Goal: Task Accomplishment & Management: Manage account settings

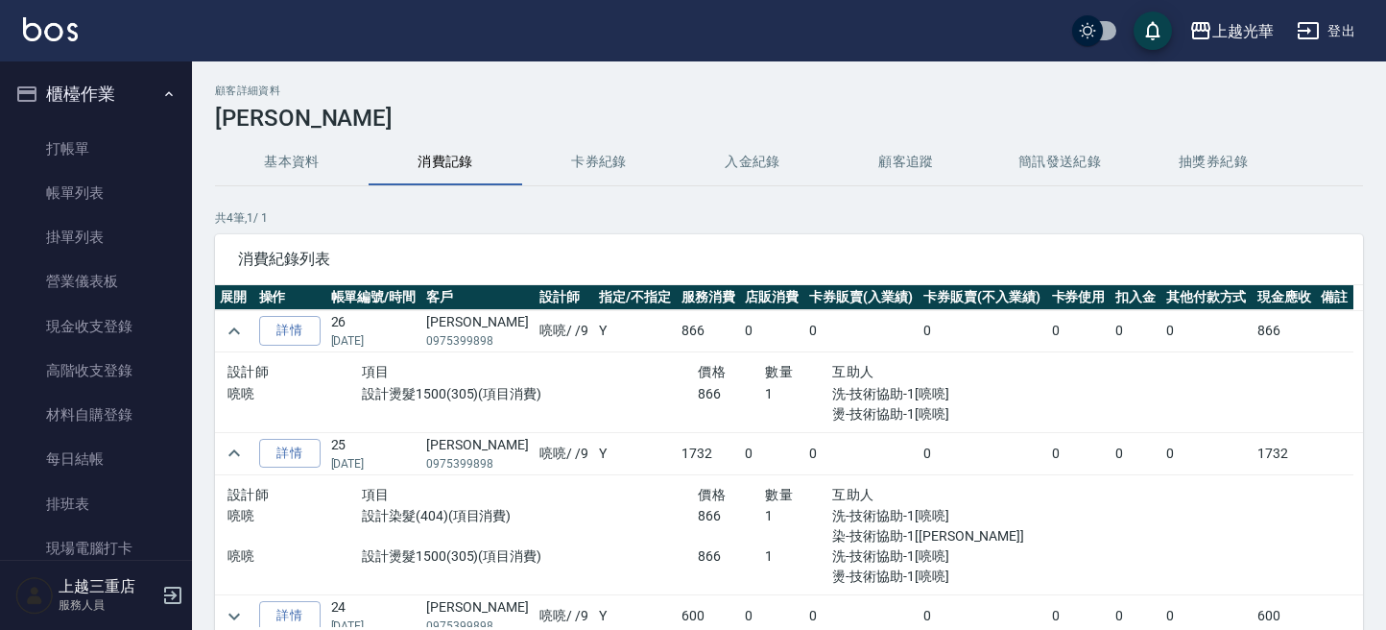
scroll to position [128, 0]
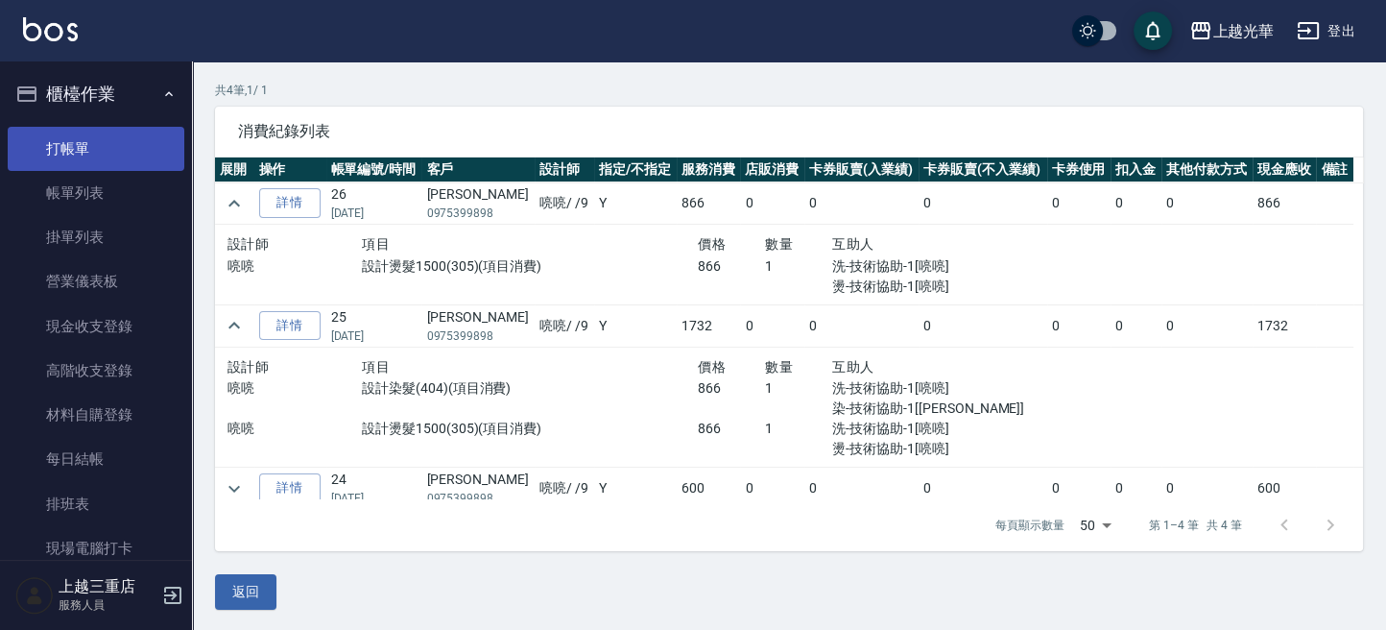
click at [87, 151] on link "打帳單" at bounding box center [96, 149] width 177 height 44
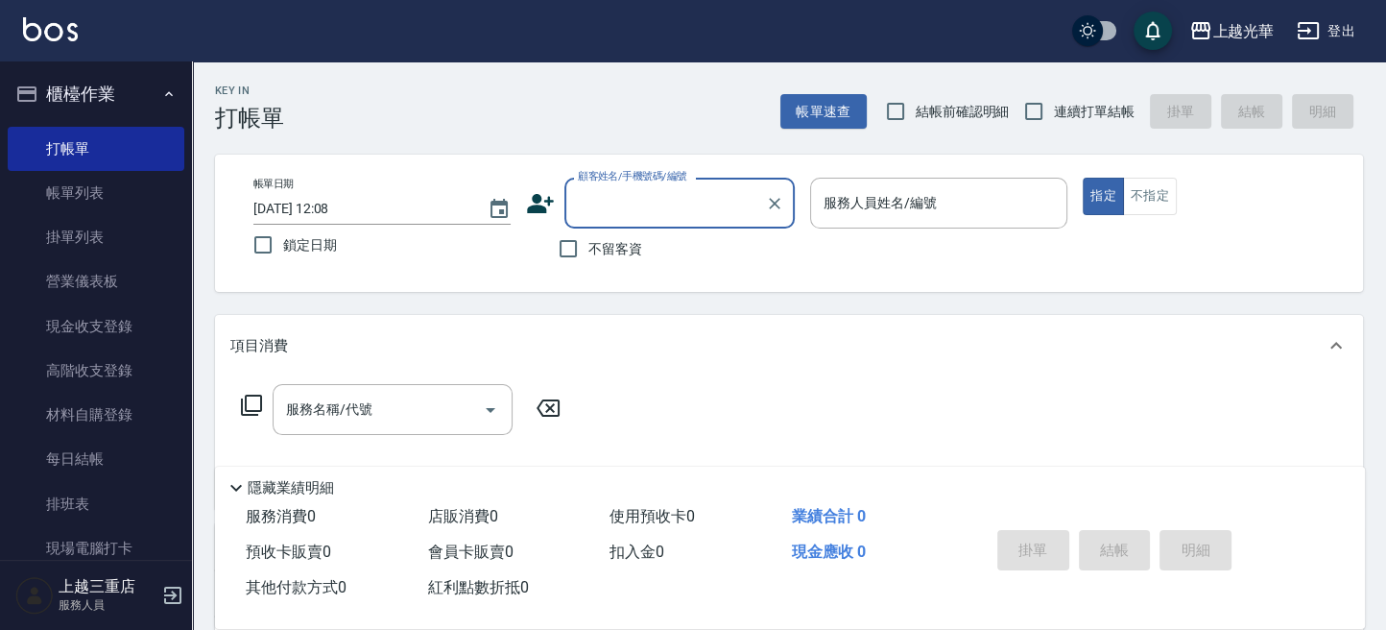
click at [589, 250] on span "不留客資" at bounding box center [615, 249] width 54 height 20
click at [588, 250] on input "不留客資" at bounding box center [568, 248] width 40 height 40
checkbox input "true"
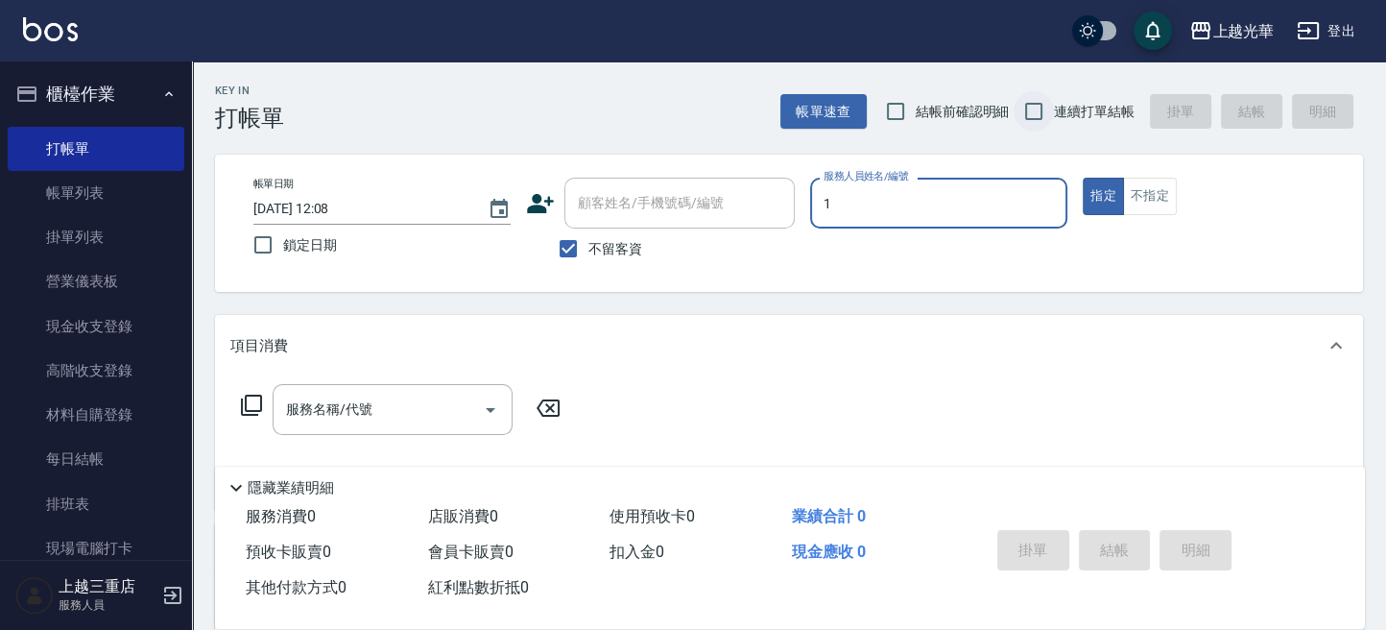
type input "1"
type button "true"
type input "小[PERSON_NAME]-1"
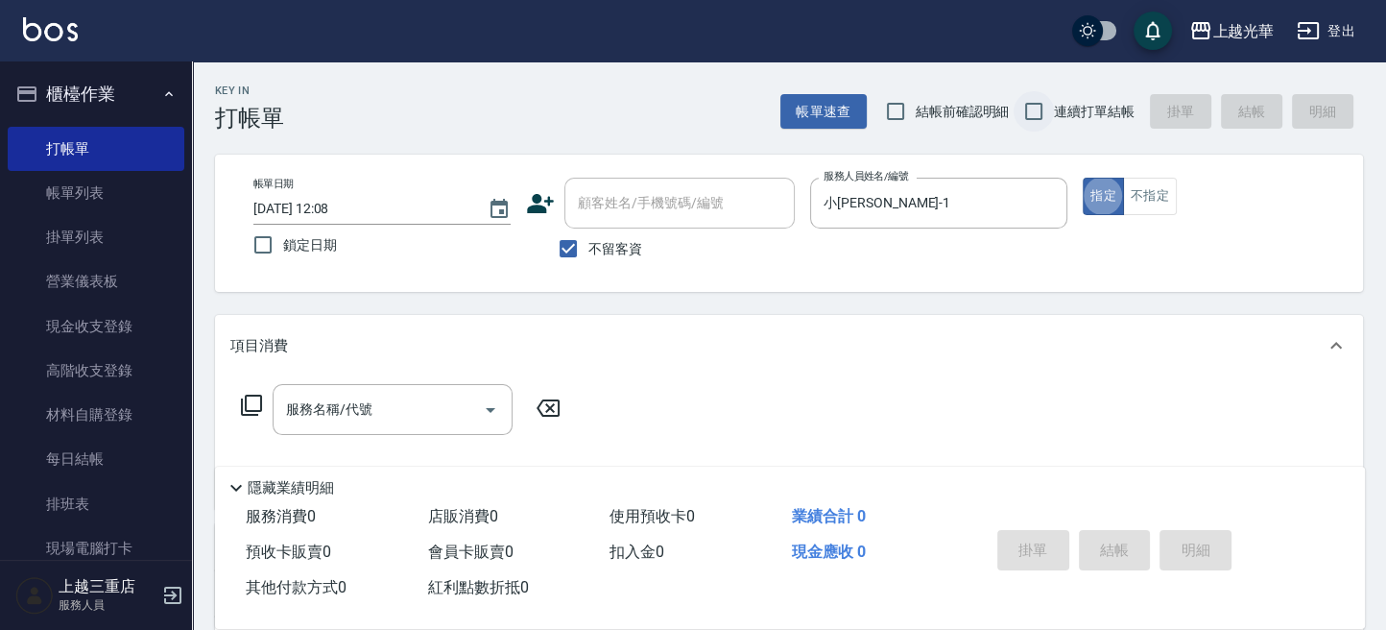
click at [1037, 116] on input "連續打單結帳" at bounding box center [1034, 111] width 40 height 40
checkbox input "true"
click at [365, 405] on div "服務名稱/代號 服務名稱/代號" at bounding box center [393, 409] width 240 height 51
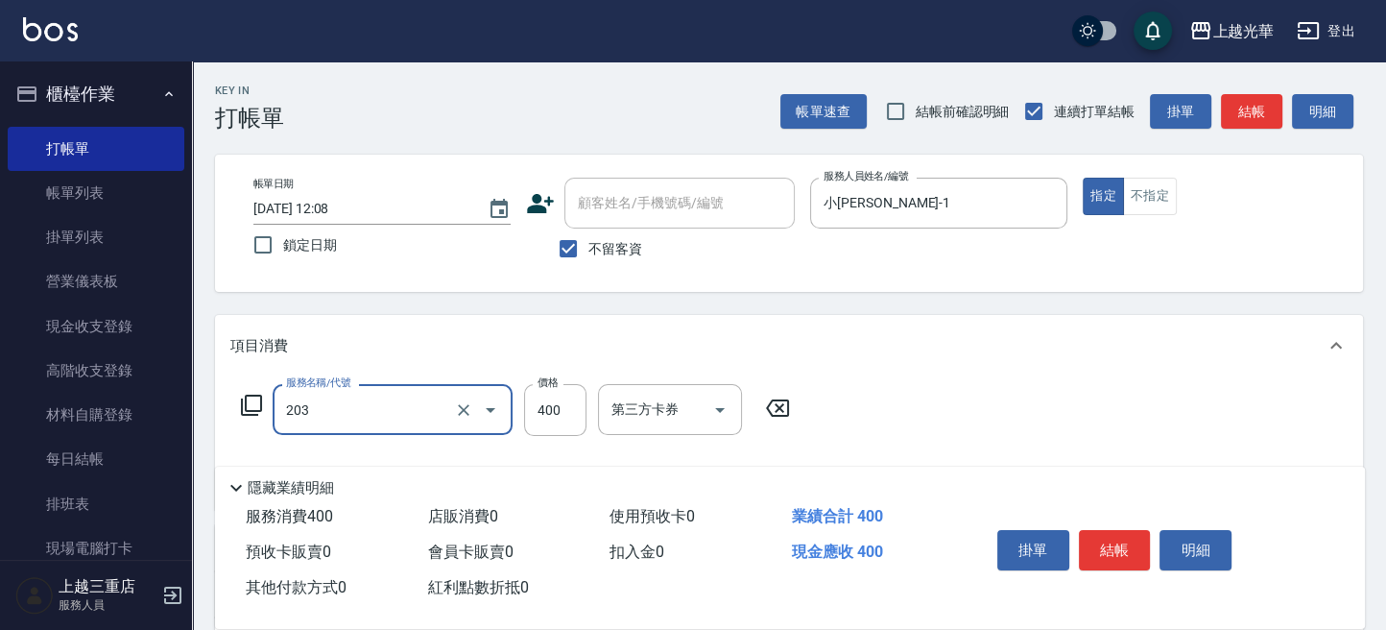
type input "指定單剪(203)"
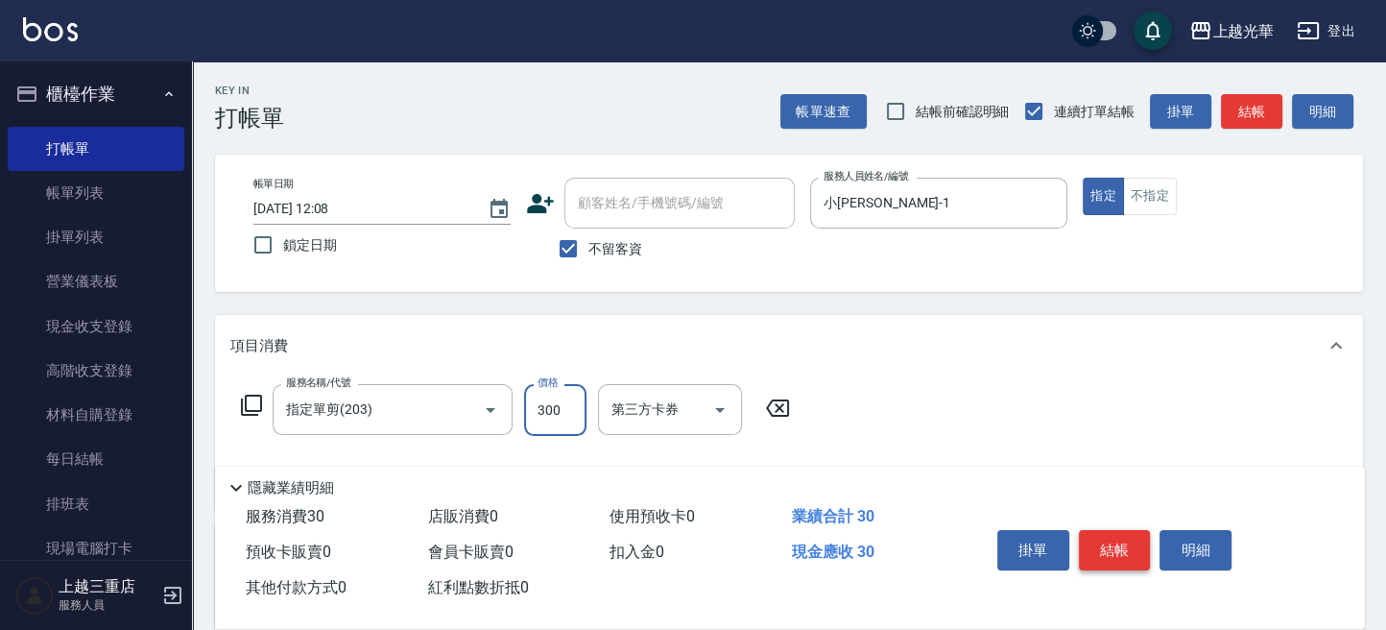
type input "300"
click at [1101, 545] on button "結帳" at bounding box center [1115, 550] width 72 height 40
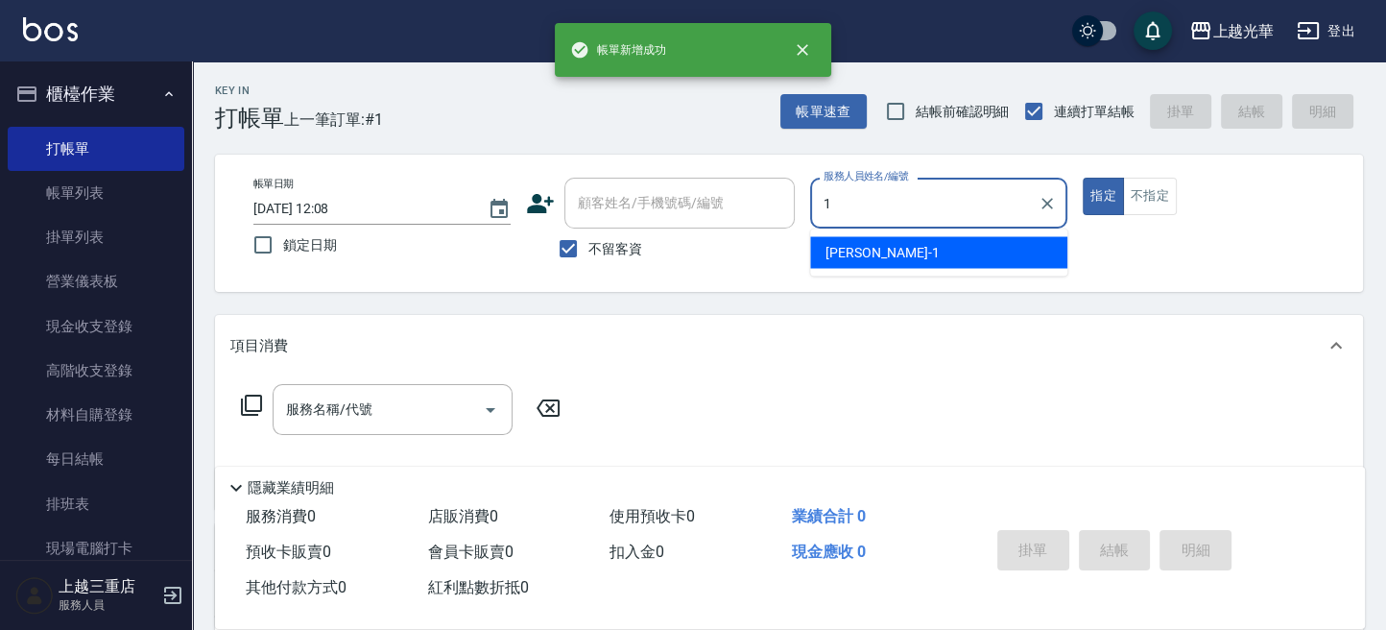
type input "小[PERSON_NAME]-1"
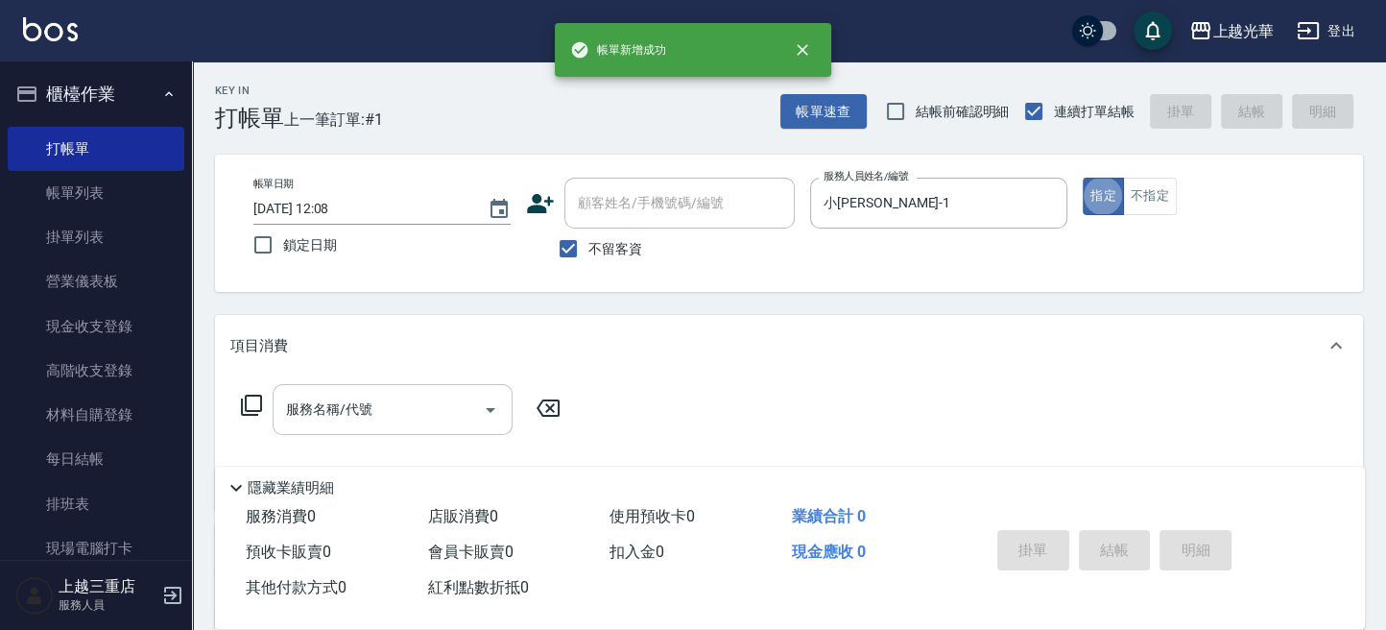
click at [359, 420] on input "服務名稱/代號" at bounding box center [378, 410] width 194 height 34
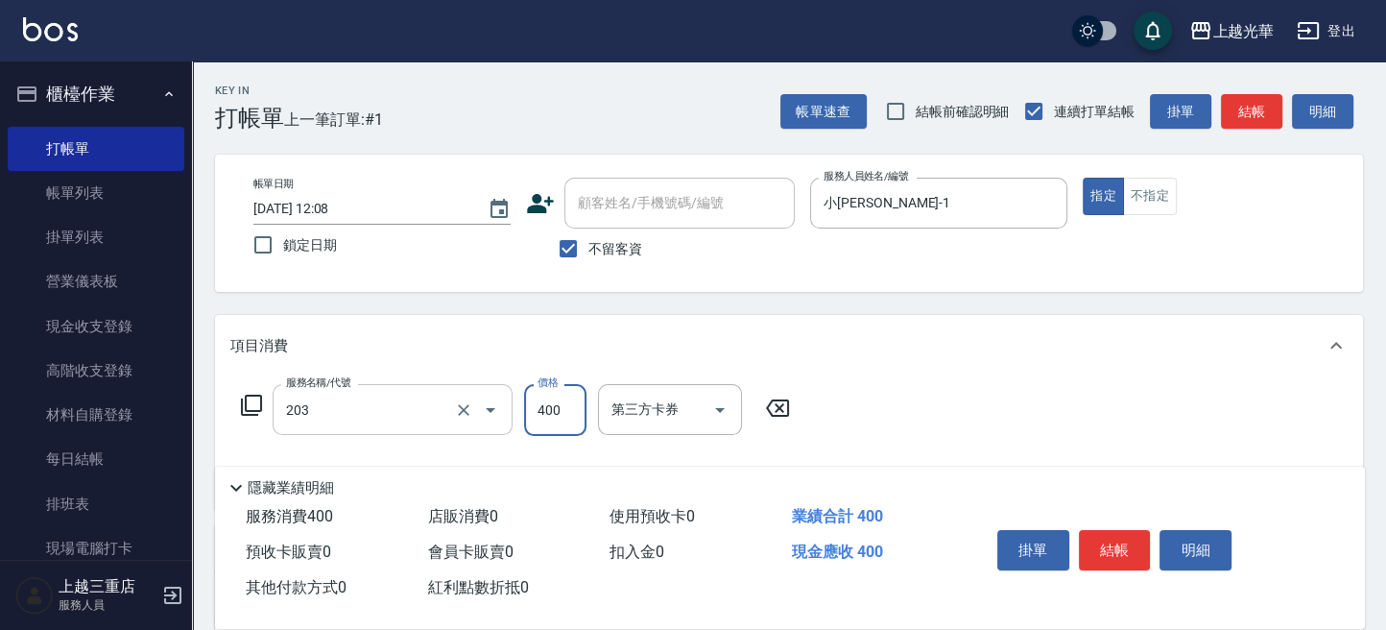
type input "指定單剪(203)"
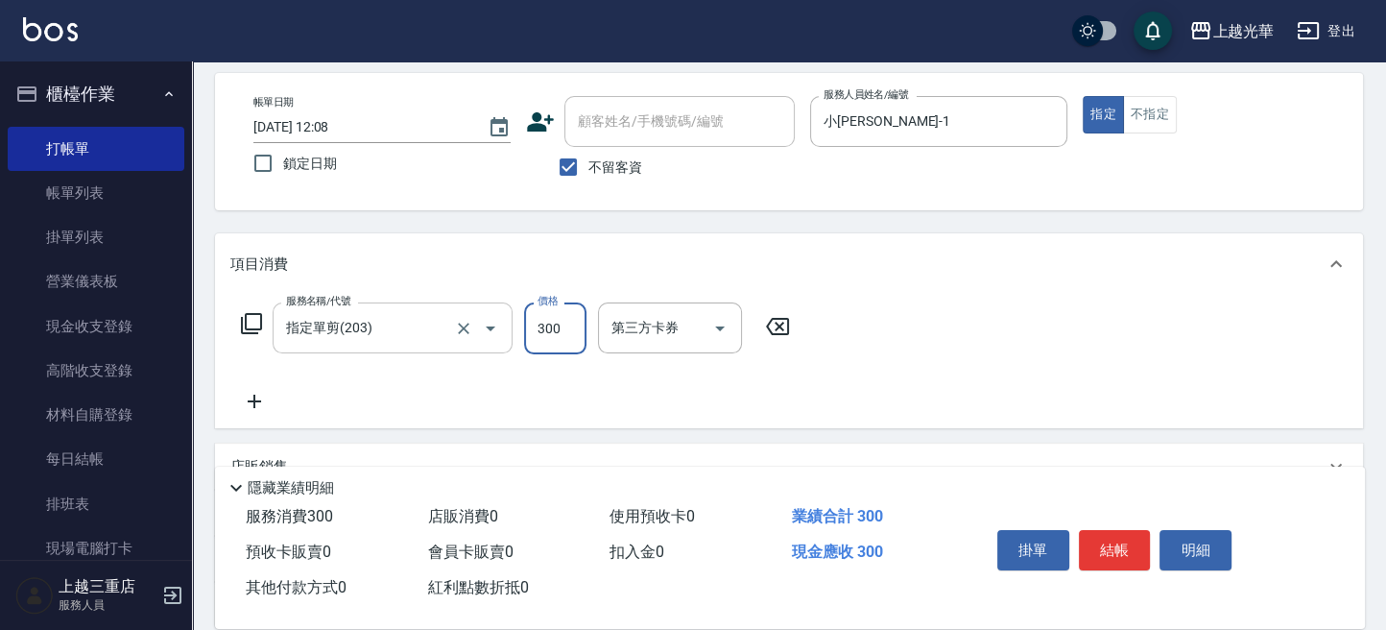
scroll to position [128, 0]
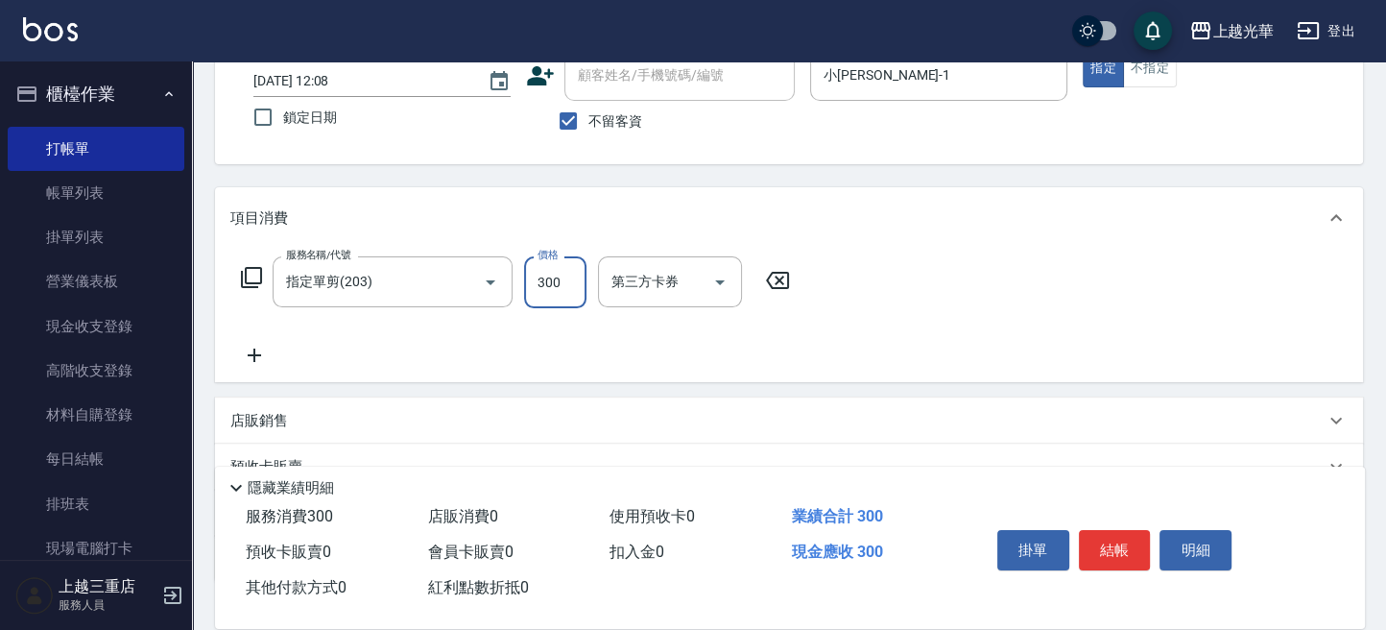
type input "300"
click at [266, 349] on icon at bounding box center [254, 355] width 48 height 23
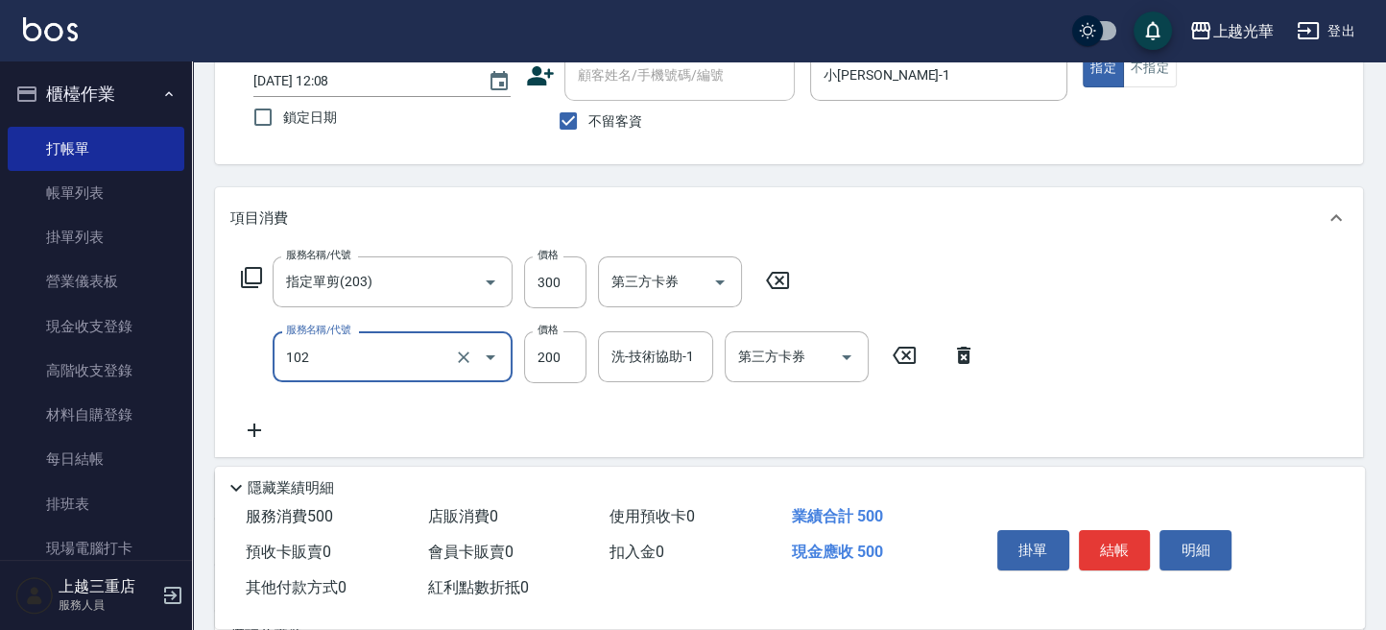
type input "指定洗髮(102)"
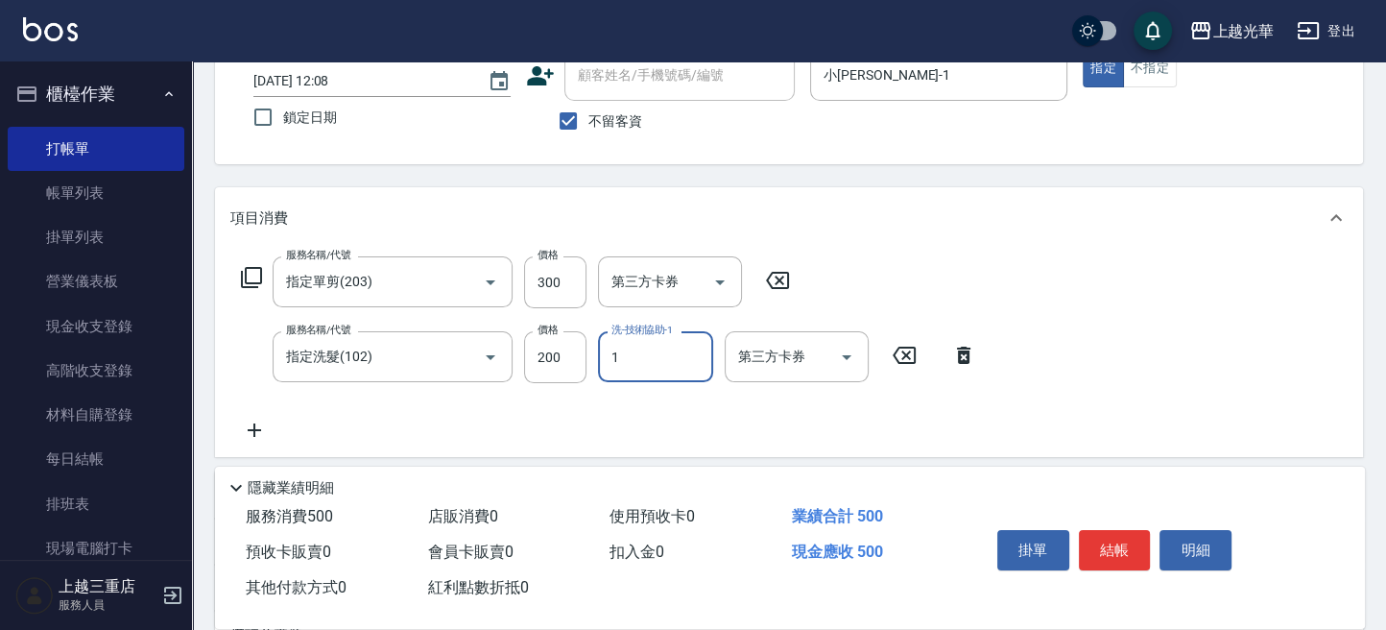
type input "小詹-1"
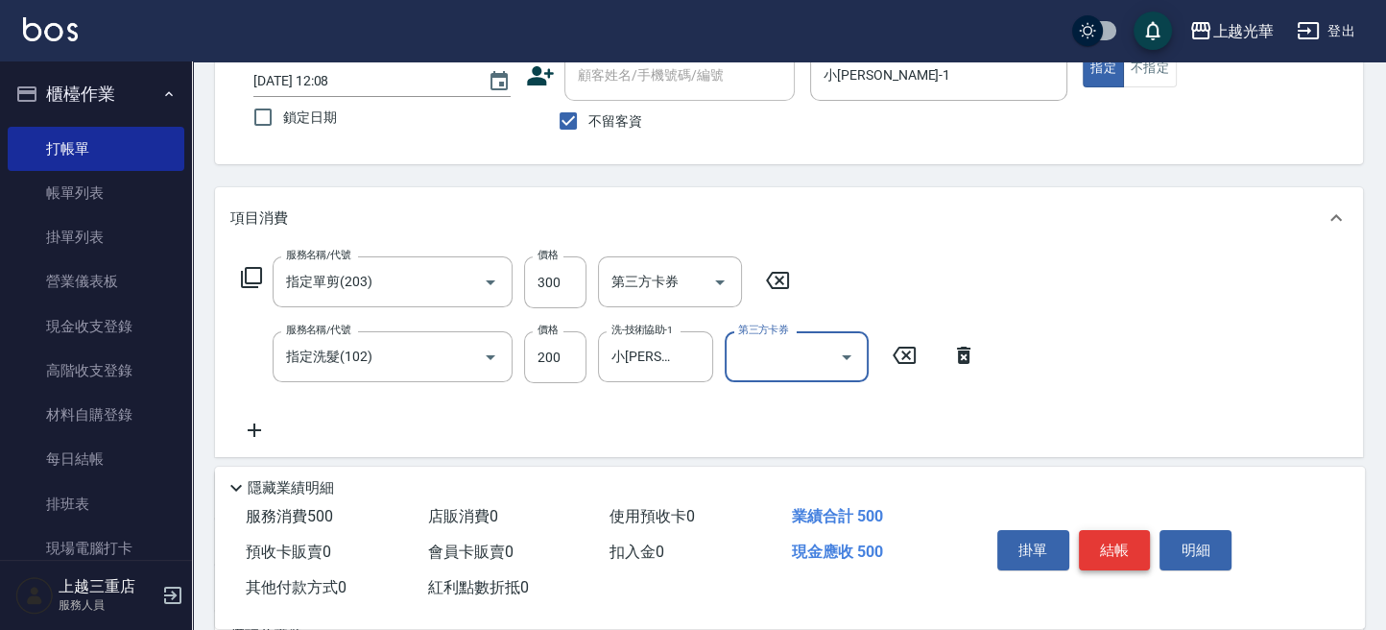
click at [1127, 551] on button "結帳" at bounding box center [1115, 550] width 72 height 40
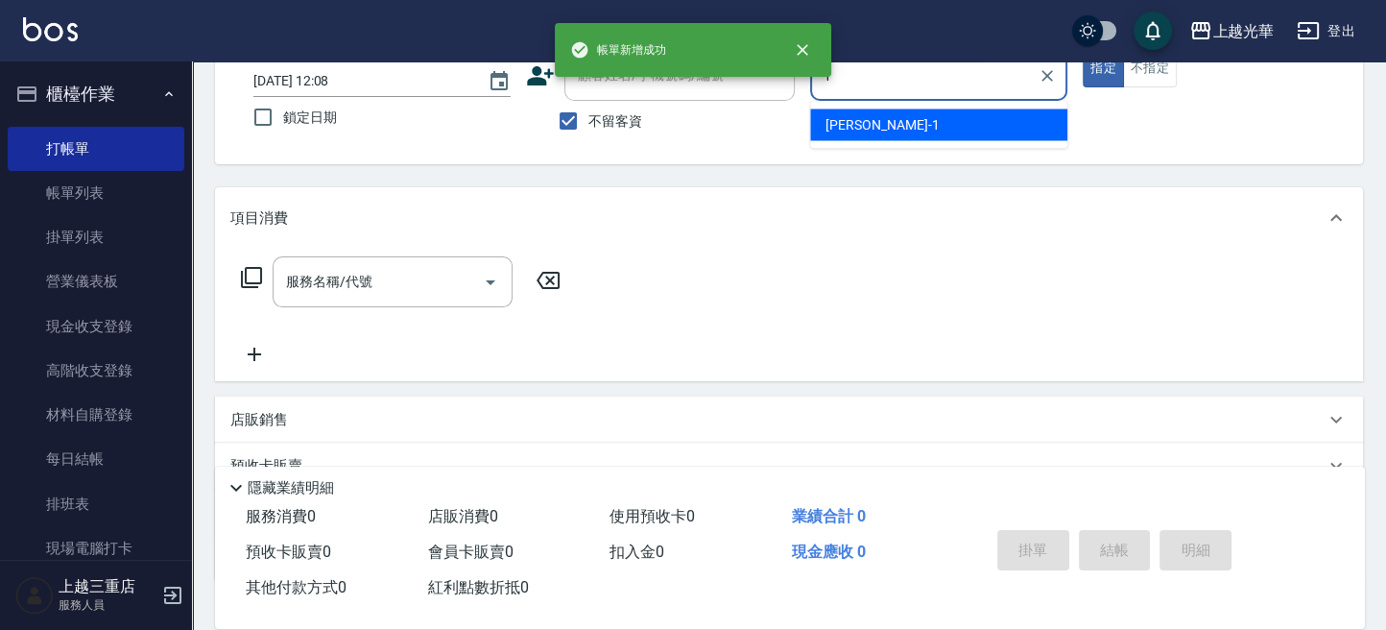
type input "小詹-1"
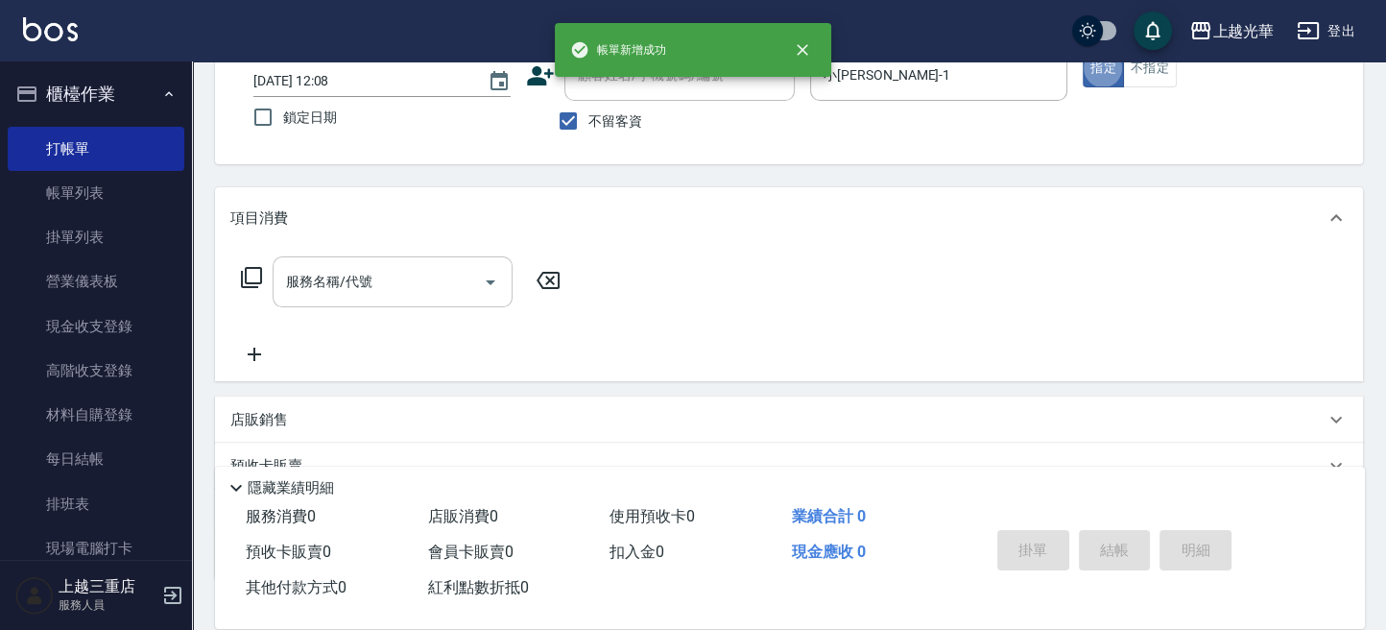
click at [339, 290] on input "服務名稱/代號" at bounding box center [378, 282] width 194 height 34
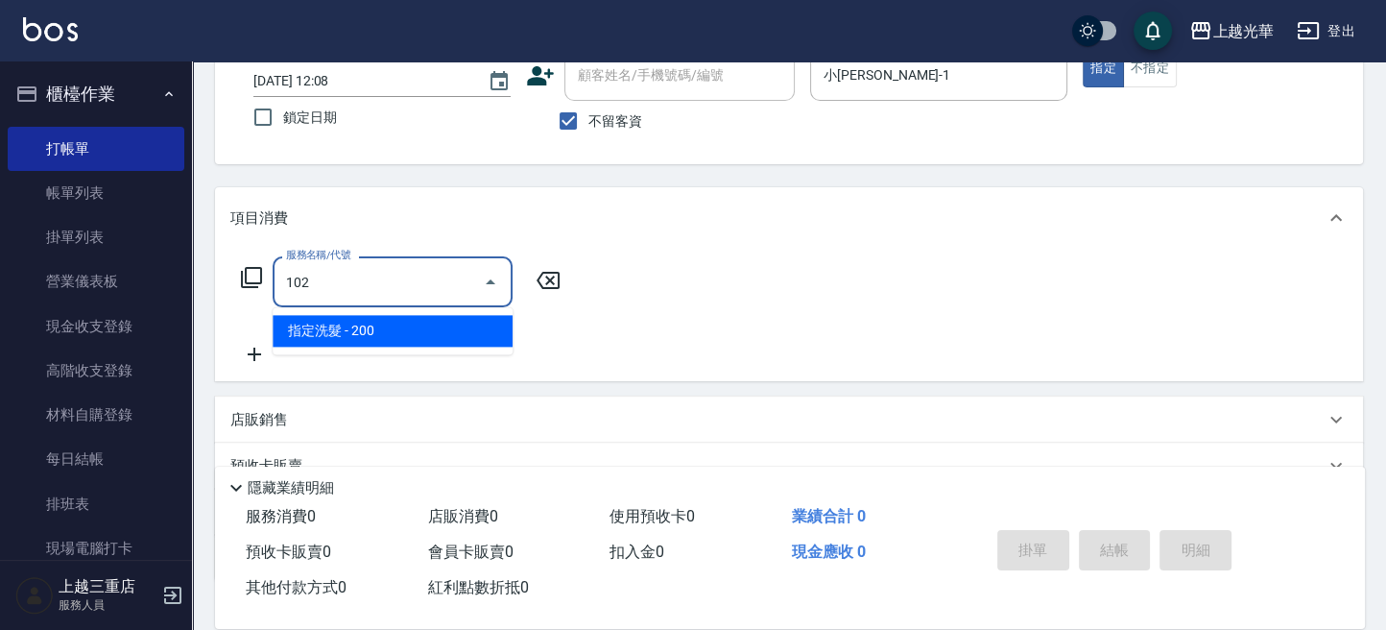
type input "指定洗髮(102)"
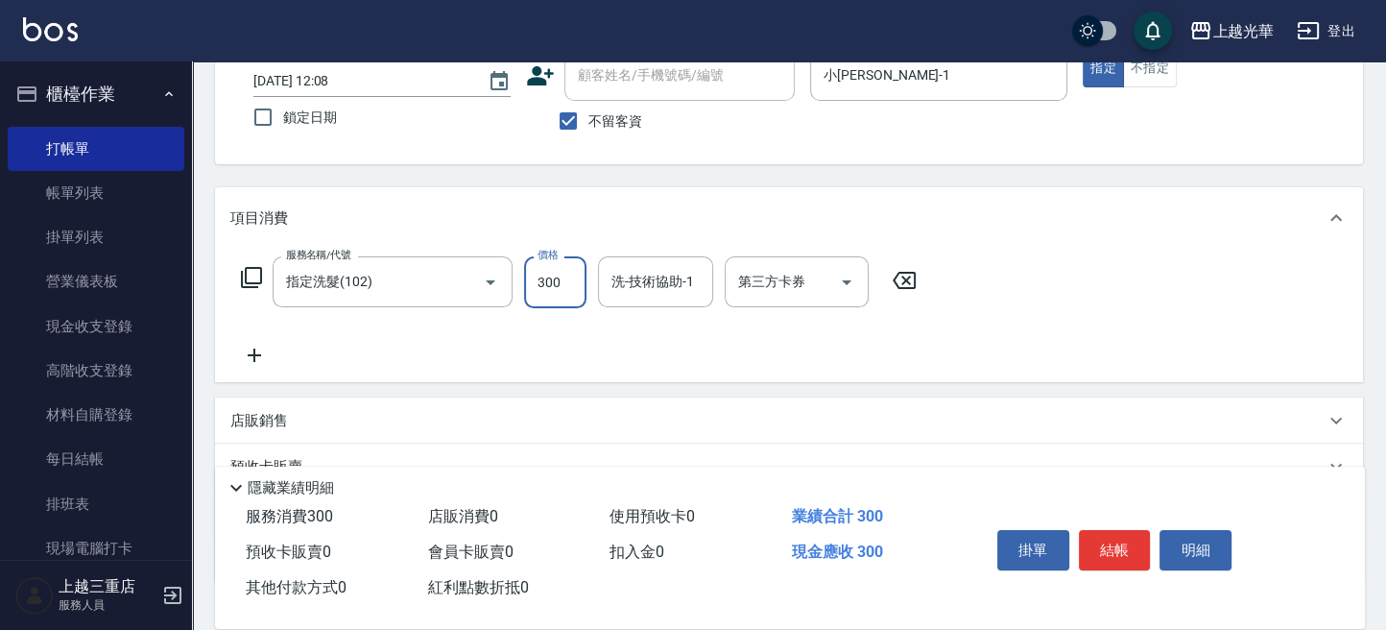
type input "300"
click at [250, 284] on icon at bounding box center [251, 277] width 23 height 23
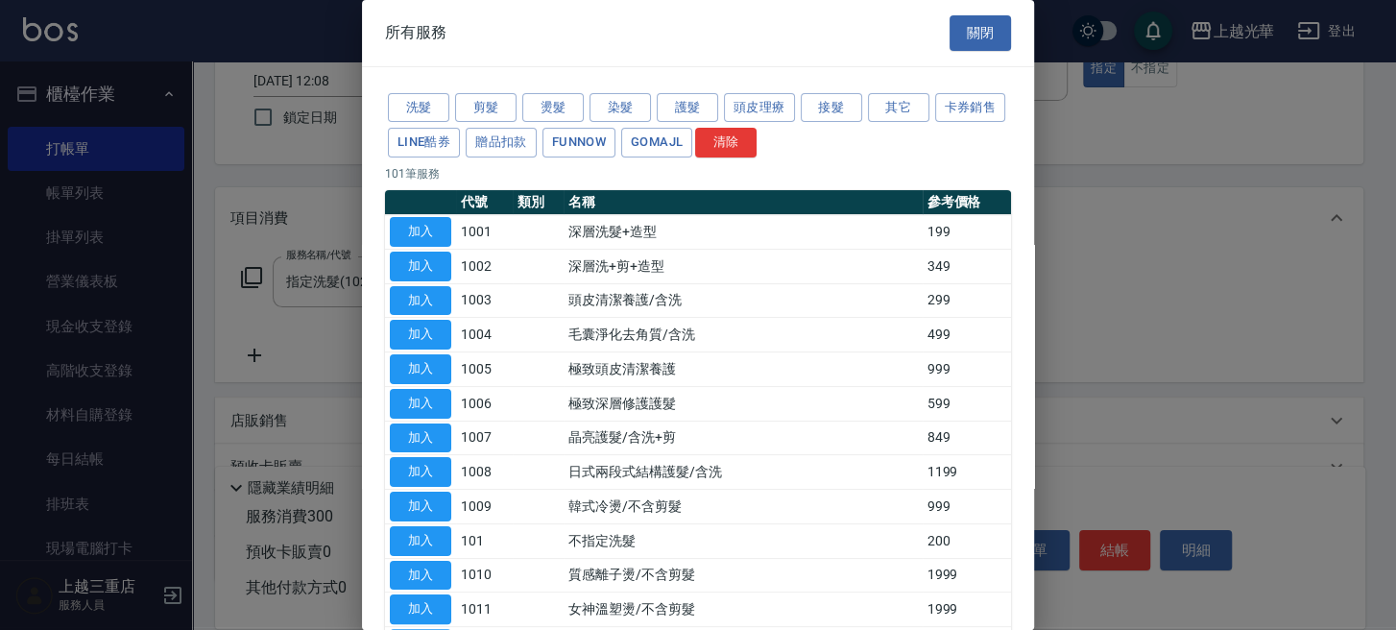
click at [983, 32] on button "關閉" at bounding box center [979, 33] width 61 height 36
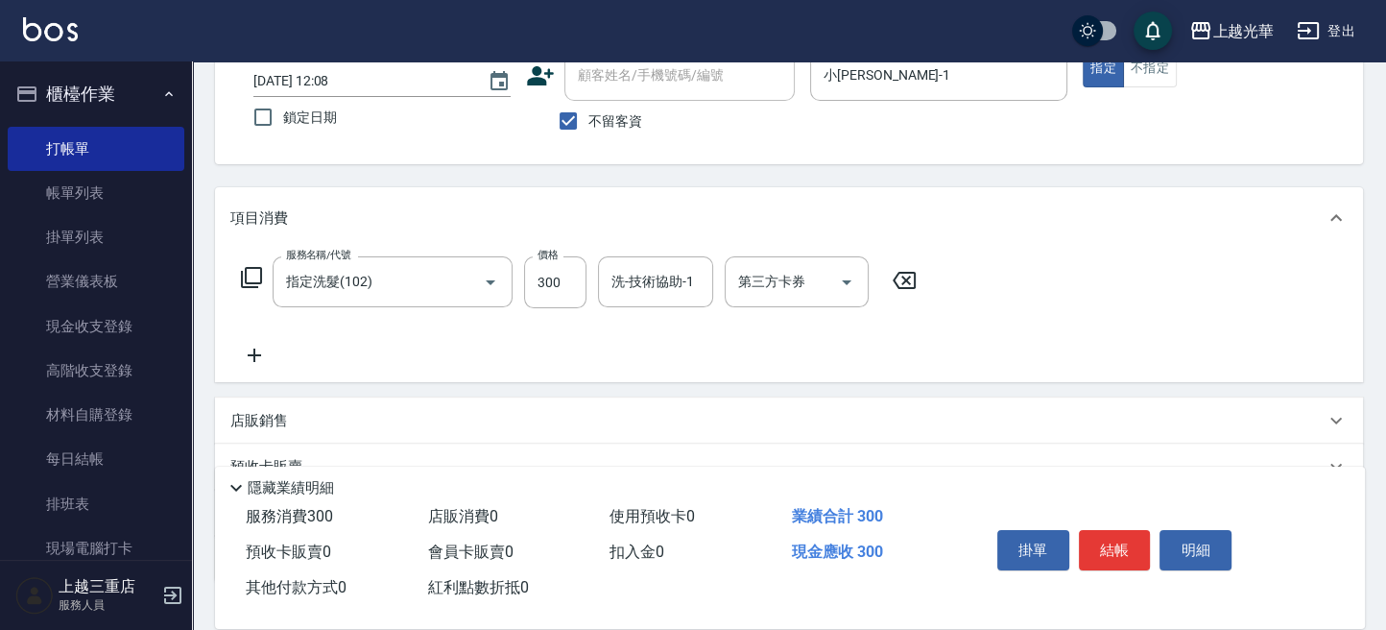
click at [256, 369] on div "服務名稱/代號 指定洗髮(102) 服務名稱/代號 價格 300 價格 洗-技術協助-1 洗-技術協助-1 第三方卡券 第三方卡券" at bounding box center [789, 315] width 1148 height 133
click at [254, 369] on div "服務名稱/代號 指定洗髮(102) 服務名稱/代號 價格 300 價格 洗-技術協助-1 洗-技術協助-1 第三方卡券 第三方卡券" at bounding box center [789, 315] width 1148 height 133
click at [253, 358] on icon at bounding box center [254, 354] width 13 height 13
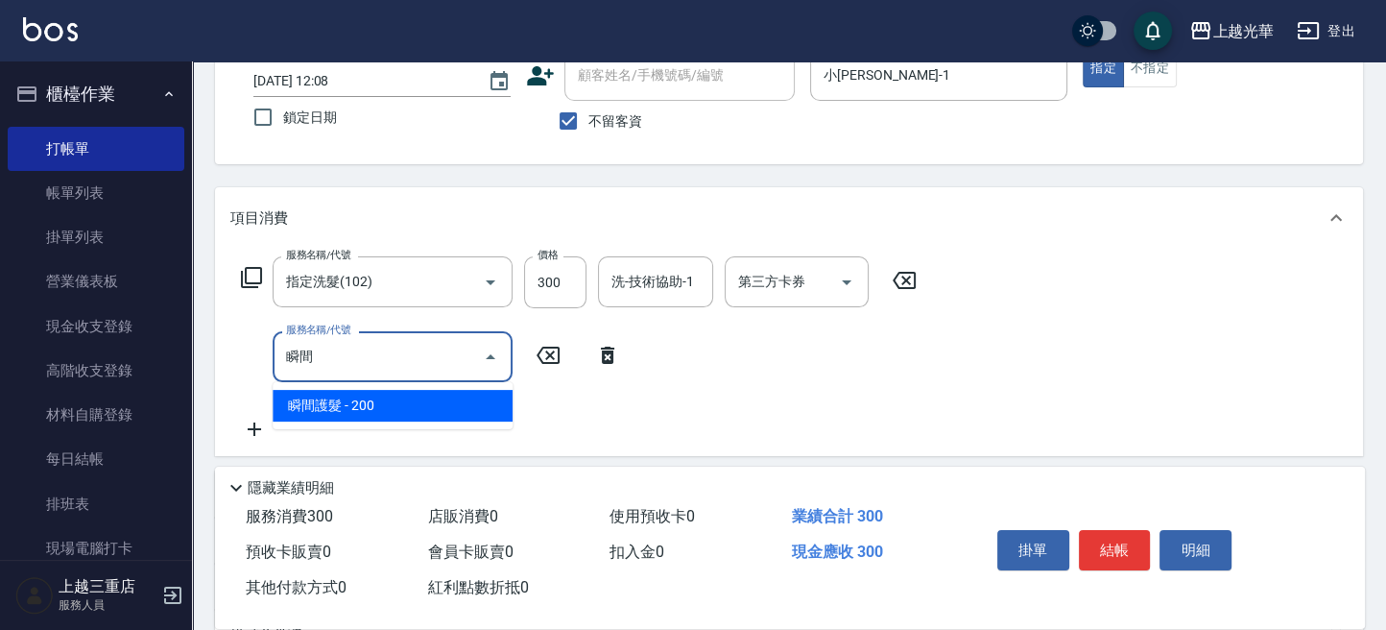
drag, startPoint x: 359, startPoint y: 400, endPoint x: 374, endPoint y: 395, distance: 16.4
click at [356, 400] on span "瞬間護髮 - 200" at bounding box center [393, 406] width 240 height 32
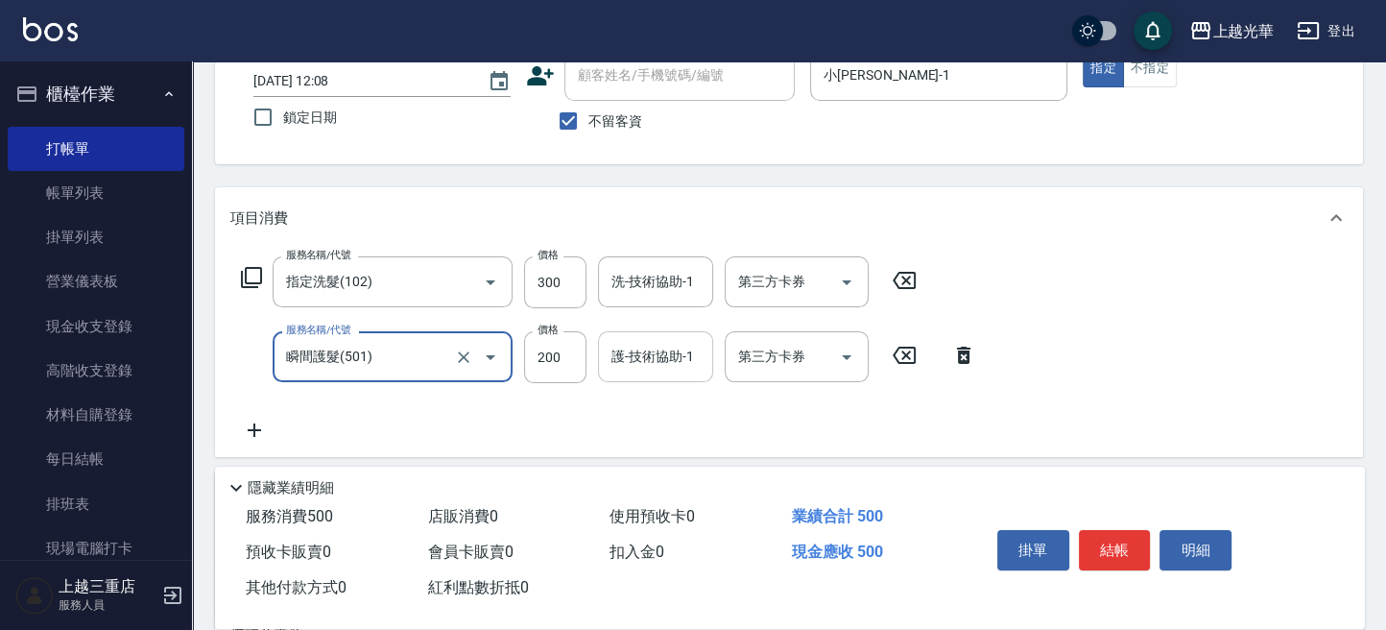
type input "瞬間護髮(501)"
click at [628, 362] on input "護-技術協助-1" at bounding box center [656, 357] width 98 height 34
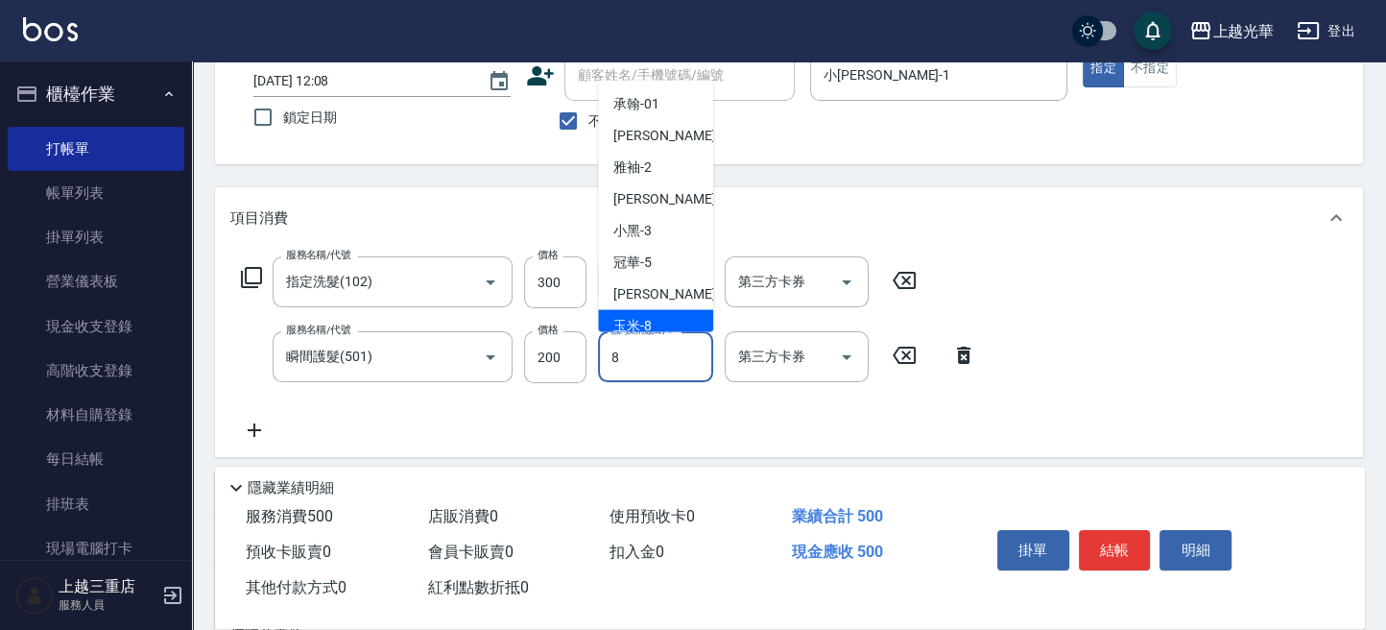
type input "玉米-8"
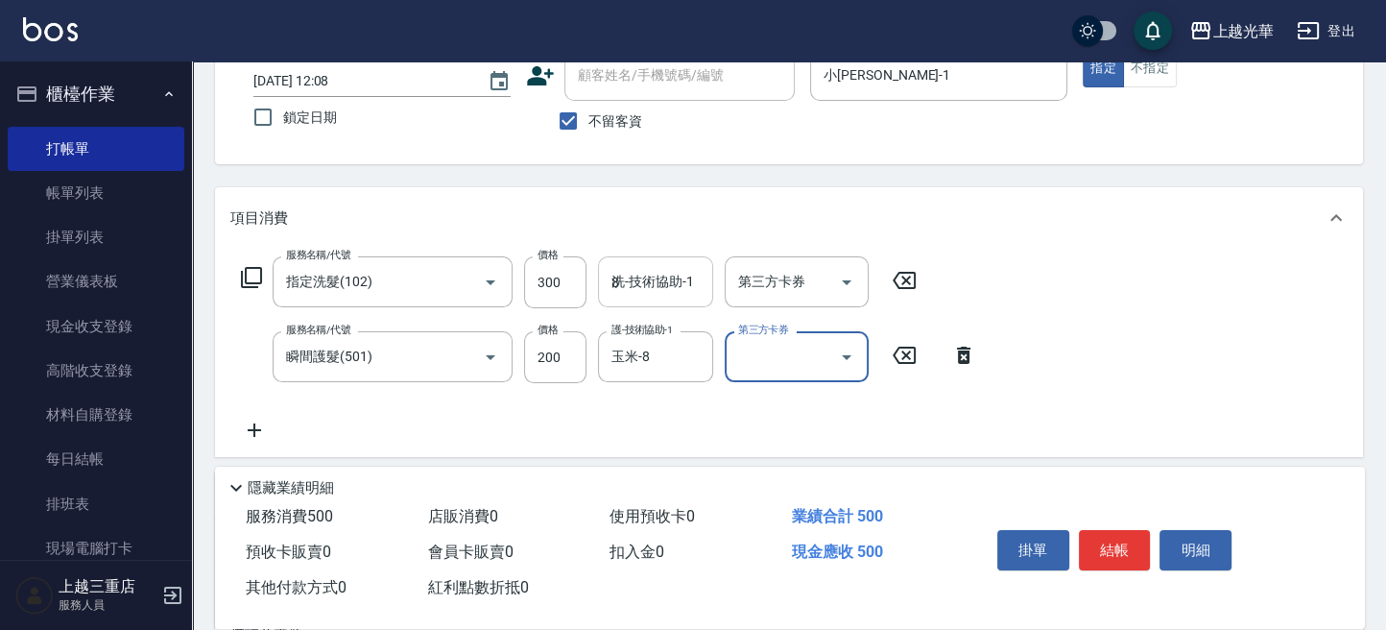
click at [652, 289] on input "8" at bounding box center [656, 282] width 98 height 34
type input "玉米-8"
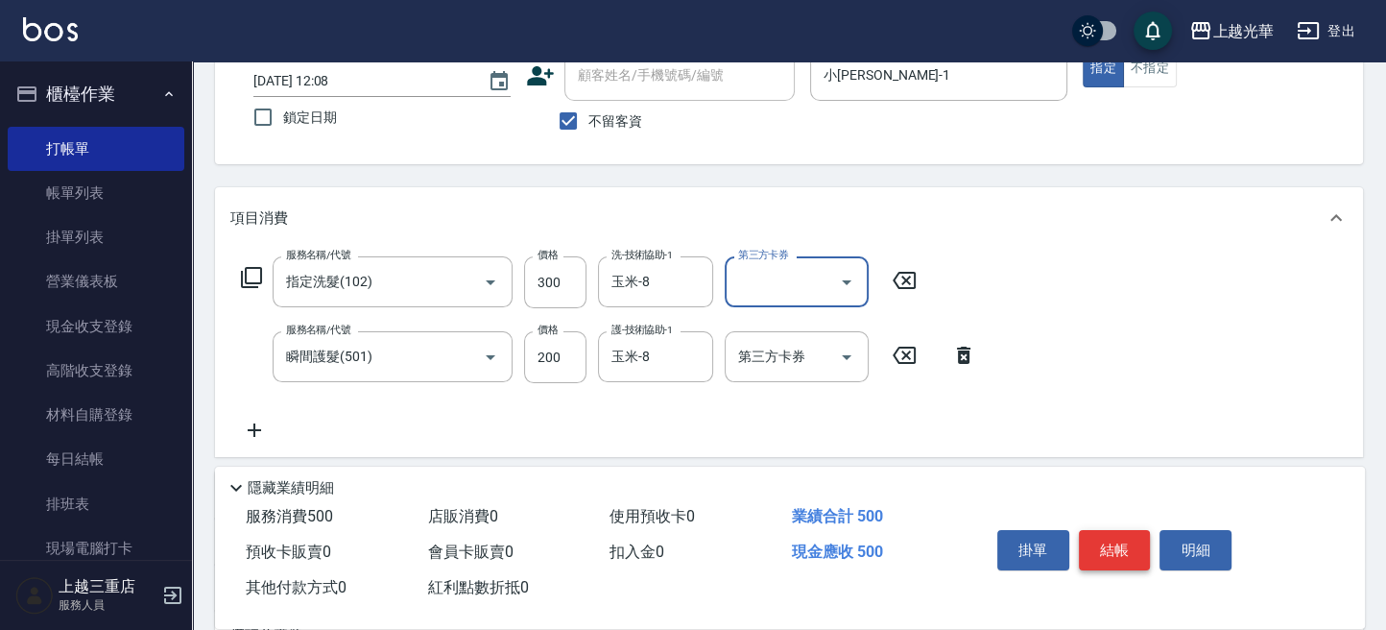
click at [1096, 551] on button "結帳" at bounding box center [1115, 550] width 72 height 40
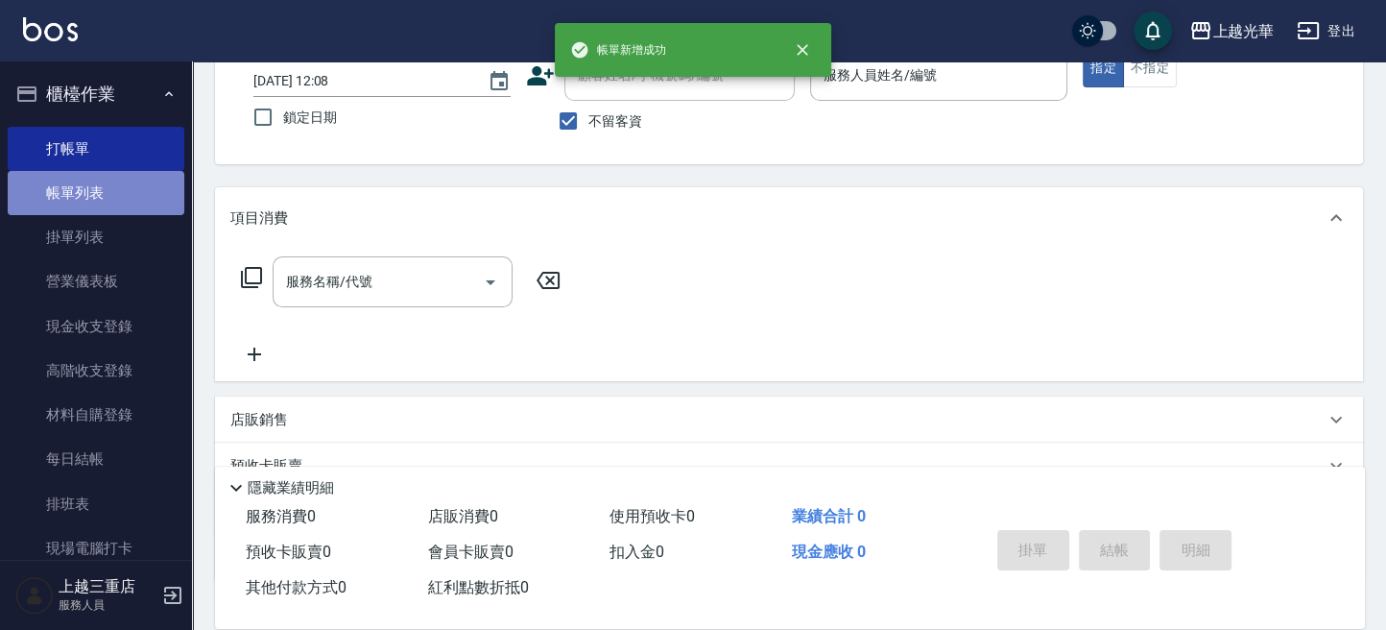
click at [109, 197] on link "帳單列表" at bounding box center [96, 193] width 177 height 44
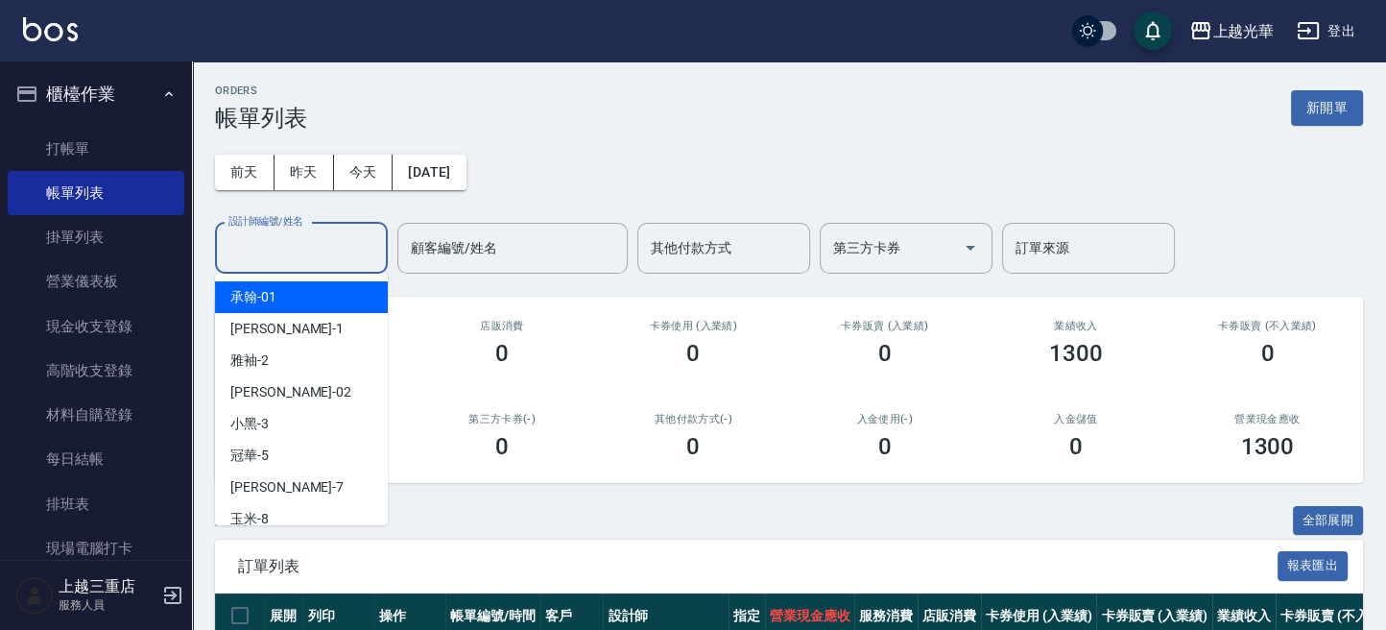
click at [230, 257] on input "設計師編號/姓名" at bounding box center [302, 248] width 156 height 34
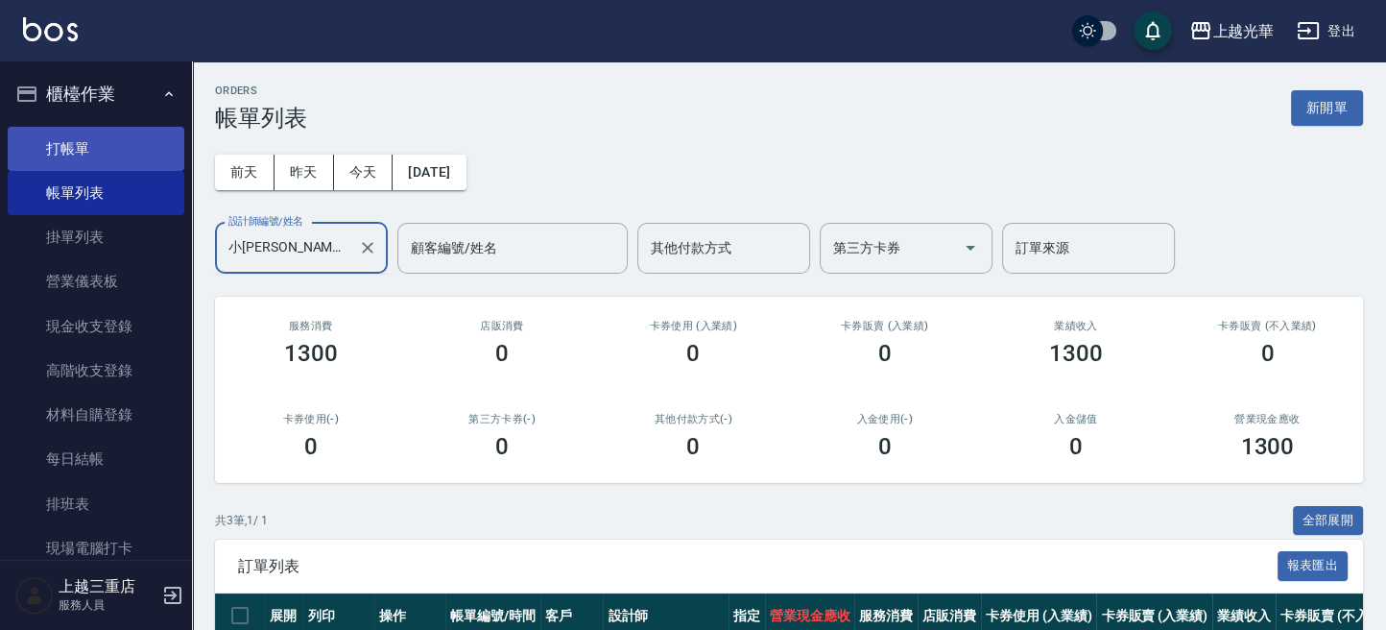
type input "小詹-1"
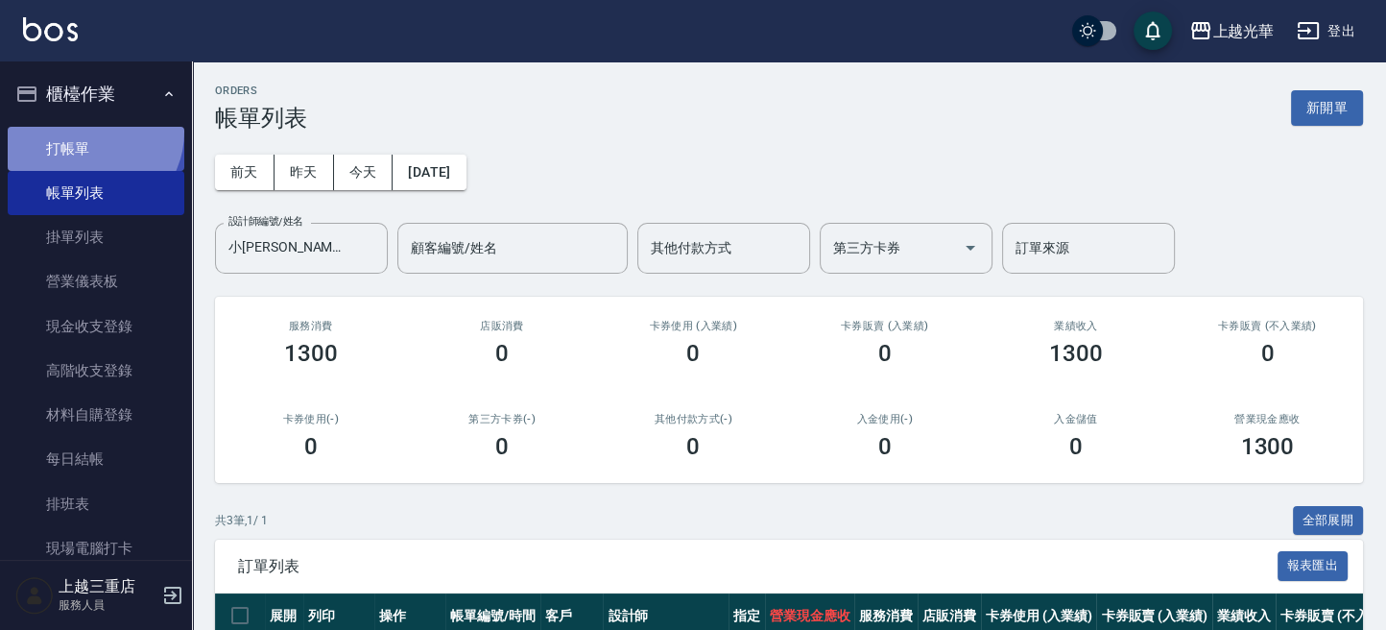
click at [88, 132] on link "打帳單" at bounding box center [96, 149] width 177 height 44
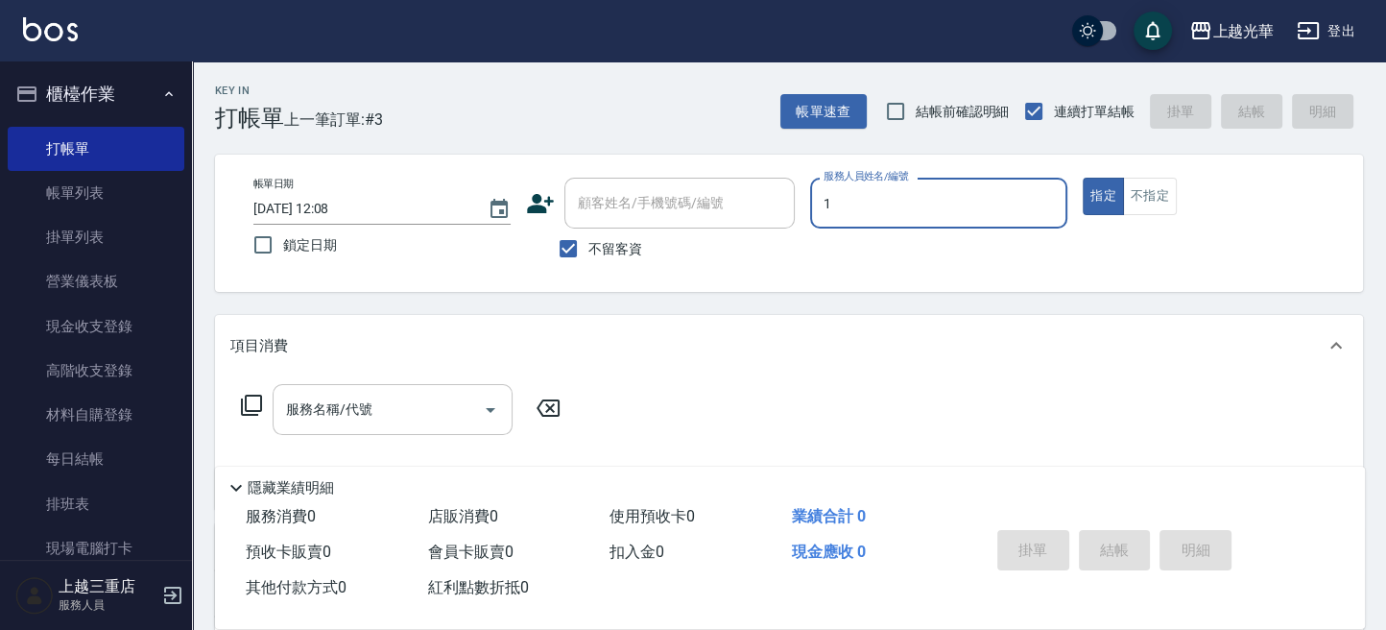
type input "1"
type button "true"
type input "小詹-1"
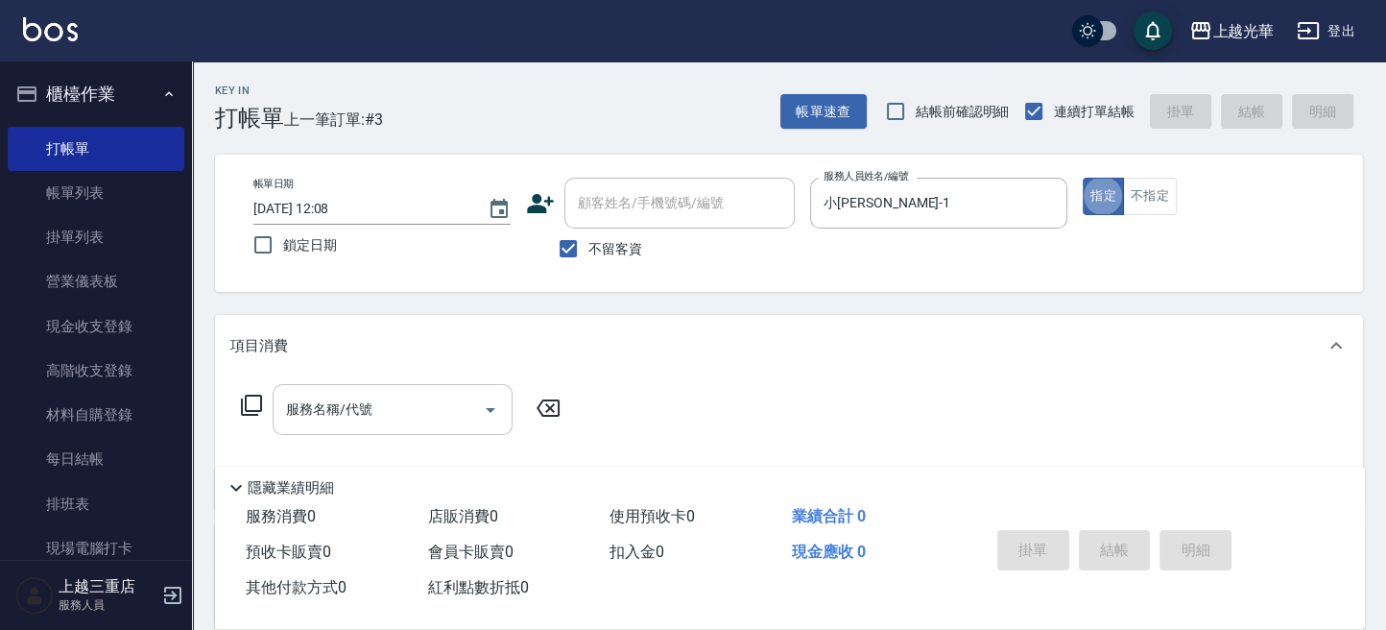
click at [399, 424] on input "服務名稱/代號" at bounding box center [378, 410] width 194 height 34
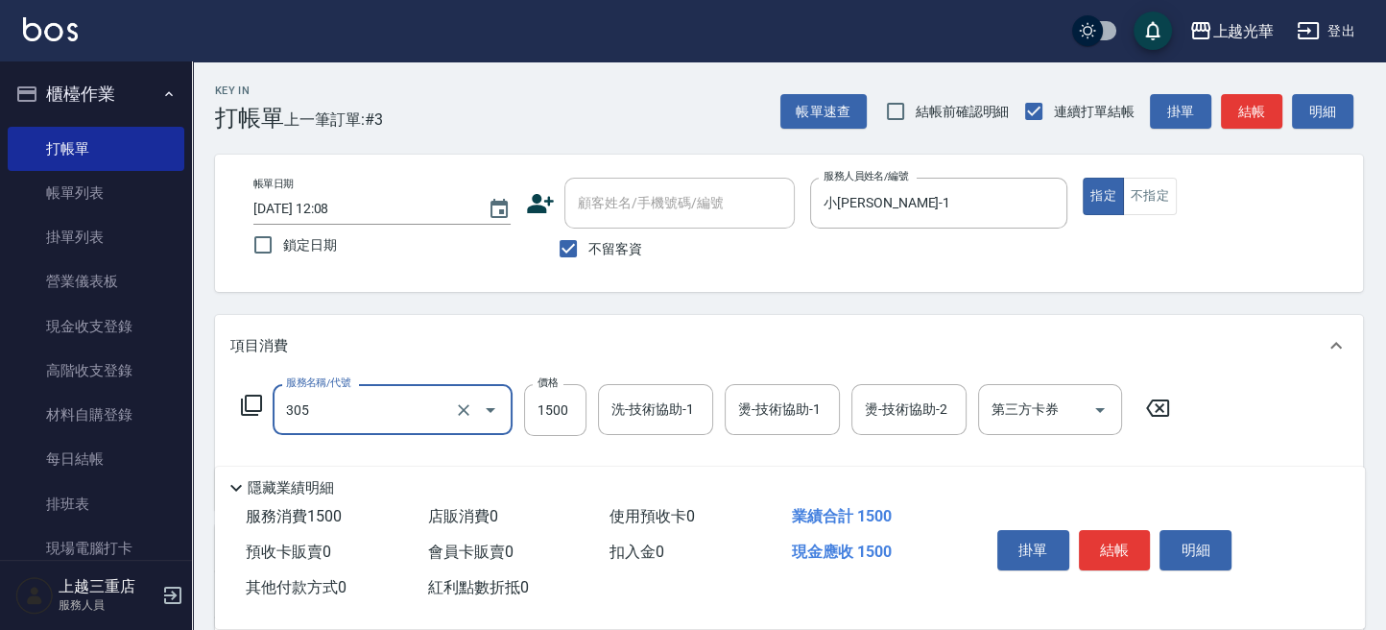
type input "設計燙髮1500(305)"
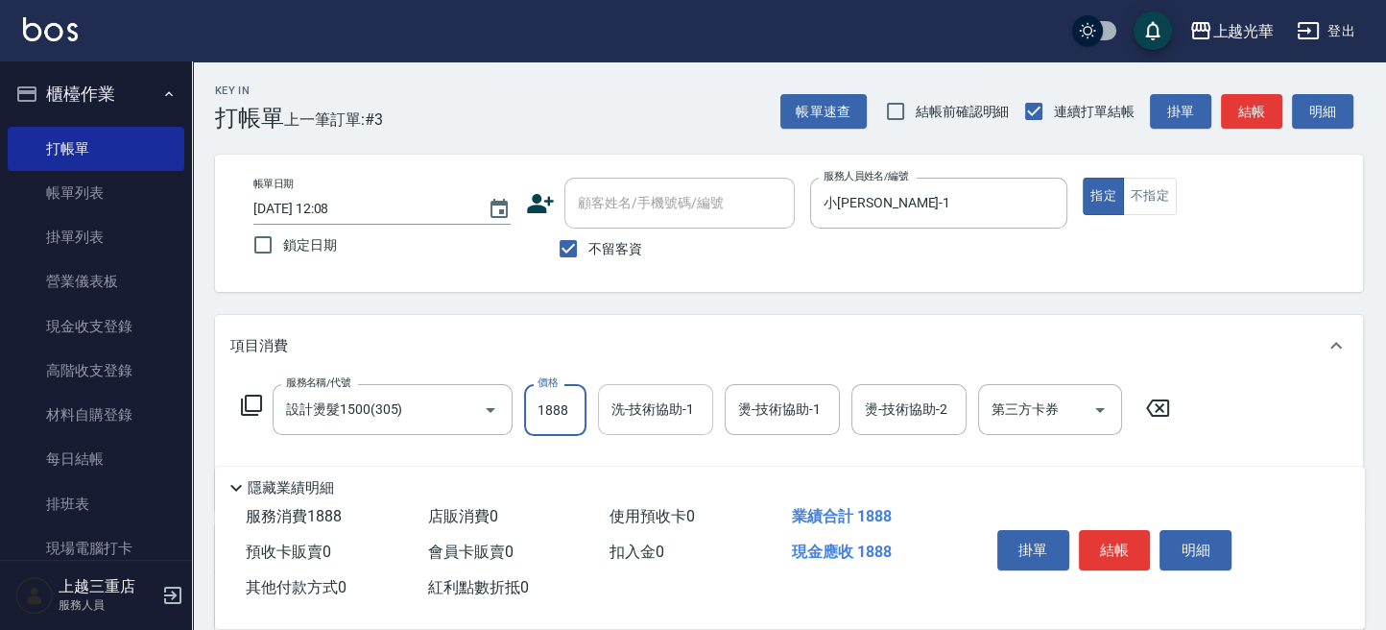
type input "1888"
click at [647, 421] on input "洗-技術協助-1" at bounding box center [656, 410] width 98 height 34
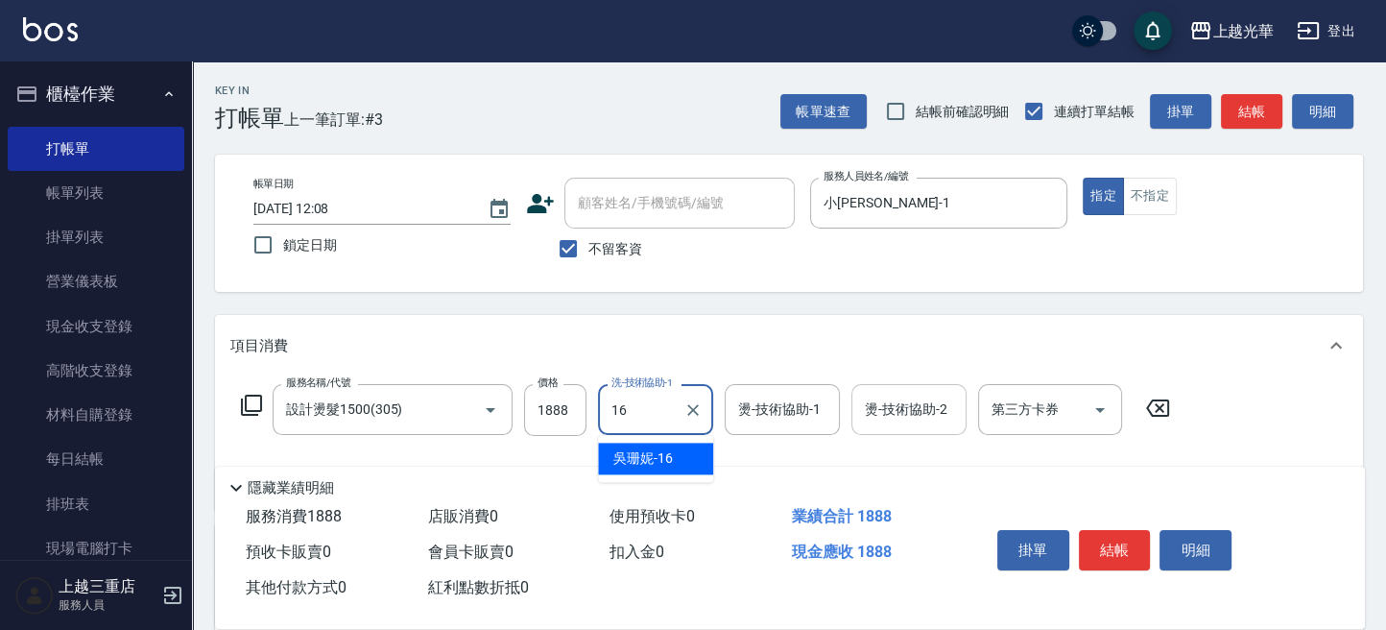
type input "吳珊妮-16"
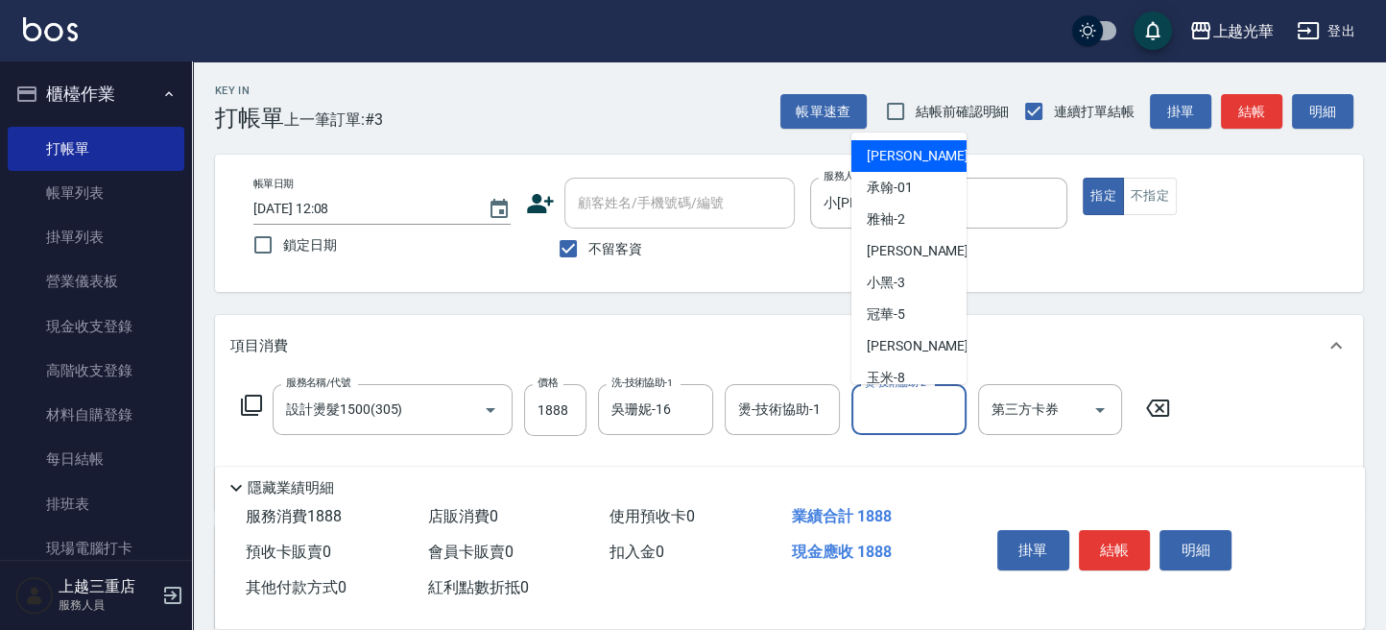
click at [884, 406] on input "燙-技術協助-2" at bounding box center [909, 410] width 98 height 34
type input "小詹-1"
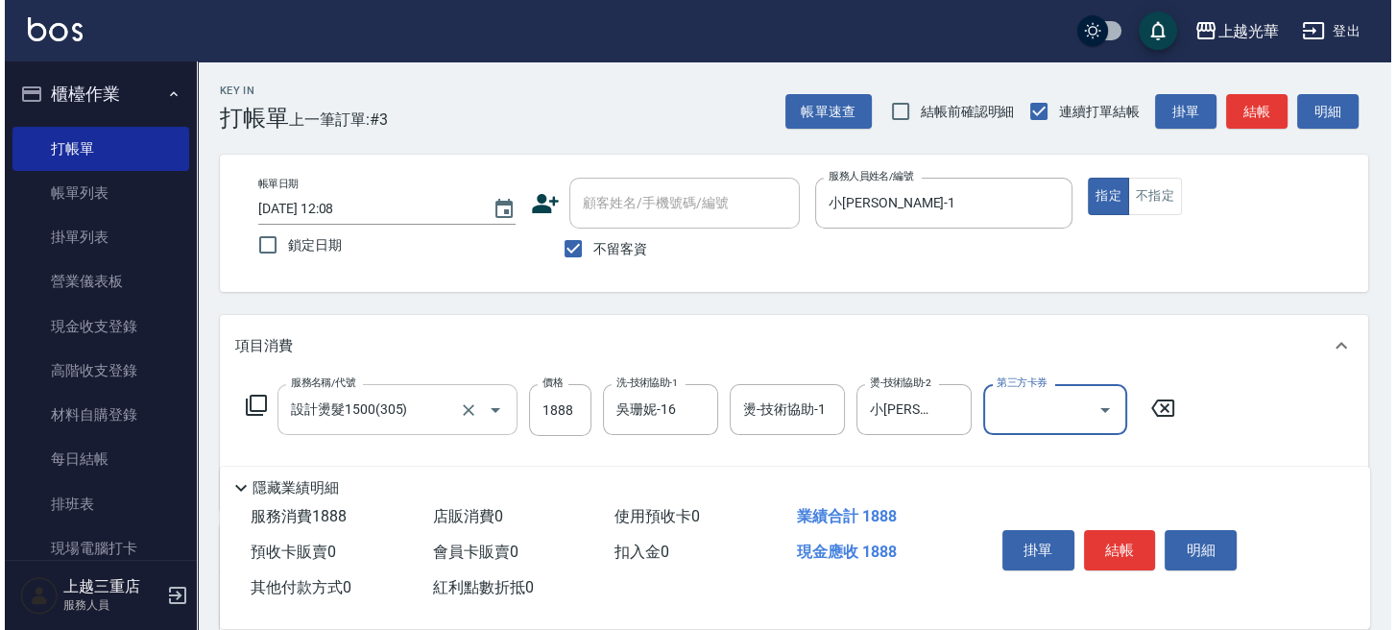
scroll to position [128, 0]
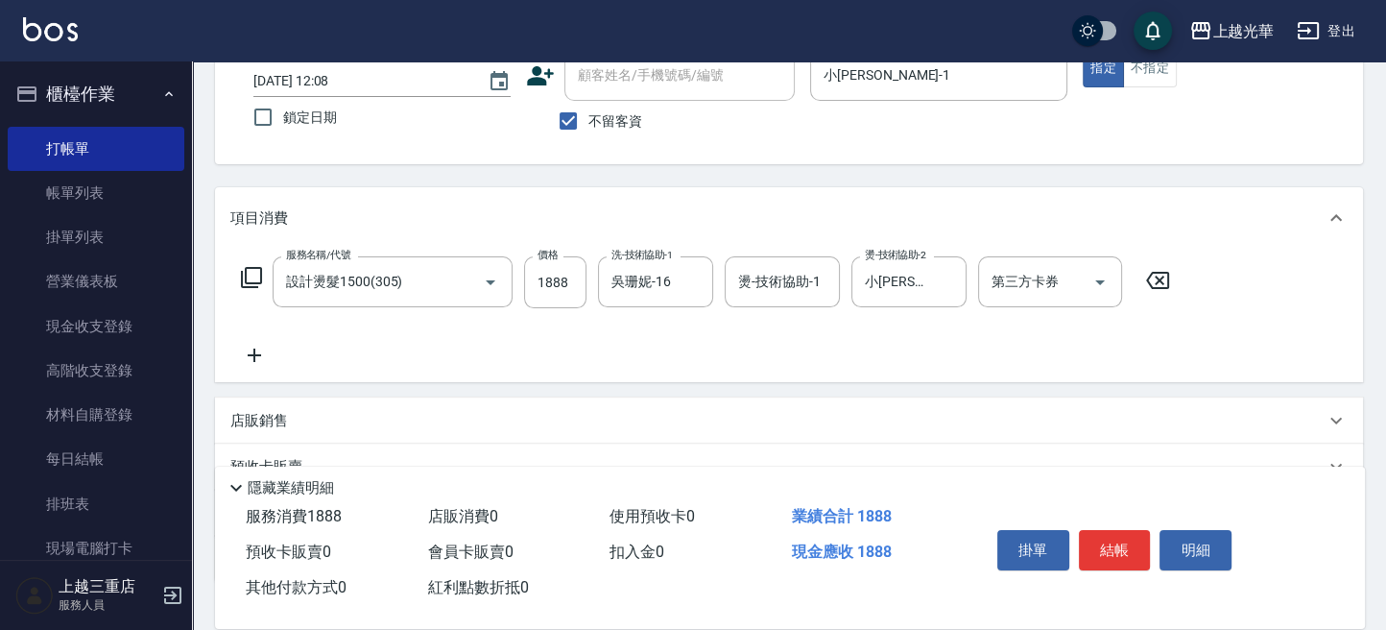
click at [276, 344] on icon at bounding box center [254, 355] width 48 height 23
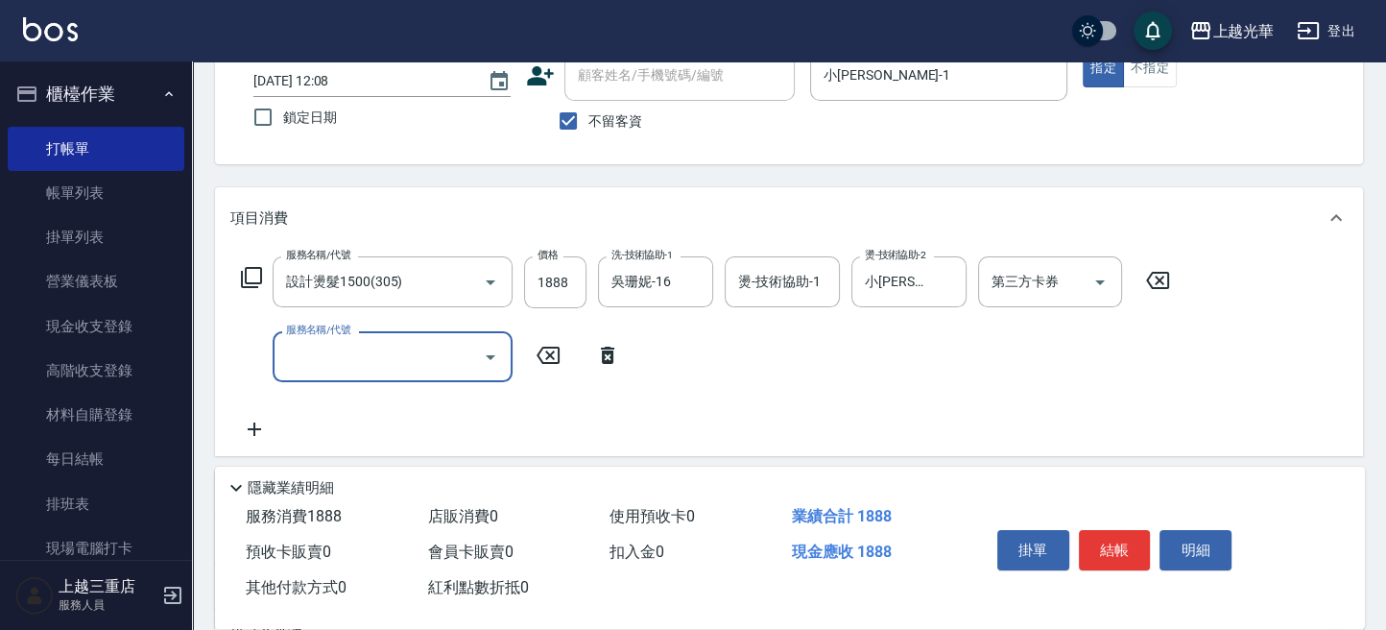
click at [259, 277] on icon at bounding box center [251, 277] width 23 height 23
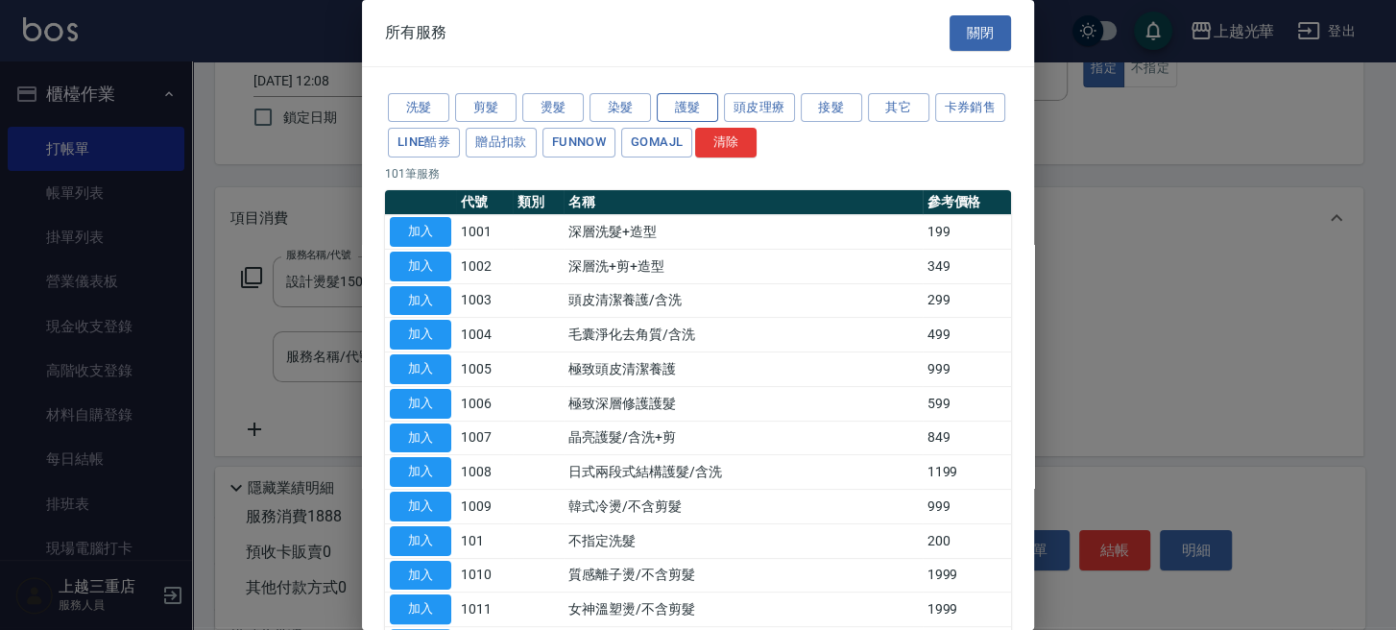
click at [701, 99] on button "護髮" at bounding box center [687, 108] width 61 height 30
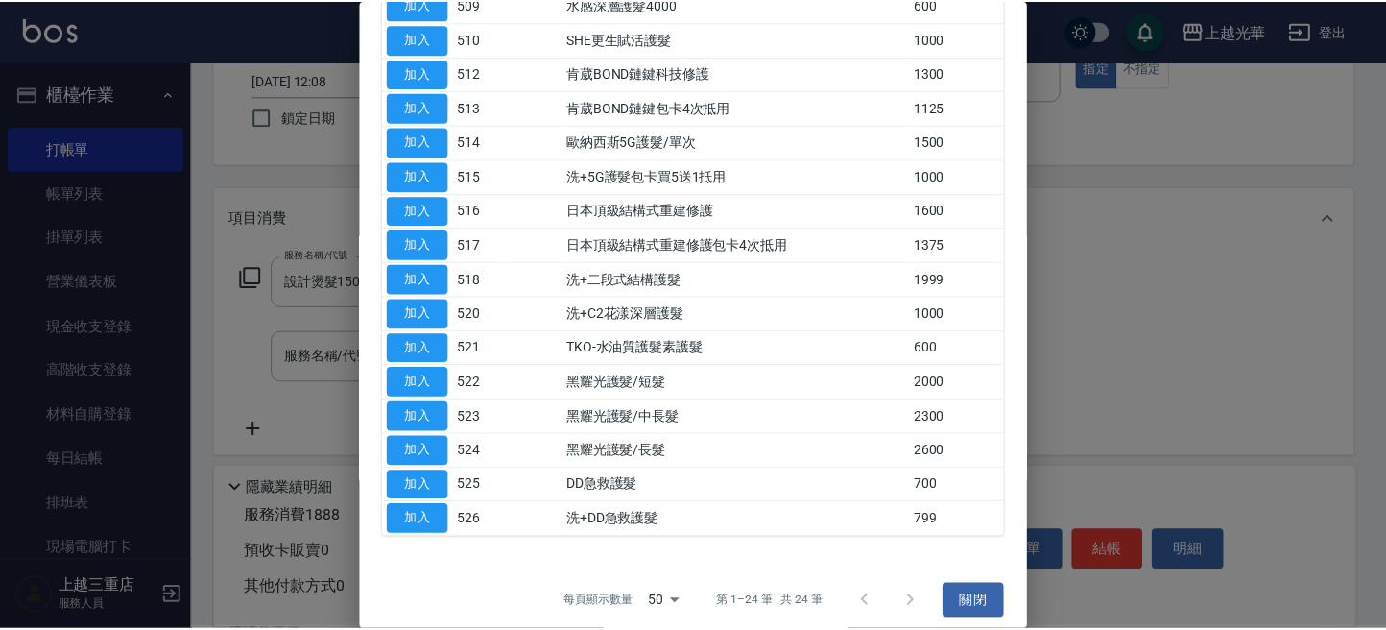
scroll to position [507, 0]
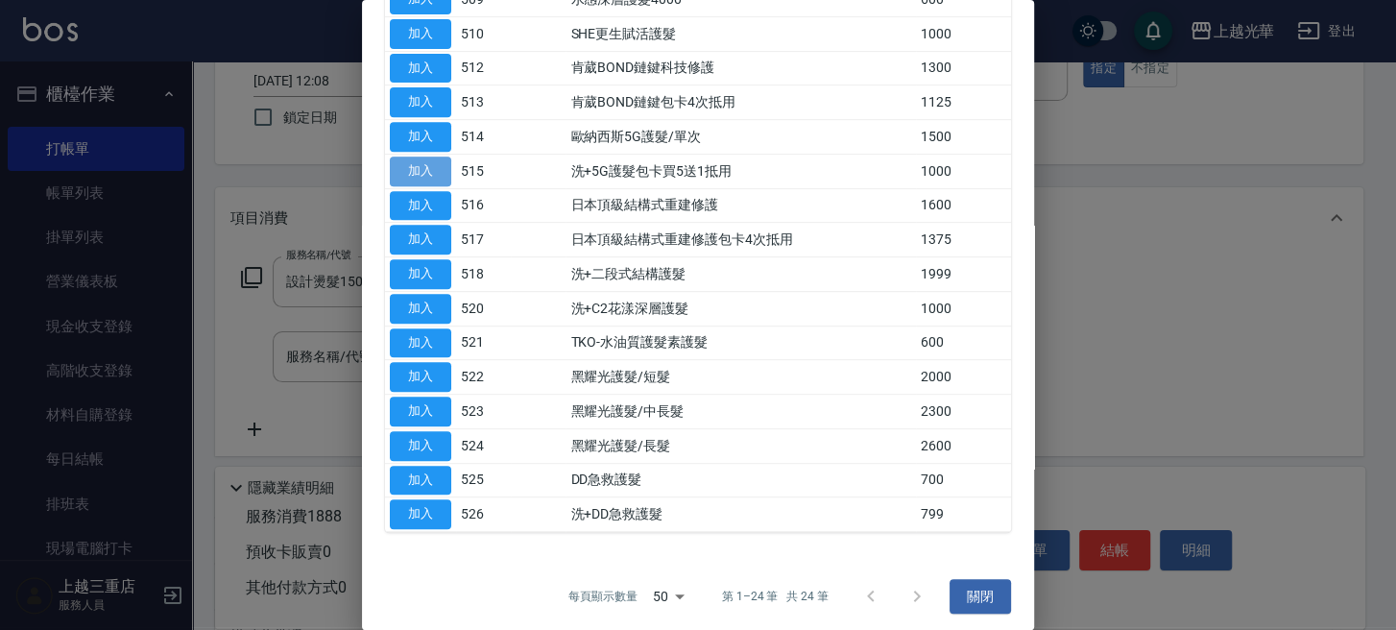
click at [439, 160] on button "加入" at bounding box center [420, 171] width 61 height 30
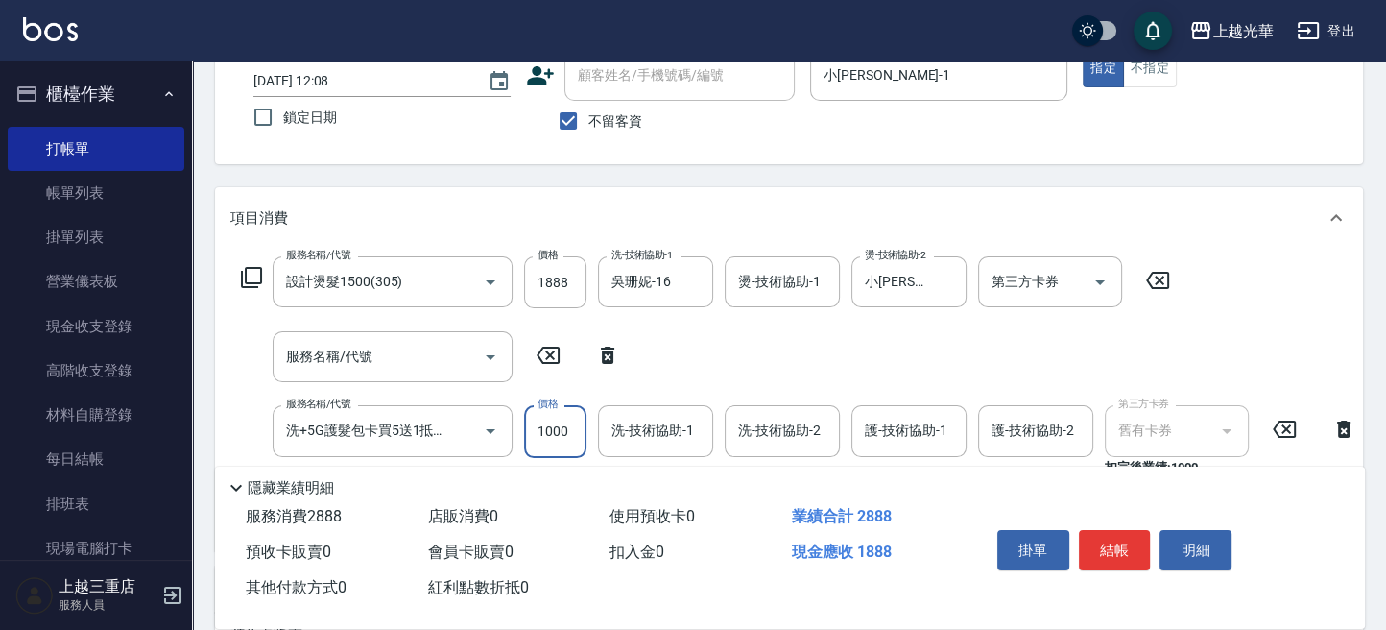
click at [539, 420] on input "1000" at bounding box center [555, 431] width 62 height 52
type input "1250"
click at [621, 420] on input "洗-技術協助-1" at bounding box center [656, 431] width 98 height 34
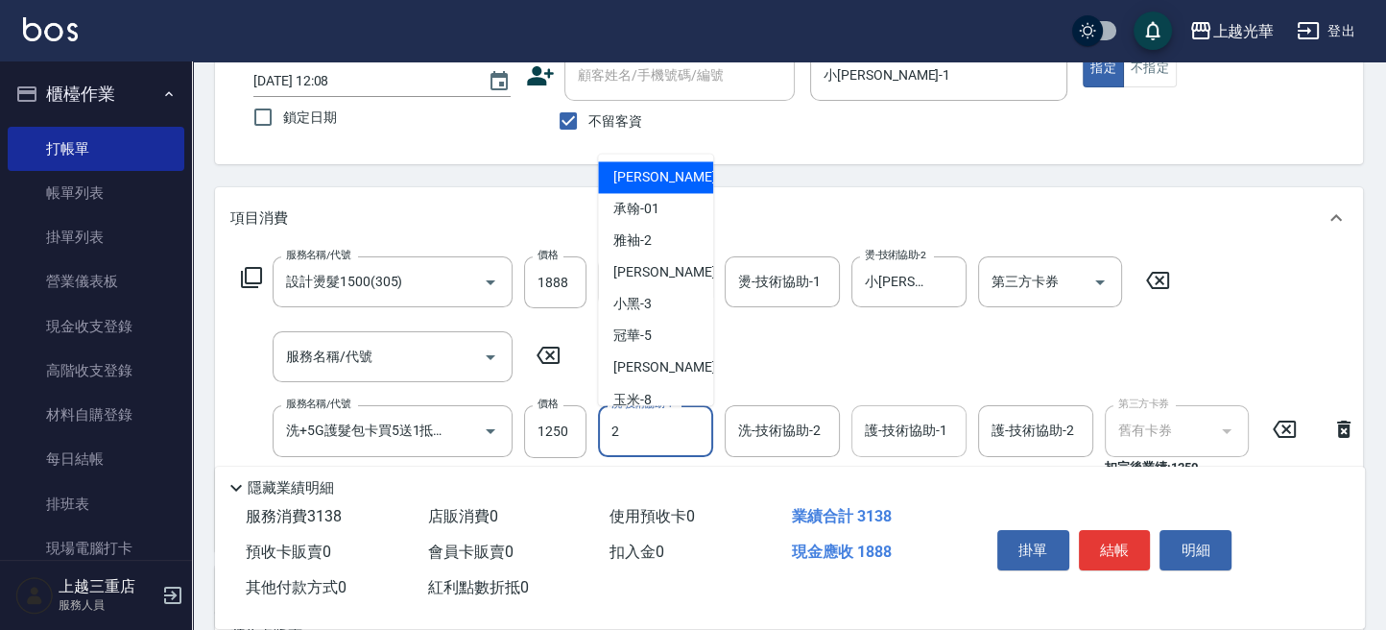
type input "20"
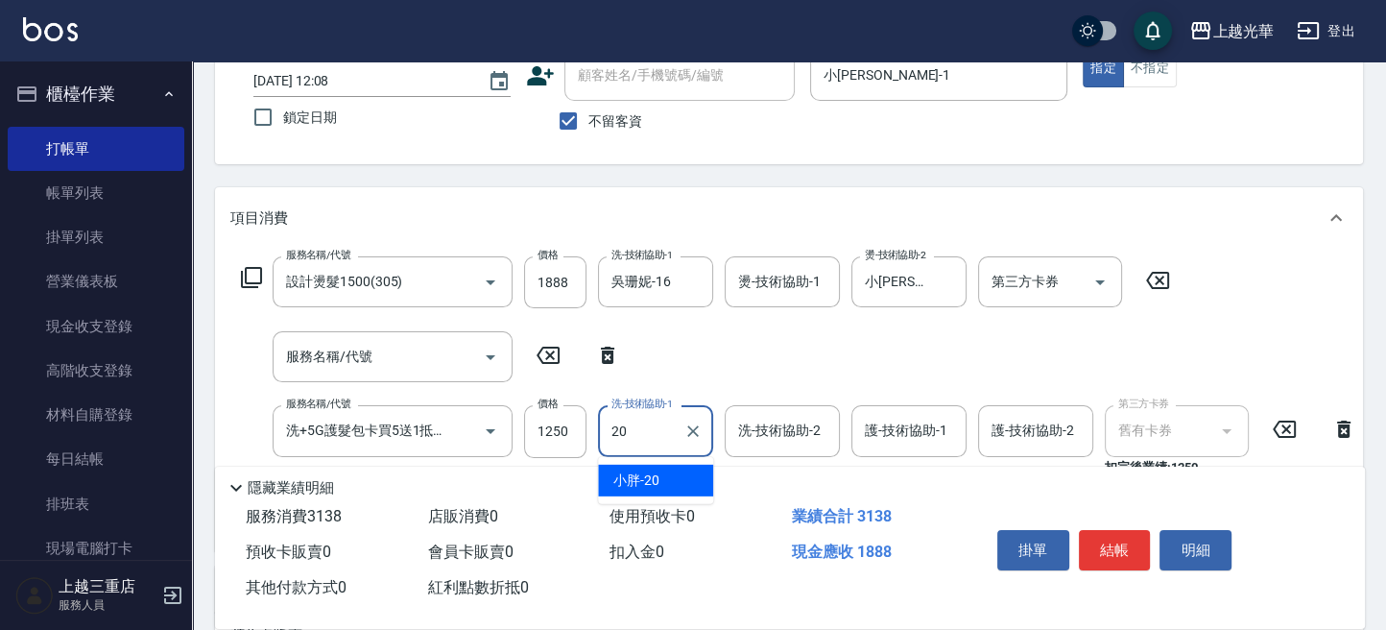
click at [686, 425] on button "Clear" at bounding box center [693, 431] width 27 height 27
type input "小詹-1"
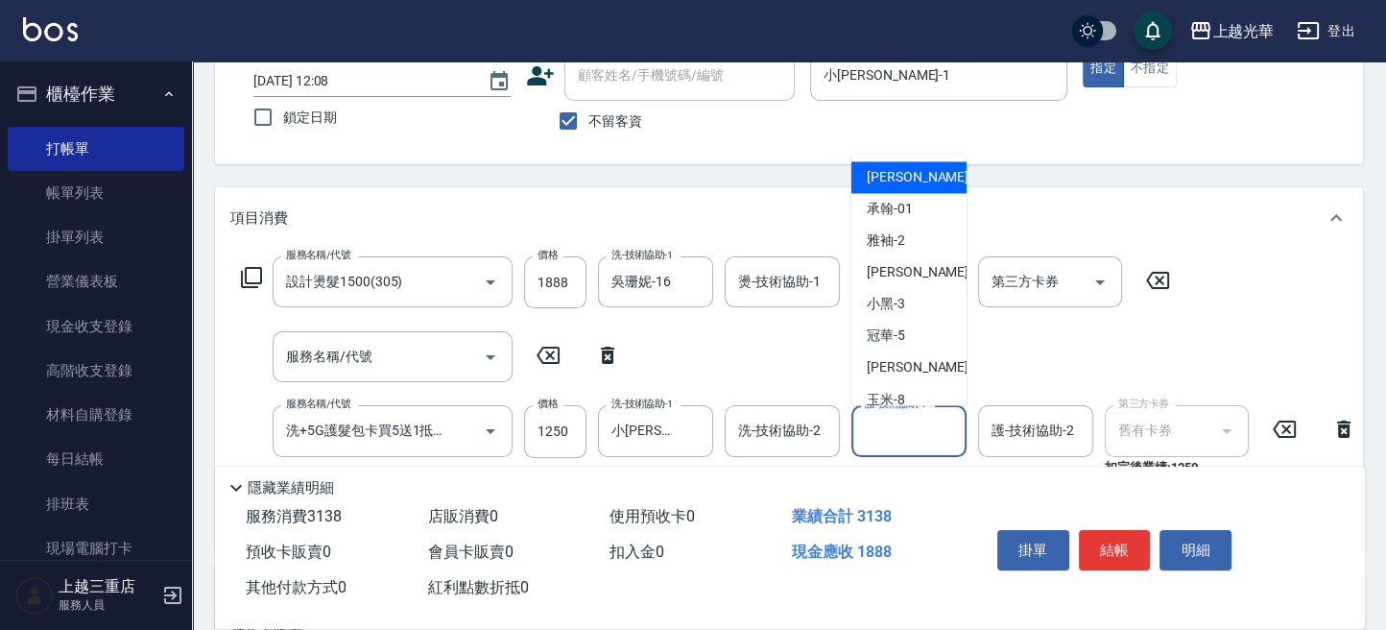
click at [915, 431] on input "護-技術協助-1" at bounding box center [909, 431] width 98 height 34
type input "小詹-1"
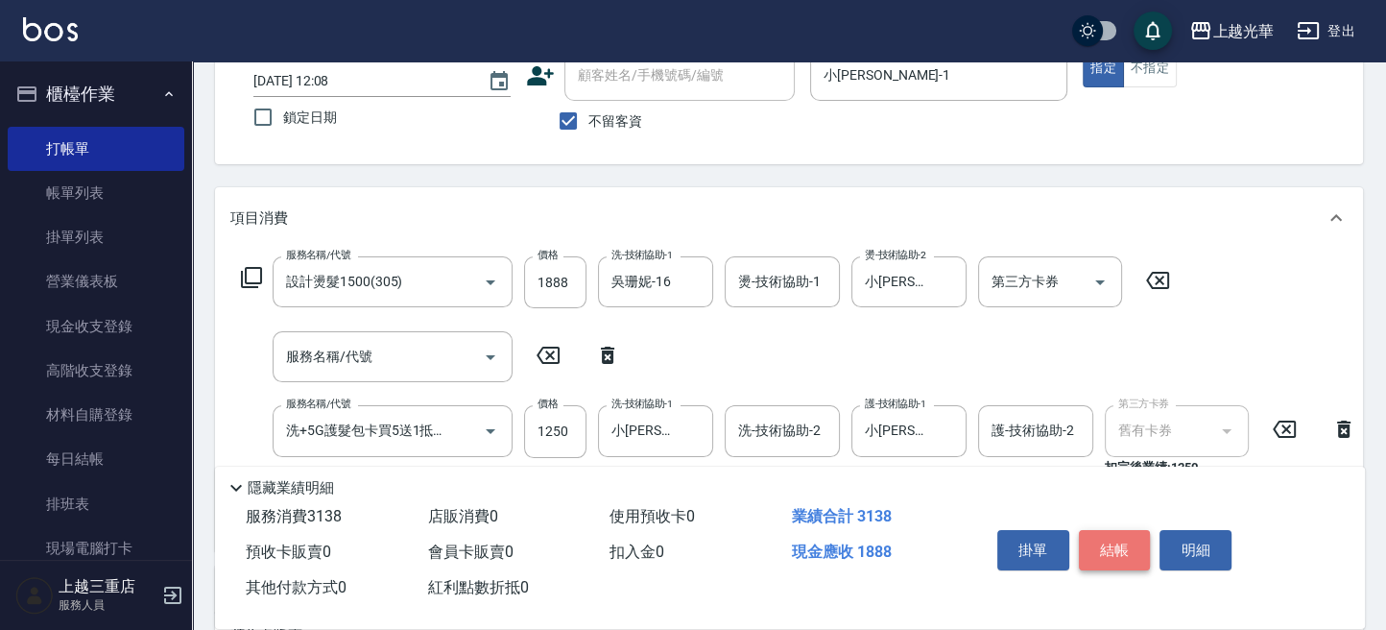
click at [1097, 532] on button "結帳" at bounding box center [1115, 550] width 72 height 40
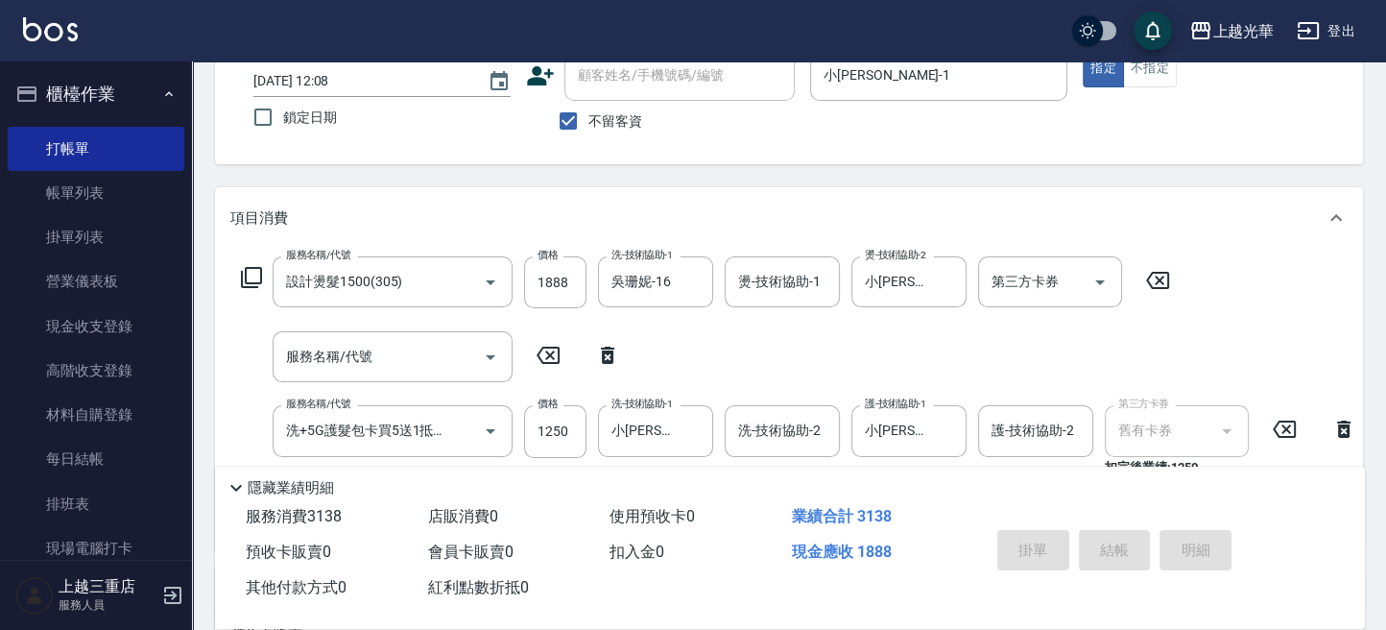
type input "2025/10/11 12:16"
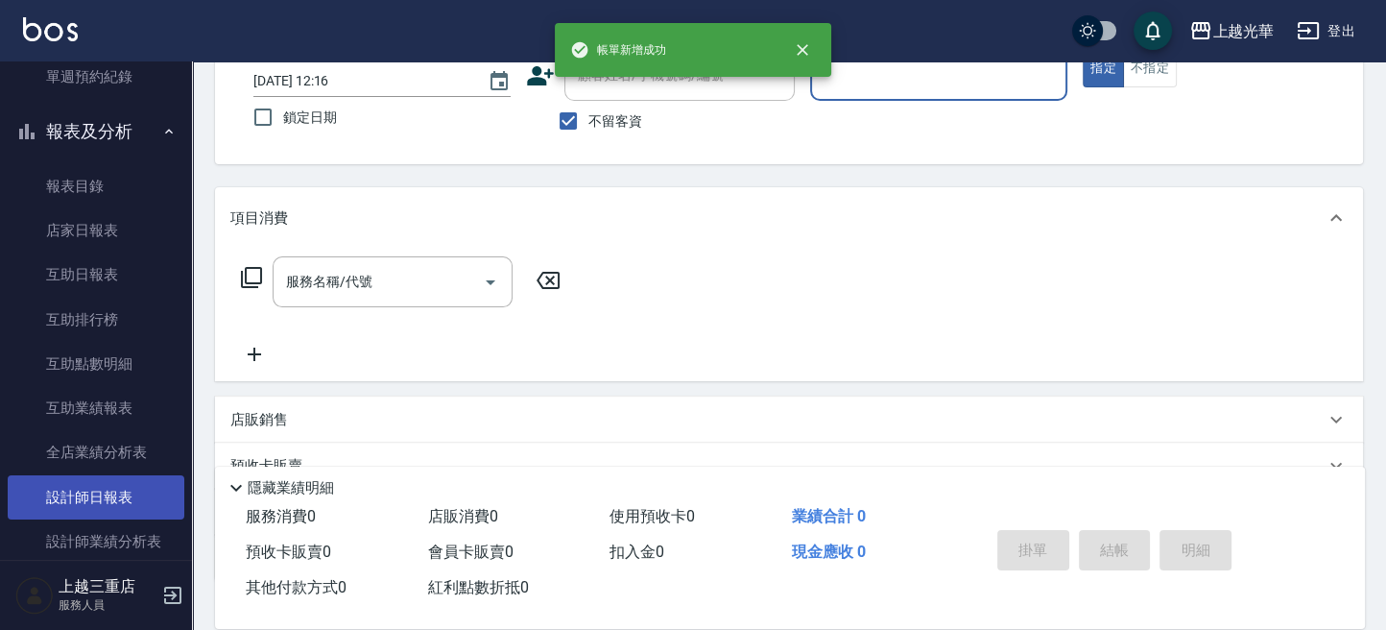
scroll to position [768, 0]
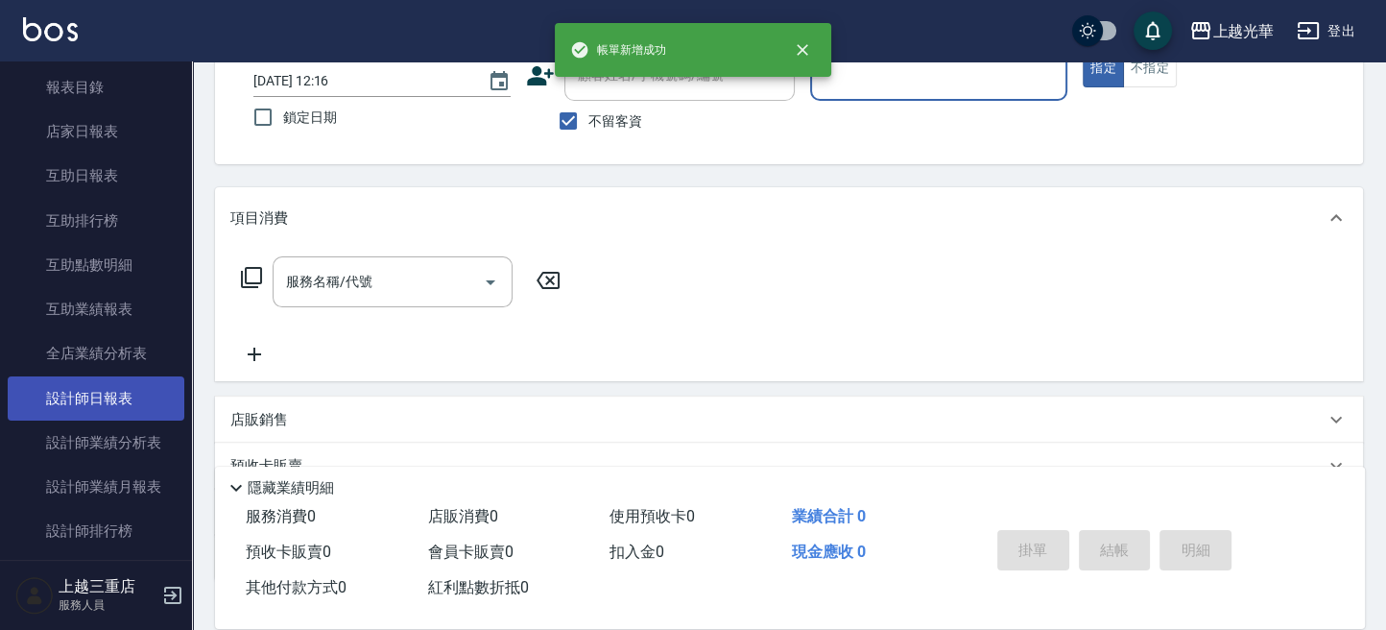
click at [123, 387] on link "設計師日報表" at bounding box center [96, 398] width 177 height 44
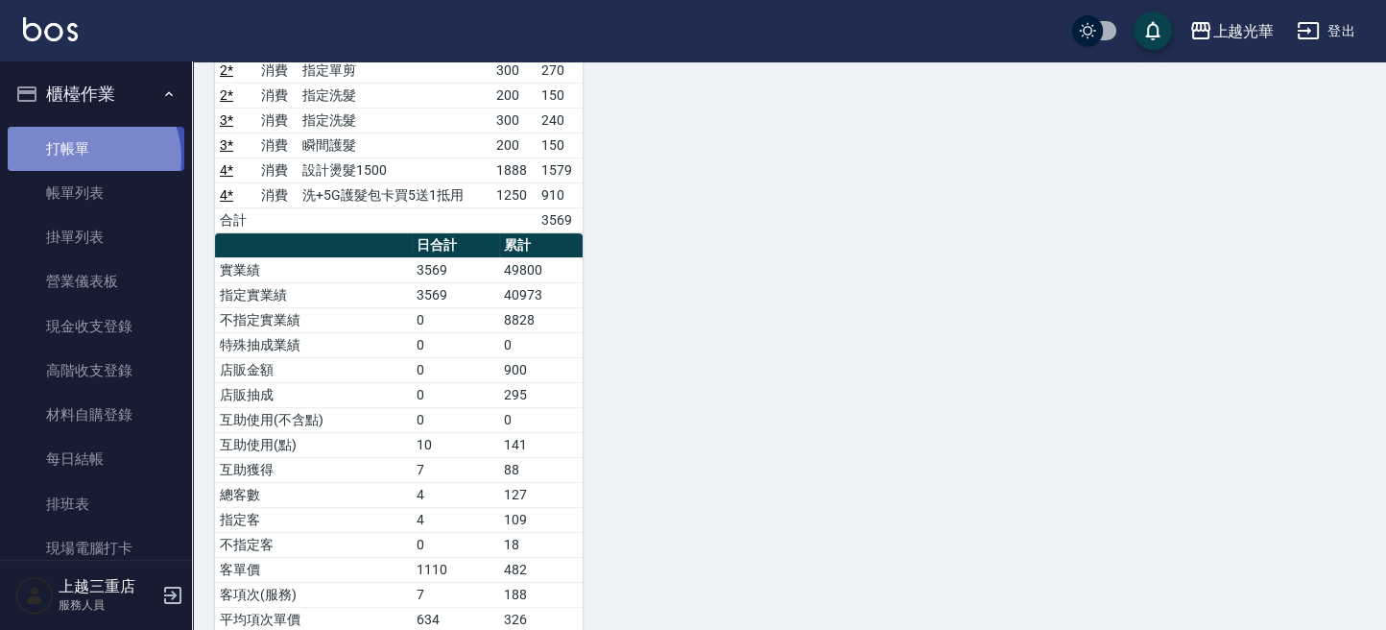
click at [84, 157] on link "打帳單" at bounding box center [96, 149] width 177 height 44
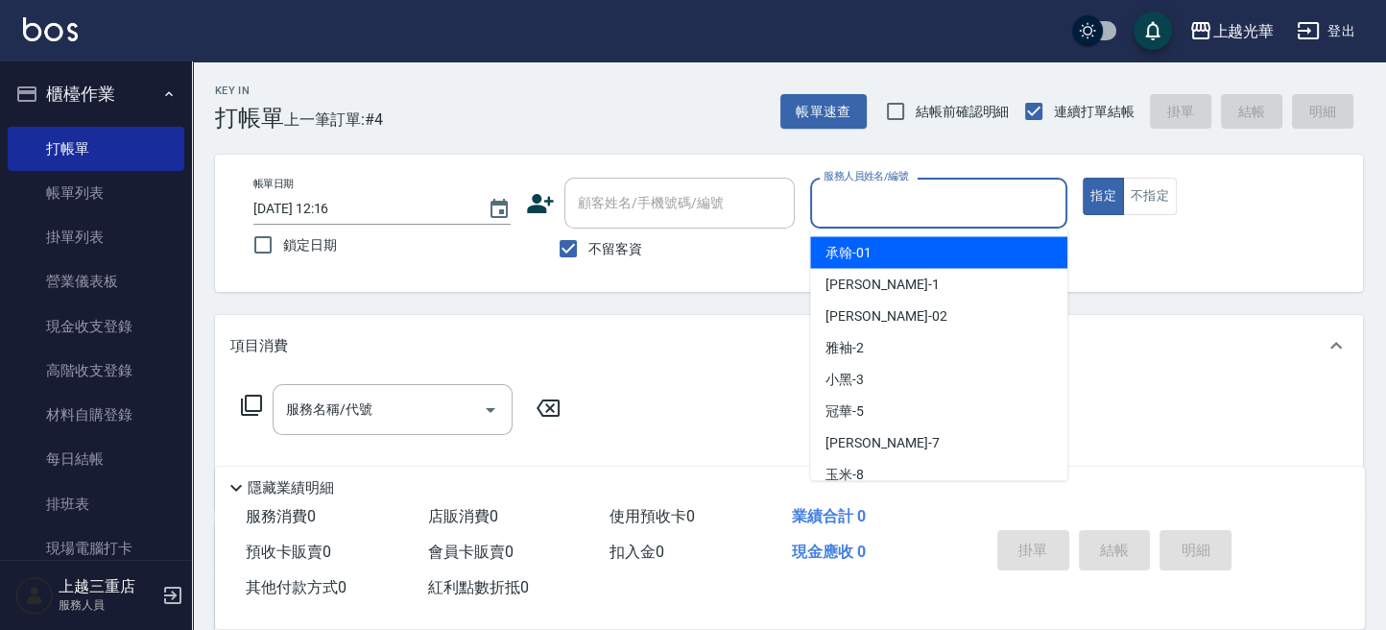
click at [853, 195] on input "服務人員姓名/編號" at bounding box center [939, 203] width 240 height 34
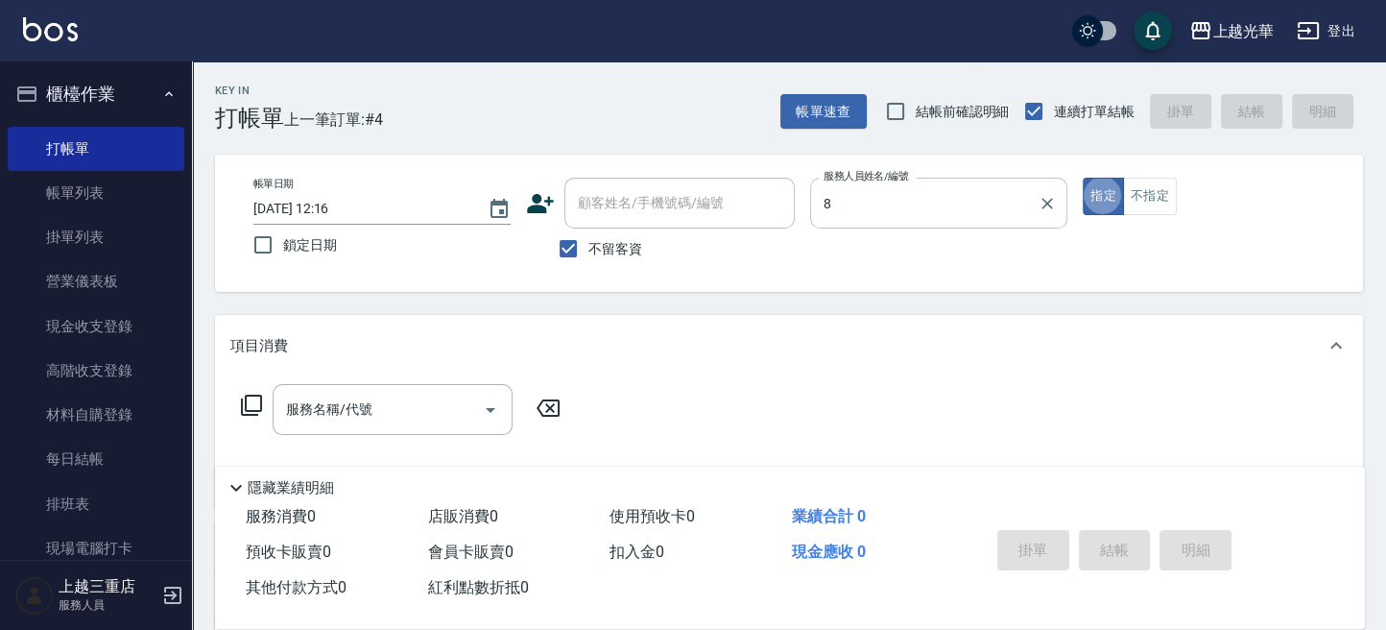
type input "玉米-8"
type button "true"
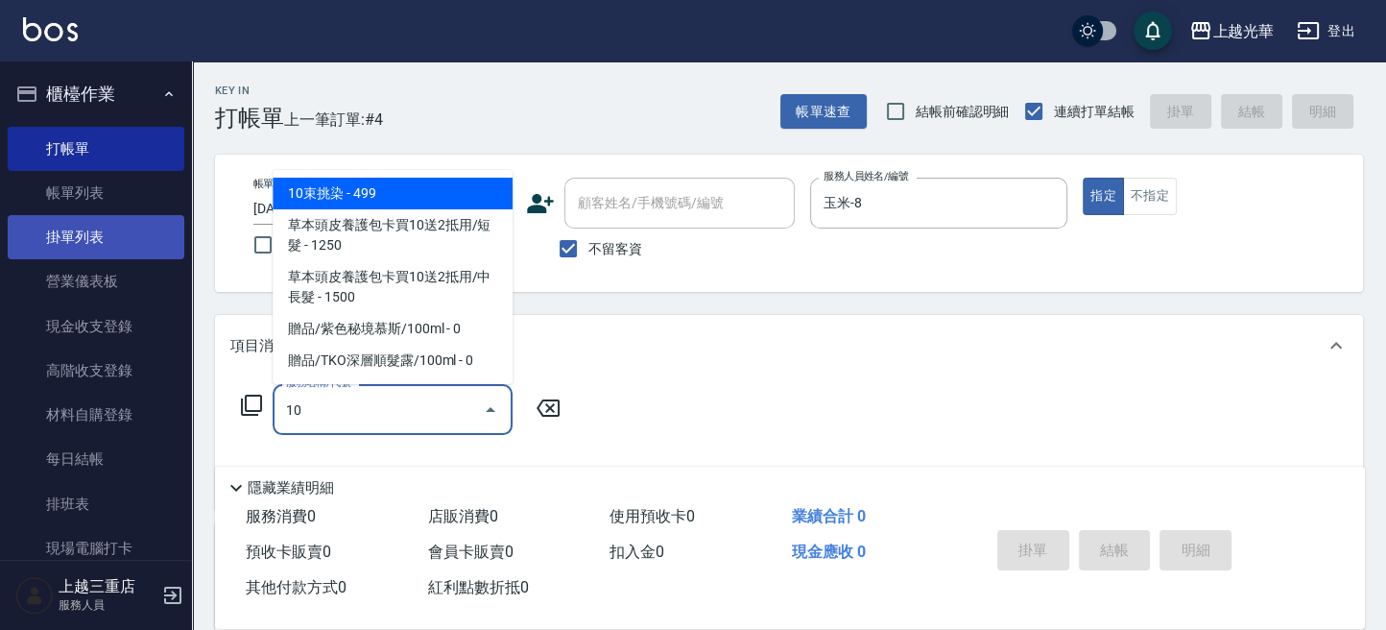
type input "1"
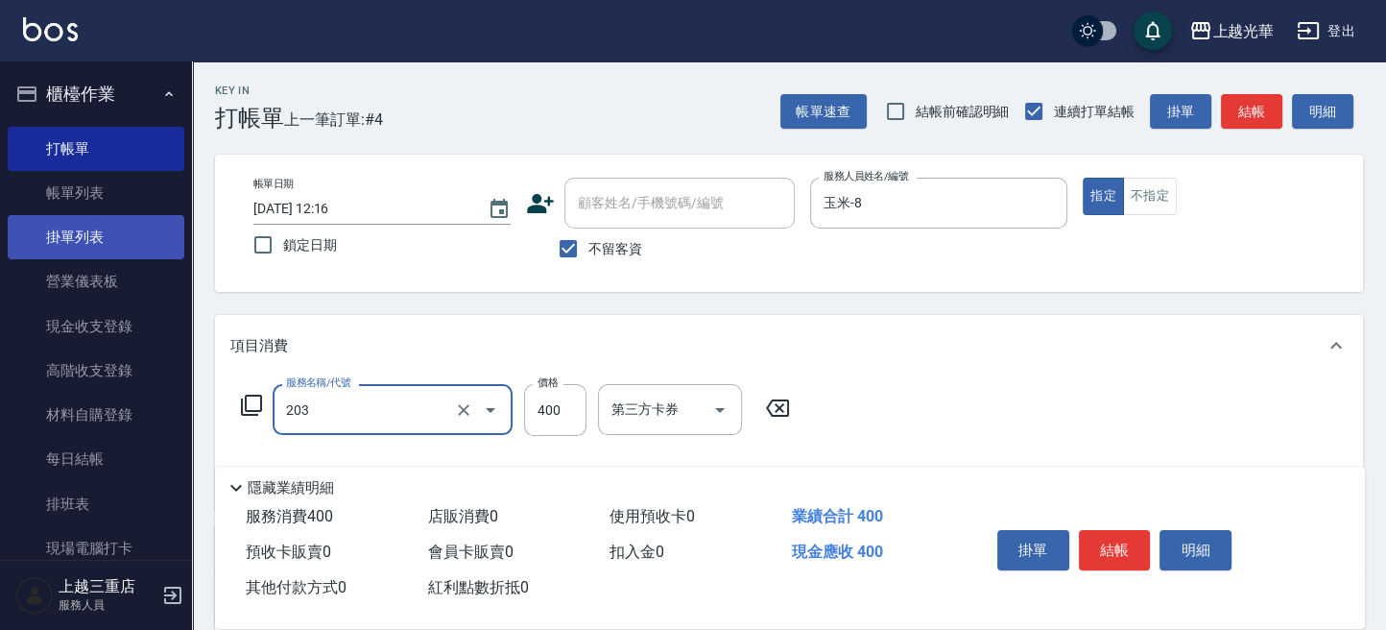
type input "指定單剪(203)"
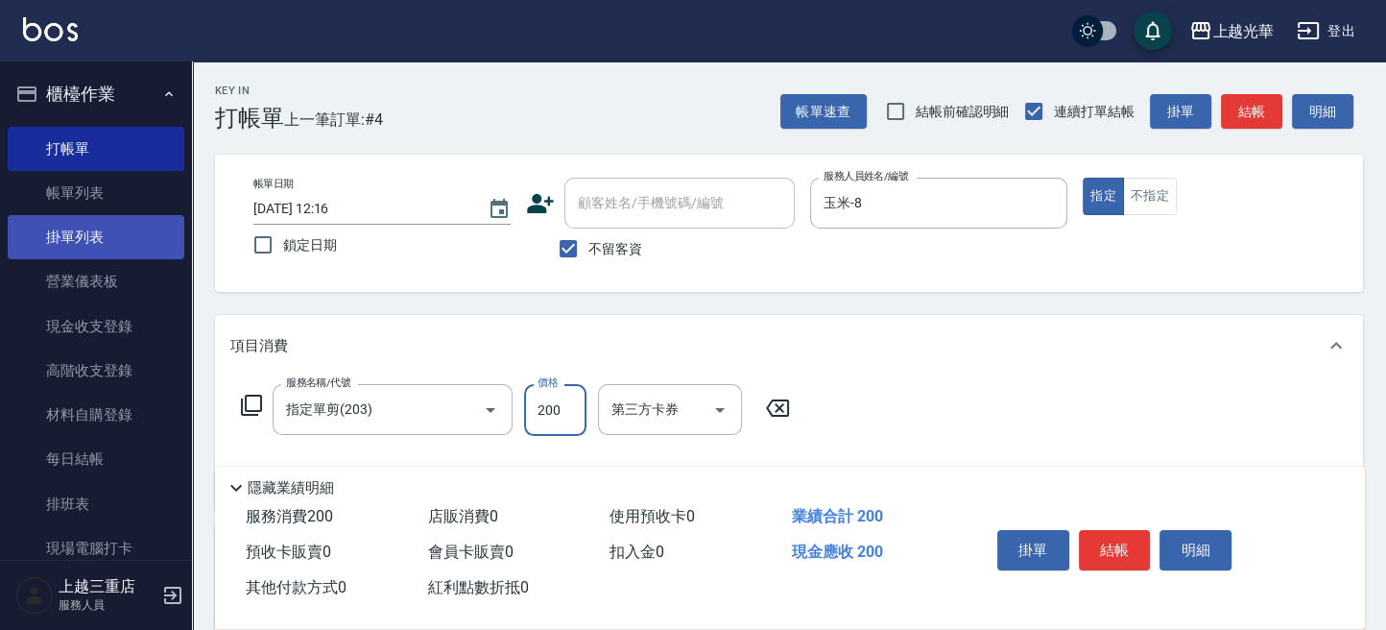
type input "200"
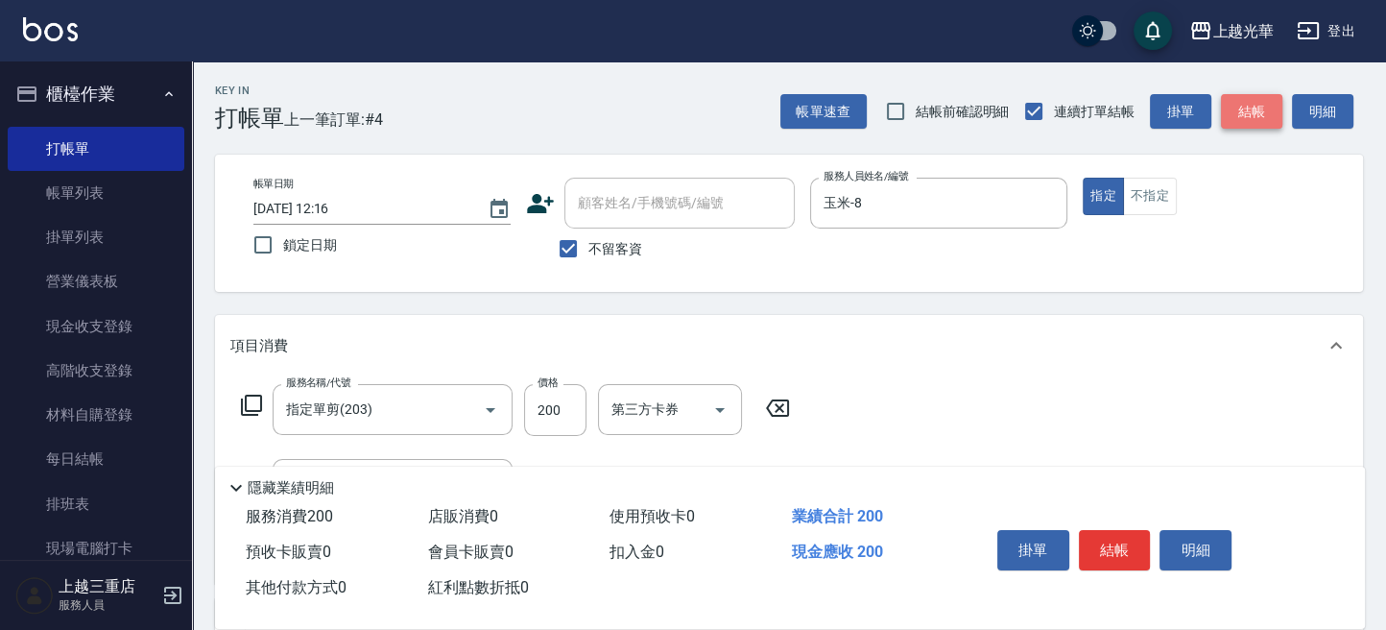
click at [1253, 115] on button "結帳" at bounding box center [1251, 112] width 61 height 36
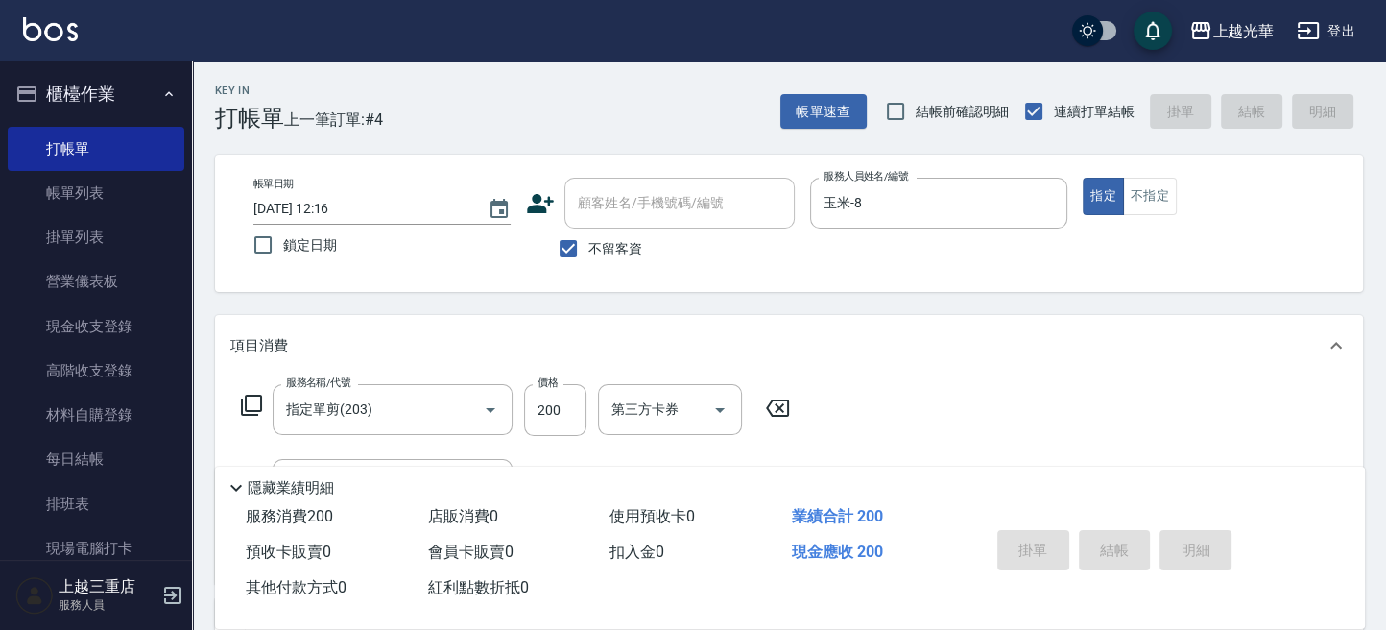
type input "2025/10/11 12:42"
click at [567, 248] on input "不留客資" at bounding box center [568, 248] width 40 height 40
checkbox input "false"
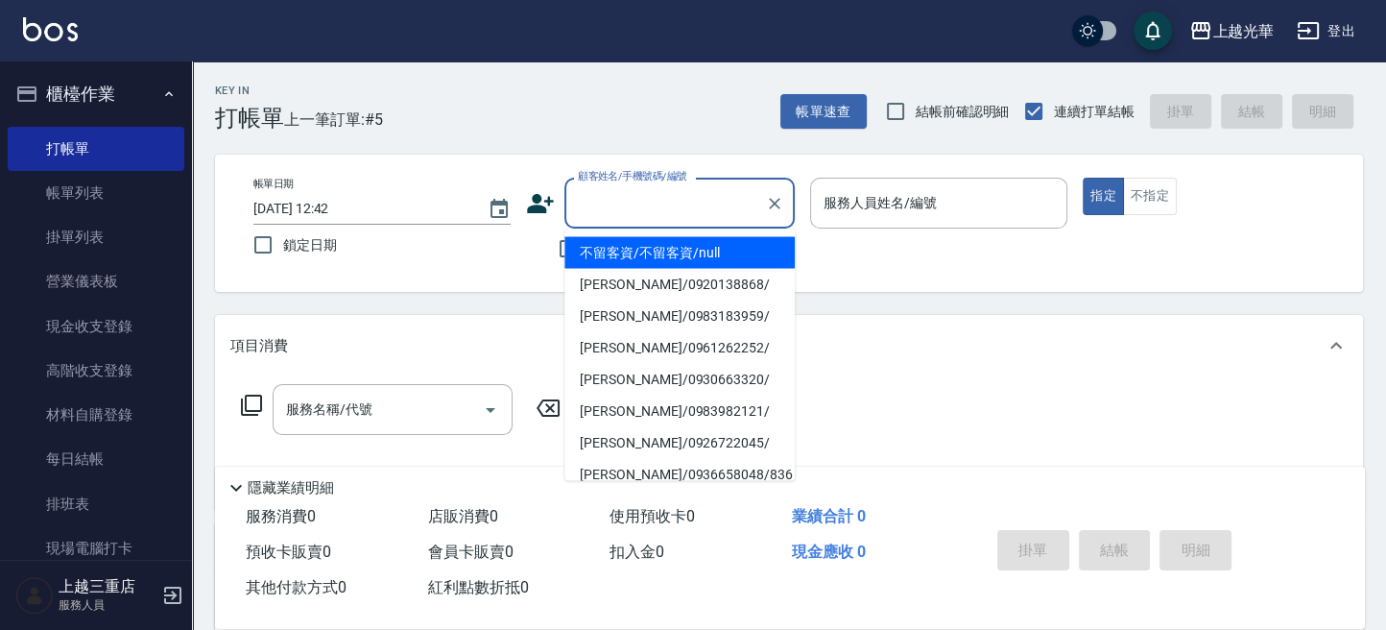
click at [645, 218] on input "顧客姓名/手機號碼/編號" at bounding box center [665, 203] width 184 height 34
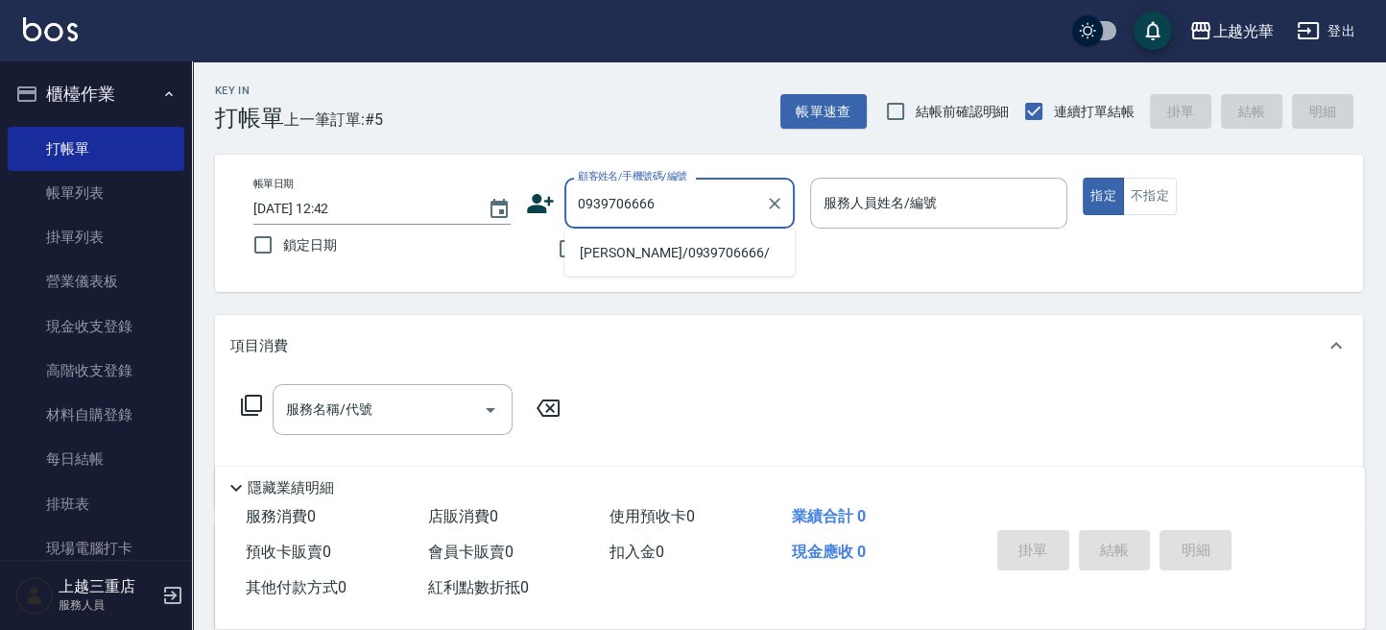
click at [630, 256] on li "蕭麗玉/0939706666/" at bounding box center [679, 252] width 230 height 32
type input "蕭麗玉/0939706666/"
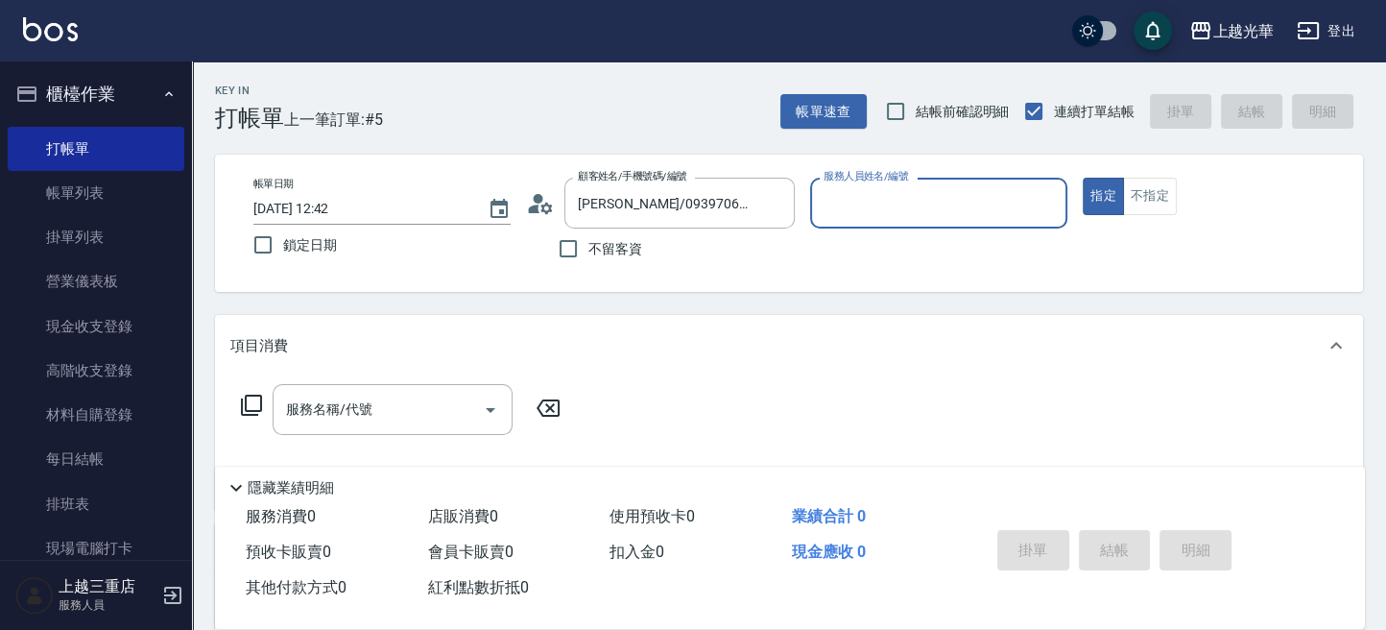
type input "雯欣-12"
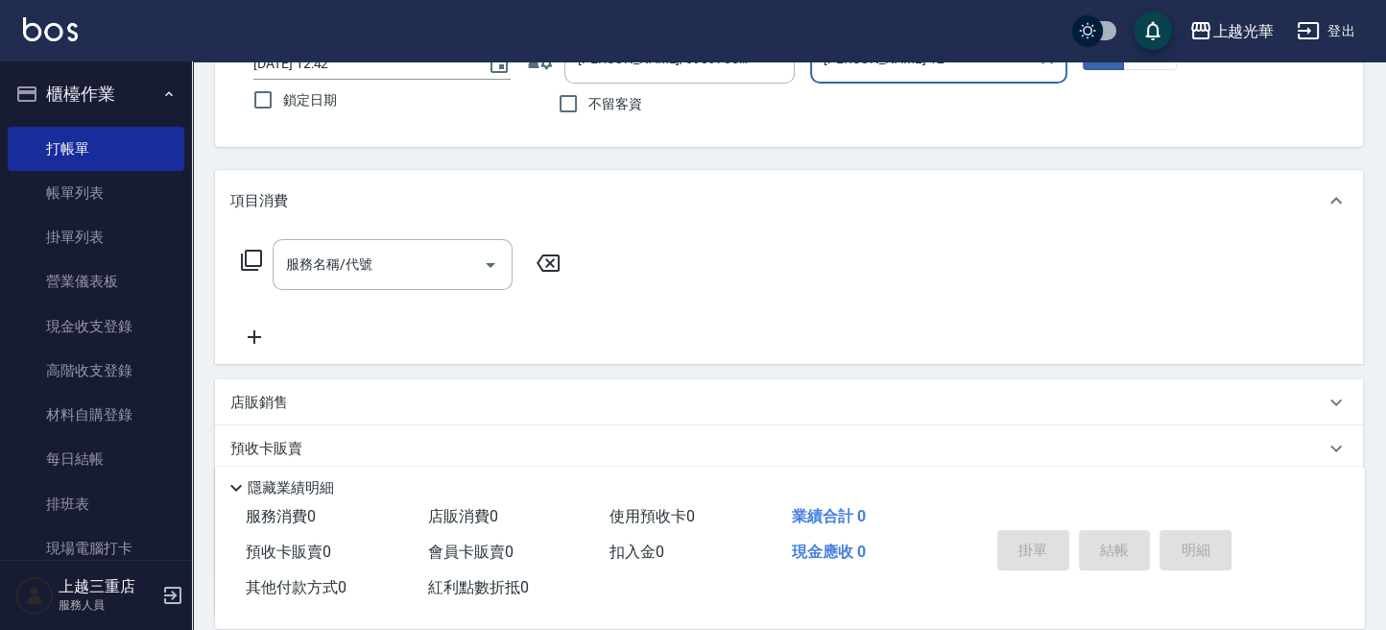
scroll to position [255, 0]
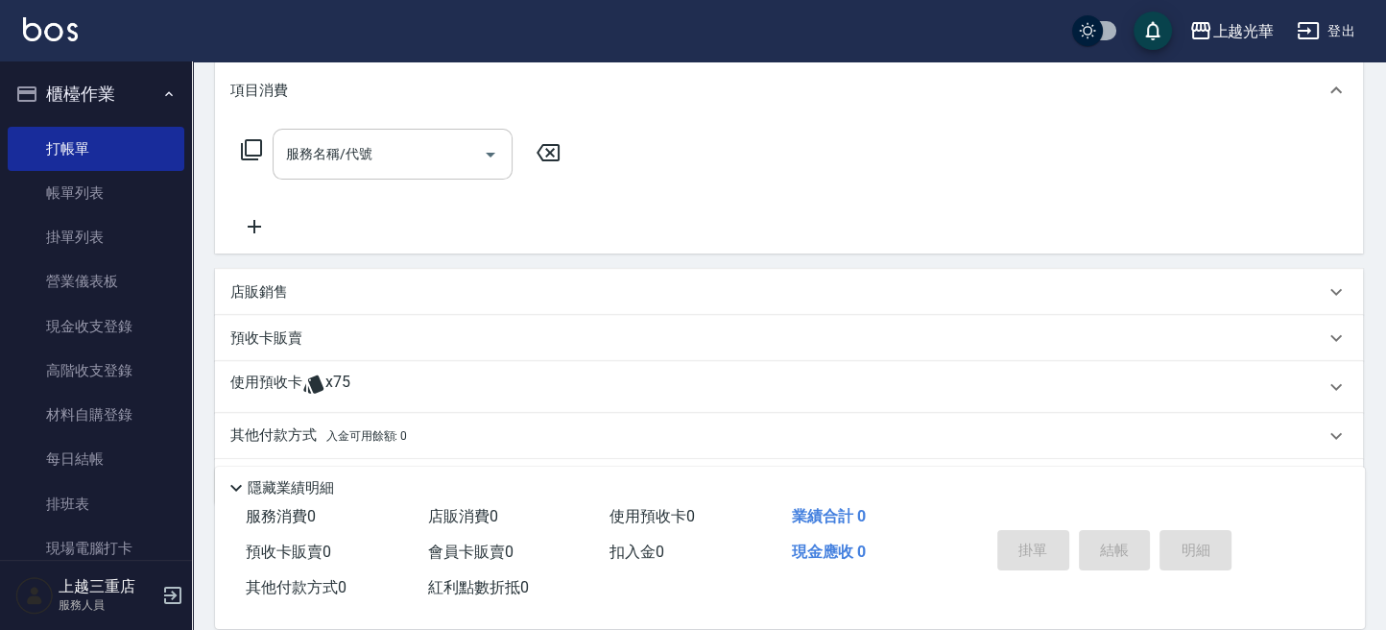
click at [487, 156] on icon "Open" at bounding box center [490, 154] width 23 height 23
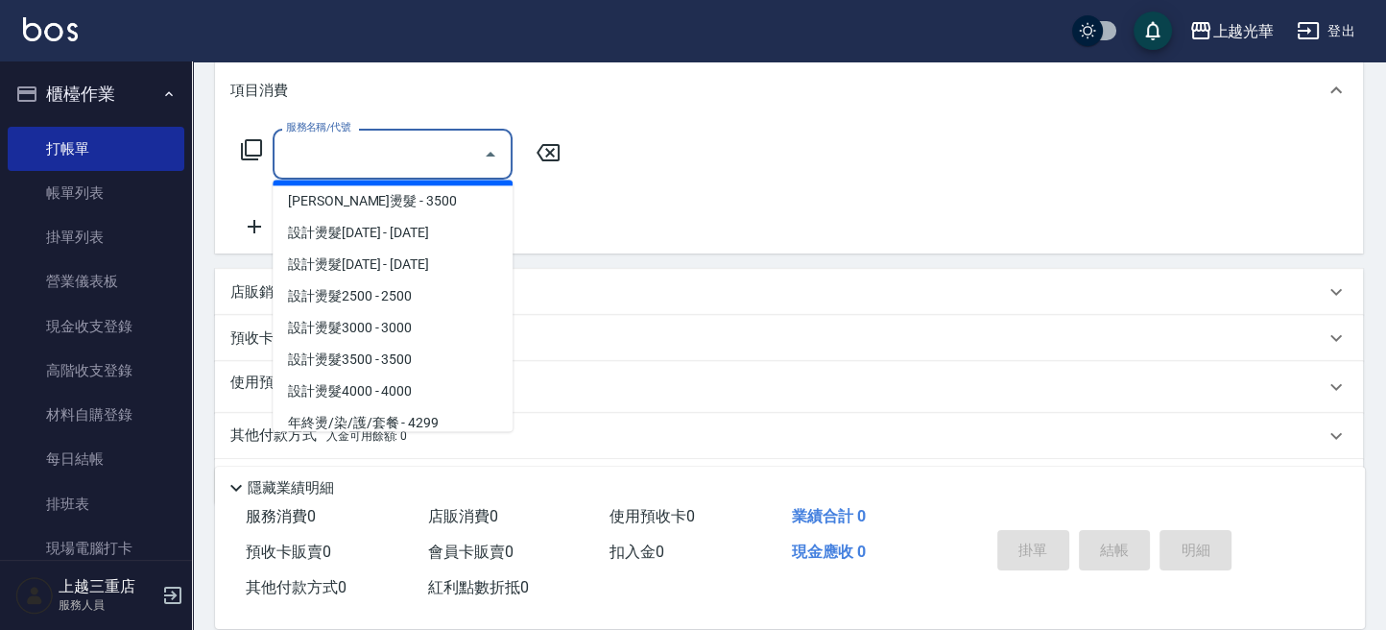
scroll to position [512, 0]
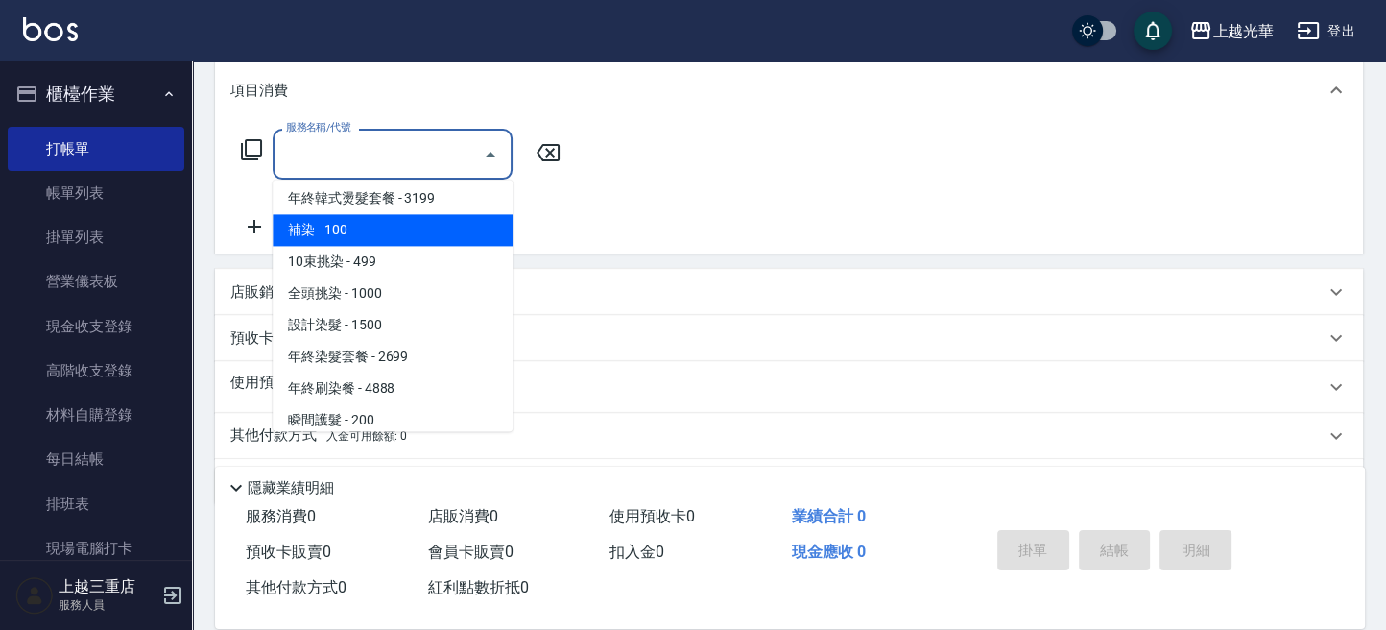
click at [343, 214] on span "補染 - 100" at bounding box center [393, 230] width 240 height 32
type input "補染(401)"
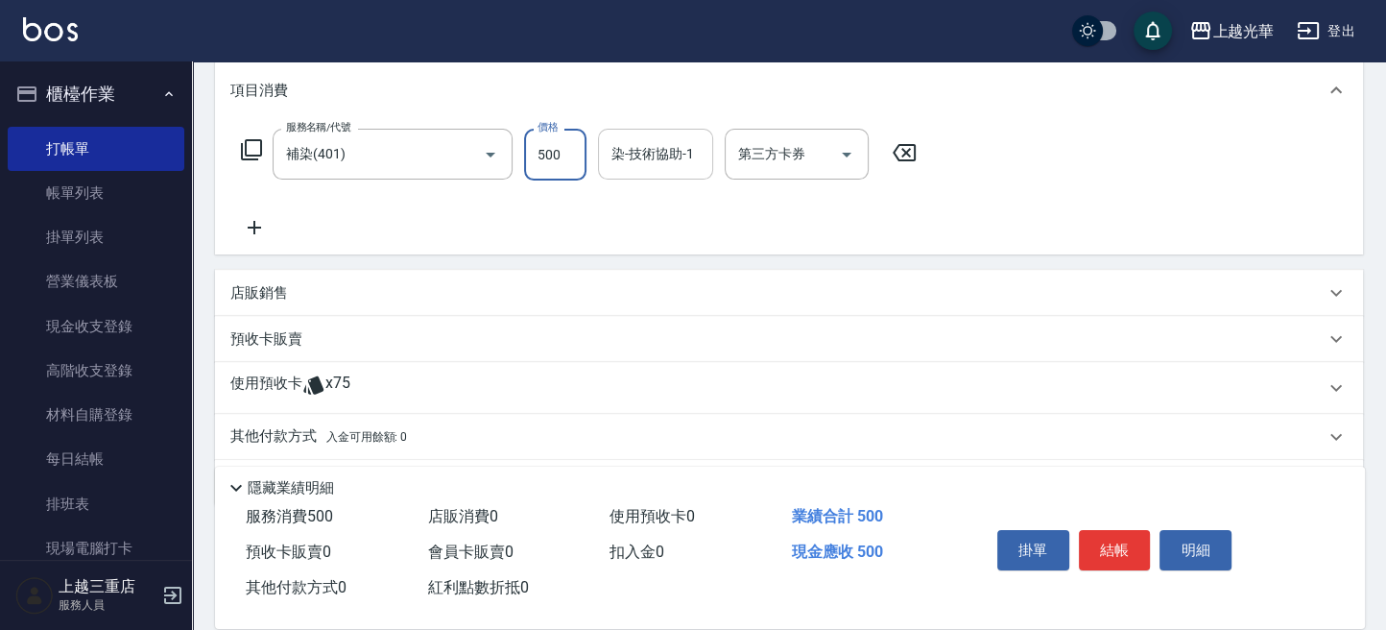
type input "500"
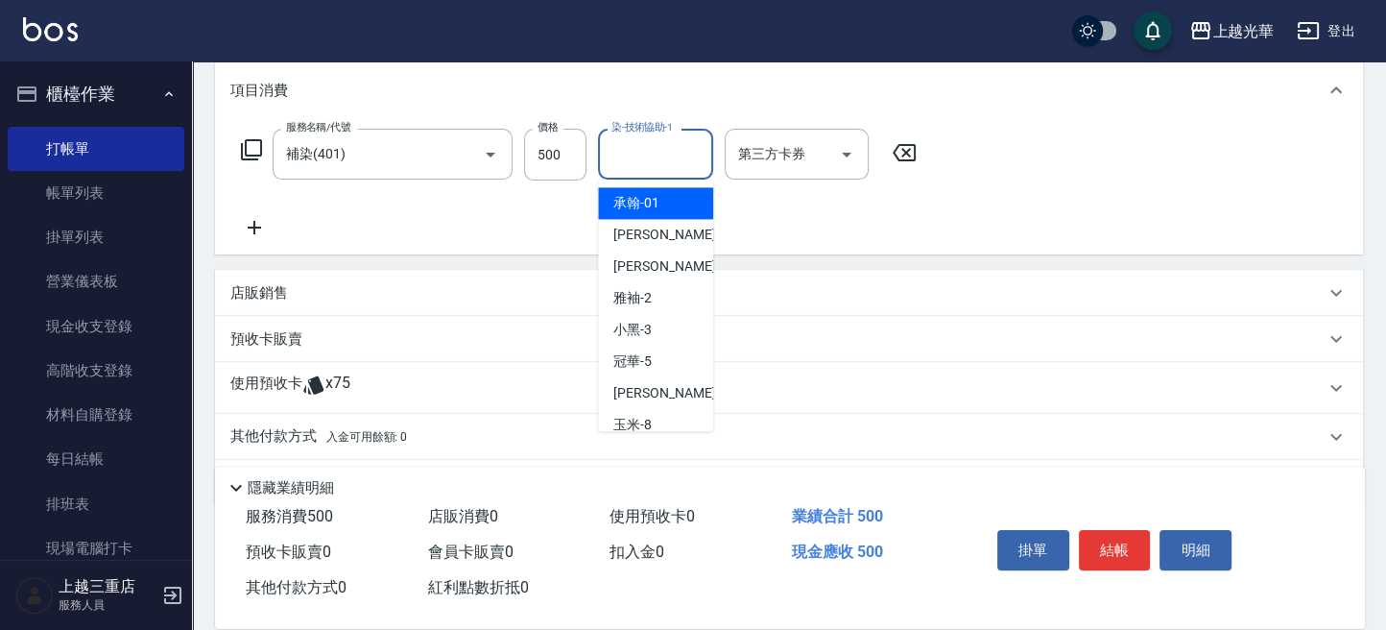
click at [614, 168] on input "染-技術協助-1" at bounding box center [656, 154] width 98 height 34
click at [655, 199] on span "雯欣 -12" at bounding box center [673, 203] width 121 height 20
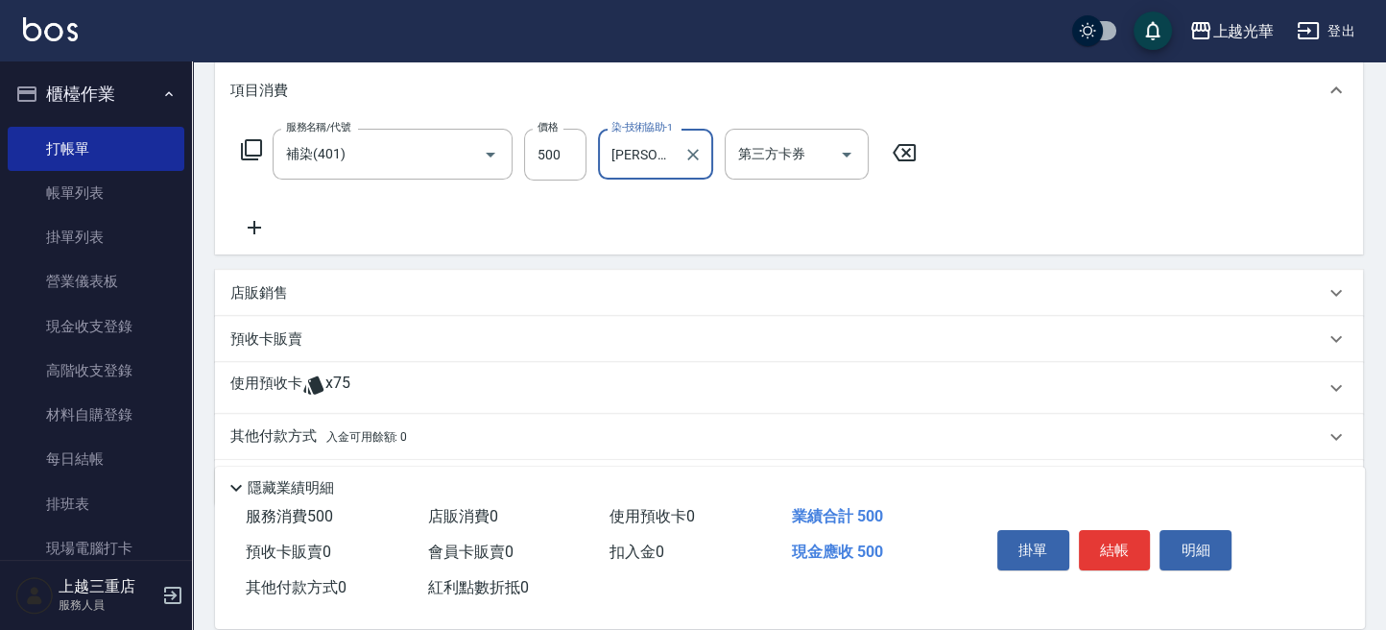
type input "雯欣-12"
click at [326, 388] on span "x75" at bounding box center [337, 387] width 25 height 29
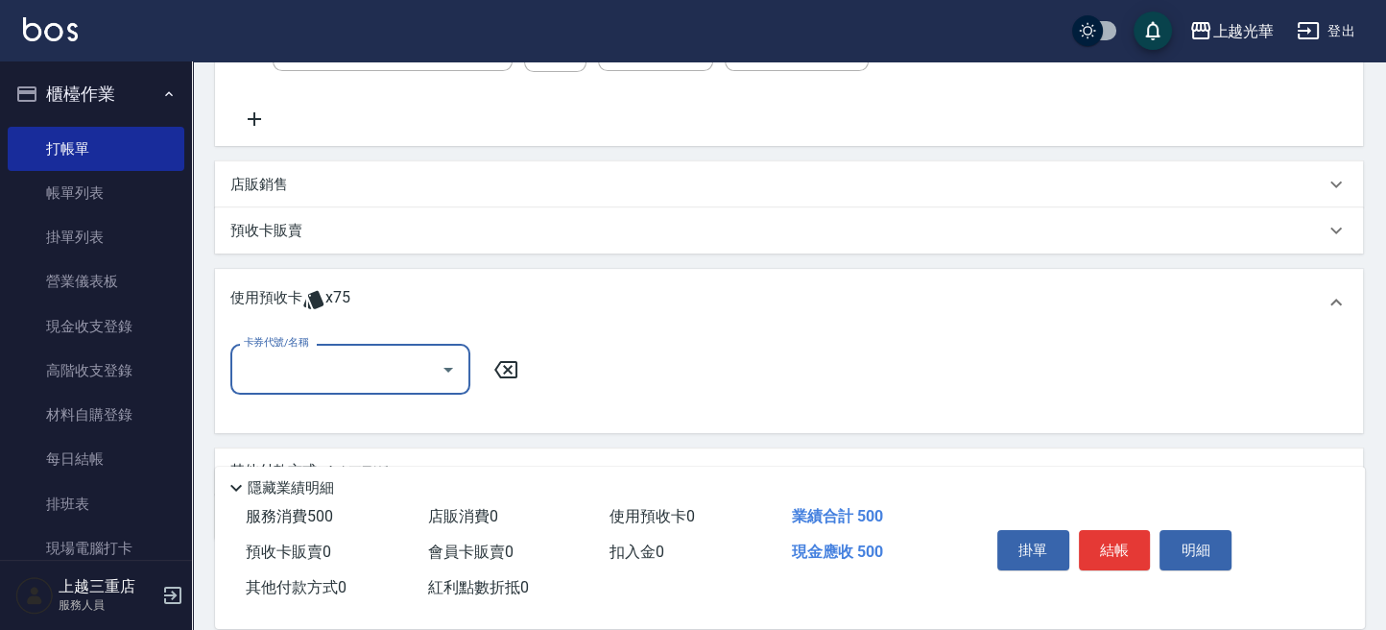
scroll to position [456, 0]
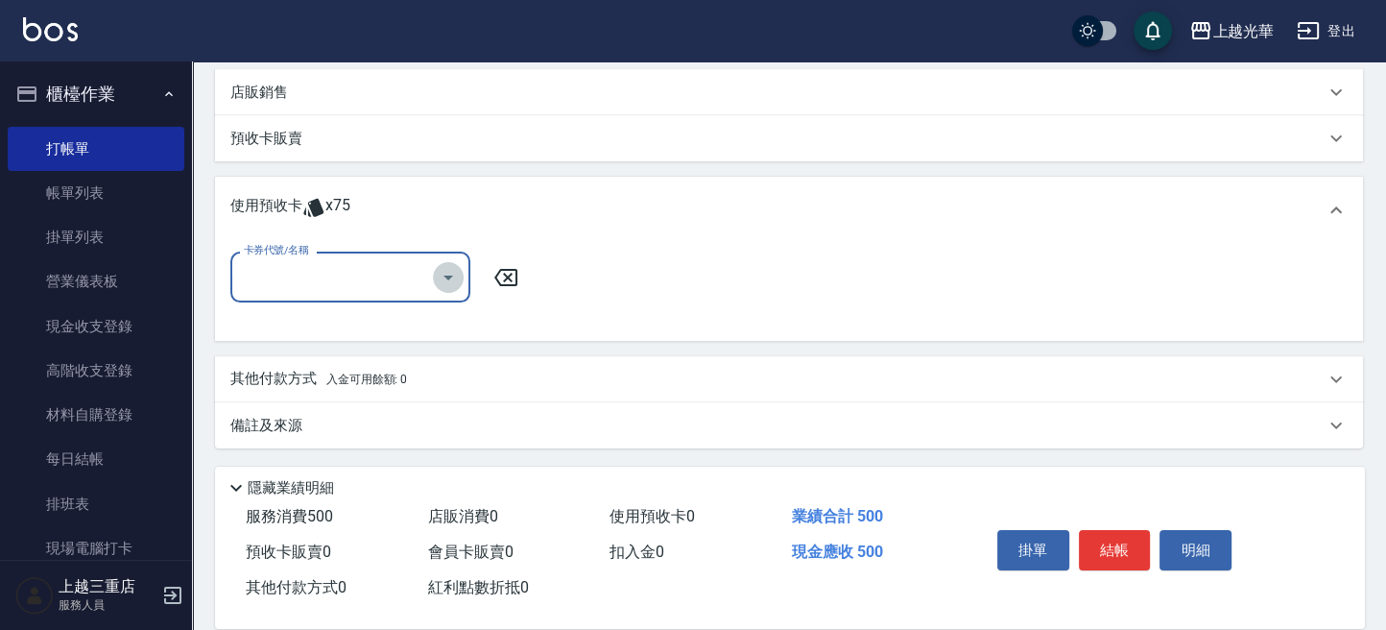
click at [437, 266] on icon "Open" at bounding box center [448, 277] width 23 height 23
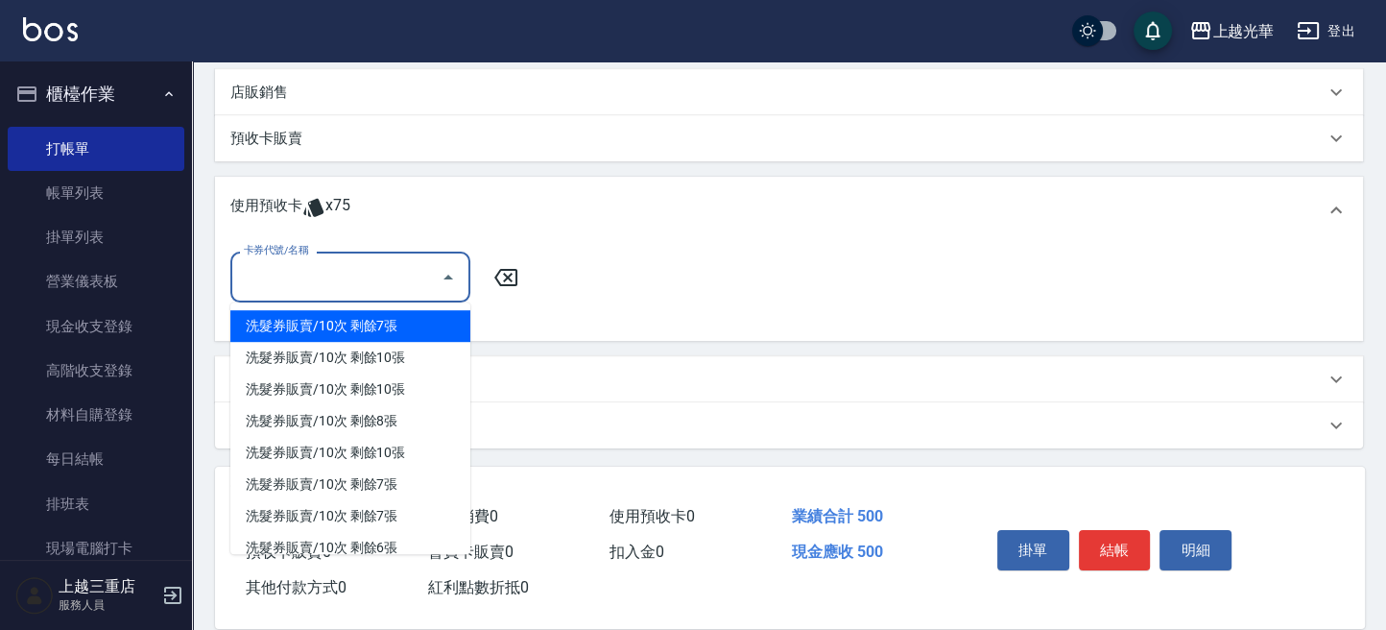
click at [396, 321] on div "洗髮券販賣/10次 剩餘7張" at bounding box center [350, 326] width 240 height 32
type input "洗髮券販賣/10次"
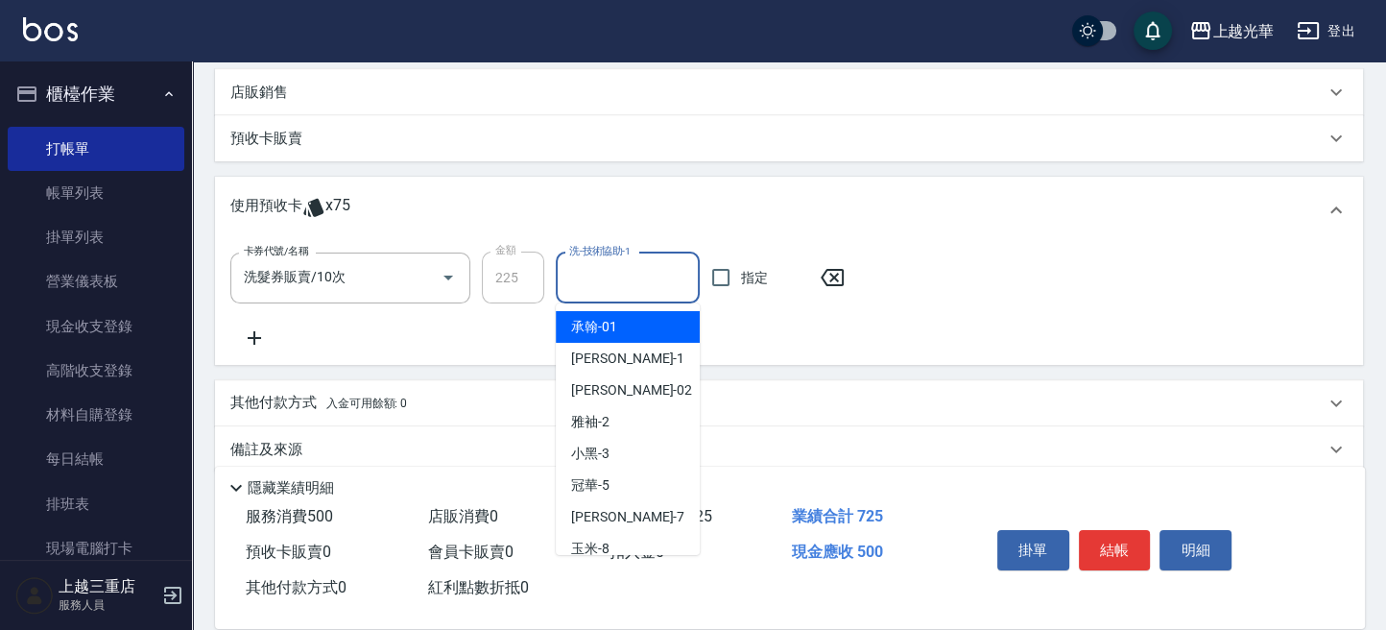
click at [613, 269] on input "洗-技術協助-1" at bounding box center [627, 278] width 127 height 34
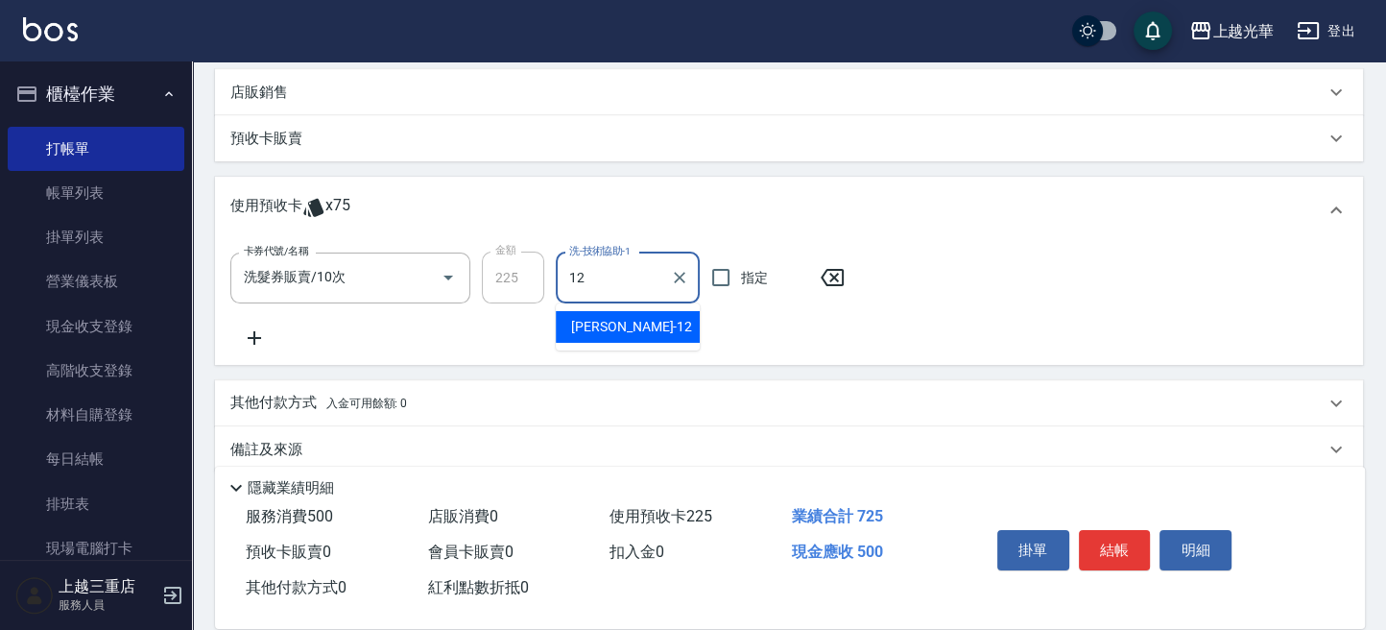
drag, startPoint x: 608, startPoint y: 311, endPoint x: 608, endPoint y: 334, distance: 23.0
click at [608, 324] on div "雯欣 -12" at bounding box center [628, 327] width 144 height 32
type input "雯欣-12"
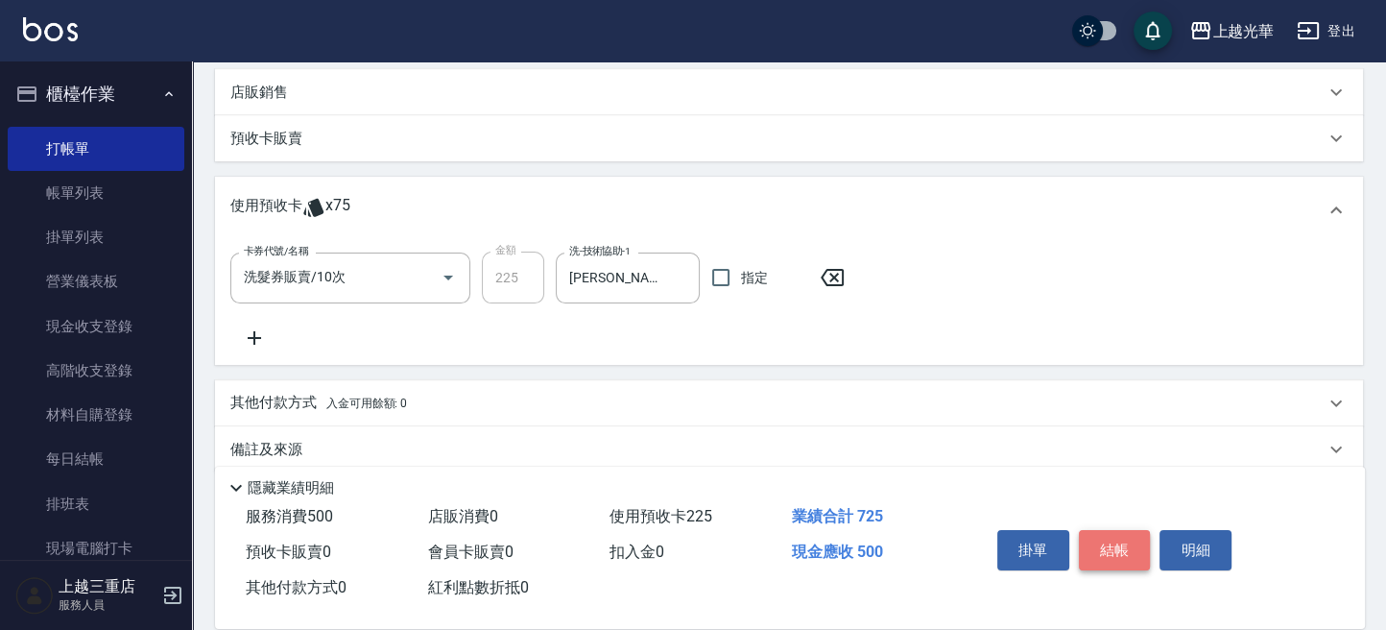
click at [1113, 549] on button "結帳" at bounding box center [1115, 550] width 72 height 40
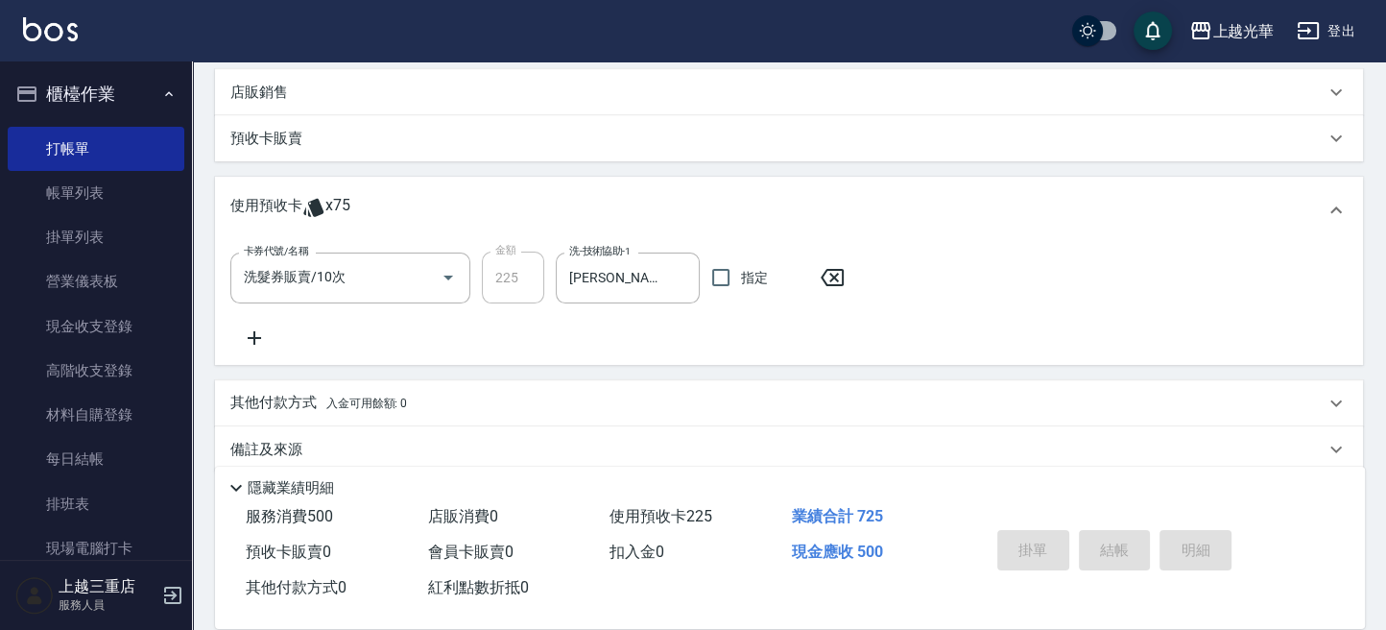
type input "2025/10/11 12:55"
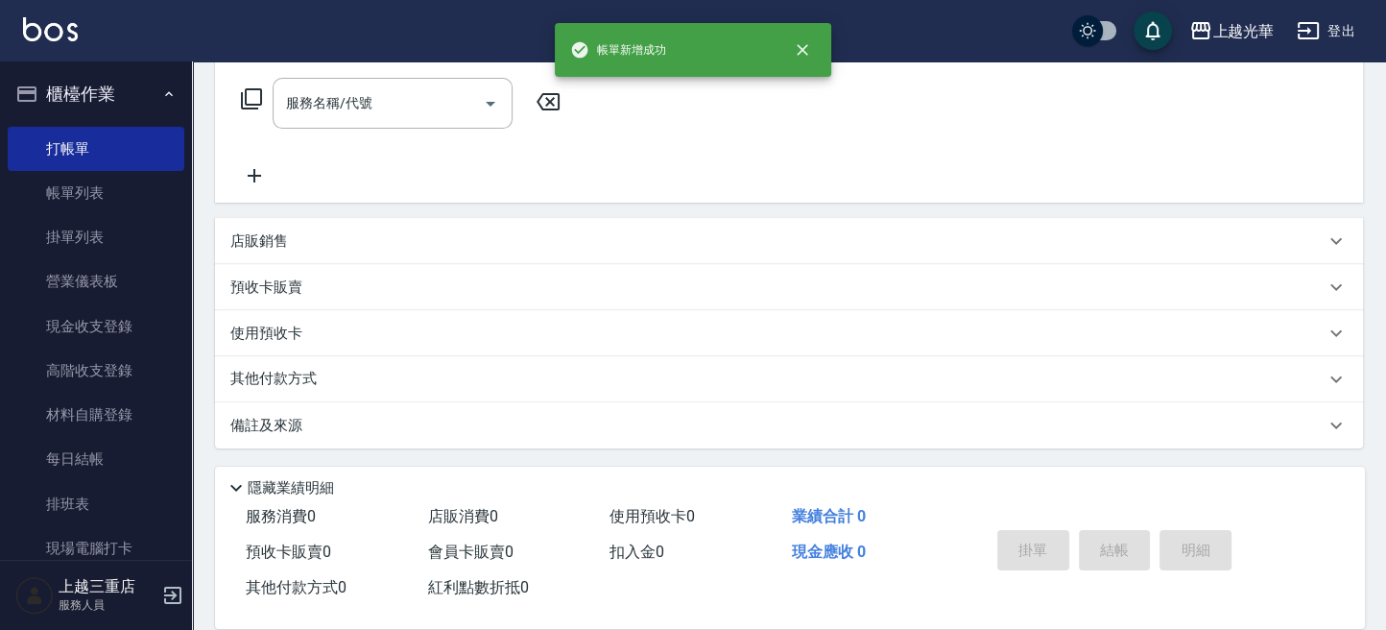
scroll to position [0, 0]
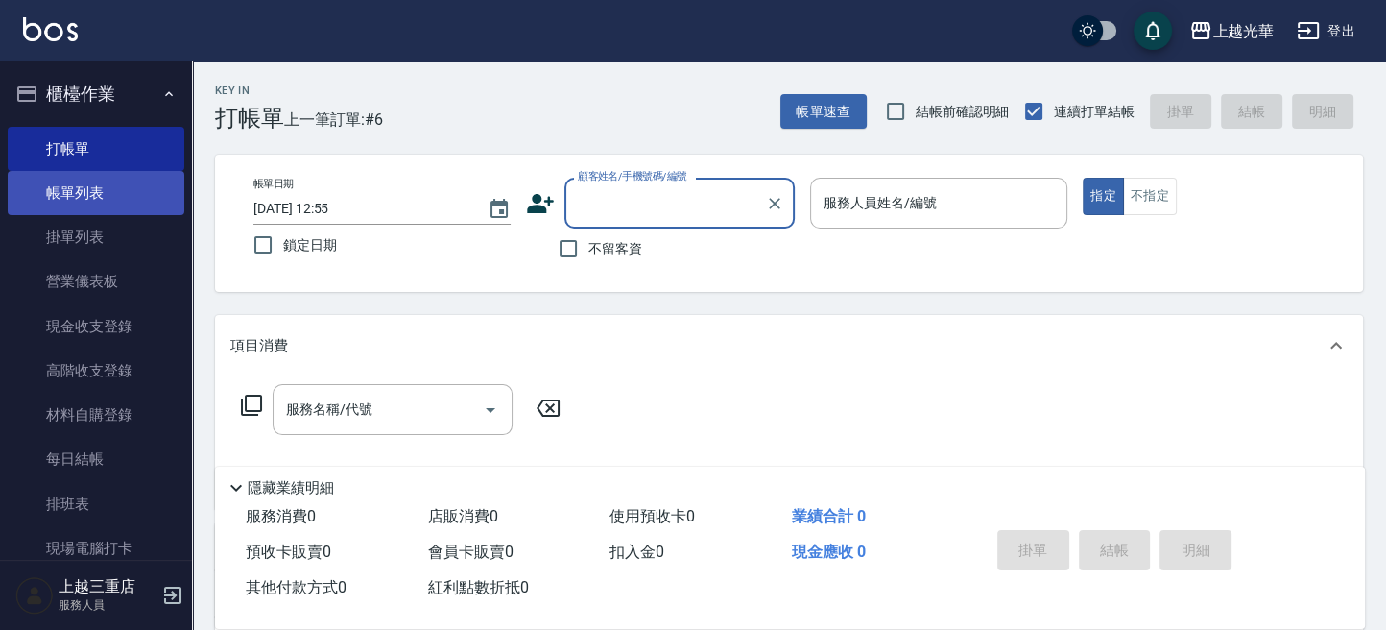
click at [95, 185] on link "帳單列表" at bounding box center [96, 193] width 177 height 44
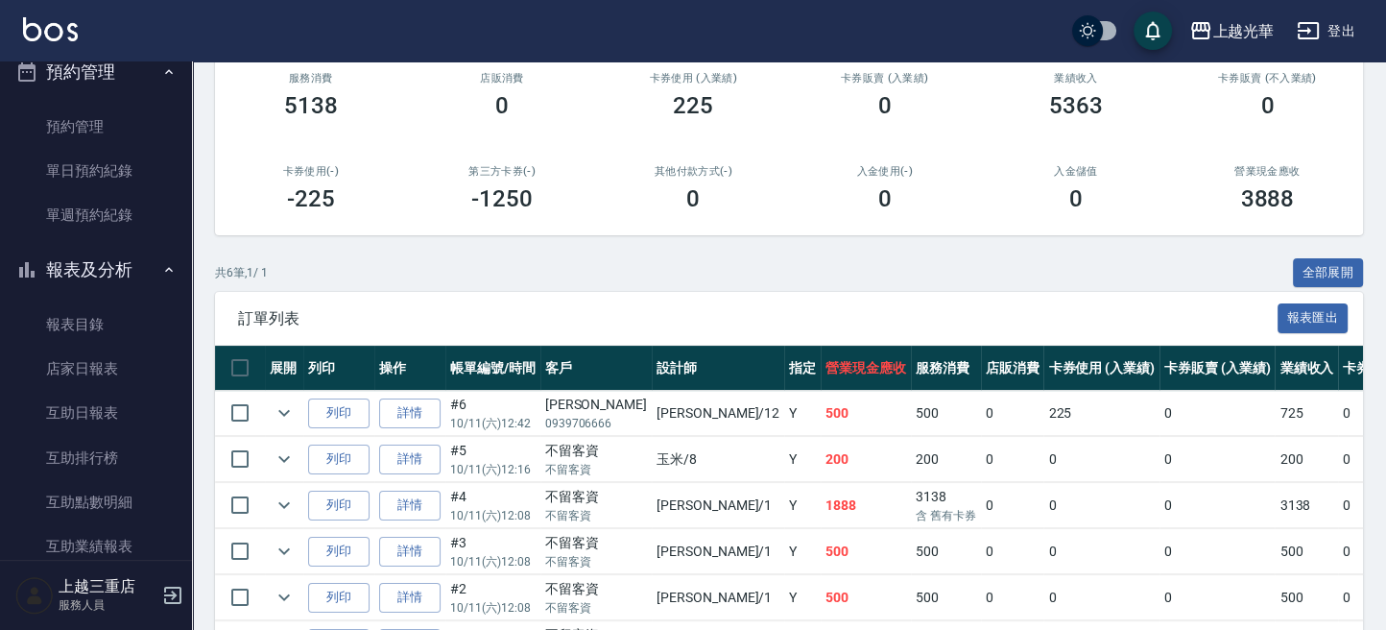
scroll to position [1023, 0]
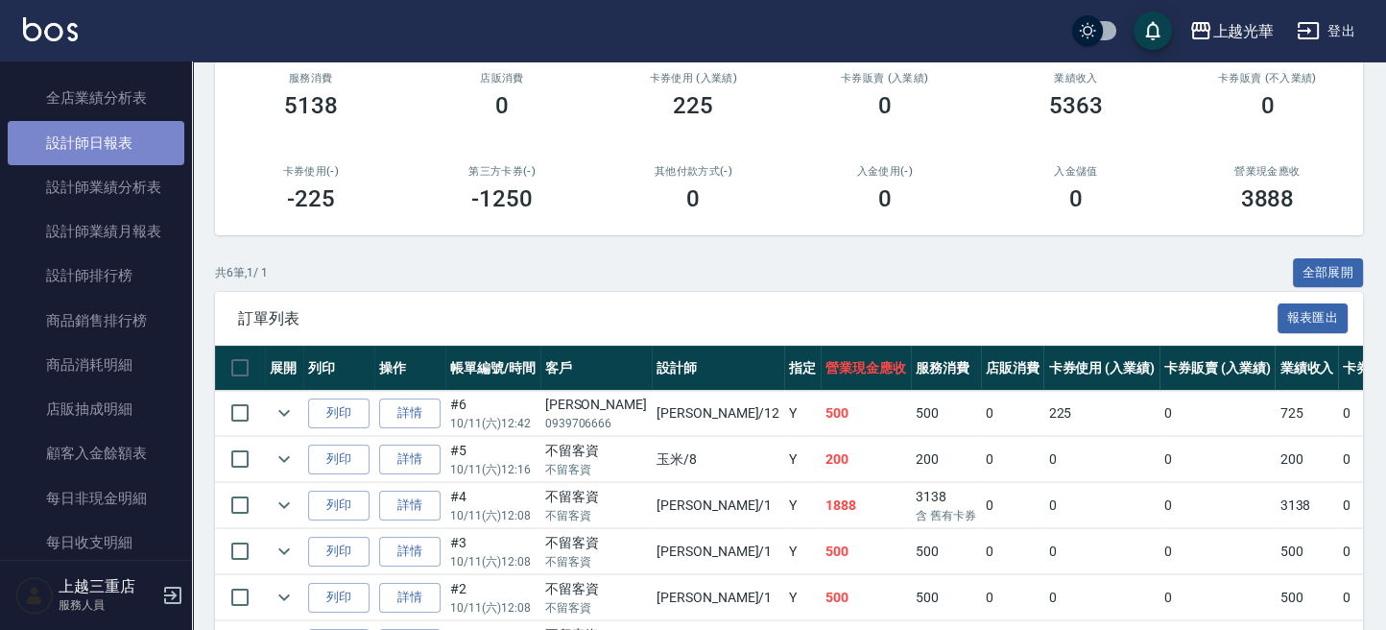
click at [124, 136] on link "設計師日報表" at bounding box center [96, 143] width 177 height 44
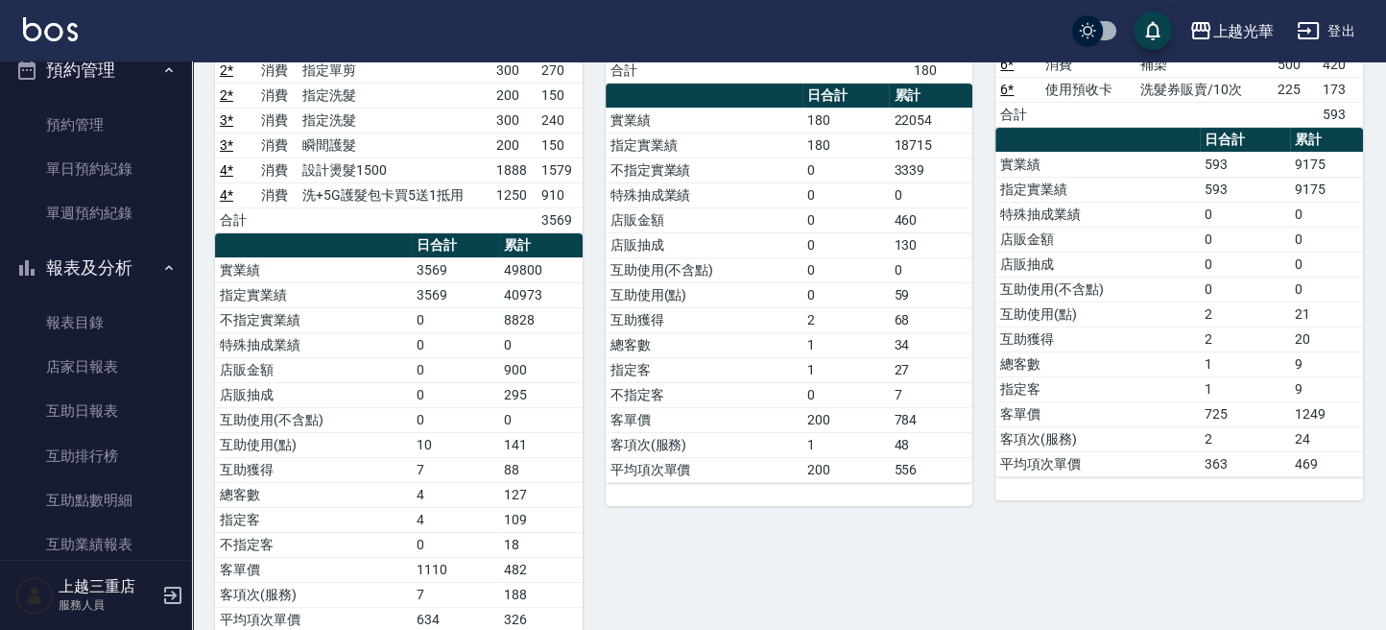
scroll to position [512, 0]
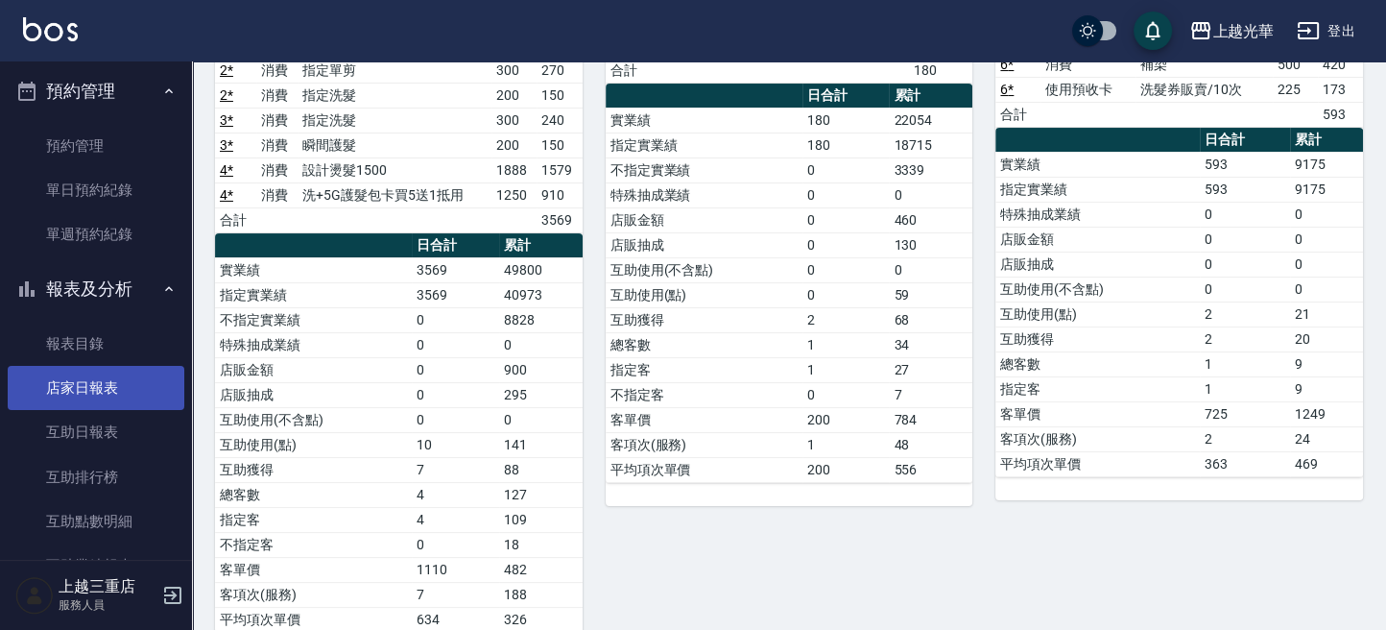
click at [90, 391] on link "店家日報表" at bounding box center [96, 388] width 177 height 44
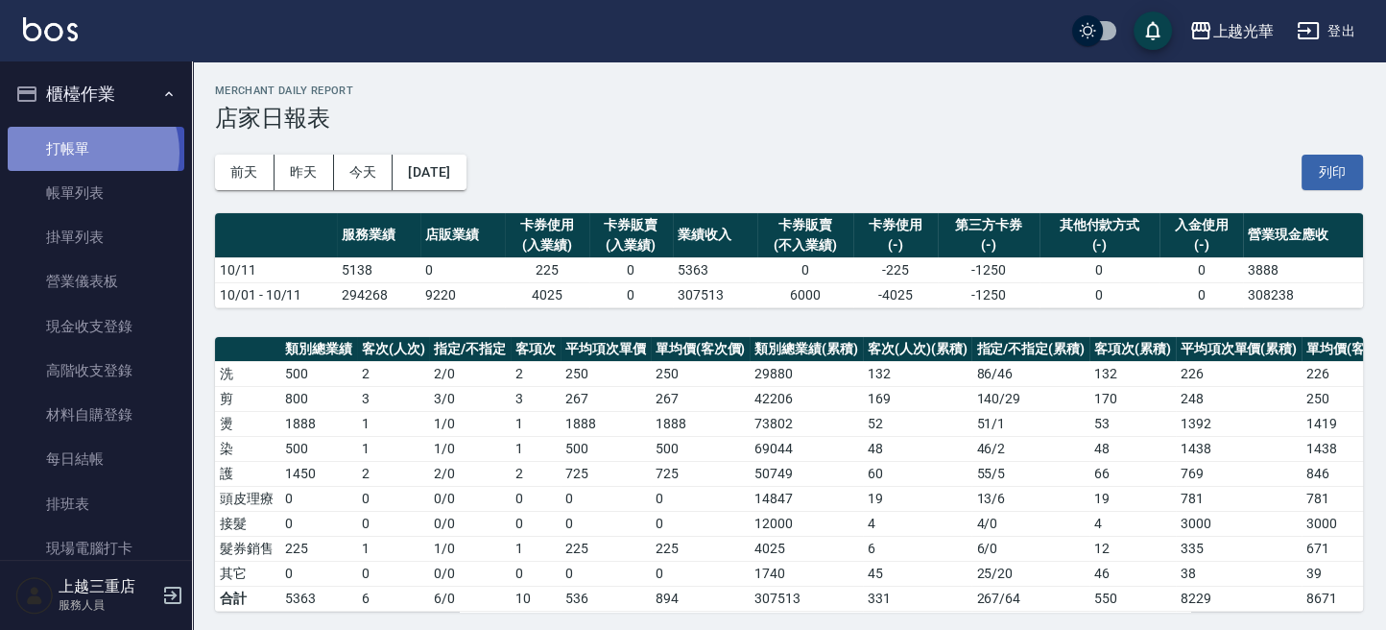
click at [84, 152] on link "打帳單" at bounding box center [96, 149] width 177 height 44
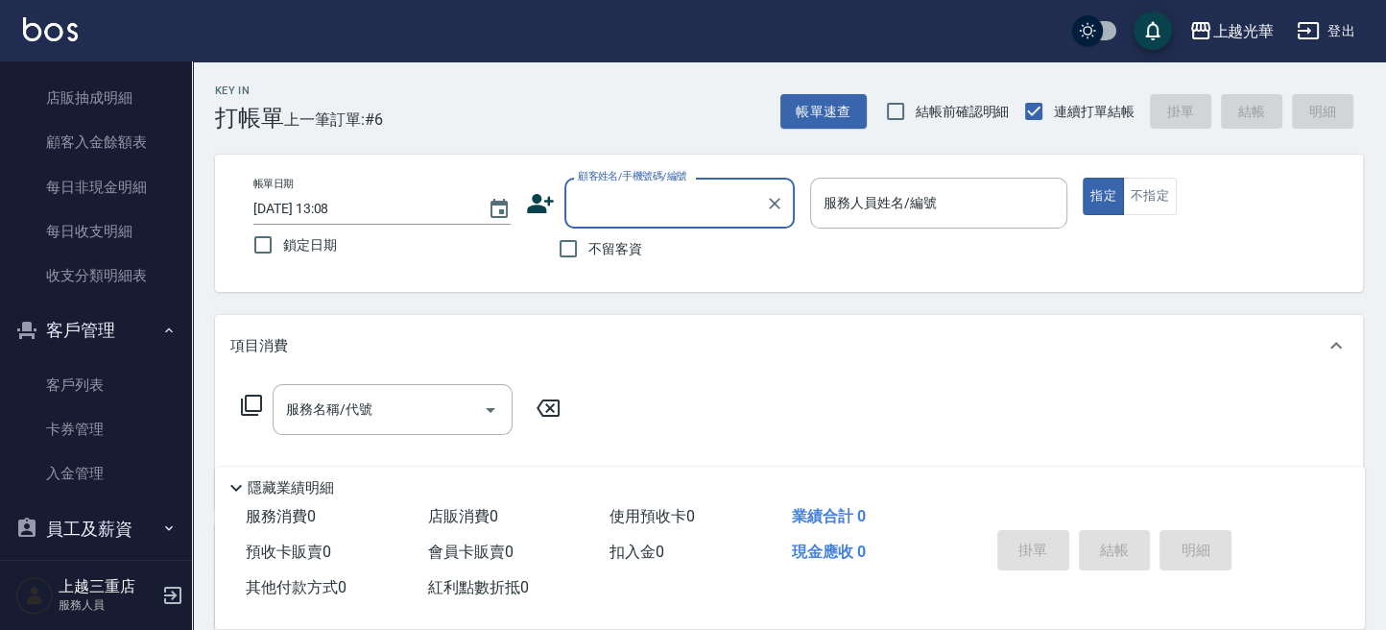
scroll to position [1350, 0]
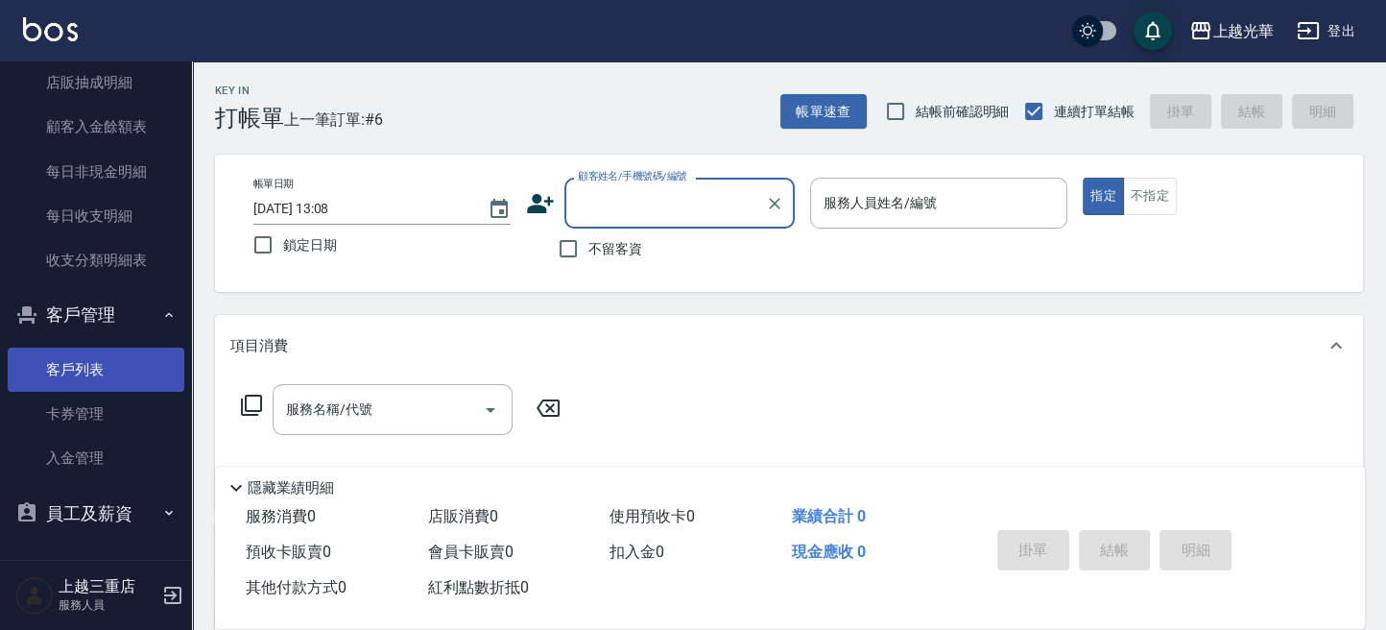
click at [98, 365] on link "客戶列表" at bounding box center [96, 370] width 177 height 44
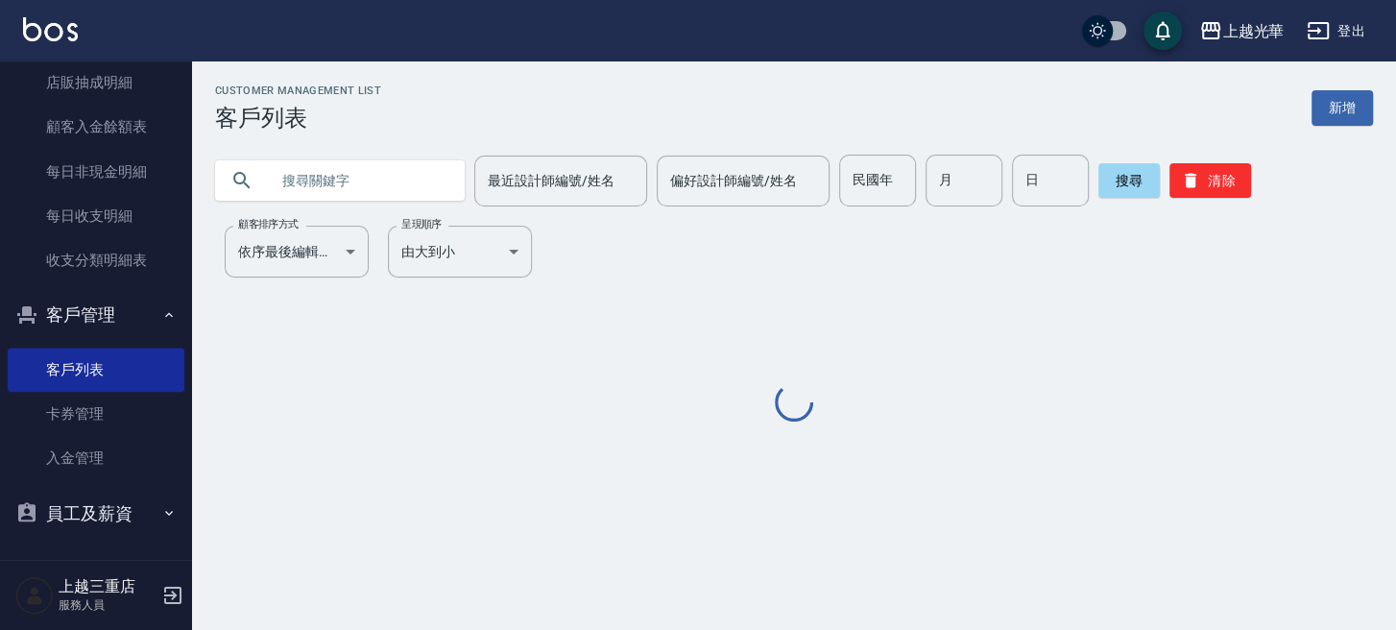
click at [341, 180] on input "text" at bounding box center [359, 181] width 180 height 52
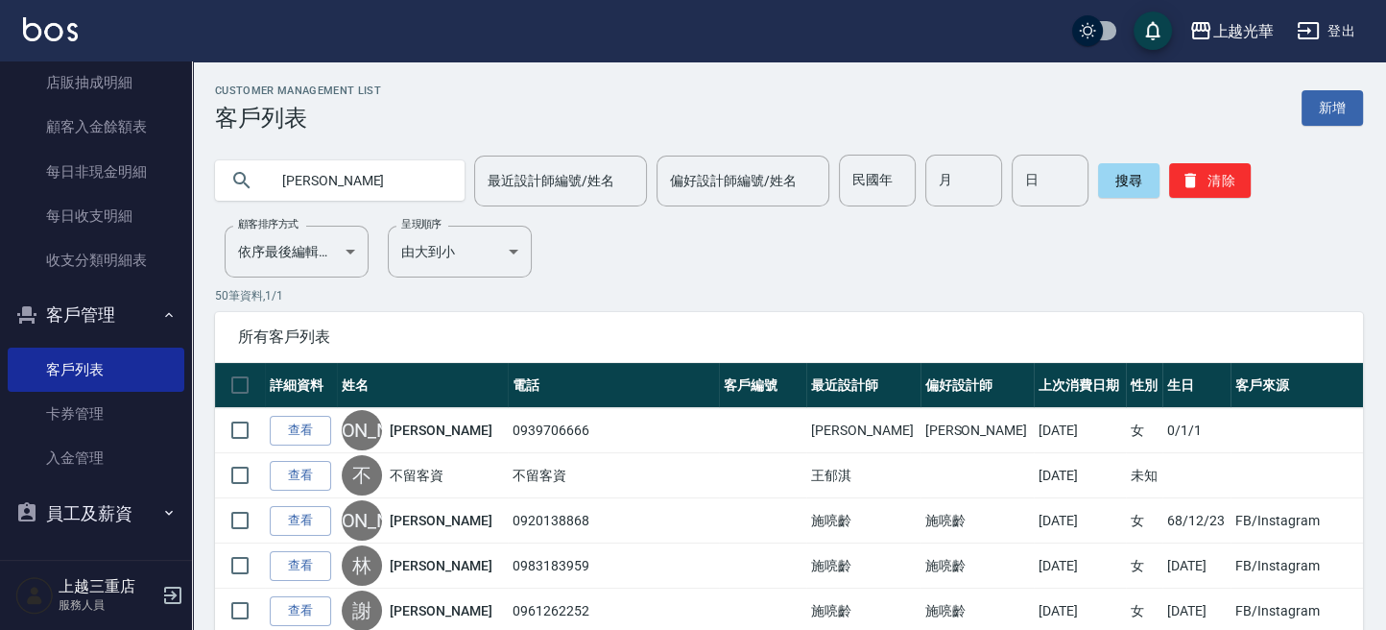
type input "楊雅"
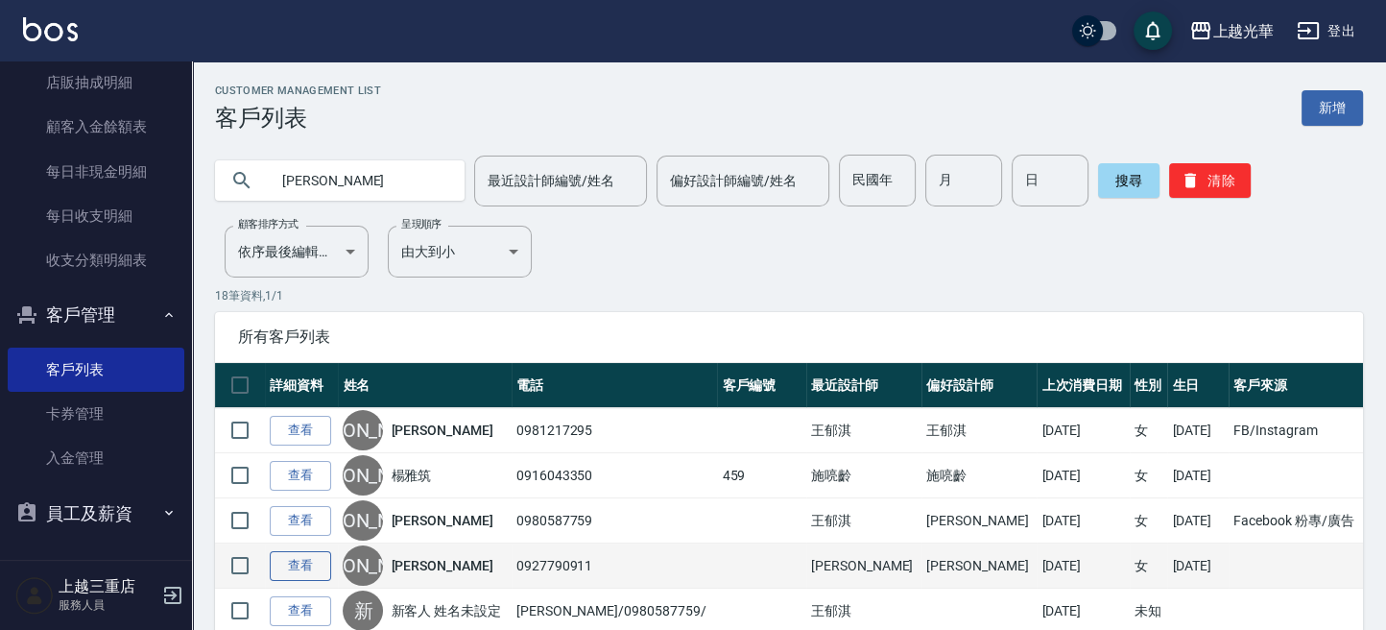
click at [307, 564] on link "查看" at bounding box center [300, 566] width 61 height 30
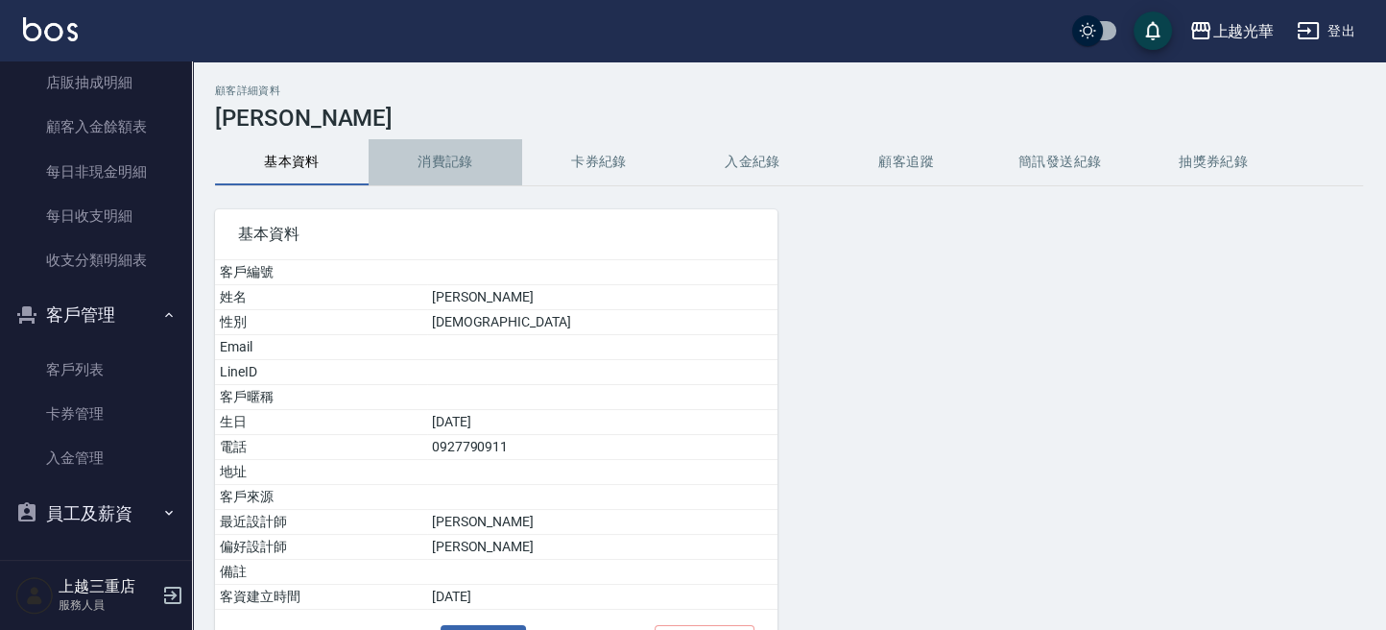
click at [430, 181] on button "消費記錄" at bounding box center [446, 162] width 154 height 46
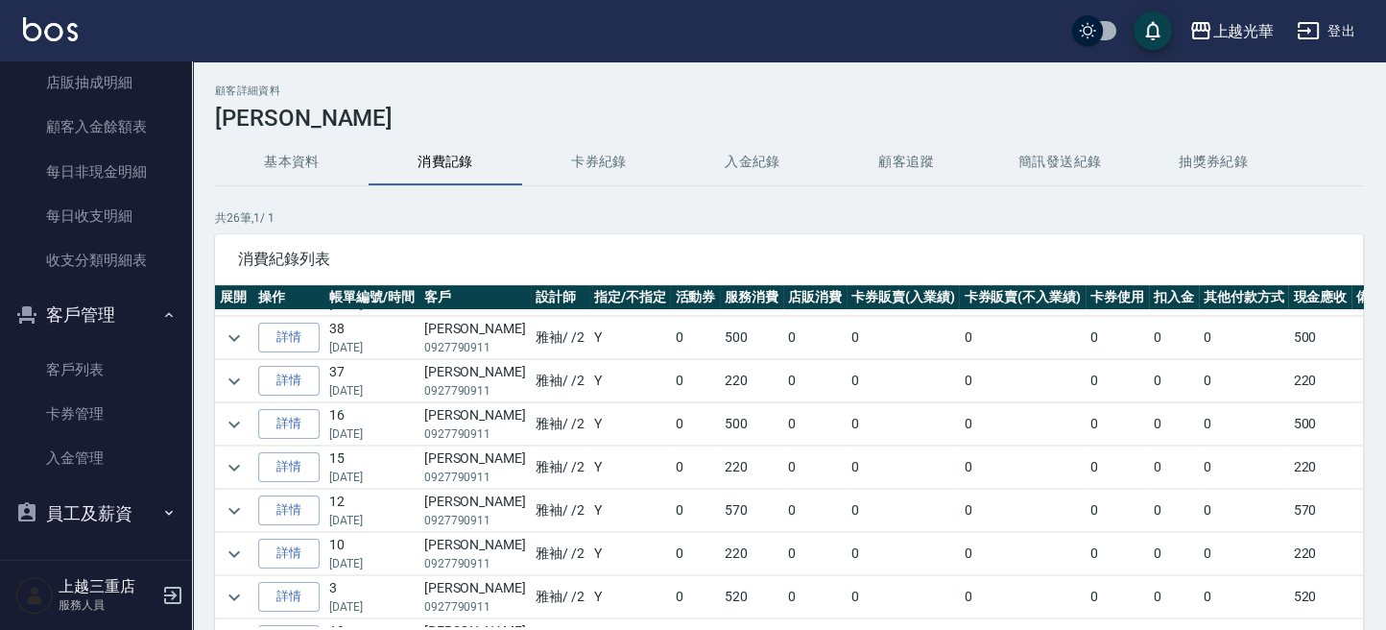
scroll to position [384, 0]
click at [239, 336] on icon "expand row" at bounding box center [234, 335] width 23 height 23
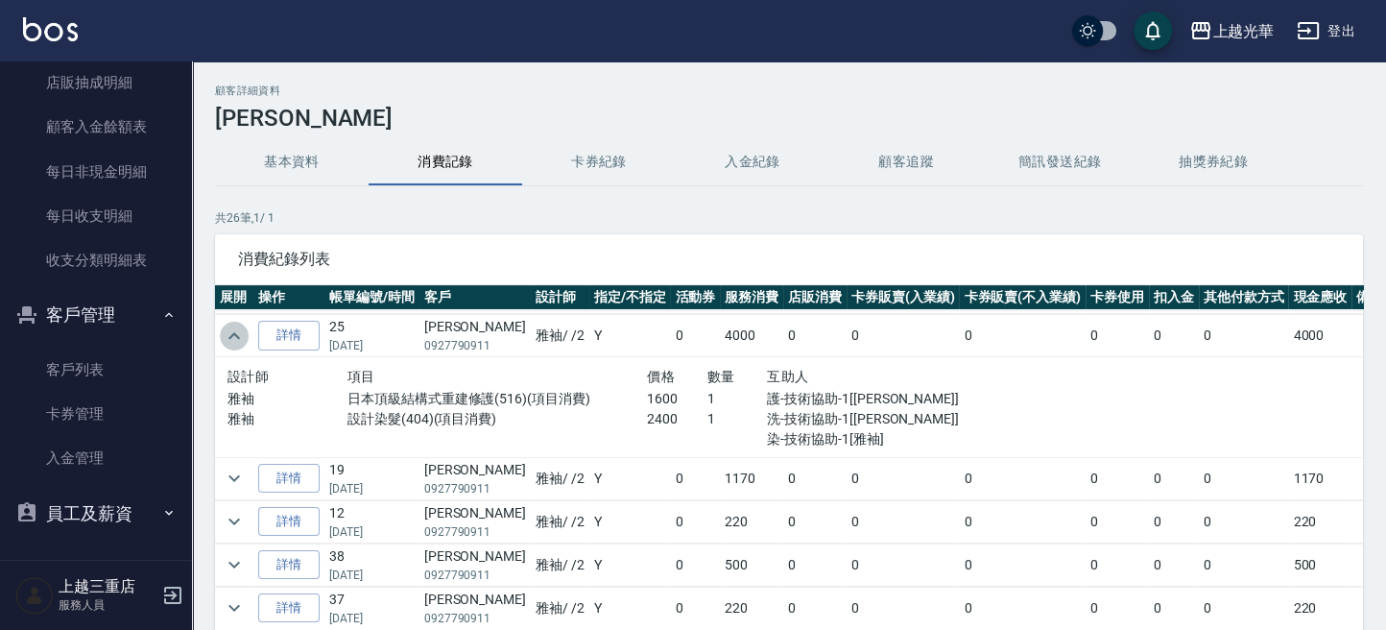
click at [234, 336] on icon "expand row" at bounding box center [234, 335] width 23 height 23
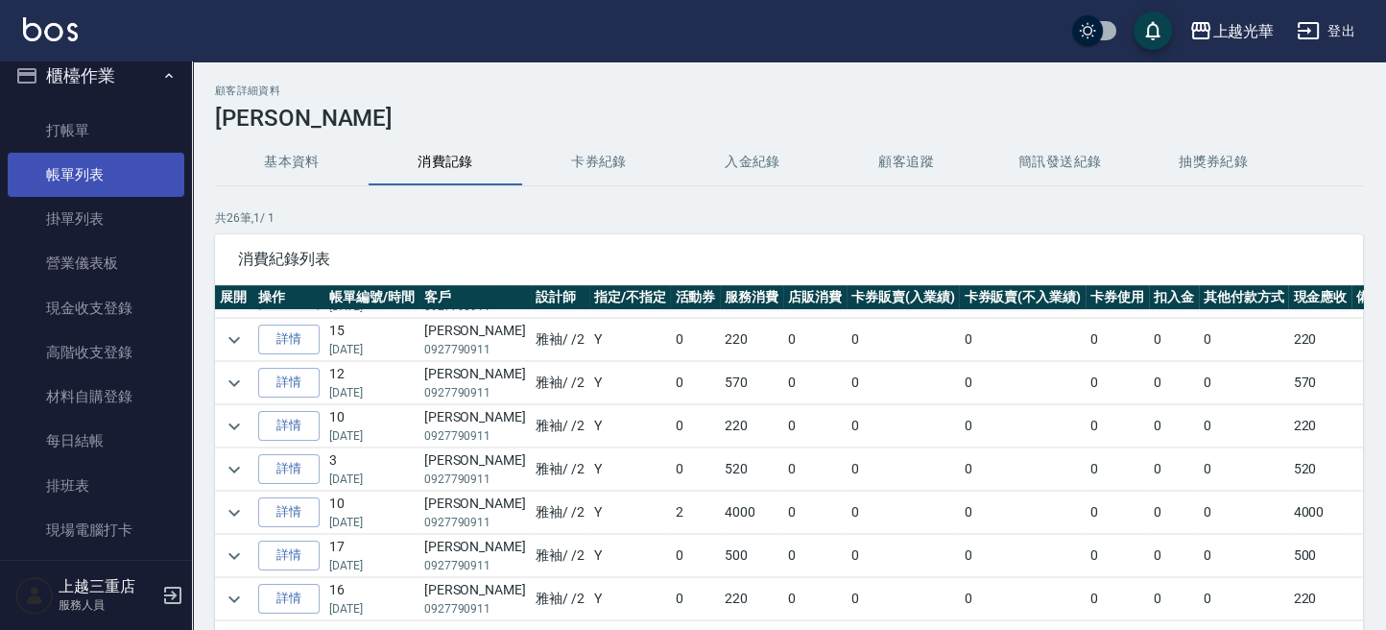
scroll to position [0, 0]
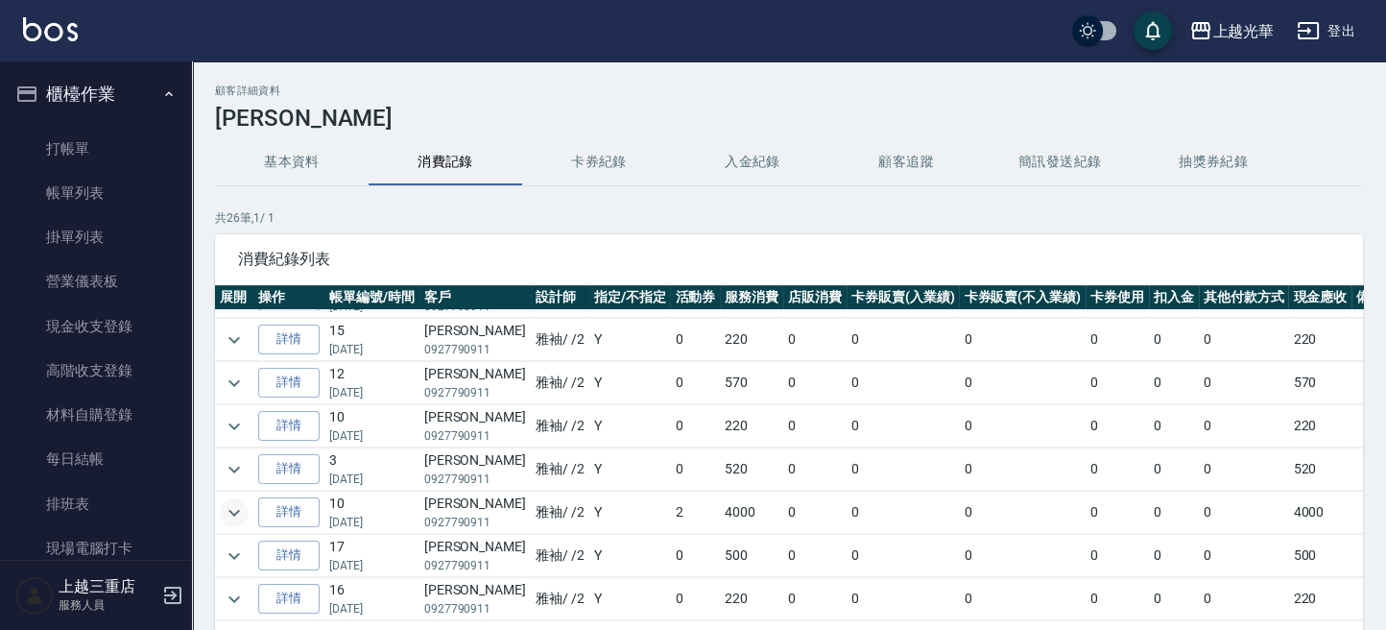
click at [239, 511] on icon "expand row" at bounding box center [234, 512] width 23 height 23
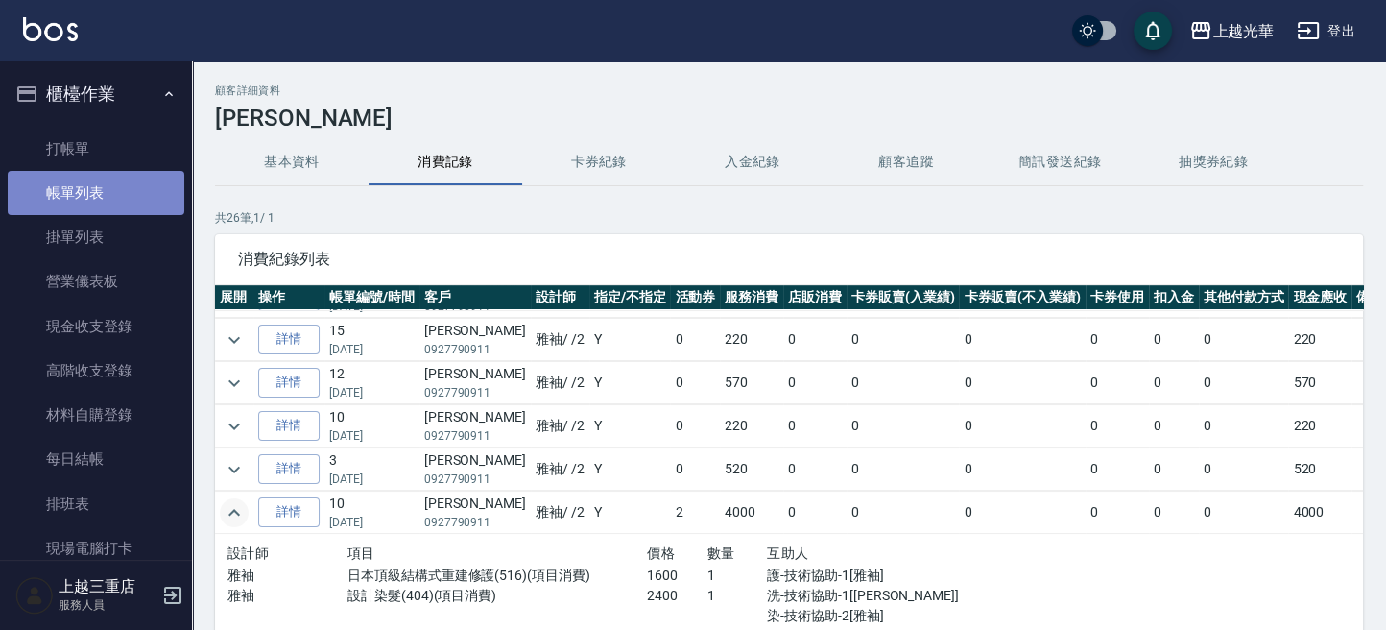
click at [109, 193] on link "帳單列表" at bounding box center [96, 193] width 177 height 44
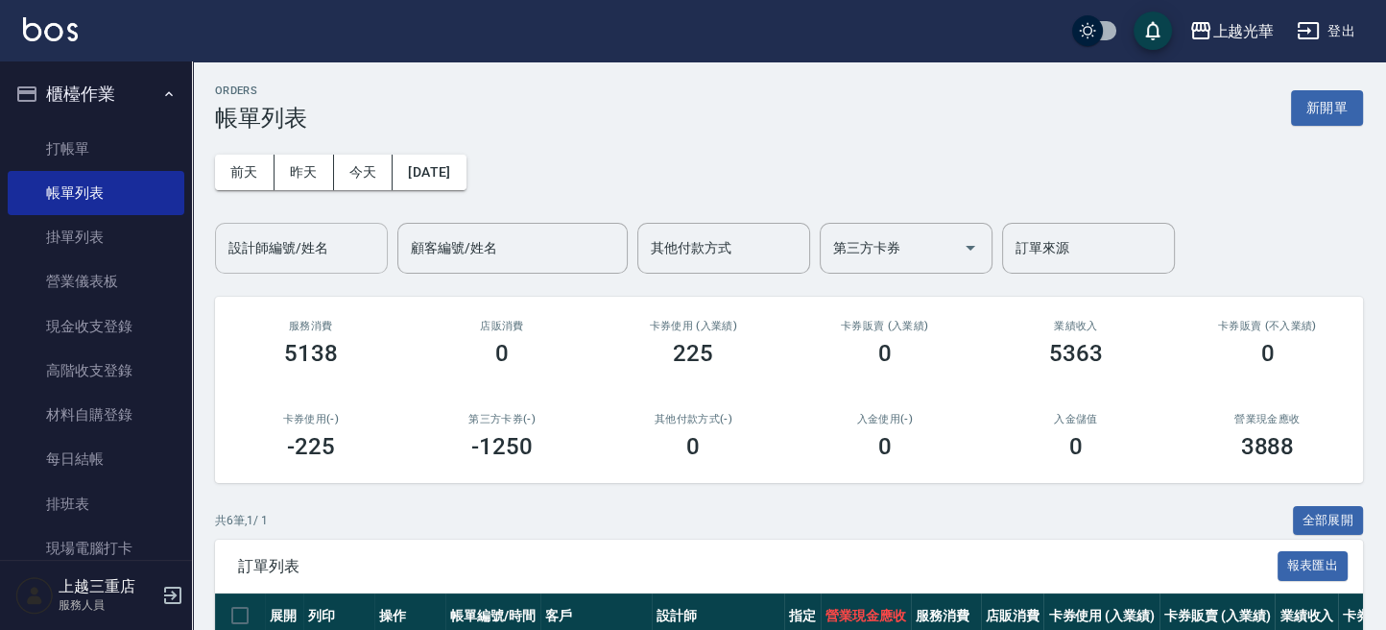
click at [264, 240] on input "設計師編號/姓名" at bounding box center [302, 248] width 156 height 34
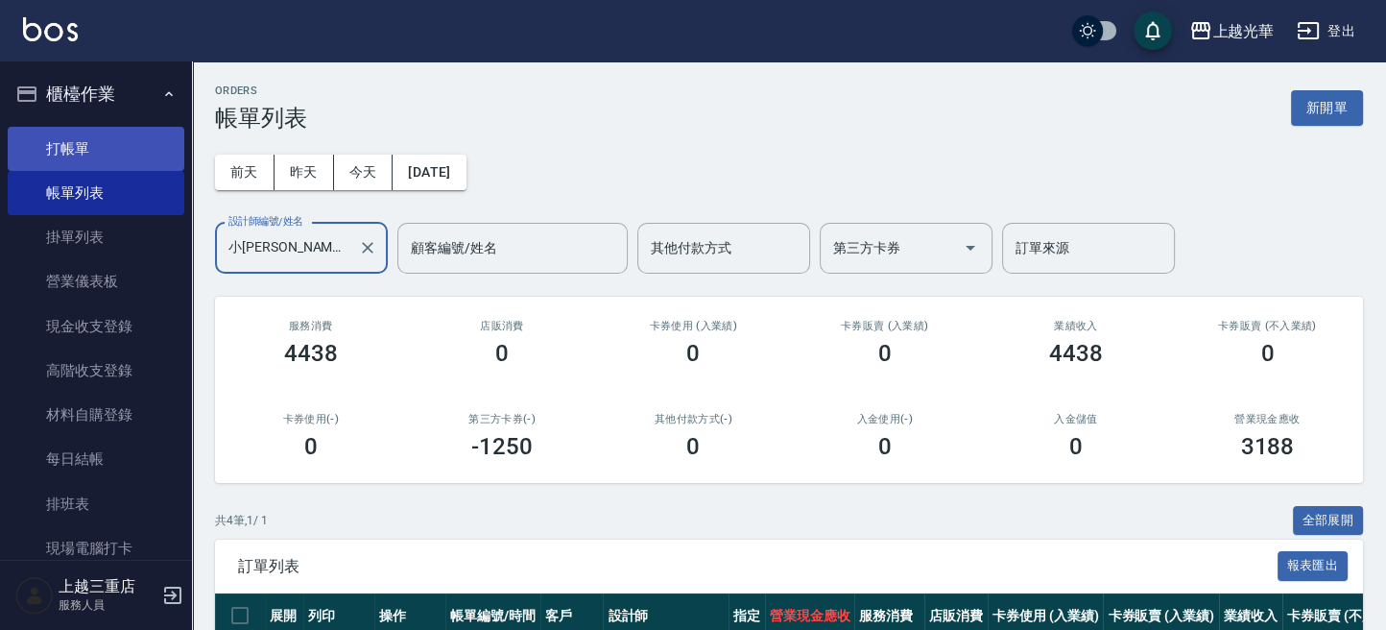
type input "小[PERSON_NAME]-1"
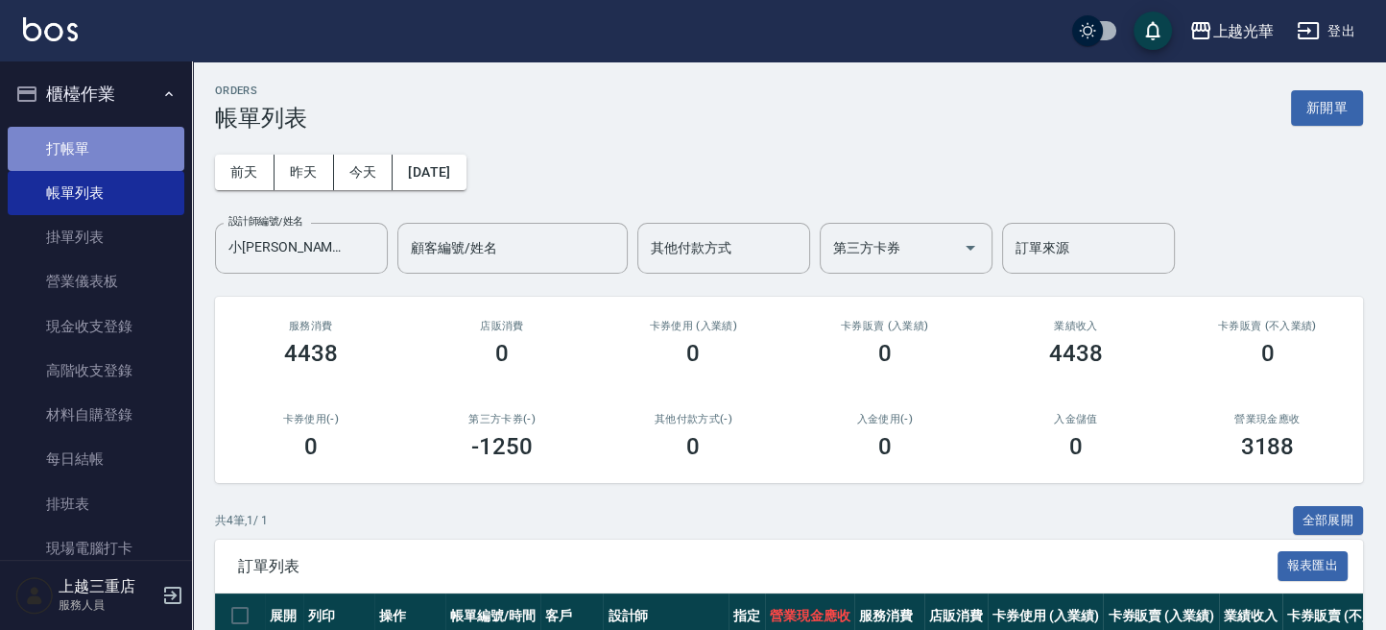
click at [115, 147] on link "打帳單" at bounding box center [96, 149] width 177 height 44
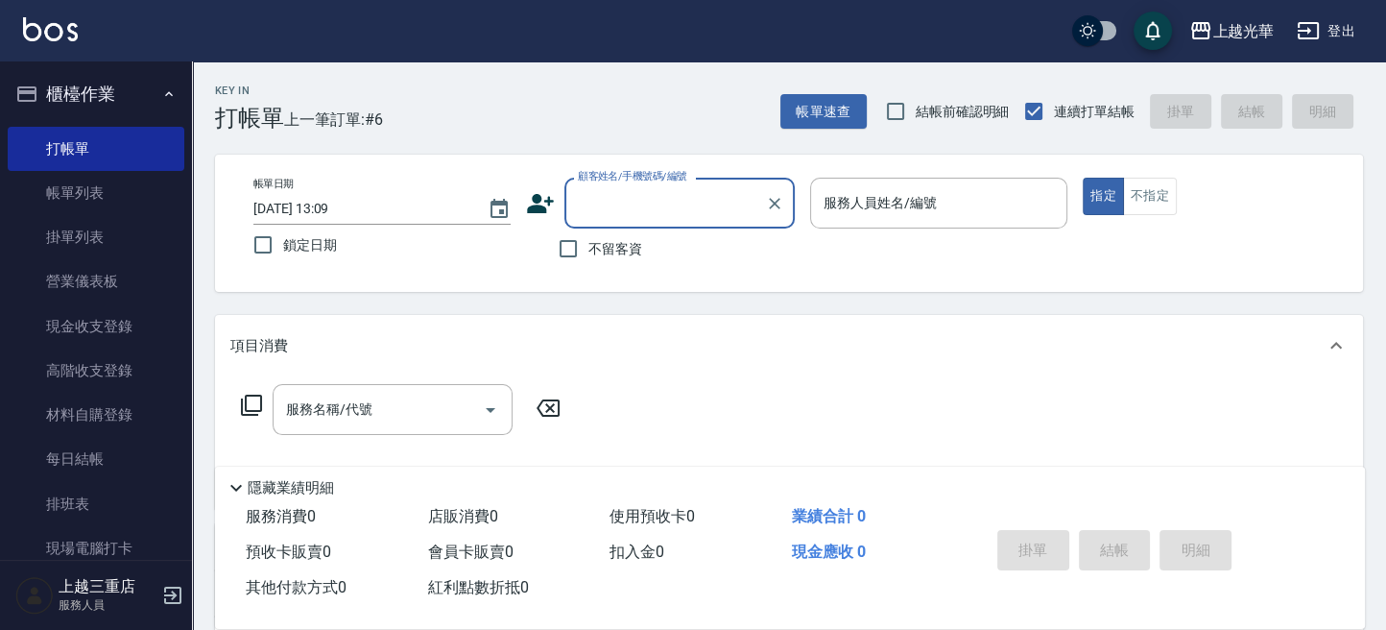
click at [918, 229] on div "服務人員姓名/編號 服務人員姓名/編號" at bounding box center [938, 213] width 257 height 71
type input "蕭麗玉/0939706666/"
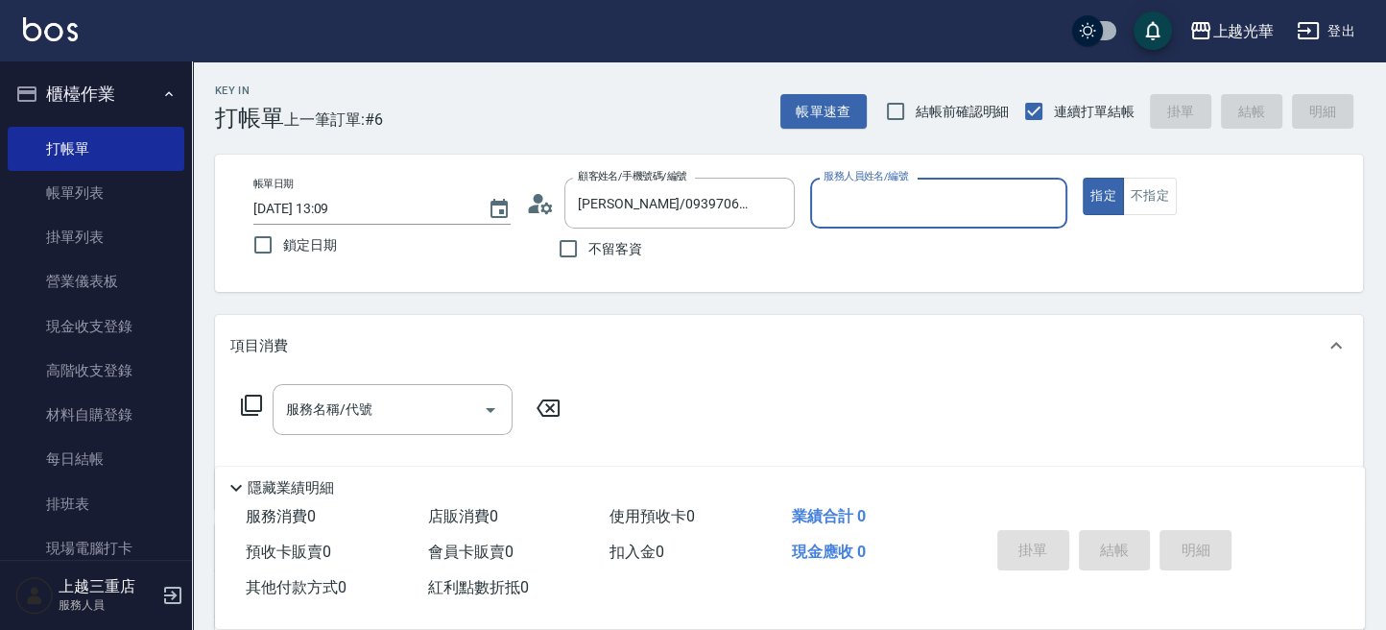
type input "雯欣-12"
type input "小魚/0963659137/7"
click at [778, 205] on icon "Clear" at bounding box center [775, 204] width 12 height 12
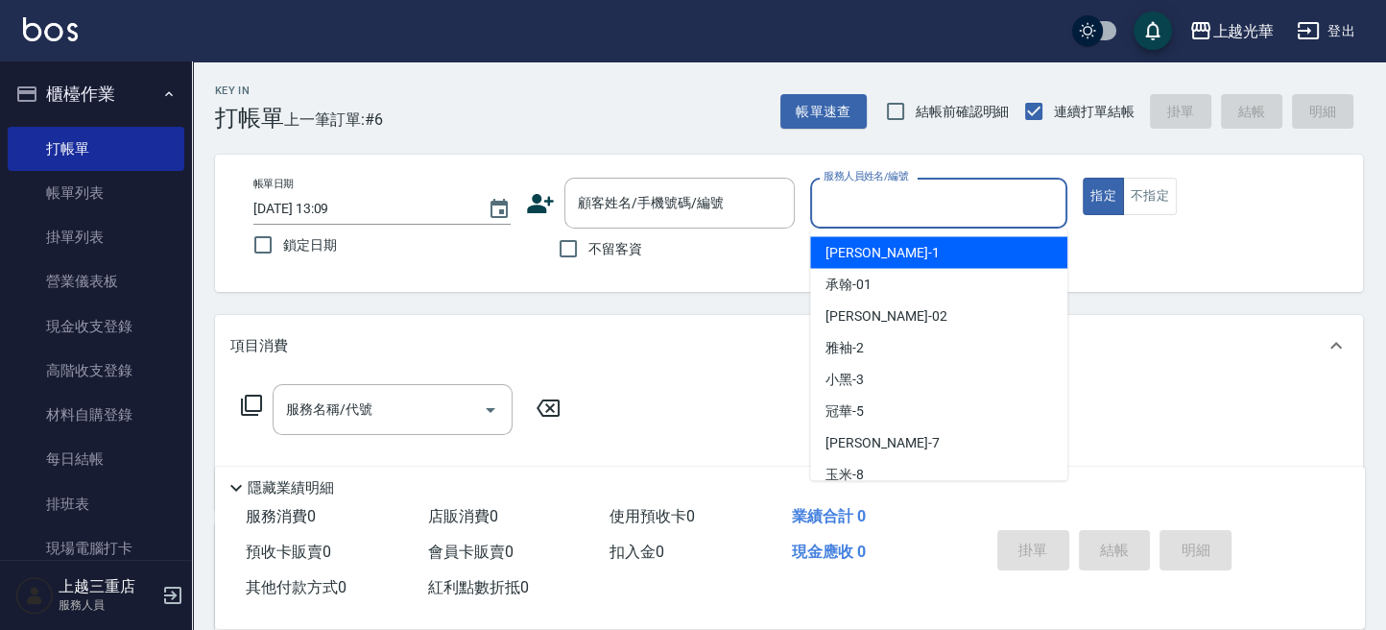
click at [956, 207] on input "服務人員姓名/編號" at bounding box center [939, 203] width 240 height 34
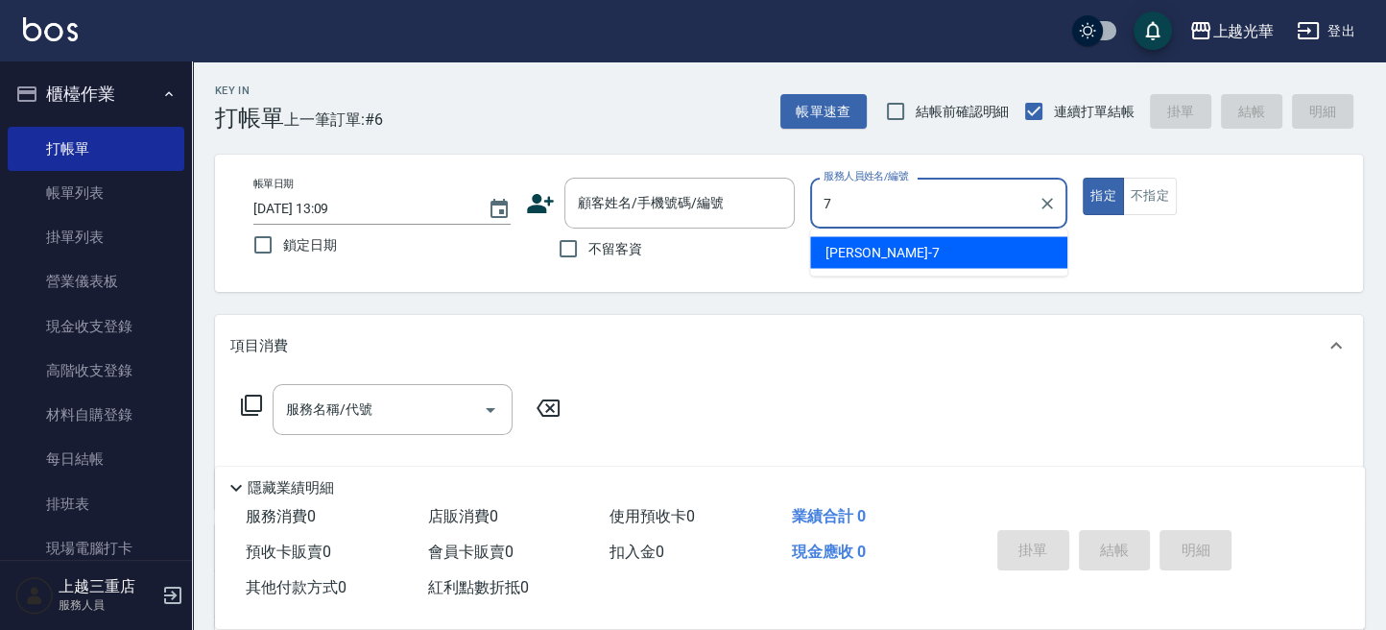
type input "小紫-7"
type button "true"
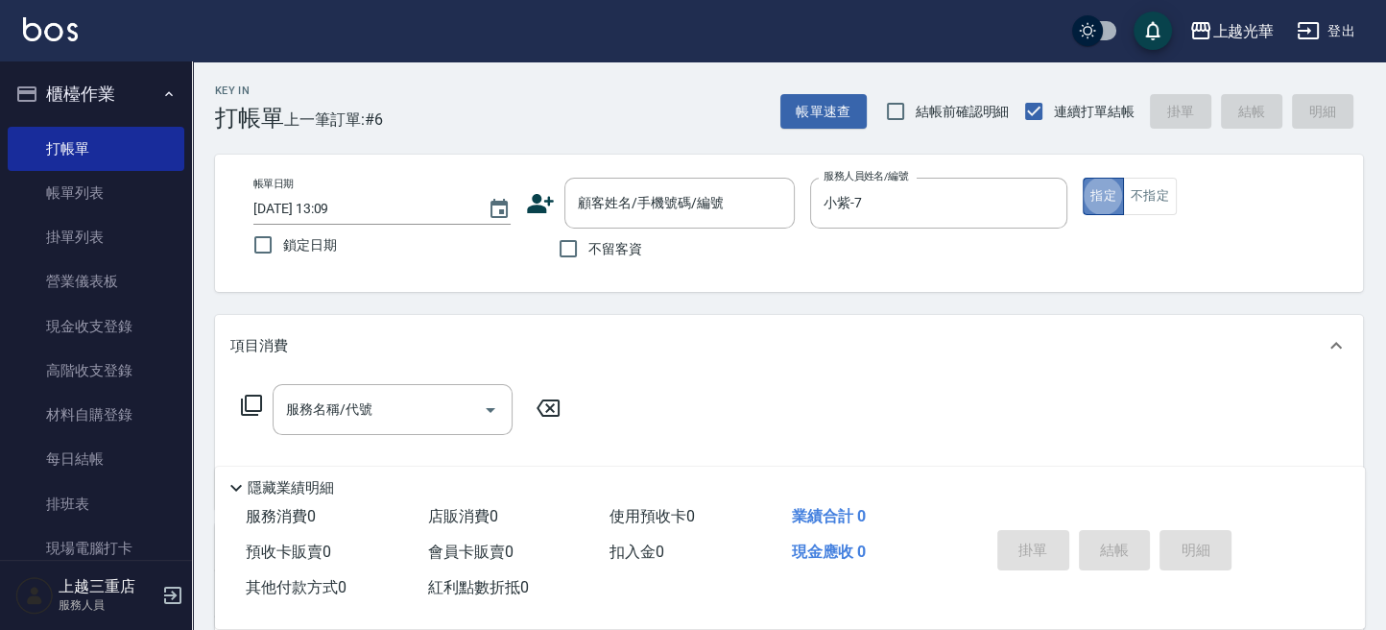
click at [1109, 199] on button "指定" at bounding box center [1103, 196] width 41 height 37
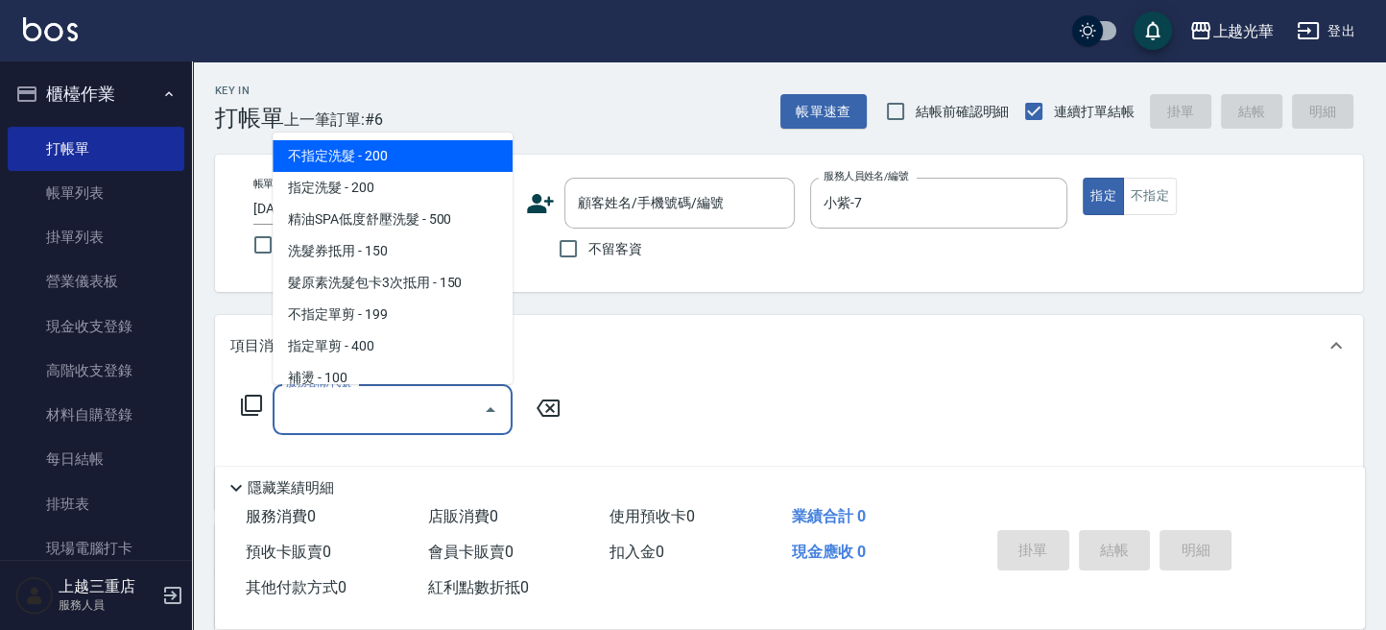
click at [348, 402] on div "服務名稱/代號 服務名稱/代號" at bounding box center [393, 409] width 240 height 51
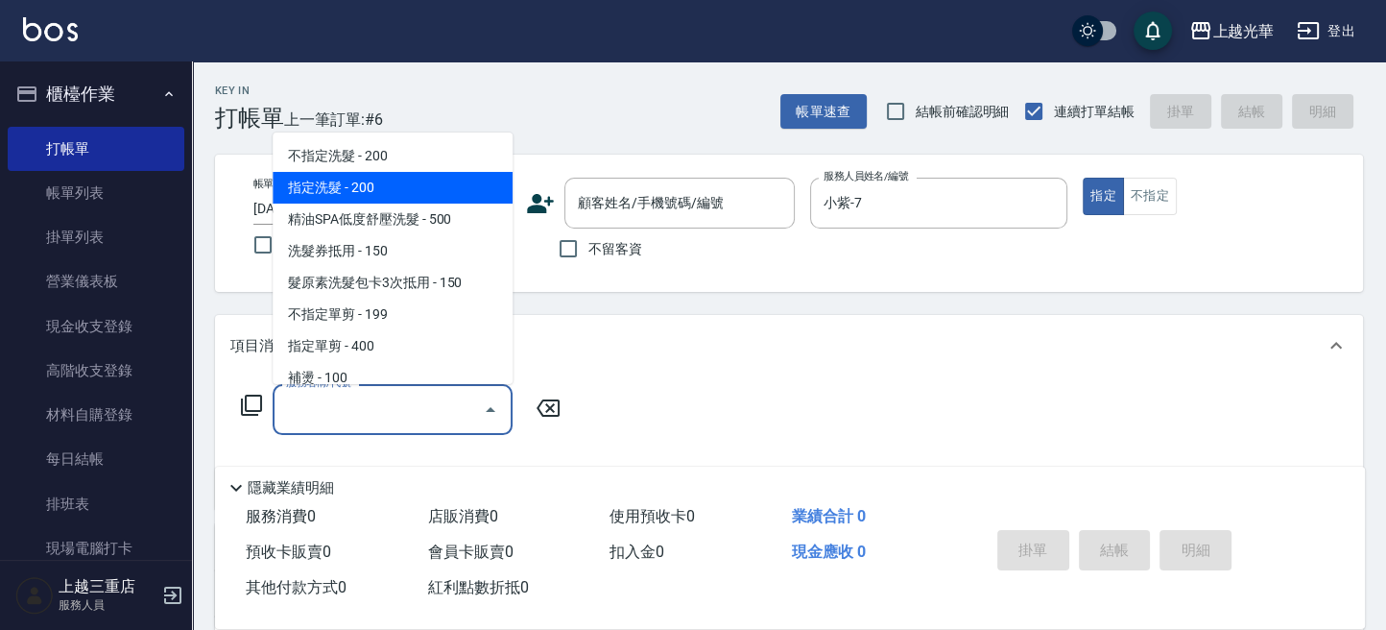
click at [402, 195] on span "指定洗髮 - 200" at bounding box center [393, 188] width 240 height 32
type input "指定洗髮(102)"
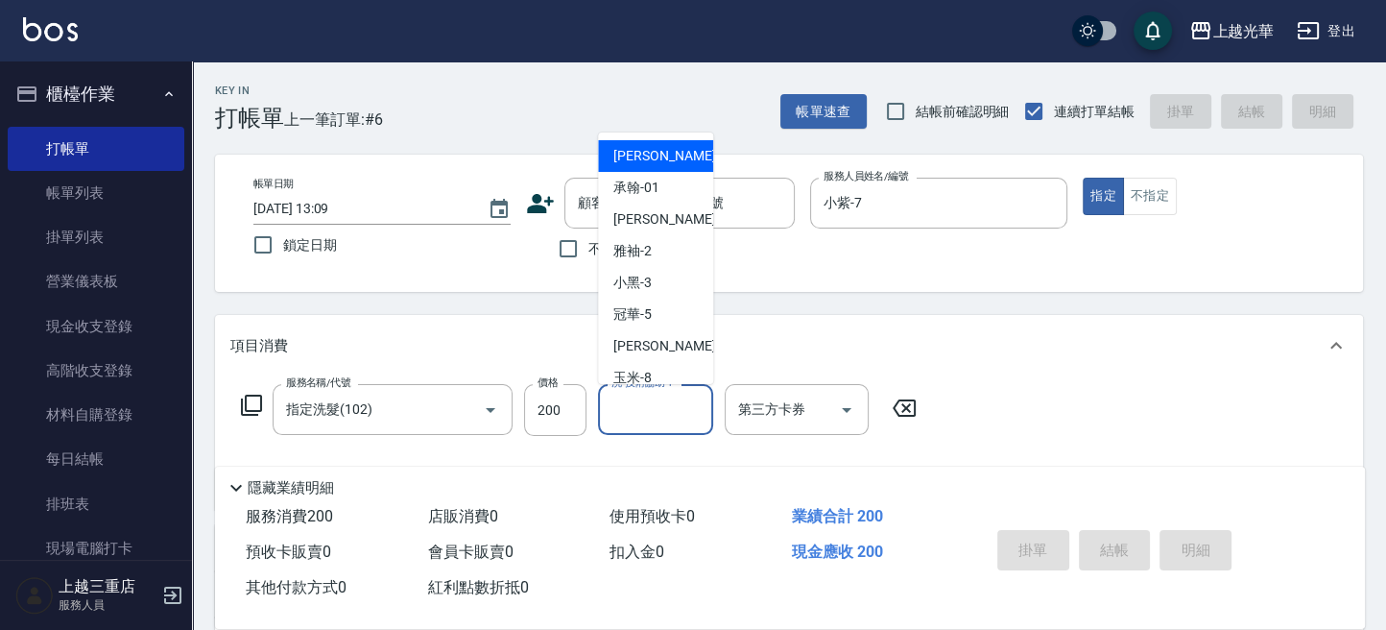
click at [679, 422] on input "洗-技術協助-1" at bounding box center [656, 410] width 98 height 34
type input "小紫-7"
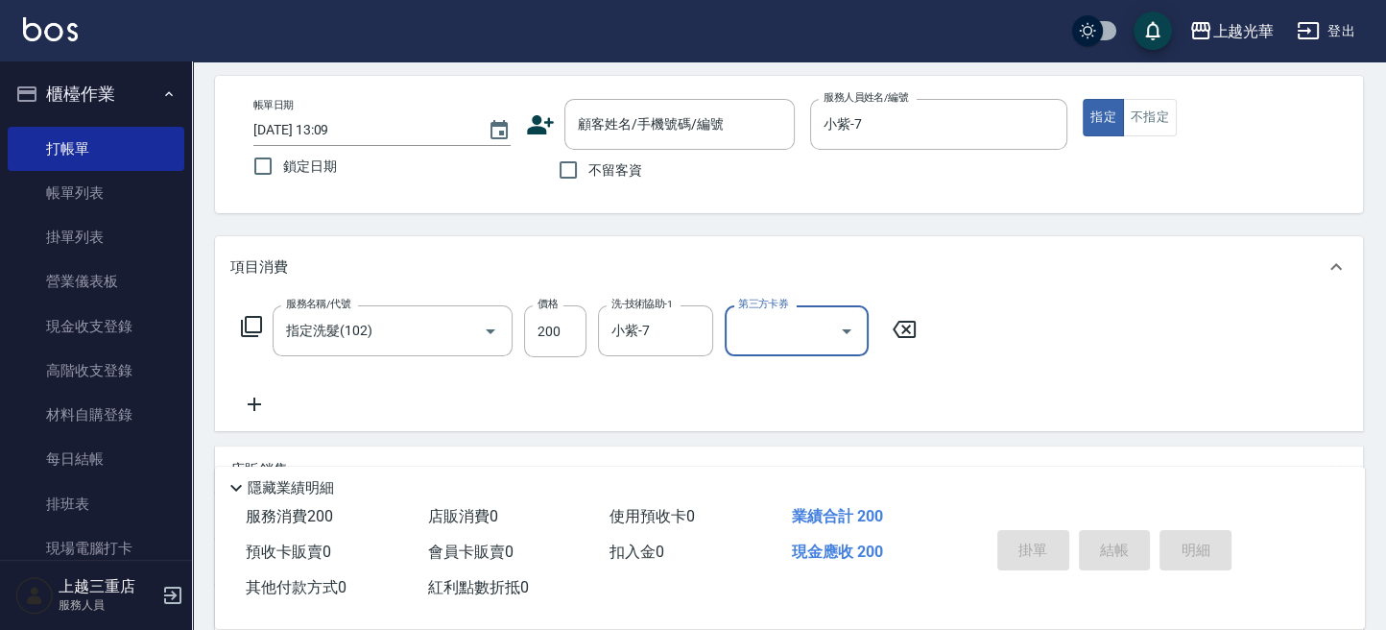
scroll to position [128, 0]
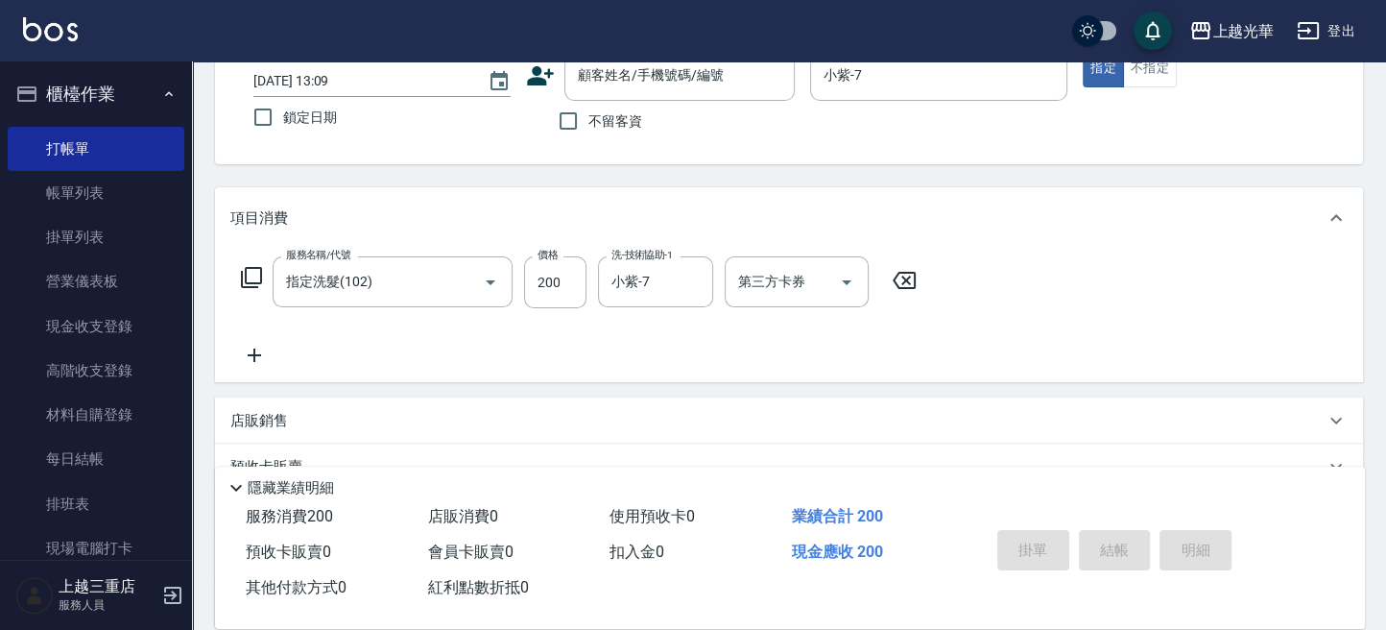
click at [257, 357] on icon at bounding box center [254, 355] width 48 height 23
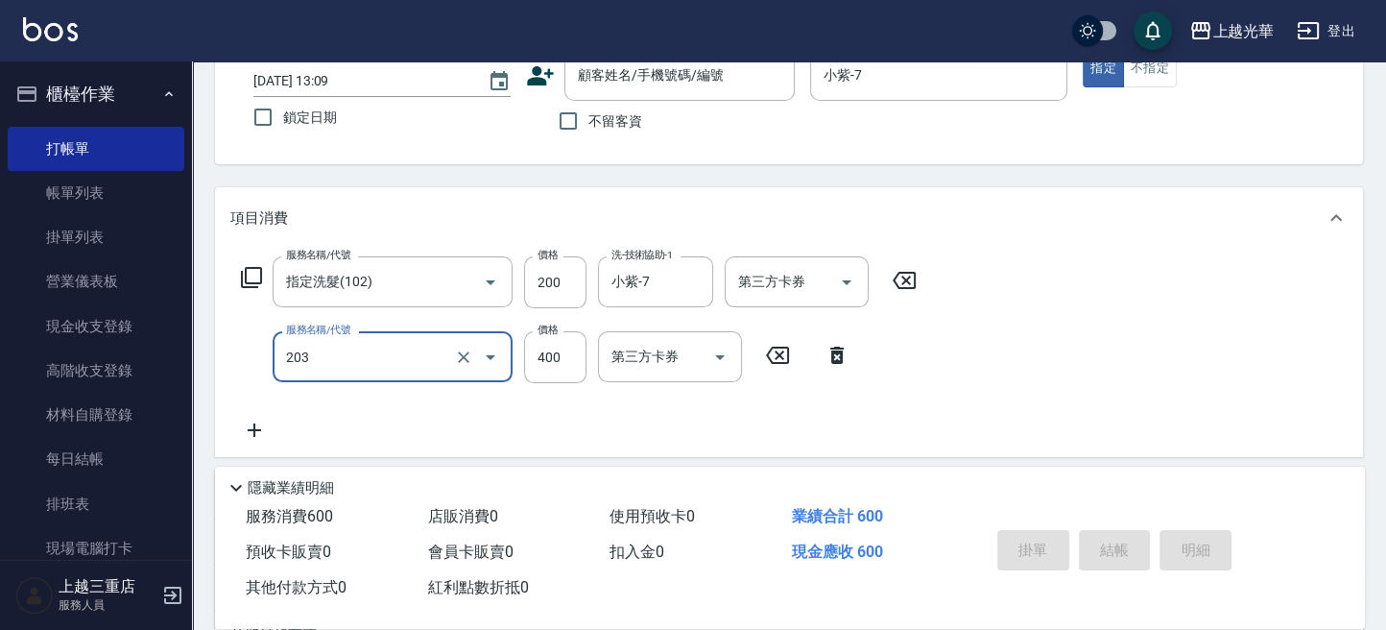
type input "指定單剪(203)"
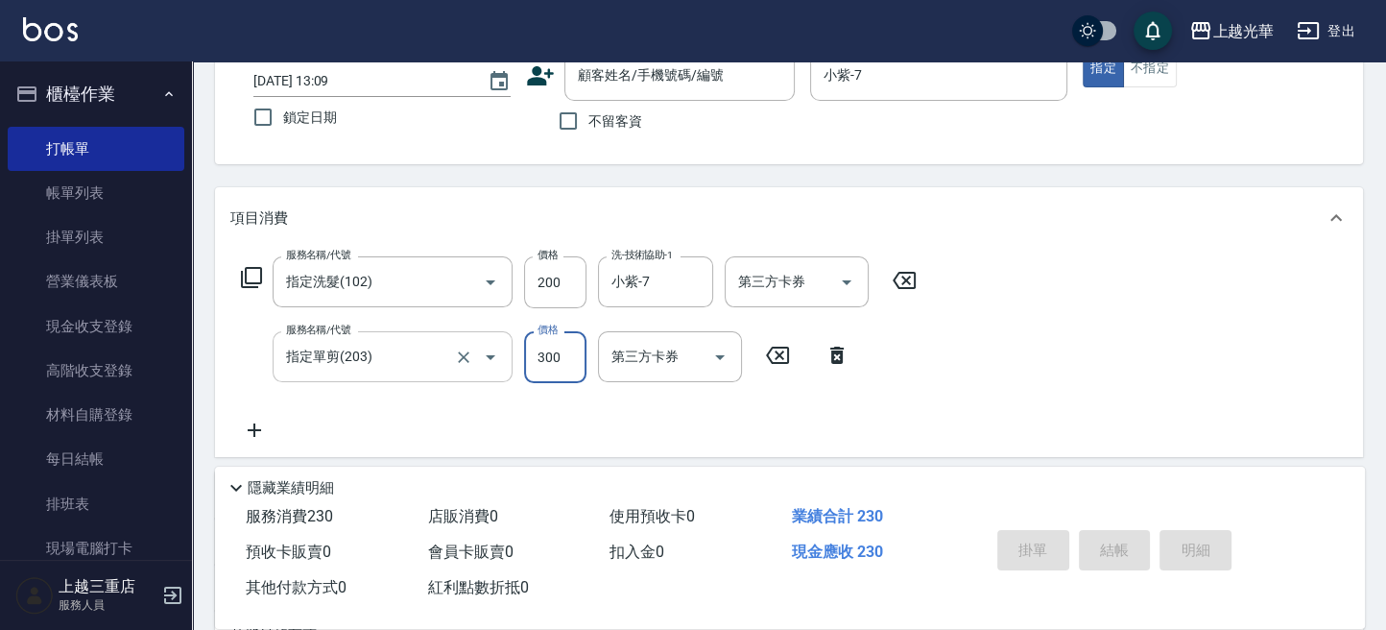
type input "300"
click at [1309, 333] on div "服務名稱/代號 指定洗髮(102) 服務名稱/代號 價格 200 價格 洗-技術協助-1 小紫-7 洗-技術協助-1 第三方卡券 第三方卡券 服務名稱/代號 …" at bounding box center [789, 353] width 1148 height 208
click at [564, 118] on input "不留客資" at bounding box center [568, 121] width 40 height 40
checkbox input "true"
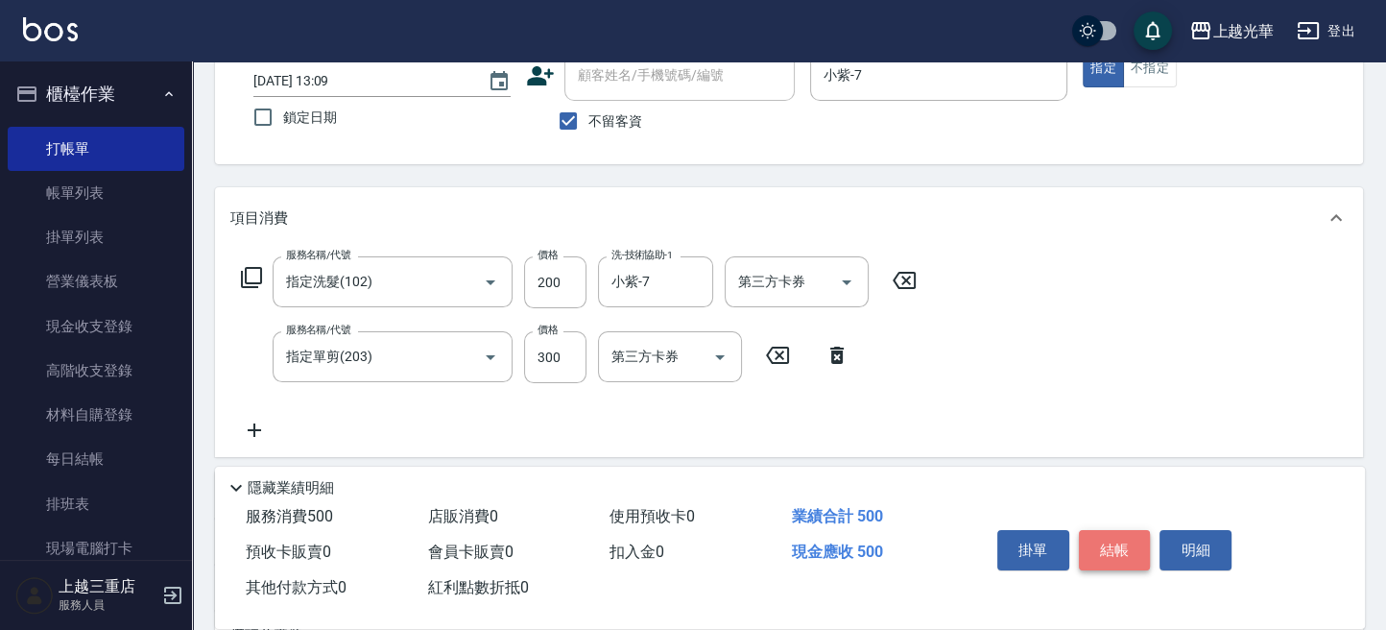
click at [1119, 544] on button "結帳" at bounding box center [1115, 550] width 72 height 40
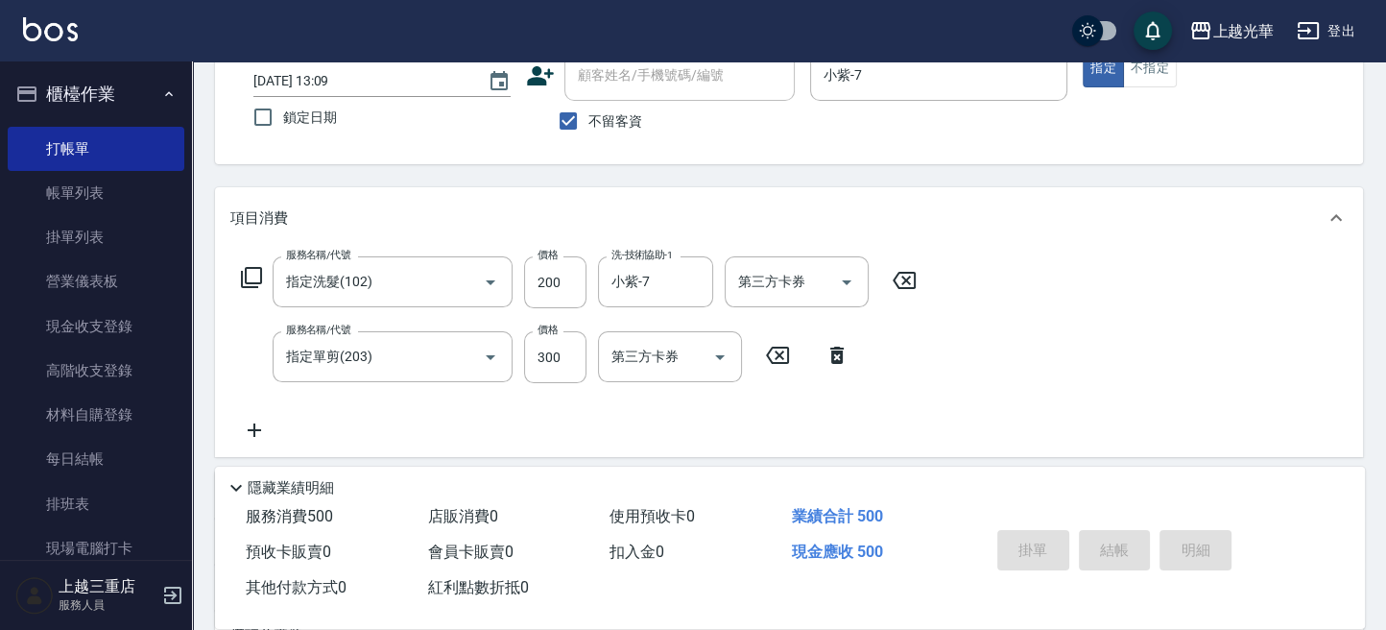
type input "2025/10/11 13:41"
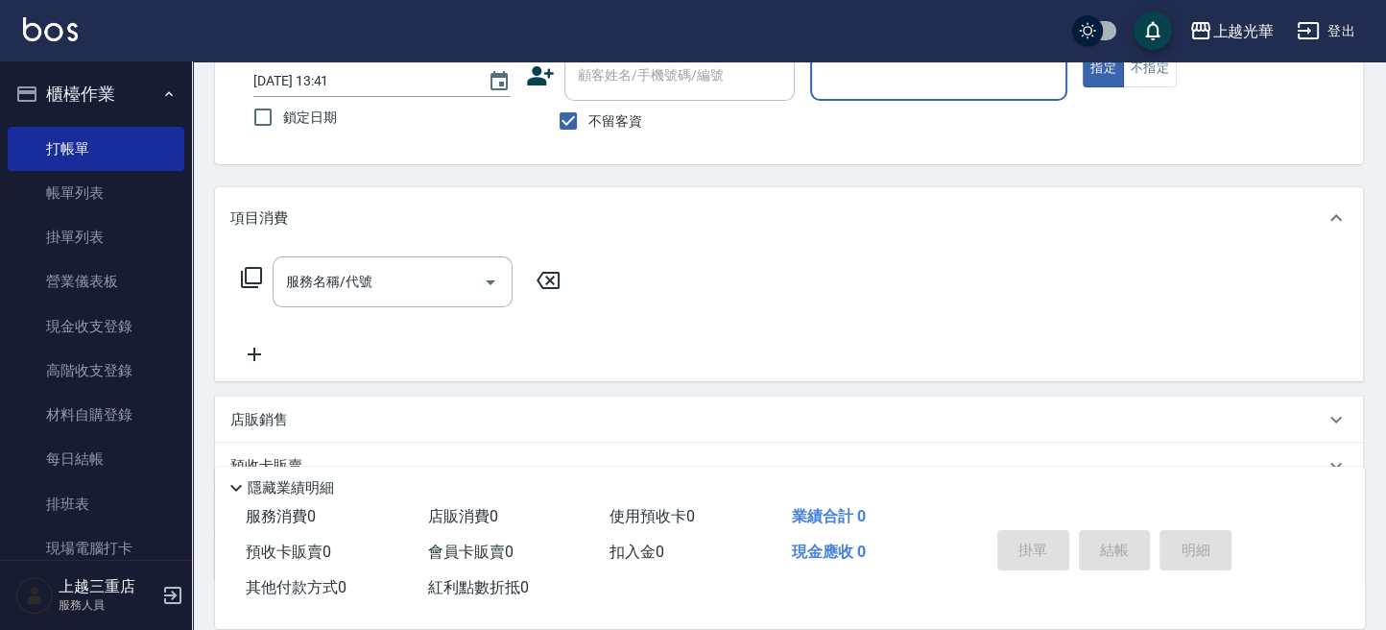
drag, startPoint x: 958, startPoint y: 87, endPoint x: 926, endPoint y: 93, distance: 32.2
click at [931, 94] on div "服務人員姓名/編號" at bounding box center [938, 75] width 257 height 51
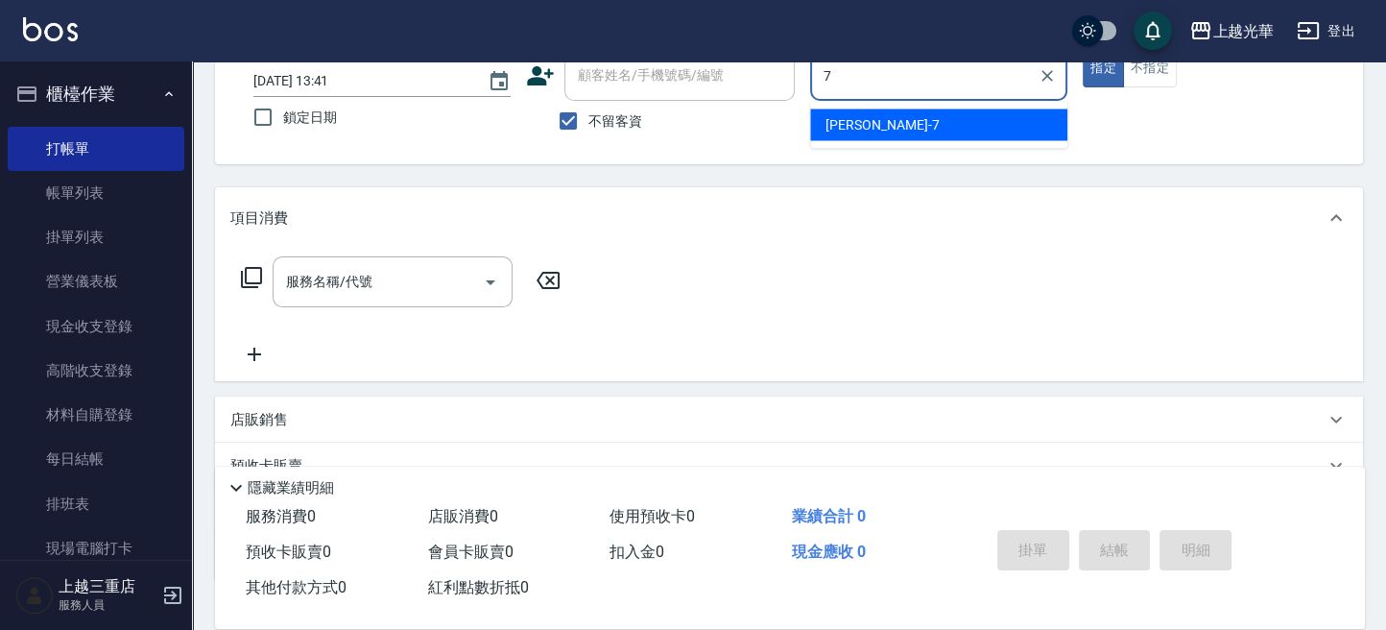
type input "小紫-7"
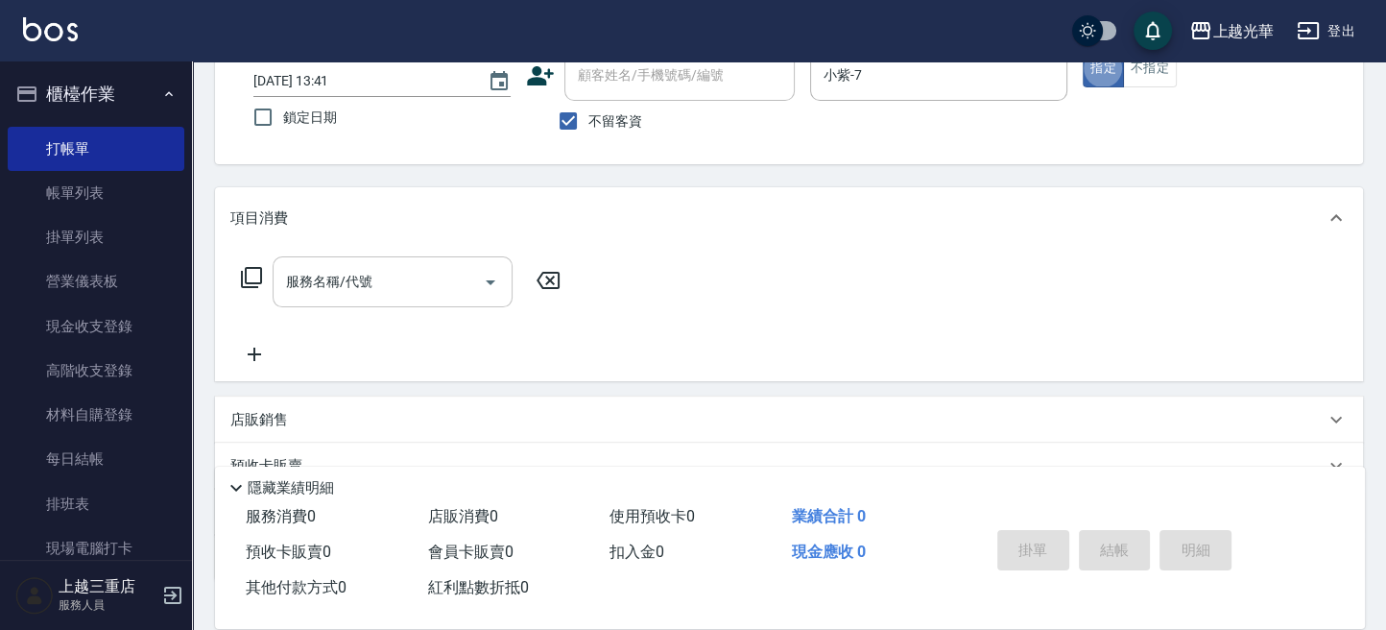
click at [351, 284] on input "服務名稱/代號" at bounding box center [378, 282] width 194 height 34
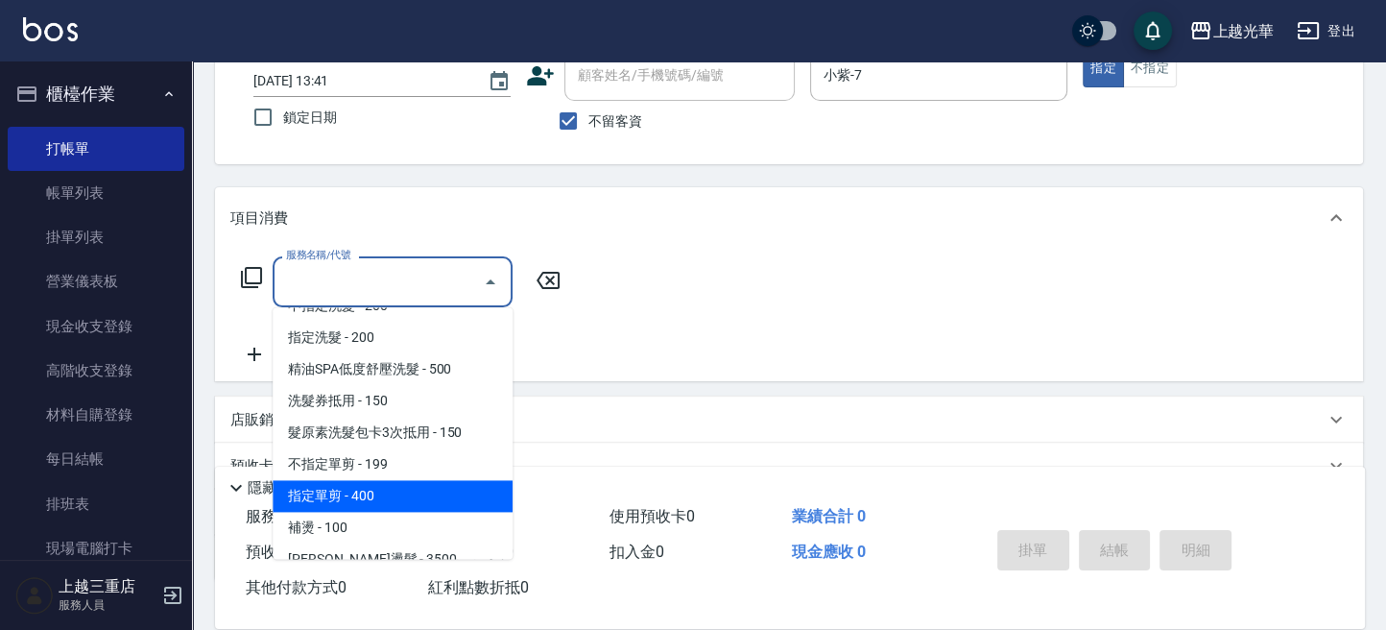
scroll to position [0, 0]
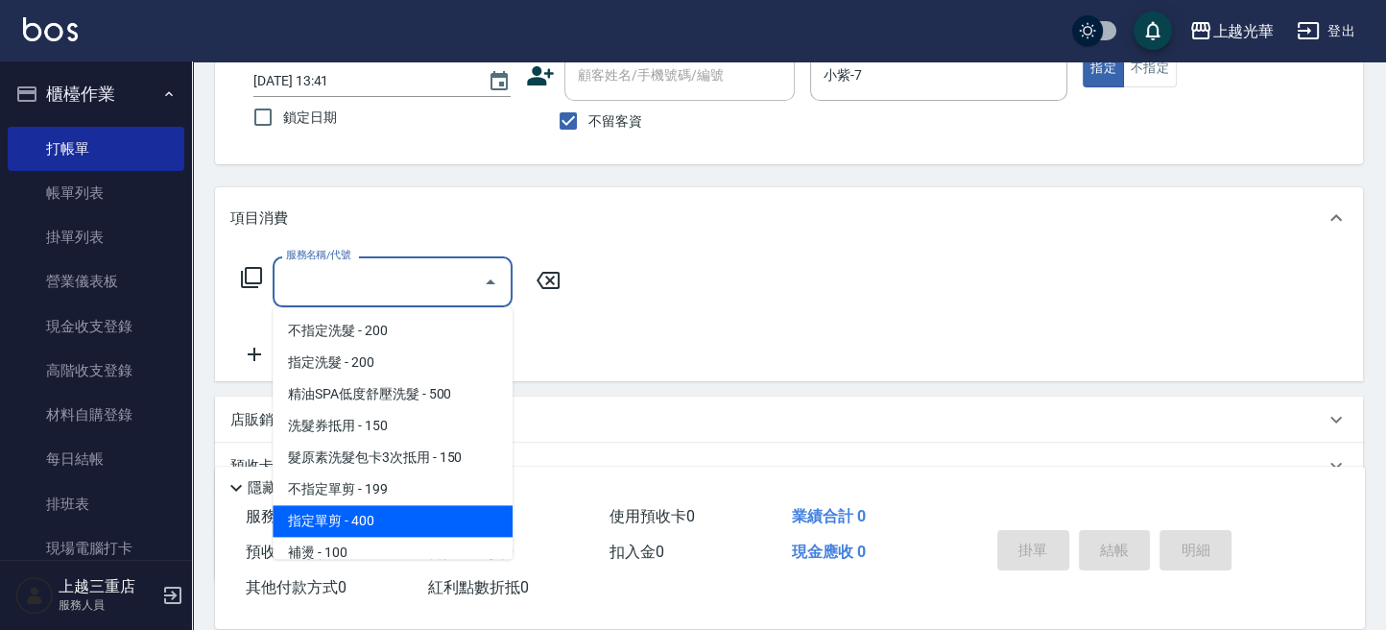
drag, startPoint x: 393, startPoint y: 518, endPoint x: 472, endPoint y: 457, distance: 100.6
click at [393, 516] on span "指定單剪 - 400" at bounding box center [393, 521] width 240 height 32
type input "指定單剪(203)"
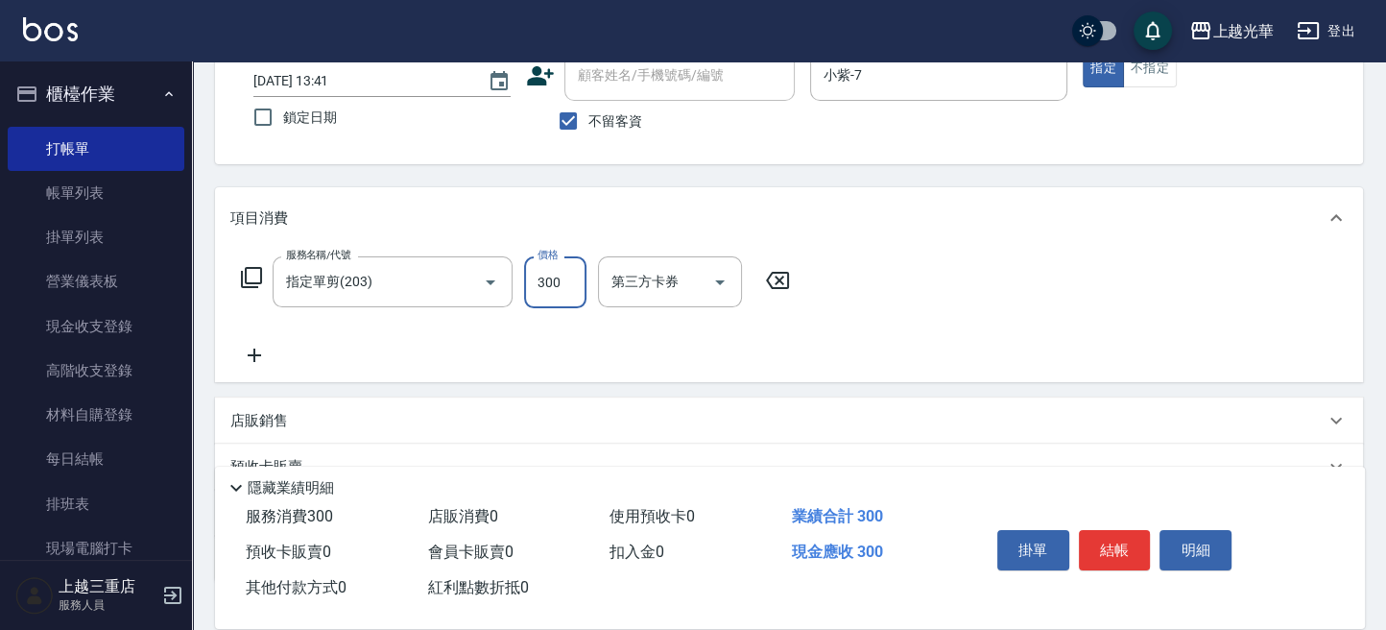
type input "300"
click at [270, 348] on icon at bounding box center [254, 355] width 48 height 23
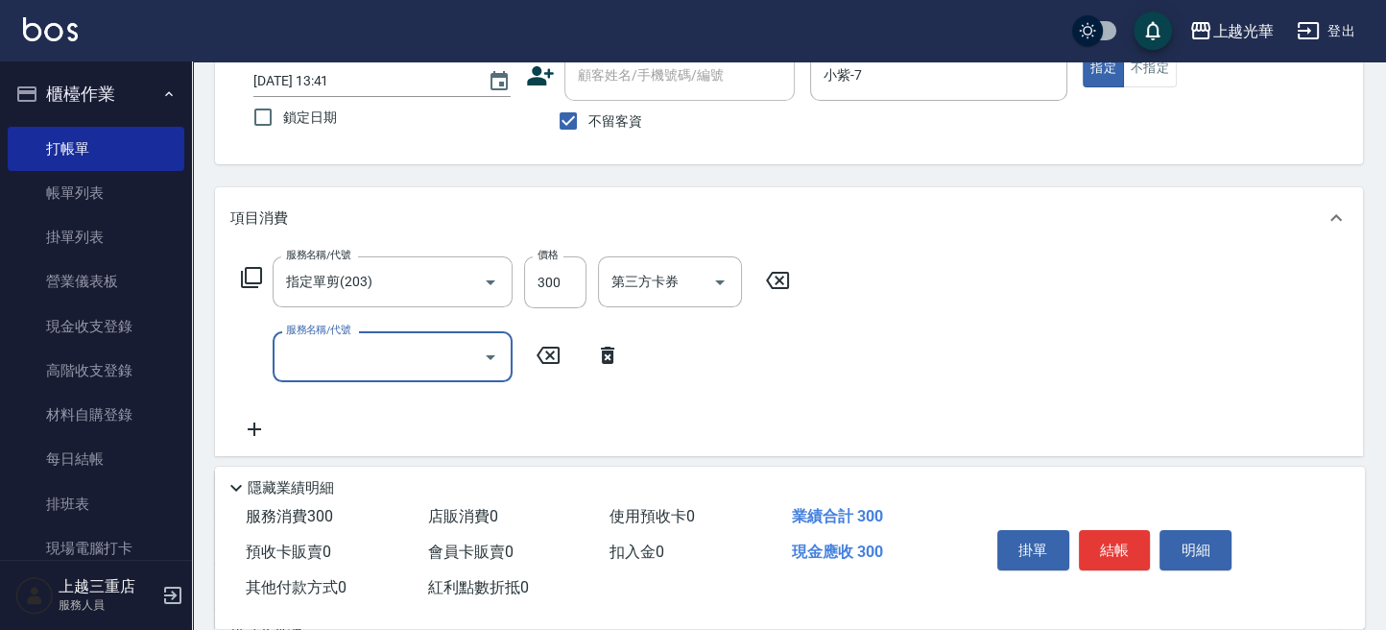
click at [476, 342] on div at bounding box center [489, 356] width 29 height 51
click at [467, 360] on input "服務名稱/代號" at bounding box center [378, 357] width 194 height 34
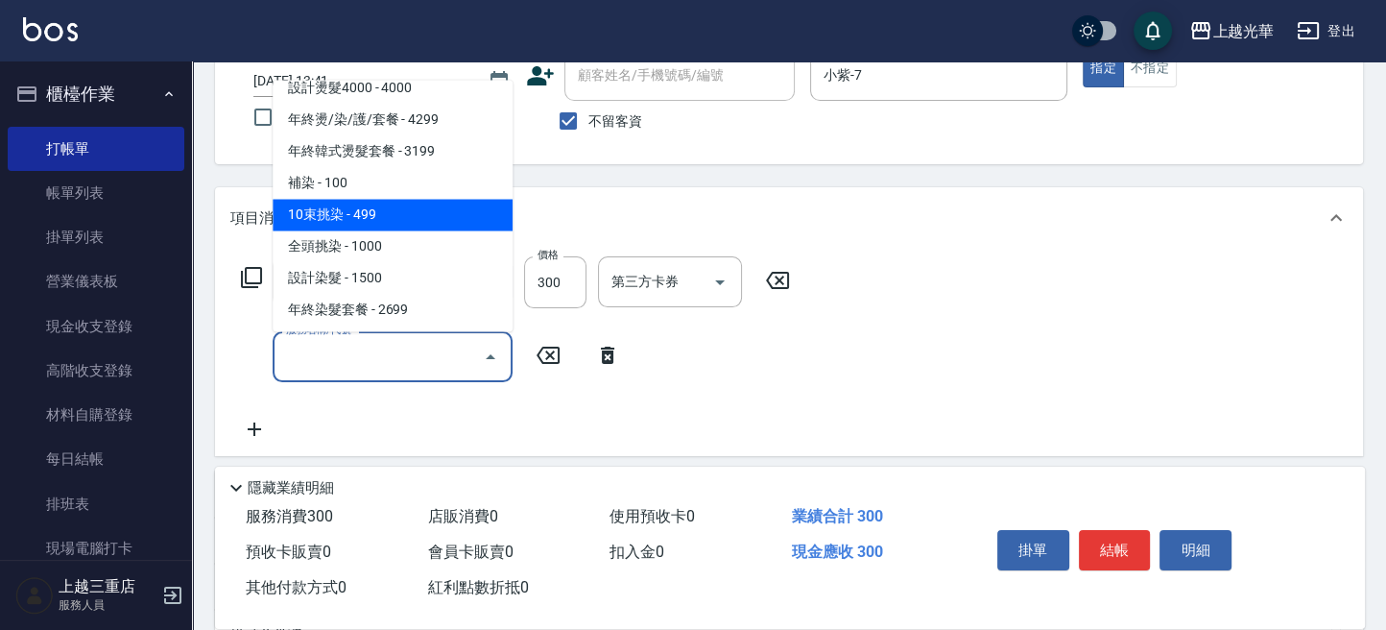
scroll to position [512, 0]
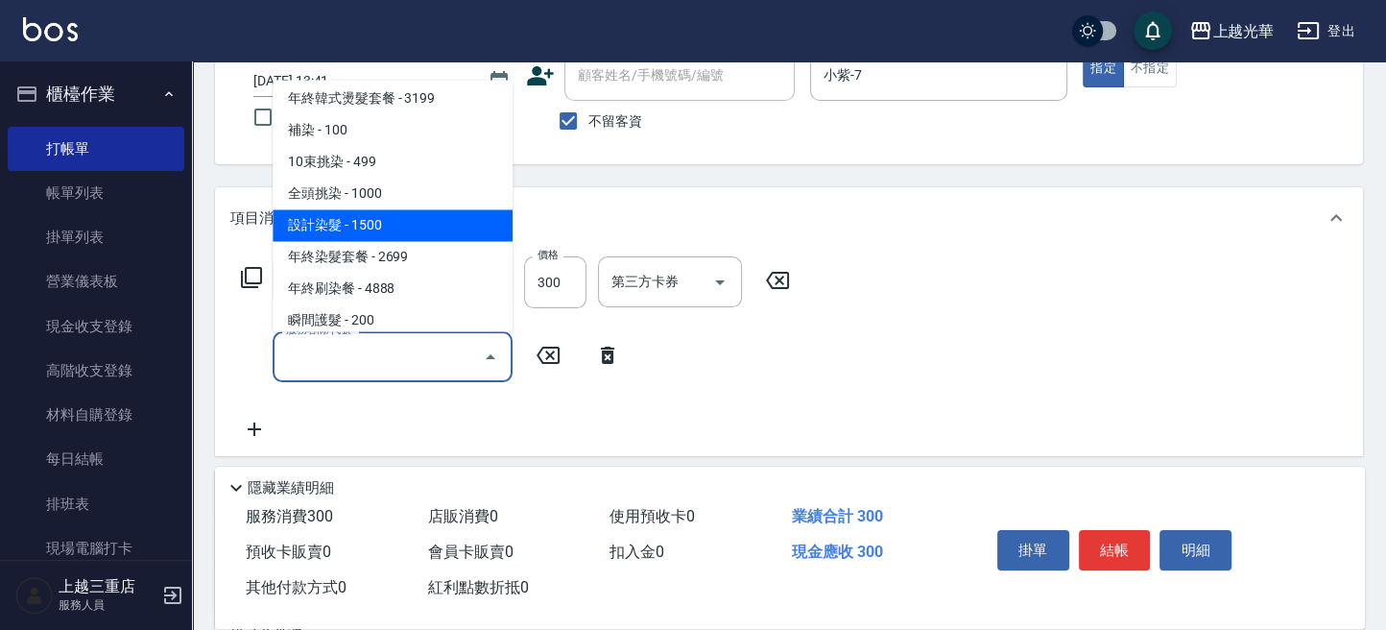
drag, startPoint x: 410, startPoint y: 228, endPoint x: 562, endPoint y: 321, distance: 177.5
click at [411, 231] on span "設計染髮 - 1500" at bounding box center [393, 225] width 240 height 32
type input "設計染髮(404)"
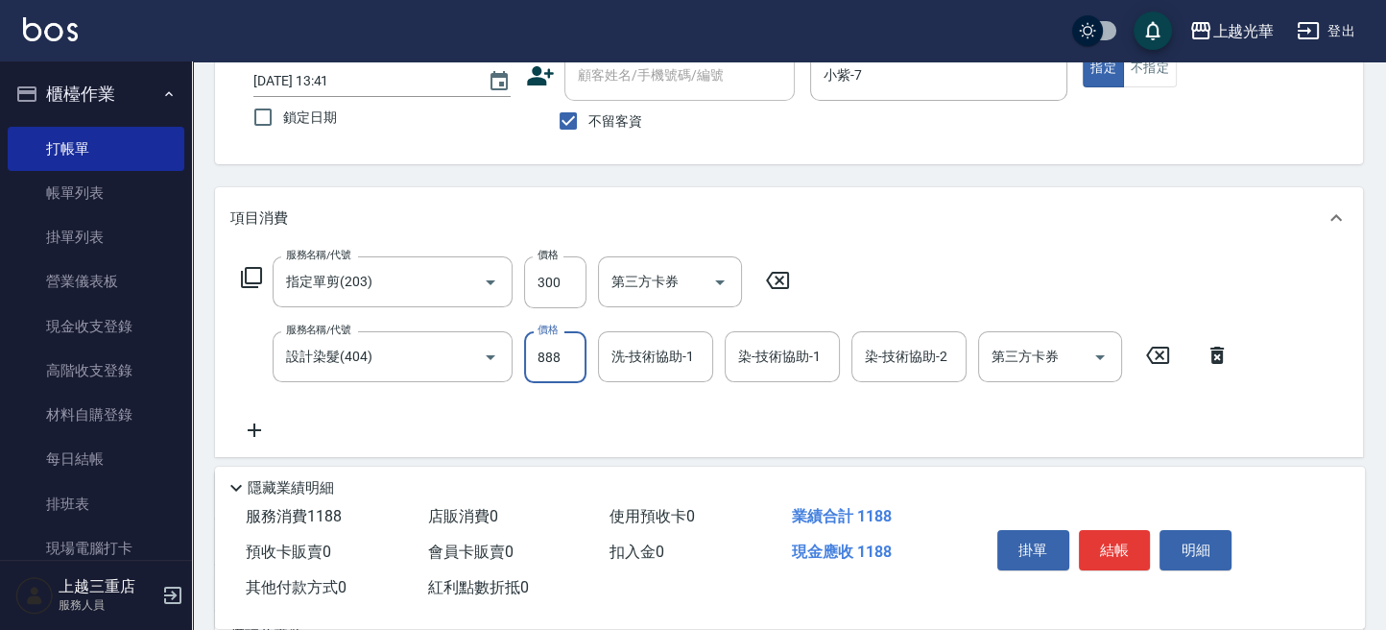
type input "888"
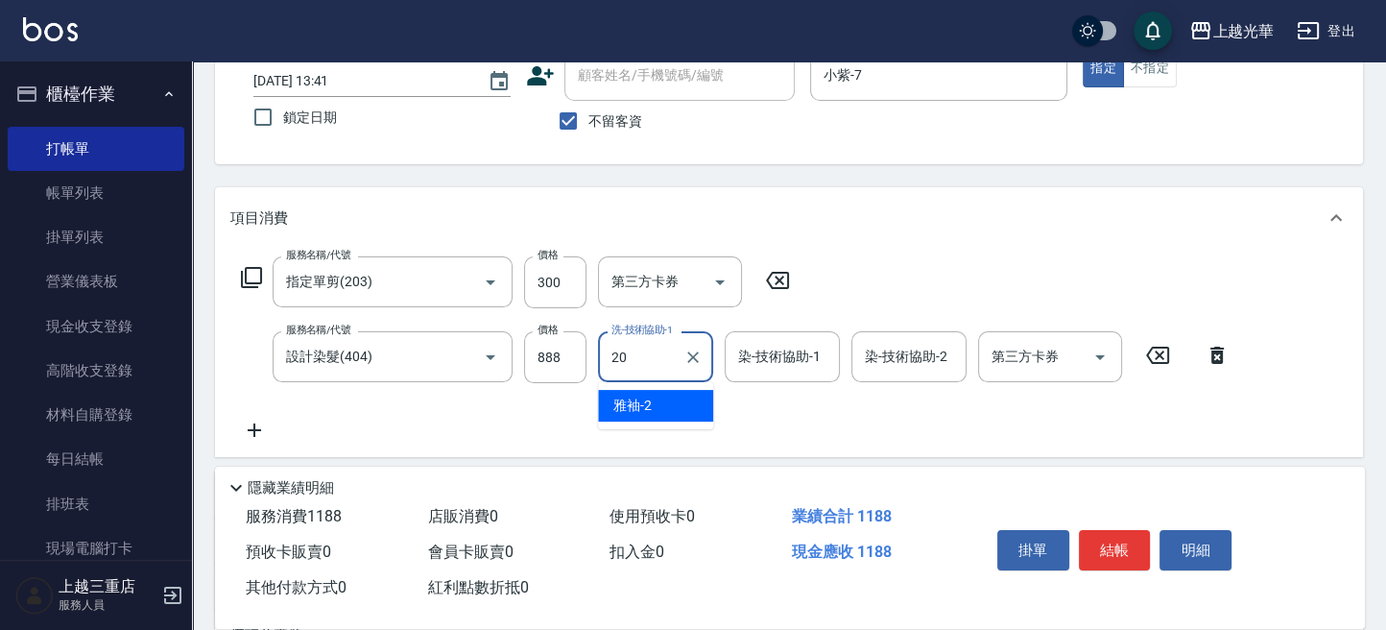
type input "小胖-20"
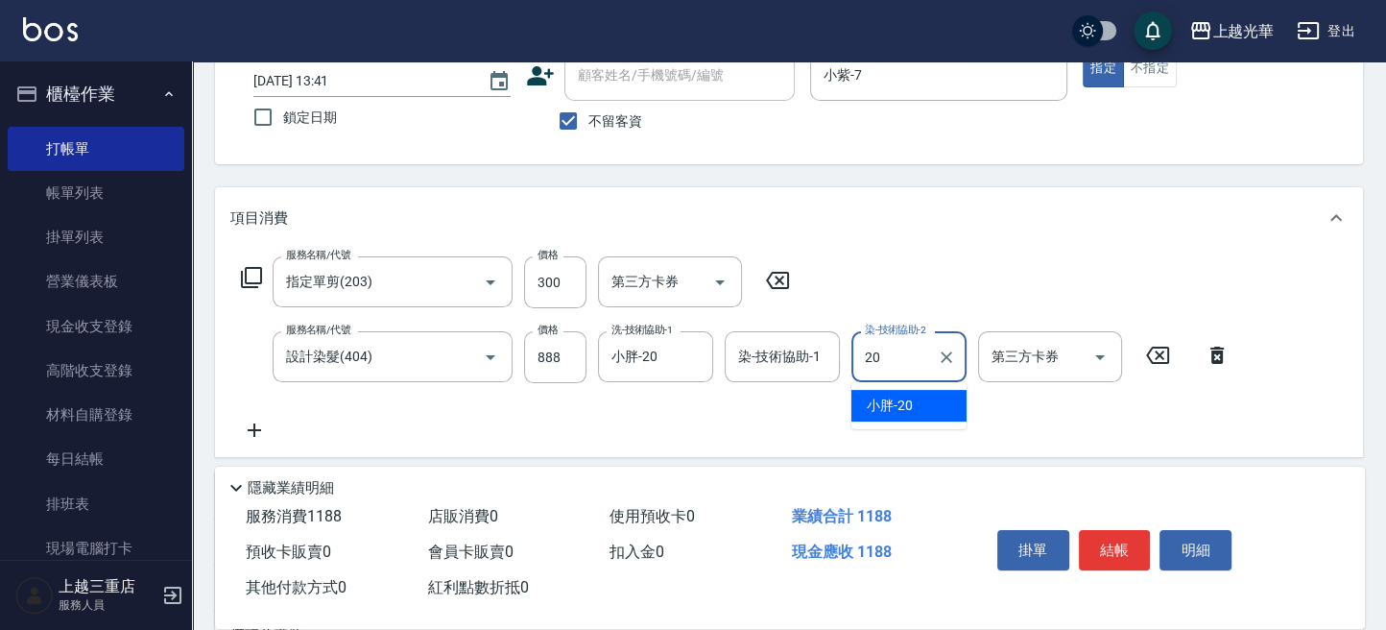
type input "小胖-20"
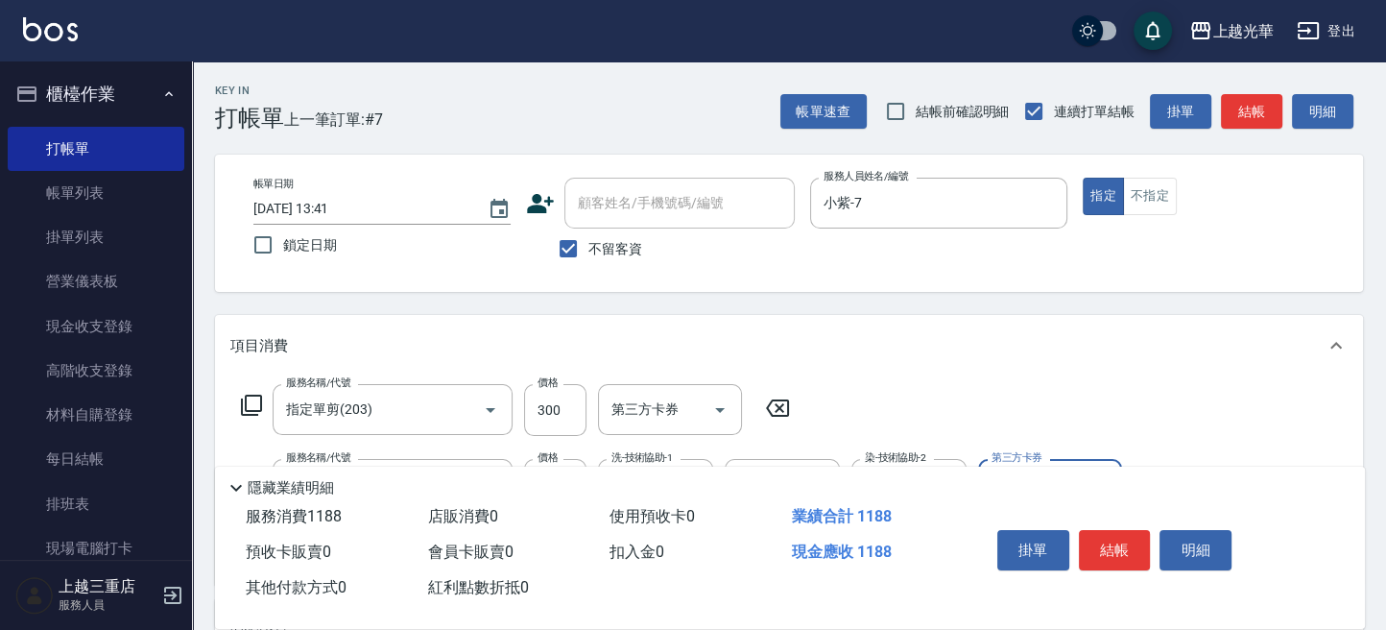
scroll to position [255, 0]
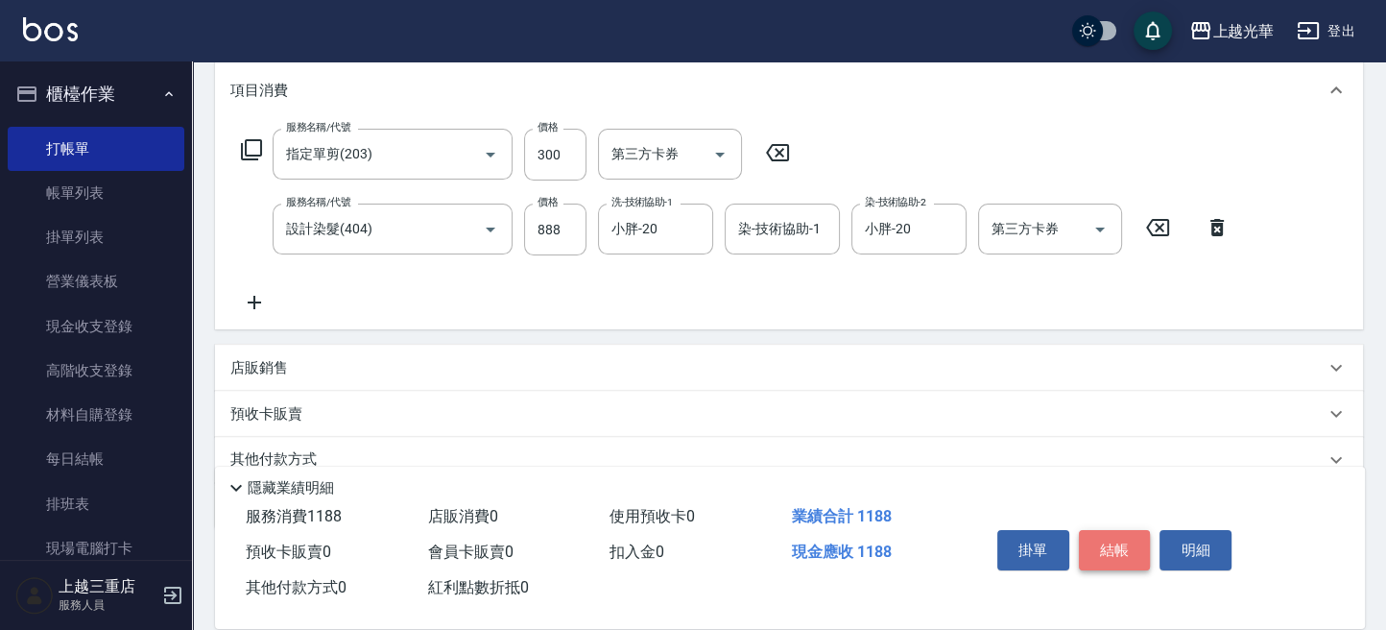
click at [1126, 536] on button "結帳" at bounding box center [1115, 550] width 72 height 40
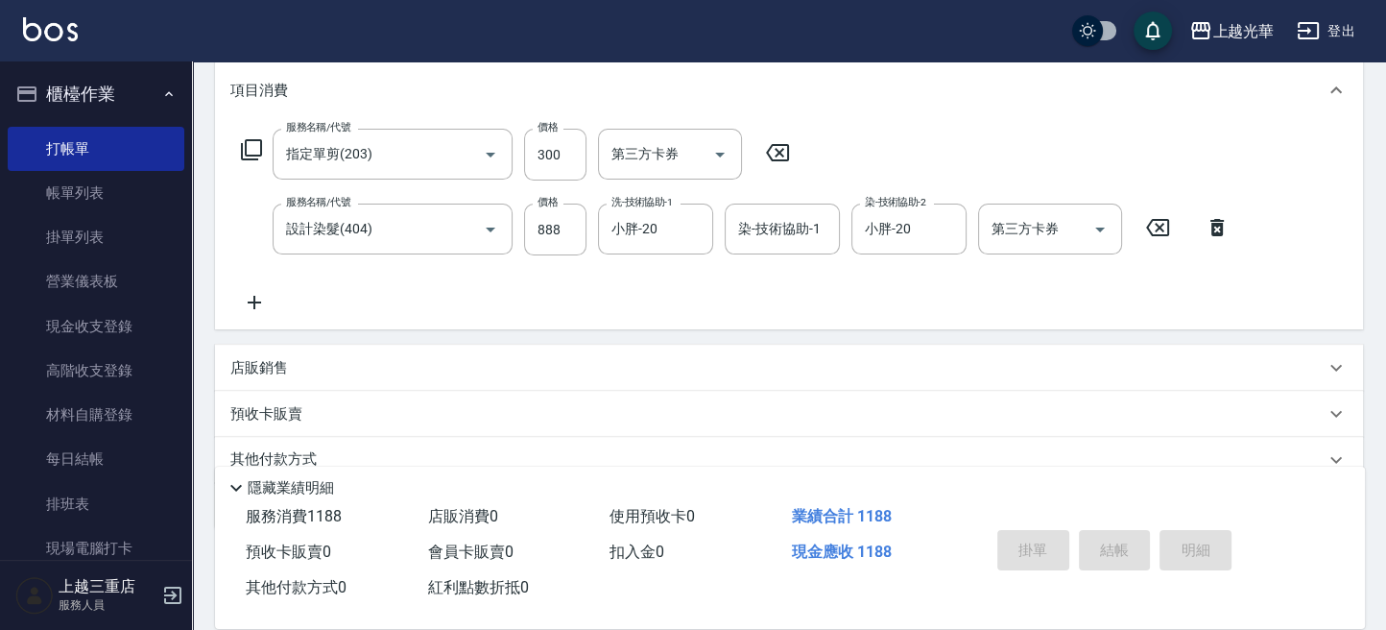
type input "2025/10/11 13:46"
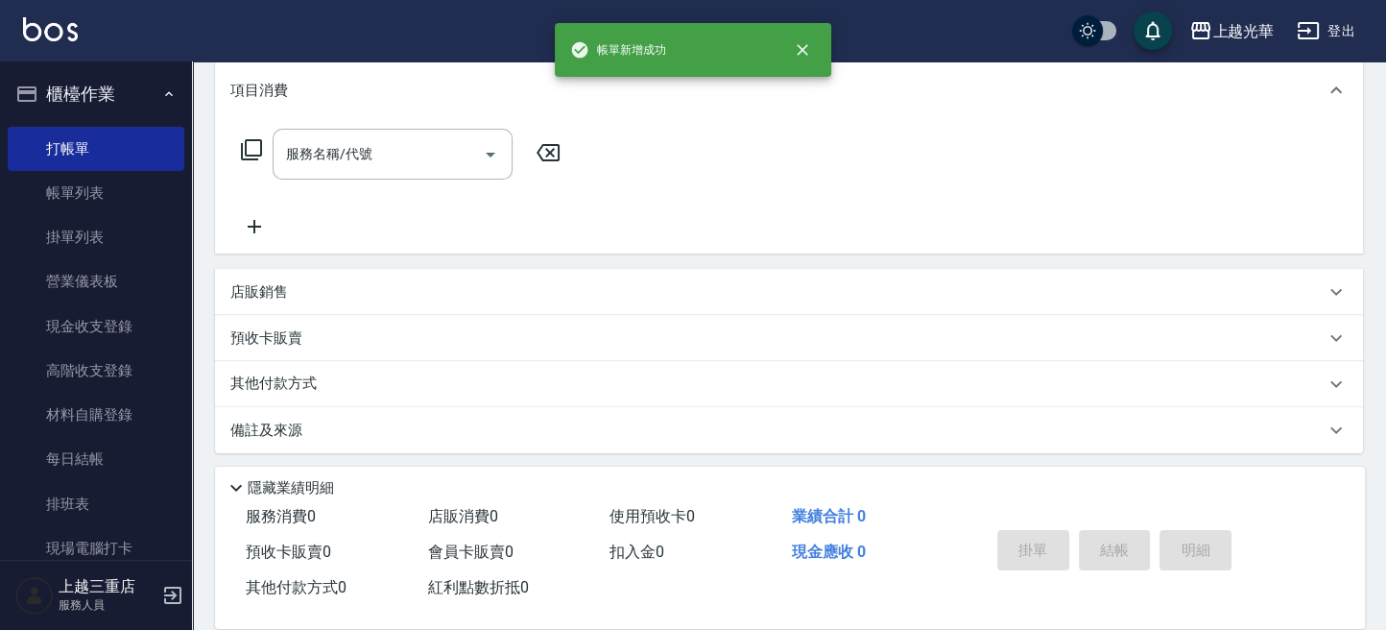
scroll to position [0, 0]
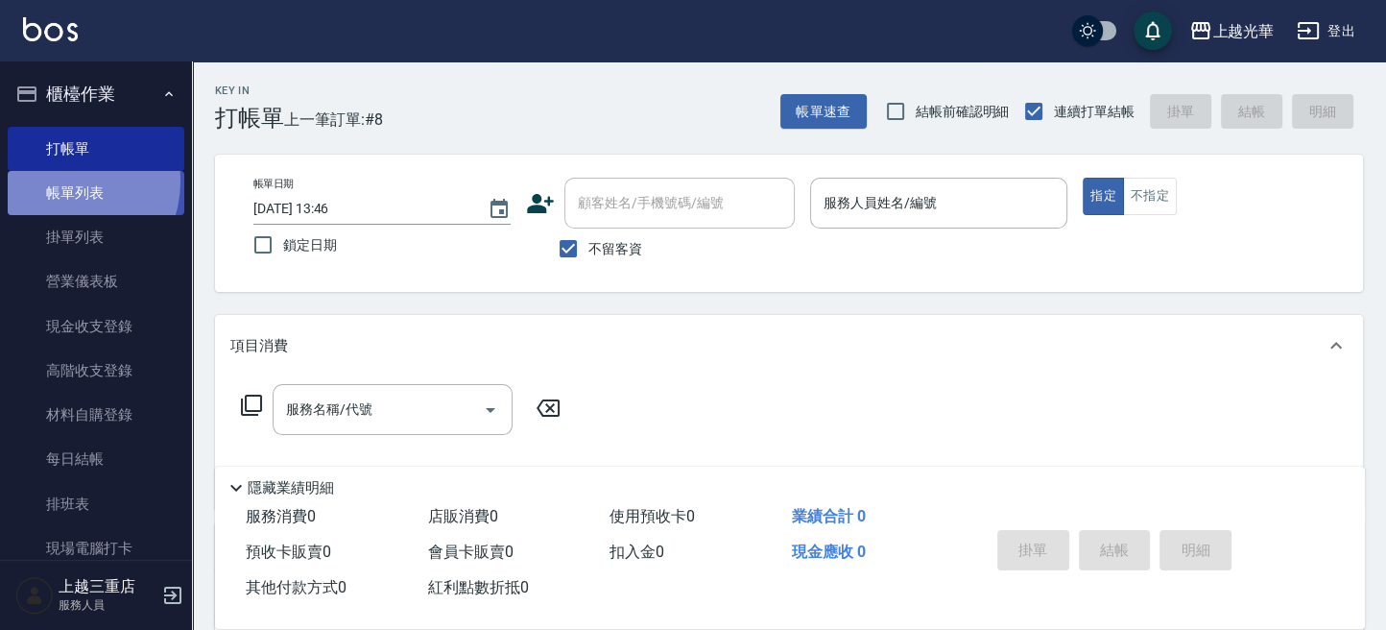
click at [62, 181] on link "帳單列表" at bounding box center [96, 193] width 177 height 44
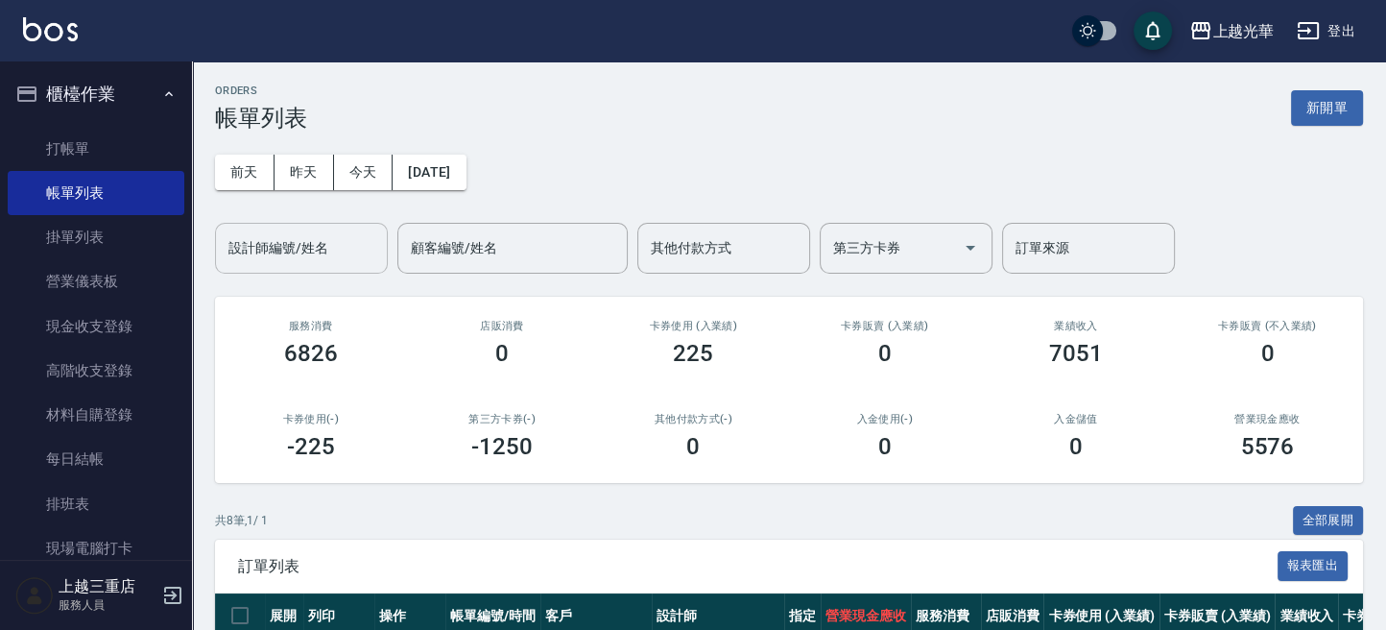
click at [292, 234] on div "設計師編號/姓名 設計師編號/姓名" at bounding box center [301, 248] width 173 height 51
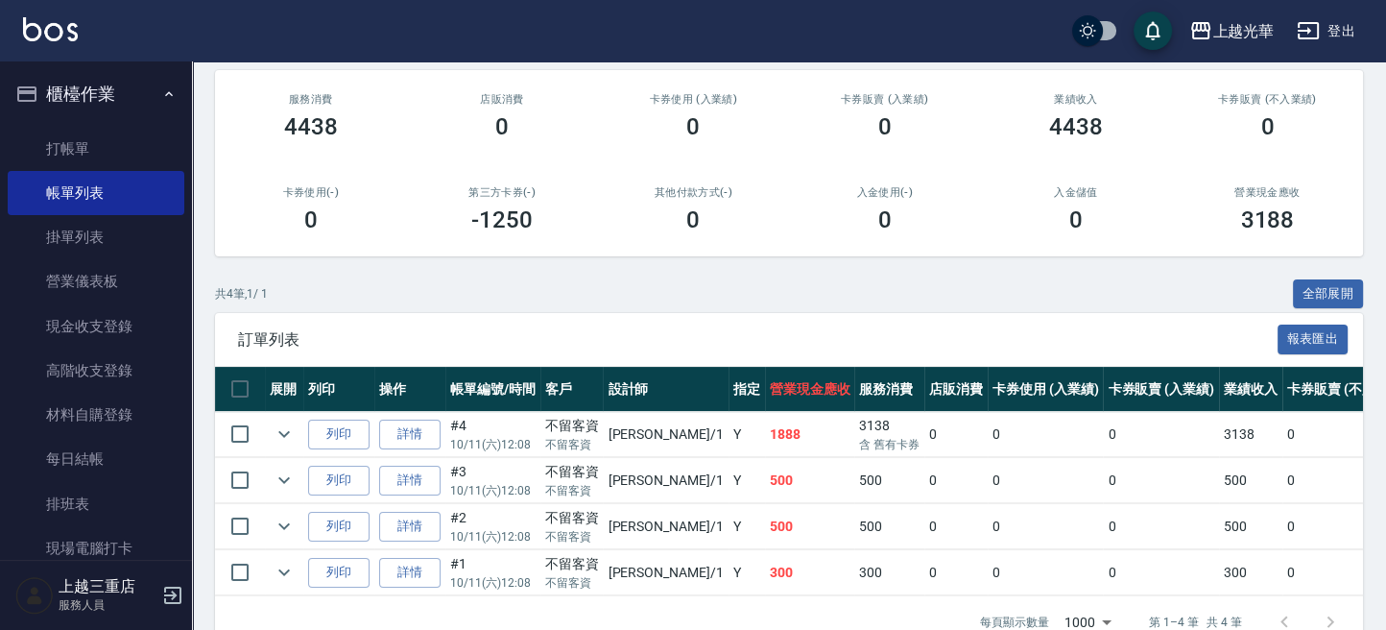
scroll to position [284, 0]
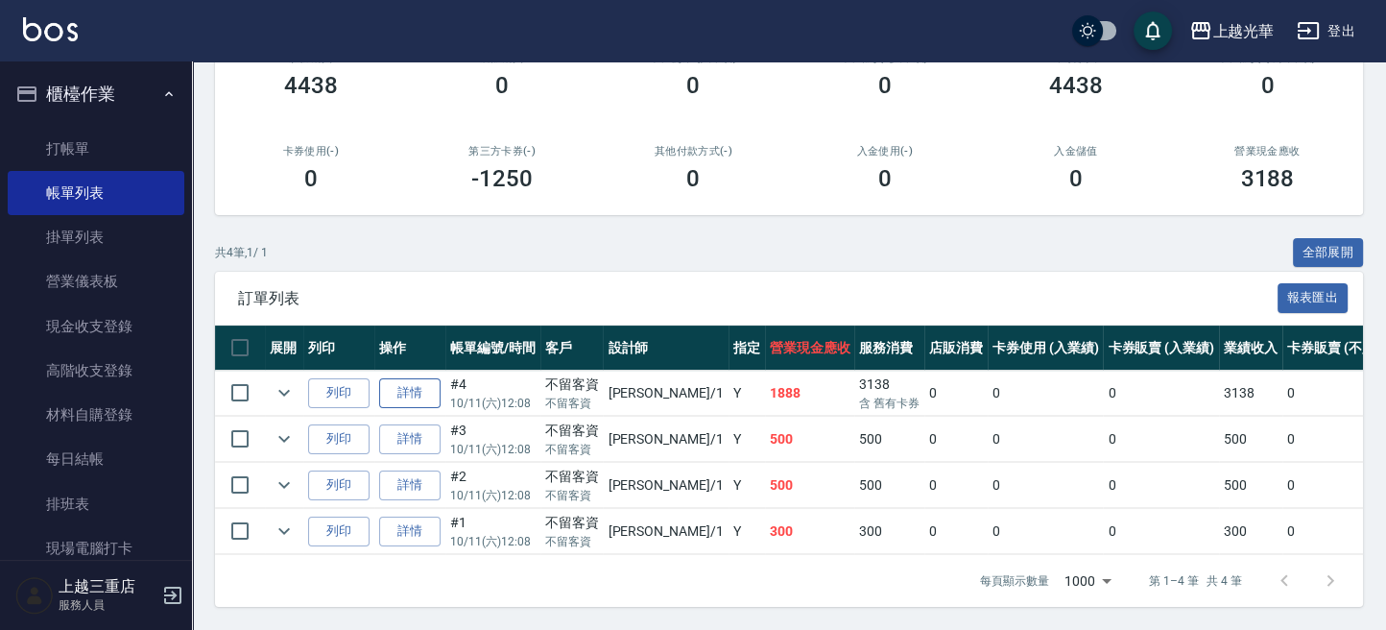
type input "小[PERSON_NAME]-1"
click at [418, 378] on link "詳情" at bounding box center [409, 393] width 61 height 30
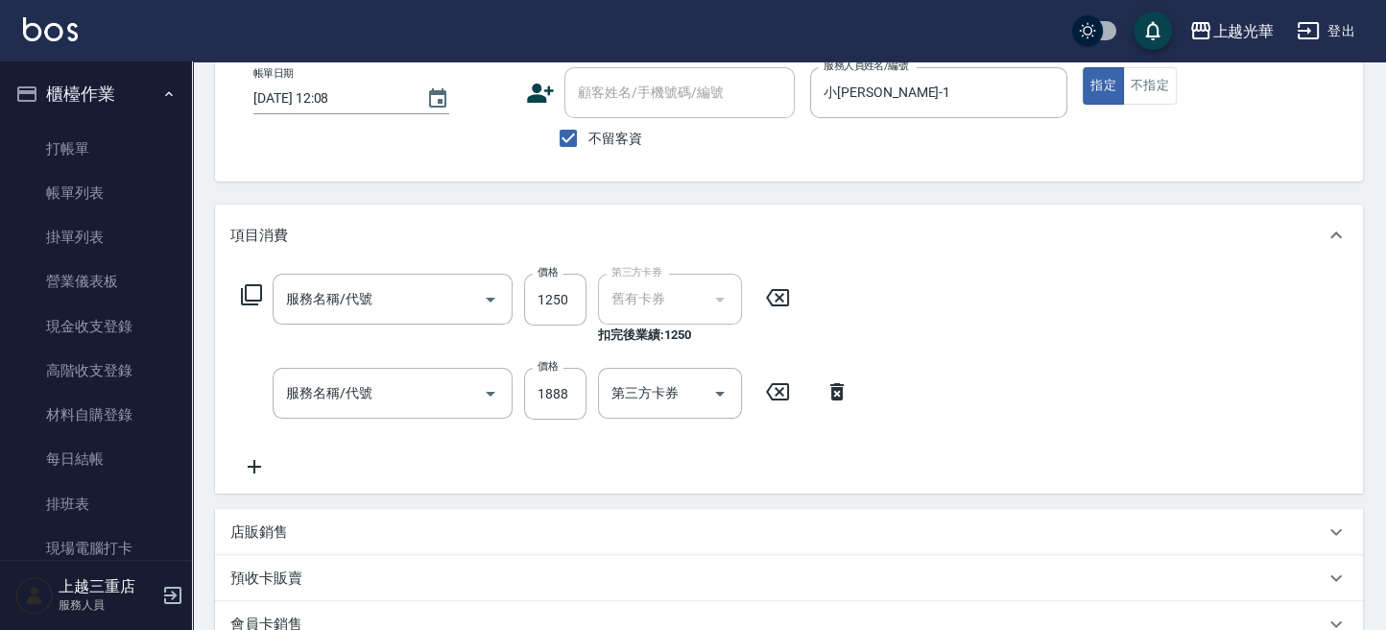
type input "2025/10/11 12:08"
checkbox input "true"
type input "小[PERSON_NAME]-1"
type input "洗+5G護髮包卡買5送1抵用(515)"
type input "設計燙髮1500(305)"
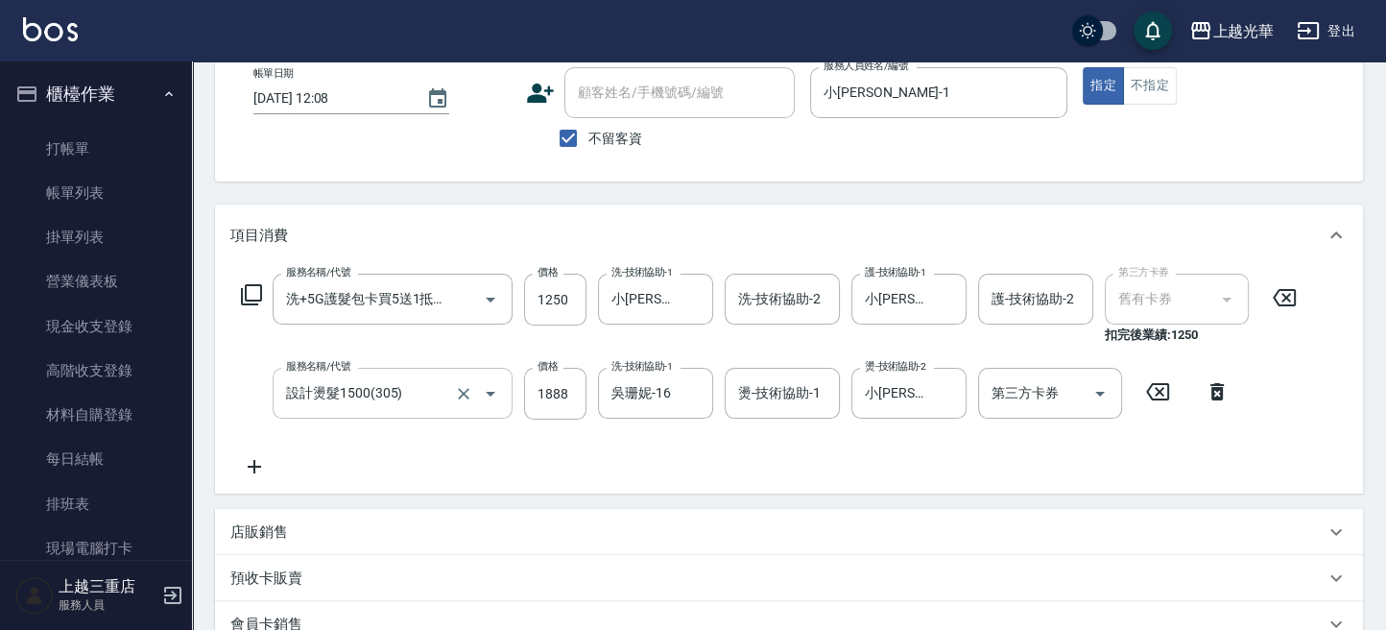
scroll to position [119, 0]
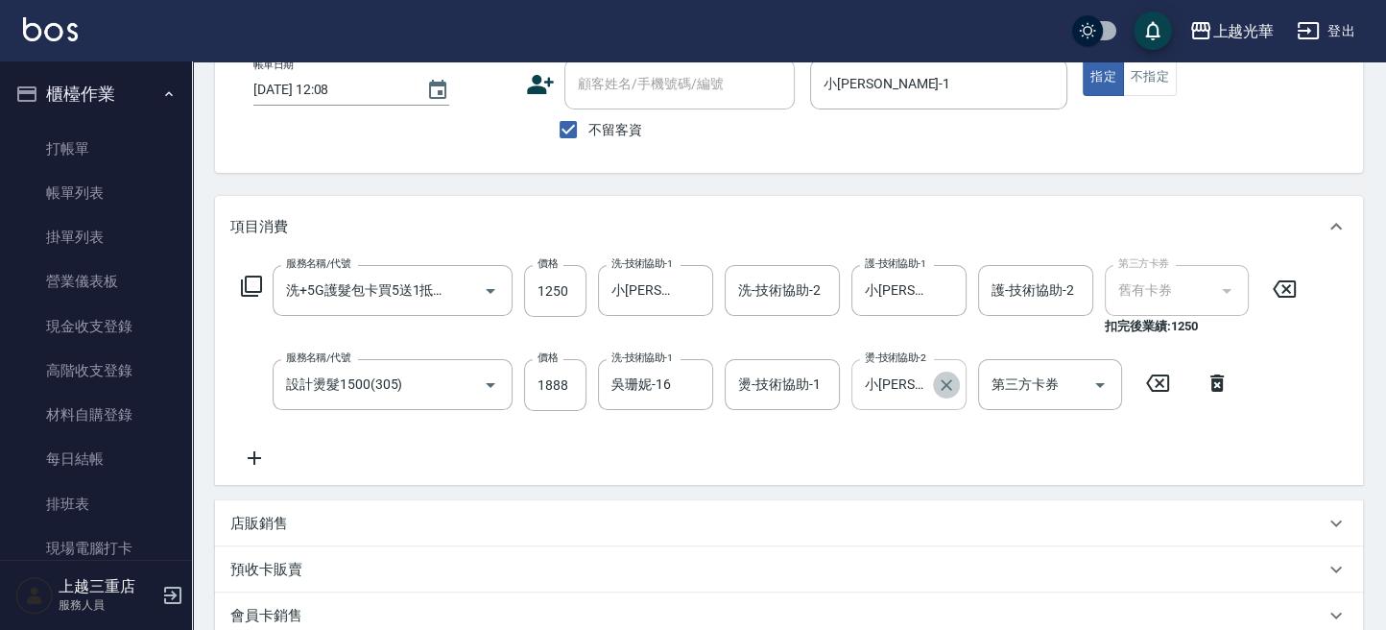
click at [948, 387] on icon "Clear" at bounding box center [947, 385] width 12 height 12
type input "吳珊妮-16"
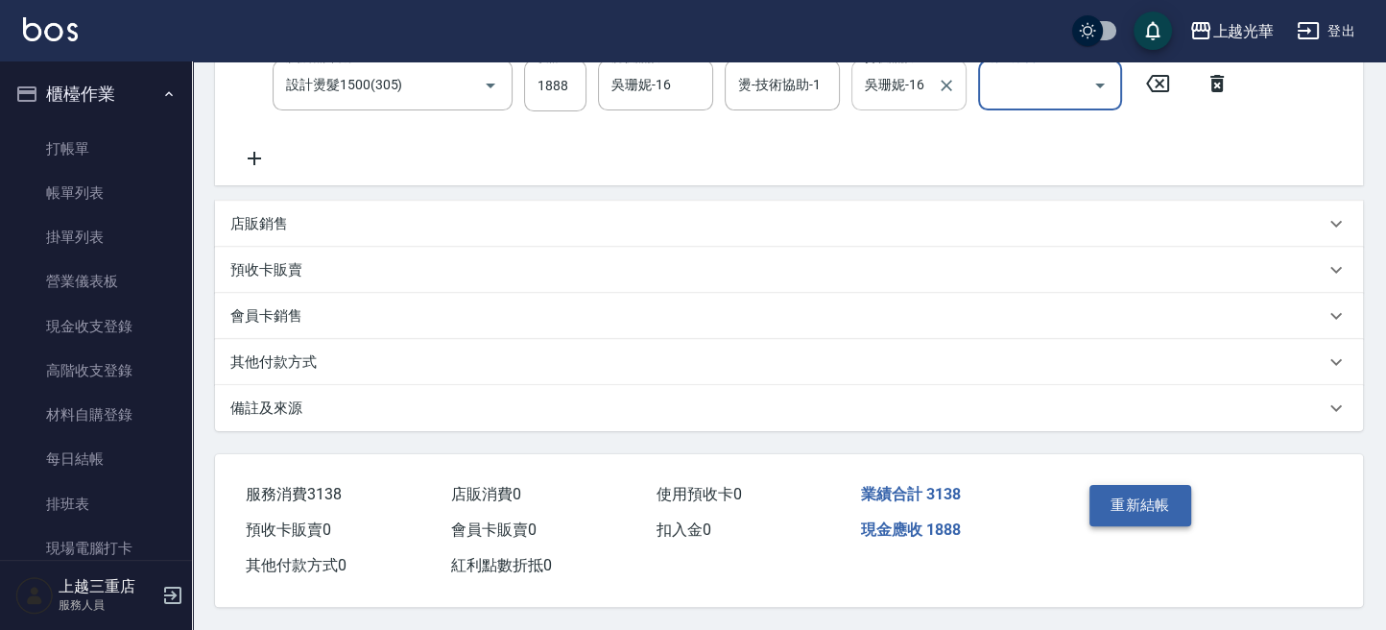
click at [1148, 487] on button "重新結帳" at bounding box center [1141, 505] width 102 height 40
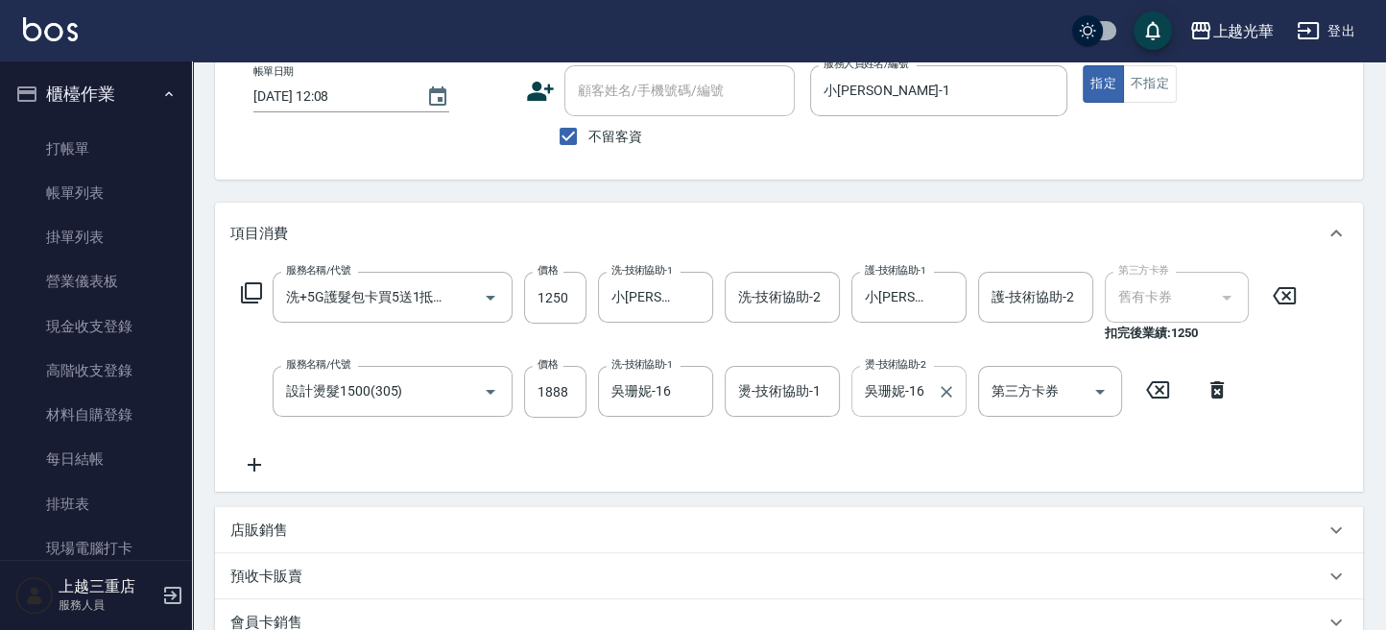
scroll to position [0, 0]
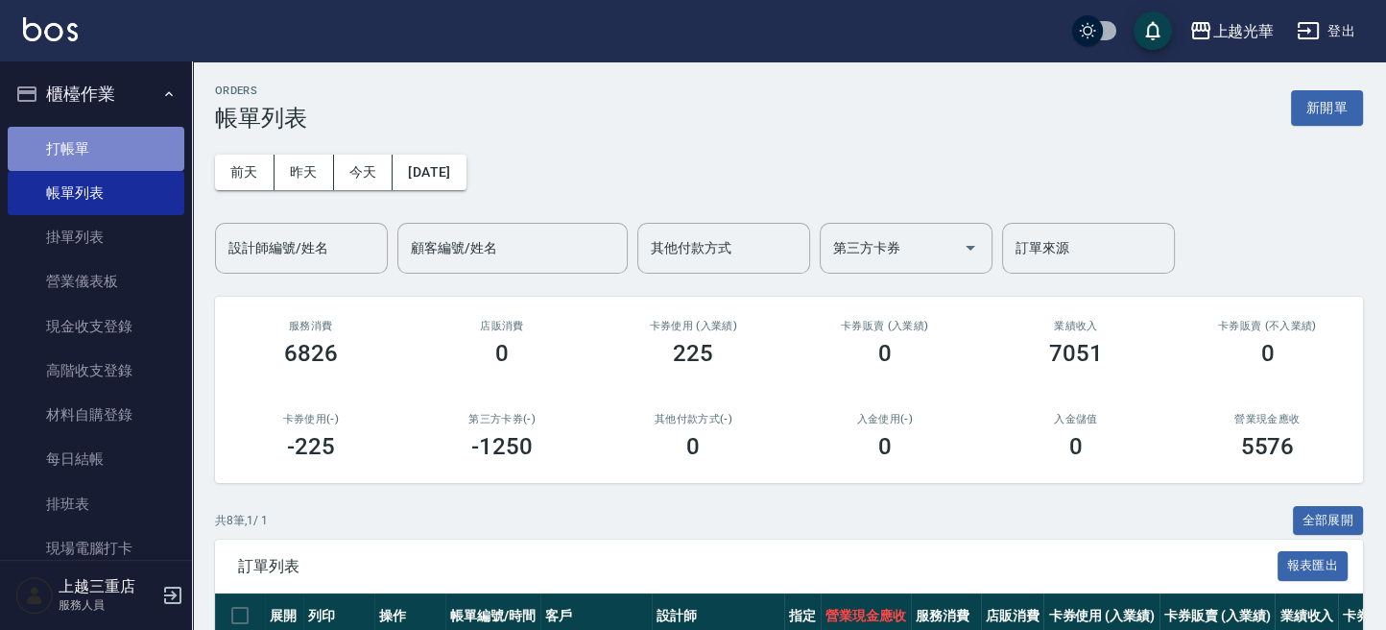
click at [132, 150] on link "打帳單" at bounding box center [96, 149] width 177 height 44
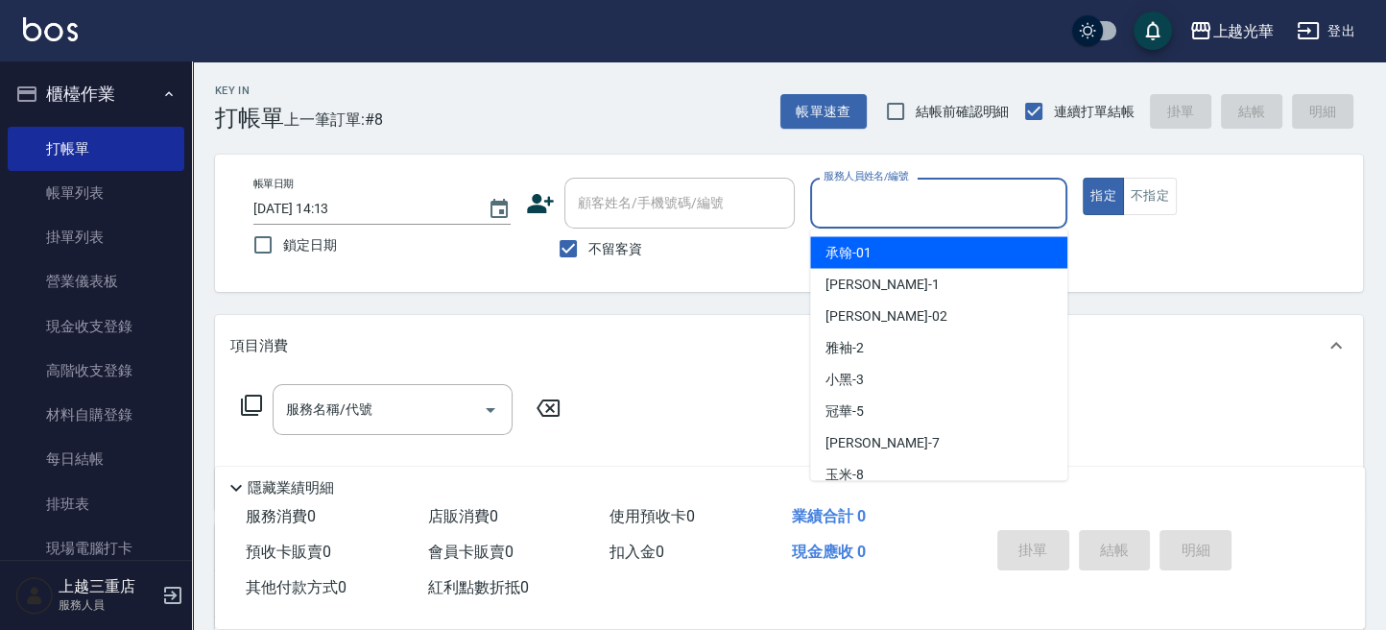
click at [857, 213] on input "服務人員姓名/編號" at bounding box center [939, 203] width 240 height 34
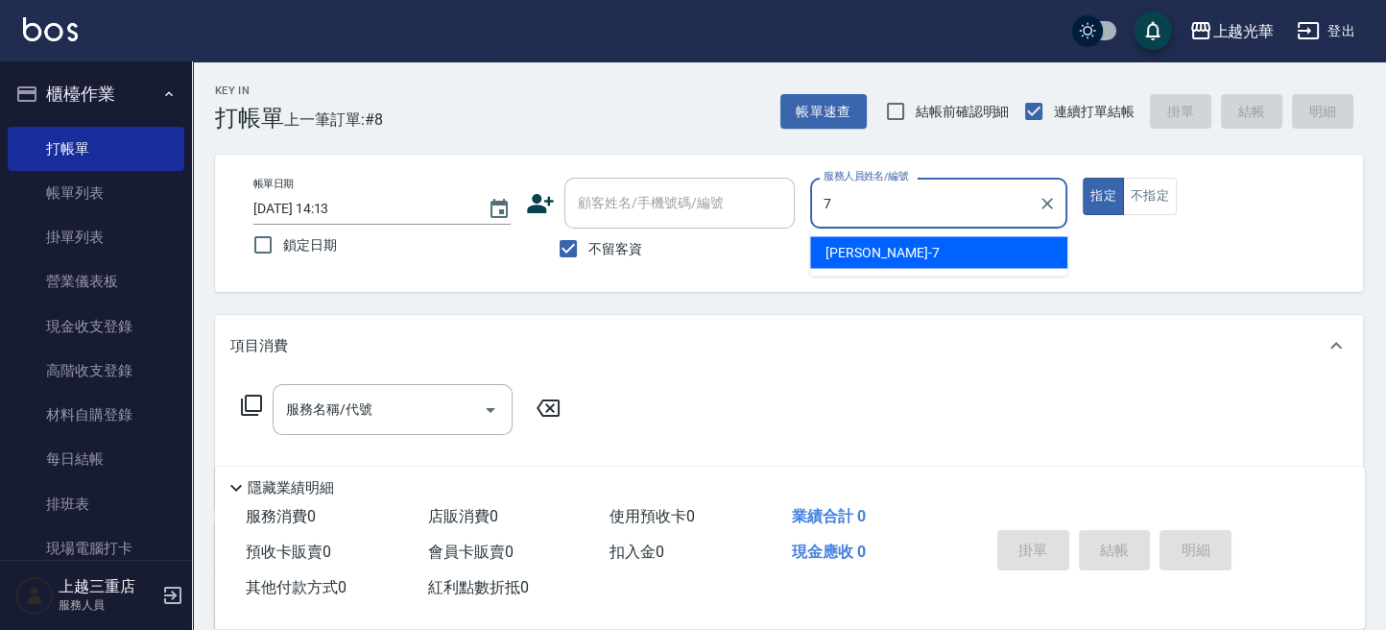
type input "小紫-7"
type button "true"
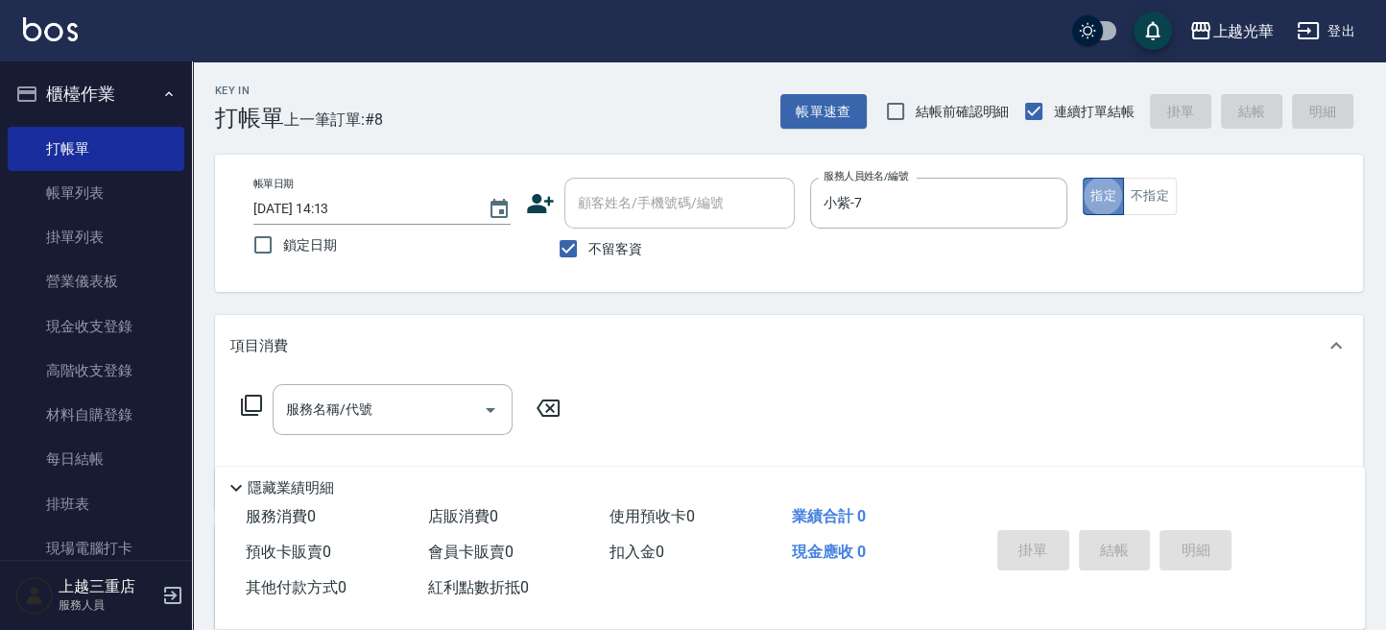
click at [1117, 194] on button "指定" at bounding box center [1103, 196] width 41 height 37
click at [392, 393] on input "服務名稱/代號" at bounding box center [378, 410] width 194 height 34
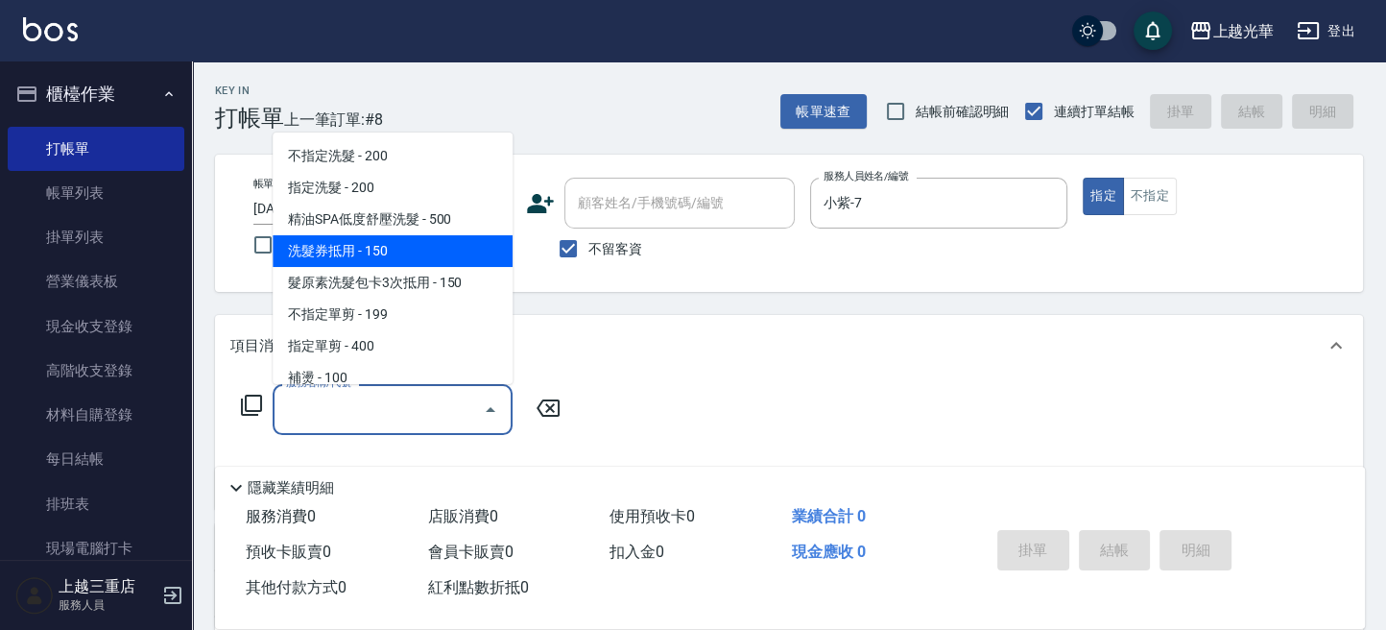
scroll to position [128, 0]
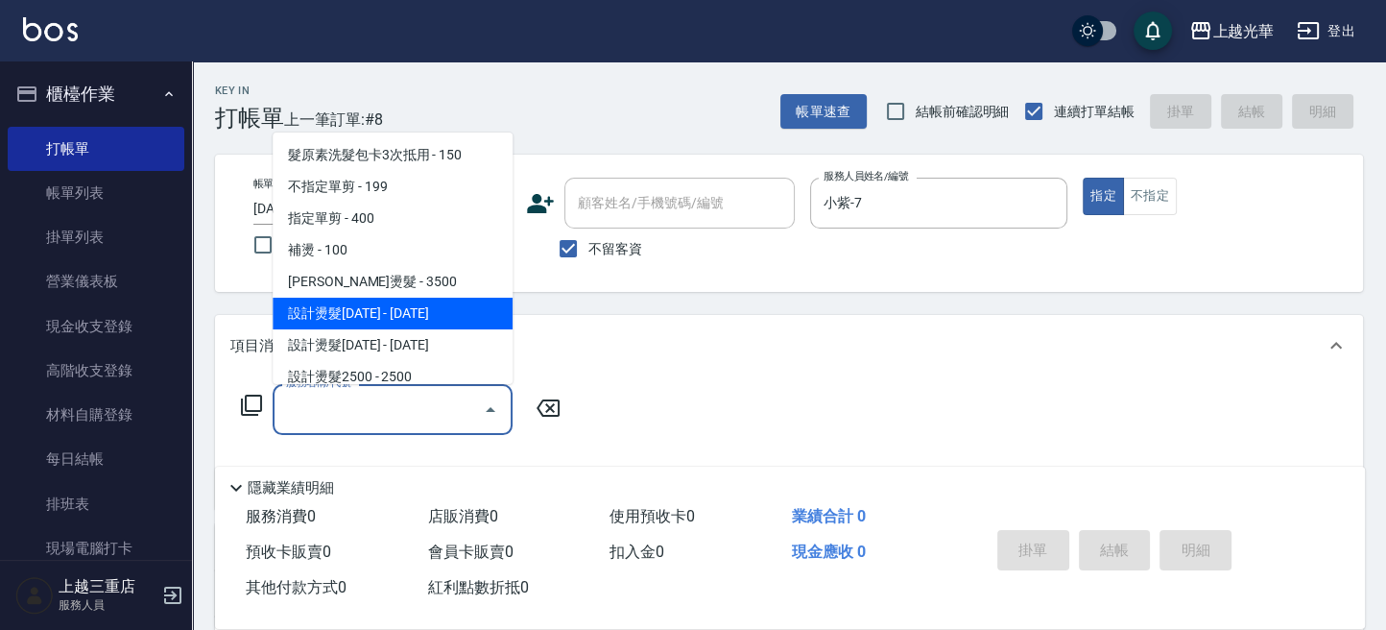
drag, startPoint x: 417, startPoint y: 315, endPoint x: 534, endPoint y: 373, distance: 130.9
click at [419, 316] on span "設計燙髮1500 - 1500" at bounding box center [393, 314] width 240 height 32
type input "設計燙髮1500(305)"
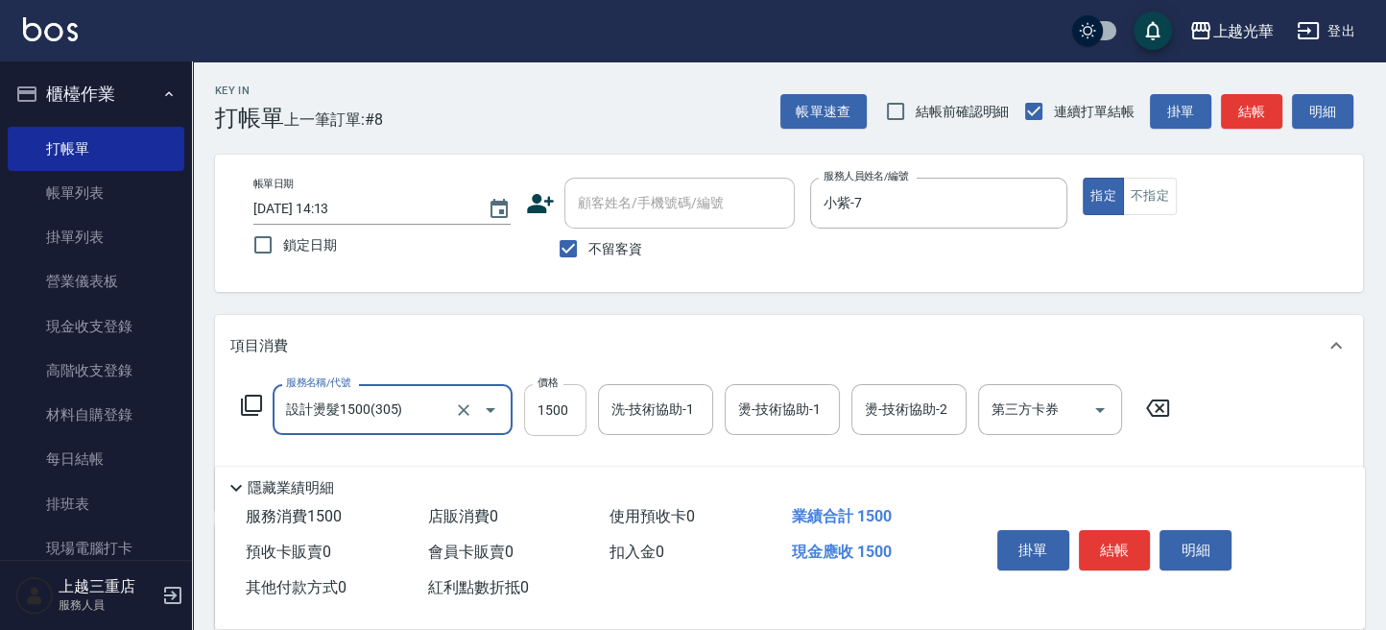
click at [561, 419] on input "1500" at bounding box center [555, 410] width 62 height 52
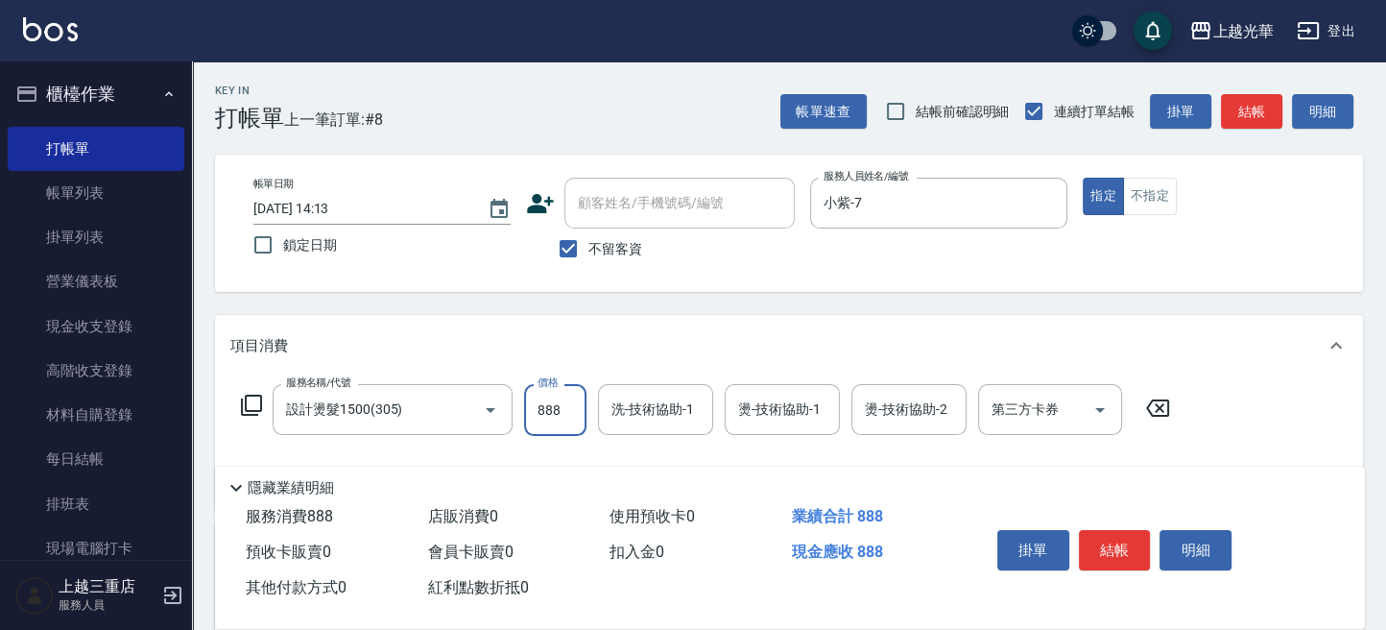
type input "888"
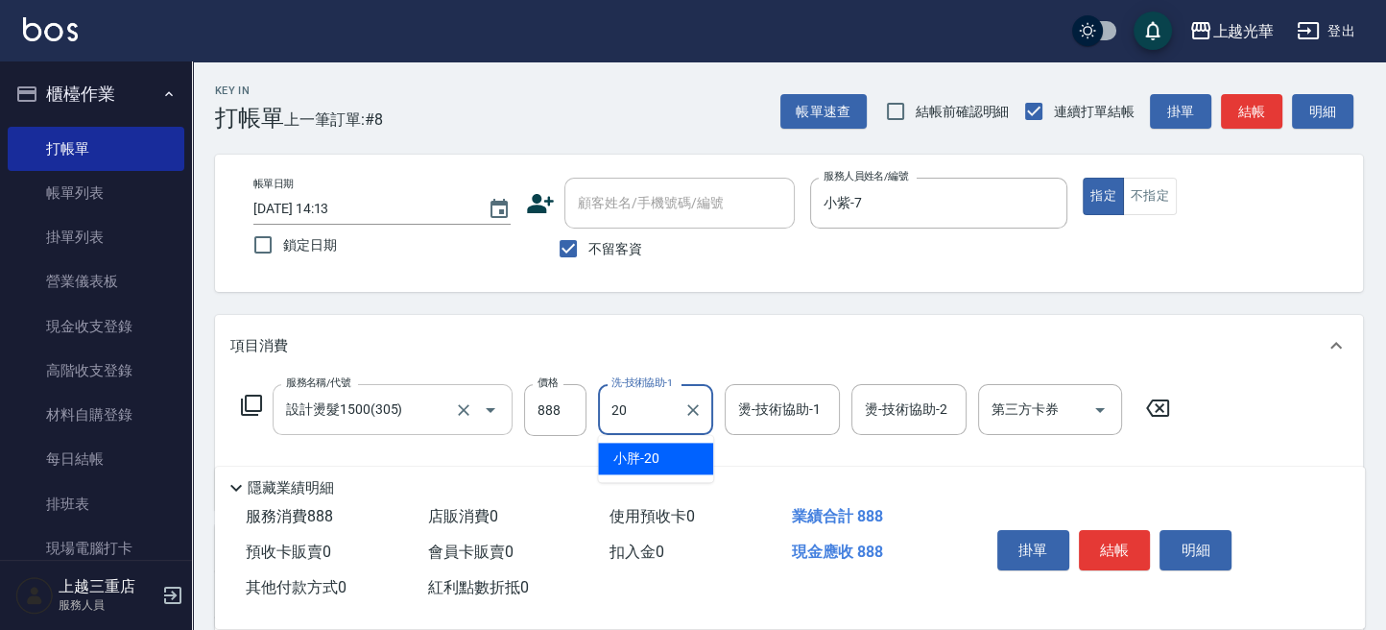
type input "小胖-20"
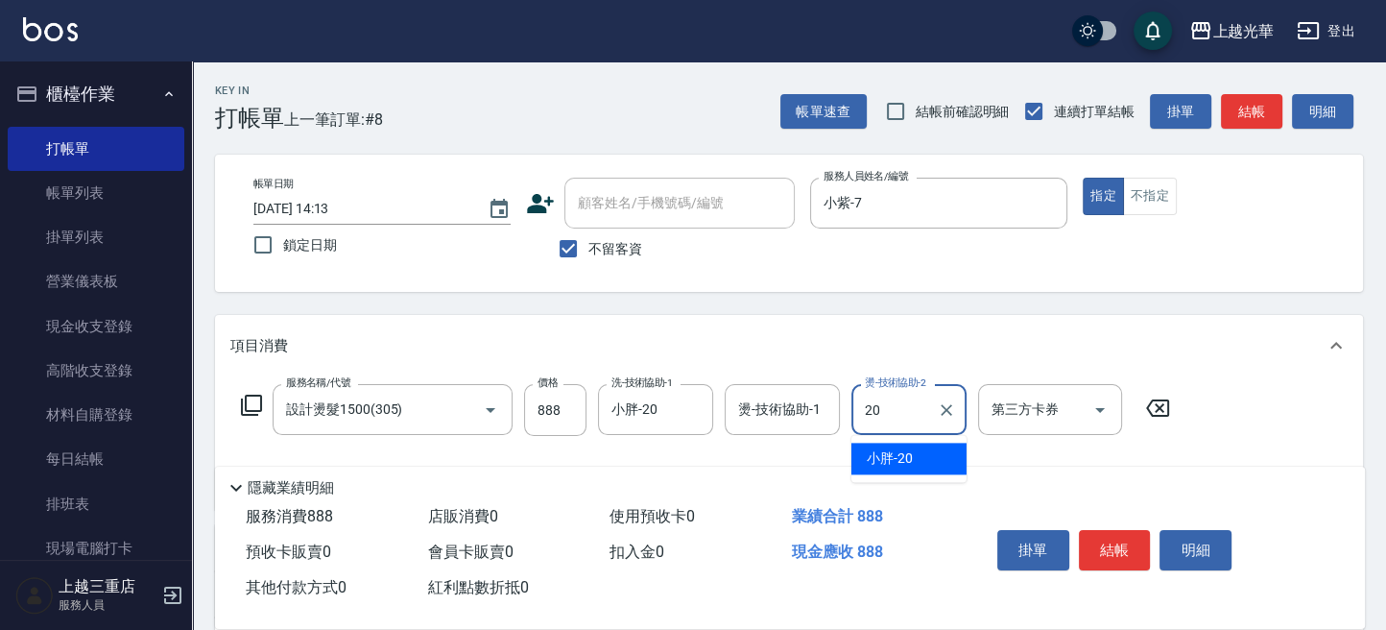
type input "小胖-20"
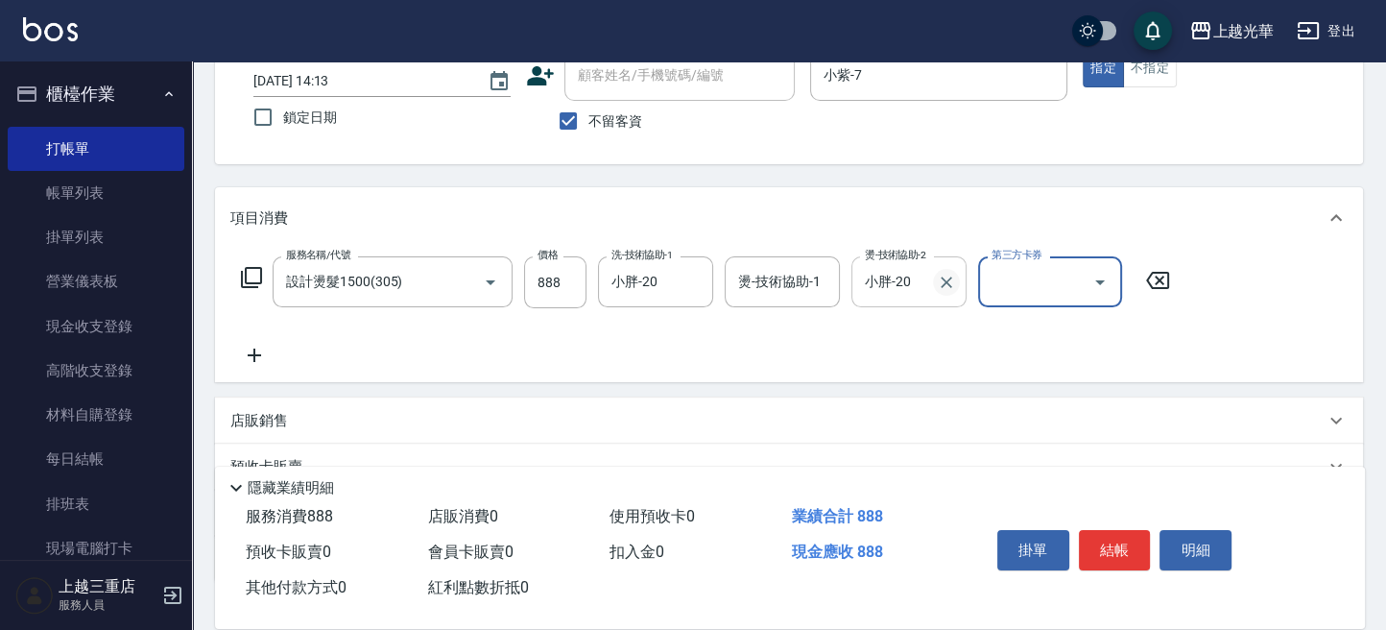
click at [950, 282] on icon "Clear" at bounding box center [946, 282] width 19 height 19
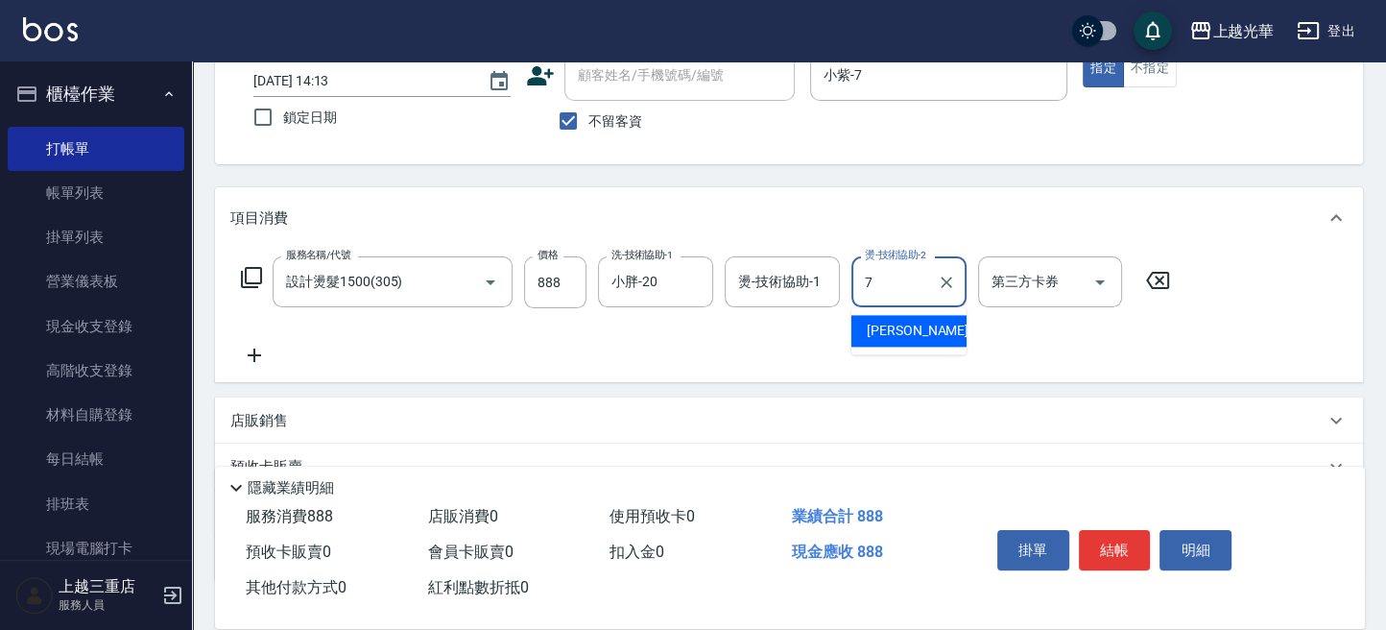
type input "小紫-7"
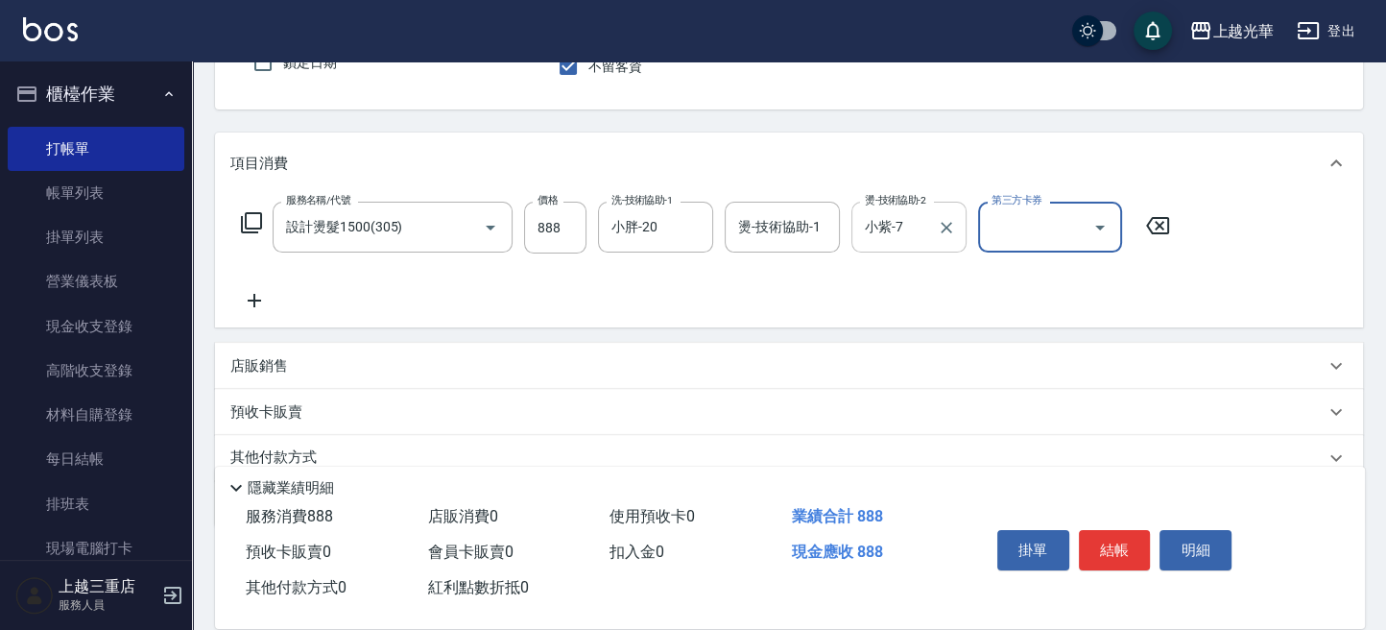
scroll to position [255, 0]
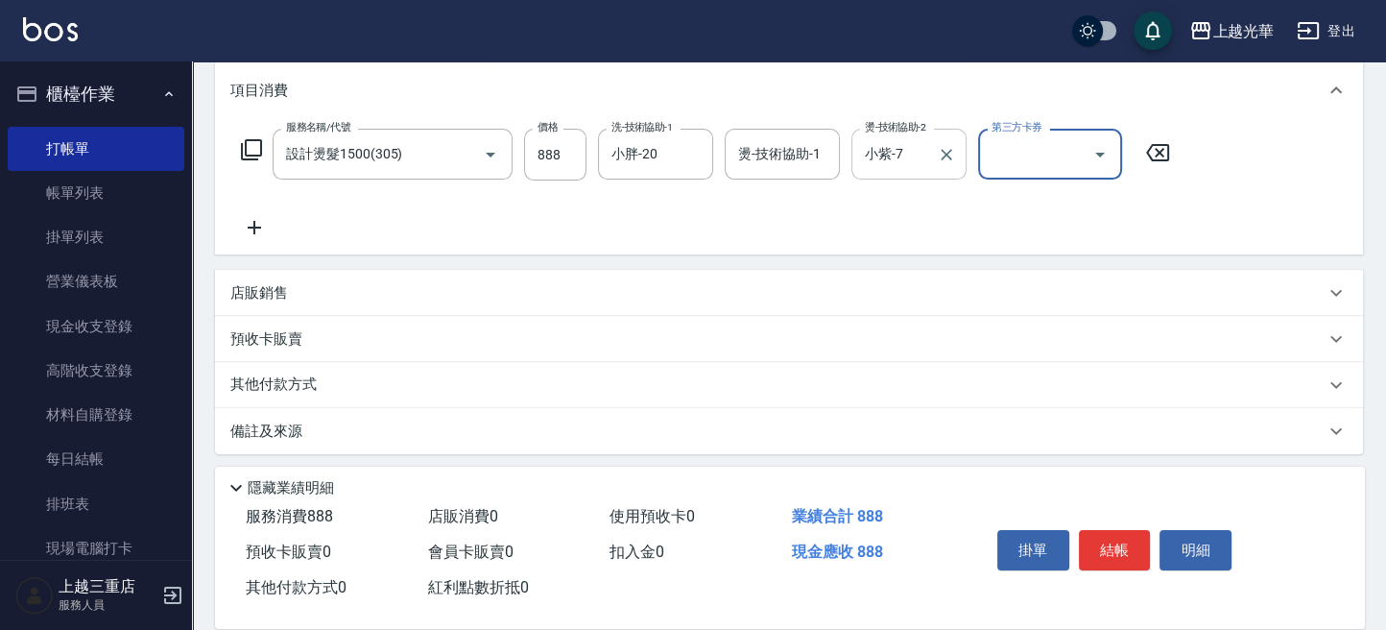
click at [251, 228] on icon at bounding box center [254, 227] width 48 height 23
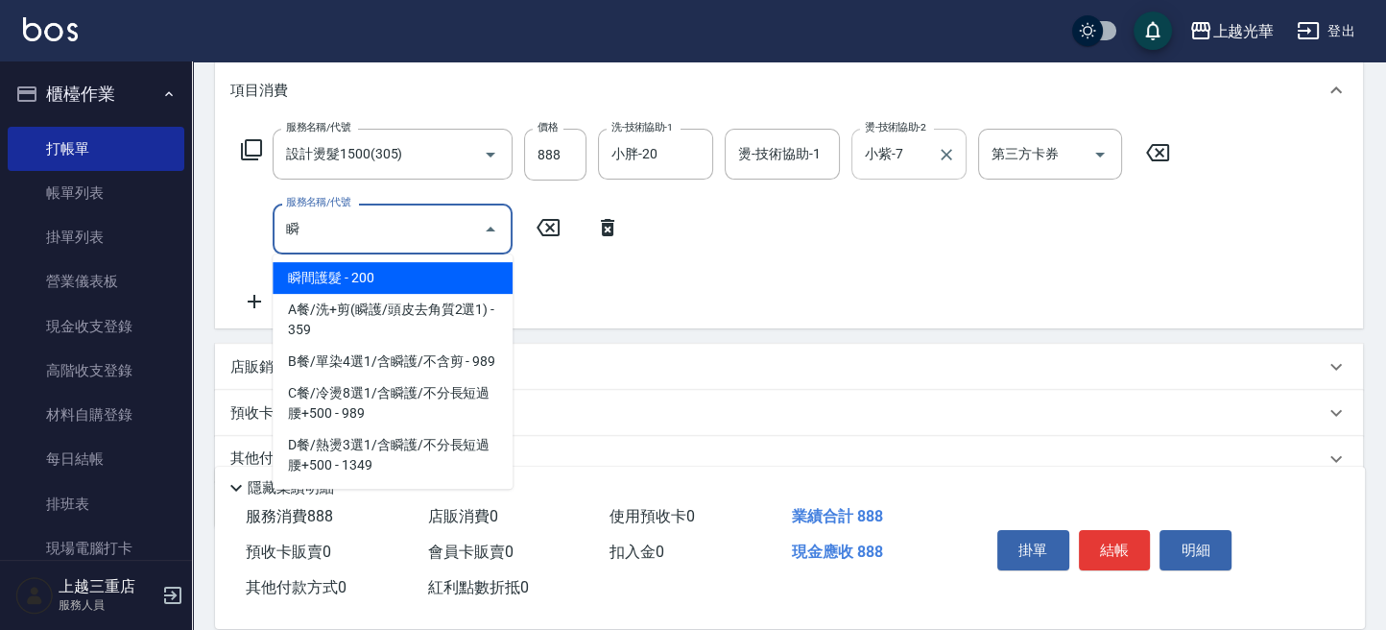
click at [399, 274] on span "瞬間護髮 - 200" at bounding box center [393, 278] width 240 height 32
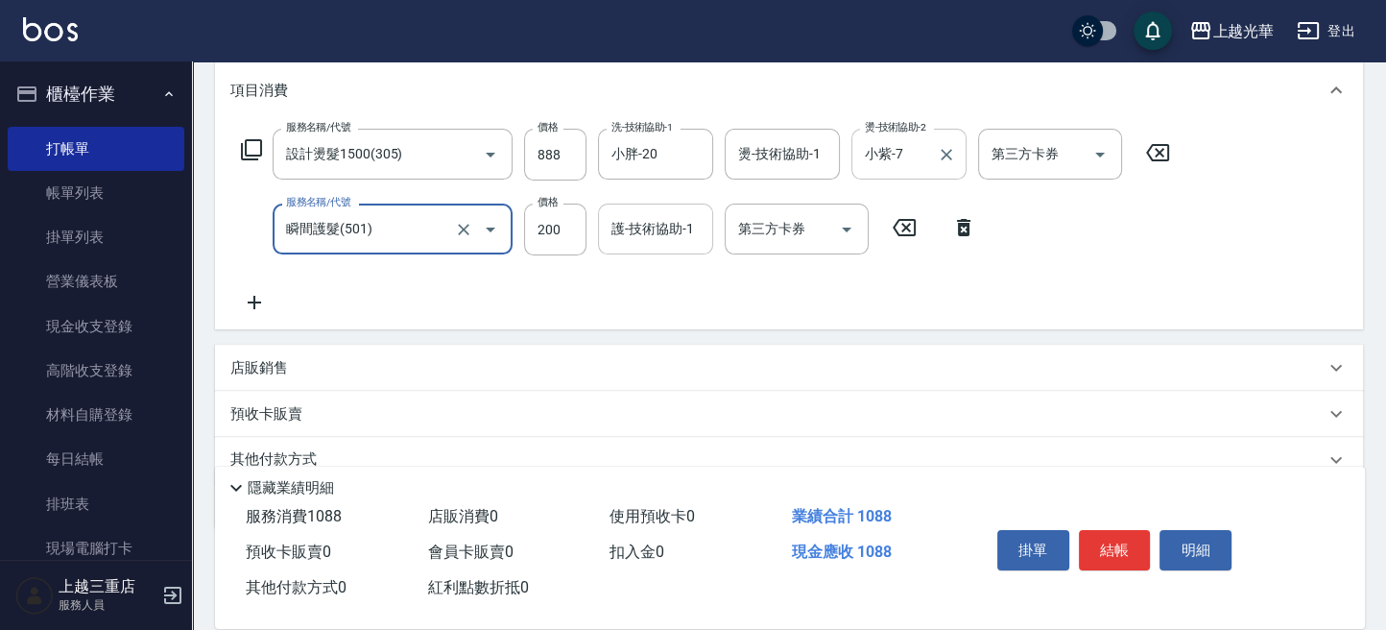
type input "瞬間護髮(501)"
click at [647, 239] on input "護-技術協助-1" at bounding box center [656, 229] width 98 height 34
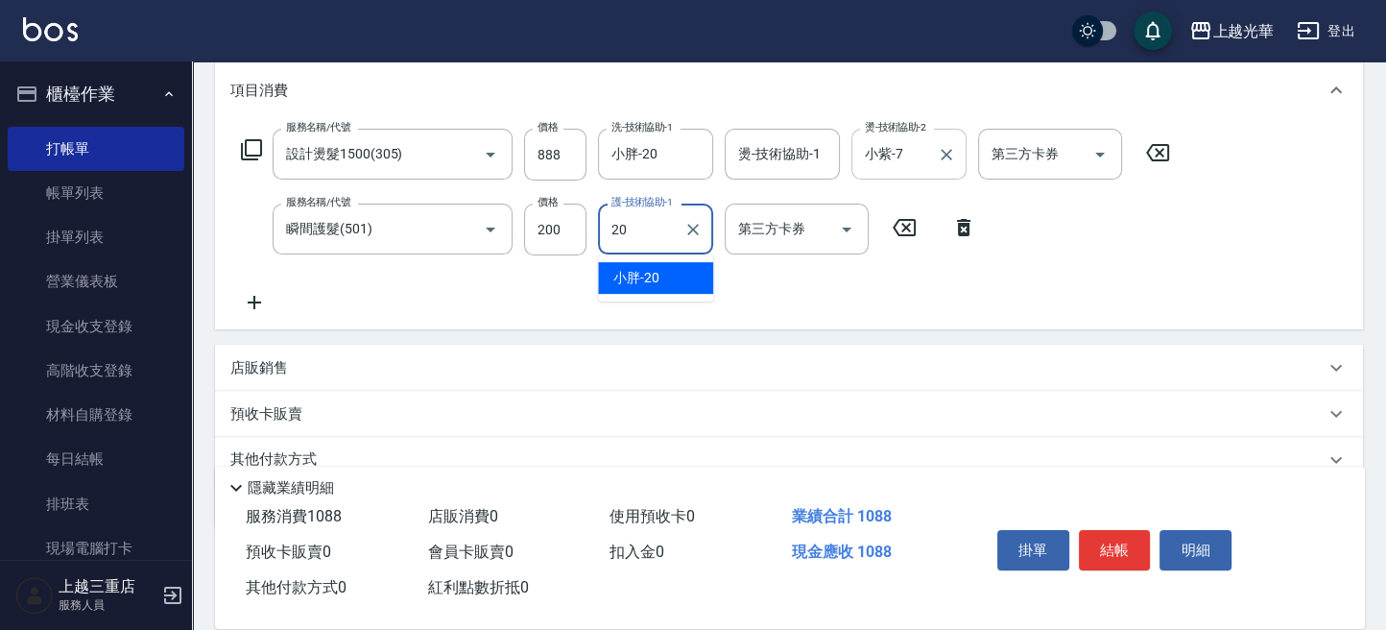
type input "小胖-20"
click at [844, 290] on div "服務名稱/代號 設計燙髮1500(305) 服務名稱/代號 價格 888 價格 洗-技術協助-1 小胖-20 洗-技術協助-1 燙-技術協助-1 燙-技術協助…" at bounding box center [705, 221] width 951 height 185
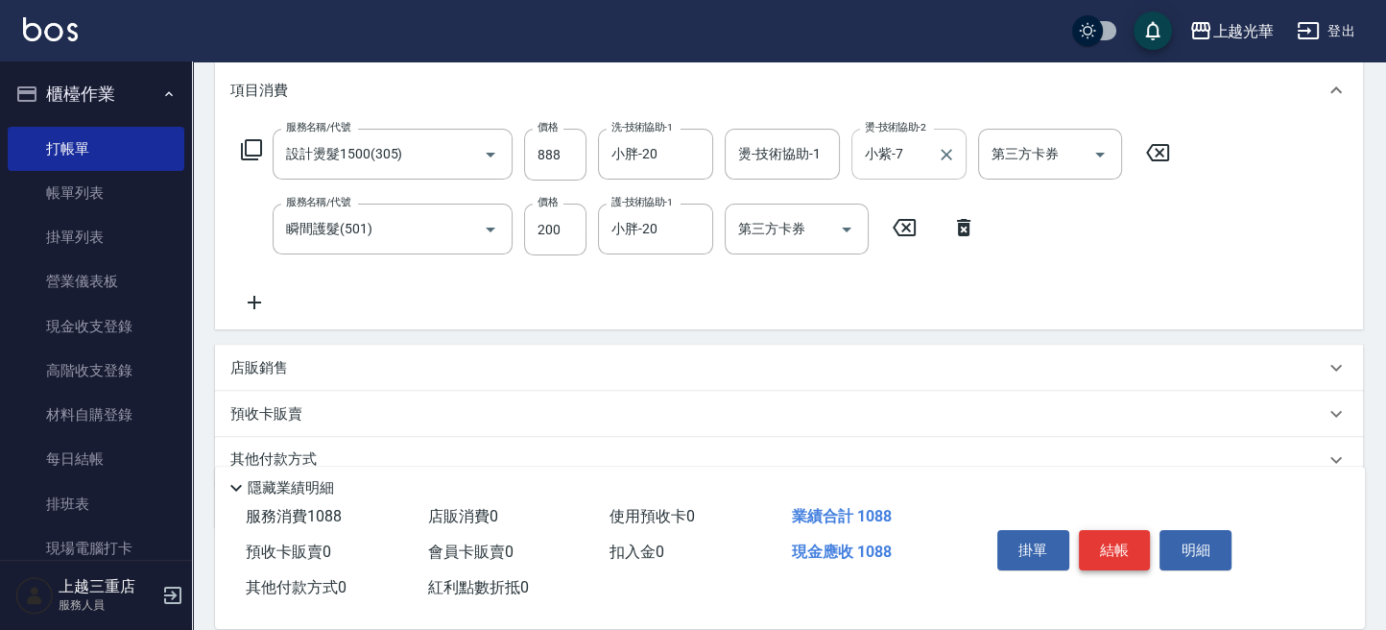
click at [1116, 546] on button "結帳" at bounding box center [1115, 550] width 72 height 40
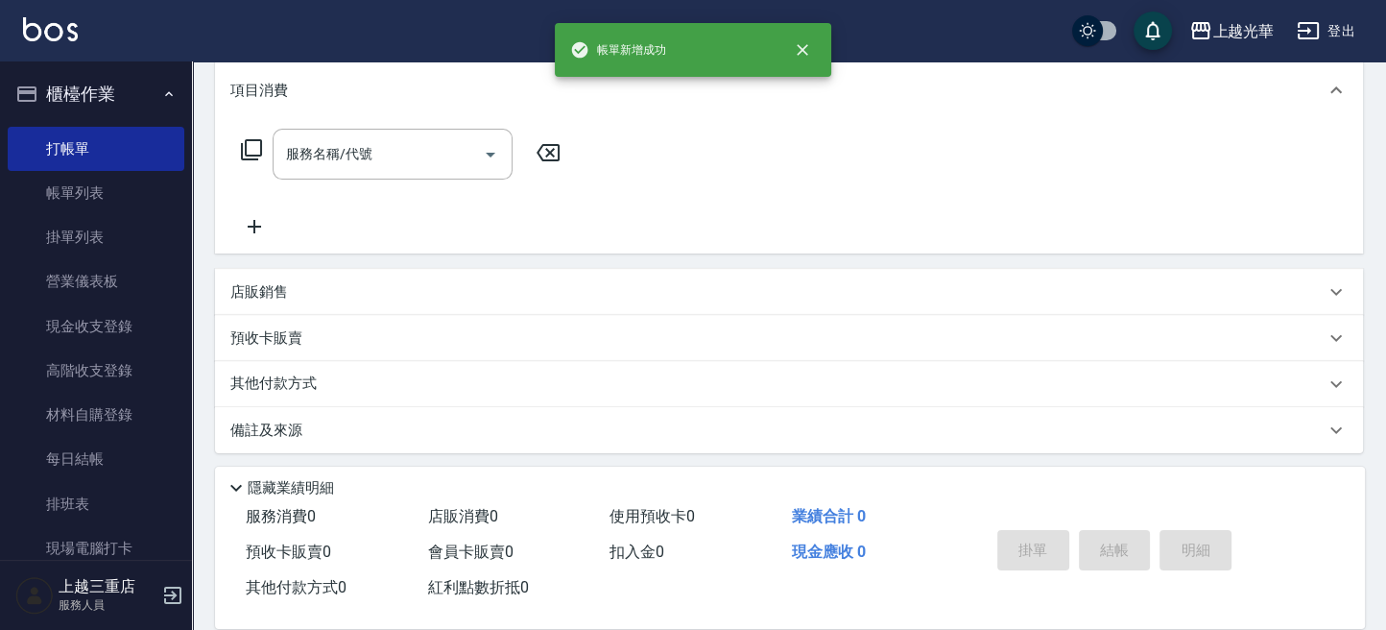
scroll to position [0, 0]
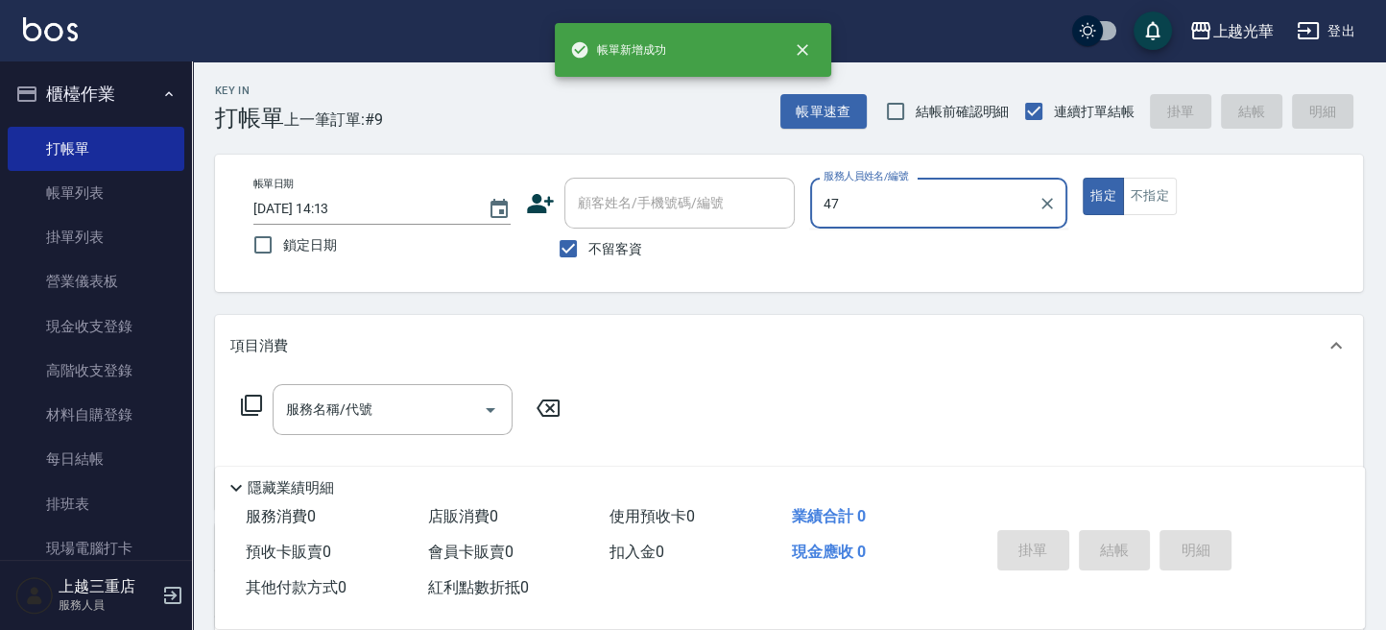
type input "4"
type input "小紫-7"
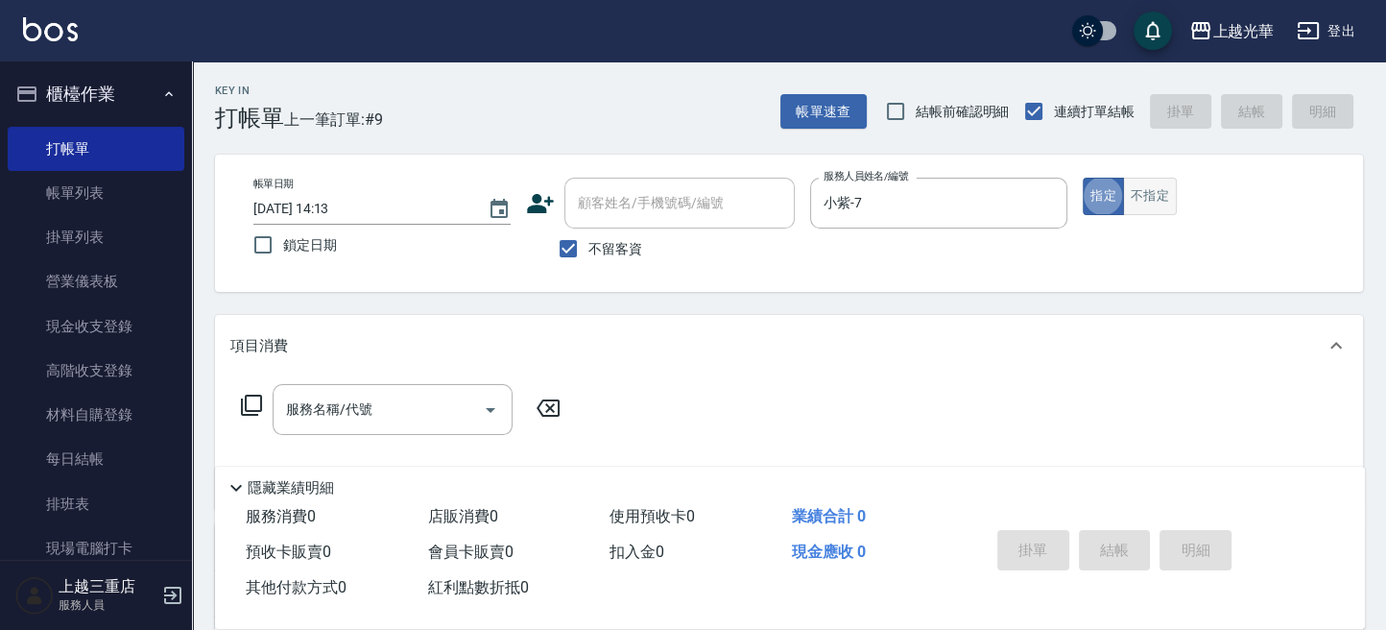
drag, startPoint x: 1157, startPoint y: 192, endPoint x: 709, endPoint y: 283, distance: 456.5
click at [1155, 192] on button "不指定" at bounding box center [1150, 196] width 54 height 37
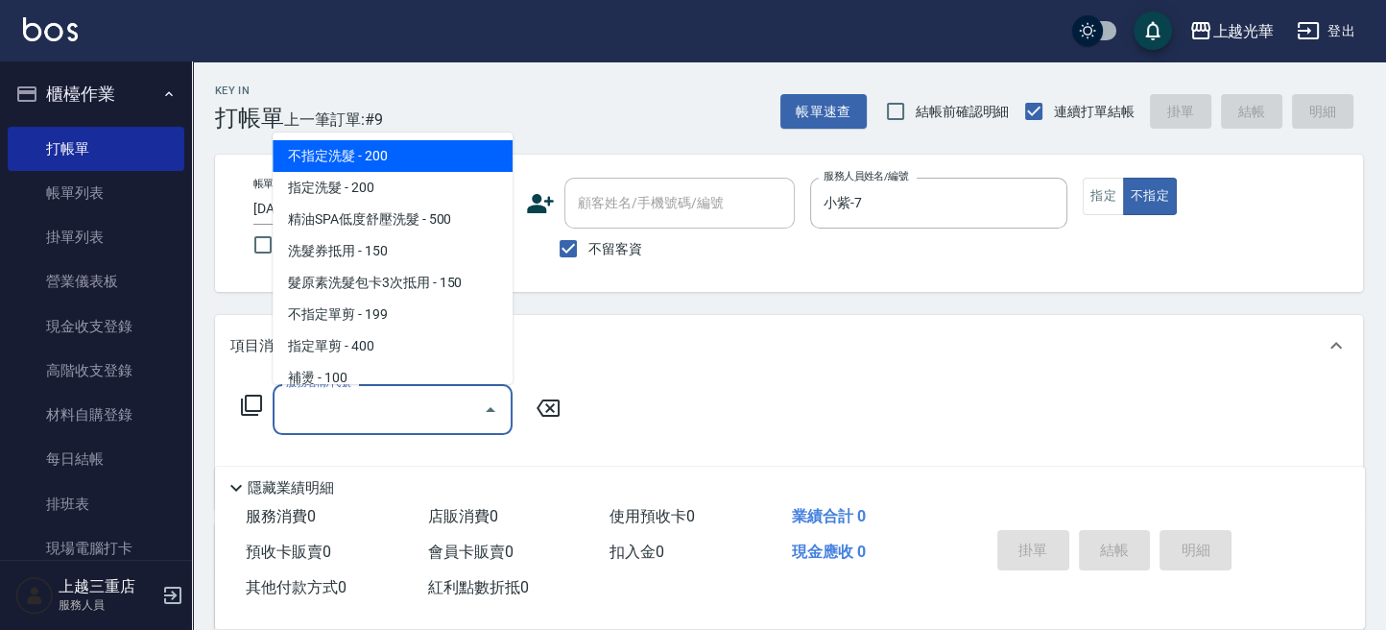
click at [338, 414] on input "服務名稱/代號" at bounding box center [378, 410] width 194 height 34
click at [401, 161] on span "不指定洗髮 - 200" at bounding box center [393, 156] width 240 height 32
type input "不指定洗髮(101)"
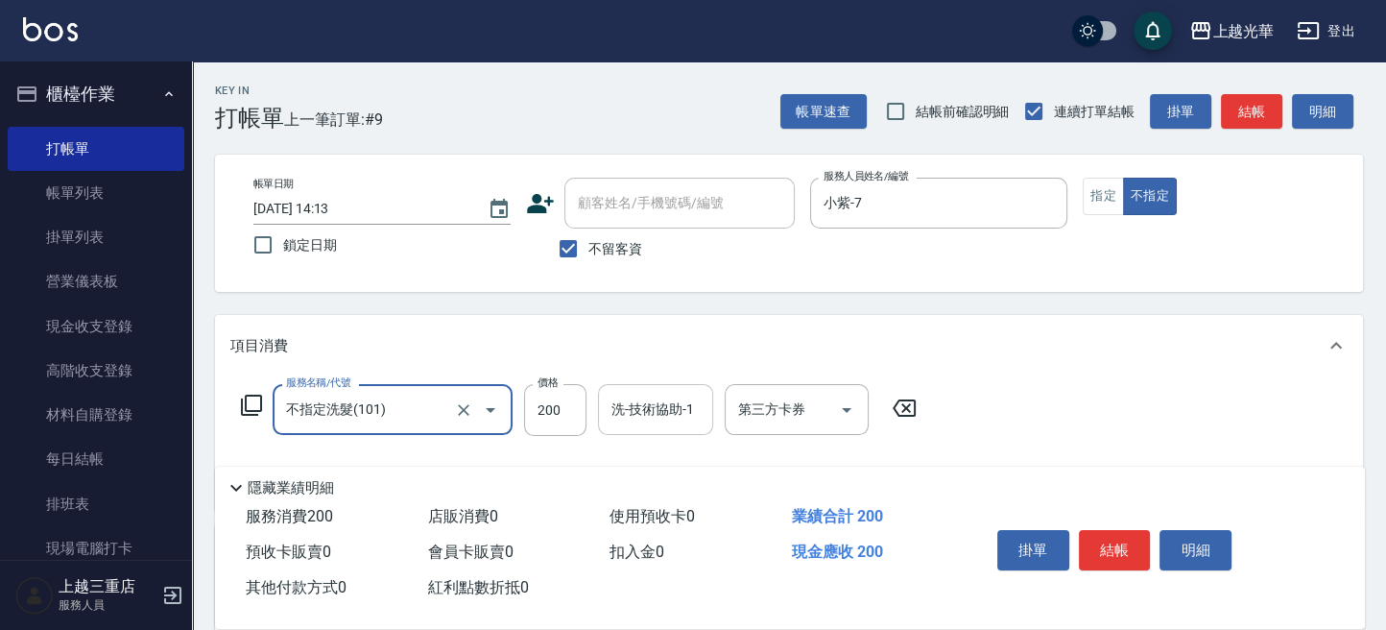
click at [635, 414] on input "洗-技術協助-1" at bounding box center [656, 410] width 98 height 34
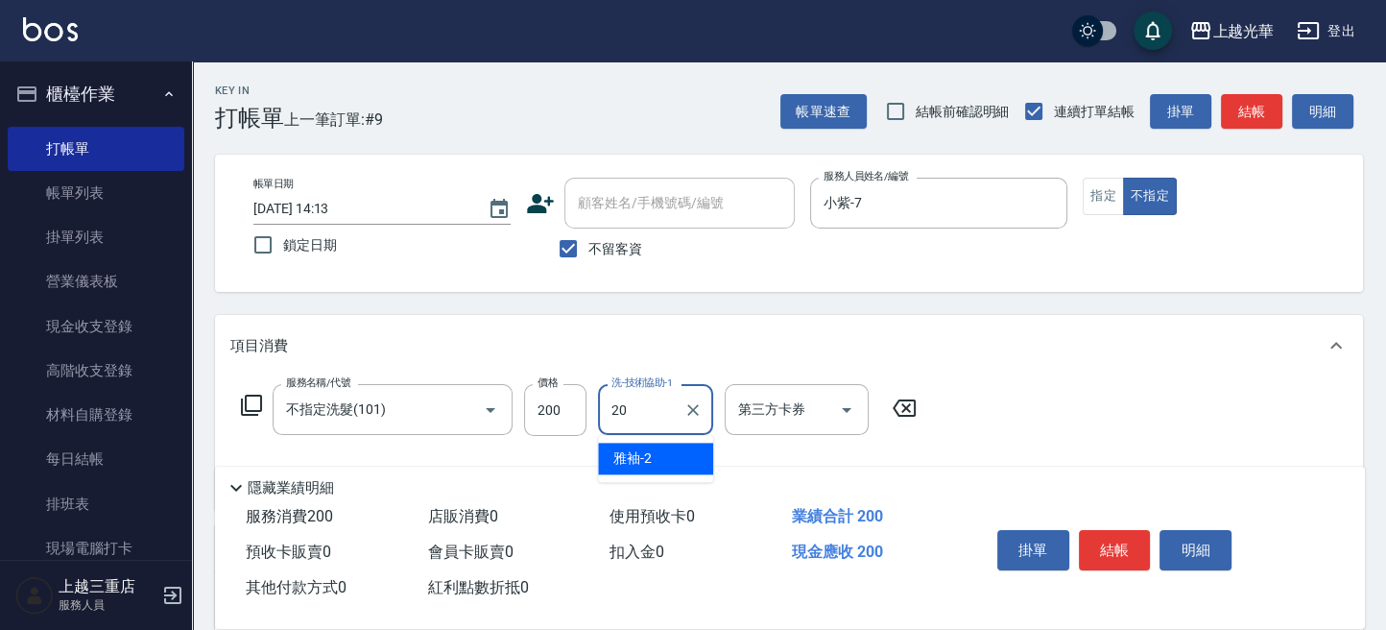
type input "小胖-20"
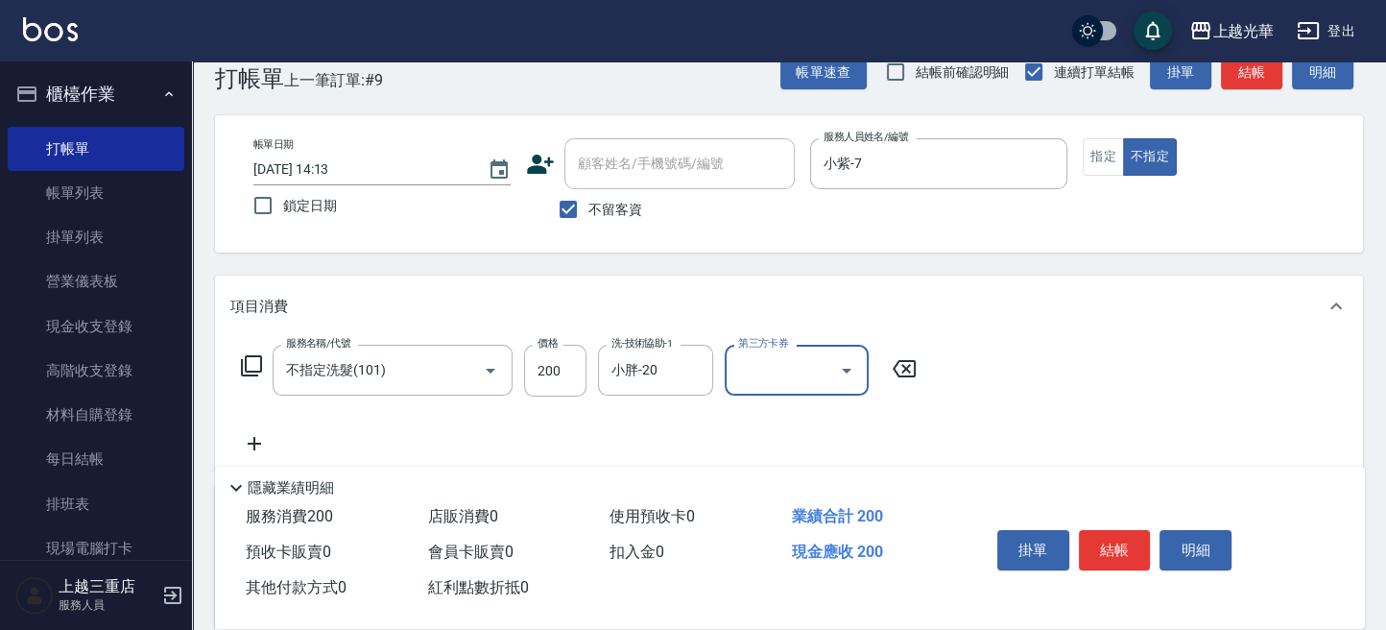
scroll to position [255, 0]
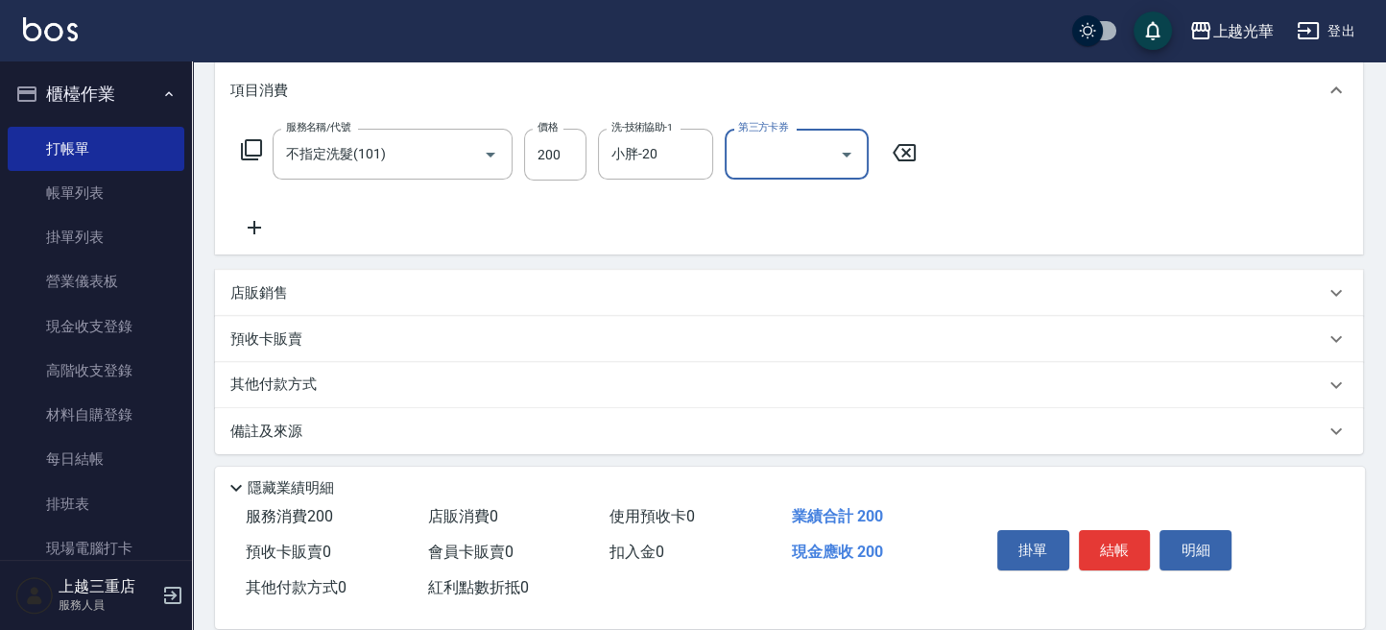
click at [255, 225] on icon at bounding box center [254, 227] width 48 height 23
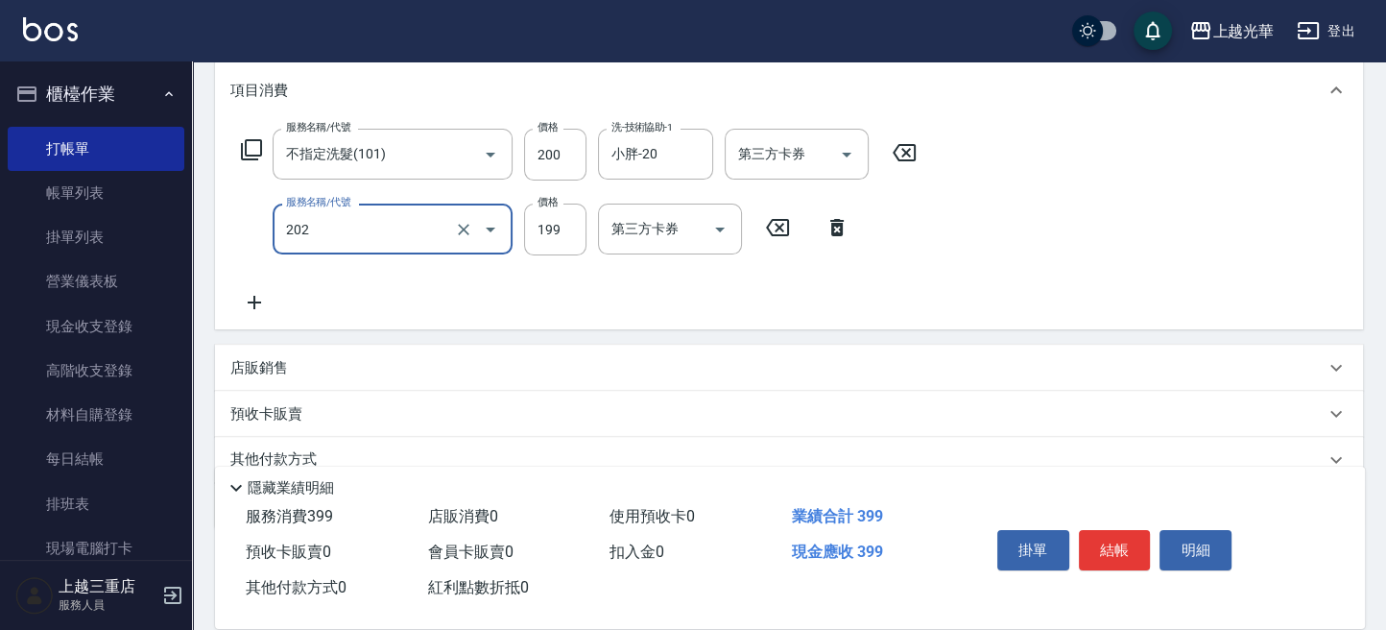
type input "不指定單剪(202)"
drag, startPoint x: 543, startPoint y: 327, endPoint x: 587, endPoint y: 342, distance: 45.5
click at [545, 330] on div "項目消費 服務名稱/代號 不指定洗髮(101) 服務名稱/代號 價格 200 價格 洗-技術協助-1 小胖-20 洗-技術協助-1 第三方卡券 第三方卡券 服…" at bounding box center [789, 294] width 1148 height 469
click at [986, 234] on div "服務名稱/代號 不指定洗髮(101) 服務名稱/代號 價格 200 價格 洗-技術協助-1 小胖-20 洗-技術協助-1 第三方卡券 第三方卡券 服務名稱/代…" at bounding box center [789, 225] width 1148 height 208
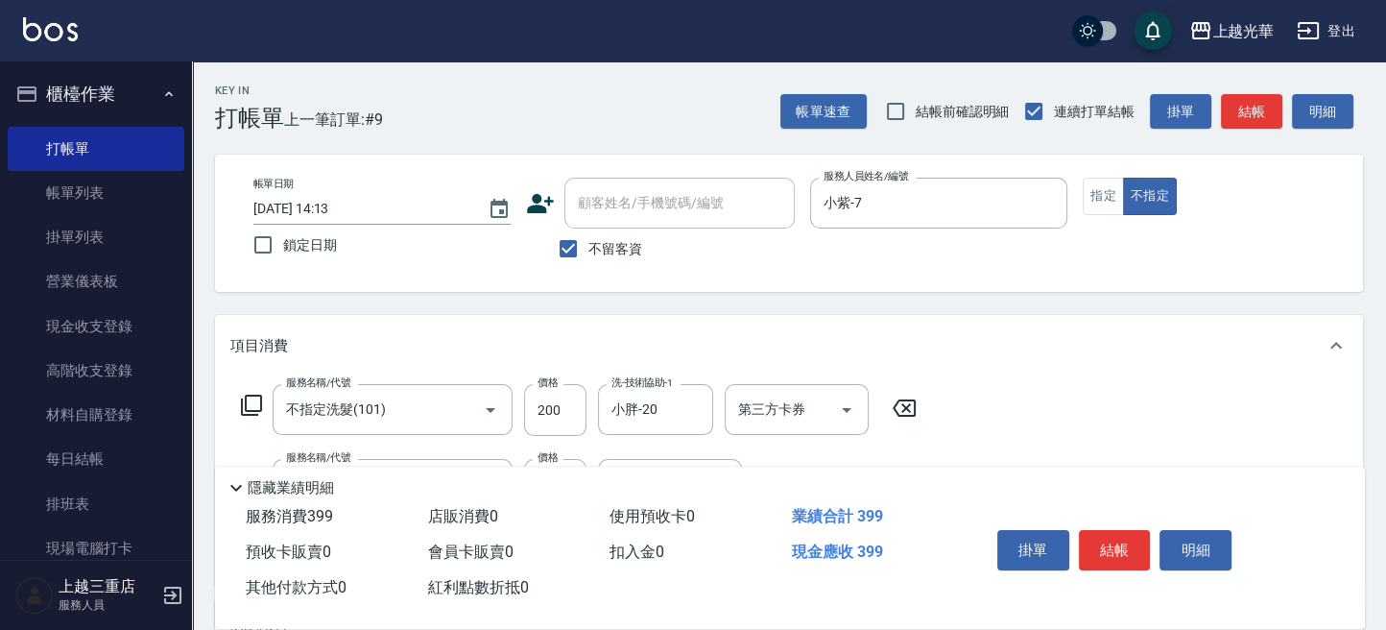
scroll to position [128, 0]
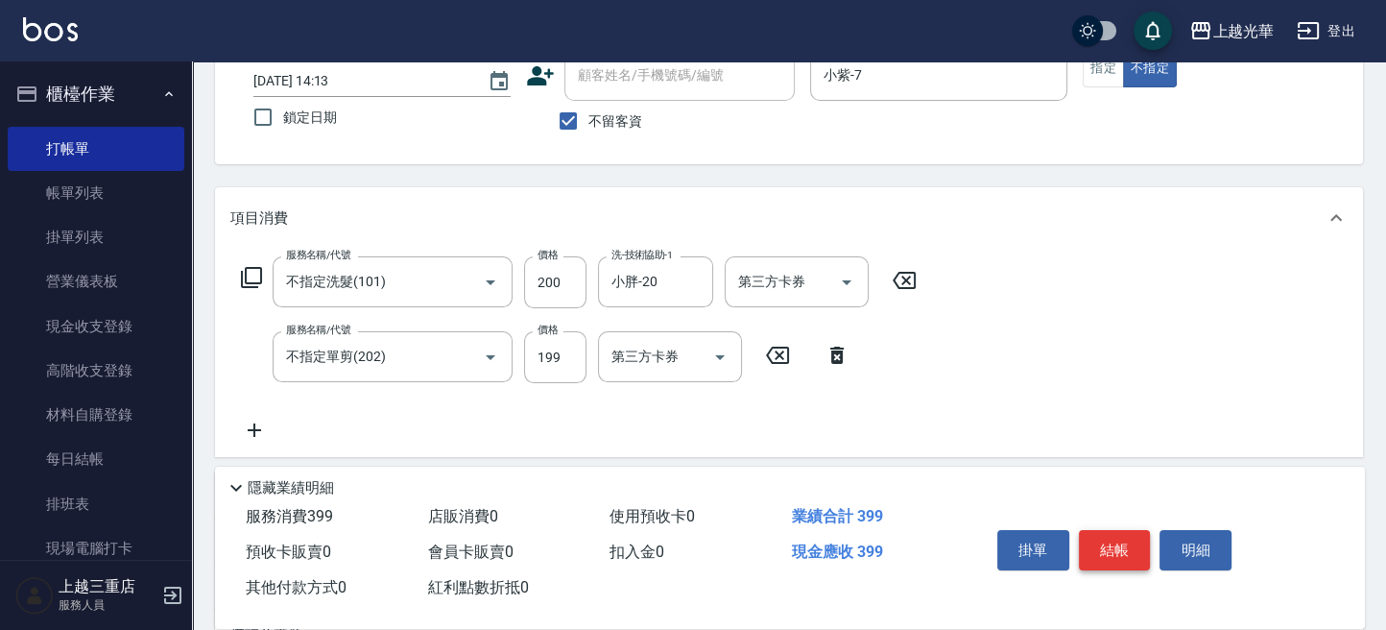
click at [1110, 532] on button "結帳" at bounding box center [1115, 550] width 72 height 40
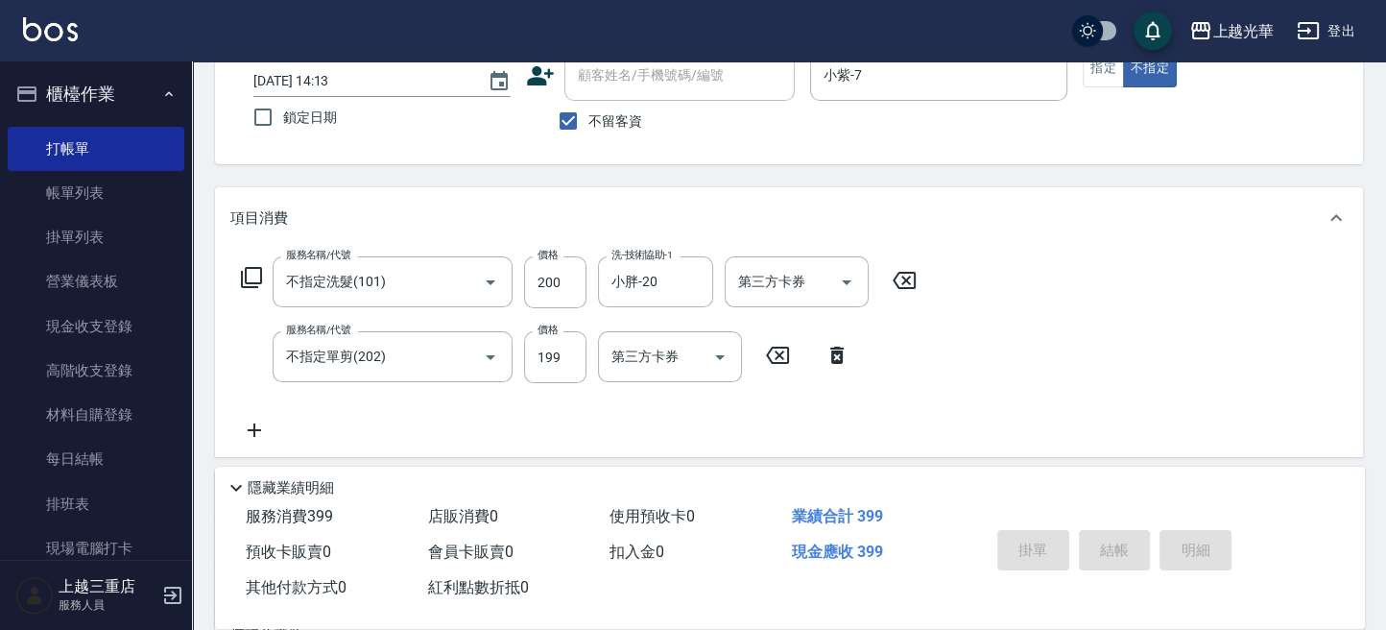
type input "2025/10/11 14:14"
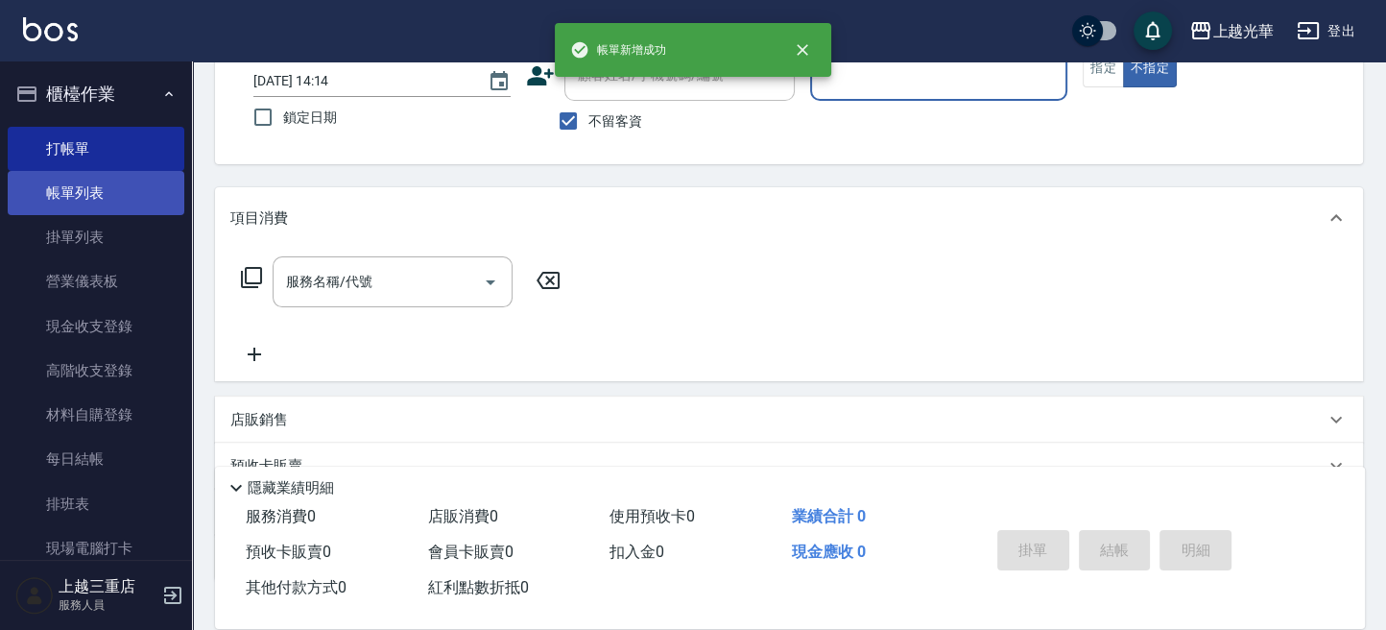
drag, startPoint x: 126, startPoint y: 199, endPoint x: 156, endPoint y: 187, distance: 32.8
click at [126, 198] on link "帳單列表" at bounding box center [96, 193] width 177 height 44
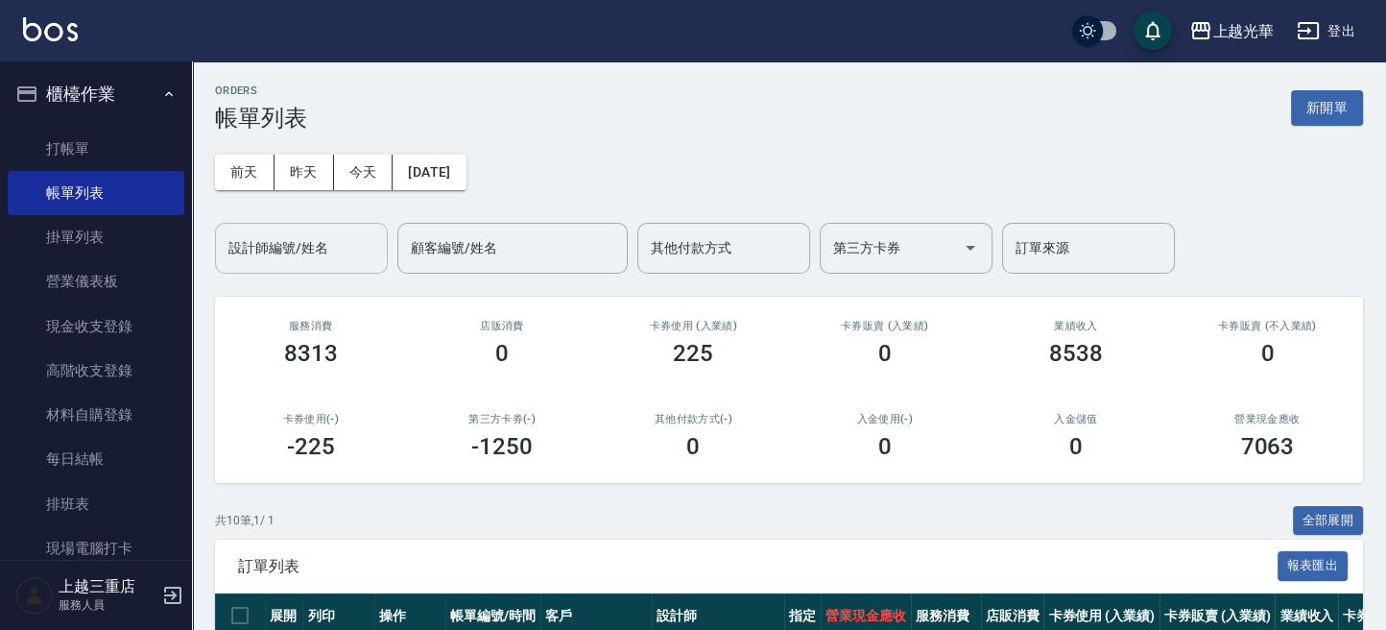
drag, startPoint x: 295, startPoint y: 251, endPoint x: 294, endPoint y: 261, distance: 10.6
click at [296, 256] on input "設計師編號/姓名" at bounding box center [302, 248] width 156 height 34
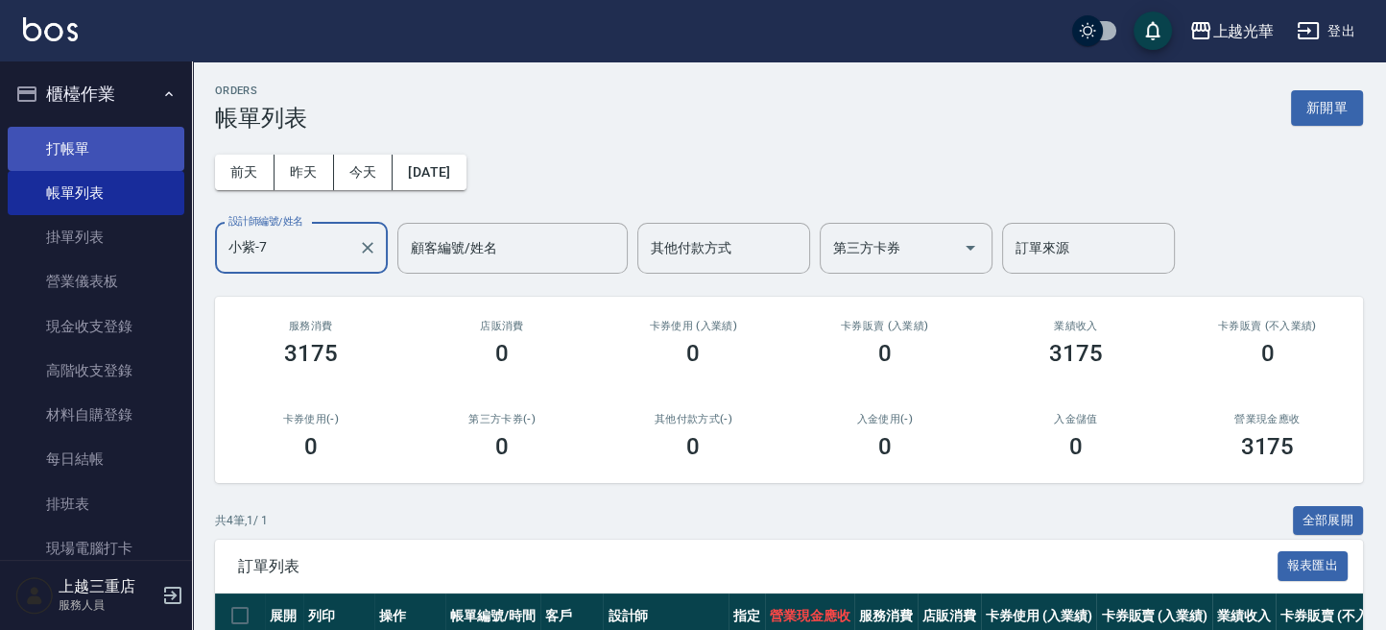
type input "小紫-7"
click at [134, 133] on link "打帳單" at bounding box center [96, 149] width 177 height 44
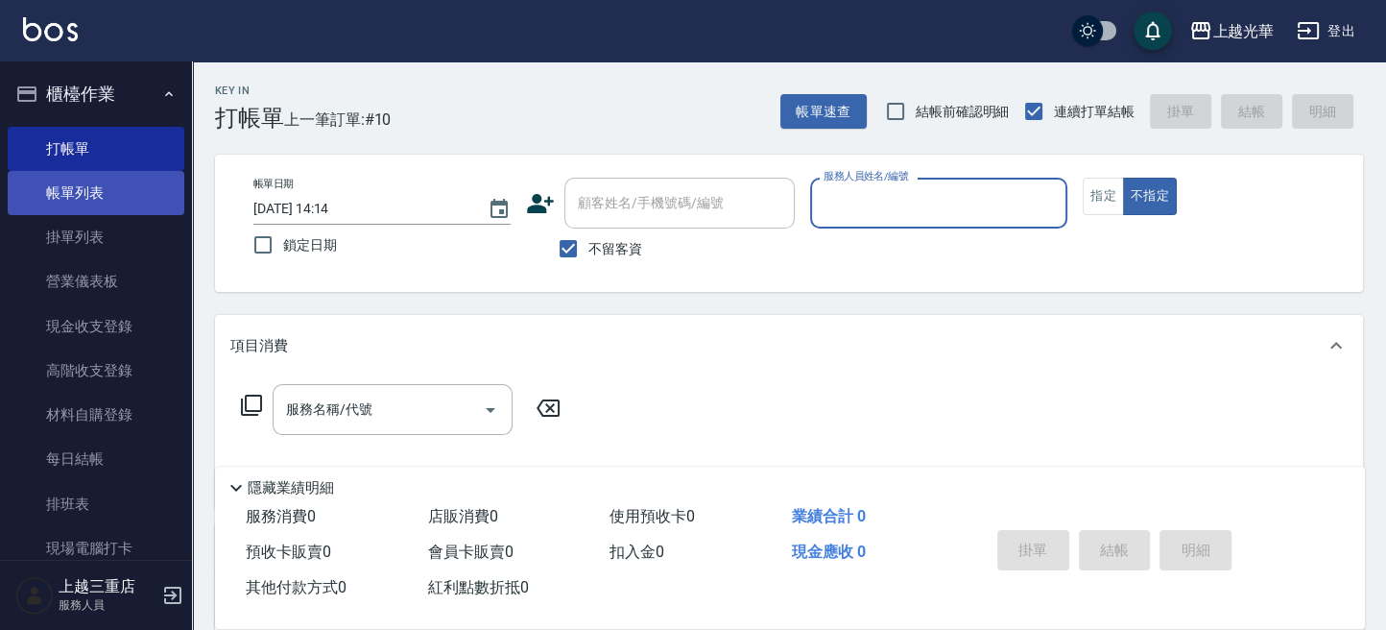
click at [138, 181] on link "帳單列表" at bounding box center [96, 193] width 177 height 44
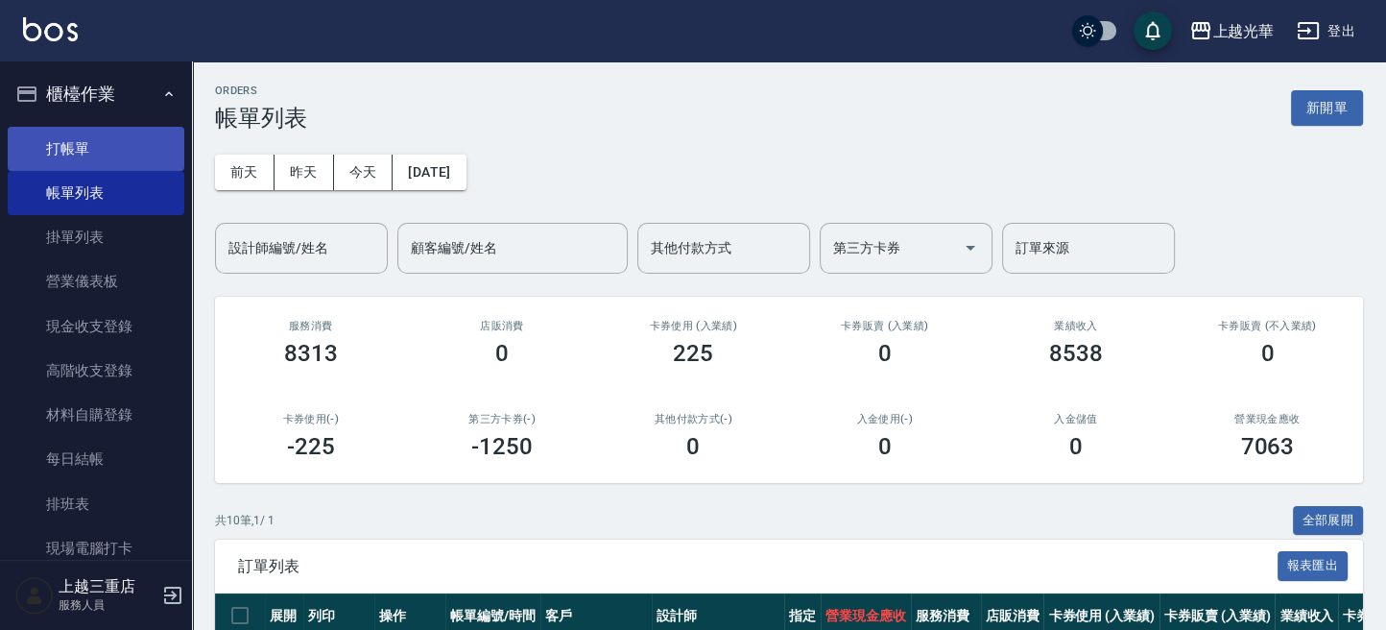
click at [119, 151] on link "打帳單" at bounding box center [96, 149] width 177 height 44
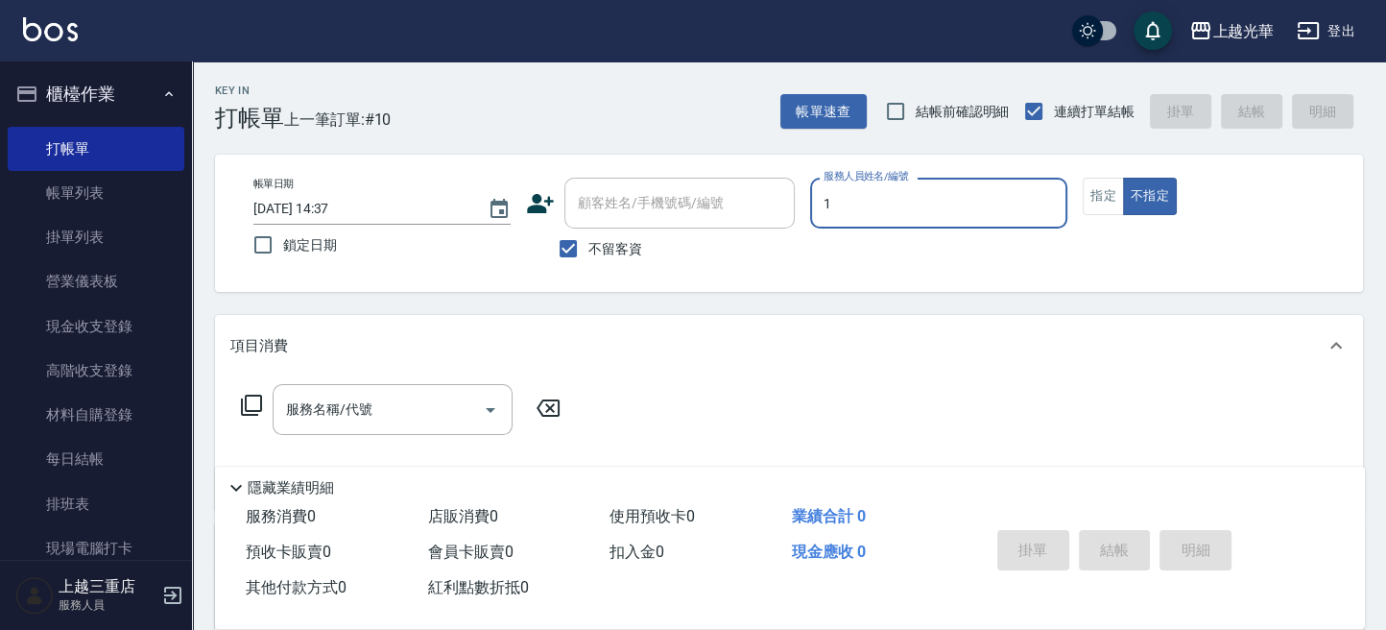
type input "小[PERSON_NAME]-1"
type button "false"
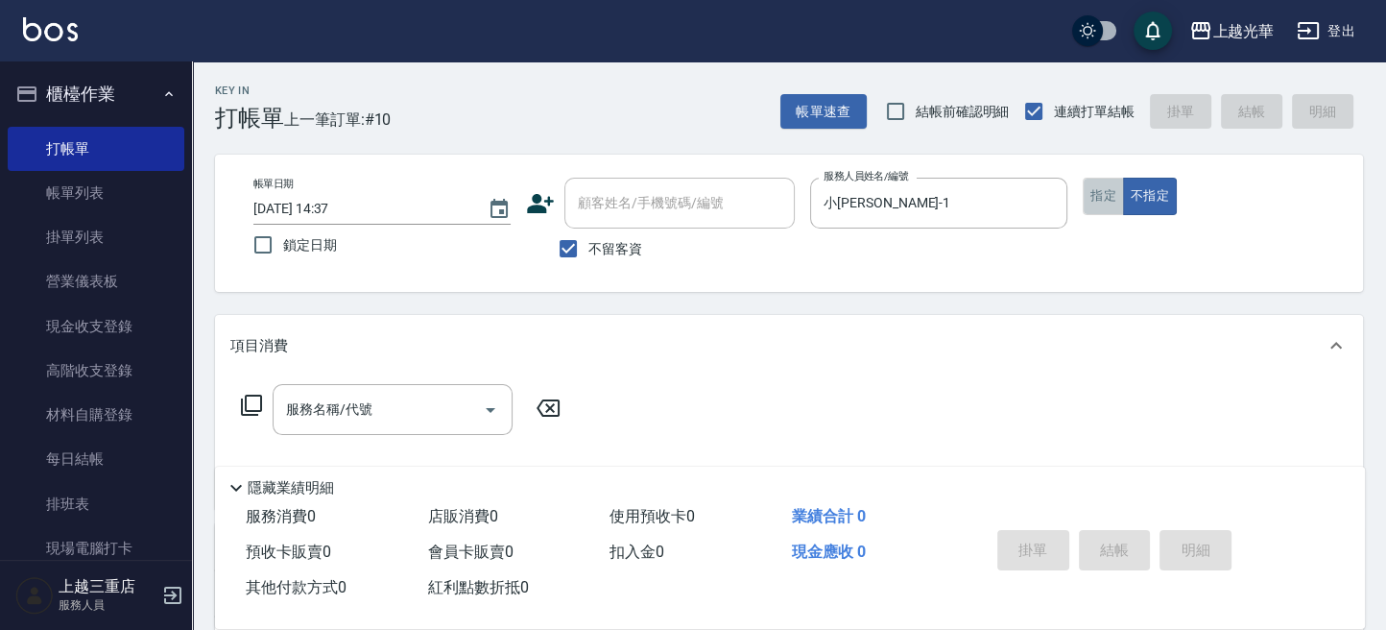
click at [1094, 193] on button "指定" at bounding box center [1103, 196] width 41 height 37
click at [245, 411] on icon at bounding box center [251, 405] width 23 height 23
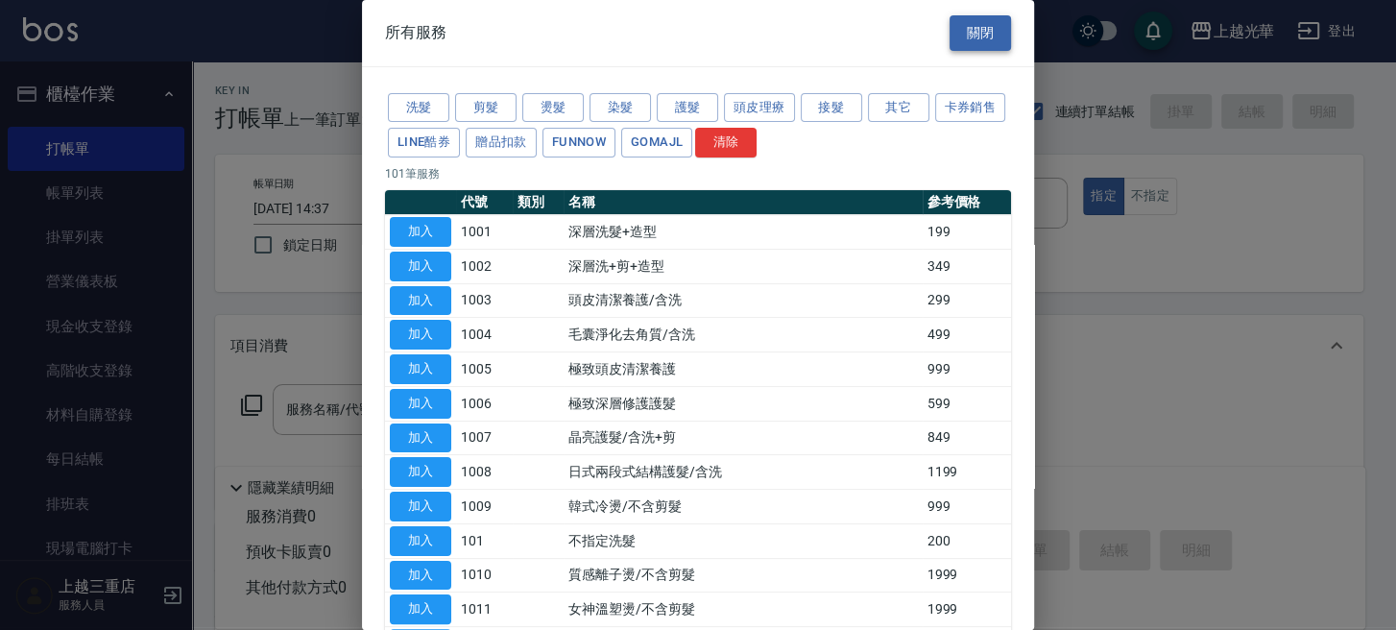
click at [969, 39] on button "關閉" at bounding box center [979, 33] width 61 height 36
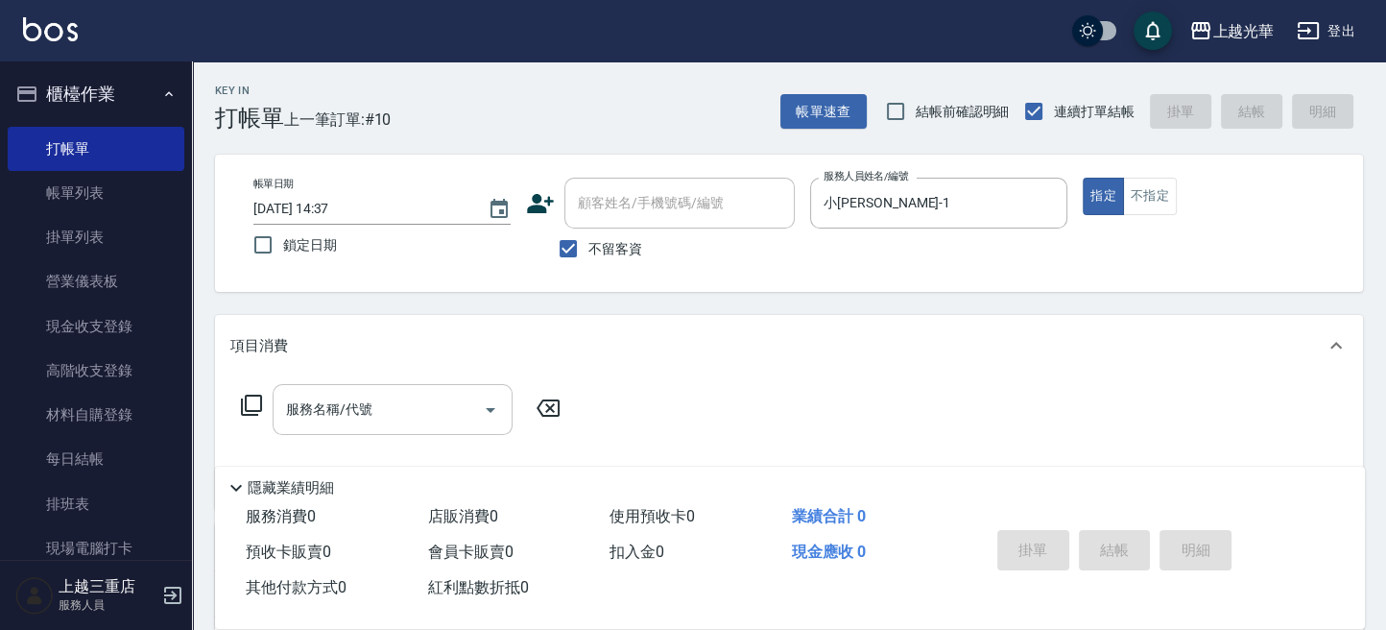
click at [345, 385] on div "服務名稱/代號" at bounding box center [393, 409] width 240 height 51
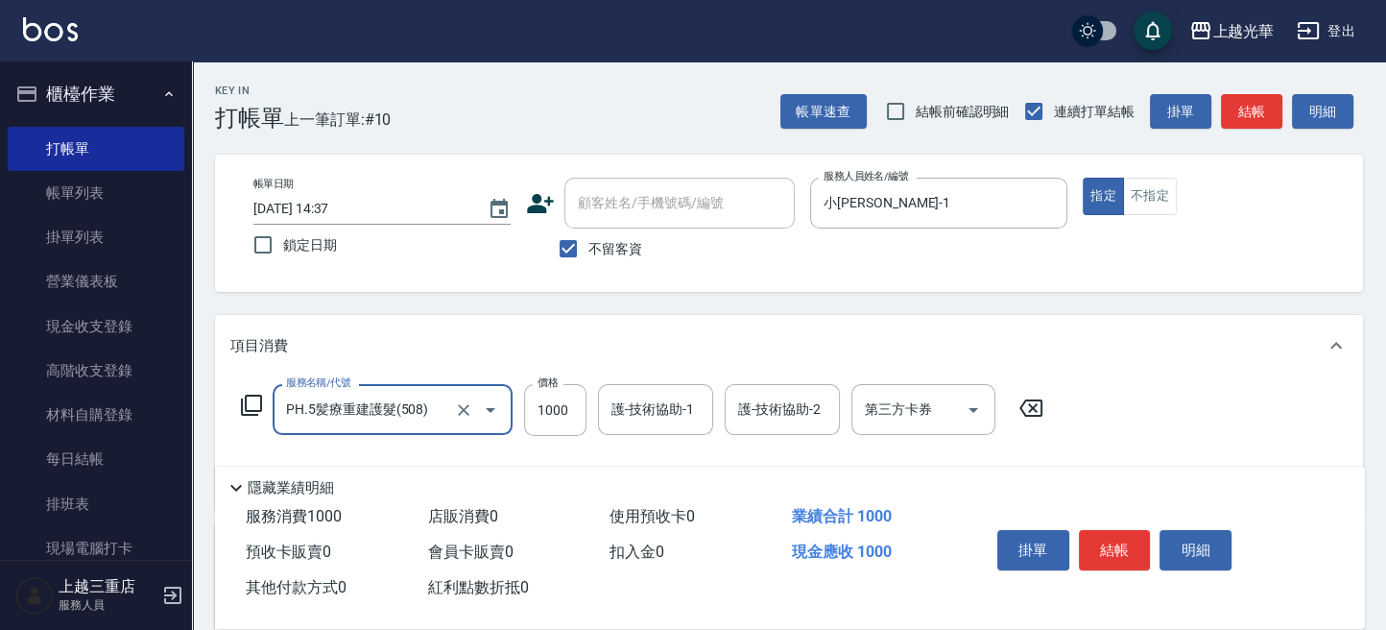
type input "PH.5髪療重建護髮(508)"
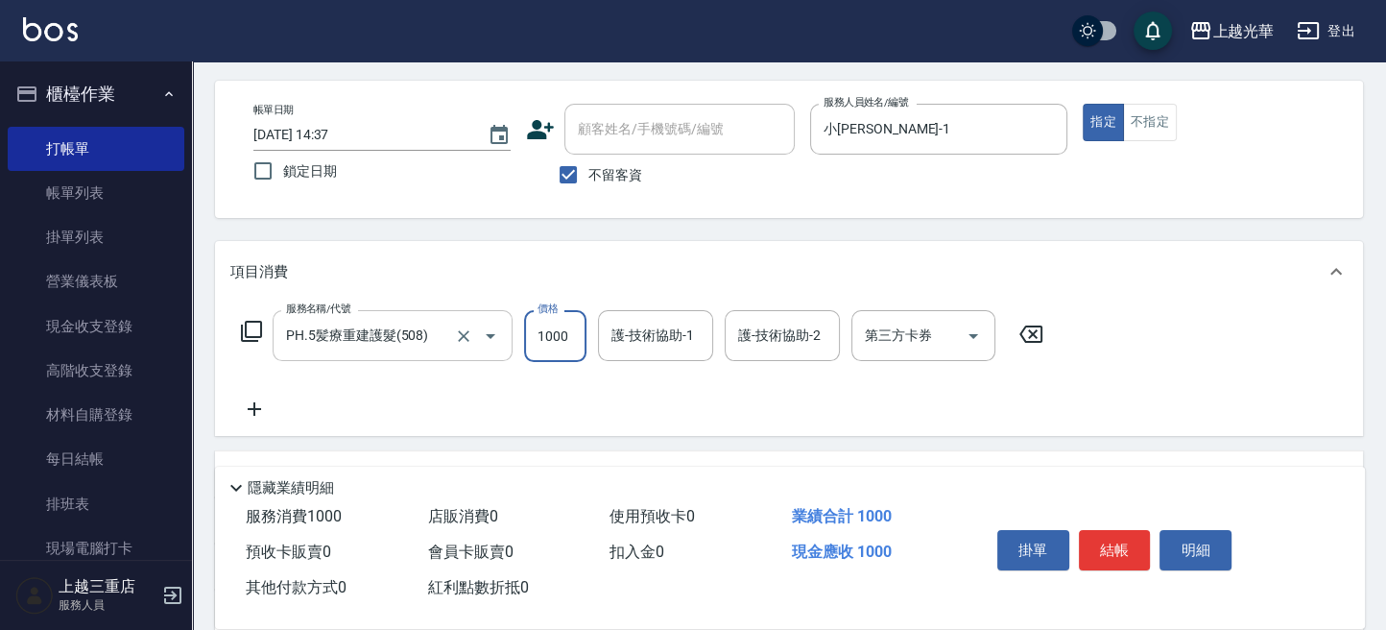
scroll to position [128, 0]
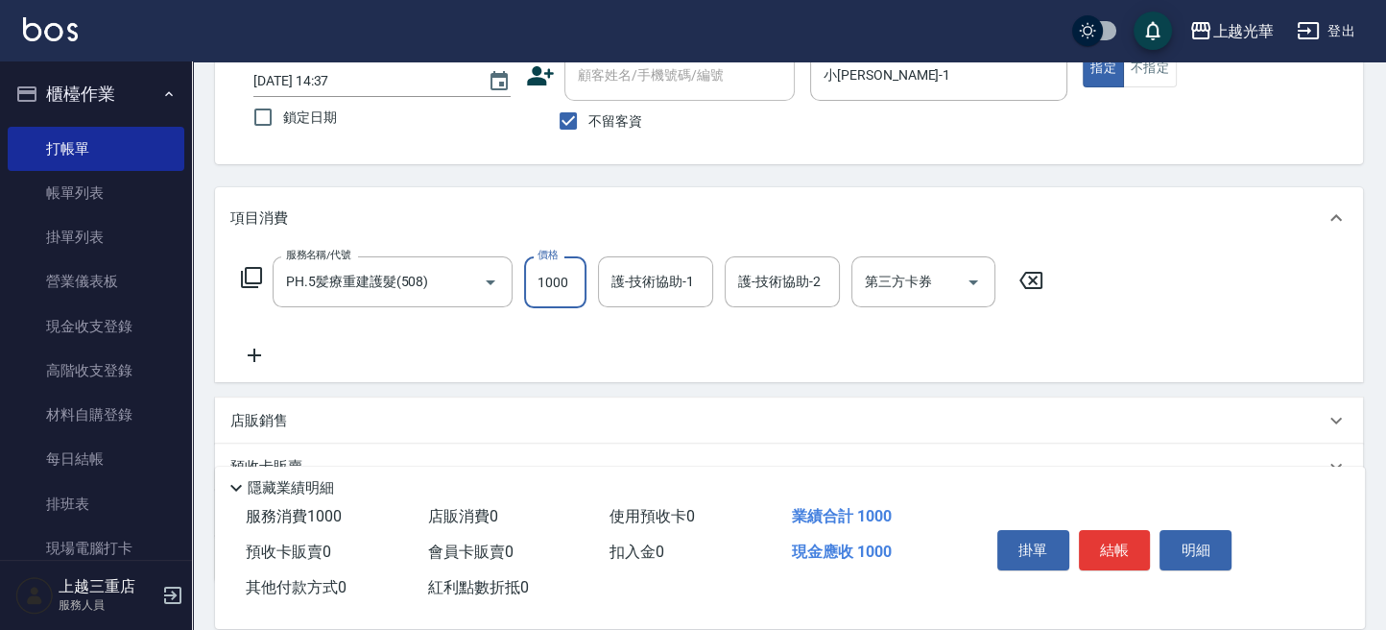
click at [260, 355] on icon at bounding box center [254, 355] width 48 height 23
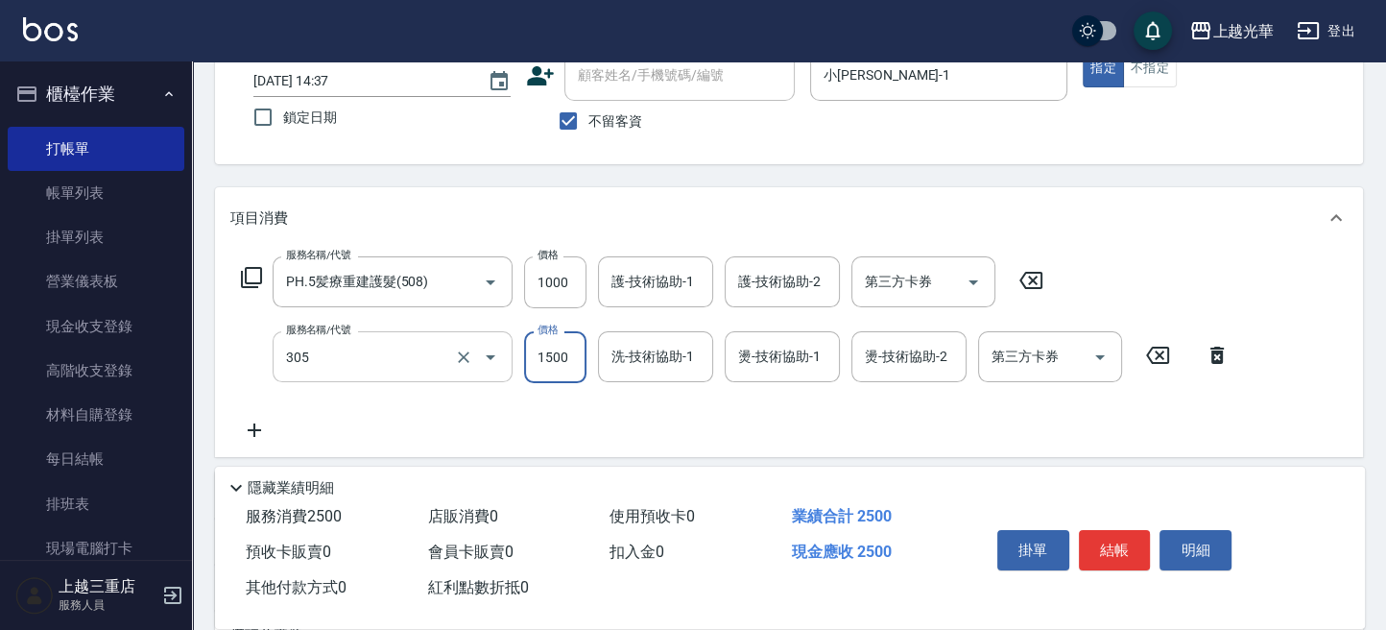
type input "設計燙髮1500(305)"
click at [549, 356] on input "1500" at bounding box center [555, 357] width 62 height 52
drag, startPoint x: 578, startPoint y: 355, endPoint x: 525, endPoint y: 357, distance: 52.8
click at [525, 357] on input "2000" at bounding box center [555, 357] width 62 height 52
drag, startPoint x: 571, startPoint y: 357, endPoint x: 509, endPoint y: 348, distance: 63.0
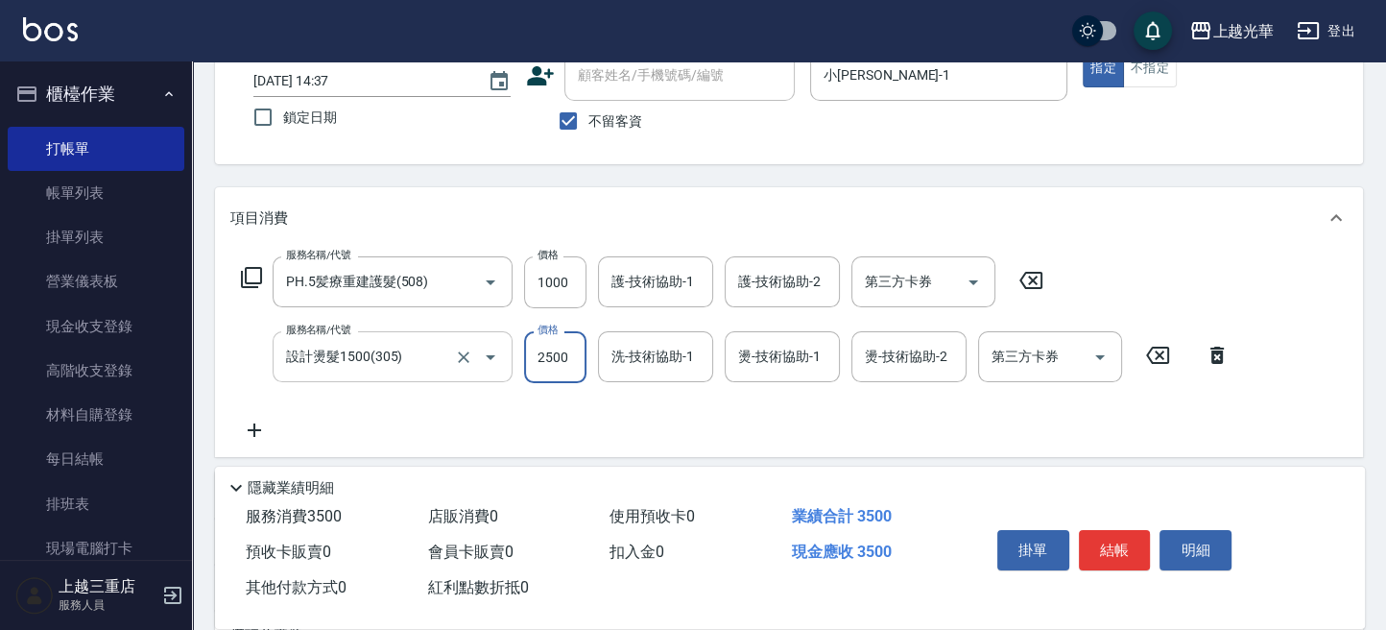
click at [509, 348] on div "服務名稱/代號 設計燙髮1500(305) 服務名稱/代號 價格 2500 價格 洗-技術協助-1 洗-技術協助-1 燙-技術協助-1 燙-技術協助-1 燙-…" at bounding box center [735, 357] width 1011 height 52
drag, startPoint x: 577, startPoint y: 357, endPoint x: 476, endPoint y: 342, distance: 102.0
click at [476, 342] on div "服務名稱/代號 設計燙髮1500(305) 服務名稱/代號 價格 2000 價格 洗-技術協助-1 洗-技術協助-1 燙-技術協助-1 燙-技術協助-1 燙-…" at bounding box center [735, 357] width 1011 height 52
type input "2100"
click at [645, 287] on input "護-技術協助-1" at bounding box center [656, 282] width 98 height 34
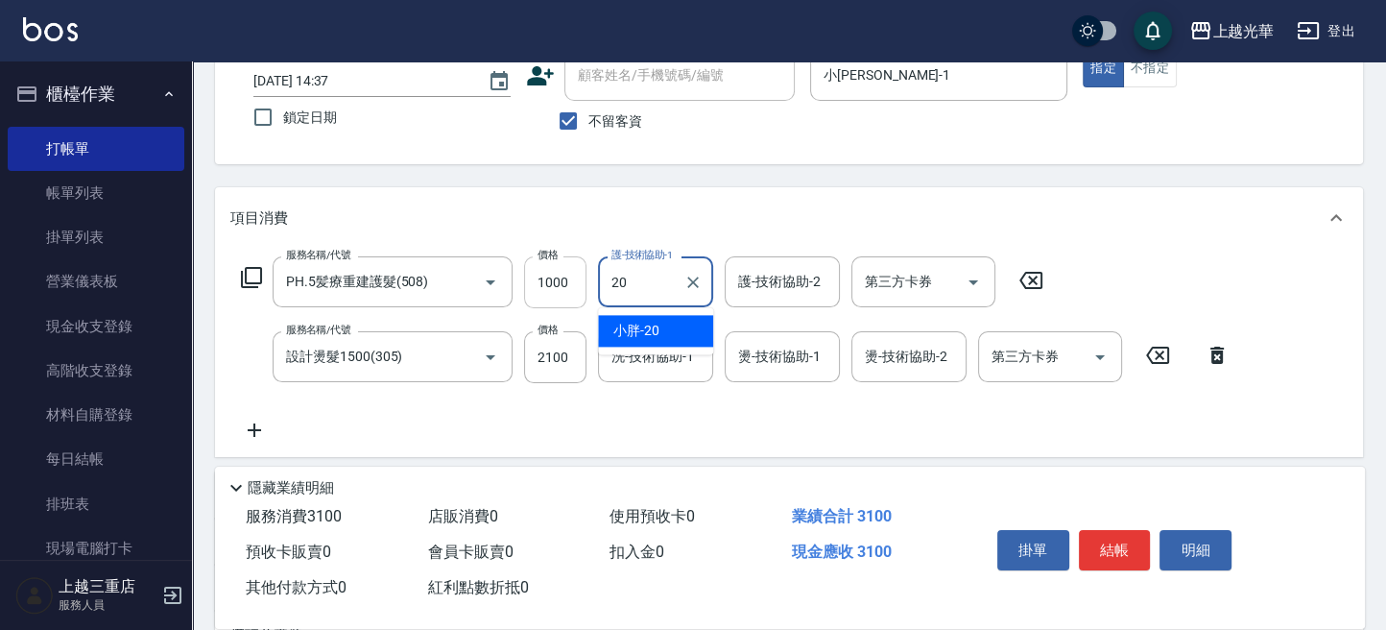
type input "小胖-20"
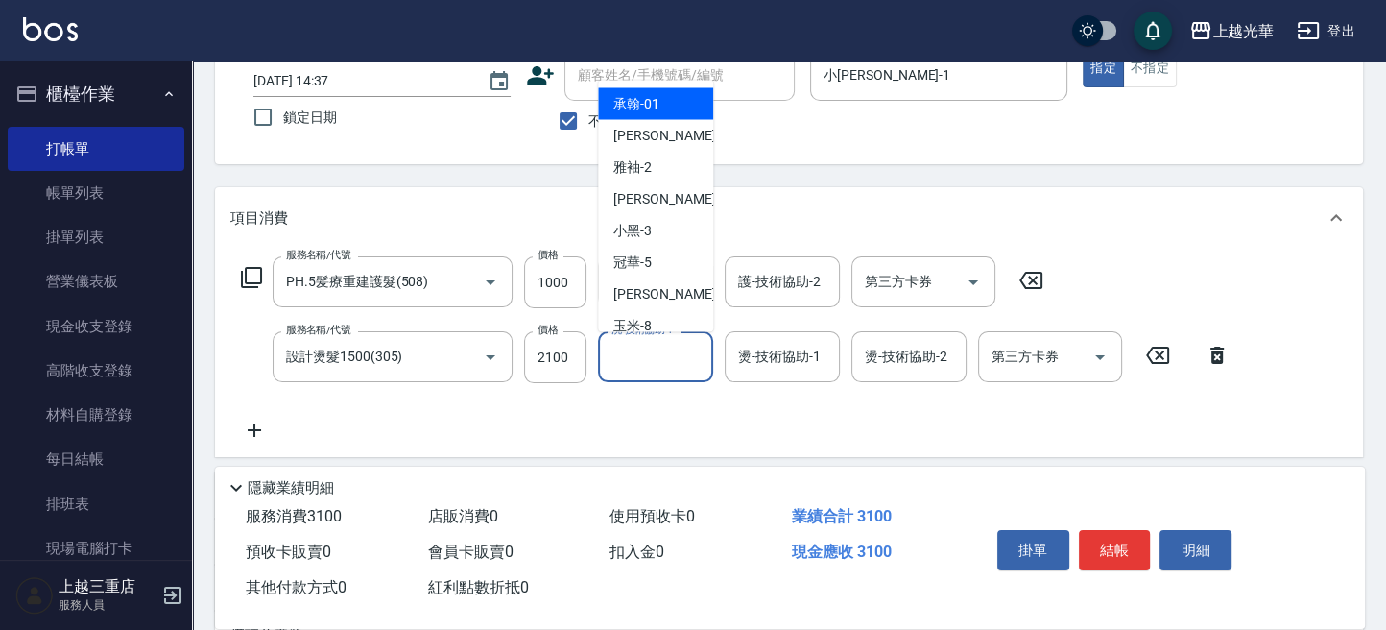
click at [663, 357] on div "洗-技術協助-1 洗-技術協助-1" at bounding box center [655, 356] width 115 height 51
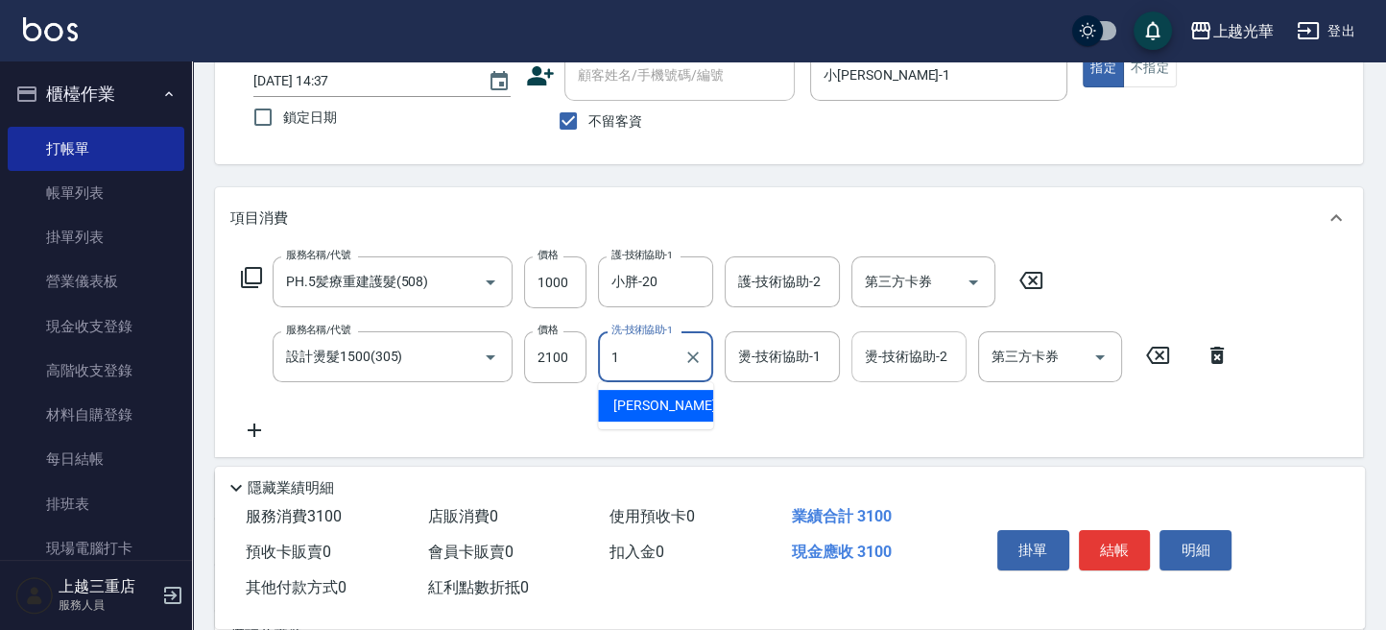
type input "小[PERSON_NAME]-1"
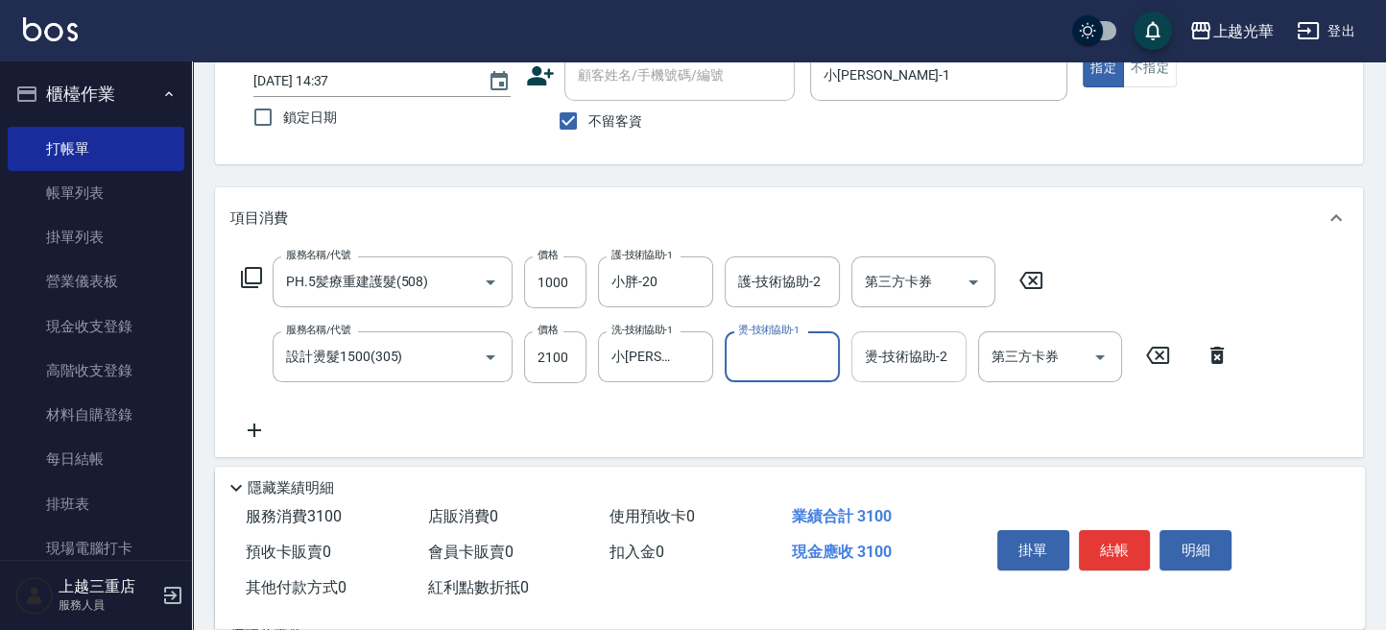
click at [920, 364] on input "燙-技術協助-2" at bounding box center [909, 357] width 98 height 34
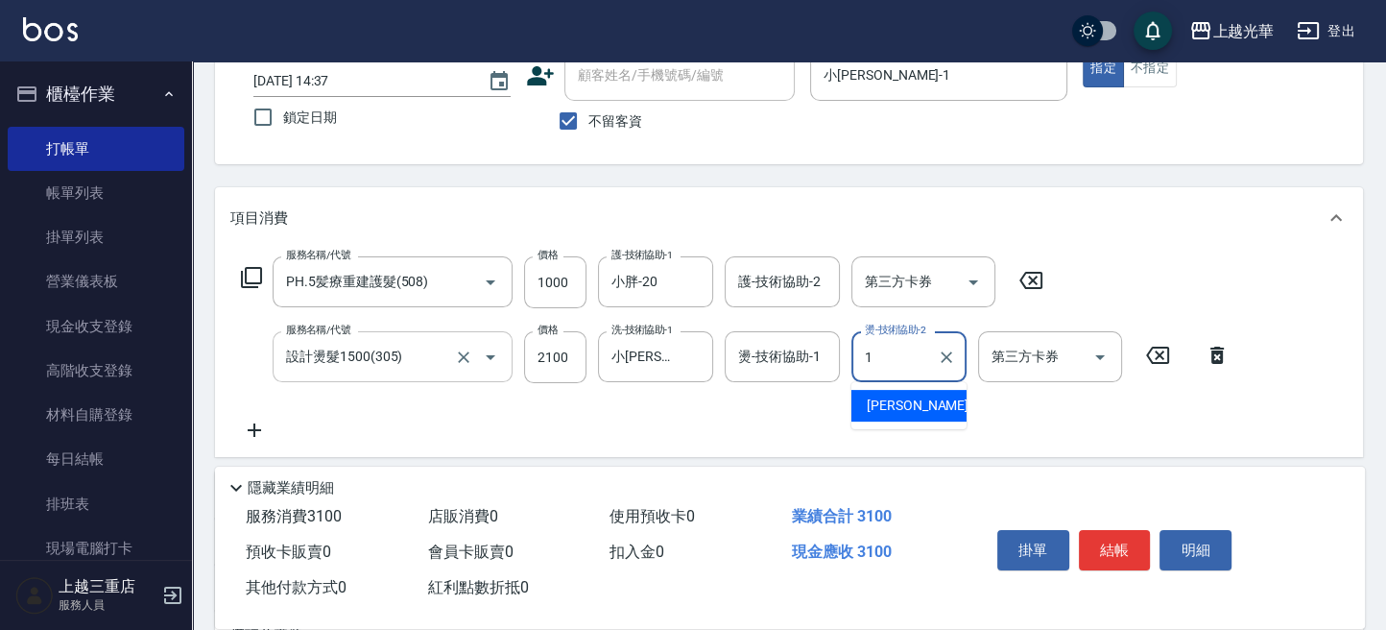
type input "小[PERSON_NAME]-1"
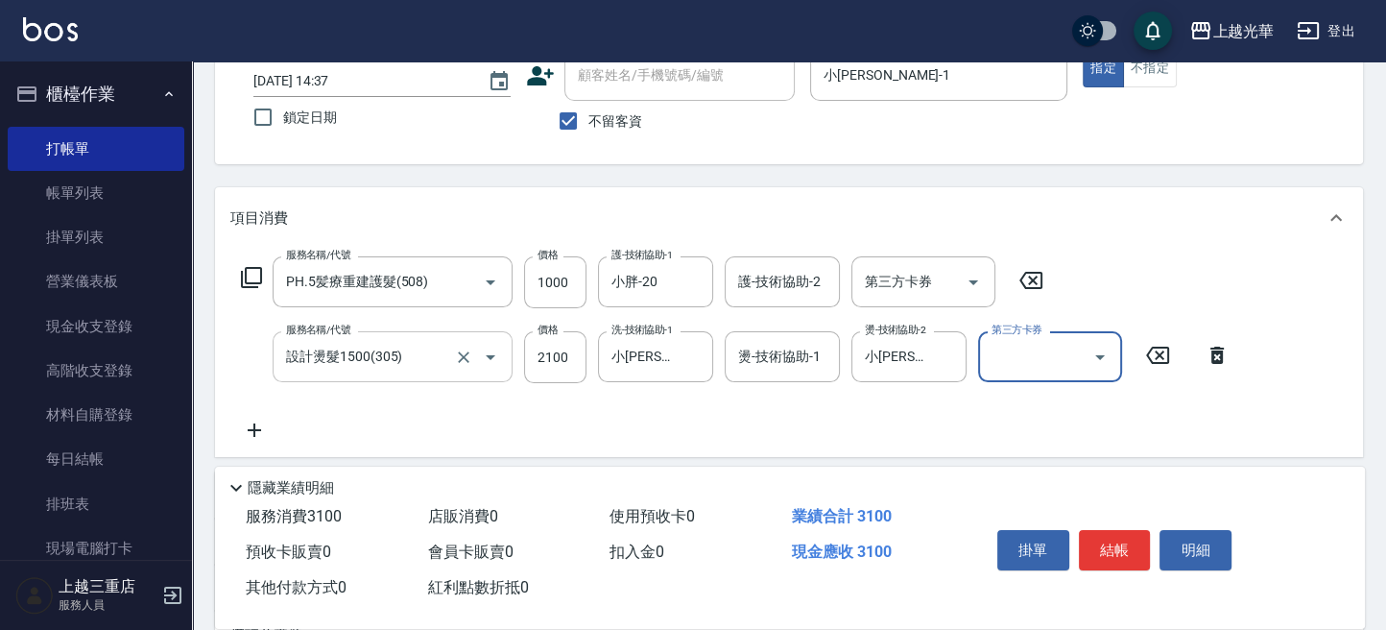
scroll to position [255, 0]
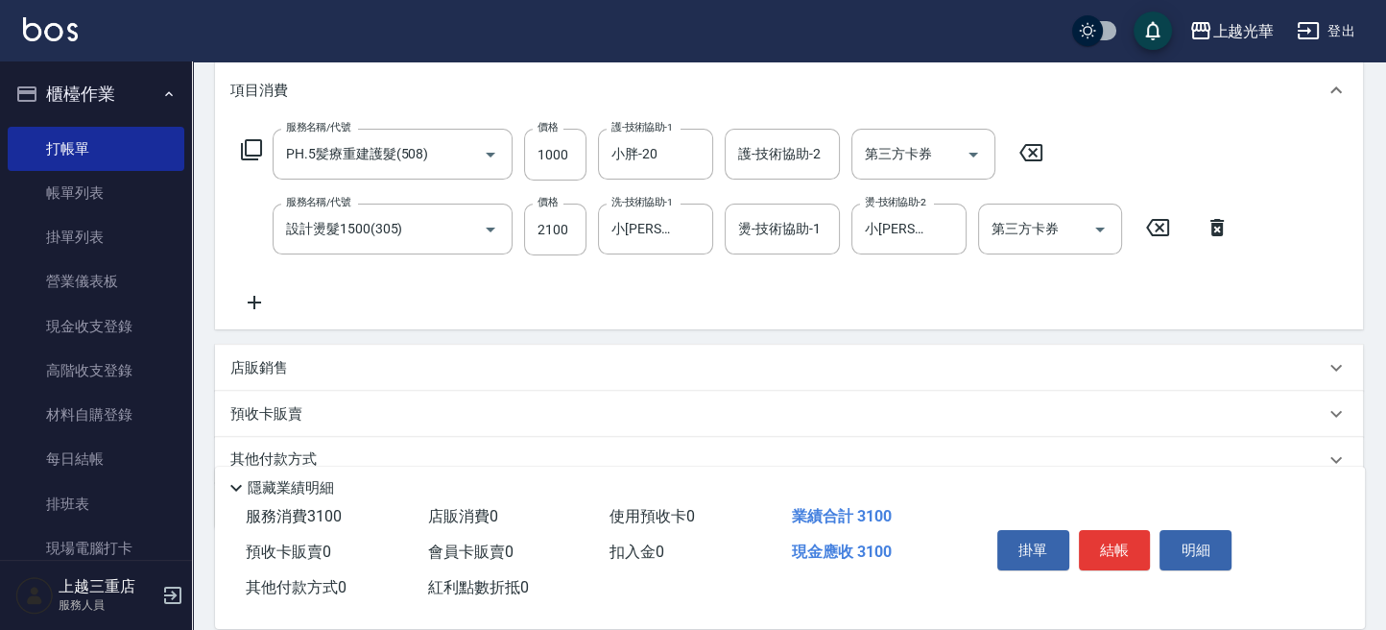
click at [258, 296] on icon at bounding box center [254, 302] width 48 height 23
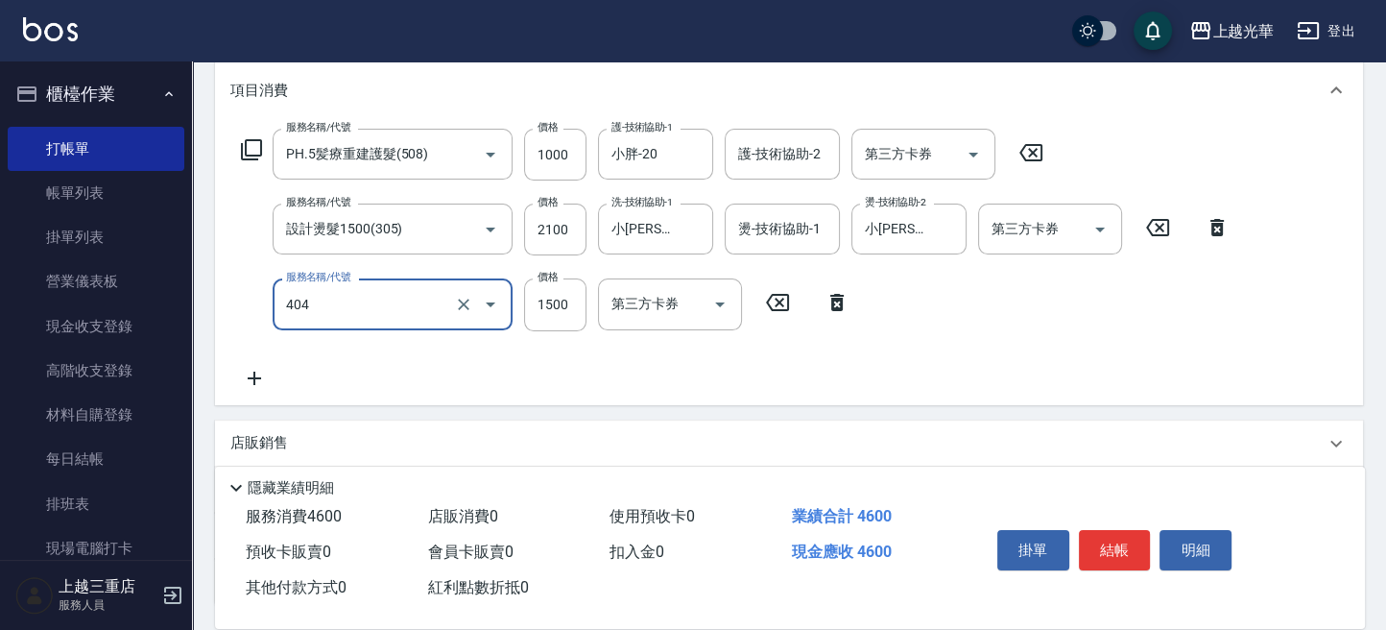
type input "設計染髮(404)"
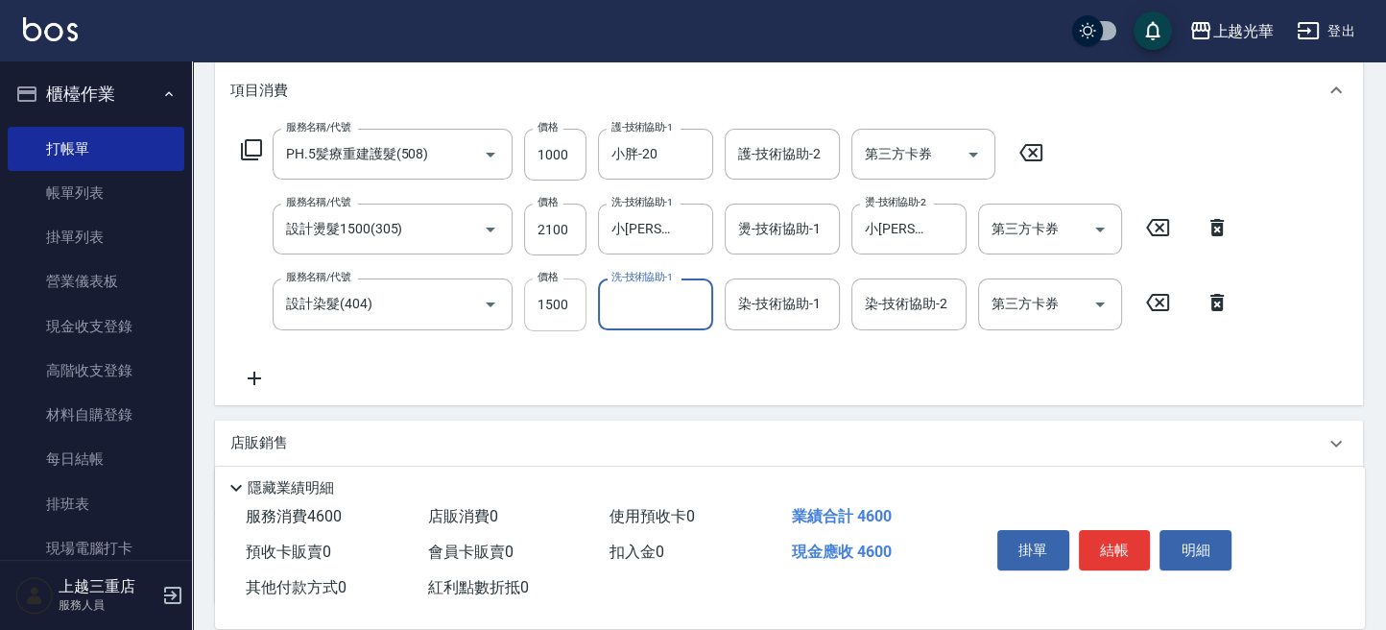
click at [549, 316] on input "1500" at bounding box center [555, 304] width 62 height 52
type input "1800"
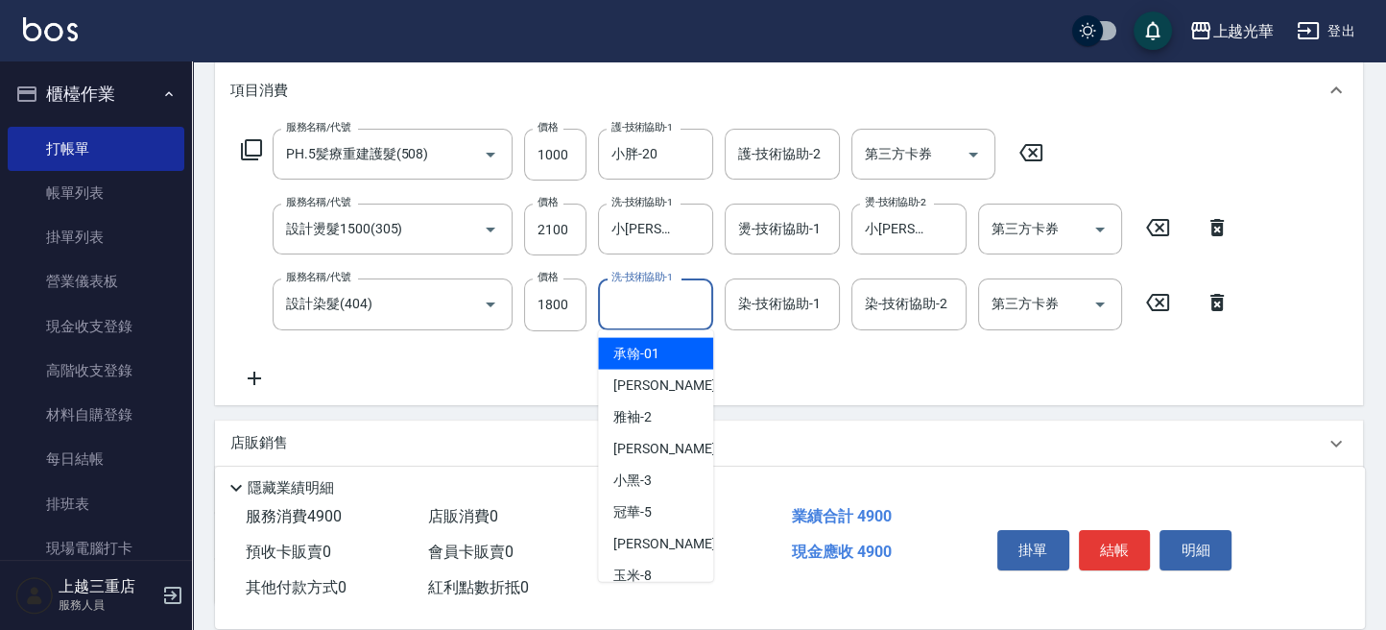
click at [658, 305] on input "洗-技術協助-1" at bounding box center [656, 304] width 98 height 34
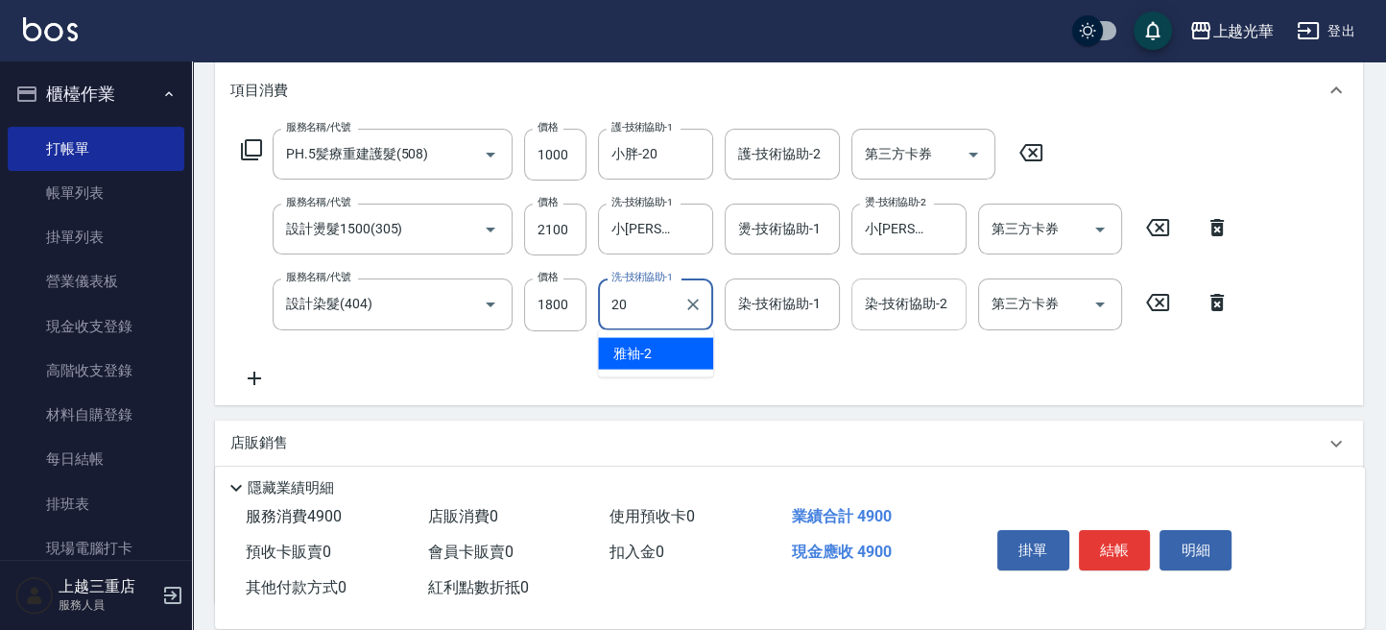
type input "小胖-20"
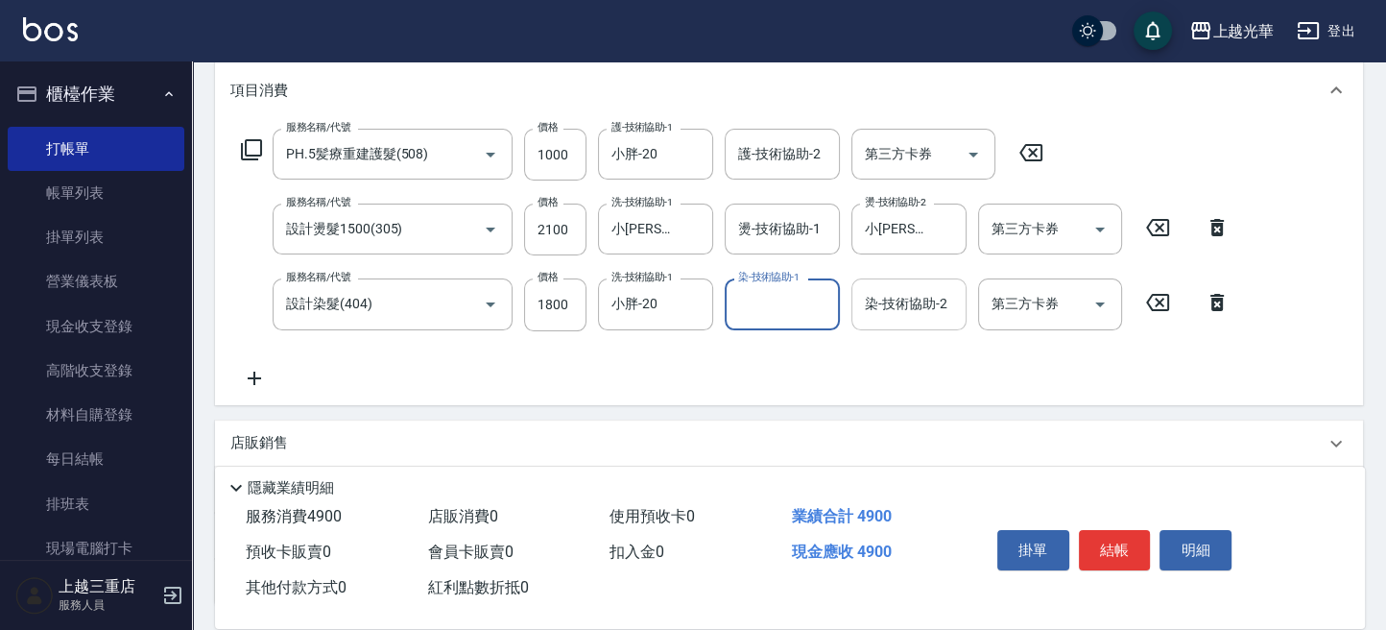
click at [883, 290] on div "染-技術協助-2 染-技術協助-2" at bounding box center [908, 303] width 115 height 51
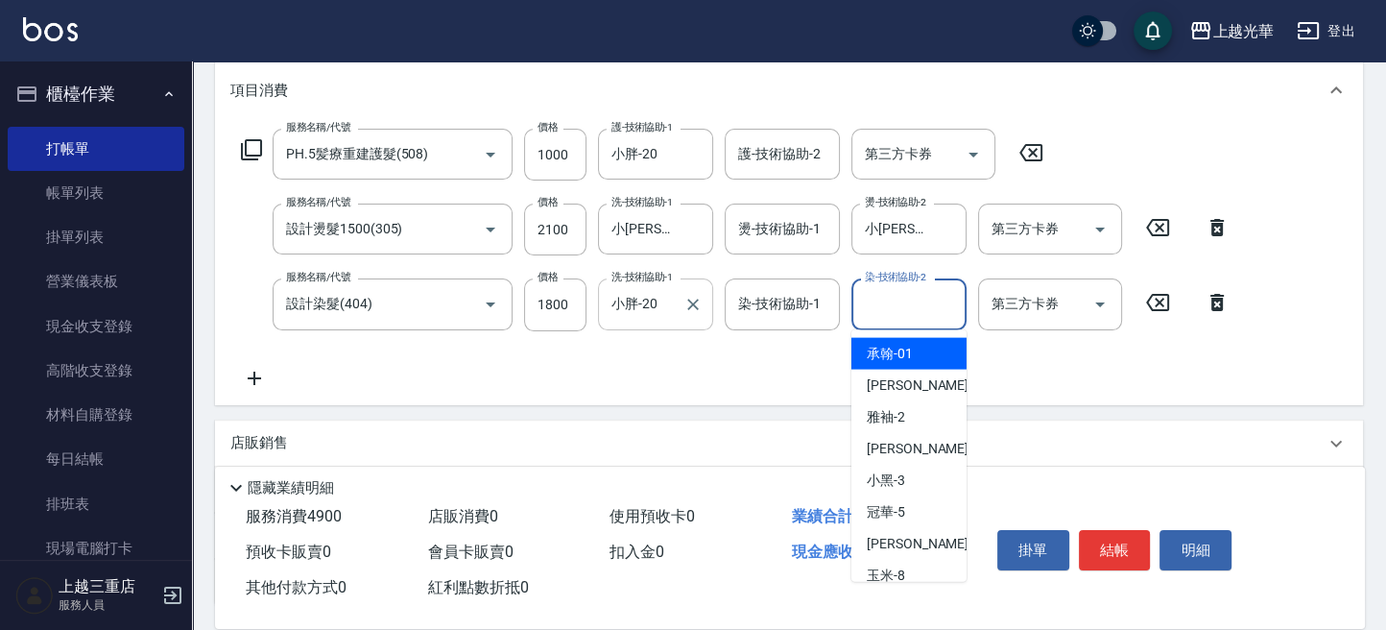
type input "承翰-01"
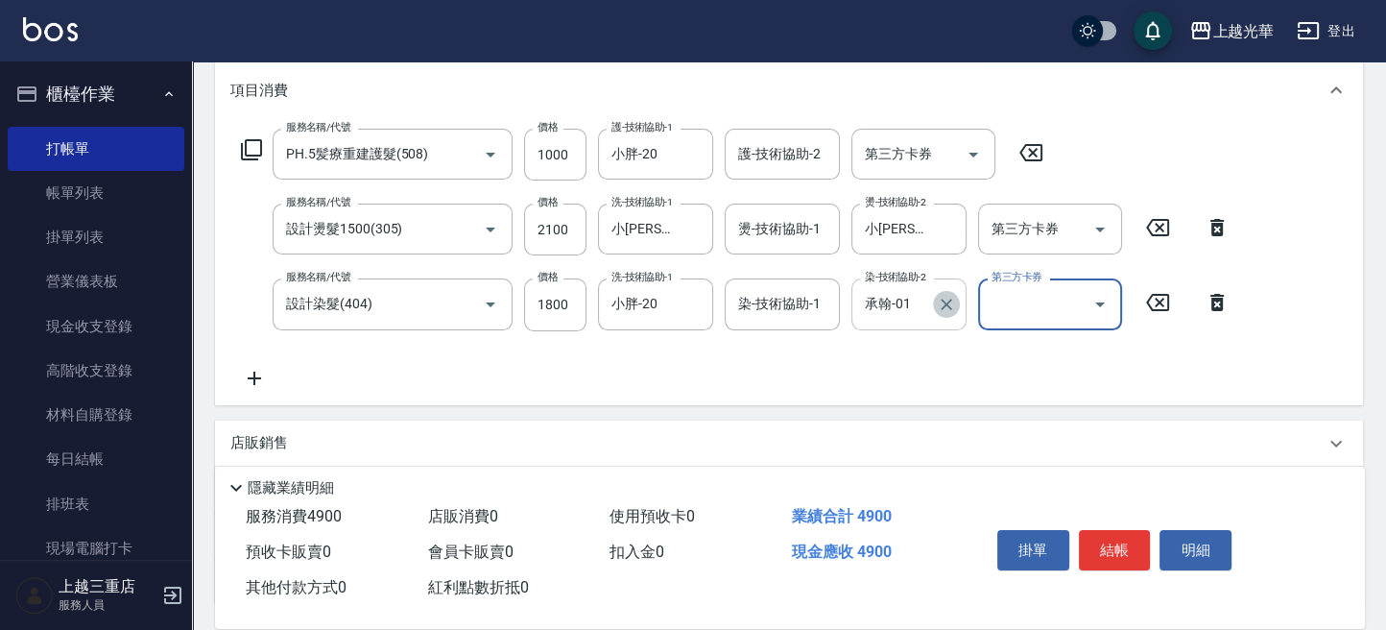
click at [946, 300] on icon "Clear" at bounding box center [946, 304] width 19 height 19
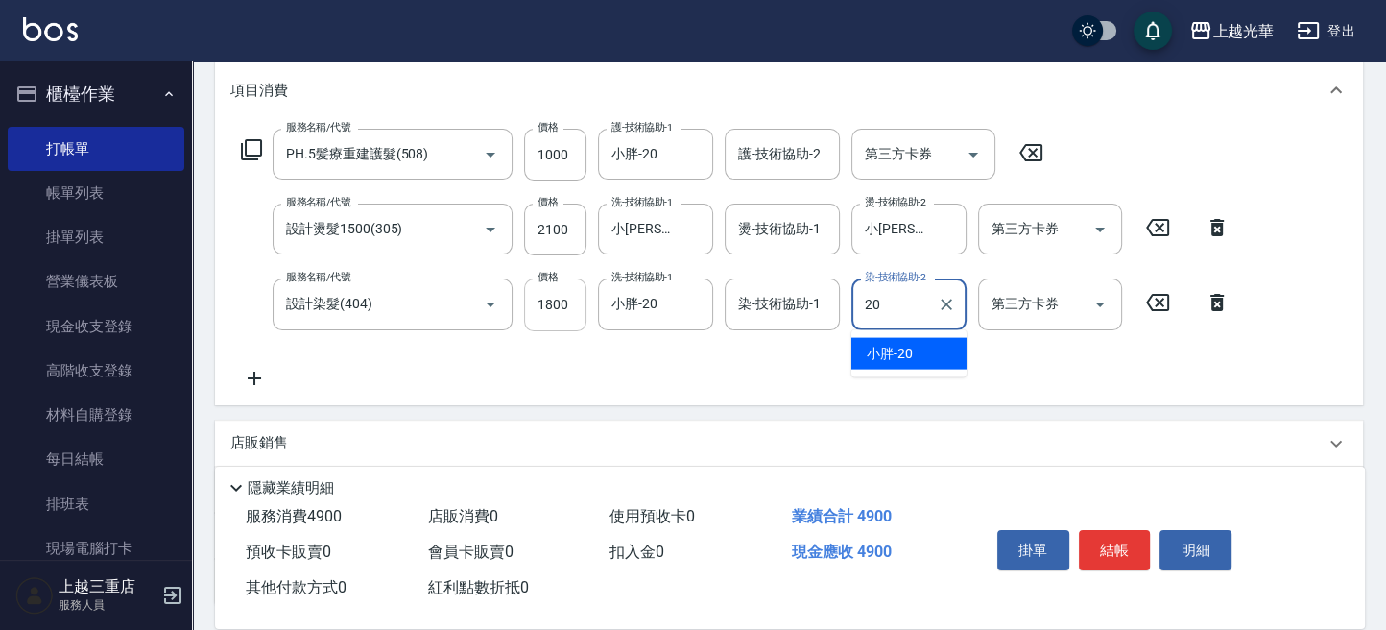
type input "小胖-20"
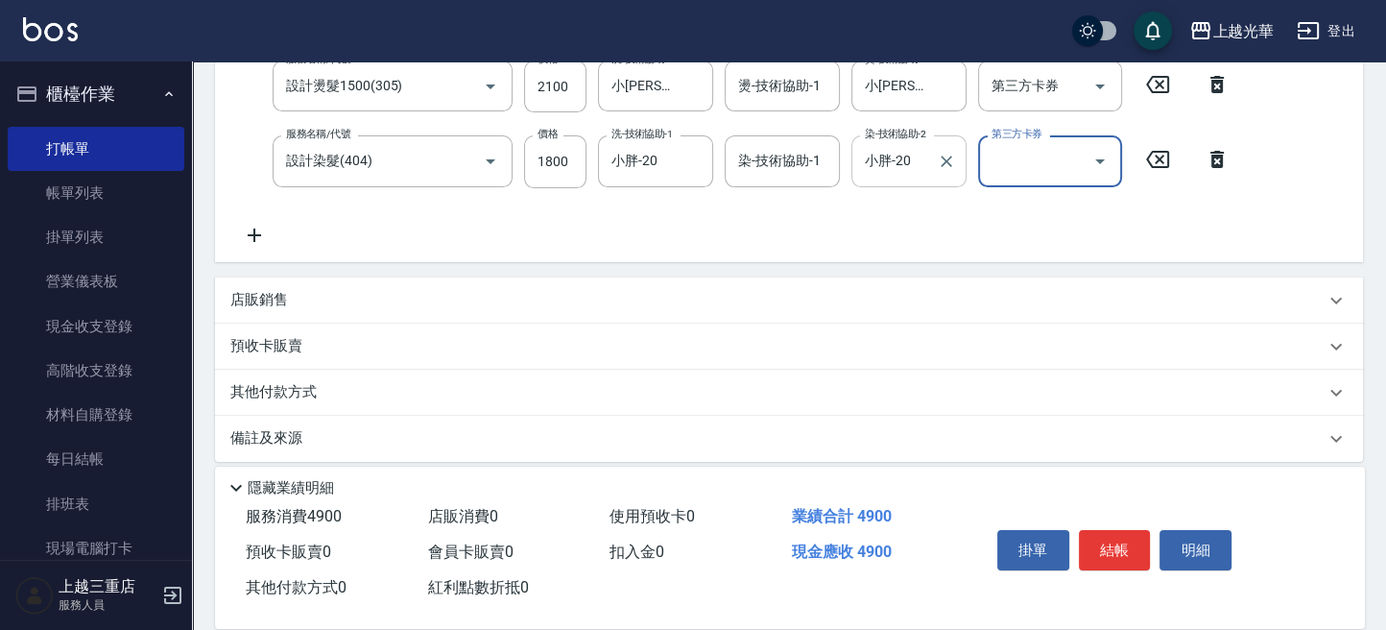
scroll to position [411, 0]
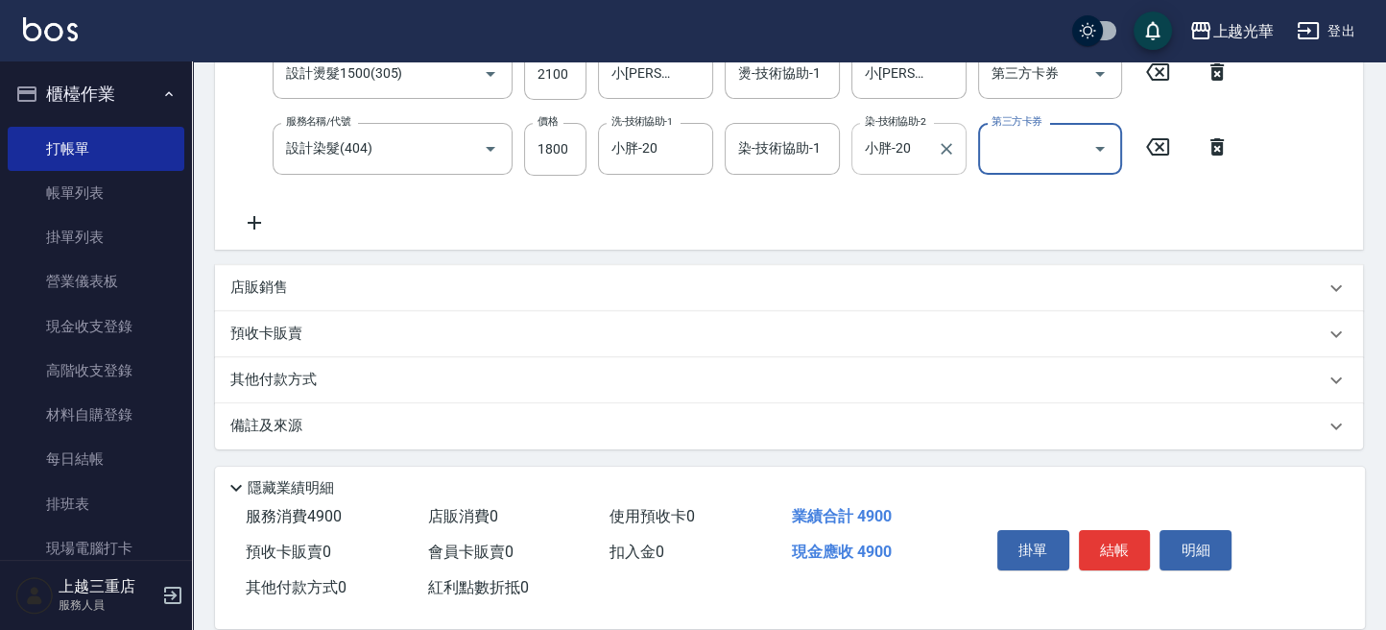
click at [310, 284] on div "店販銷售" at bounding box center [777, 287] width 1094 height 20
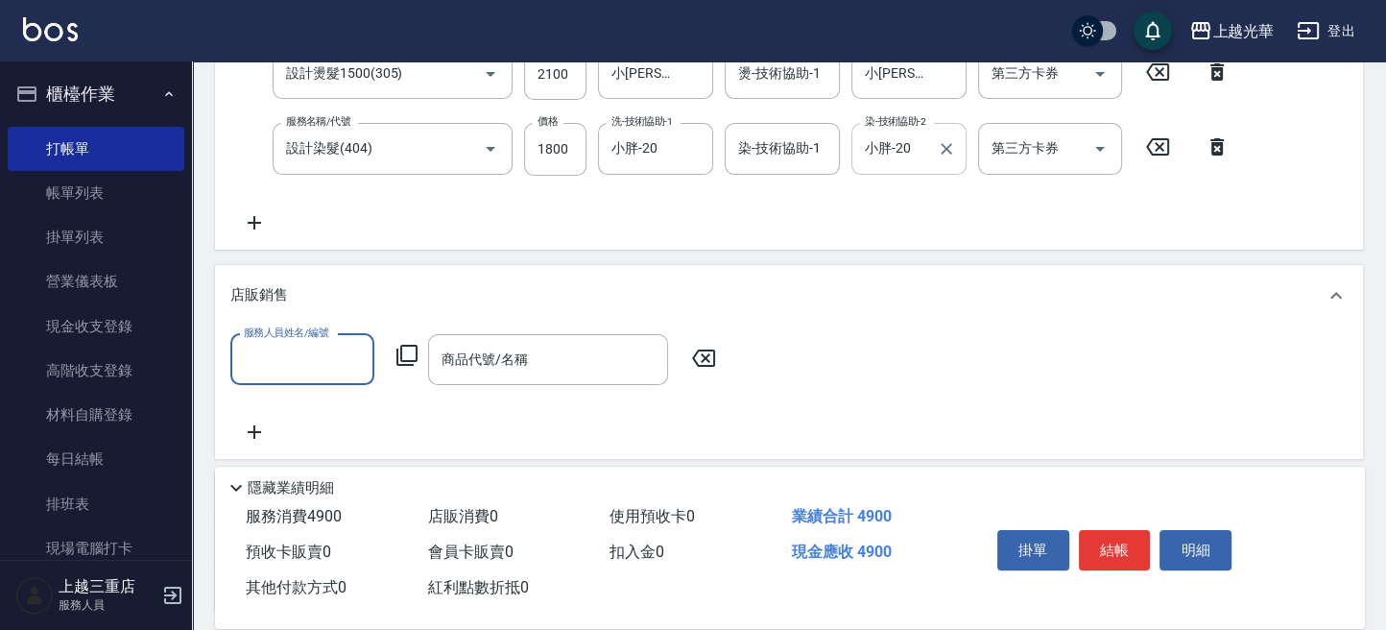
scroll to position [0, 0]
type input "小[PERSON_NAME]-1"
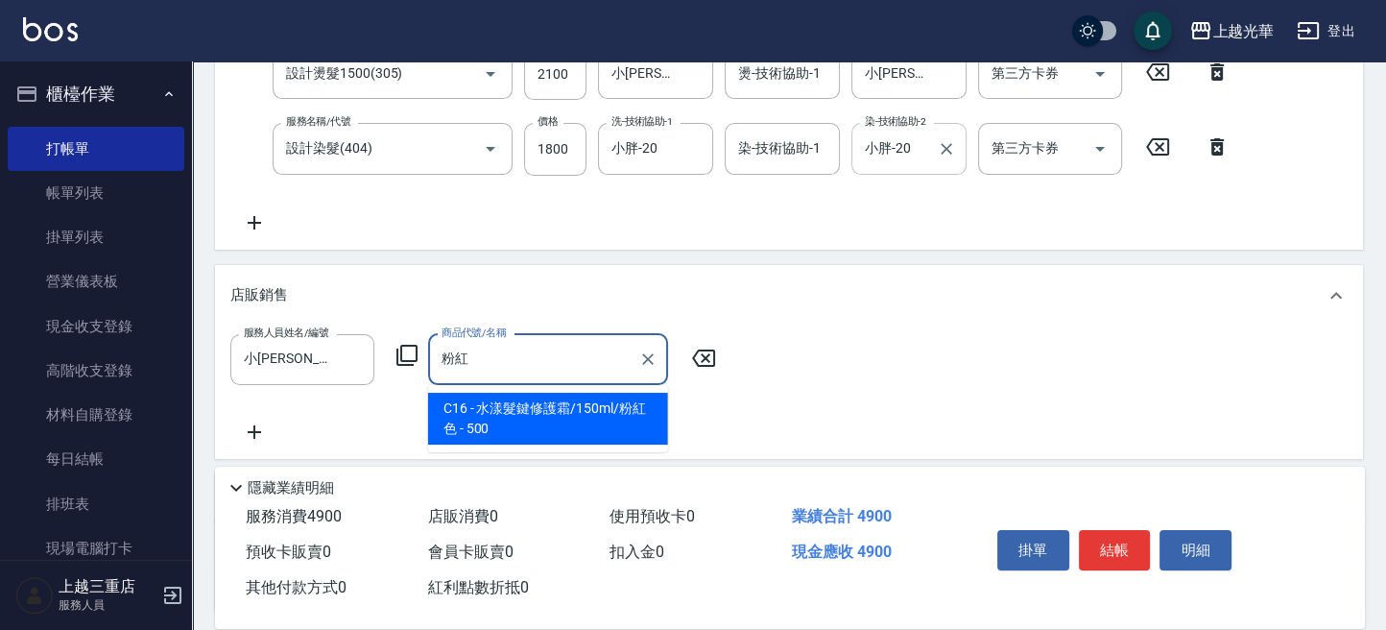
click at [516, 411] on span "C16 - 水漾髮鍵修護霜/150ml/粉紅色 - 500" at bounding box center [548, 419] width 240 height 52
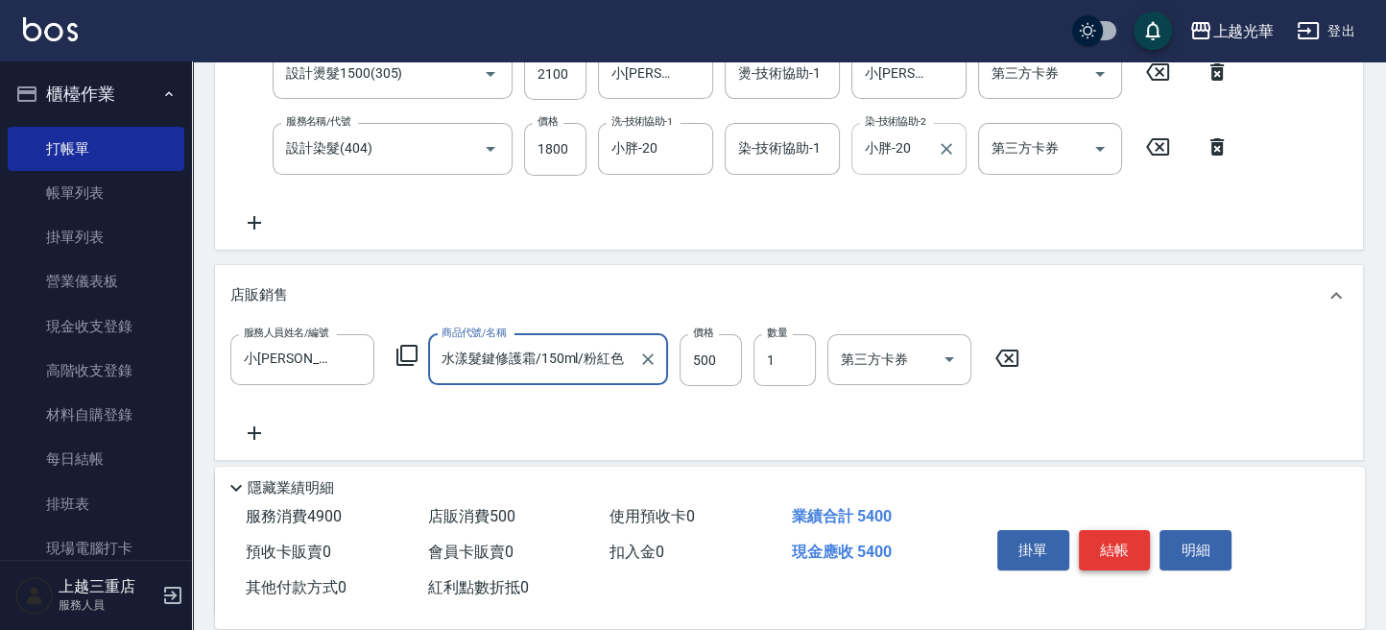
type input "水漾髮鍵修護霜/150ml/粉紅色"
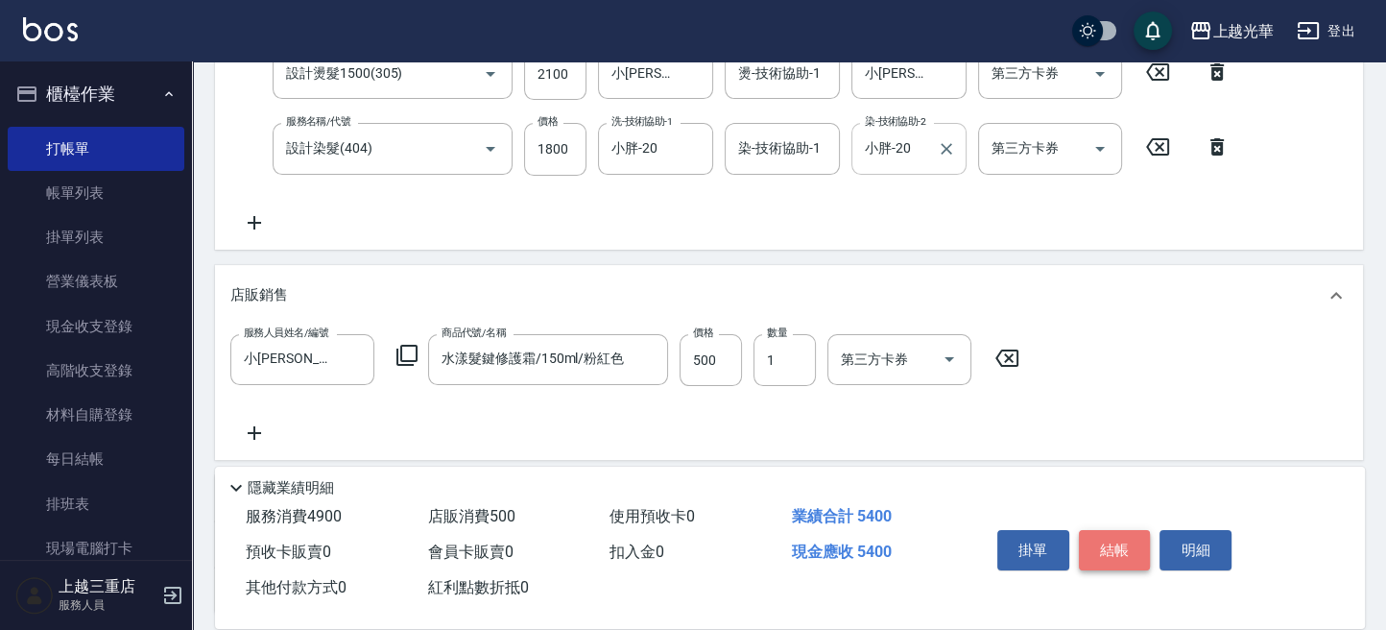
click at [1102, 554] on button "結帳" at bounding box center [1115, 550] width 72 height 40
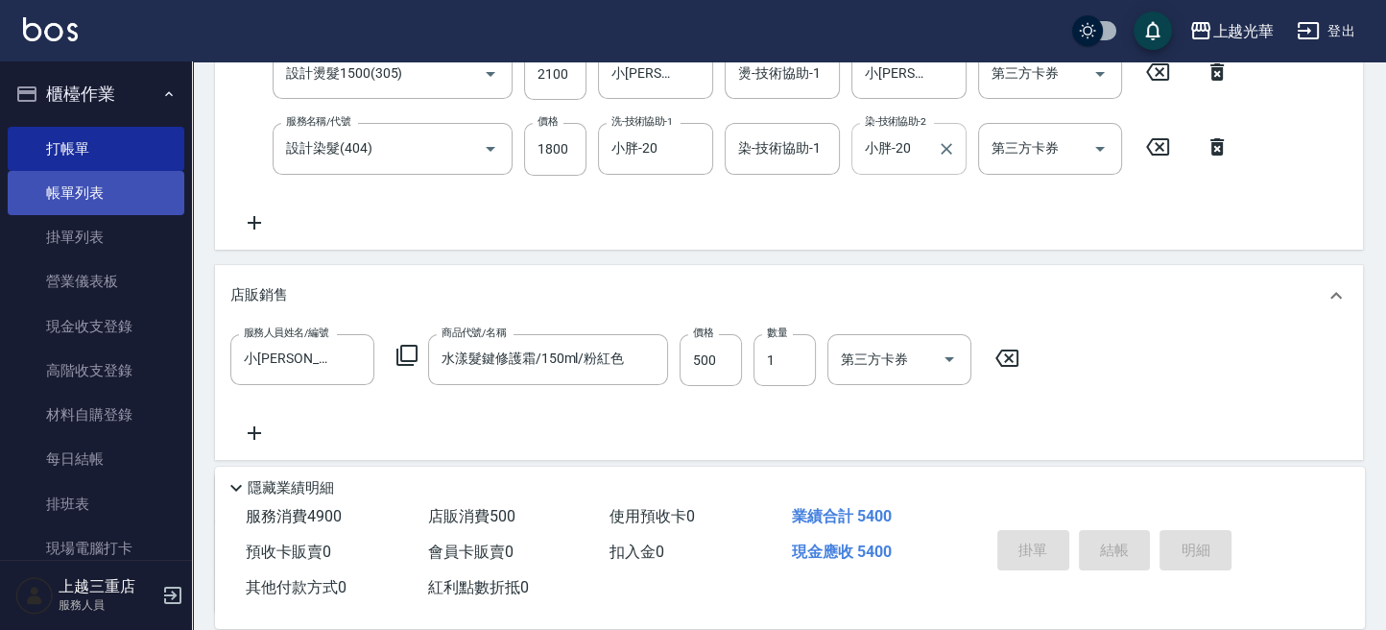
type input "2025/10/11 14:38"
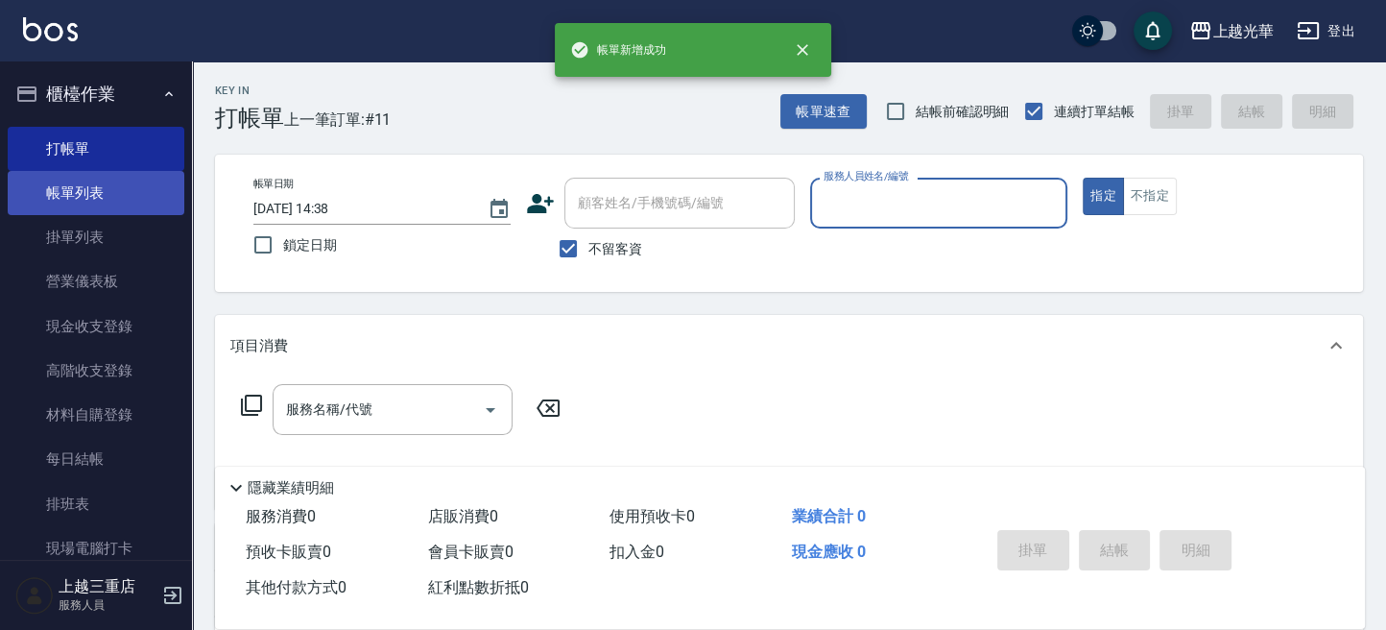
click at [92, 199] on link "帳單列表" at bounding box center [96, 193] width 177 height 44
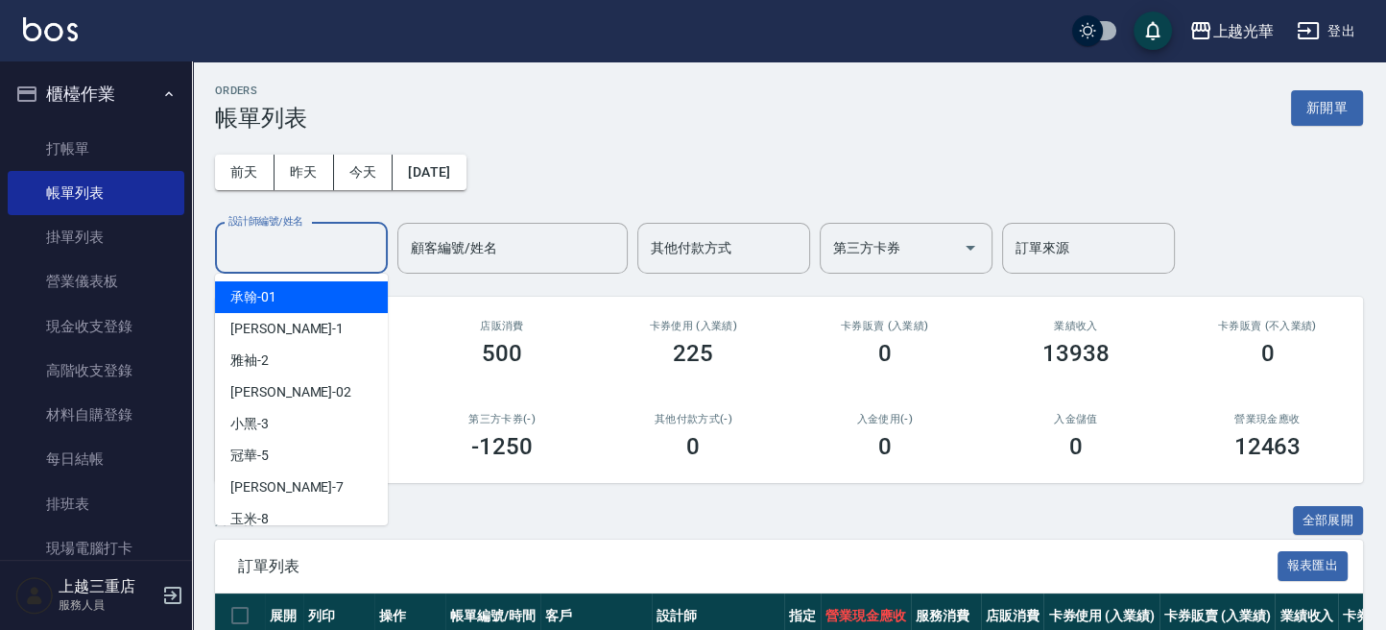
click at [295, 246] on input "設計師編號/姓名" at bounding box center [302, 248] width 156 height 34
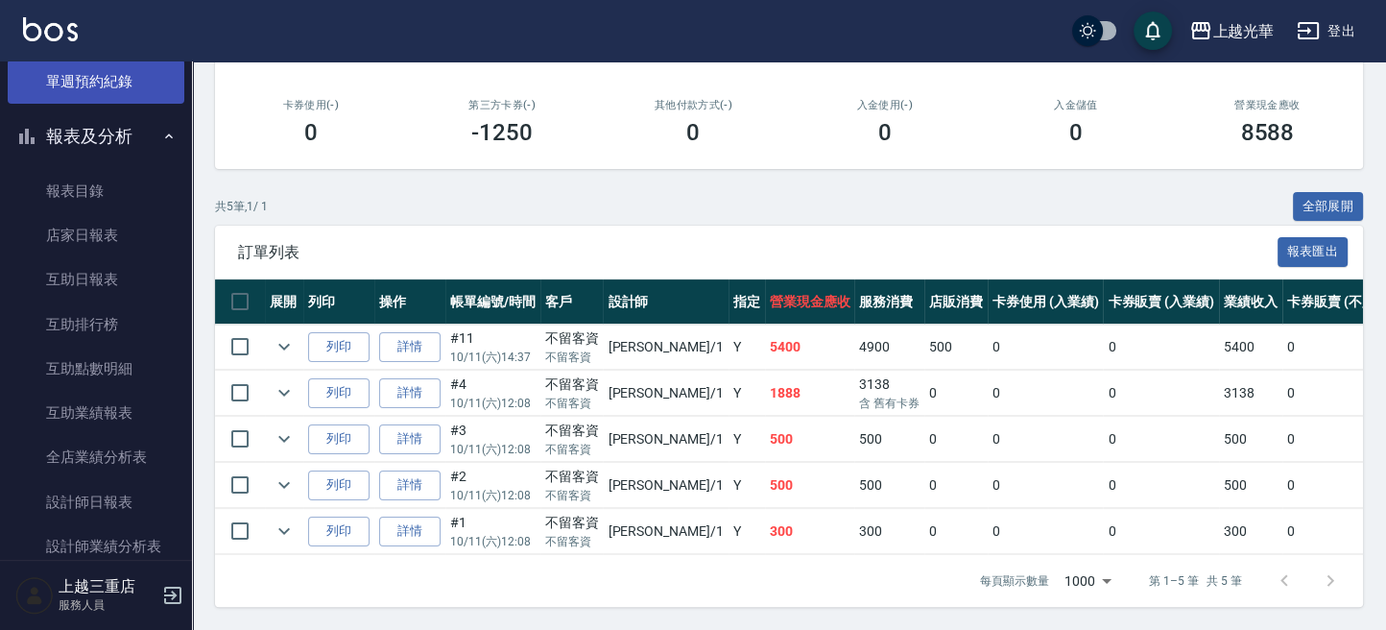
scroll to position [896, 0]
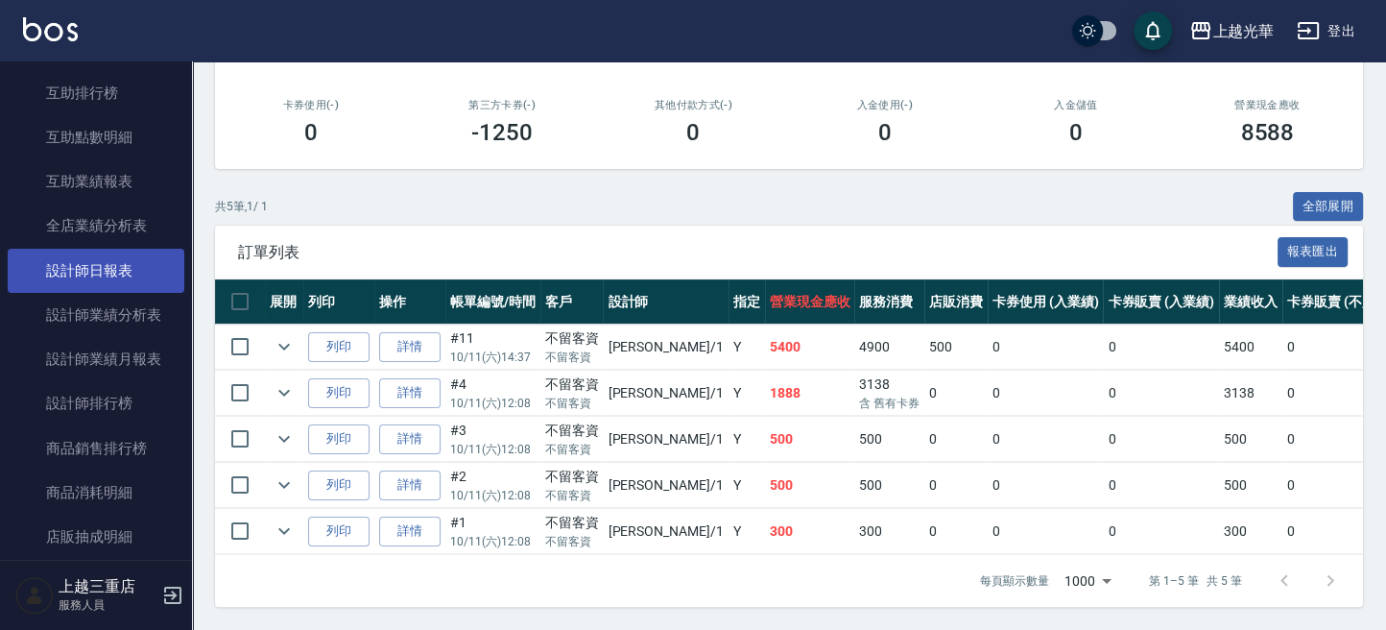
type input "小[PERSON_NAME]-1"
click at [129, 285] on link "設計師日報表" at bounding box center [96, 271] width 177 height 44
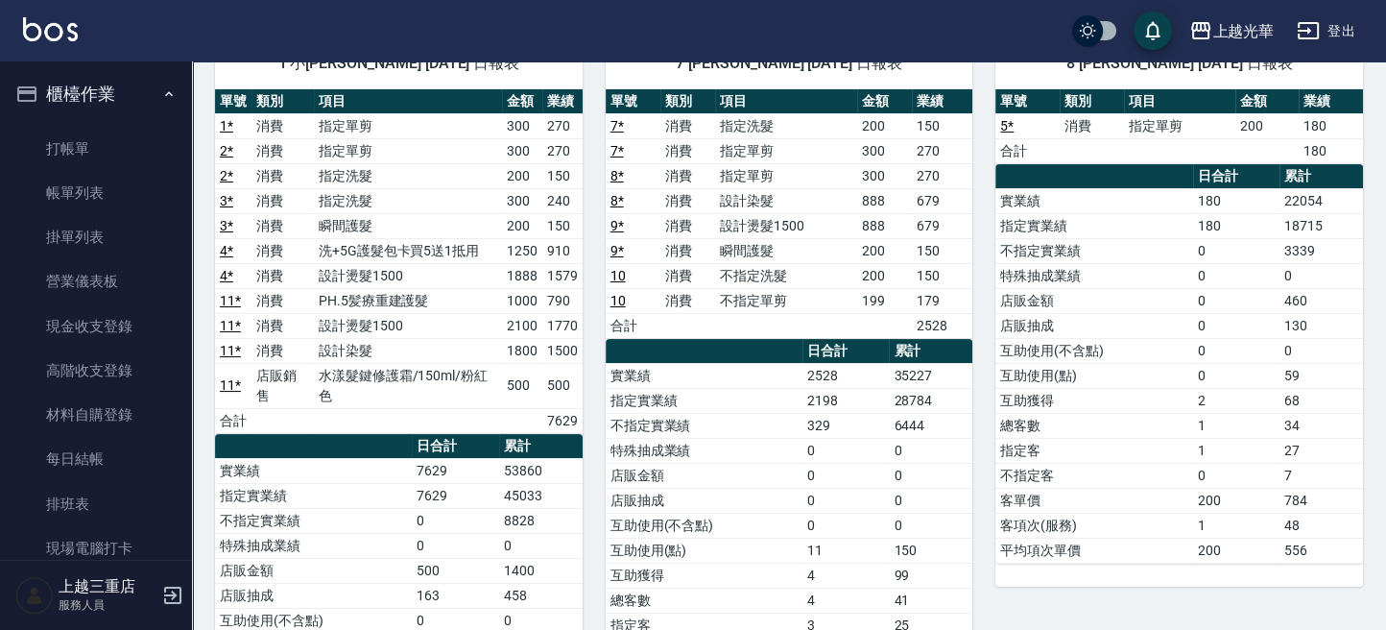
scroll to position [128, 0]
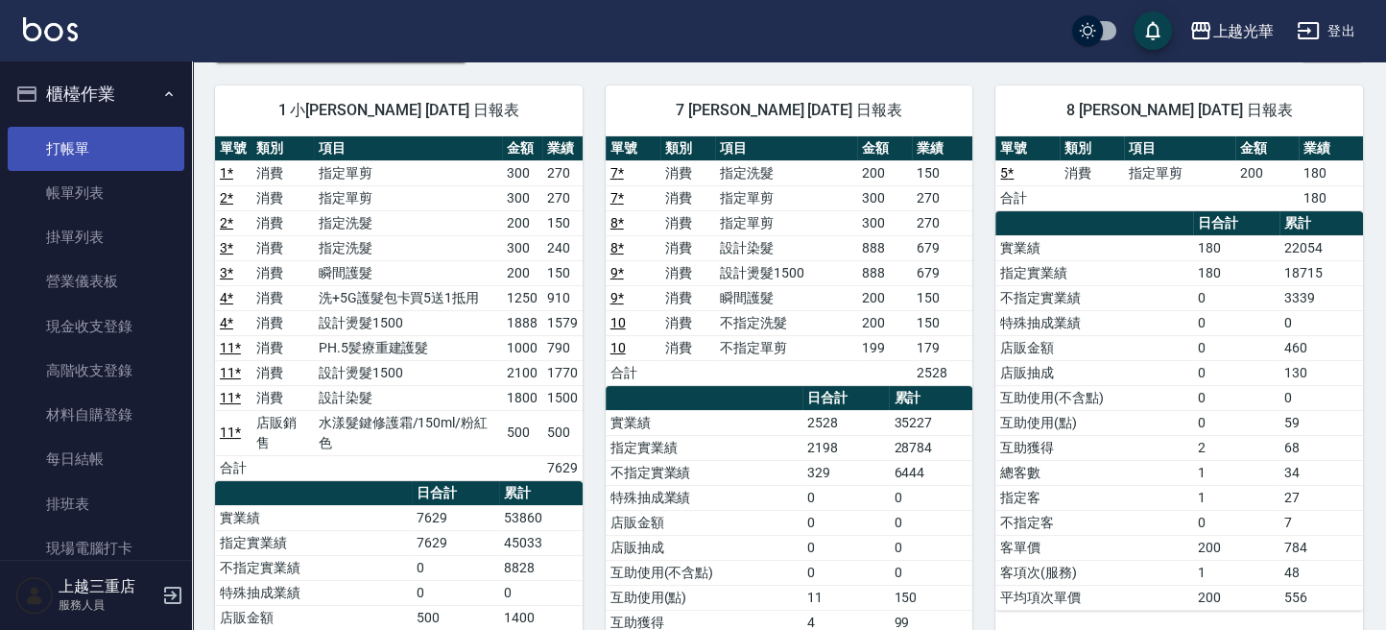
click at [123, 137] on link "打帳單" at bounding box center [96, 149] width 177 height 44
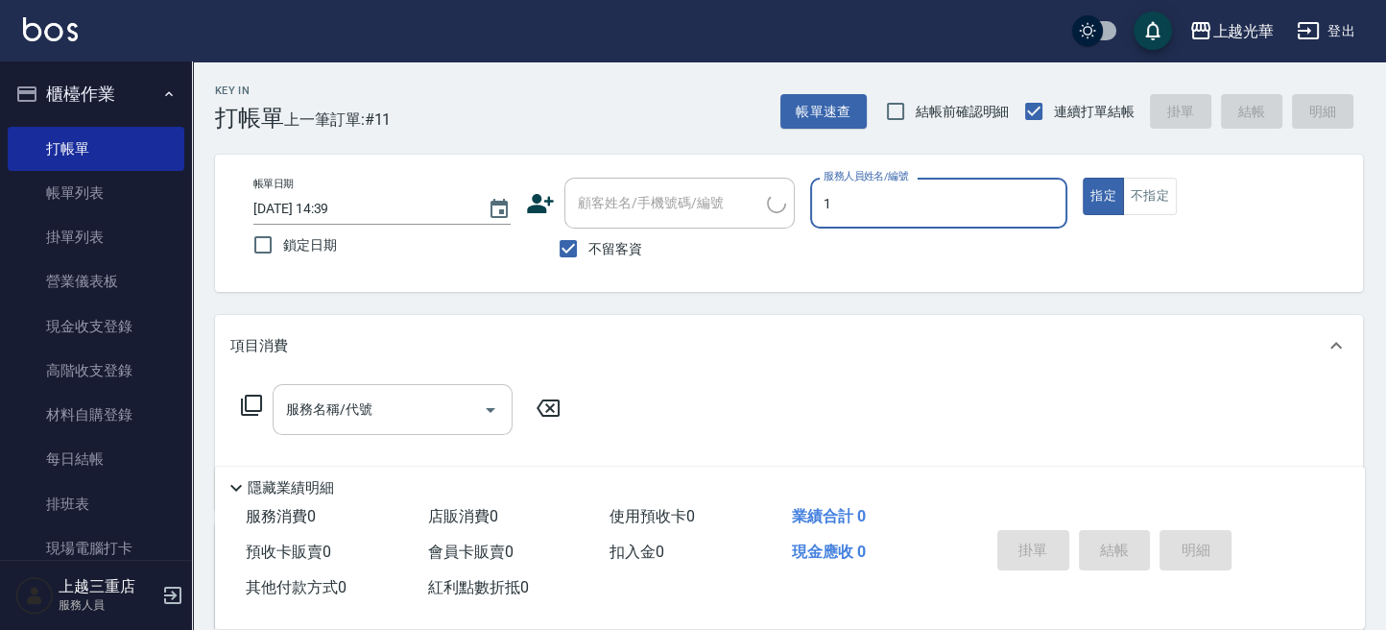
type input "小[PERSON_NAME]-1"
type button "true"
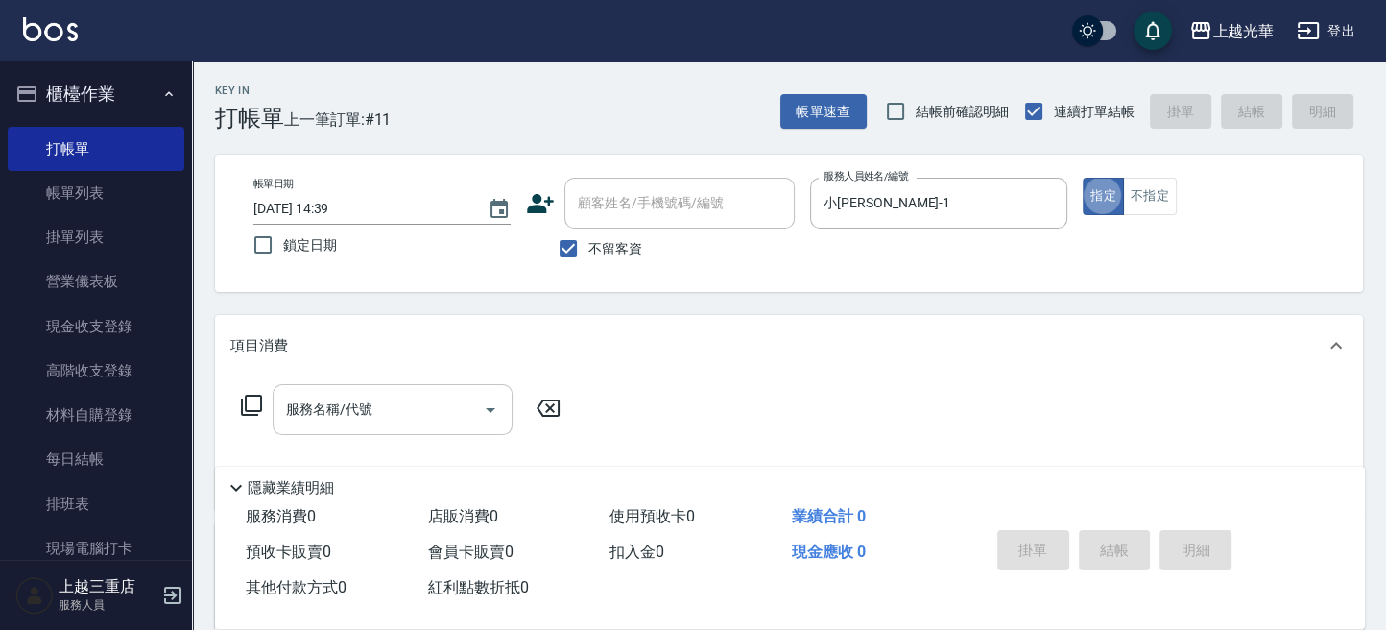
click at [369, 387] on div "服務名稱/代號" at bounding box center [393, 409] width 240 height 51
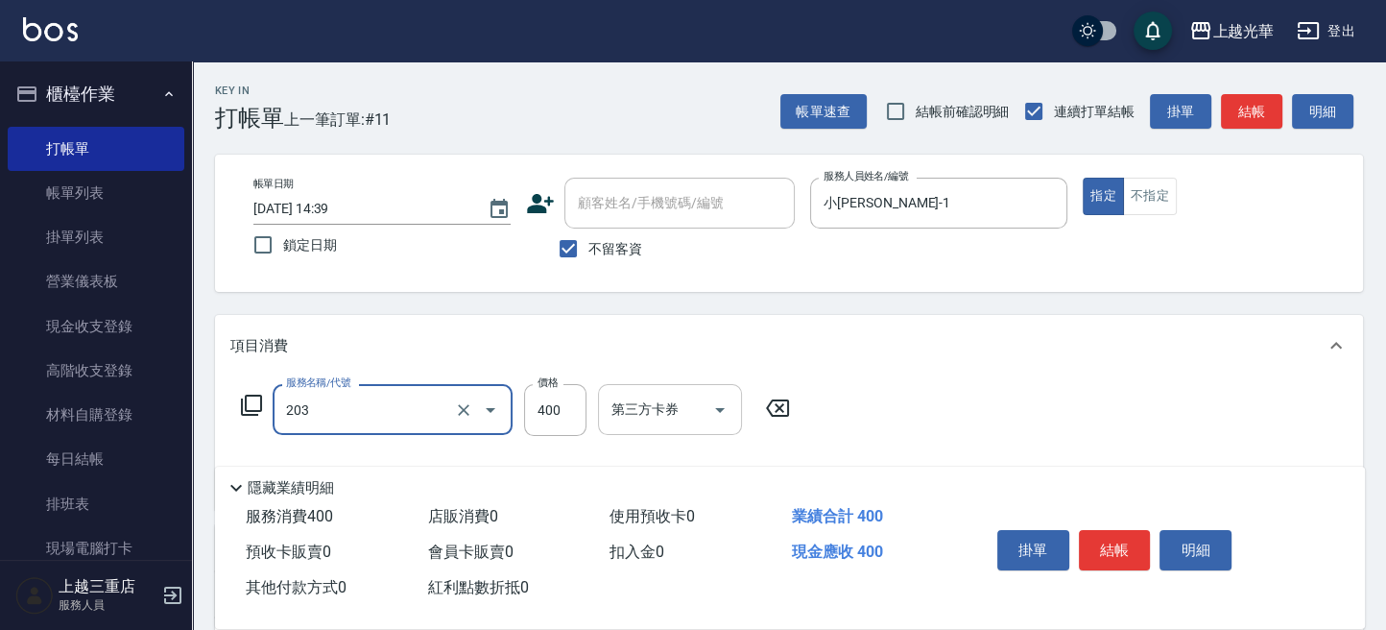
type input "指定單剪(203)"
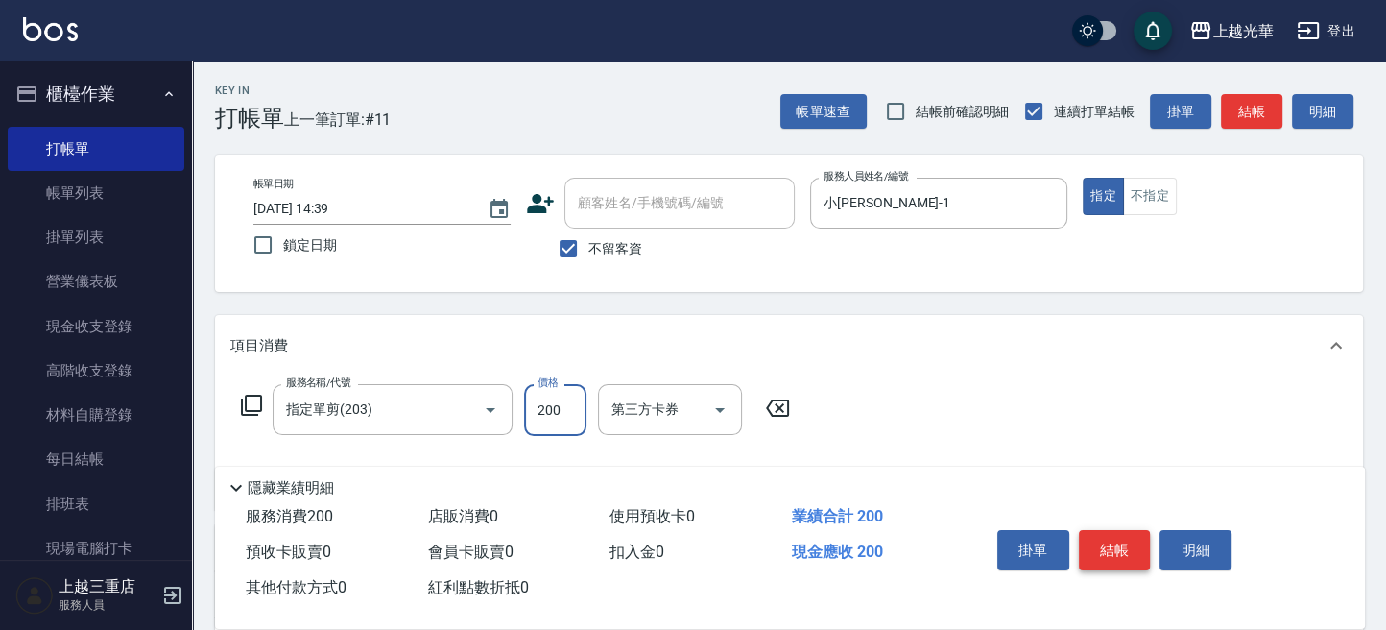
type input "200"
click at [1124, 542] on button "結帳" at bounding box center [1115, 550] width 72 height 40
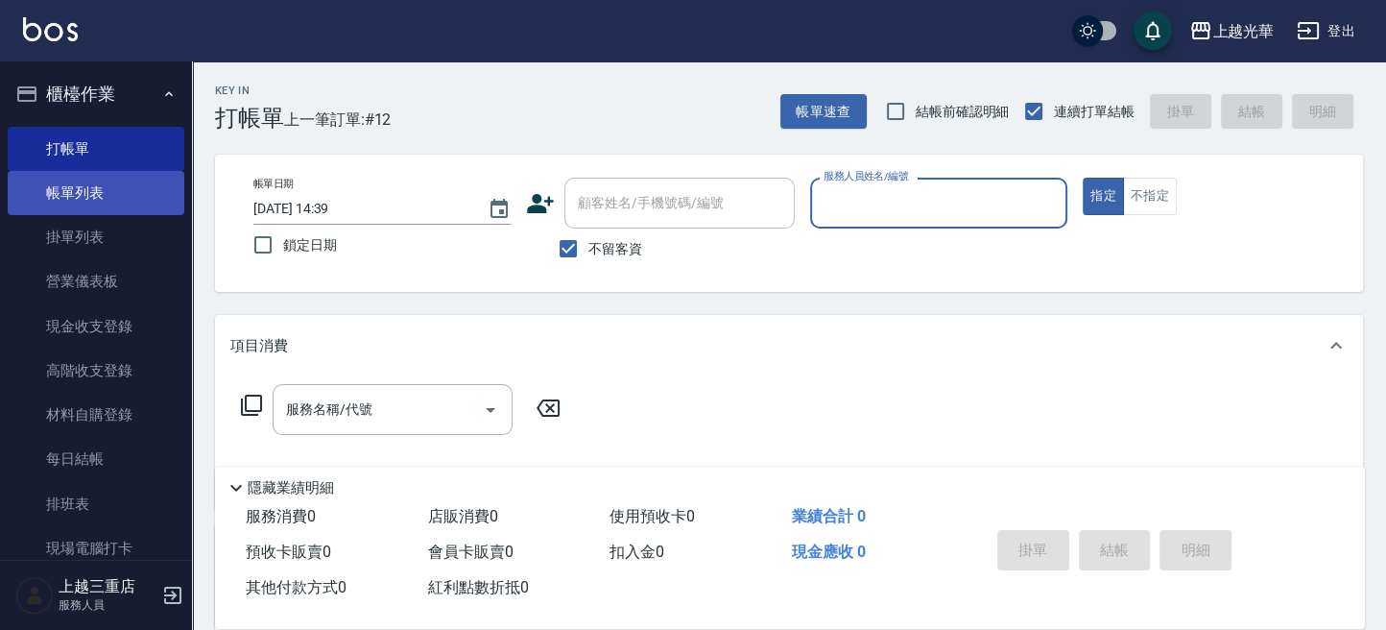
click at [101, 182] on link "帳單列表" at bounding box center [96, 193] width 177 height 44
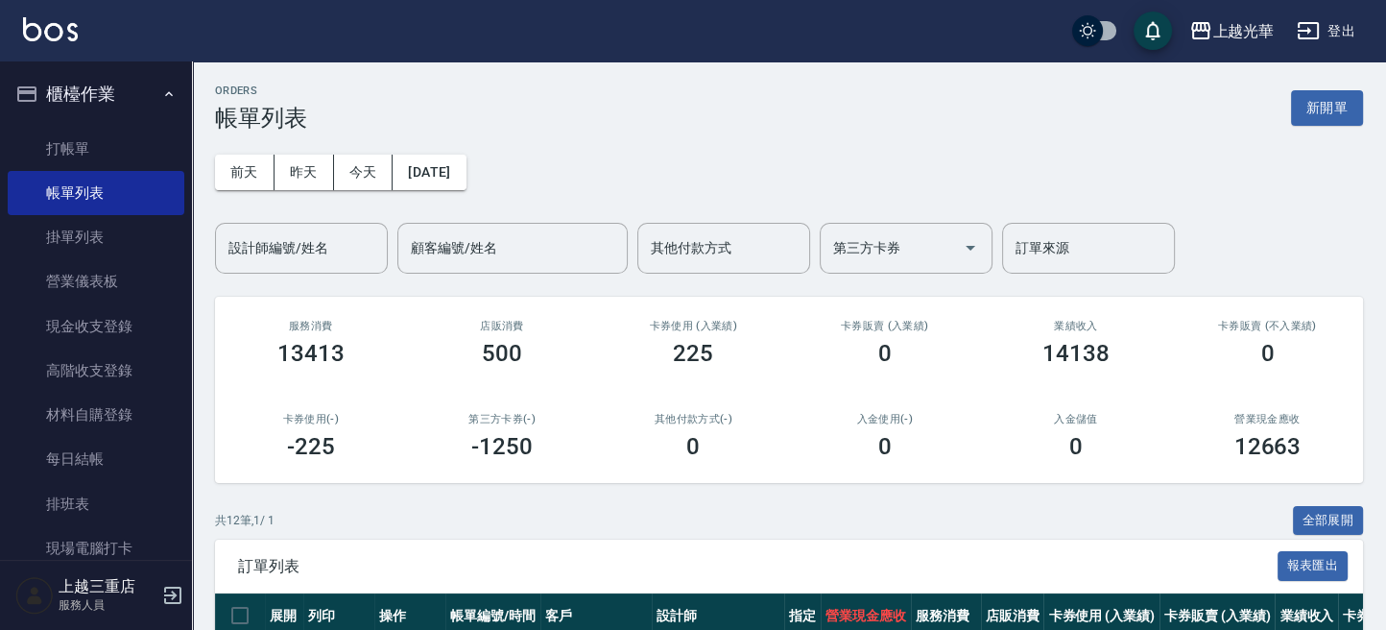
click at [333, 200] on div "前天 昨天 今天 2025/10/11 設計師編號/姓名 設計師編號/姓名 顧客編號/姓名 顧客編號/姓名 其他付款方式 其他付款方式 第三方卡券 第三方卡券…" at bounding box center [789, 203] width 1148 height 142
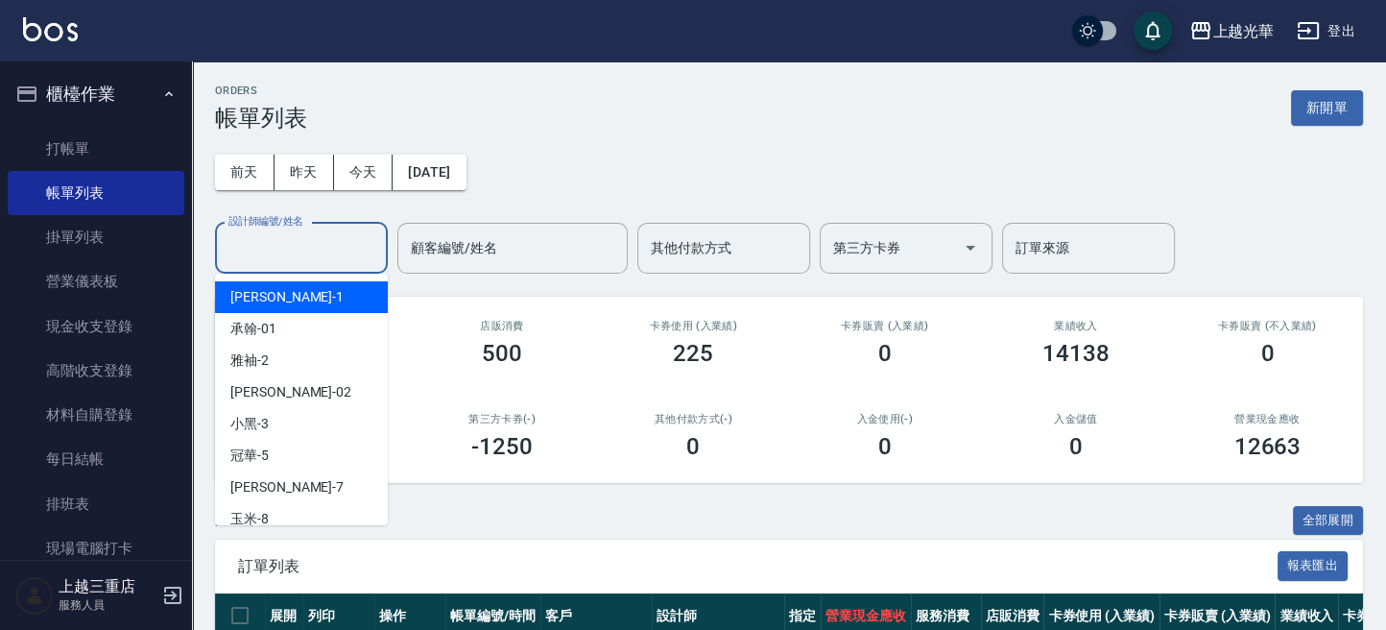
drag, startPoint x: 333, startPoint y: 256, endPoint x: 333, endPoint y: 275, distance: 18.2
click at [333, 256] on input "設計師編號/姓名" at bounding box center [302, 248] width 156 height 34
click at [323, 290] on div "小詹 -1" at bounding box center [301, 297] width 173 height 32
type input "小[PERSON_NAME]-1"
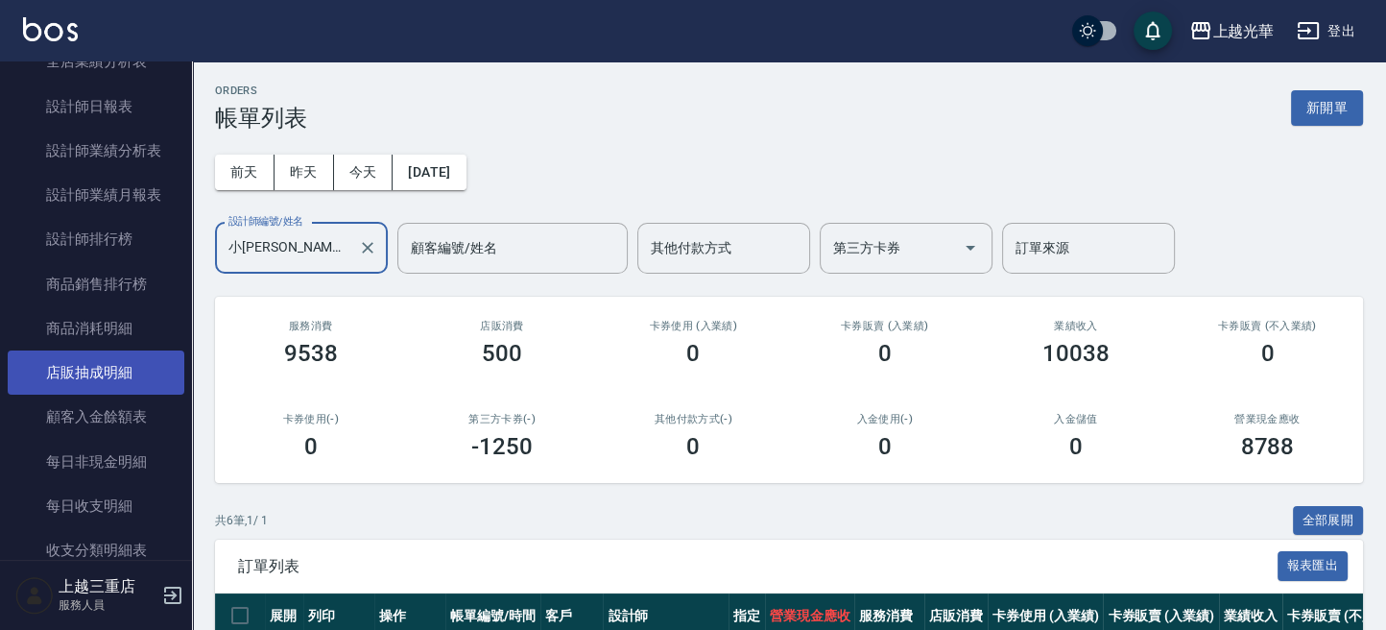
scroll to position [1023, 0]
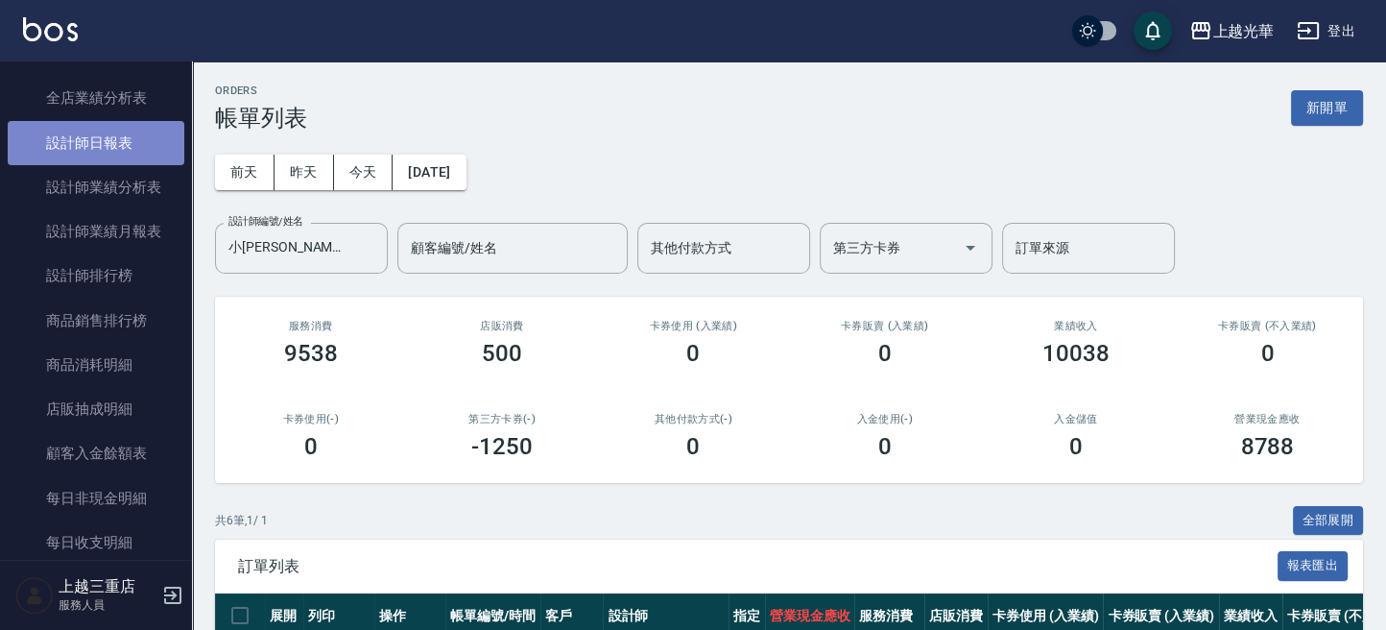
click at [127, 155] on link "設計師日報表" at bounding box center [96, 143] width 177 height 44
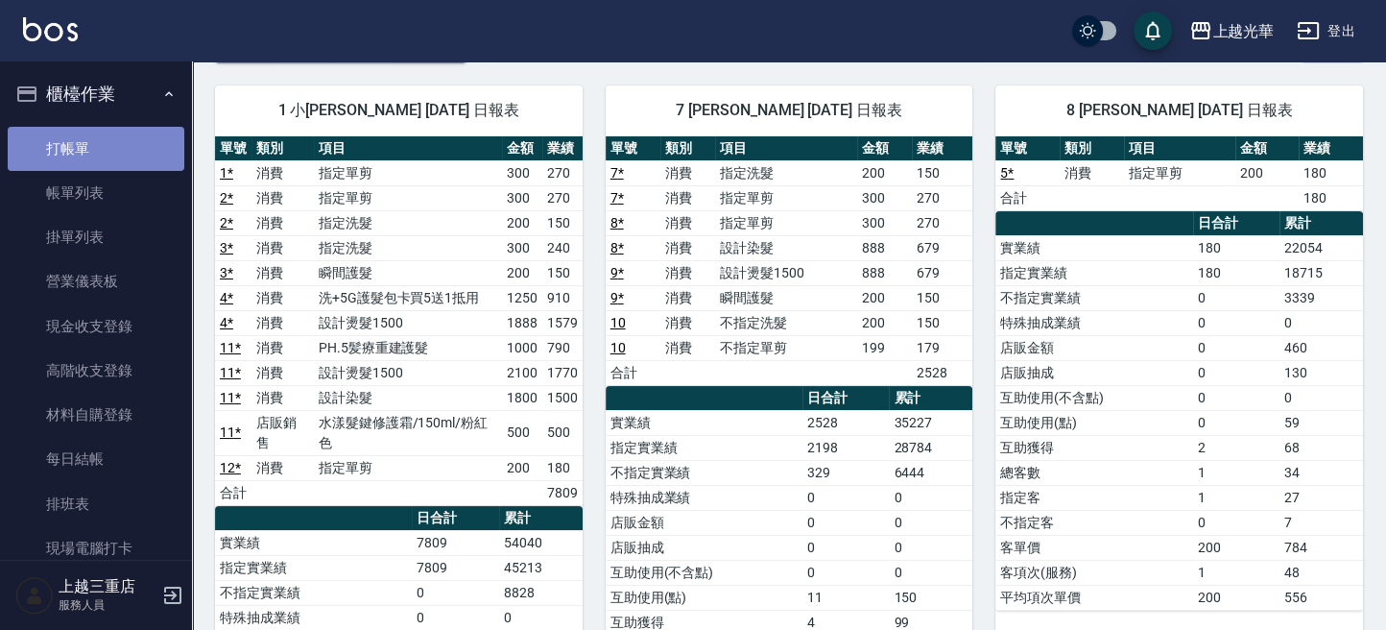
click at [113, 149] on link "打帳單" at bounding box center [96, 149] width 177 height 44
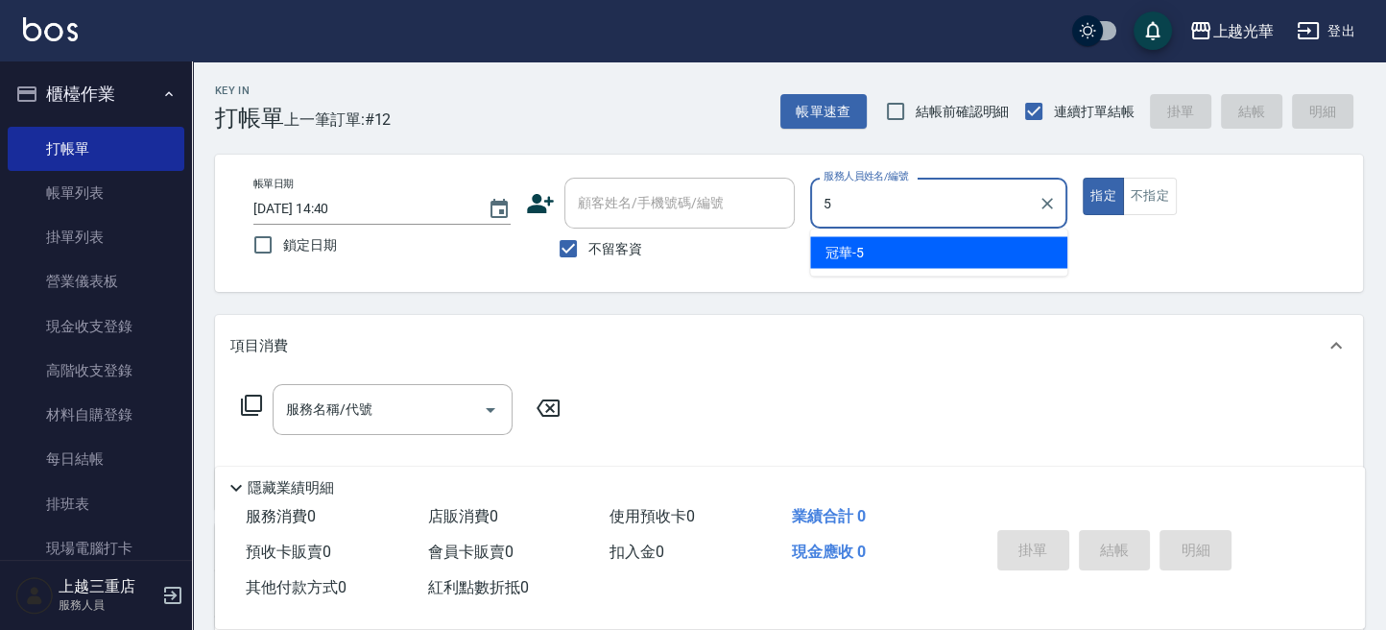
type input "冠華-5"
type button "true"
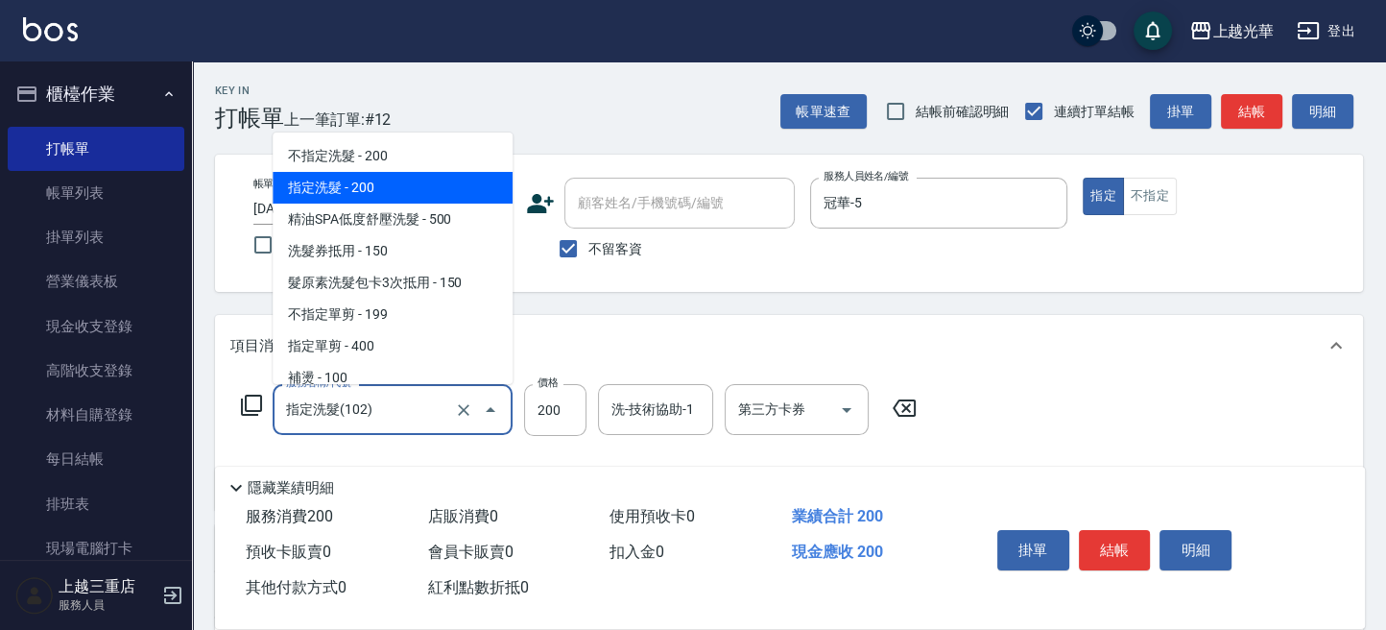
drag, startPoint x: 404, startPoint y: 417, endPoint x: 329, endPoint y: 448, distance: 81.3
click at [394, 419] on input "指定洗髮(102)" at bounding box center [365, 410] width 169 height 34
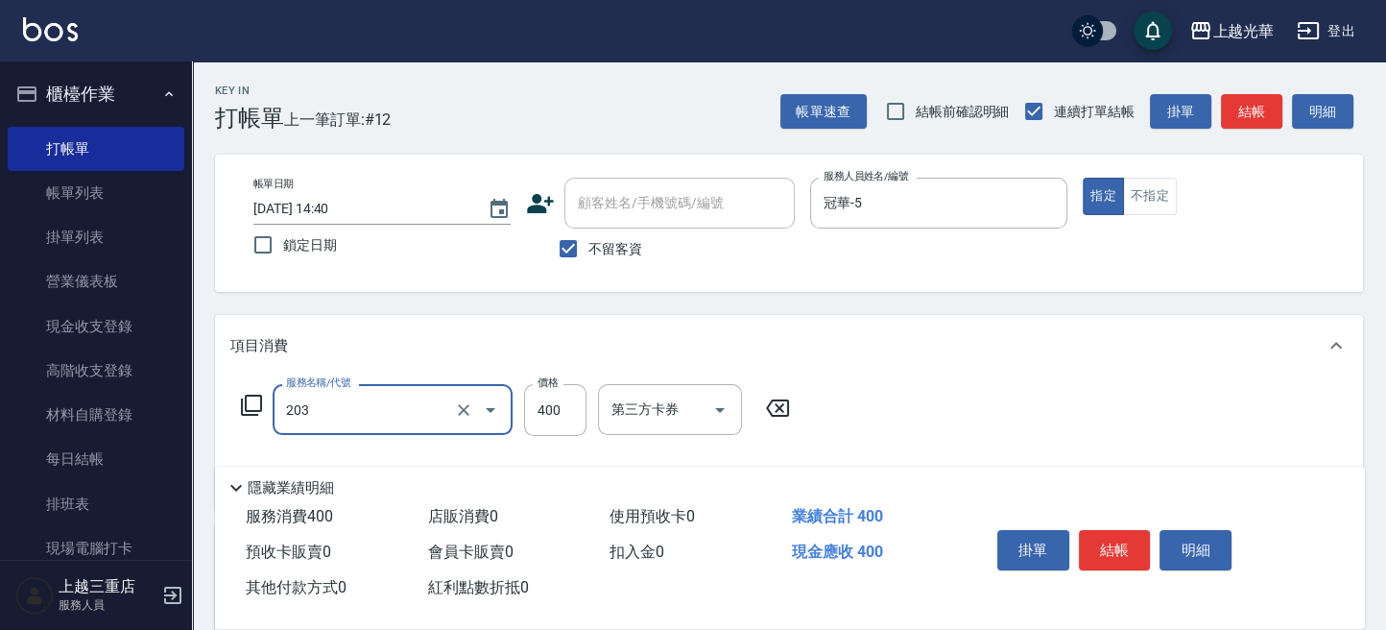
type input "指定單剪(203)"
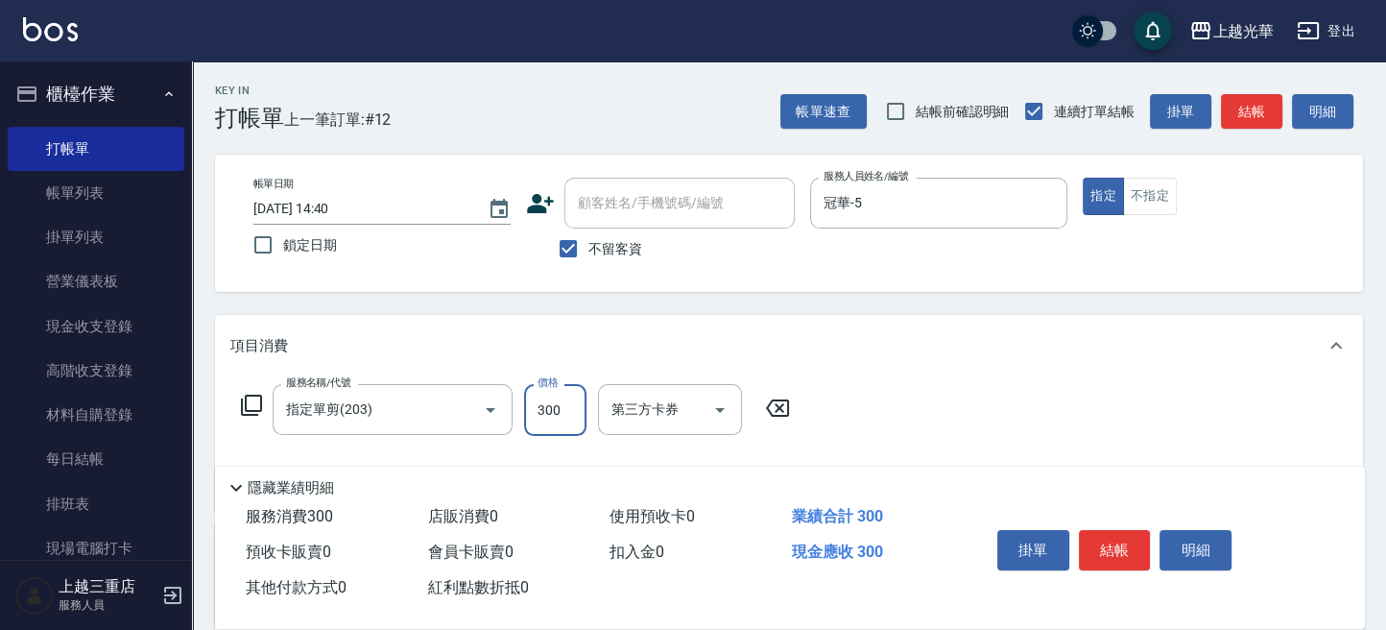
type input "300"
drag, startPoint x: 1158, startPoint y: 231, endPoint x: 1212, endPoint y: 153, distance: 95.9
click at [1164, 228] on div "帳單日期 2025/10/11 14:40 鎖定日期 顧客姓名/手機號碼/編號 顧客姓名/手機號碼/編號 不留客資 服務人員姓名/編號 冠華-5 服務人員姓名…" at bounding box center [789, 223] width 1102 height 91
drag, startPoint x: 1251, startPoint y: 101, endPoint x: 1178, endPoint y: 153, distance: 89.5
click at [1250, 104] on button "結帳" at bounding box center [1251, 112] width 61 height 36
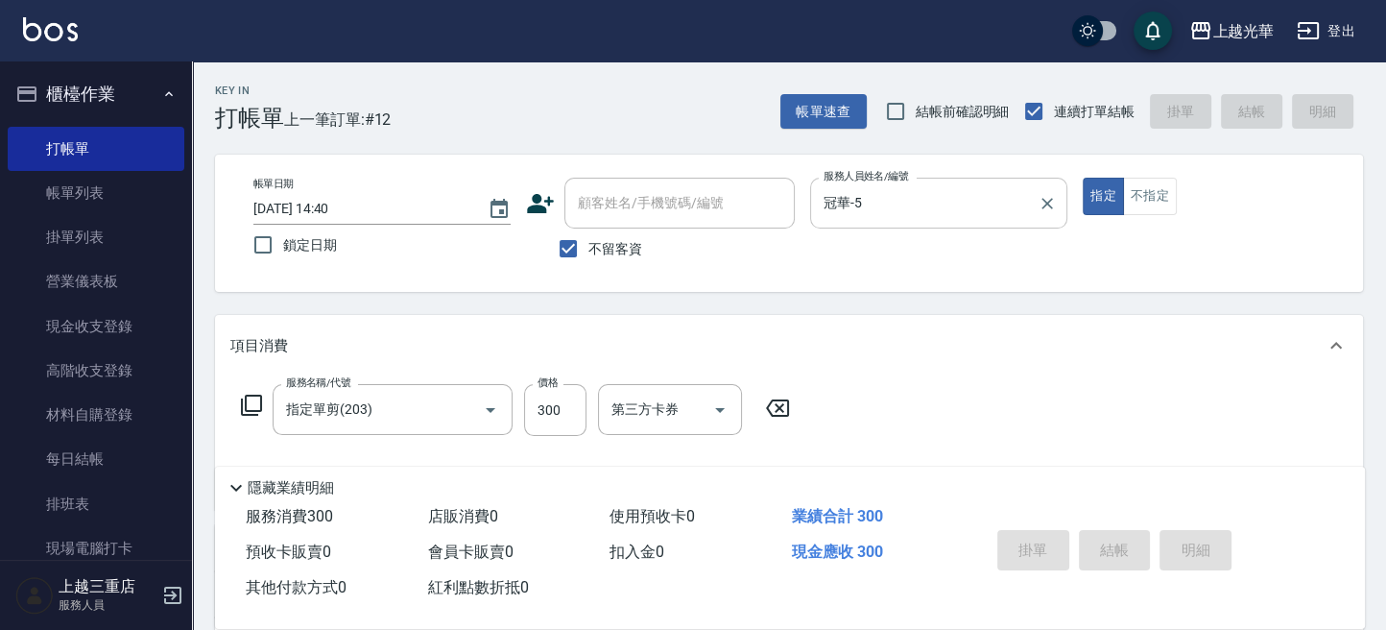
type input "2025/10/11 14:59"
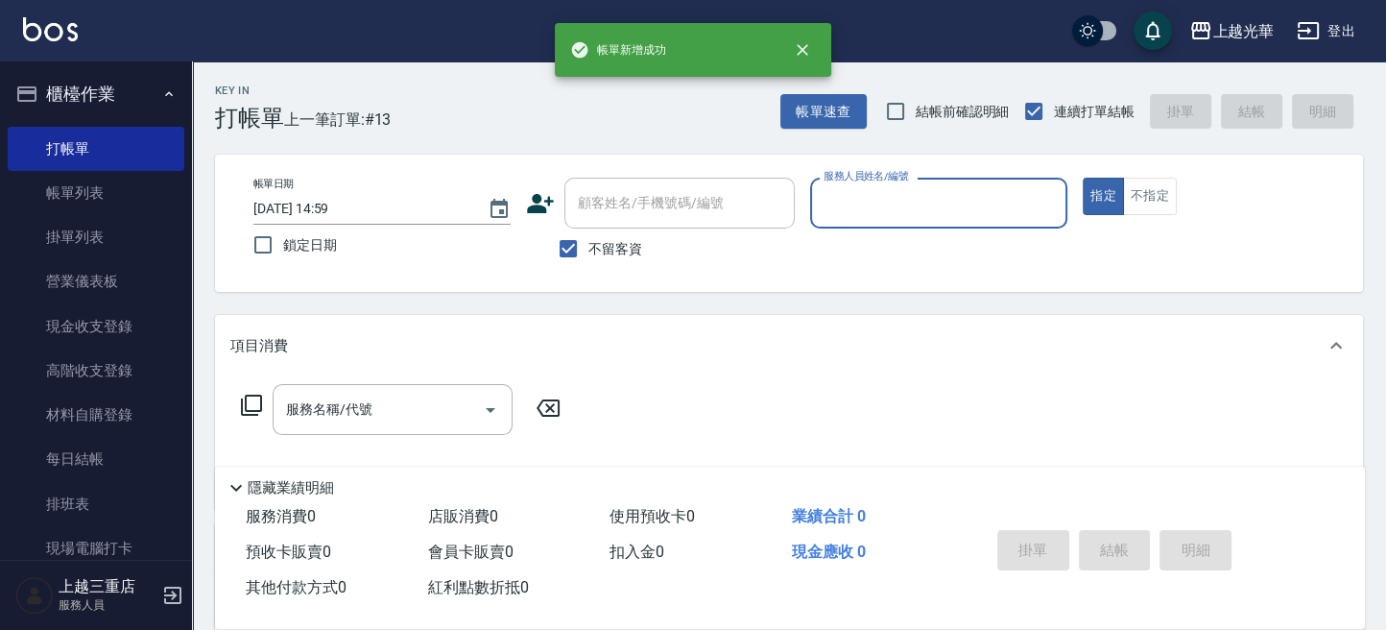
click at [917, 211] on input "服務人員姓名/編號" at bounding box center [939, 203] width 240 height 34
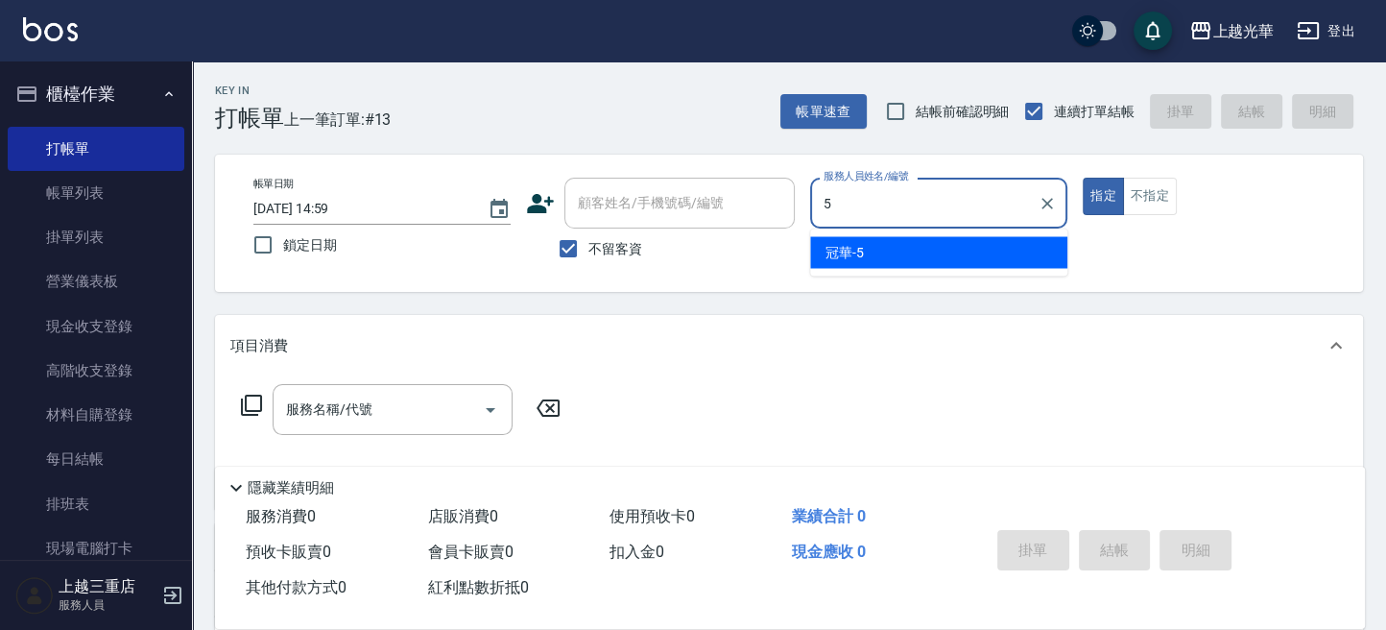
type input "冠華-5"
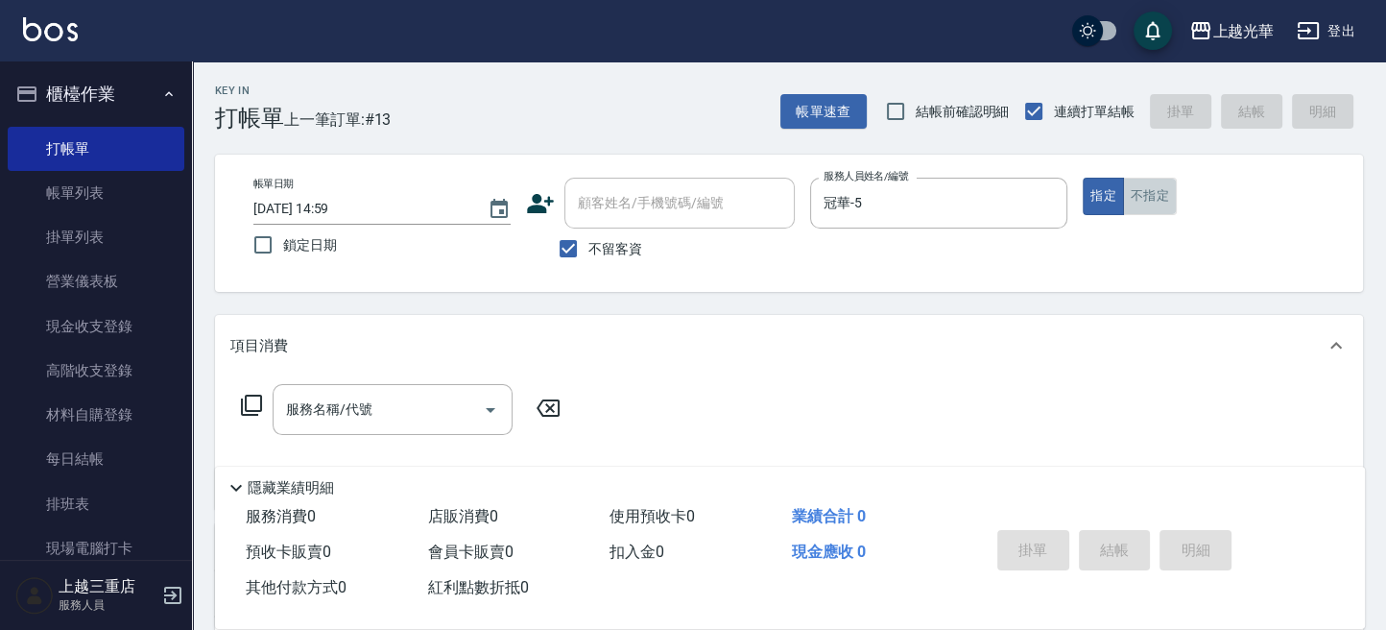
drag, startPoint x: 1138, startPoint y: 196, endPoint x: 883, endPoint y: 307, distance: 277.7
click at [1133, 201] on button "不指定" at bounding box center [1150, 196] width 54 height 37
click at [352, 429] on div "服務名稱/代號" at bounding box center [393, 409] width 240 height 51
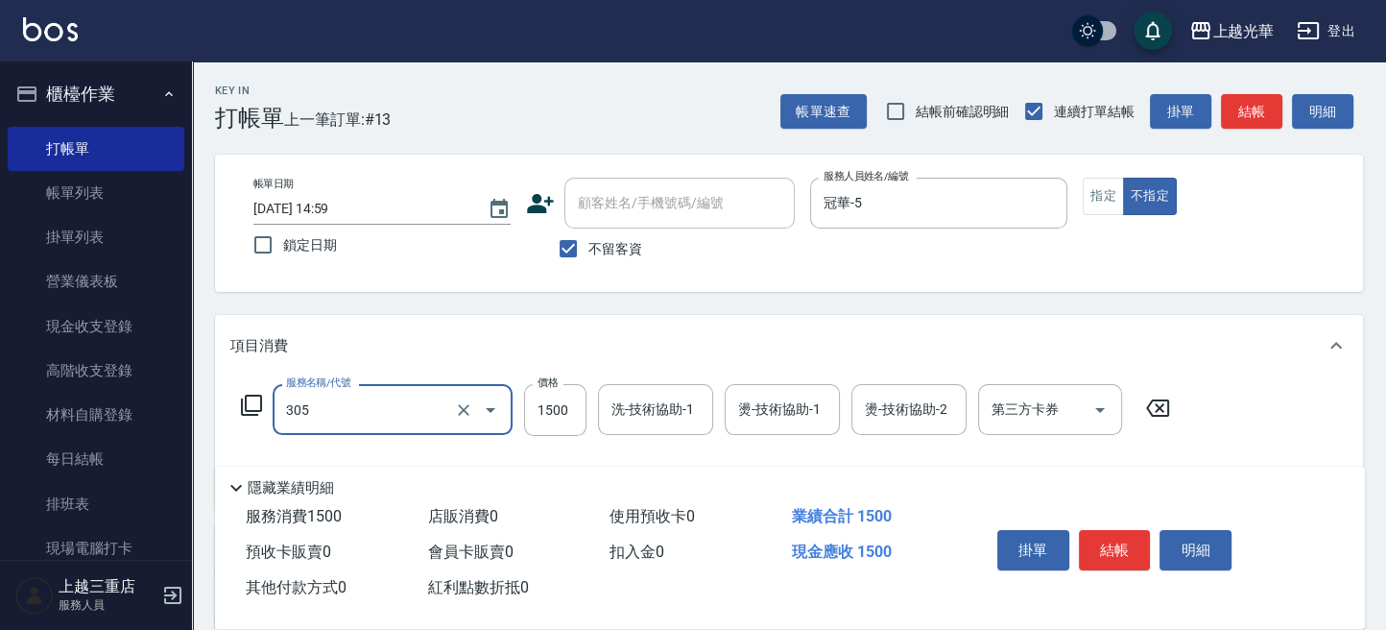
type input "設計燙髮1500(305)"
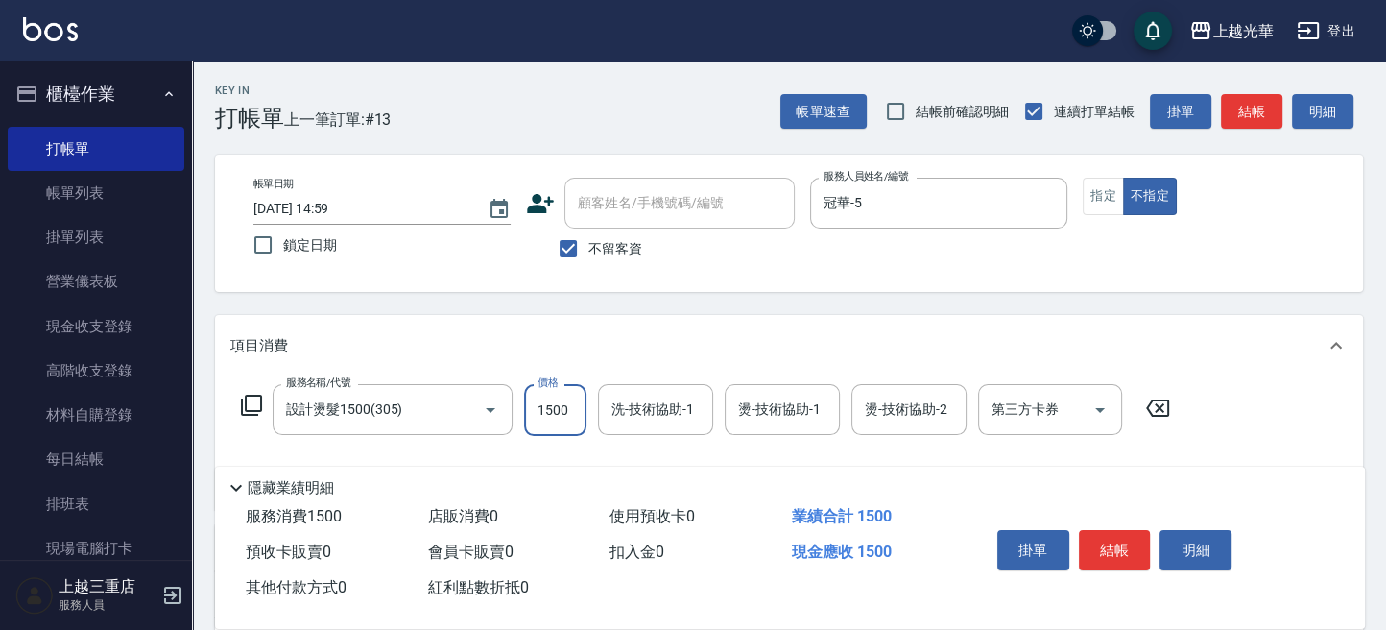
type input "."
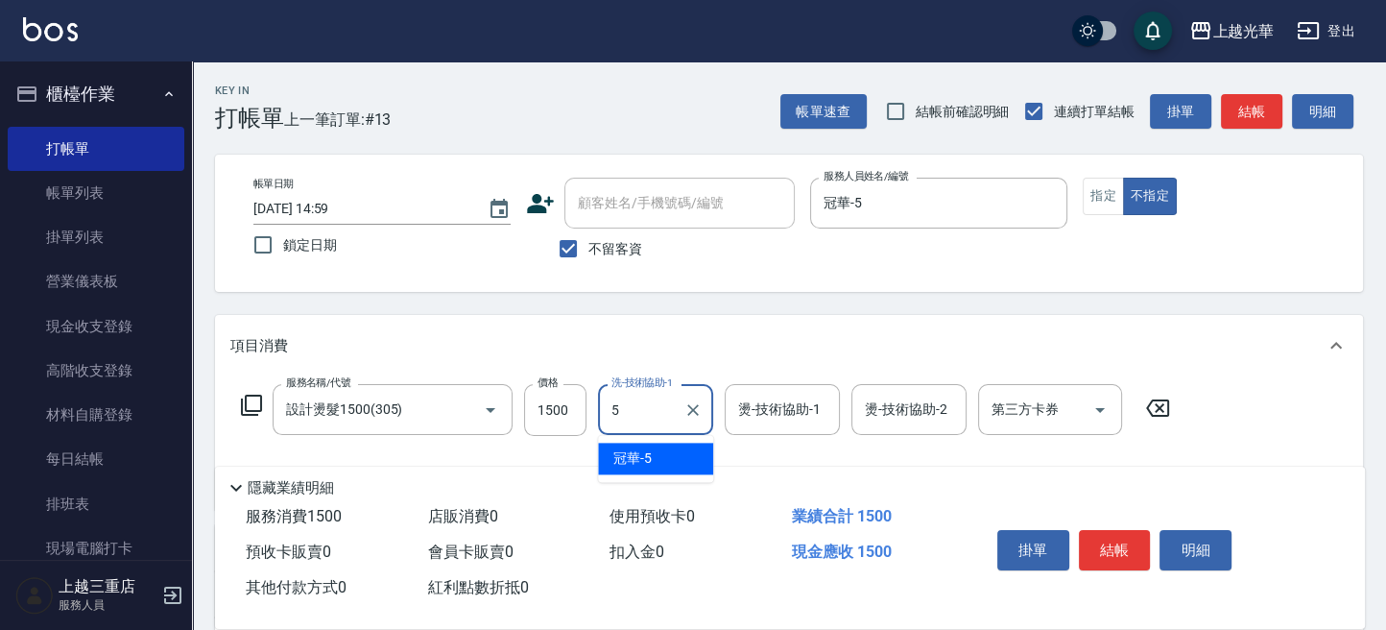
type input "冠華-5"
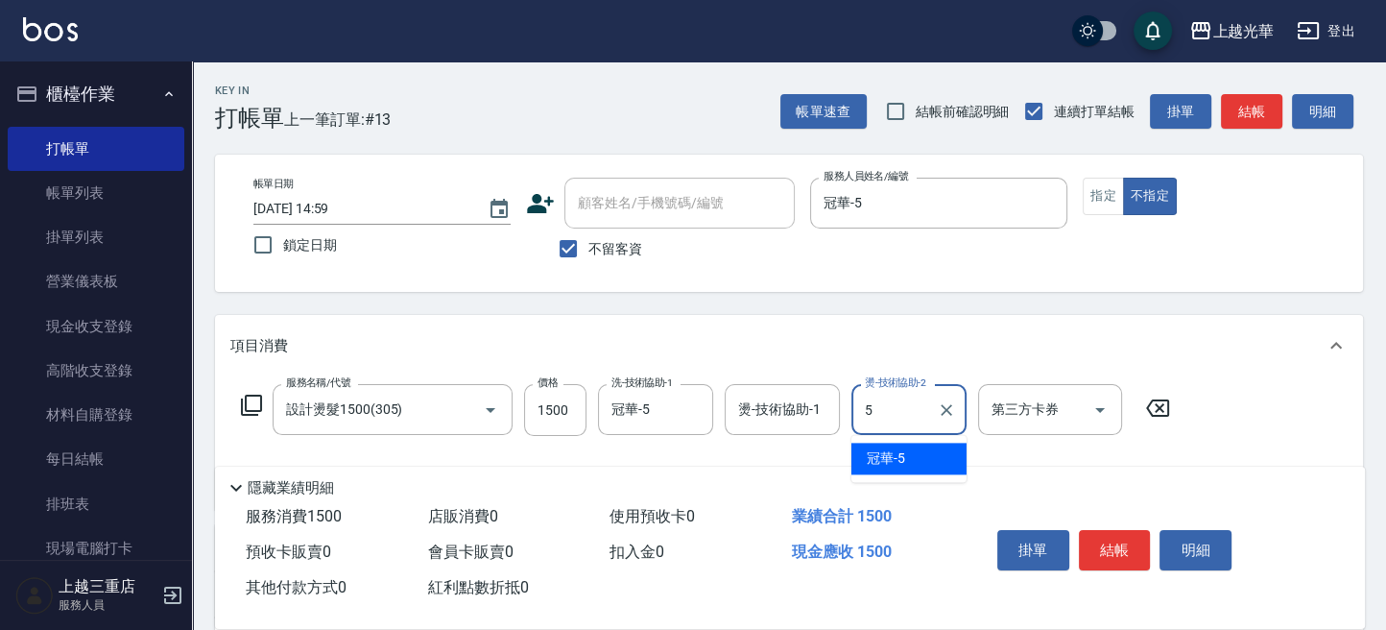
type input "冠華-5"
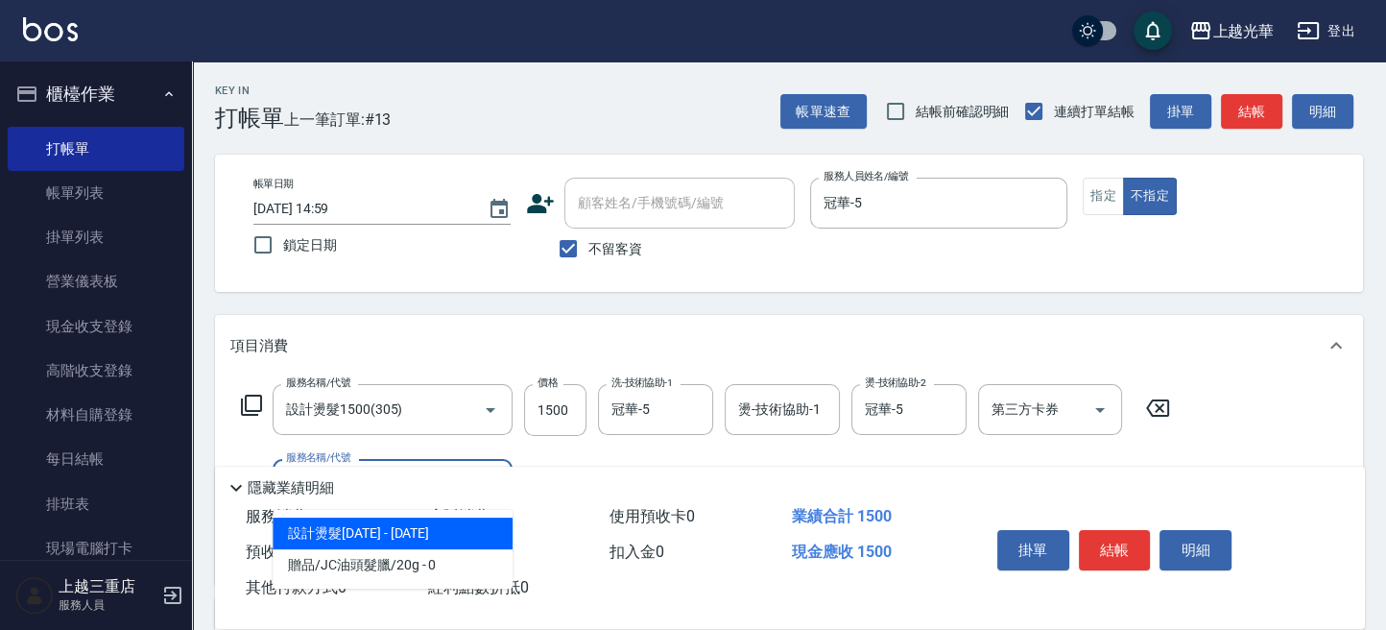
type input "2"
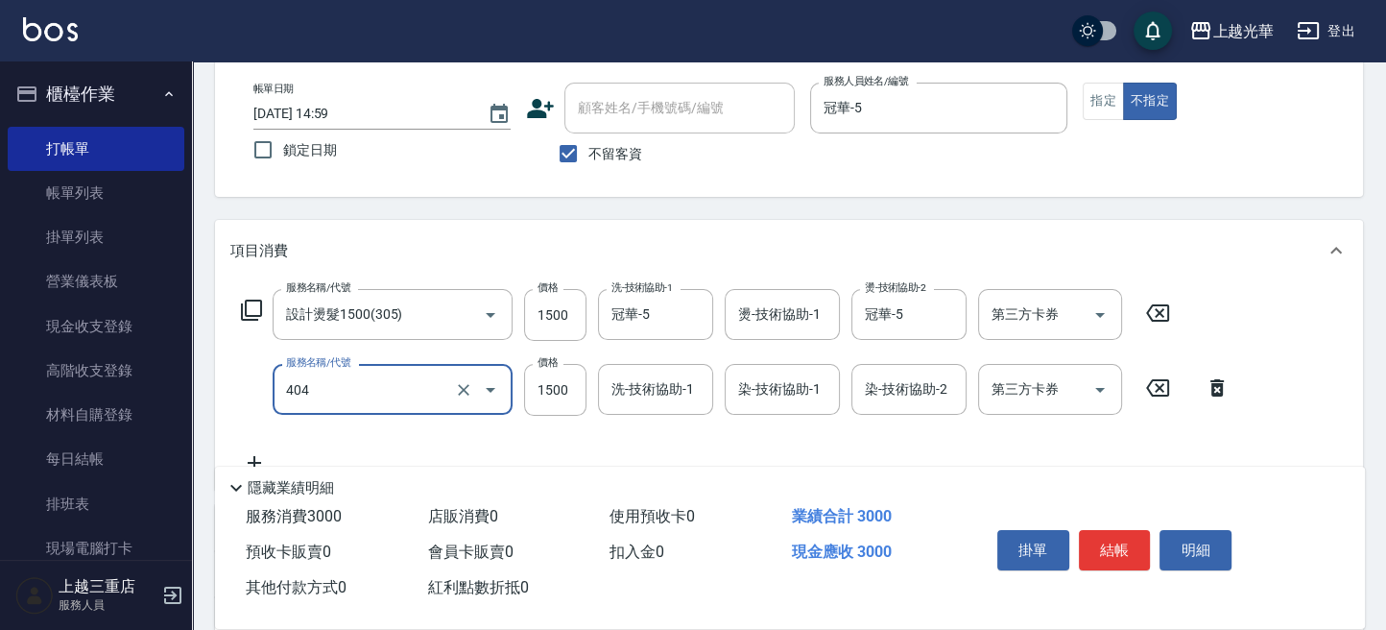
scroll to position [128, 0]
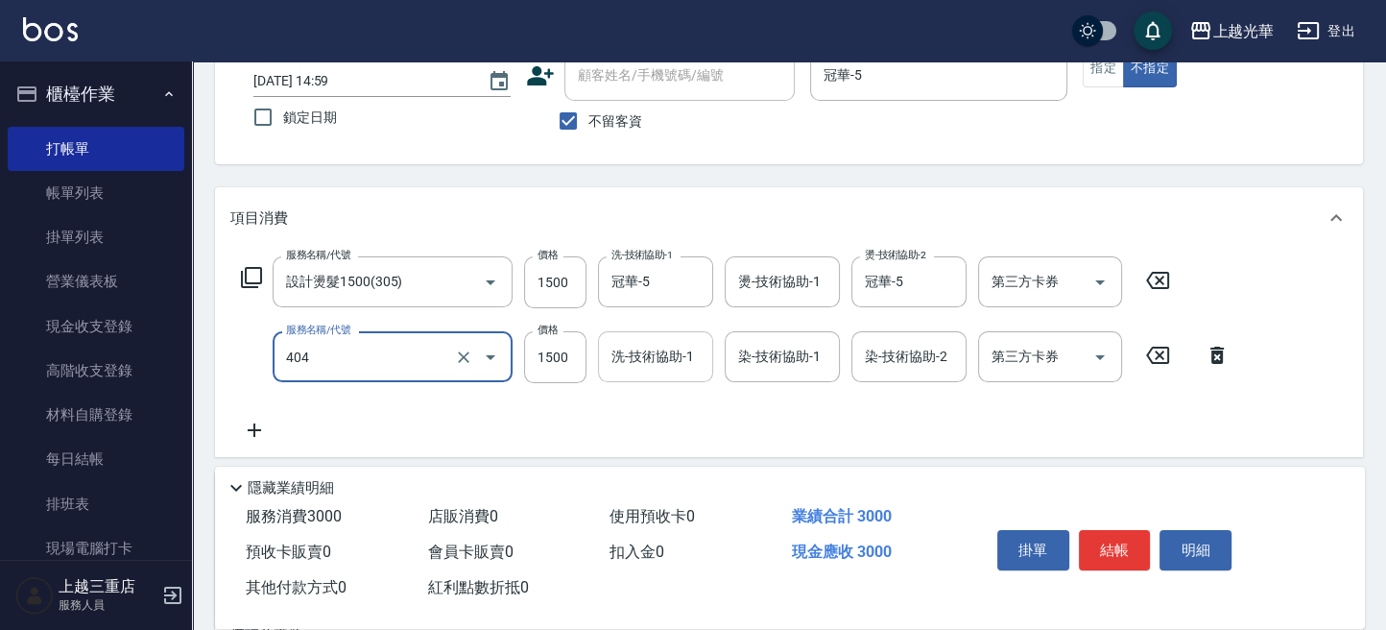
type input "設計染髮(404)"
click at [660, 357] on input "洗-技術協助-1" at bounding box center [656, 357] width 98 height 34
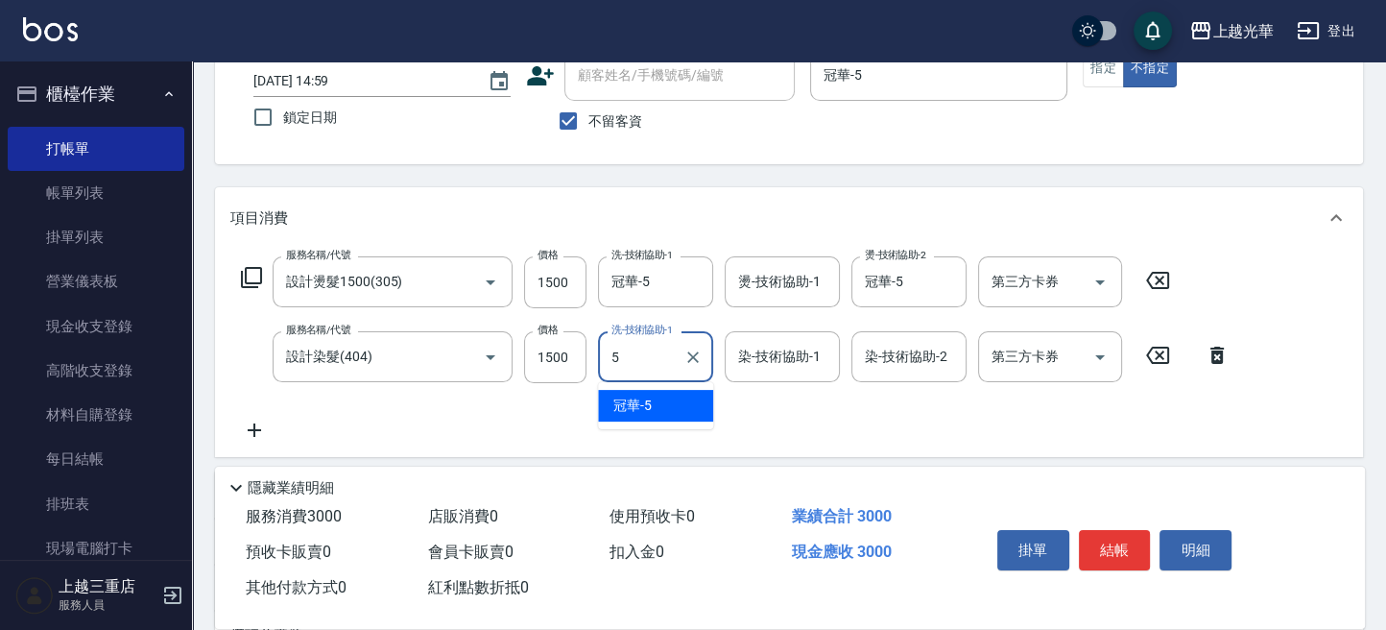
type input "冠華-5"
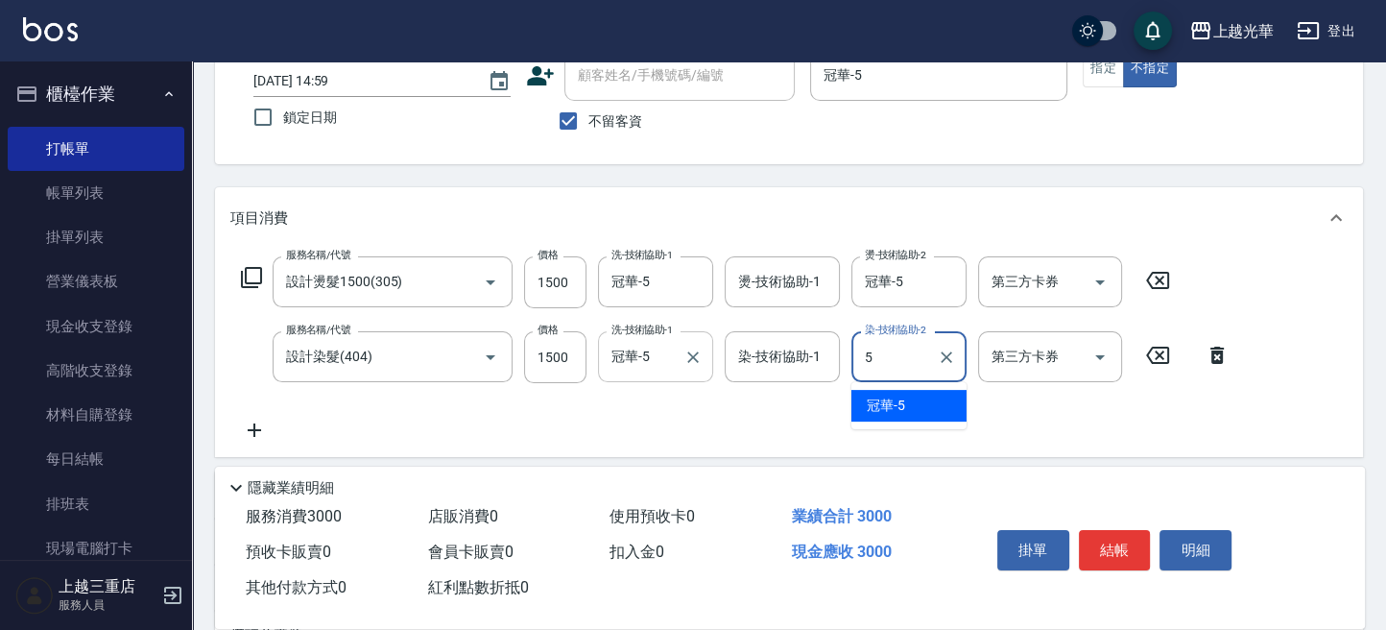
type input "冠華-5"
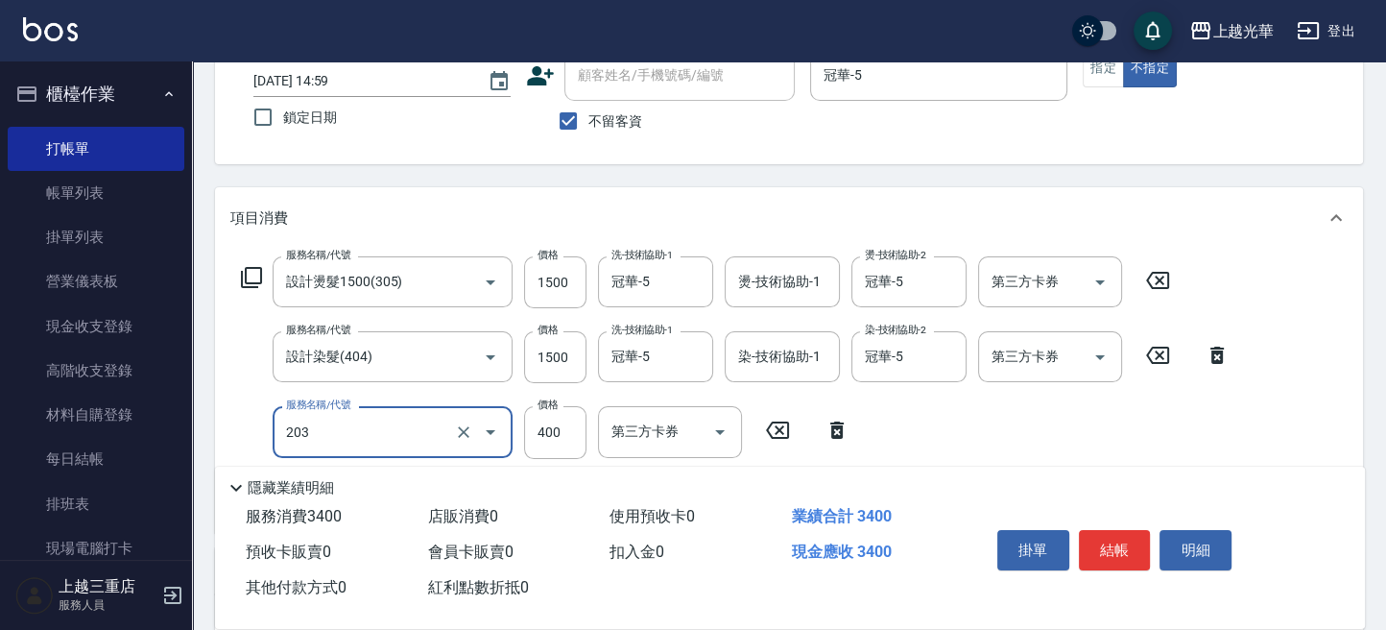
type input "指定單剪(203)"
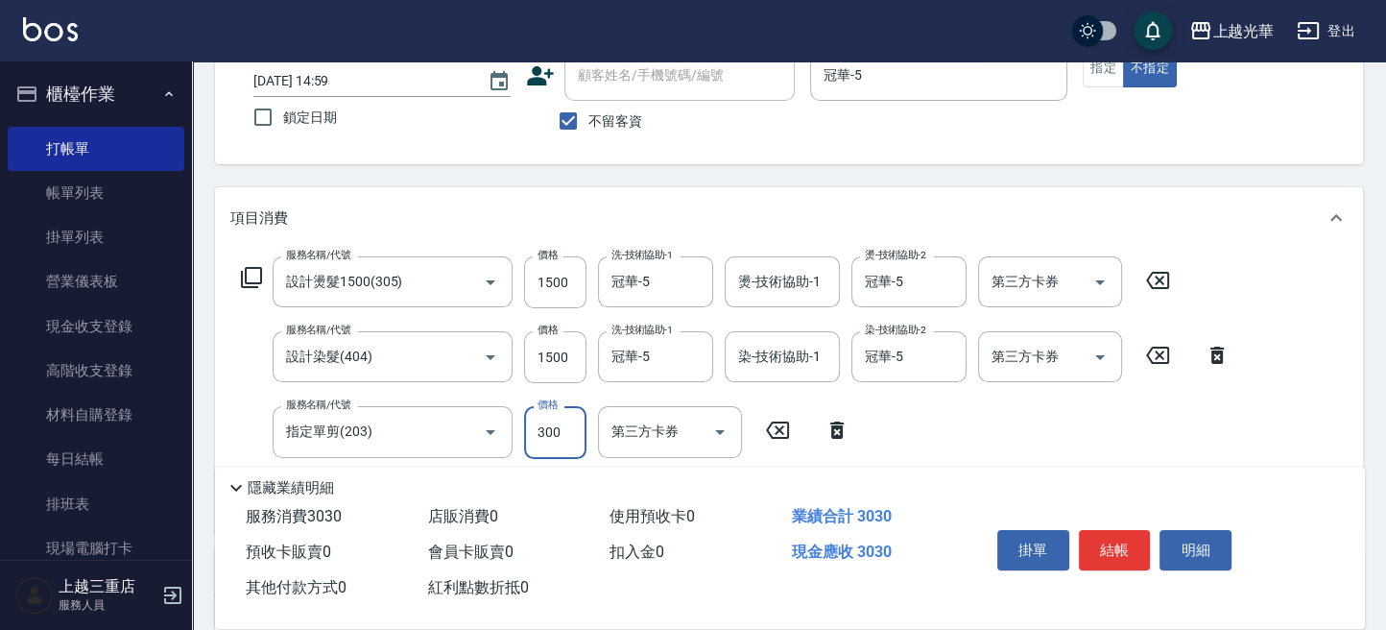
type input "300"
click at [947, 421] on div "服務名稱/代號 設計燙髮1500(305) 服務名稱/代號 價格 1500 價格 洗-技術協助-1 冠華-5 洗-技術協助-1 燙-技術協助-1 燙-技術協助…" at bounding box center [735, 386] width 1011 height 260
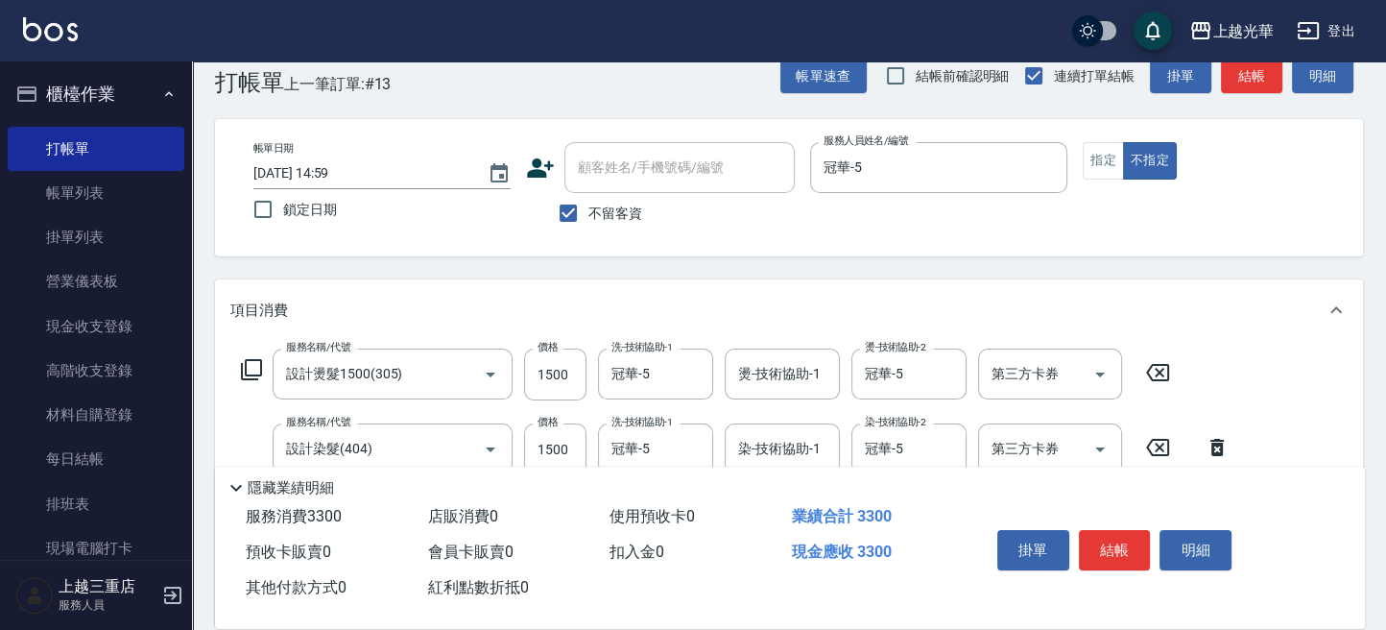
scroll to position [0, 0]
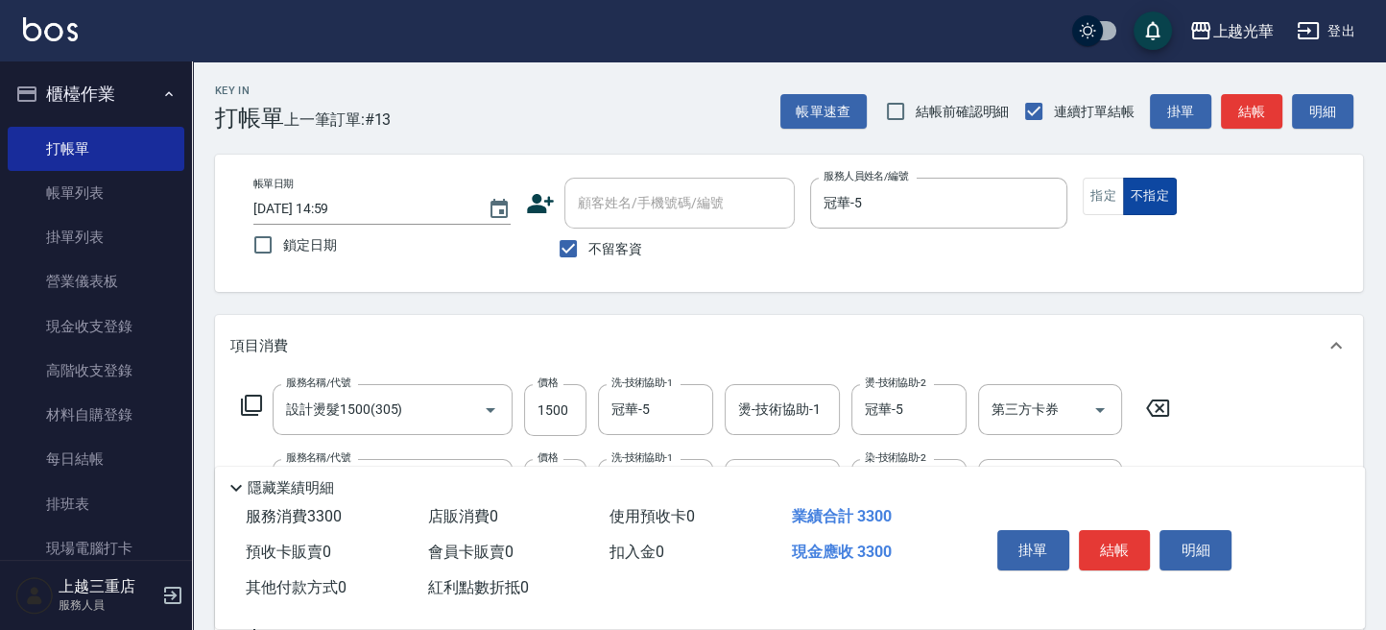
drag, startPoint x: 1099, startPoint y: 192, endPoint x: 1122, endPoint y: 192, distance: 23.0
click at [1105, 192] on button "指定" at bounding box center [1103, 196] width 41 height 37
drag, startPoint x: 1237, startPoint y: 115, endPoint x: 1144, endPoint y: 152, distance: 100.0
click at [1240, 115] on button "結帳" at bounding box center [1251, 112] width 61 height 36
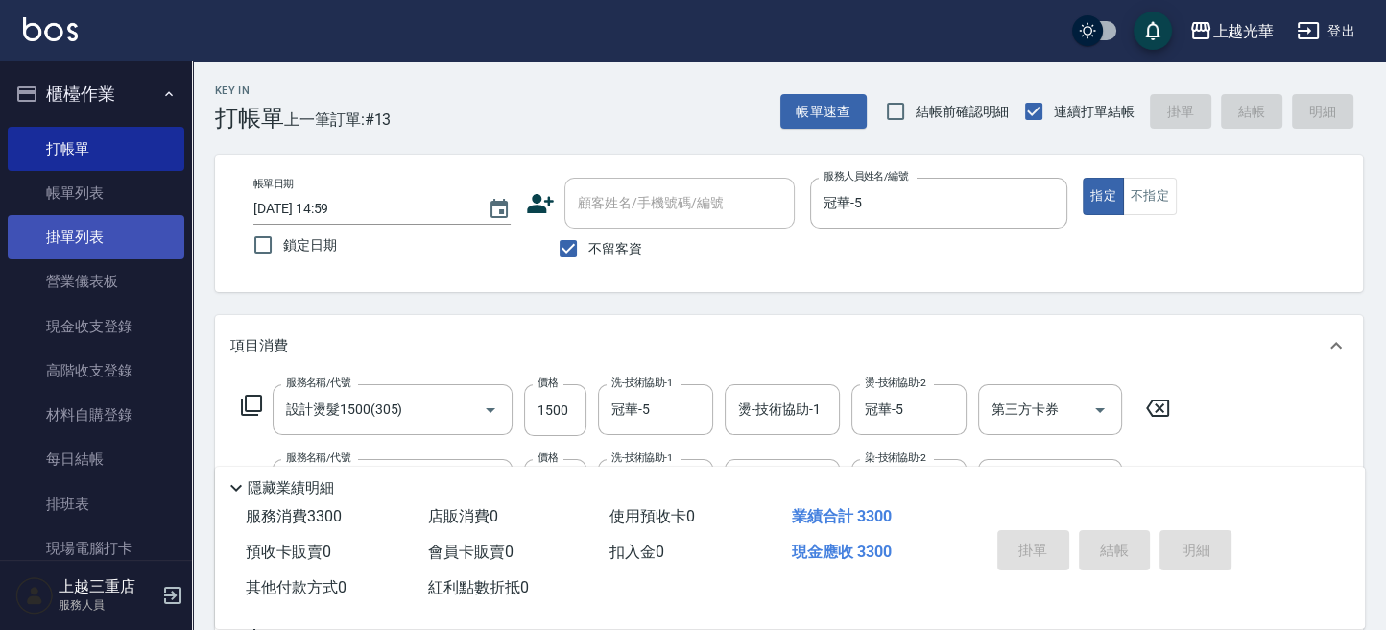
type input "2025/10/11 15:00"
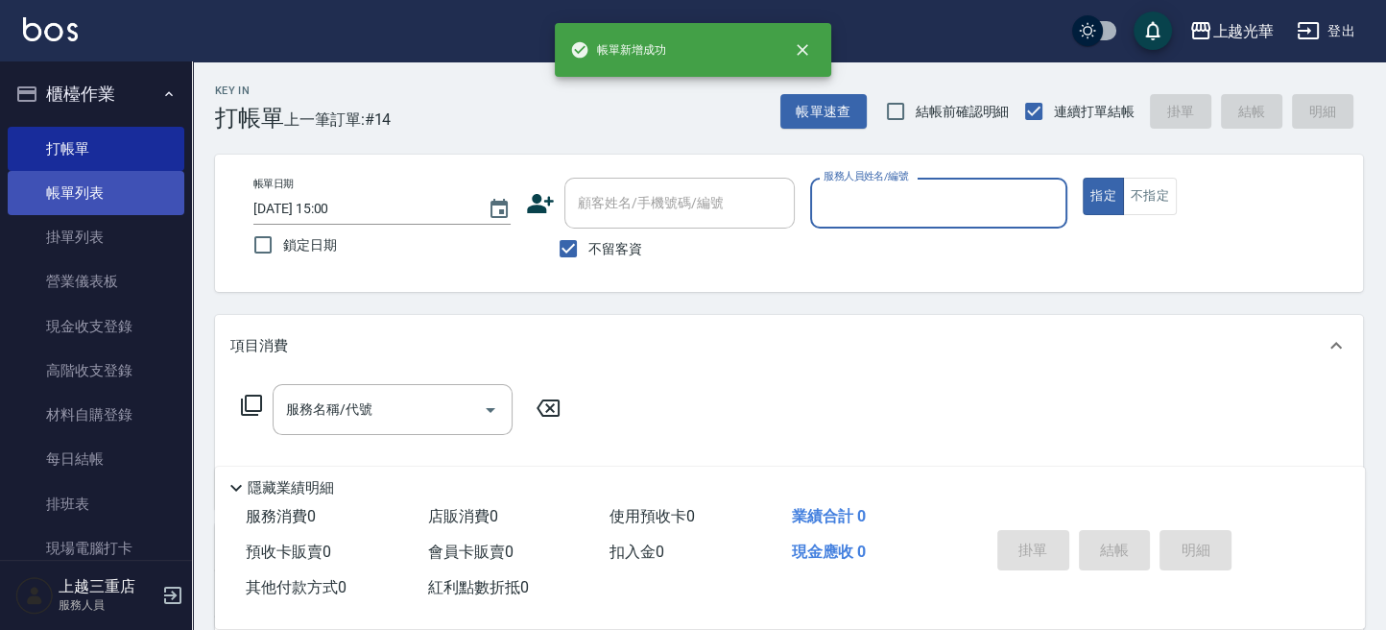
click at [104, 198] on link "帳單列表" at bounding box center [96, 193] width 177 height 44
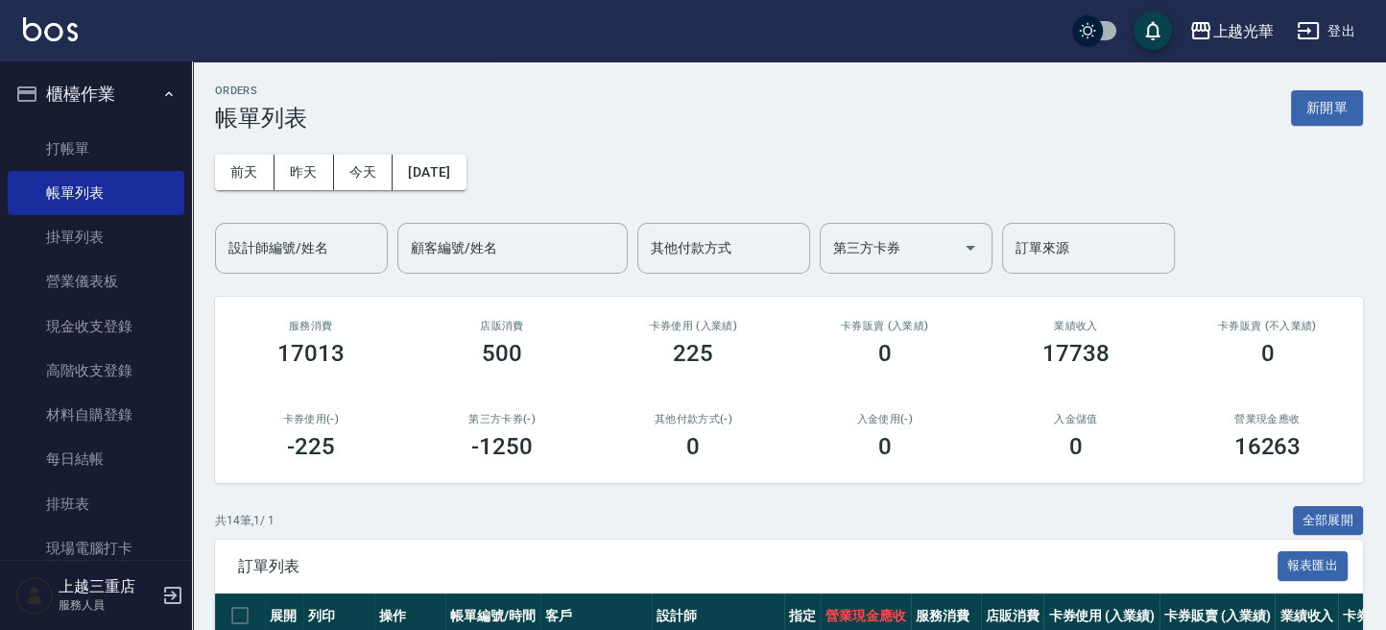
click at [325, 241] on input "設計師編號/姓名" at bounding box center [302, 248] width 156 height 34
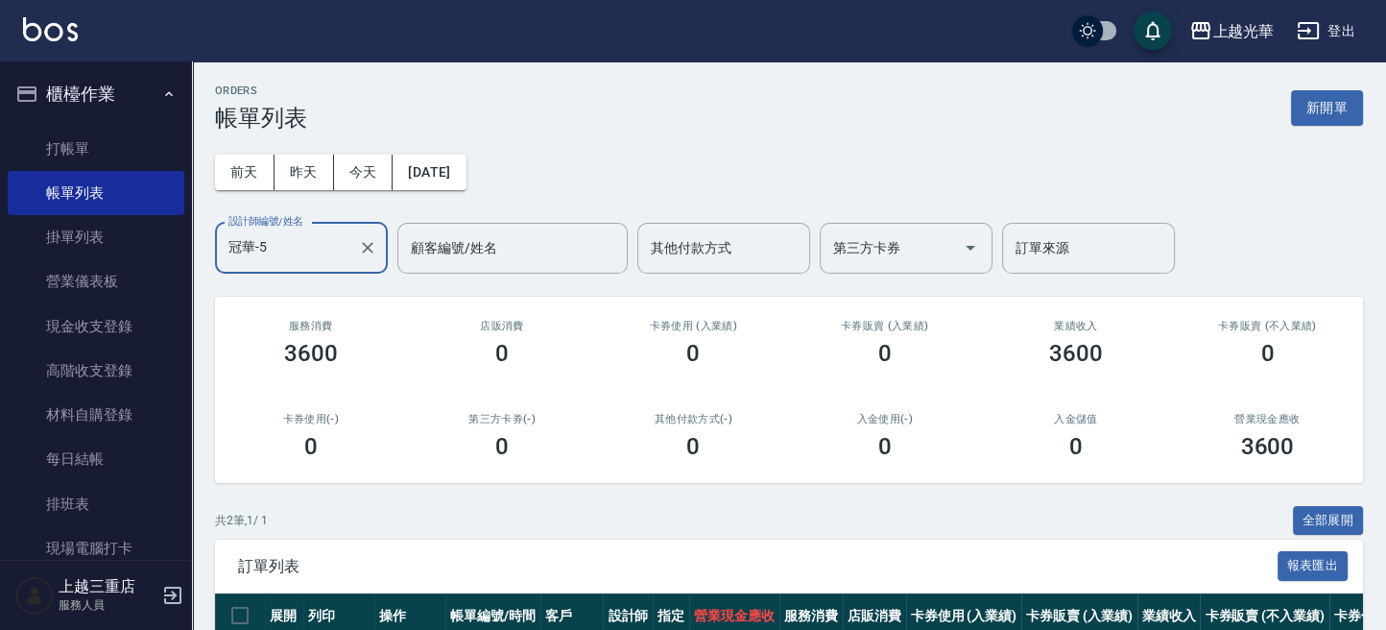
scroll to position [193, 0]
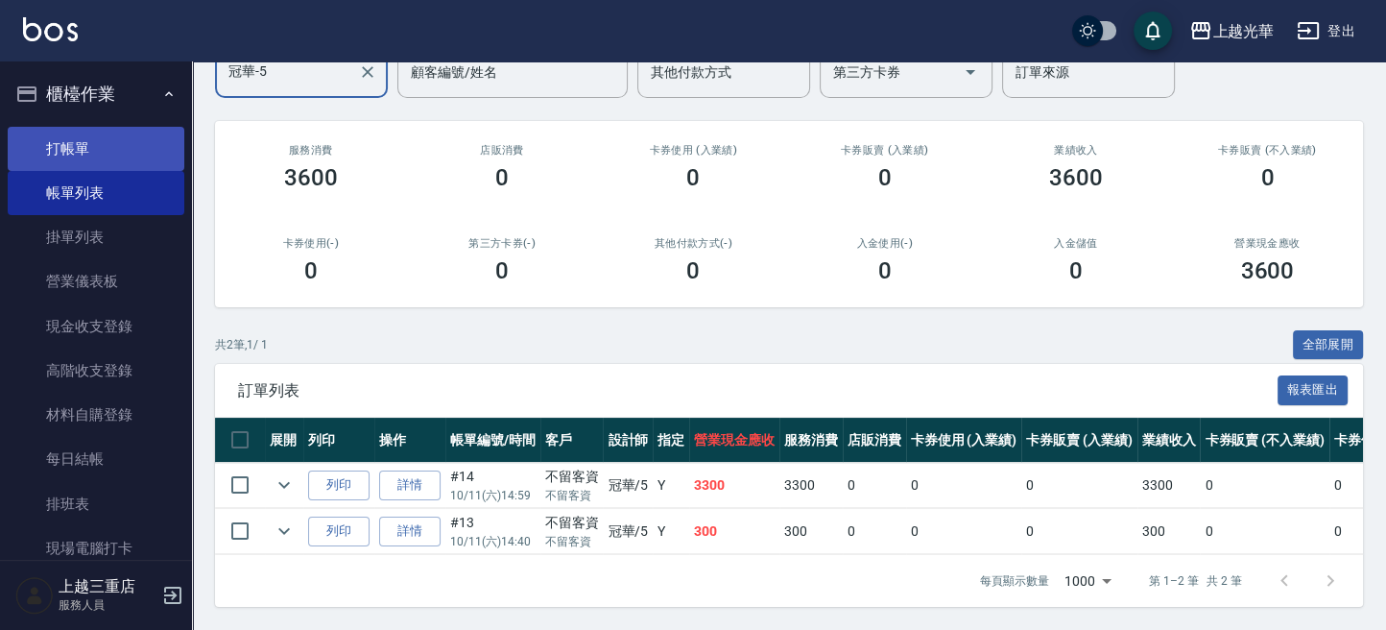
type input "冠華-5"
click at [80, 131] on link "打帳單" at bounding box center [96, 149] width 177 height 44
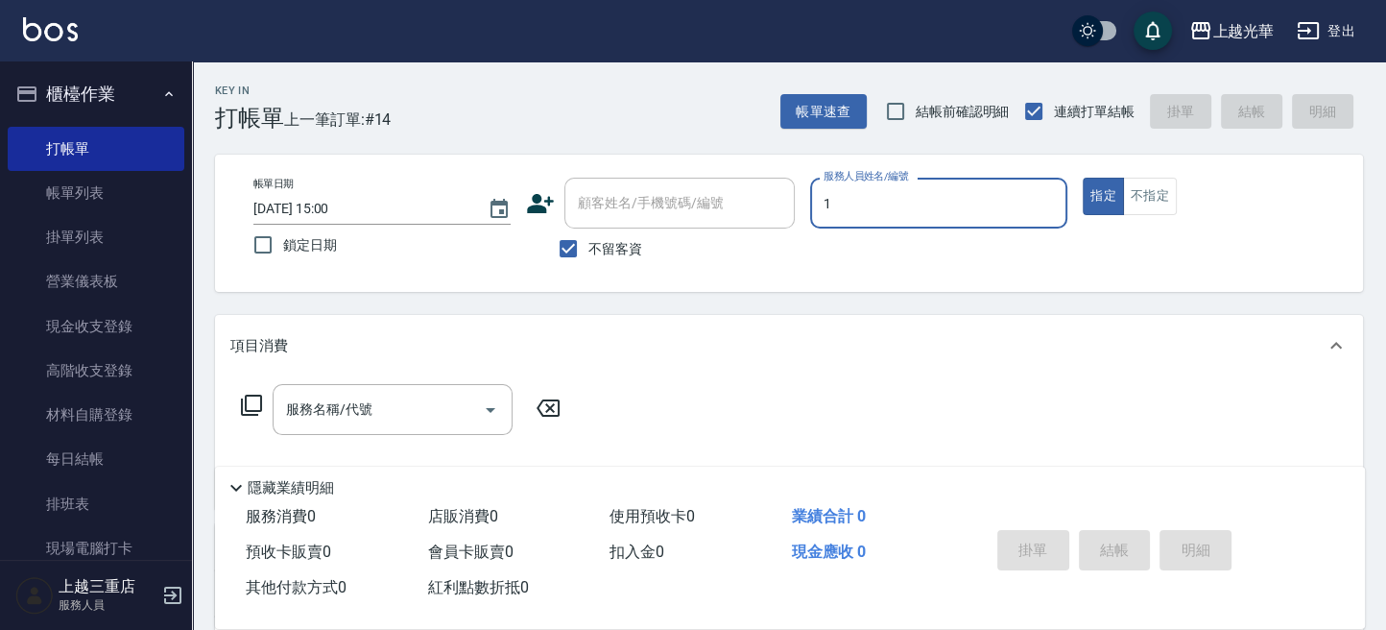
type input "1"
type button "true"
type input "小詹-1"
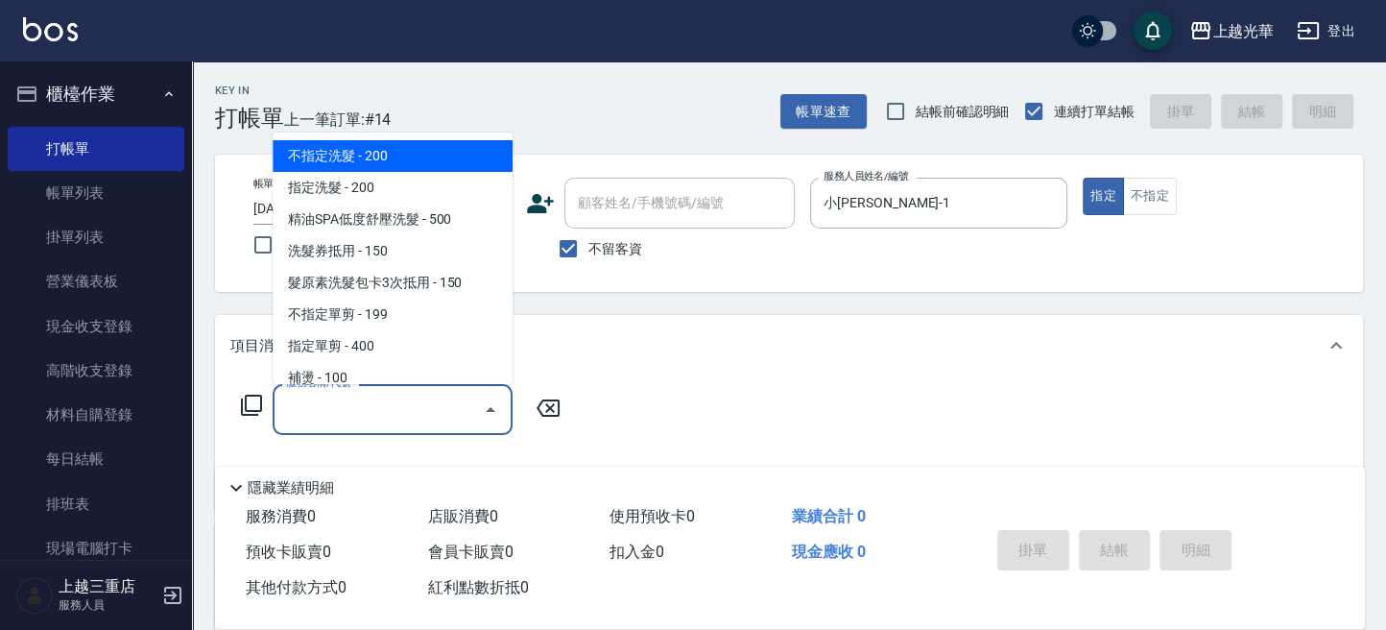
click at [378, 410] on input "服務名稱/代號" at bounding box center [378, 410] width 194 height 34
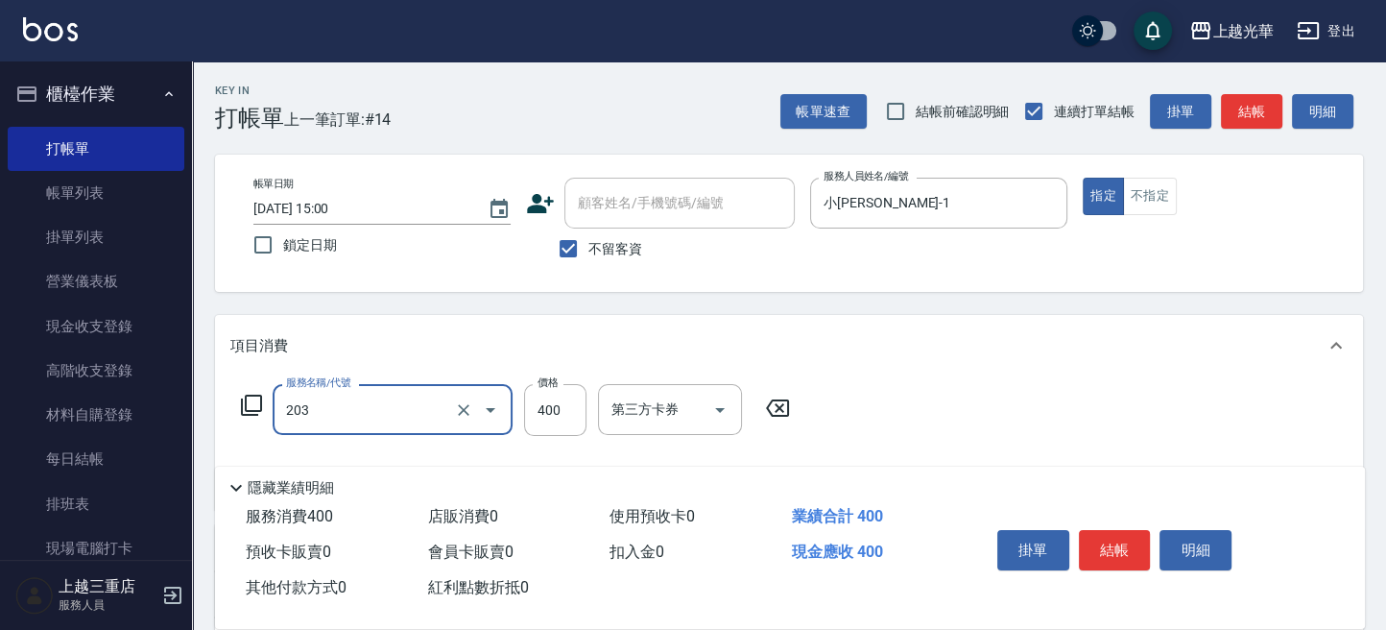
type input "指定單剪(203)"
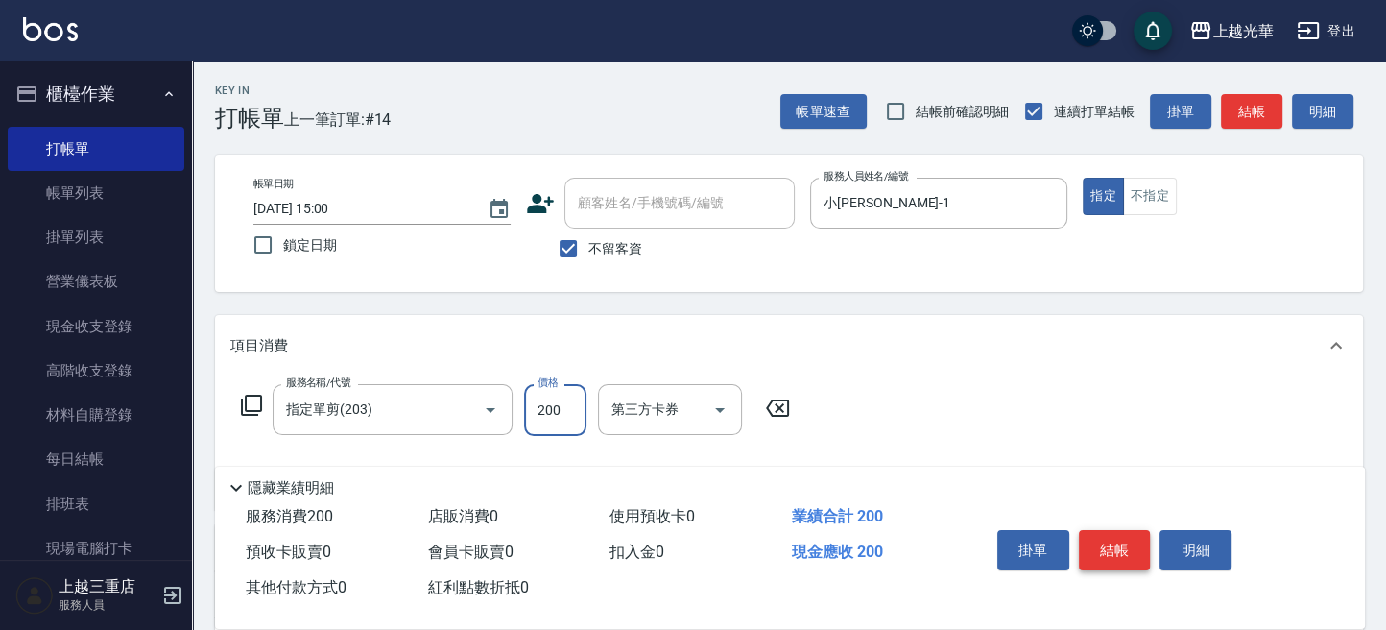
type input "200"
click at [1091, 543] on button "結帳" at bounding box center [1115, 550] width 72 height 40
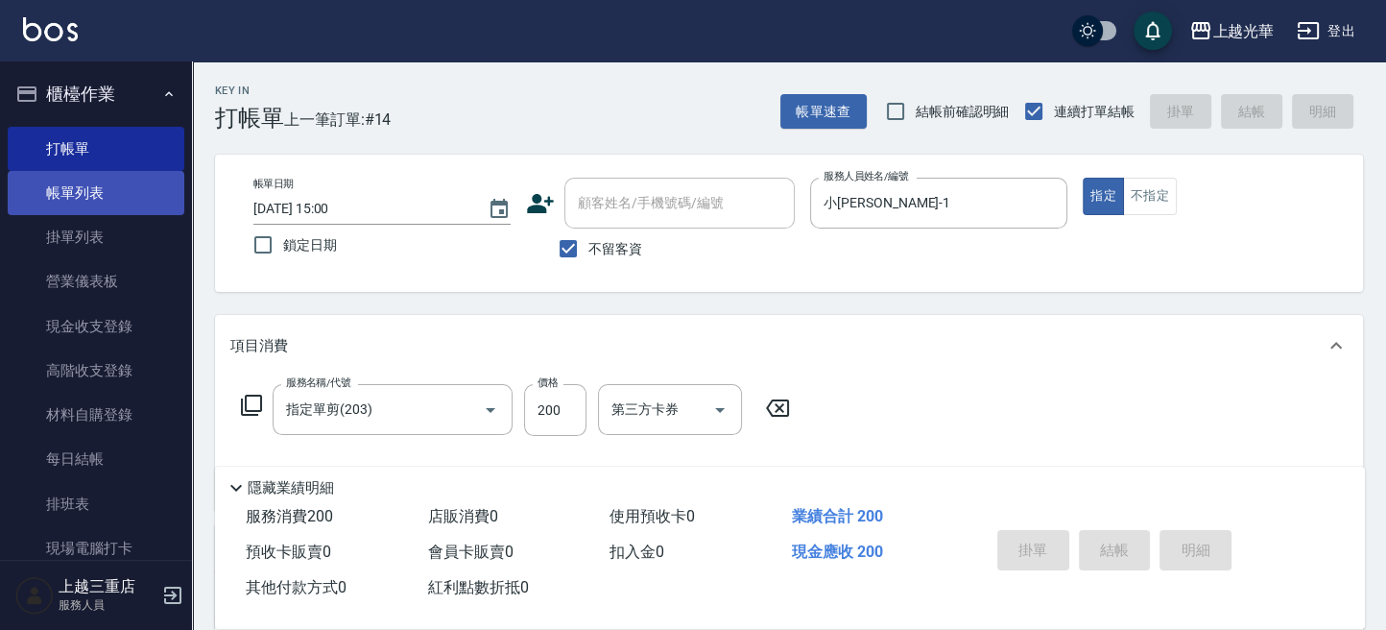
type input "2025/10/11 15:13"
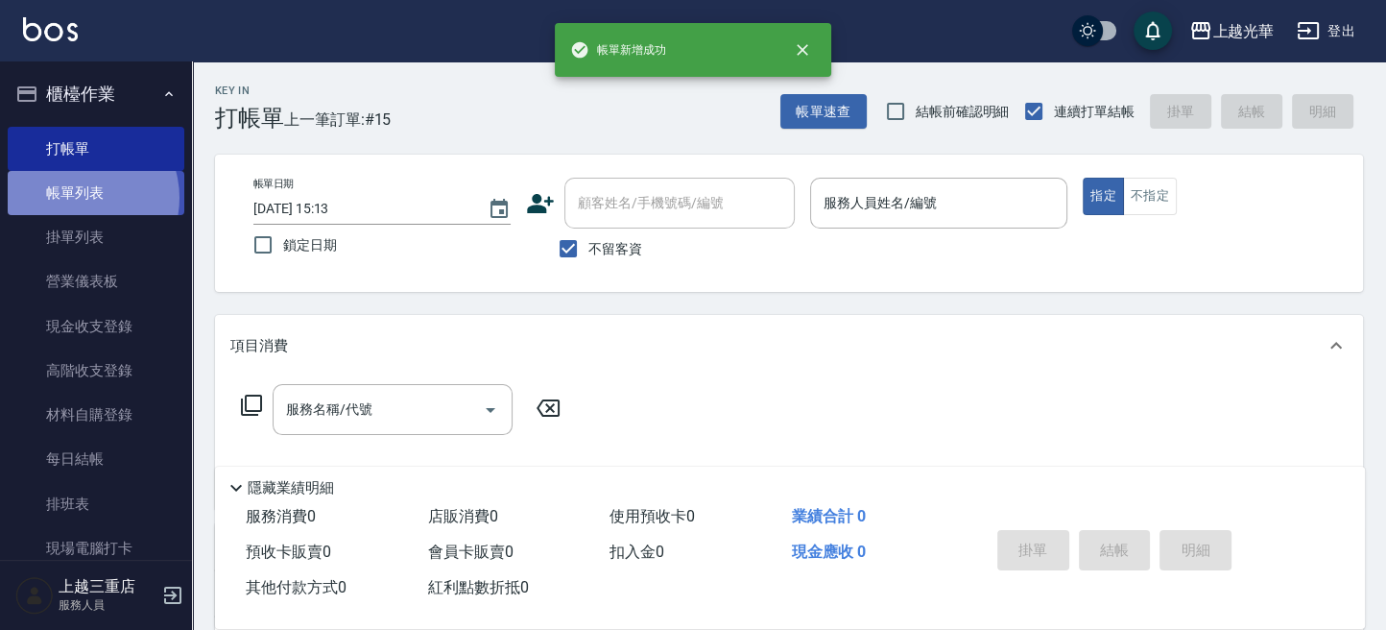
click at [78, 198] on link "帳單列表" at bounding box center [96, 193] width 177 height 44
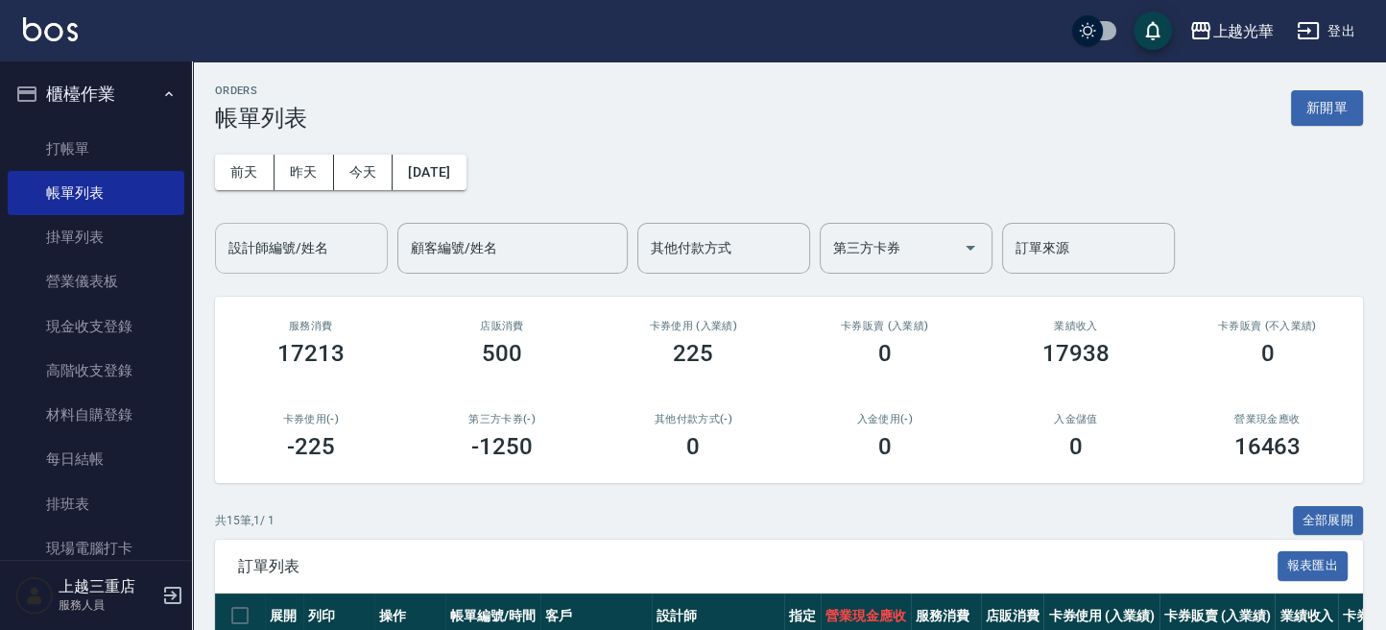
click at [307, 241] on input "設計師編號/姓名" at bounding box center [302, 248] width 156 height 34
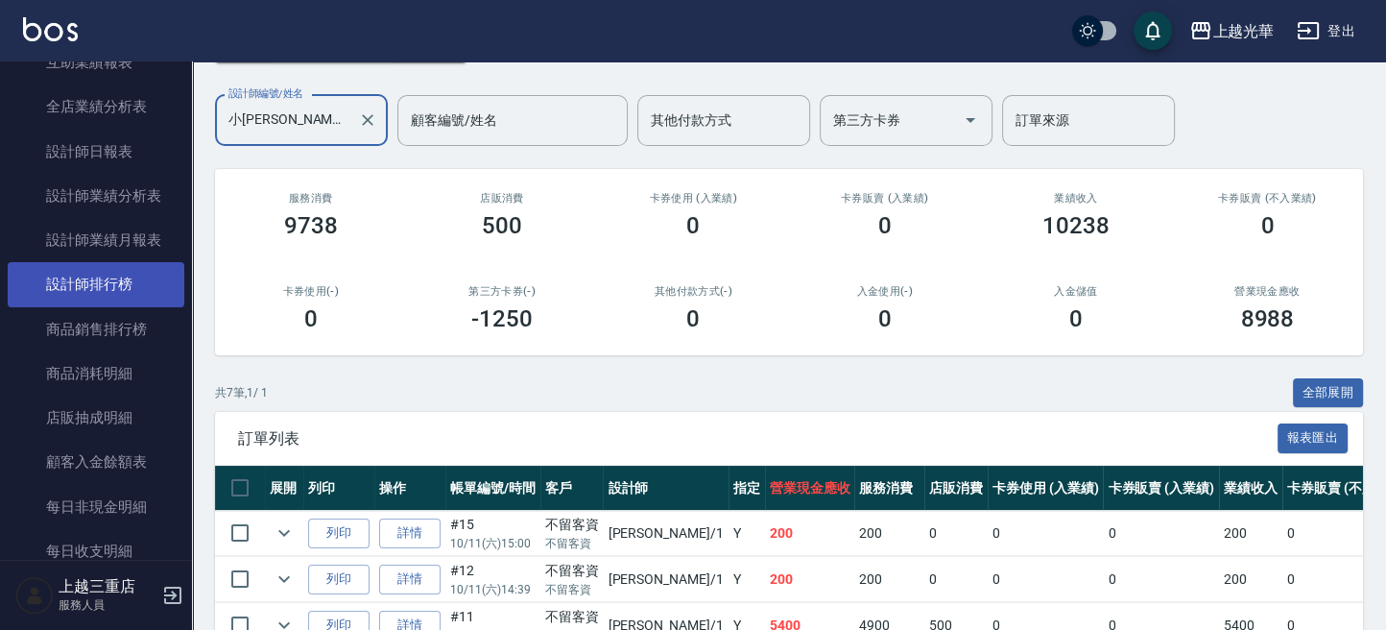
scroll to position [1023, 0]
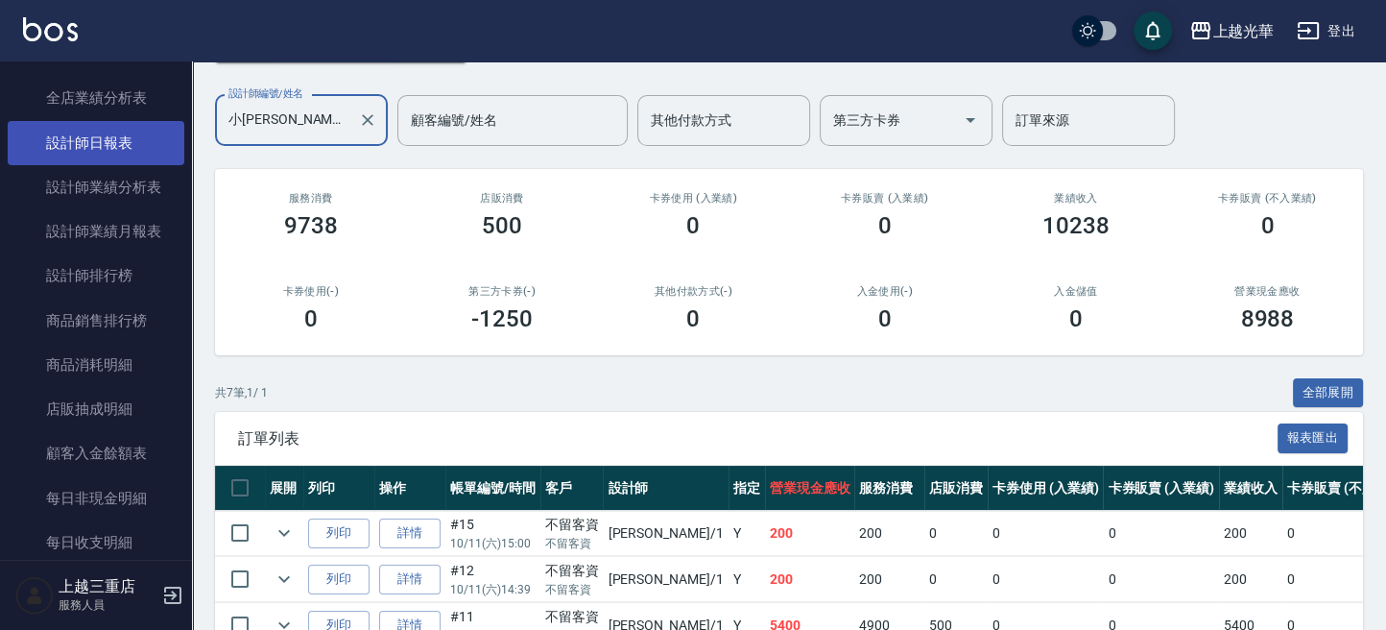
type input "小詹-1"
click at [131, 137] on link "設計師日報表" at bounding box center [96, 143] width 177 height 44
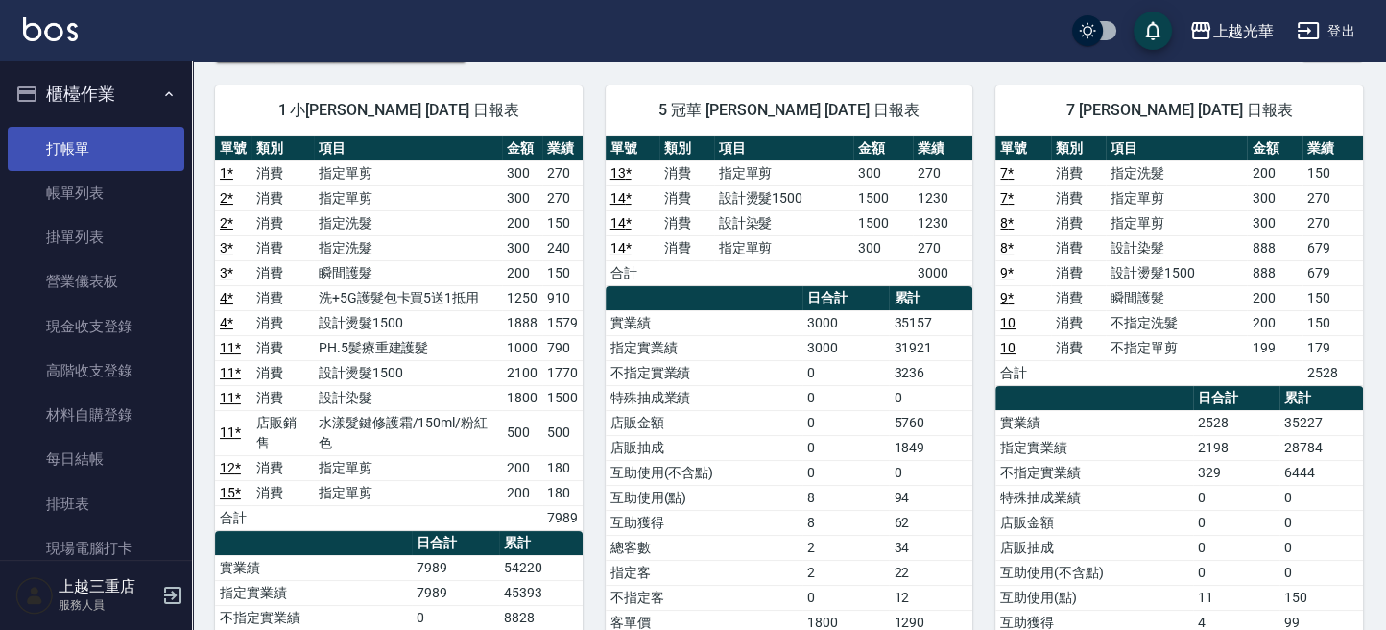
click at [92, 138] on link "打帳單" at bounding box center [96, 149] width 177 height 44
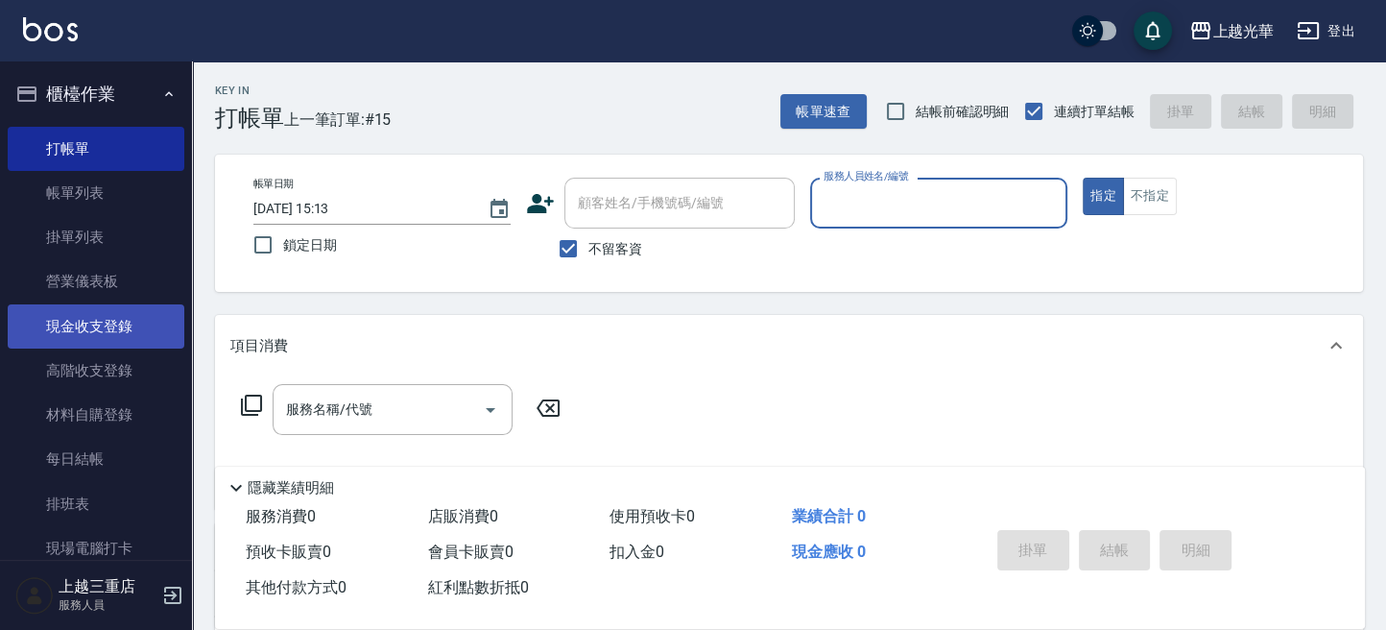
click at [104, 337] on link "現金收支登錄" at bounding box center [96, 326] width 177 height 44
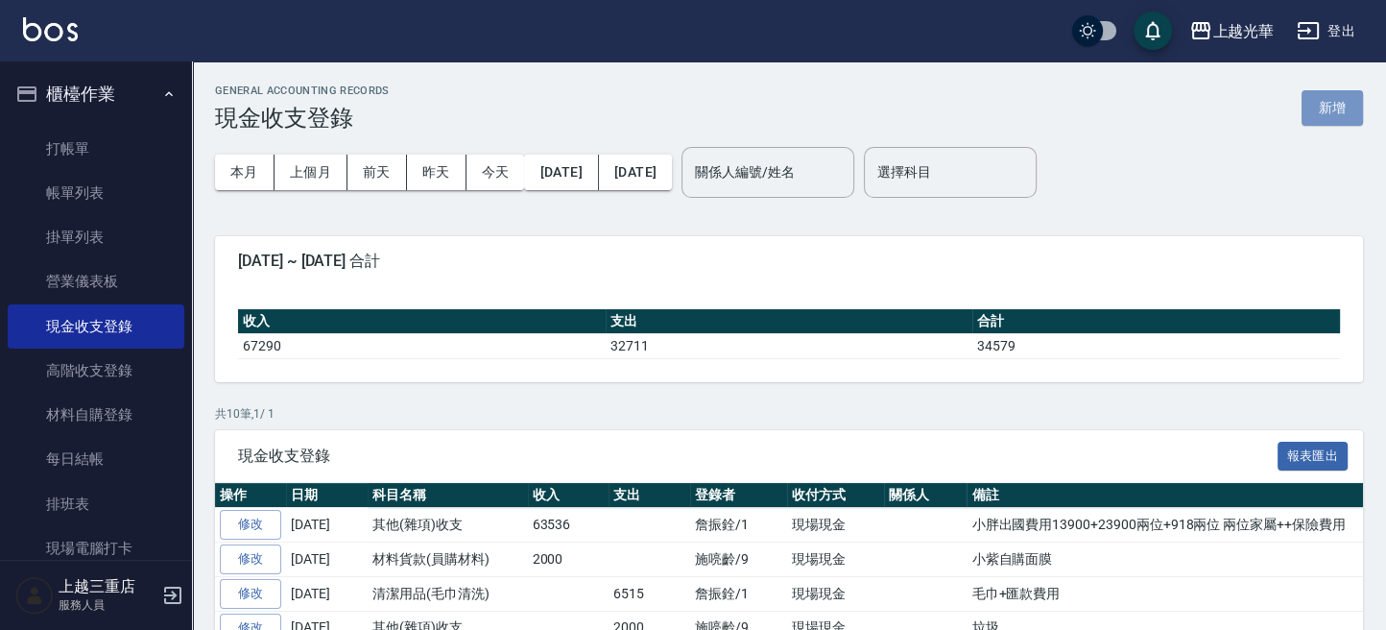
click at [1324, 111] on button "新增" at bounding box center [1332, 108] width 61 height 36
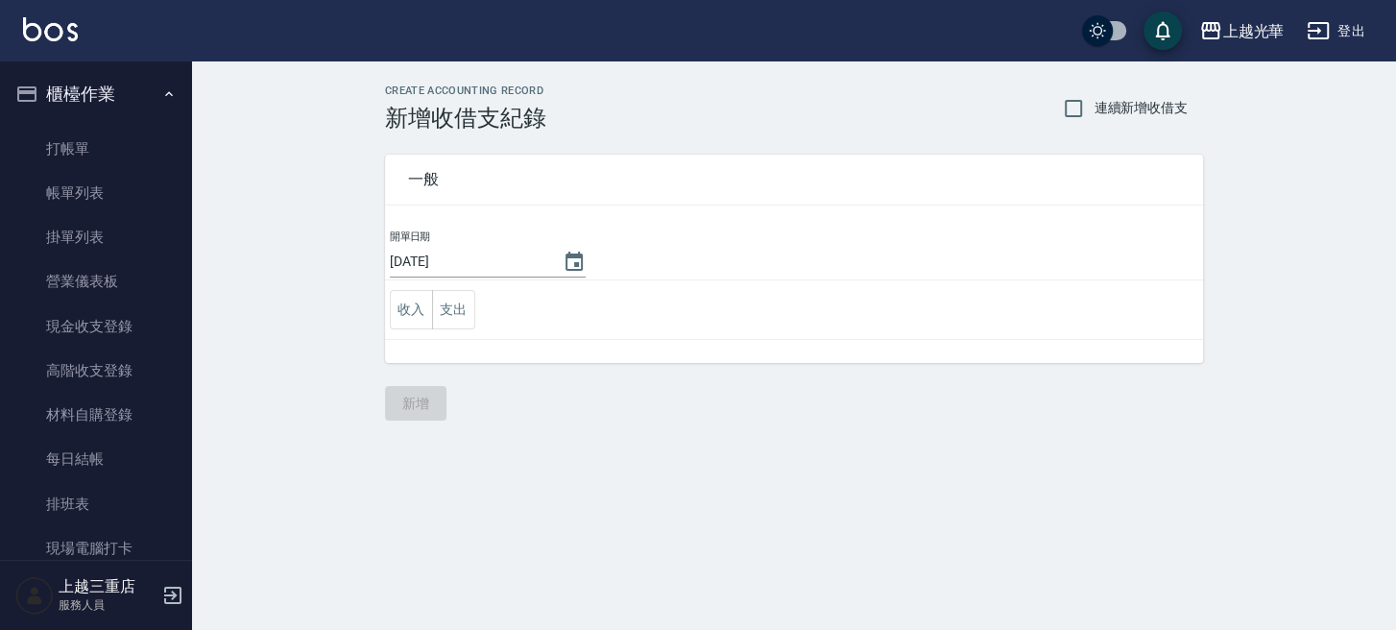
drag, startPoint x: 411, startPoint y: 315, endPoint x: 418, endPoint y: 333, distance: 19.4
click at [413, 321] on button "收入" at bounding box center [411, 309] width 43 height 39
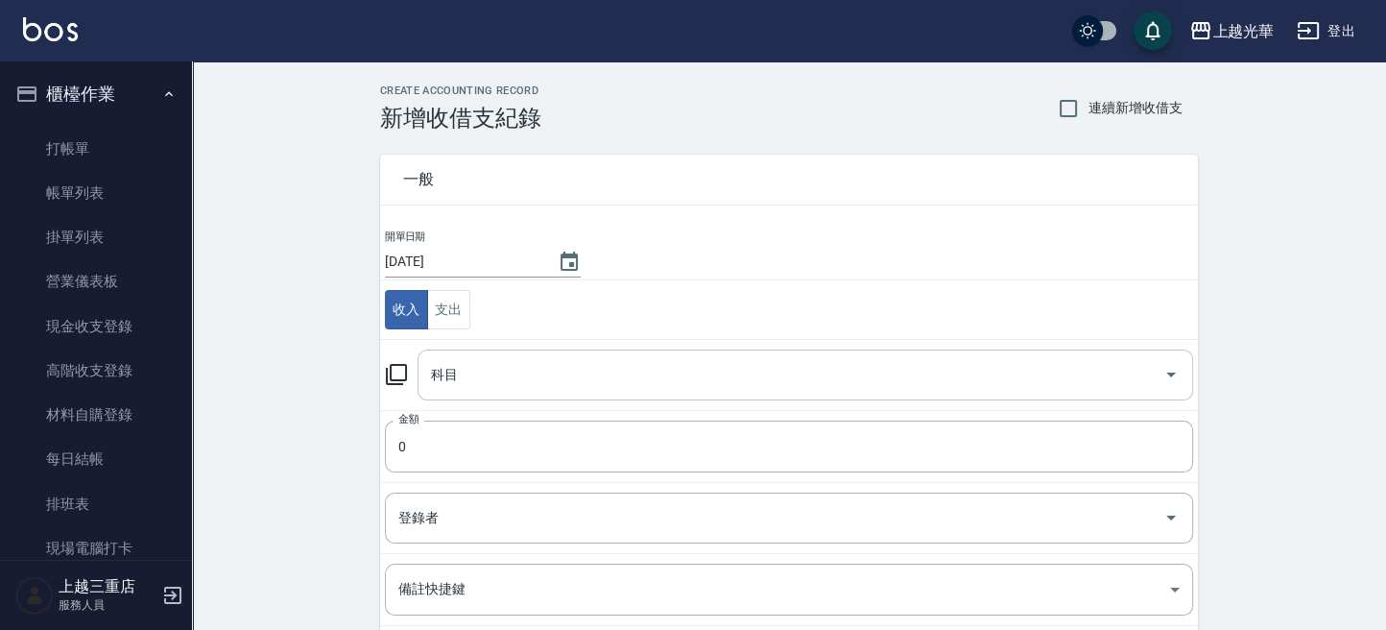
click at [431, 377] on input "科目" at bounding box center [791, 375] width 730 height 34
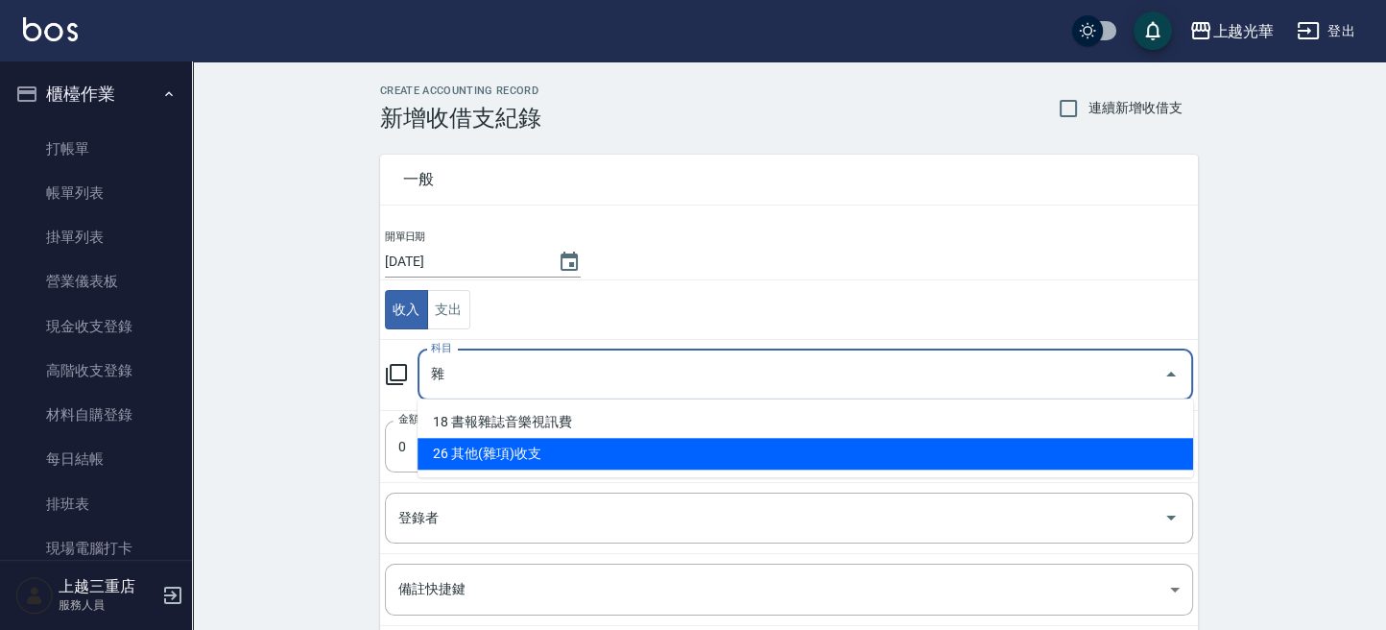
click at [516, 454] on li "26 其他(雜項)收支" at bounding box center [806, 454] width 776 height 32
type input "26 其他(雜項)收支"
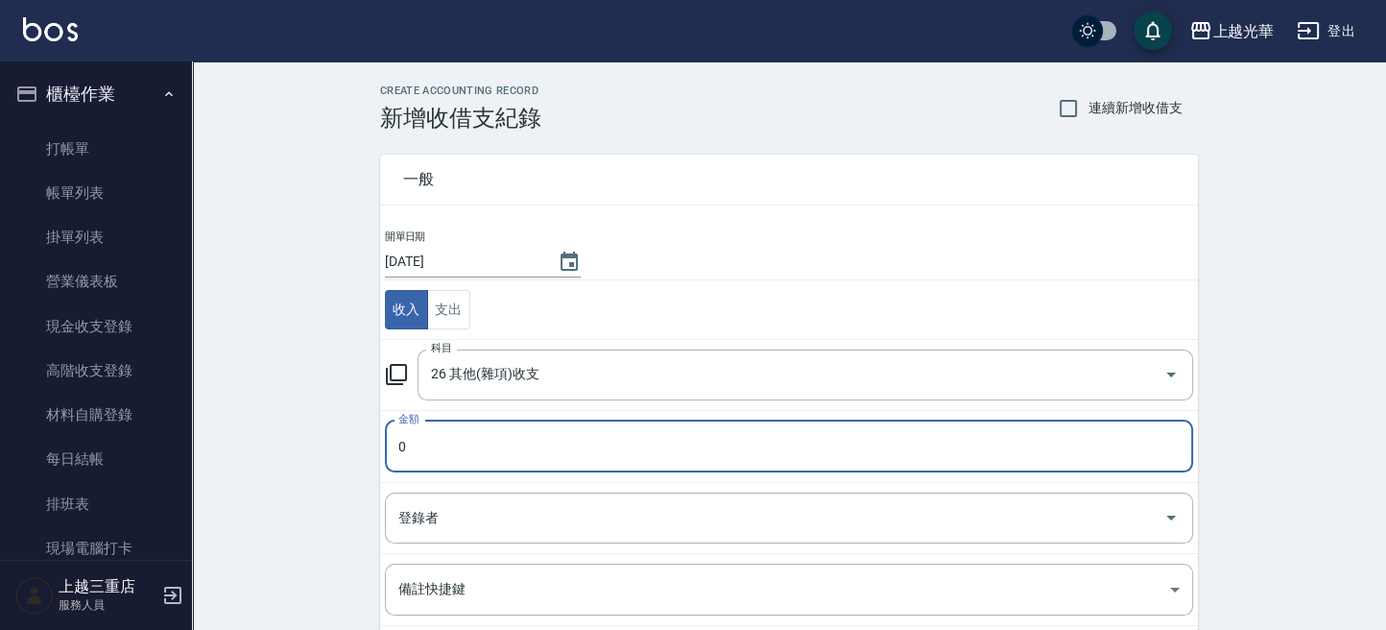
click at [516, 454] on input "0" at bounding box center [789, 446] width 808 height 52
type input "918"
drag, startPoint x: 449, startPoint y: 520, endPoint x: 447, endPoint y: 499, distance: 21.2
click at [448, 516] on input "登錄者" at bounding box center [775, 518] width 762 height 34
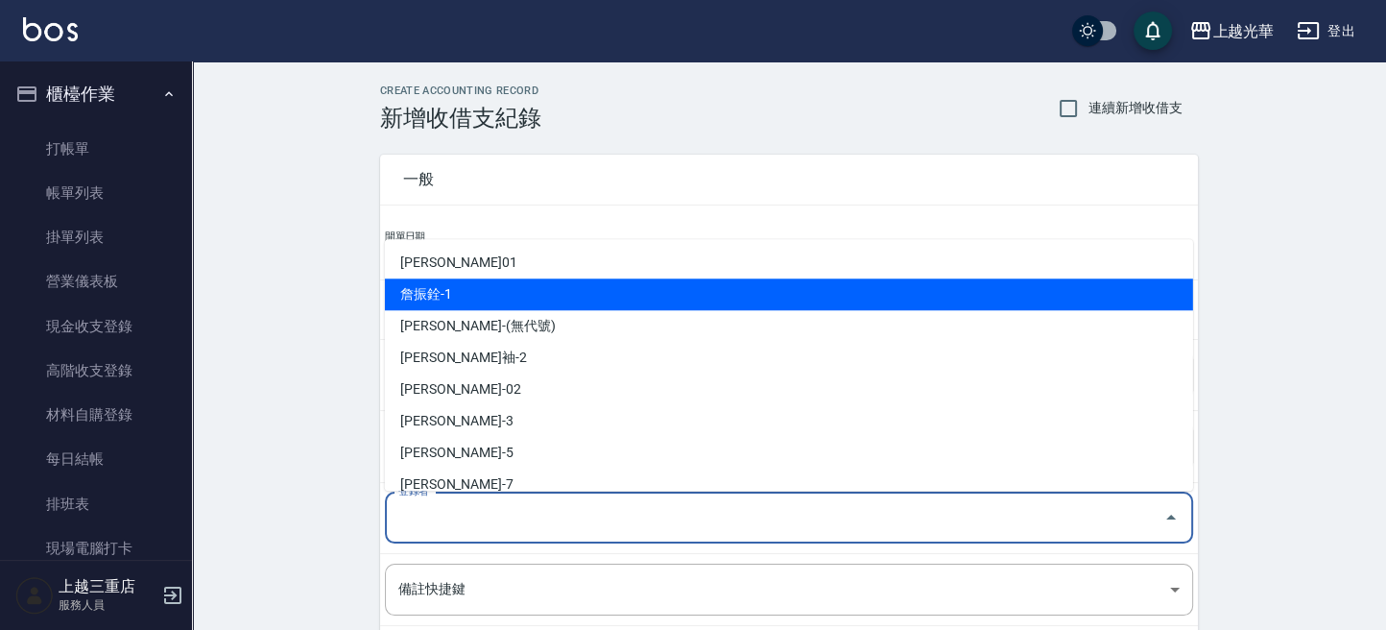
click at [446, 296] on li "詹振銓-1" at bounding box center [789, 294] width 808 height 32
type input "詹振銓-1"
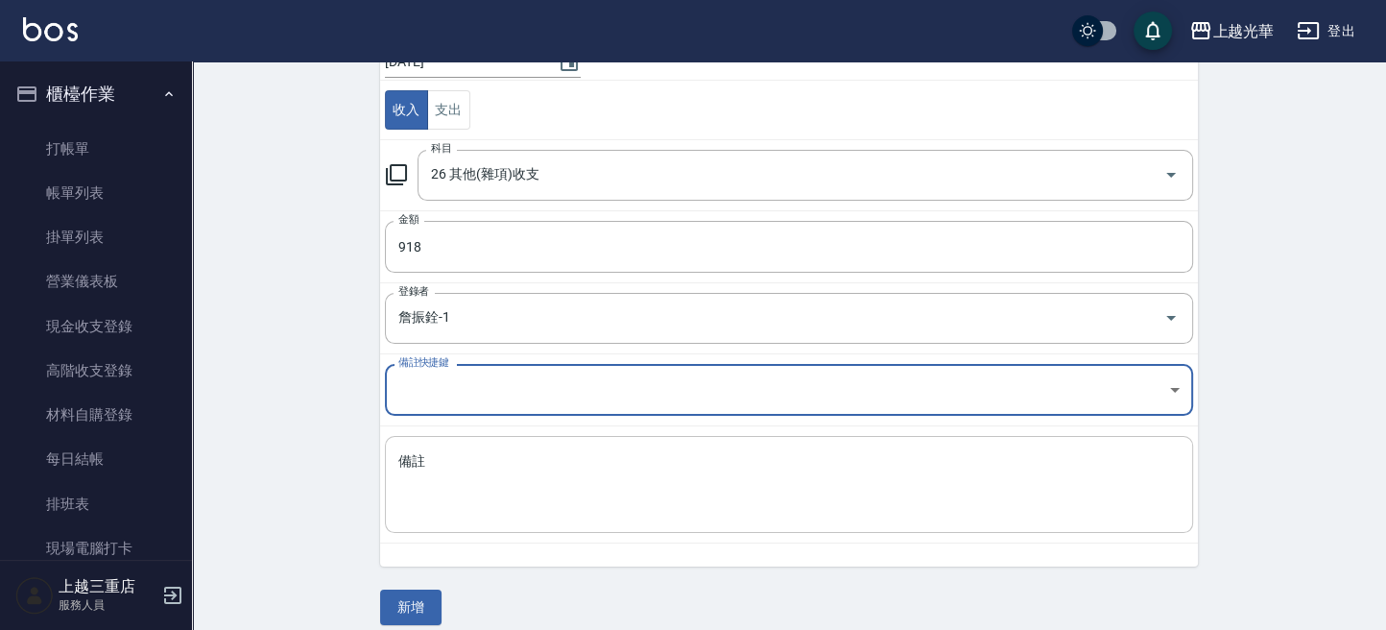
scroll to position [215, 0]
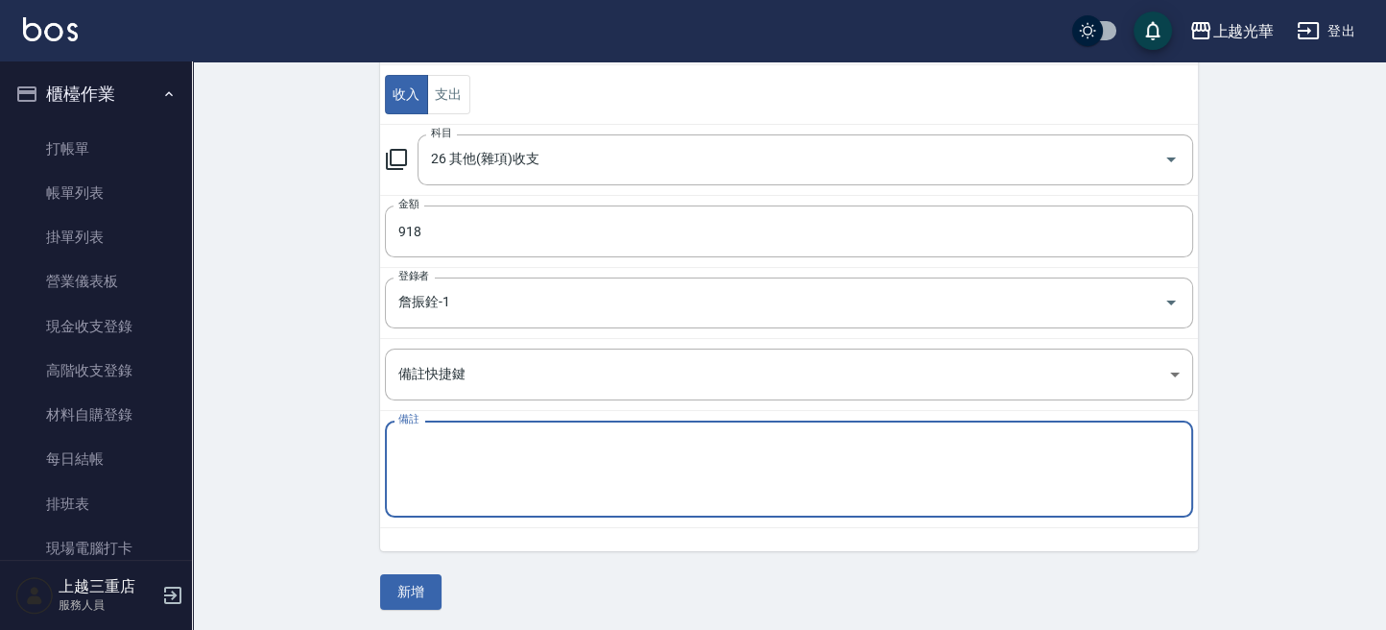
click at [485, 451] on textarea "備註" at bounding box center [788, 469] width 781 height 65
type textarea "喨喨媽媽出國保險"
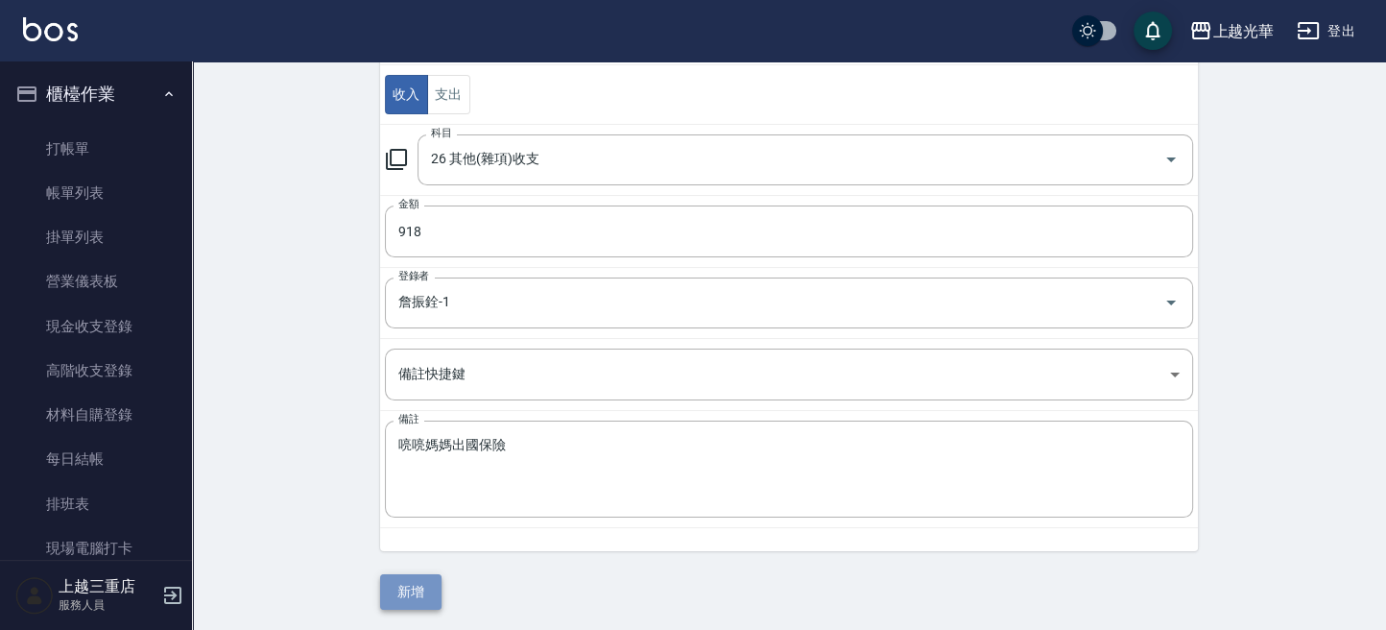
click at [426, 588] on button "新增" at bounding box center [410, 592] width 61 height 36
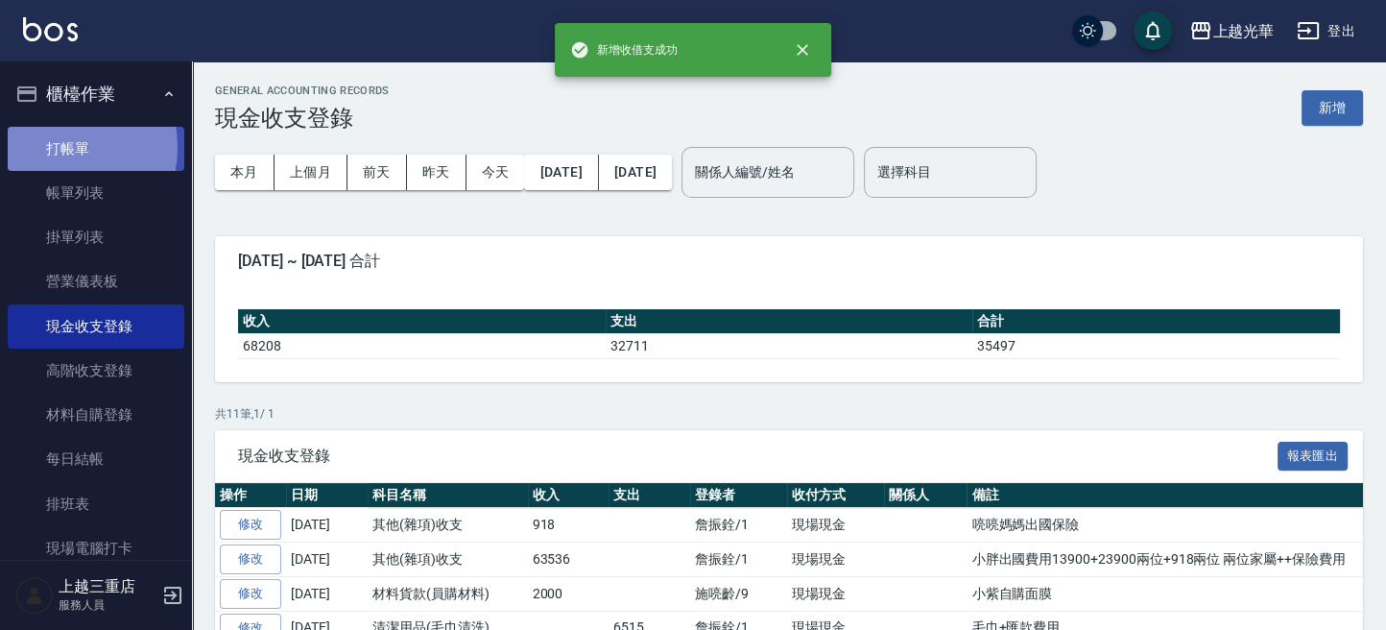
click at [55, 147] on link "打帳單" at bounding box center [96, 149] width 177 height 44
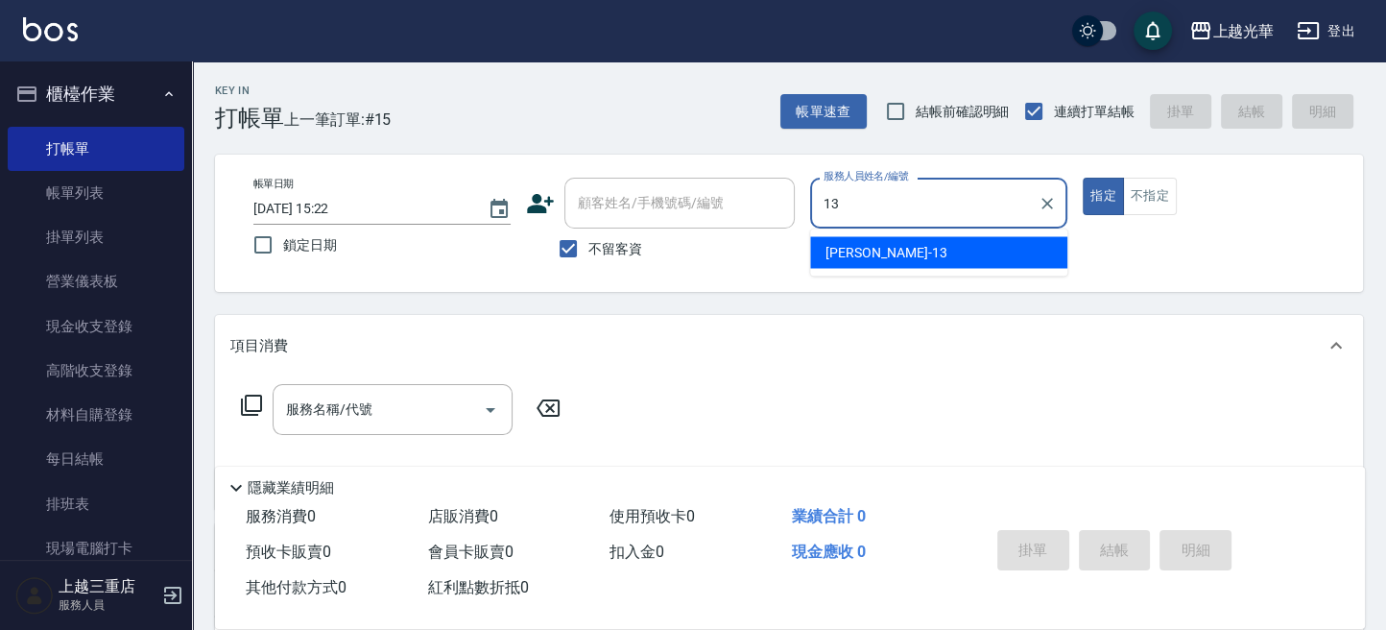
type input "玉華-13"
type button "true"
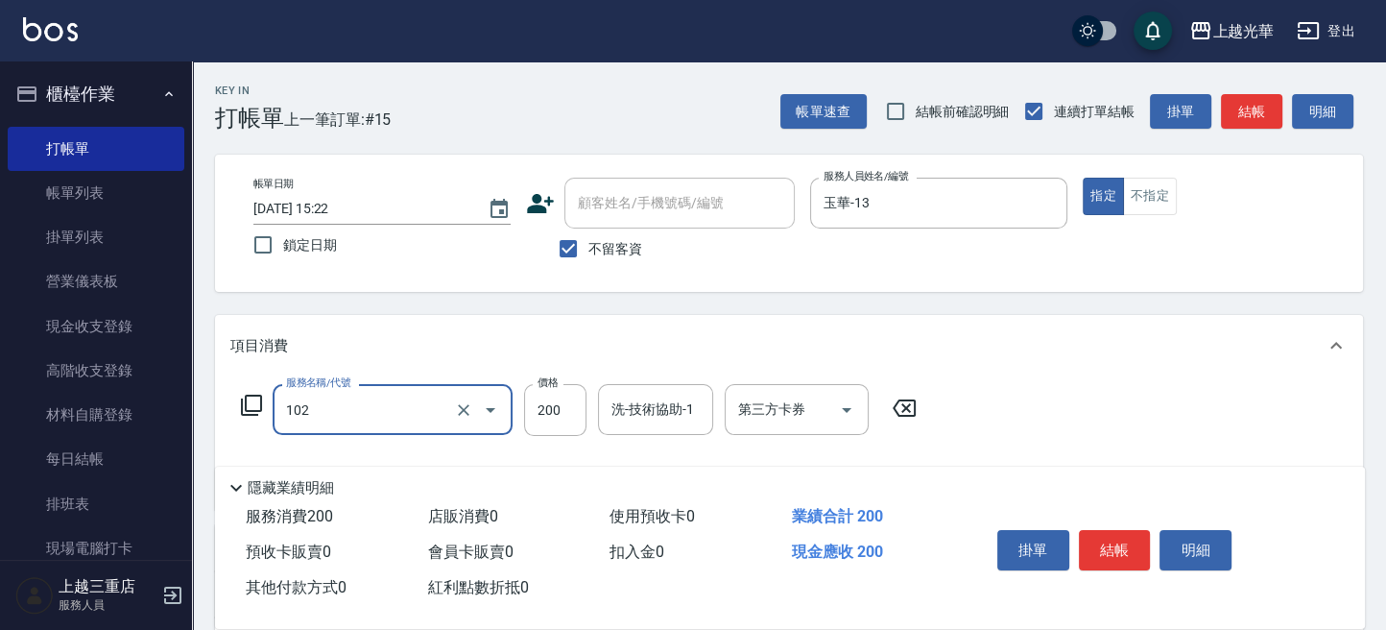
type input "指定洗髮(102)"
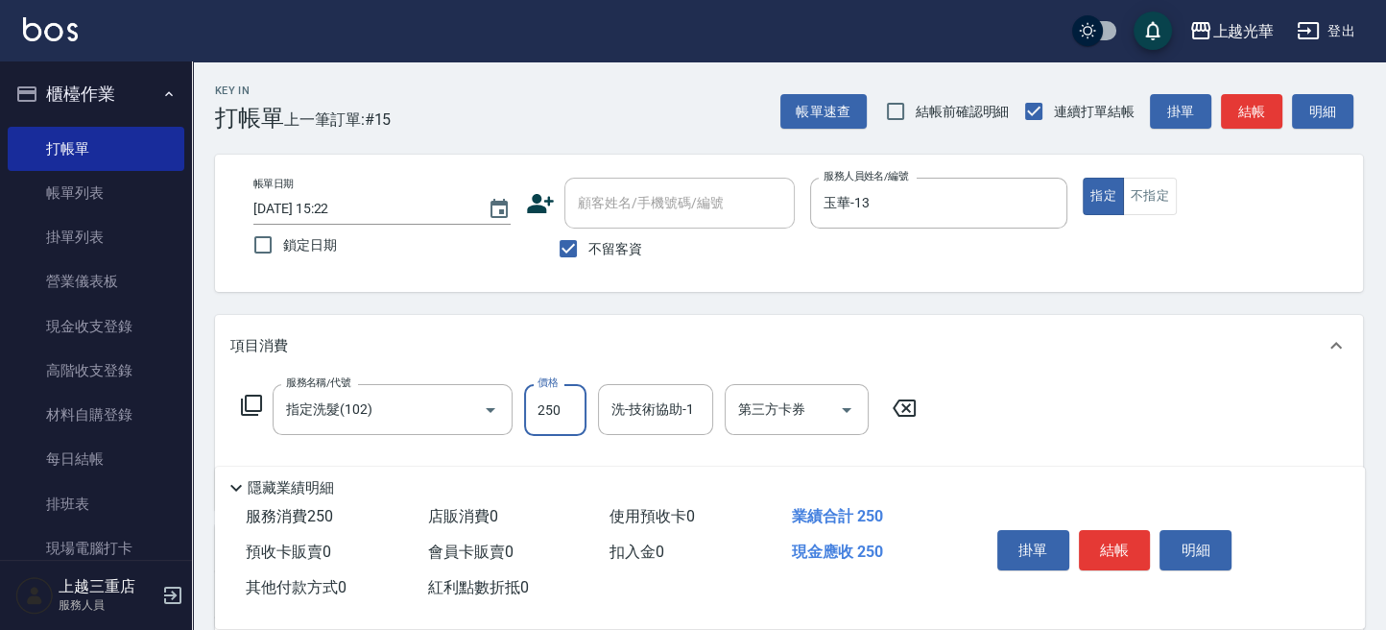
type input "250"
click at [1117, 548] on button "結帳" at bounding box center [1115, 550] width 72 height 40
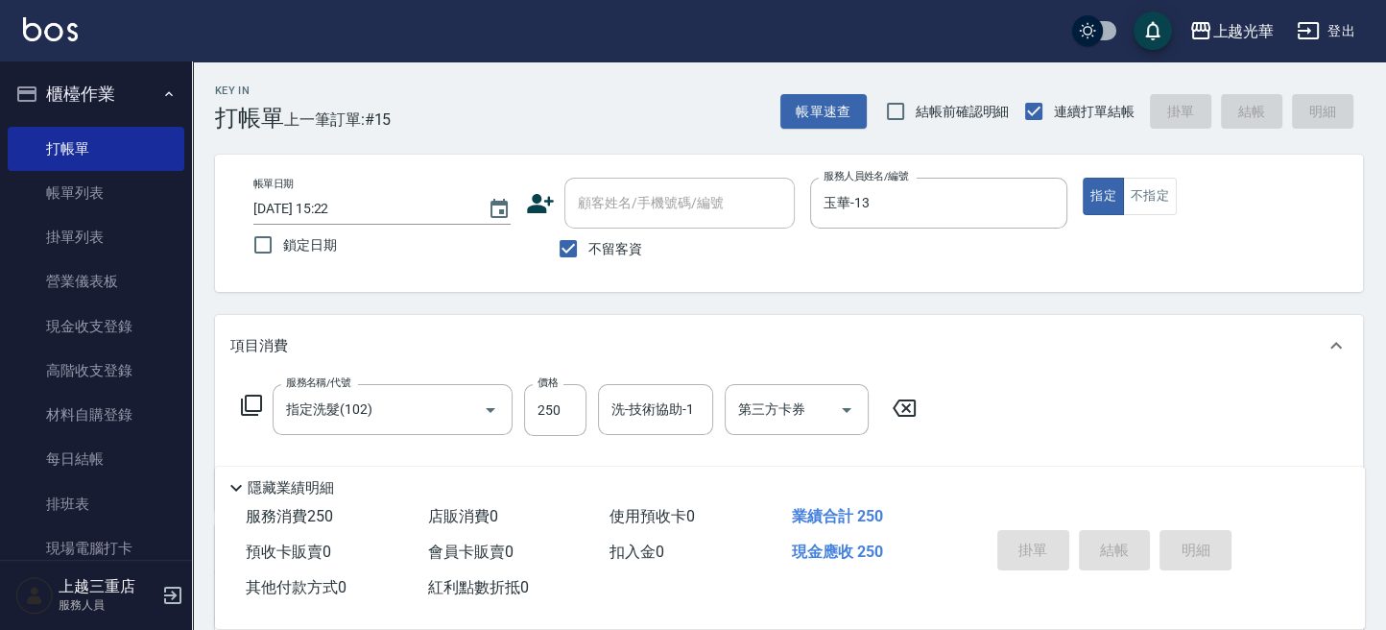
type input "2025/10/11 15:50"
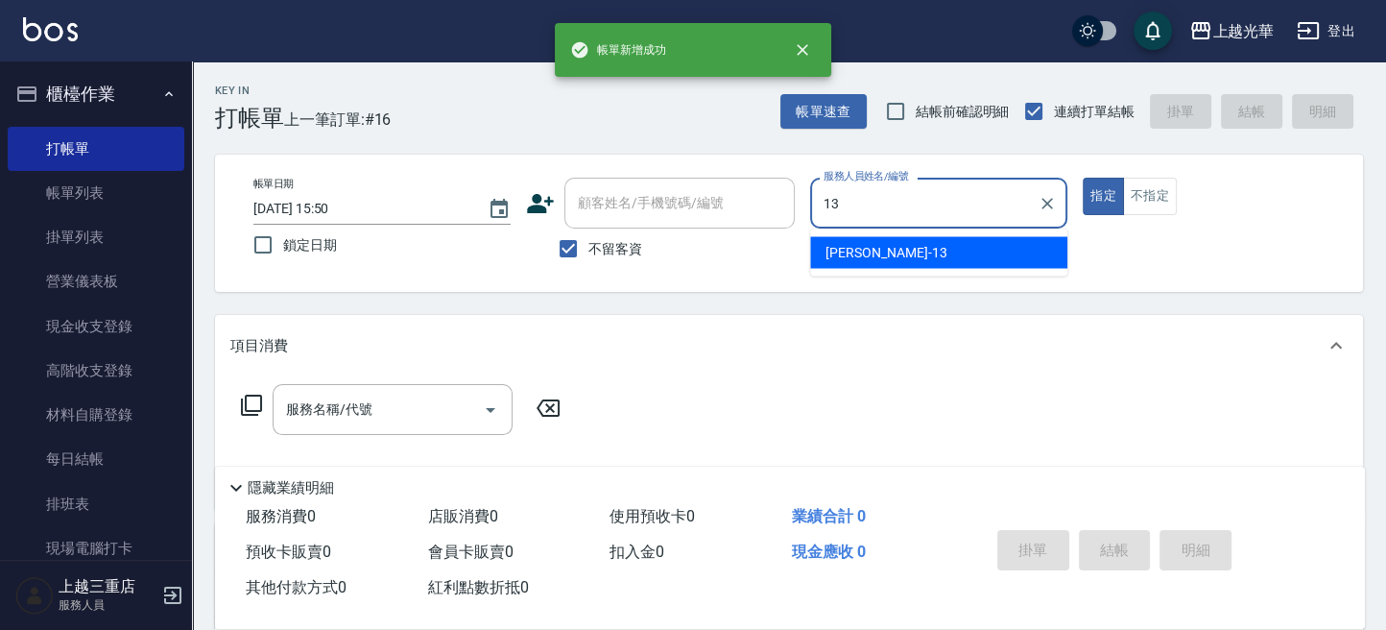
type input "玉華-13"
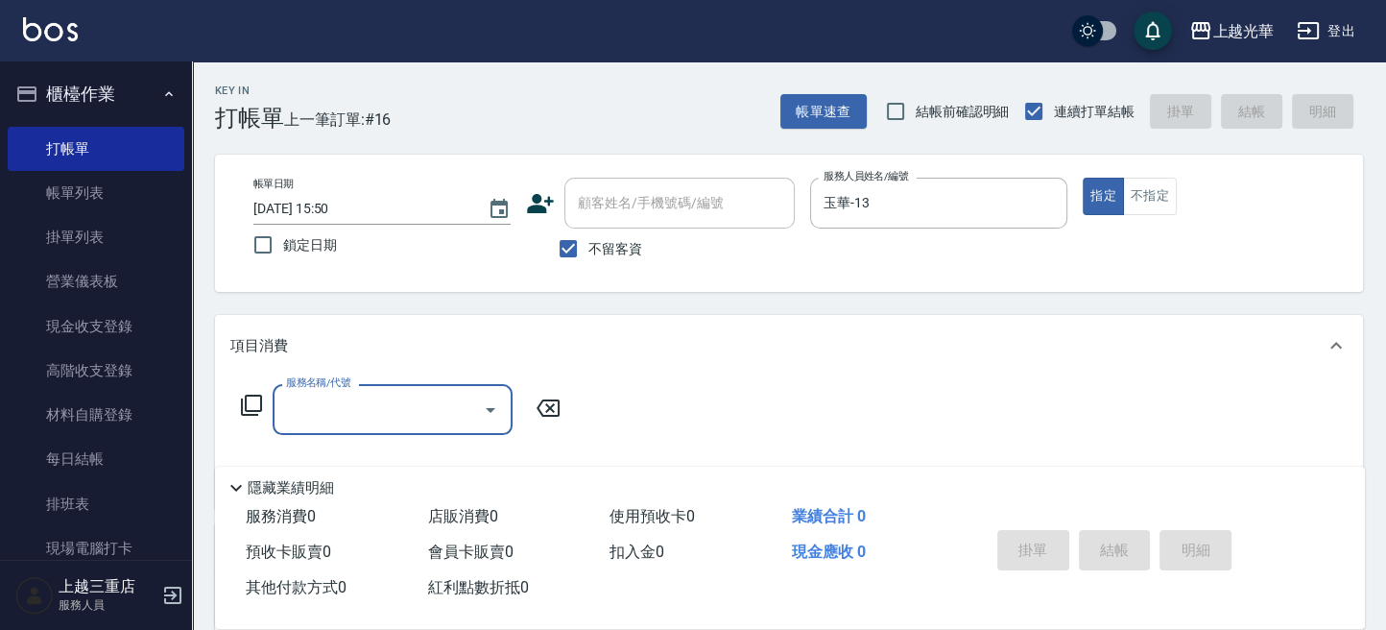
click at [259, 407] on icon at bounding box center [251, 405] width 23 height 23
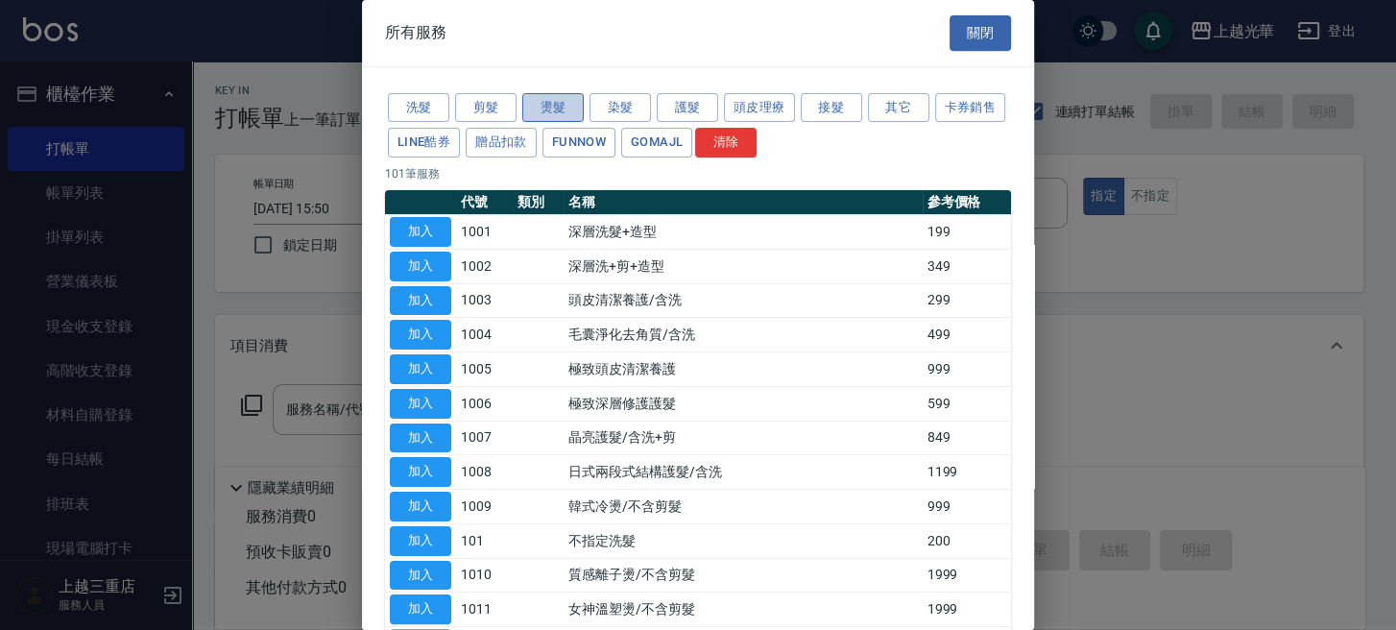
click at [571, 113] on button "燙髮" at bounding box center [552, 108] width 61 height 30
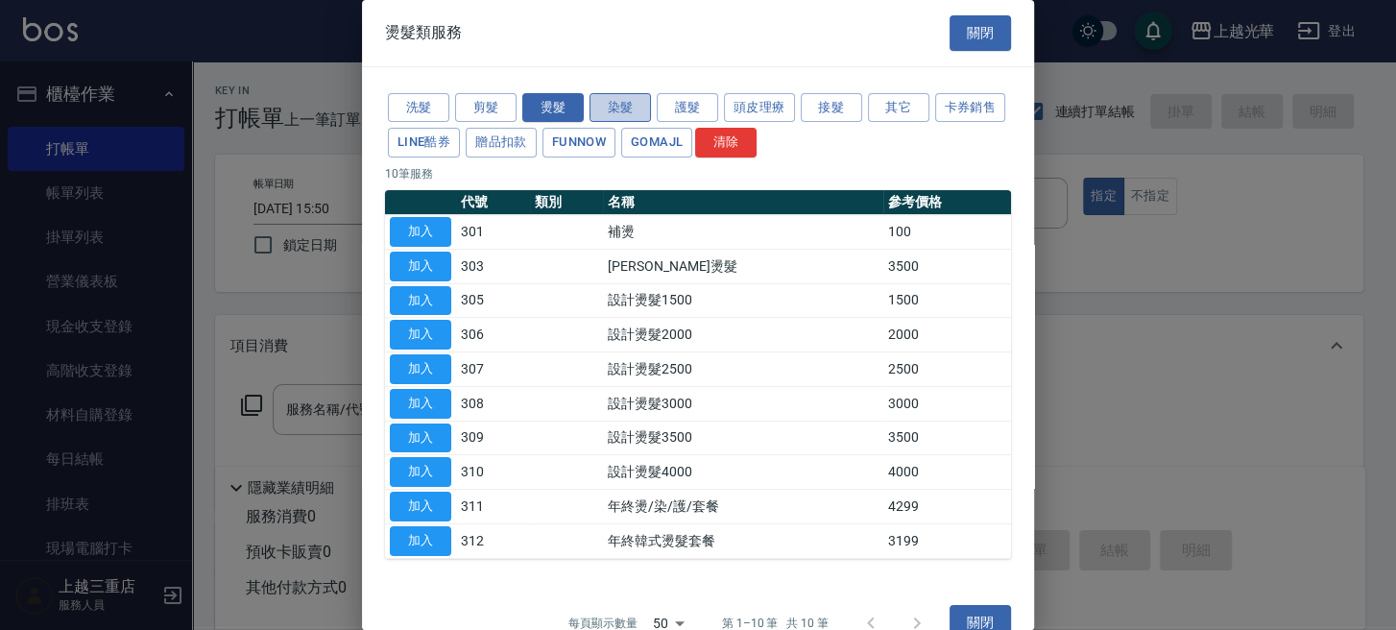
click at [635, 112] on button "染髮" at bounding box center [619, 108] width 61 height 30
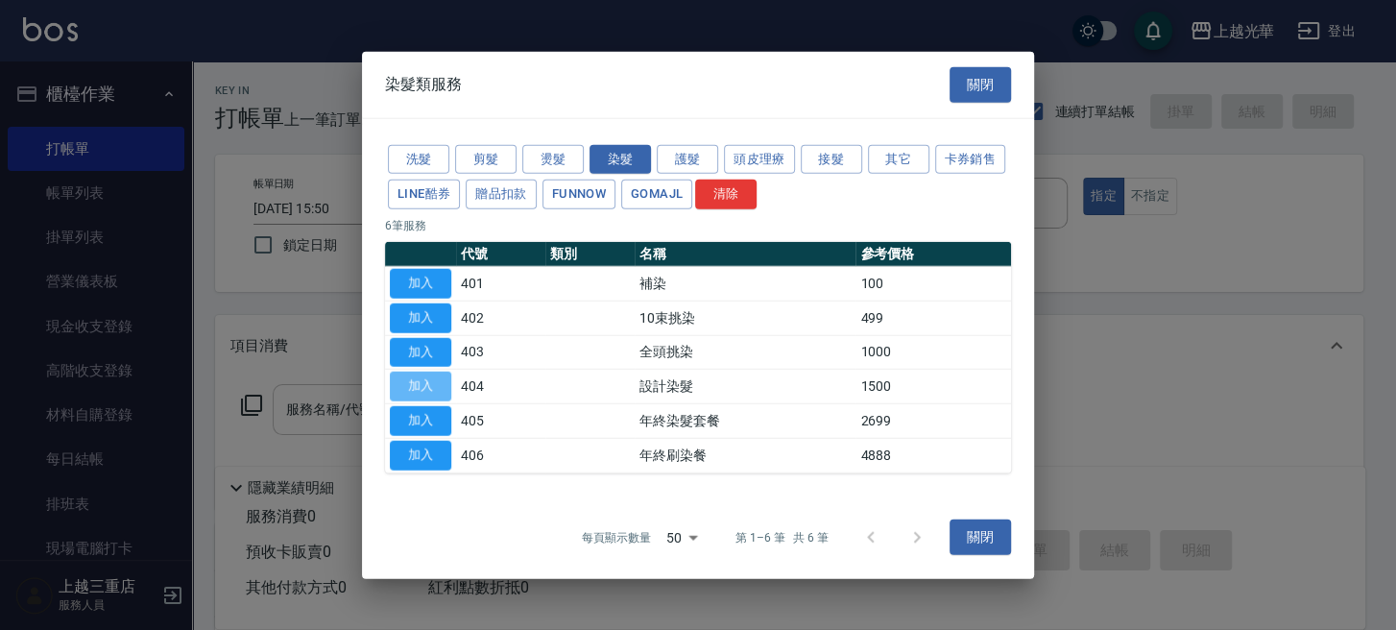
click at [433, 386] on button "加入" at bounding box center [420, 387] width 61 height 30
type input "設計染髮(404)"
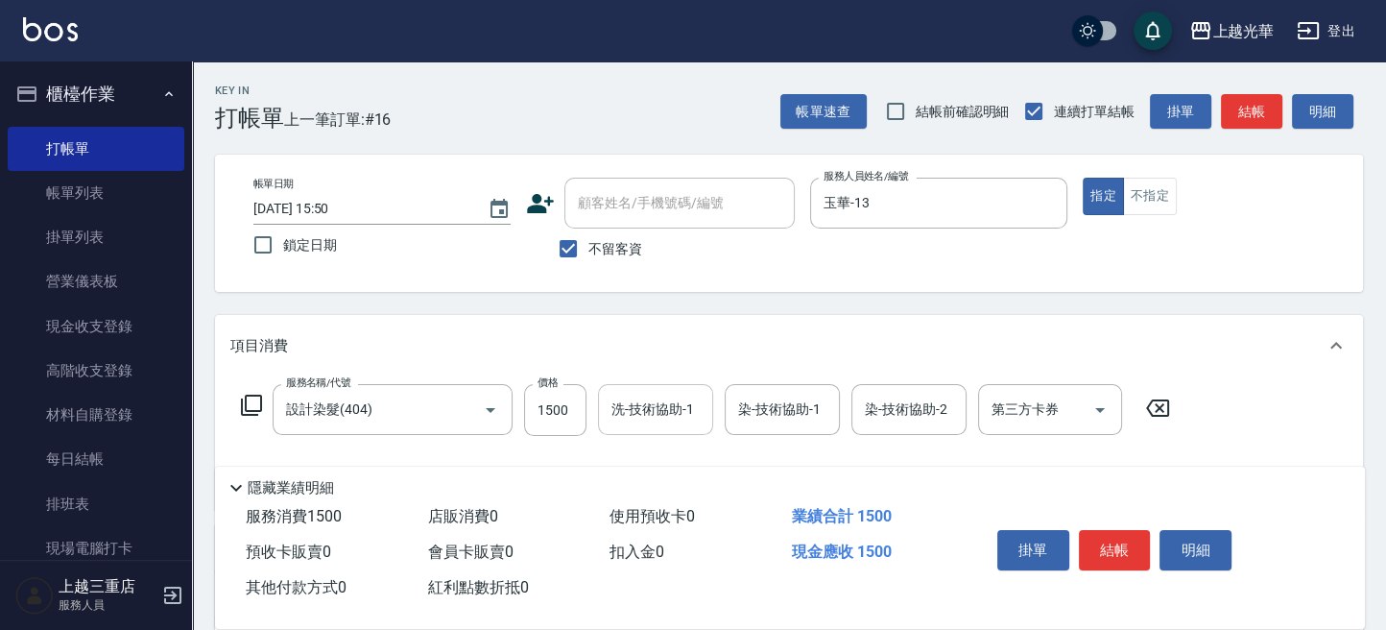
click at [687, 409] on input "洗-技術協助-1" at bounding box center [656, 410] width 98 height 34
type input "張紫涵-15"
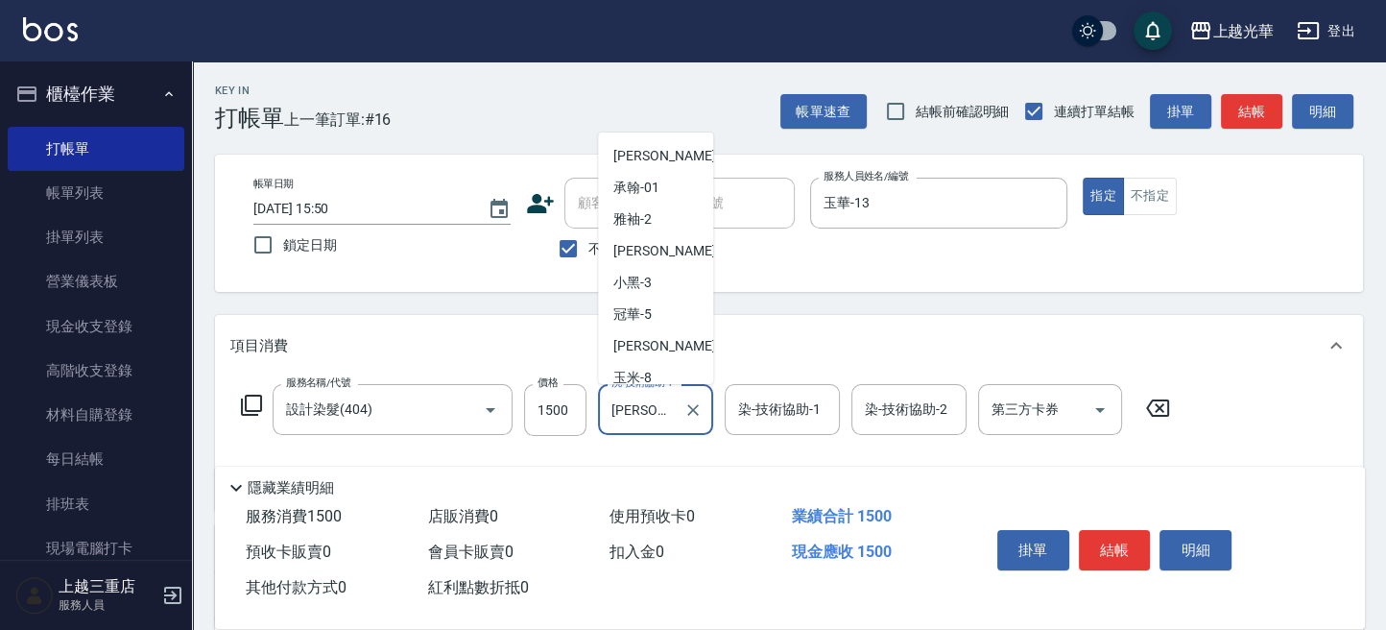
click at [634, 411] on input "張紫涵-15" at bounding box center [641, 410] width 69 height 34
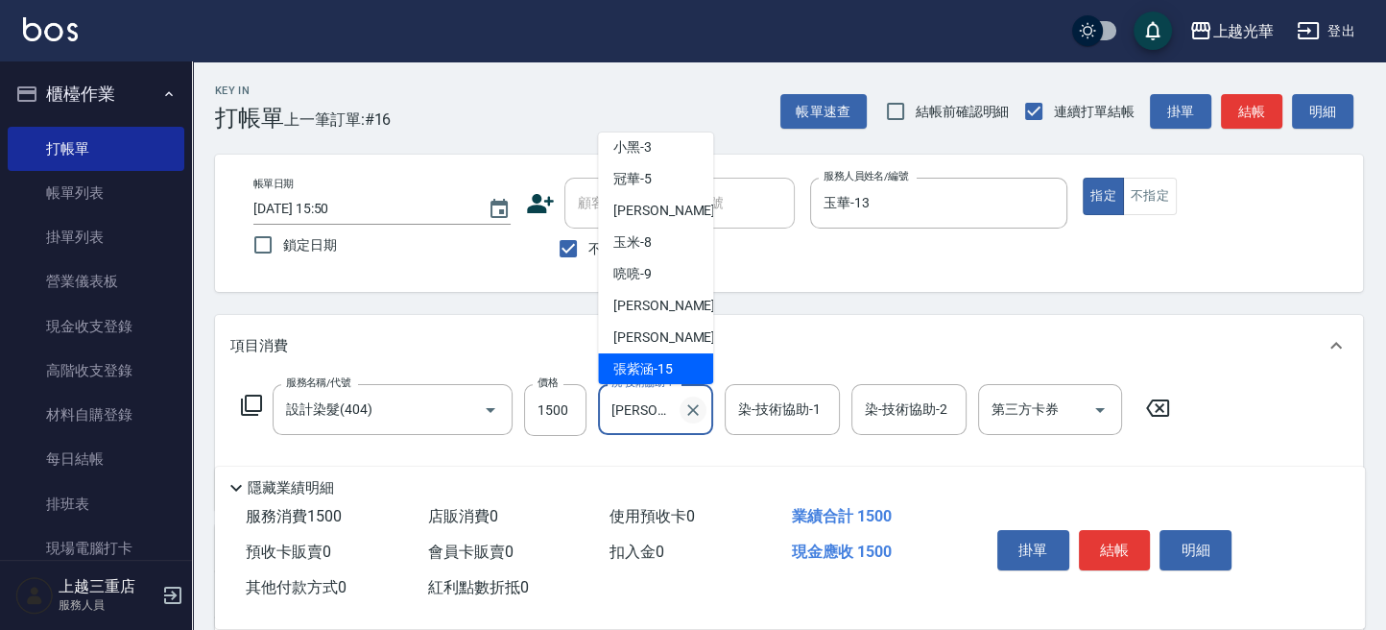
click at [695, 410] on icon "Clear" at bounding box center [692, 409] width 19 height 19
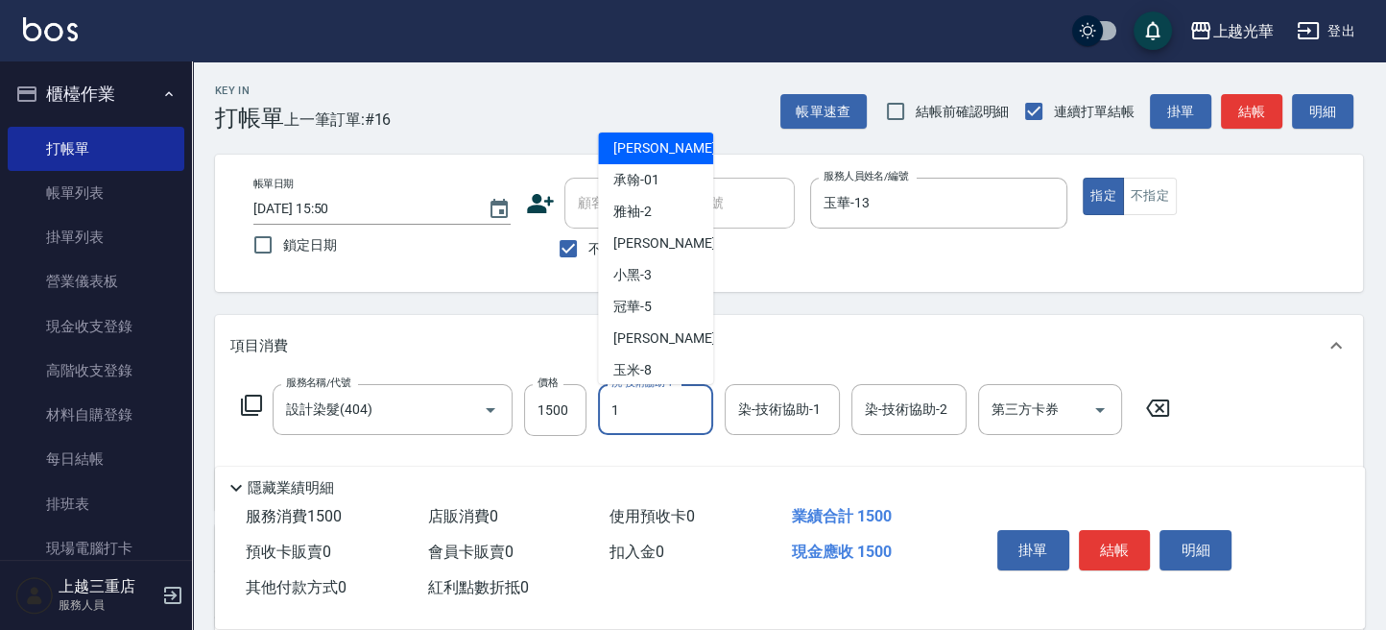
scroll to position [0, 0]
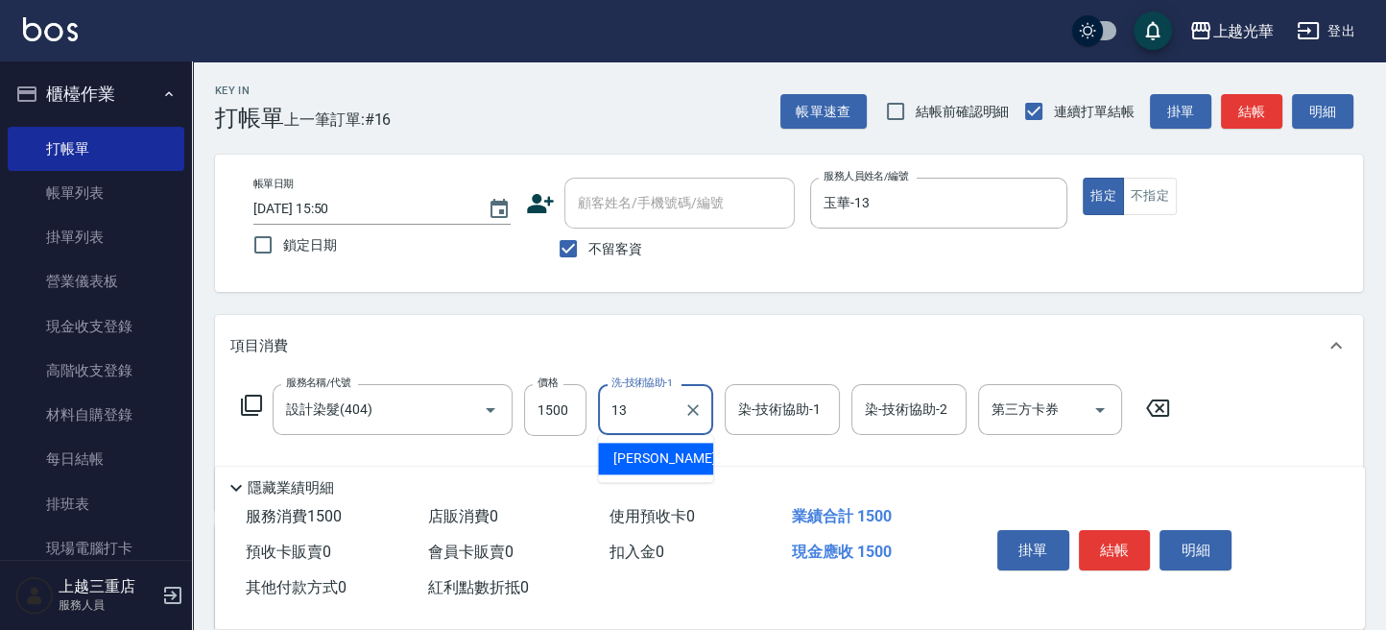
type input "玉華-13"
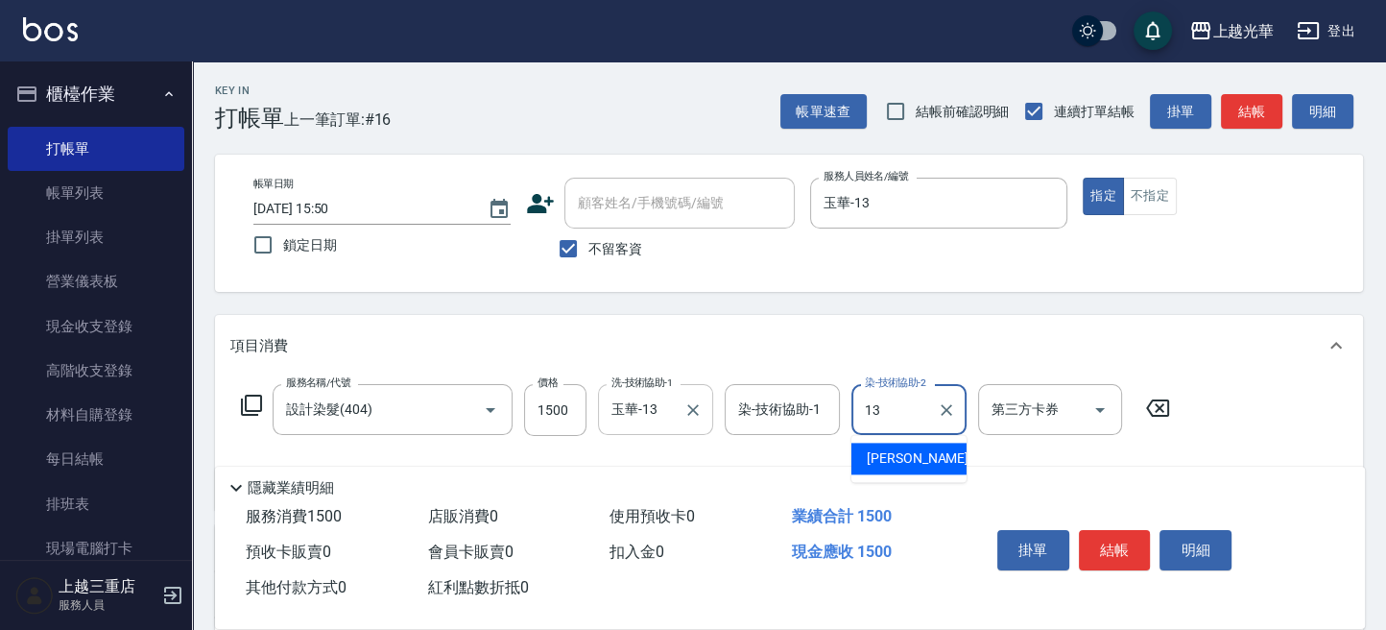
type input "玉華-13"
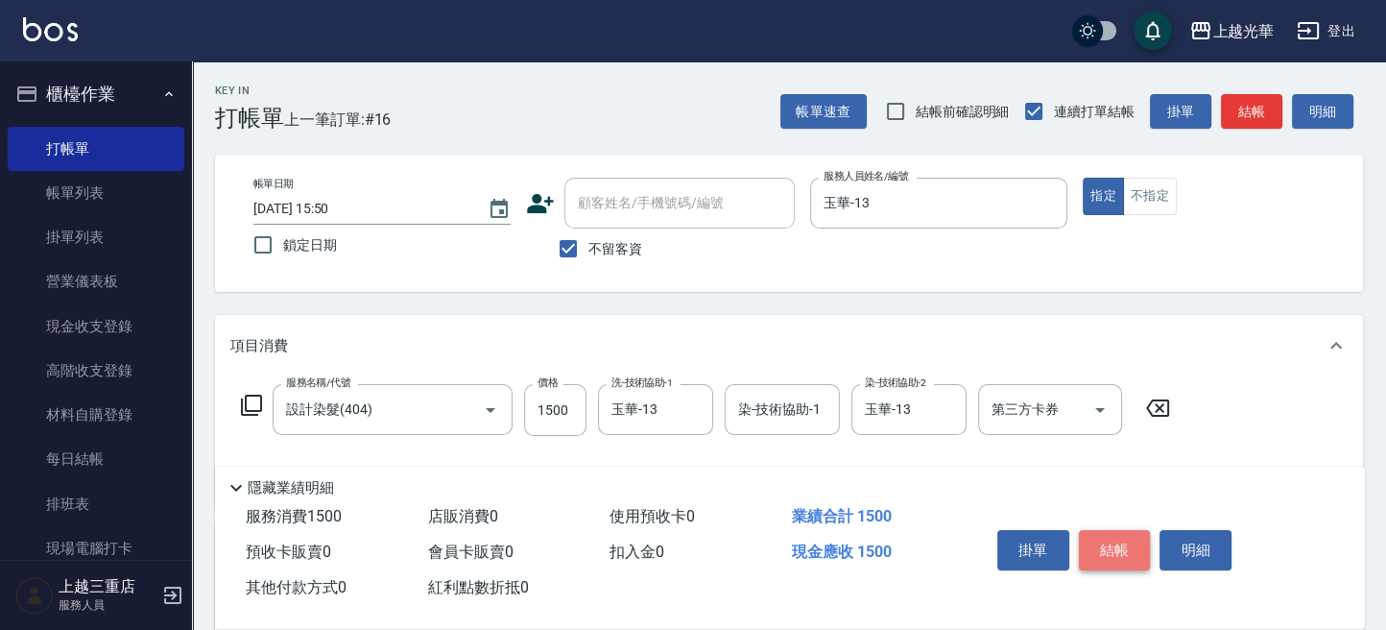
click at [1109, 539] on button "結帳" at bounding box center [1115, 550] width 72 height 40
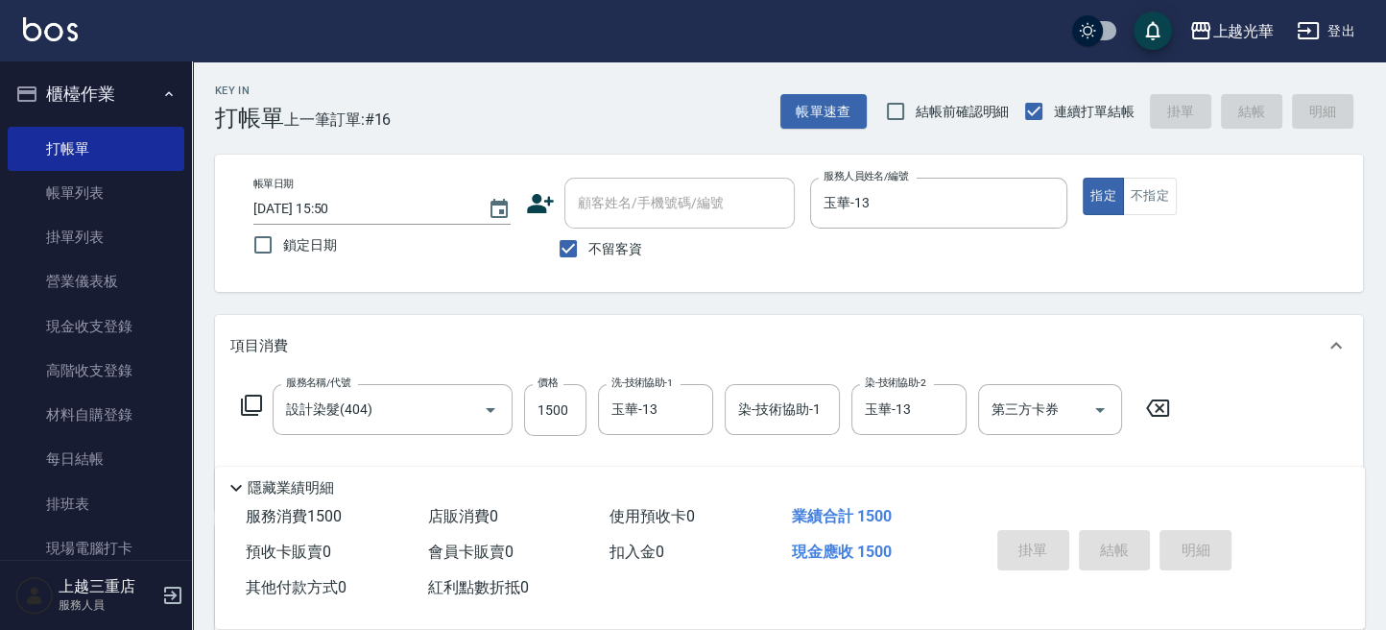
type input "2025/10/11 15:51"
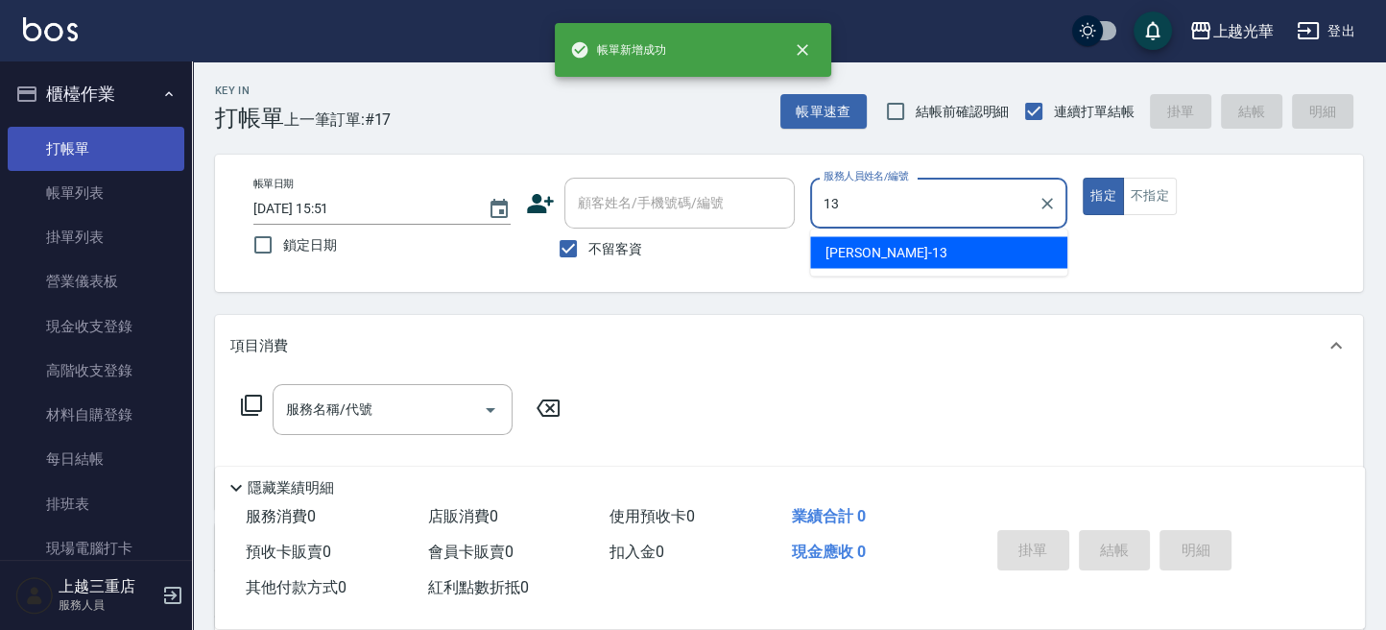
type input "玉華-13"
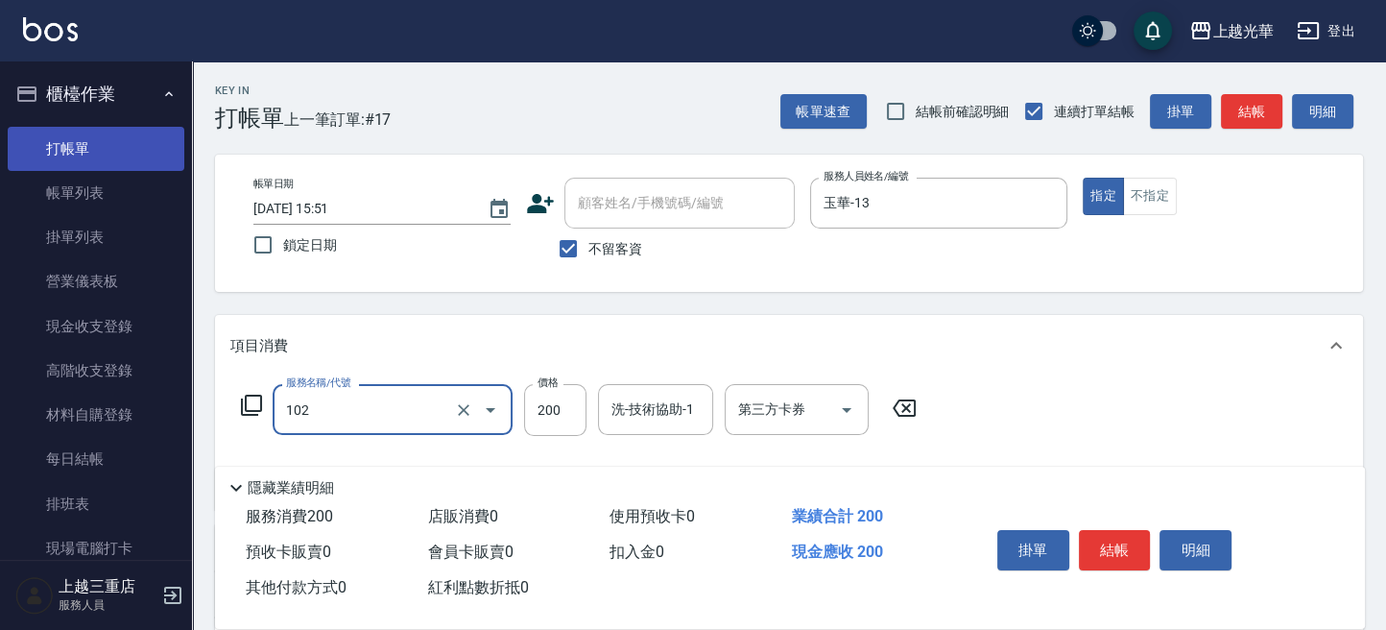
type input "指定洗髮(102)"
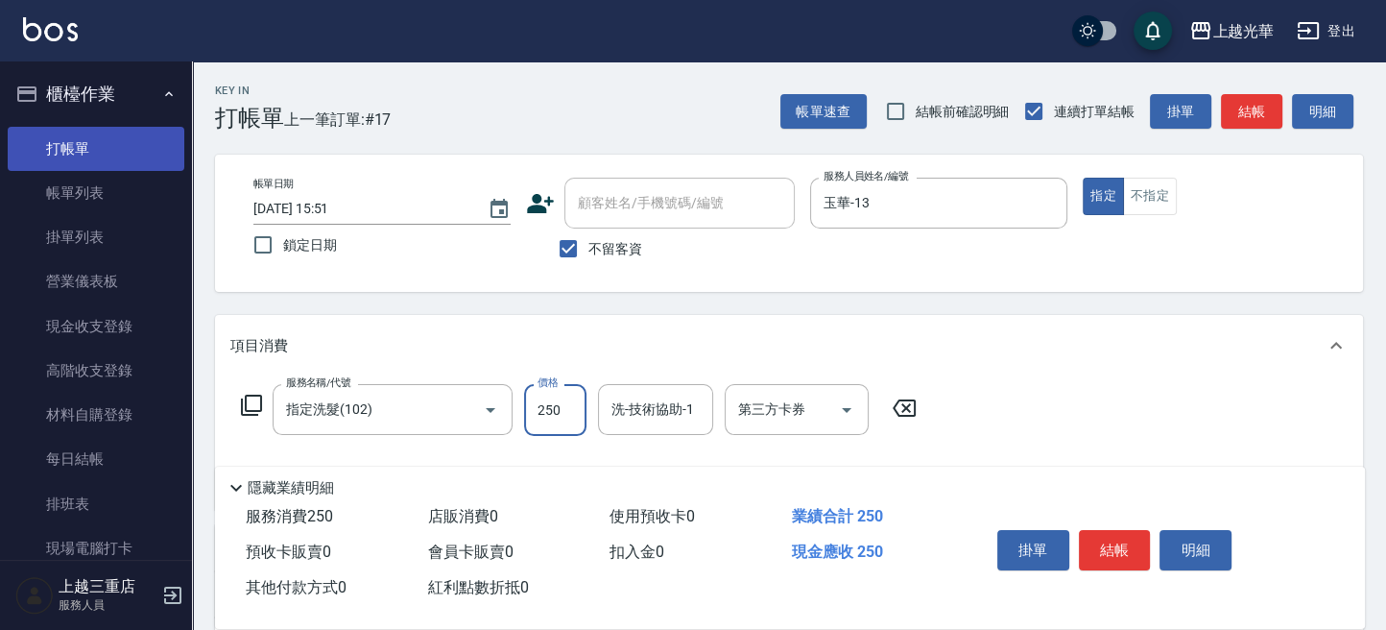
type input "250"
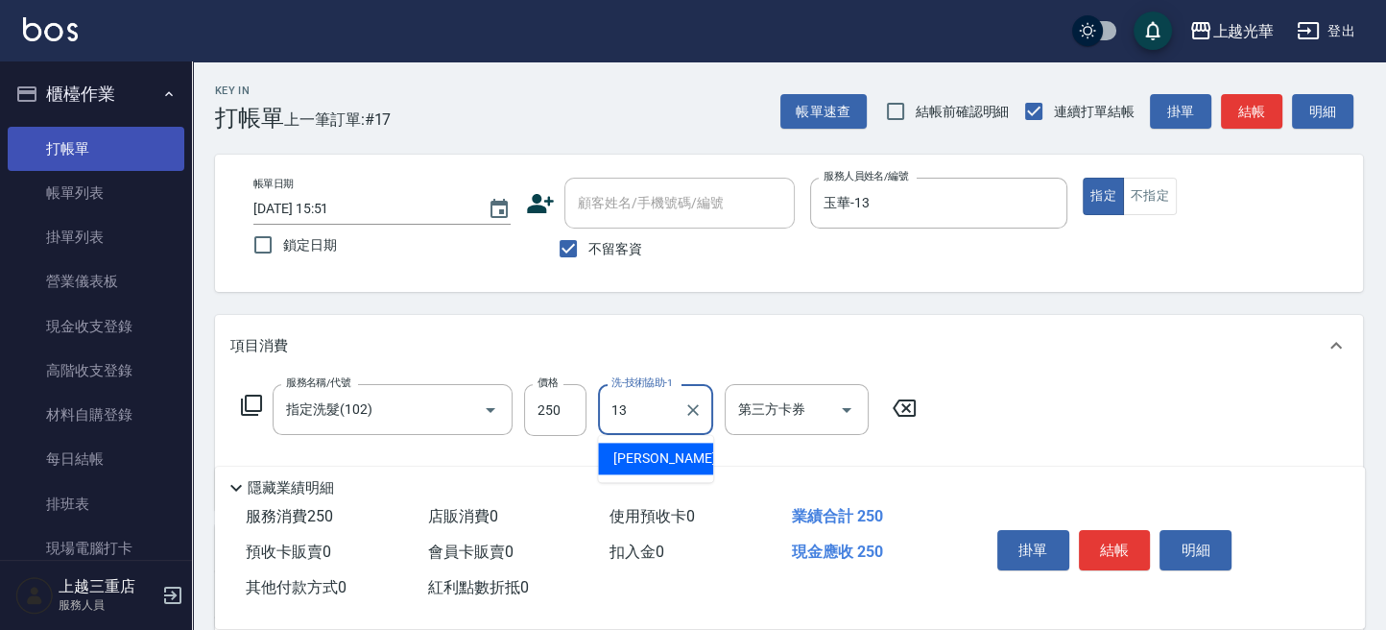
type input "玉華-13"
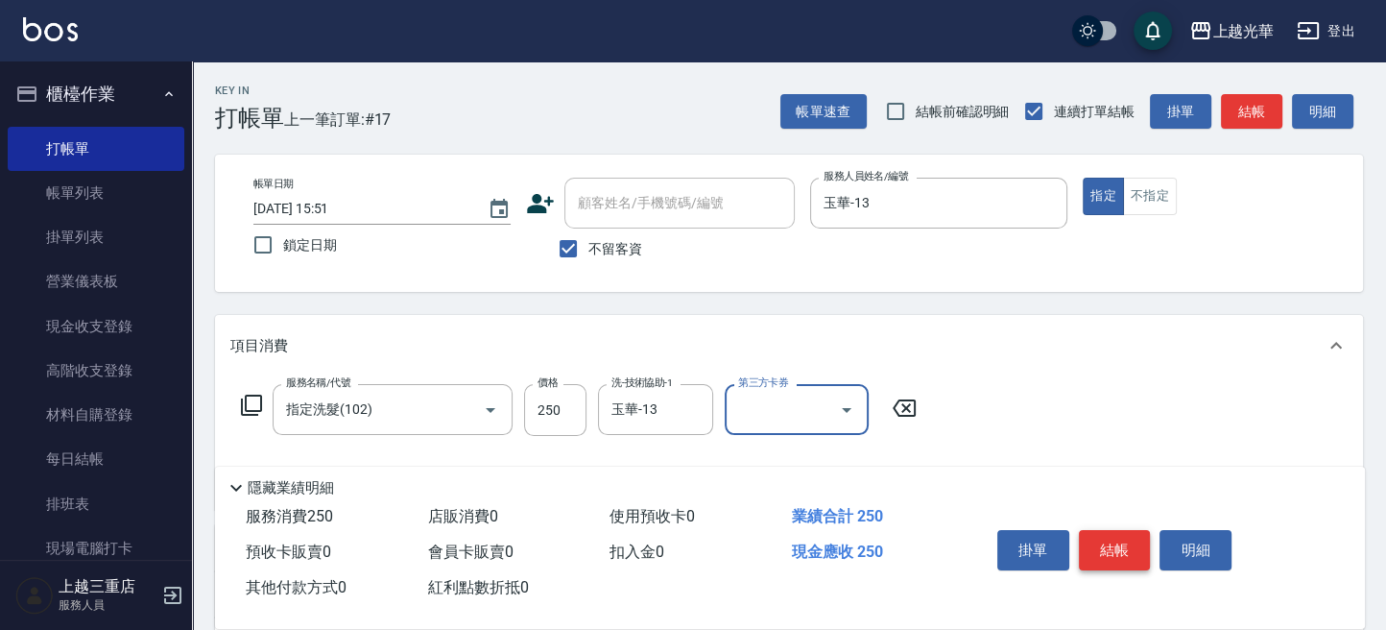
click at [1120, 548] on button "結帳" at bounding box center [1115, 550] width 72 height 40
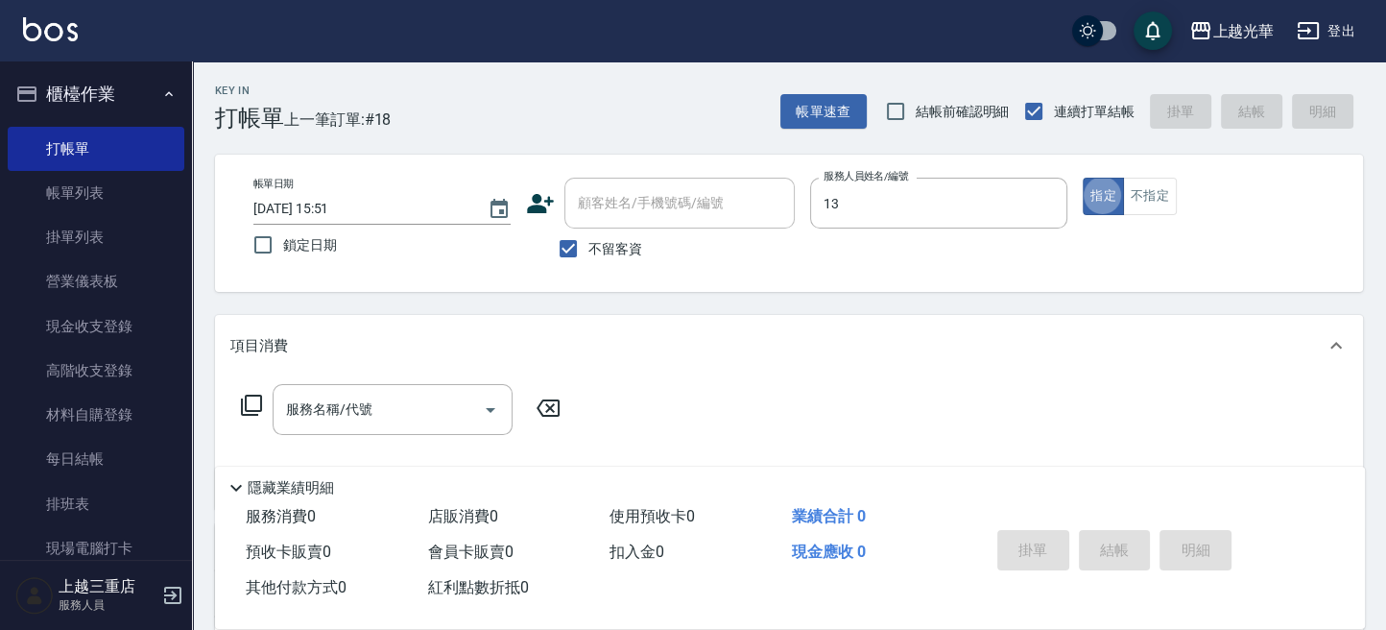
type input "玉華-13"
click at [254, 401] on icon at bounding box center [251, 405] width 23 height 23
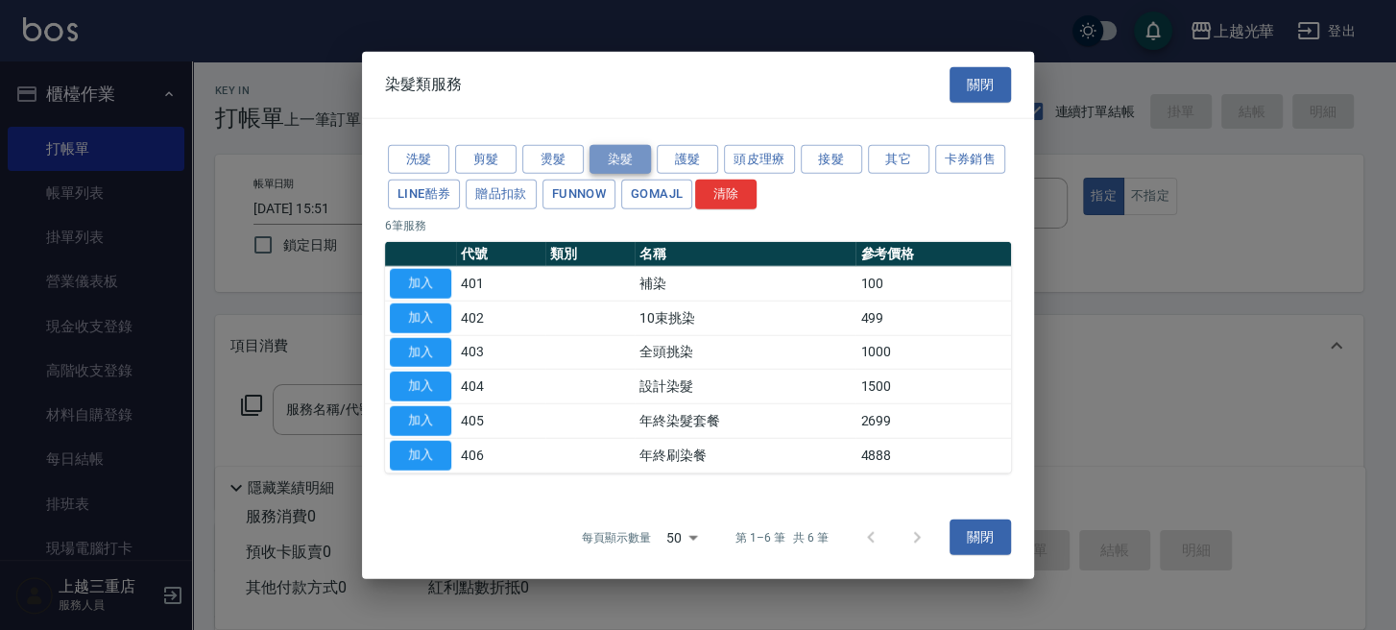
click at [627, 157] on button "染髮" at bounding box center [619, 159] width 61 height 30
click at [485, 159] on button "剪髮" at bounding box center [485, 159] width 61 height 30
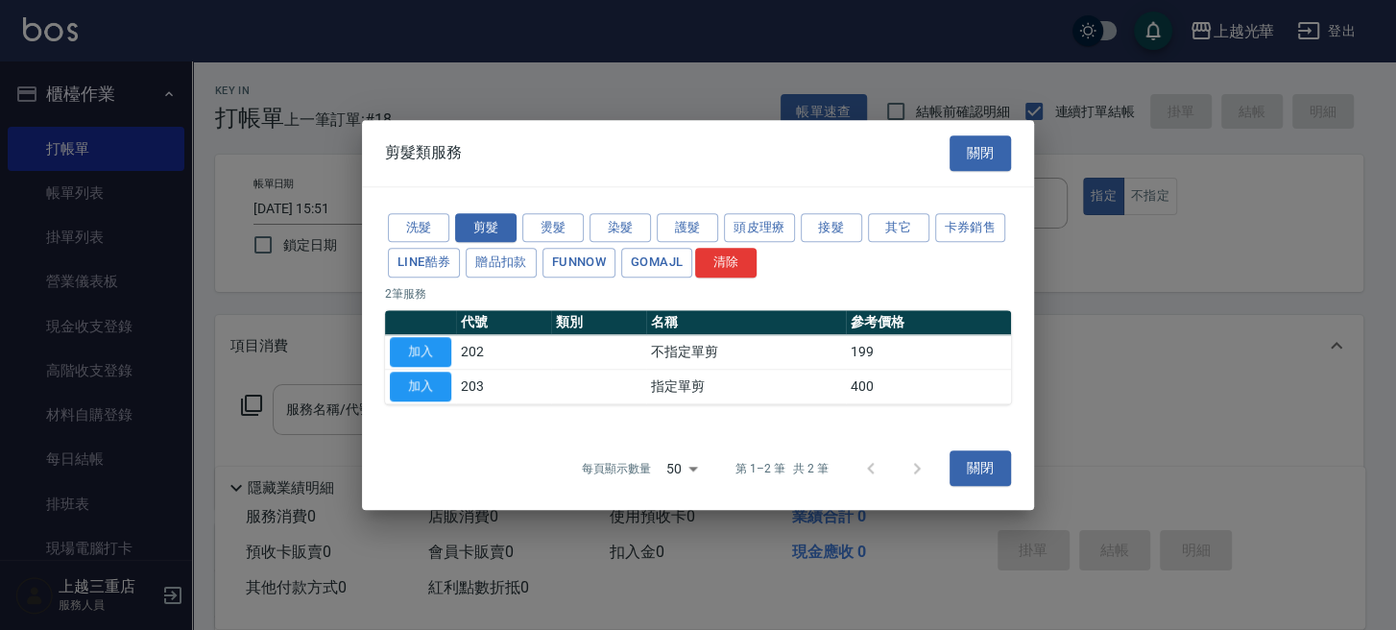
click at [422, 387] on button "加入" at bounding box center [420, 387] width 61 height 30
type input "指定單剪(203)"
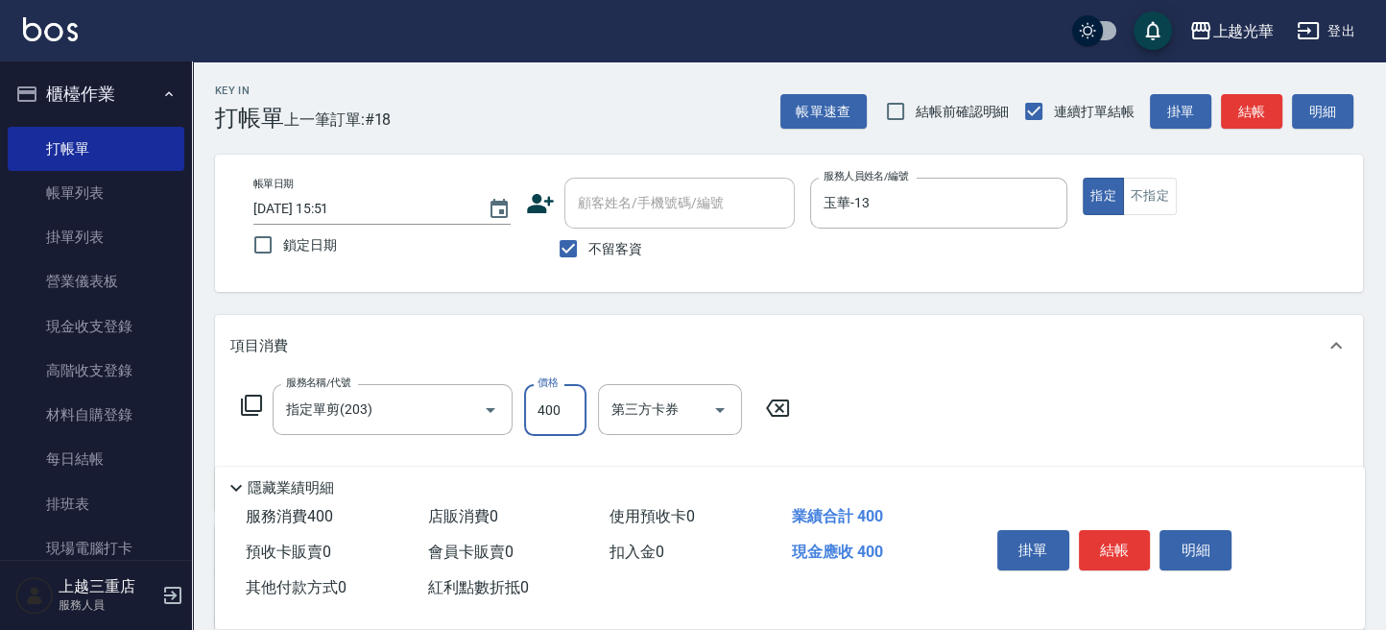
click at [568, 419] on input "400" at bounding box center [555, 410] width 62 height 52
type input "500"
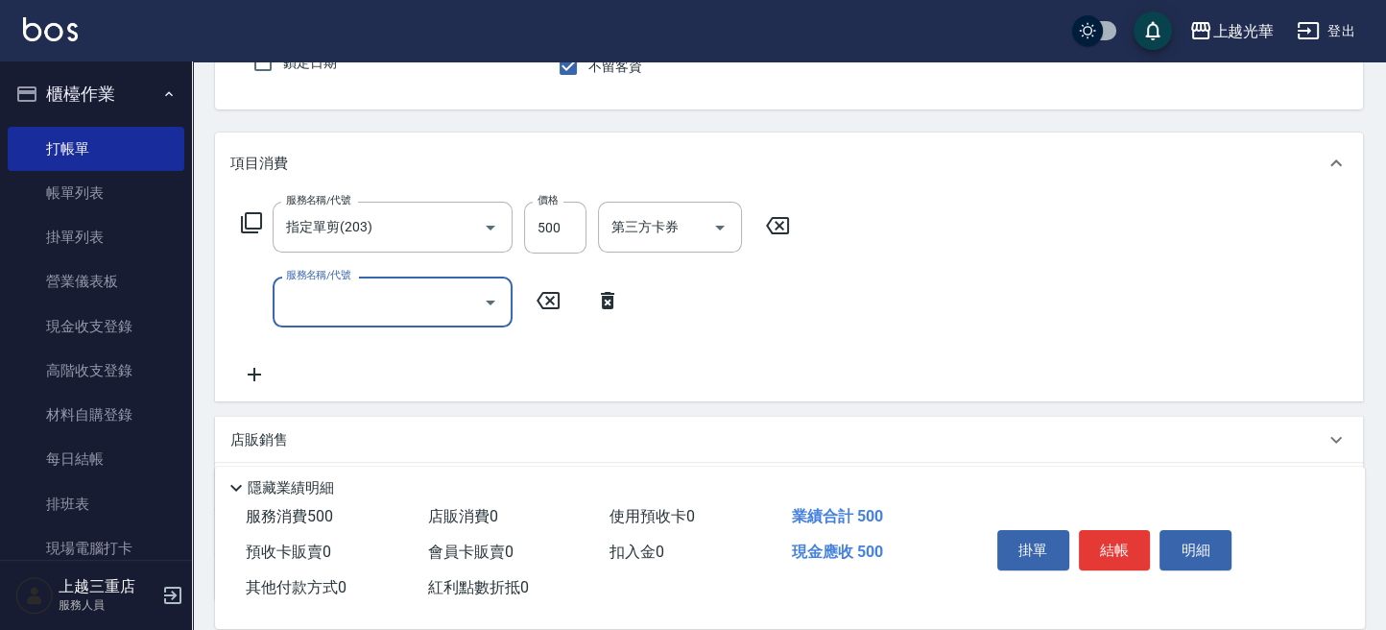
scroll to position [255, 0]
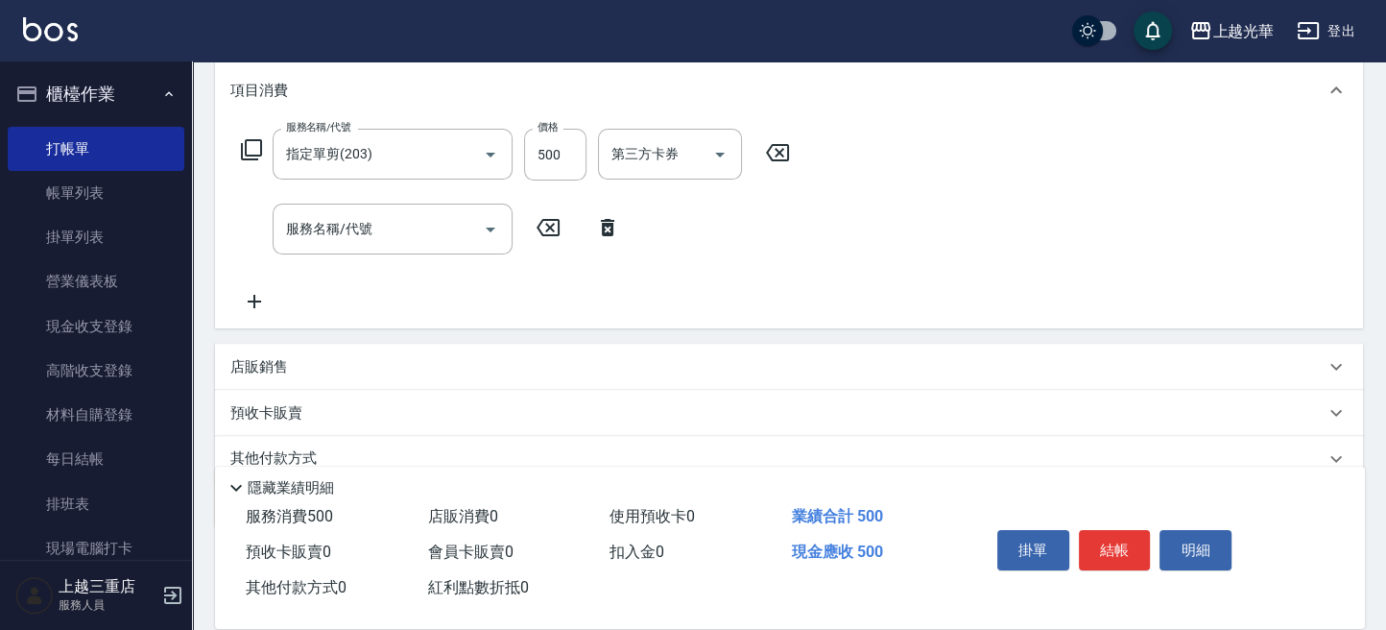
click at [259, 372] on p "店販銷售" at bounding box center [259, 367] width 58 height 20
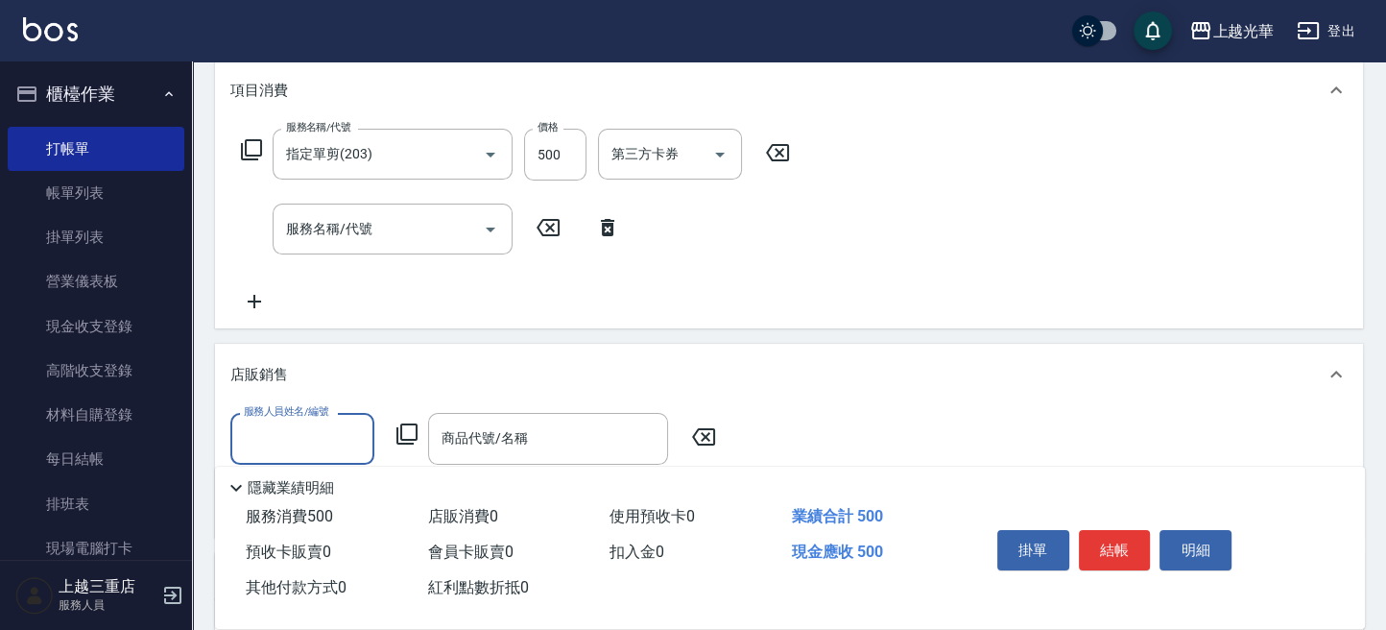
scroll to position [0, 0]
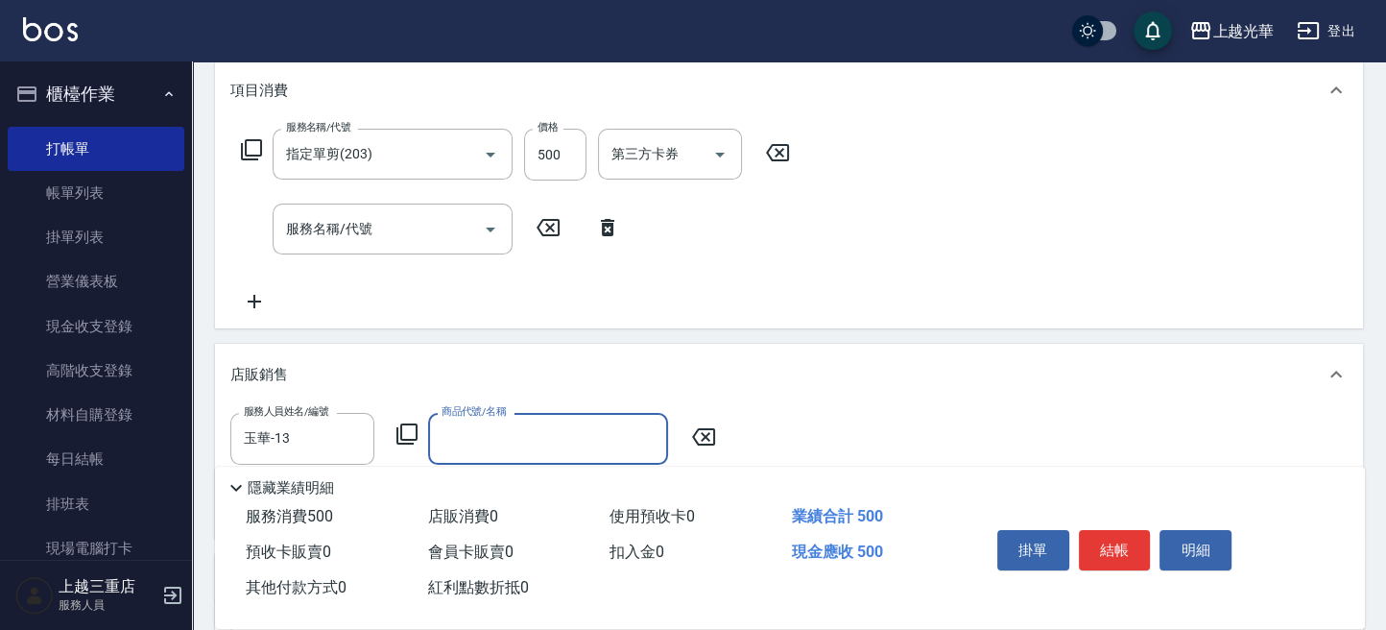
click at [408, 435] on icon at bounding box center [407, 433] width 23 height 23
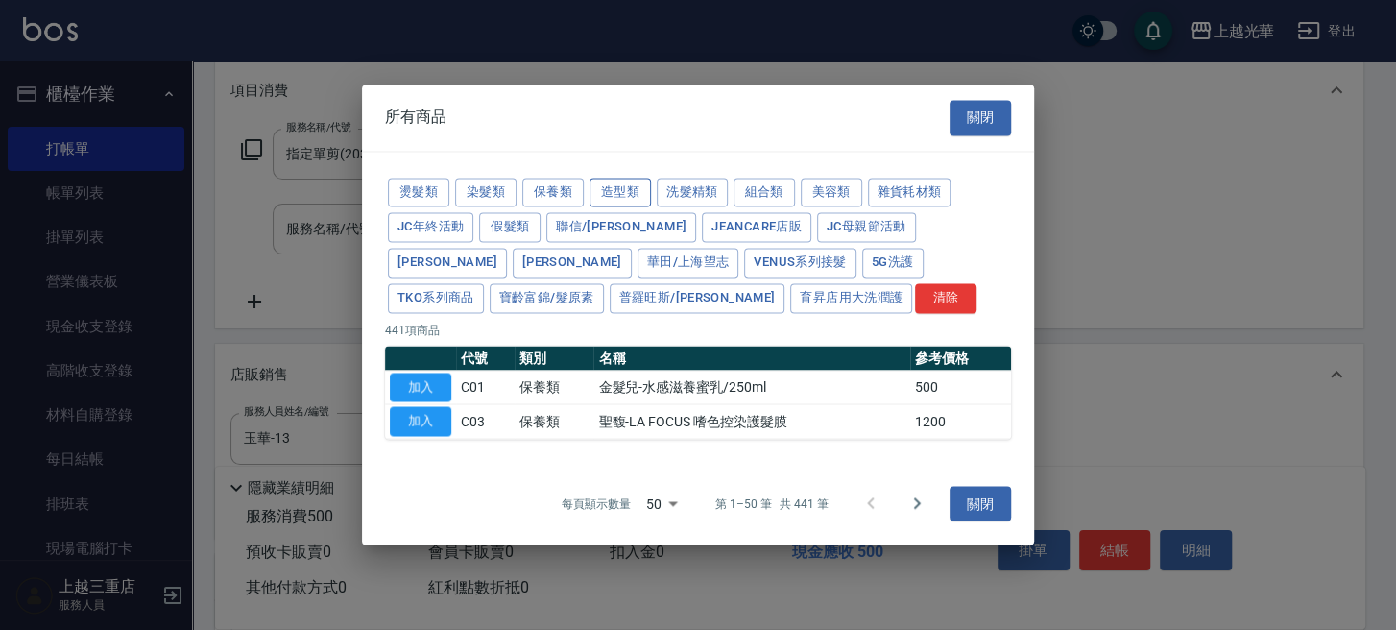
click at [626, 189] on button "造型類" at bounding box center [619, 193] width 61 height 30
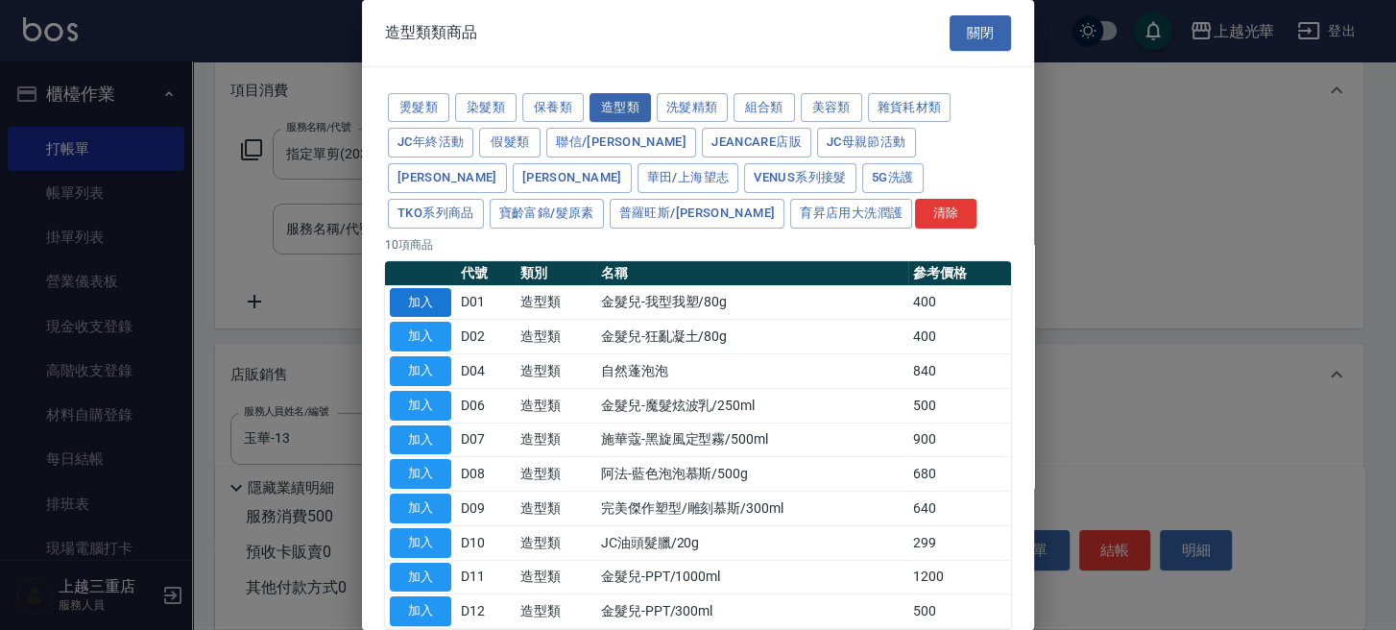
click at [440, 300] on button "加入" at bounding box center [420, 303] width 61 height 30
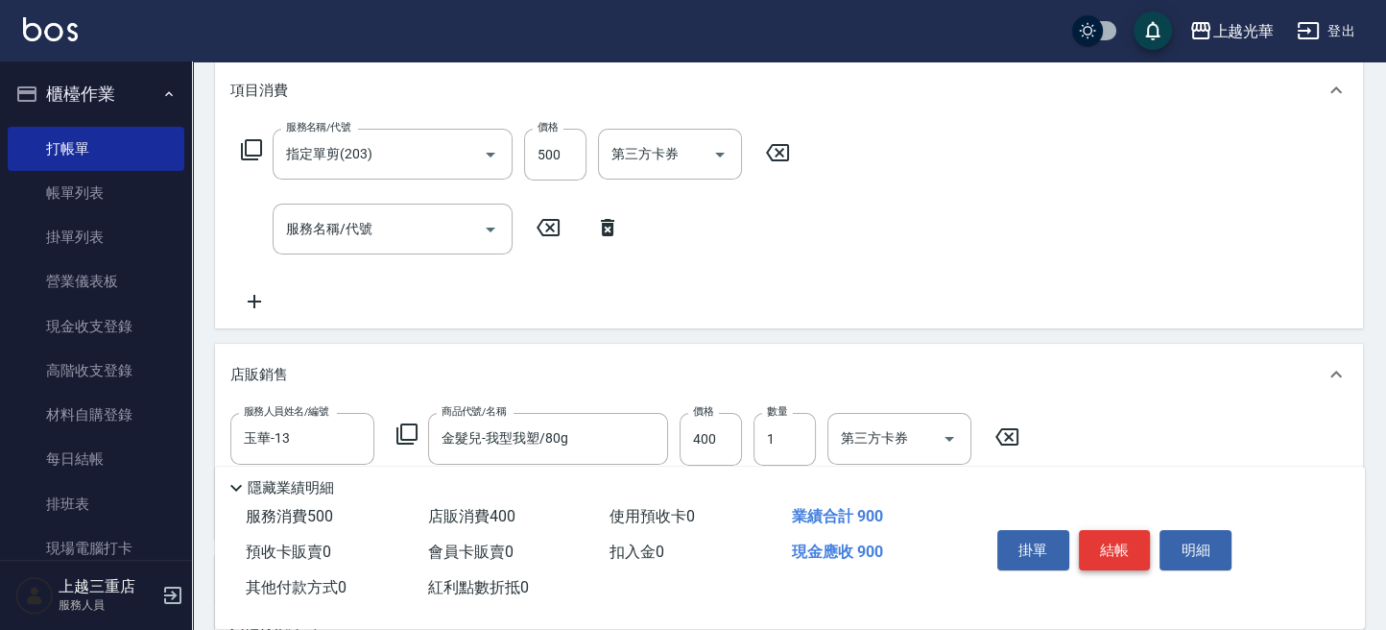
click at [1110, 540] on button "結帳" at bounding box center [1115, 550] width 72 height 40
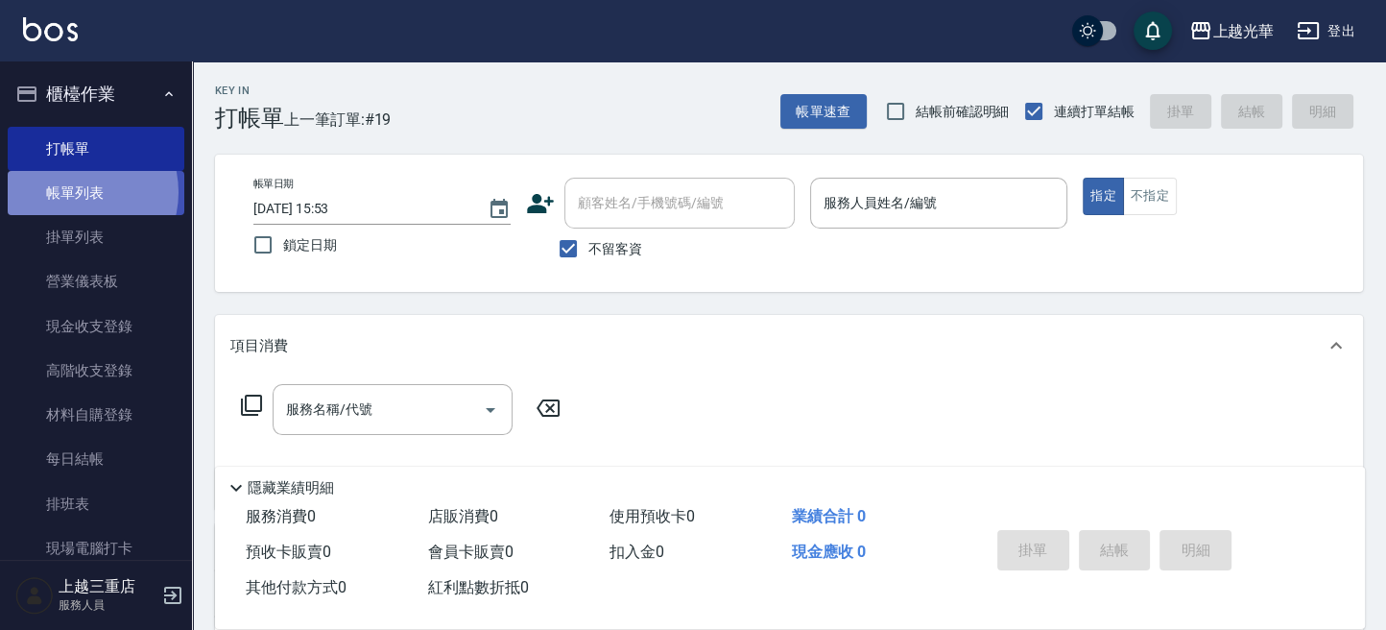
click at [75, 192] on link "帳單列表" at bounding box center [96, 193] width 177 height 44
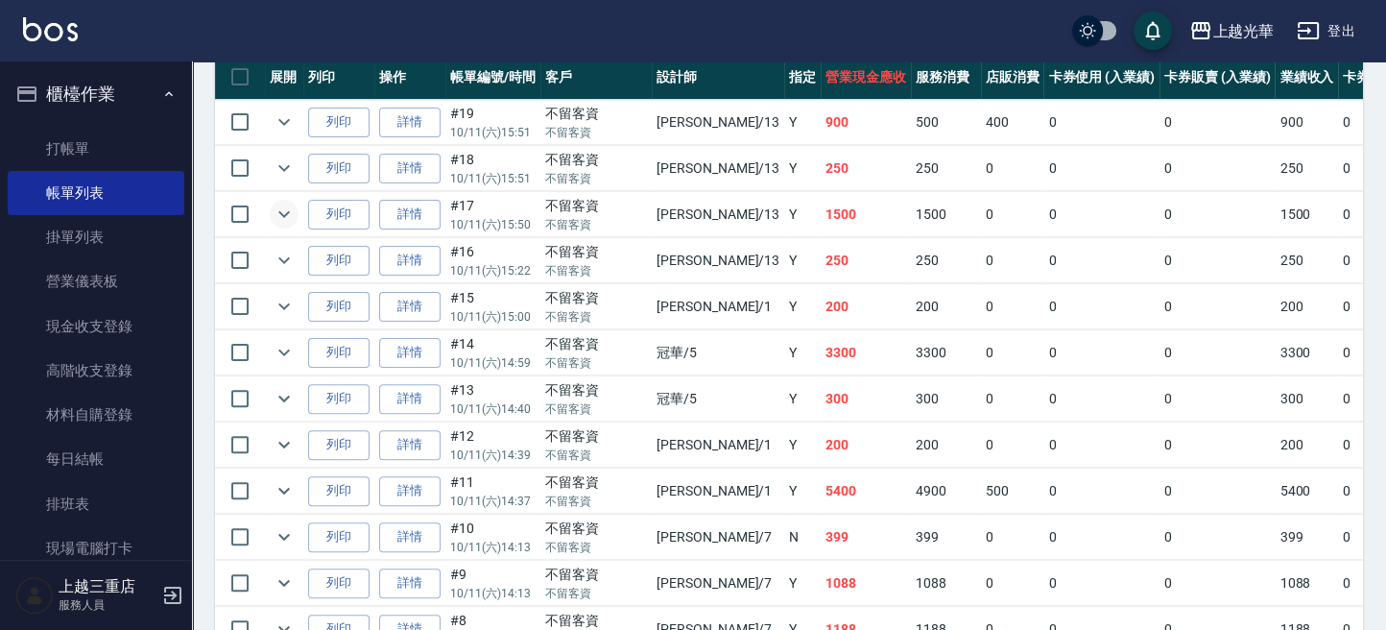
scroll to position [128, 0]
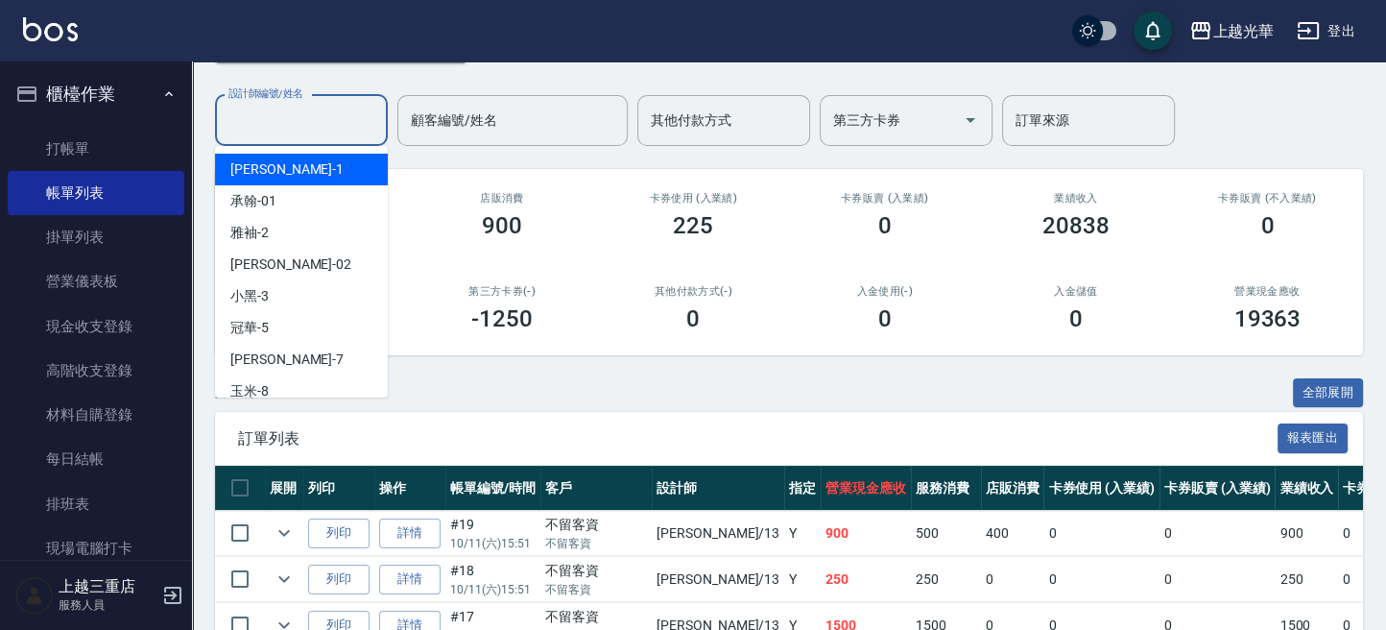
click at [307, 111] on input "設計師編號/姓名" at bounding box center [302, 121] width 156 height 34
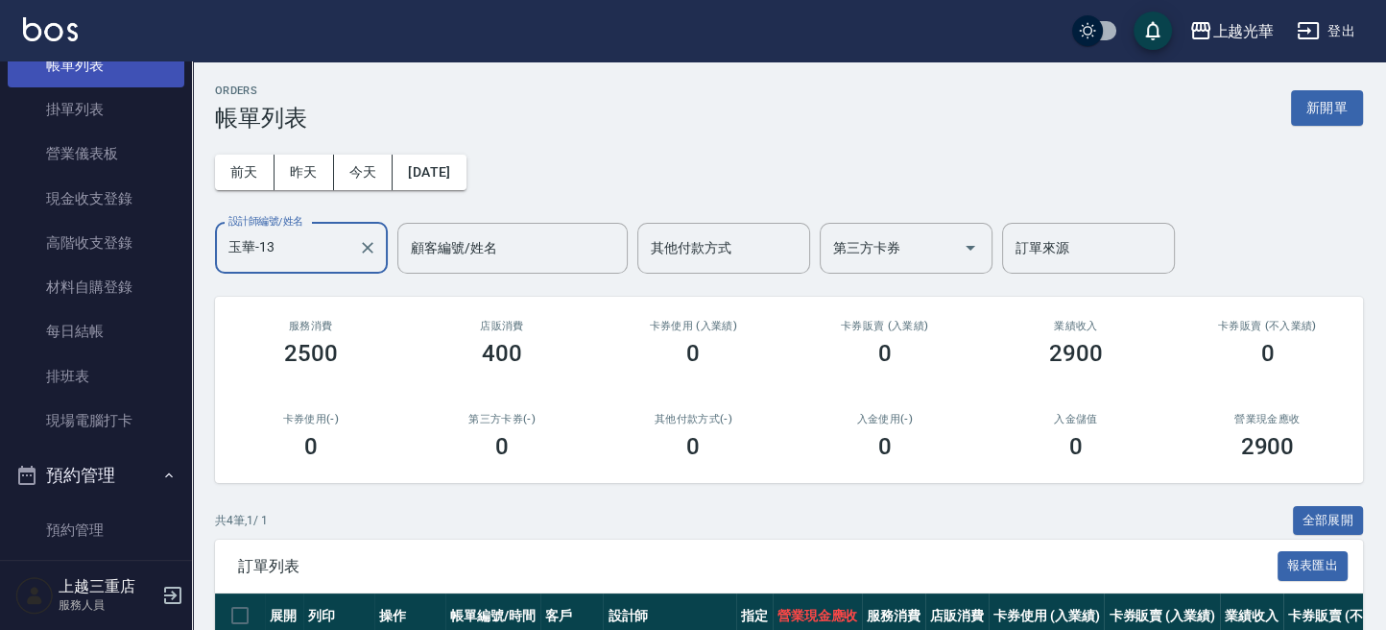
scroll to position [0, 0]
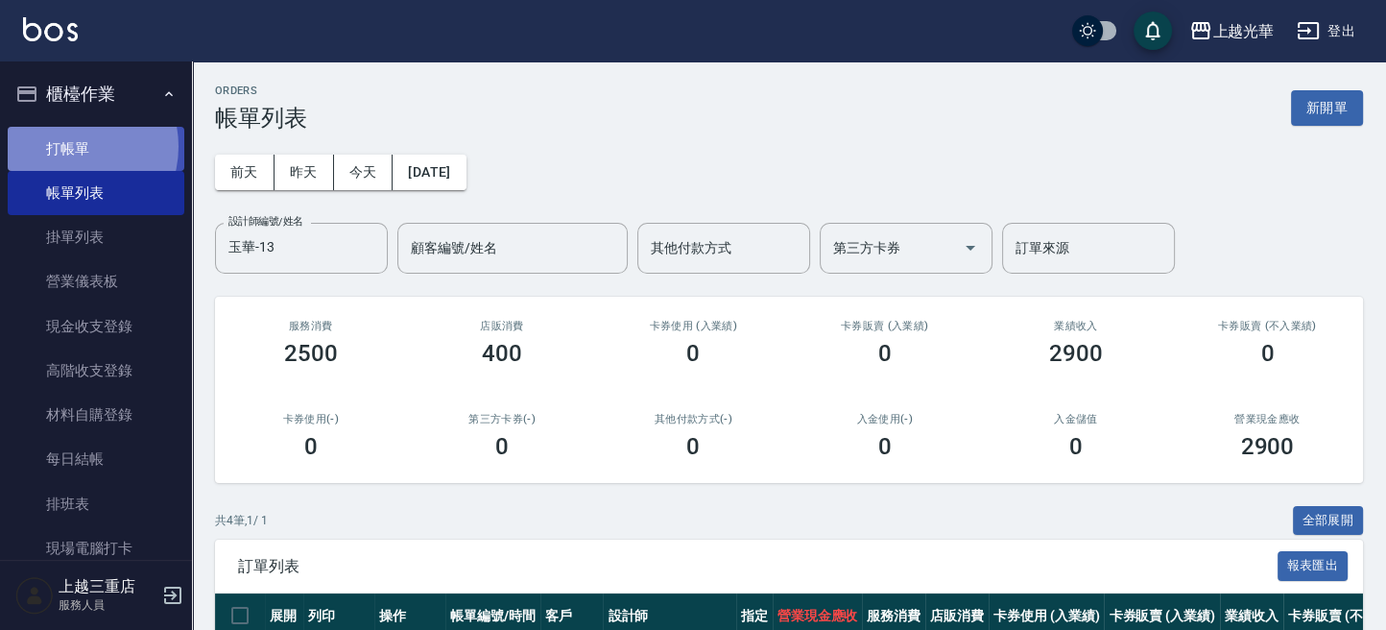
click at [67, 146] on link "打帳單" at bounding box center [96, 149] width 177 height 44
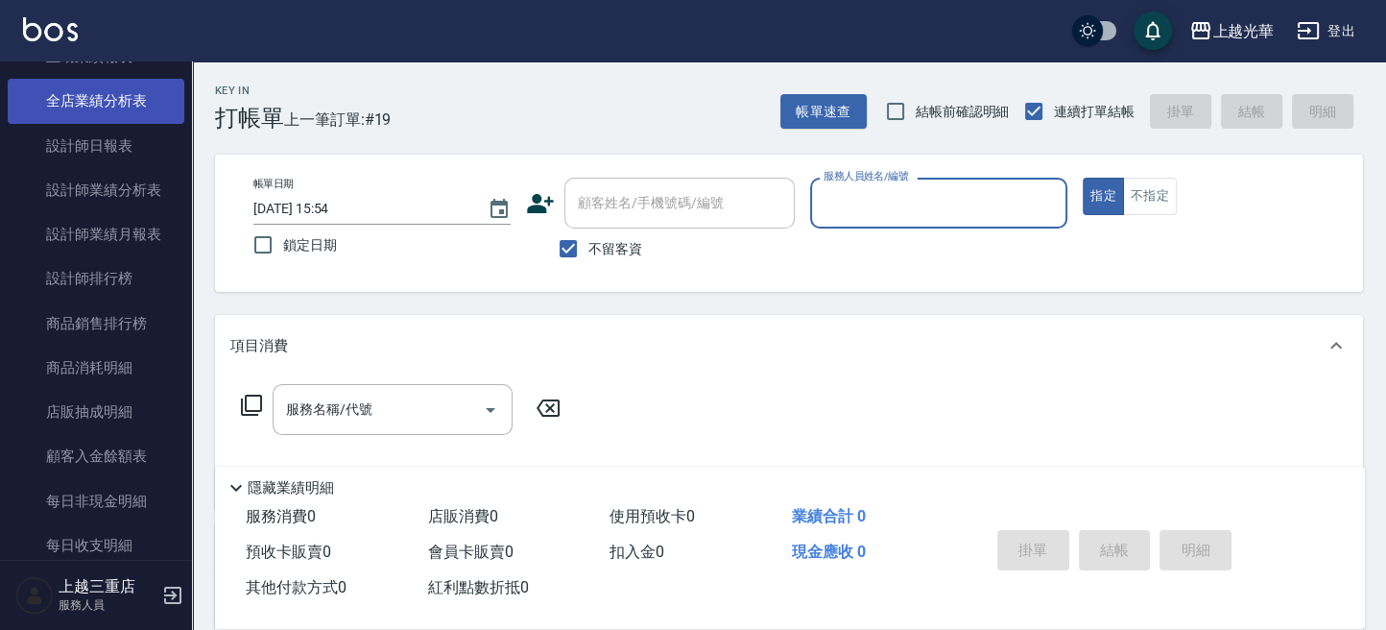
scroll to position [1023, 0]
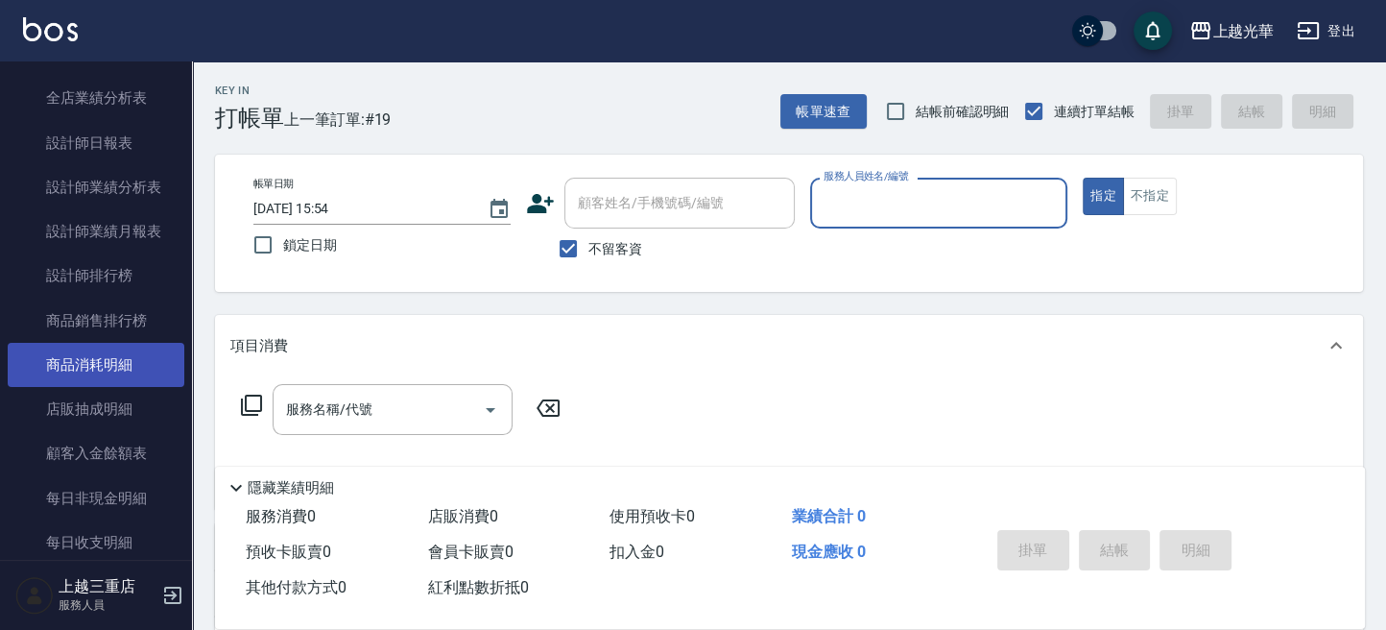
click at [116, 363] on link "商品消耗明細" at bounding box center [96, 365] width 177 height 44
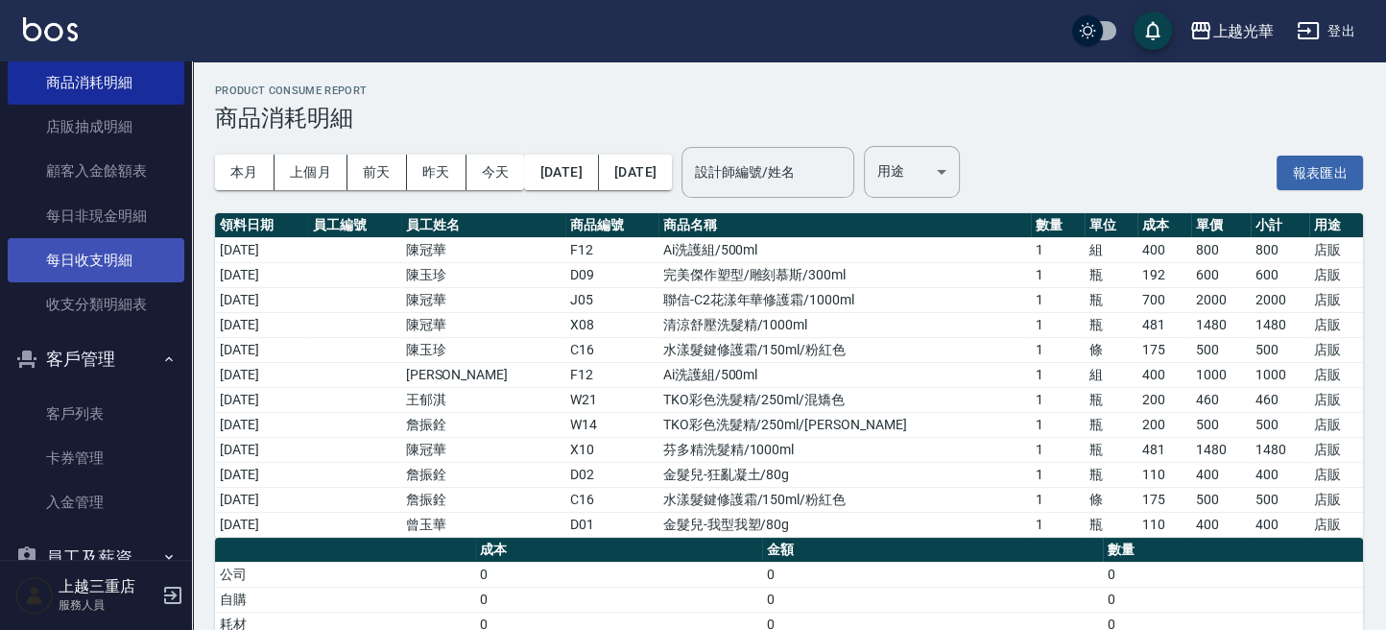
scroll to position [1350, 0]
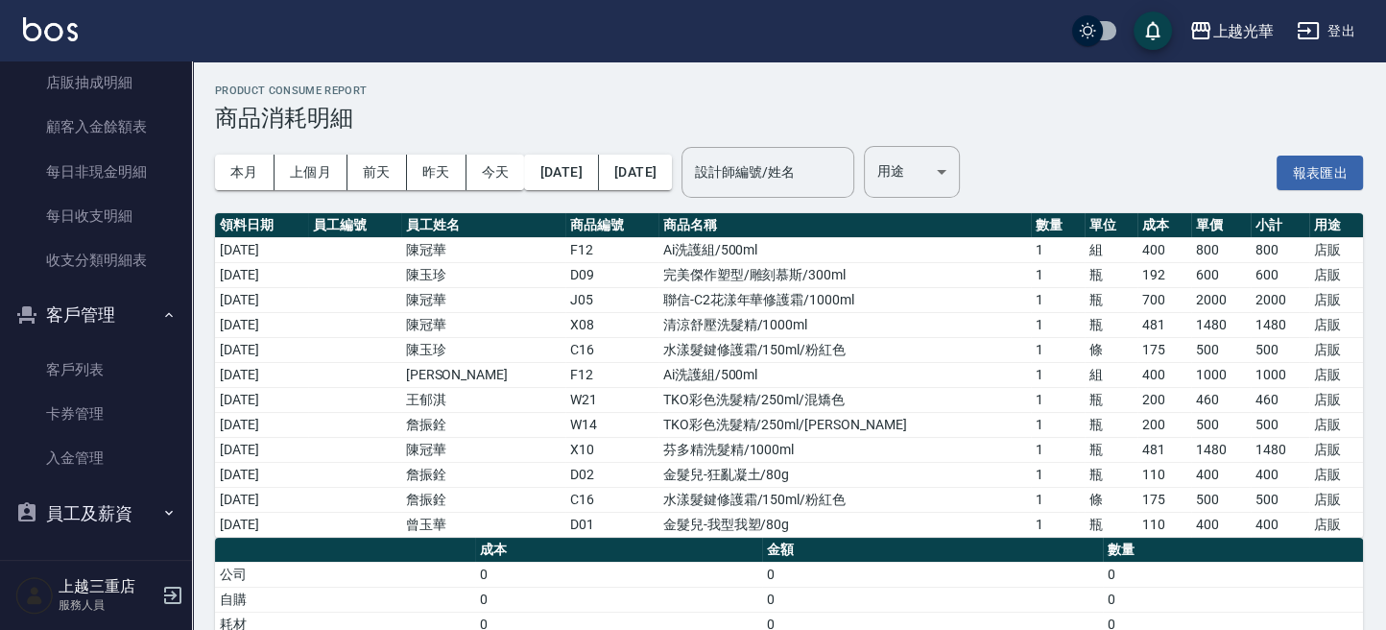
click at [129, 502] on button "員工及薪資" at bounding box center [96, 514] width 177 height 50
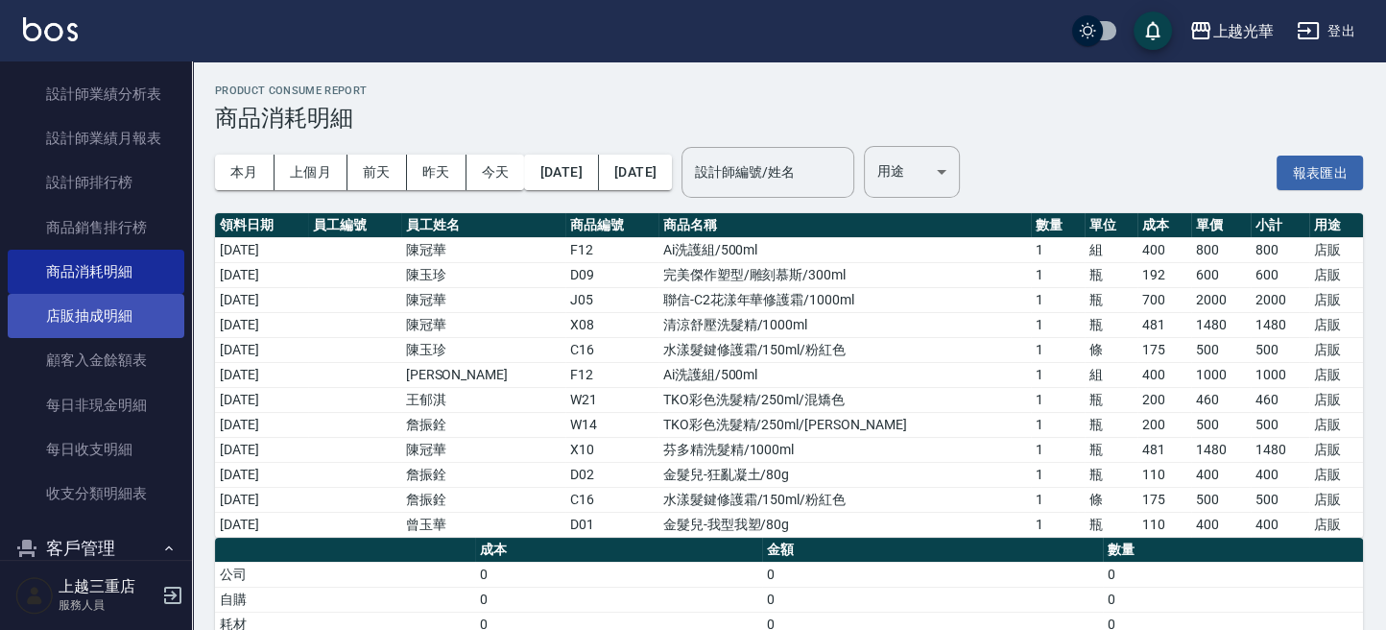
scroll to position [1069, 0]
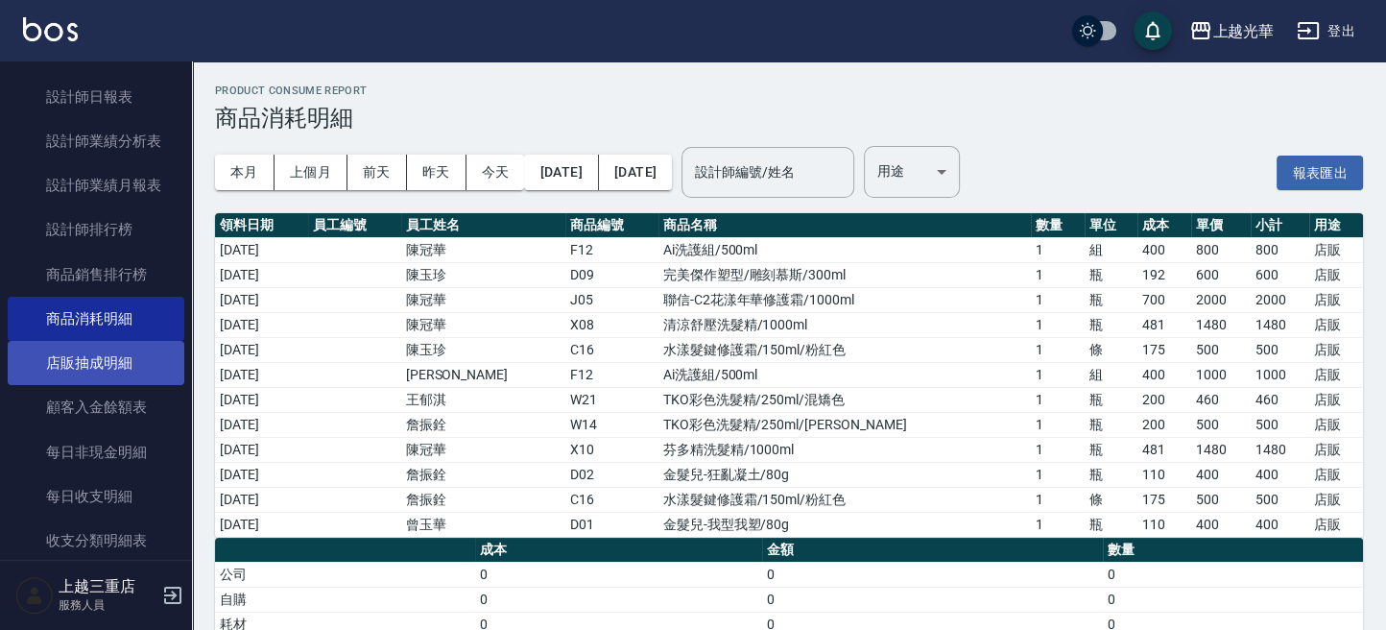
click at [149, 348] on link "店販抽成明細" at bounding box center [96, 363] width 177 height 44
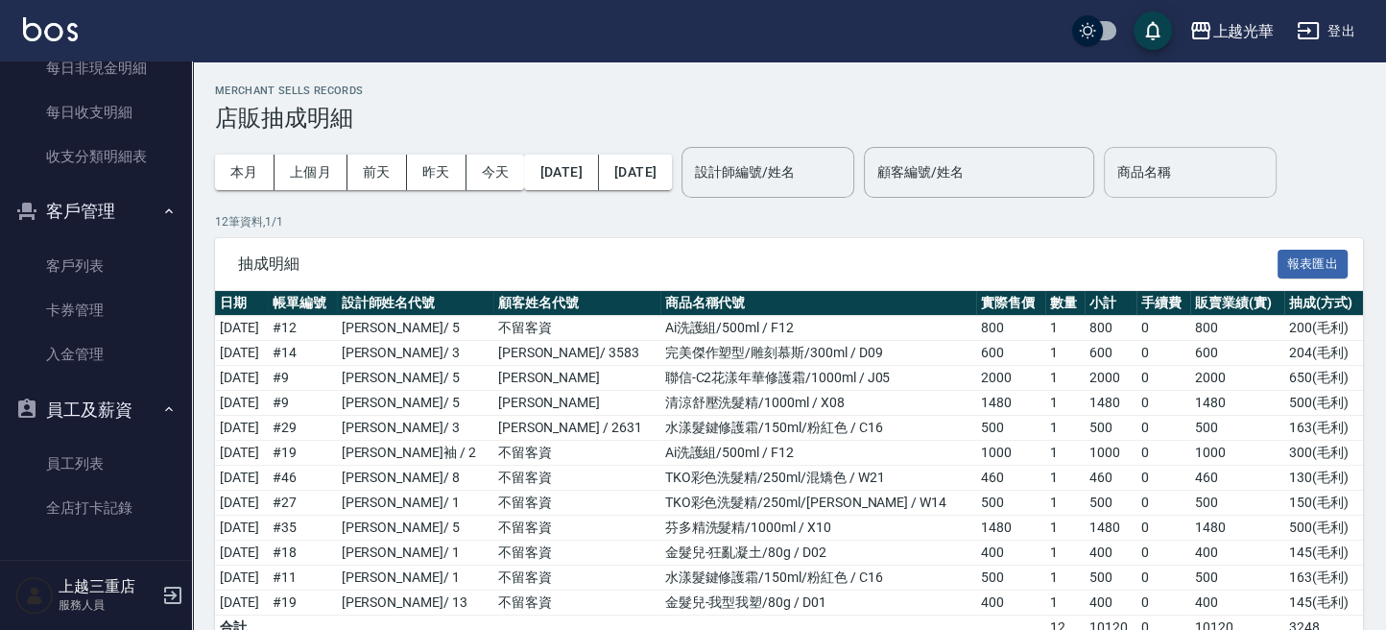
click at [1230, 188] on div "商品名稱" at bounding box center [1190, 172] width 173 height 51
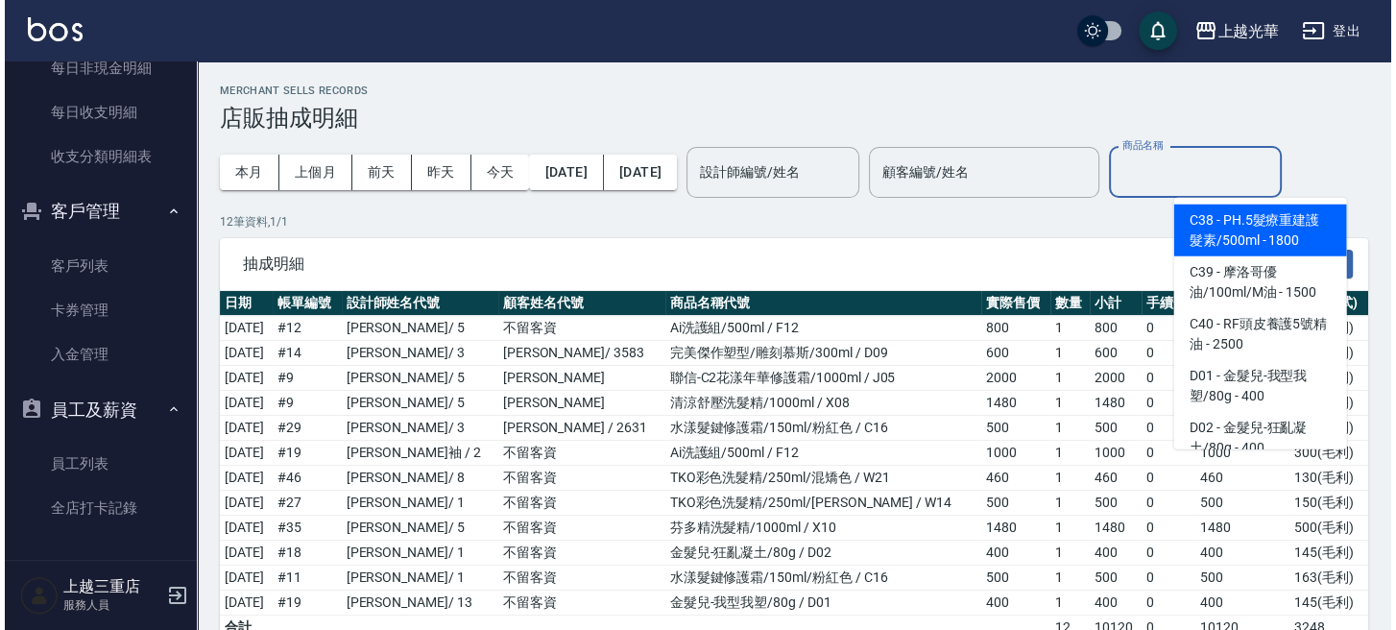
scroll to position [1023, 0]
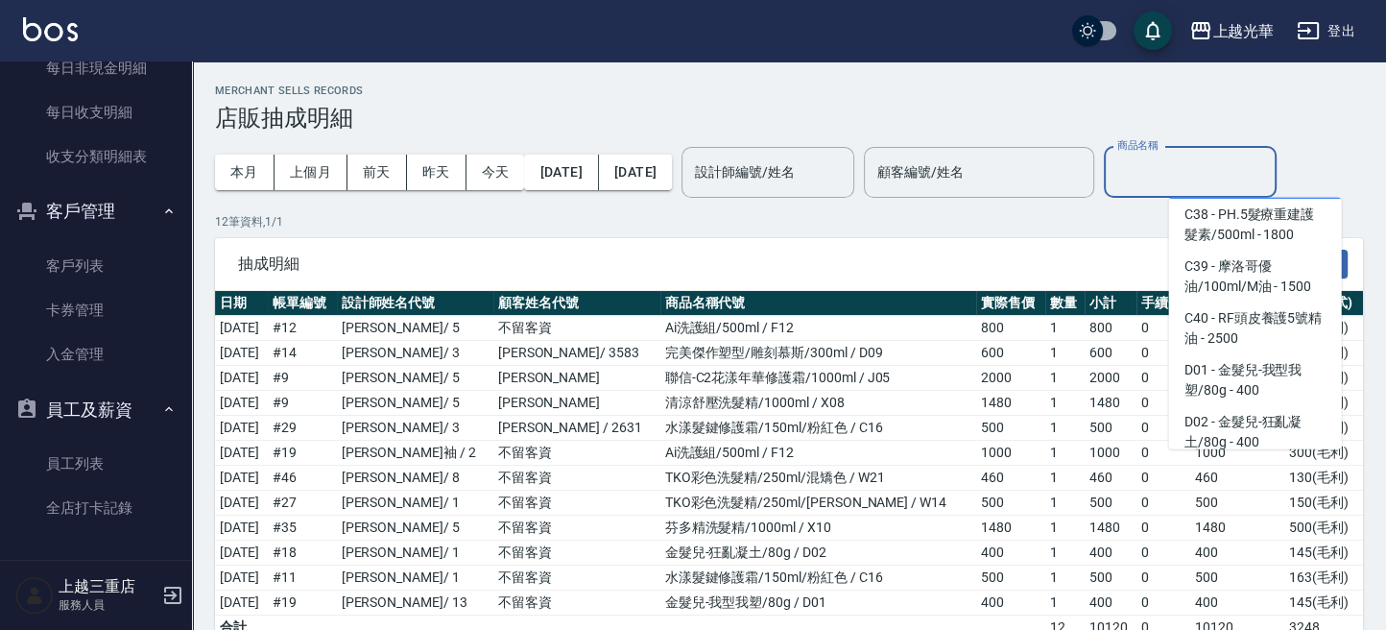
click at [1268, 199] on span "C37 - PH.5髮療重建護髮素/1000ml - 3200" at bounding box center [1255, 173] width 173 height 52
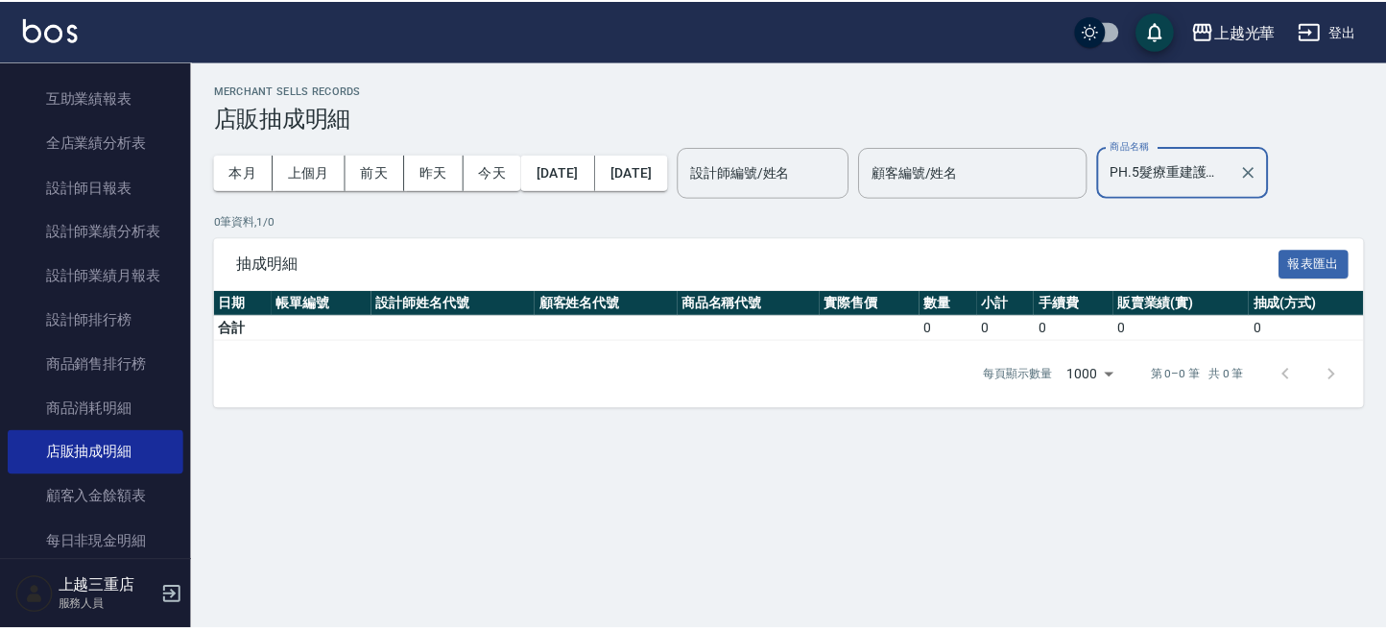
scroll to position [942, 0]
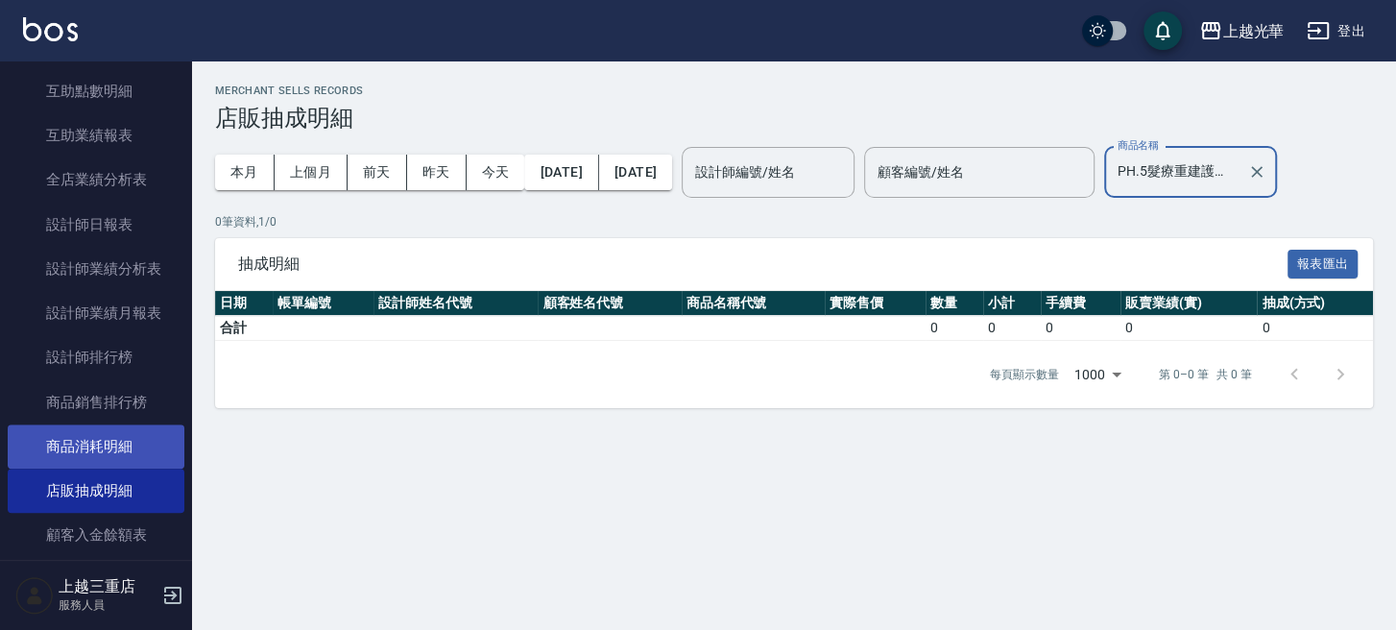
click at [118, 444] on link "商品消耗明細" at bounding box center [96, 446] width 177 height 44
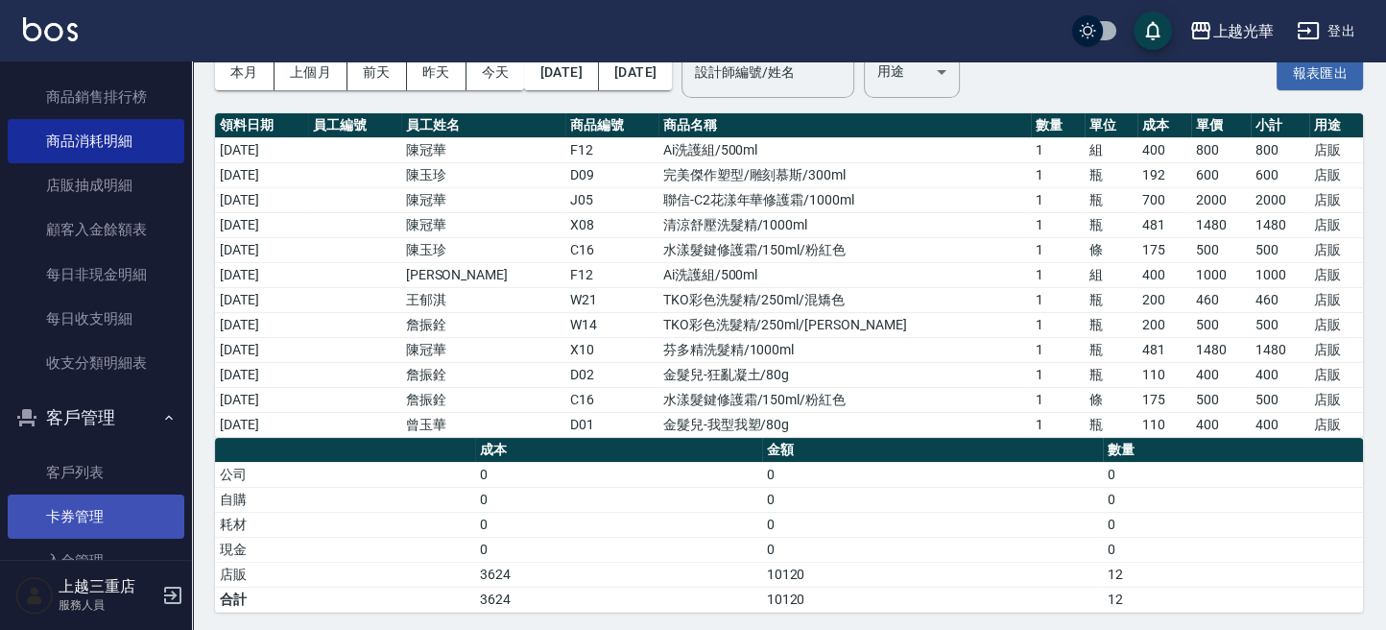
scroll to position [1453, 0]
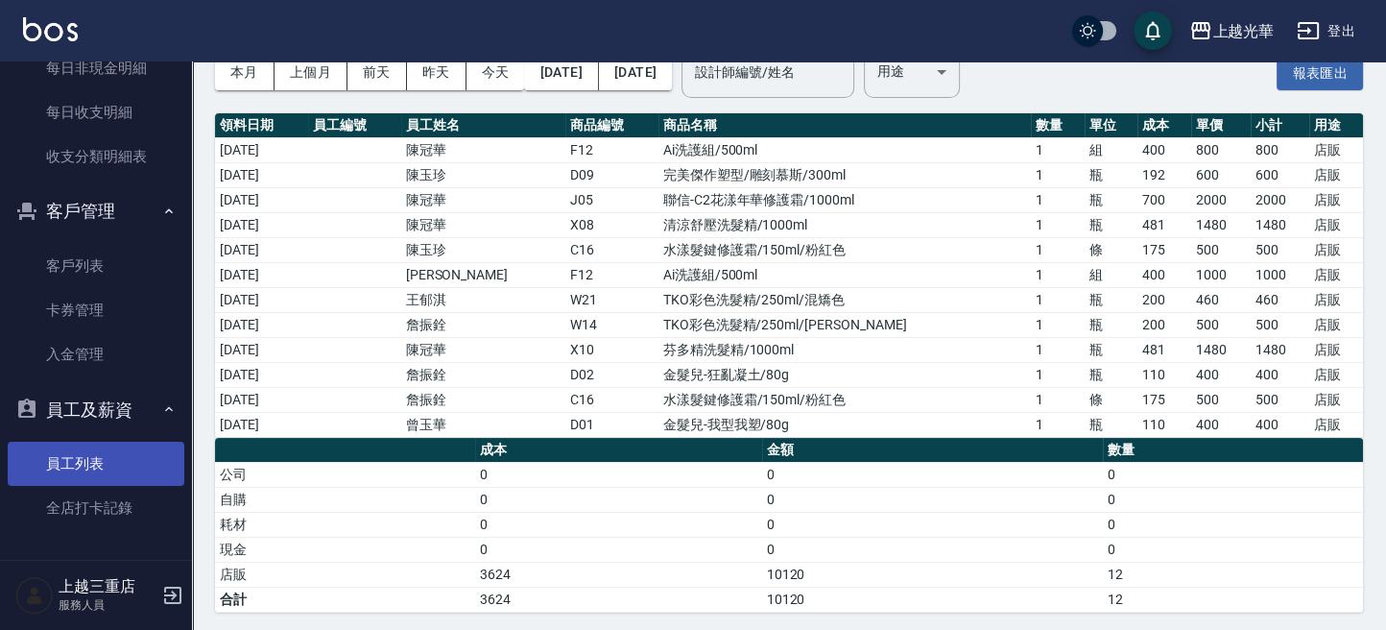
click at [128, 452] on link "員工列表" at bounding box center [96, 464] width 177 height 44
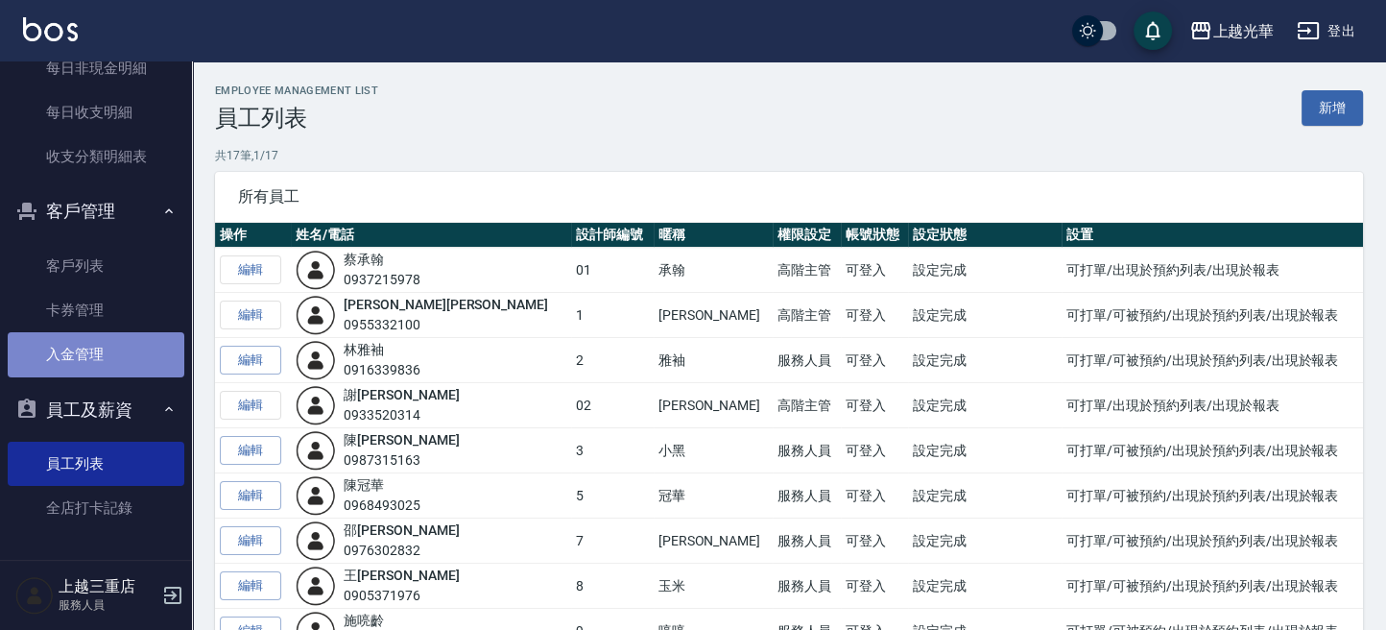
click at [101, 335] on link "入金管理" at bounding box center [96, 354] width 177 height 44
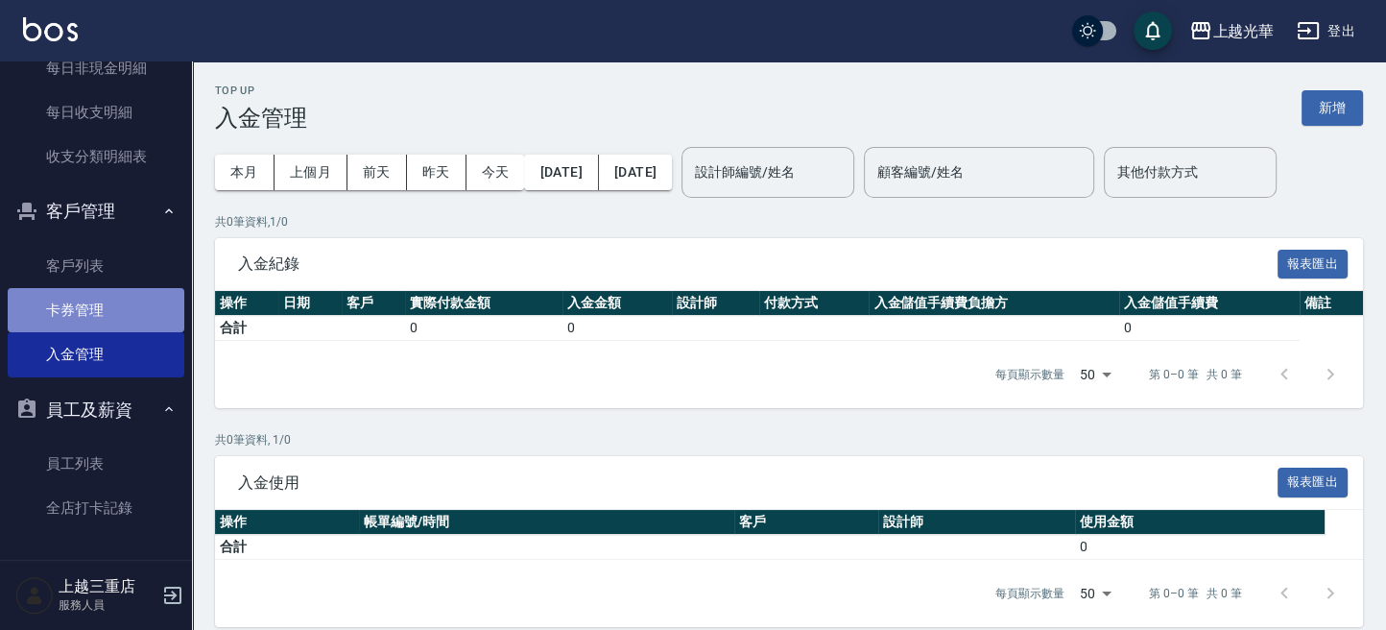
click at [108, 305] on link "卡券管理" at bounding box center [96, 310] width 177 height 44
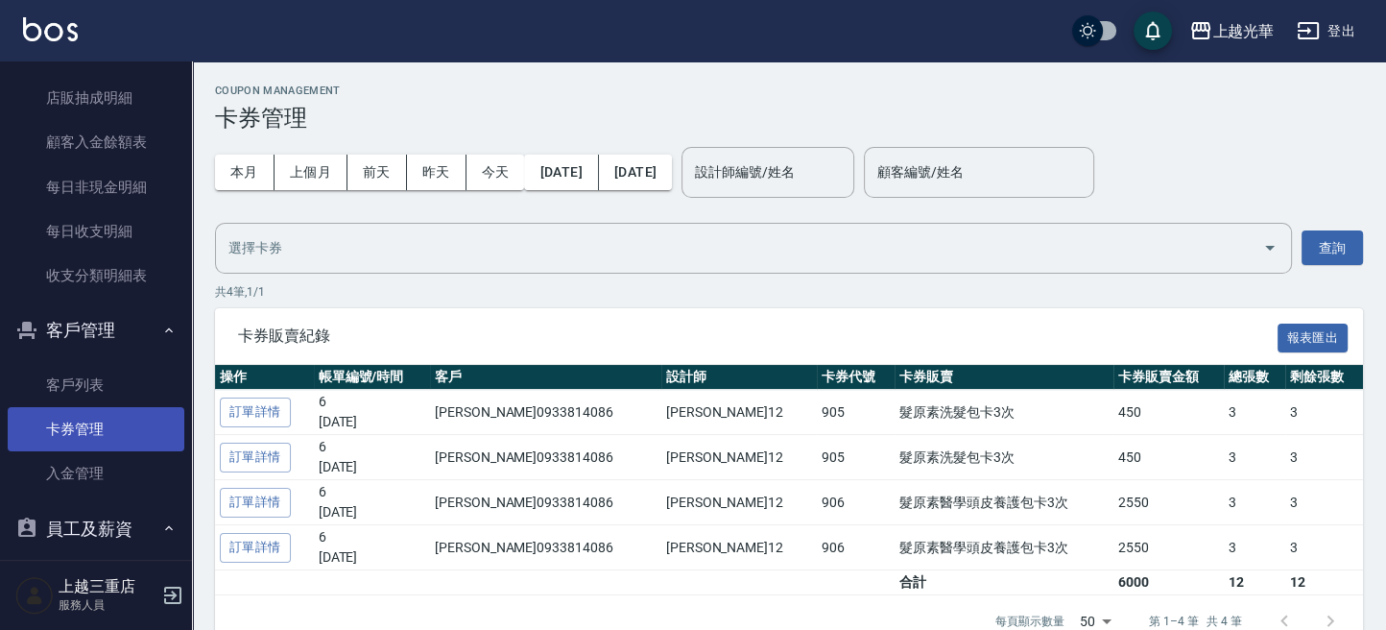
scroll to position [1326, 0]
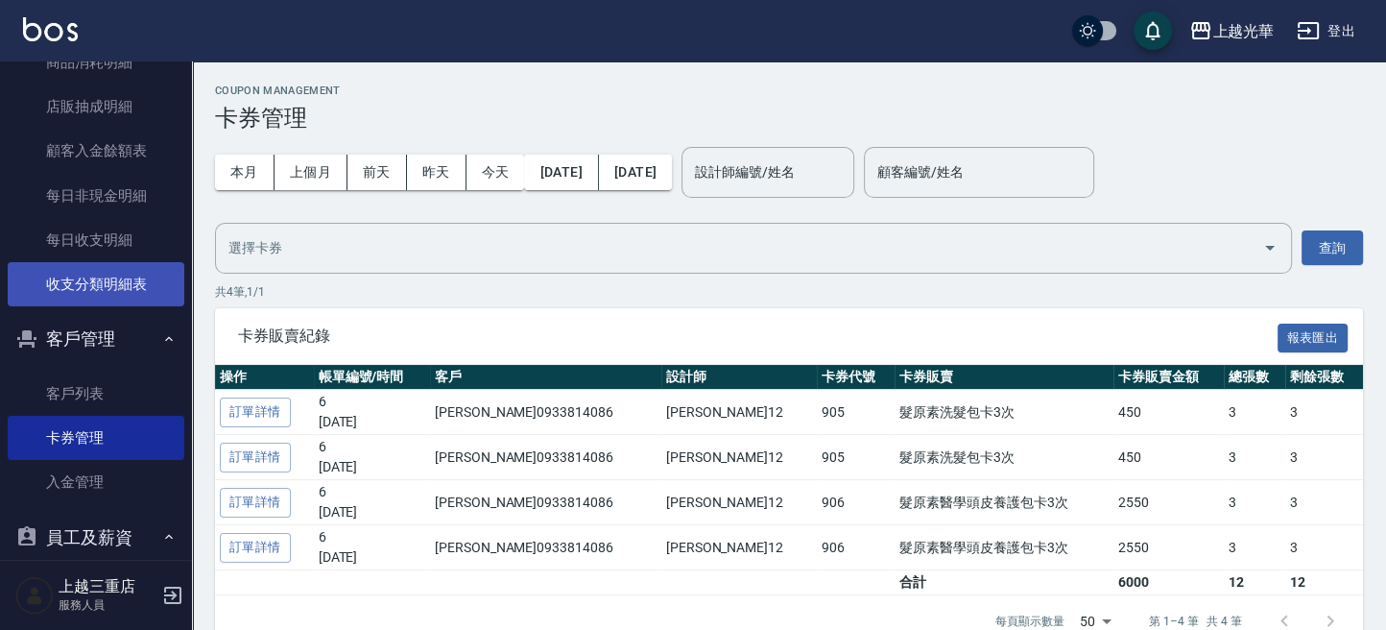
click at [115, 291] on link "收支分類明細表" at bounding box center [96, 284] width 177 height 44
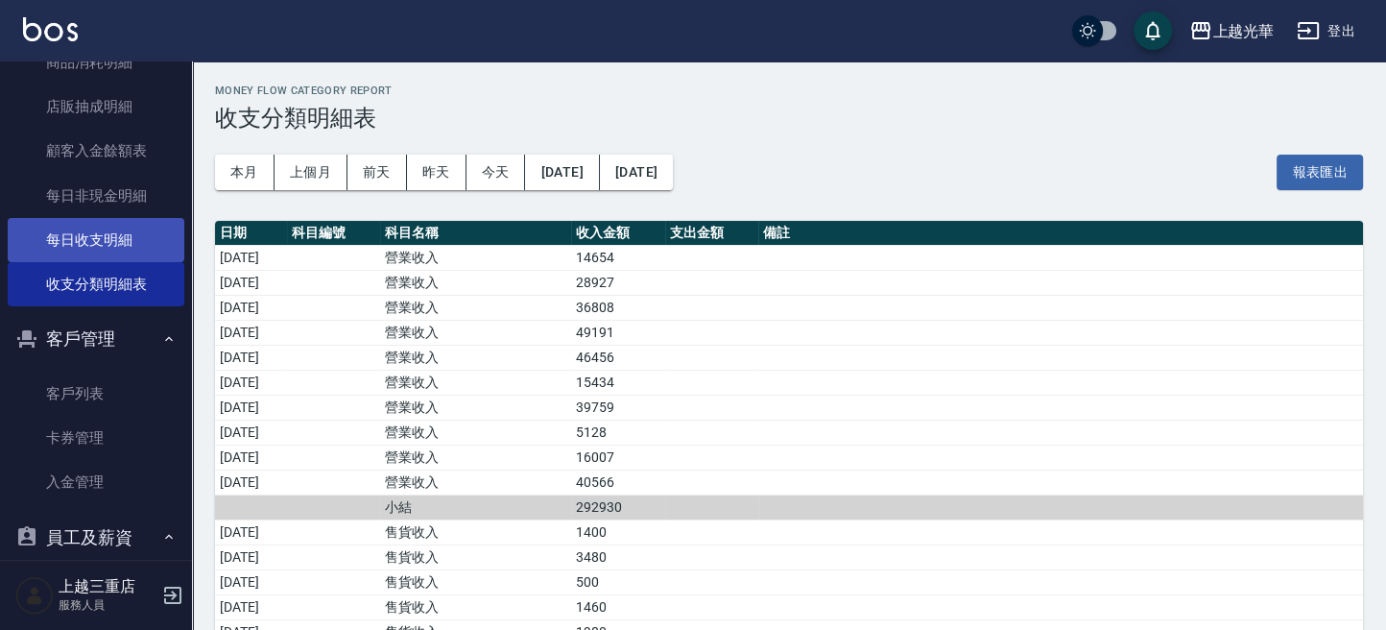
click at [110, 234] on link "每日收支明細" at bounding box center [96, 240] width 177 height 44
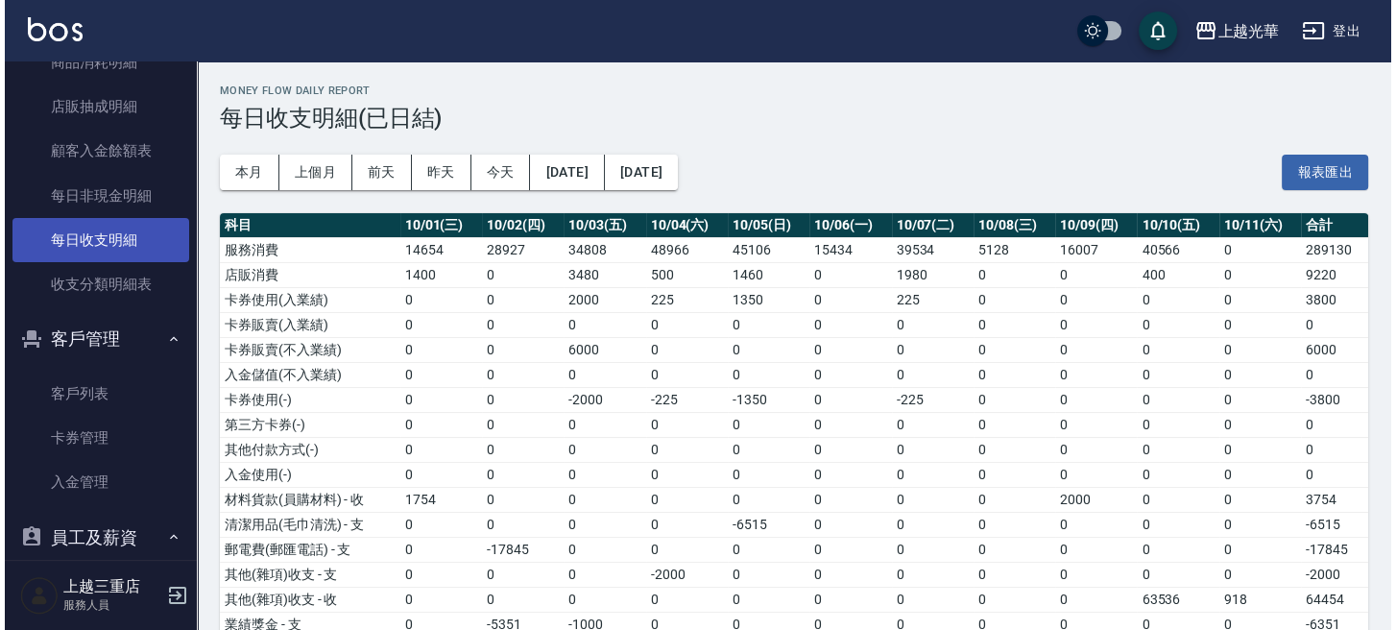
scroll to position [1198, 0]
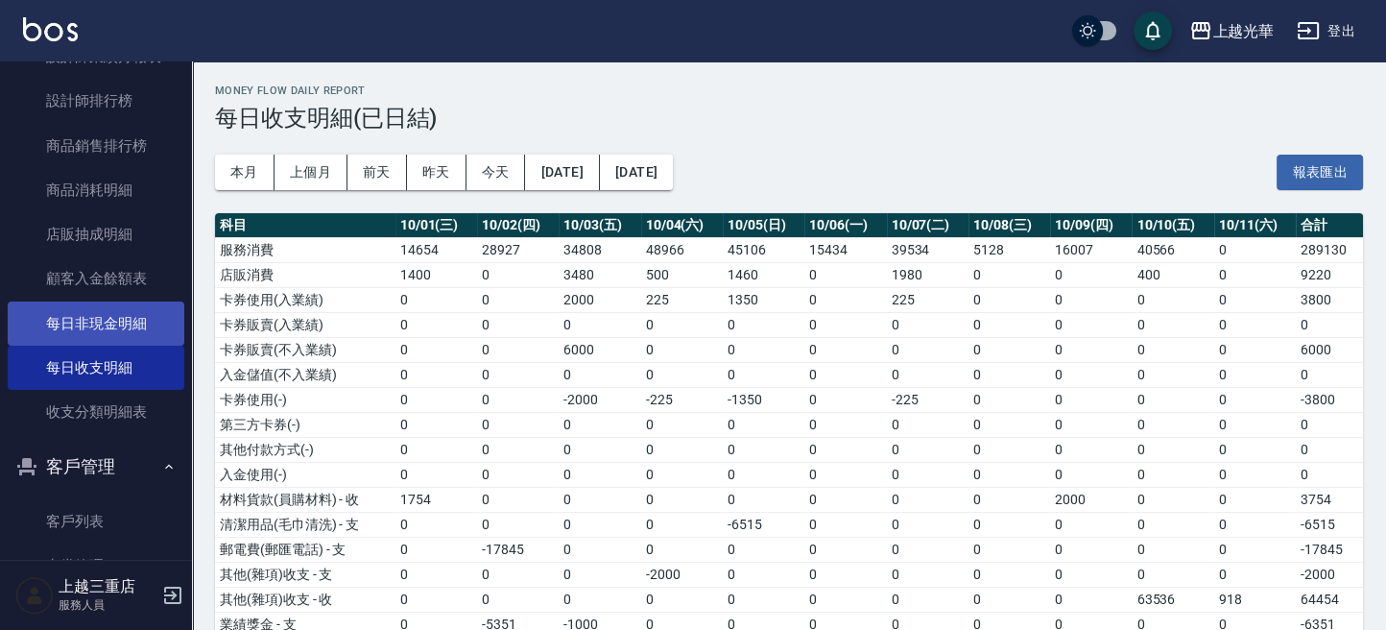
click at [104, 303] on link "每日非現金明細" at bounding box center [96, 323] width 177 height 44
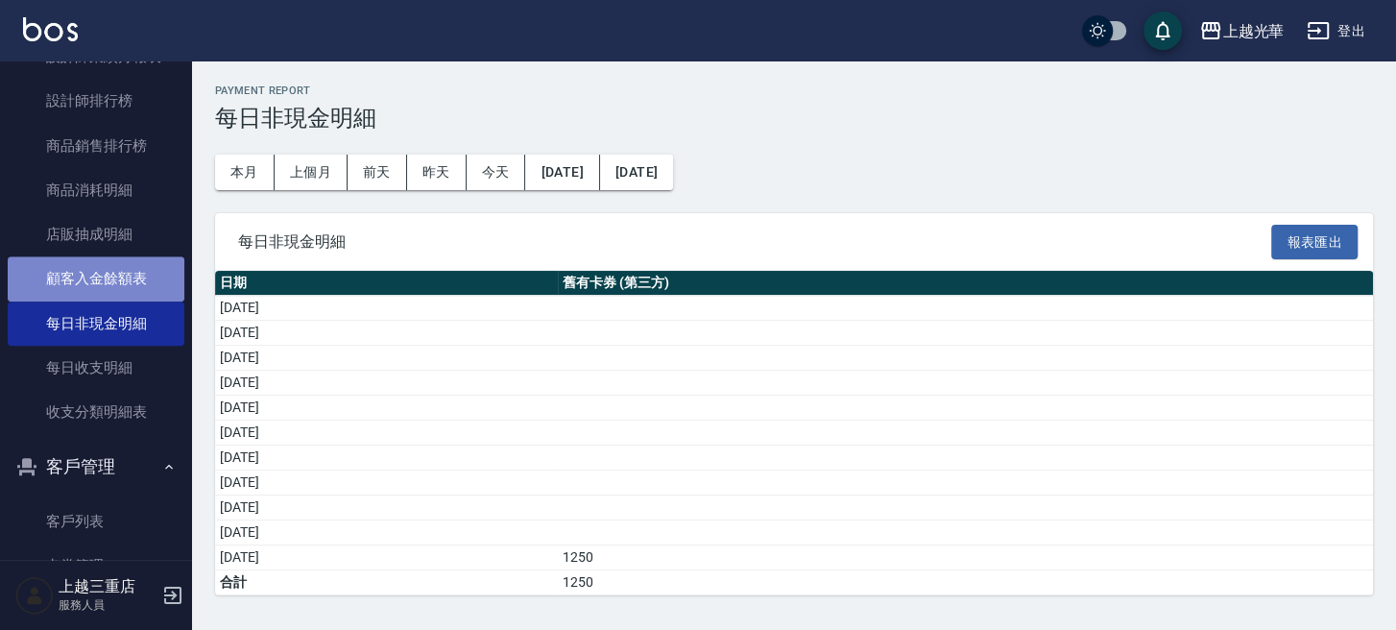
click at [127, 262] on link "顧客入金餘額表" at bounding box center [96, 278] width 177 height 44
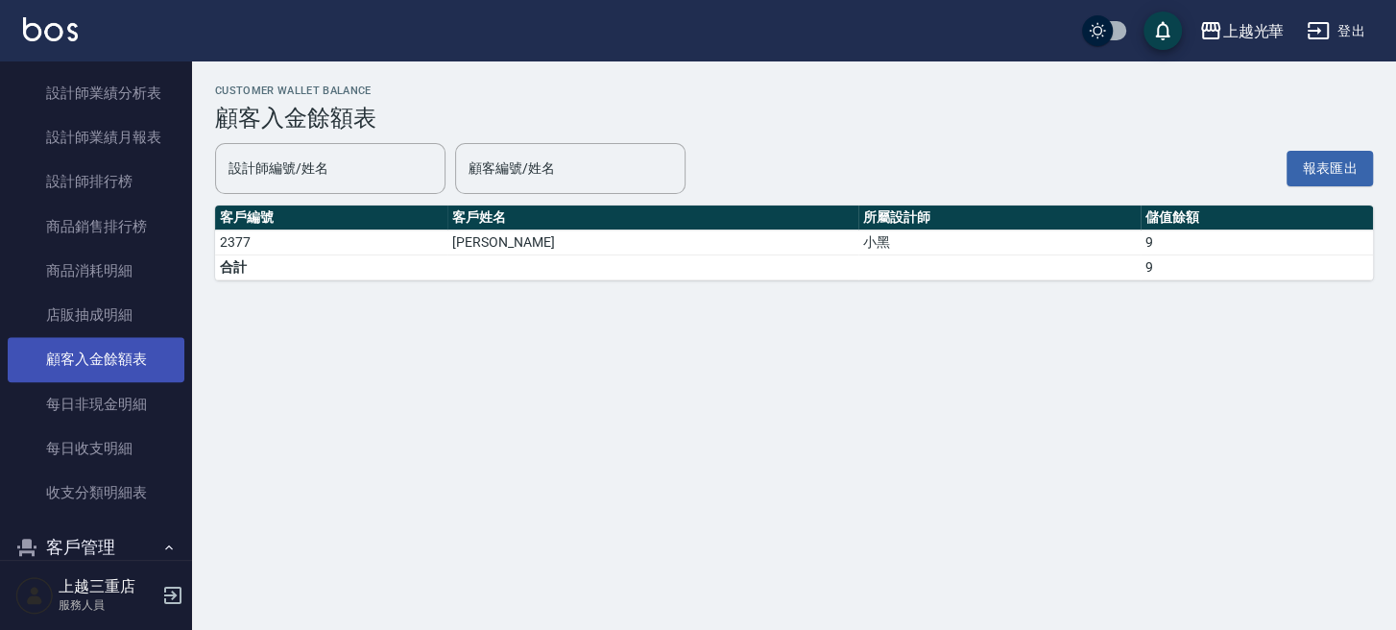
scroll to position [1069, 0]
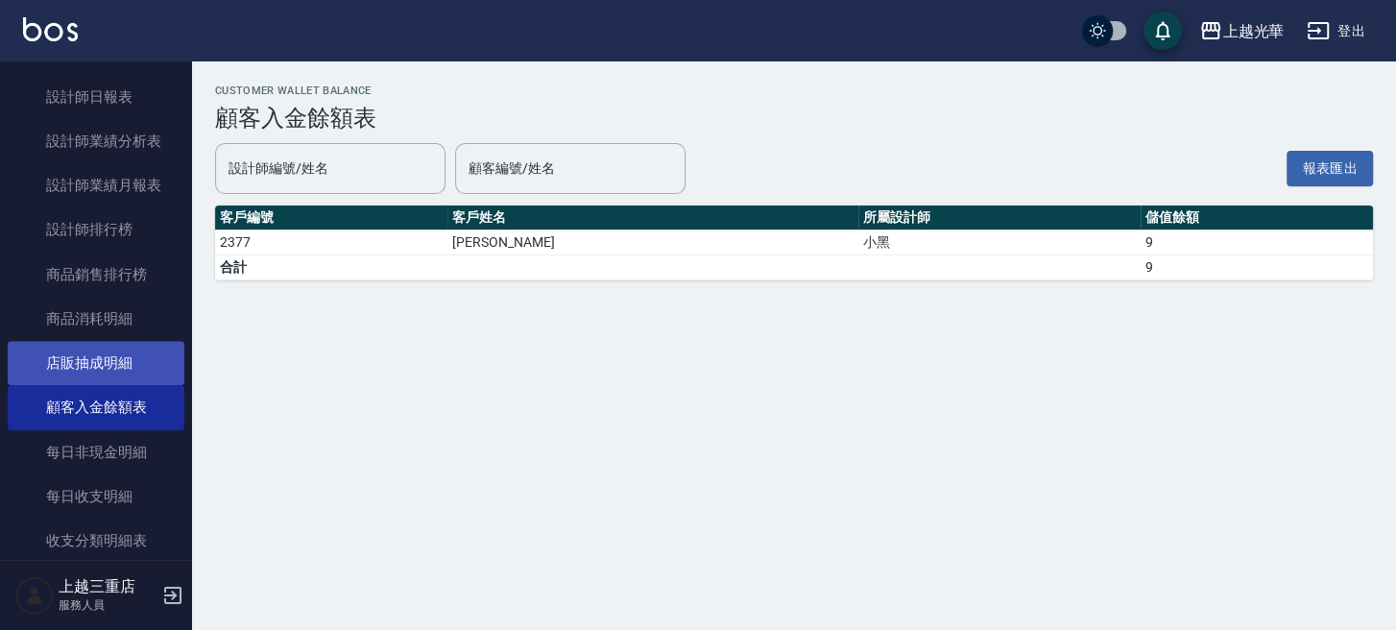
click at [127, 352] on link "店販抽成明細" at bounding box center [96, 363] width 177 height 44
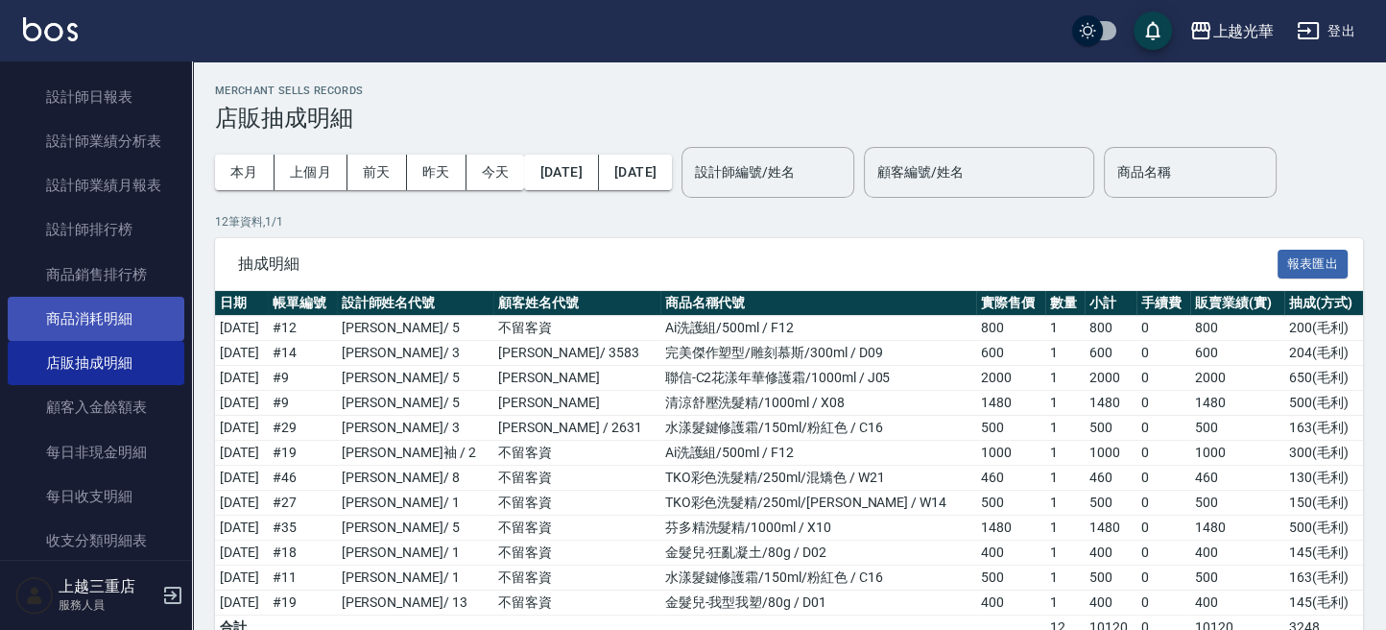
click at [126, 323] on link "商品消耗明細" at bounding box center [96, 319] width 177 height 44
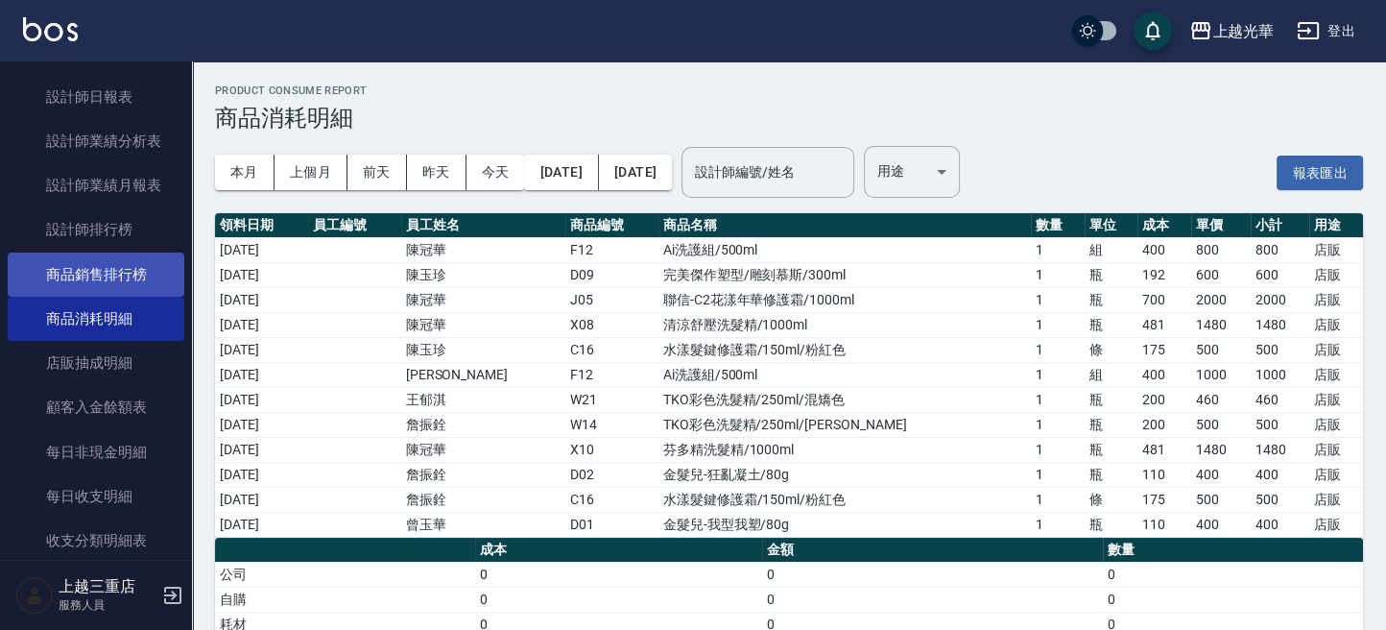
click at [125, 271] on link "商品銷售排行榜" at bounding box center [96, 274] width 177 height 44
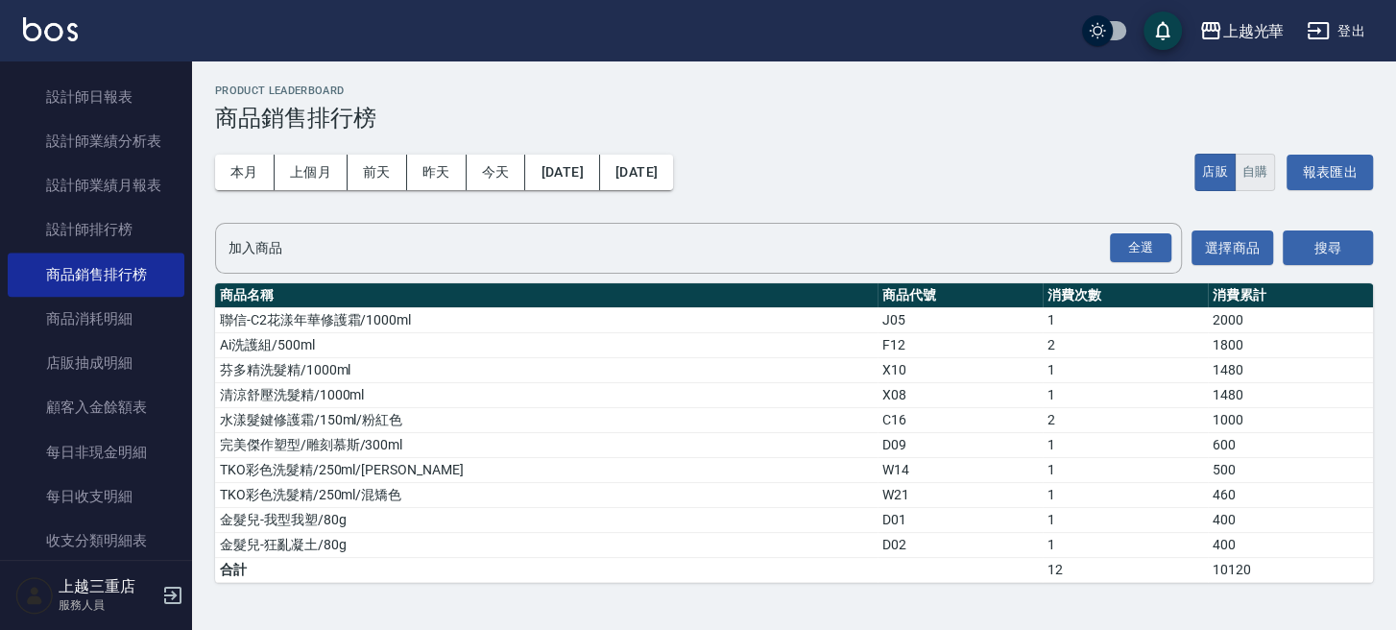
click at [1240, 178] on button "自購" at bounding box center [1255, 172] width 41 height 37
click at [1246, 159] on button "自購" at bounding box center [1255, 172] width 41 height 37
click at [1222, 171] on button "店販" at bounding box center [1214, 172] width 41 height 37
click at [1246, 171] on button "自購" at bounding box center [1255, 172] width 41 height 37
click at [687, 242] on input "加入商品" at bounding box center [684, 248] width 921 height 34
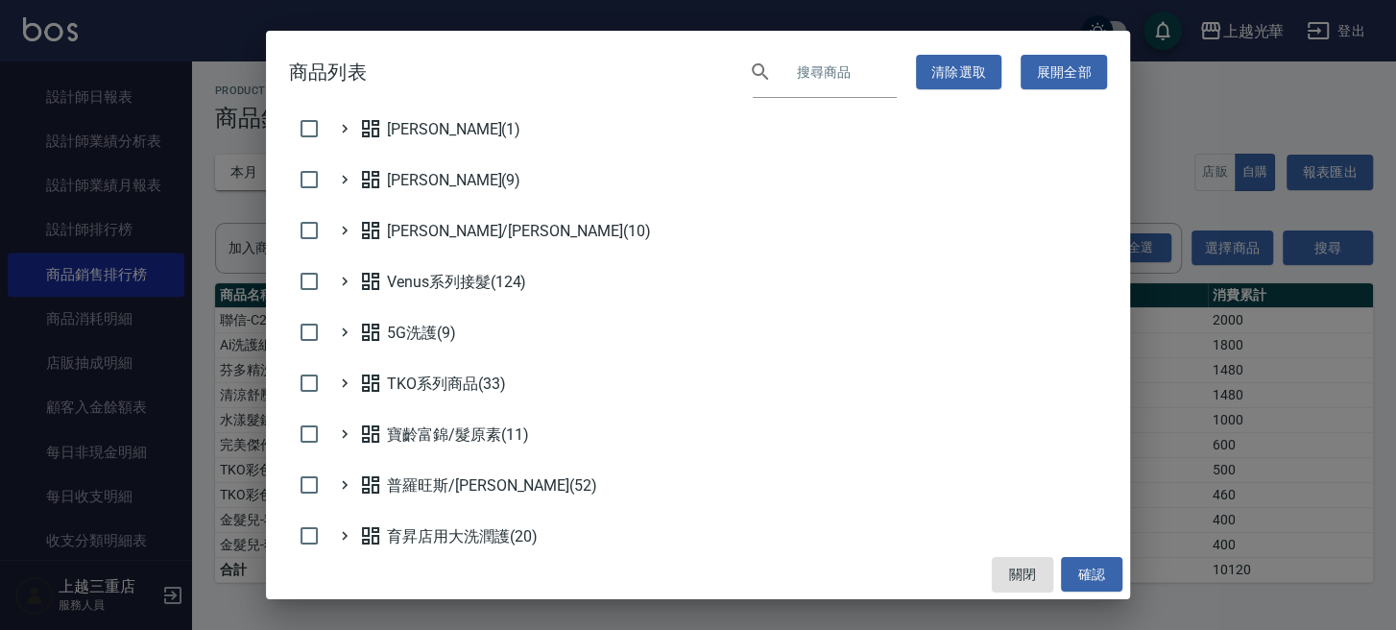
scroll to position [683, 0]
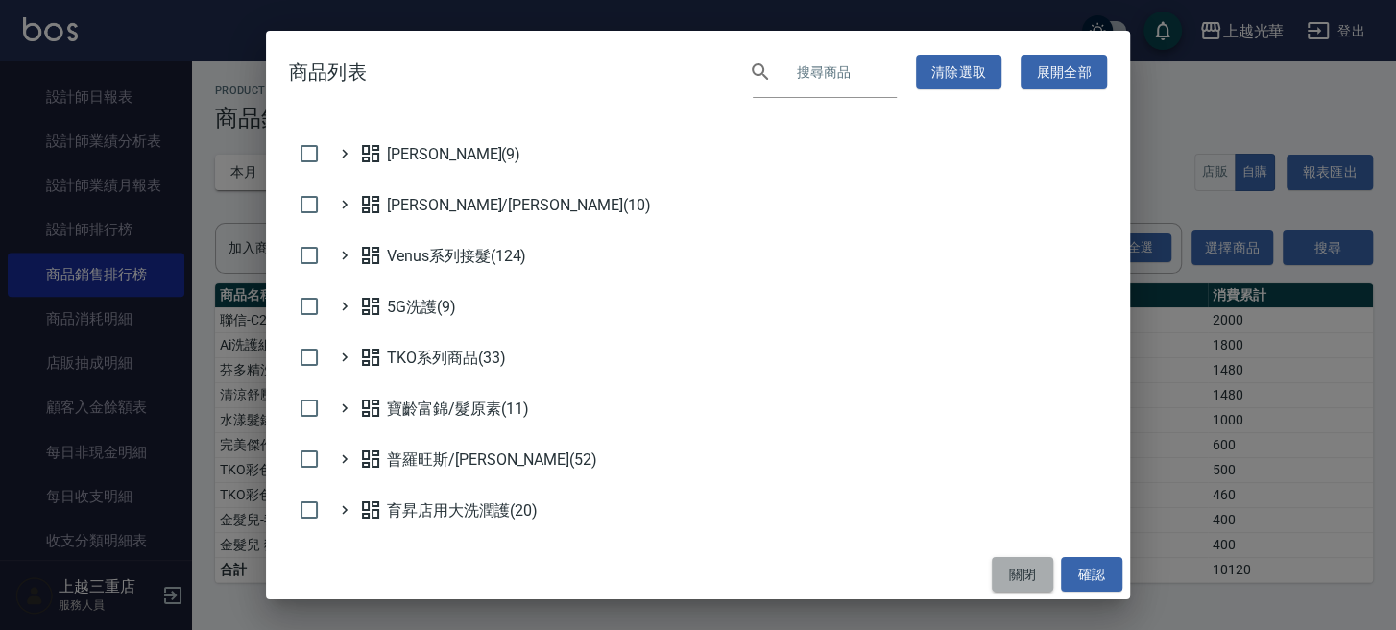
click at [1014, 564] on button "關閉" at bounding box center [1022, 575] width 61 height 36
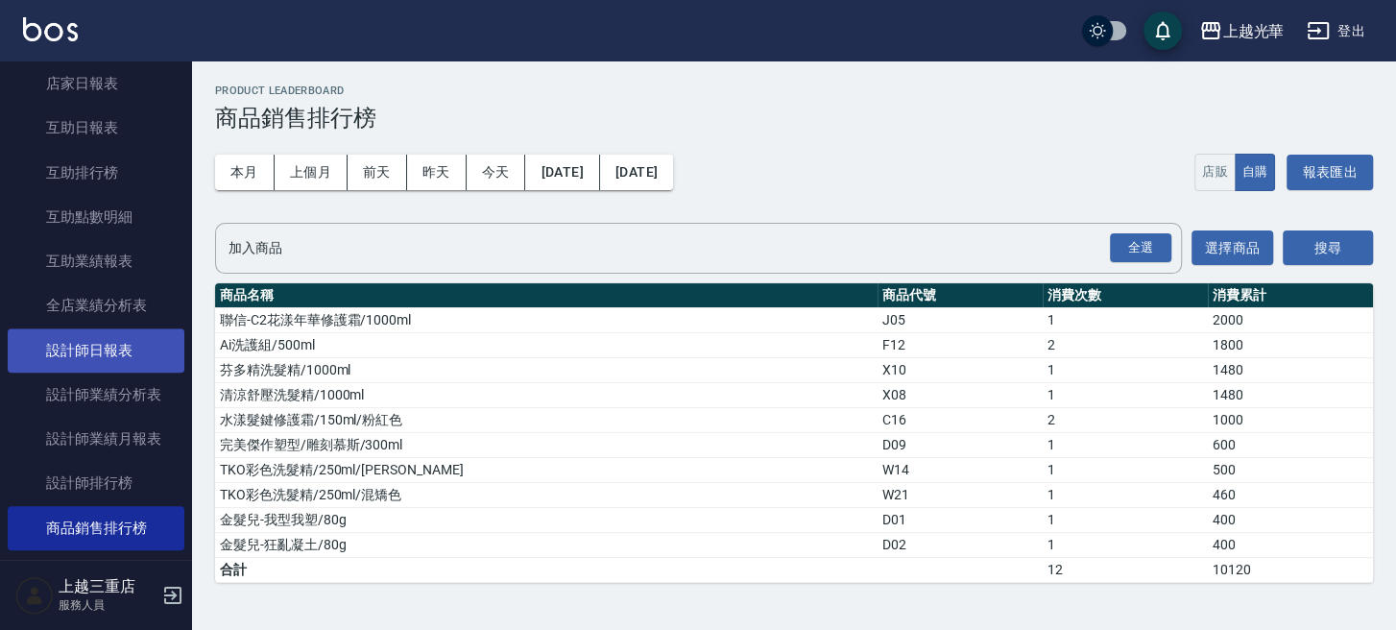
scroll to position [814, 0]
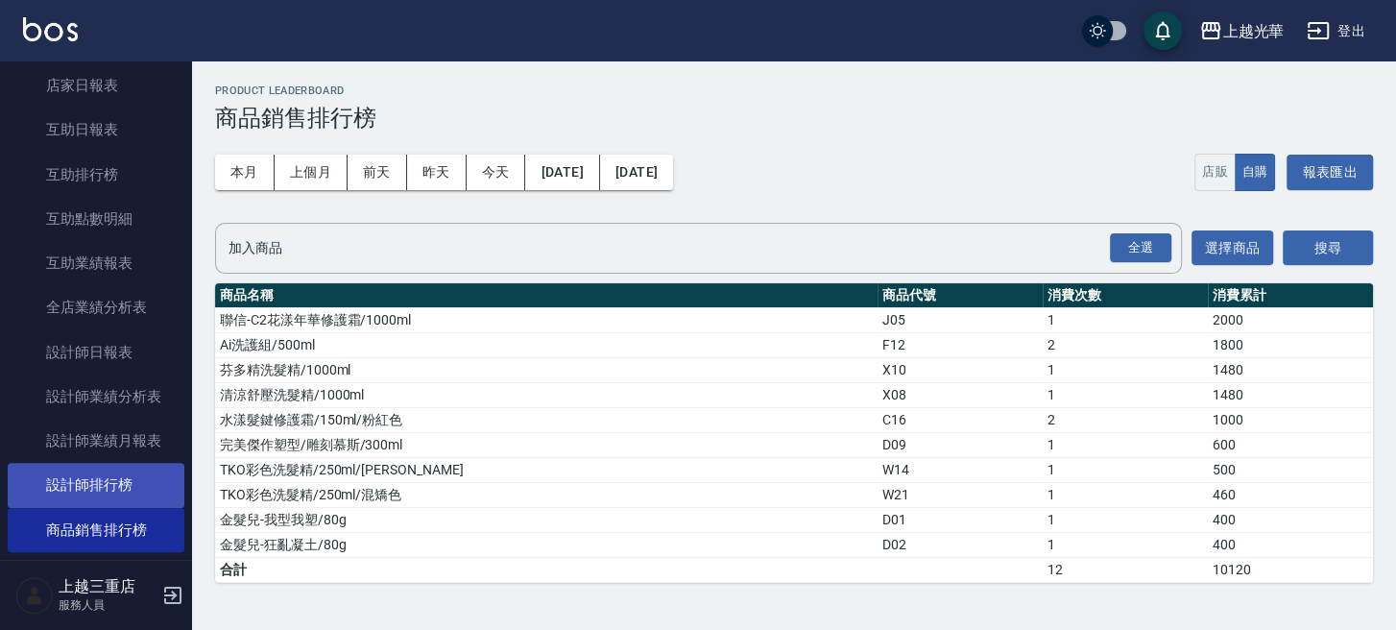
click at [144, 485] on link "設計師排行榜" at bounding box center [96, 485] width 177 height 44
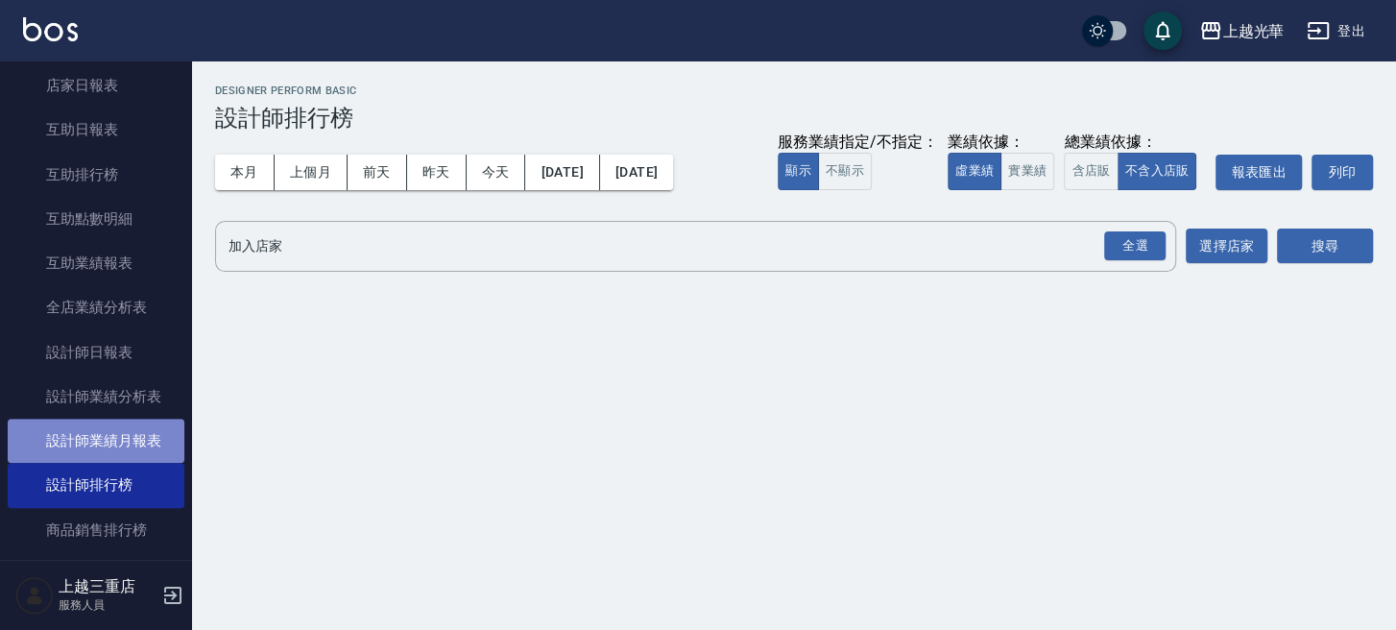
click at [144, 443] on link "設計師業績月報表" at bounding box center [96, 441] width 177 height 44
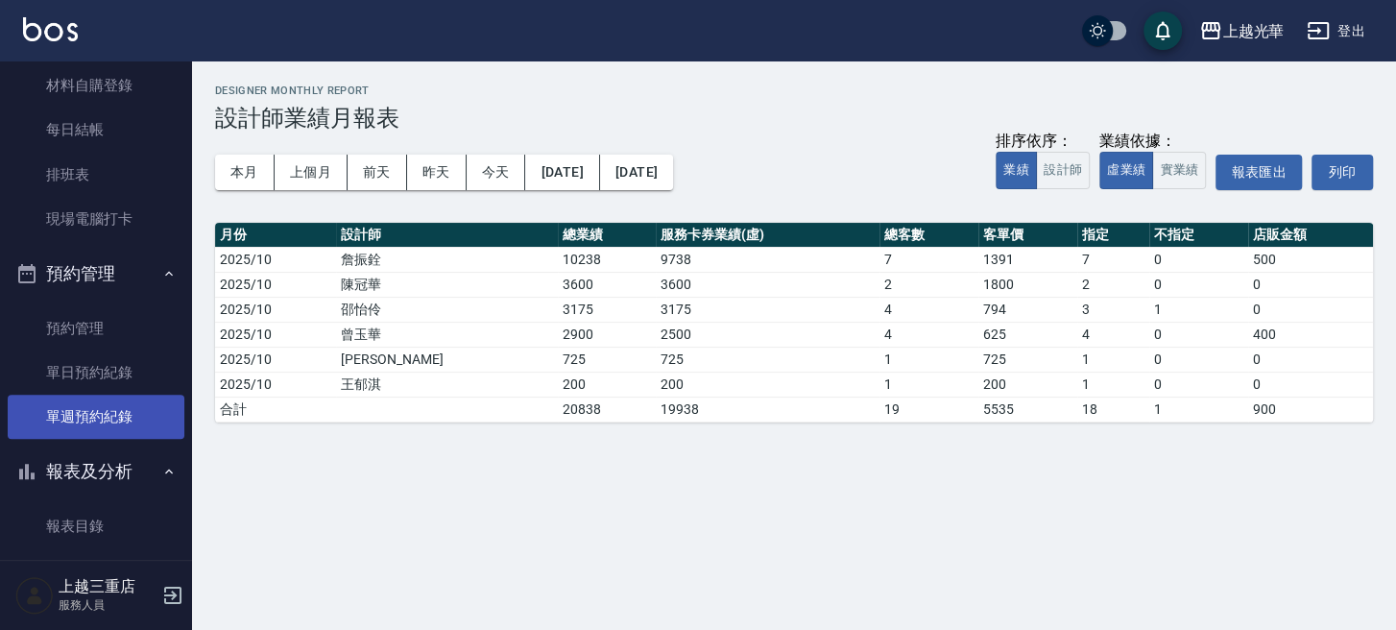
scroll to position [301, 0]
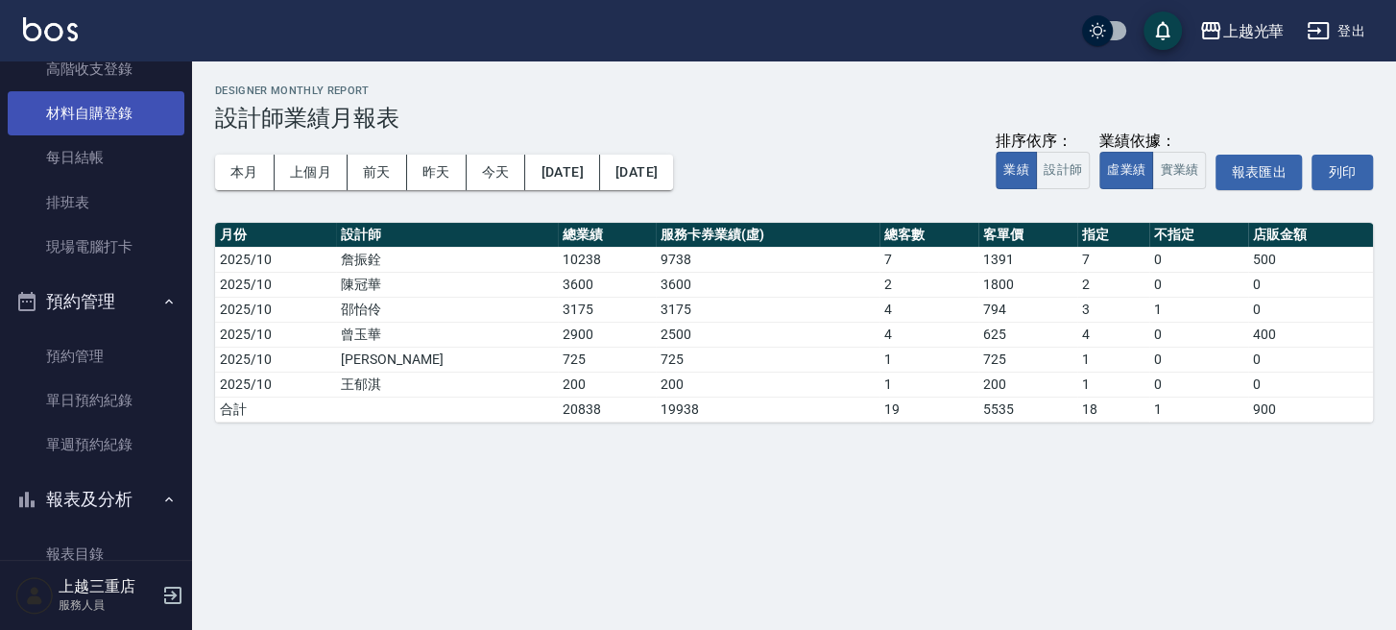
click at [81, 109] on link "材料自購登錄" at bounding box center [96, 113] width 177 height 44
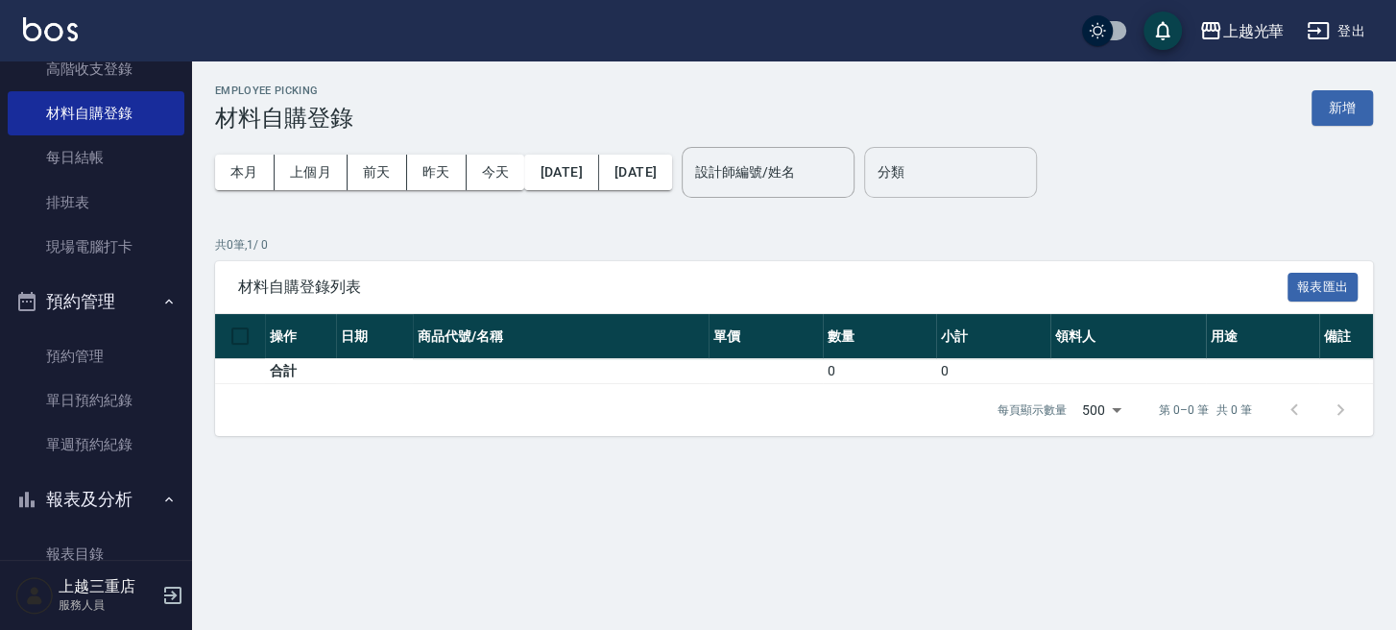
click at [958, 167] on div "分類 分類" at bounding box center [950, 172] width 173 height 51
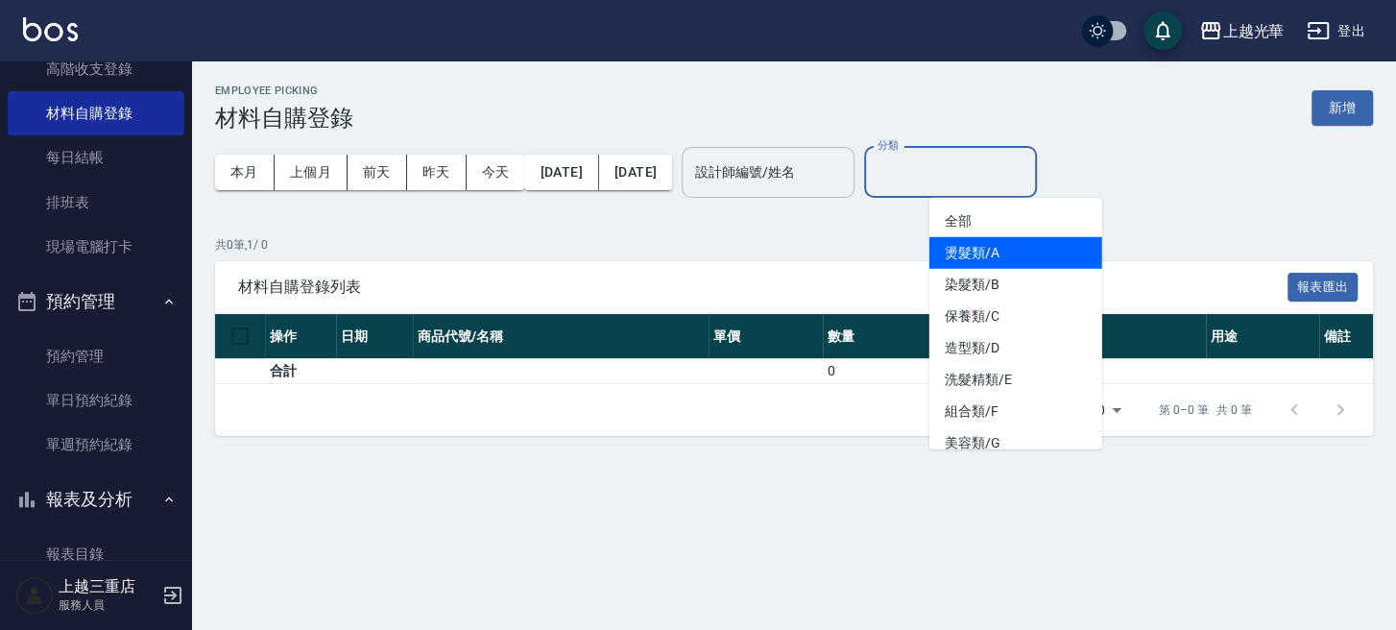
click at [823, 175] on input "設計師編號/姓名" at bounding box center [768, 173] width 156 height 34
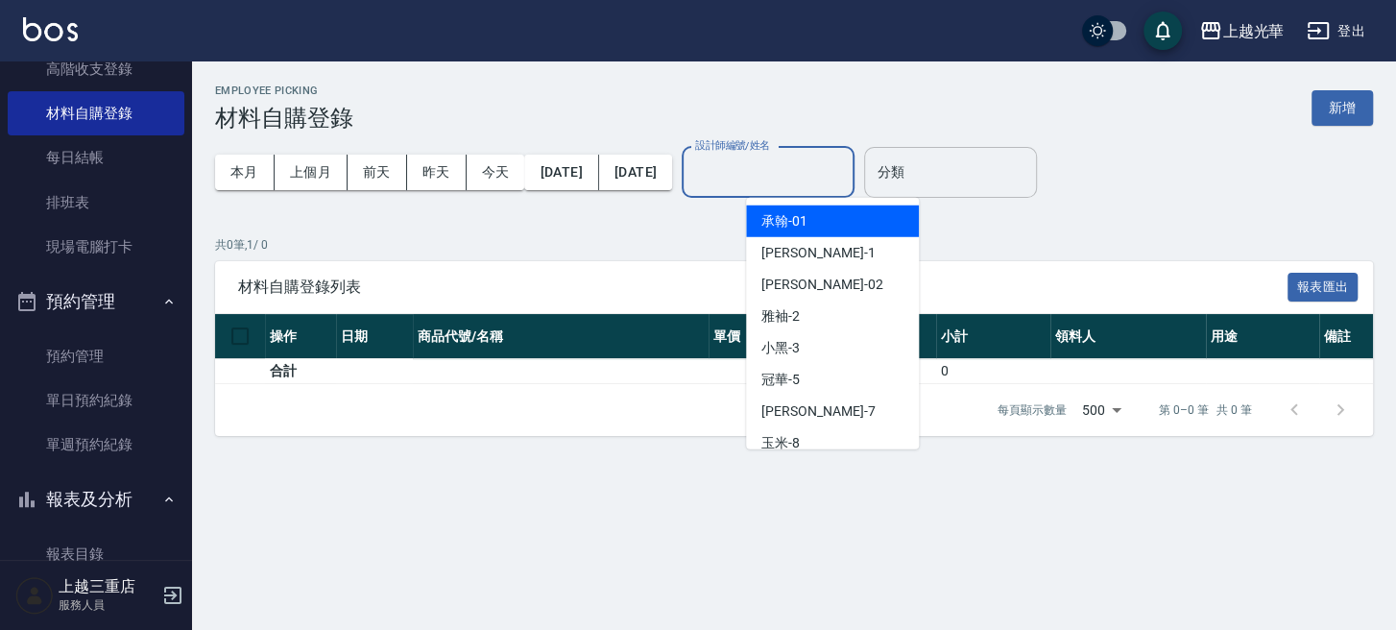
click at [958, 170] on input "分類" at bounding box center [951, 173] width 156 height 34
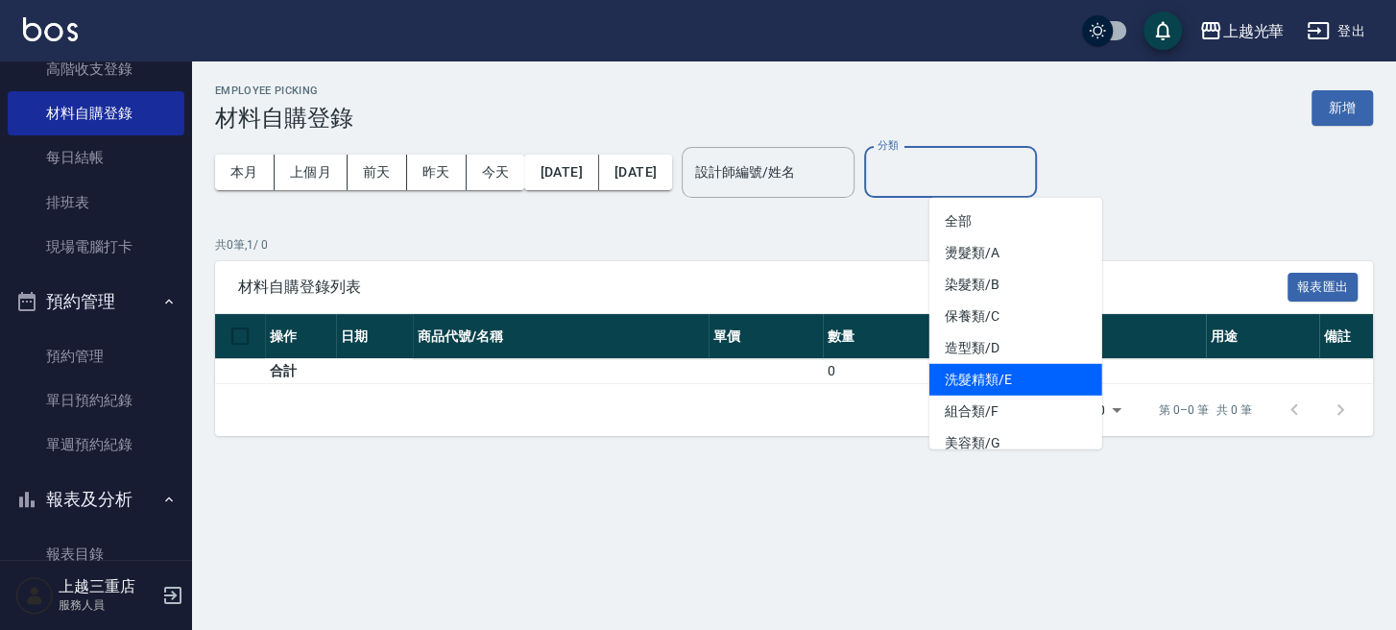
click at [1026, 366] on li "洗髮精類/E" at bounding box center [1015, 380] width 173 height 32
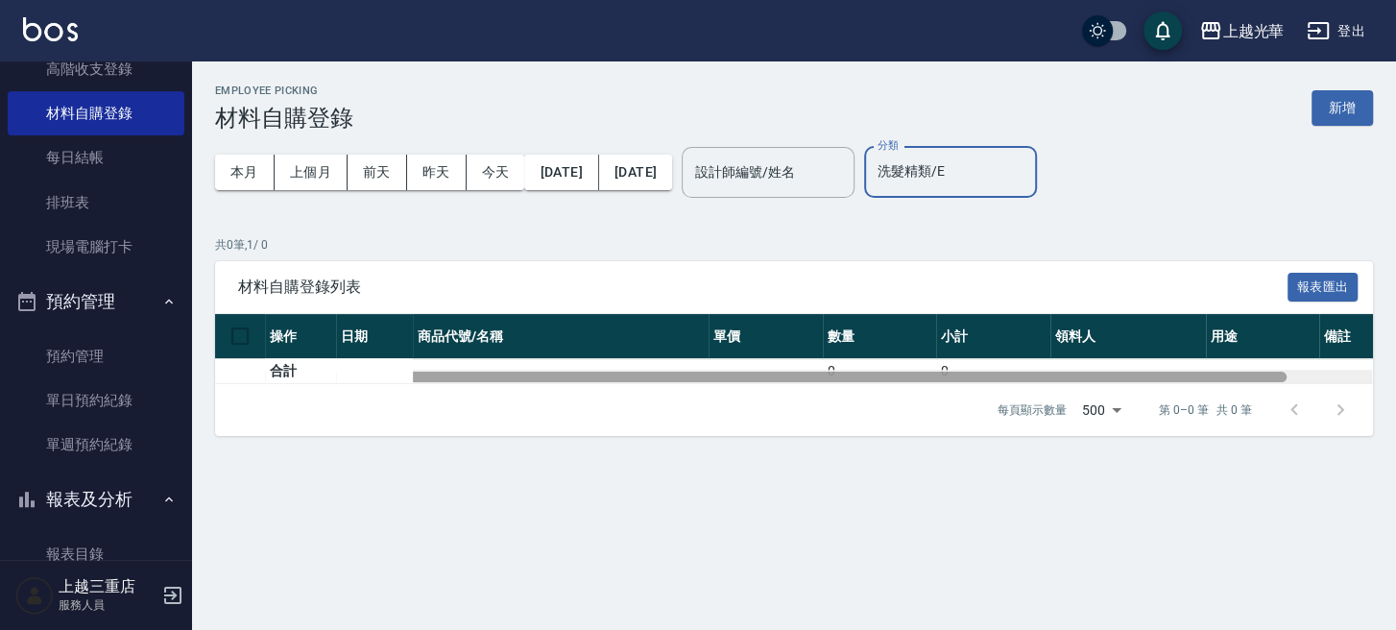
drag, startPoint x: 789, startPoint y: 381, endPoint x: 505, endPoint y: 405, distance: 285.2
click at [505, 405] on div "材料自購登錄列表 報表匯出 操作 日期 商品代號/名稱 單價 數量 小計 領料人 用途 備註 合計 0 0 每頁顯示數量 500 500 第 0–0 筆 共 …" at bounding box center [794, 349] width 1158 height 176
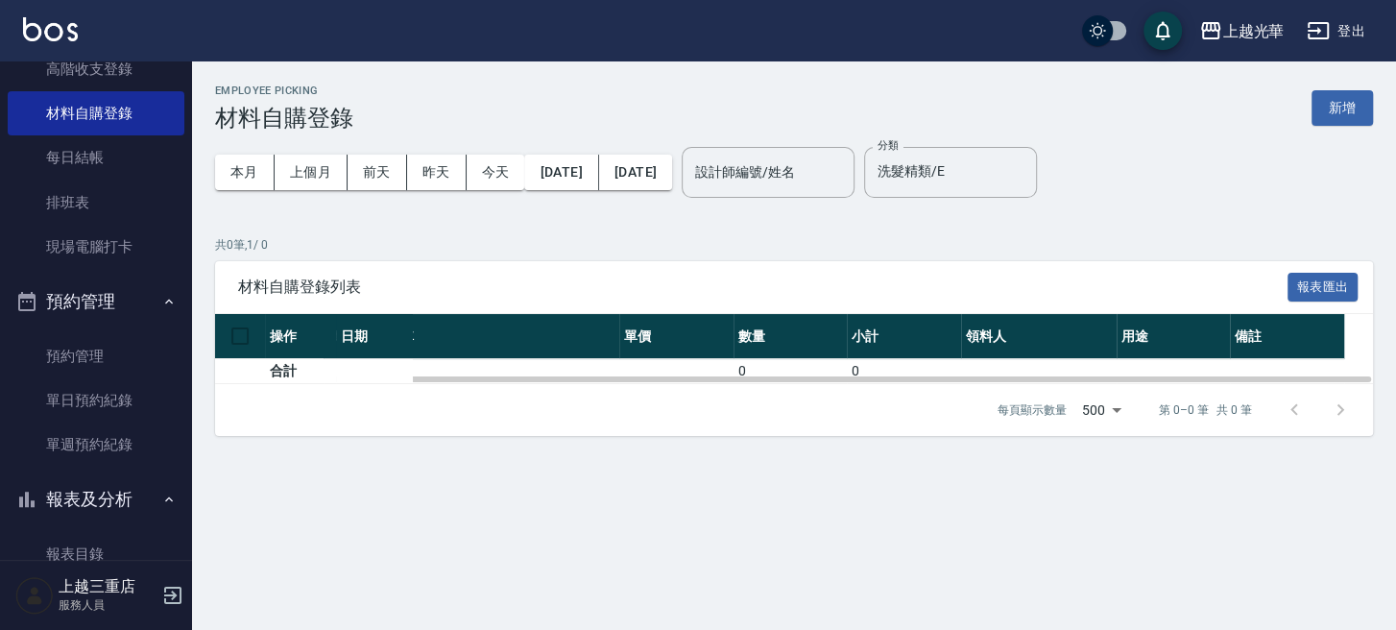
drag, startPoint x: 488, startPoint y: 370, endPoint x: 249, endPoint y: 410, distance: 242.4
click at [249, 410] on div "材料自購登錄列表 報表匯出 操作 日期 商品代號/名稱 單價 數量 小計 領料人 用途 備註 合計 0 0 每頁顯示數量 500 500 第 0–0 筆 共 …" at bounding box center [794, 349] width 1158 height 176
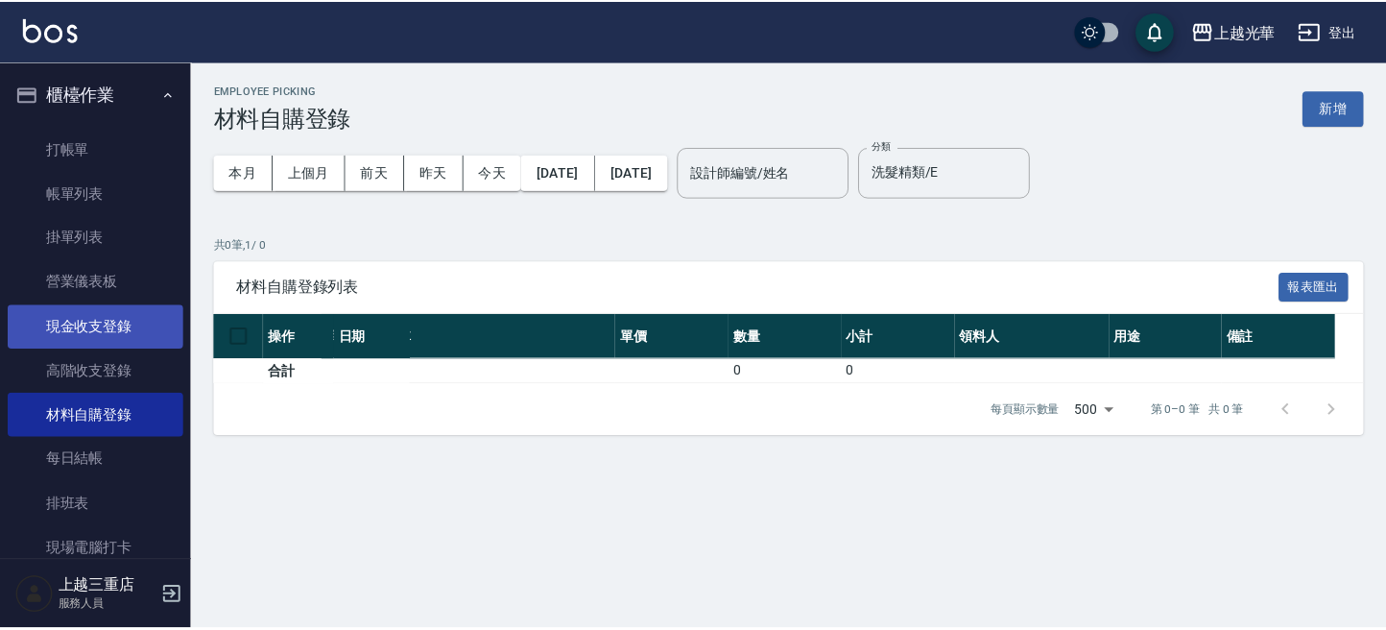
scroll to position [255, 0]
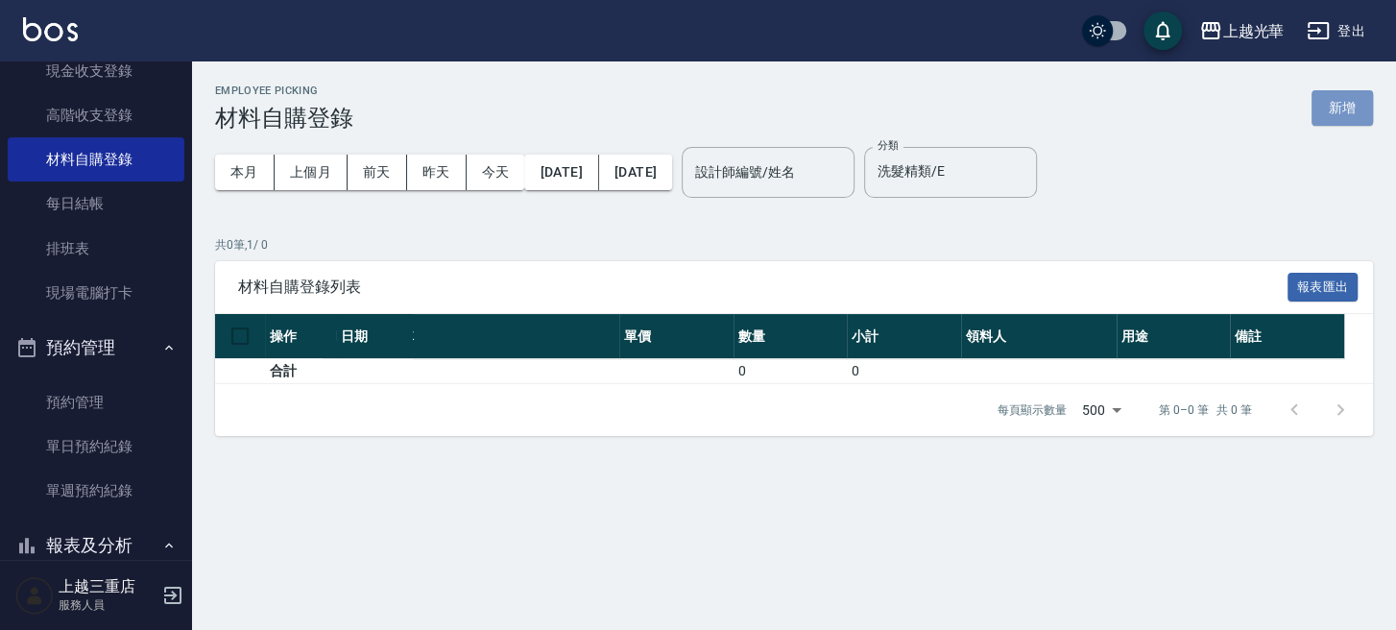
click at [1341, 102] on button "新增" at bounding box center [1341, 108] width 61 height 36
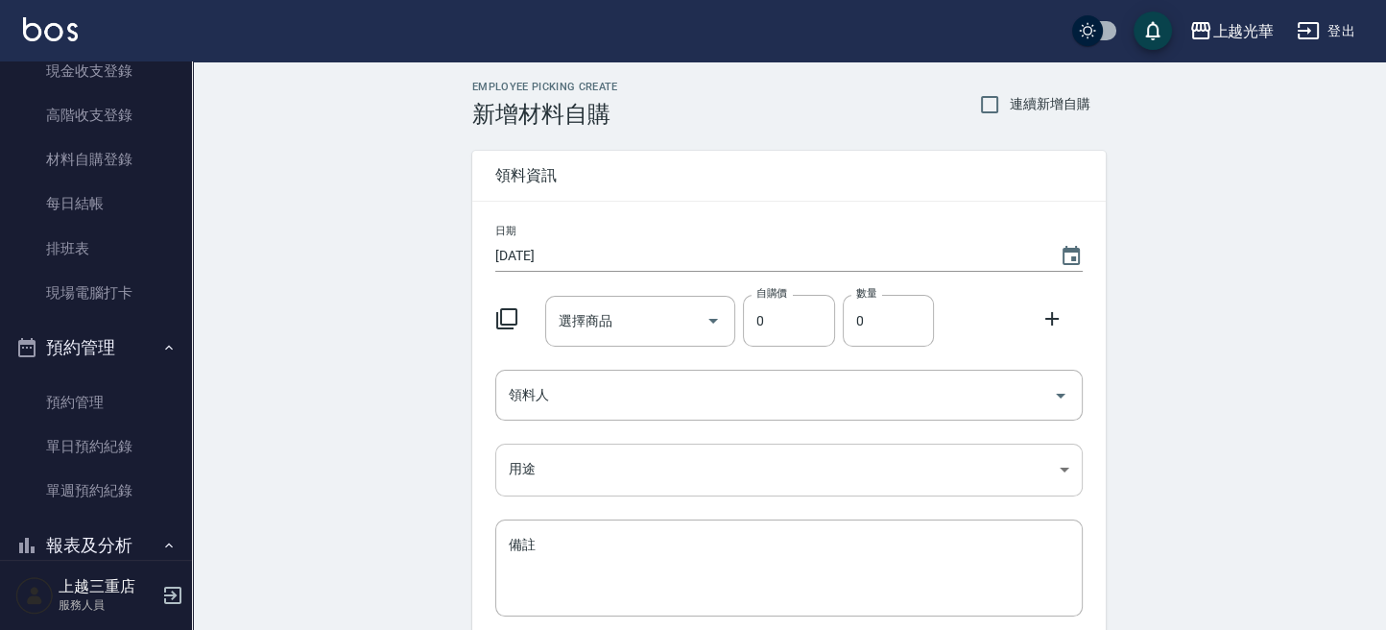
drag, startPoint x: 795, startPoint y: 496, endPoint x: 803, endPoint y: 477, distance: 21.1
click at [797, 492] on div "日期 2025/10/11 選擇商品 選擇商品 自購價 0 自購價 數量 0 數量 領料人 領料人 用途 ​ 用途 備註 x 備註" at bounding box center [789, 432] width 634 height 461
click at [803, 477] on body "上越光華 登出 櫃檯作業 打帳單 帳單列表 掛單列表 營業儀表板 現金收支登錄 高階收支登錄 材料自購登錄 每日結帳 排班表 現場電腦打卡 預約管理 預約管理…" at bounding box center [693, 395] width 1386 height 791
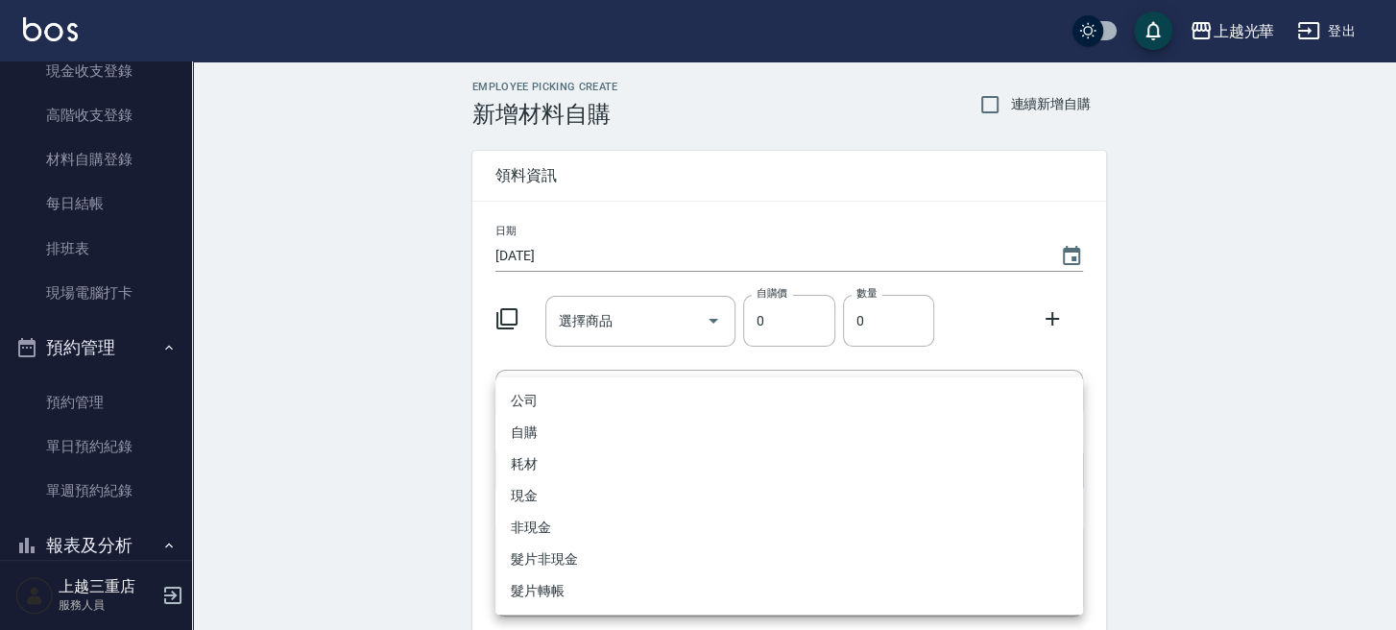
click at [437, 475] on div at bounding box center [698, 315] width 1396 height 630
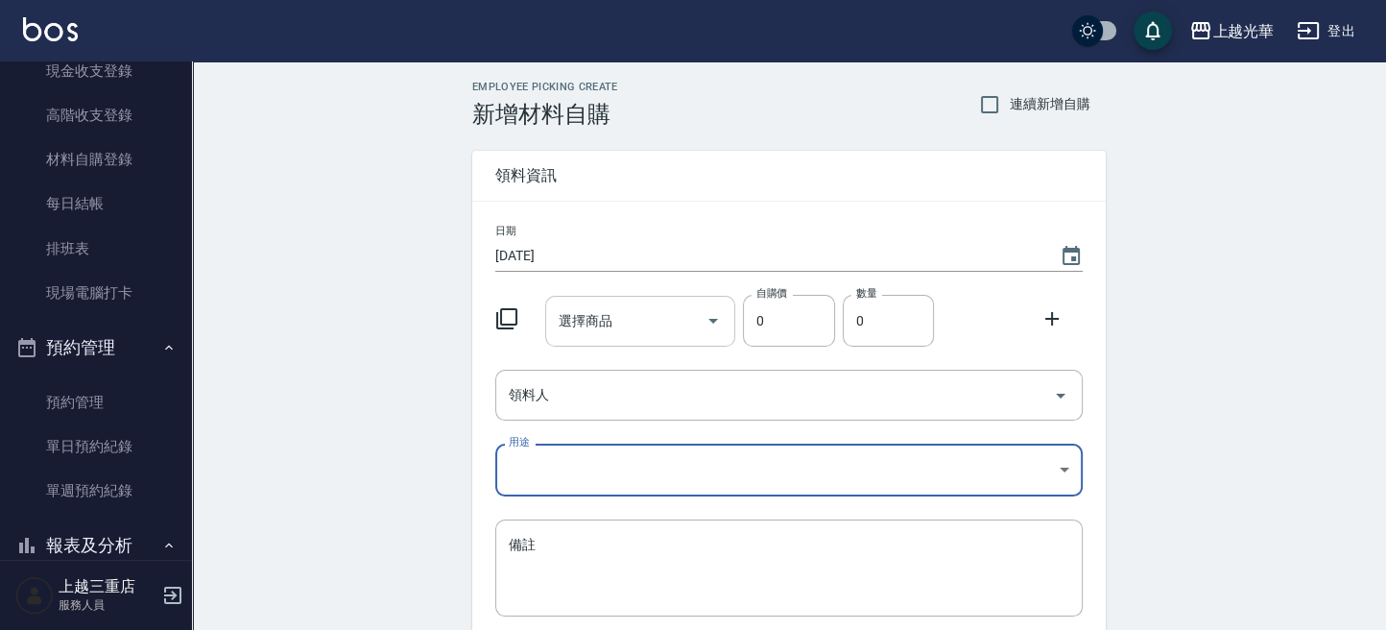
click at [651, 336] on input "選擇商品" at bounding box center [626, 321] width 145 height 34
click at [488, 308] on div at bounding box center [513, 317] width 50 height 35
click at [498, 309] on icon at bounding box center [506, 318] width 23 height 23
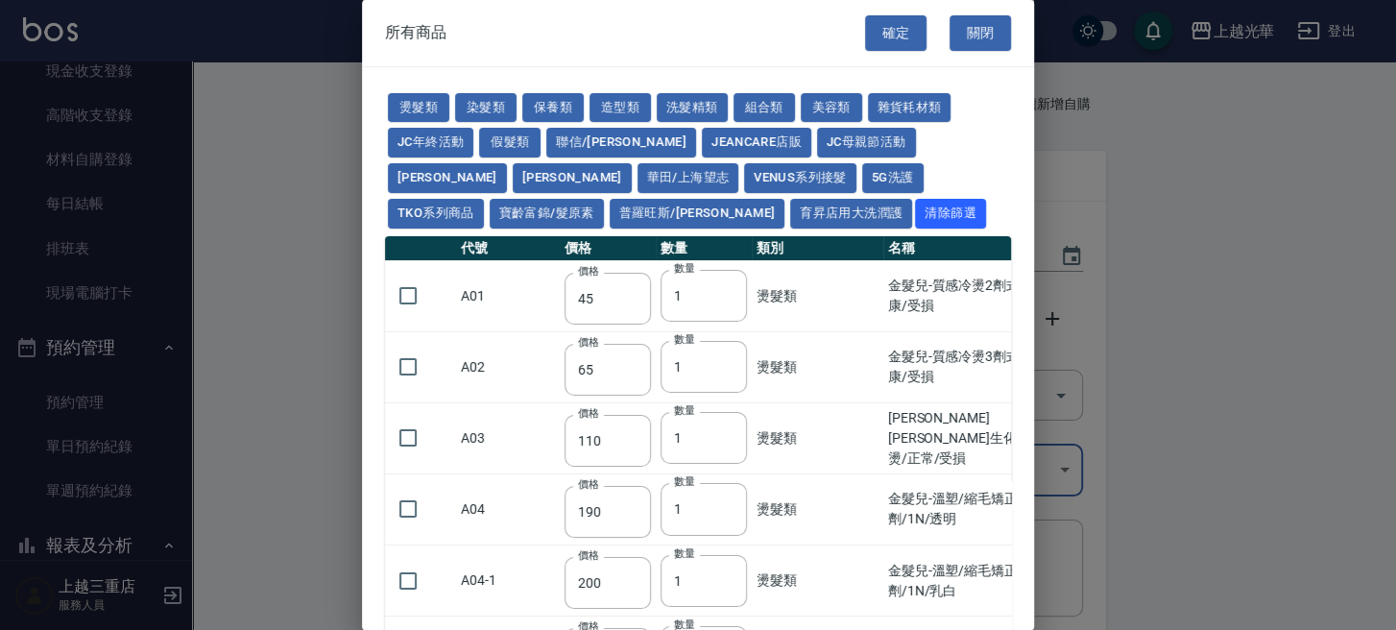
click at [514, 314] on td "A01" at bounding box center [508, 295] width 104 height 71
click at [988, 36] on button "關閉" at bounding box center [979, 33] width 61 height 36
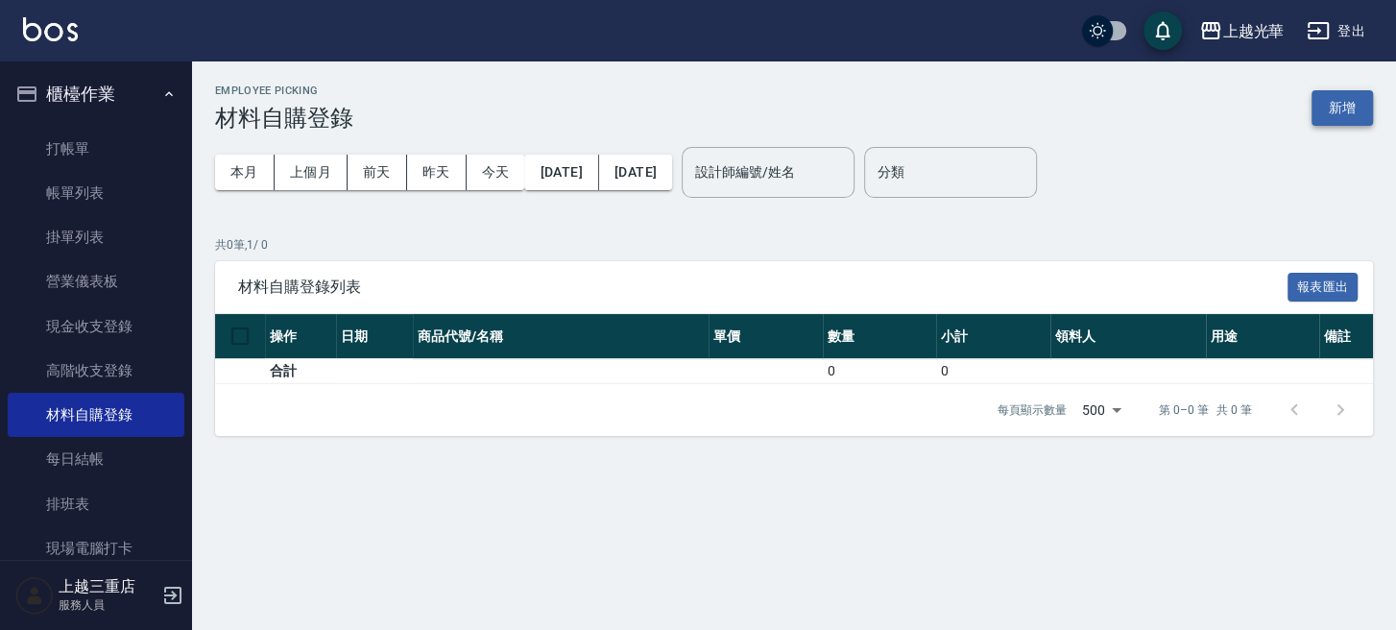
click at [1336, 112] on button "新增" at bounding box center [1341, 108] width 61 height 36
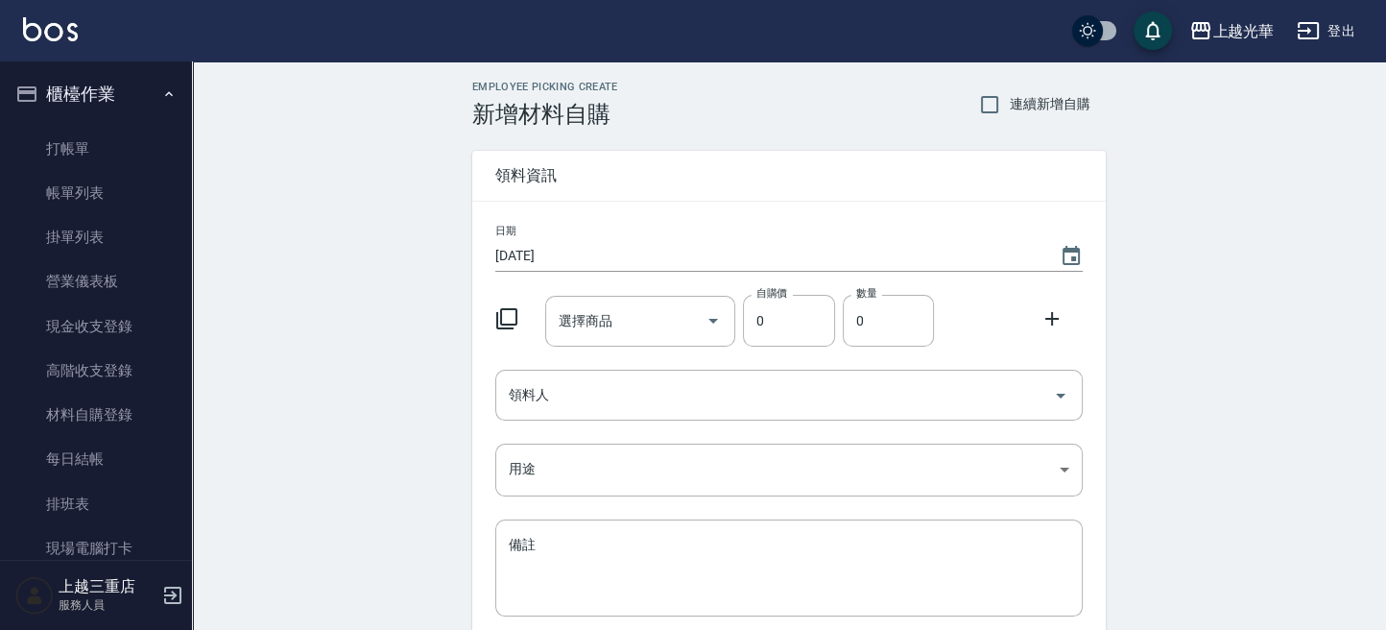
click at [516, 323] on icon at bounding box center [506, 318] width 21 height 21
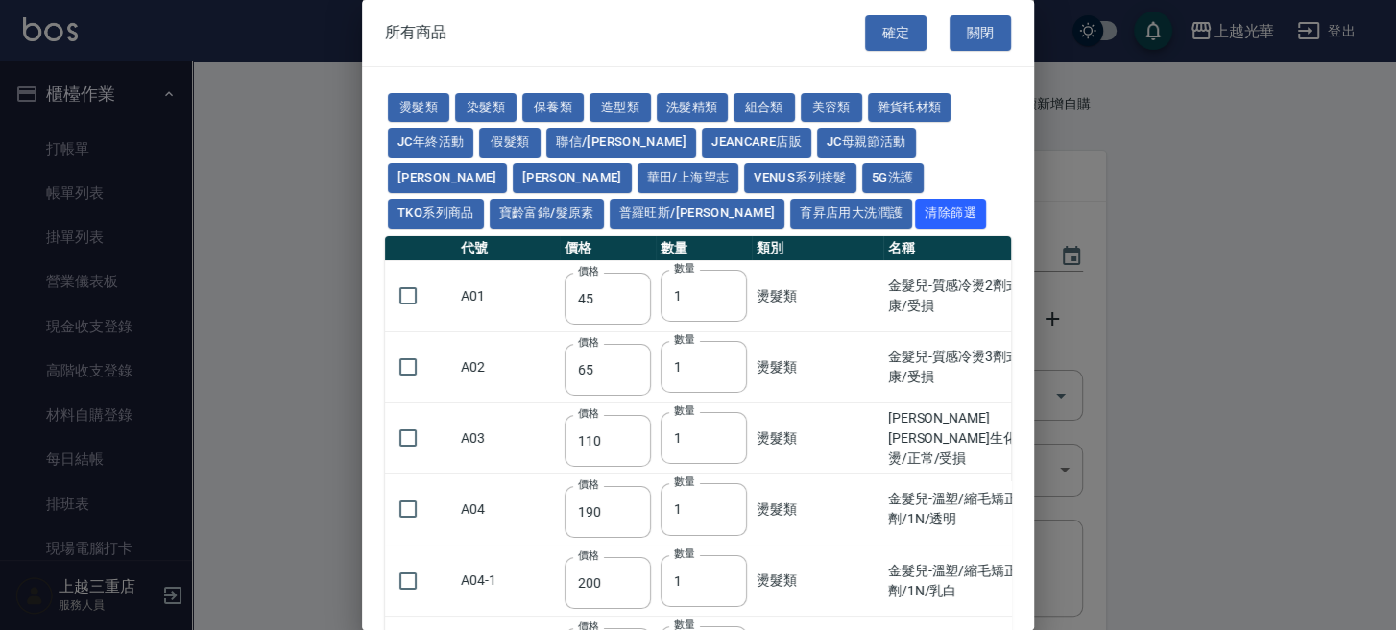
drag, startPoint x: 516, startPoint y: 323, endPoint x: 1147, endPoint y: 138, distance: 658.0
click at [1147, 138] on div at bounding box center [698, 315] width 1396 height 630
click at [699, 103] on button "洗髮精類" at bounding box center [692, 108] width 71 height 30
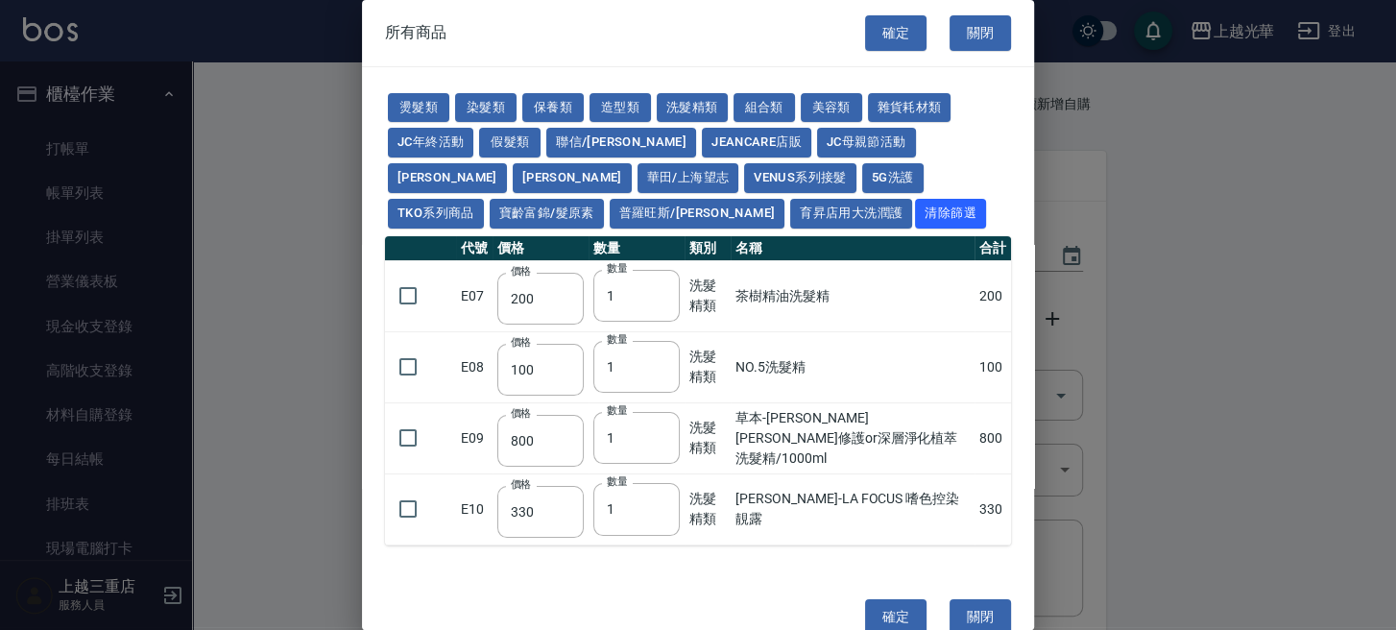
drag, startPoint x: 605, startPoint y: 26, endPoint x: 607, endPoint y: 38, distance: 12.6
click at [605, 27] on div "所有商品 確定 關閉" at bounding box center [698, 33] width 672 height 66
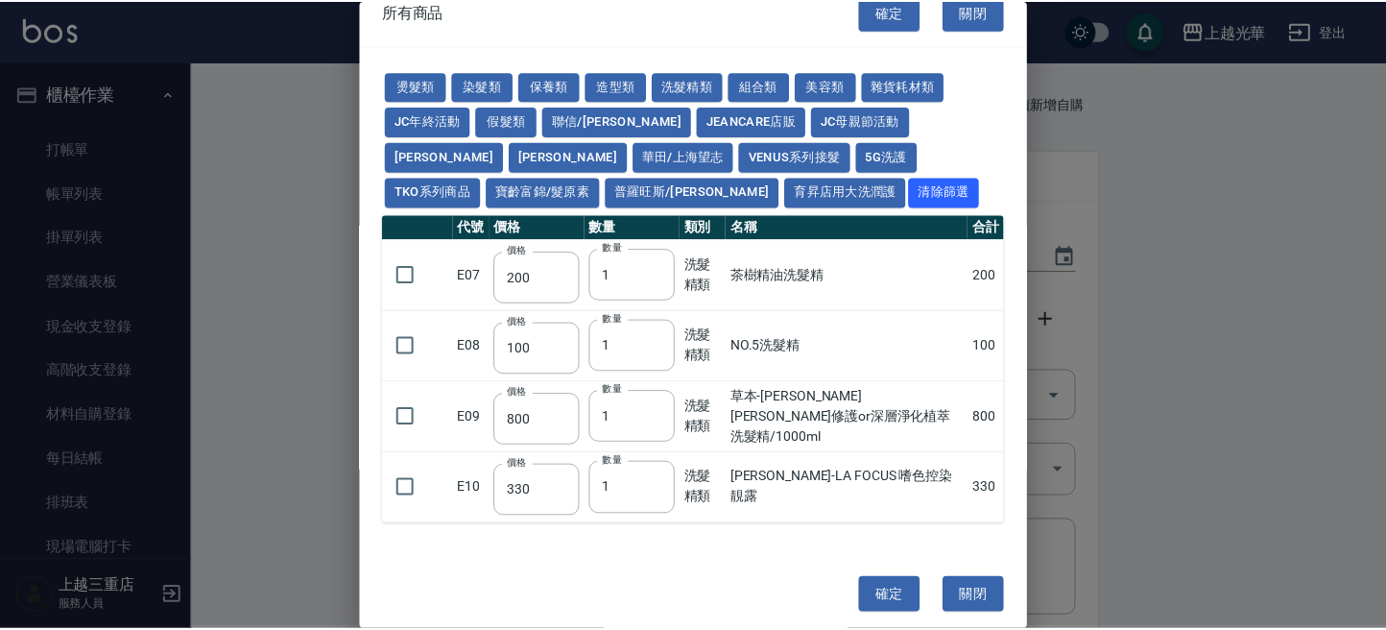
scroll to position [34, 0]
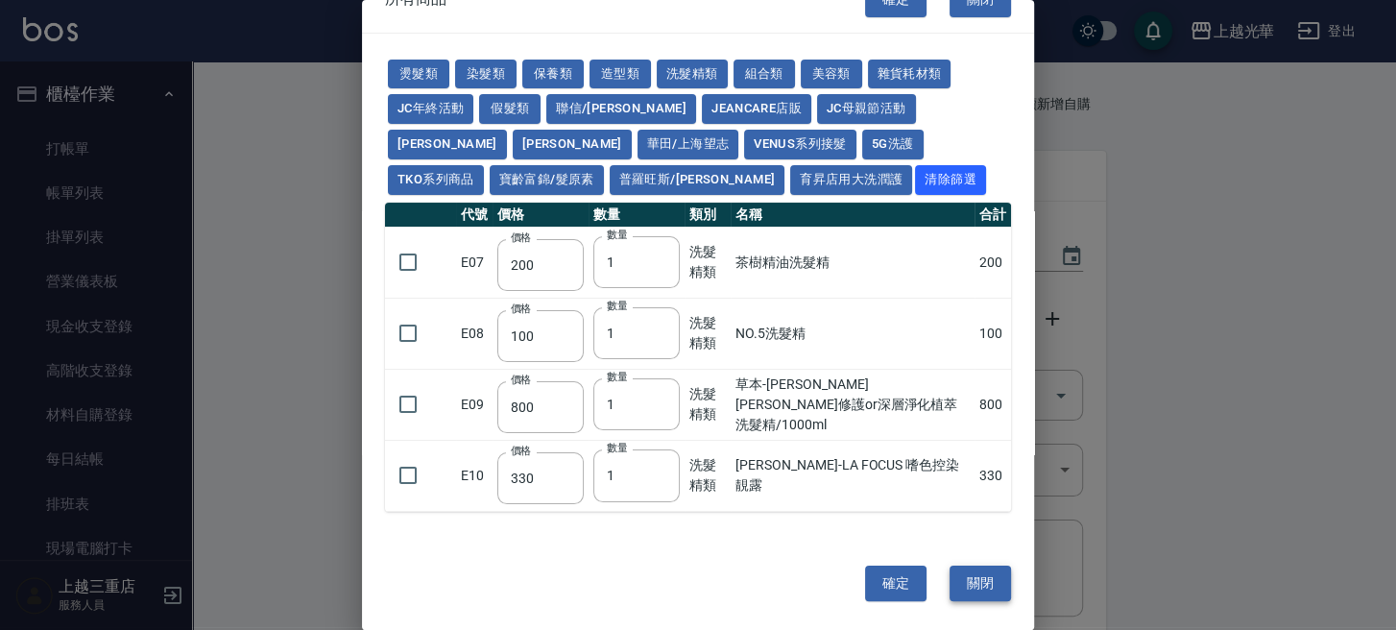
click at [988, 579] on button "關閉" at bounding box center [979, 583] width 61 height 36
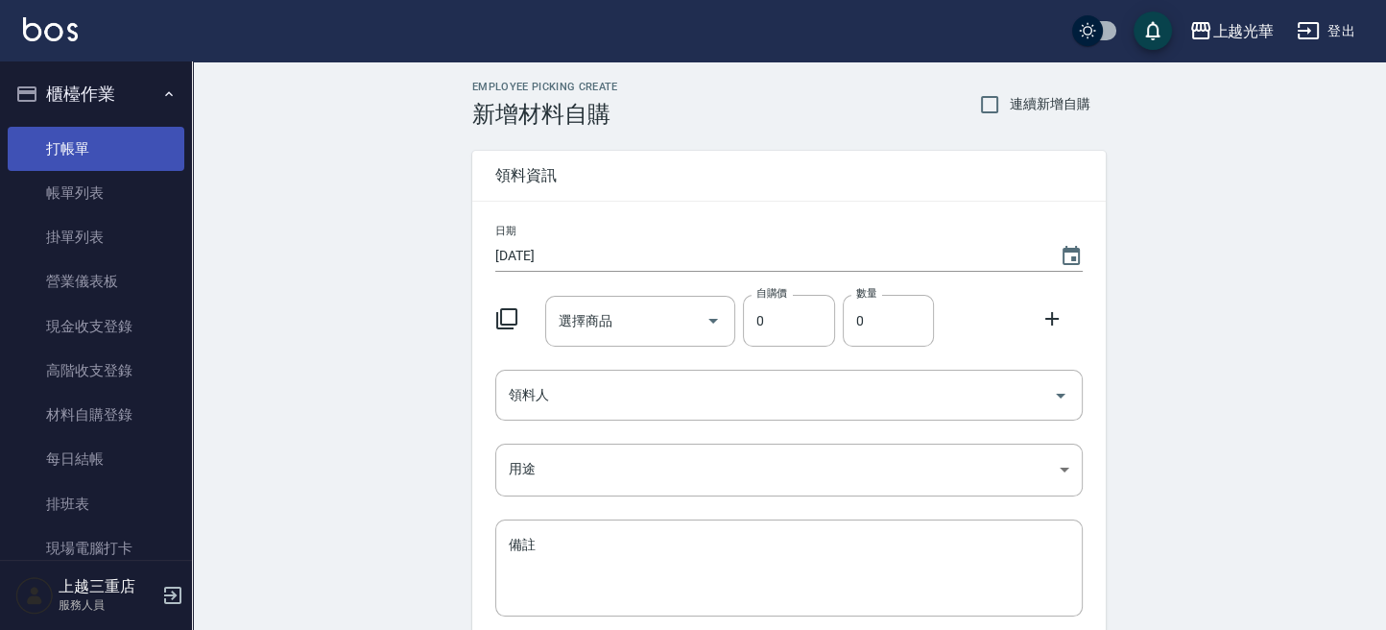
click at [111, 152] on link "打帳單" at bounding box center [96, 149] width 177 height 44
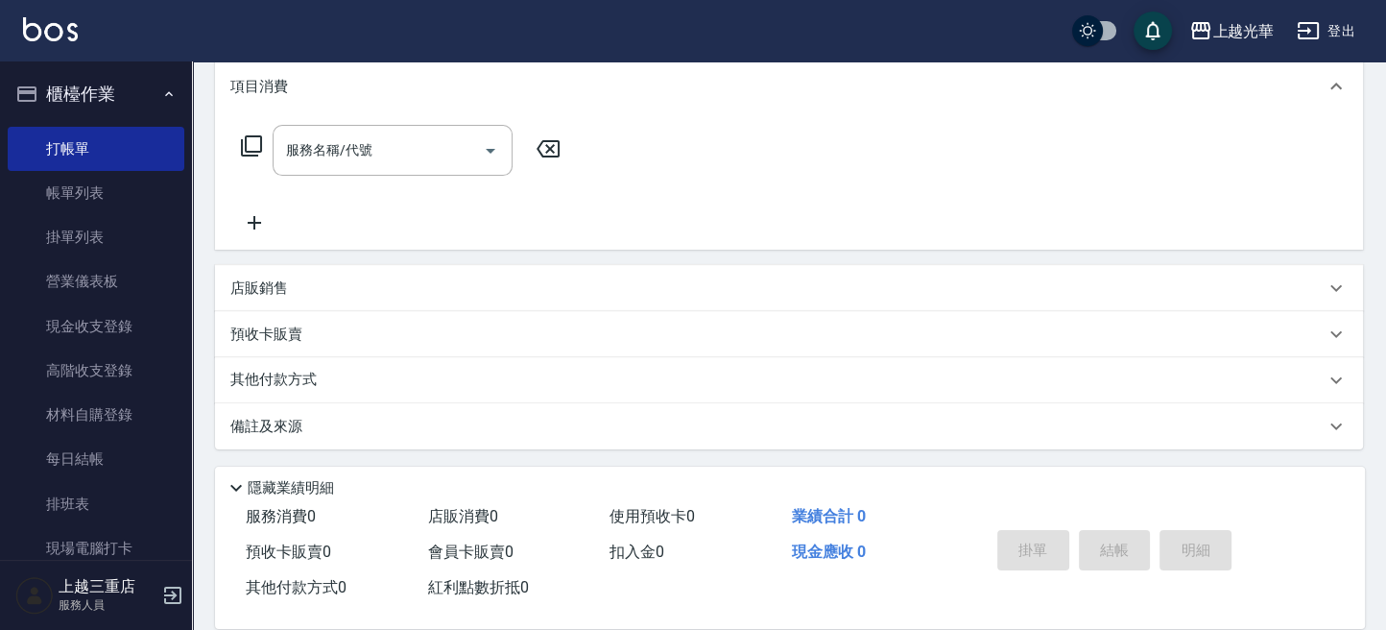
scroll to position [260, 0]
click at [328, 289] on div "店販銷售" at bounding box center [777, 287] width 1094 height 20
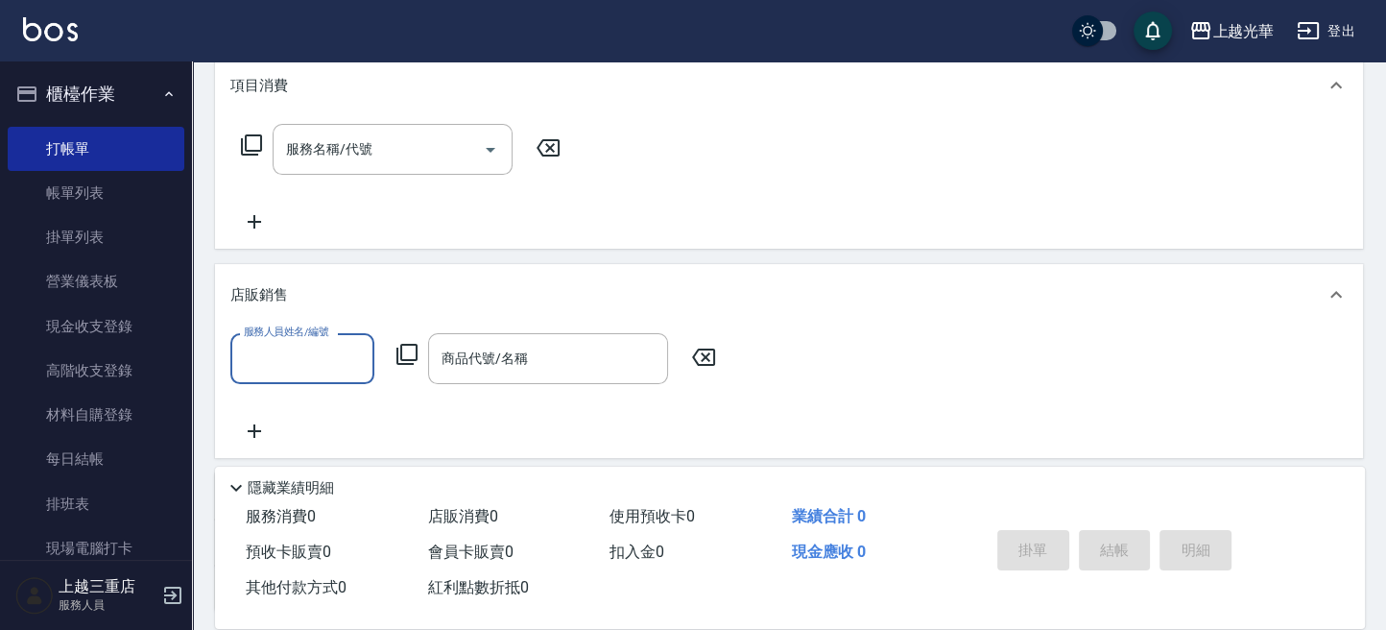
scroll to position [0, 0]
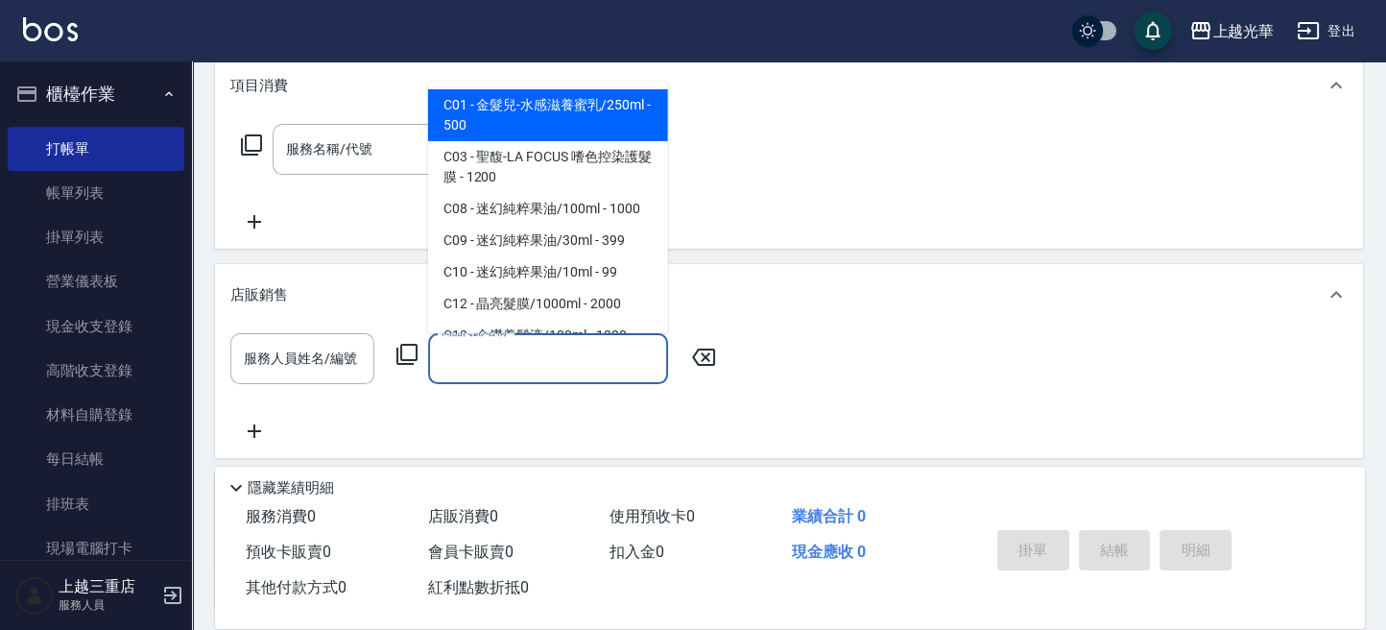
drag, startPoint x: 455, startPoint y: 358, endPoint x: 417, endPoint y: 373, distance: 41.4
click at [417, 373] on div "服務人員姓名/編號 服務人員姓名/編號 商品代號/名稱 商品代號/名稱" at bounding box center [478, 358] width 497 height 51
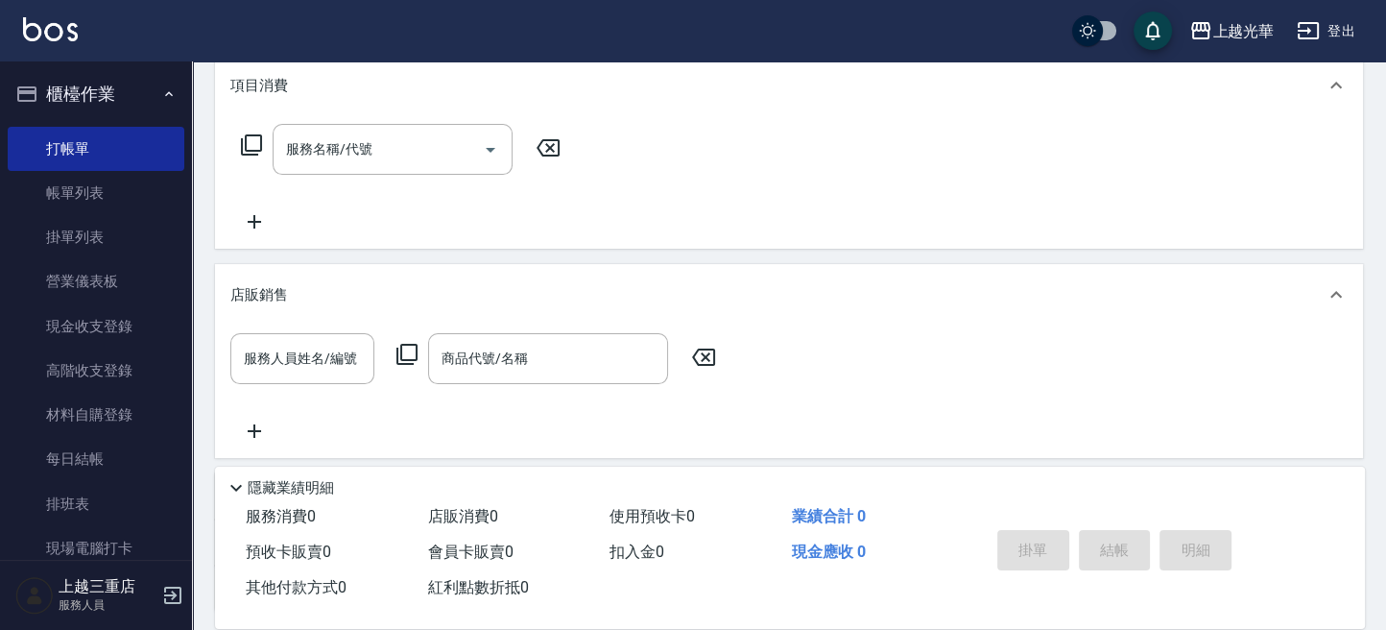
click at [405, 339] on div "服務人員姓名/編號 服務人員姓名/編號 商品代號/名稱 商品代號/名稱" at bounding box center [478, 358] width 497 height 51
click at [405, 341] on div "服務人員姓名/編號 服務人員姓名/編號 商品代號/名稱 商品代號/名稱" at bounding box center [478, 358] width 497 height 51
click at [407, 354] on icon at bounding box center [407, 354] width 23 height 23
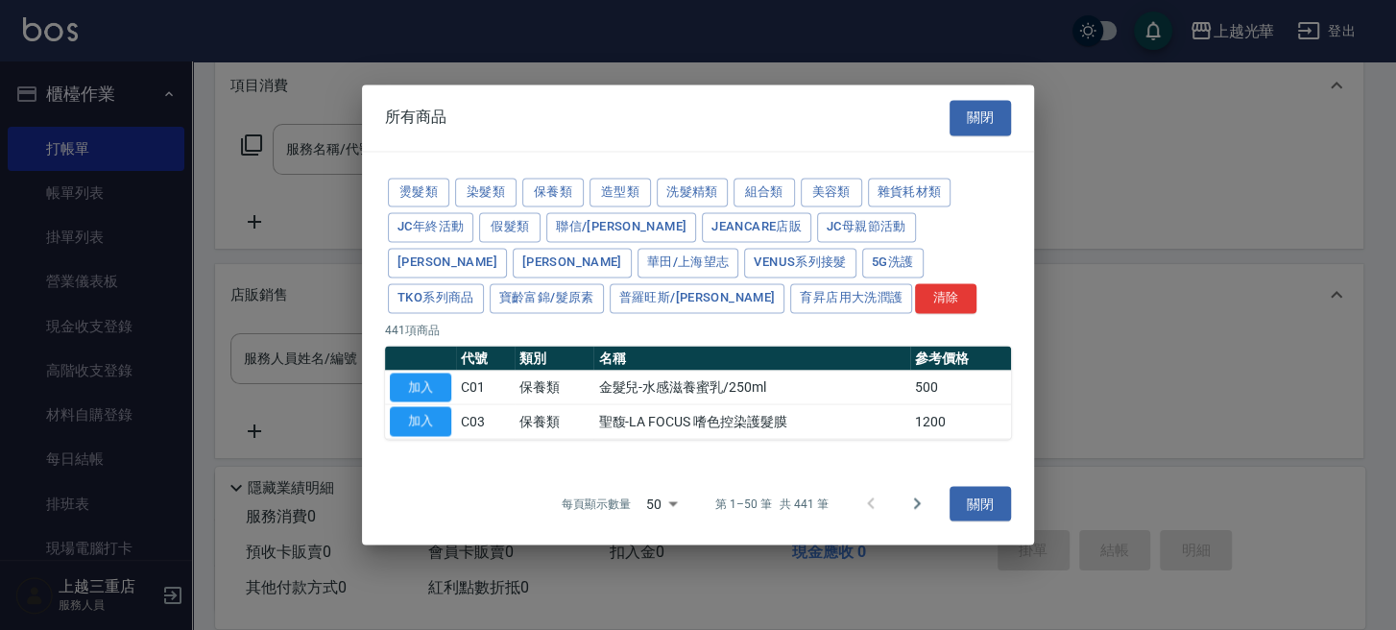
drag, startPoint x: 1005, startPoint y: 101, endPoint x: 996, endPoint y: 106, distance: 9.9
click at [1005, 102] on button "關閉" at bounding box center [979, 118] width 61 height 36
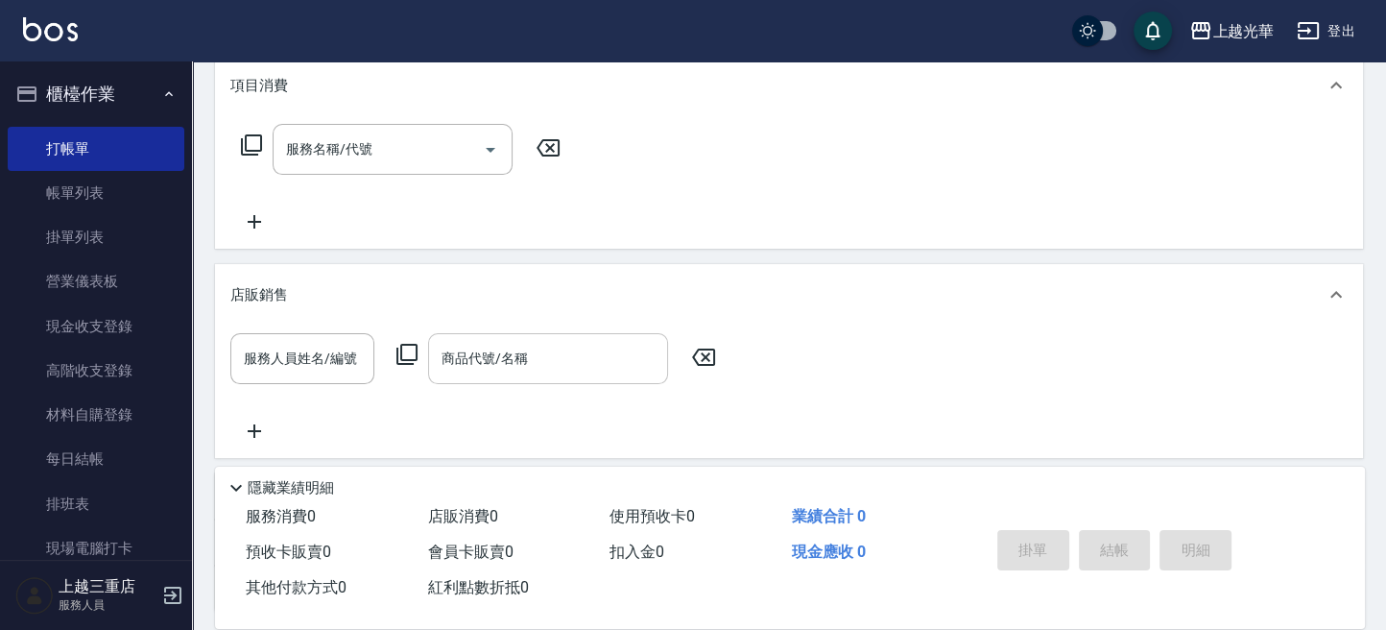
click at [518, 370] on input "商品代號/名稱" at bounding box center [548, 359] width 223 height 34
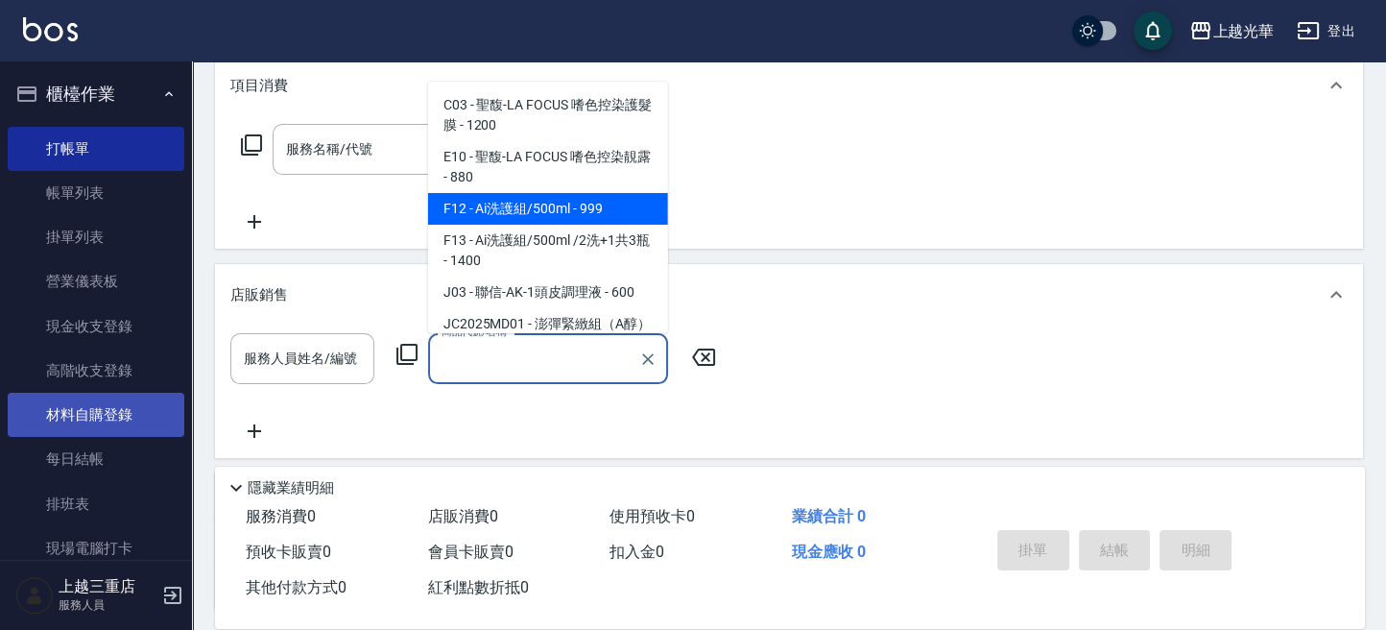
click at [134, 421] on link "材料自購登錄" at bounding box center [96, 415] width 177 height 44
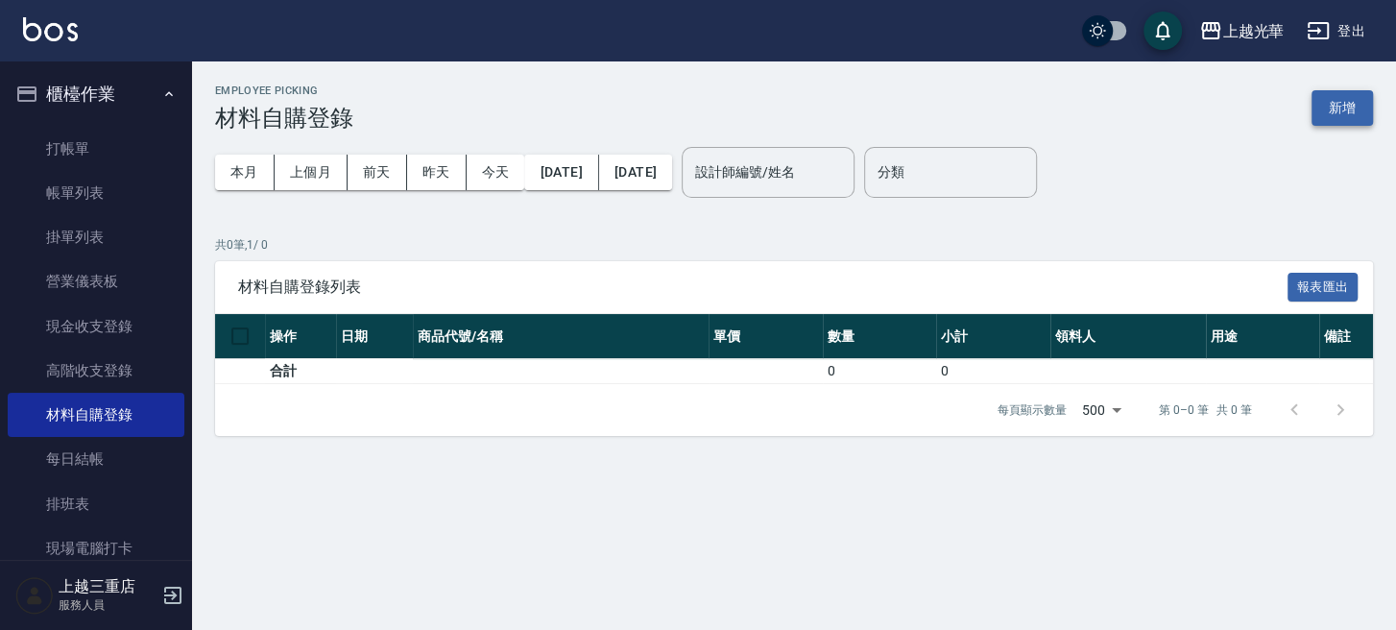
click at [1344, 116] on button "新增" at bounding box center [1341, 108] width 61 height 36
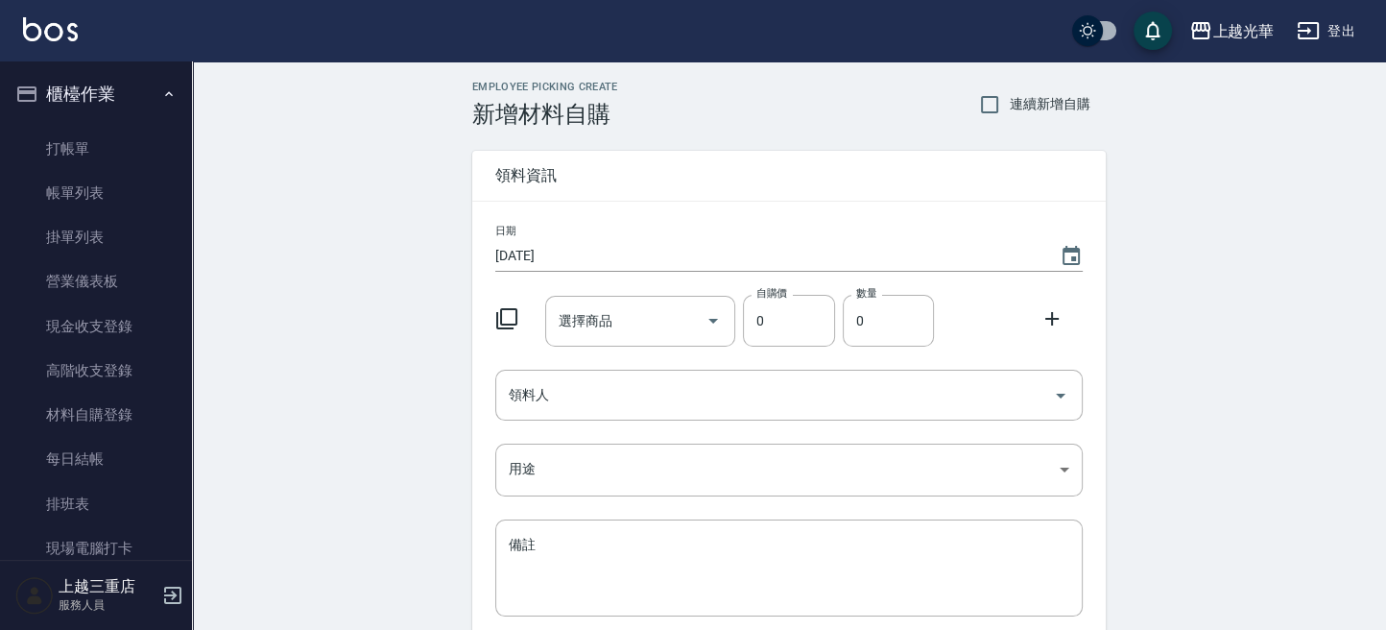
click at [497, 302] on div at bounding box center [513, 317] width 50 height 35
click at [499, 318] on icon at bounding box center [506, 318] width 23 height 23
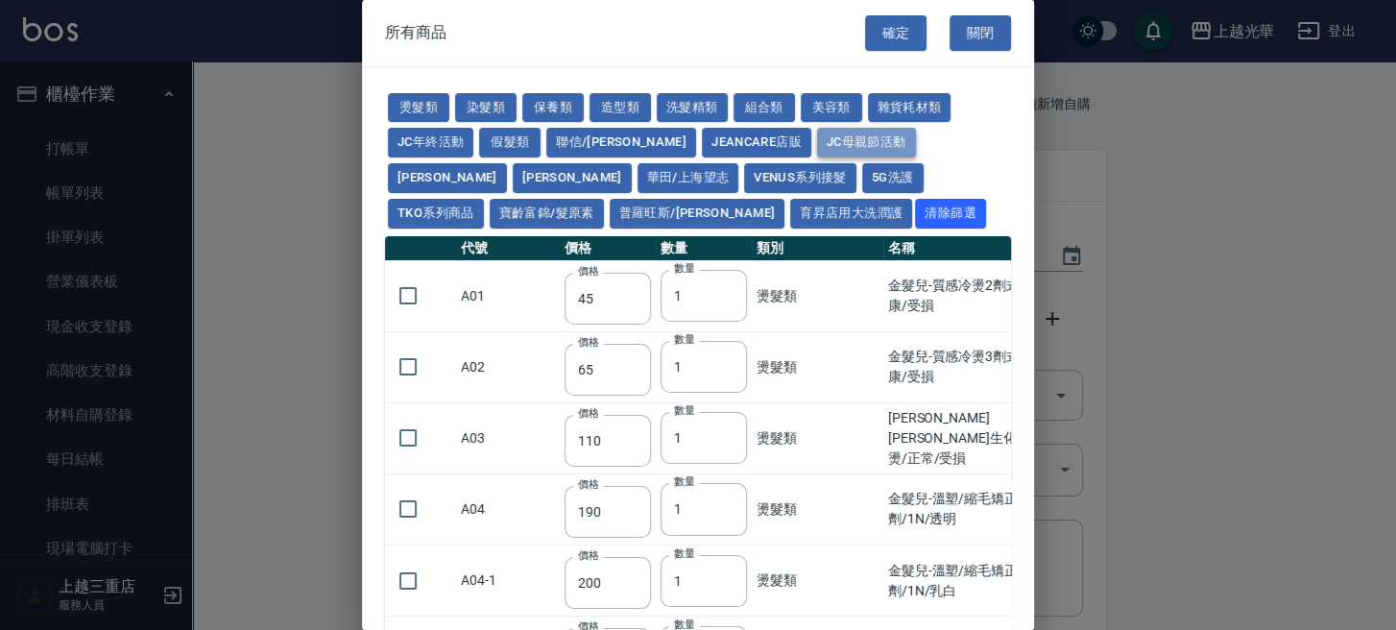
click at [817, 140] on button "JC母親節活動" at bounding box center [866, 143] width 99 height 30
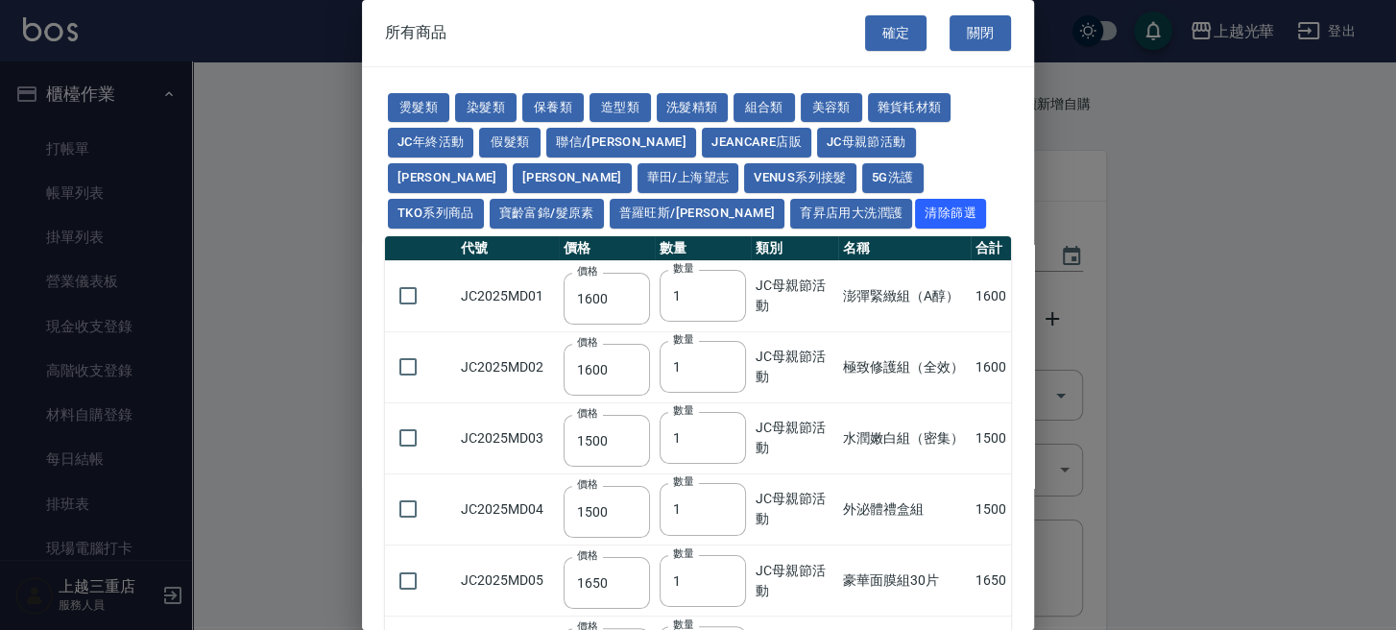
click at [760, 90] on div "燙髮類 染髮類 保養類 造型類 洗髮精類 組合類 美容類 雜貨耗材類 JC年終活動 假髮類 聯信/鳥慧 JeanCare店販 JC母親節活動 娜普菈 晨宏 華…" at bounding box center [698, 160] width 626 height 141
click at [764, 93] on button "組合類" at bounding box center [763, 108] width 61 height 30
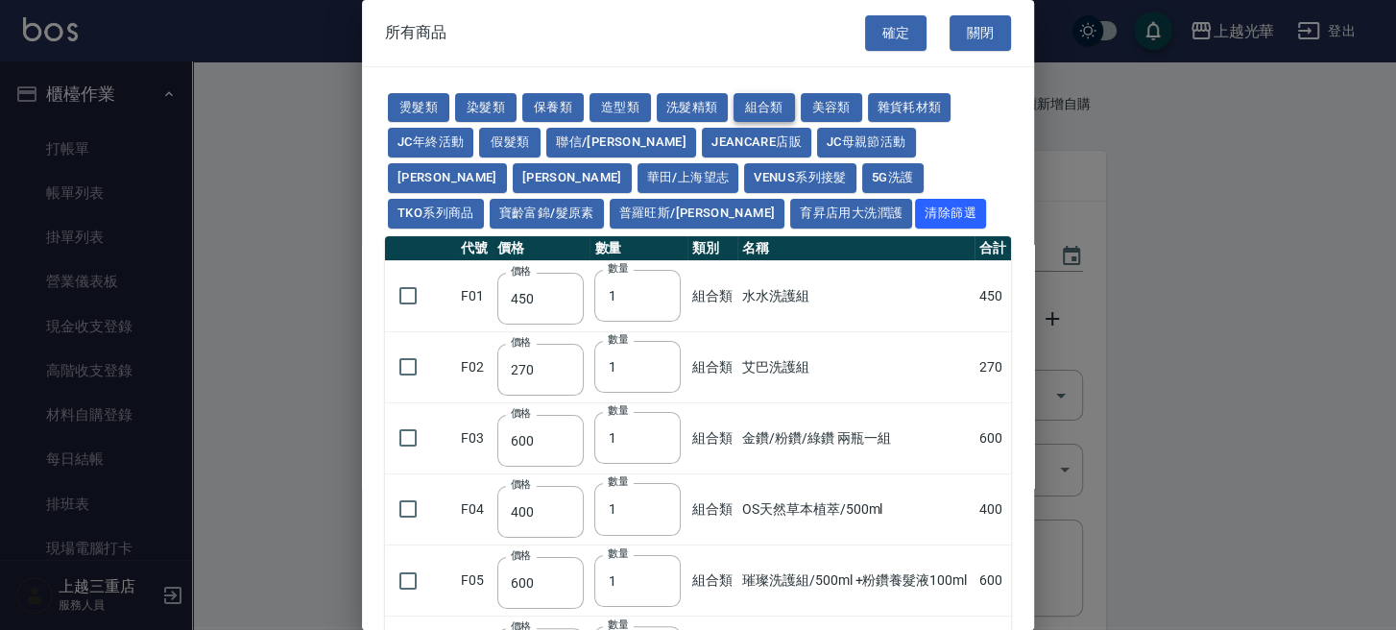
click at [768, 97] on button "組合類" at bounding box center [763, 108] width 61 height 30
click at [671, 121] on button "洗髮精類" at bounding box center [692, 108] width 71 height 30
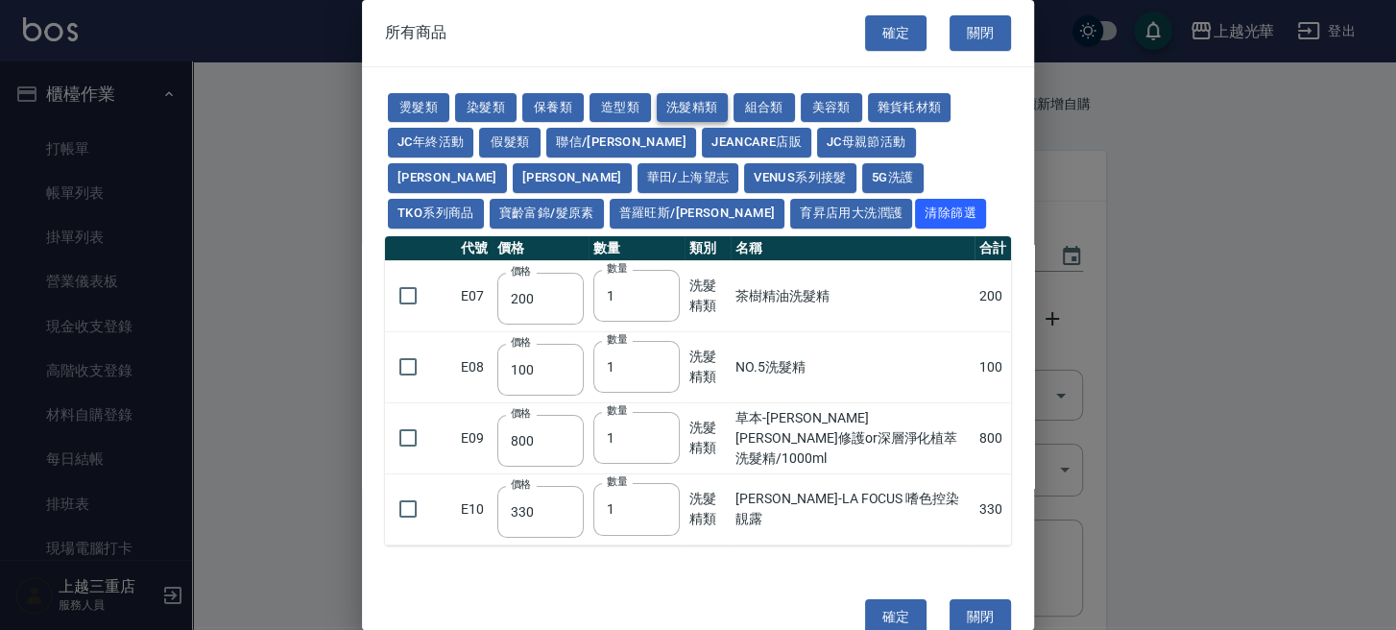
click at [685, 108] on button "洗髮精類" at bounding box center [692, 108] width 71 height 30
click at [756, 94] on button "組合類" at bounding box center [763, 108] width 61 height 30
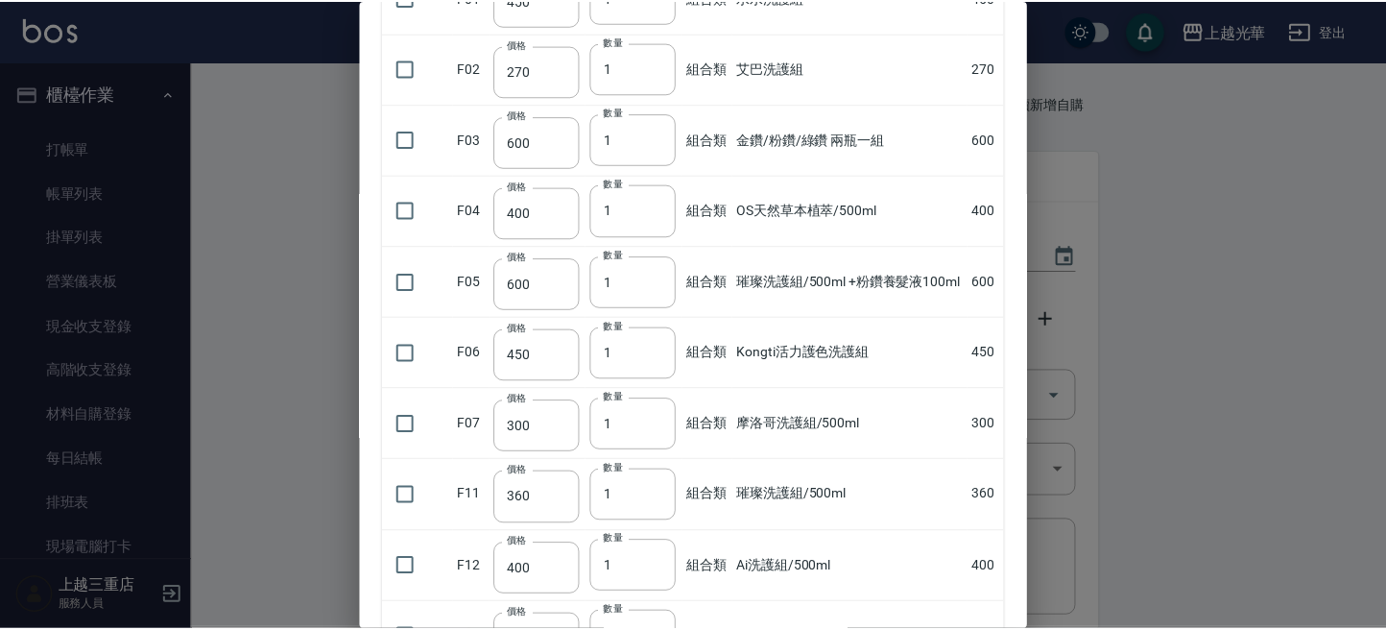
scroll to position [458, 0]
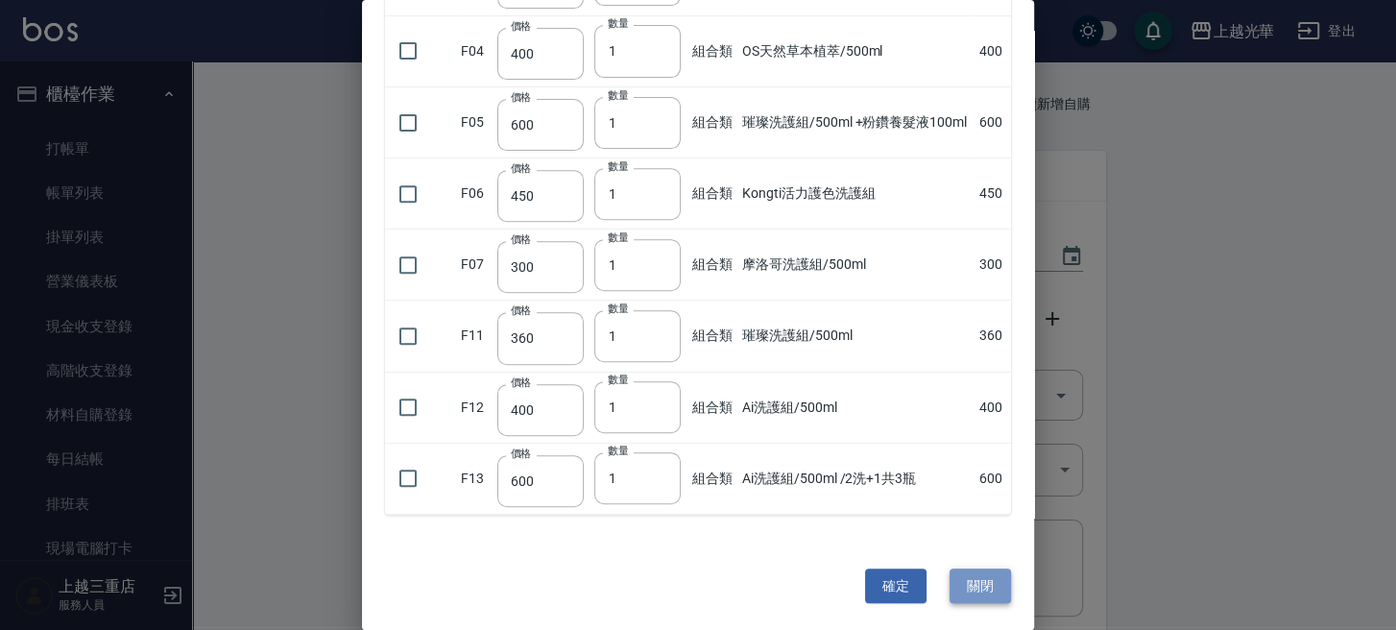
click at [956, 569] on button "關閉" at bounding box center [979, 586] width 61 height 36
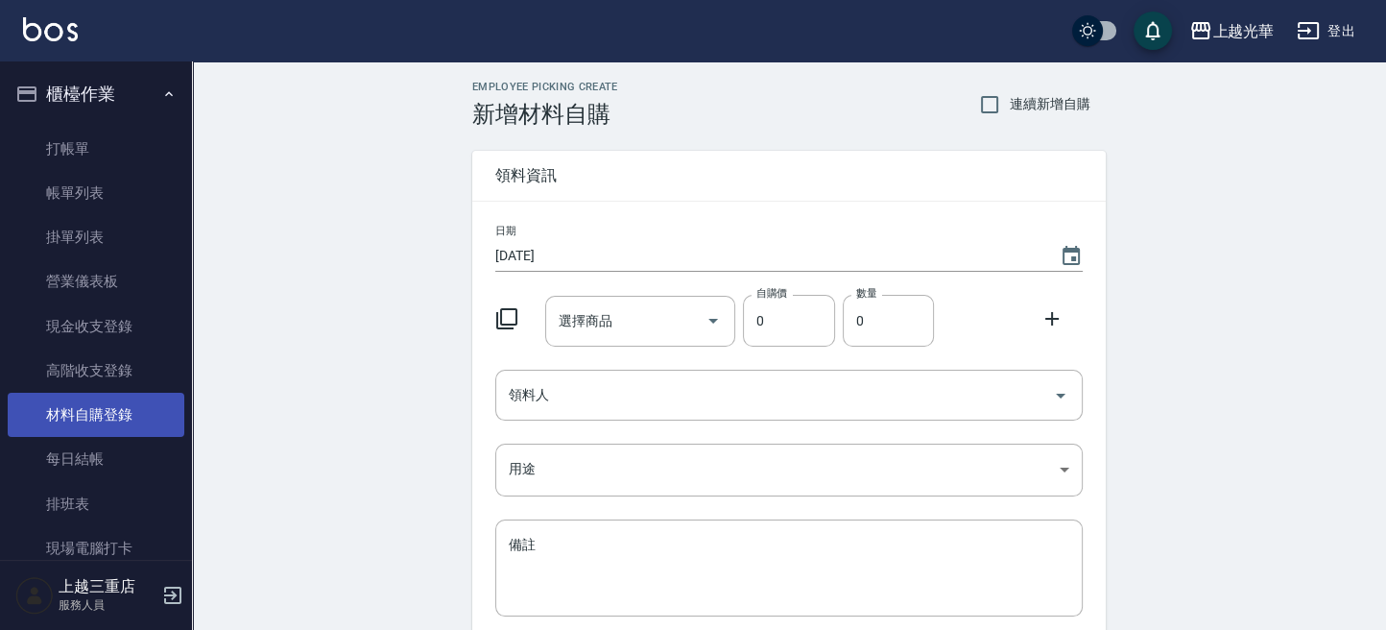
click at [113, 420] on link "材料自購登錄" at bounding box center [96, 415] width 177 height 44
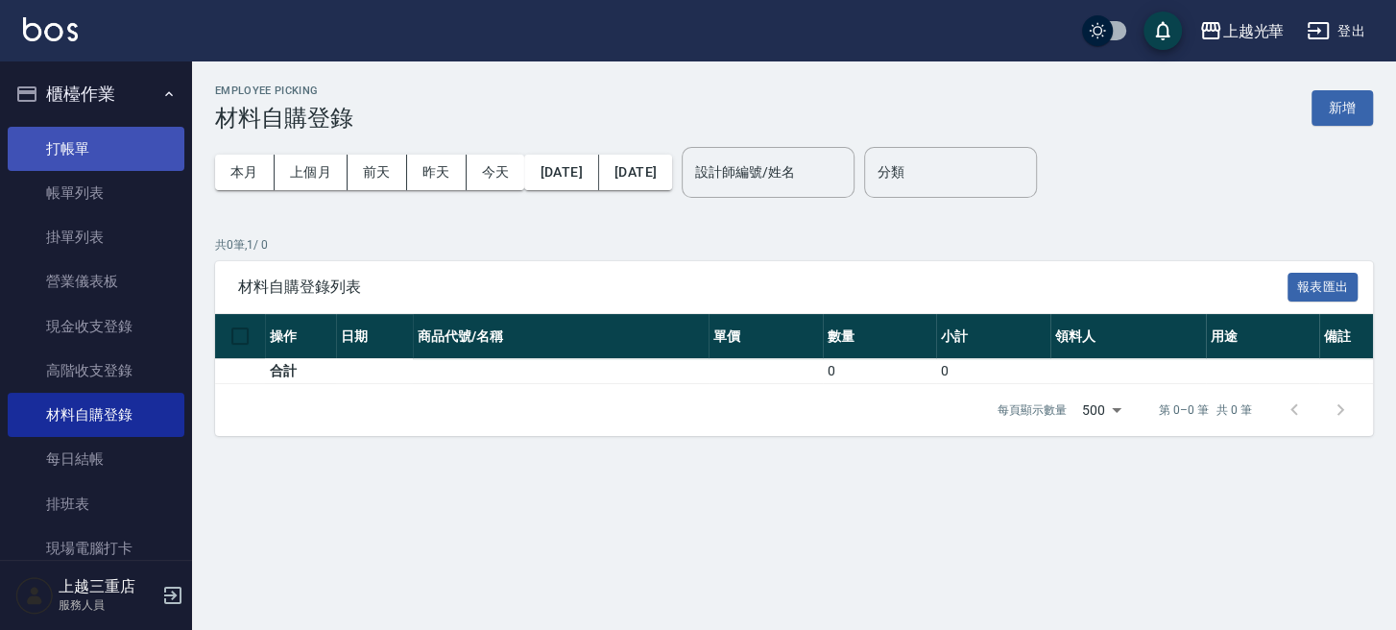
click at [119, 144] on link "打帳單" at bounding box center [96, 149] width 177 height 44
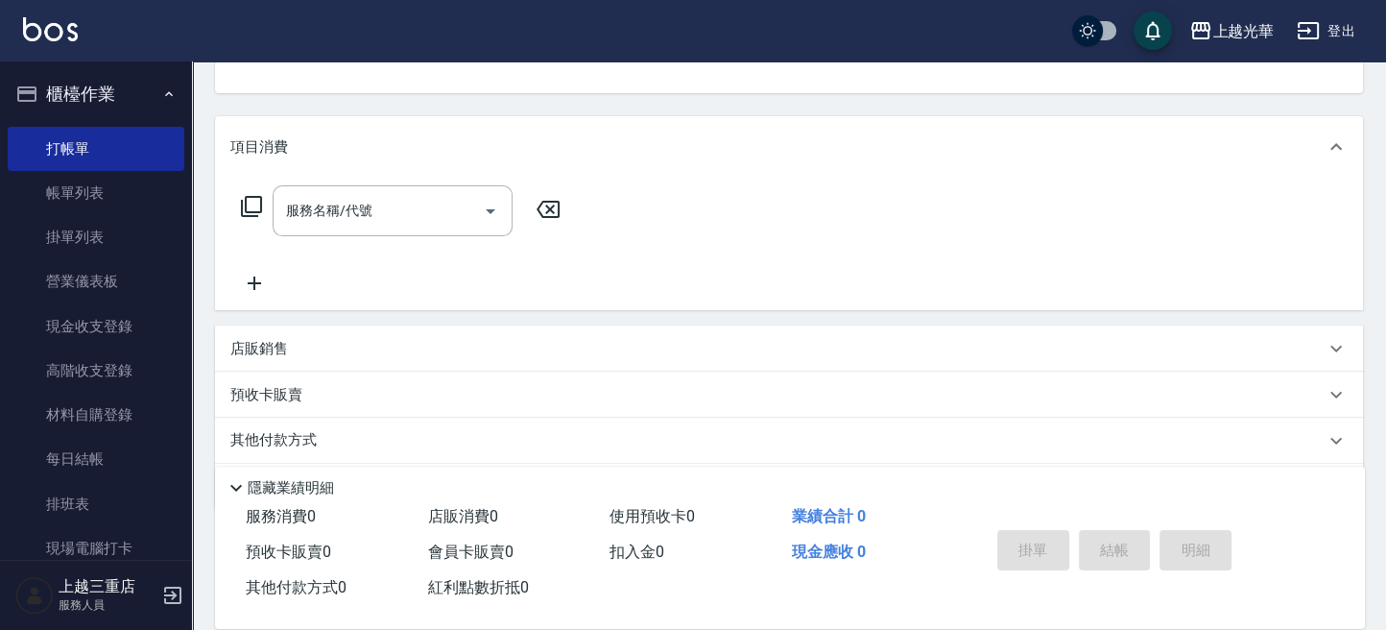
scroll to position [260, 0]
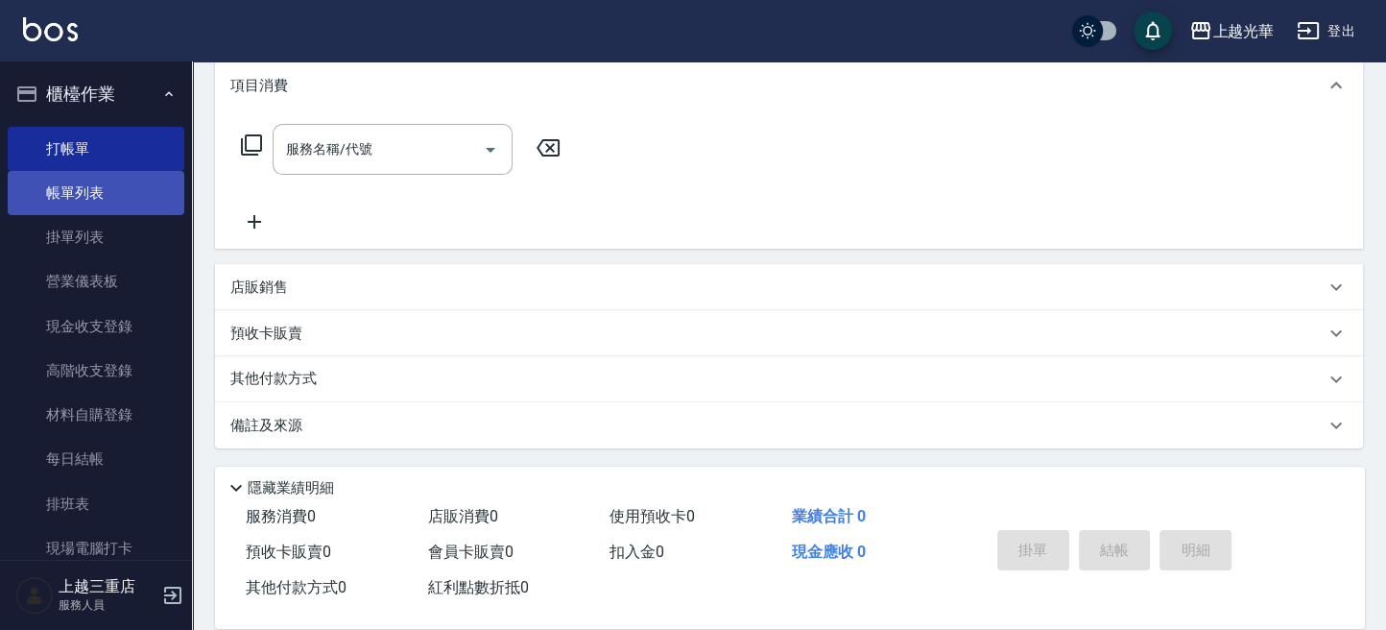
click at [58, 181] on link "帳單列表" at bounding box center [96, 193] width 177 height 44
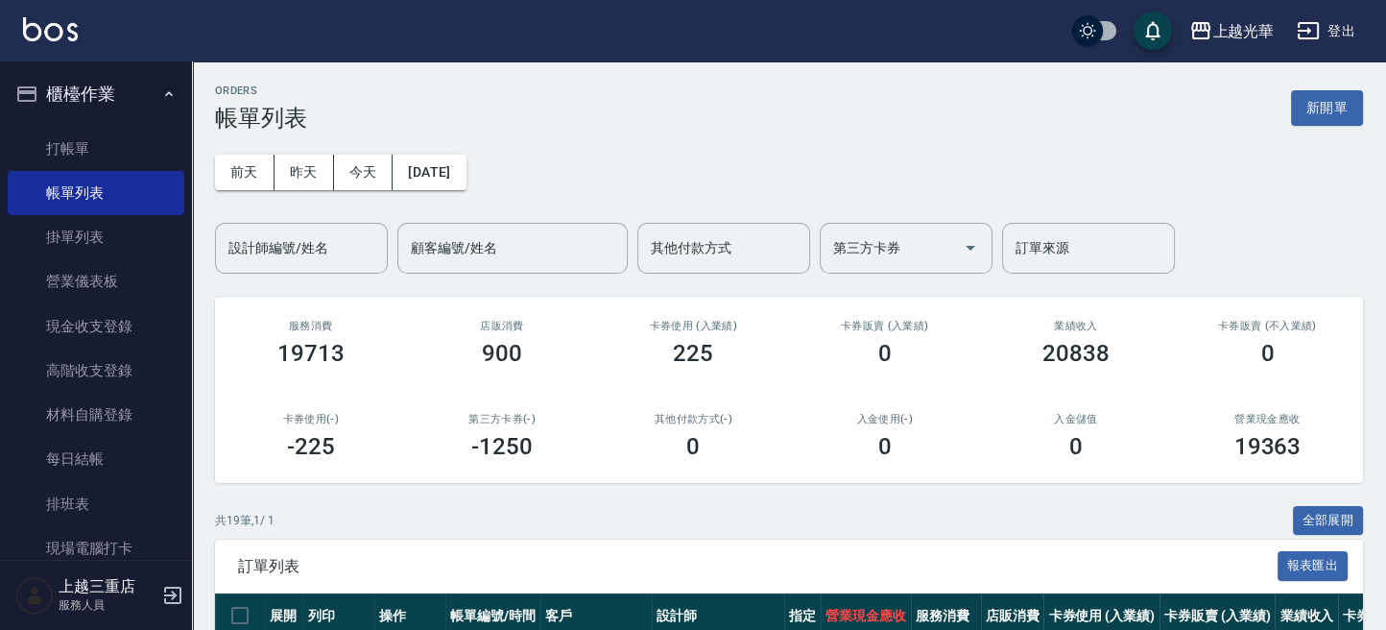
click at [276, 225] on div "設計師編號/姓名 設計師編號/姓名" at bounding box center [301, 248] width 173 height 51
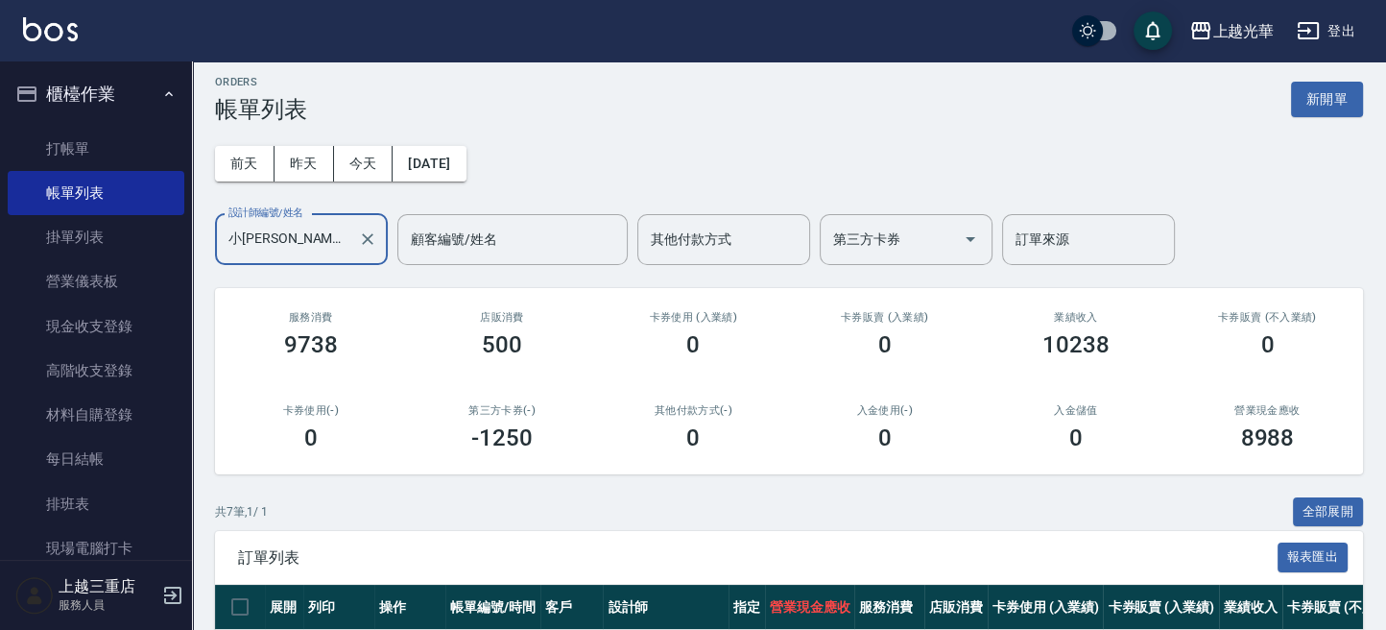
scroll to position [128, 0]
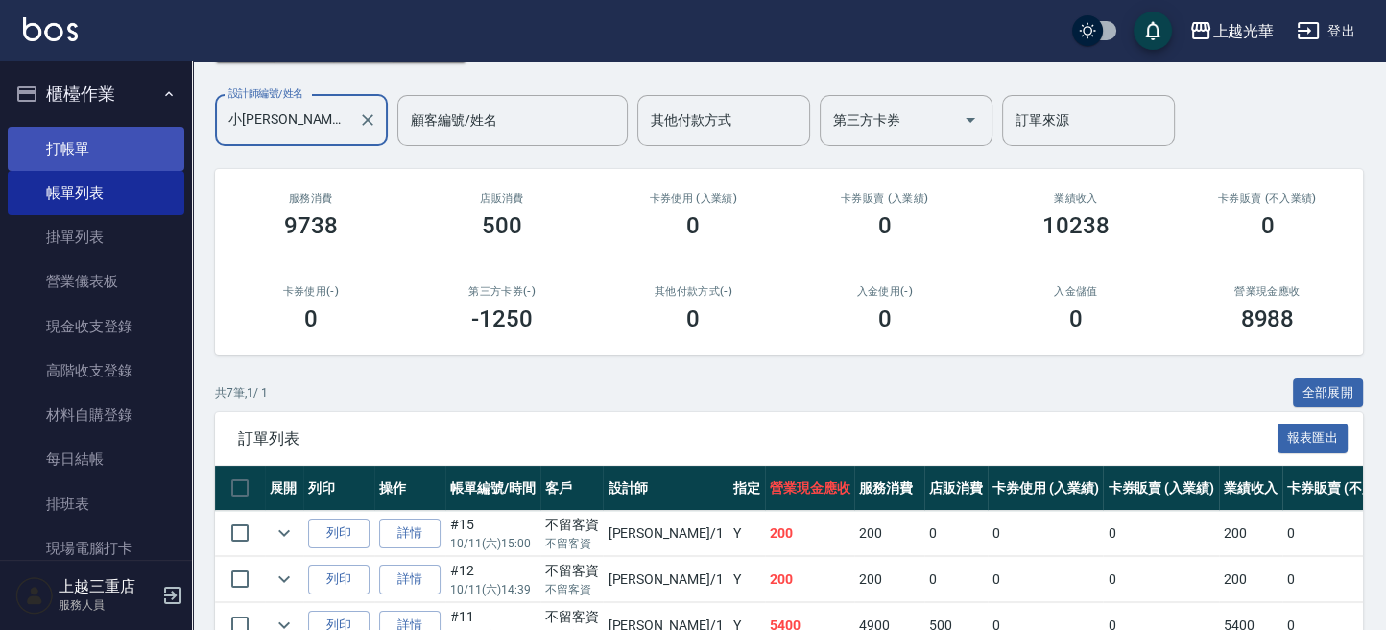
click at [83, 154] on link "打帳單" at bounding box center [96, 149] width 177 height 44
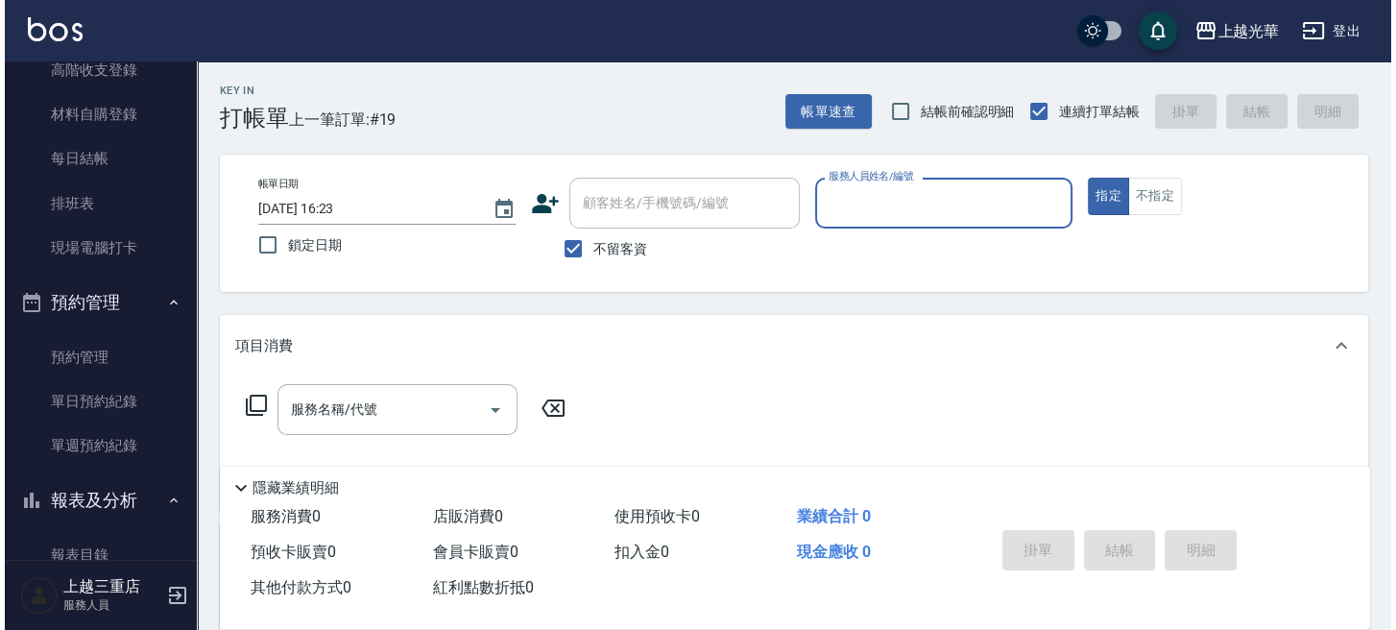
scroll to position [639, 0]
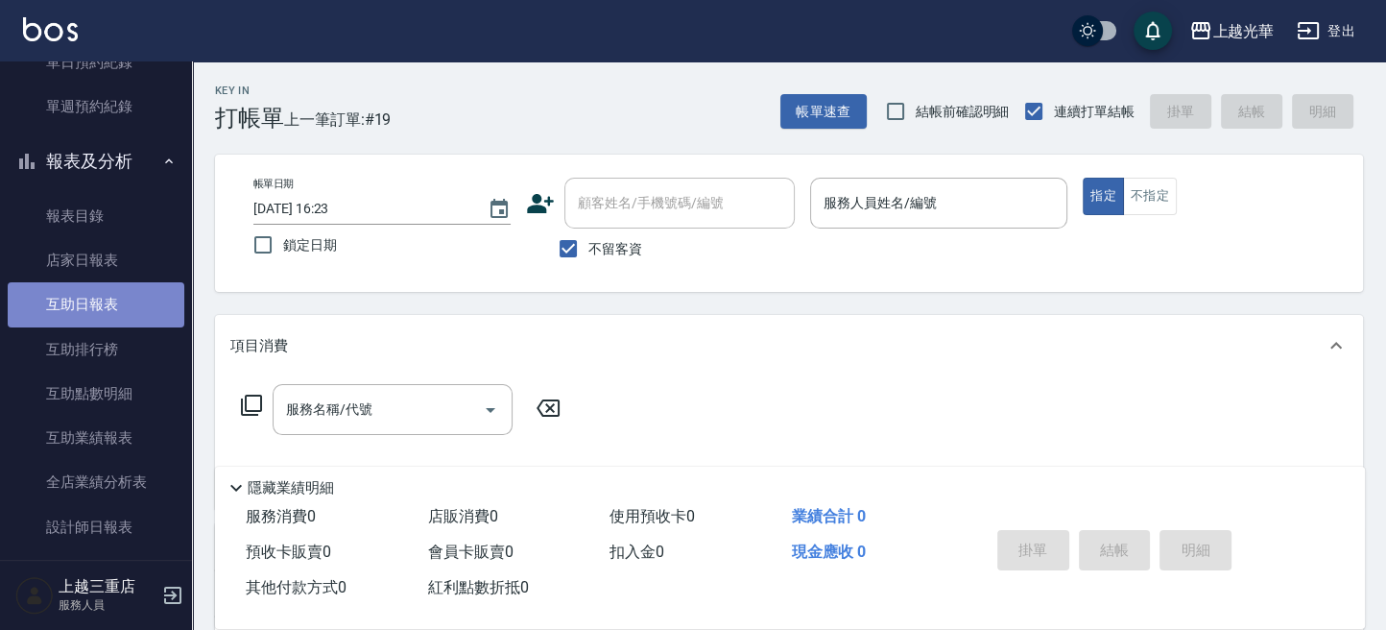
click at [108, 320] on link "互助日報表" at bounding box center [96, 304] width 177 height 44
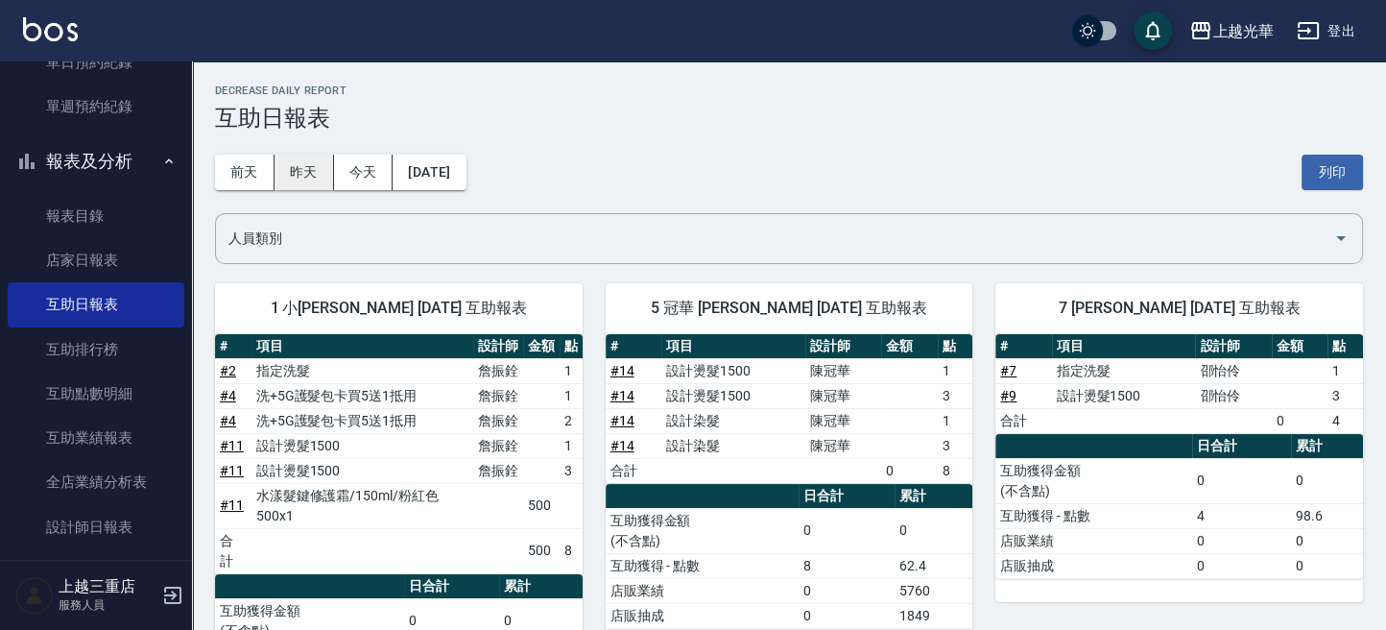
click at [308, 174] on button "昨天" at bounding box center [305, 173] width 60 height 36
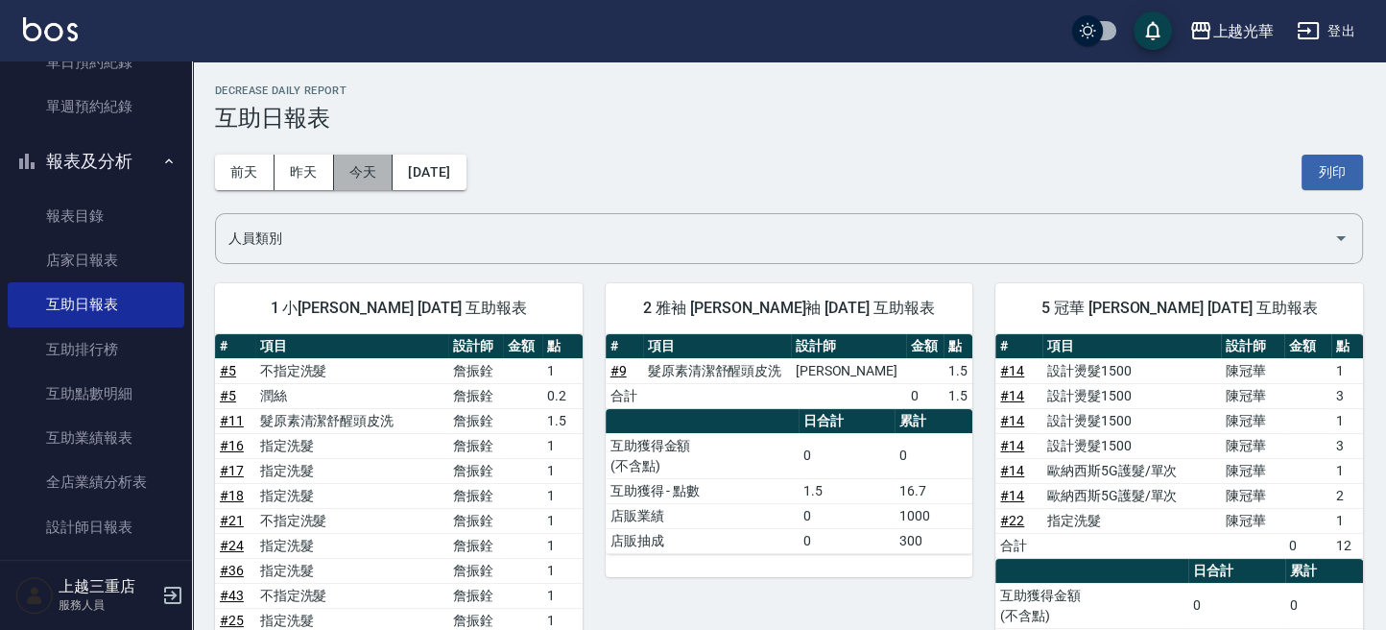
click at [370, 177] on button "今天" at bounding box center [364, 173] width 60 height 36
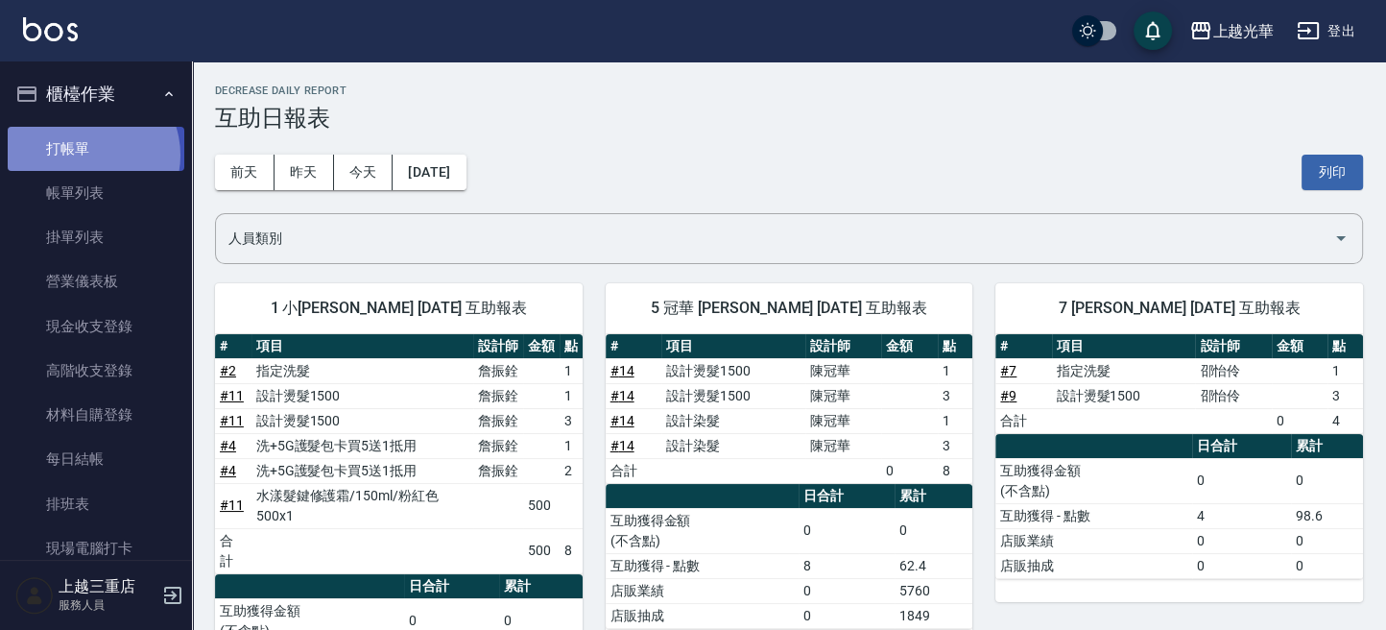
click at [85, 155] on link "打帳單" at bounding box center [96, 149] width 177 height 44
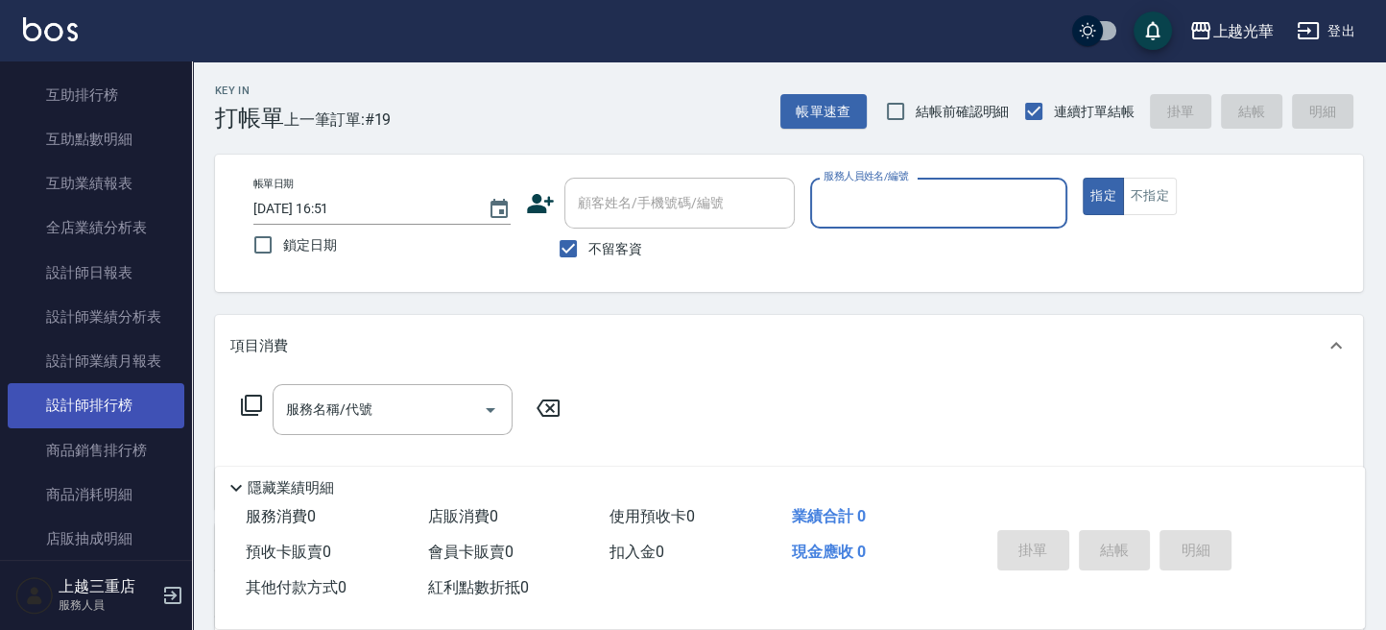
scroll to position [896, 0]
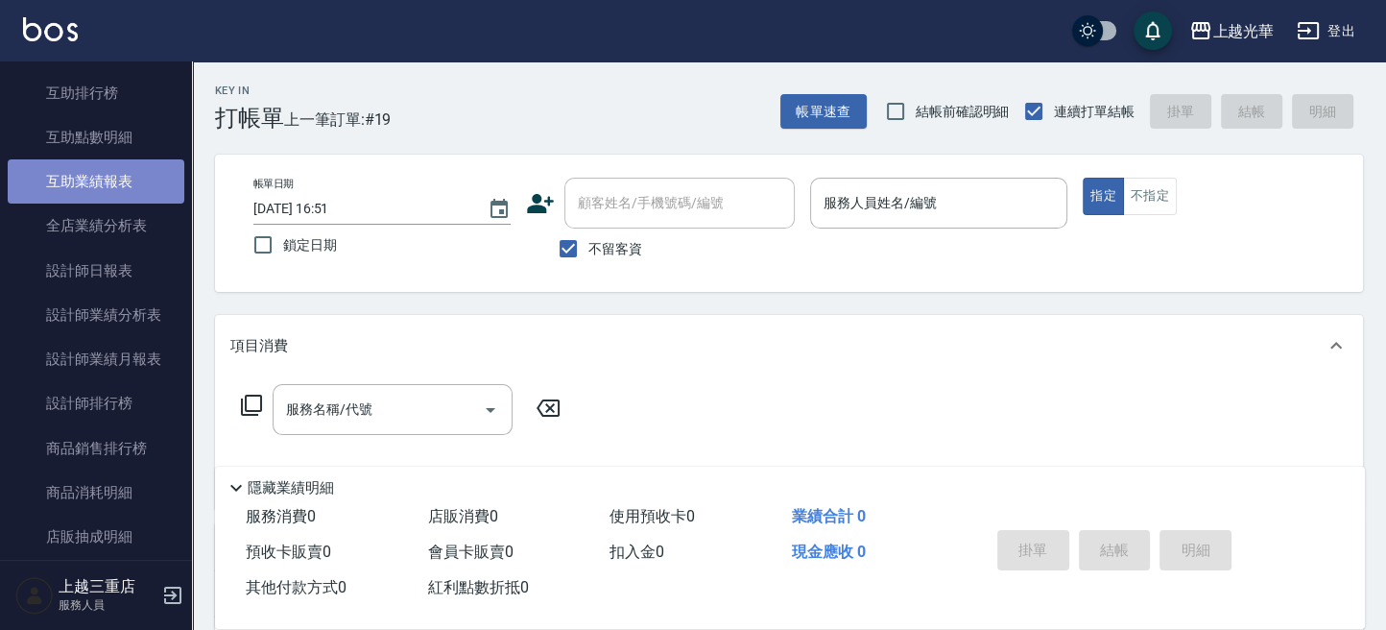
click at [109, 177] on link "互助業績報表" at bounding box center [96, 181] width 177 height 44
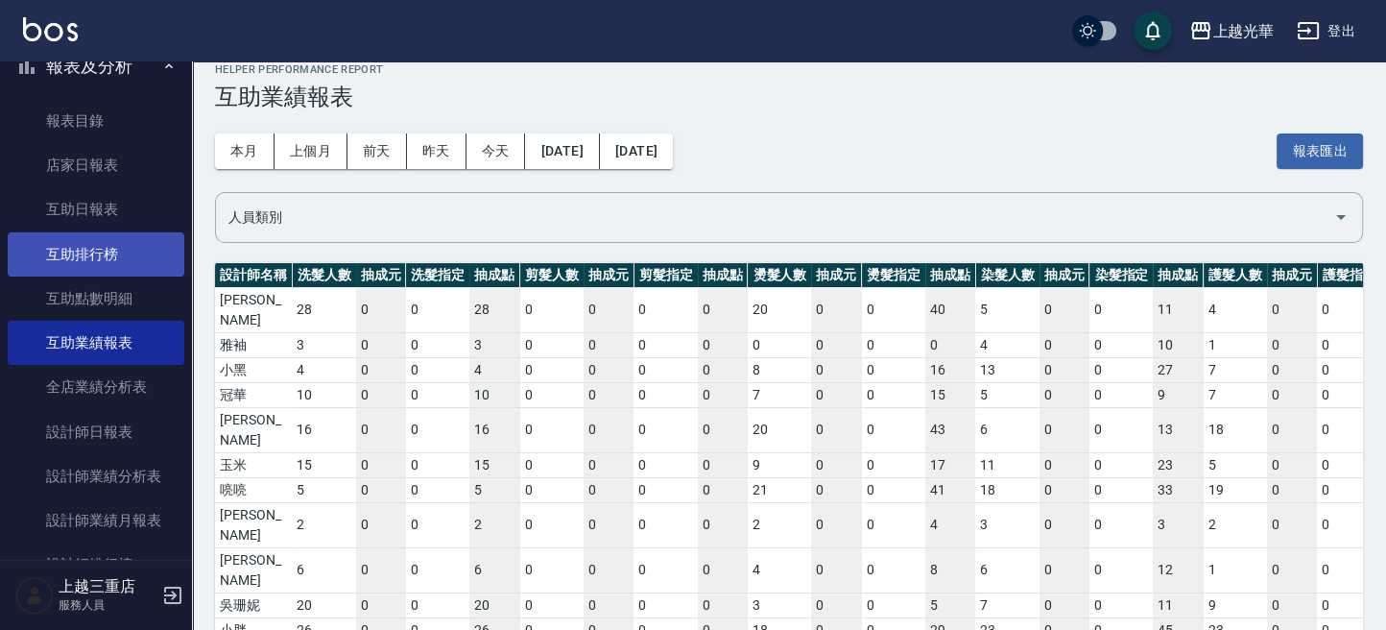
scroll to position [639, 0]
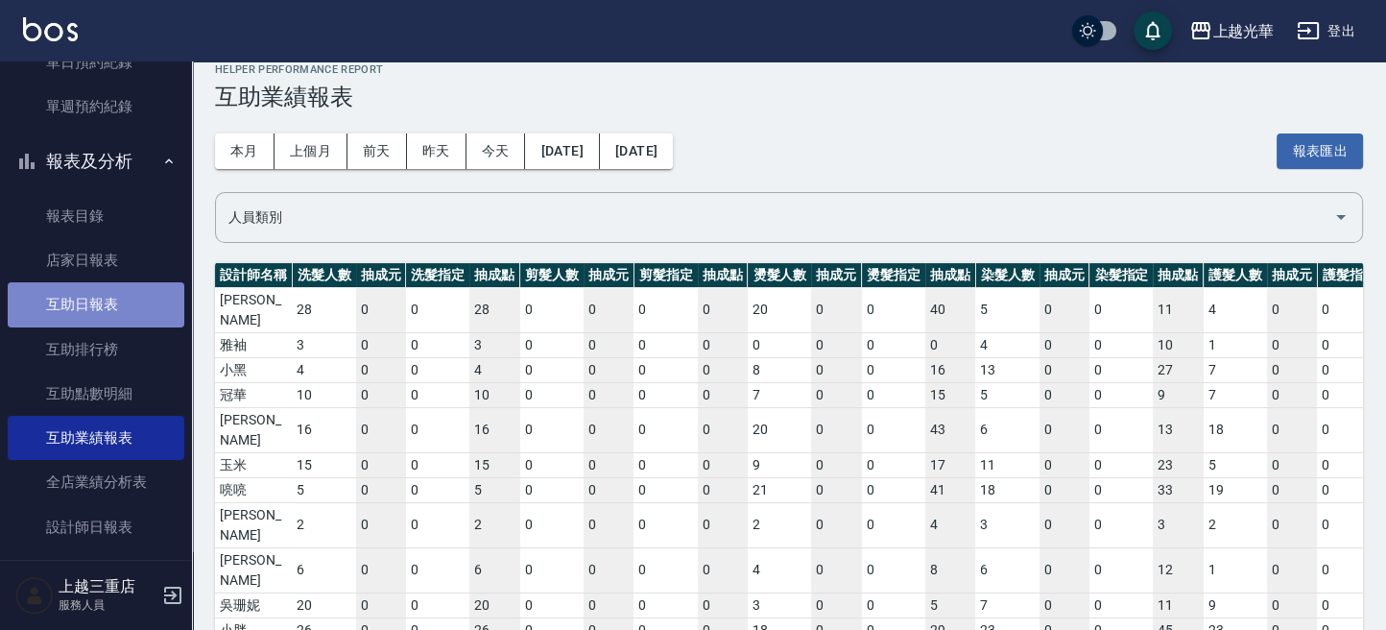
click at [124, 296] on link "互助日報表" at bounding box center [96, 304] width 177 height 44
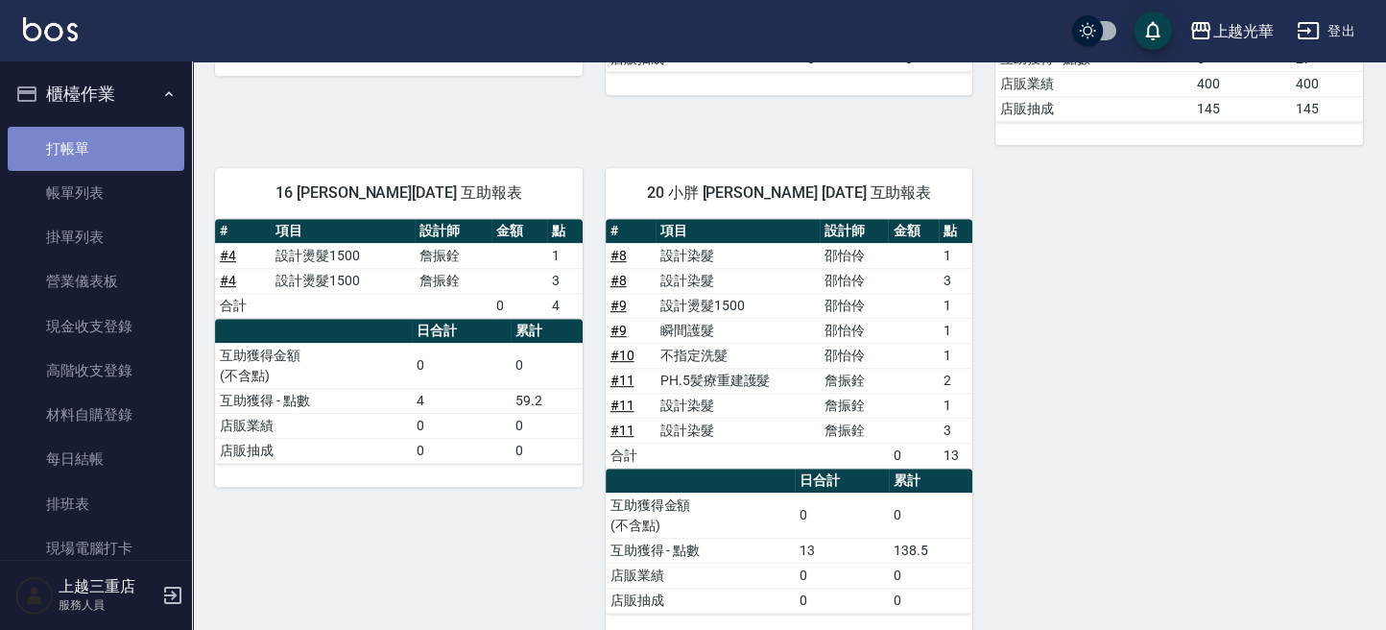
click at [95, 139] on link "打帳單" at bounding box center [96, 149] width 177 height 44
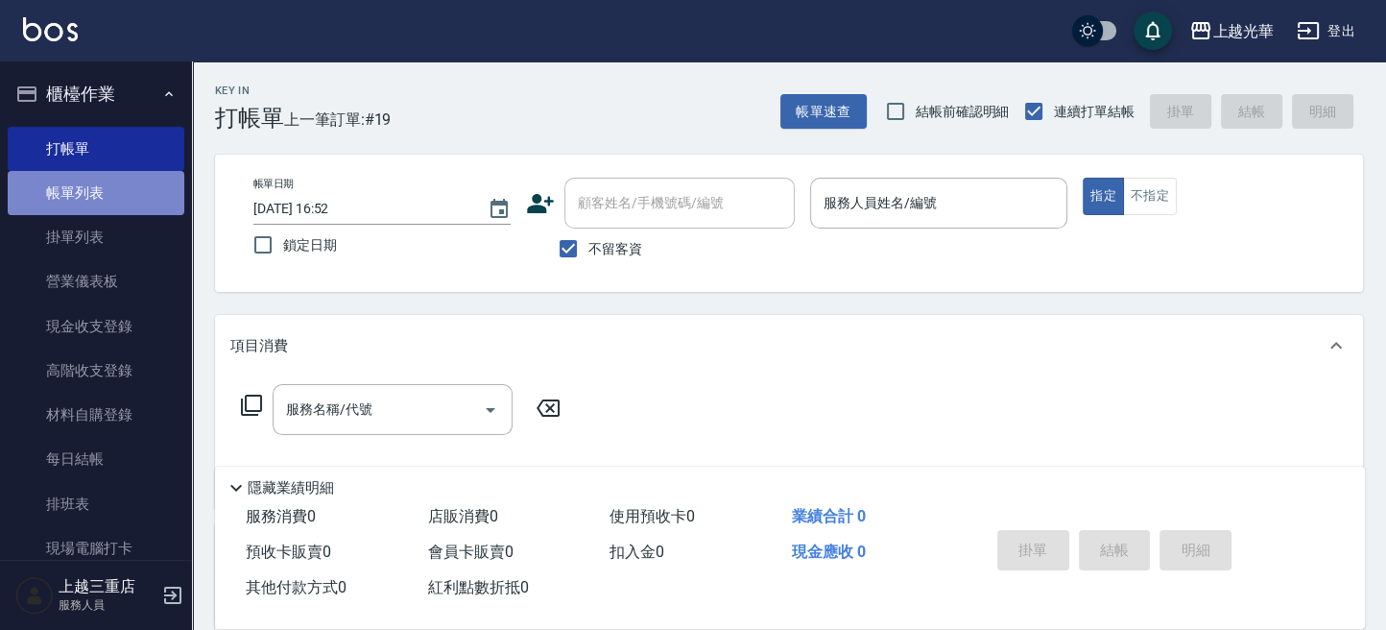
click at [111, 180] on link "帳單列表" at bounding box center [96, 193] width 177 height 44
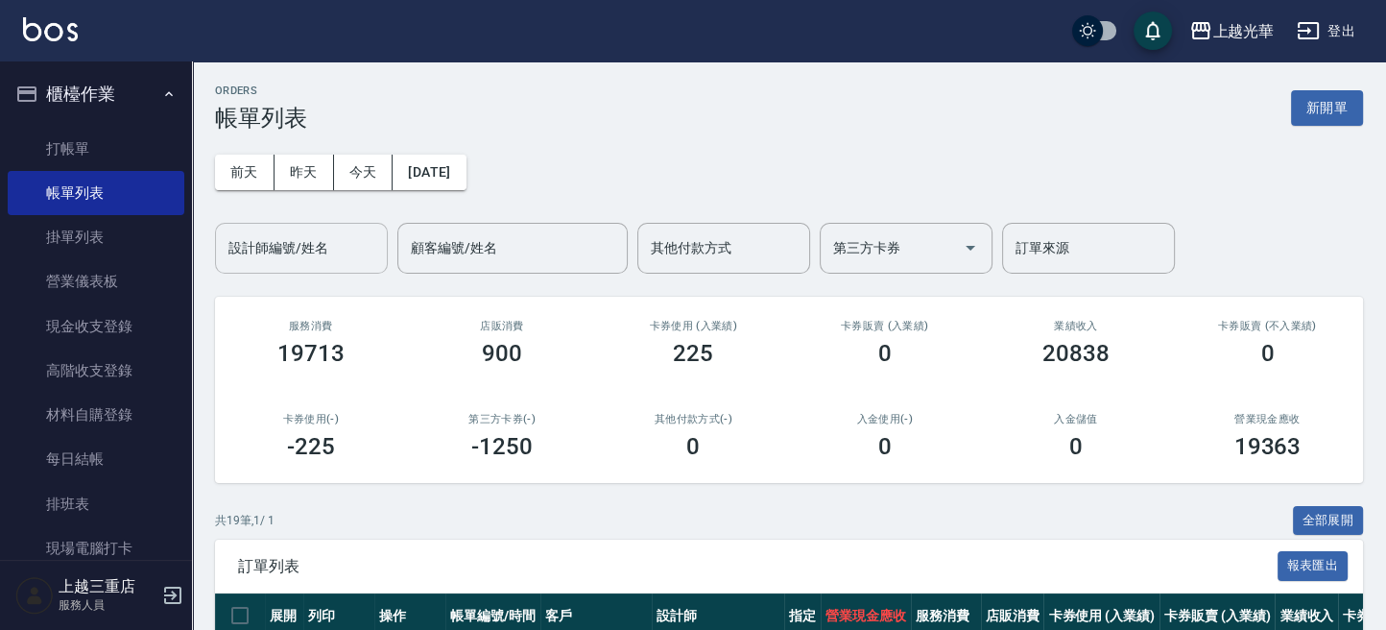
click at [359, 256] on input "設計師編號/姓名" at bounding box center [302, 248] width 156 height 34
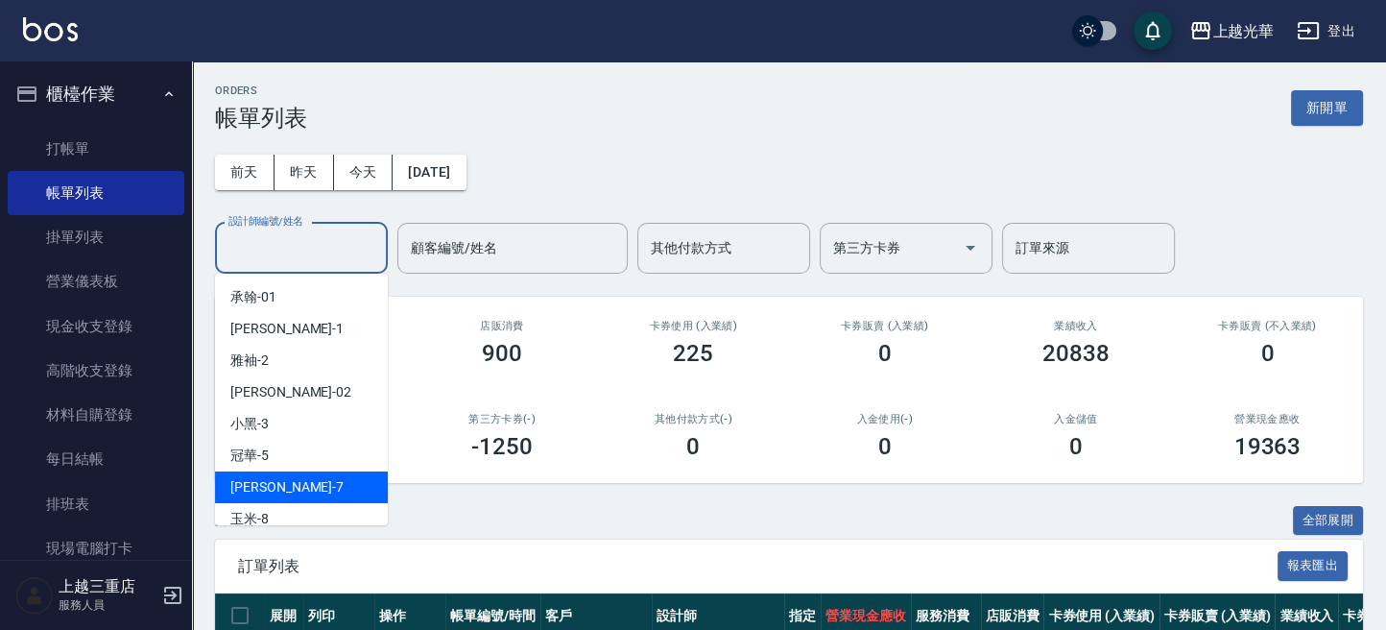
click at [300, 471] on div "小紫 -7" at bounding box center [301, 487] width 173 height 32
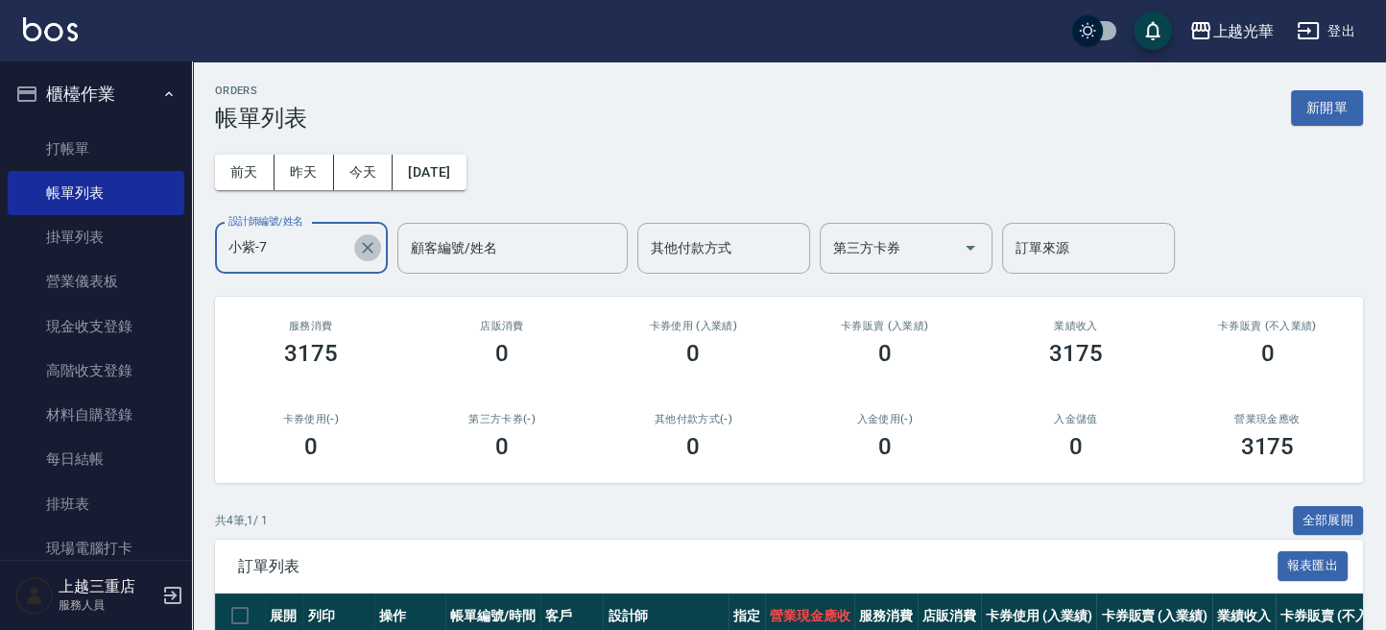
click at [368, 253] on icon "Clear" at bounding box center [367, 247] width 19 height 19
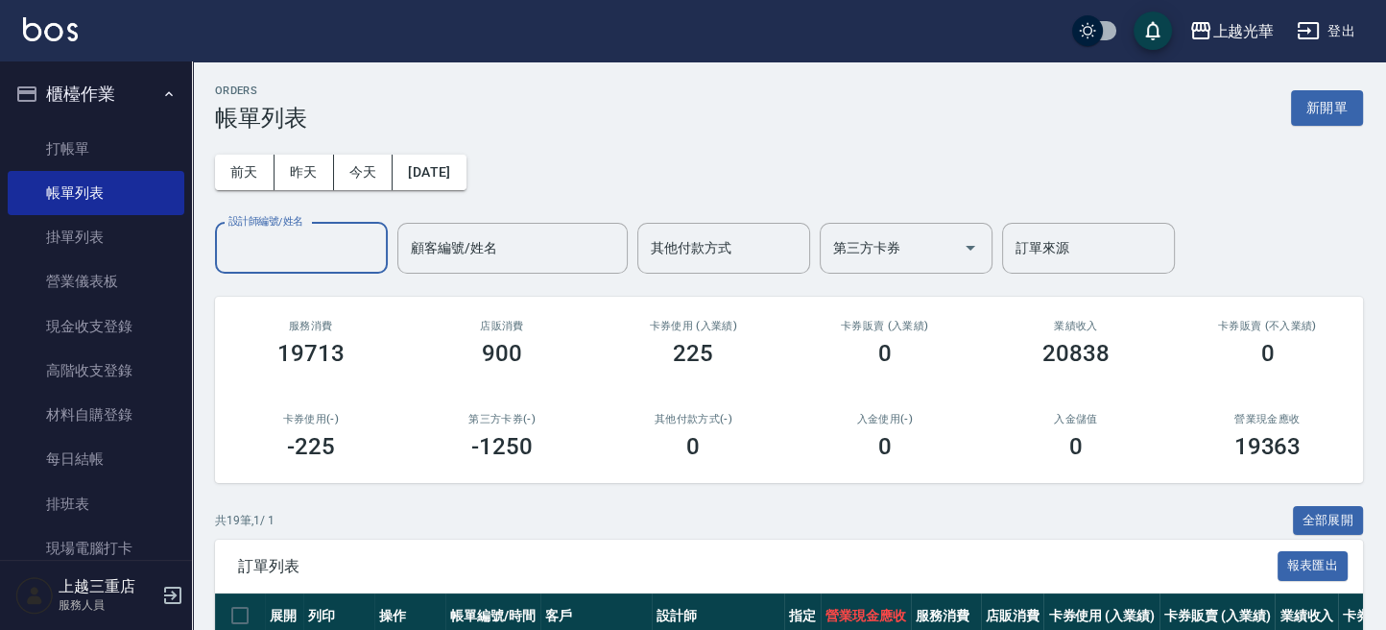
click at [316, 246] on input "設計師編號/姓名" at bounding box center [302, 248] width 156 height 34
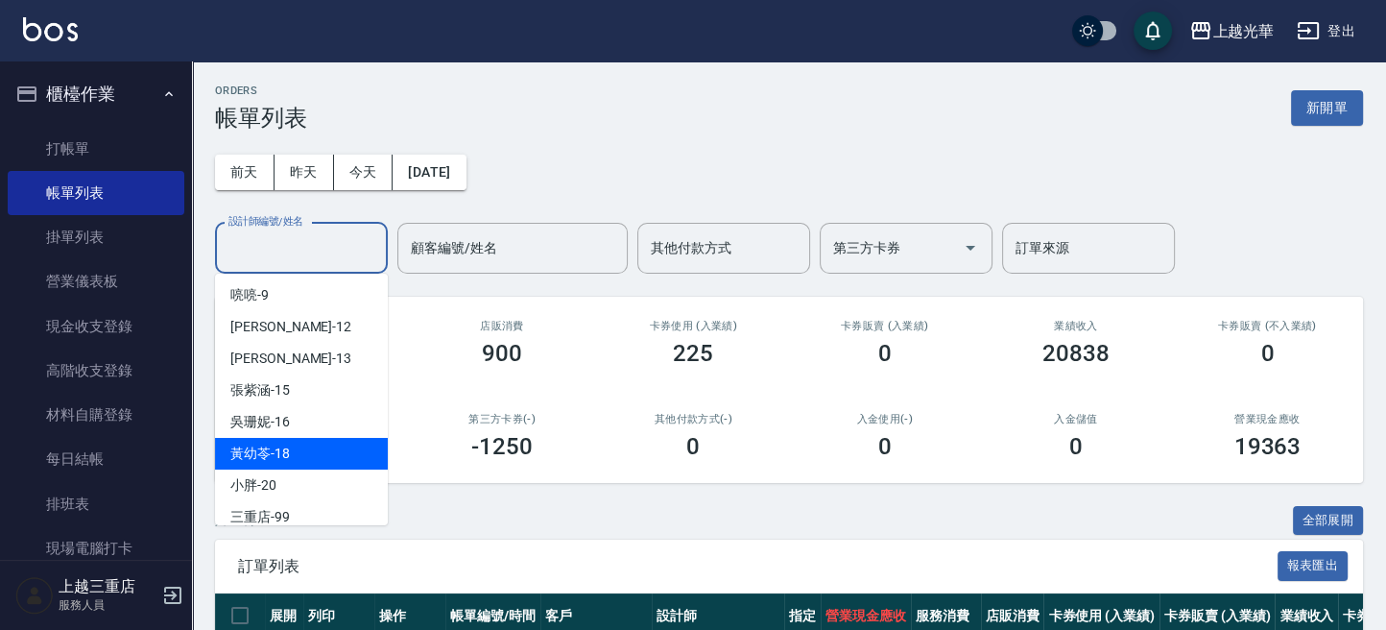
scroll to position [128, 0]
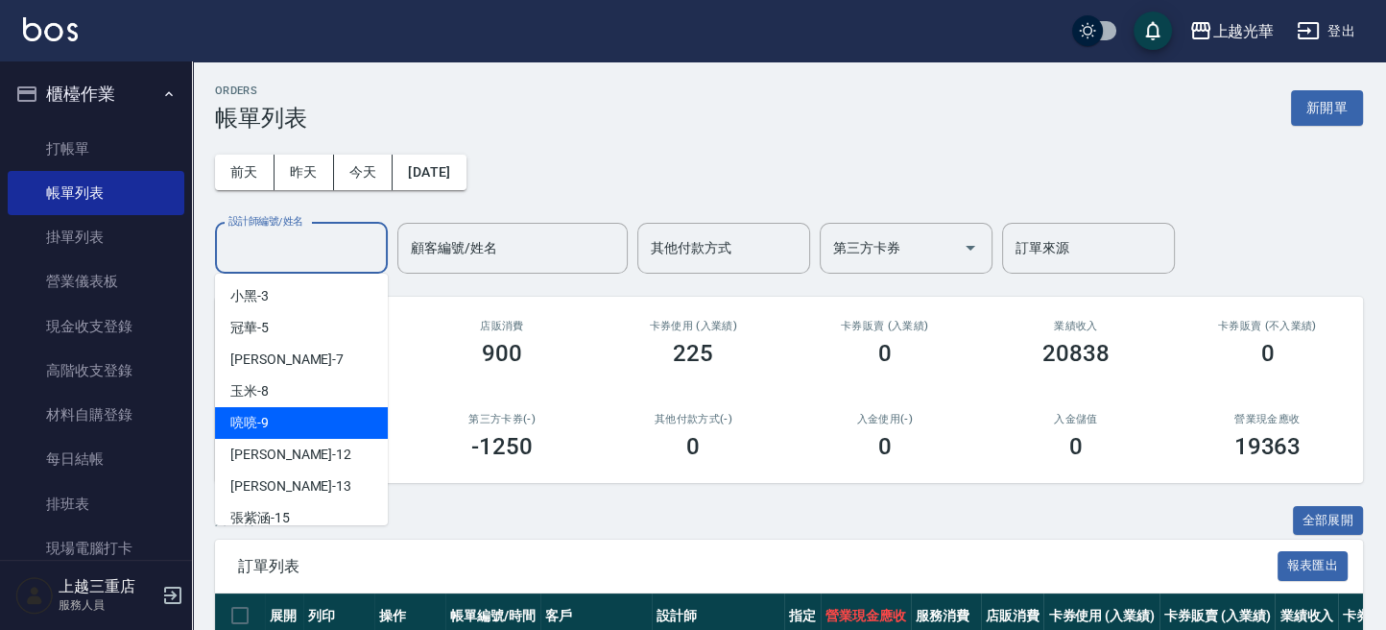
click at [295, 413] on div "喨喨 -9" at bounding box center [301, 423] width 173 height 32
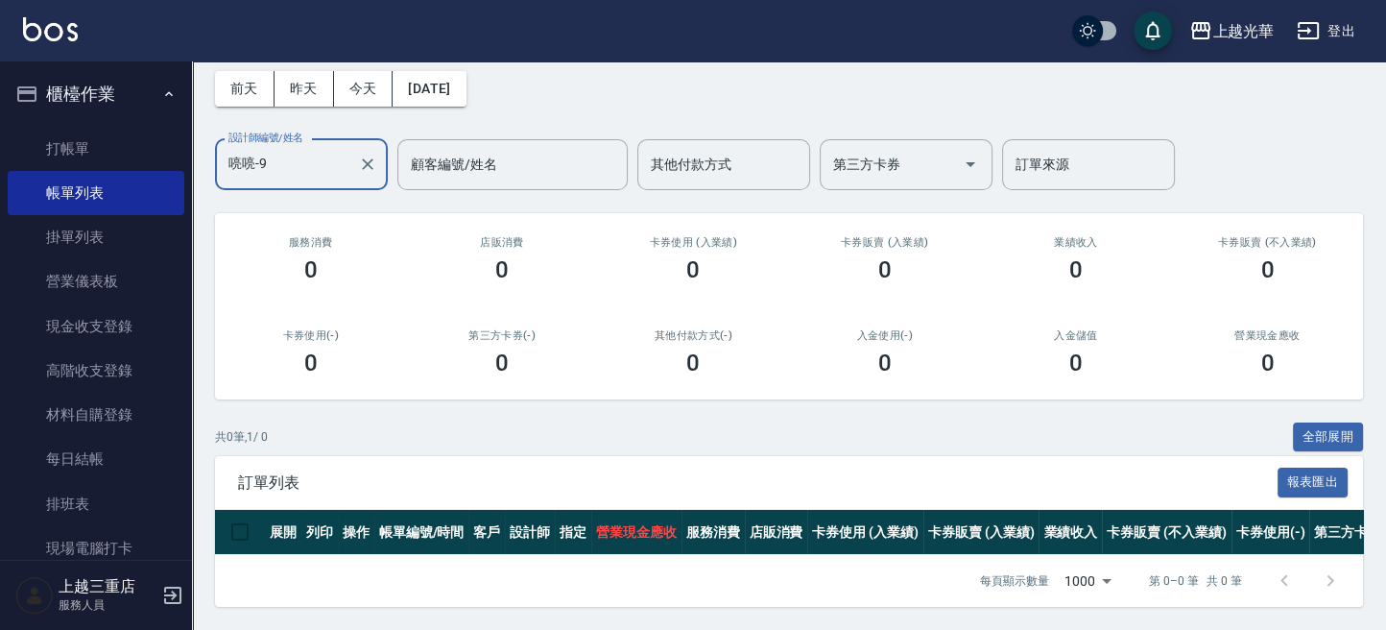
scroll to position [0, 0]
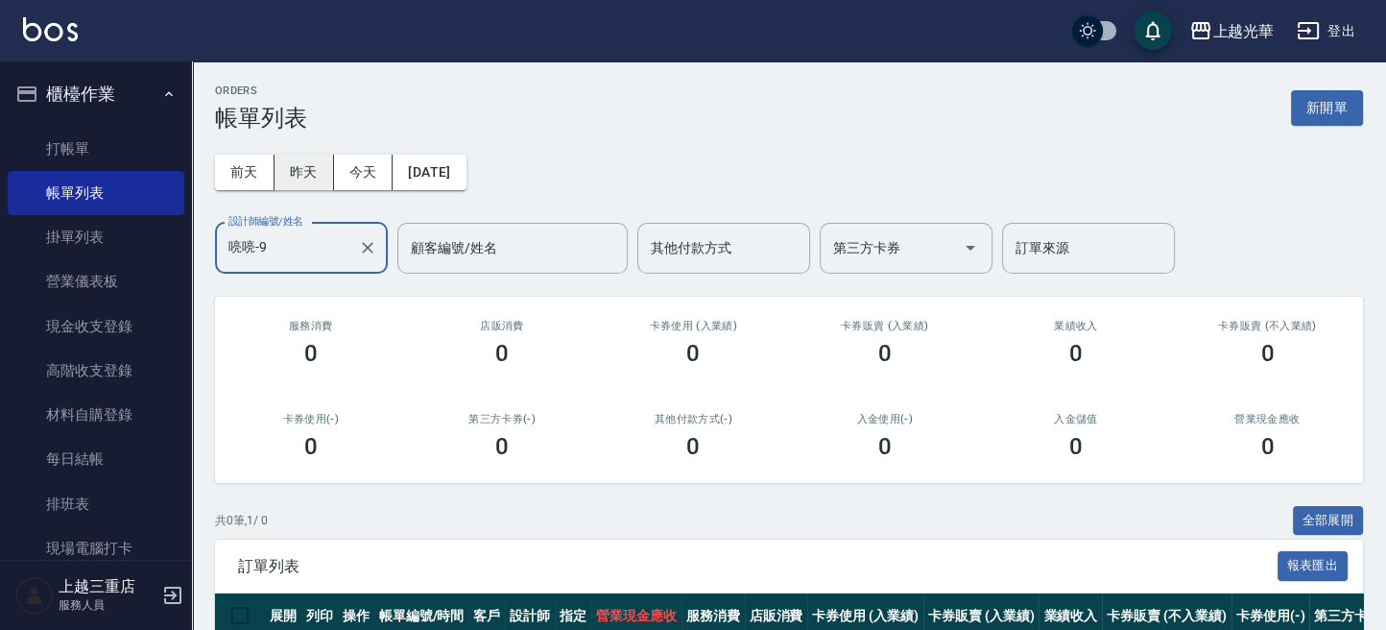
click at [294, 159] on button "昨天" at bounding box center [305, 173] width 60 height 36
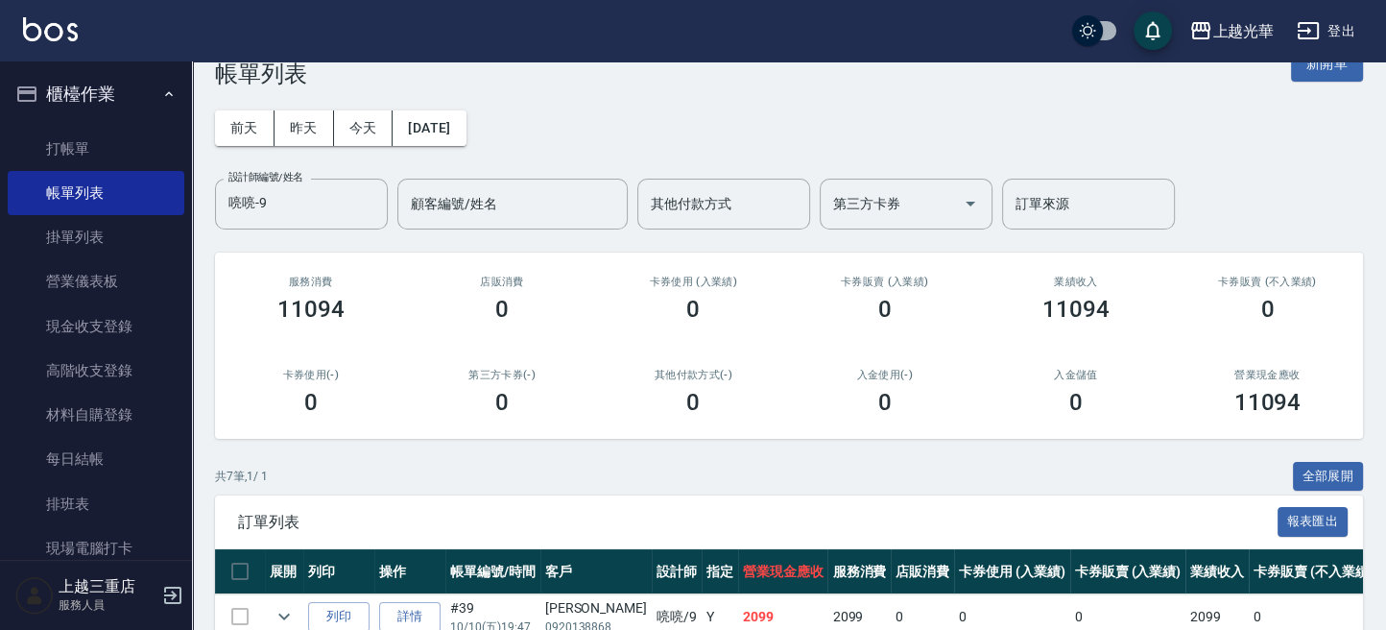
scroll to position [37, 0]
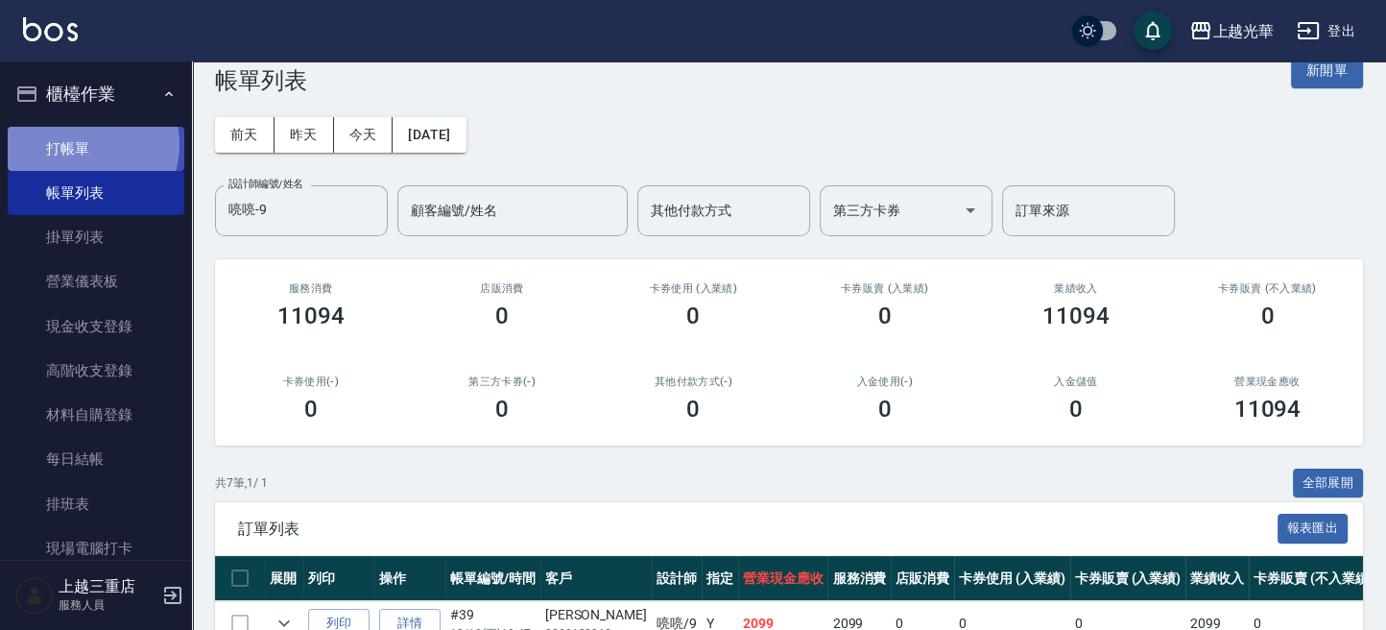
click at [86, 144] on link "打帳單" at bounding box center [96, 149] width 177 height 44
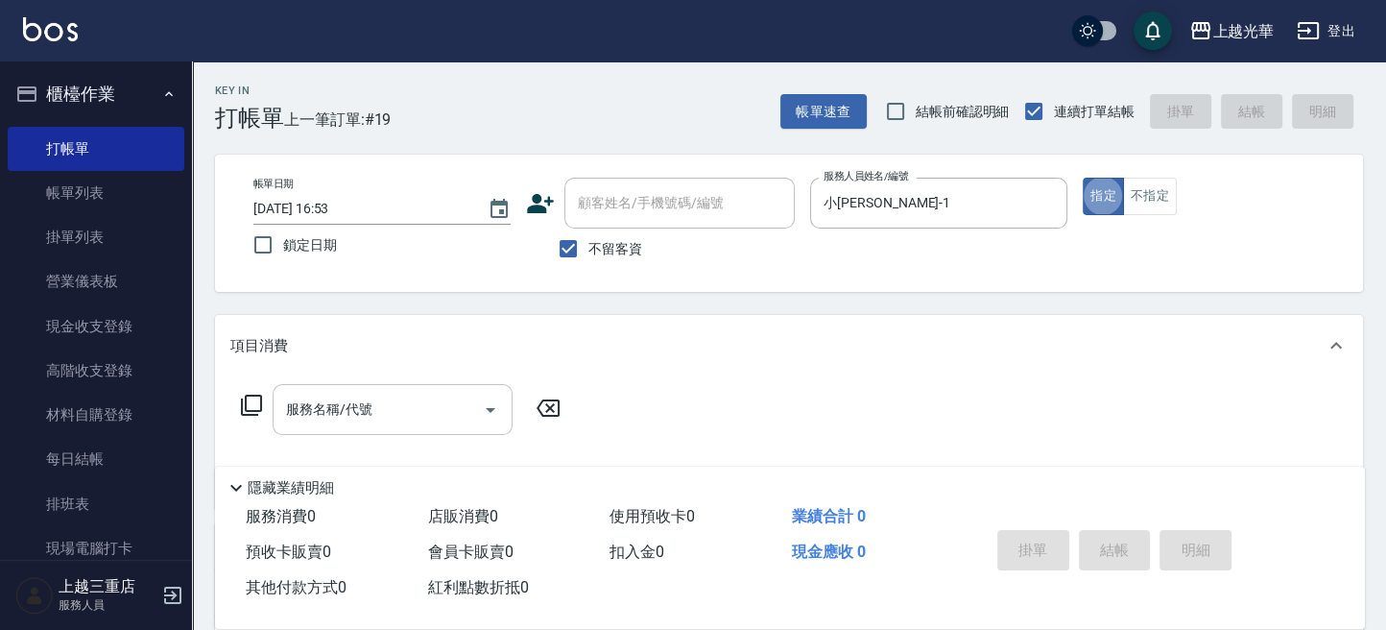
click at [369, 407] on input "服務名稱/代號" at bounding box center [378, 410] width 194 height 34
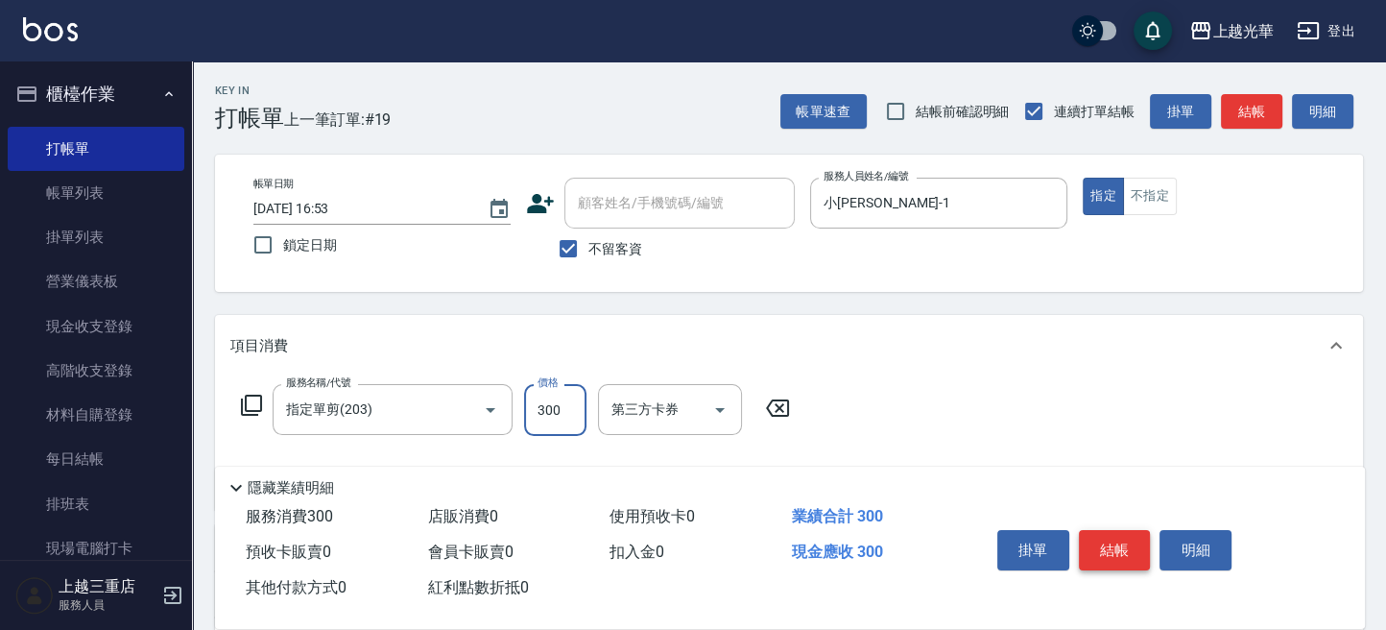
click at [1130, 551] on button "結帳" at bounding box center [1115, 550] width 72 height 40
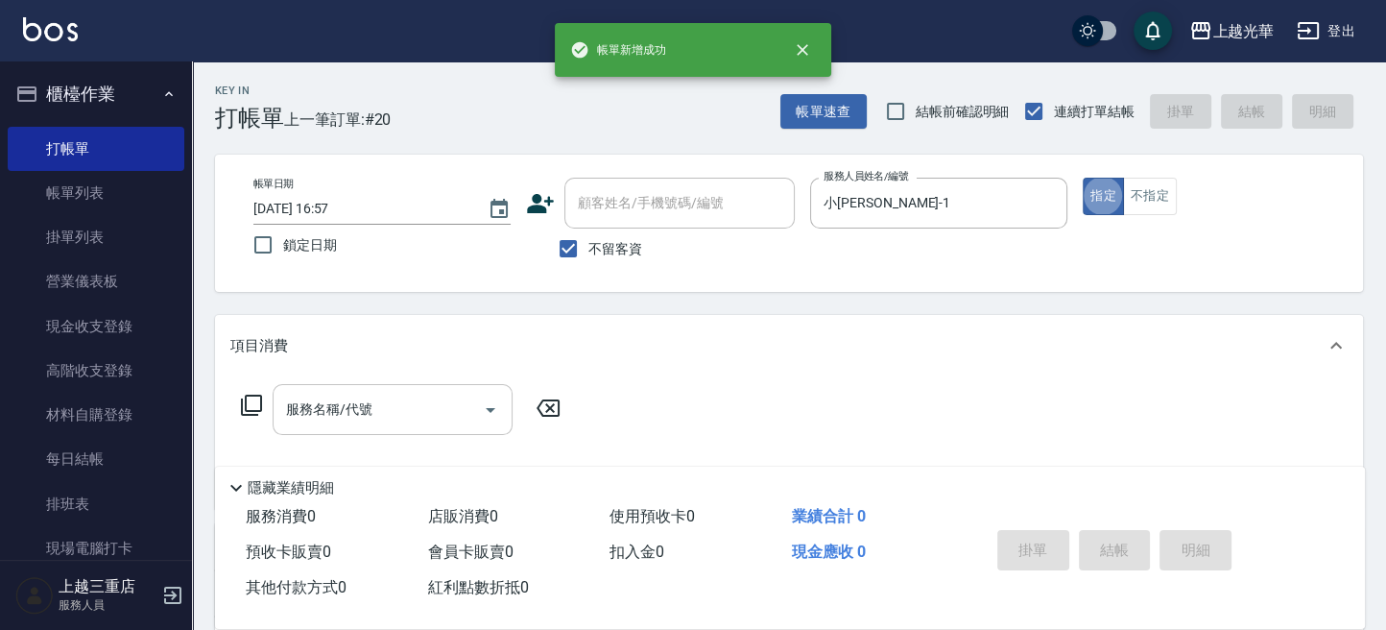
click at [328, 414] on input "服務名稱/代號" at bounding box center [378, 410] width 194 height 34
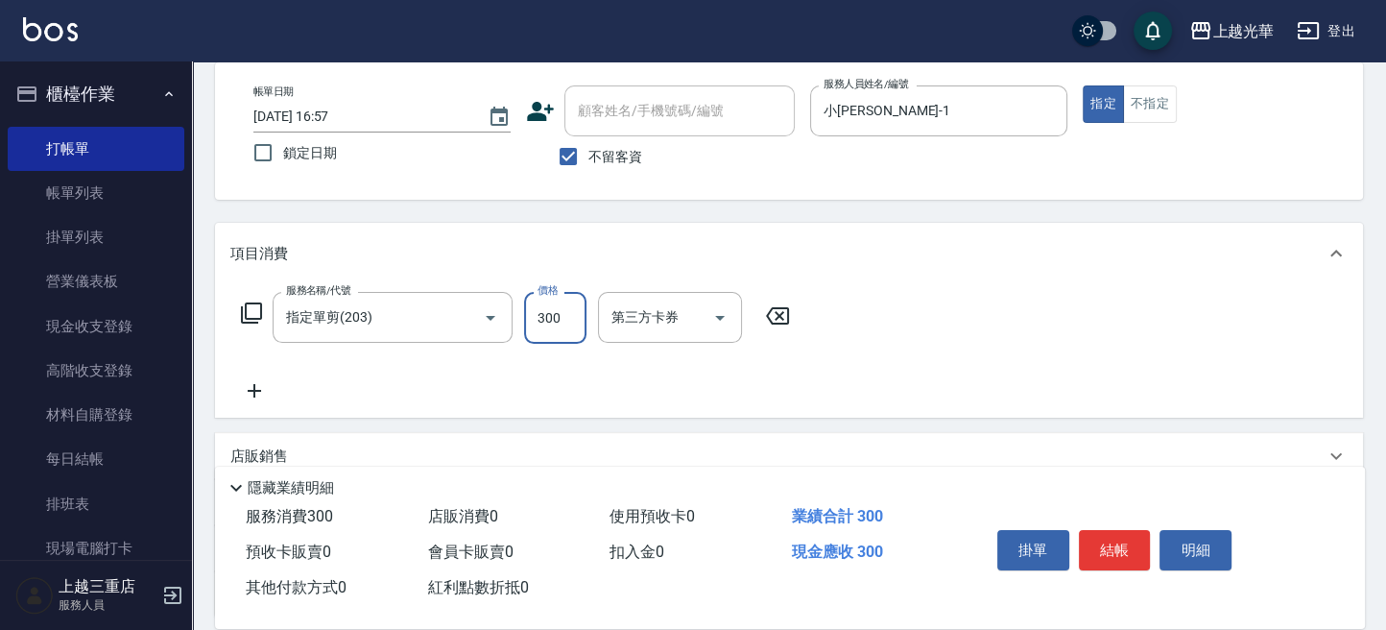
scroll to position [128, 0]
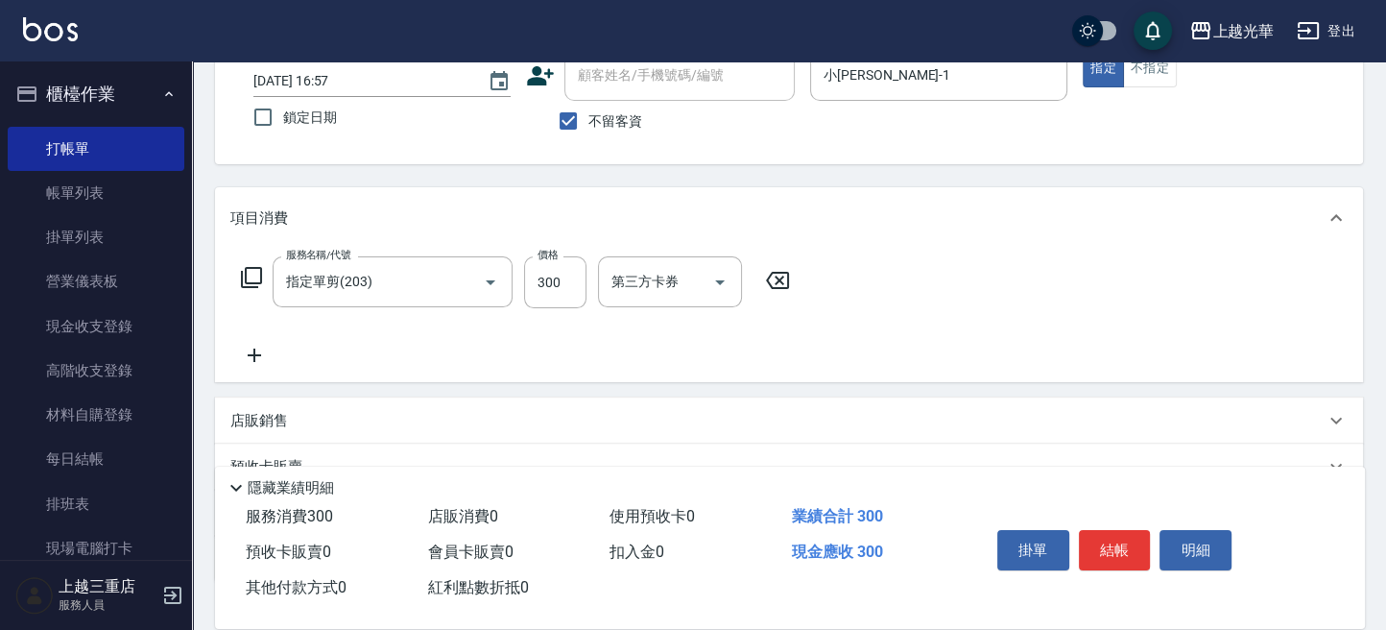
click at [259, 344] on icon at bounding box center [254, 355] width 48 height 23
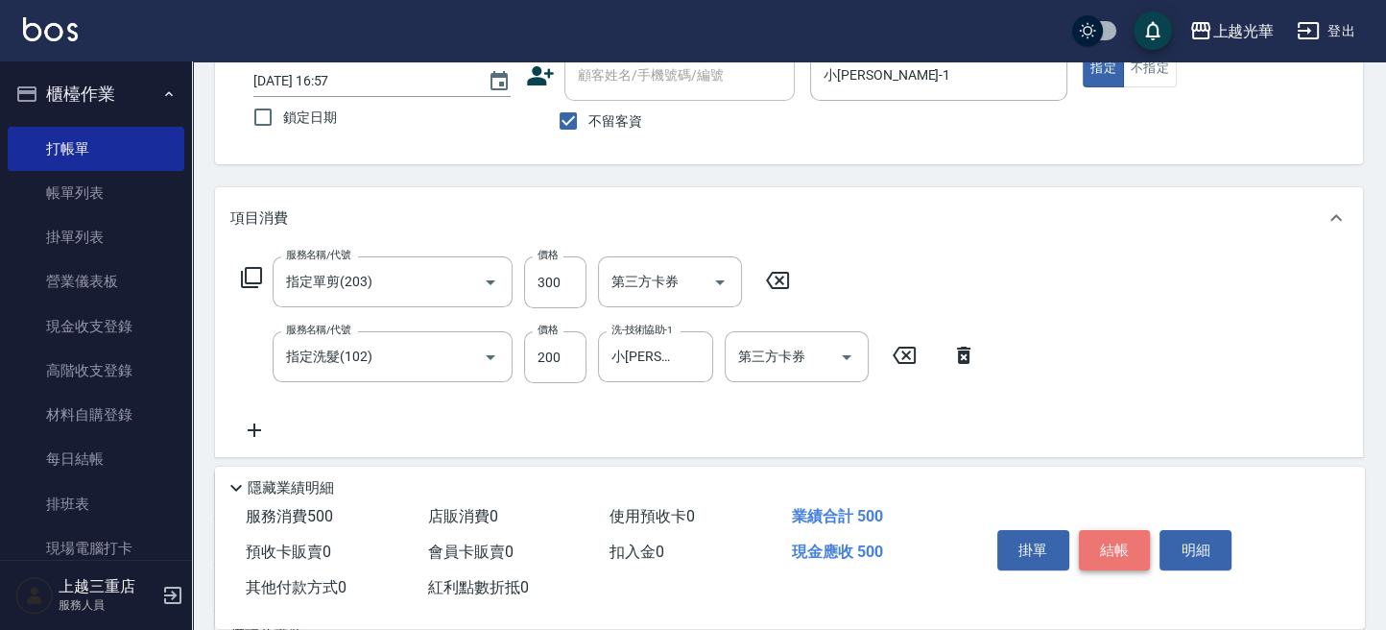
click at [1110, 535] on button "結帳" at bounding box center [1115, 550] width 72 height 40
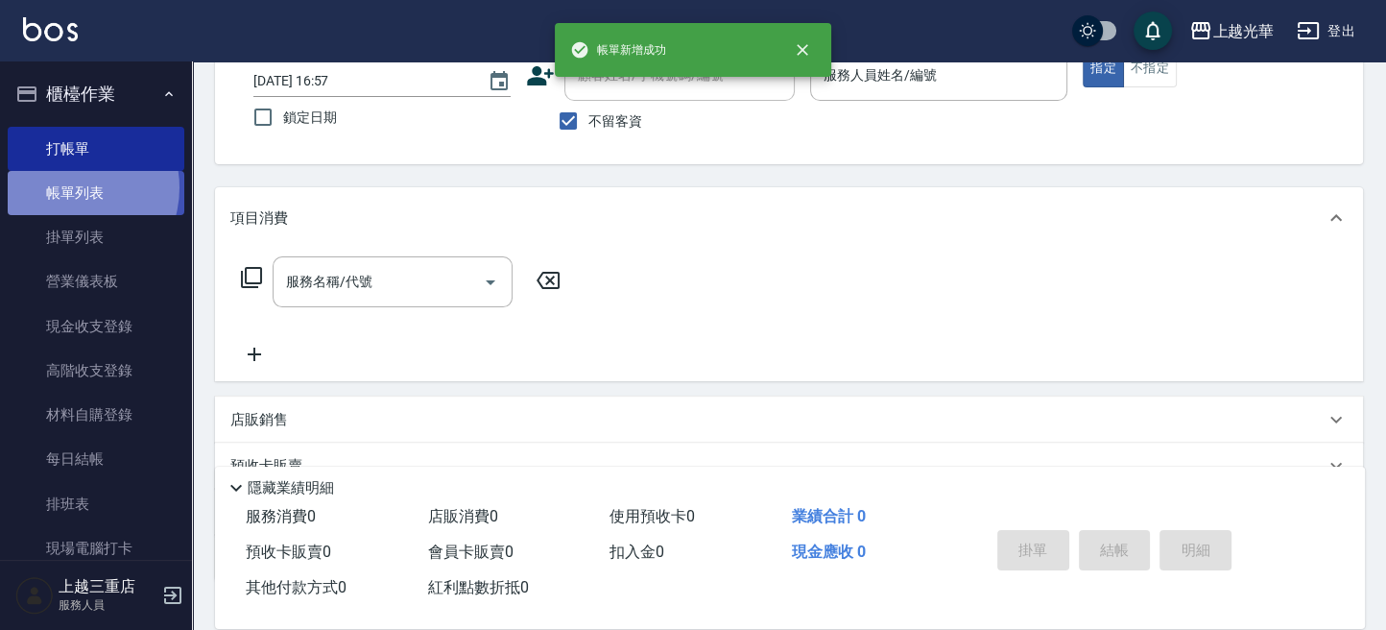
click at [68, 188] on link "帳單列表" at bounding box center [96, 193] width 177 height 44
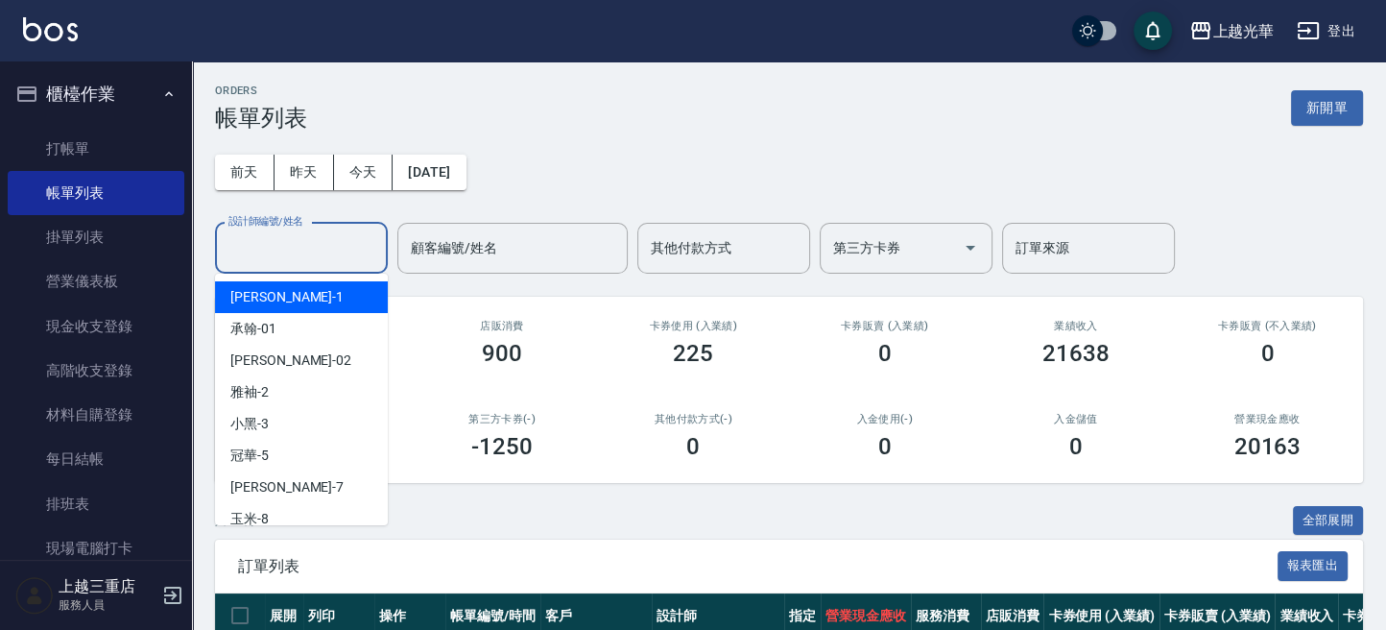
click at [261, 256] on input "設計師編號/姓名" at bounding box center [302, 248] width 156 height 34
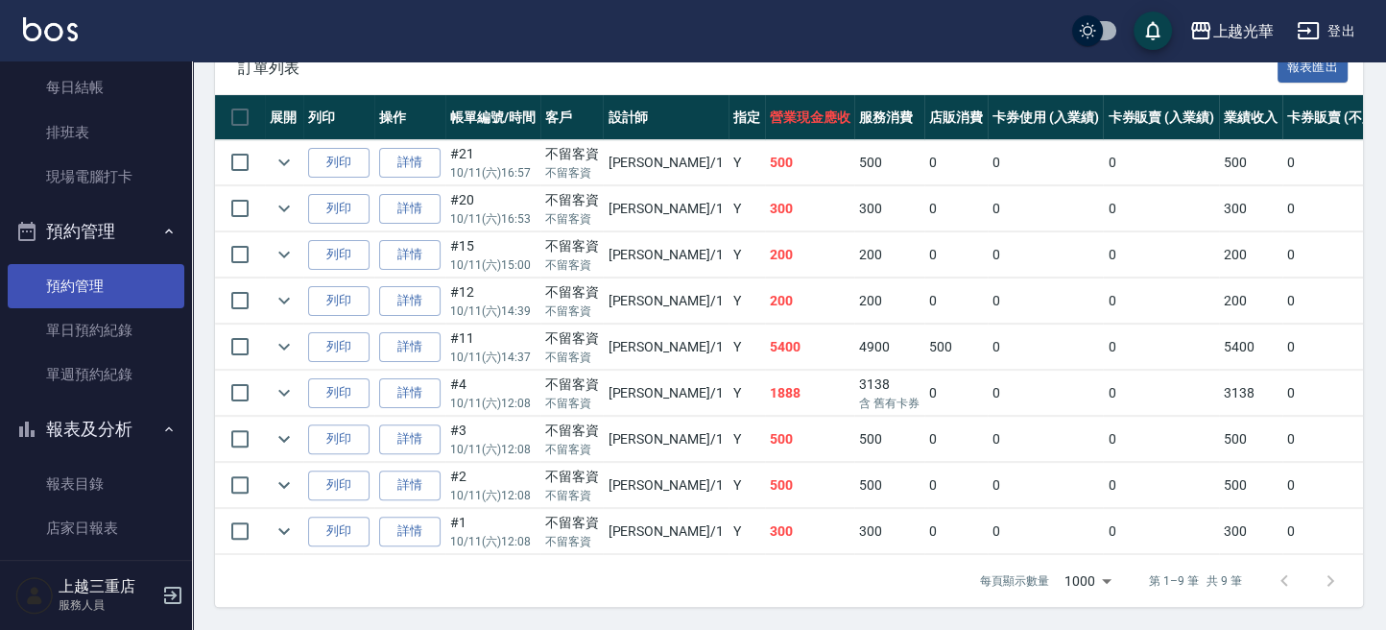
scroll to position [768, 0]
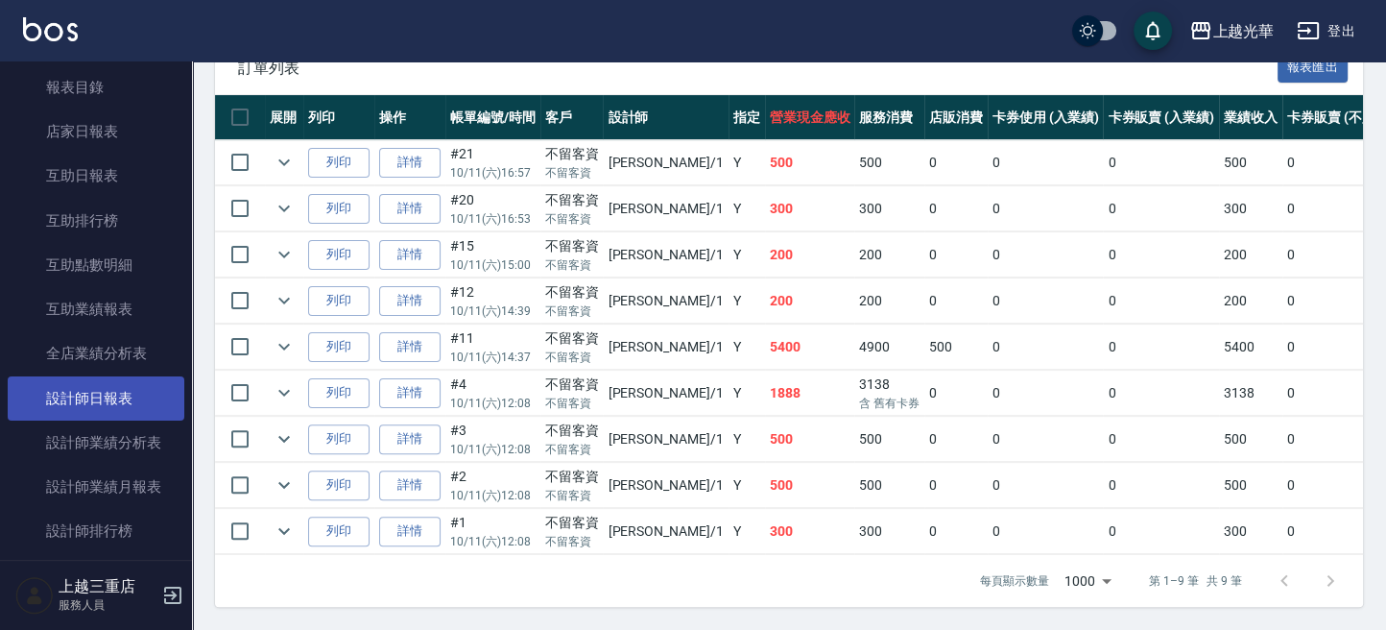
click at [126, 393] on link "設計師日報表" at bounding box center [96, 398] width 177 height 44
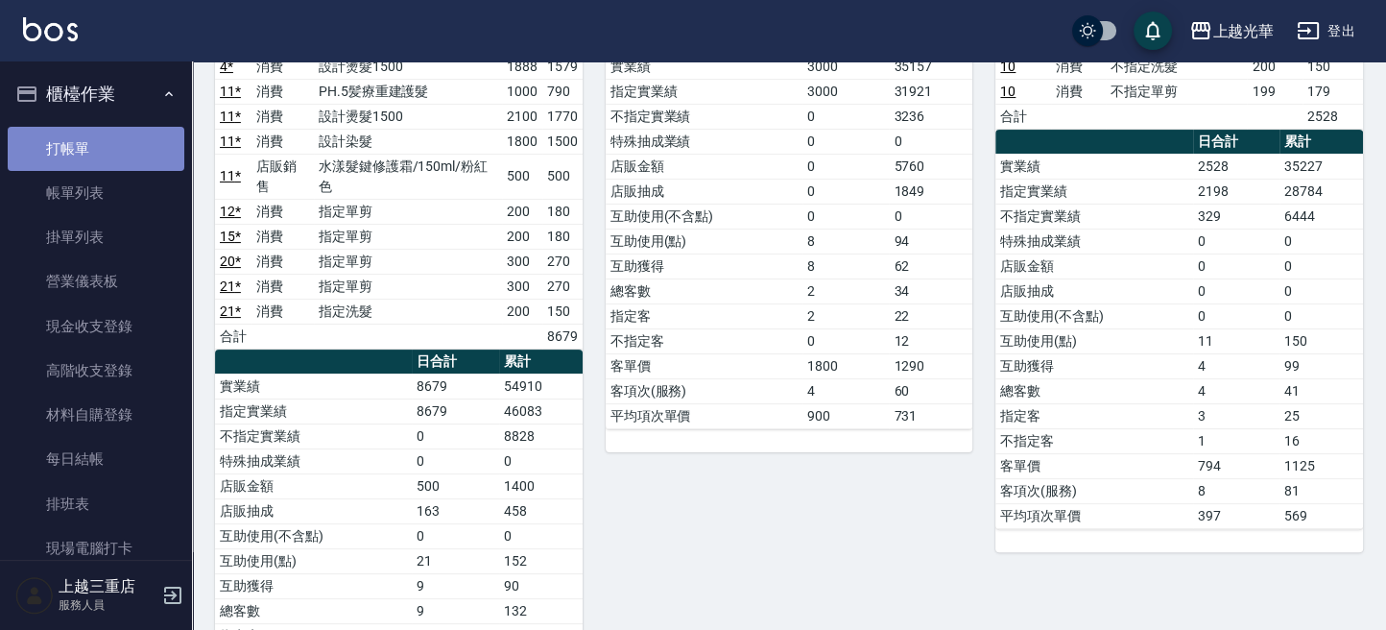
click at [132, 145] on link "打帳單" at bounding box center [96, 149] width 177 height 44
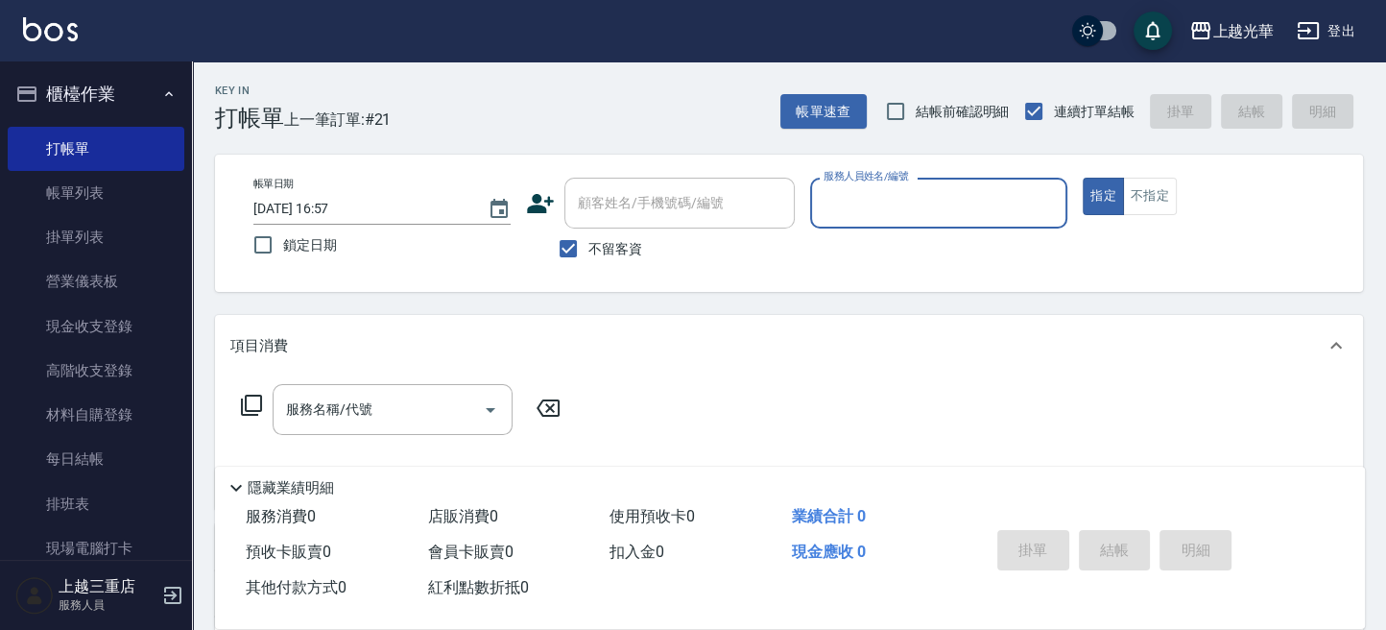
drag, startPoint x: 577, startPoint y: 244, endPoint x: 615, endPoint y: 213, distance: 49.2
click at [580, 241] on input "不留客資" at bounding box center [568, 248] width 40 height 40
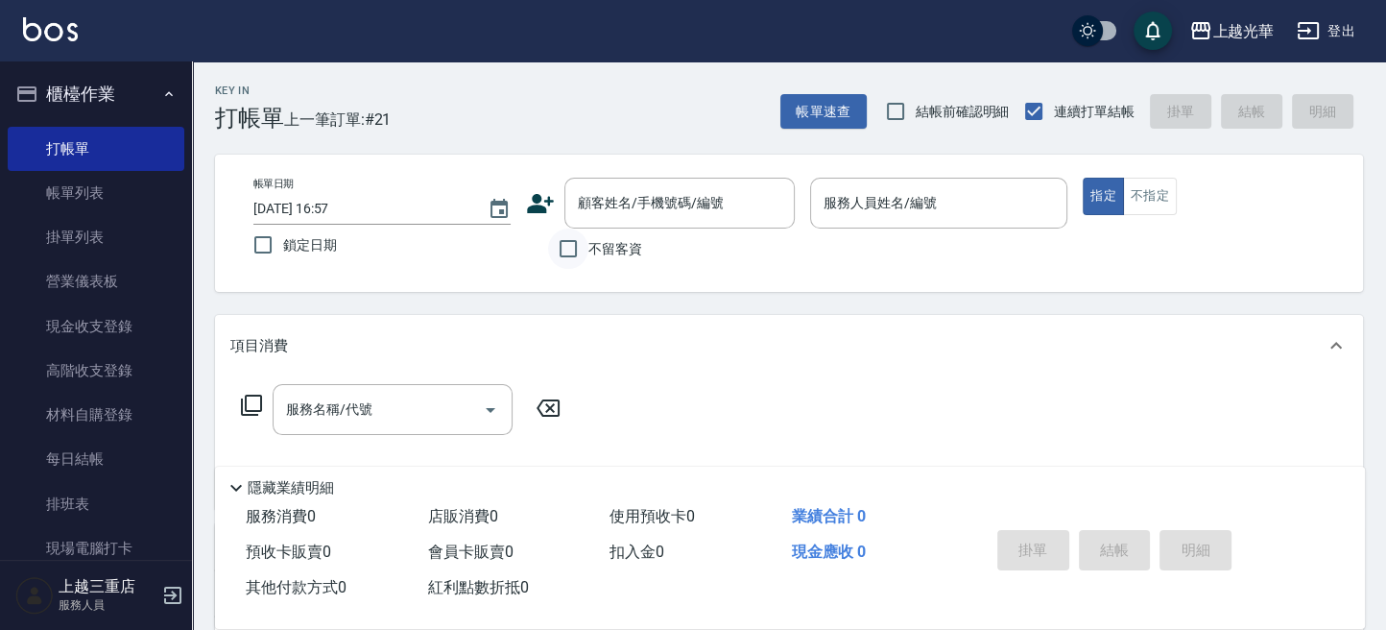
drag, startPoint x: 617, startPoint y: 211, endPoint x: 563, endPoint y: 231, distance: 58.3
click at [614, 211] on input "顧客姓名/手機號碼/編號" at bounding box center [665, 203] width 184 height 34
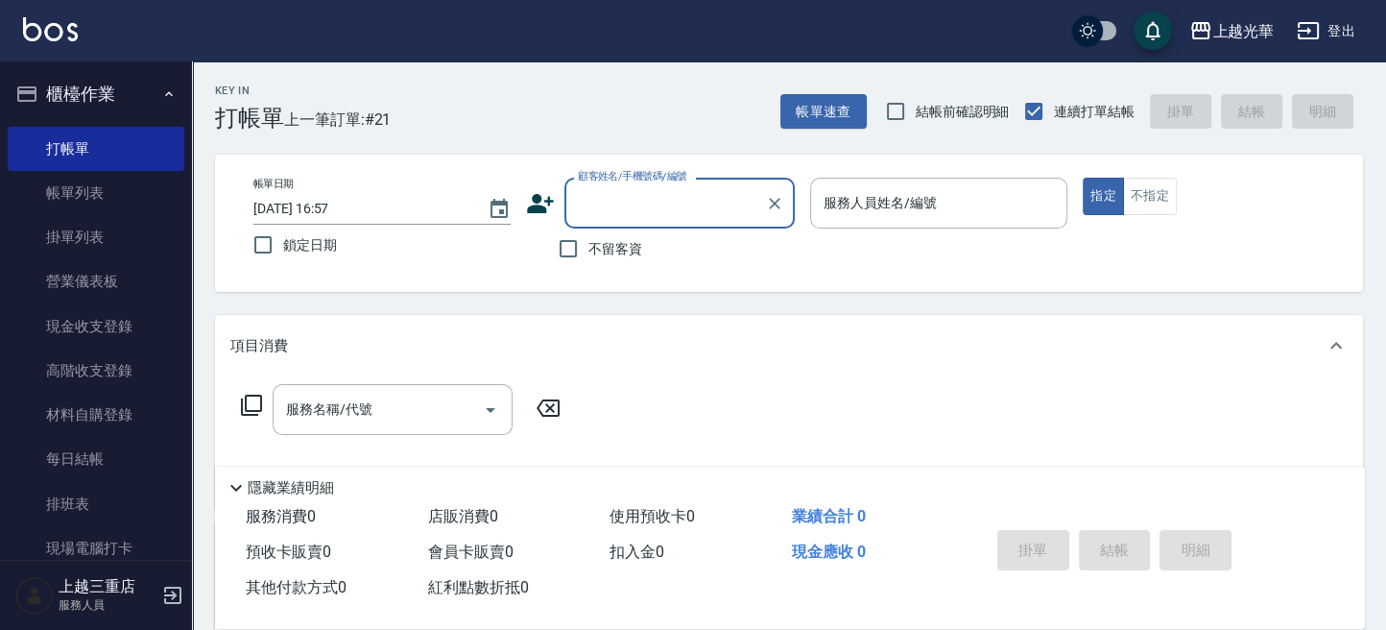
drag, startPoint x: 63, startPoint y: 188, endPoint x: 494, endPoint y: 462, distance: 510.5
click at [62, 188] on link "帳單列表" at bounding box center [96, 193] width 177 height 44
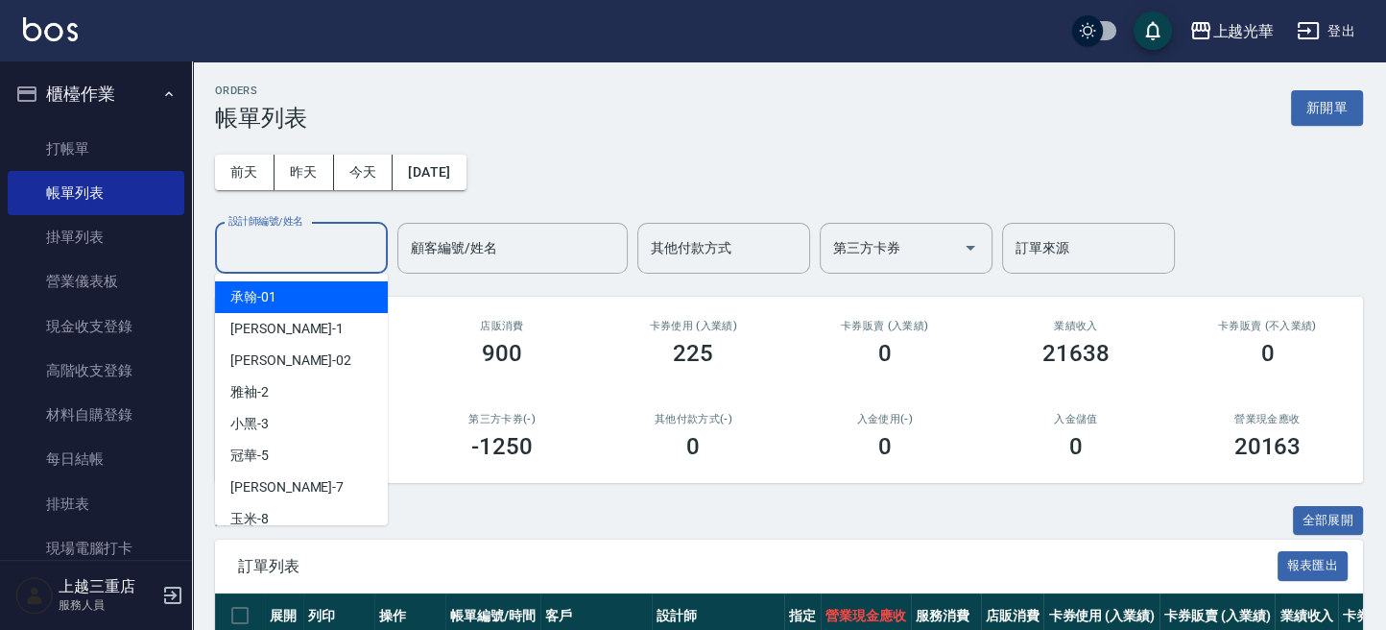
click at [308, 262] on input "設計師編號/姓名" at bounding box center [302, 248] width 156 height 34
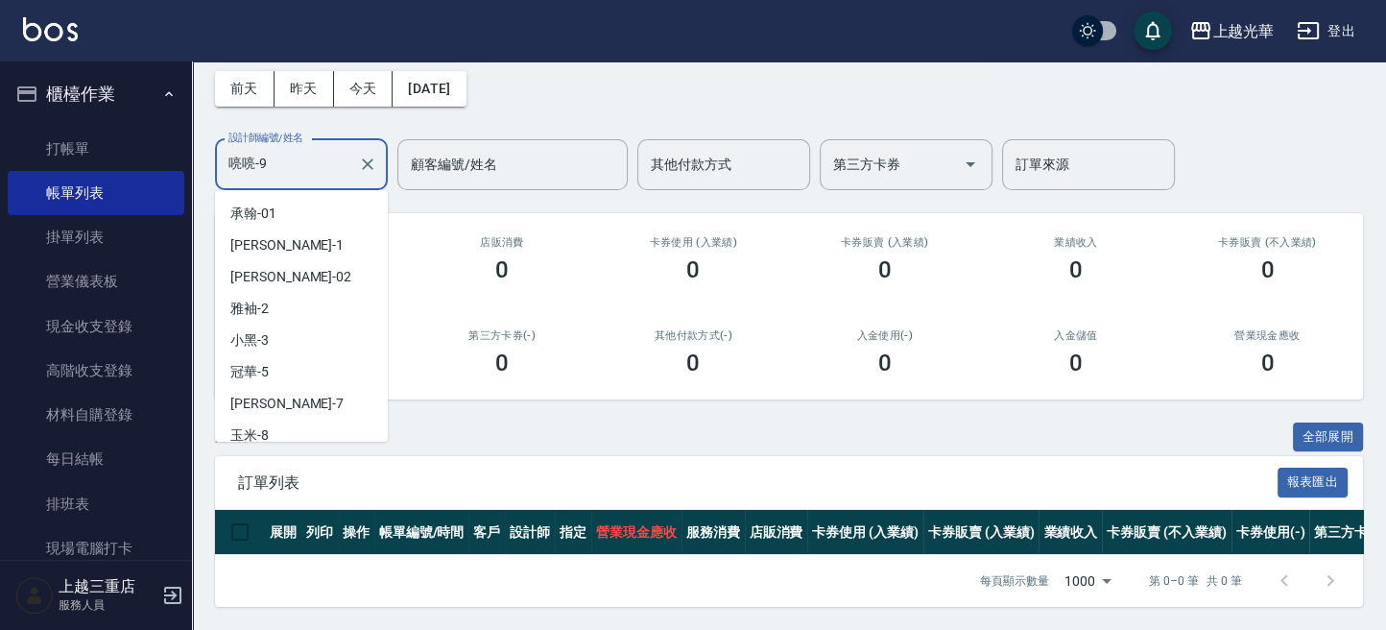
scroll to position [40, 0]
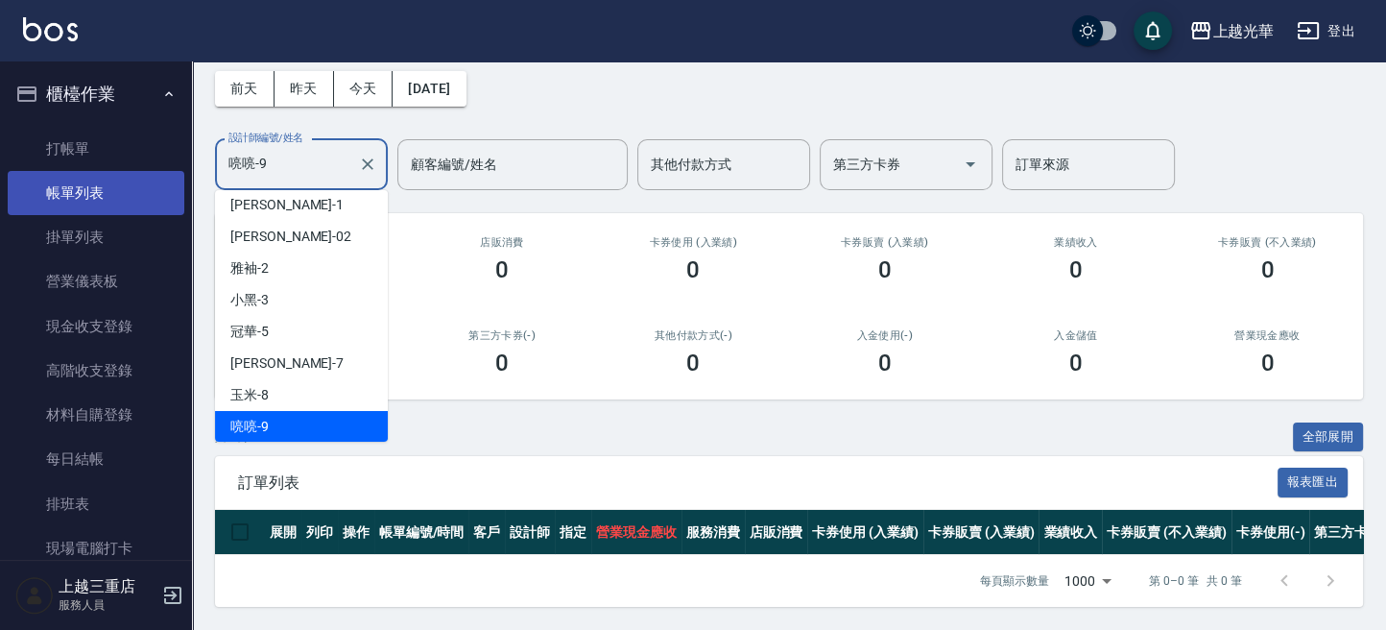
drag, startPoint x: 323, startPoint y: 142, endPoint x: 111, endPoint y: 176, distance: 213.8
click at [0, 141] on html "上越光華 登出 櫃檯作業 打帳單 帳單列表 掛單列表 營業儀表板 現金收支登錄 高階收支登錄 材料自購登錄 每日結帳 排班表 現場電腦打卡 預約管理 預約管理…" at bounding box center [693, 272] width 1386 height 713
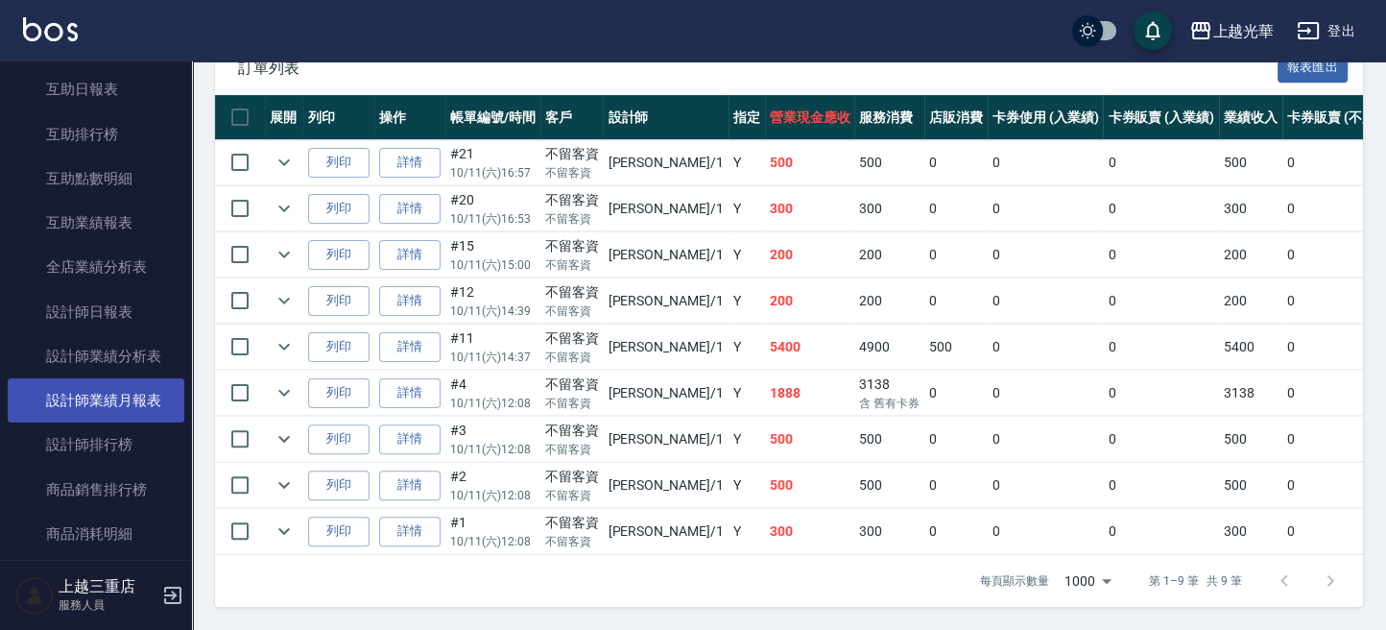
scroll to position [896, 0]
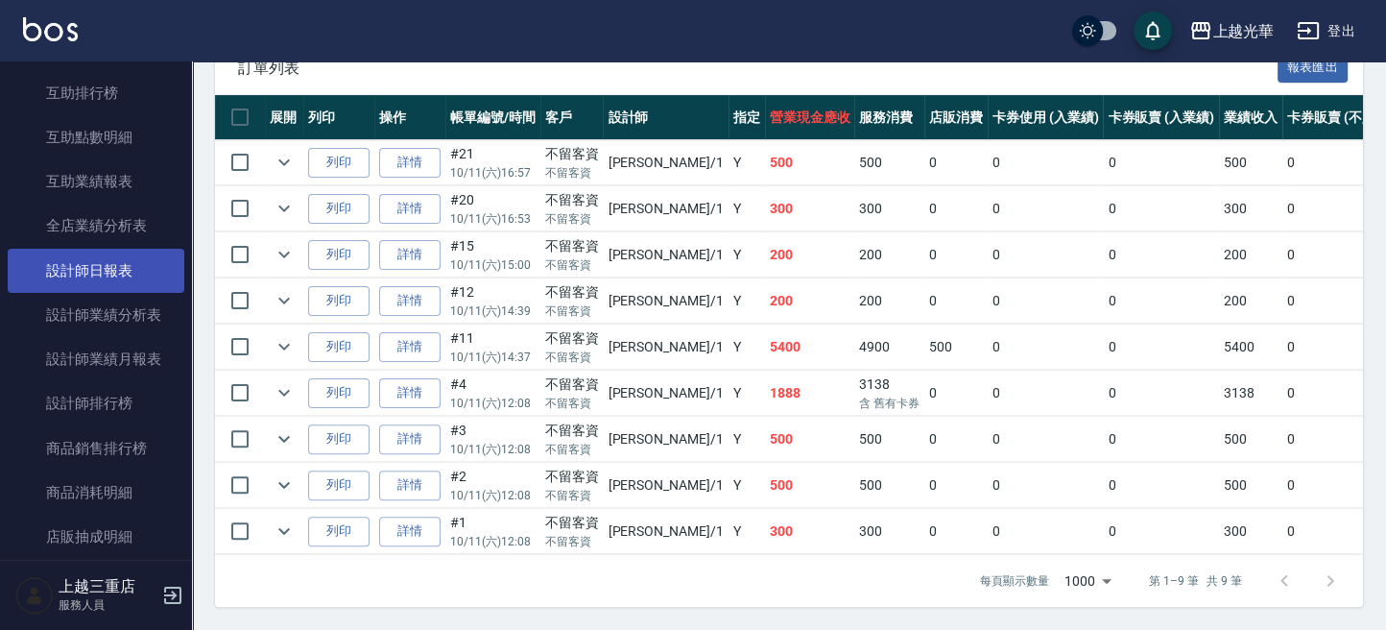
click at [110, 277] on link "設計師日報表" at bounding box center [96, 271] width 177 height 44
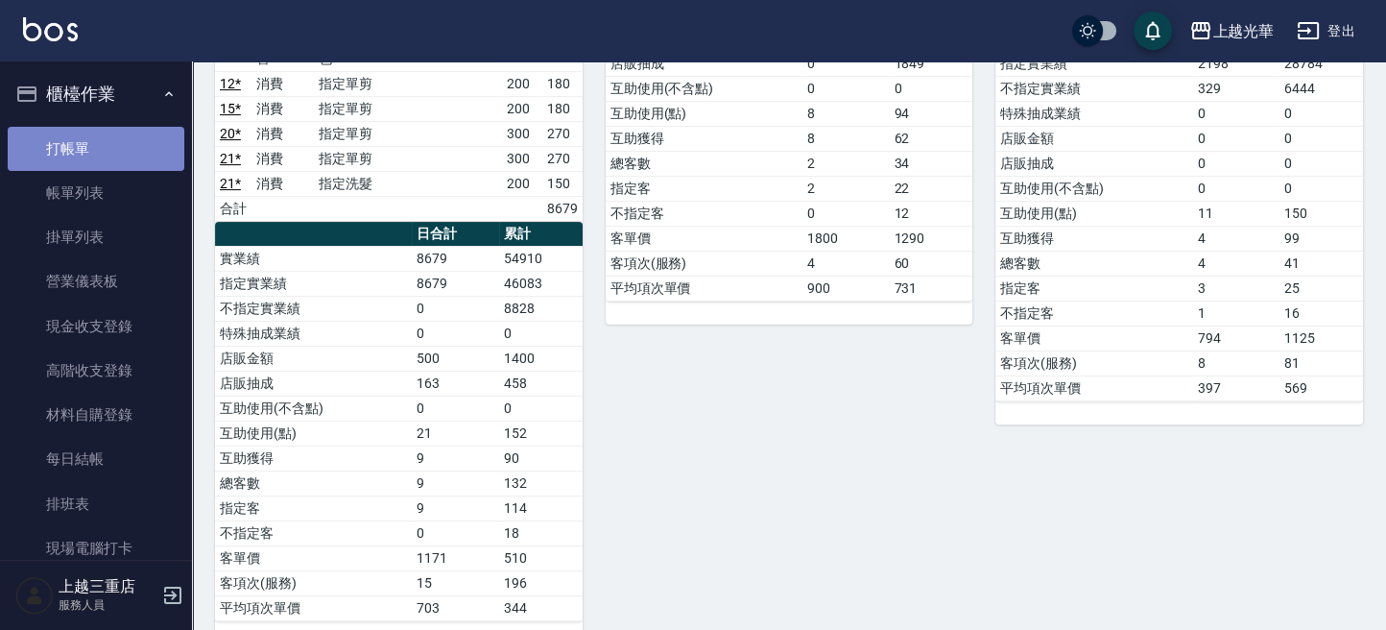
click at [101, 149] on link "打帳單" at bounding box center [96, 149] width 177 height 44
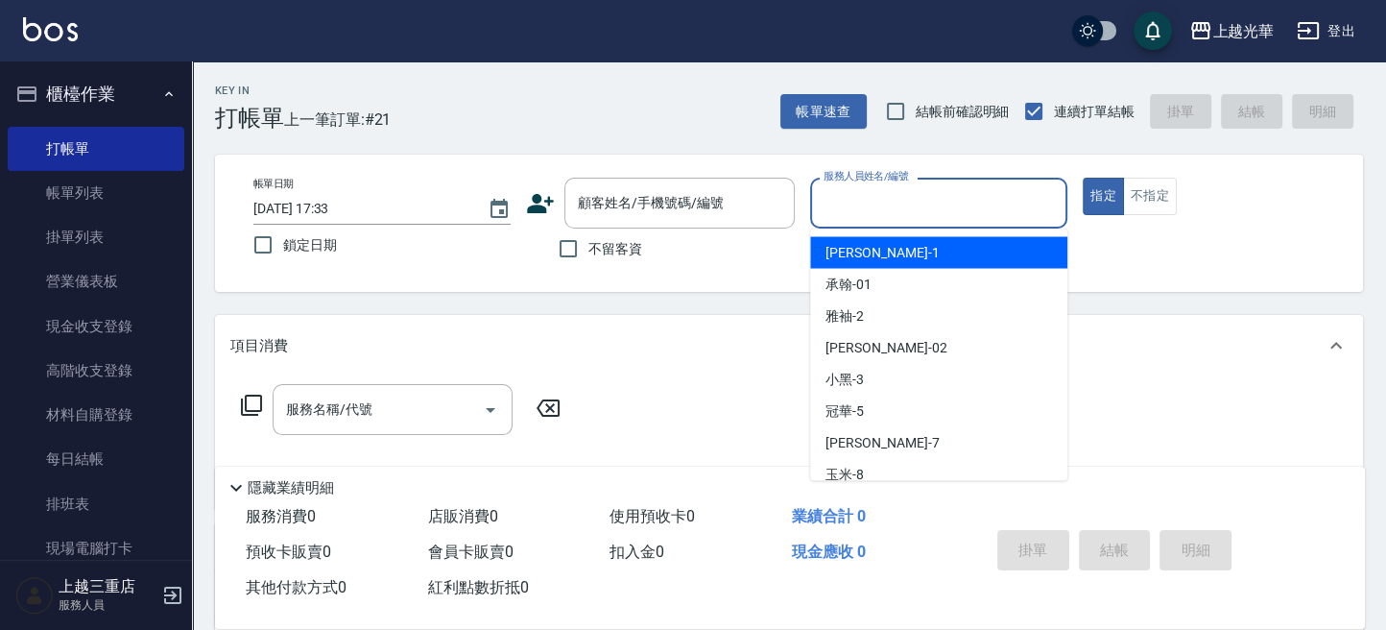
click at [920, 196] on input "服務人員姓名/編號" at bounding box center [939, 203] width 240 height 34
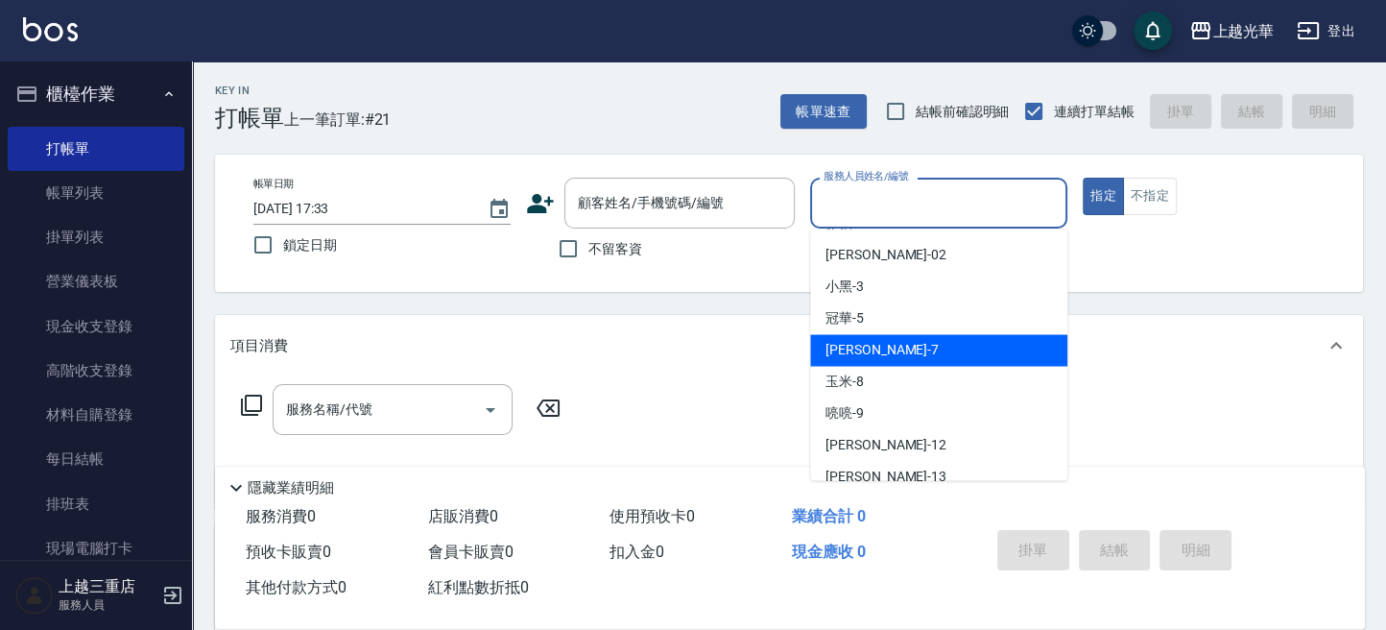
scroll to position [128, 0]
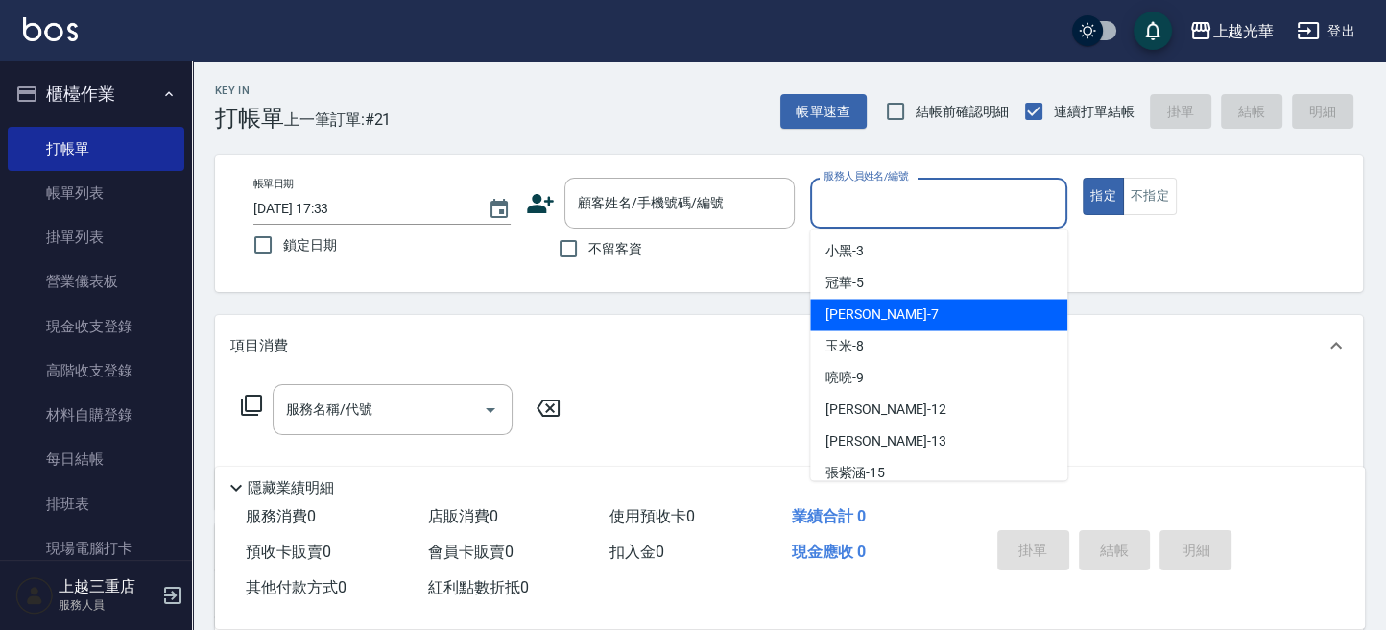
click at [984, 324] on div "小紫 -7" at bounding box center [938, 315] width 257 height 32
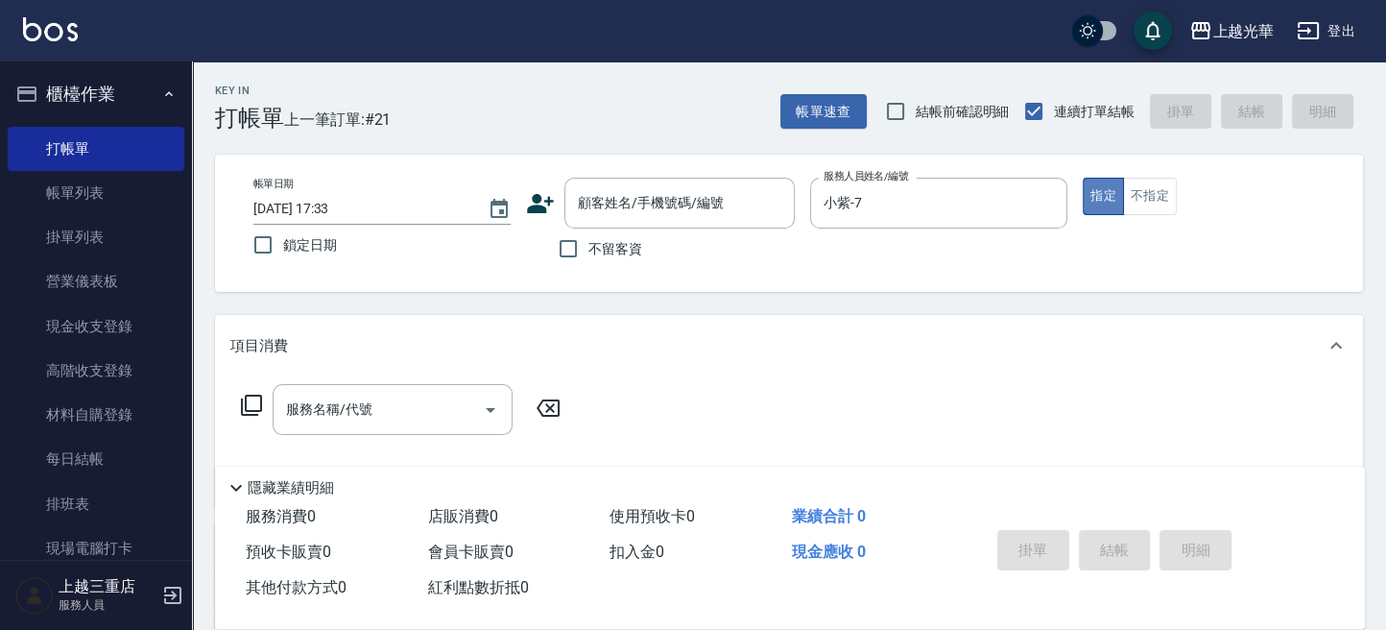
click at [1117, 199] on button "指定" at bounding box center [1103, 196] width 41 height 37
click at [393, 414] on input "服務名稱/代號" at bounding box center [378, 410] width 194 height 34
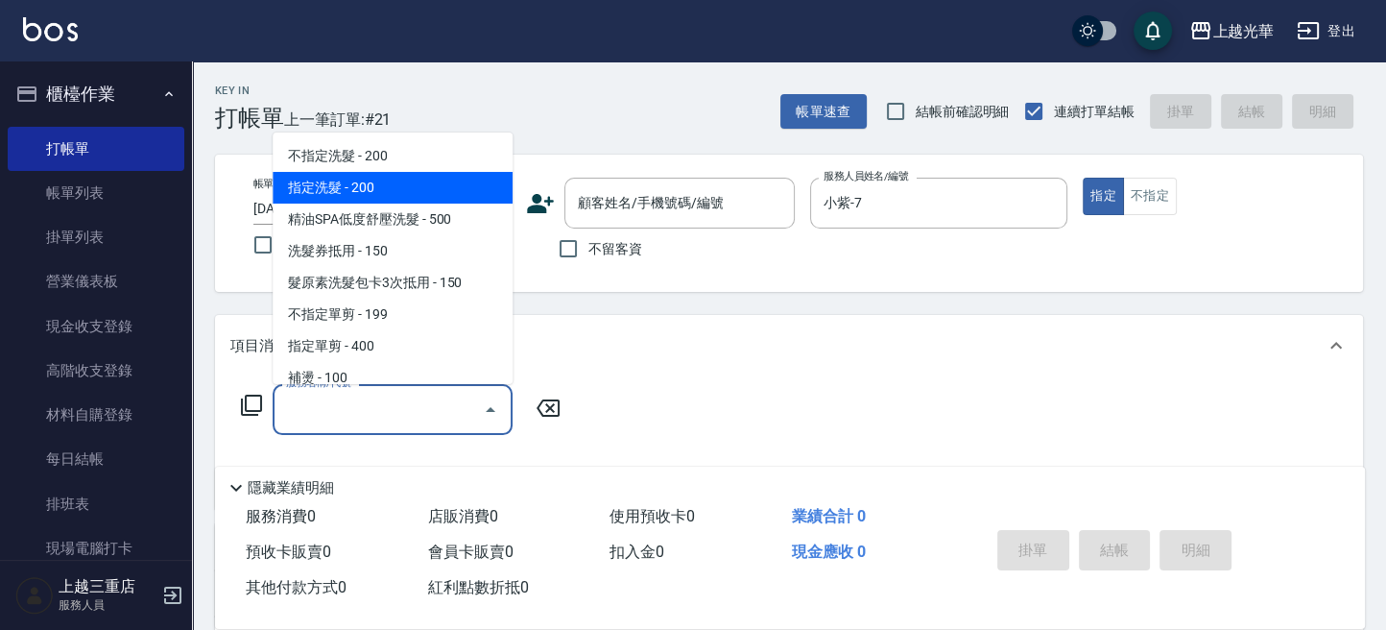
click at [421, 194] on span "指定洗髮 - 200" at bounding box center [393, 188] width 240 height 32
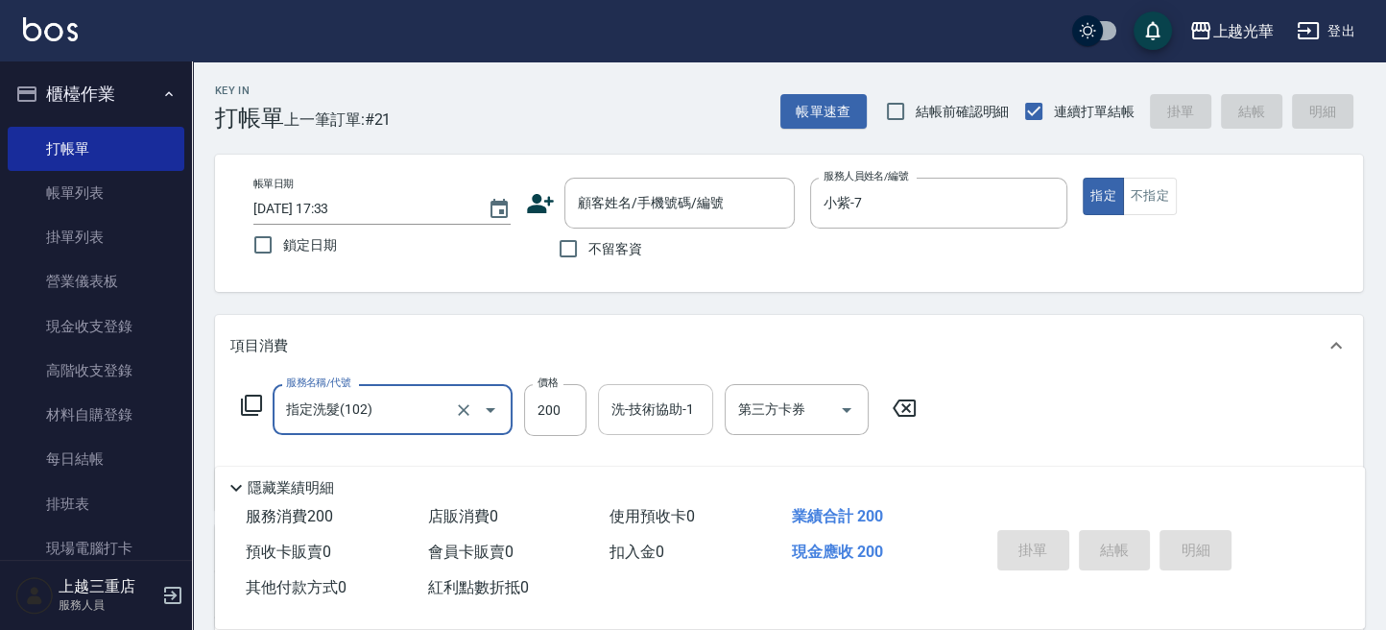
click at [628, 413] on input "洗-技術協助-1" at bounding box center [656, 410] width 98 height 34
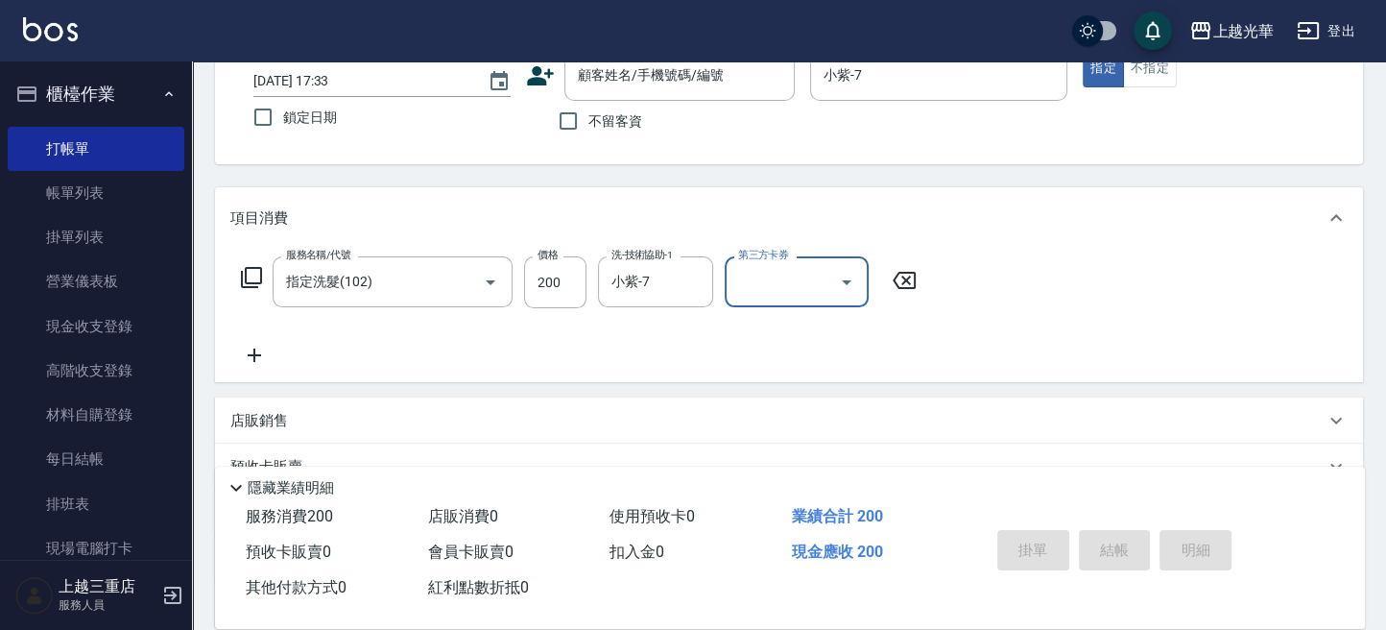
drag, startPoint x: 271, startPoint y: 367, endPoint x: 224, endPoint y: 359, distance: 47.7
click at [224, 359] on div "服務名稱/代號 指定洗髮(102) 服務名稱/代號 價格 200 價格 洗-技術協助-1 小紫-7 洗-技術協助-1 第三方卡券 第三方卡券" at bounding box center [789, 315] width 1148 height 133
click at [245, 358] on icon at bounding box center [254, 355] width 48 height 23
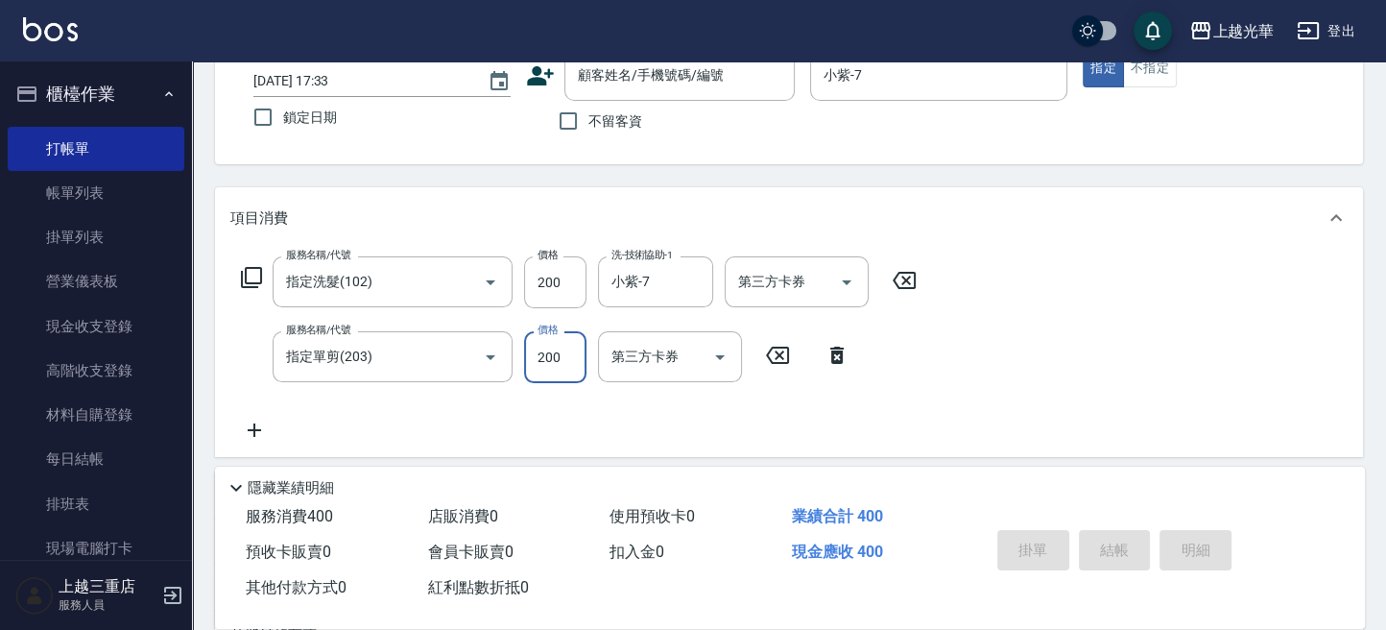
click at [1187, 298] on div "服務名稱/代號 指定洗髮(102) 服務名稱/代號 價格 200 價格 洗-技術協助-1 小紫-7 洗-技術協助-1 第三方卡券 第三方卡券 服務名稱/代號 …" at bounding box center [789, 353] width 1148 height 208
click at [577, 112] on input "不留客資" at bounding box center [568, 121] width 40 height 40
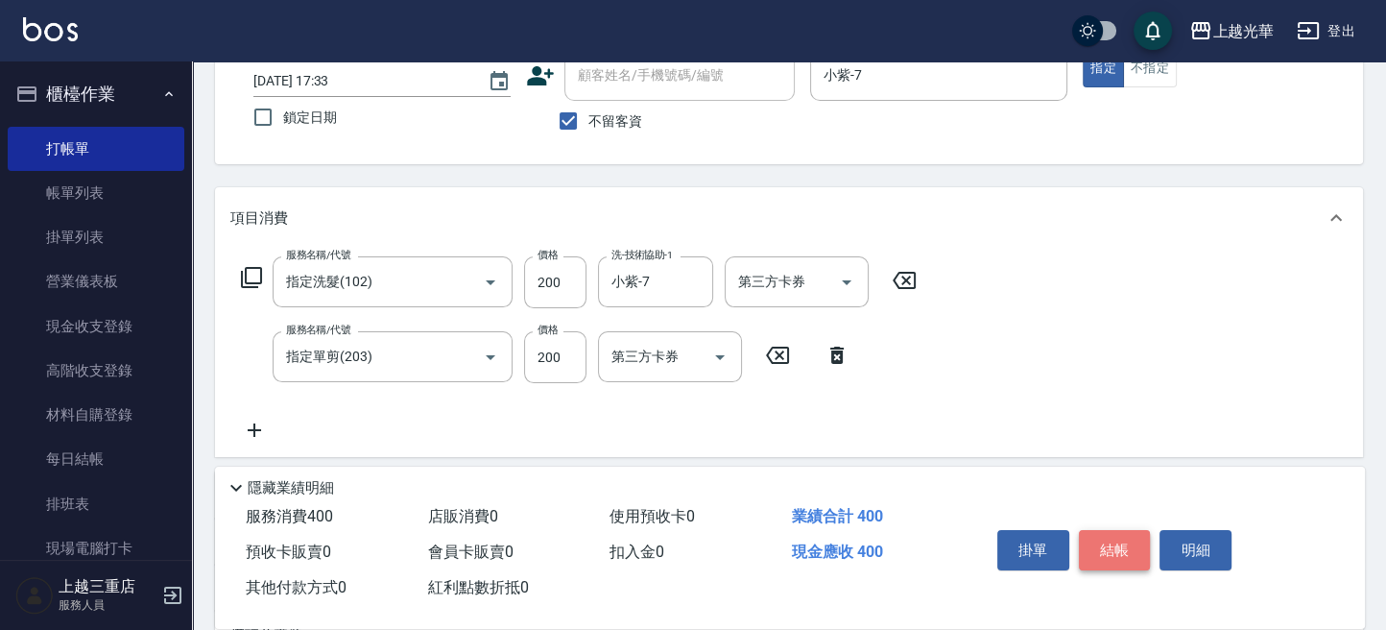
click at [1112, 554] on button "結帳" at bounding box center [1115, 550] width 72 height 40
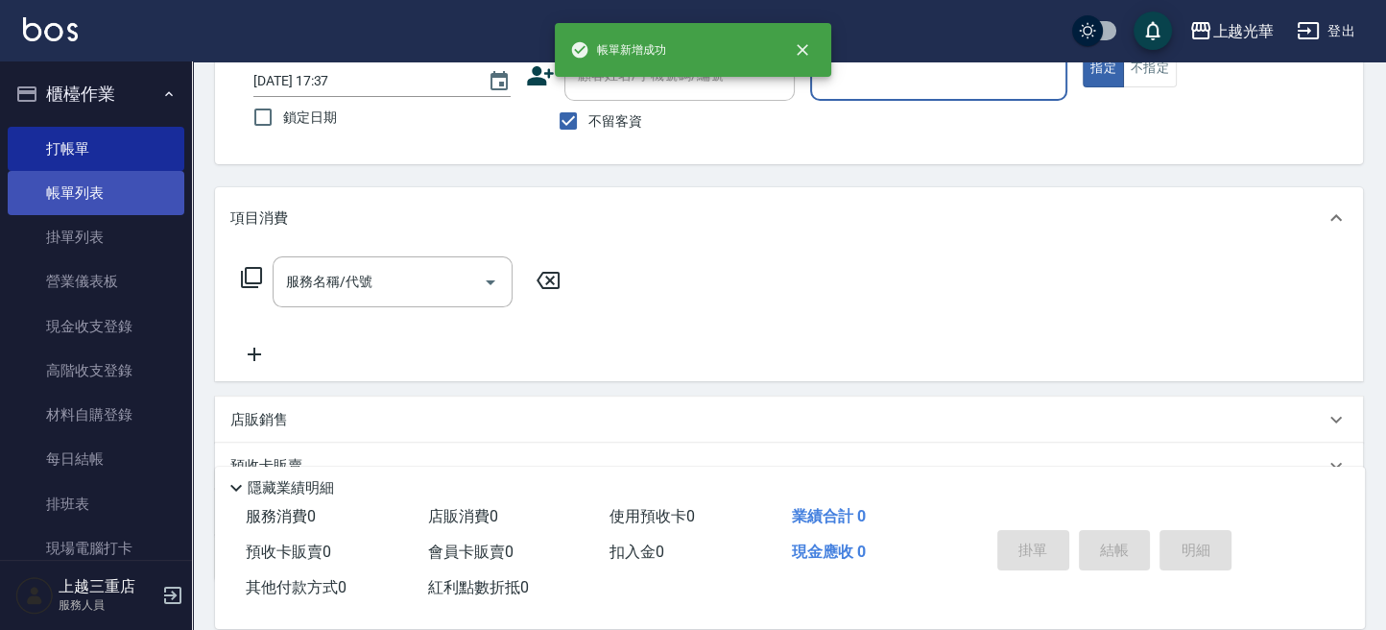
click at [117, 204] on link "帳單列表" at bounding box center [96, 193] width 177 height 44
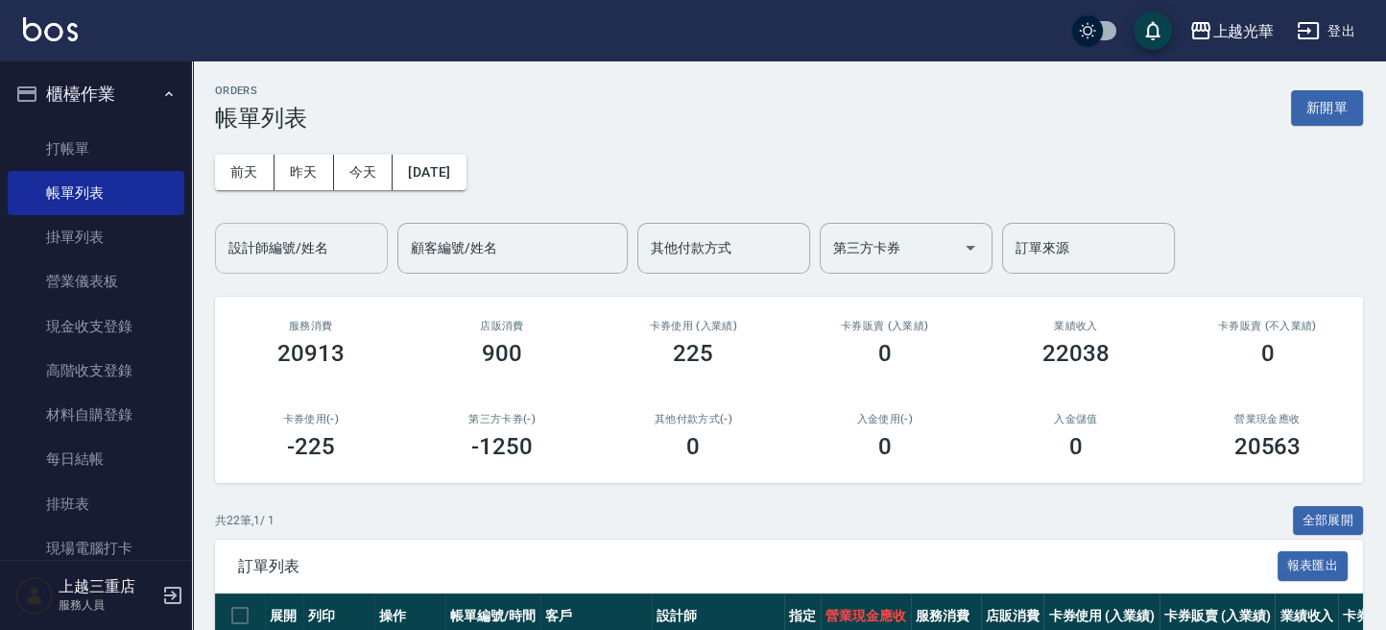
click at [286, 271] on div "設計師編號/姓名" at bounding box center [301, 248] width 173 height 51
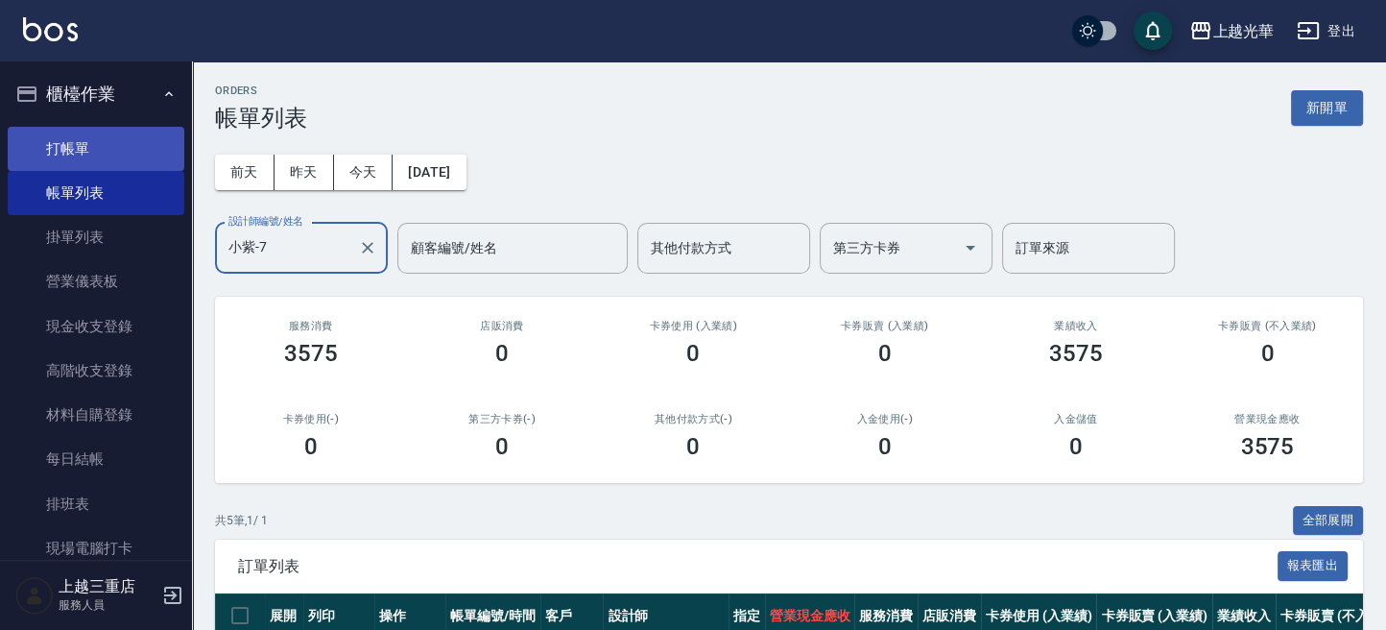
click at [95, 133] on link "打帳單" at bounding box center [96, 149] width 177 height 44
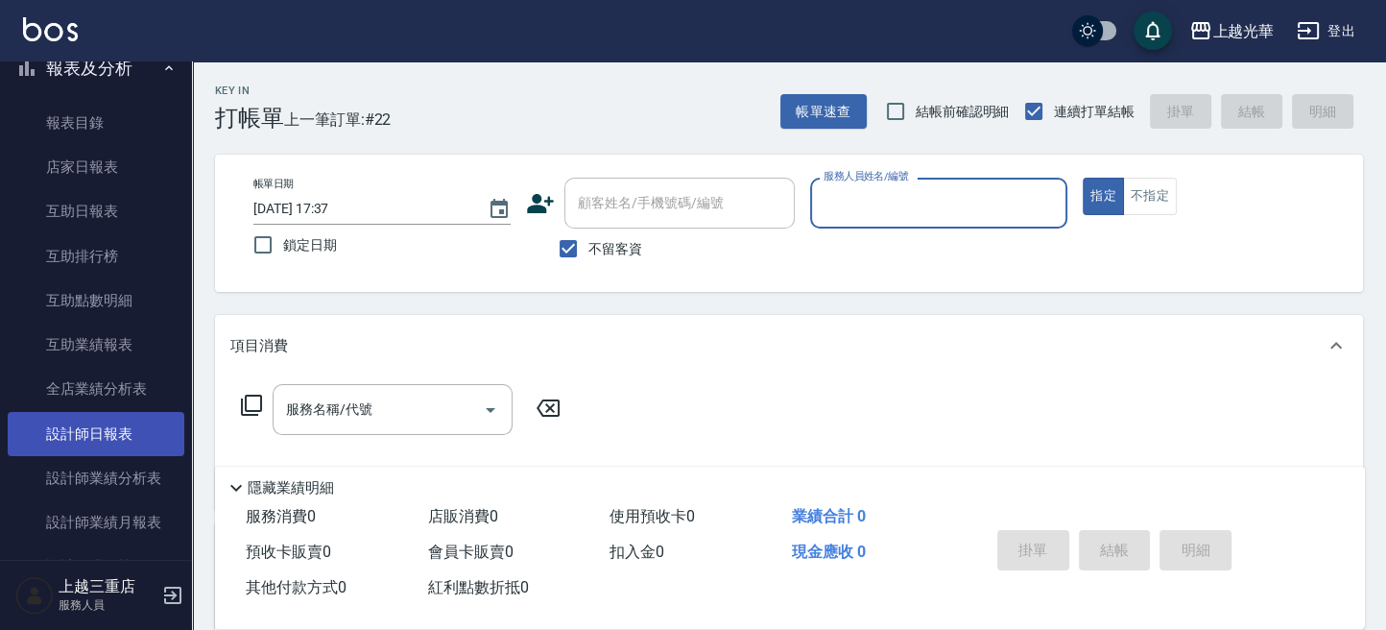
scroll to position [768, 0]
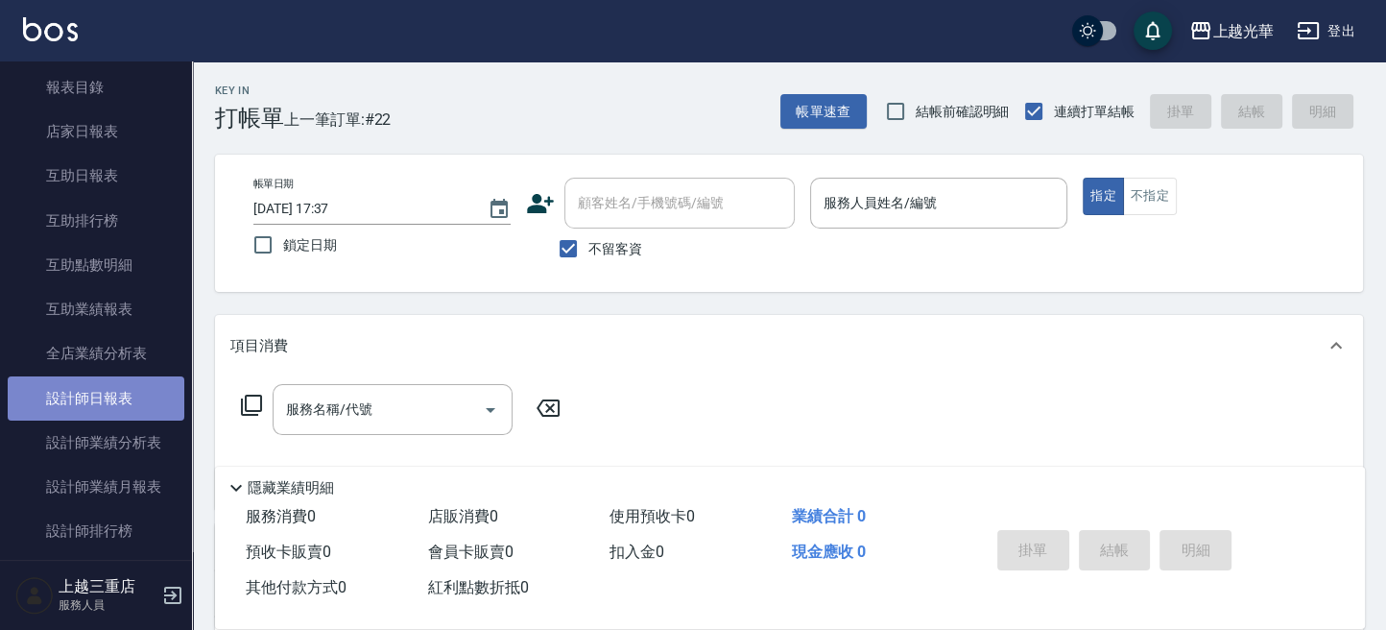
click at [144, 405] on link "設計師日報表" at bounding box center [96, 398] width 177 height 44
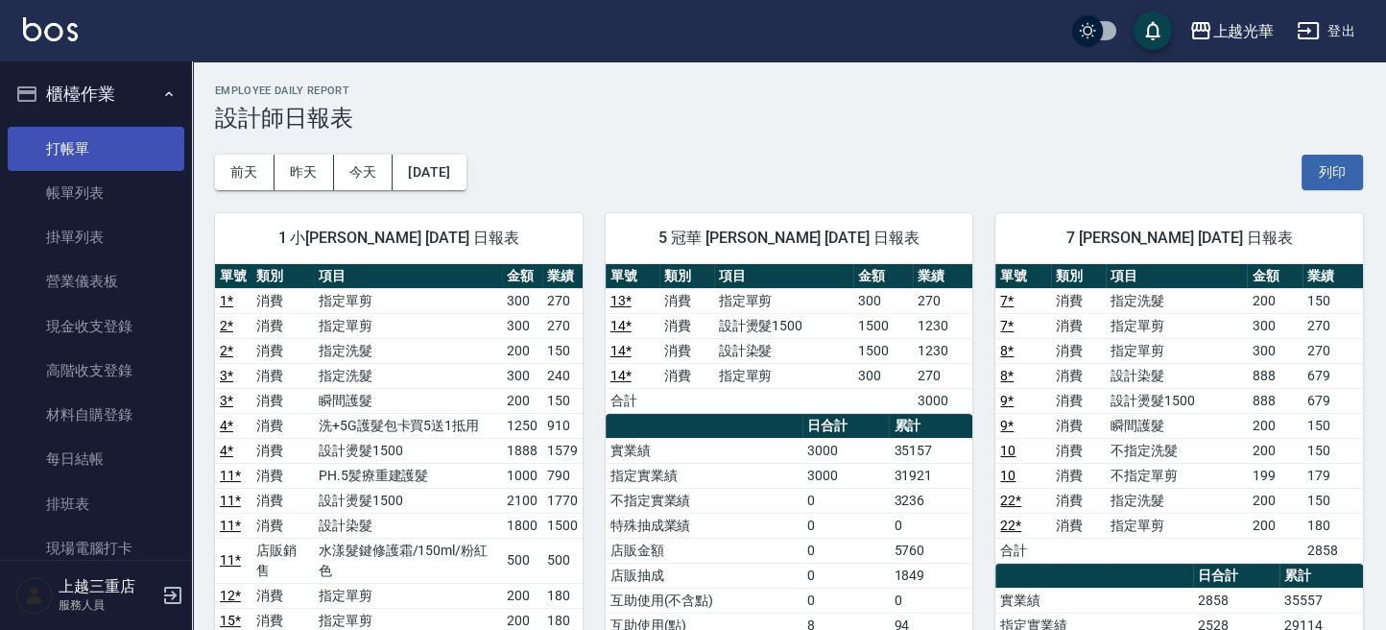
click at [93, 143] on link "打帳單" at bounding box center [96, 149] width 177 height 44
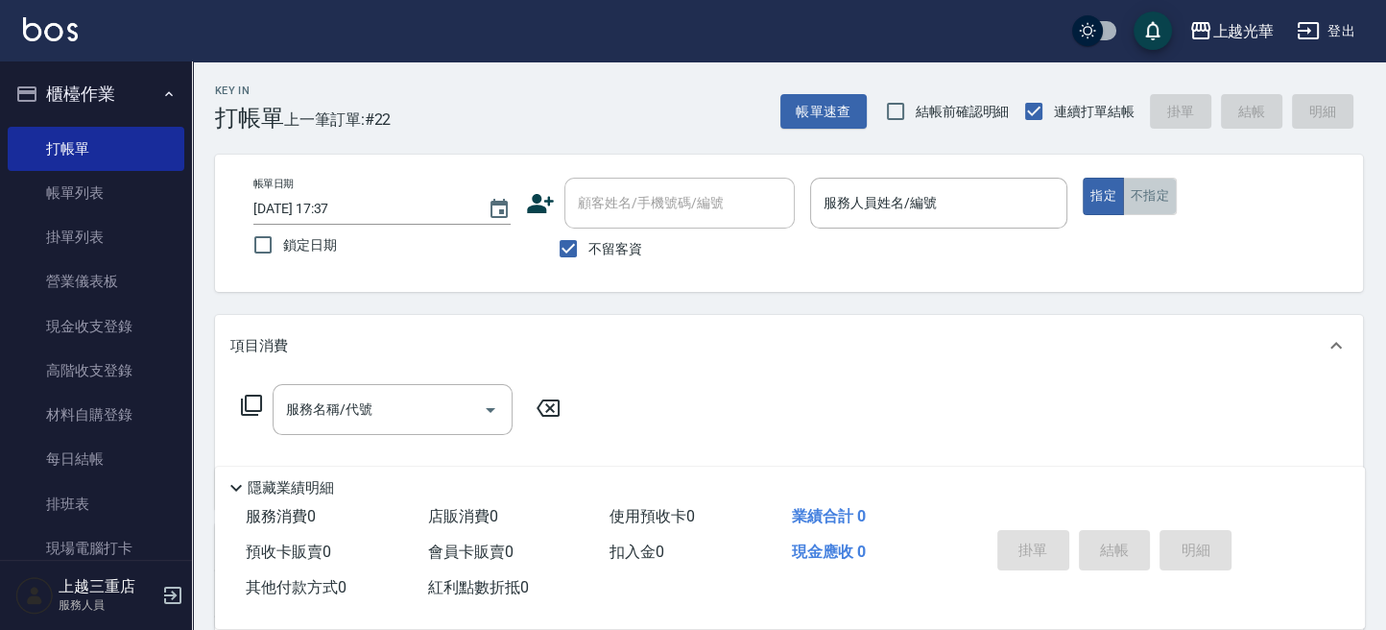
click at [1136, 209] on button "不指定" at bounding box center [1150, 196] width 54 height 37
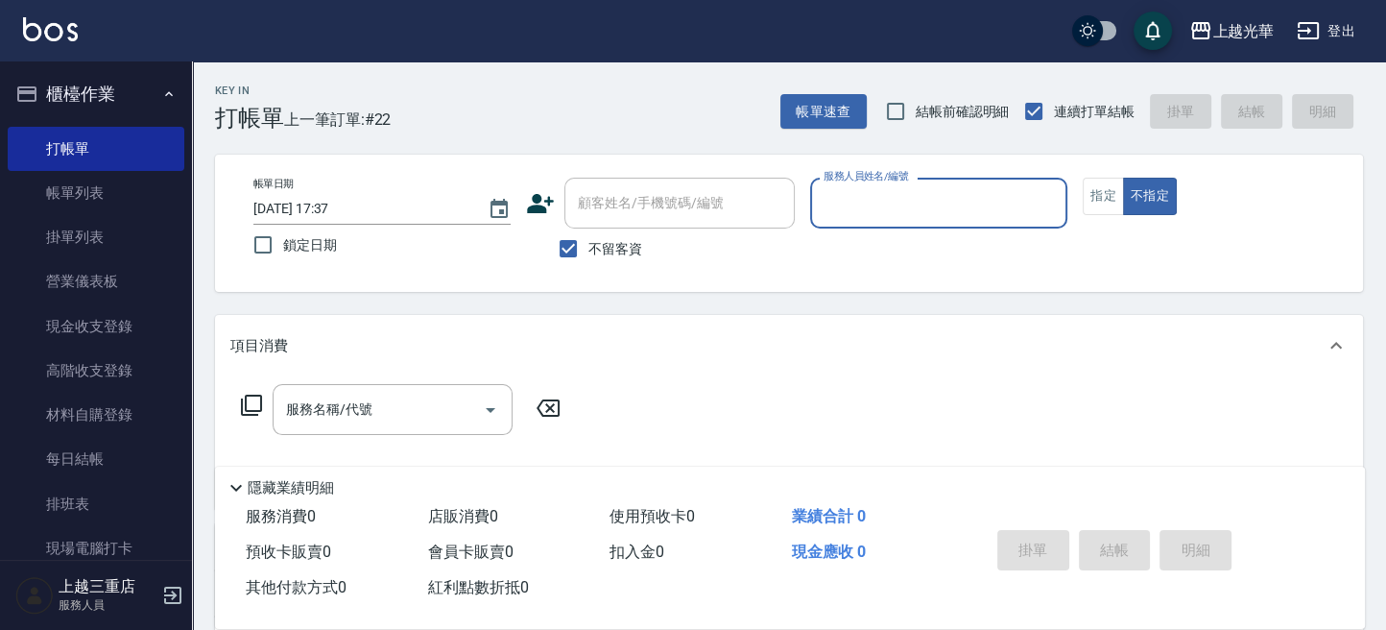
click at [996, 195] on input "服務人員姓名/編號" at bounding box center [939, 203] width 240 height 34
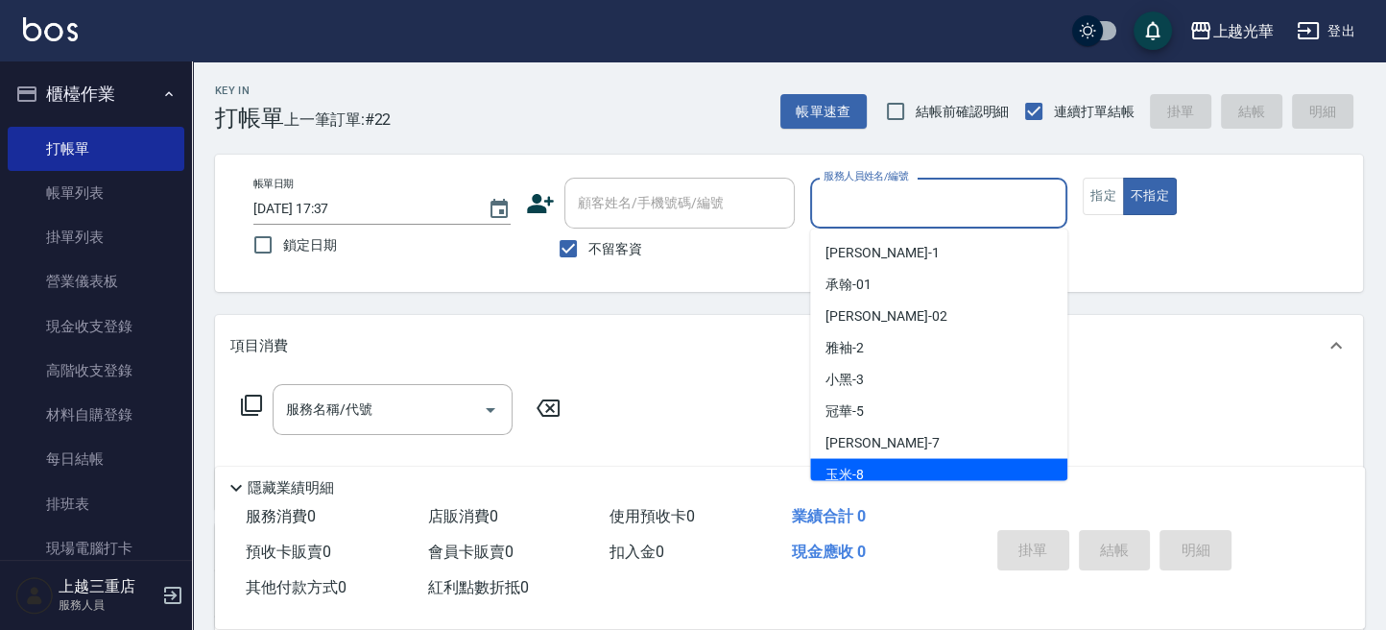
drag, startPoint x: 934, startPoint y: 453, endPoint x: 955, endPoint y: 475, distance: 30.6
drag, startPoint x: 955, startPoint y: 475, endPoint x: 903, endPoint y: 465, distance: 52.9
click at [903, 465] on div "玉米 -8" at bounding box center [938, 474] width 257 height 32
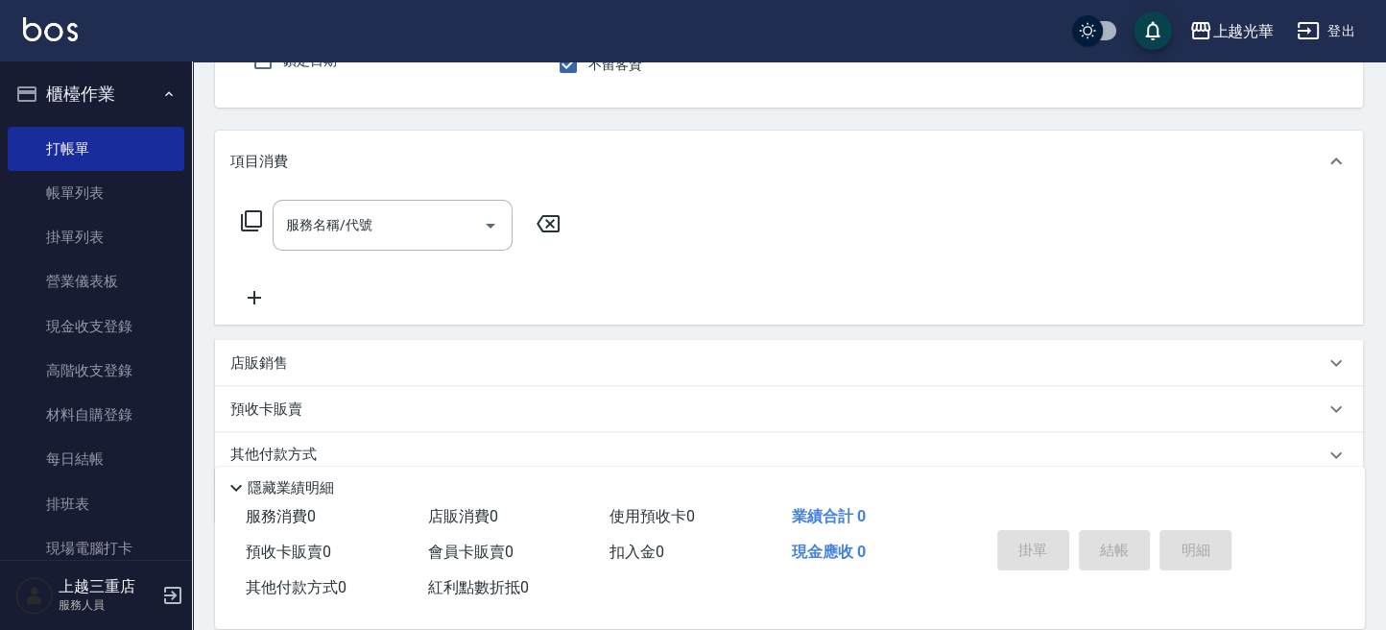
scroll to position [255, 0]
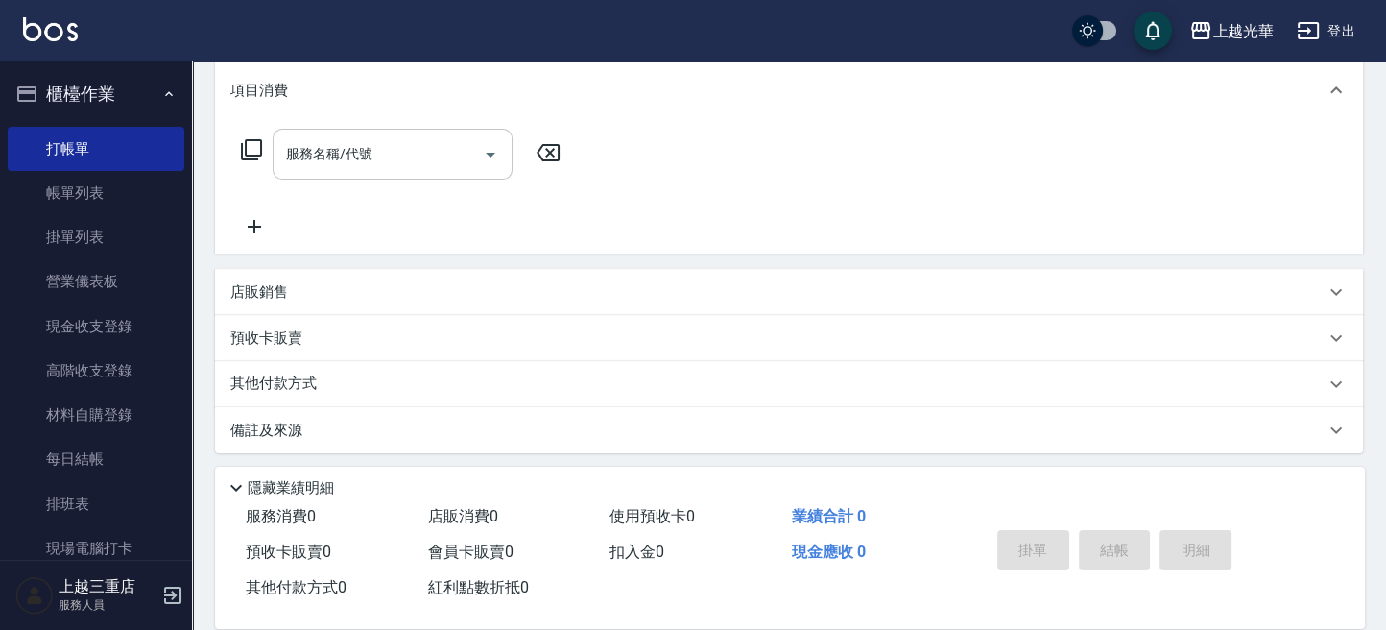
click at [388, 152] on input "服務名稱/代號" at bounding box center [378, 154] width 194 height 34
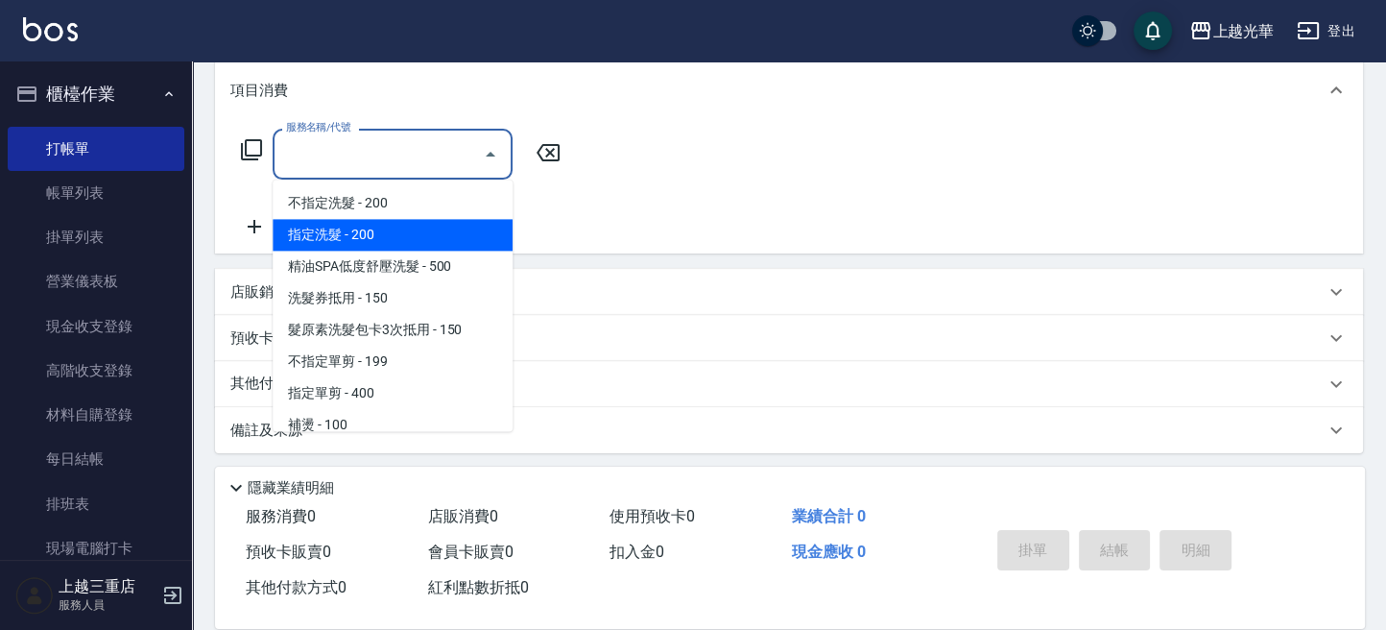
click at [385, 231] on span "指定洗髮 - 200" at bounding box center [393, 235] width 240 height 32
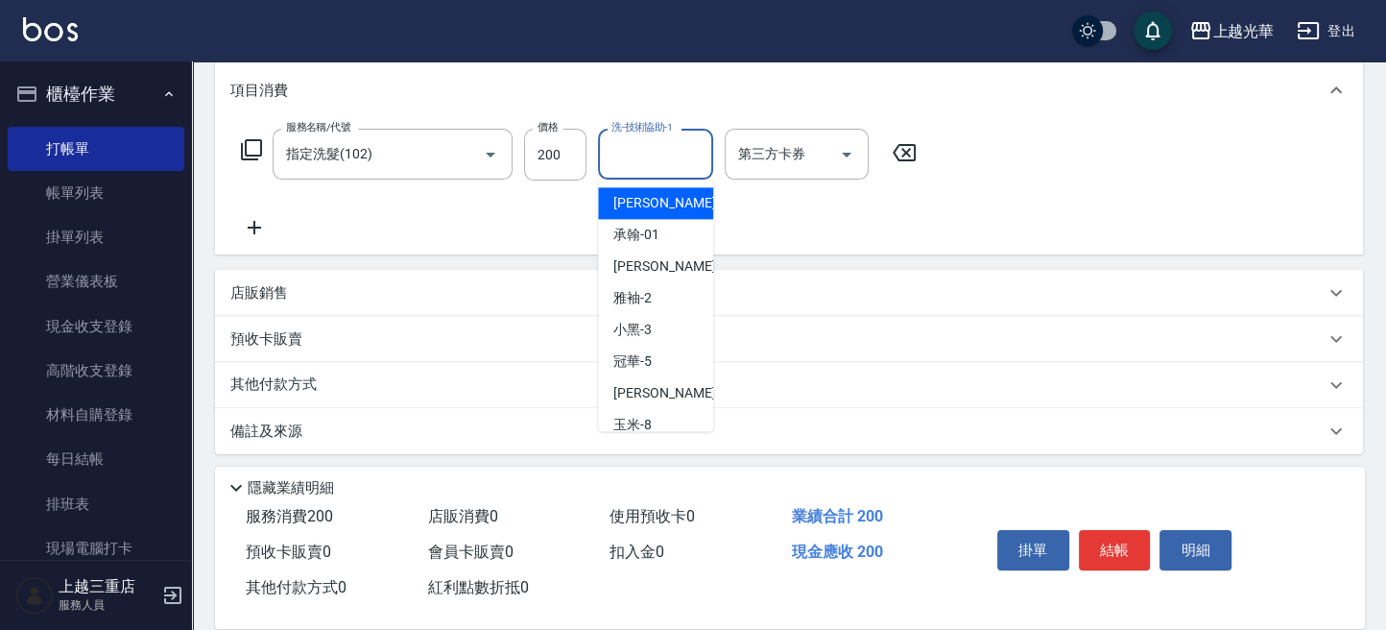
click at [665, 155] on input "洗-技術協助-1" at bounding box center [656, 154] width 98 height 34
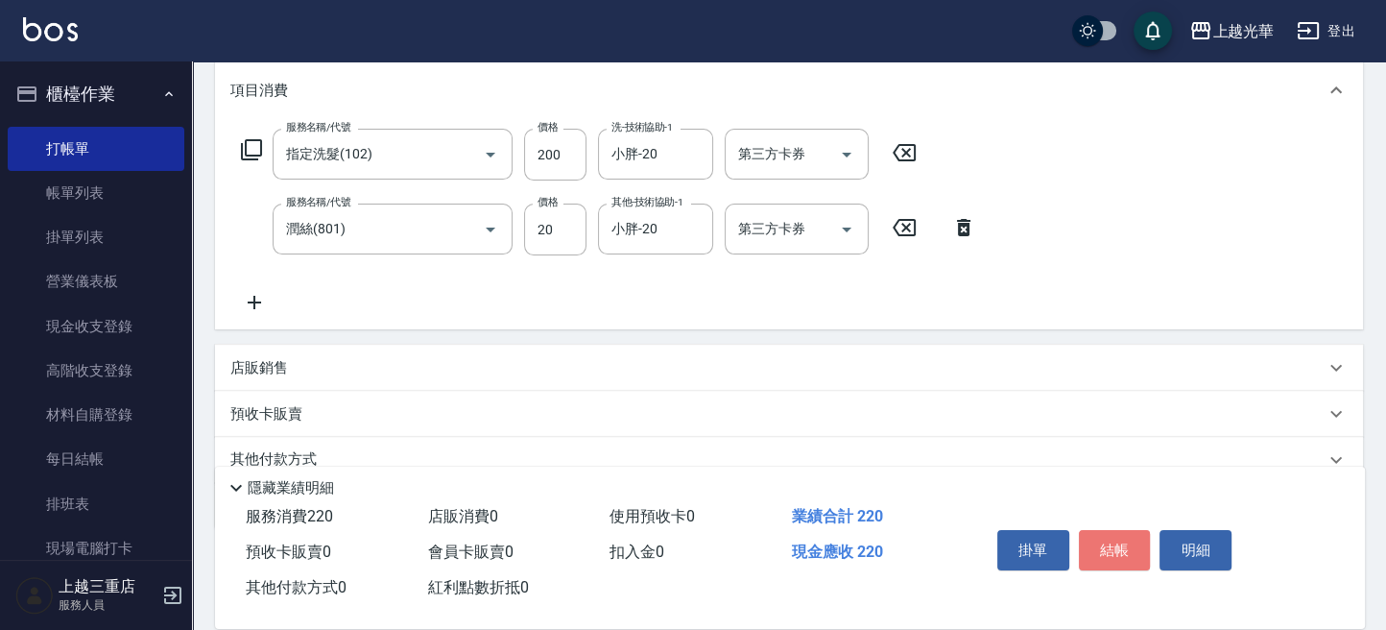
click at [1124, 556] on button "結帳" at bounding box center [1115, 550] width 72 height 40
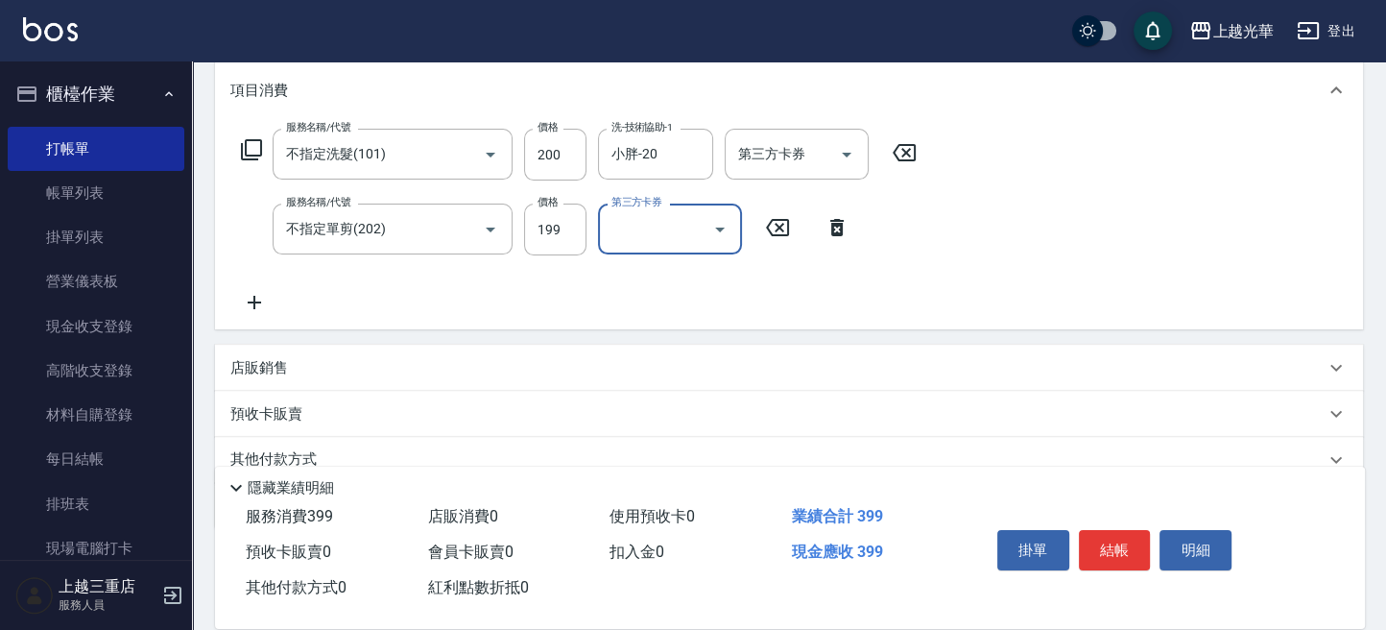
click at [1127, 541] on button "結帳" at bounding box center [1115, 550] width 72 height 40
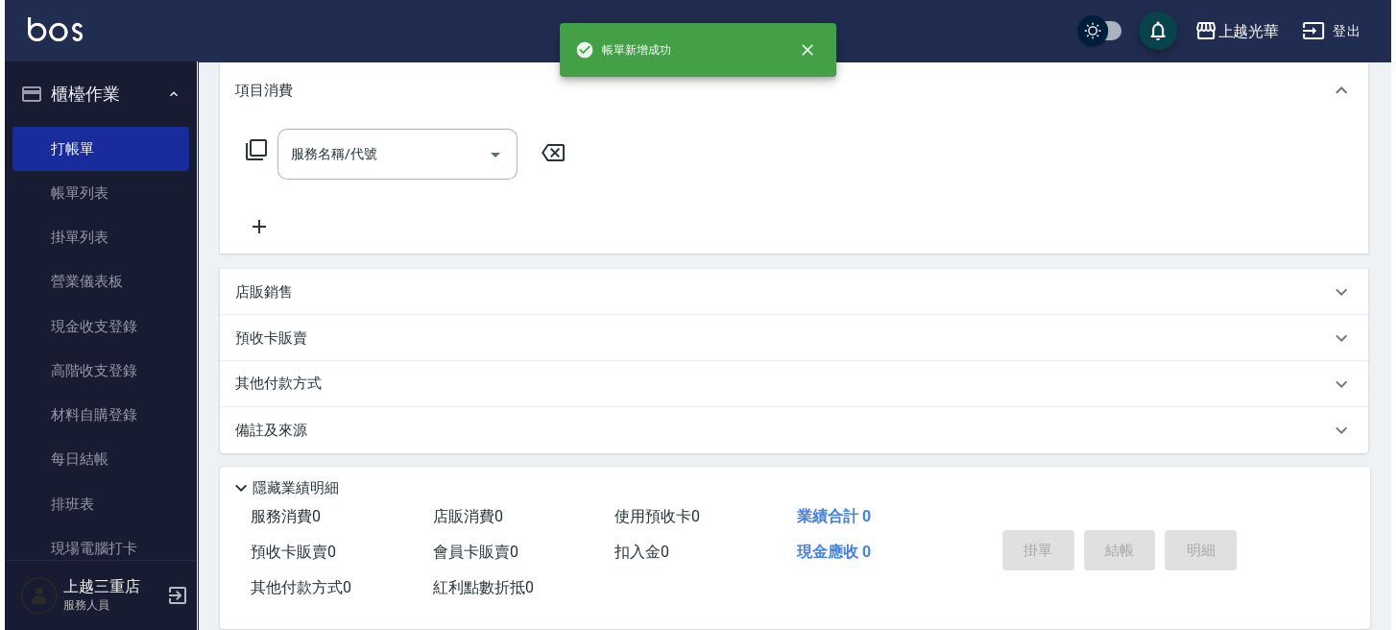
scroll to position [0, 0]
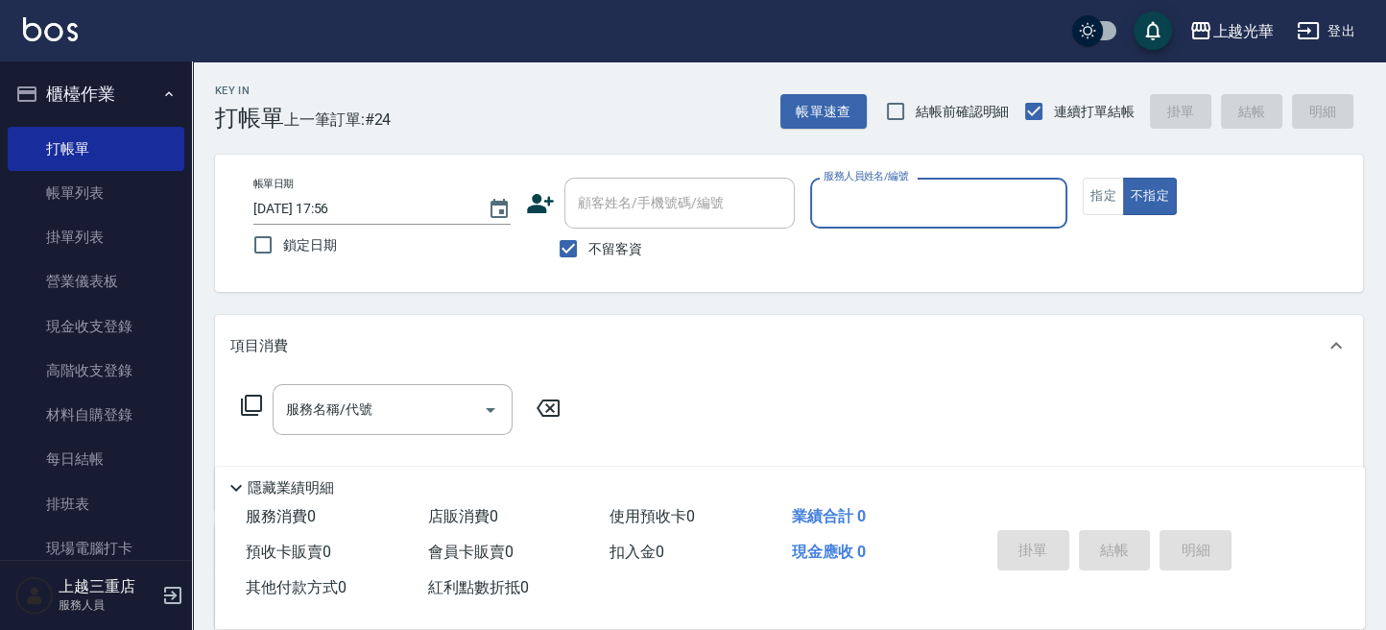
drag, startPoint x: 95, startPoint y: 185, endPoint x: 408, endPoint y: 290, distance: 330.0
click at [95, 185] on link "帳單列表" at bounding box center [96, 193] width 177 height 44
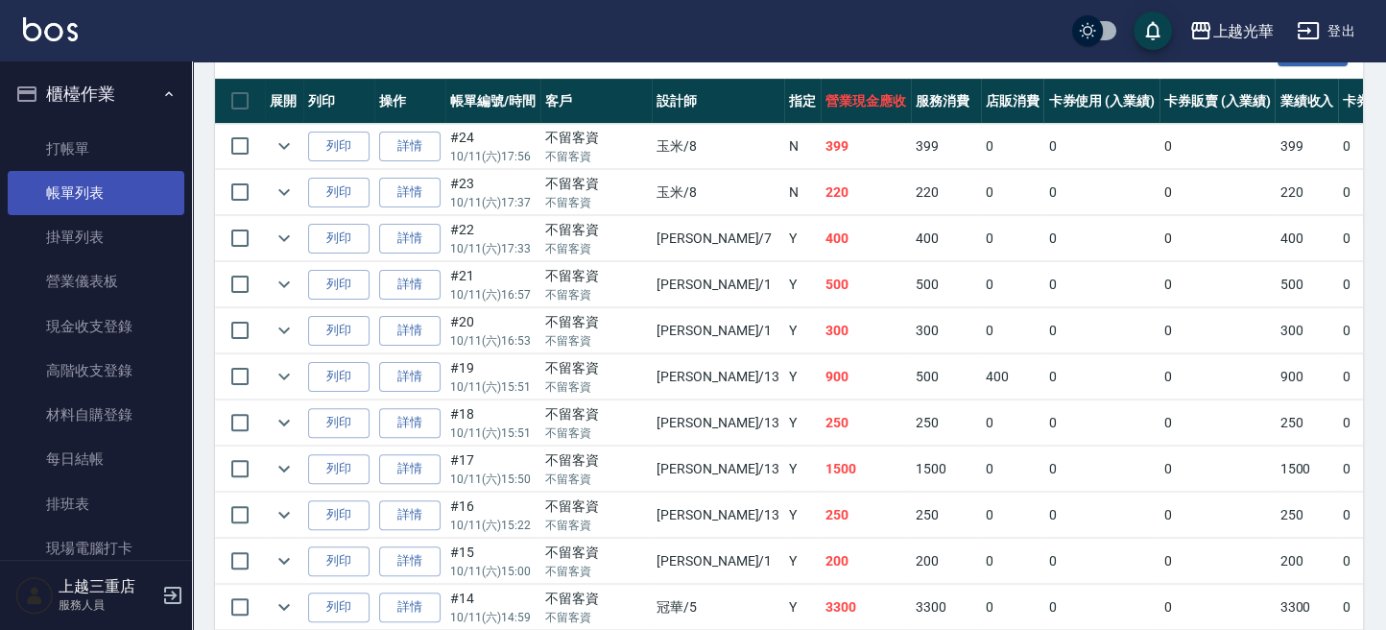
scroll to position [512, 0]
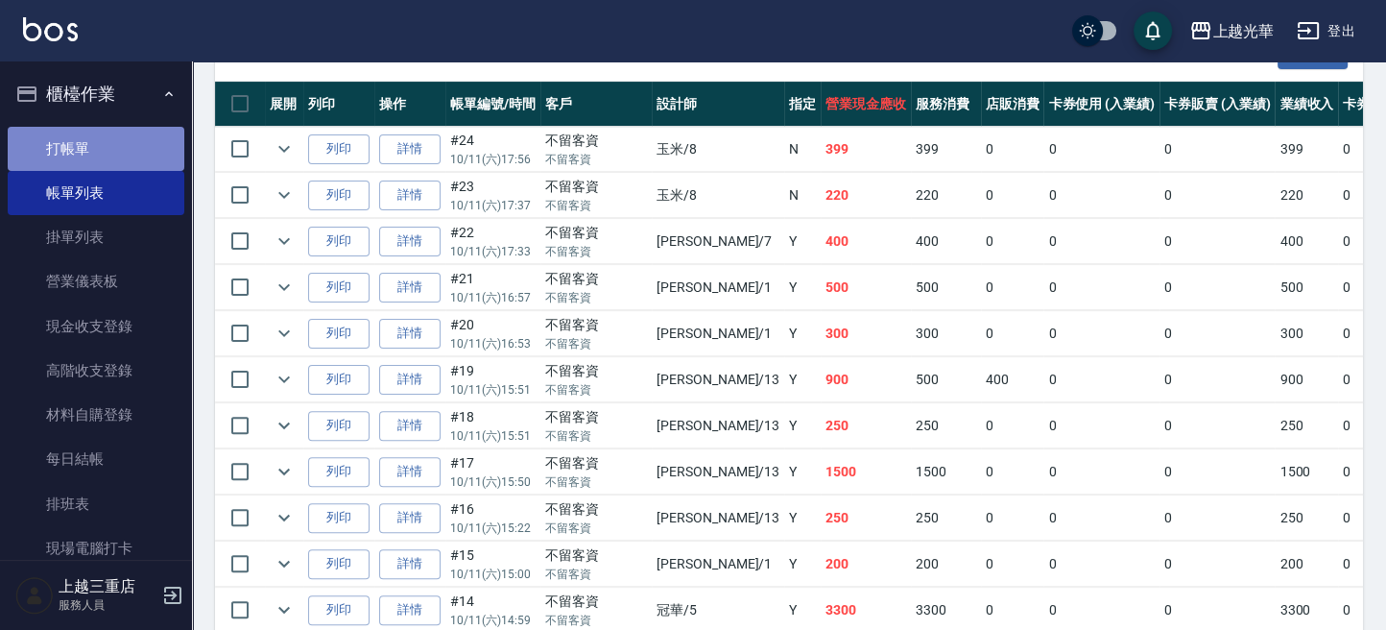
click at [101, 134] on link "打帳單" at bounding box center [96, 149] width 177 height 44
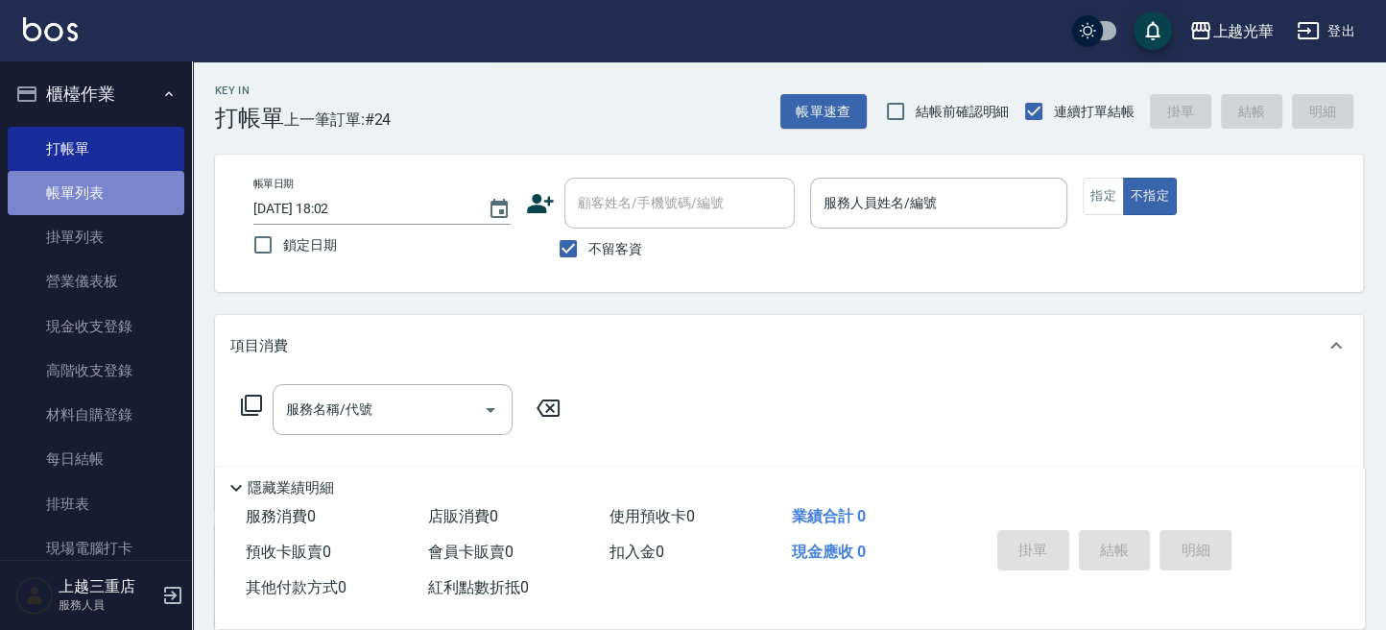
click at [104, 194] on link "帳單列表" at bounding box center [96, 193] width 177 height 44
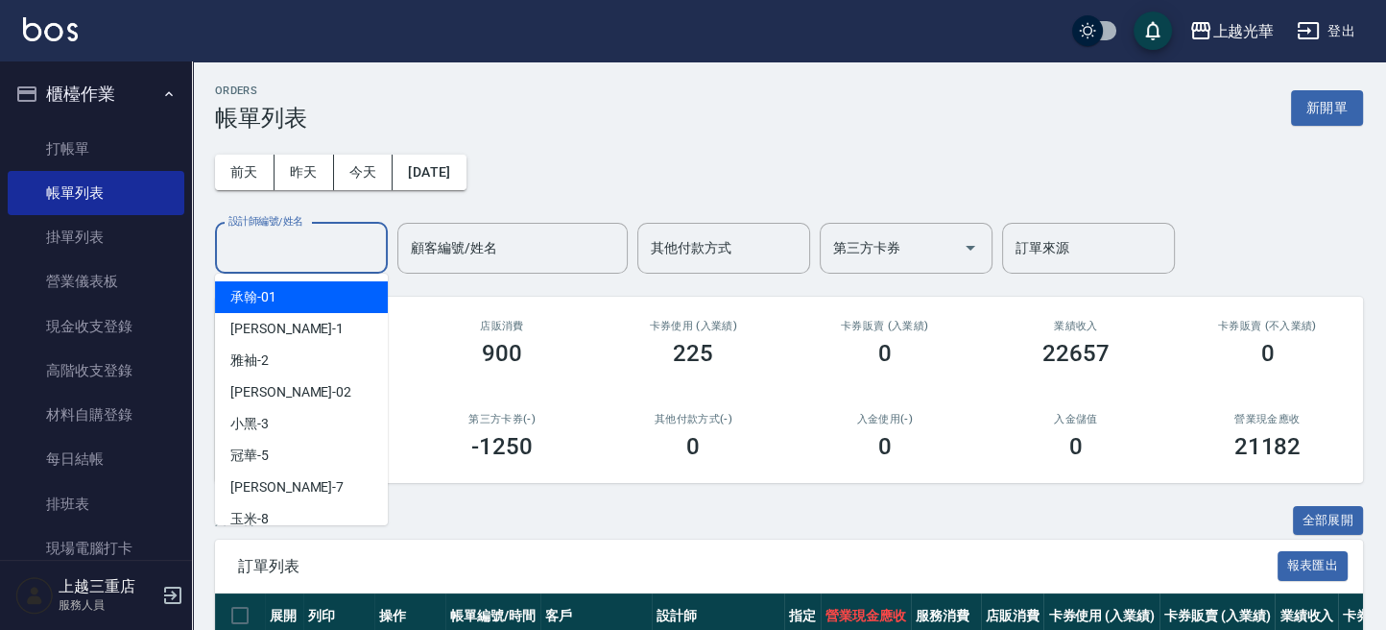
click at [253, 238] on div "設計師編號/姓名 設計師編號/姓名" at bounding box center [301, 248] width 173 height 51
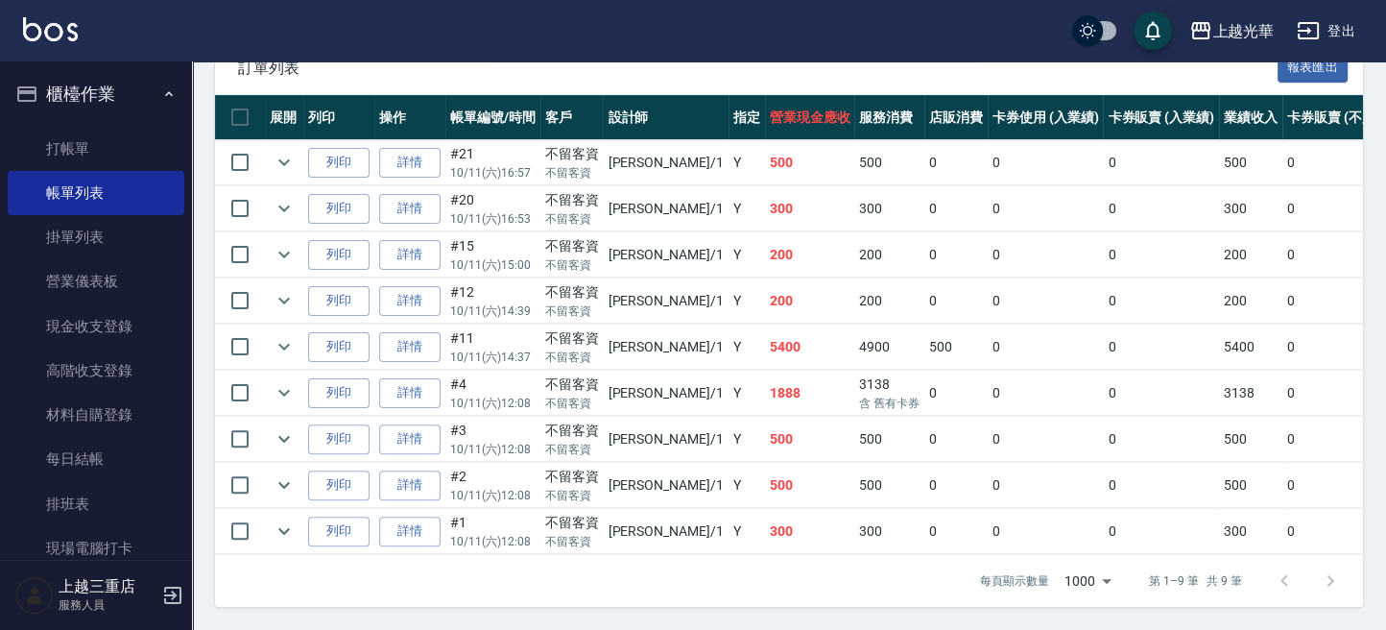
scroll to position [513, 0]
click at [418, 332] on link "詳情" at bounding box center [409, 347] width 61 height 30
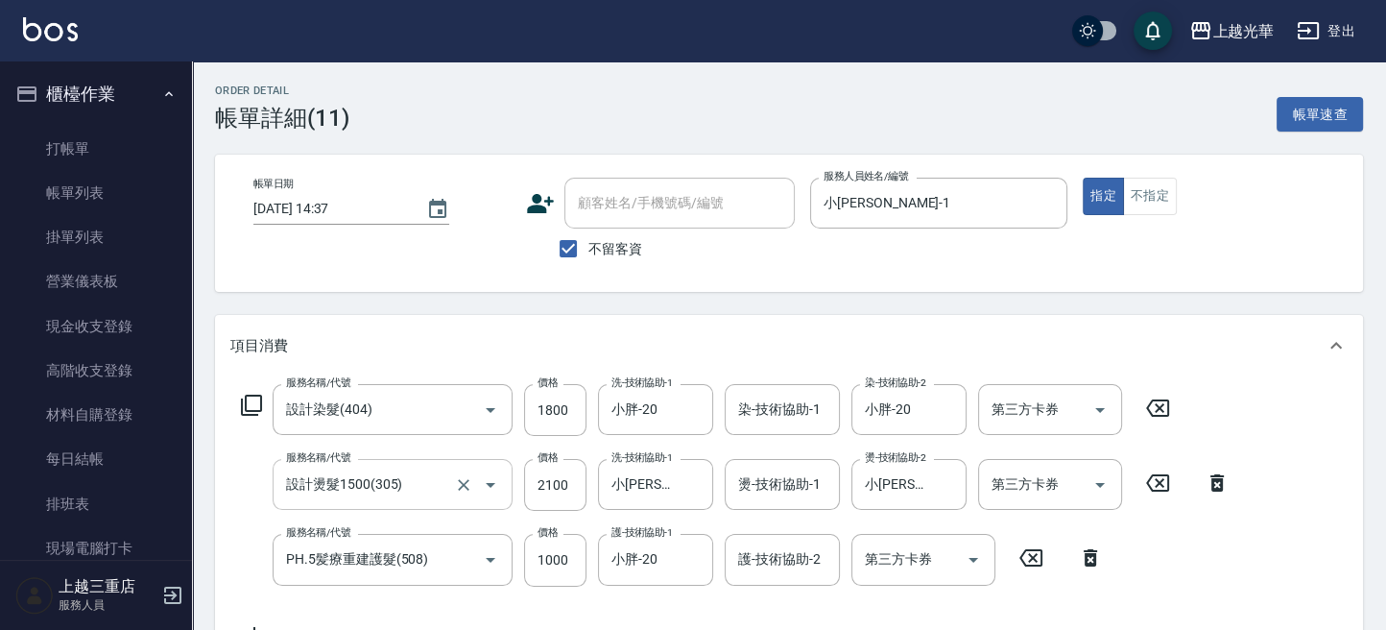
scroll to position [128, 0]
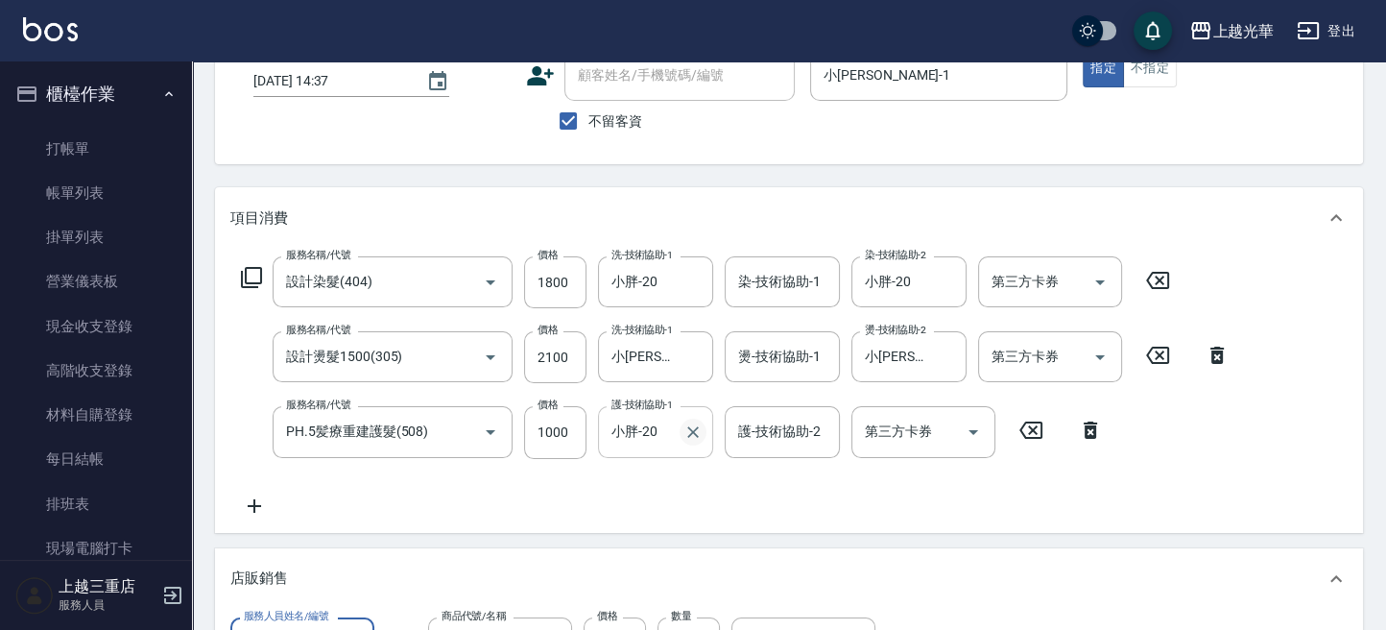
click at [690, 424] on icon "Clear" at bounding box center [692, 431] width 19 height 19
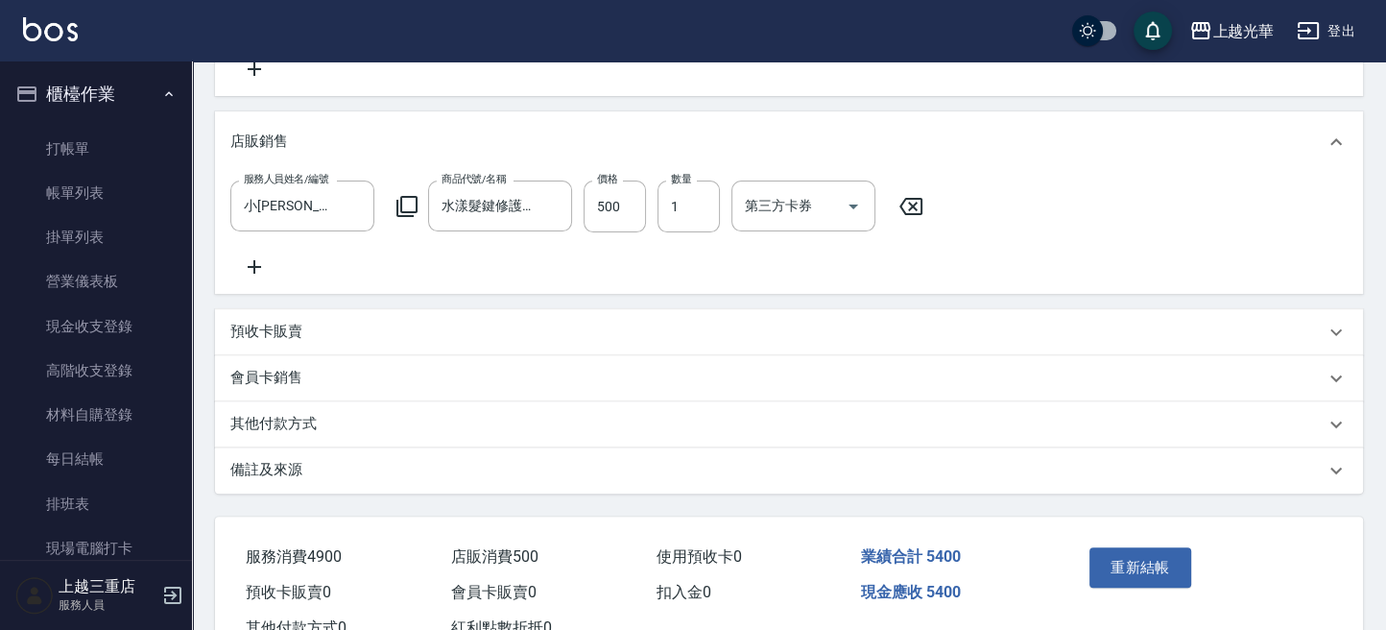
scroll to position [651, 0]
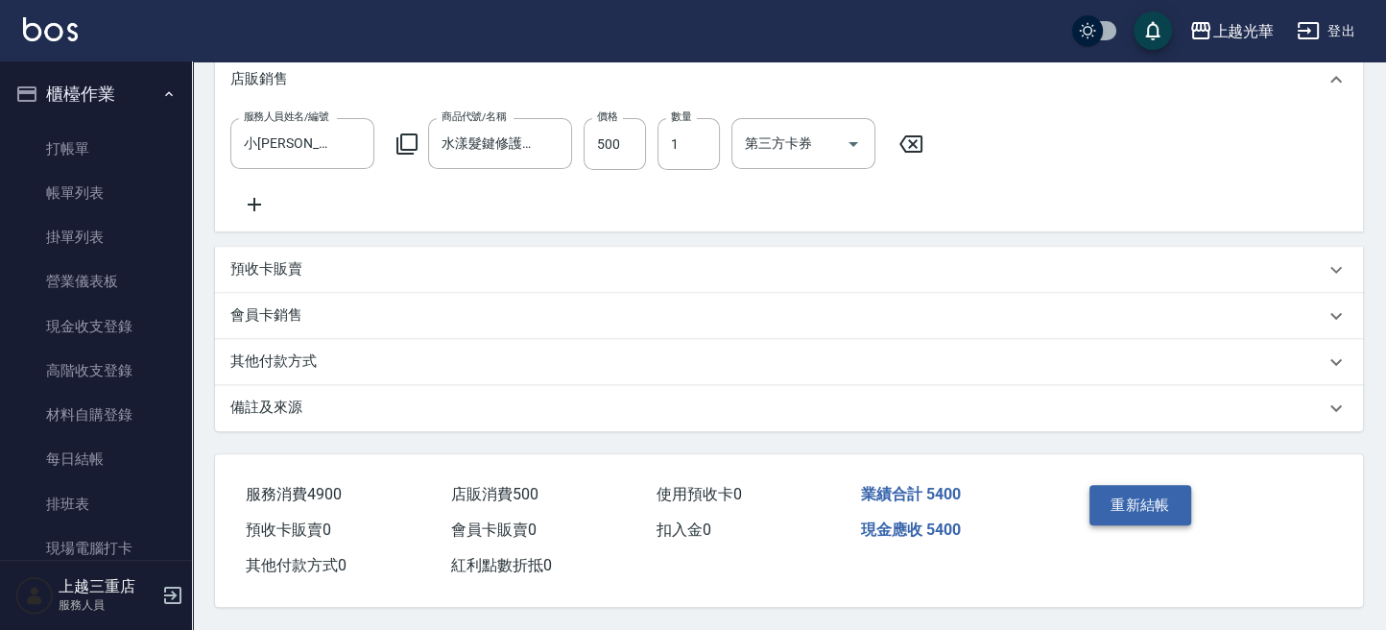
click at [1114, 518] on button "重新結帳" at bounding box center [1141, 505] width 102 height 40
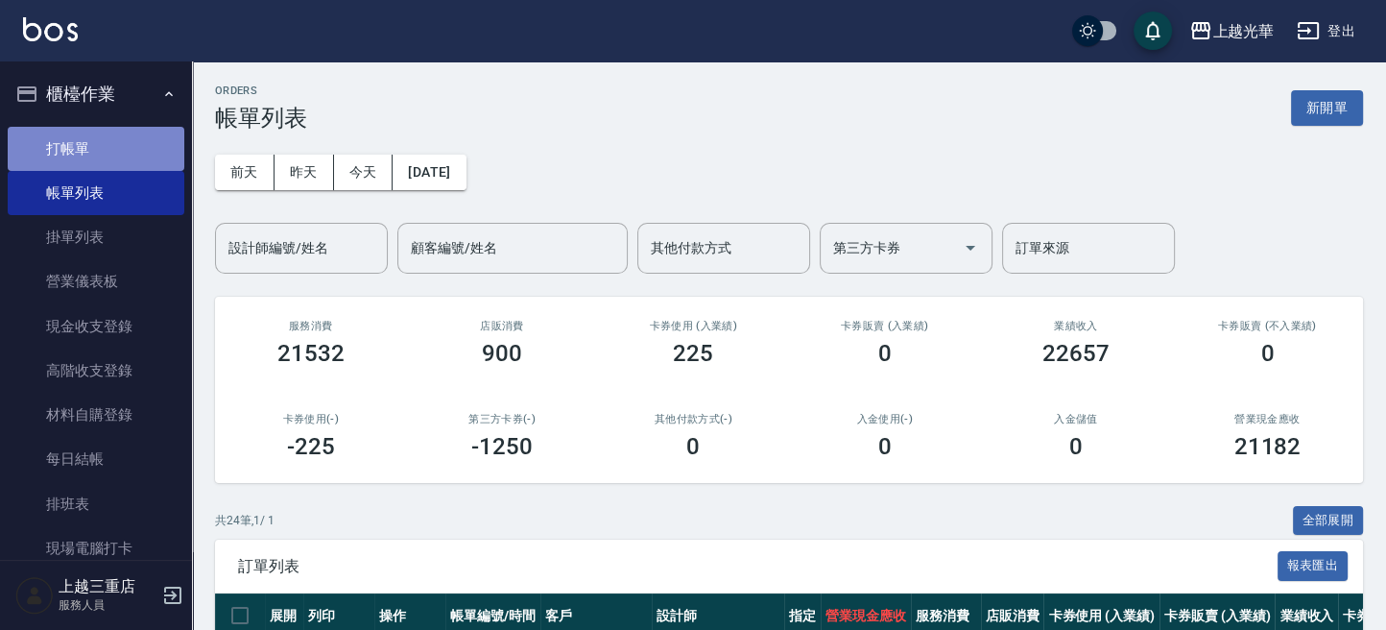
click at [142, 139] on link "打帳單" at bounding box center [96, 149] width 177 height 44
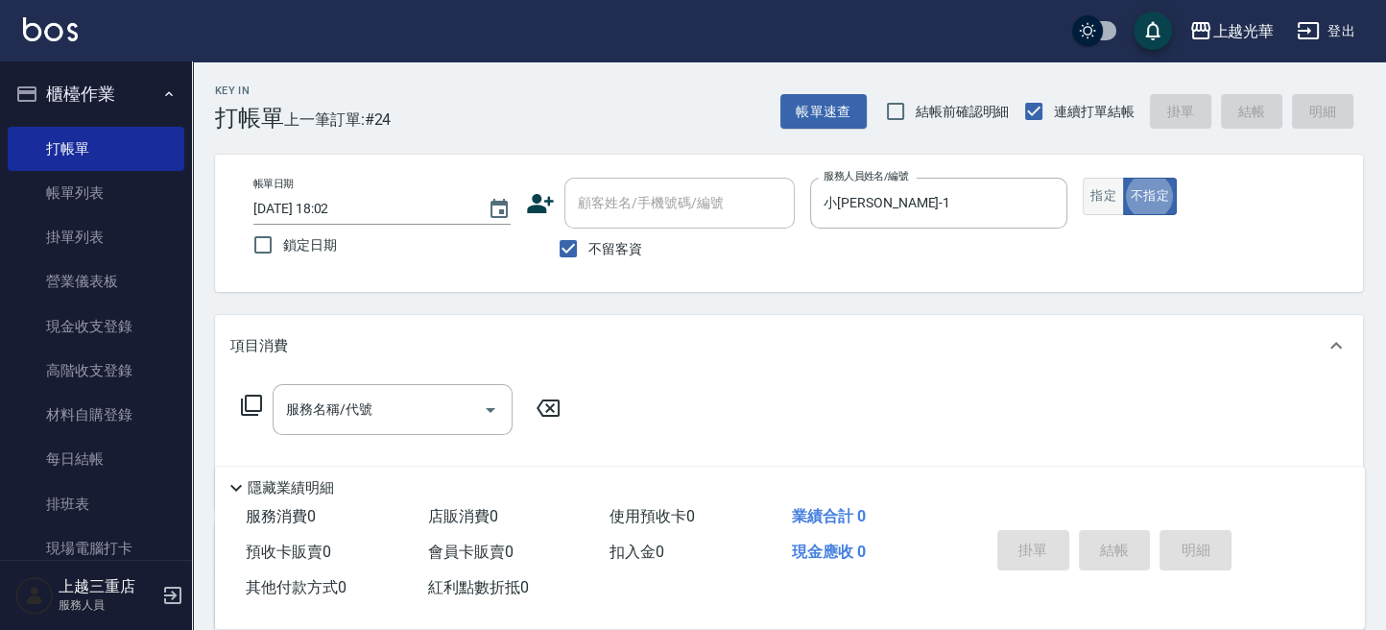
click at [1092, 193] on button "指定" at bounding box center [1103, 196] width 41 height 37
click at [1174, 206] on button "不指定" at bounding box center [1150, 196] width 54 height 37
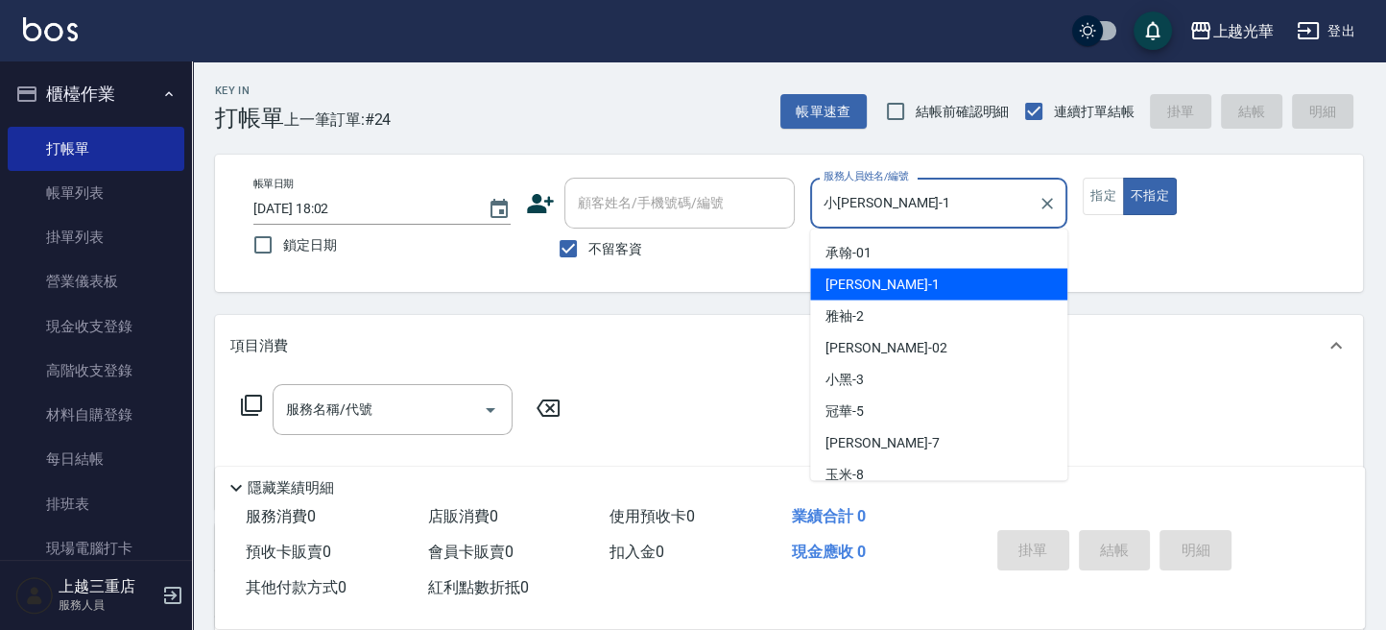
drag, startPoint x: 947, startPoint y: 201, endPoint x: 442, endPoint y: 192, distance: 505.0
click at [441, 192] on div "帳單日期 2025/10/11 18:02 鎖定日期 顧客姓名/手機號碼/編號 顧客姓名/手機號碼/編號 不留客資 服務人員姓名/編號 小詹-1 服務人員姓名…" at bounding box center [789, 223] width 1102 height 91
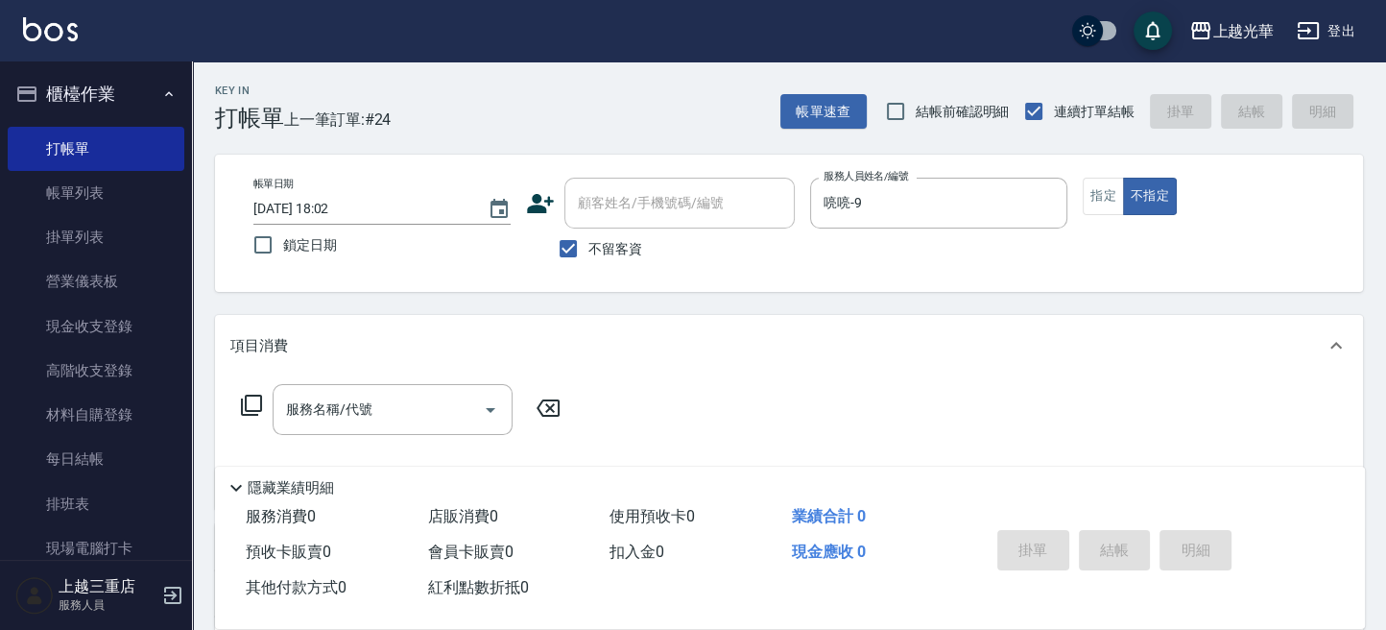
click at [262, 400] on icon at bounding box center [251, 405] width 23 height 23
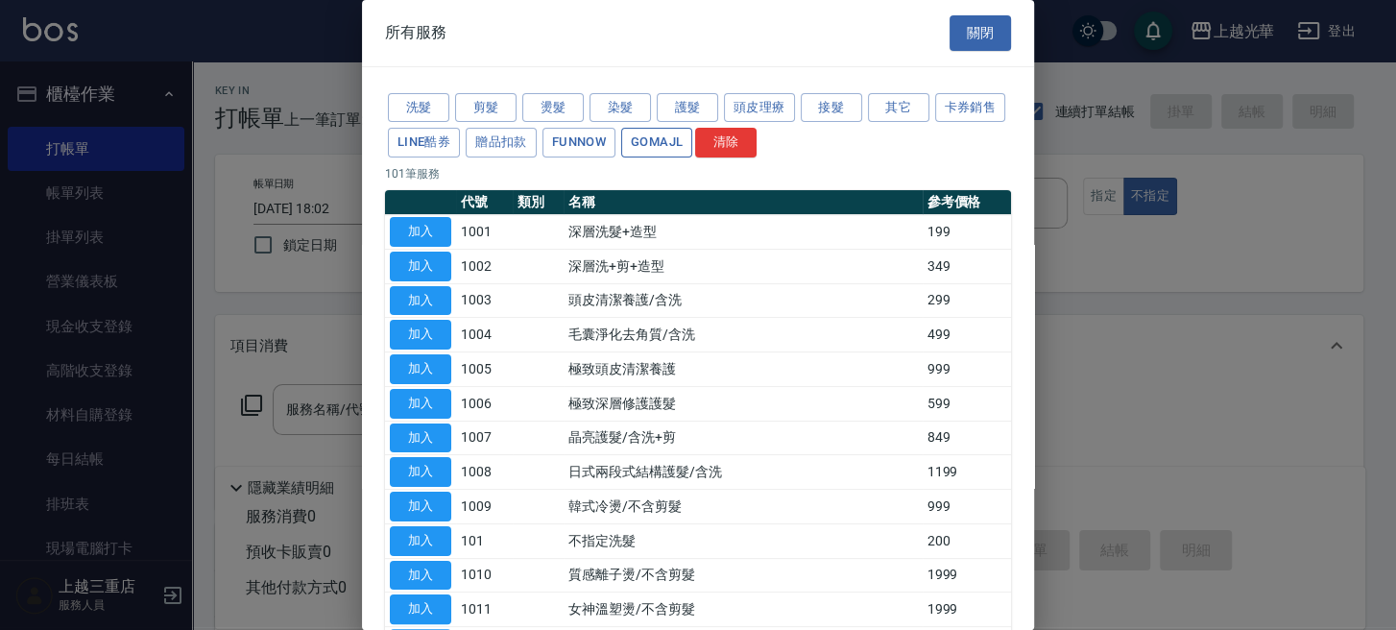
click at [692, 140] on button "GOMAJL" at bounding box center [656, 143] width 71 height 30
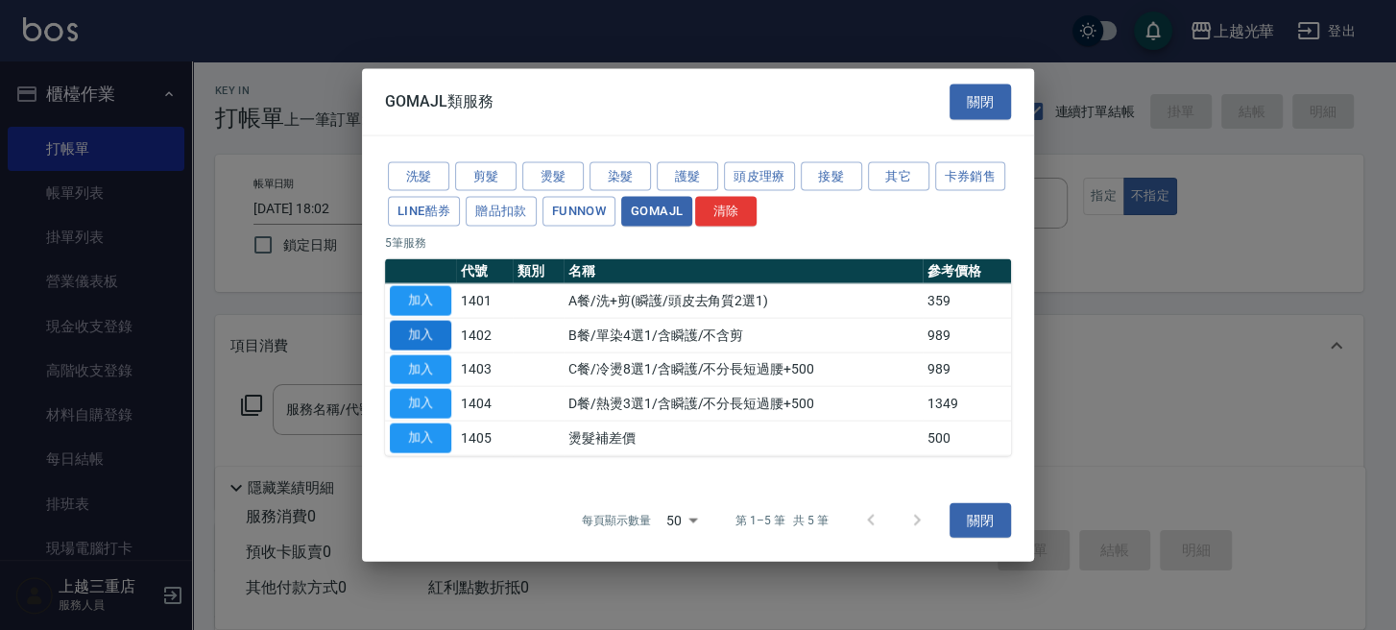
click at [445, 333] on button "加入" at bounding box center [420, 335] width 61 height 30
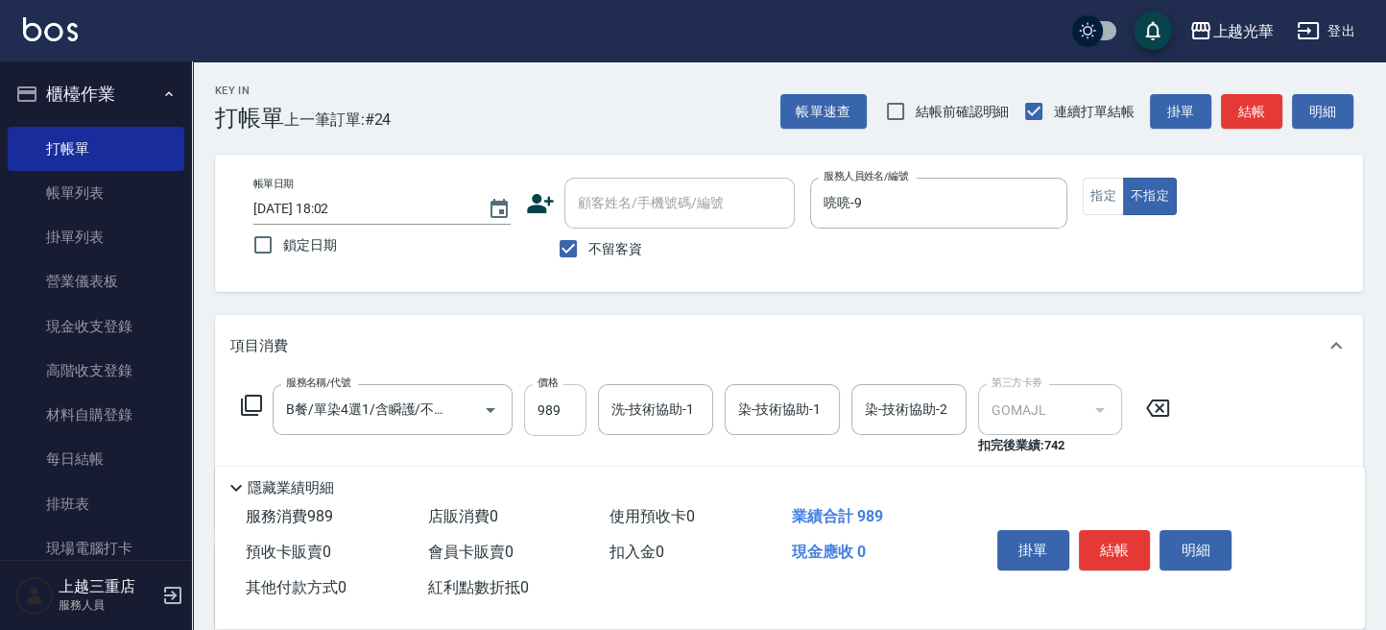
click at [551, 410] on input "989" at bounding box center [555, 410] width 62 height 52
click at [642, 419] on input "洗-技術協助-1" at bounding box center [656, 410] width 98 height 34
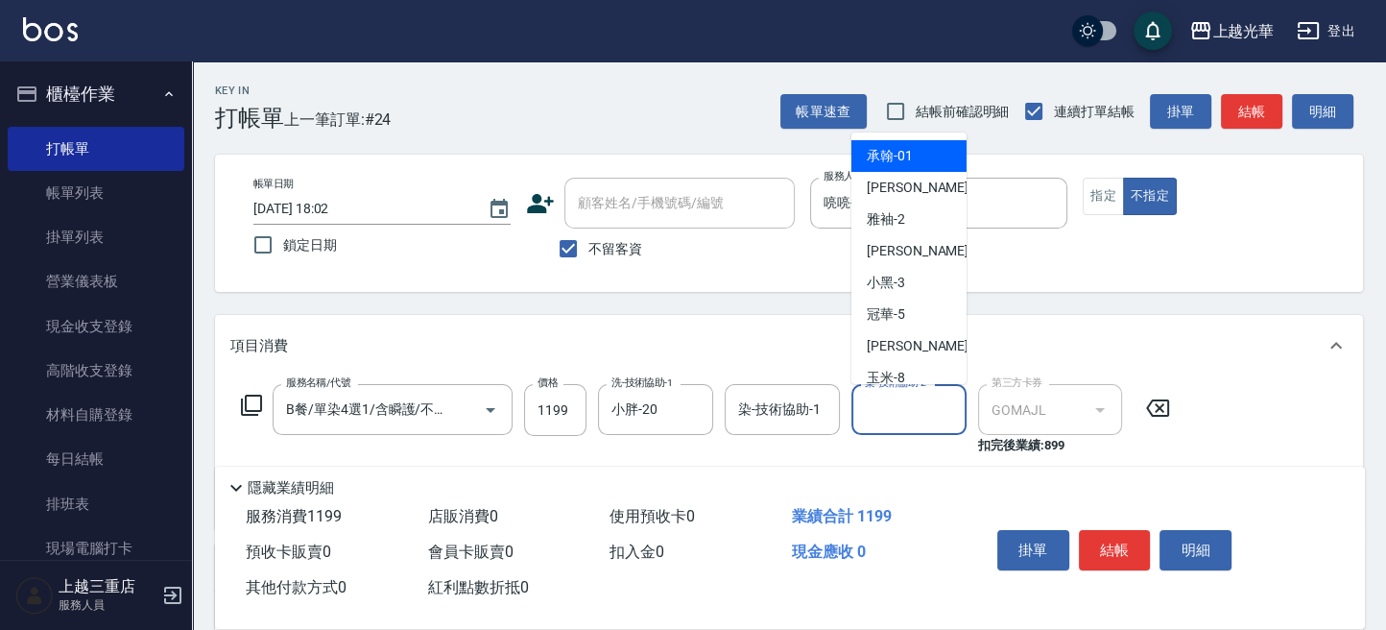
click at [890, 409] on input "染-技術協助-2" at bounding box center [909, 410] width 98 height 34
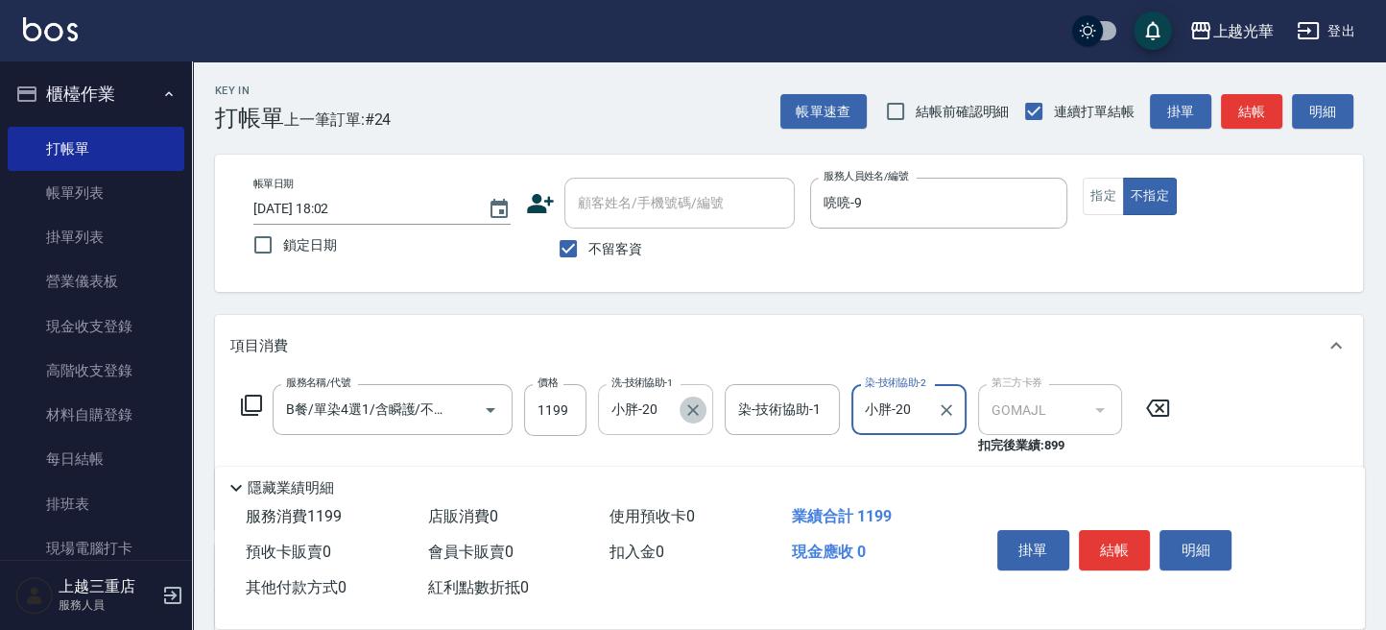
click at [691, 417] on icon "Clear" at bounding box center [692, 409] width 19 height 19
click at [946, 409] on icon "Clear" at bounding box center [947, 410] width 12 height 12
click at [637, 420] on input "洗-技術協助-1" at bounding box center [656, 410] width 98 height 34
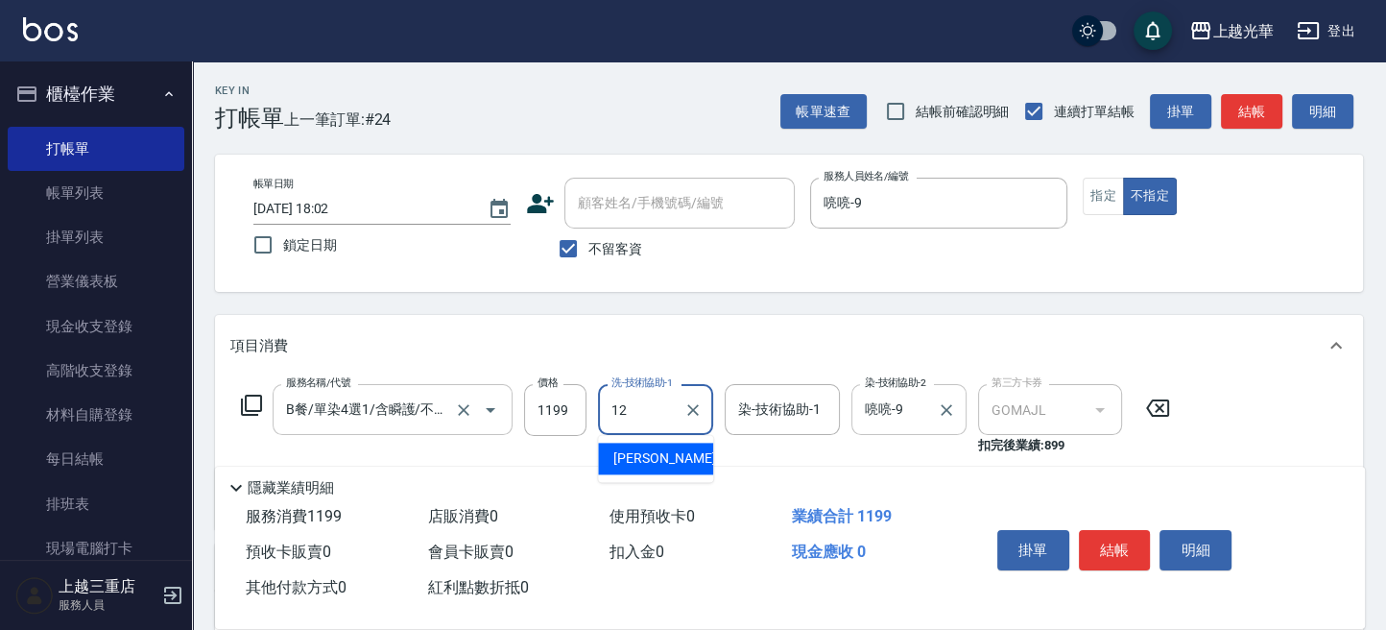
drag, startPoint x: 650, startPoint y: 417, endPoint x: 489, endPoint y: 419, distance: 161.3
click at [489, 419] on div "服務名稱/代號 B餐/單染4選1/含瞬護/不含剪(1402) 服務名稱/代號 價格 1199 價格 洗-技術協助-1 12 洗-技術協助-1 染-技術協助-1…" at bounding box center [705, 419] width 951 height 71
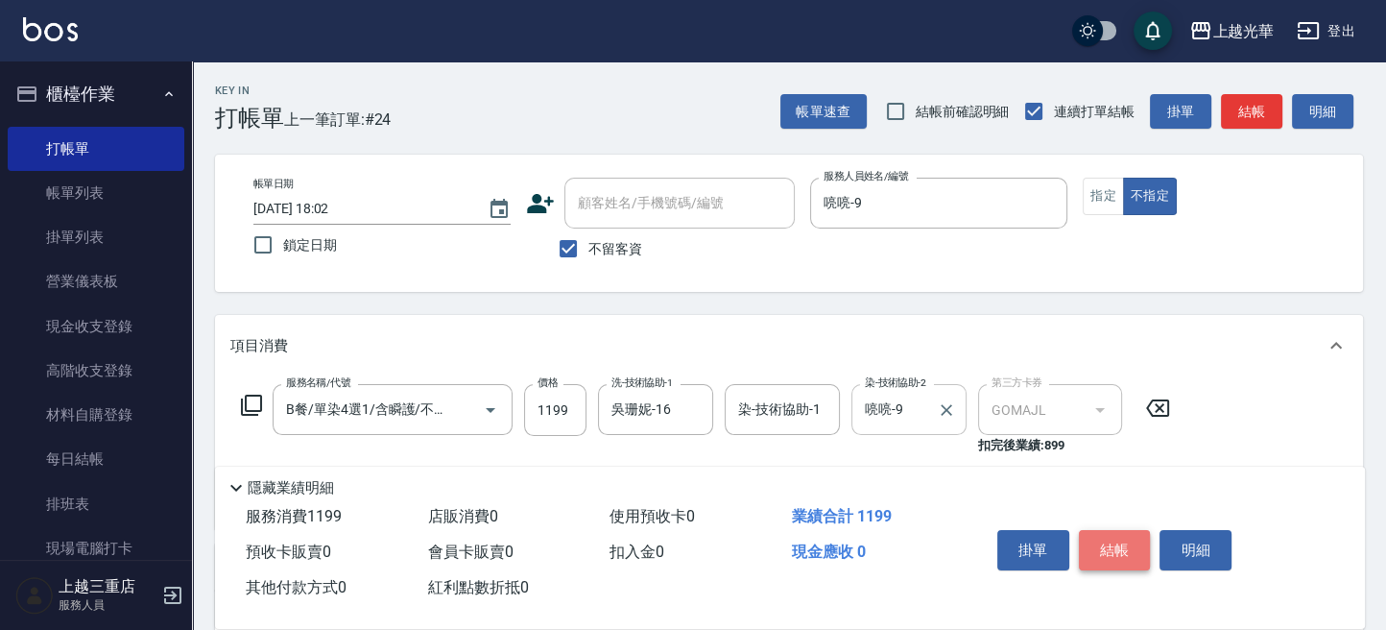
click at [1113, 537] on button "結帳" at bounding box center [1115, 550] width 72 height 40
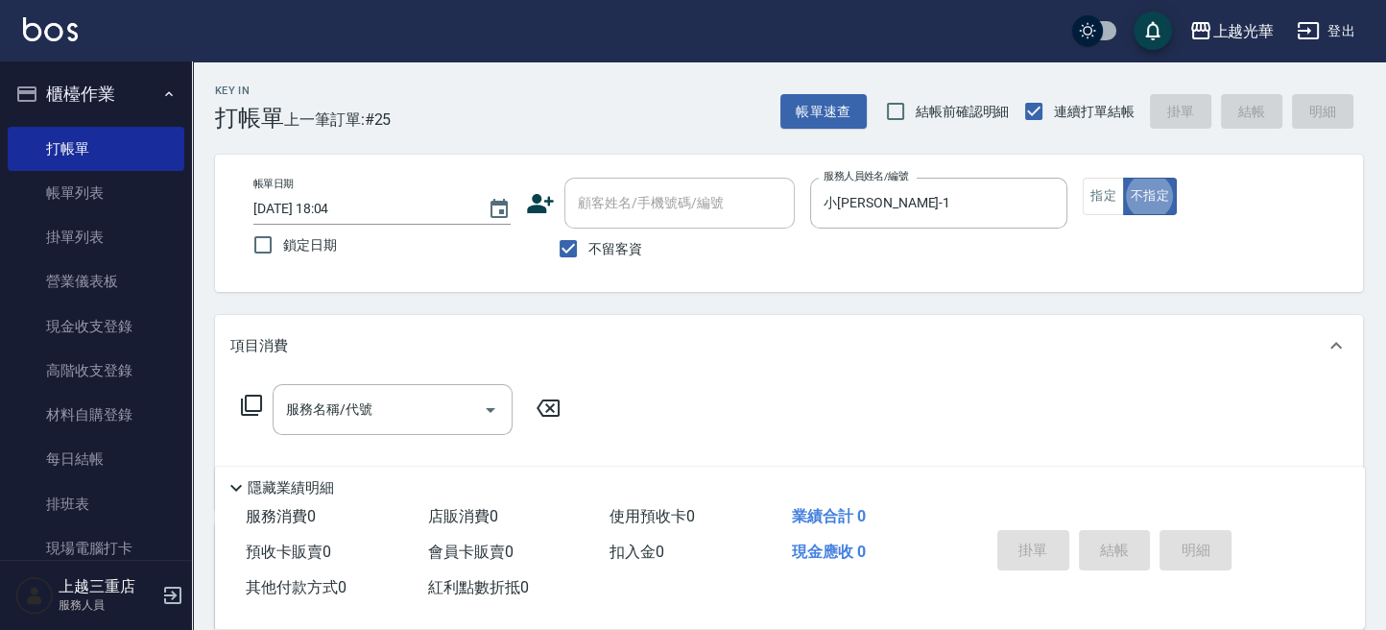
click at [246, 403] on icon at bounding box center [251, 405] width 21 height 21
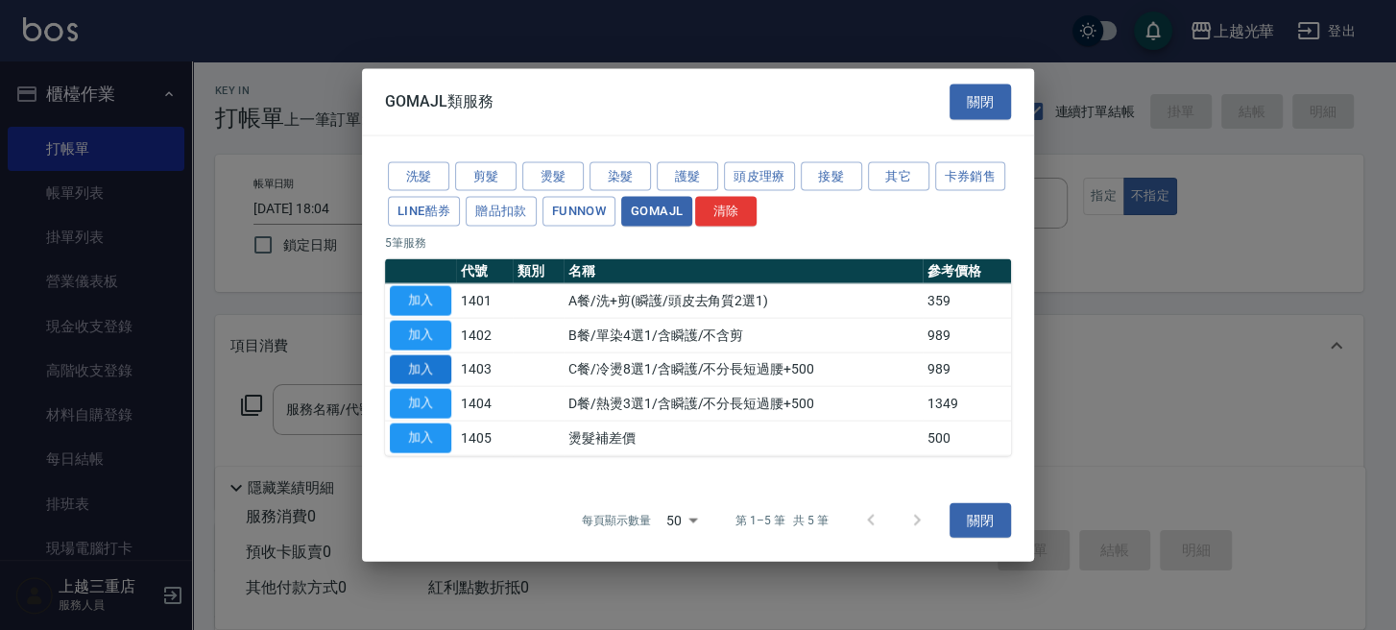
click at [433, 366] on button "加入" at bounding box center [420, 369] width 61 height 30
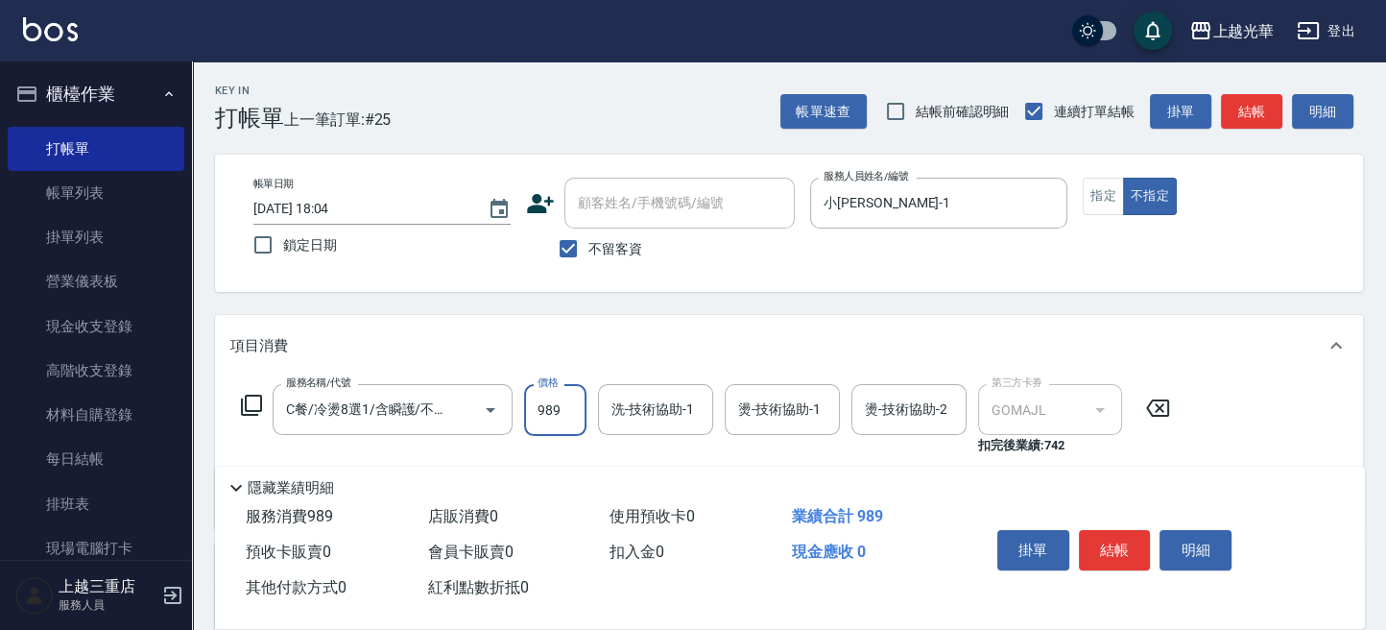
click at [571, 412] on input "989" at bounding box center [555, 410] width 62 height 52
click at [645, 419] on input "洗-技術協助-1" at bounding box center [656, 410] width 98 height 34
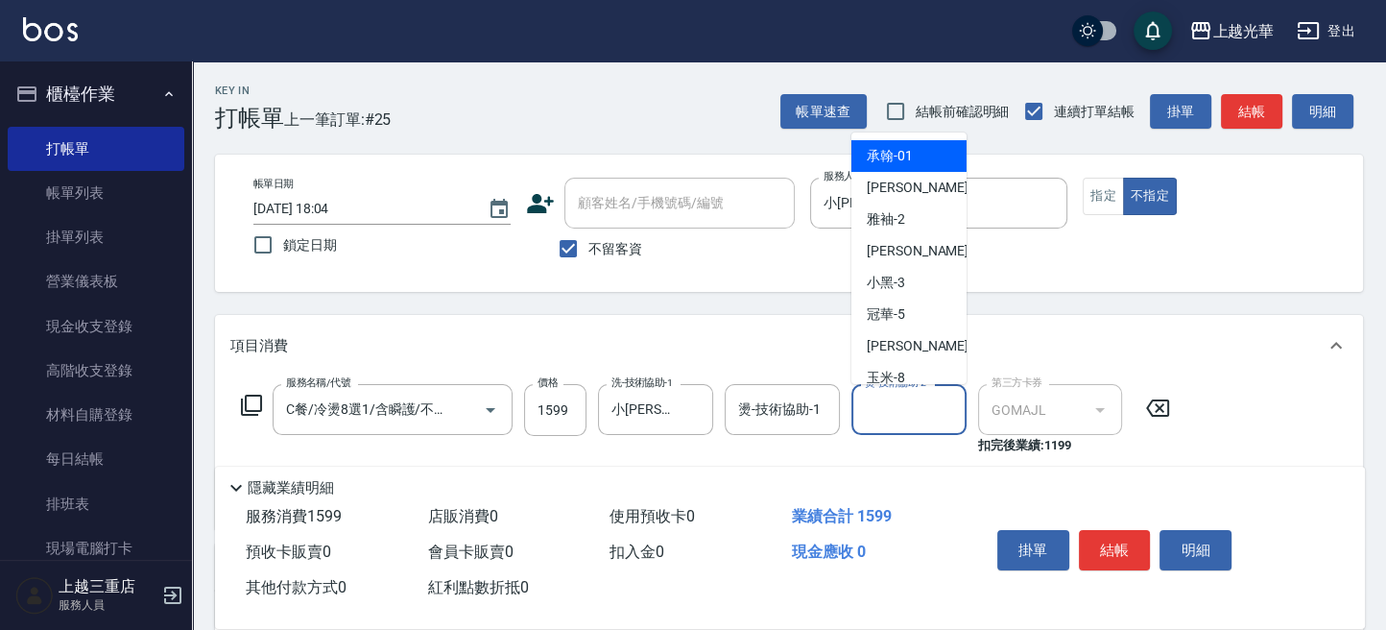
click at [910, 422] on input "燙-技術協助-2" at bounding box center [909, 410] width 98 height 34
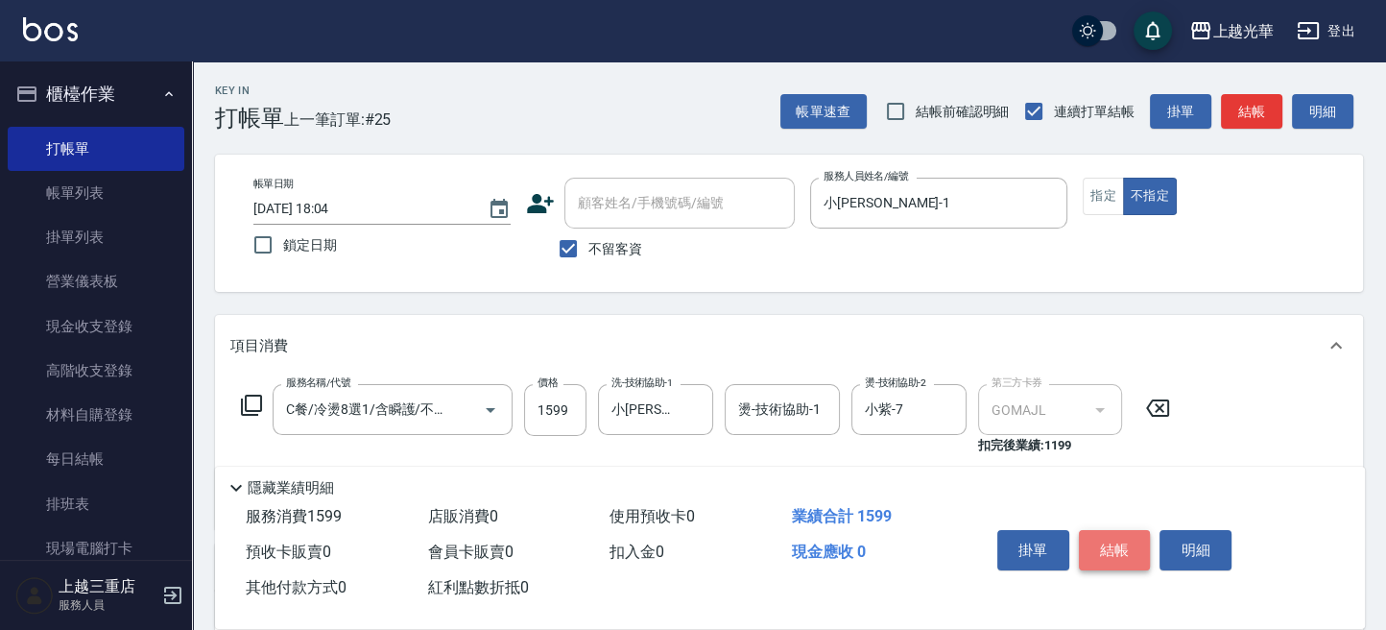
click at [1124, 556] on button "結帳" at bounding box center [1115, 550] width 72 height 40
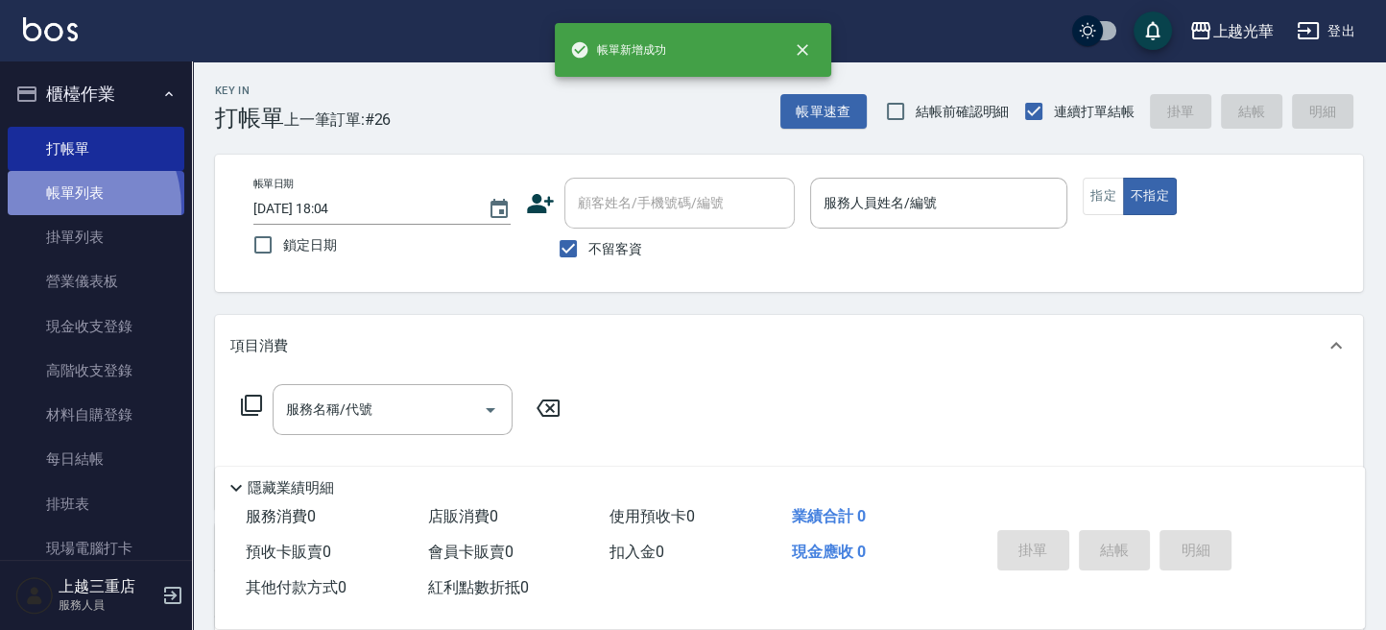
click at [58, 207] on link "帳單列表" at bounding box center [96, 193] width 177 height 44
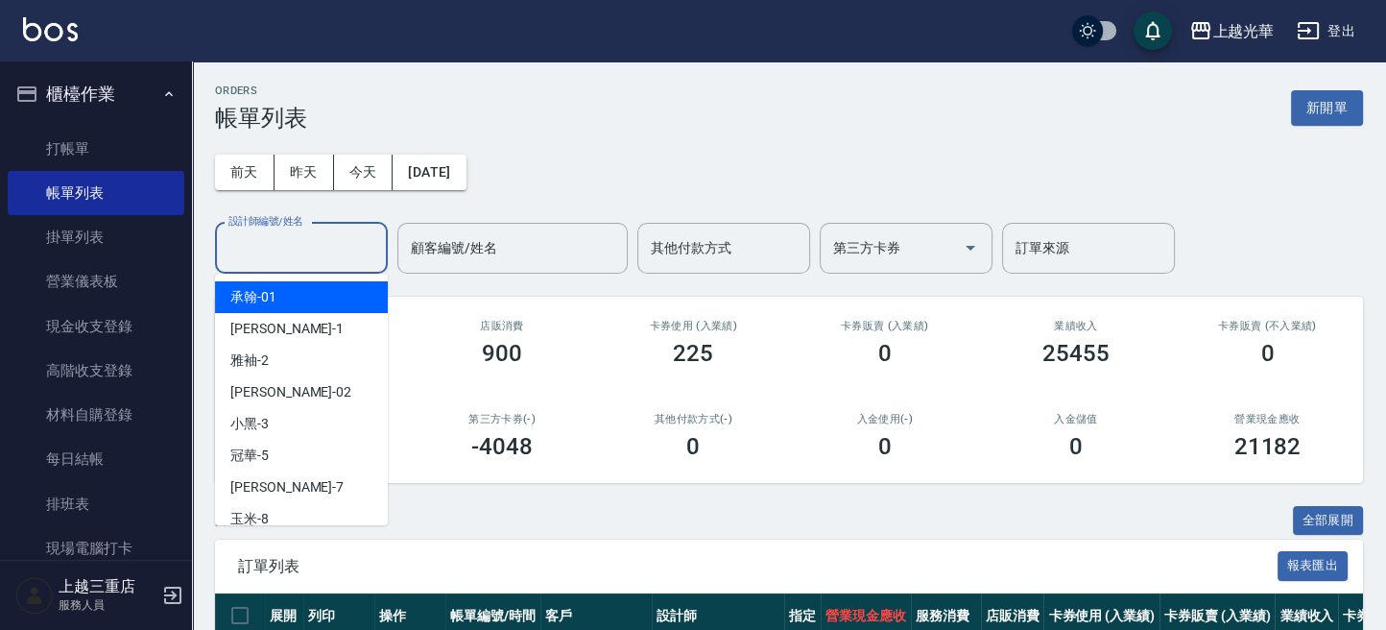
click at [261, 244] on input "設計師編號/姓名" at bounding box center [302, 248] width 156 height 34
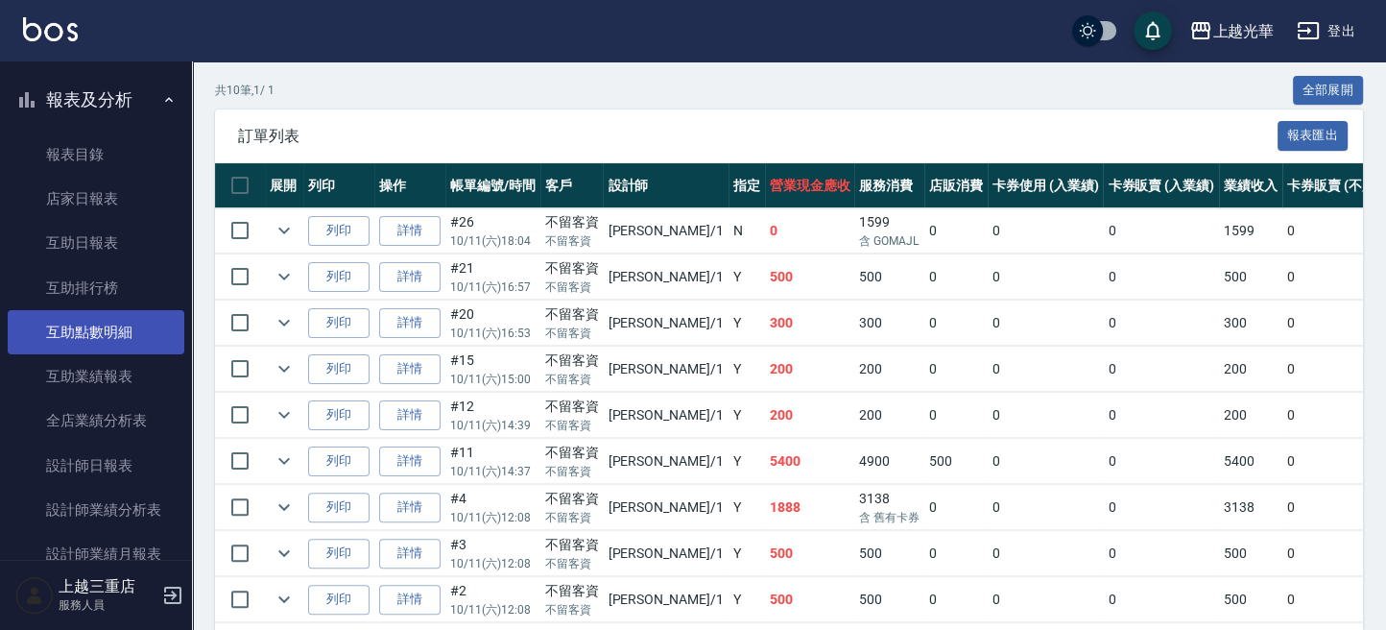
scroll to position [639, 0]
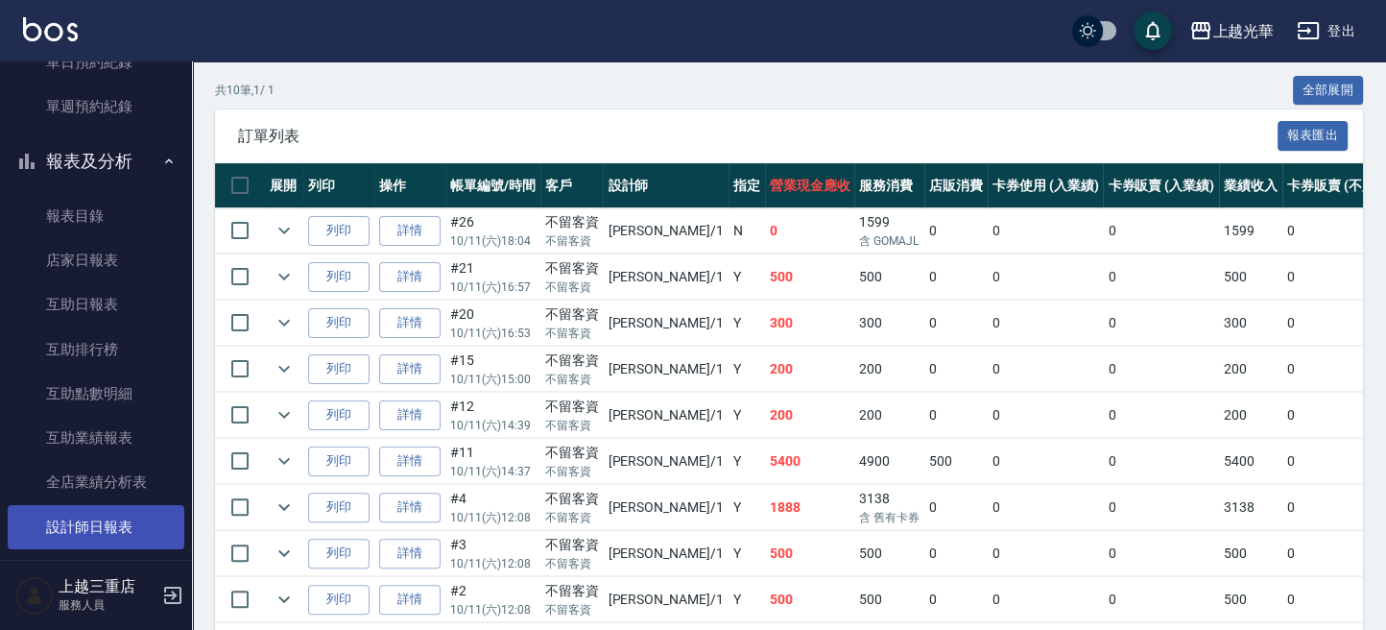
click at [124, 534] on link "設計師日報表" at bounding box center [96, 527] width 177 height 44
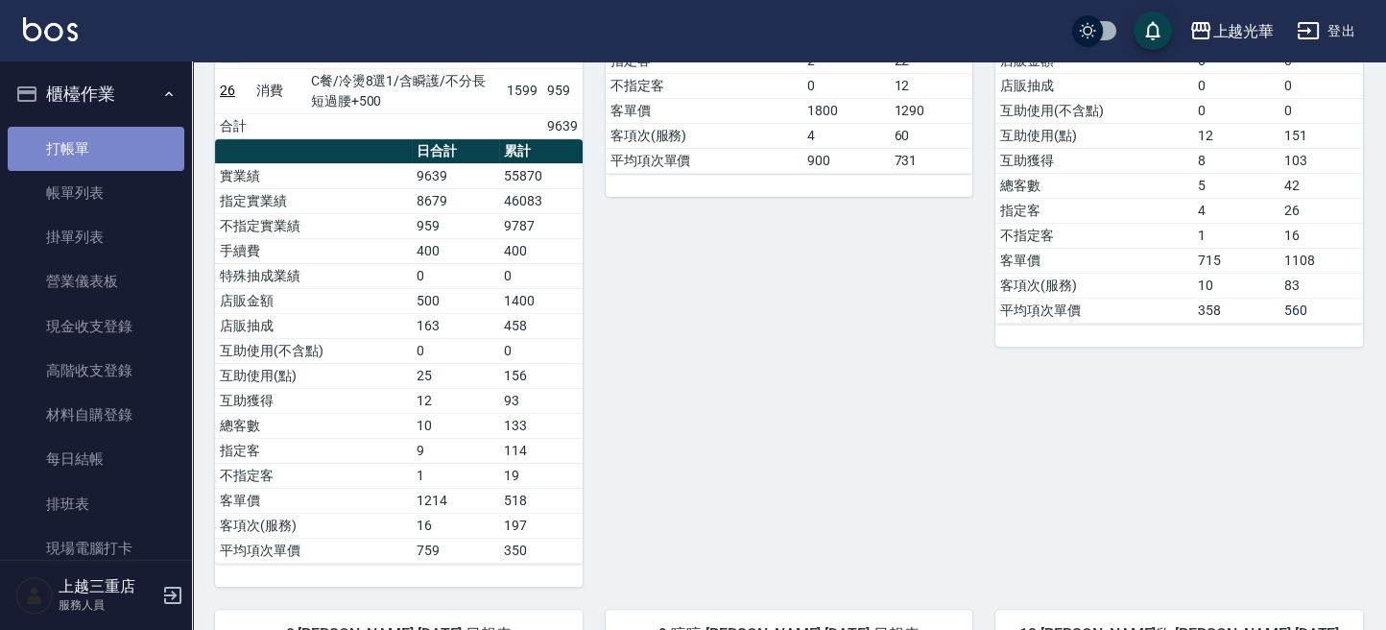
click at [105, 152] on link "打帳單" at bounding box center [96, 149] width 177 height 44
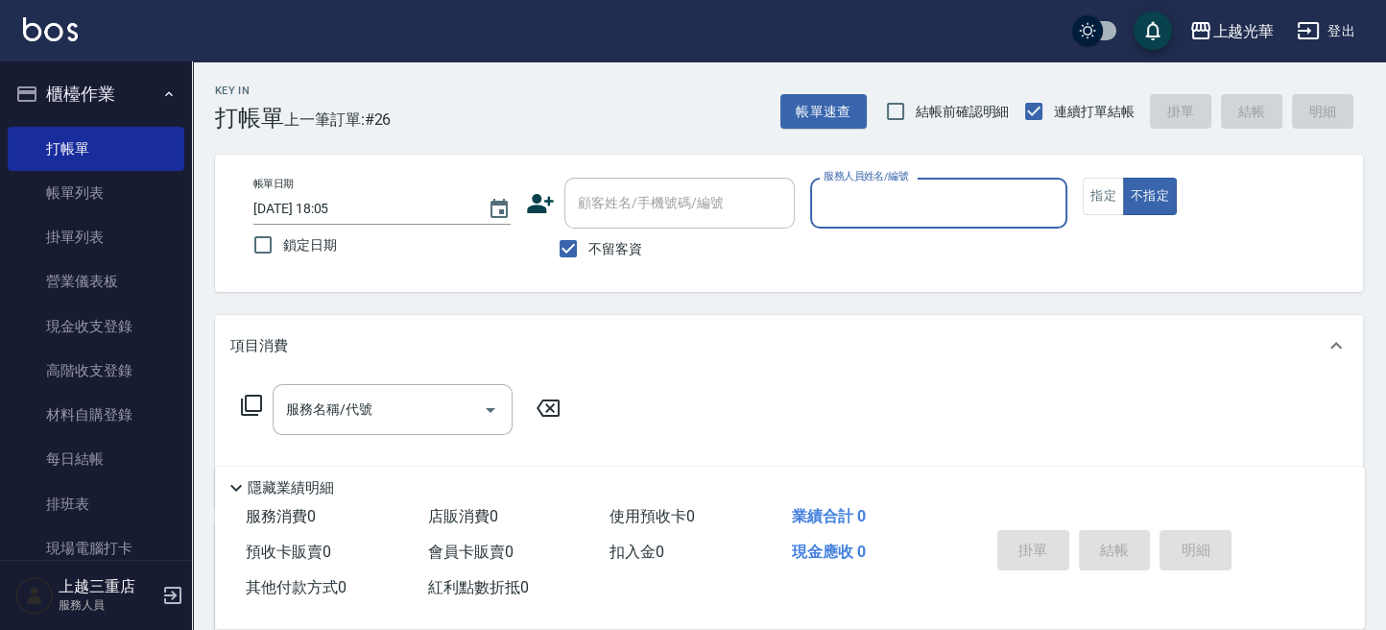
click at [261, 401] on icon at bounding box center [251, 405] width 21 height 21
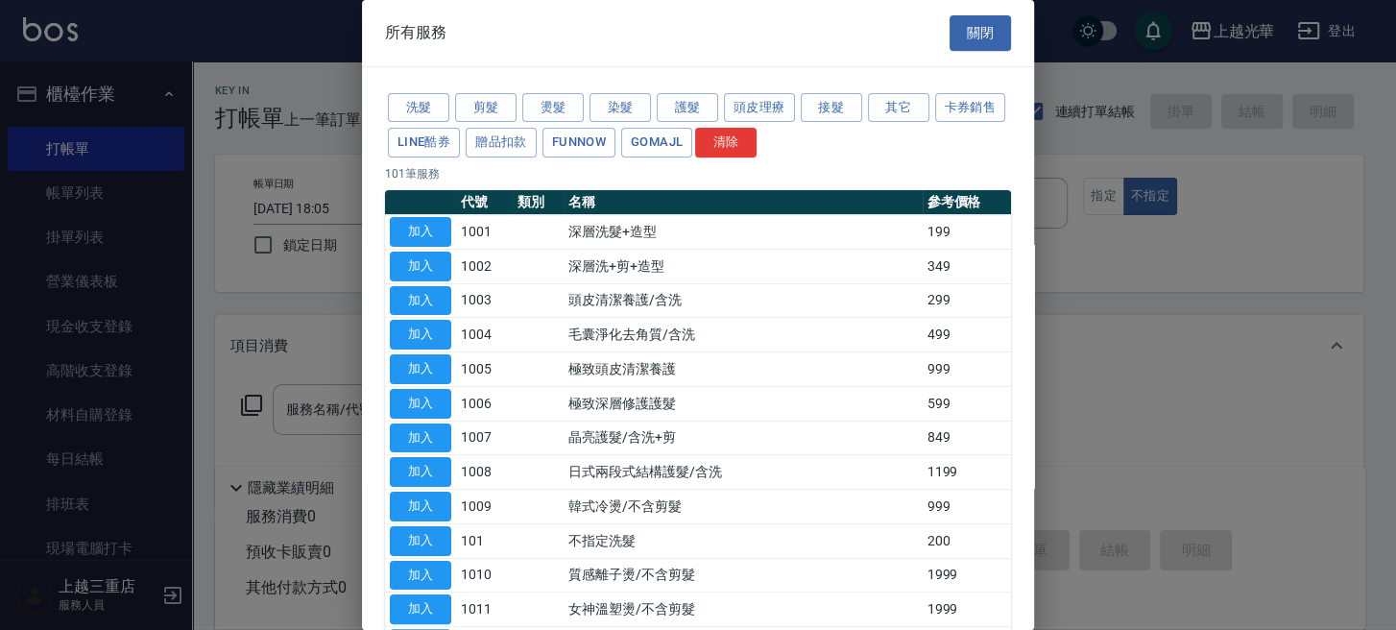
drag, startPoint x: 1127, startPoint y: 244, endPoint x: 883, endPoint y: 167, distance: 255.6
click at [1123, 244] on div at bounding box center [698, 315] width 1396 height 630
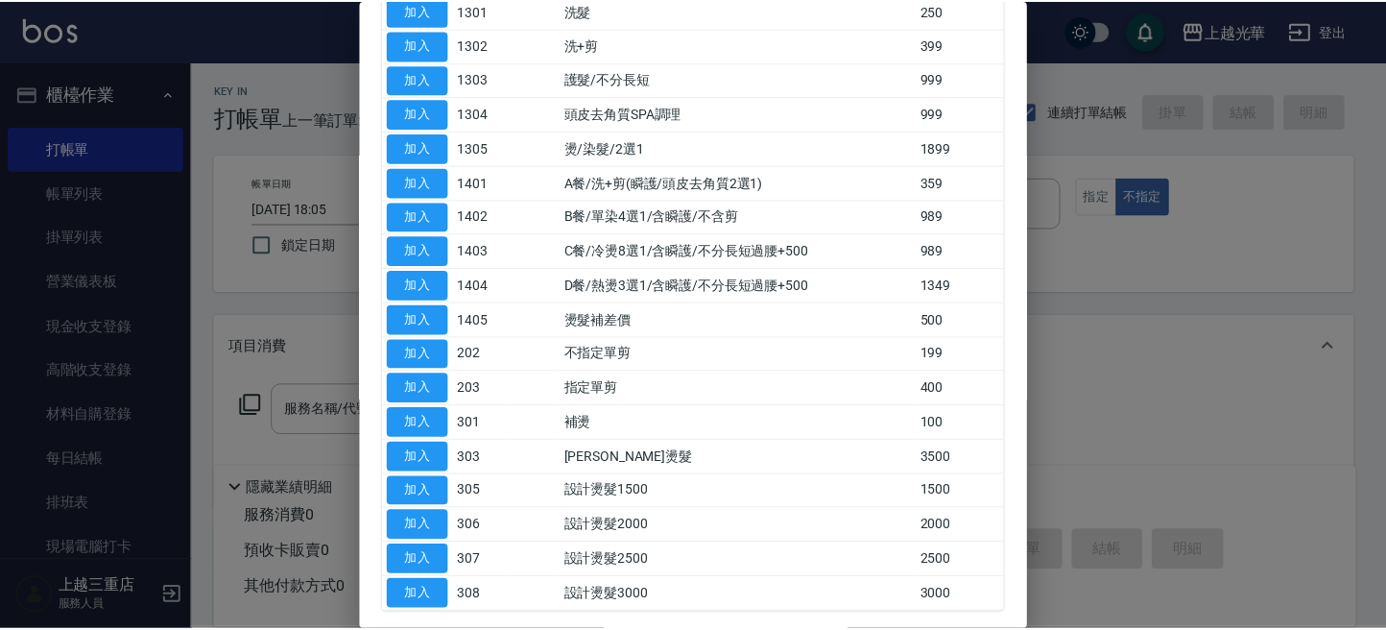
scroll to position [1394, 0]
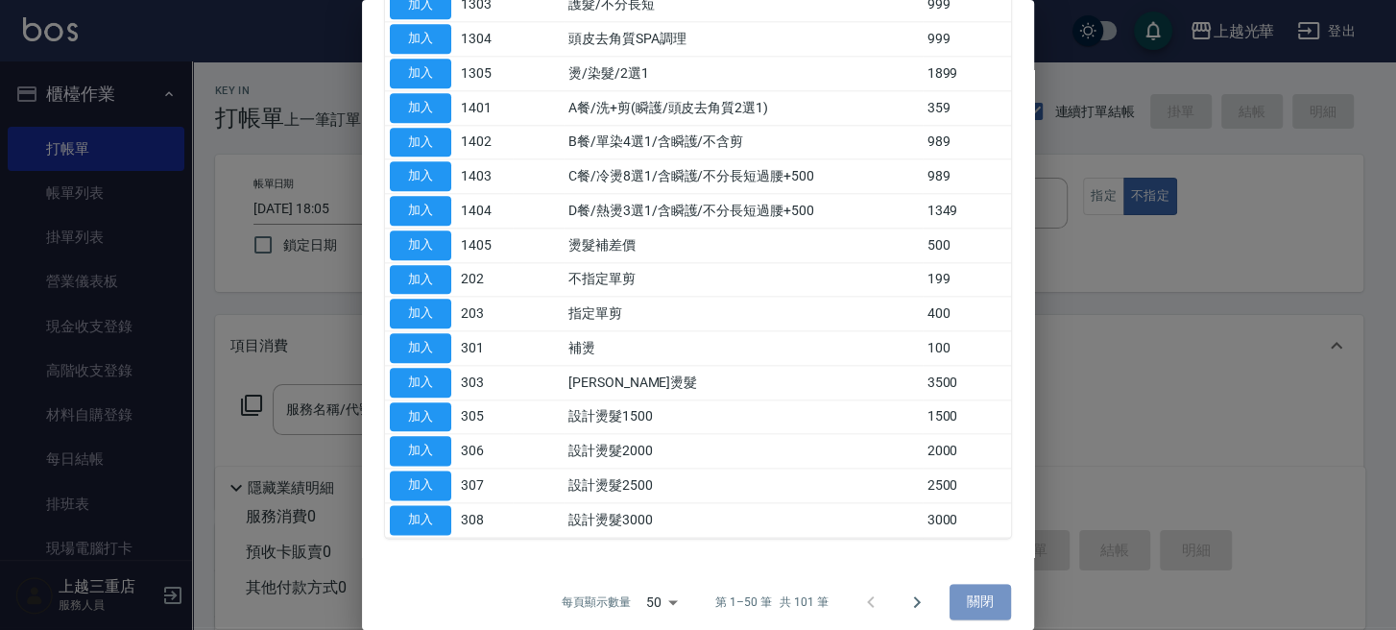
drag, startPoint x: 971, startPoint y: 594, endPoint x: 935, endPoint y: 594, distance: 36.5
click at [949, 594] on button "關閉" at bounding box center [979, 602] width 61 height 36
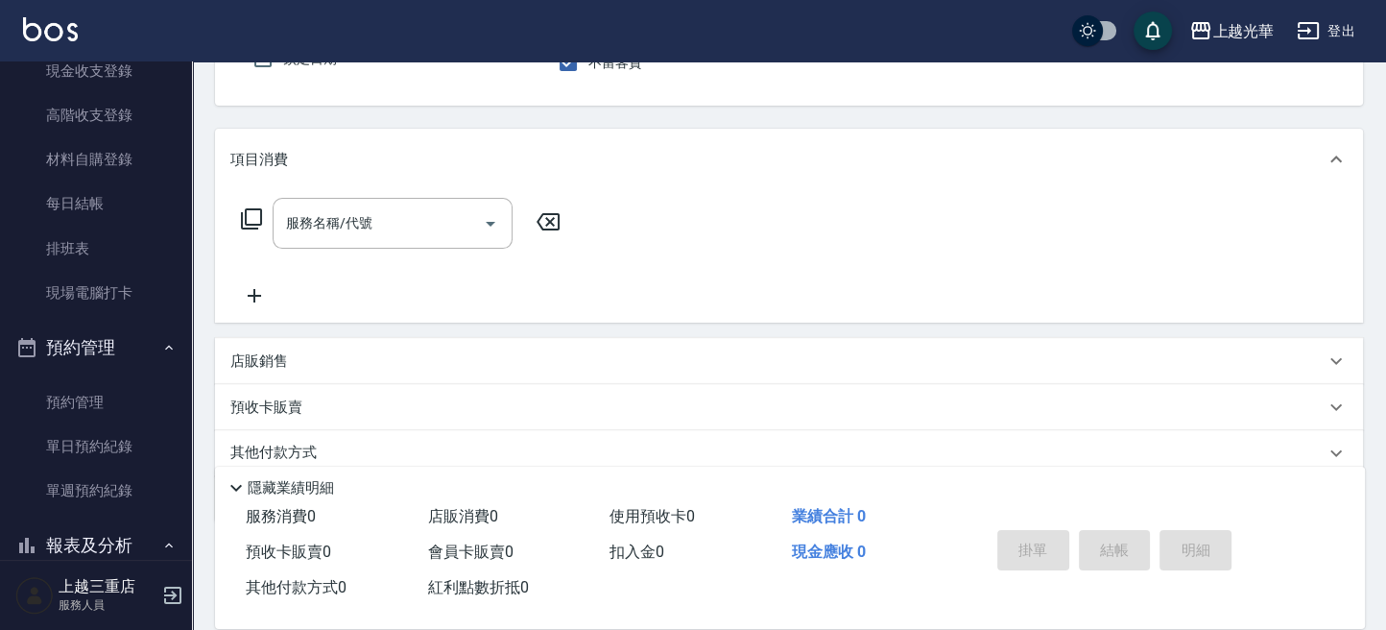
scroll to position [255, 0]
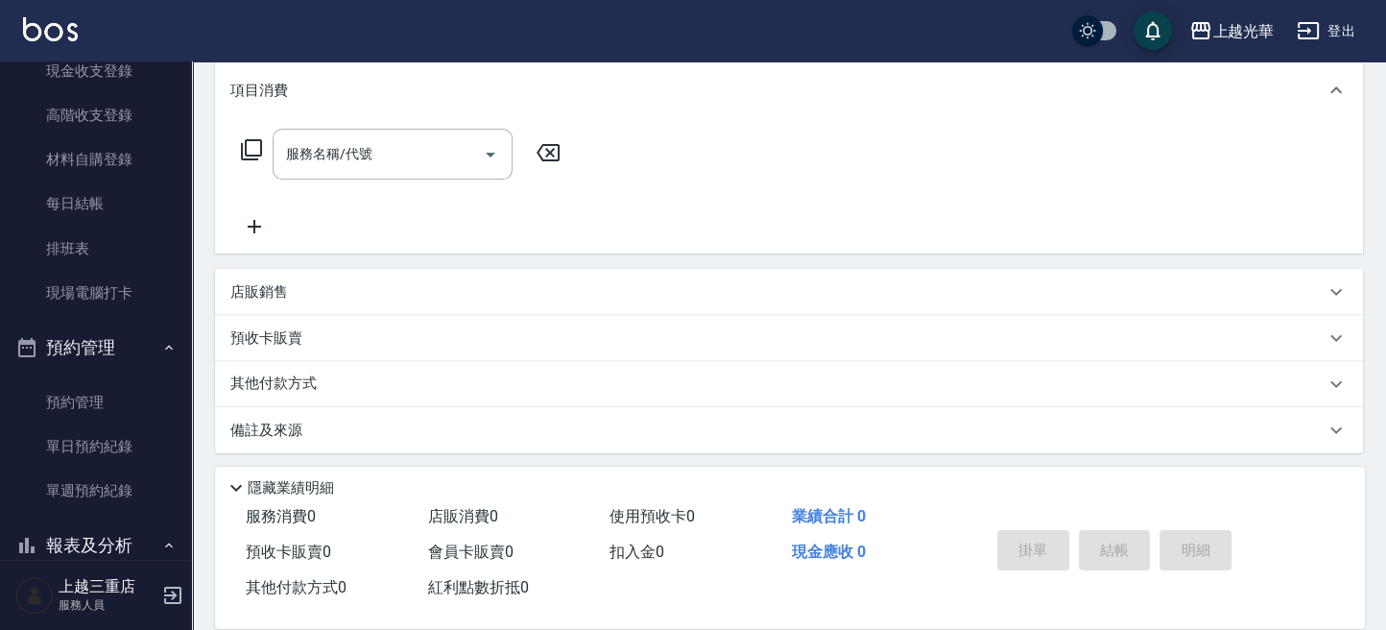
click at [300, 300] on div "店販銷售" at bounding box center [777, 292] width 1094 height 20
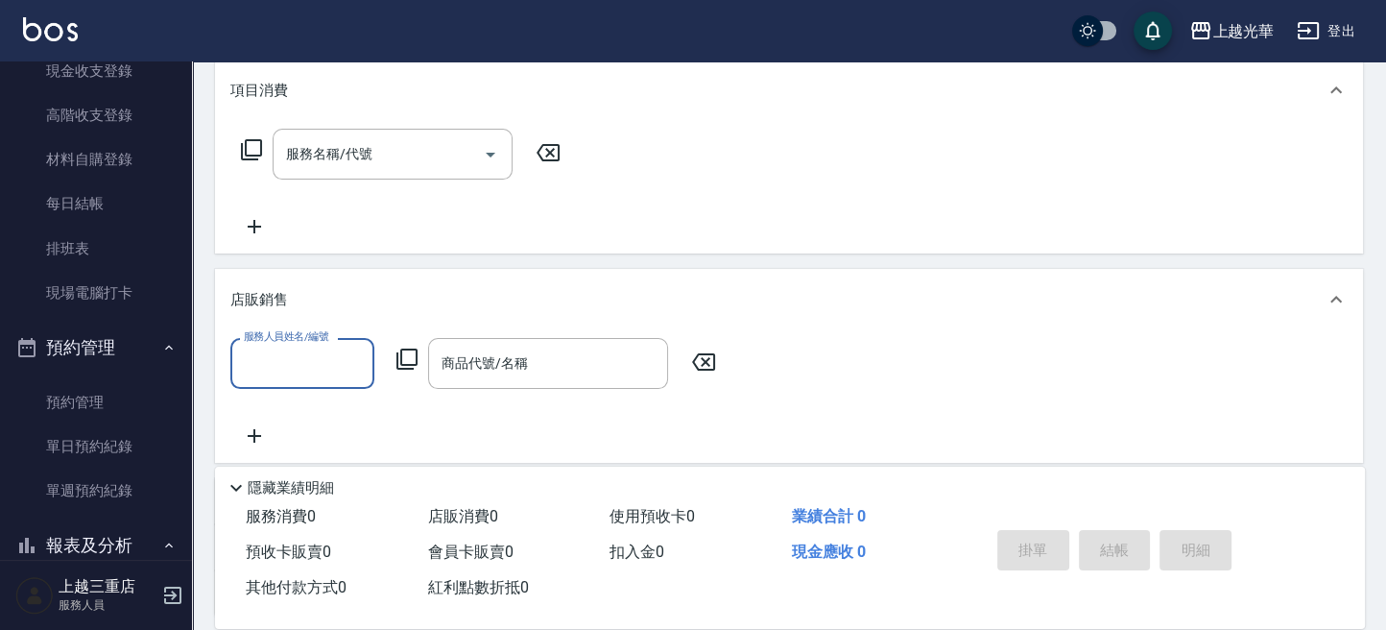
scroll to position [0, 0]
click at [488, 382] on div "商品代號/名稱" at bounding box center [548, 363] width 240 height 51
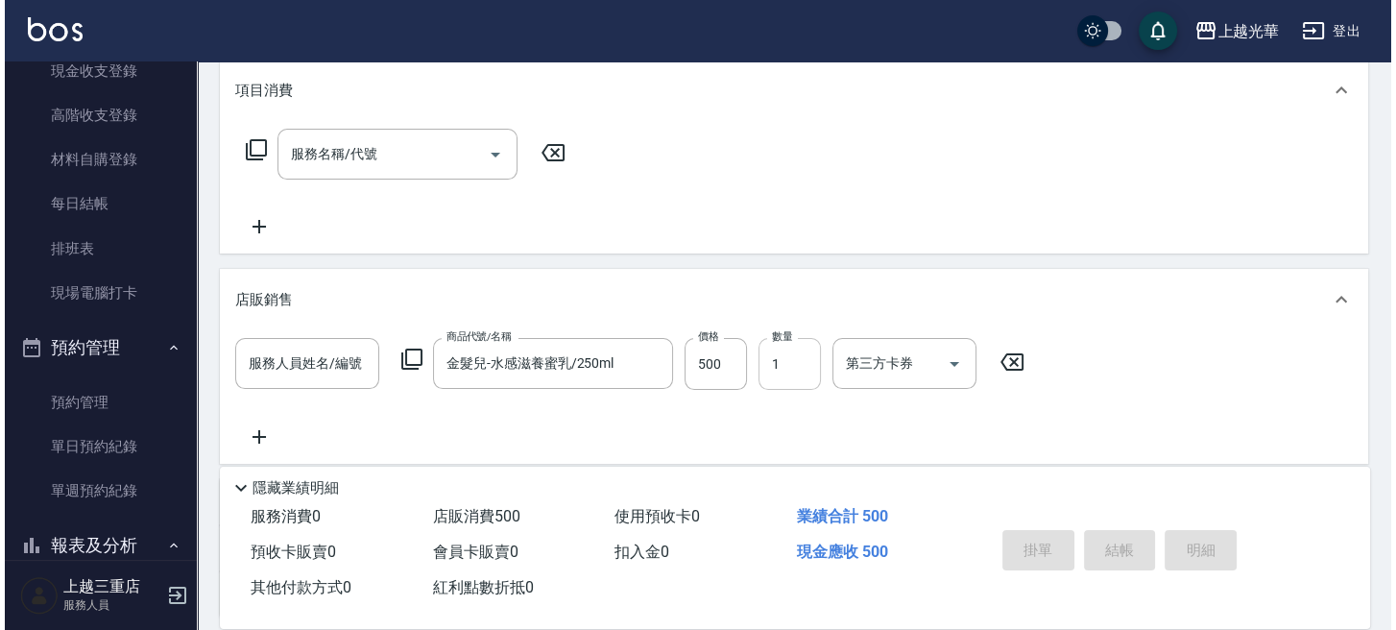
scroll to position [15, 0]
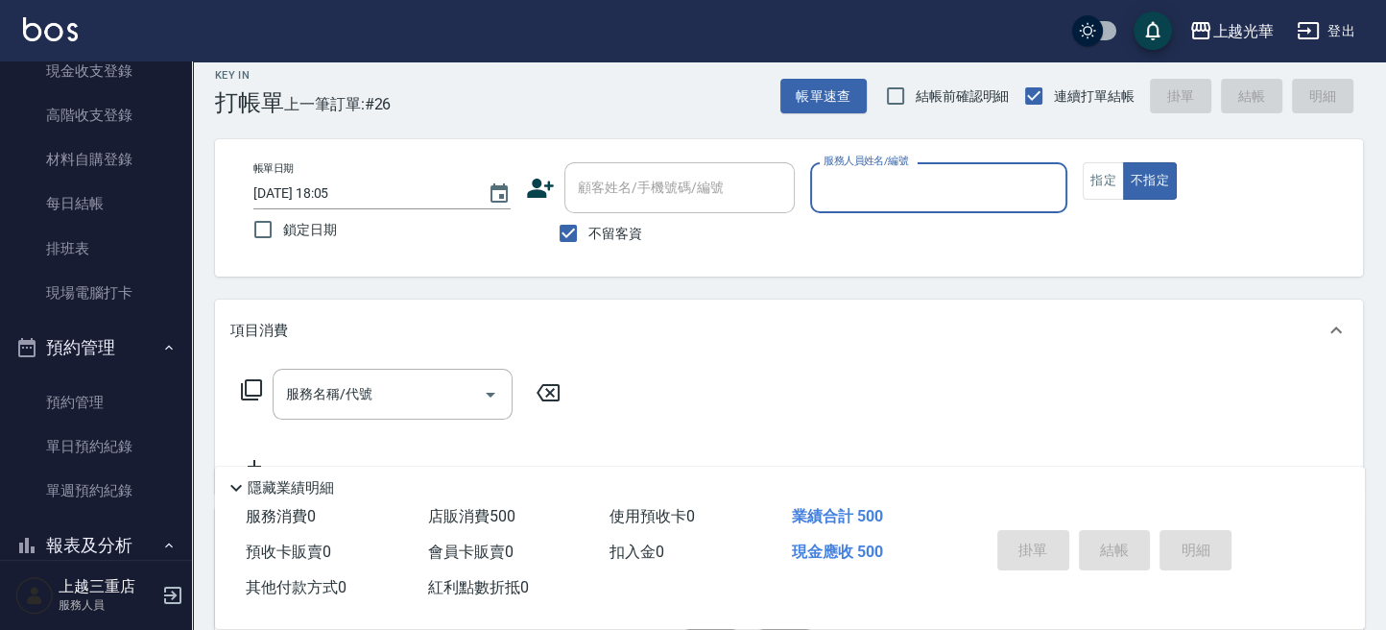
drag, startPoint x: 796, startPoint y: 108, endPoint x: 777, endPoint y: 128, distance: 27.2
click at [785, 119] on div "Key In 打帳單 上一筆訂單:#26 帳單速查 結帳前確認明細 連續打單結帳 掛單 結帳 明細 帳單日期 2025/10/11 18:05 鎖定日期 顧客…" at bounding box center [789, 542] width 1194 height 993
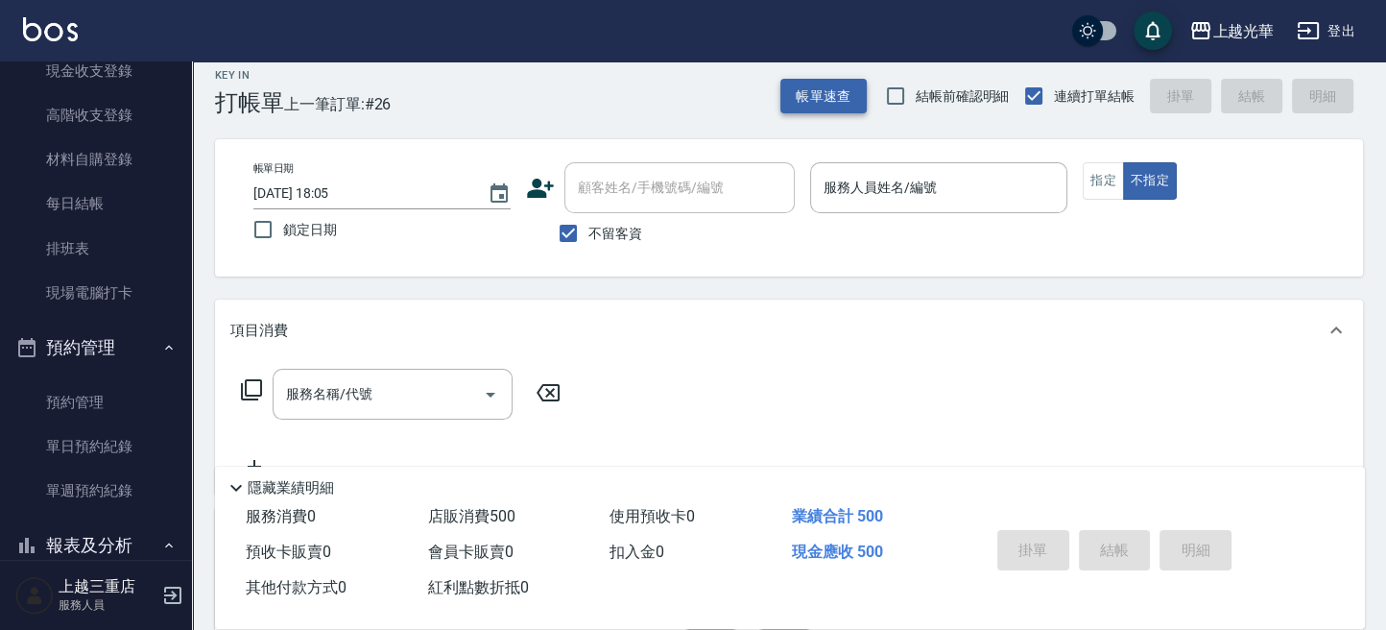
click at [823, 109] on button "帳單速查" at bounding box center [823, 97] width 86 height 36
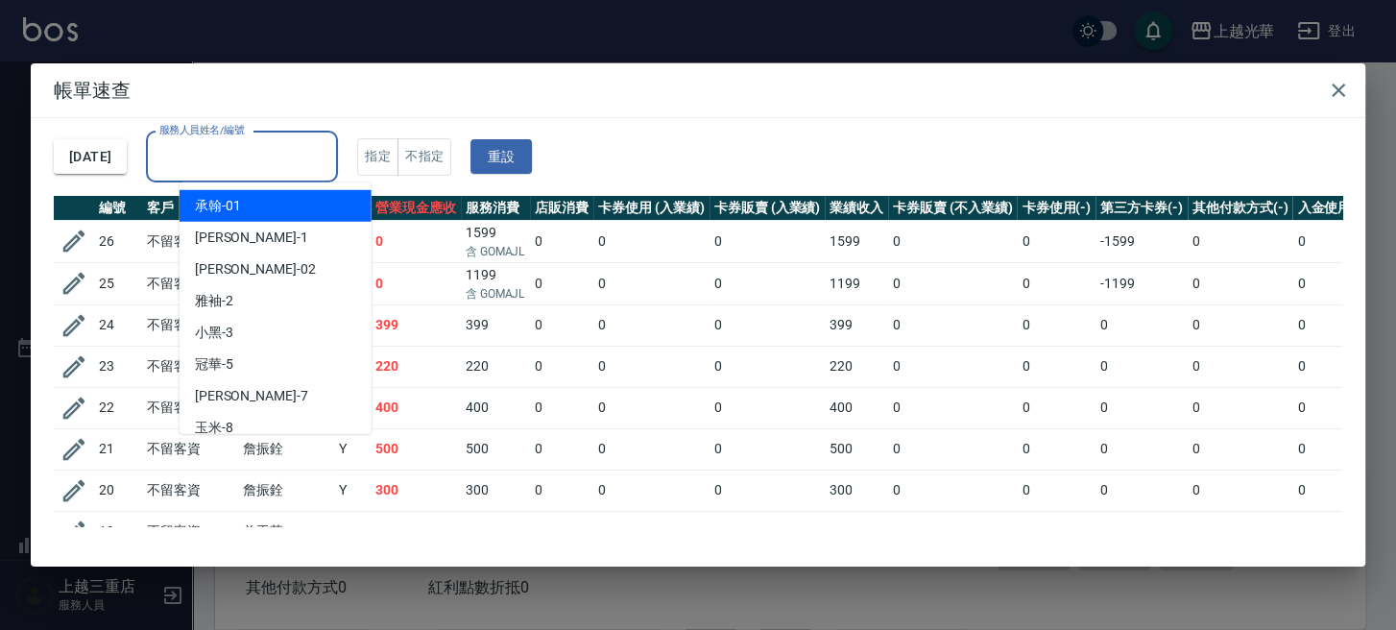
click at [293, 157] on input "服務人員姓名/編號" at bounding box center [242, 157] width 175 height 34
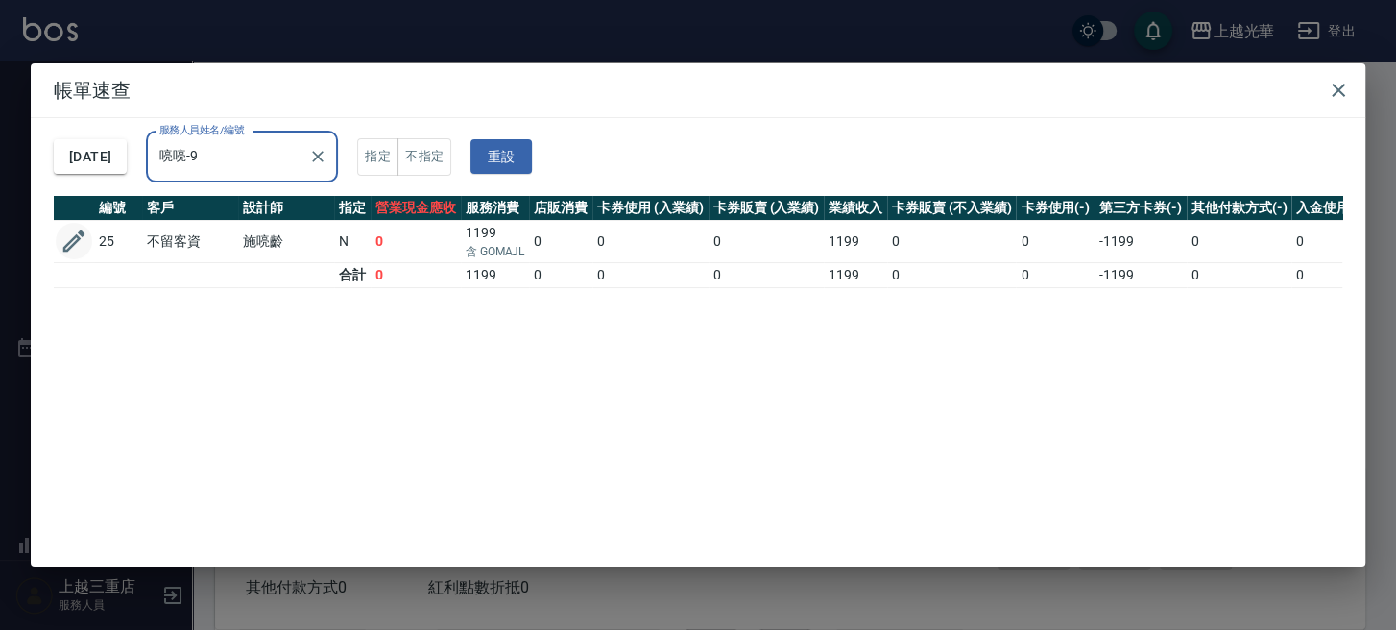
click at [78, 250] on icon "button" at bounding box center [74, 241] width 29 height 29
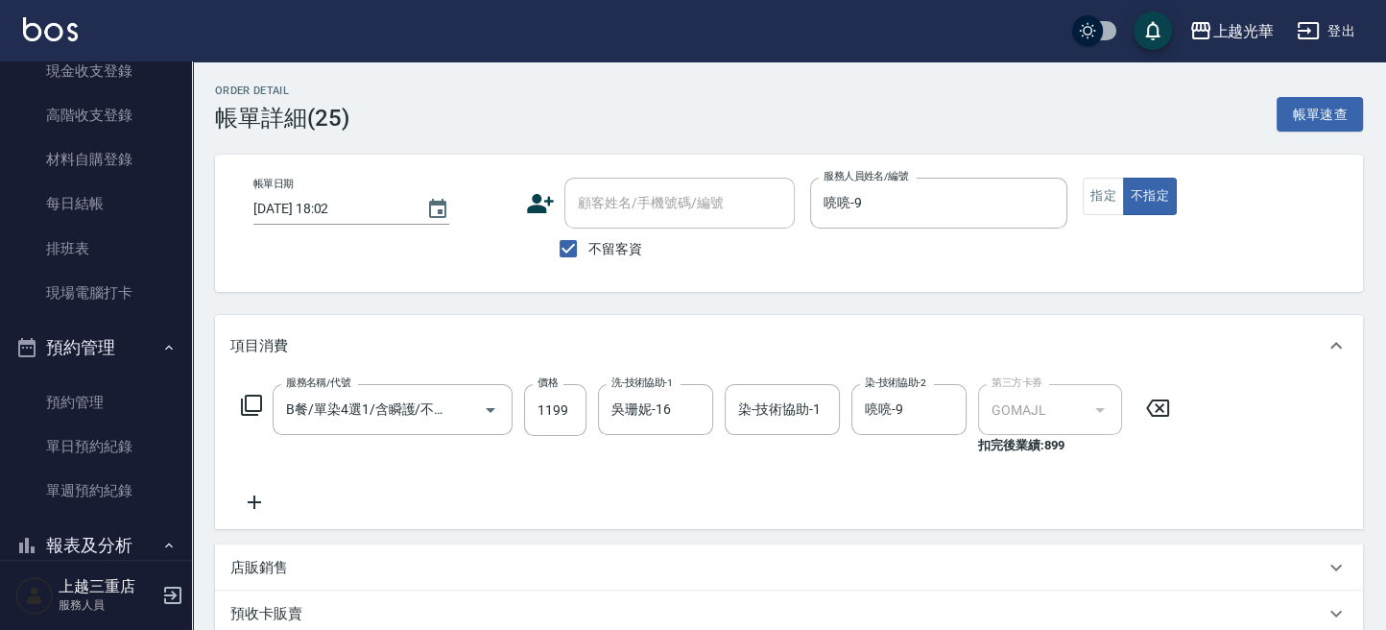
drag, startPoint x: 768, startPoint y: 402, endPoint x: 723, endPoint y: 492, distance: 100.9
click at [770, 410] on input "染-技術協助-1" at bounding box center [782, 410] width 98 height 34
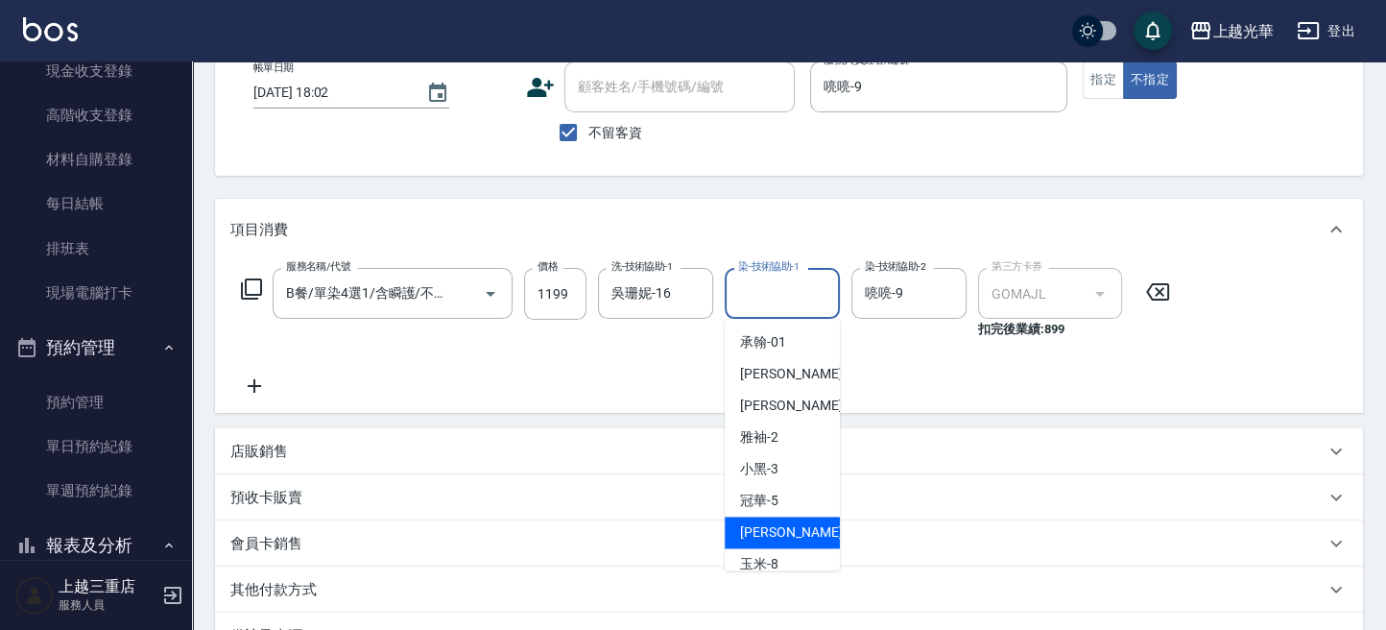
scroll to position [349, 0]
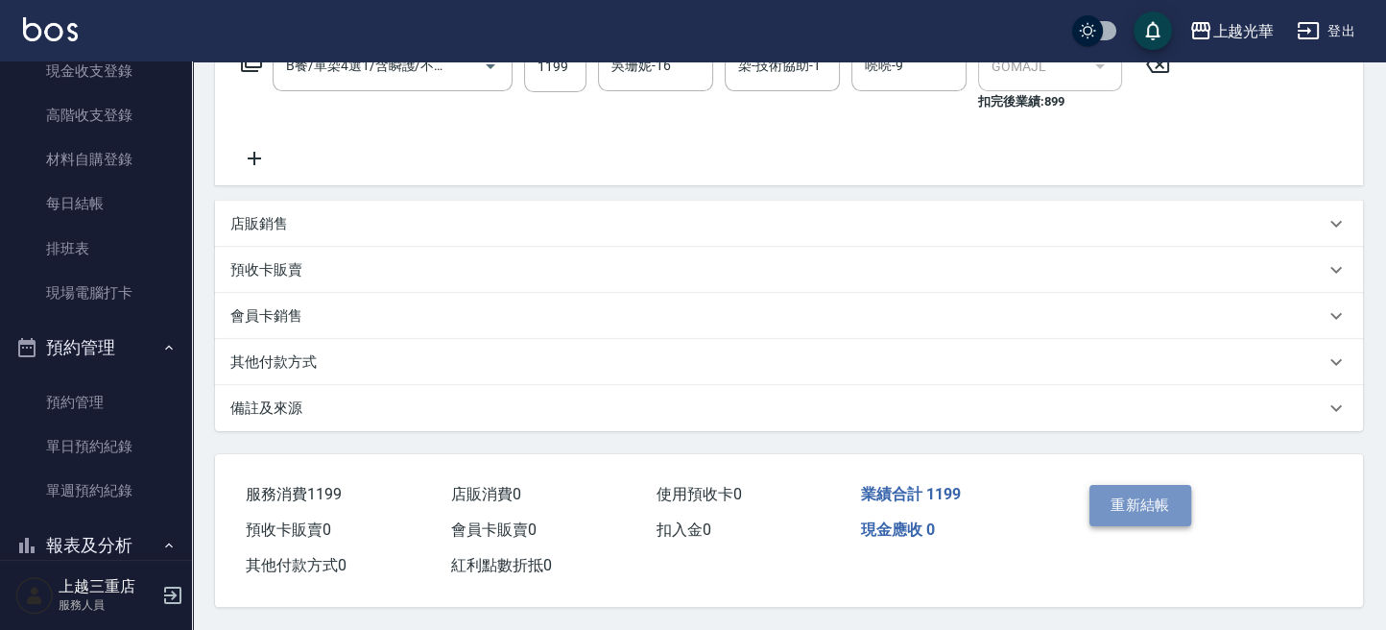
click at [1160, 492] on button "重新結帳" at bounding box center [1141, 505] width 102 height 40
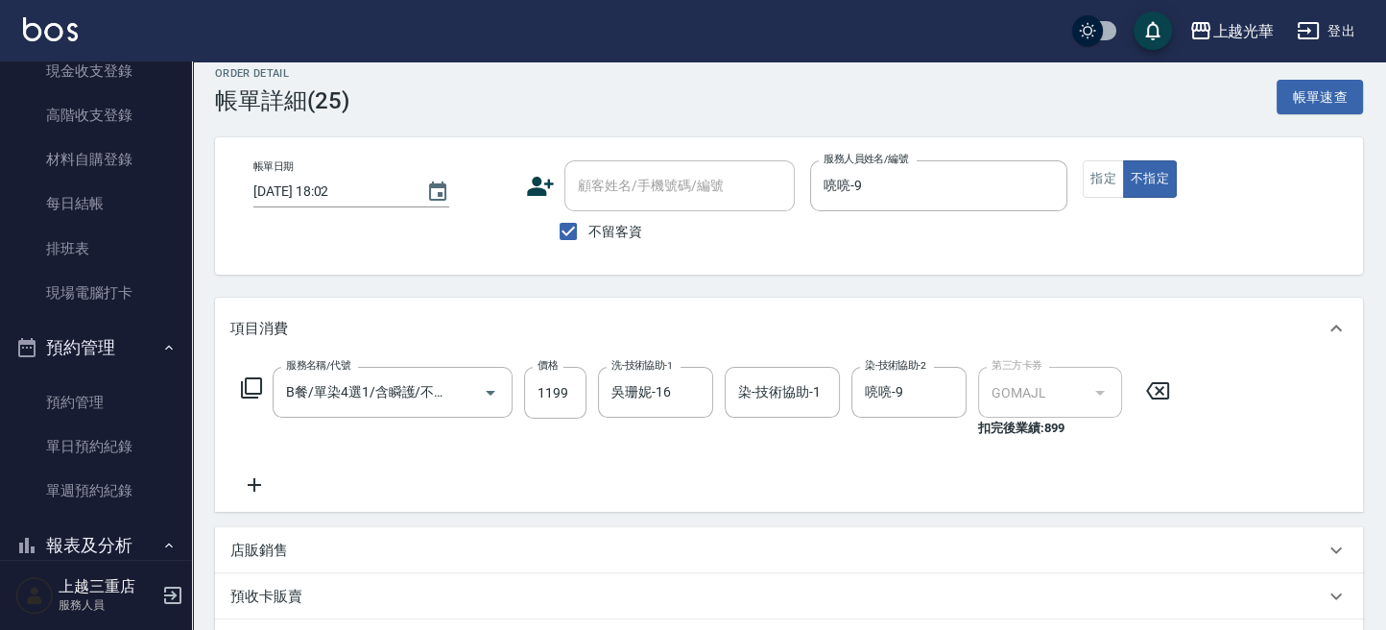
scroll to position [0, 0]
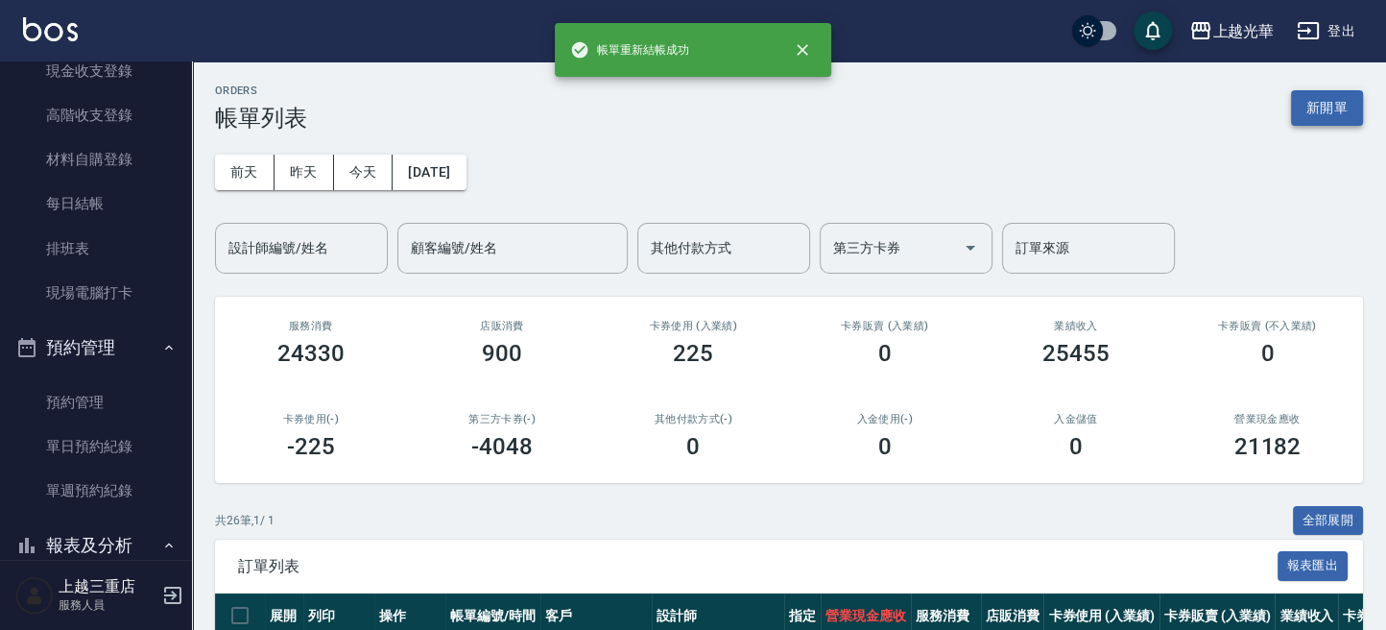
click at [1340, 95] on button "新開單" at bounding box center [1327, 108] width 72 height 36
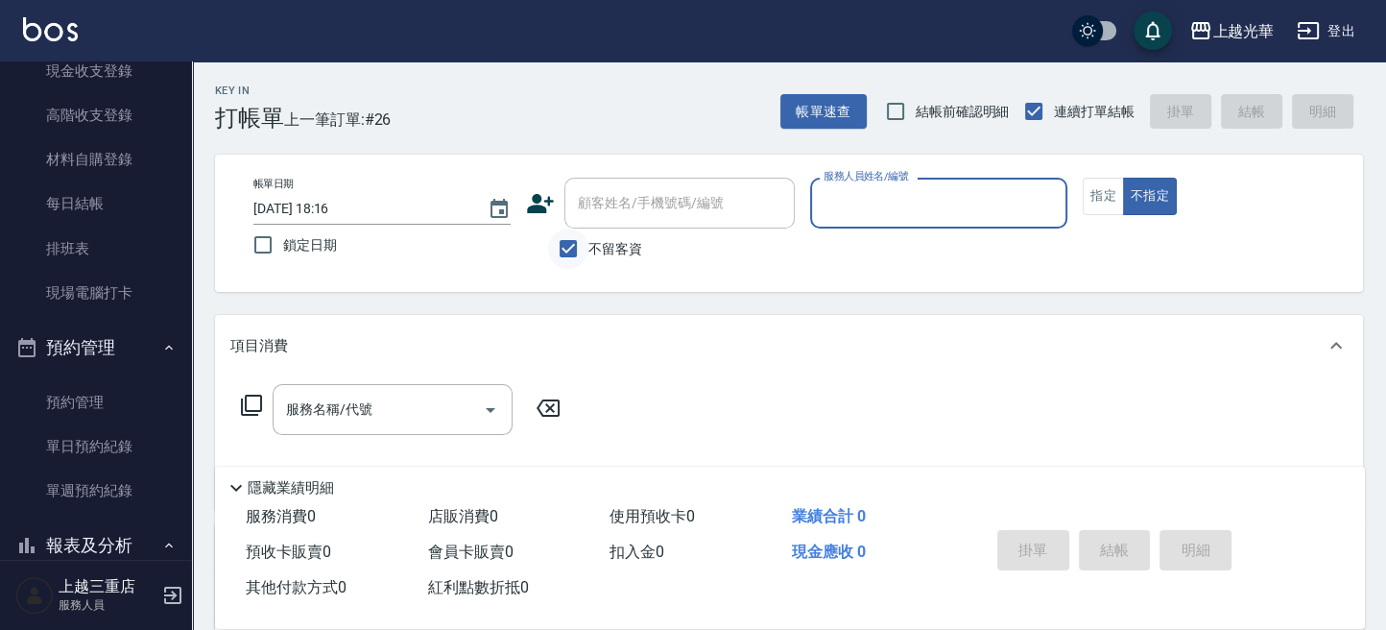
drag, startPoint x: 542, startPoint y: 256, endPoint x: 558, endPoint y: 253, distance: 15.6
click at [558, 253] on div "不留客資" at bounding box center [660, 248] width 269 height 40
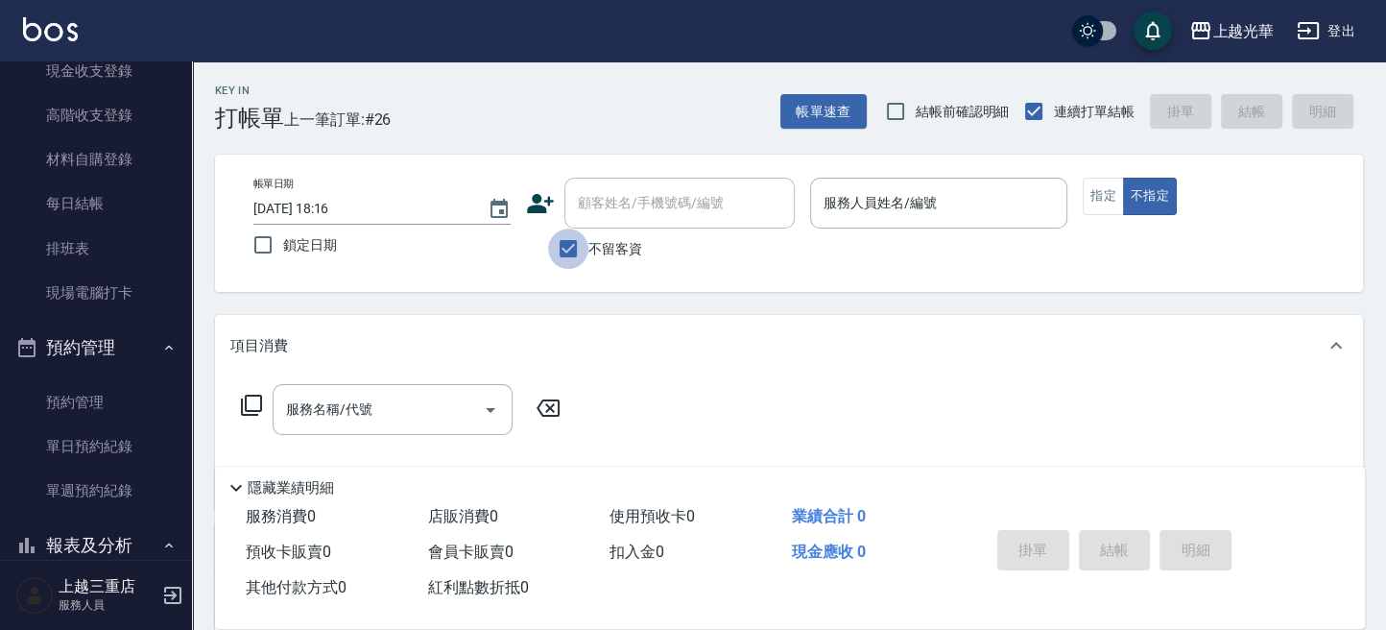
click at [574, 252] on input "不留客資" at bounding box center [568, 248] width 40 height 40
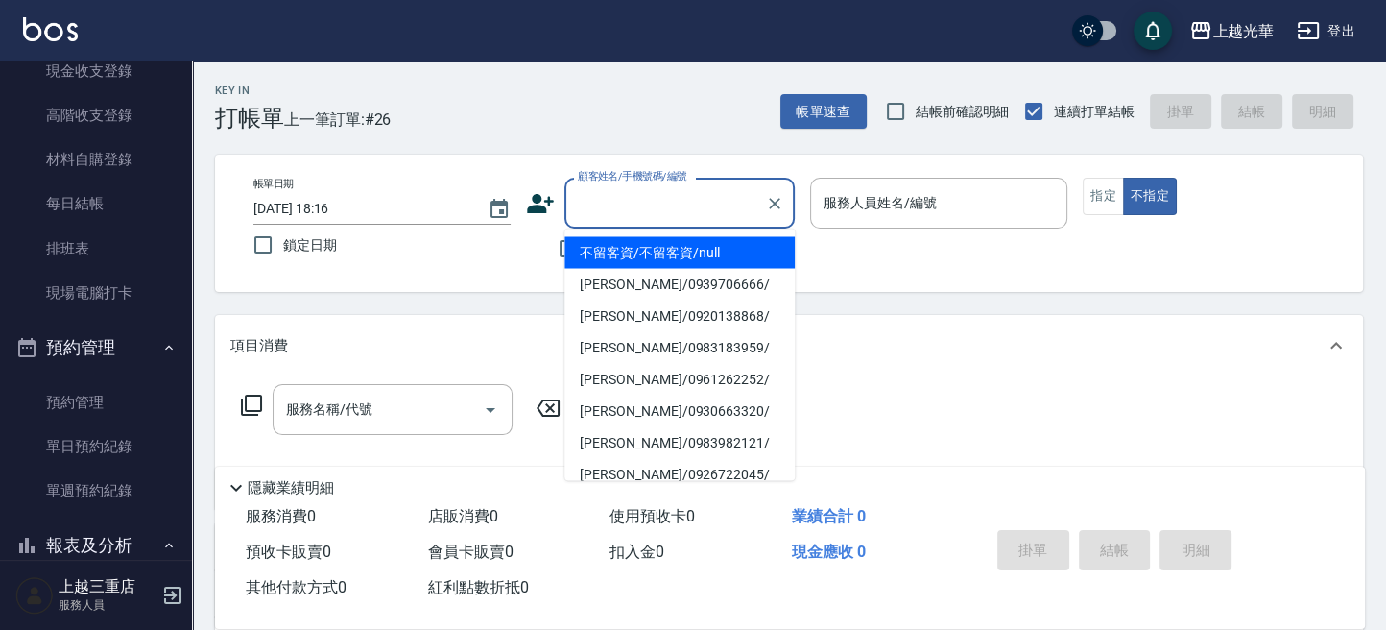
click at [598, 214] on input "顧客姓名/手機號碼/編號" at bounding box center [665, 203] width 184 height 34
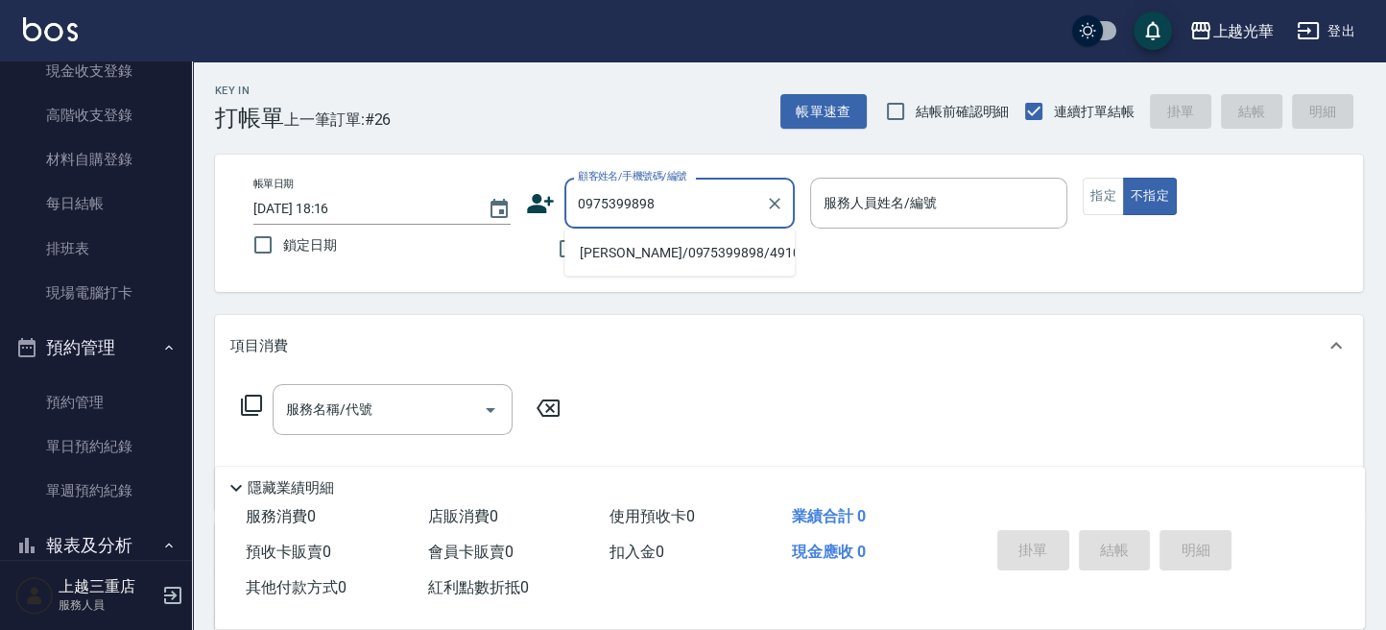
drag, startPoint x: 726, startPoint y: 239, endPoint x: 696, endPoint y: 234, distance: 30.1
click at [722, 238] on li "王宥囷/0975399898/4910" at bounding box center [679, 252] width 230 height 32
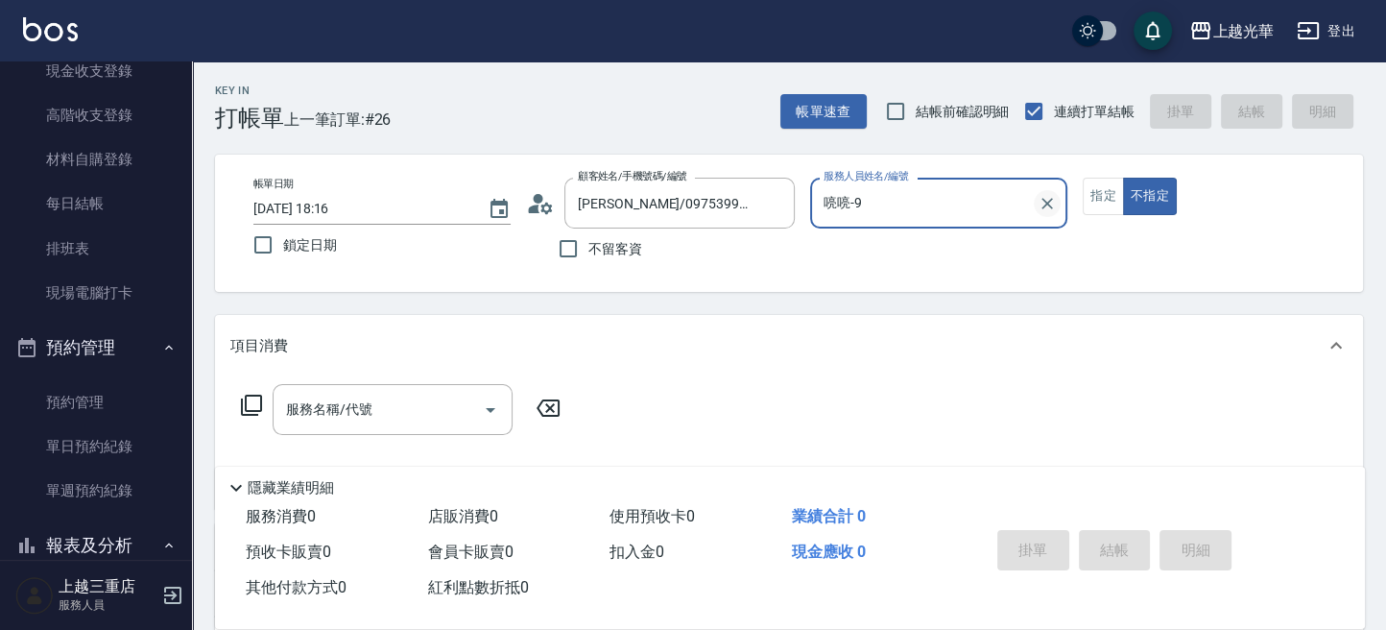
drag, startPoint x: 1088, startPoint y: 202, endPoint x: 1053, endPoint y: 204, distance: 34.6
click at [1087, 202] on button "指定" at bounding box center [1103, 196] width 41 height 37
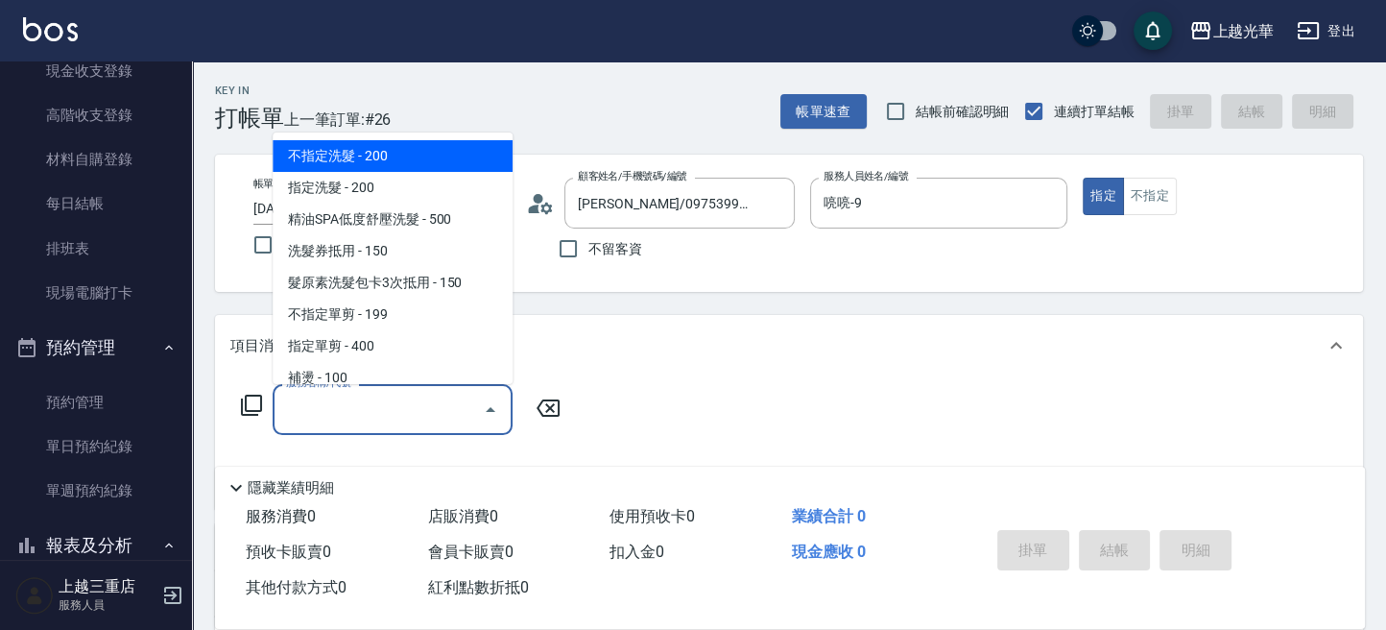
drag, startPoint x: 452, startPoint y: 396, endPoint x: 288, endPoint y: 466, distance: 178.5
click at [449, 397] on input "服務名稱/代號" at bounding box center [378, 410] width 194 height 34
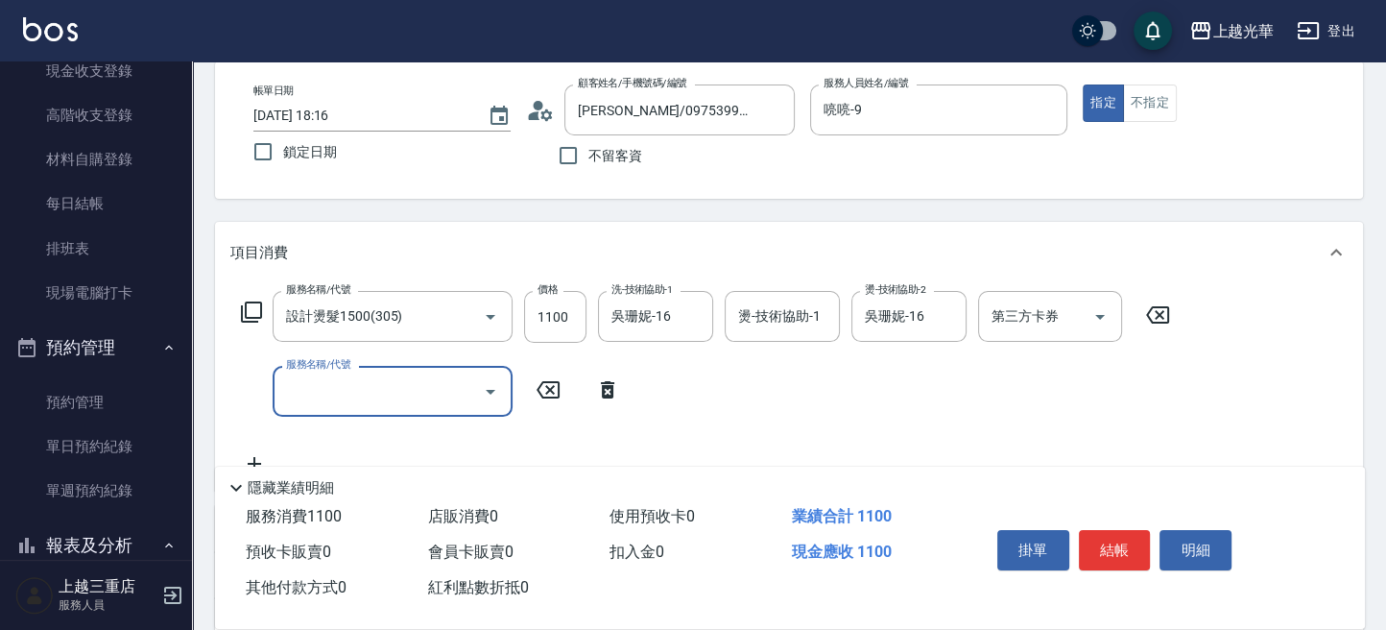
scroll to position [128, 0]
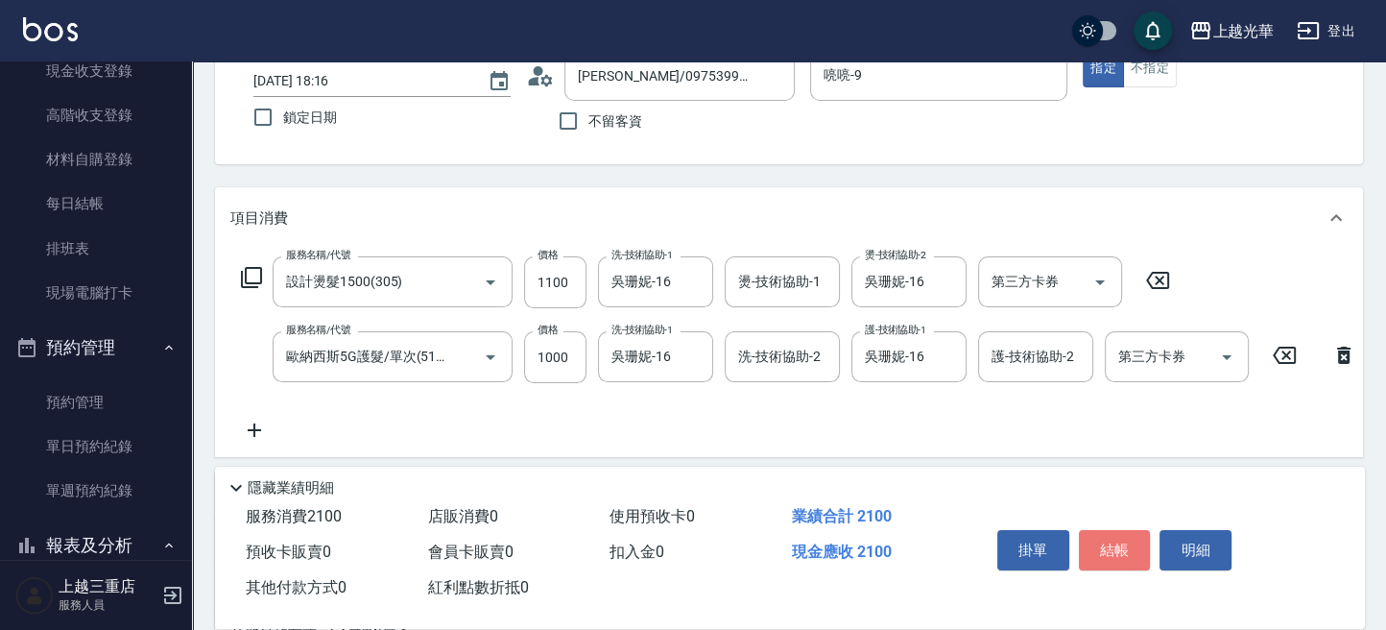
click at [1121, 550] on button "結帳" at bounding box center [1115, 550] width 72 height 40
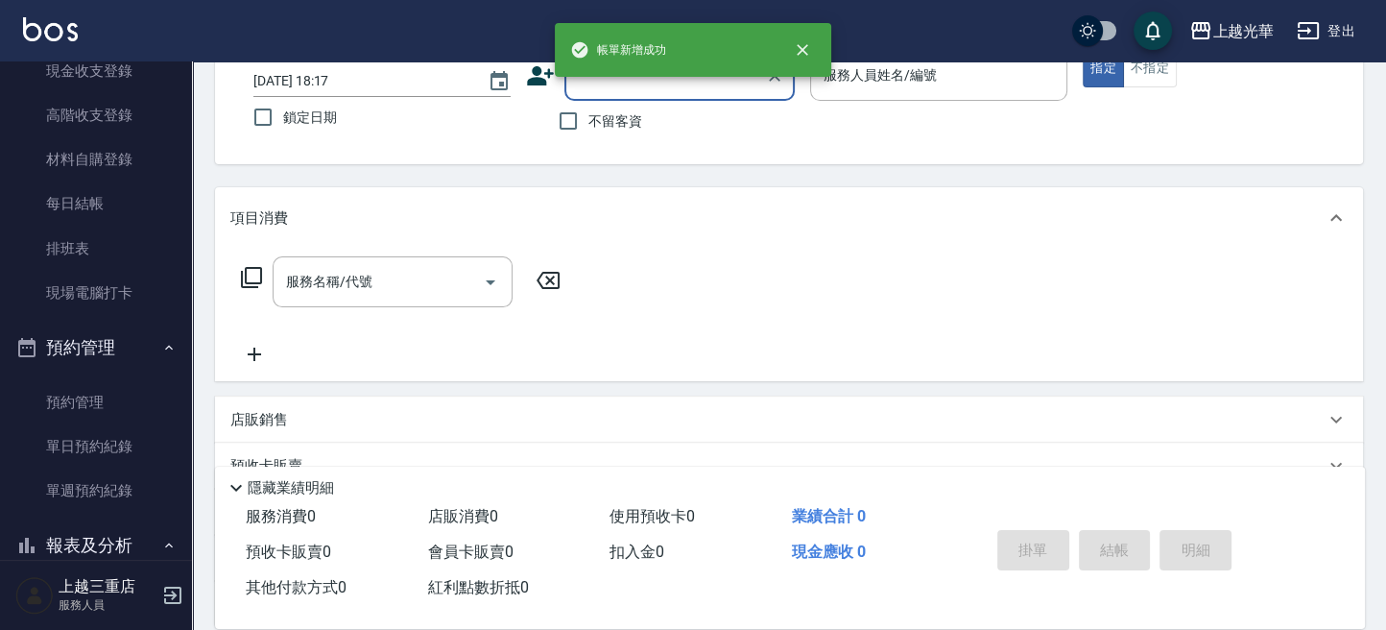
click at [628, 78] on input "顧客姓名/手機號碼/編號" at bounding box center [665, 76] width 184 height 34
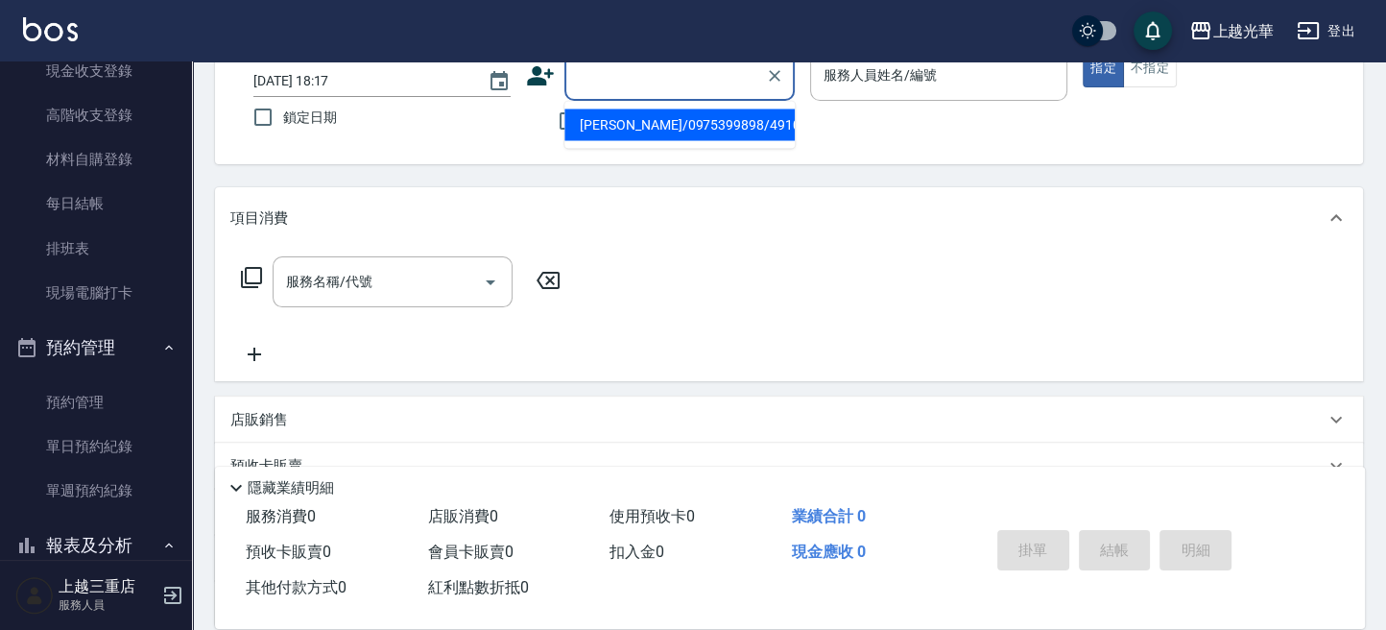
click at [617, 120] on li "王宥囷/0975399898/4910" at bounding box center [679, 124] width 230 height 32
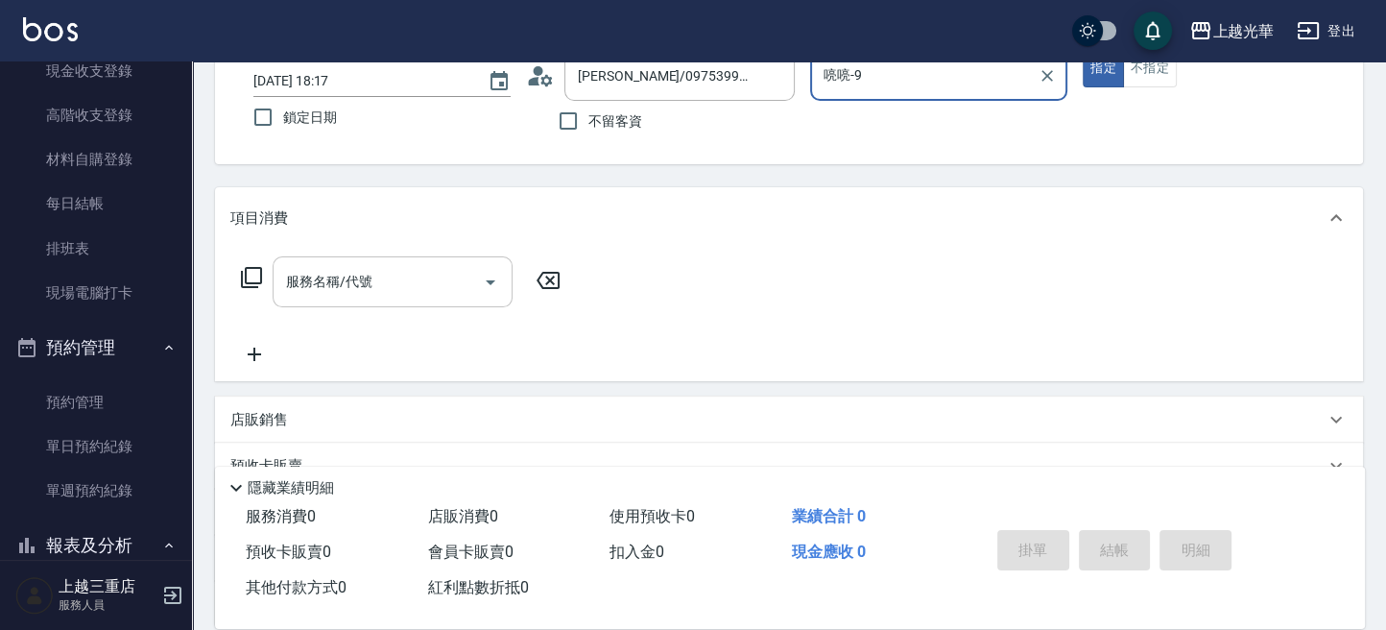
drag, startPoint x: 386, startPoint y: 279, endPoint x: 402, endPoint y: 258, distance: 26.7
click at [359, 263] on div "服務名稱/代號 服務名稱/代號" at bounding box center [393, 281] width 240 height 51
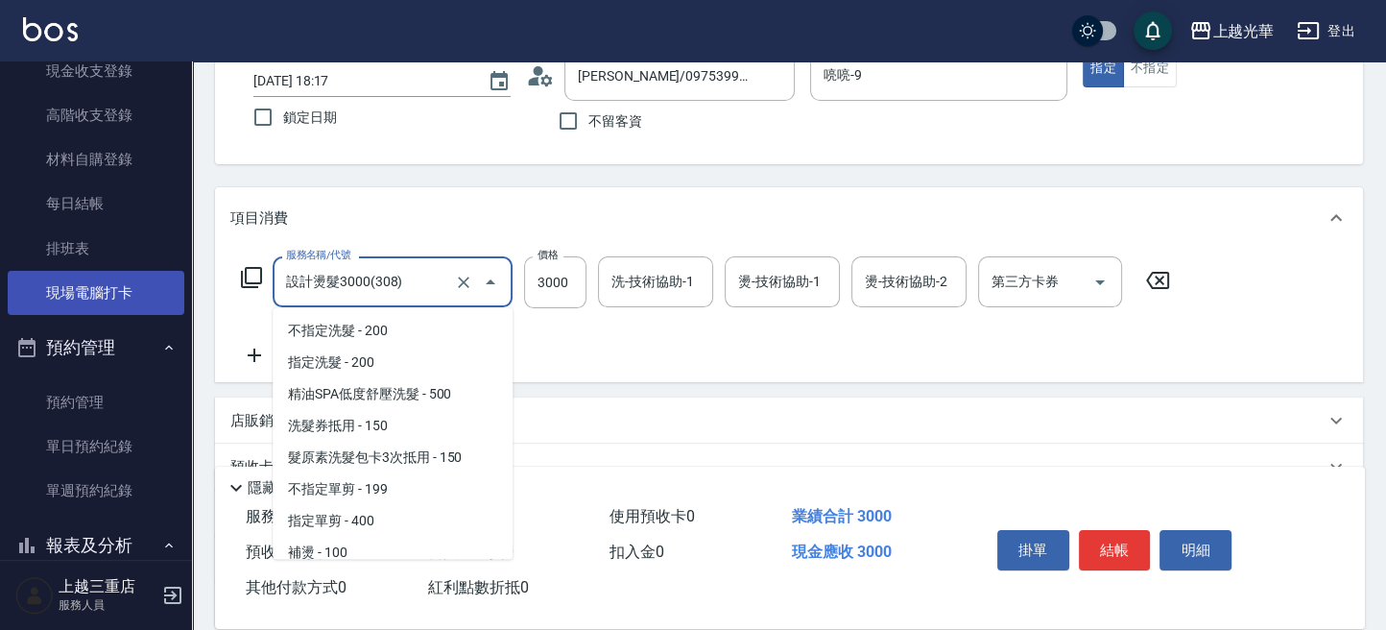
scroll to position [168, 0]
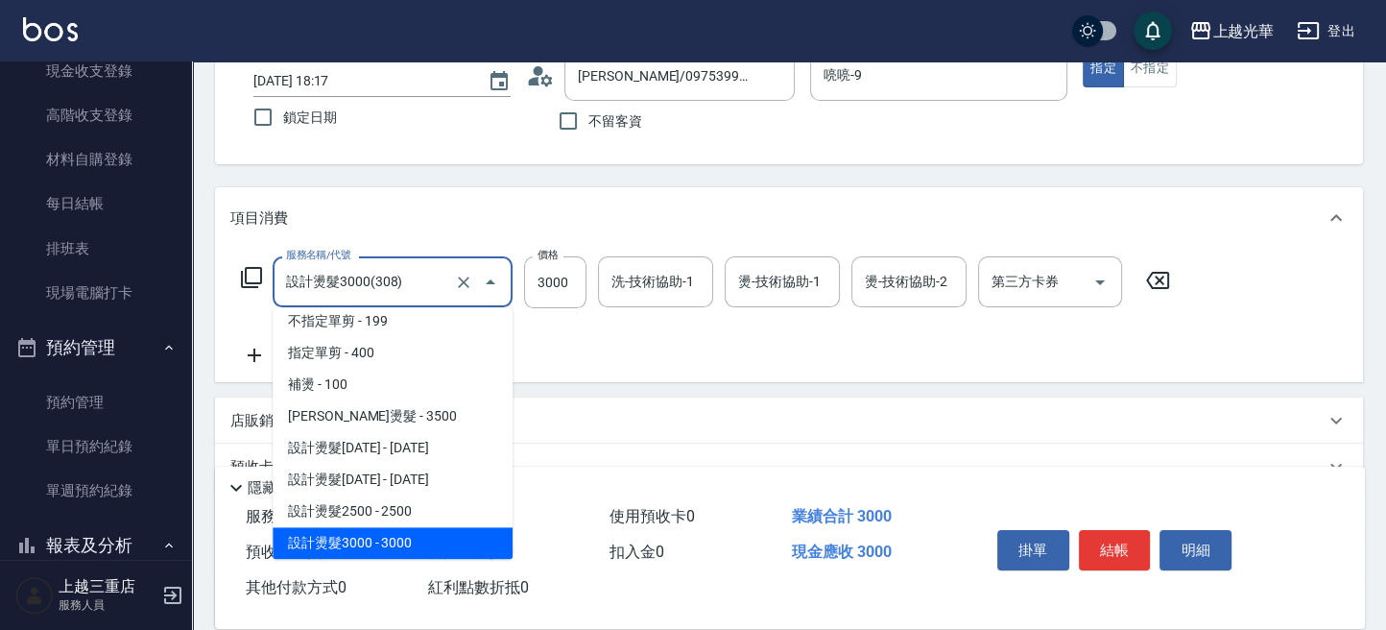
drag, startPoint x: 425, startPoint y: 277, endPoint x: 211, endPoint y: 243, distance: 216.8
click at [178, 274] on div "上越光華 登出 櫃檯作業 打帳單 帳單列表 掛單列表 營業儀表板 現金收支登錄 高階收支登錄 材料自購登錄 每日結帳 排班表 現場電腦打卡 預約管理 預約管理…" at bounding box center [693, 340] width 1386 height 937
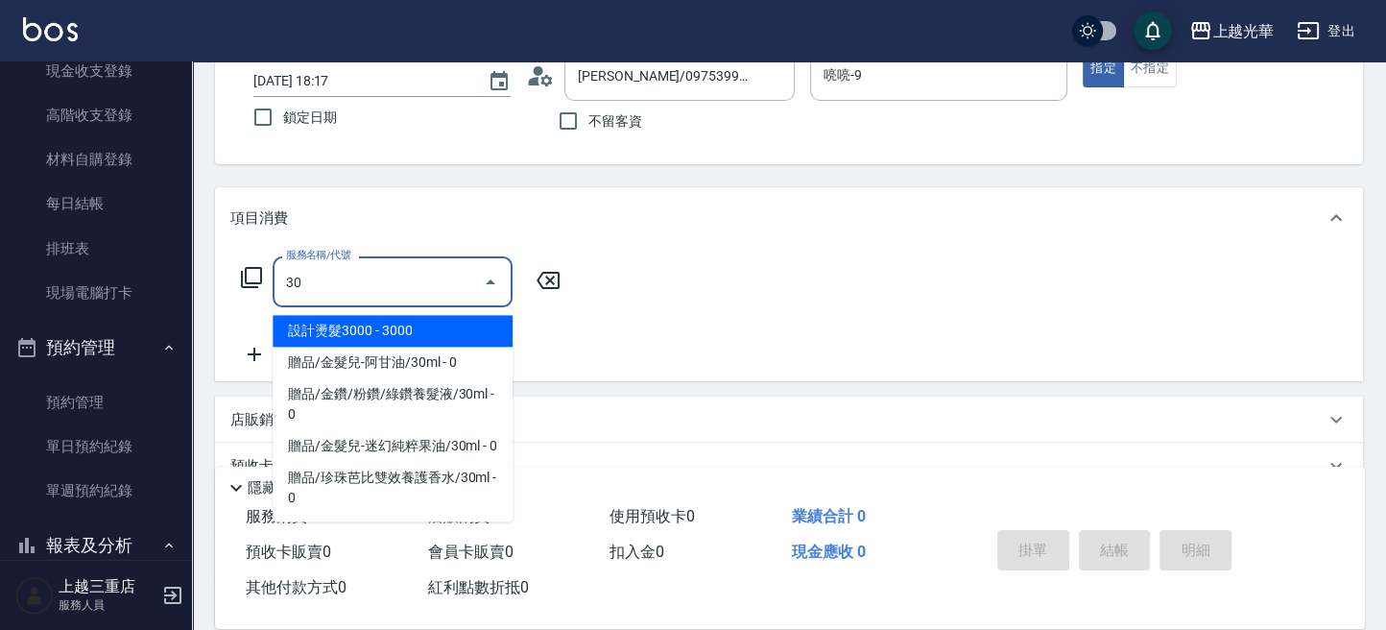
scroll to position [0, 0]
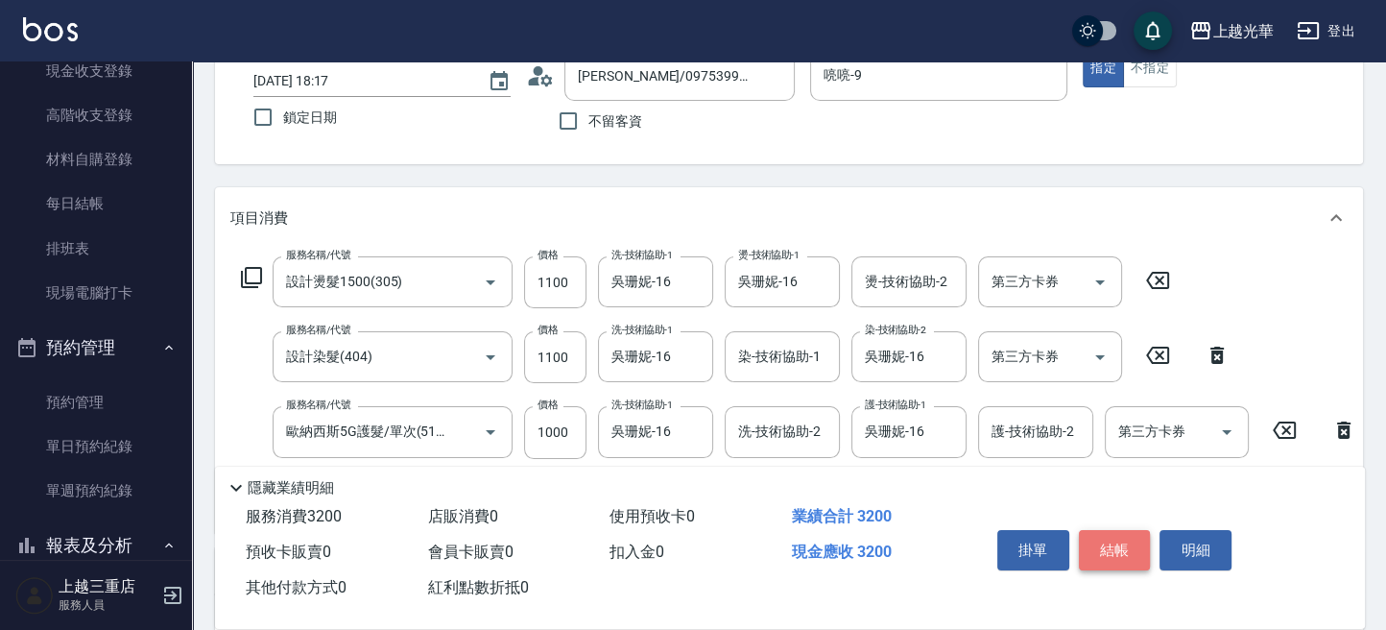
click at [1139, 539] on button "結帳" at bounding box center [1115, 550] width 72 height 40
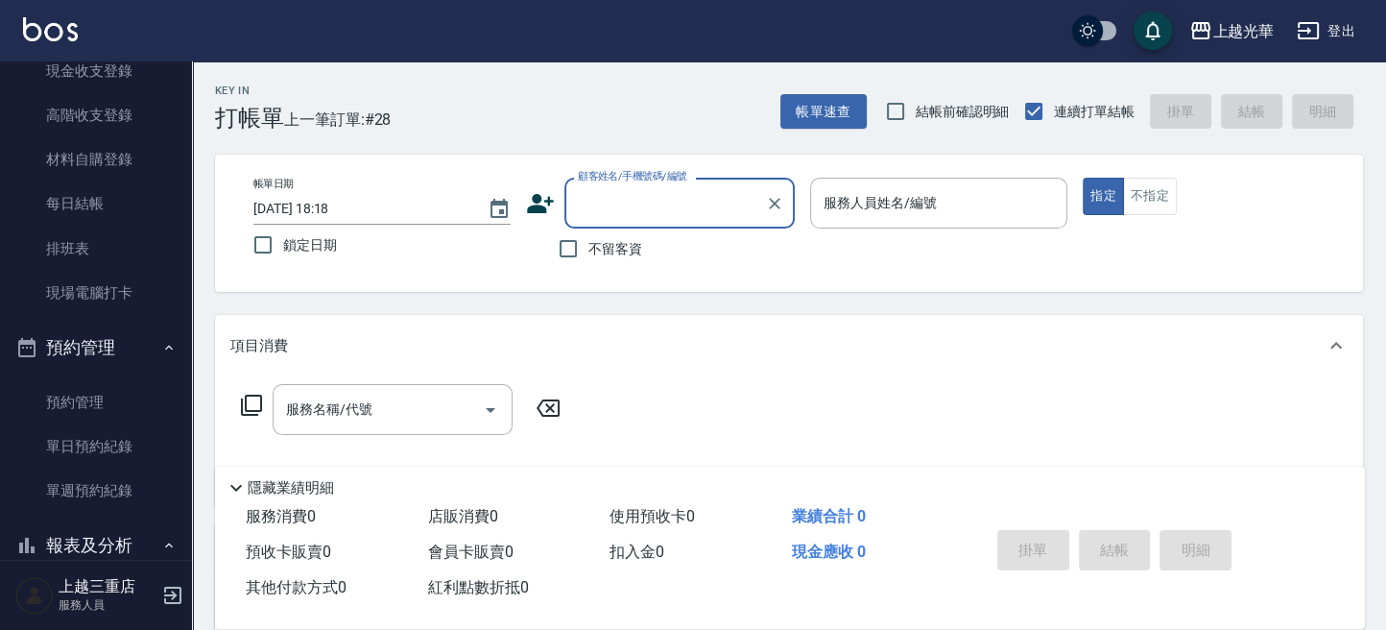
click at [546, 204] on icon at bounding box center [540, 203] width 29 height 29
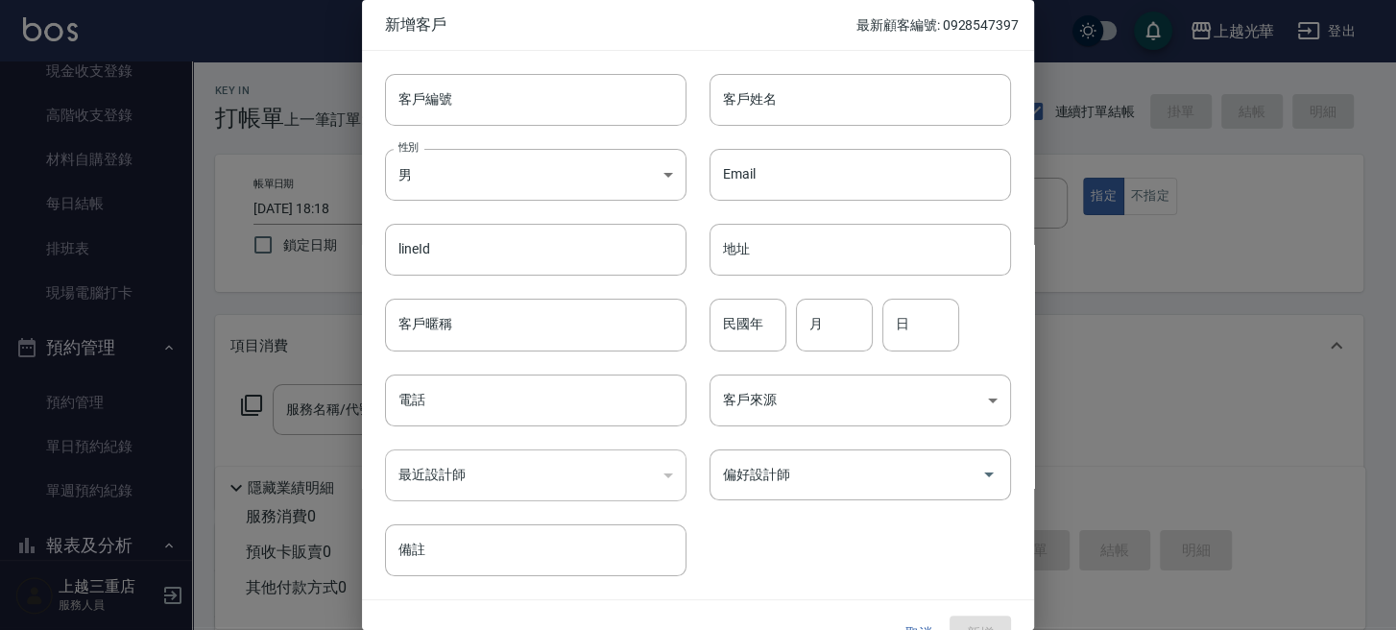
drag, startPoint x: 779, startPoint y: 84, endPoint x: 1075, endPoint y: 105, distance: 297.3
click at [792, 94] on input "客戶姓名" at bounding box center [859, 100] width 301 height 52
click at [494, 189] on body "上越光華 登出 櫃檯作業 打帳單 帳單列表 掛單列表 營業儀表板 現金收支登錄 高階收支登錄 材料自購登錄 每日結帳 排班表 現場電腦打卡 預約管理 預約管理…" at bounding box center [698, 468] width 1396 height 936
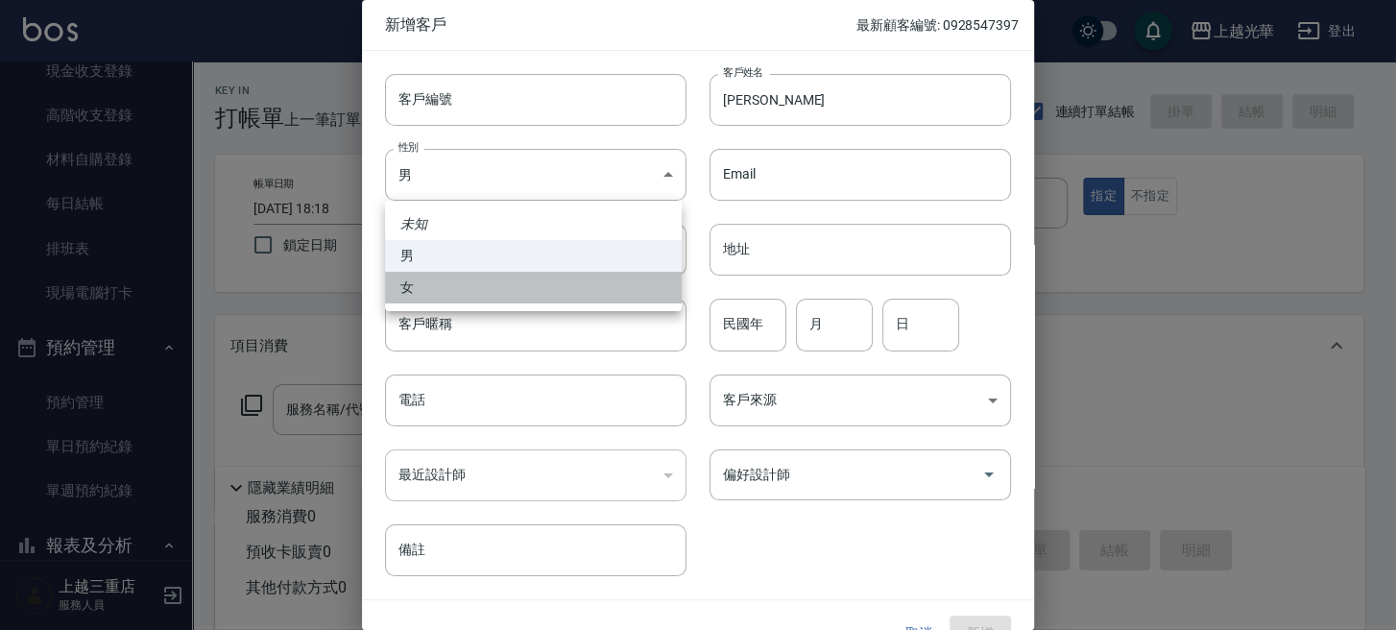
click at [494, 293] on li "女" at bounding box center [533, 288] width 297 height 32
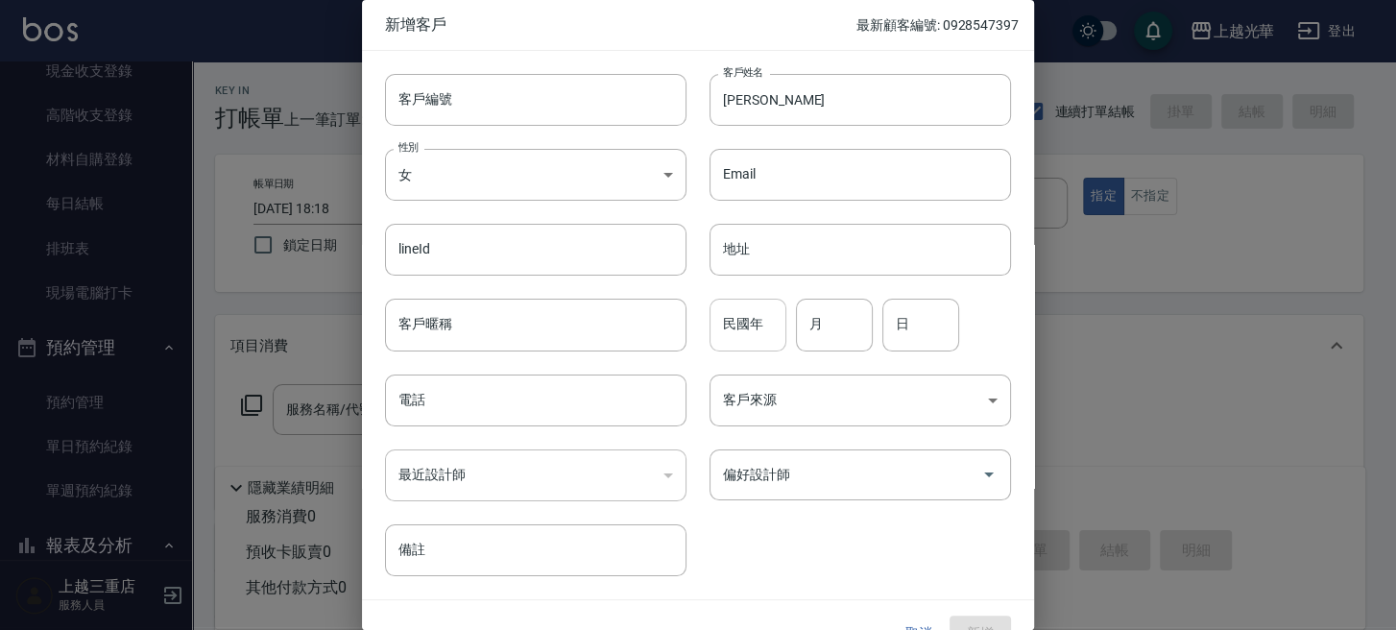
click at [745, 344] on input "民國年" at bounding box center [747, 325] width 77 height 52
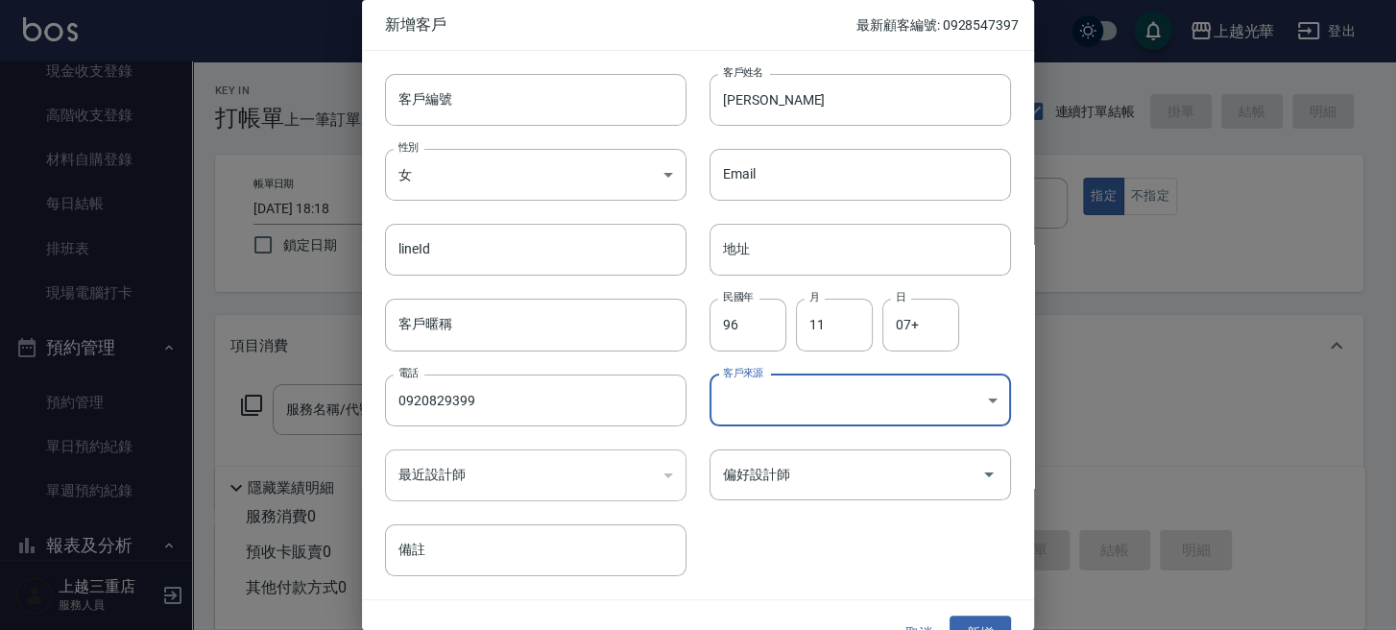
click at [755, 400] on body "上越光華 登出 櫃檯作業 打帳單 帳單列表 掛單列表 營業儀表板 現金收支登錄 高階收支登錄 材料自購登錄 每日結帳 排班表 現場電腦打卡 預約管理 預約管理…" at bounding box center [698, 468] width 1396 height 936
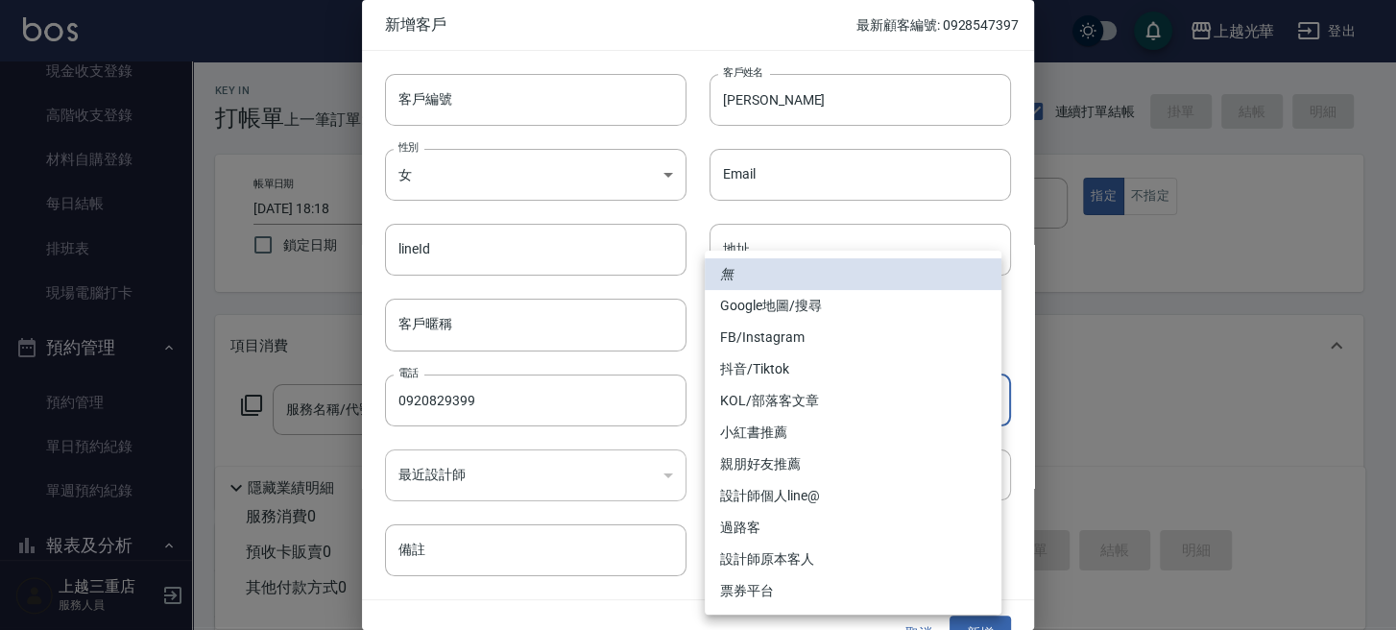
click at [741, 342] on li "FB/Instagram" at bounding box center [853, 338] width 297 height 32
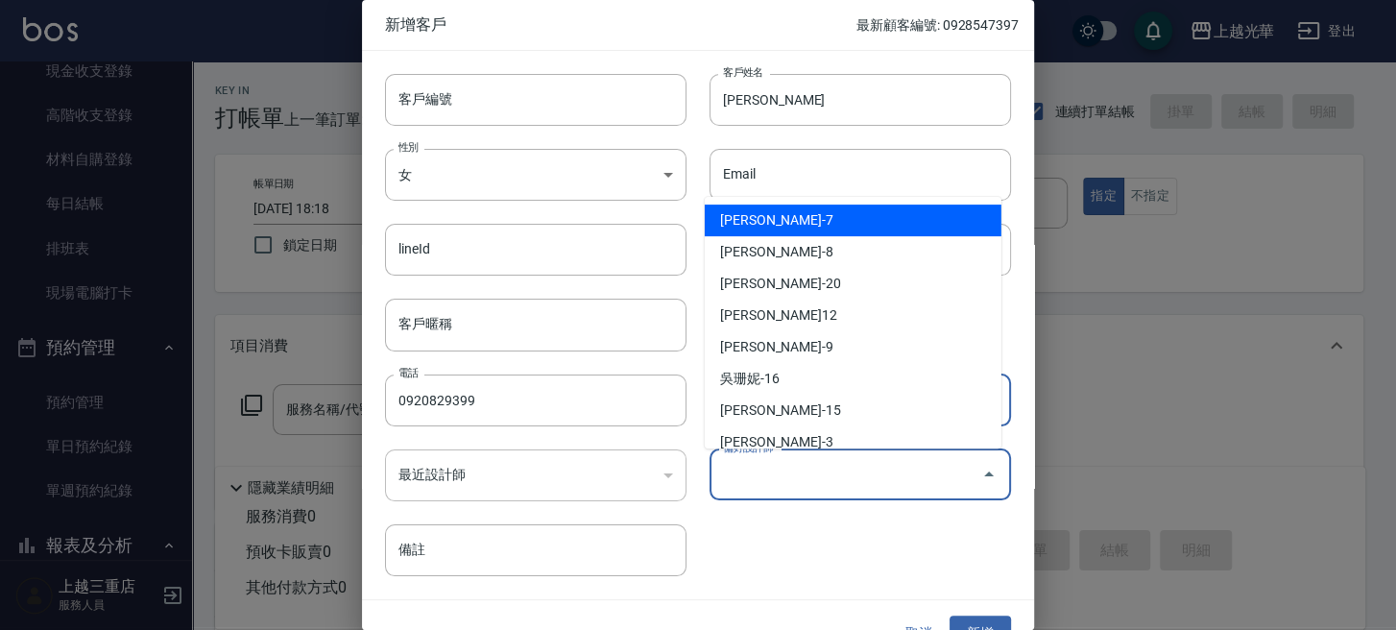
click at [802, 463] on input "偏好設計師" at bounding box center [845, 475] width 255 height 34
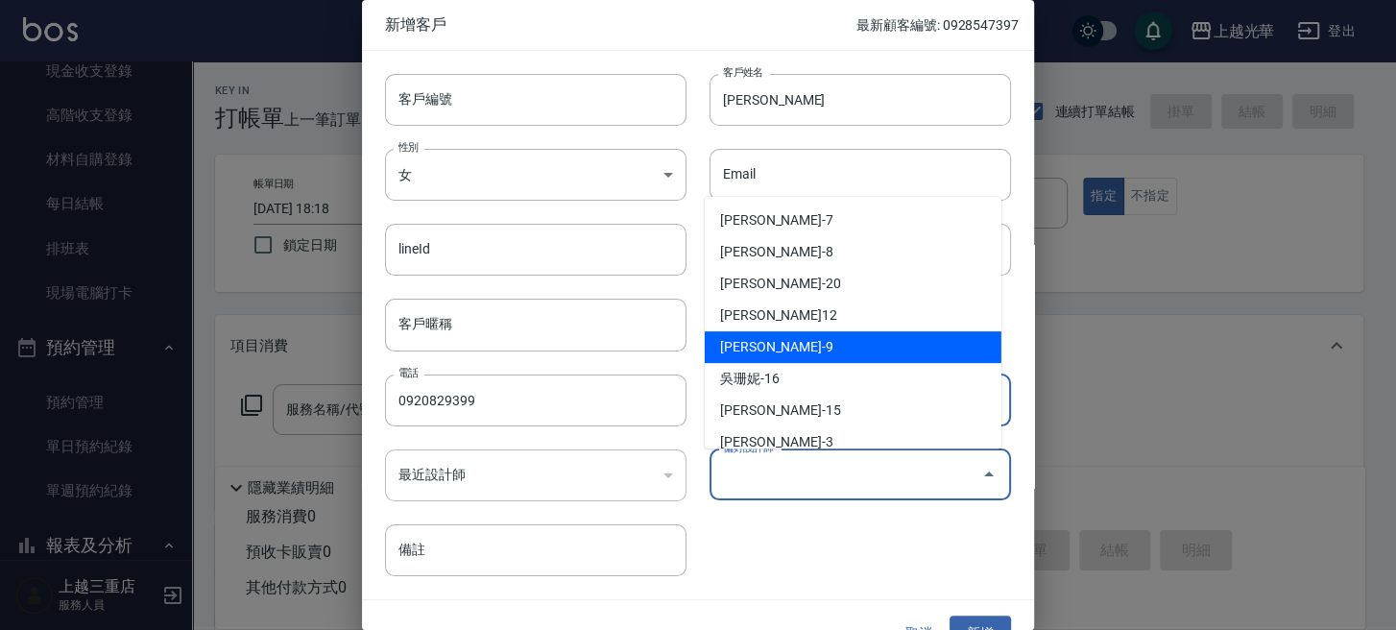
click at [770, 343] on li "施喨齡-9" at bounding box center [853, 347] width 297 height 32
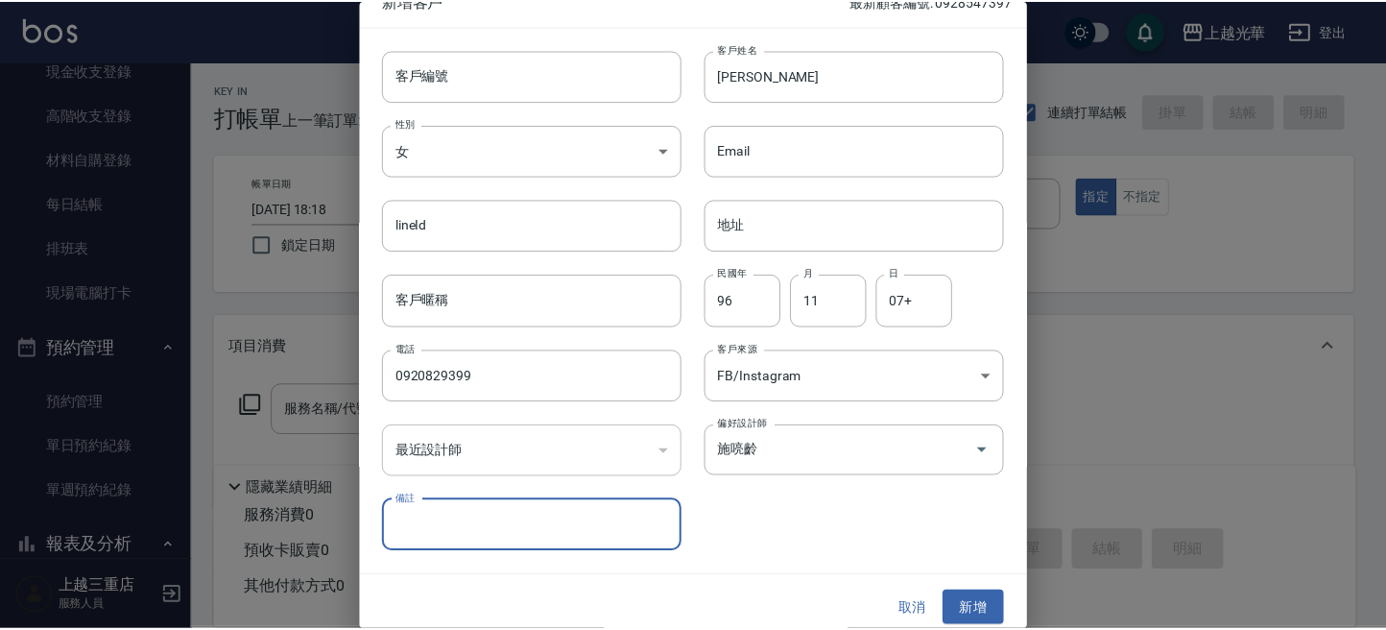
scroll to position [35, 0]
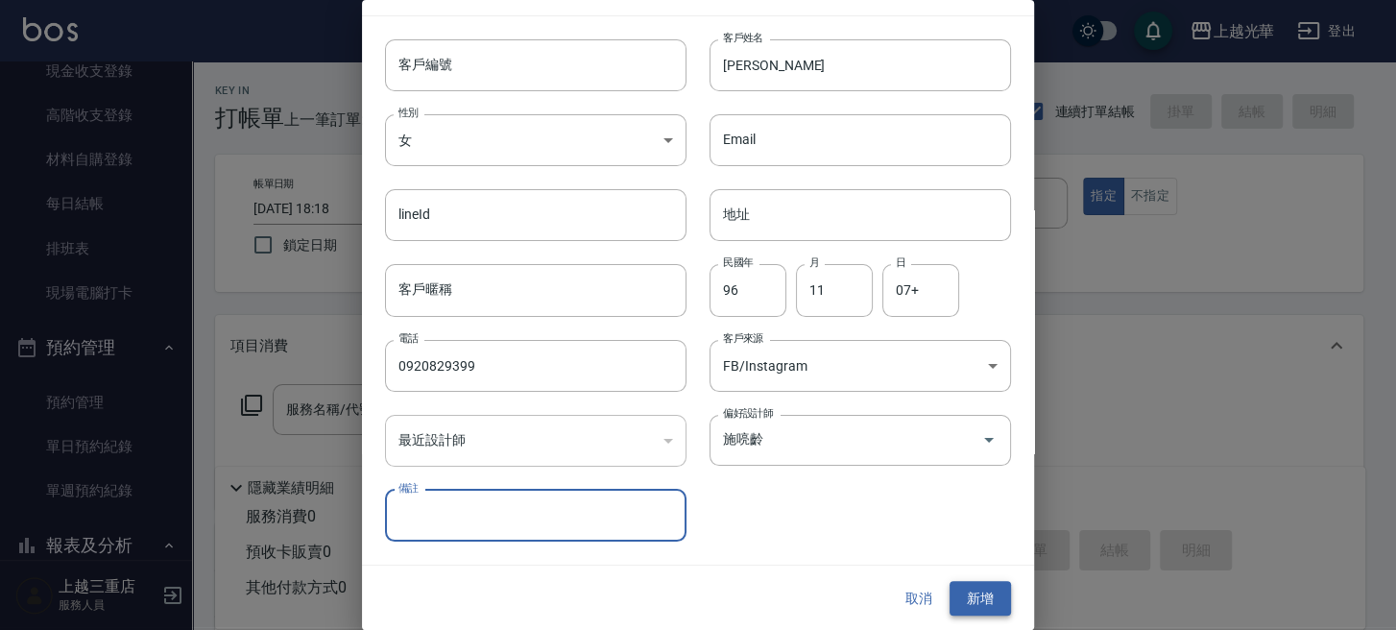
click at [949, 588] on button "新增" at bounding box center [979, 599] width 61 height 36
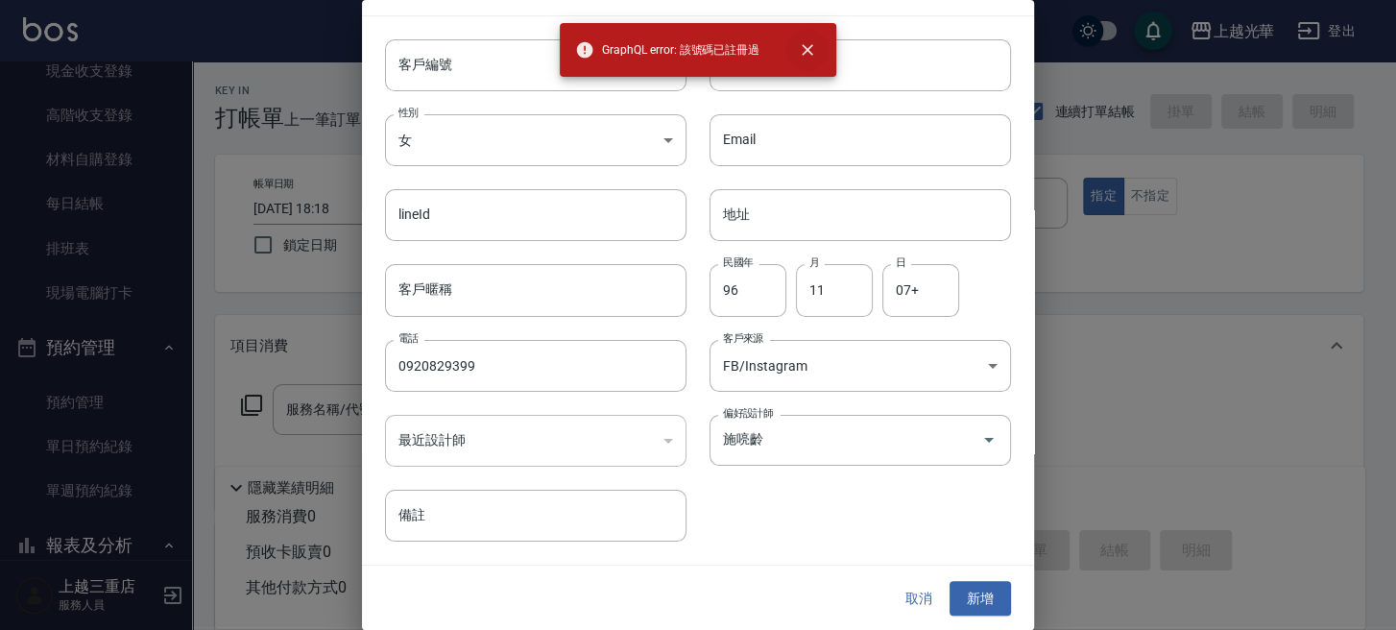
click at [806, 58] on icon "close" at bounding box center [807, 49] width 19 height 19
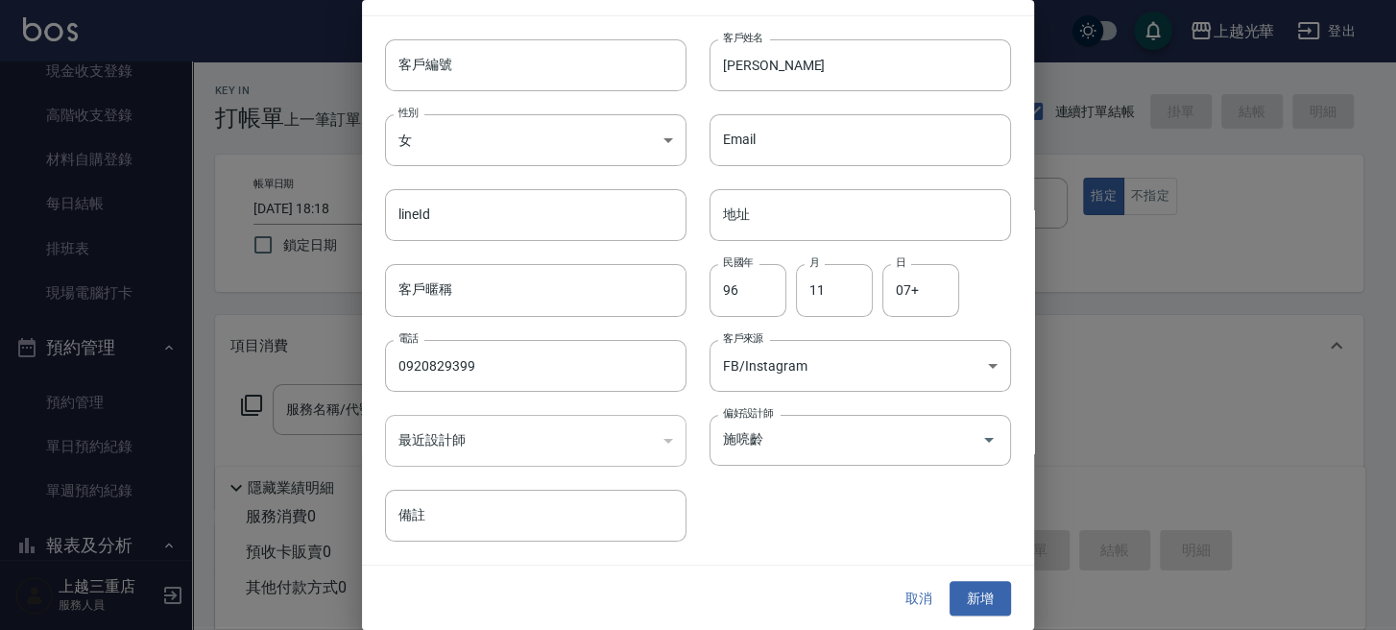
click at [904, 588] on button "取消" at bounding box center [918, 599] width 61 height 36
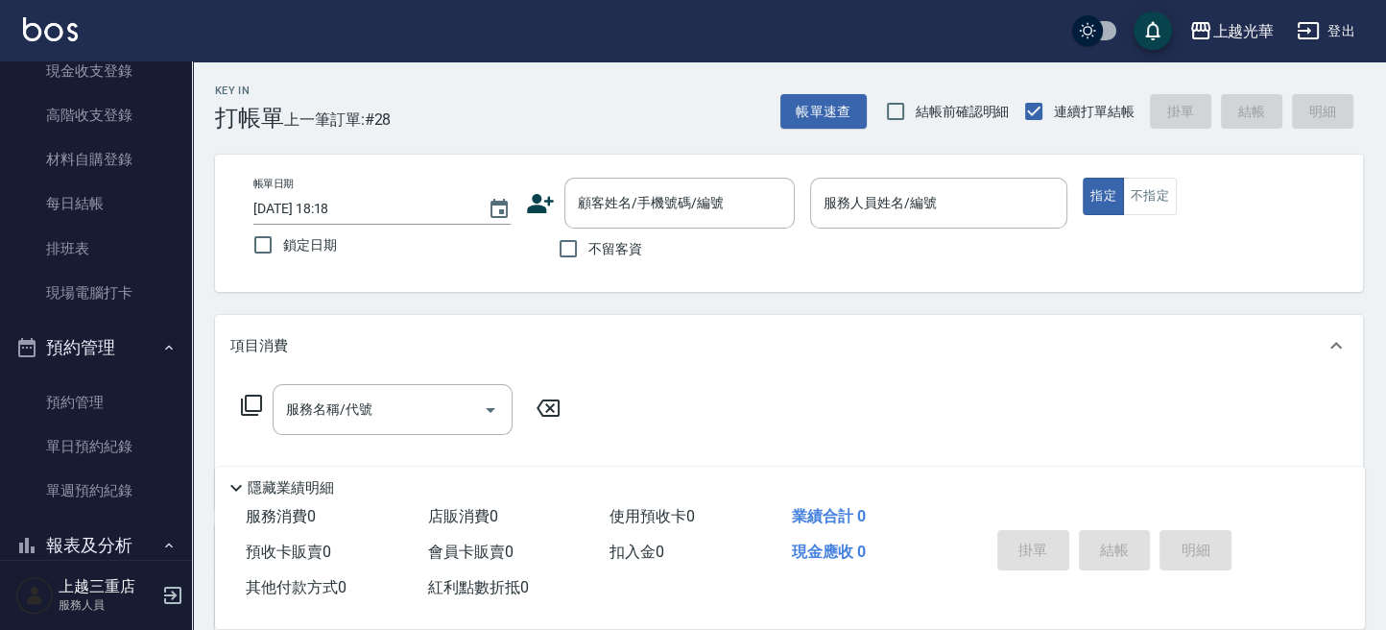
drag, startPoint x: 605, startPoint y: 199, endPoint x: 530, endPoint y: 16, distance: 197.2
click at [594, 205] on input "顧客姓名/手機號碼/編號" at bounding box center [665, 203] width 184 height 34
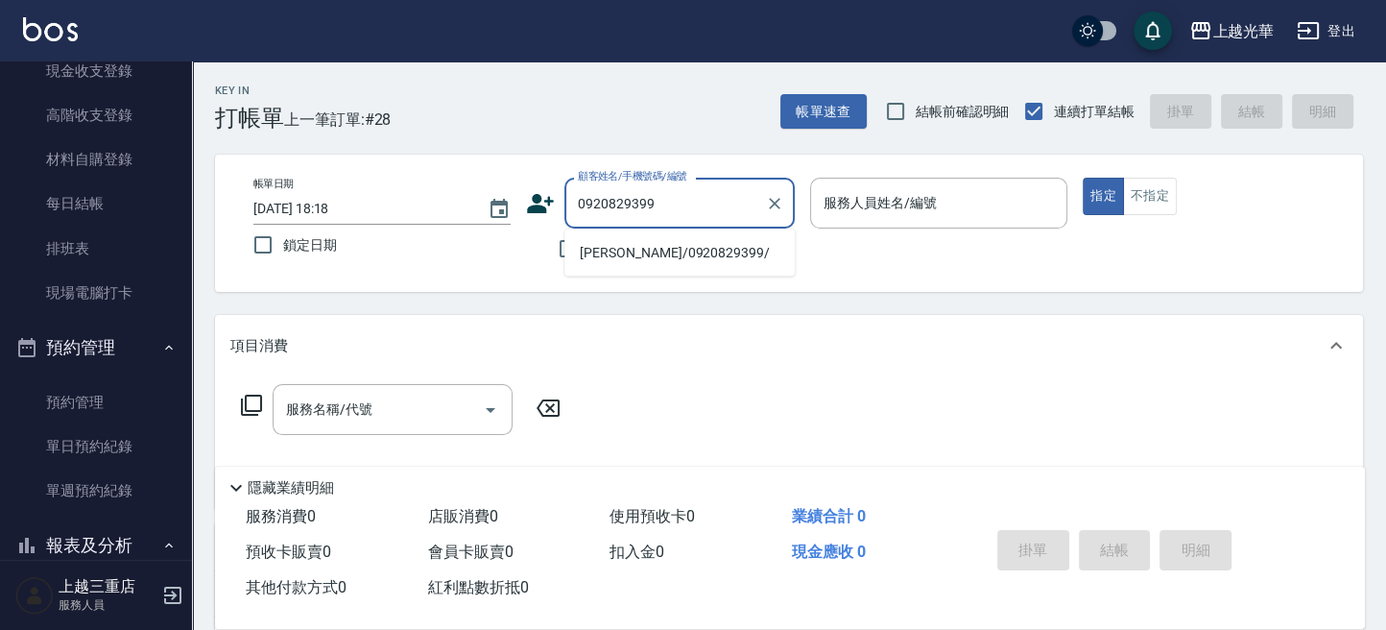
click at [683, 253] on li "靳從微/0920829399/" at bounding box center [679, 252] width 230 height 32
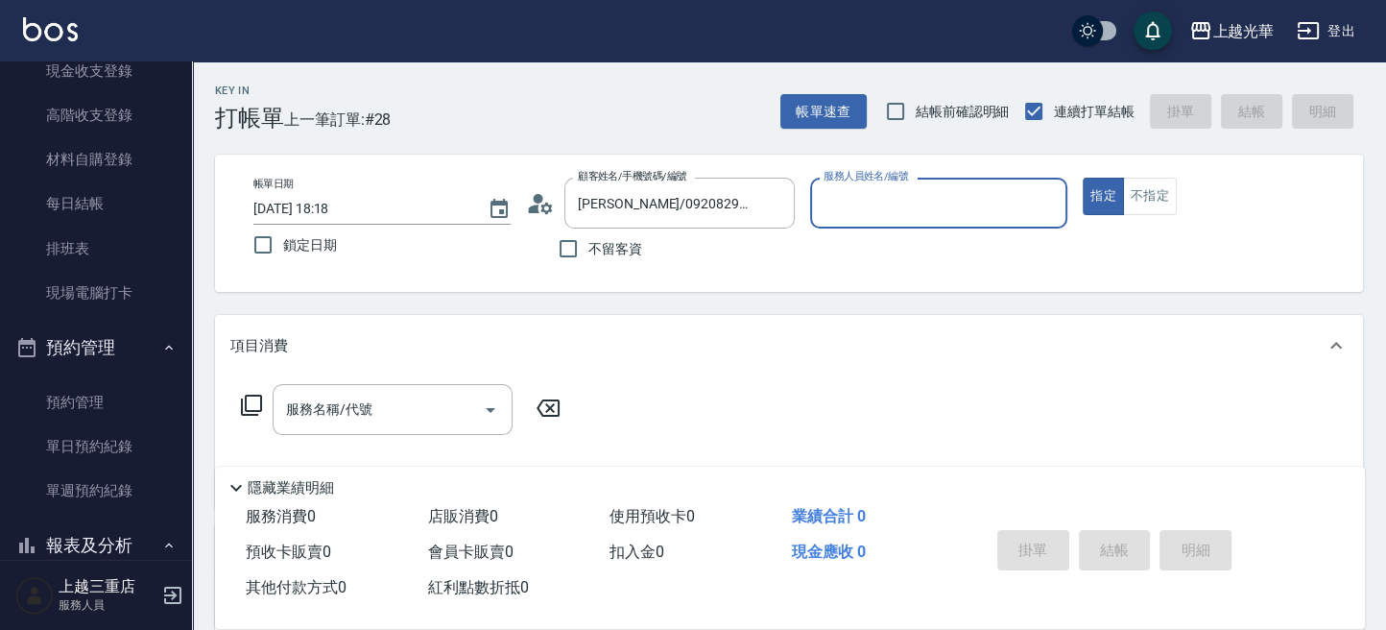
click at [875, 207] on input "服務人員姓名/編號" at bounding box center [939, 203] width 240 height 34
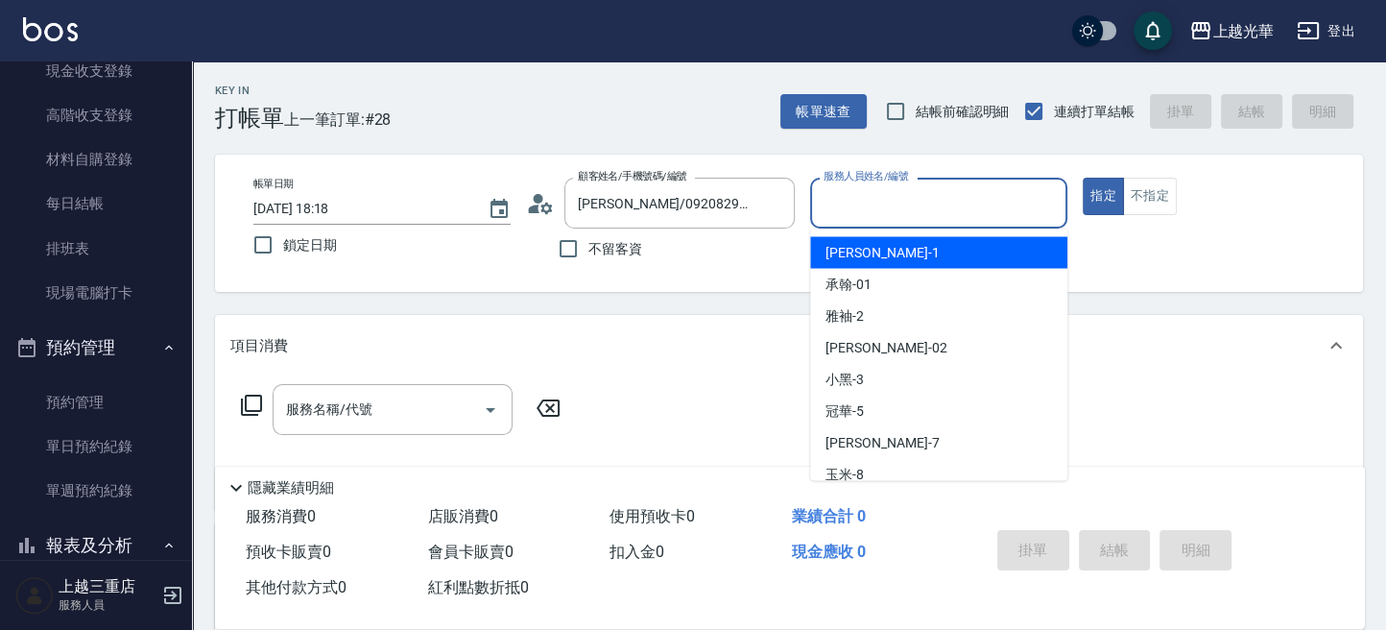
drag, startPoint x: 1140, startPoint y: 233, endPoint x: 1115, endPoint y: 244, distance: 28.0
click at [1140, 234] on div "帳單日期 2025/10/11 18:18 鎖定日期 顧客姓名/手機號碼/編號 靳從微/0920829399/ 顧客姓名/手機號碼/編號 不留客資 服務人員姓…" at bounding box center [789, 223] width 1102 height 91
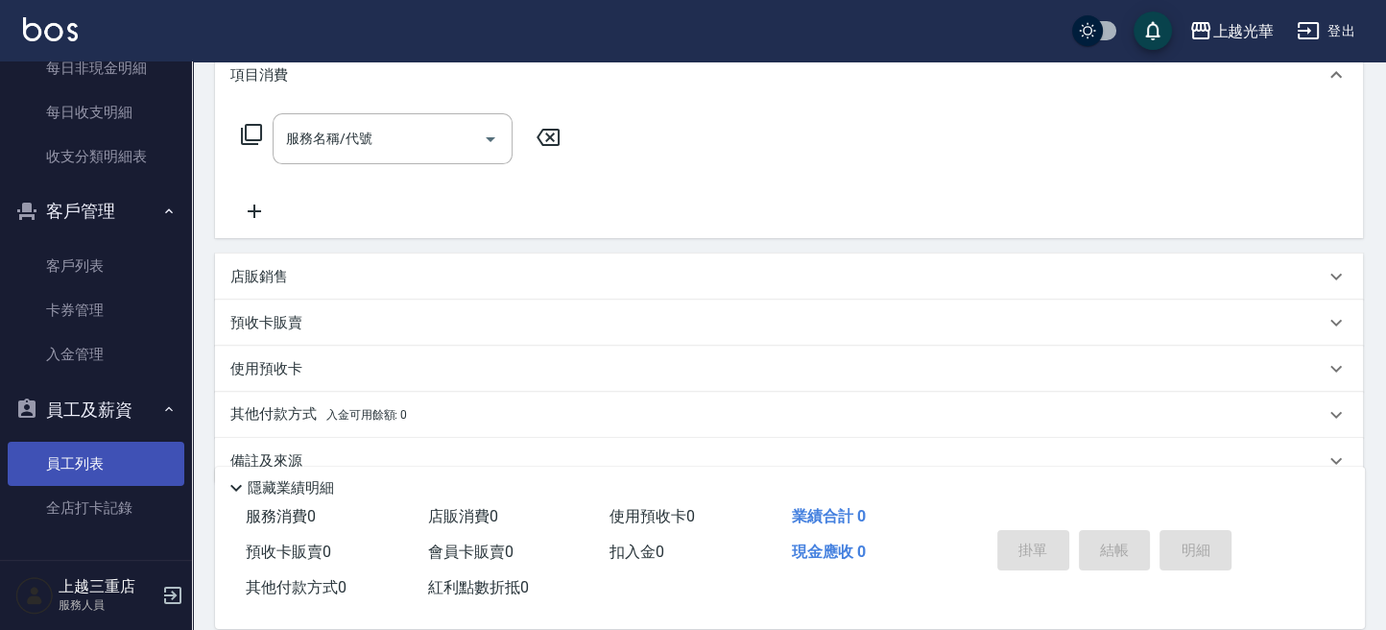
scroll to position [306, 0]
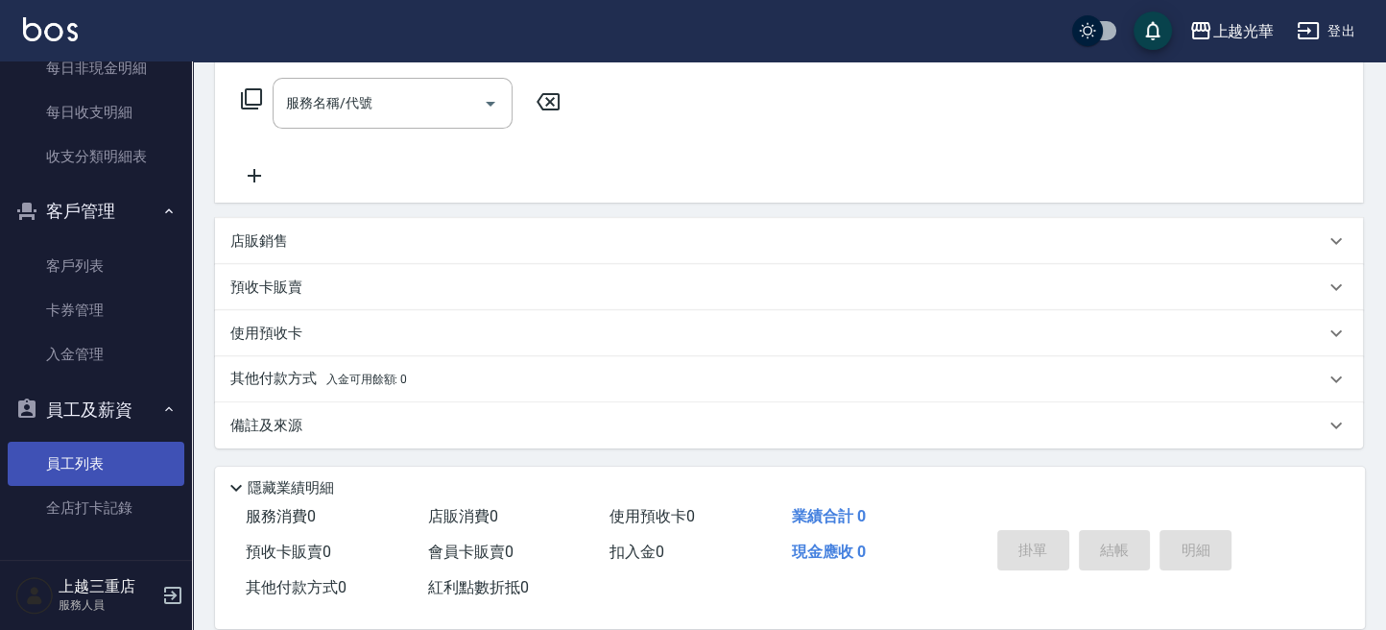
click at [98, 455] on link "員工列表" at bounding box center [96, 464] width 177 height 44
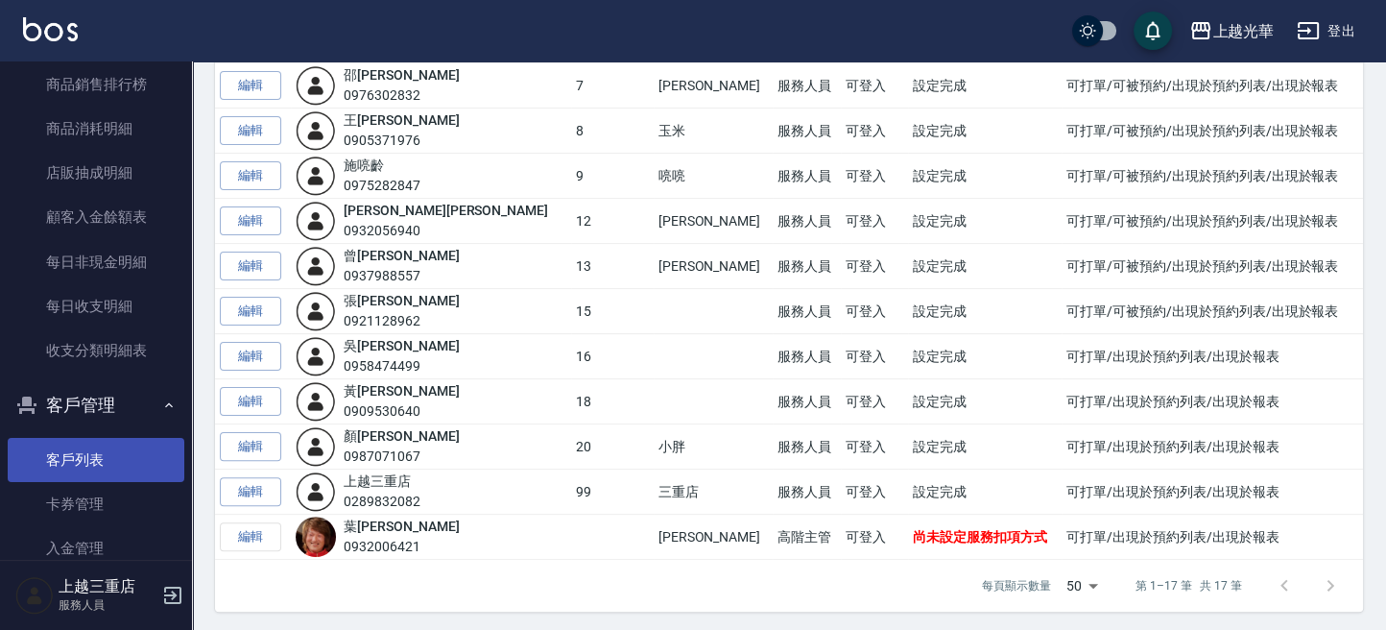
scroll to position [1326, 0]
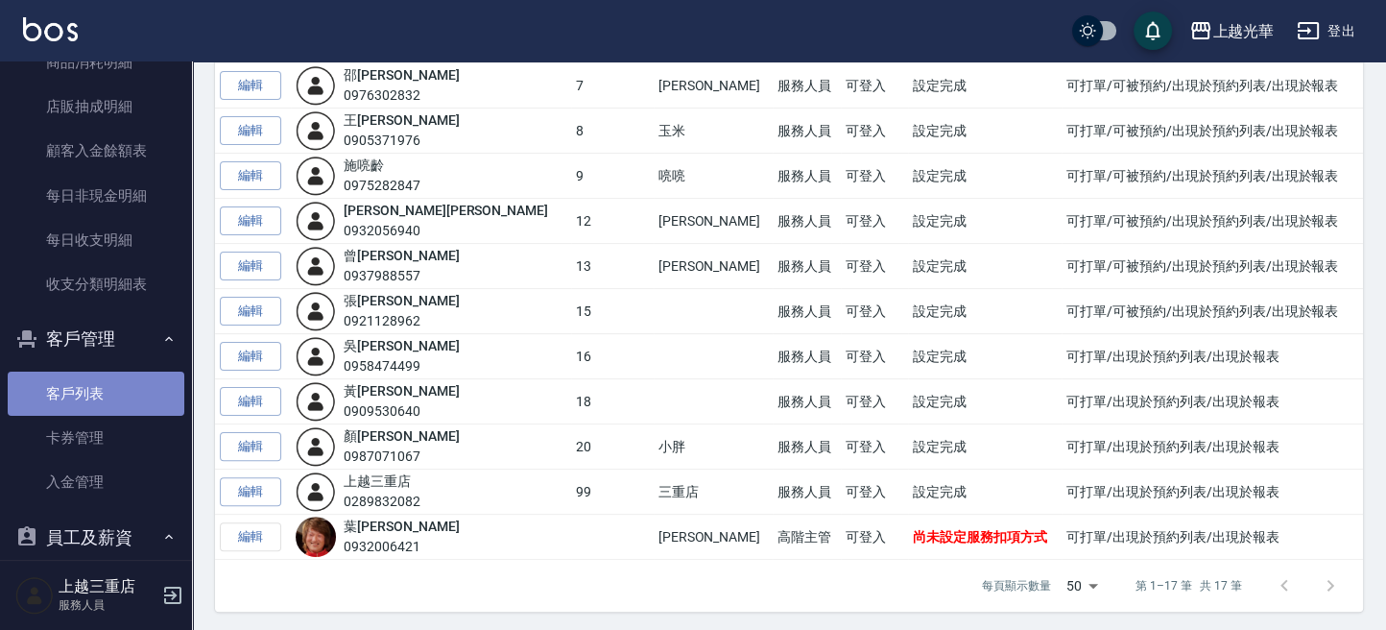
click at [101, 377] on link "客戶列表" at bounding box center [96, 394] width 177 height 44
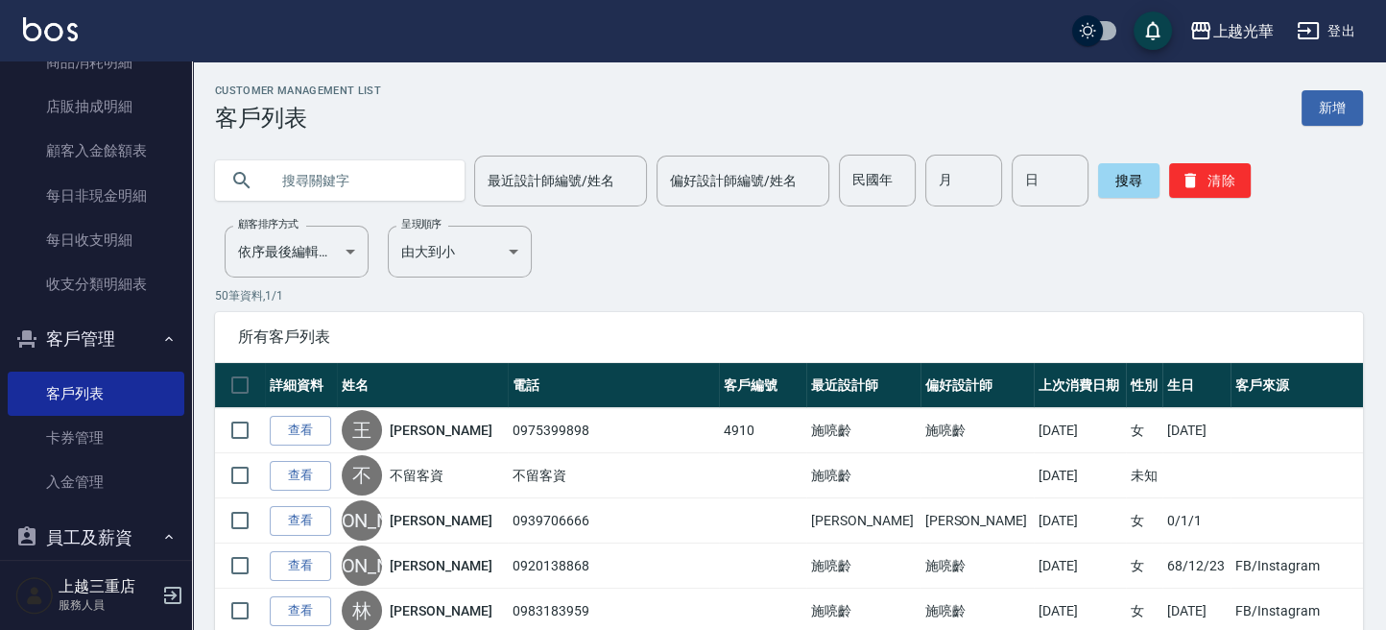
drag, startPoint x: 303, startPoint y: 185, endPoint x: 368, endPoint y: 182, distance: 64.4
click at [312, 190] on input "text" at bounding box center [359, 181] width 180 height 52
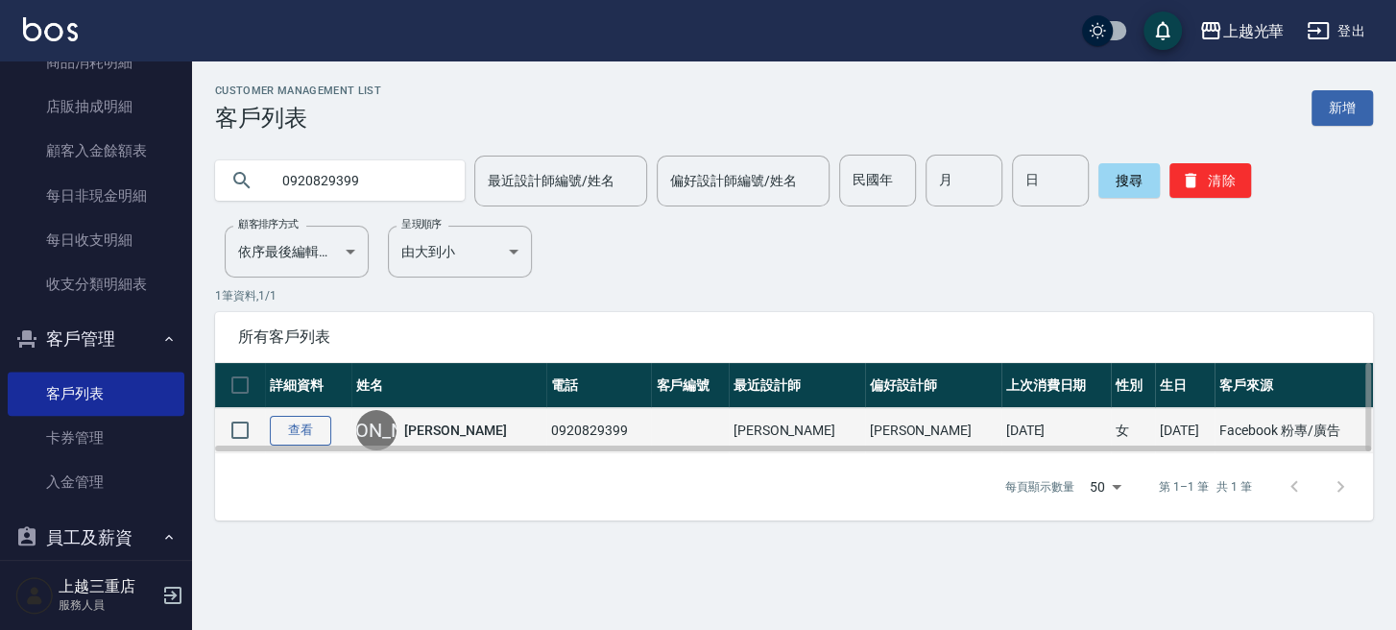
click at [299, 431] on link "查看" at bounding box center [300, 431] width 61 height 30
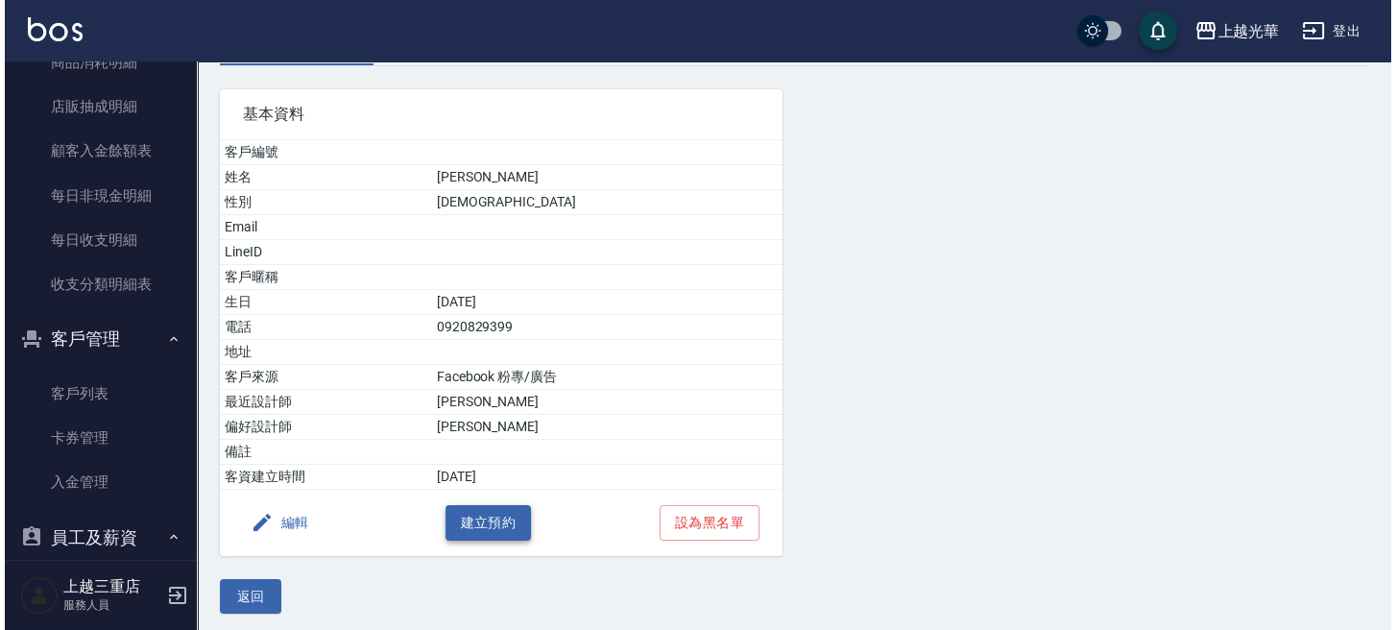
scroll to position [123, 0]
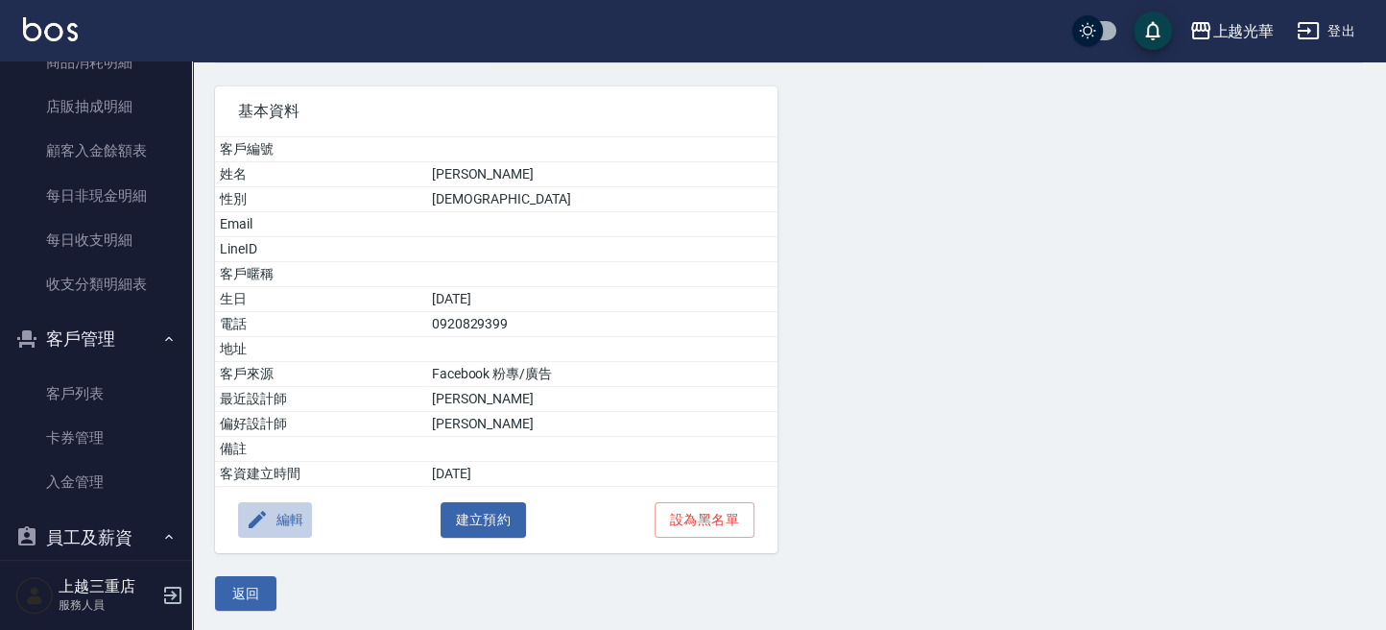
click at [288, 512] on button "編輯" at bounding box center [275, 520] width 74 height 36
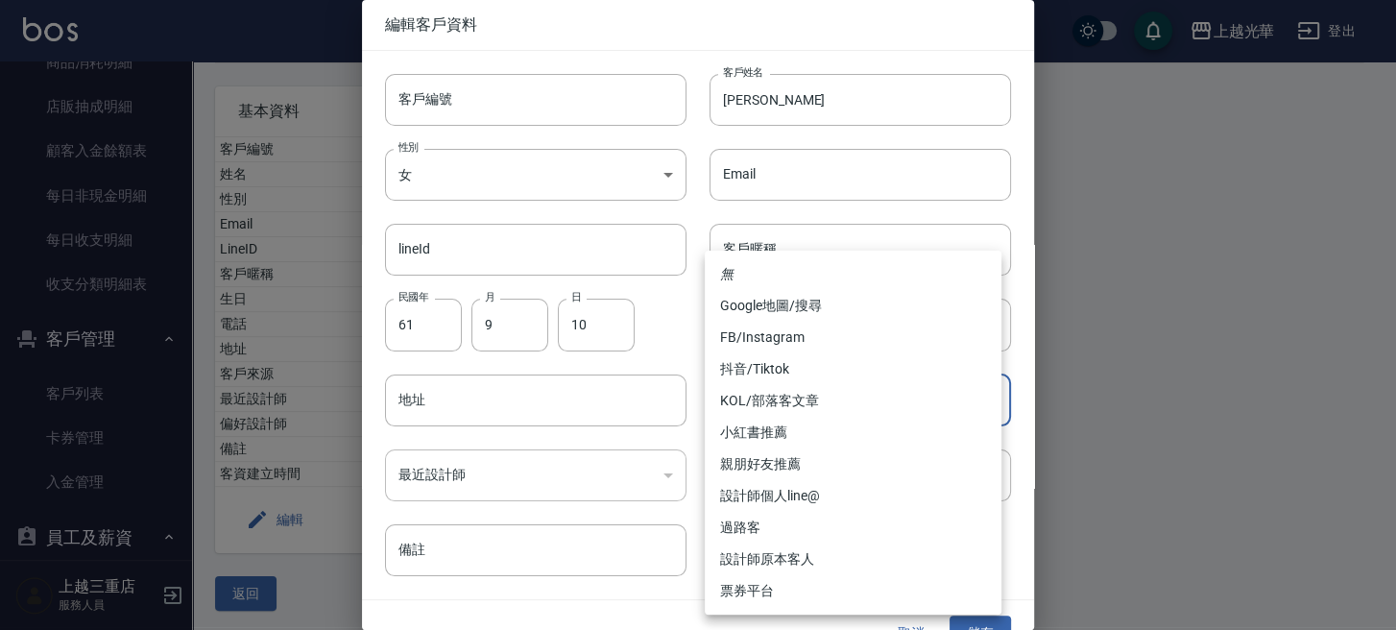
click at [760, 415] on body "上越光華 登出 櫃檯作業 打帳單 帳單列表 掛單列表 營業儀表板 現金收支登錄 高階收支登錄 材料自購登錄 每日結帳 排班表 現場電腦打卡 預約管理 預約管理…" at bounding box center [698, 255] width 1396 height 756
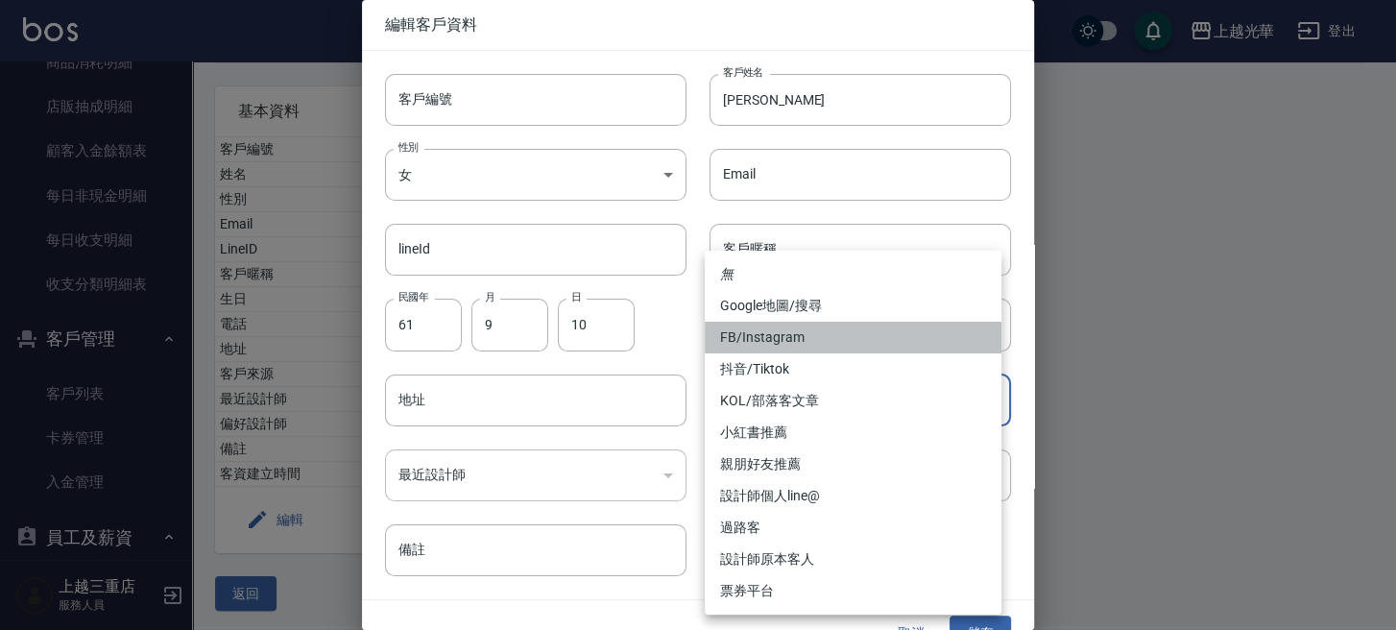
drag, startPoint x: 786, startPoint y: 321, endPoint x: 782, endPoint y: 435, distance: 114.3
click at [786, 324] on li "FB/Instagram" at bounding box center [853, 338] width 297 height 32
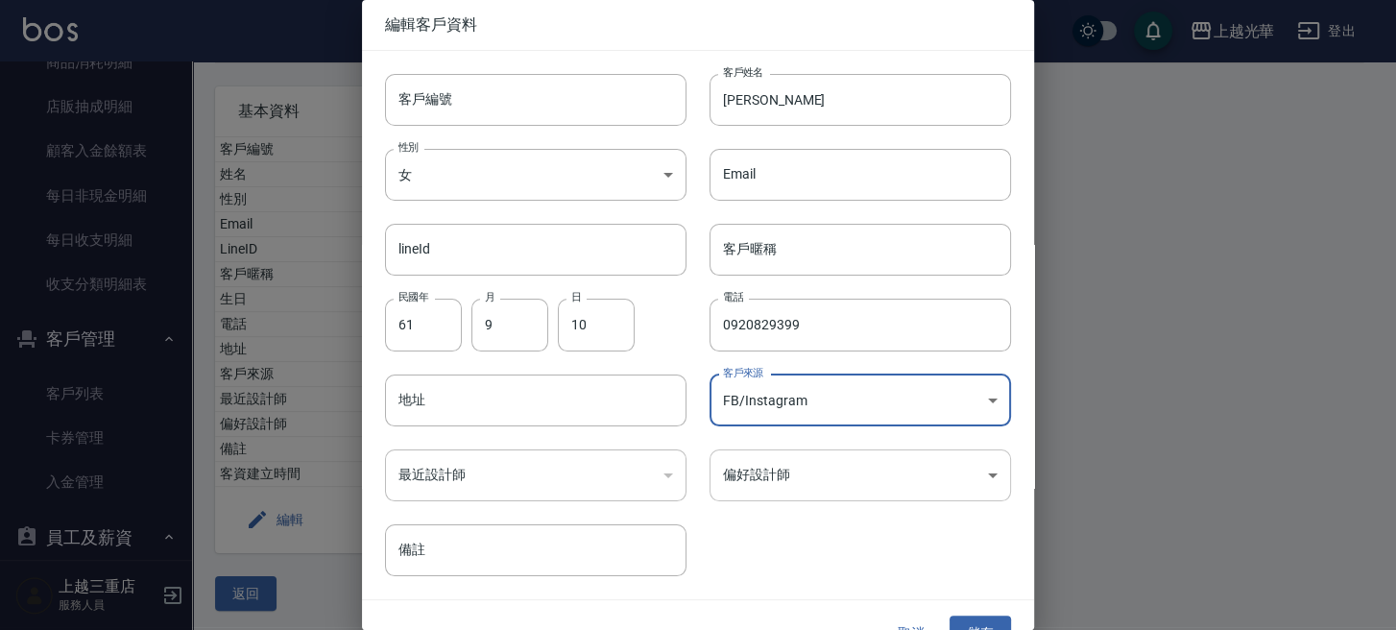
click at [755, 465] on body "上越光華 登出 櫃檯作業 打帳單 帳單列表 掛單列表 營業儀表板 現金收支登錄 高階收支登錄 材料自購登錄 每日結帳 排班表 現場電腦打卡 預約管理 預約管理…" at bounding box center [698, 255] width 1396 height 756
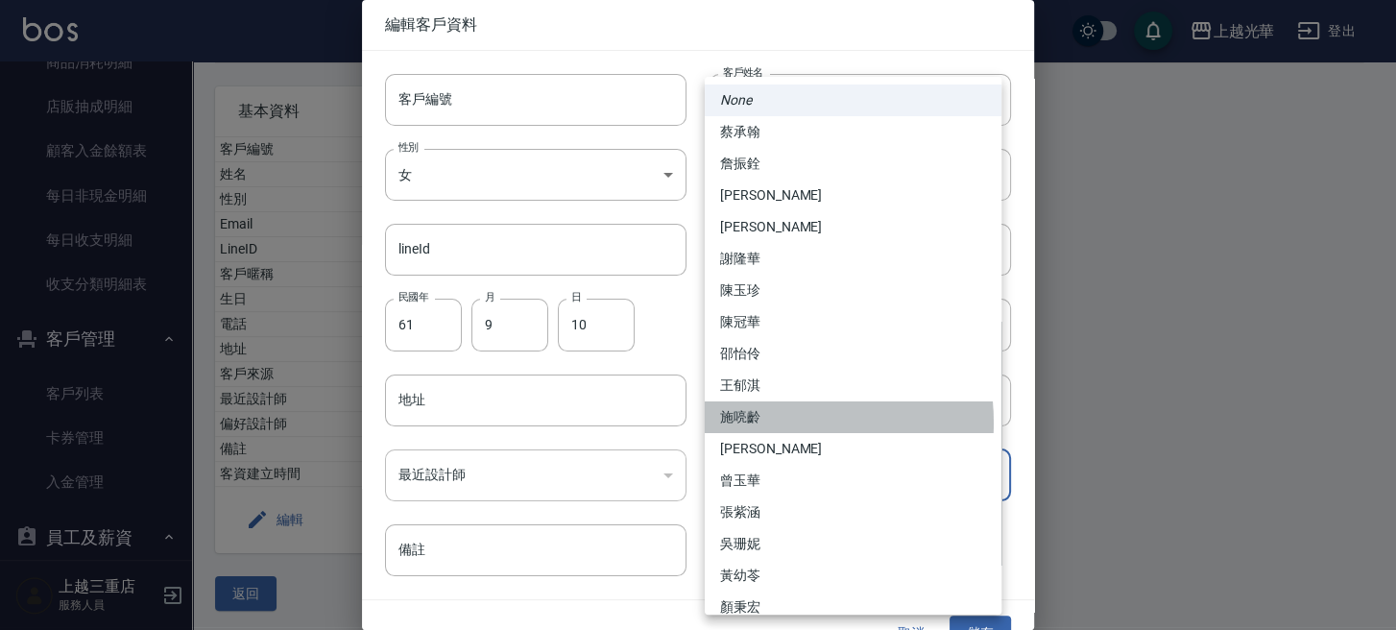
click at [758, 422] on li "施喨齡" at bounding box center [853, 417] width 297 height 32
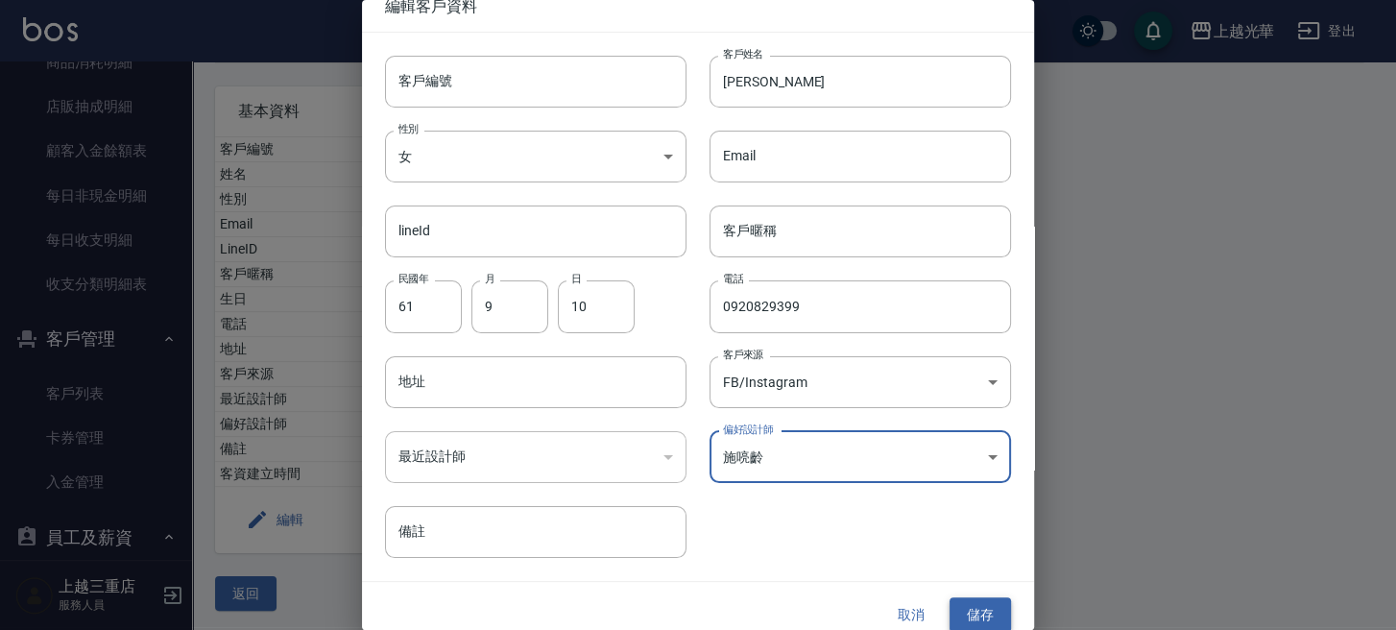
scroll to position [35, 0]
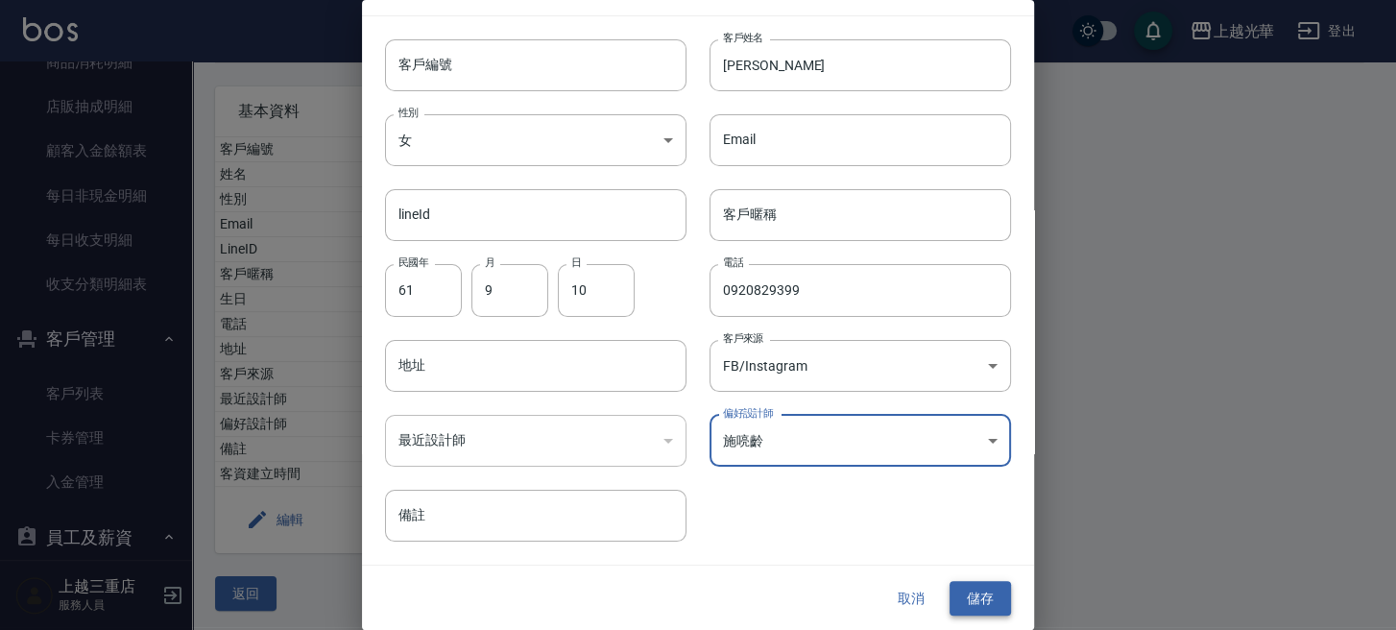
click at [962, 597] on button "儲存" at bounding box center [979, 599] width 61 height 36
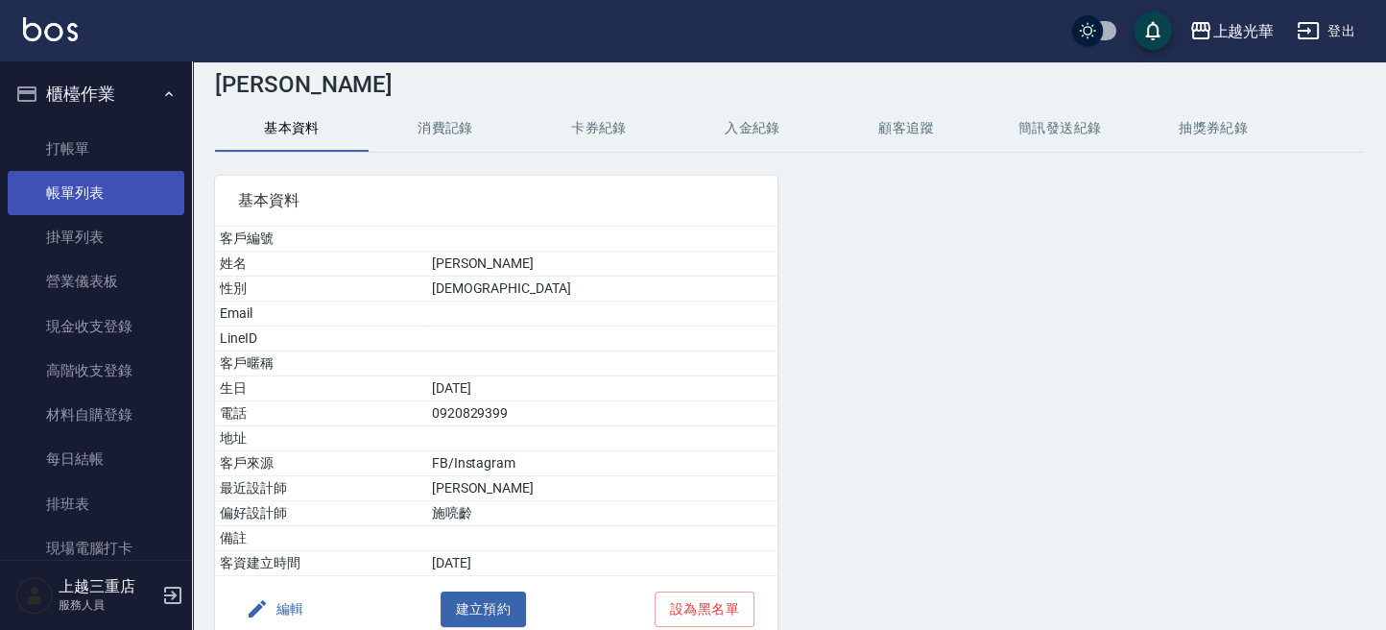
scroll to position [0, 0]
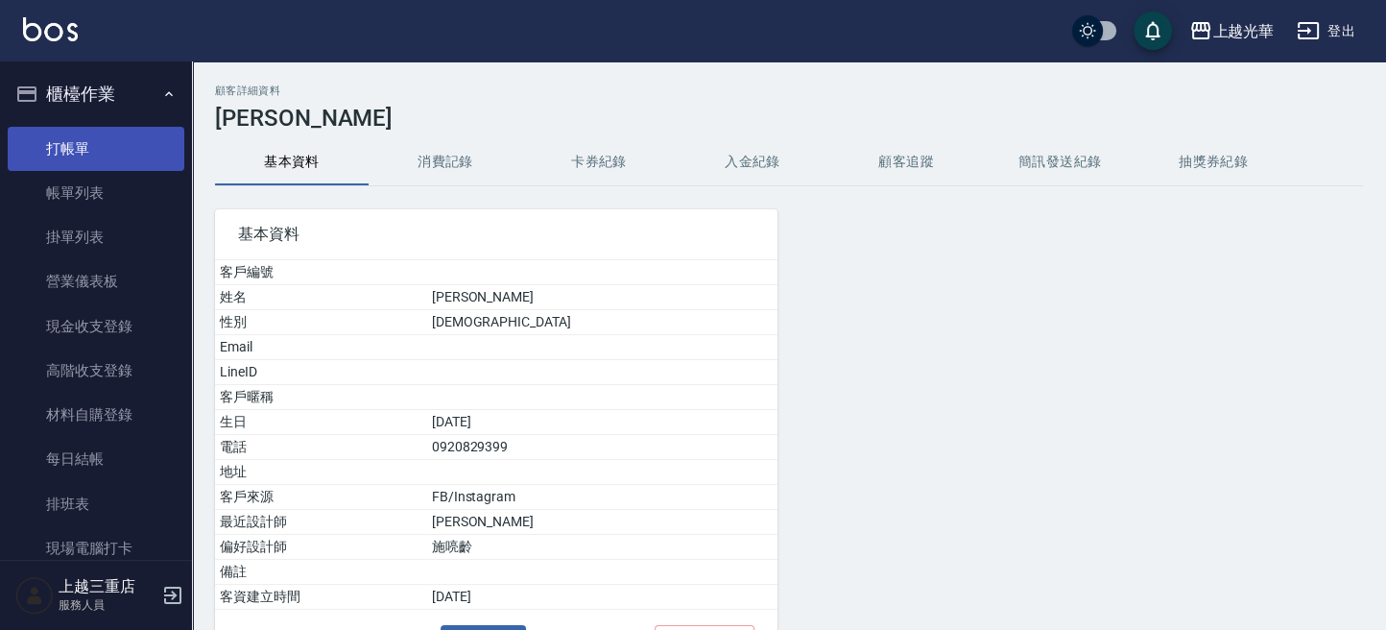
click at [85, 161] on link "打帳單" at bounding box center [96, 149] width 177 height 44
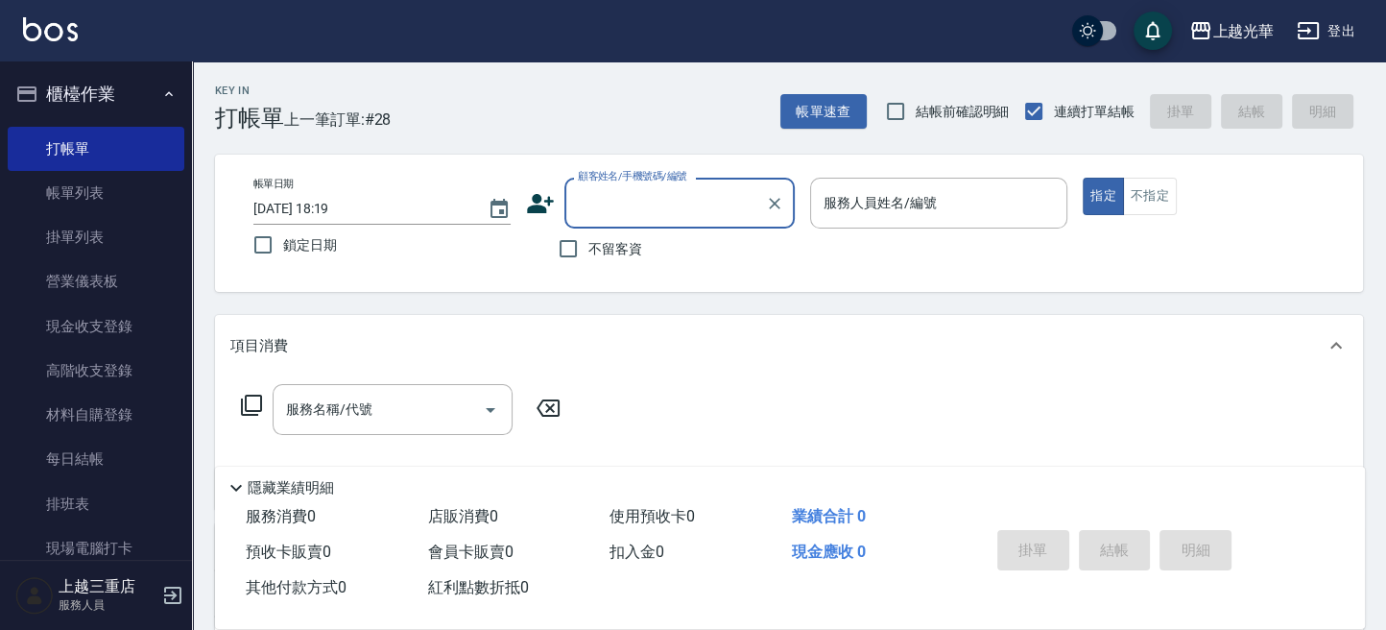
click at [645, 200] on input "顧客姓名/手機號碼/編號" at bounding box center [665, 203] width 184 height 34
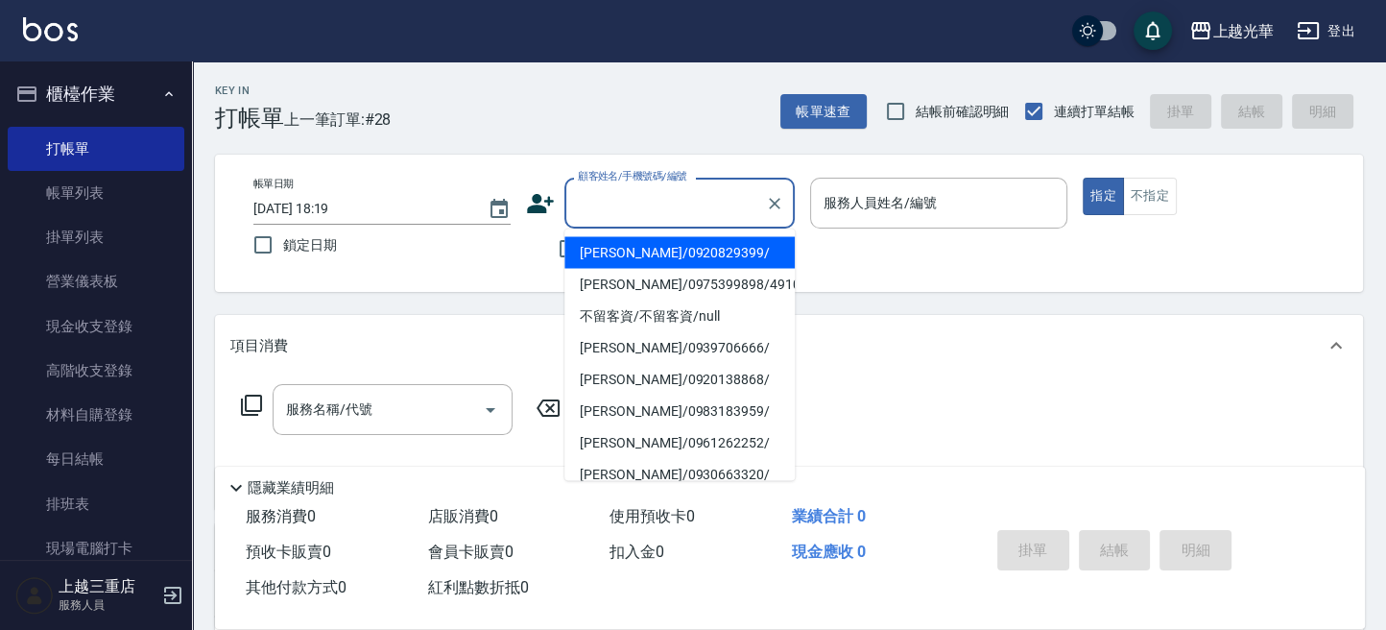
click at [600, 267] on li "靳從微/0920829399/" at bounding box center [679, 252] width 230 height 32
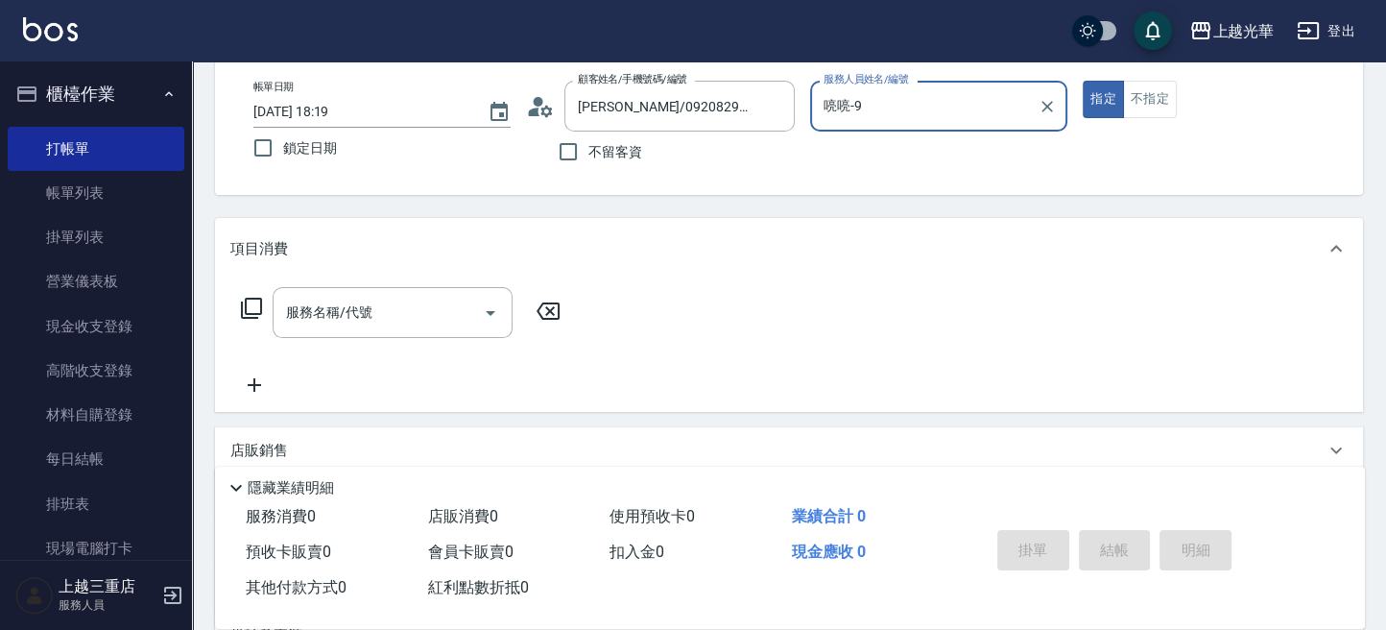
scroll to position [128, 0]
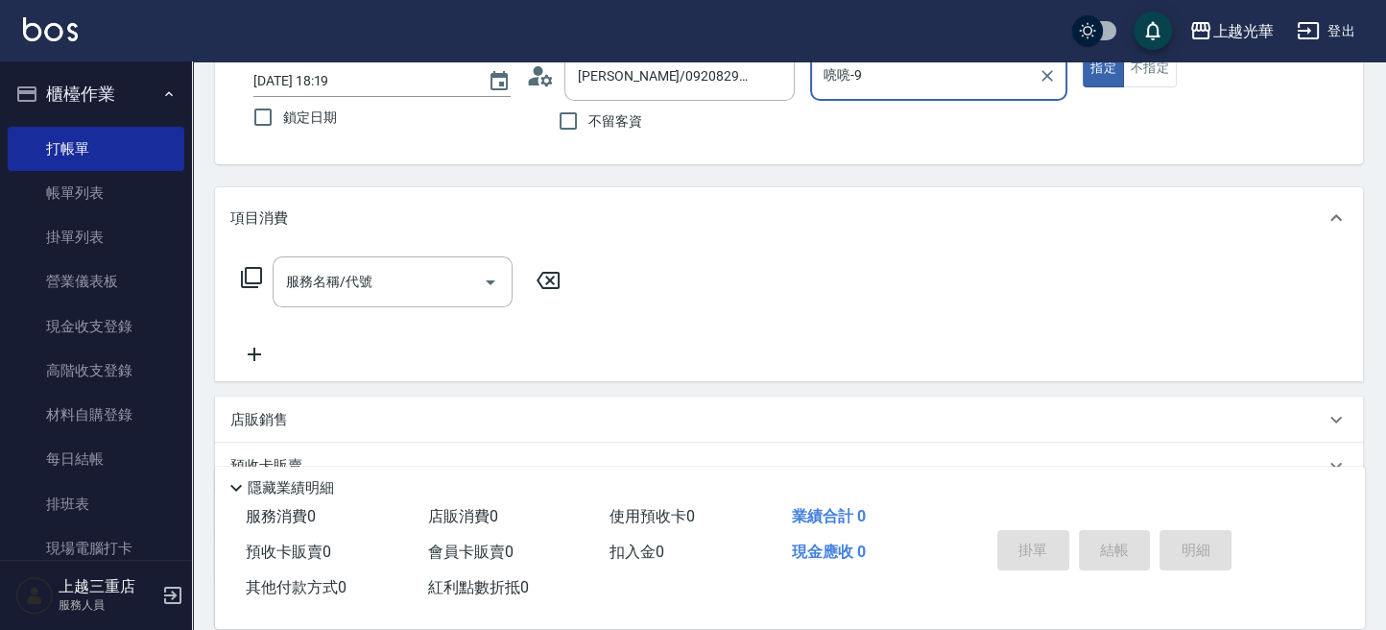
drag, startPoint x: 334, startPoint y: 277, endPoint x: 0, endPoint y: 455, distance: 378.3
click at [284, 295] on input "服務名稱/代號" at bounding box center [378, 282] width 194 height 34
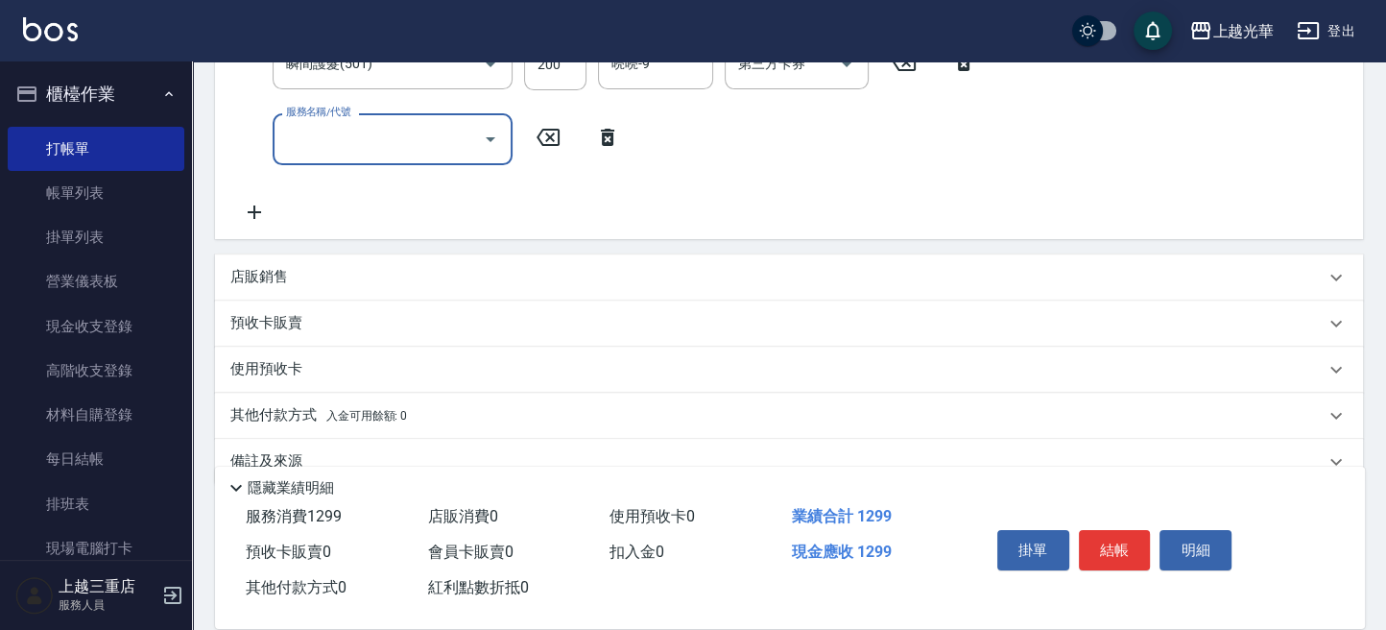
scroll to position [456, 0]
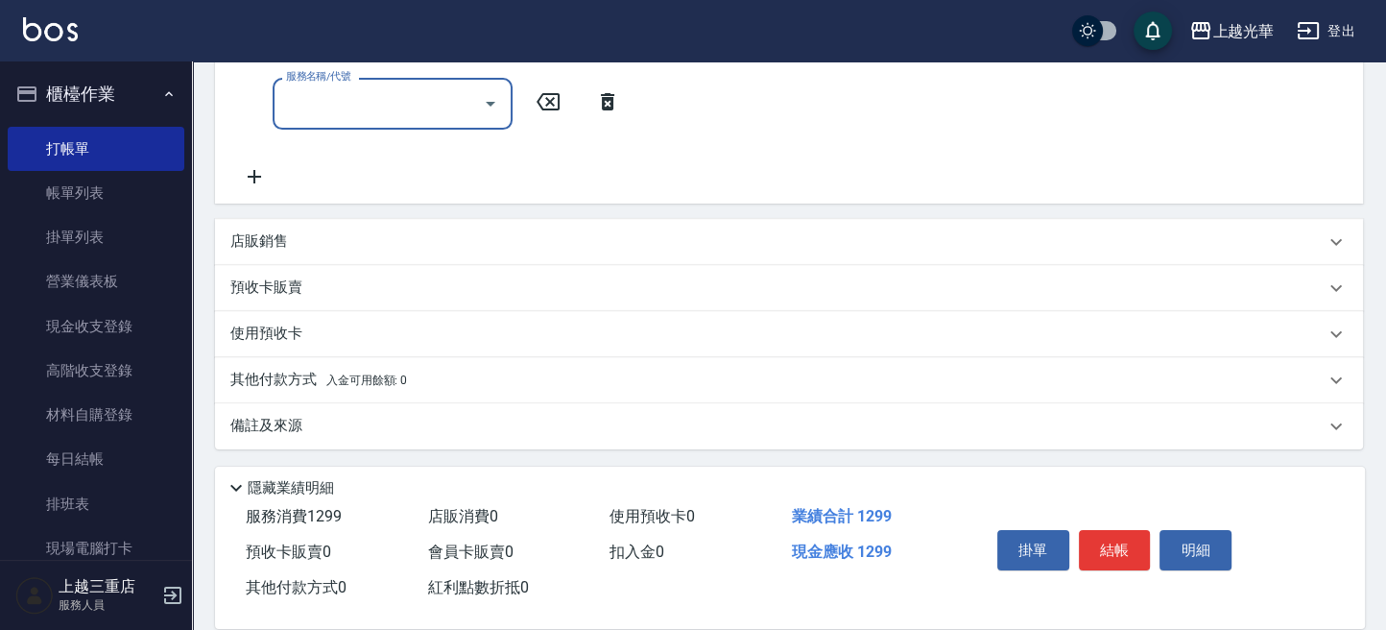
click at [285, 237] on p "店販銷售" at bounding box center [259, 241] width 58 height 20
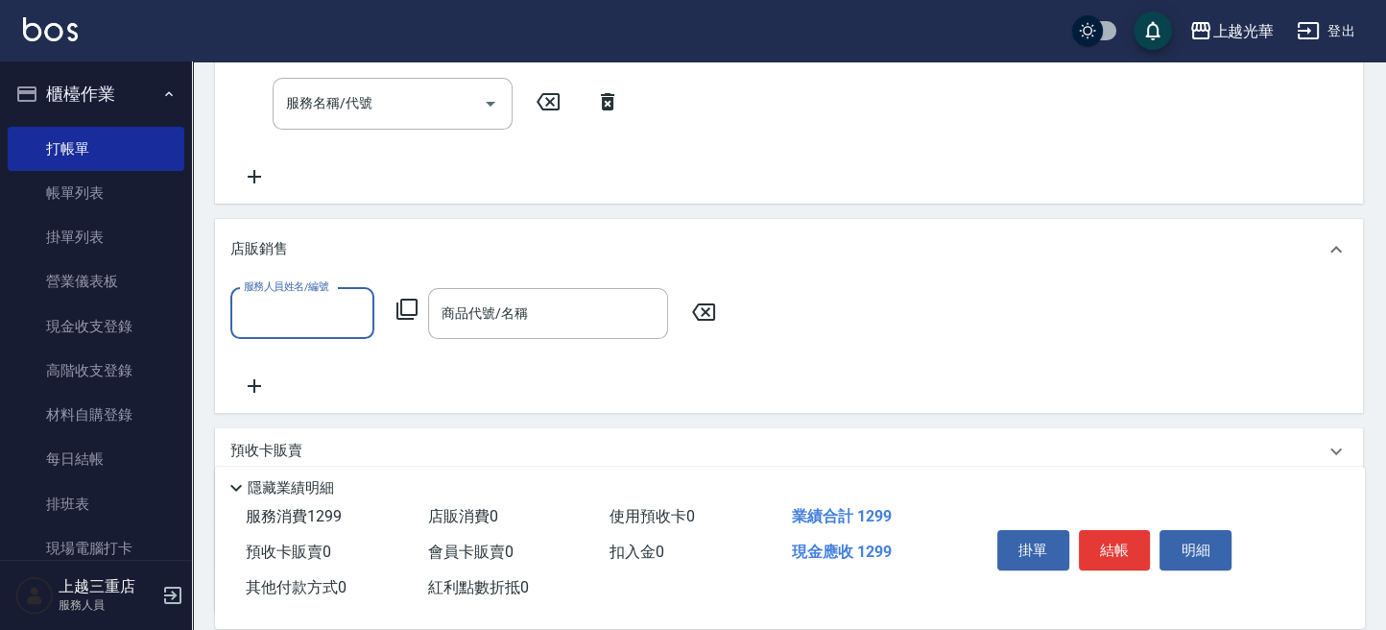
scroll to position [0, 0]
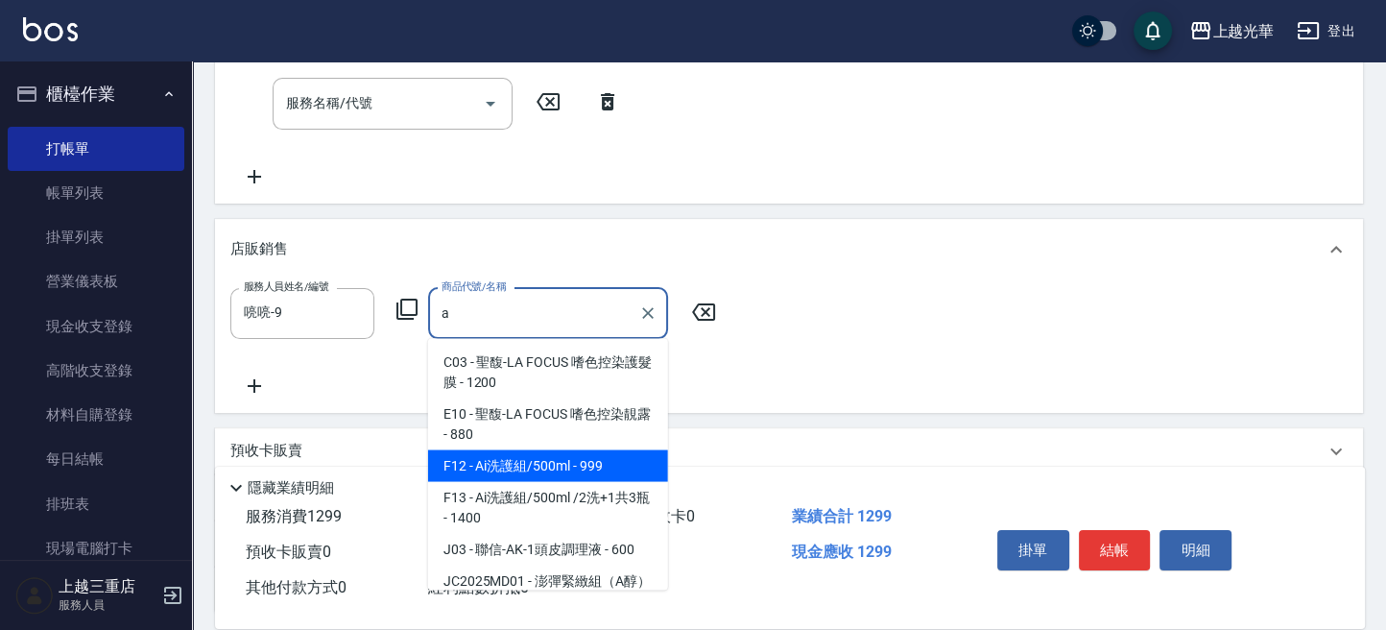
drag, startPoint x: 523, startPoint y: 467, endPoint x: 568, endPoint y: 428, distance: 59.2
click at [524, 465] on span "F12 - Ai洗護組/500ml - 999" at bounding box center [548, 465] width 240 height 32
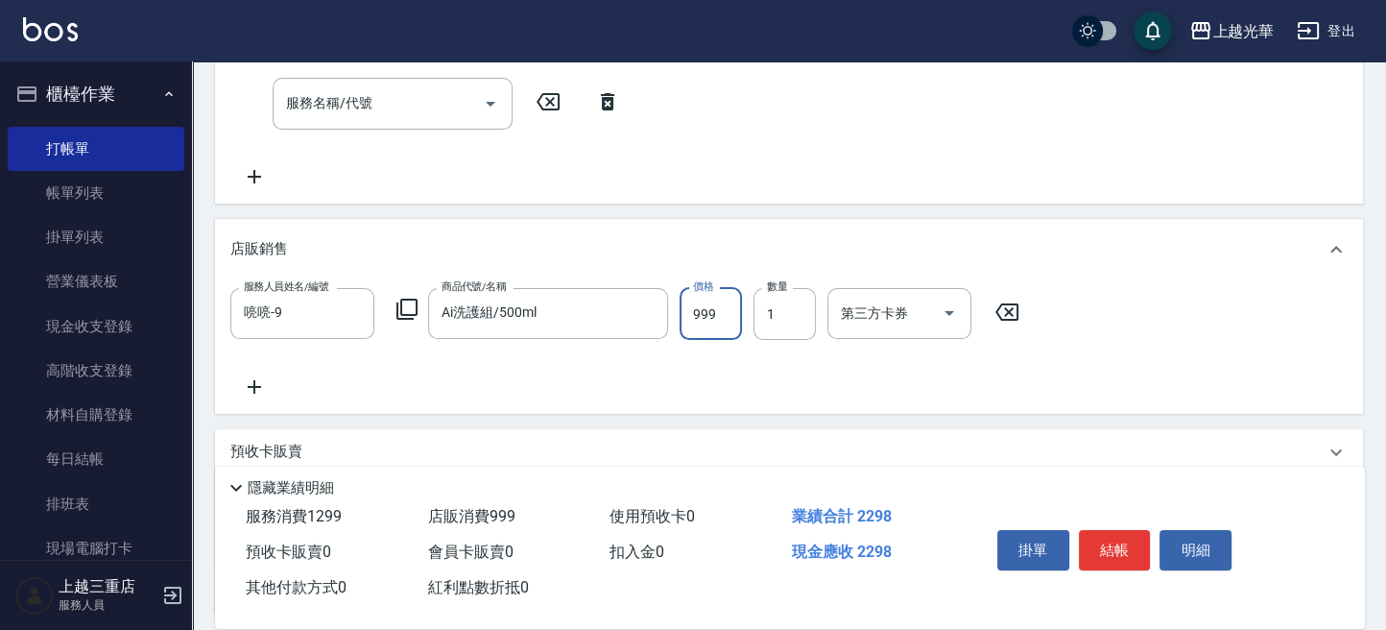
click at [731, 309] on input "999" at bounding box center [711, 314] width 62 height 52
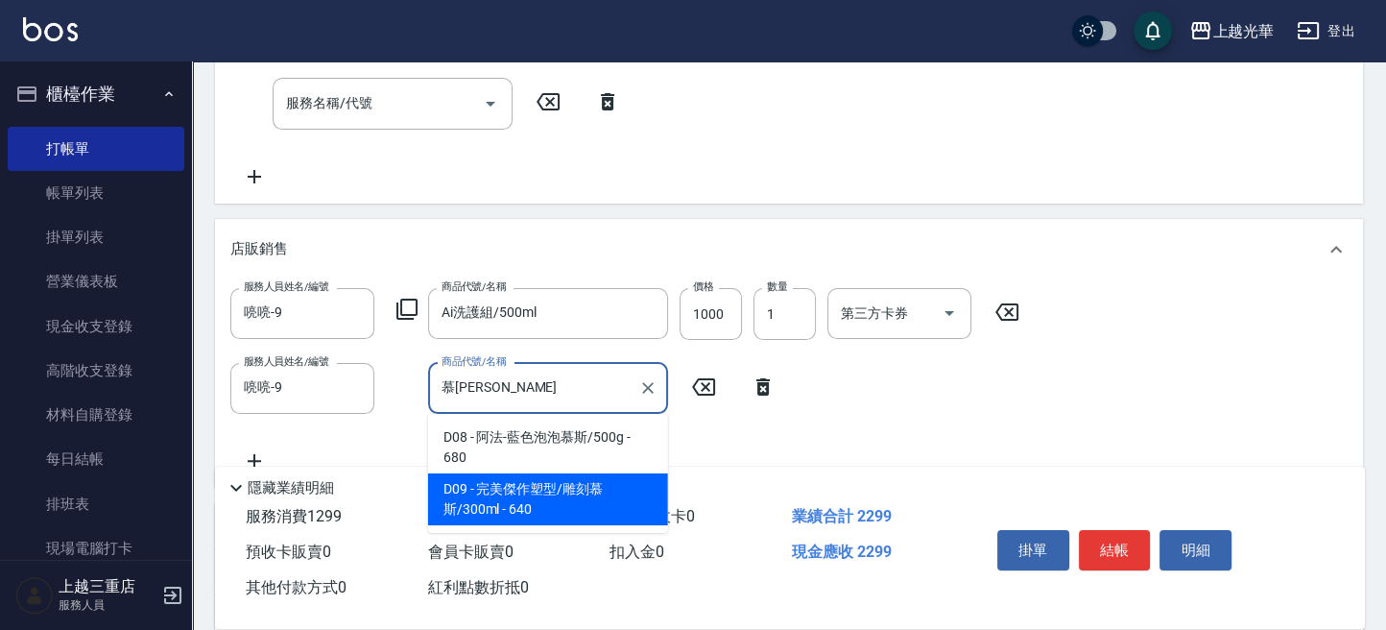
click at [541, 513] on span "D09 - 完美傑作塑型/雕刻慕斯/300ml - 640" at bounding box center [548, 499] width 240 height 52
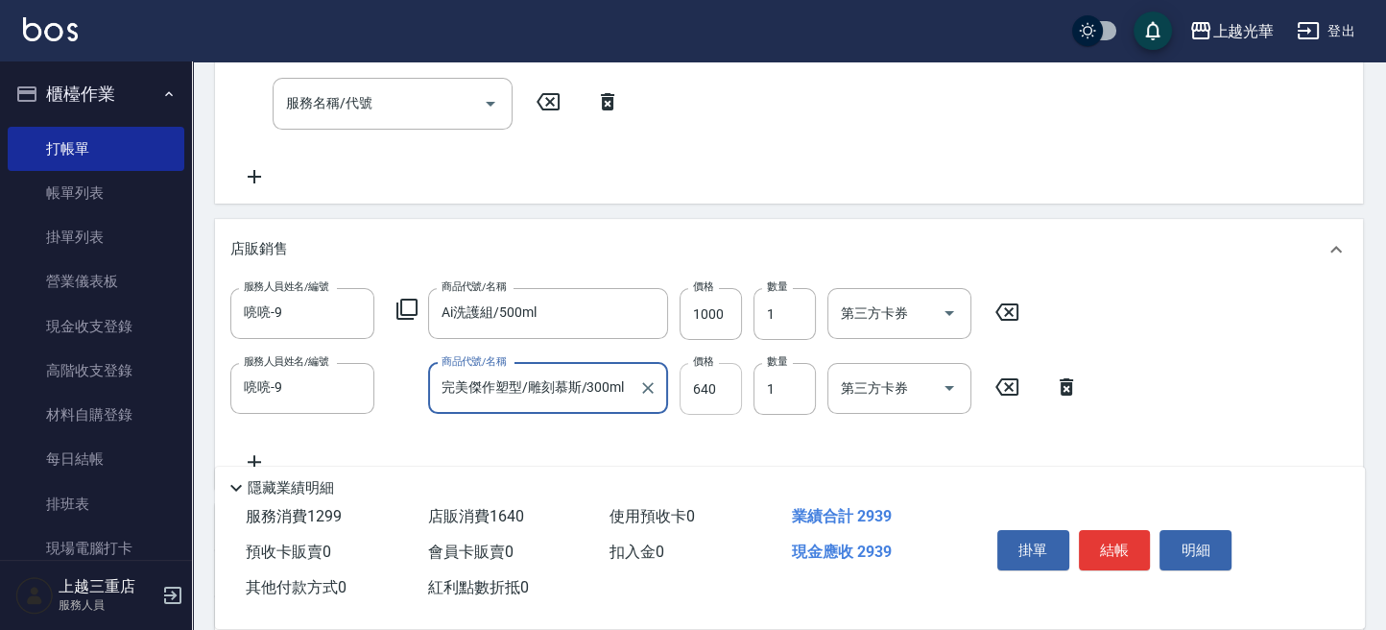
click at [711, 396] on input "640" at bounding box center [711, 389] width 62 height 52
drag, startPoint x: 1074, startPoint y: 533, endPoint x: 1088, endPoint y: 545, distance: 18.3
click at [1075, 535] on div "掛單 結帳 明細" at bounding box center [1115, 552] width 251 height 60
click at [1094, 552] on button "結帳" at bounding box center [1115, 550] width 72 height 40
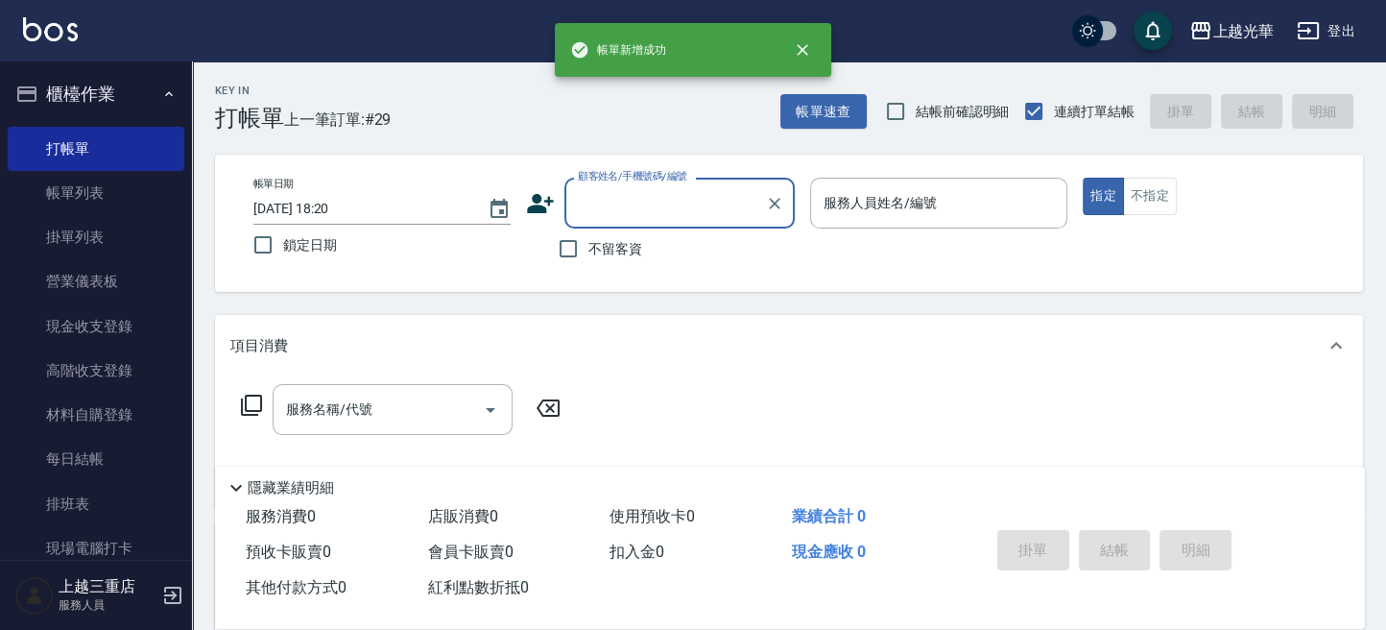
drag, startPoint x: 620, startPoint y: 195, endPoint x: 617, endPoint y: 223, distance: 28.0
click at [620, 201] on input "顧客姓名/手機號碼/編號" at bounding box center [665, 203] width 184 height 34
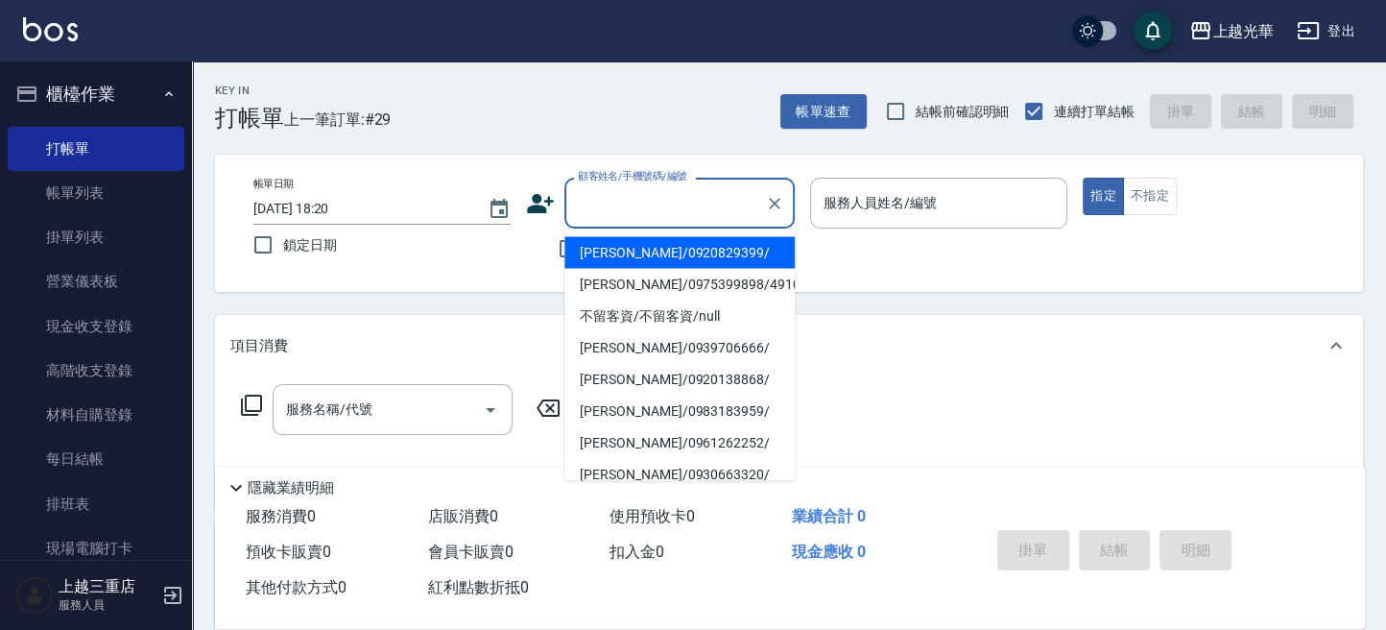
drag, startPoint x: 606, startPoint y: 250, endPoint x: 748, endPoint y: 264, distance: 142.8
click at [608, 250] on li "靳從微/0920829399/" at bounding box center [679, 252] width 230 height 32
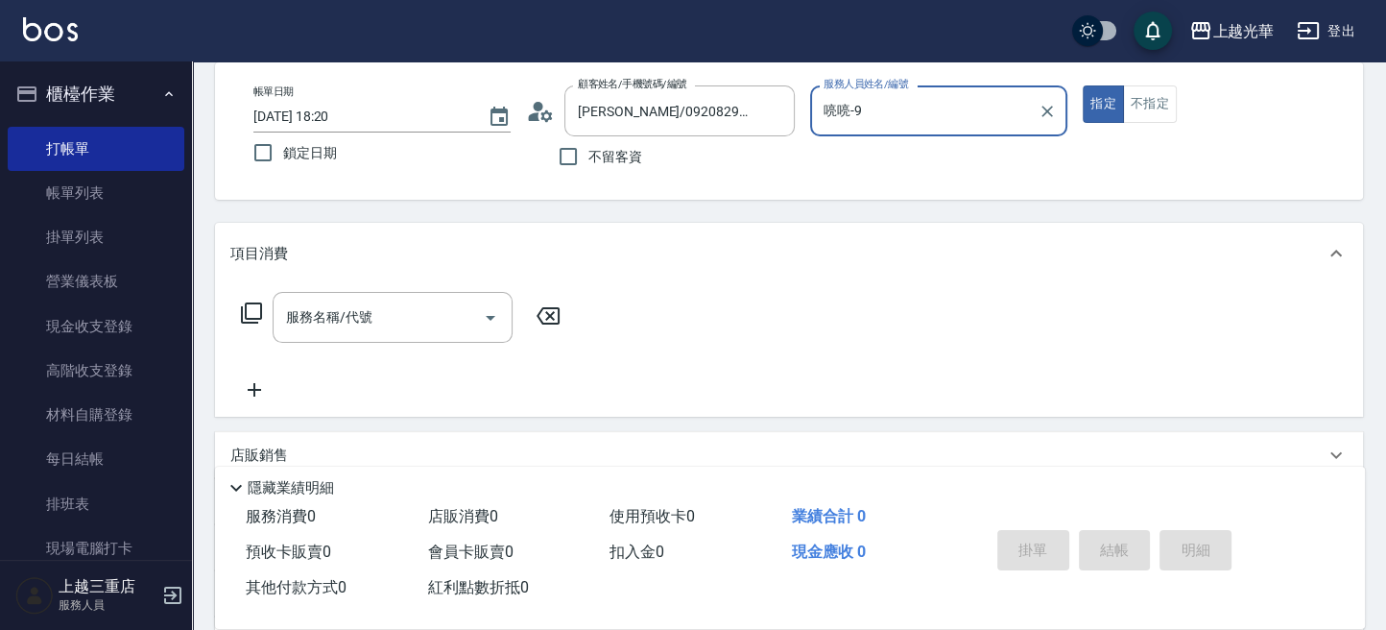
scroll to position [128, 0]
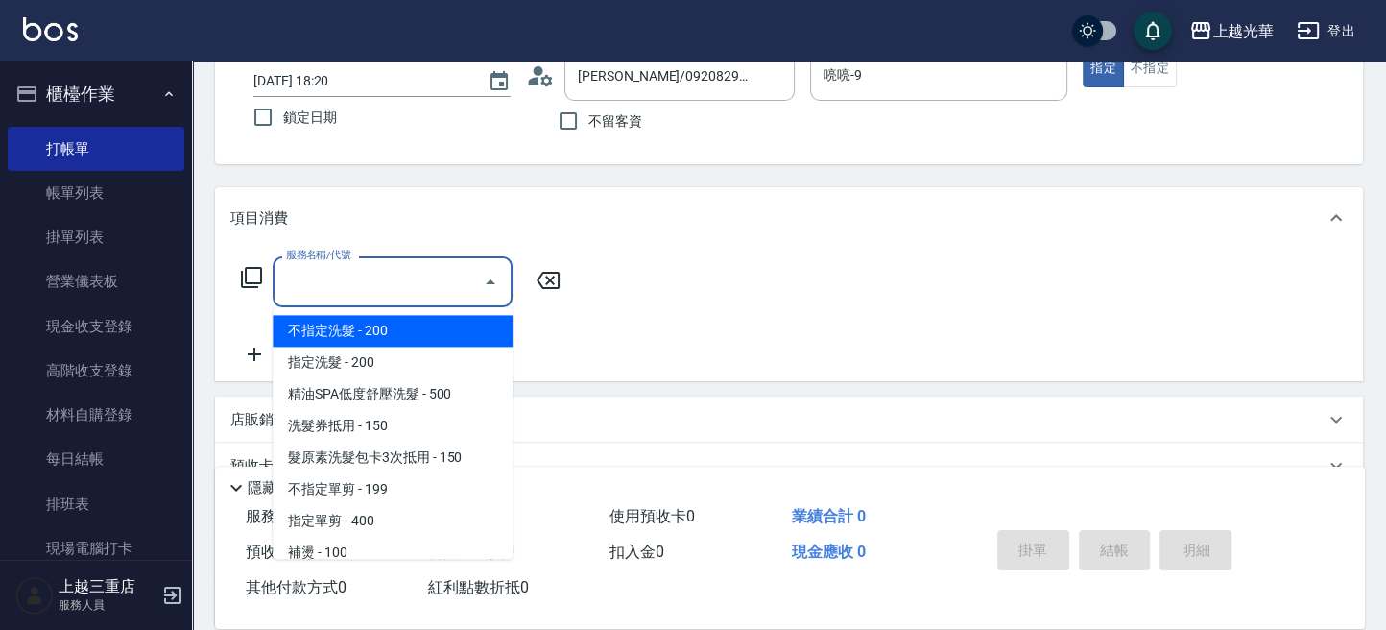
drag, startPoint x: 408, startPoint y: 285, endPoint x: 450, endPoint y: 262, distance: 48.1
click at [420, 269] on input "服務名稱/代號" at bounding box center [378, 282] width 194 height 34
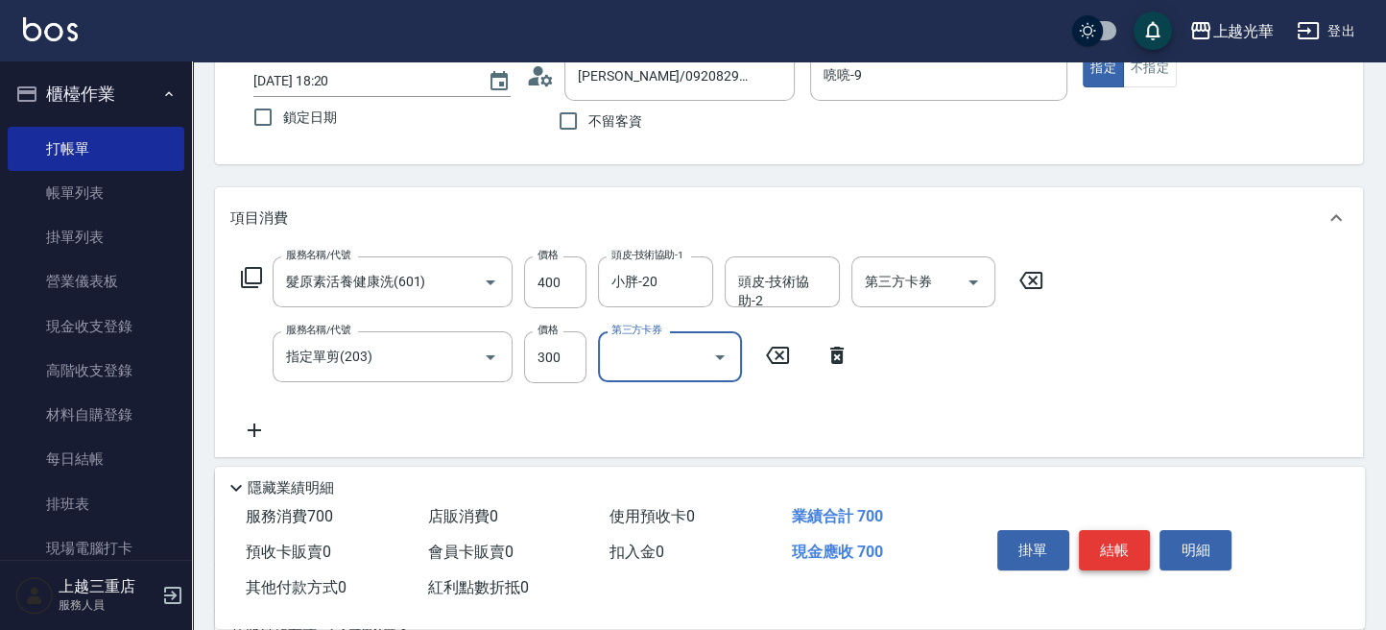
click at [1115, 541] on button "結帳" at bounding box center [1115, 550] width 72 height 40
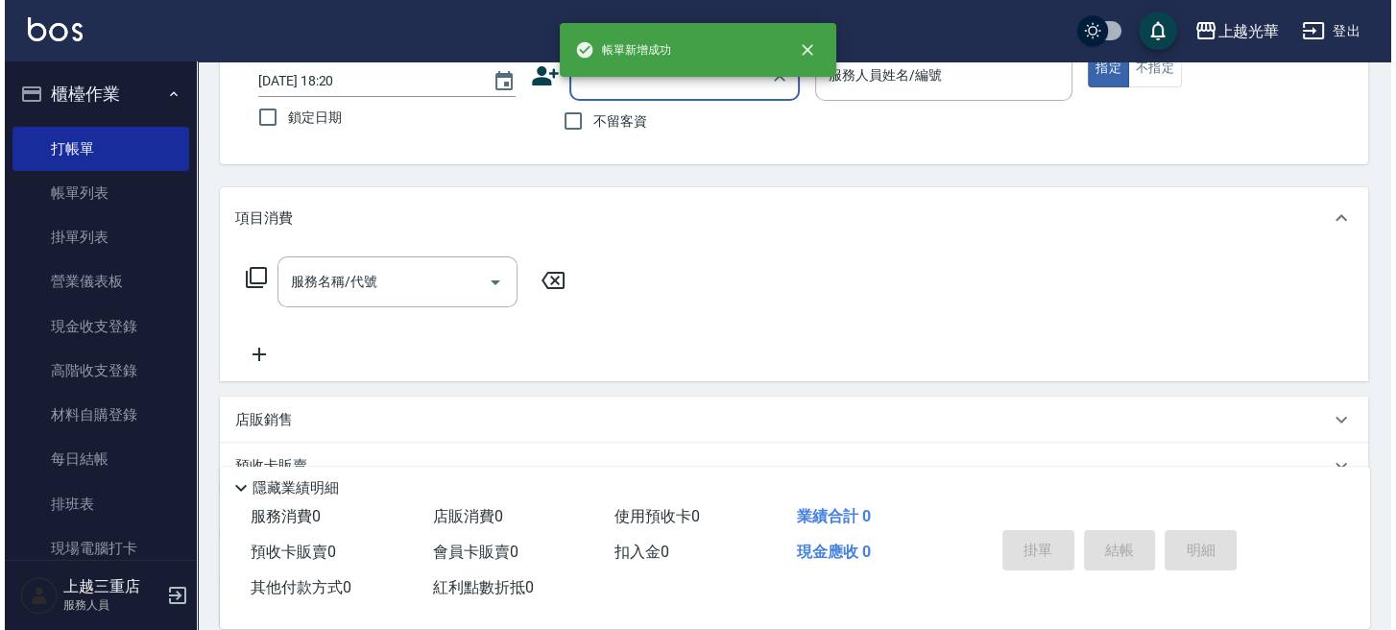
scroll to position [0, 0]
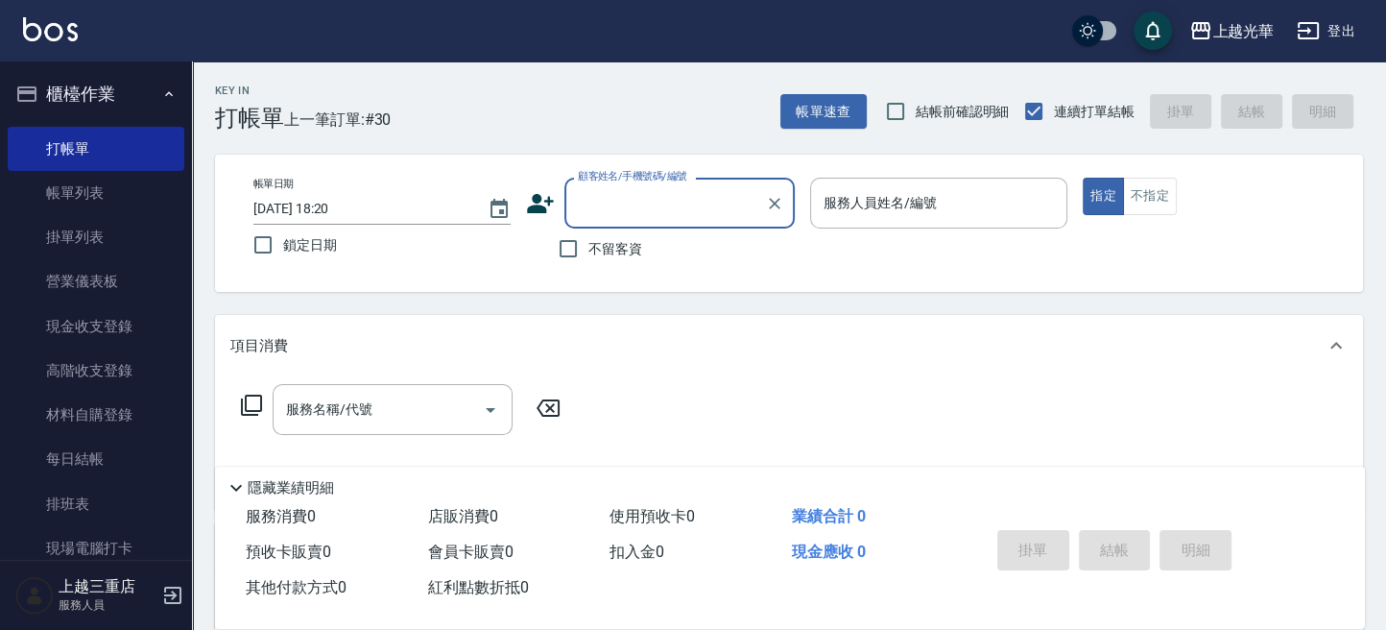
click at [546, 195] on icon at bounding box center [540, 203] width 29 height 29
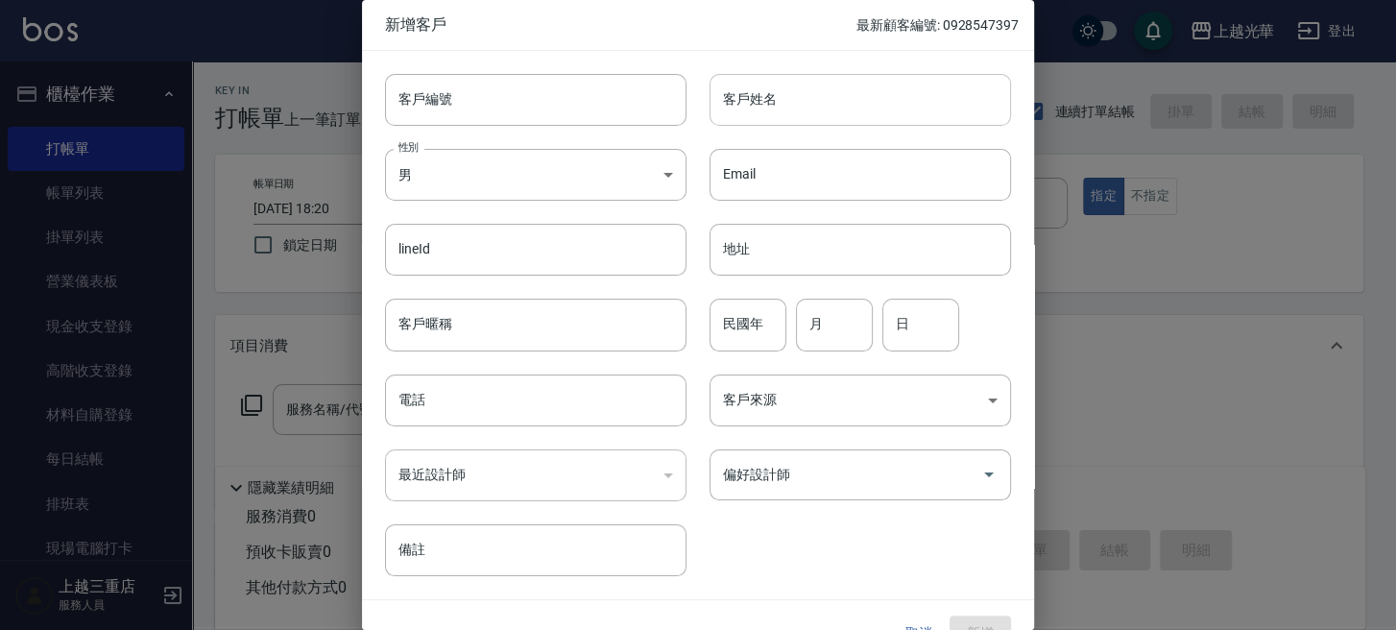
drag, startPoint x: 786, startPoint y: 127, endPoint x: 798, endPoint y: 118, distance: 14.4
click at [789, 127] on div "Email Email" at bounding box center [848, 163] width 324 height 75
drag, startPoint x: 798, startPoint y: 109, endPoint x: 838, endPoint y: 111, distance: 40.4
click at [802, 109] on input "客戶姓名" at bounding box center [859, 100] width 301 height 52
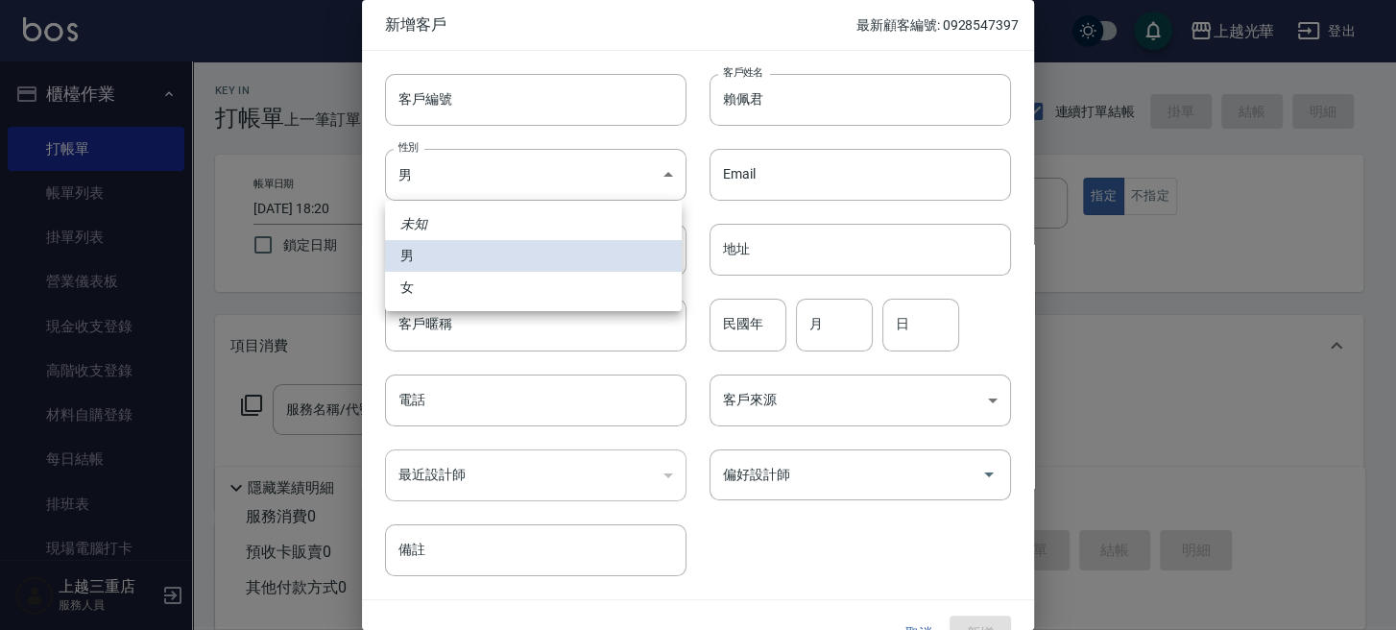
drag, startPoint x: 525, startPoint y: 170, endPoint x: 476, endPoint y: 228, distance: 76.3
click at [522, 172] on body "上越光華 登出 櫃檯作業 打帳單 帳單列表 掛單列表 營業儀表板 現金收支登錄 高階收支登錄 材料自購登錄 每日結帳 排班表 現場電腦打卡 預約管理 預約管理…" at bounding box center [698, 468] width 1396 height 936
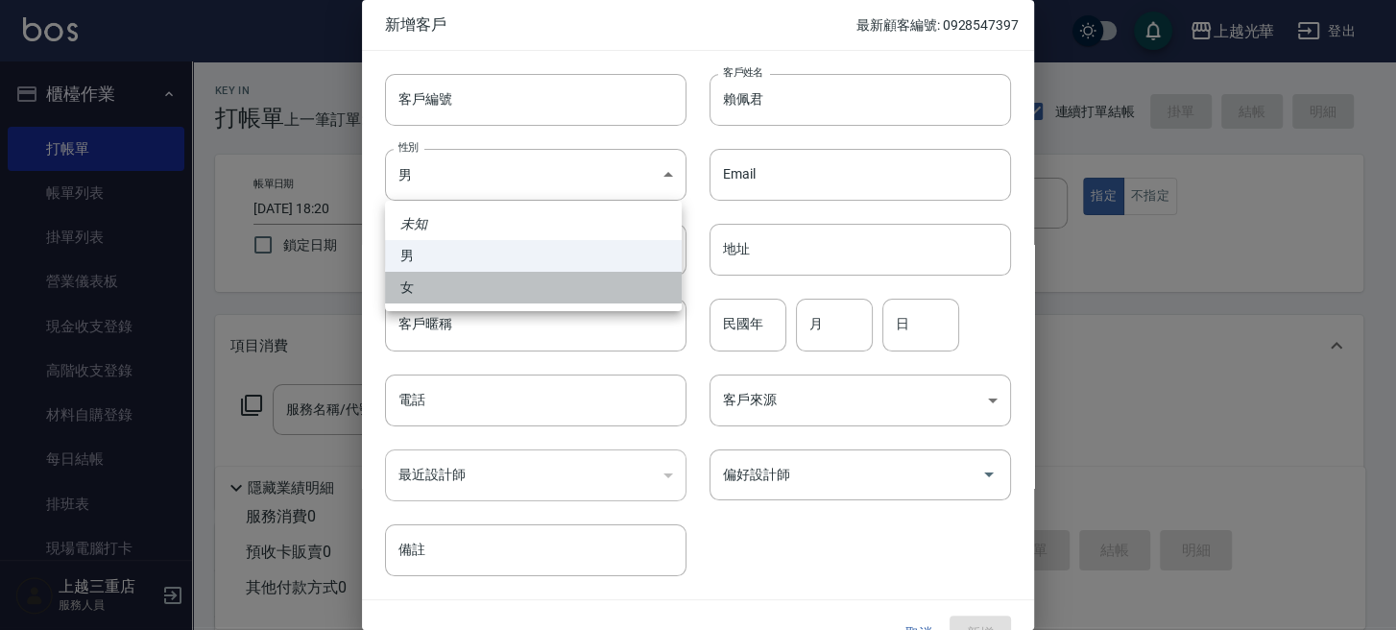
drag, startPoint x: 473, startPoint y: 274, endPoint x: 660, endPoint y: 275, distance: 187.2
click at [474, 275] on li "女" at bounding box center [533, 288] width 297 height 32
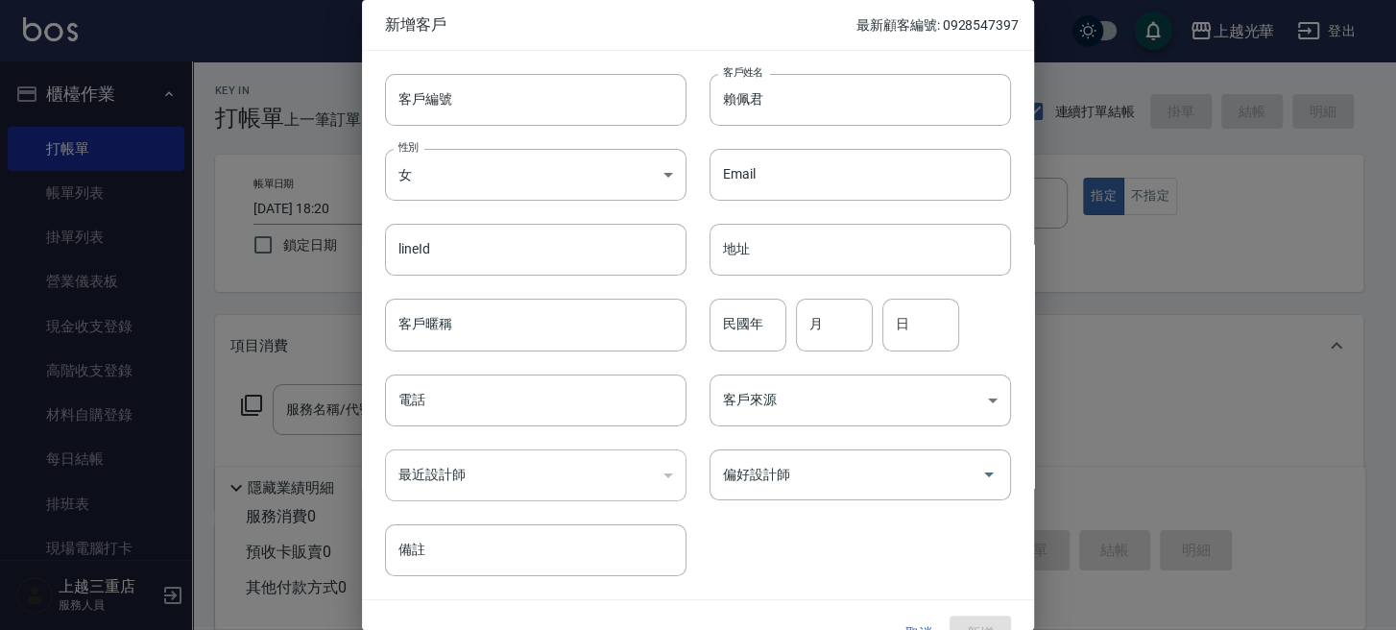
click at [743, 303] on div "民國年 民國年" at bounding box center [747, 325] width 77 height 52
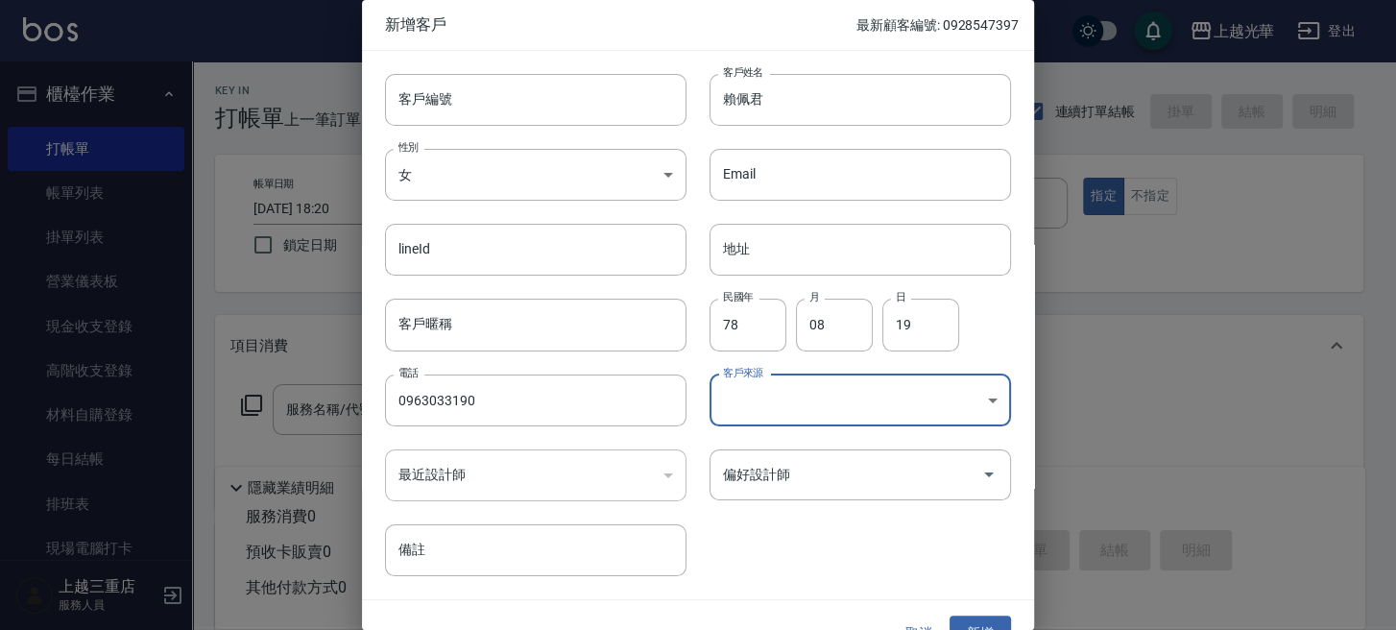
click at [821, 396] on body "上越光華 登出 櫃檯作業 打帳單 帳單列表 掛單列表 營業儀表板 現金收支登錄 高階收支登錄 材料自購登錄 每日結帳 排班表 現場電腦打卡 預約管理 預約管理…" at bounding box center [698, 468] width 1396 height 936
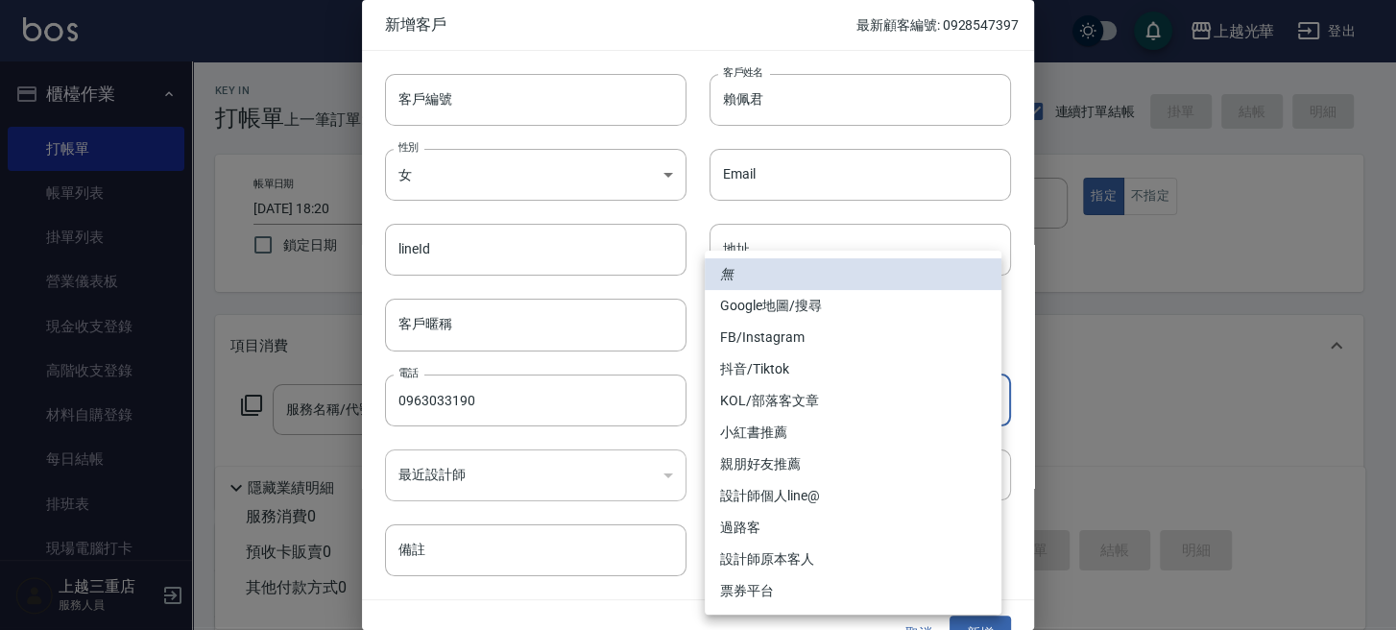
click at [760, 309] on li "Google地圖/搜尋" at bounding box center [853, 306] width 297 height 32
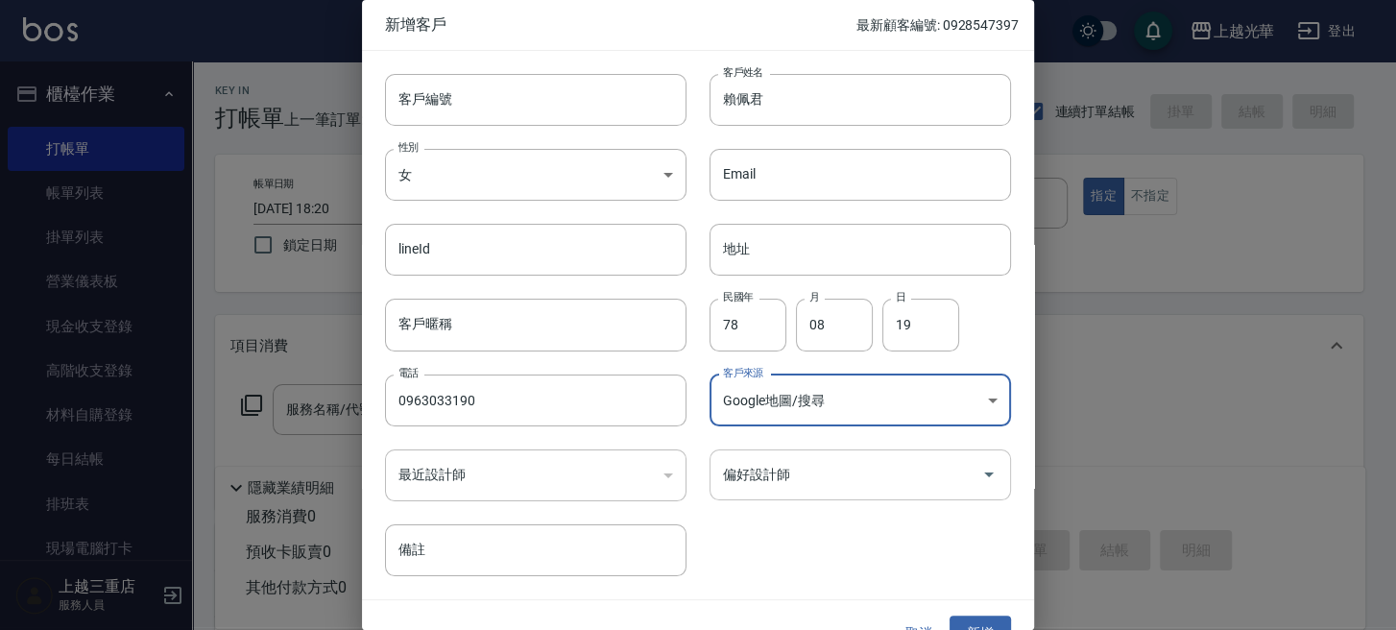
click at [799, 466] on input "偏好設計師" at bounding box center [845, 475] width 255 height 34
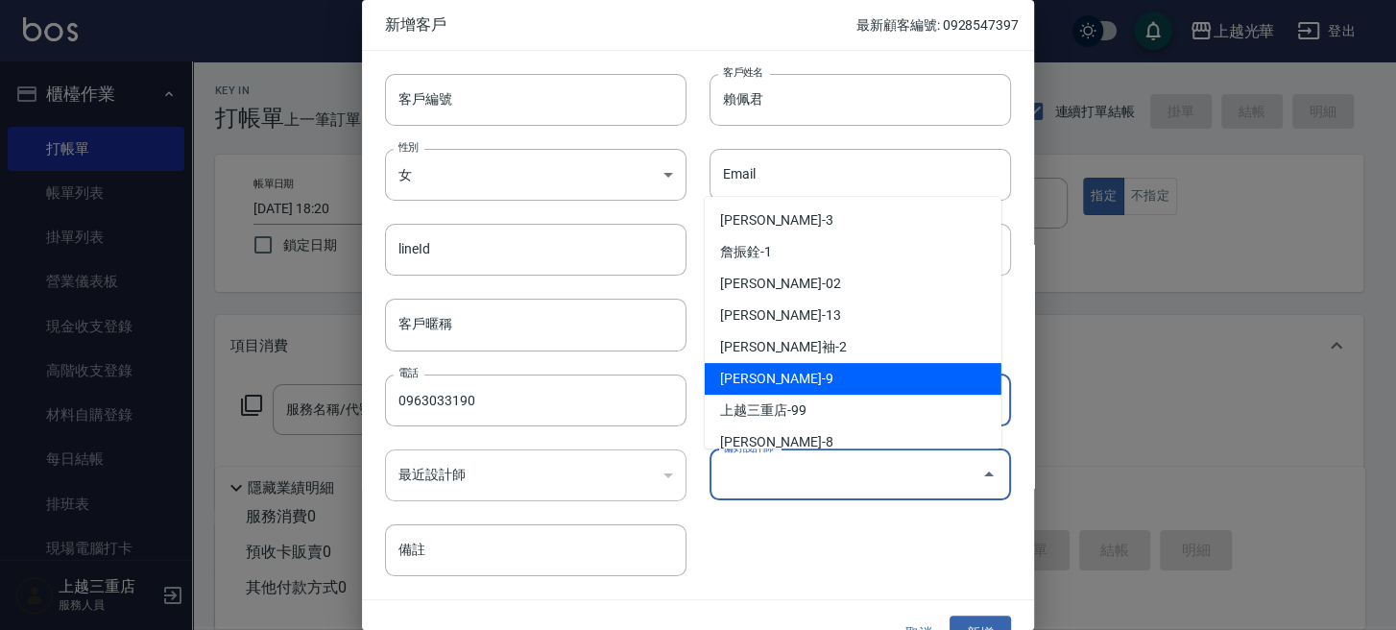
click at [785, 363] on li "施喨齡-9" at bounding box center [853, 379] width 297 height 32
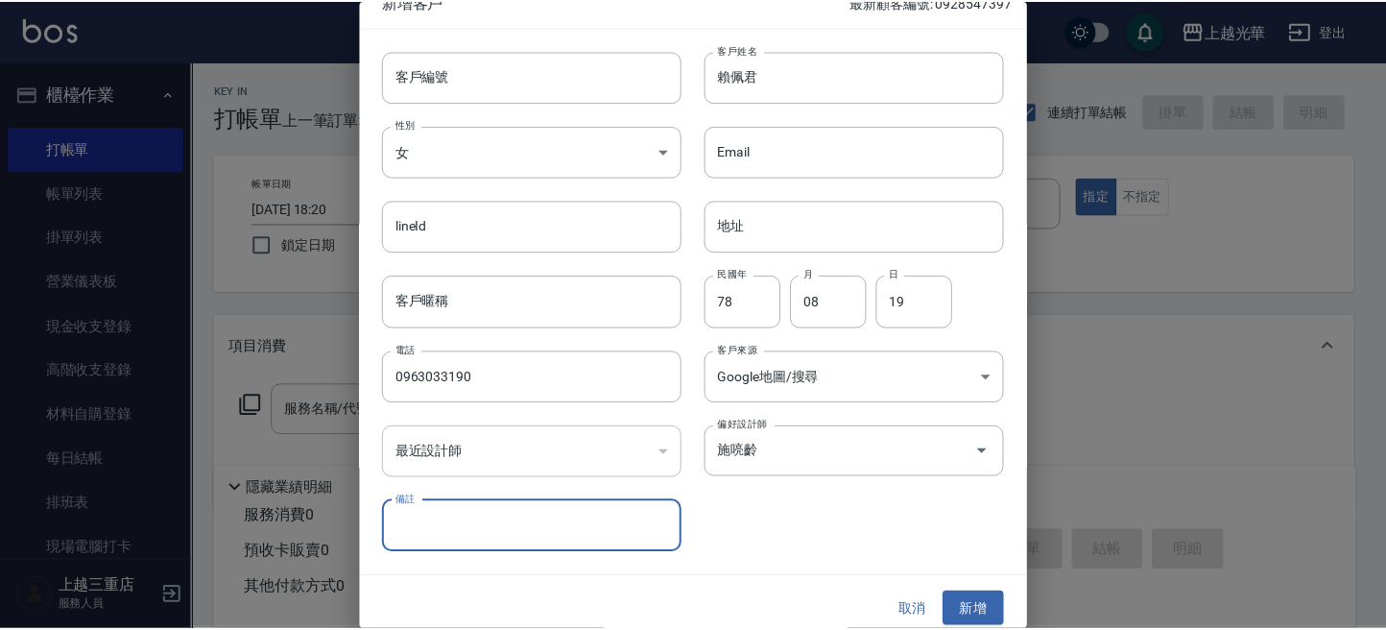
scroll to position [35, 0]
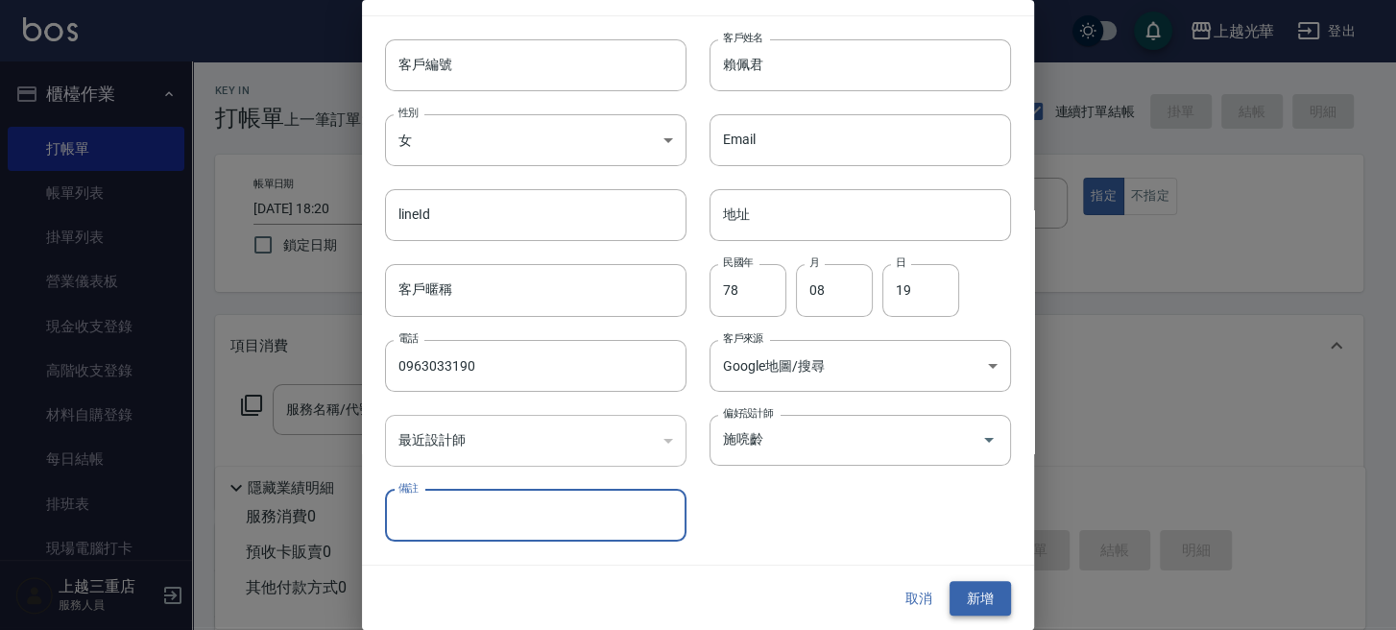
click at [957, 592] on button "新增" at bounding box center [979, 599] width 61 height 36
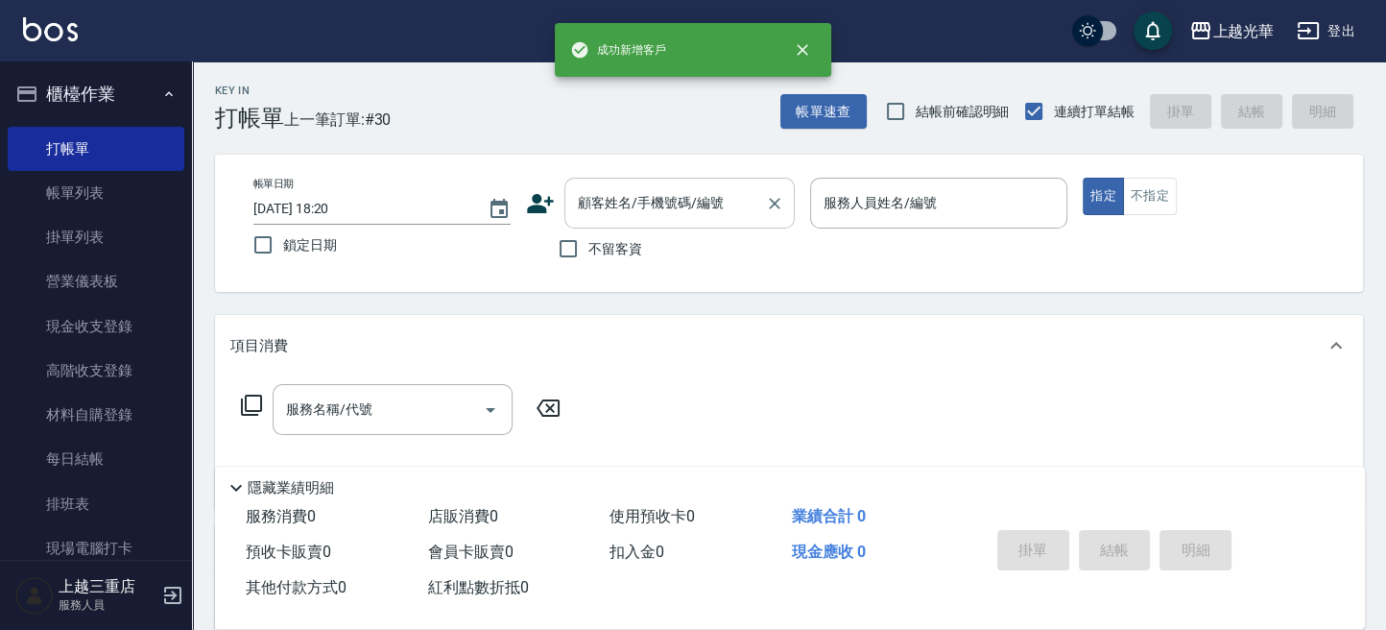
click at [702, 202] on input "顧客姓名/手機號碼/編號" at bounding box center [665, 203] width 184 height 34
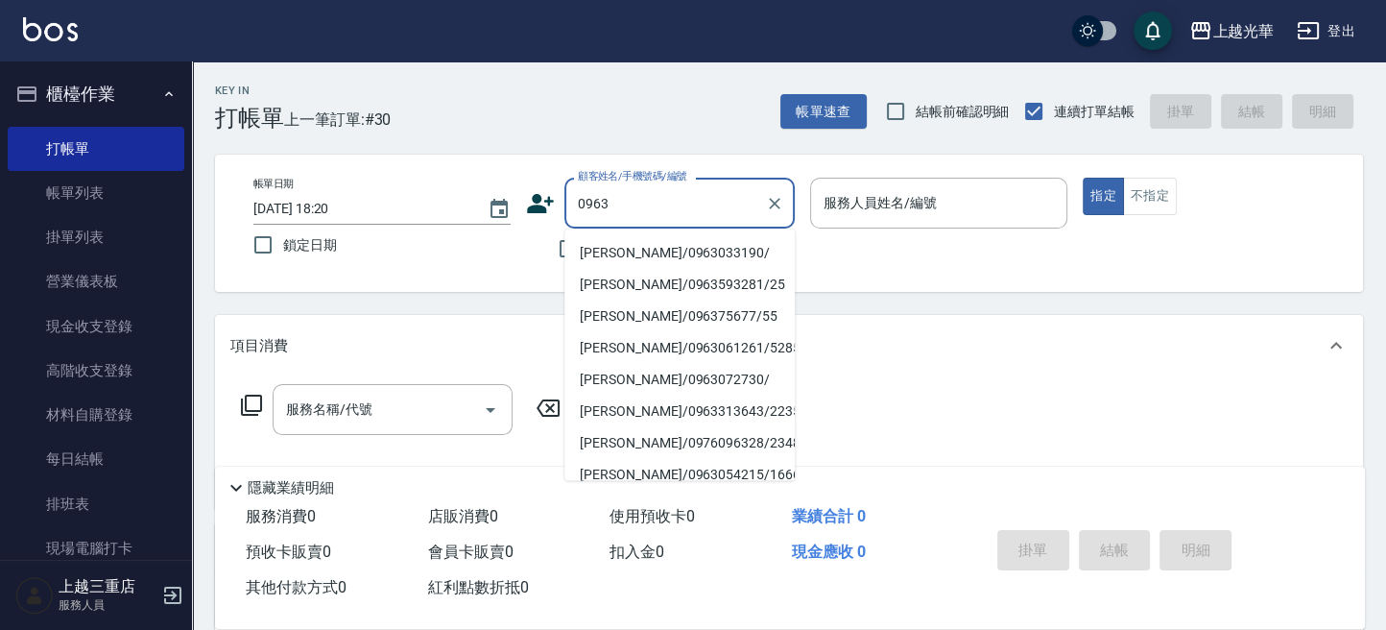
click at [644, 244] on li "賴佩君/0963033190/" at bounding box center [679, 252] width 230 height 32
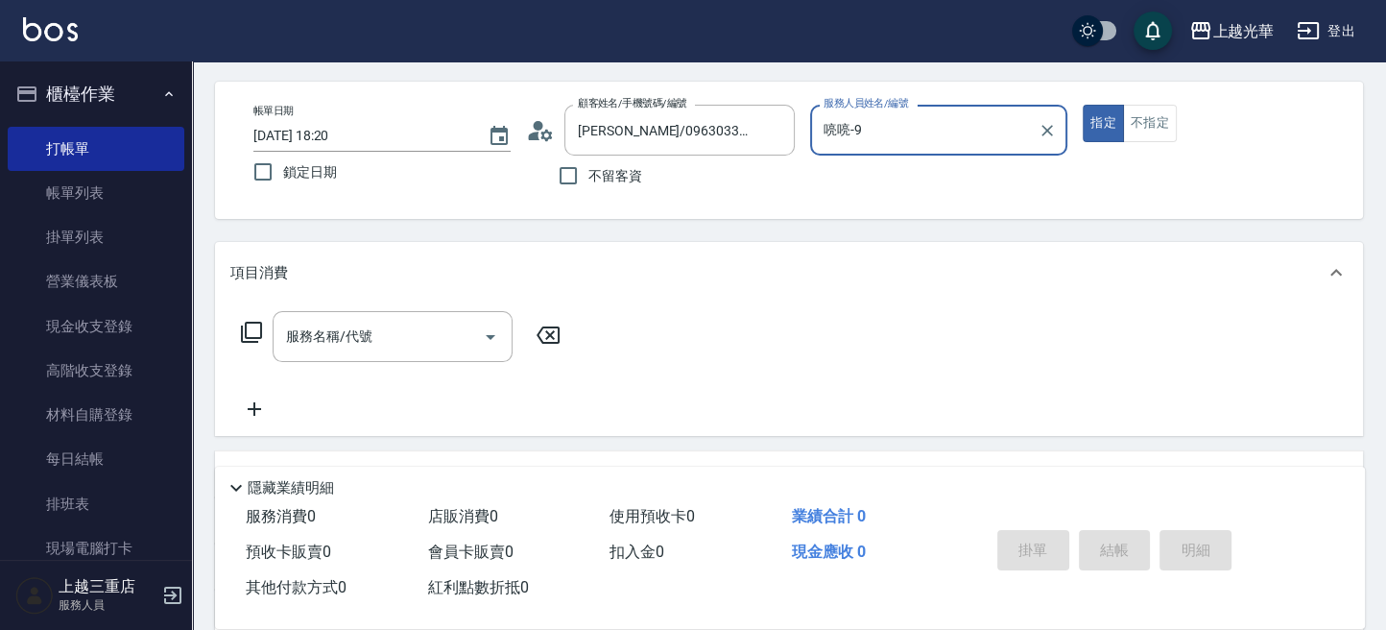
scroll to position [128, 0]
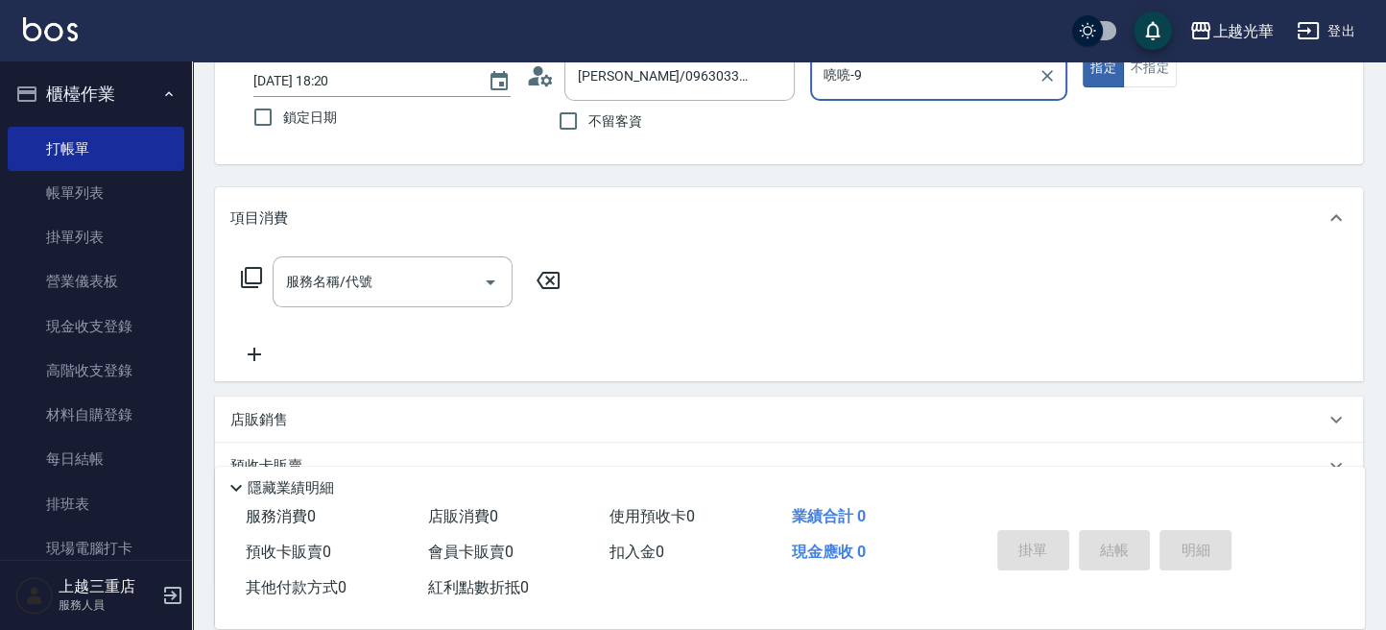
drag, startPoint x: 364, startPoint y: 282, endPoint x: 331, endPoint y: 260, distance: 39.4
click at [362, 282] on input "服務名稱/代號" at bounding box center [378, 282] width 194 height 34
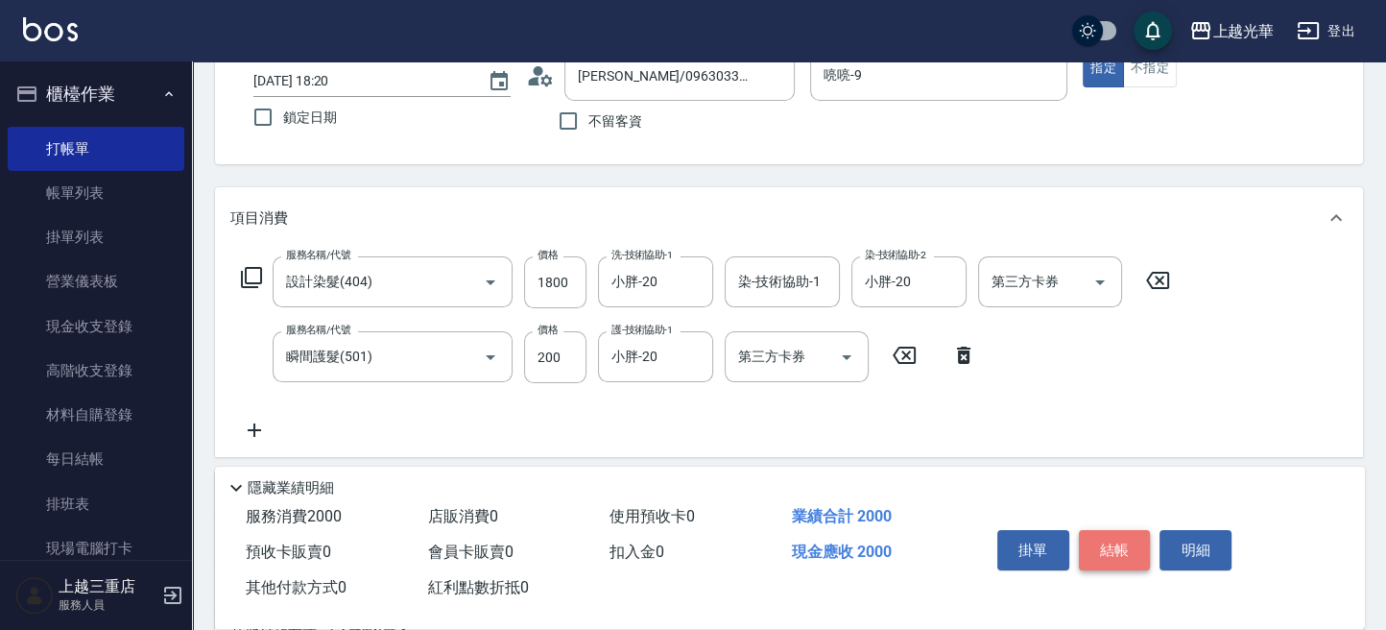
click at [1116, 561] on button "結帳" at bounding box center [1115, 550] width 72 height 40
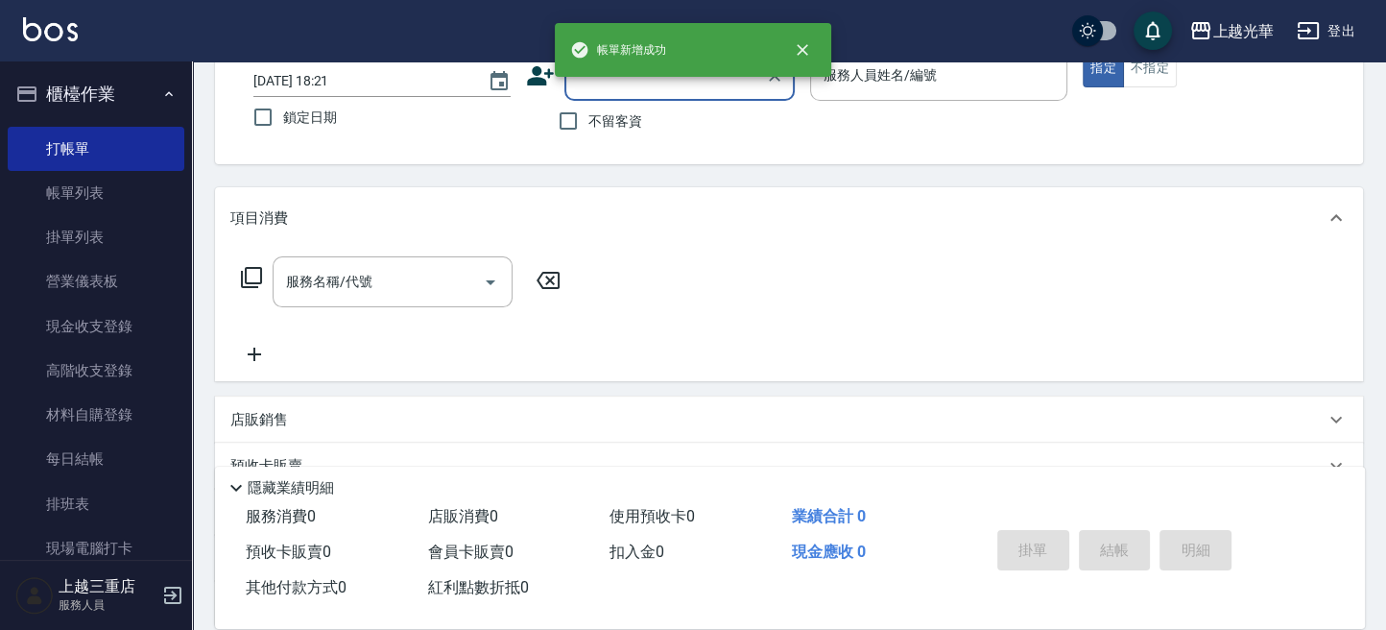
scroll to position [0, 0]
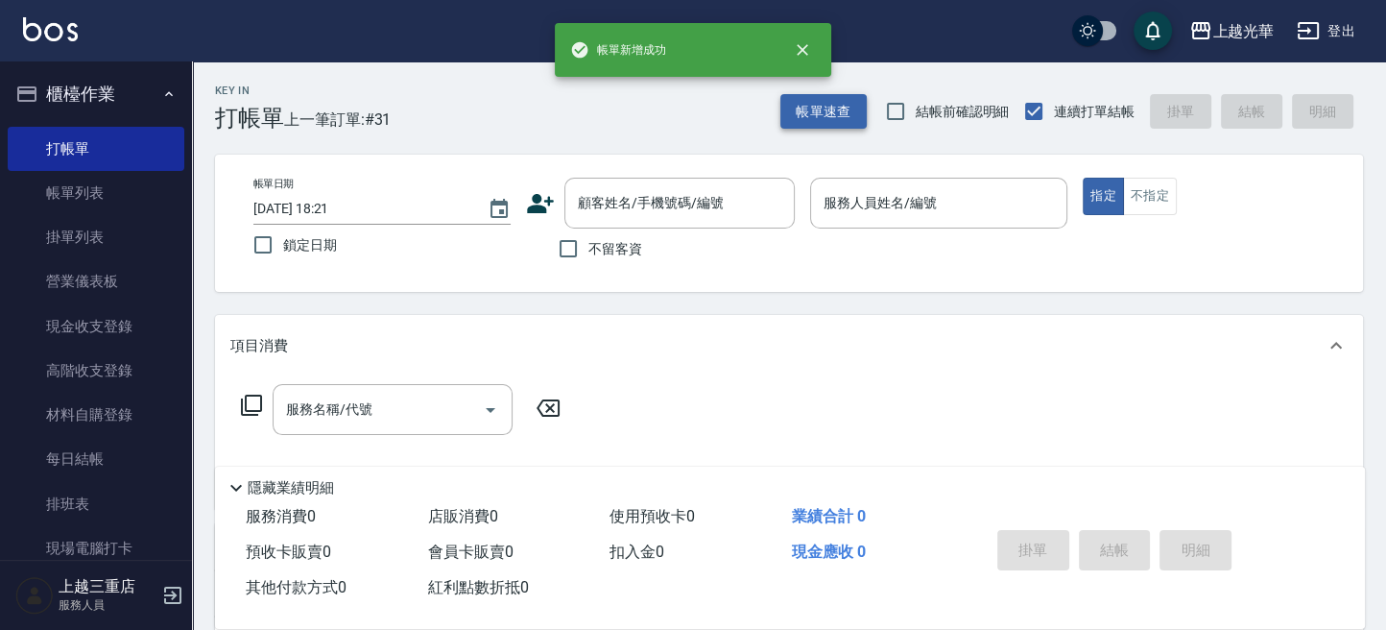
drag, startPoint x: 849, startPoint y: 91, endPoint x: 788, endPoint y: 125, distance: 69.2
click at [849, 93] on div "帳單速查 結帳前確認明細 連續打單結帳 掛單 結帳 明細" at bounding box center [1071, 111] width 583 height 40
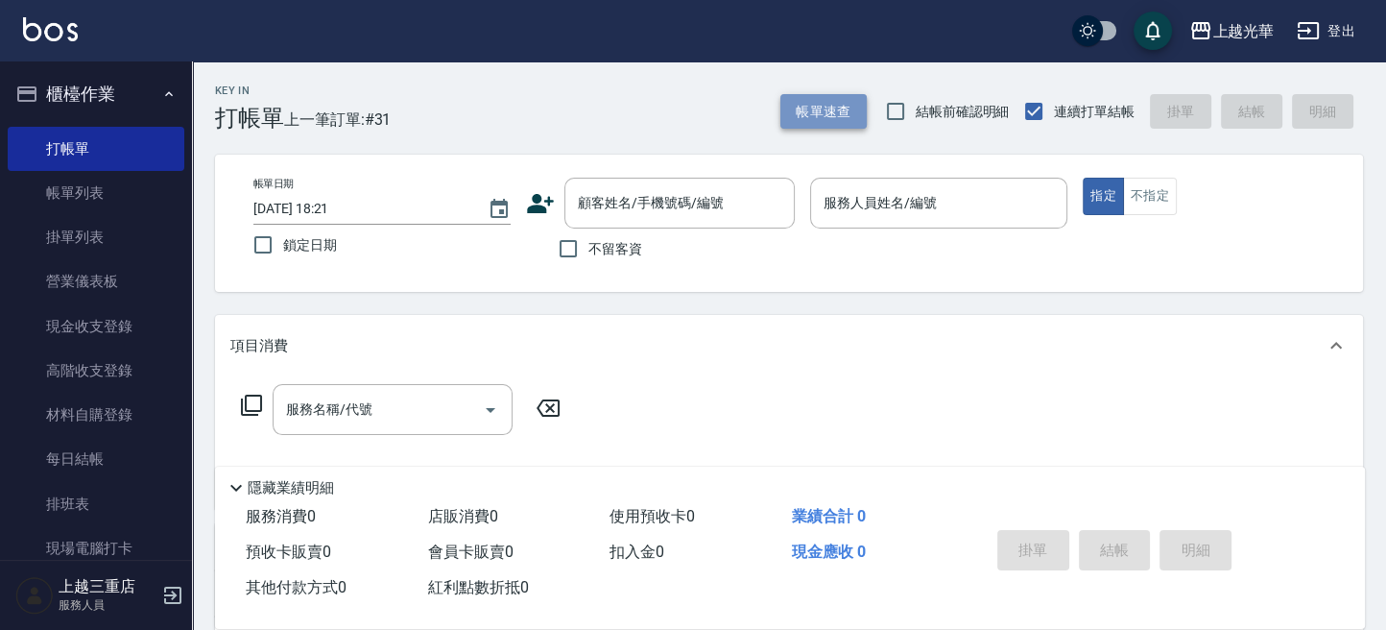
click at [804, 103] on button "帳單速查" at bounding box center [823, 112] width 86 height 36
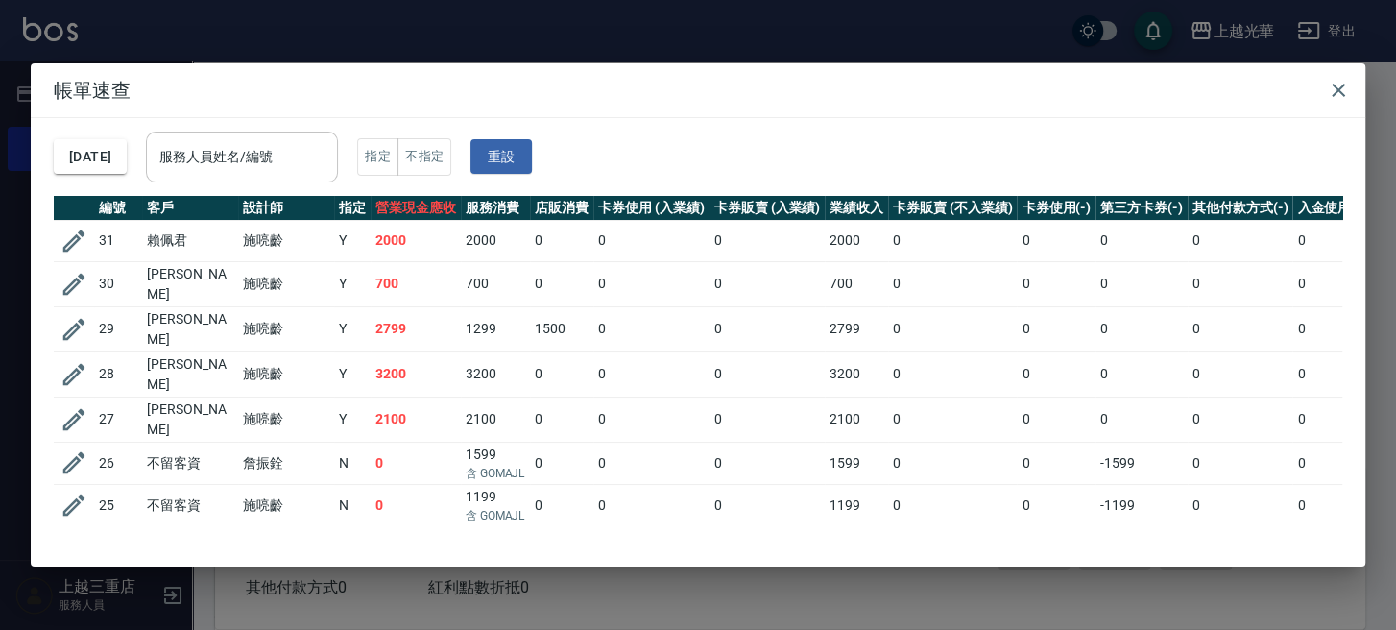
drag, startPoint x: 305, startPoint y: 179, endPoint x: 323, endPoint y: 175, distance: 17.7
click at [323, 175] on div "服務人員姓名/編號" at bounding box center [242, 157] width 192 height 51
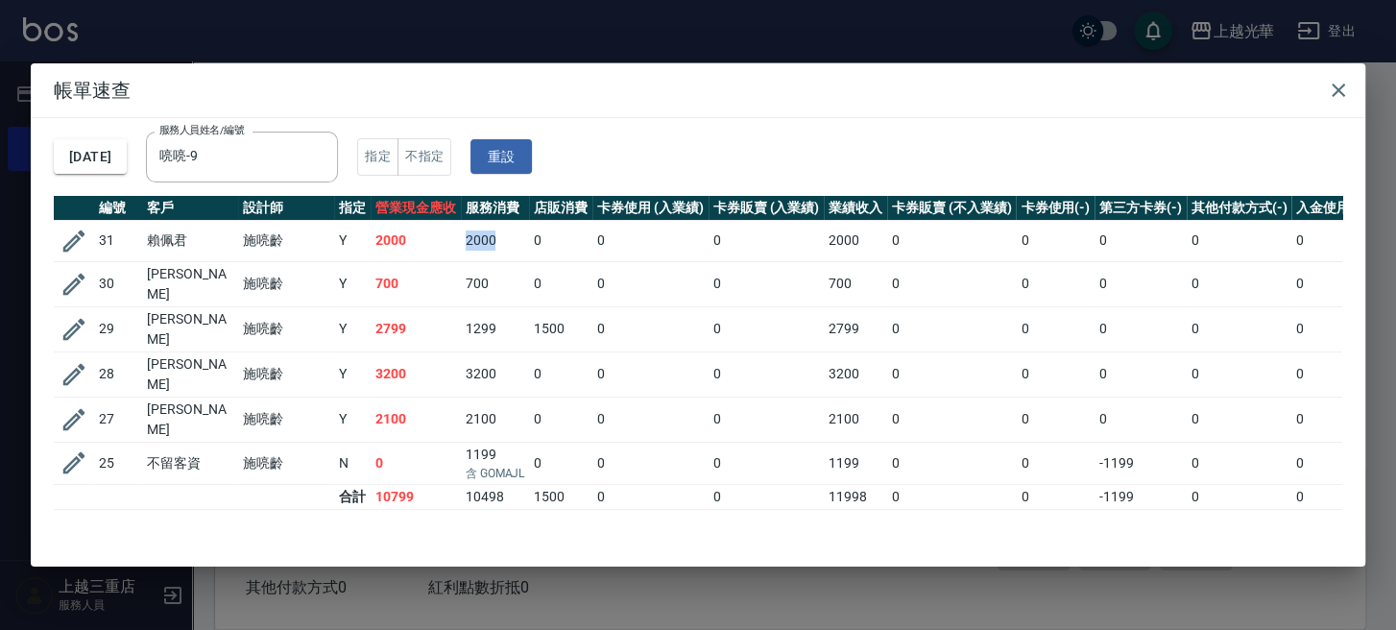
drag, startPoint x: 488, startPoint y: 234, endPoint x: 511, endPoint y: 259, distance: 34.0
click at [511, 236] on tr "31 賴佩君 施喨齡 Y 2000 2000 0 0 0 2000 0 0 0 0 0" at bounding box center [762, 240] width 1416 height 41
drag, startPoint x: 526, startPoint y: 339, endPoint x: 487, endPoint y: 388, distance: 62.8
click at [526, 341] on td "1299" at bounding box center [495, 328] width 69 height 45
drag, startPoint x: 459, startPoint y: 363, endPoint x: 505, endPoint y: 361, distance: 46.1
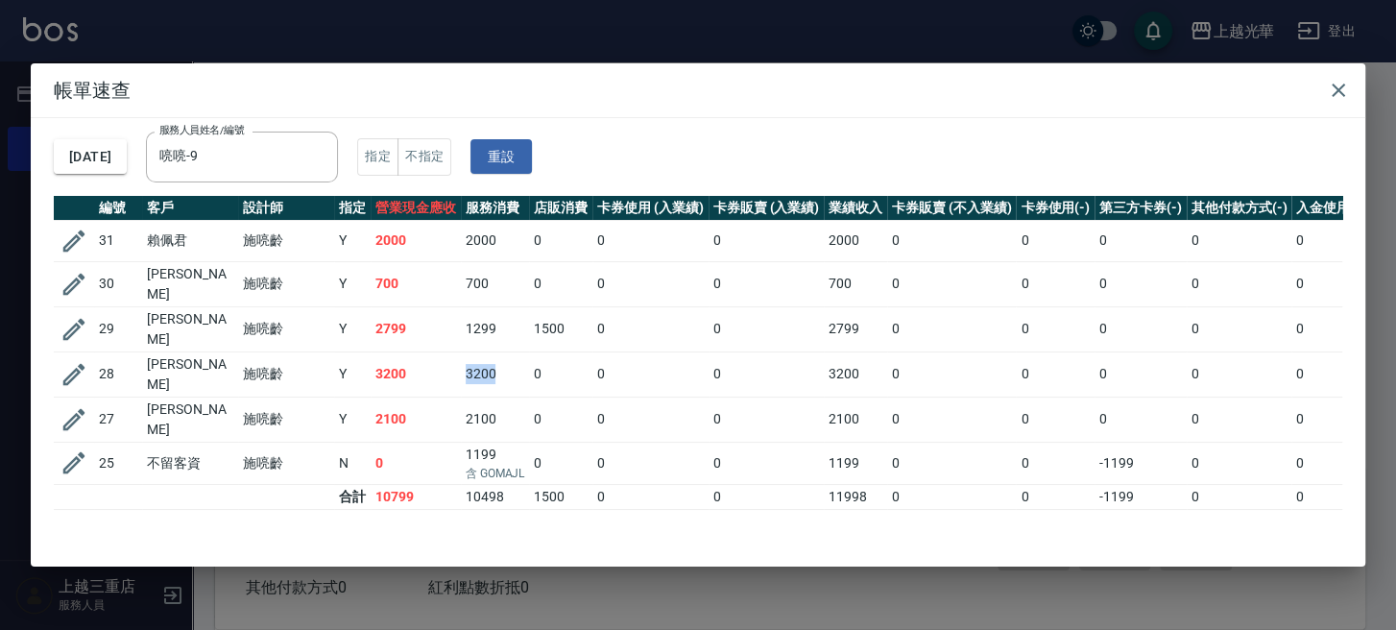
click at [505, 361] on tr "28 王宥囷 施喨齡 Y 3200 3200 0 0 0 3200 0 0 0 0 0" at bounding box center [762, 373] width 1416 height 45
drag, startPoint x: 457, startPoint y: 400, endPoint x: 549, endPoint y: 401, distance: 92.2
click at [516, 401] on tr "27 王宥囷 施喨齡 Y 2100 2100 0 0 0 2100 0 0 0 0 0" at bounding box center [762, 418] width 1416 height 45
drag, startPoint x: 550, startPoint y: 401, endPoint x: 525, endPoint y: 384, distance: 30.4
click at [546, 401] on td "0" at bounding box center [560, 418] width 63 height 45
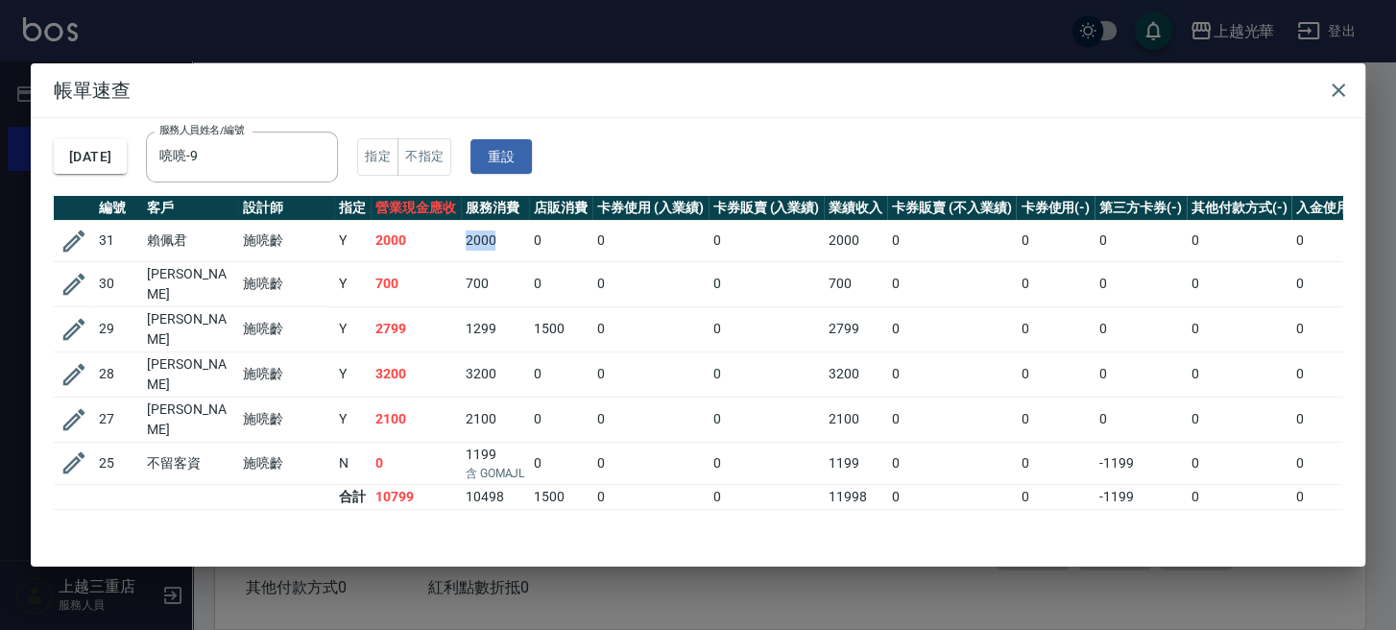
drag, startPoint x: 478, startPoint y: 241, endPoint x: 500, endPoint y: 250, distance: 23.7
click at [500, 250] on td "2000" at bounding box center [495, 240] width 69 height 41
drag, startPoint x: 467, startPoint y: 270, endPoint x: 485, endPoint y: 326, distance: 59.5
click at [491, 280] on td "700" at bounding box center [495, 283] width 69 height 45
drag, startPoint x: 485, startPoint y: 326, endPoint x: 487, endPoint y: 357, distance: 30.8
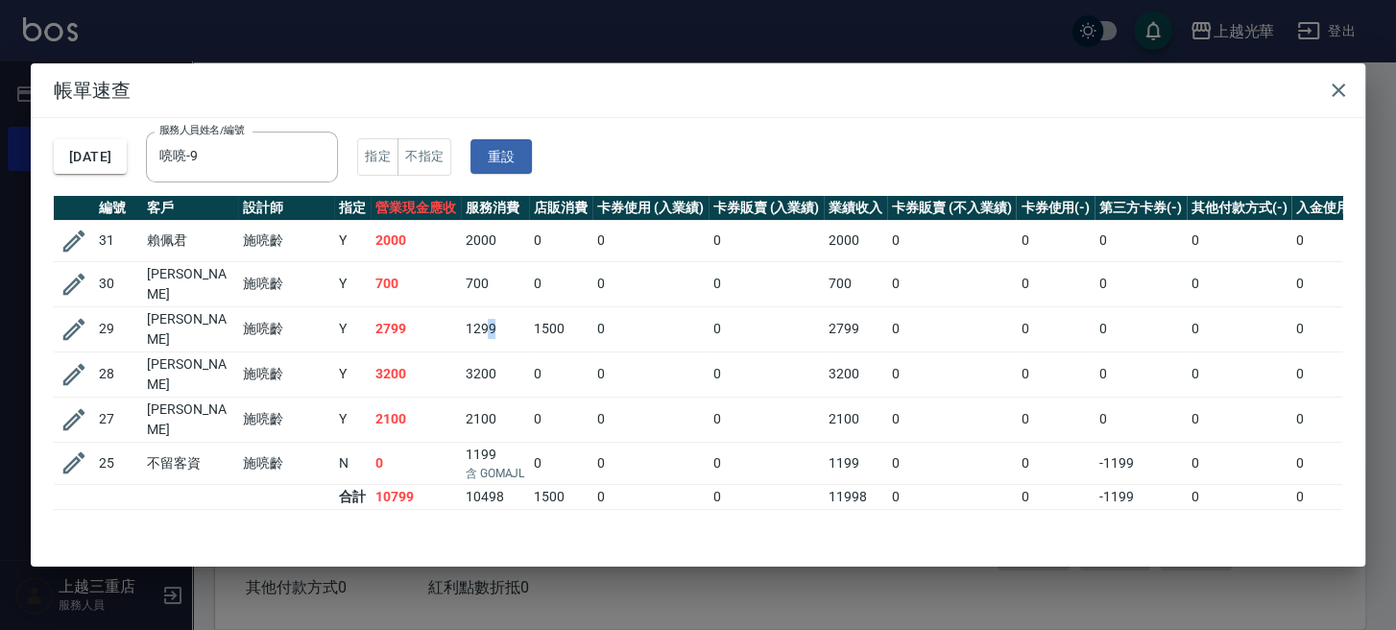
click at [511, 327] on td "1299" at bounding box center [495, 328] width 69 height 45
drag, startPoint x: 476, startPoint y: 357, endPoint x: 497, endPoint y: 366, distance: 22.8
click at [497, 366] on td "3200" at bounding box center [495, 373] width 69 height 45
drag, startPoint x: 489, startPoint y: 403, endPoint x: 518, endPoint y: 413, distance: 31.3
click at [492, 403] on td "2100" at bounding box center [495, 418] width 69 height 45
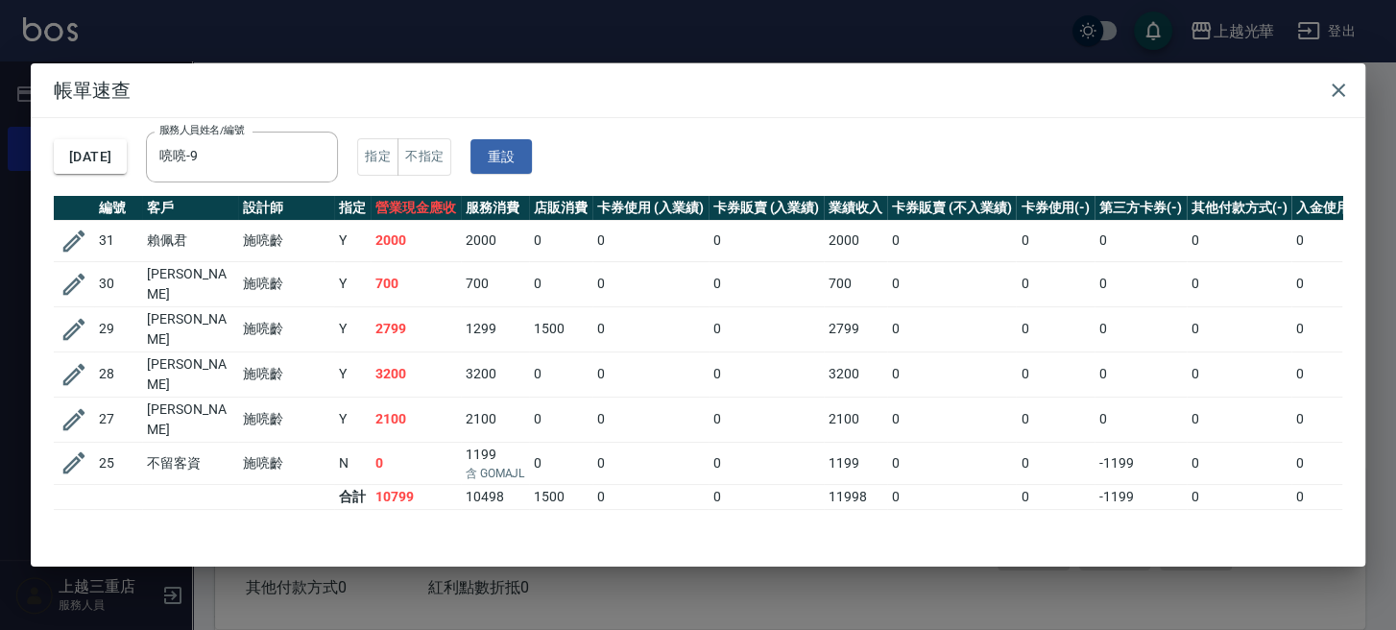
click at [940, 396] on td "0" at bounding box center [951, 418] width 129 height 45
drag, startPoint x: 456, startPoint y: 401, endPoint x: 494, endPoint y: 370, distance: 49.8
click at [516, 396] on tr "27 王宥囷 施喨齡 Y 2100 2100 0 0 0 2100 0 0 0 0 0" at bounding box center [762, 418] width 1416 height 45
drag, startPoint x: 457, startPoint y: 358, endPoint x: 509, endPoint y: 357, distance: 51.8
click at [509, 357] on tr "28 王宥囷 施喨齡 Y 3200 3200 0 0 0 3200 0 0 0 0 0" at bounding box center [762, 373] width 1416 height 45
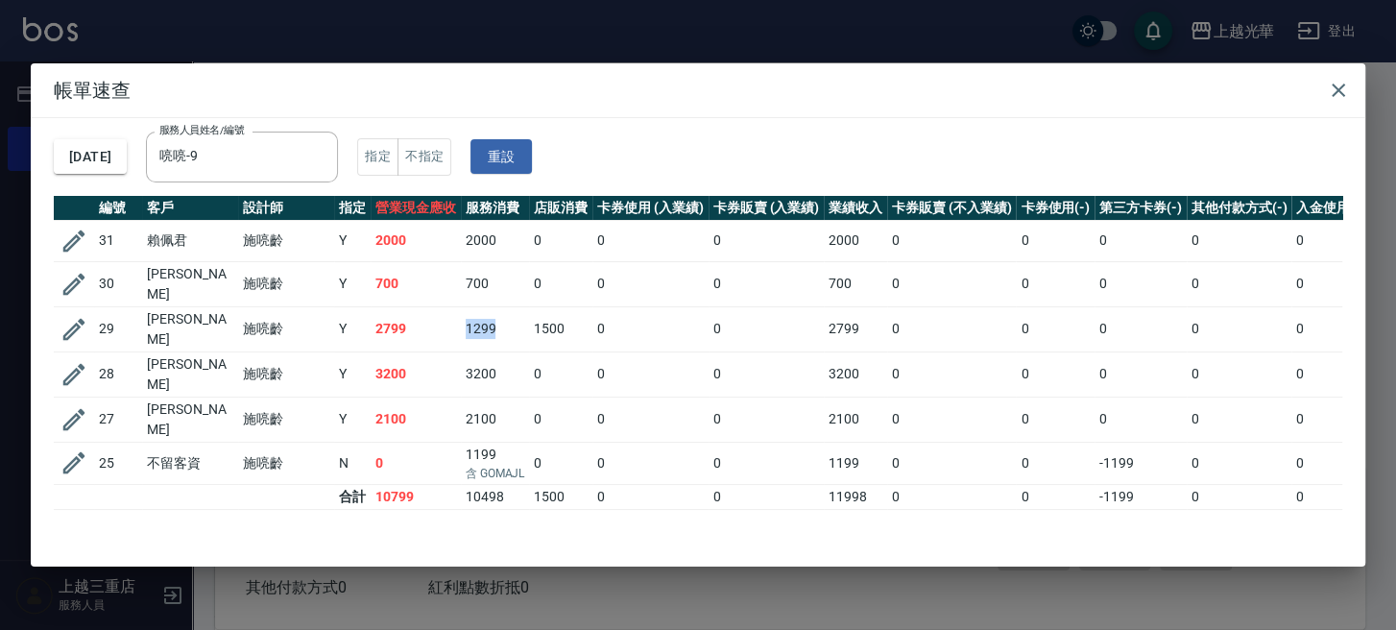
drag, startPoint x: 460, startPoint y: 320, endPoint x: 488, endPoint y: 280, distance: 48.2
click at [507, 318] on td "1299" at bounding box center [495, 328] width 69 height 45
drag, startPoint x: 467, startPoint y: 277, endPoint x: 493, endPoint y: 278, distance: 26.9
click at [493, 278] on td "700" at bounding box center [495, 283] width 69 height 45
drag, startPoint x: 506, startPoint y: 275, endPoint x: 490, endPoint y: 256, distance: 24.5
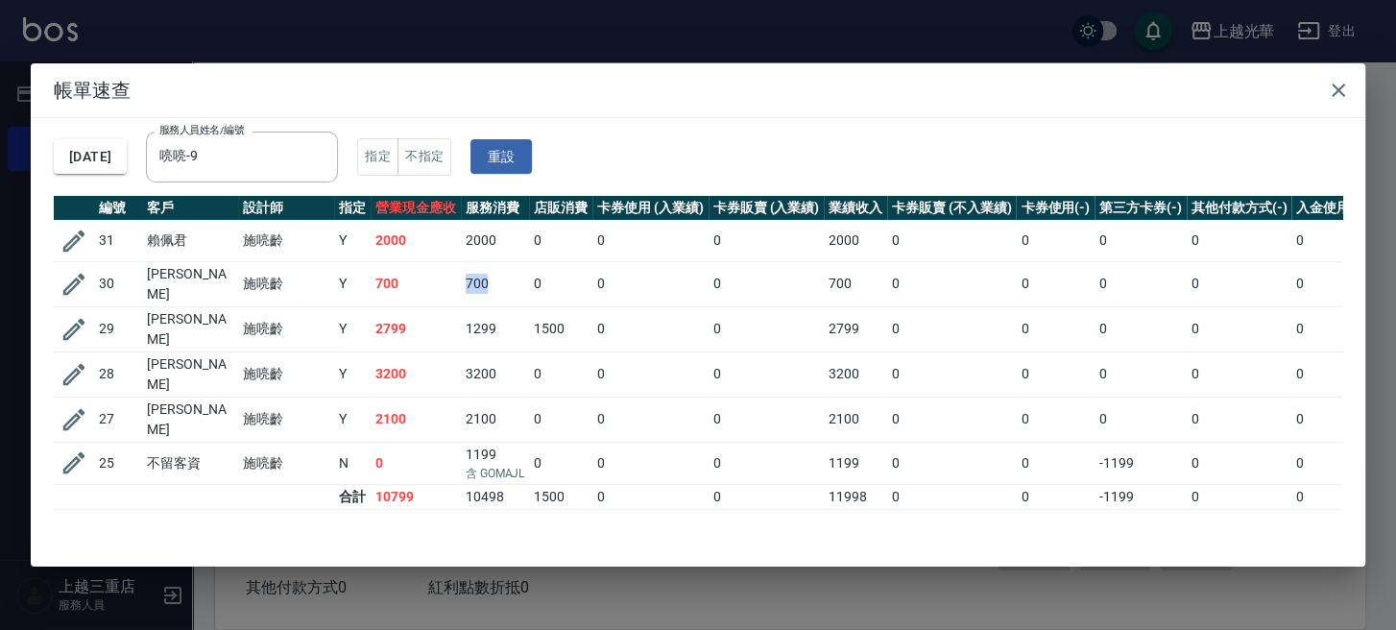
click at [503, 274] on td "700" at bounding box center [495, 283] width 69 height 45
drag, startPoint x: 460, startPoint y: 237, endPoint x: 571, endPoint y: 269, distance: 115.8
click at [511, 246] on td "2000" at bounding box center [495, 240] width 69 height 41
click at [571, 269] on td "0" at bounding box center [560, 283] width 63 height 45
drag, startPoint x: 1351, startPoint y: 75, endPoint x: 1341, endPoint y: 95, distance: 22.3
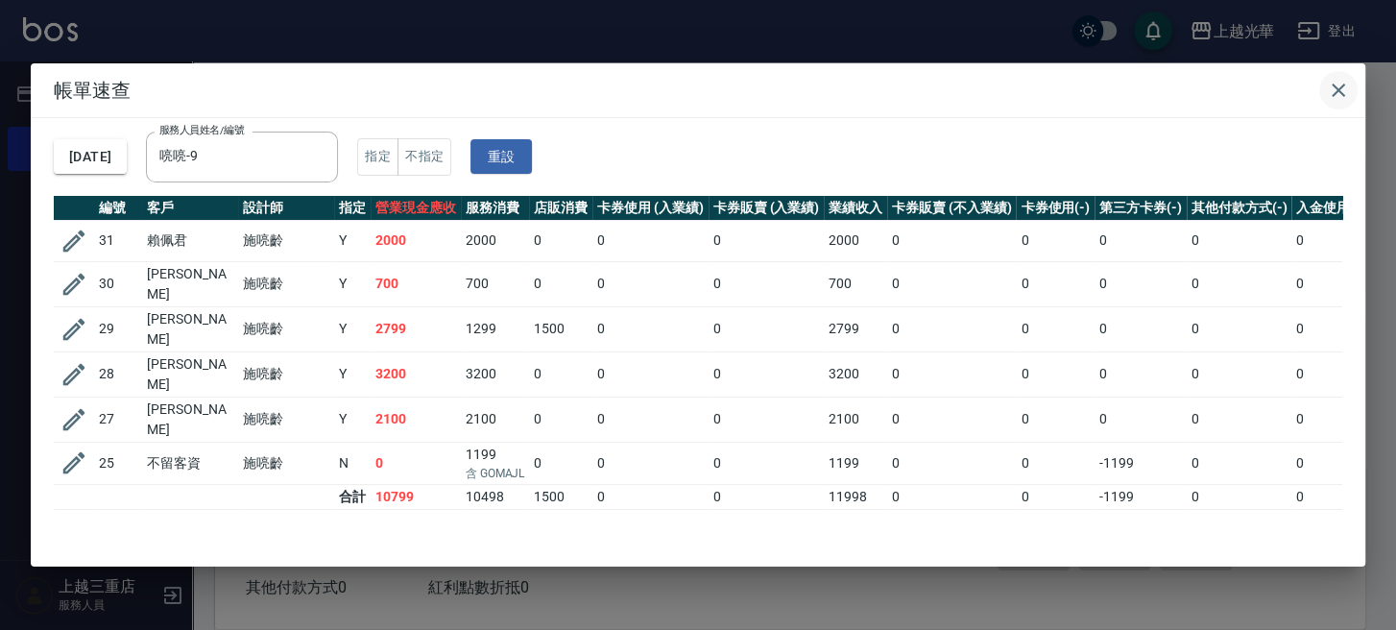
click at [1351, 80] on button "button" at bounding box center [1338, 90] width 38 height 38
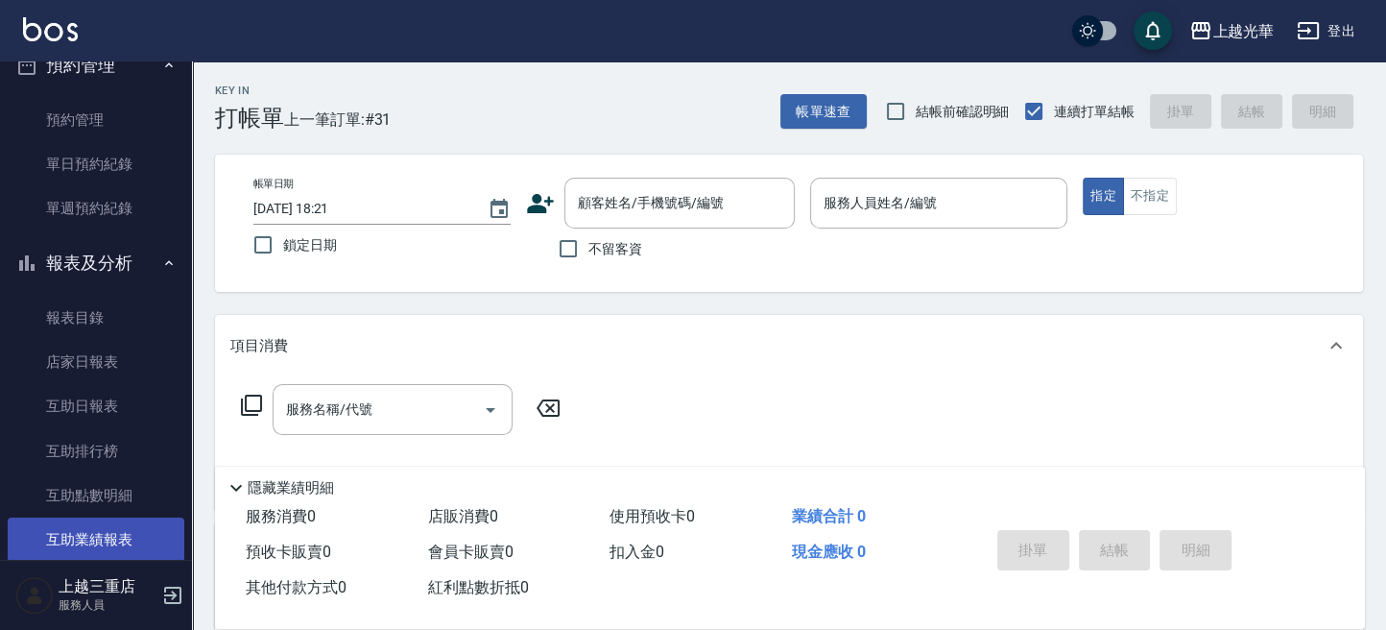
scroll to position [639, 0]
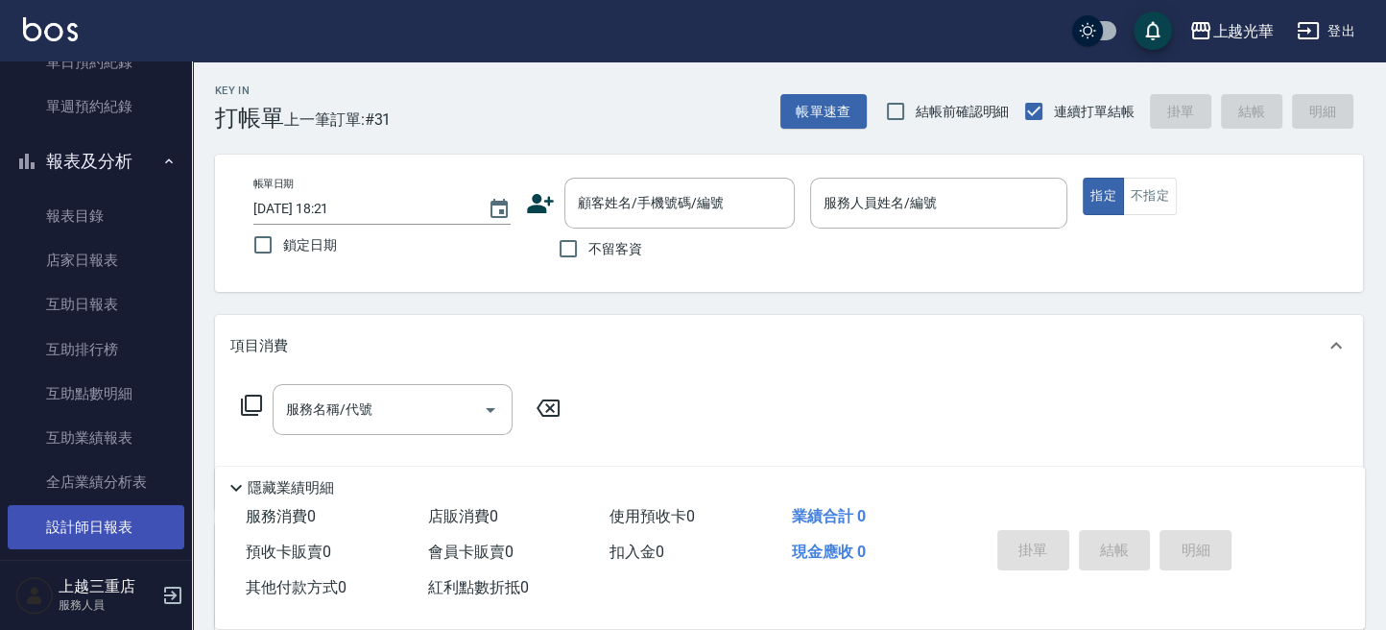
click at [115, 519] on link "設計師日報表" at bounding box center [96, 527] width 177 height 44
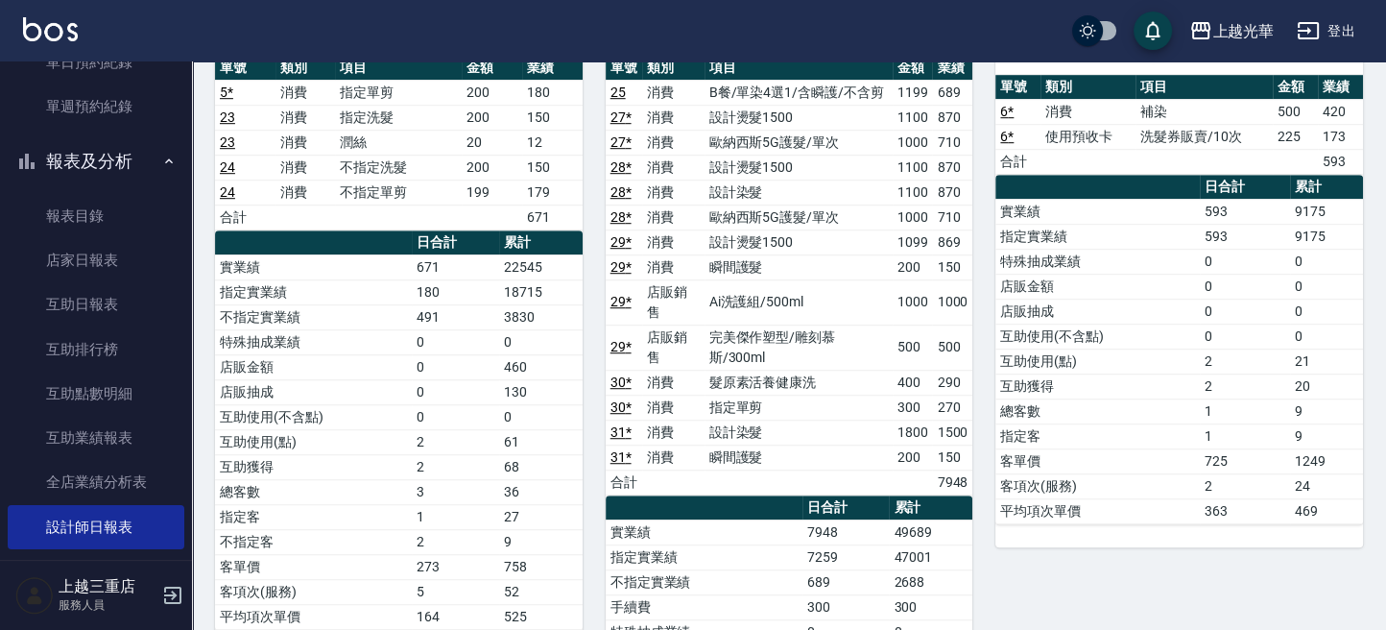
scroll to position [1280, 0]
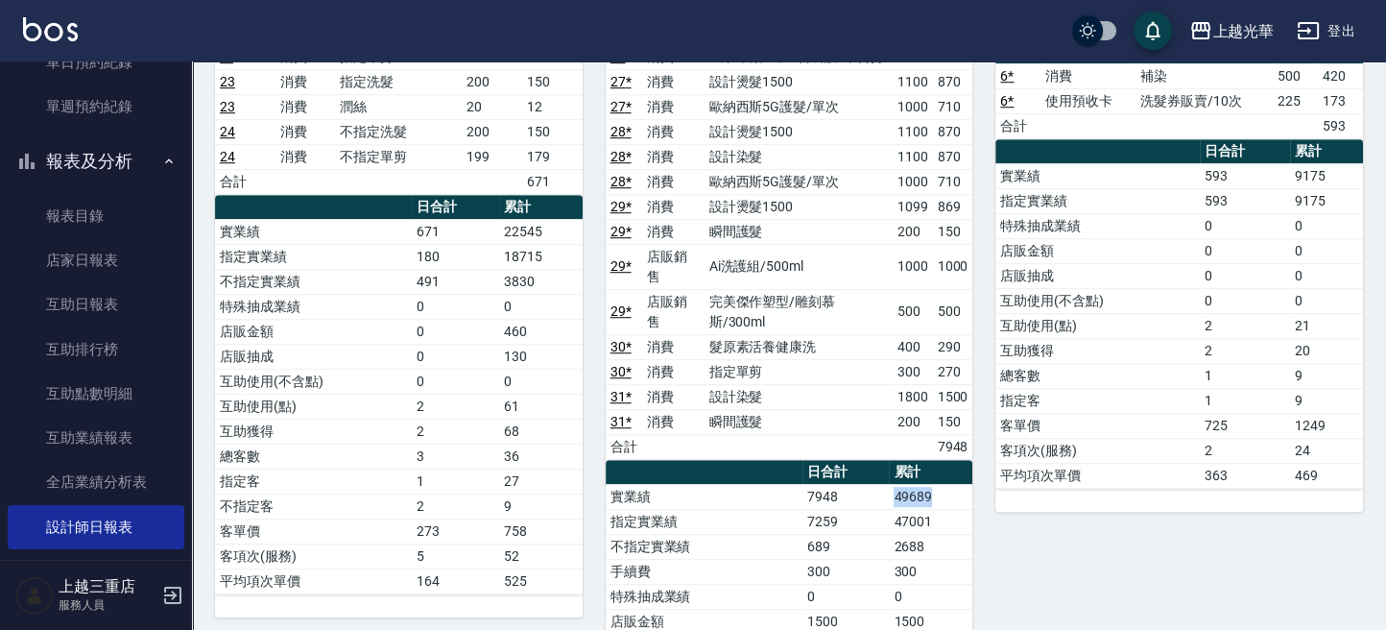
drag, startPoint x: 899, startPoint y: 482, endPoint x: 964, endPoint y: 485, distance: 64.4
click at [962, 485] on td "49689" at bounding box center [931, 496] width 84 height 25
click at [968, 486] on td "49689" at bounding box center [931, 496] width 84 height 25
click at [952, 484] on td "49689" at bounding box center [931, 496] width 84 height 25
click at [835, 513] on td "7259" at bounding box center [846, 521] width 87 height 25
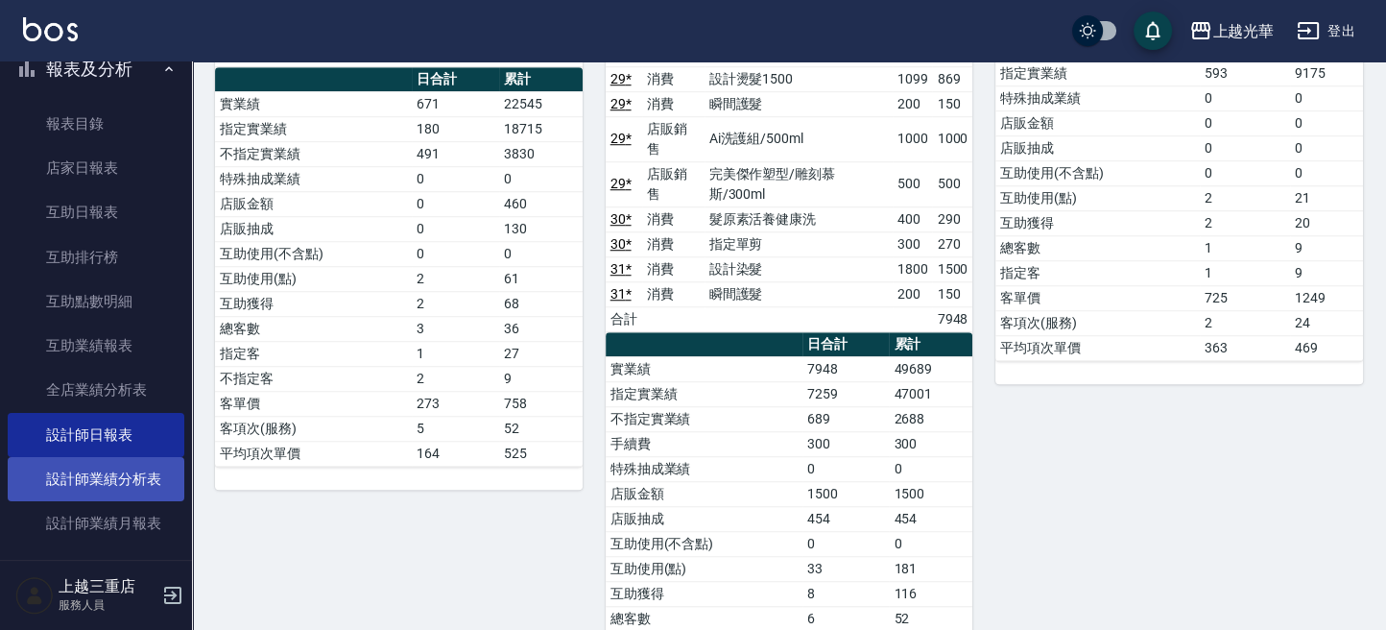
scroll to position [768, 0]
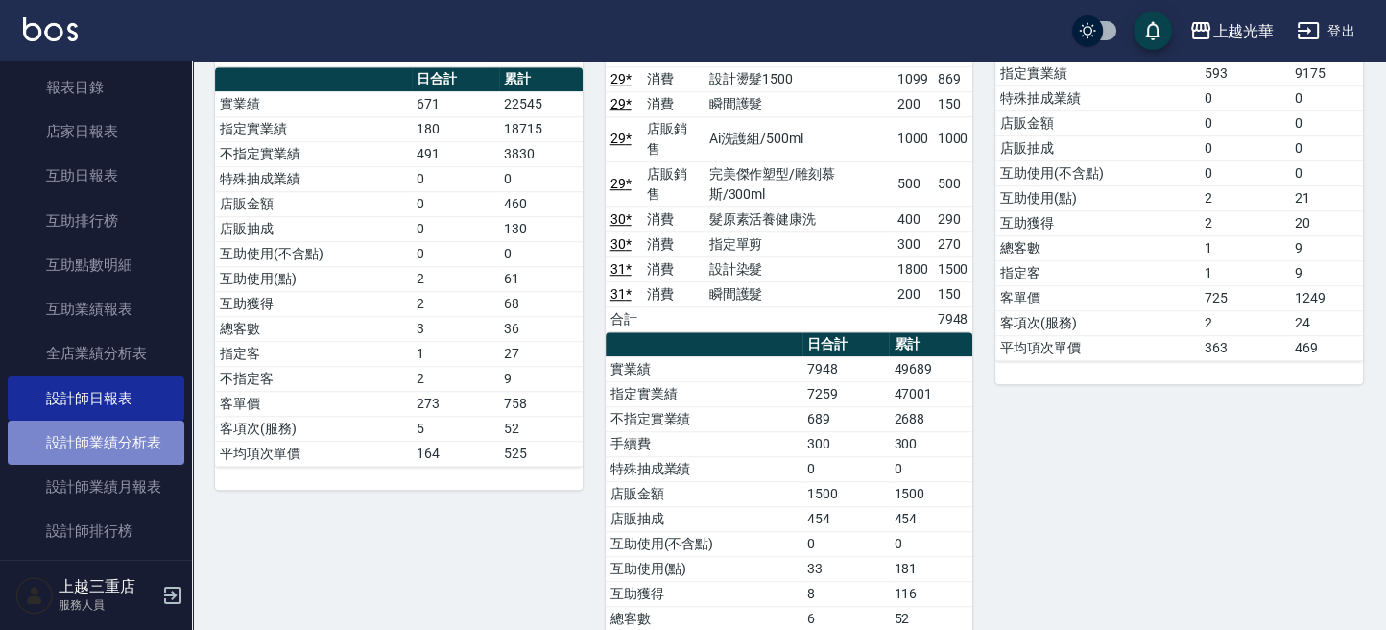
click at [108, 441] on link "設計師業績分析表" at bounding box center [96, 442] width 177 height 44
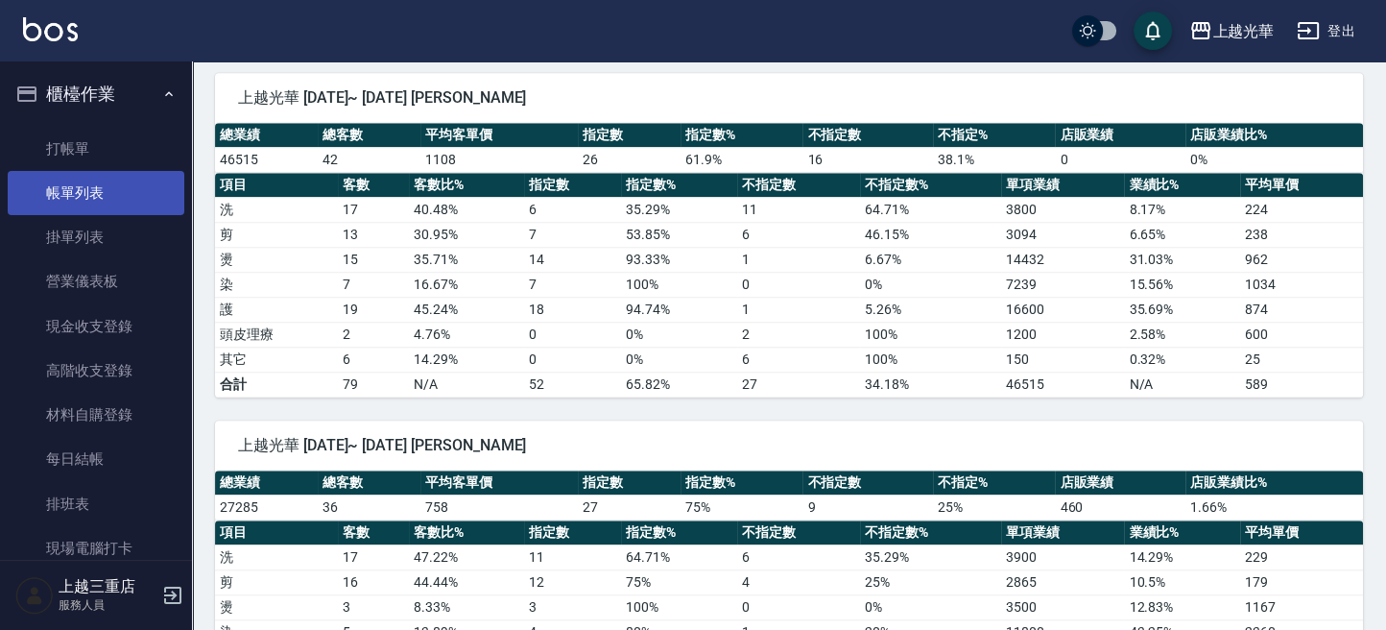
click at [127, 188] on link "帳單列表" at bounding box center [96, 193] width 177 height 44
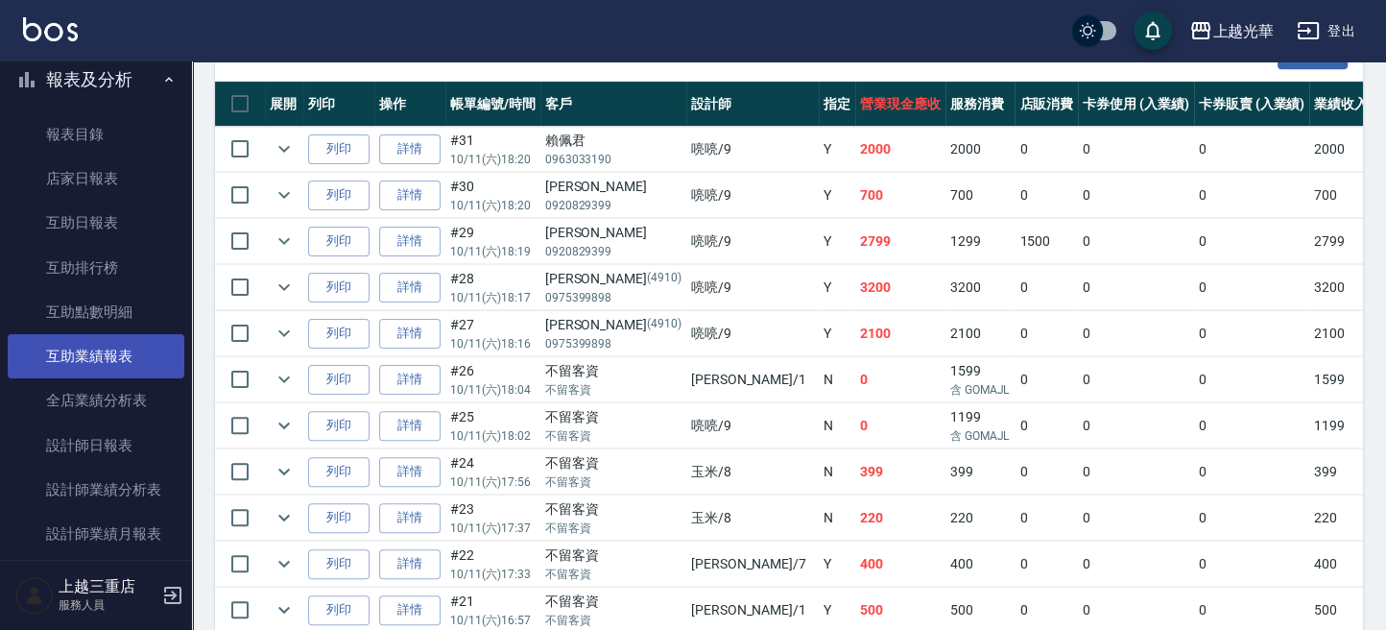
scroll to position [768, 0]
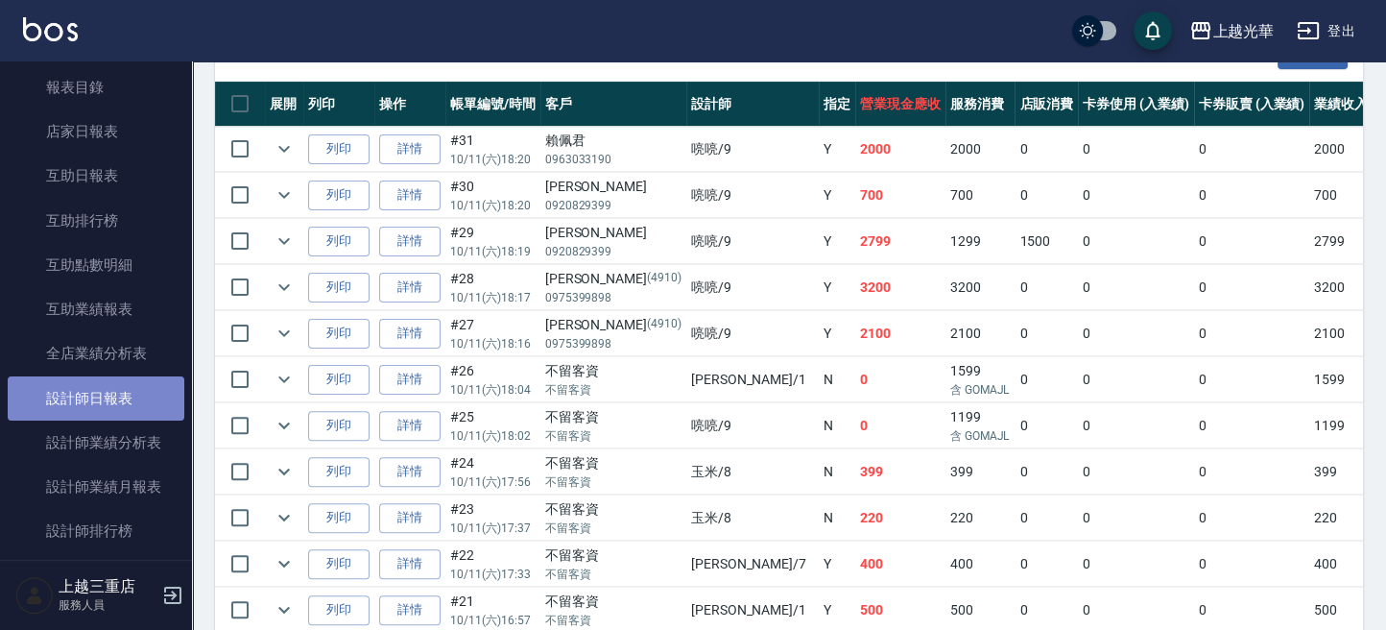
click at [110, 389] on link "設計師日報表" at bounding box center [96, 398] width 177 height 44
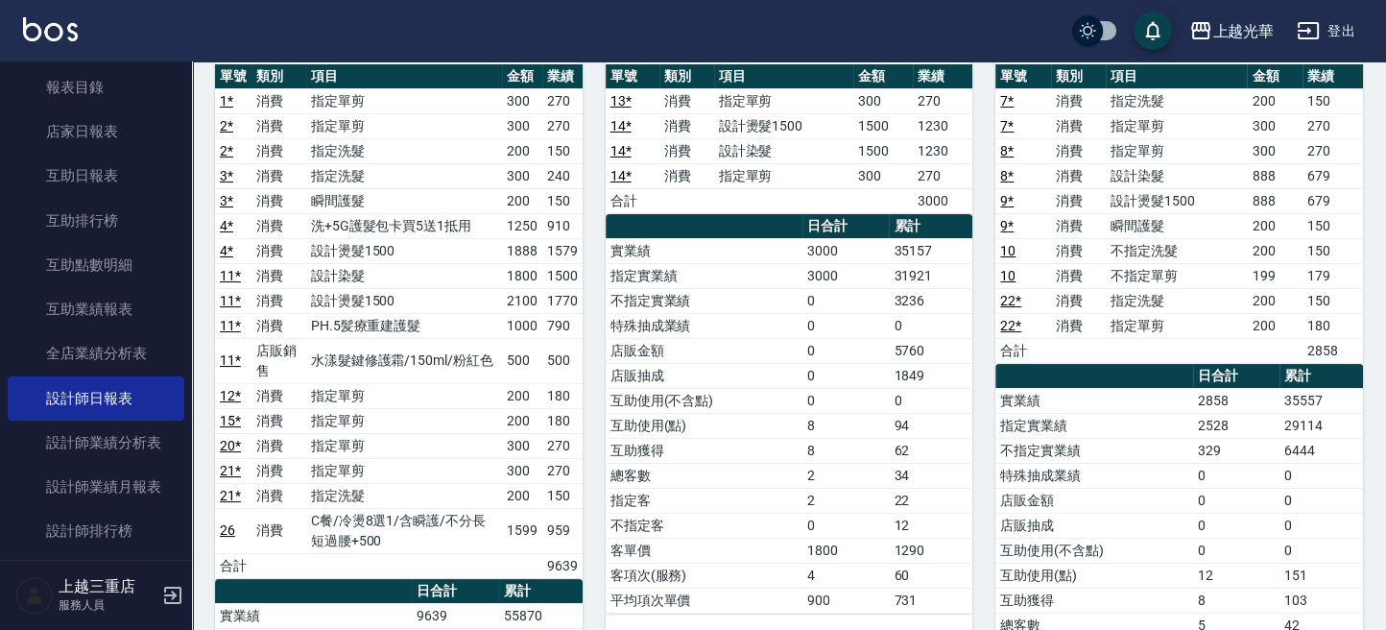
scroll to position [384, 0]
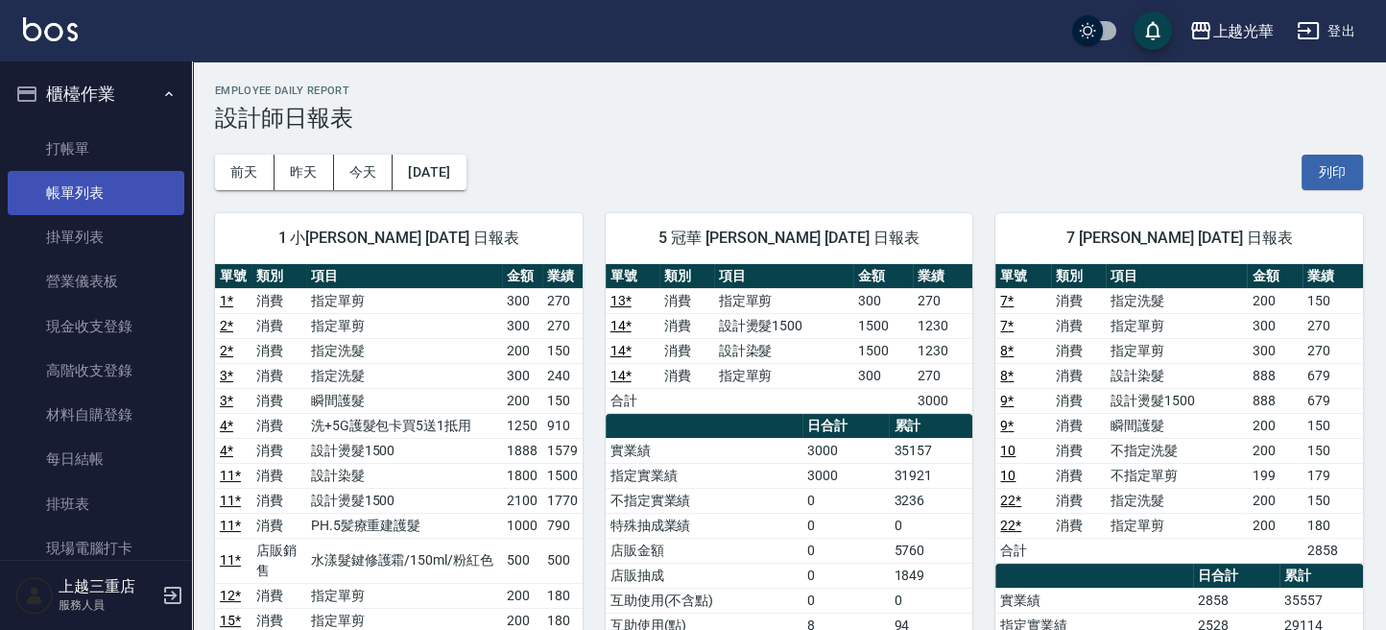
click at [110, 195] on link "帳單列表" at bounding box center [96, 193] width 177 height 44
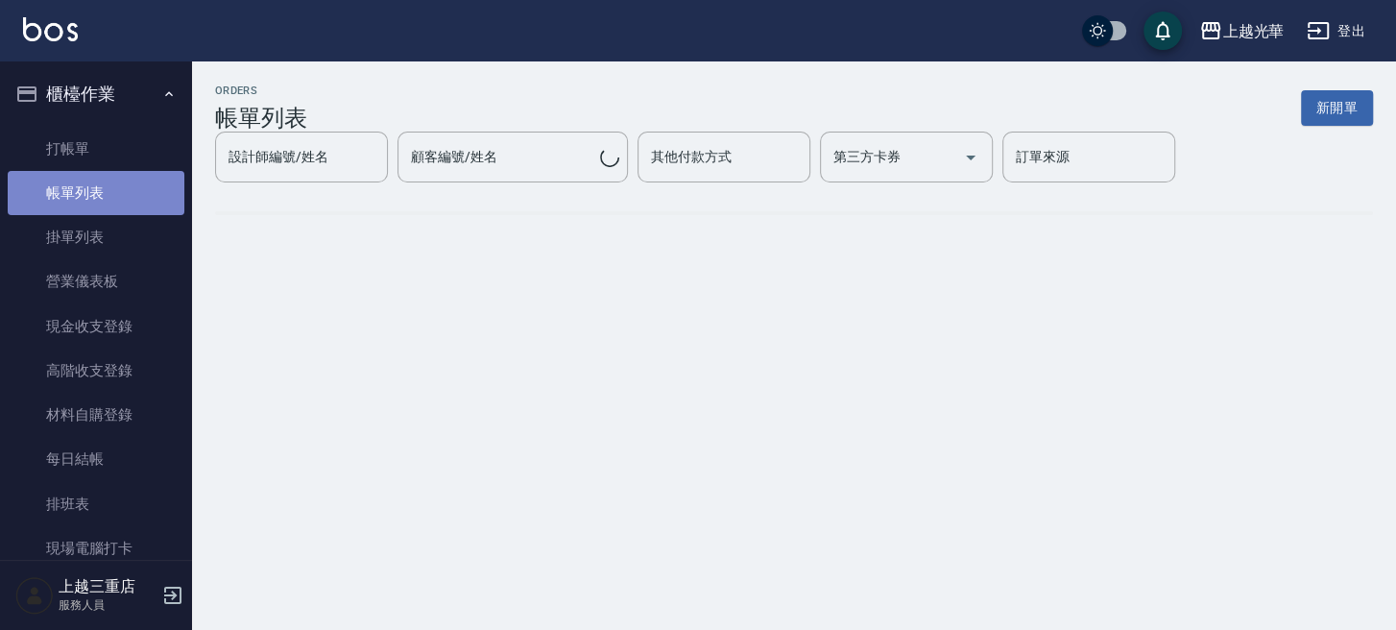
click at [116, 177] on link "帳單列表" at bounding box center [96, 193] width 177 height 44
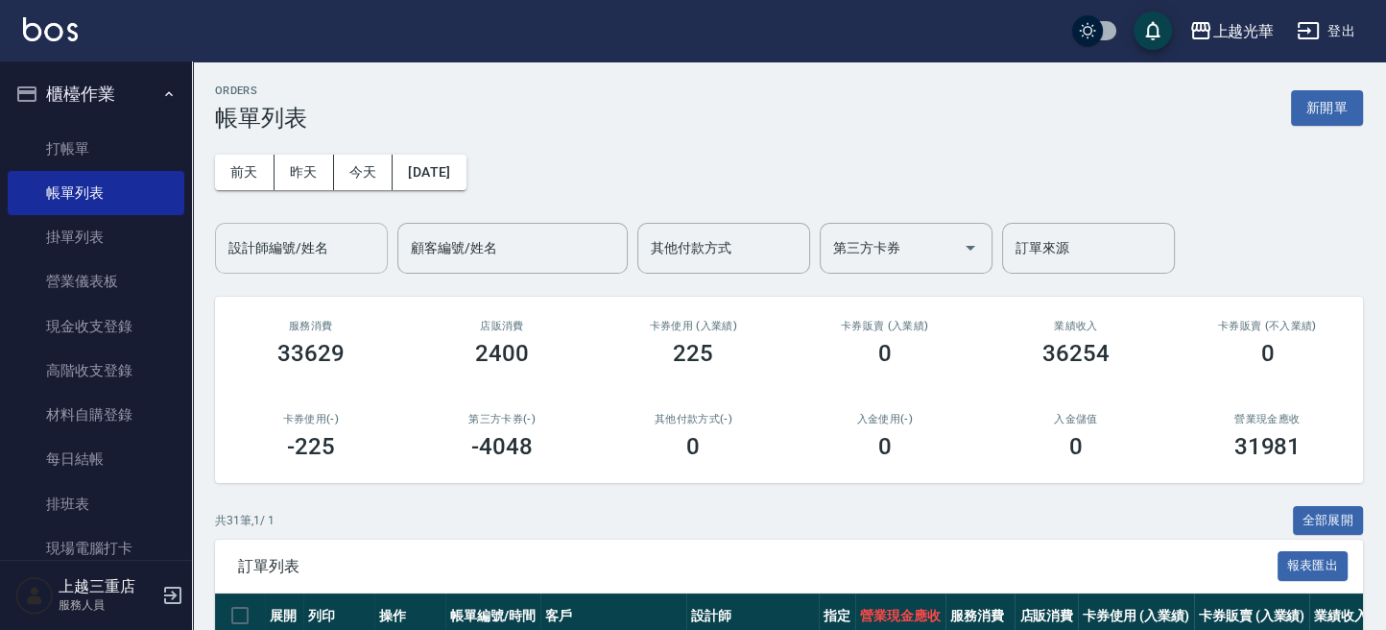
click at [264, 265] on div "設計師編號/姓名" at bounding box center [301, 248] width 173 height 51
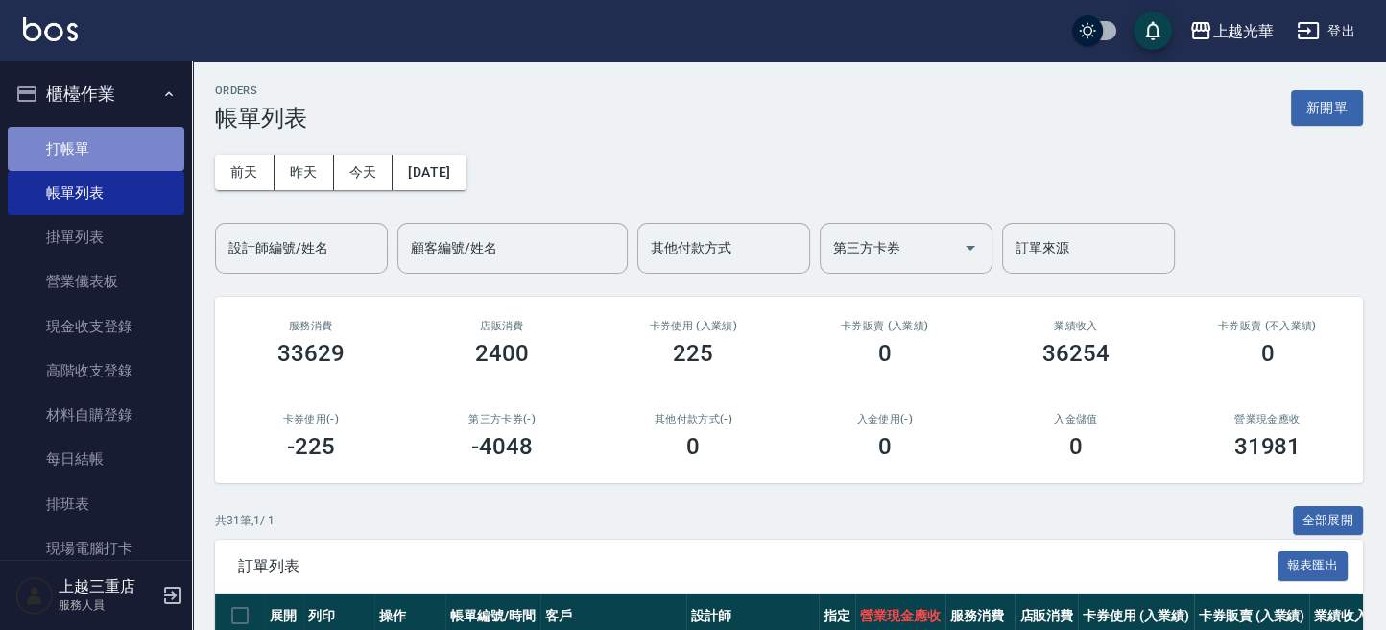
click at [101, 147] on link "打帳單" at bounding box center [96, 149] width 177 height 44
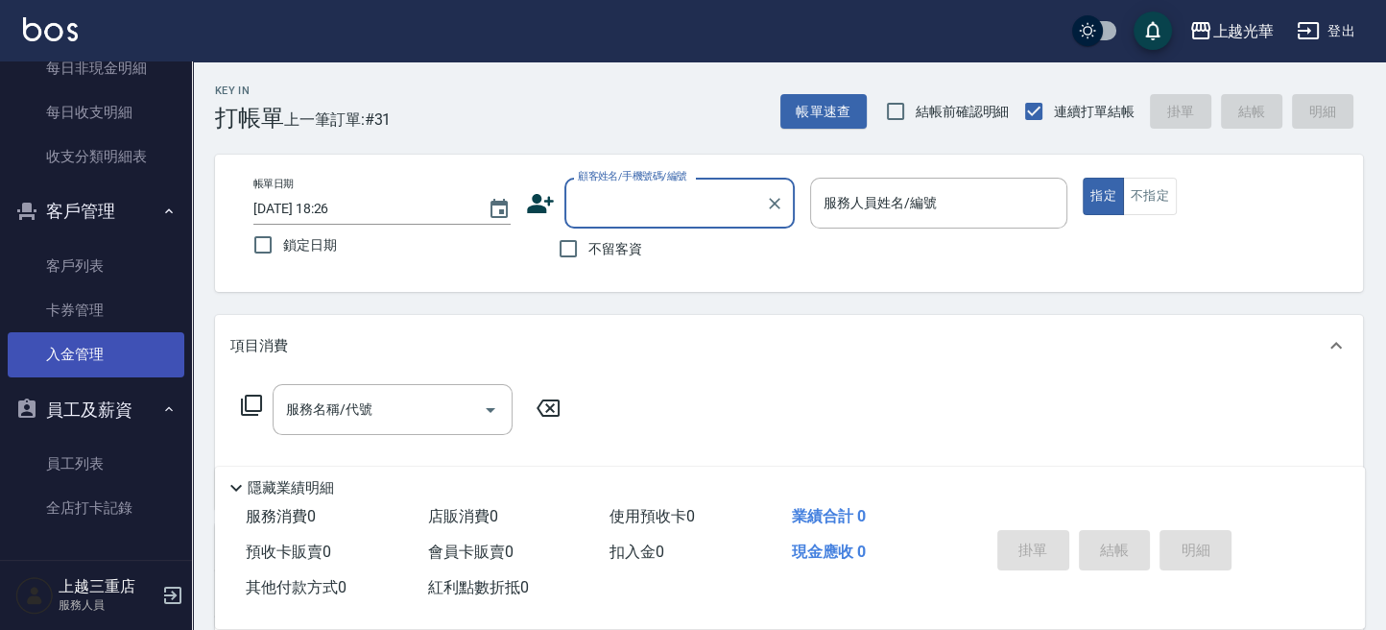
scroll to position [814, 0]
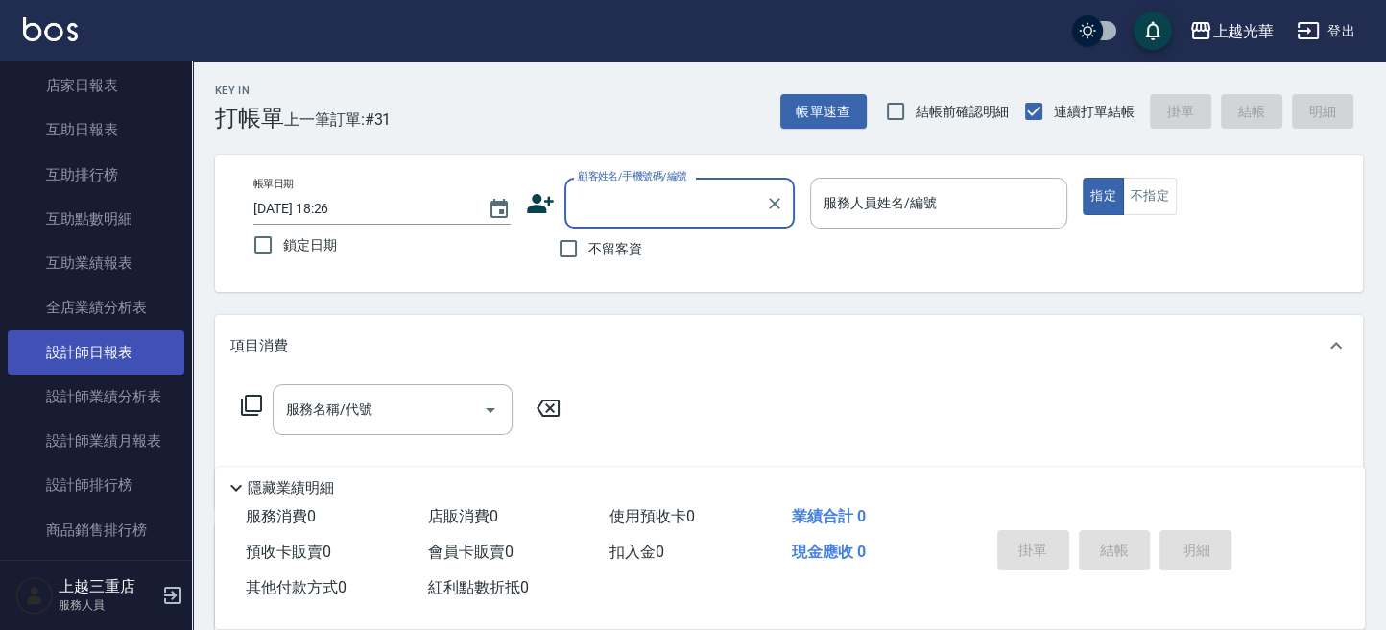
click at [120, 344] on link "設計師日報表" at bounding box center [96, 352] width 177 height 44
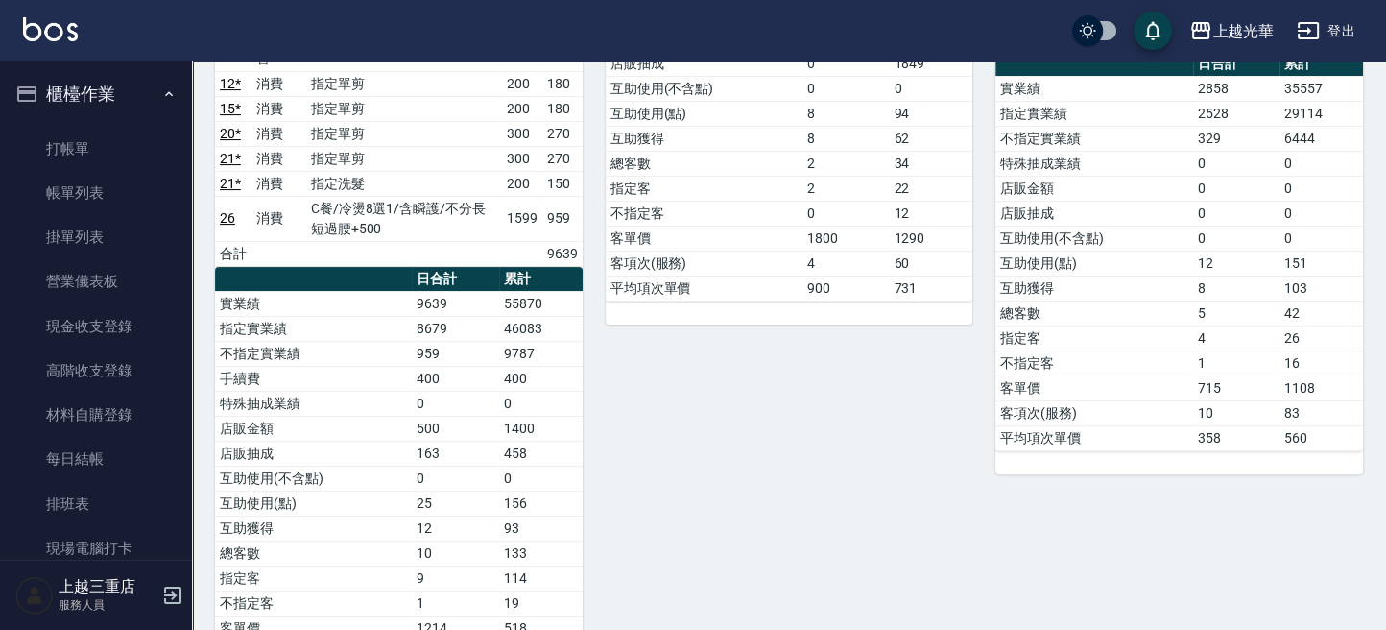
click at [1325, 30] on button "登出" at bounding box center [1326, 31] width 74 height 36
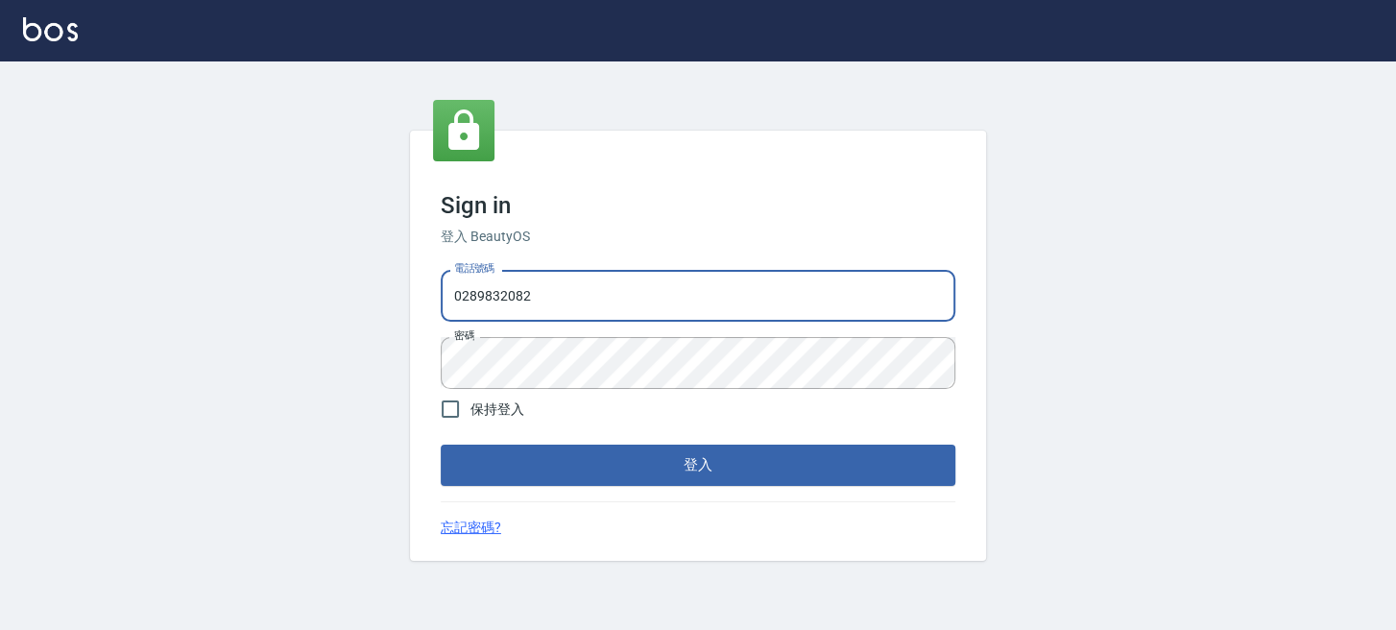
drag, startPoint x: 675, startPoint y: 283, endPoint x: 48, endPoint y: 293, distance: 626.9
click at [18, 312] on div "Sign in 登入 BeautyOS 電話號碼 [PHONE_NUMBER] 電話號碼 密碼 密碼 保持登入 登入 忘記密碼?" at bounding box center [698, 345] width 1396 height 568
type input "0955332100"
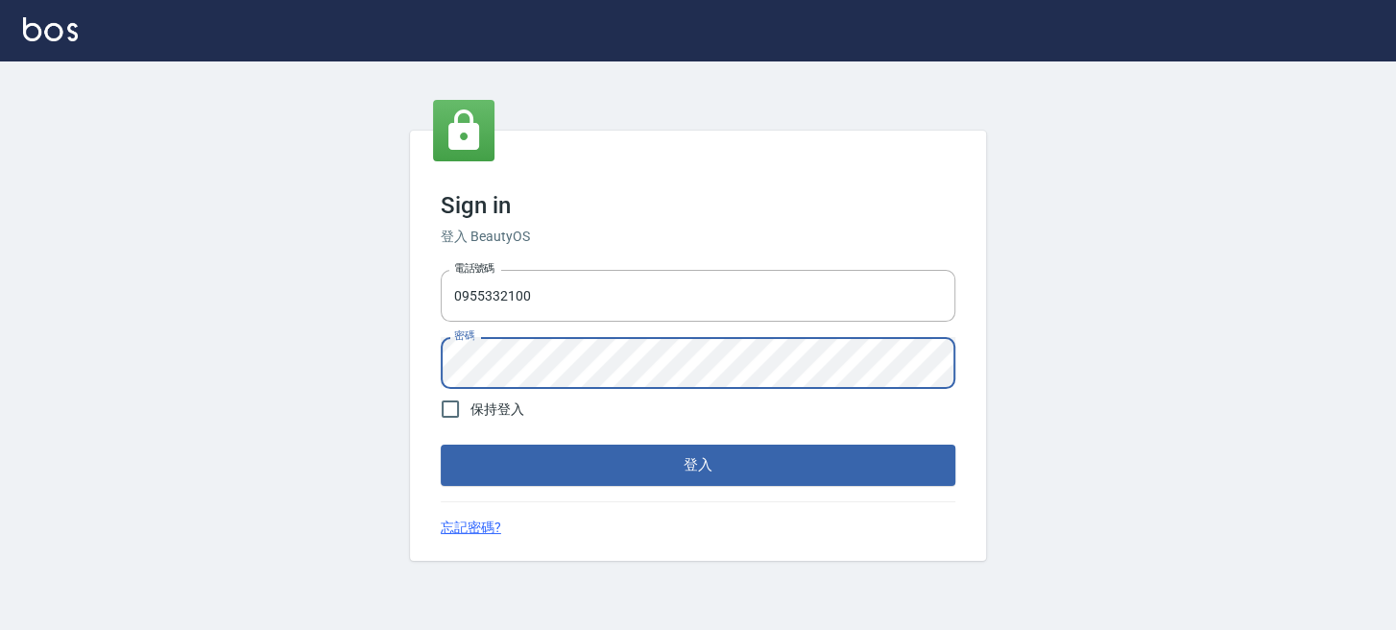
click at [441, 444] on button "登入" at bounding box center [698, 464] width 515 height 40
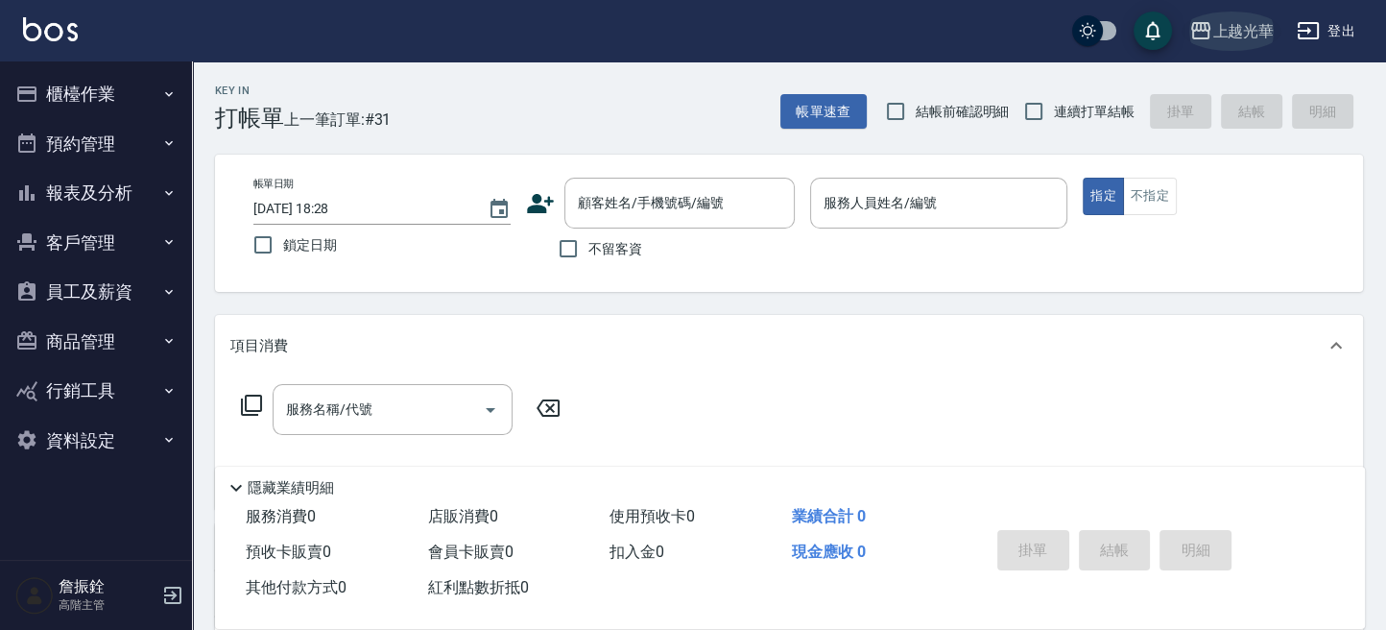
click at [1209, 31] on icon "button" at bounding box center [1200, 30] width 19 height 17
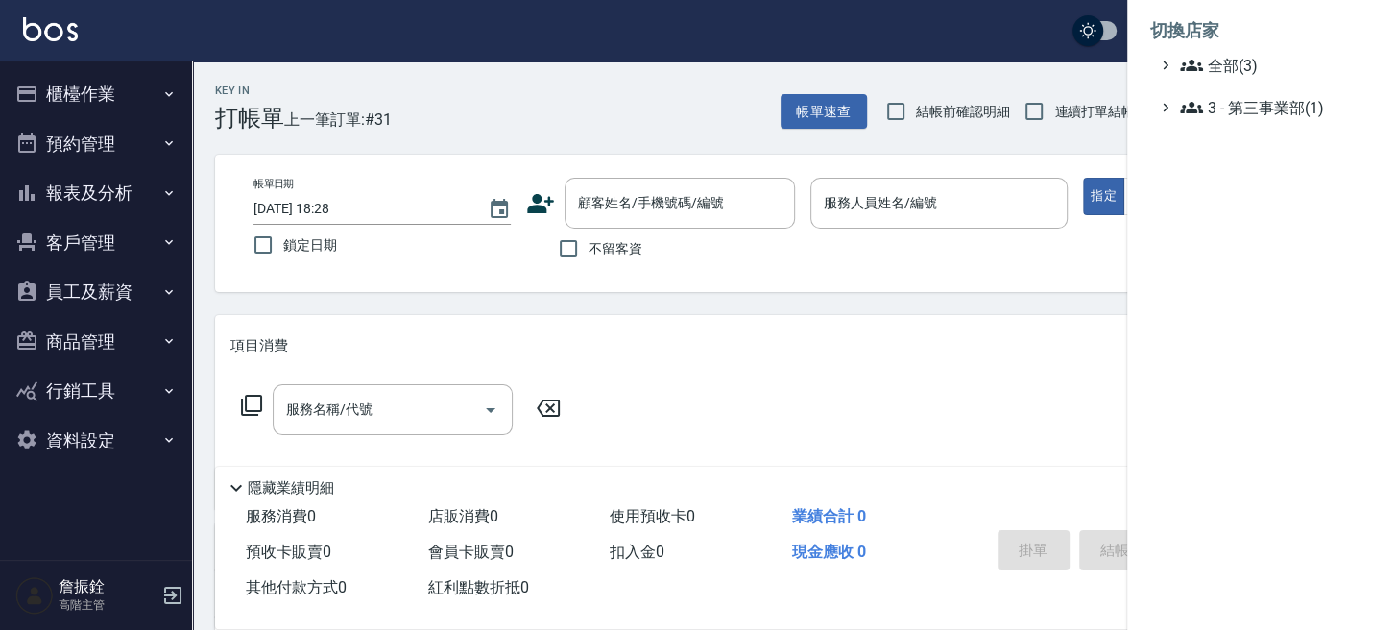
click at [1202, 47] on li "切換店家" at bounding box center [1261, 31] width 223 height 46
click at [1204, 60] on span "全部(3)" at bounding box center [1272, 65] width 185 height 23
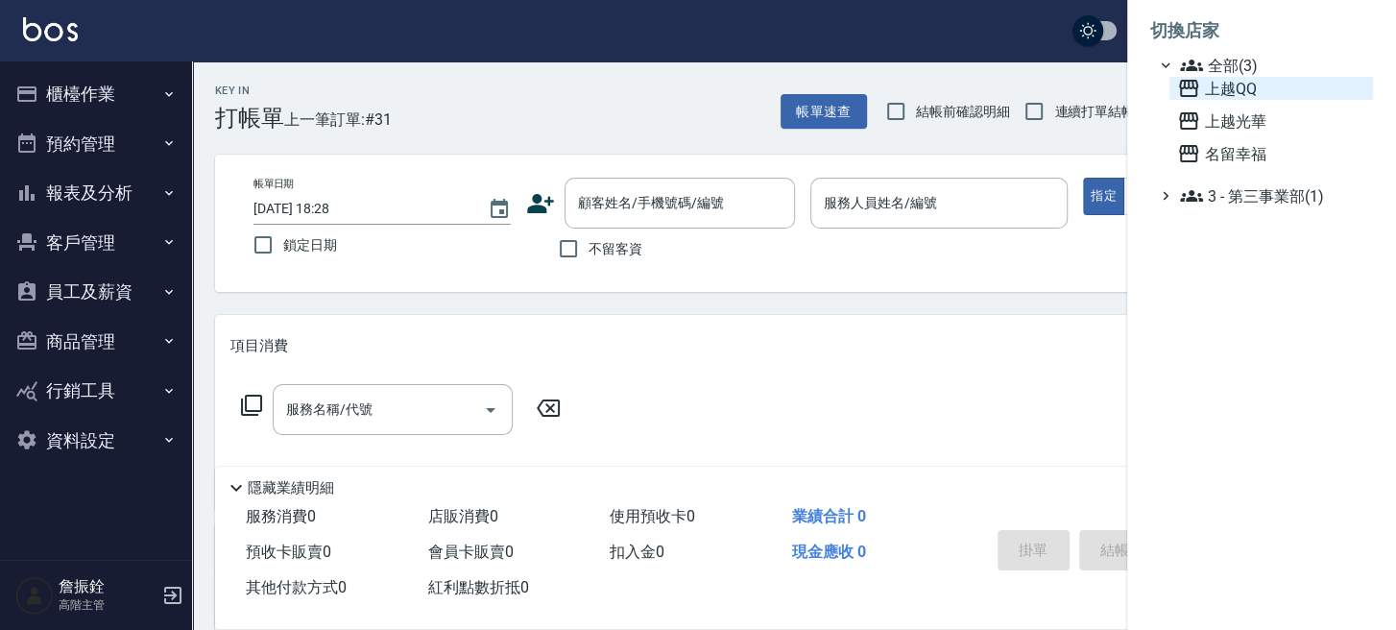
click at [1206, 96] on span "上越QQ" at bounding box center [1271, 88] width 188 height 23
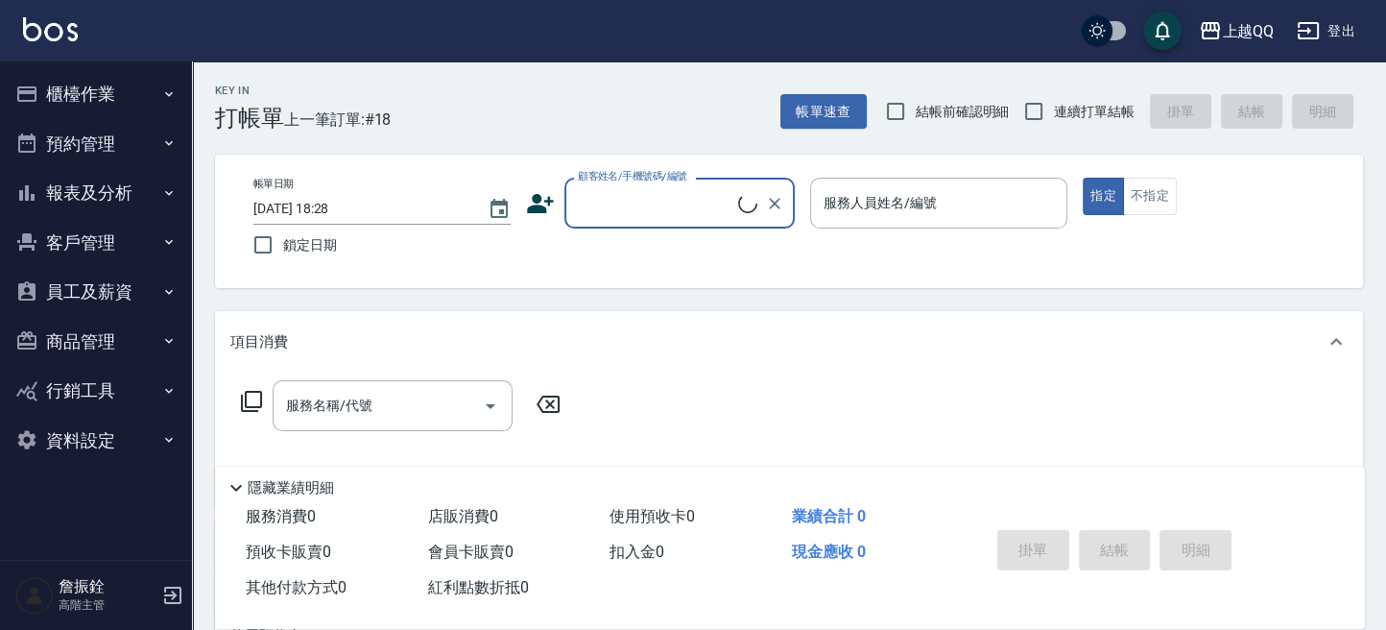
click at [64, 198] on button "報表及分析" at bounding box center [96, 193] width 177 height 50
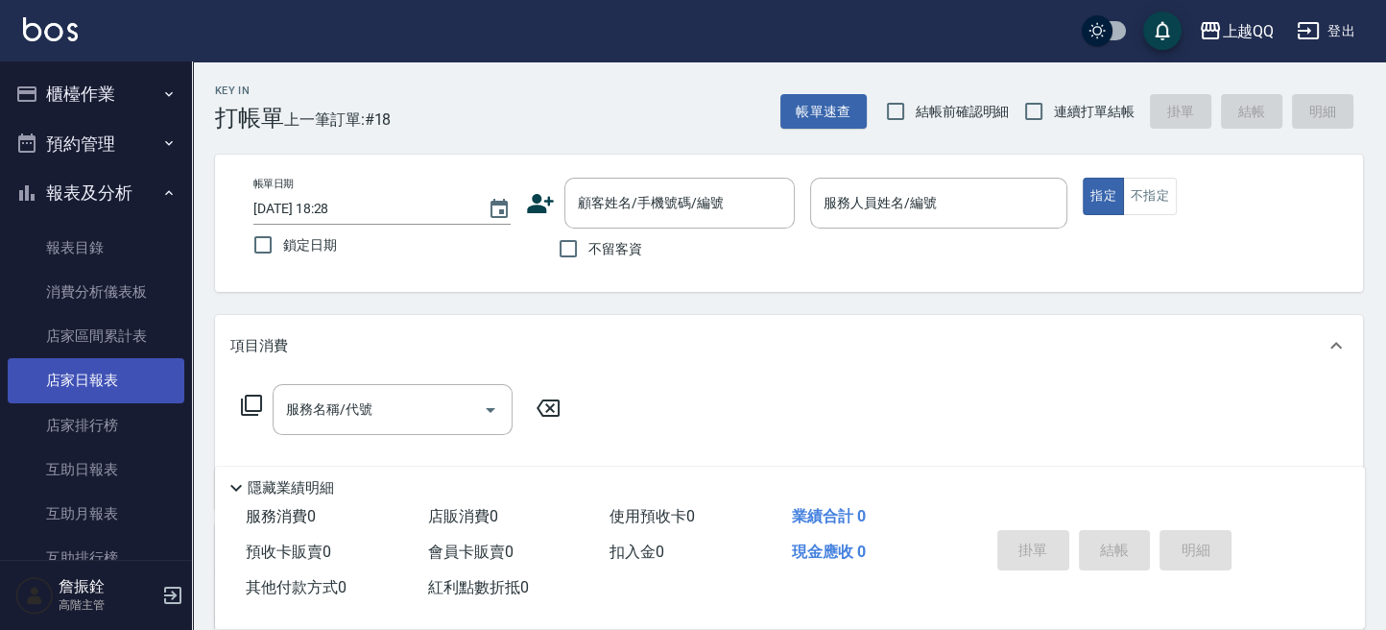
click at [15, 367] on link "店家日報表" at bounding box center [96, 380] width 177 height 44
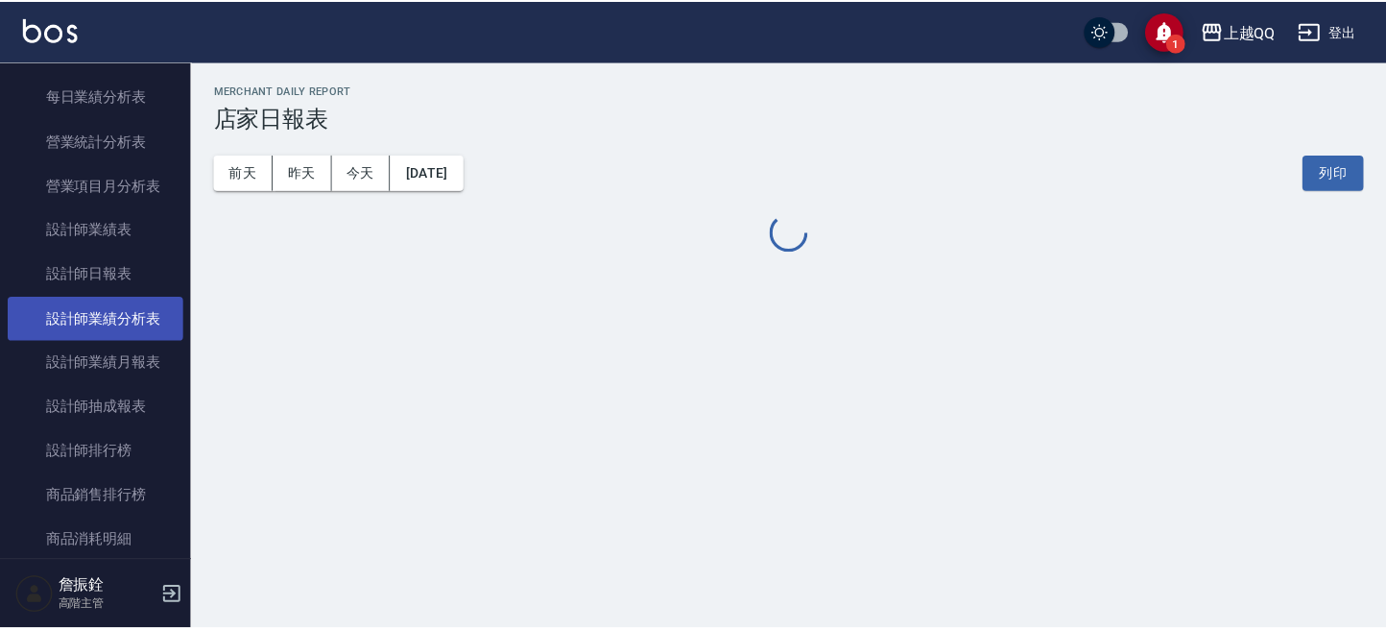
scroll to position [768, 0]
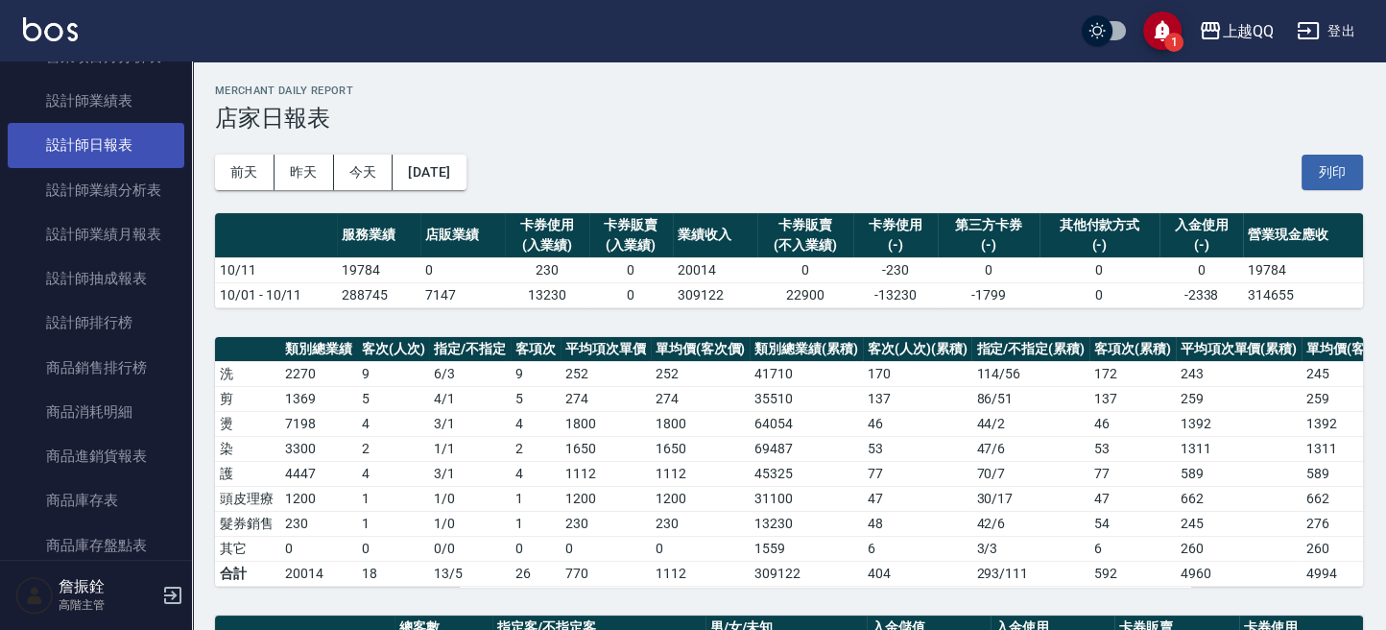
click at [126, 127] on link "設計師日報表" at bounding box center [96, 145] width 177 height 44
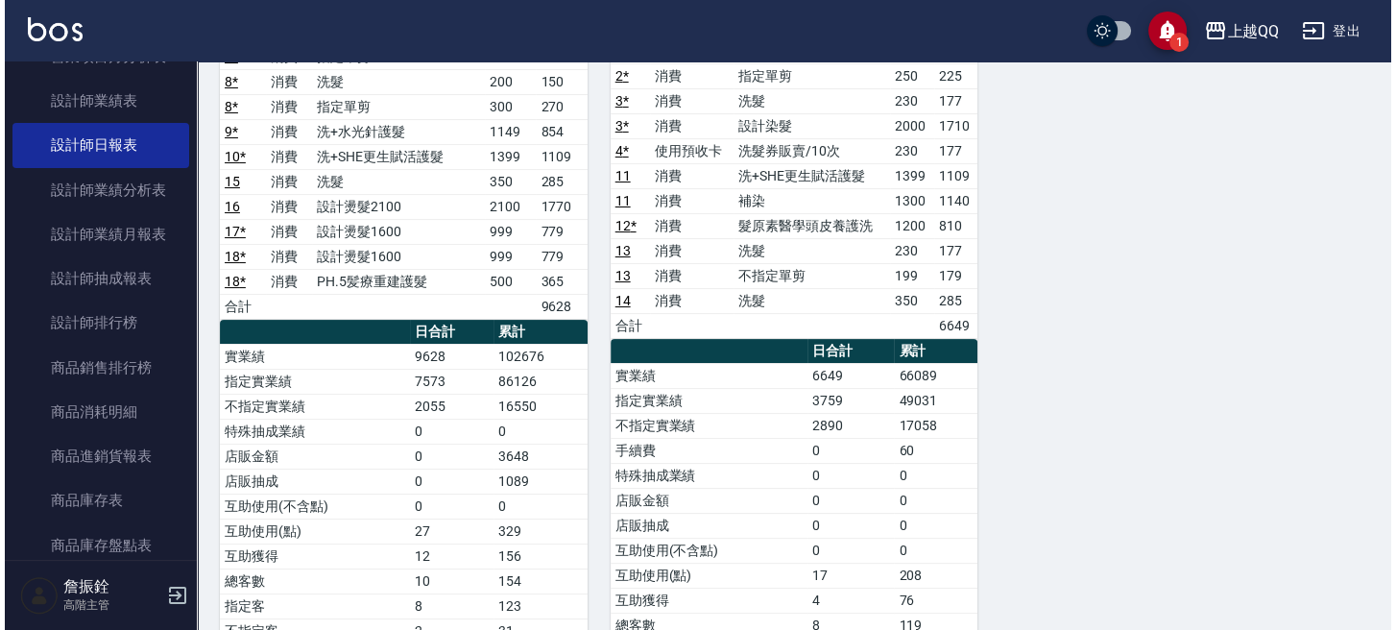
scroll to position [470, 0]
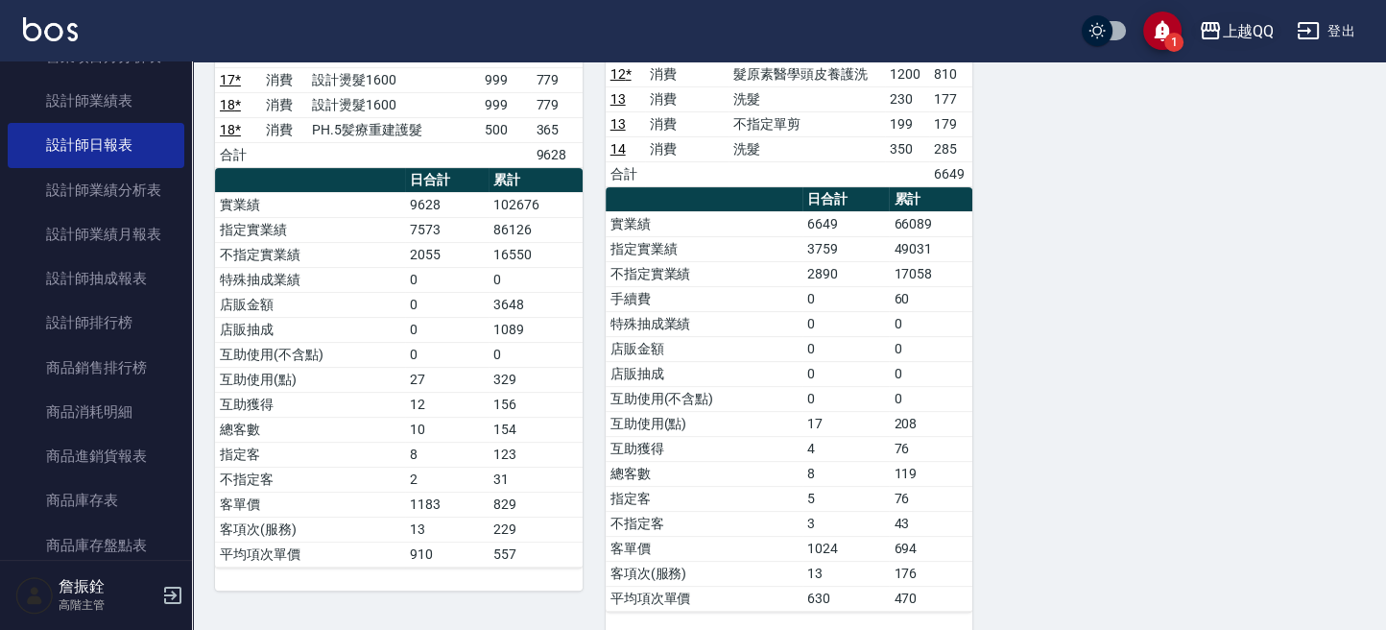
click at [1232, 36] on div "上越QQ" at bounding box center [1248, 31] width 52 height 24
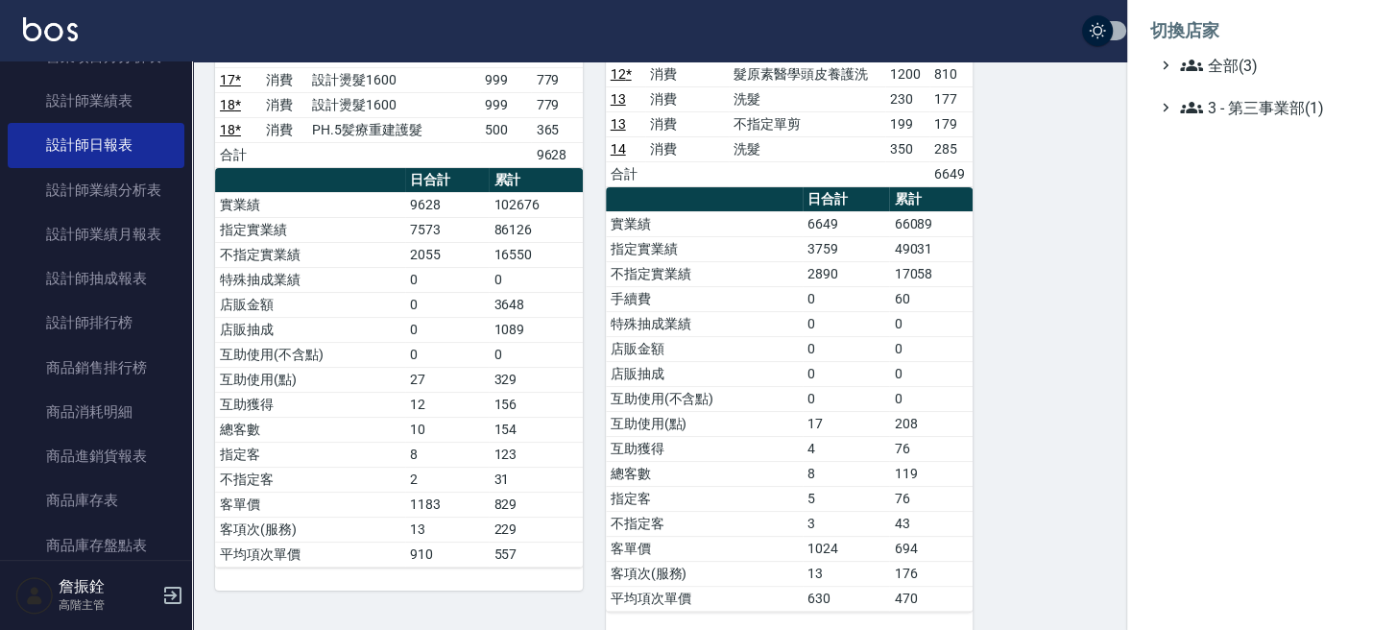
click at [1211, 82] on ul "全部(3) 3 - 第三事業部(1)" at bounding box center [1261, 86] width 223 height 65
click at [1207, 62] on span "全部(3)" at bounding box center [1272, 65] width 185 height 23
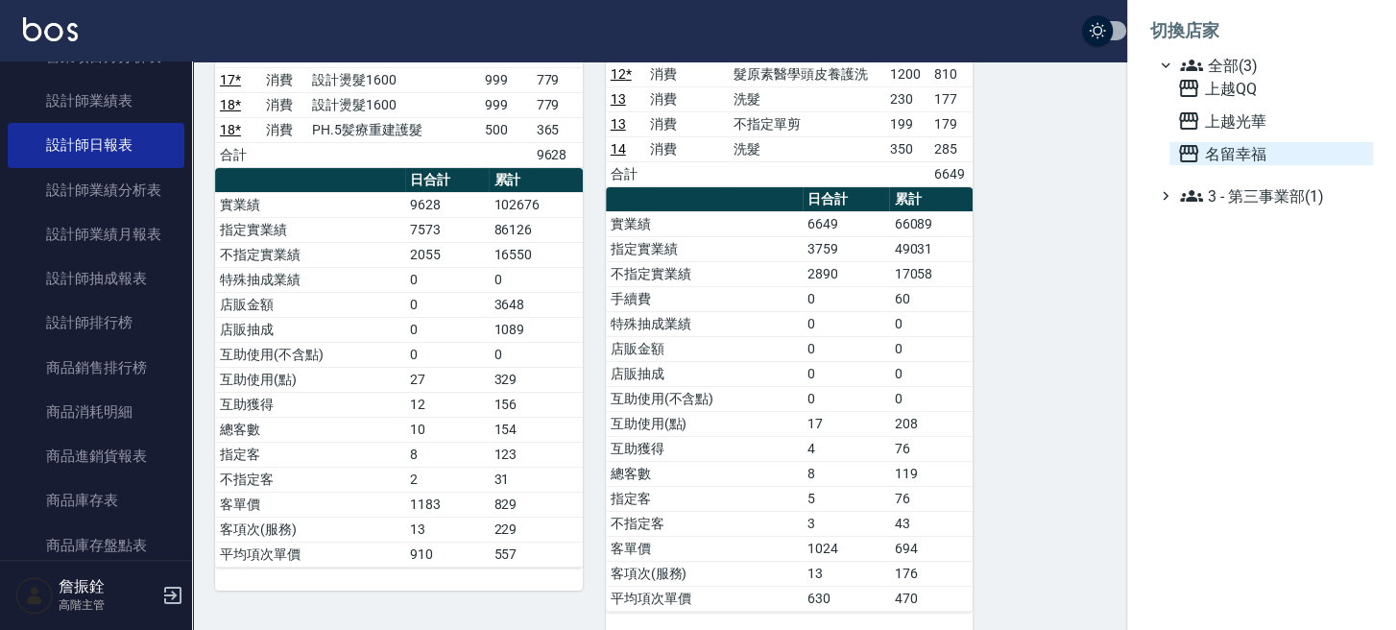
drag, startPoint x: 1211, startPoint y: 165, endPoint x: 1204, endPoint y: 149, distance: 18.0
click at [1210, 164] on ul "全部(3) 上越QQ 上越光華 名留幸福 3 - 第三事業部(1)" at bounding box center [1261, 131] width 223 height 154
click at [1204, 149] on span "名留幸福" at bounding box center [1271, 153] width 188 height 23
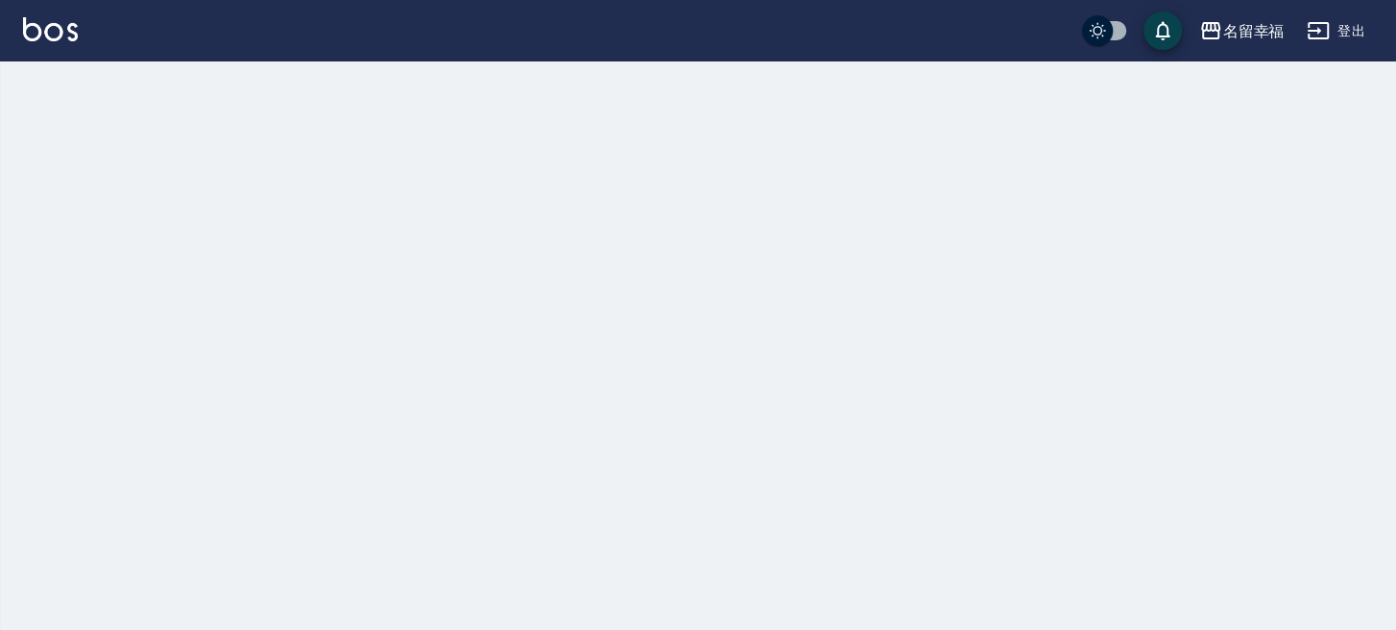
drag, startPoint x: 0, startPoint y: 0, endPoint x: 123, endPoint y: 206, distance: 240.2
click at [123, 206] on div at bounding box center [698, 315] width 1396 height 630
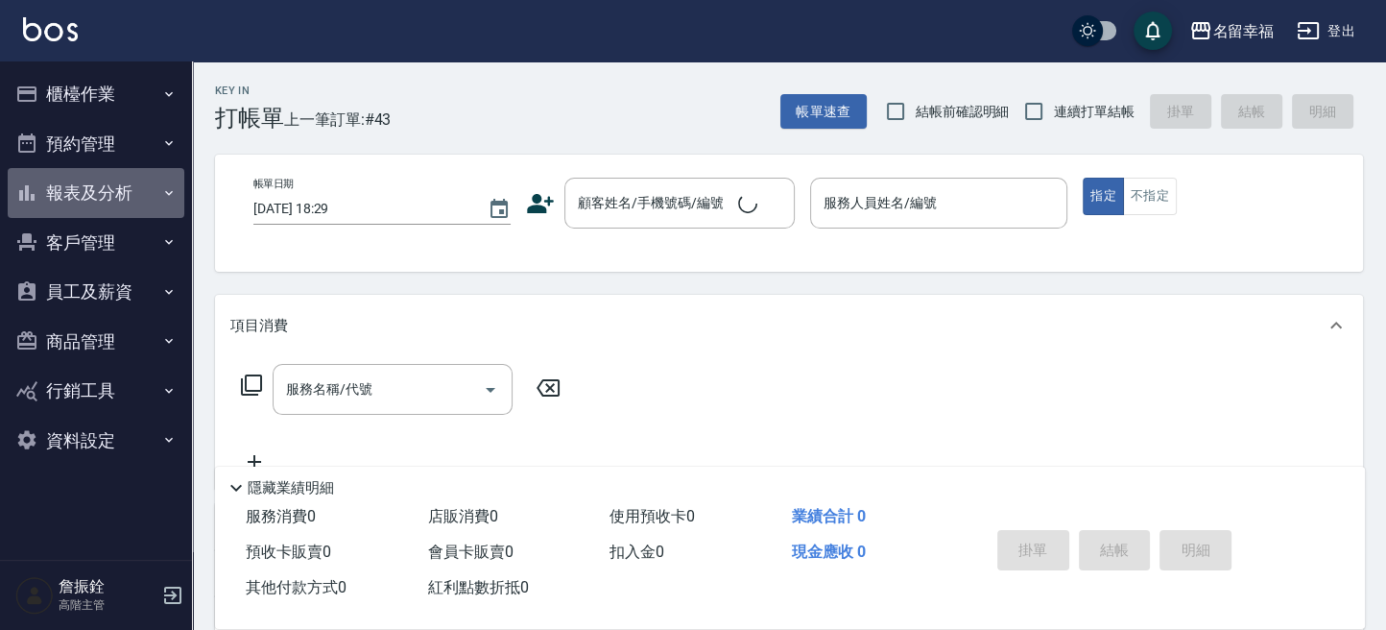
drag, startPoint x: 122, startPoint y: 205, endPoint x: 102, endPoint y: 254, distance: 52.9
click at [120, 205] on button "報表及分析" at bounding box center [96, 193] width 177 height 50
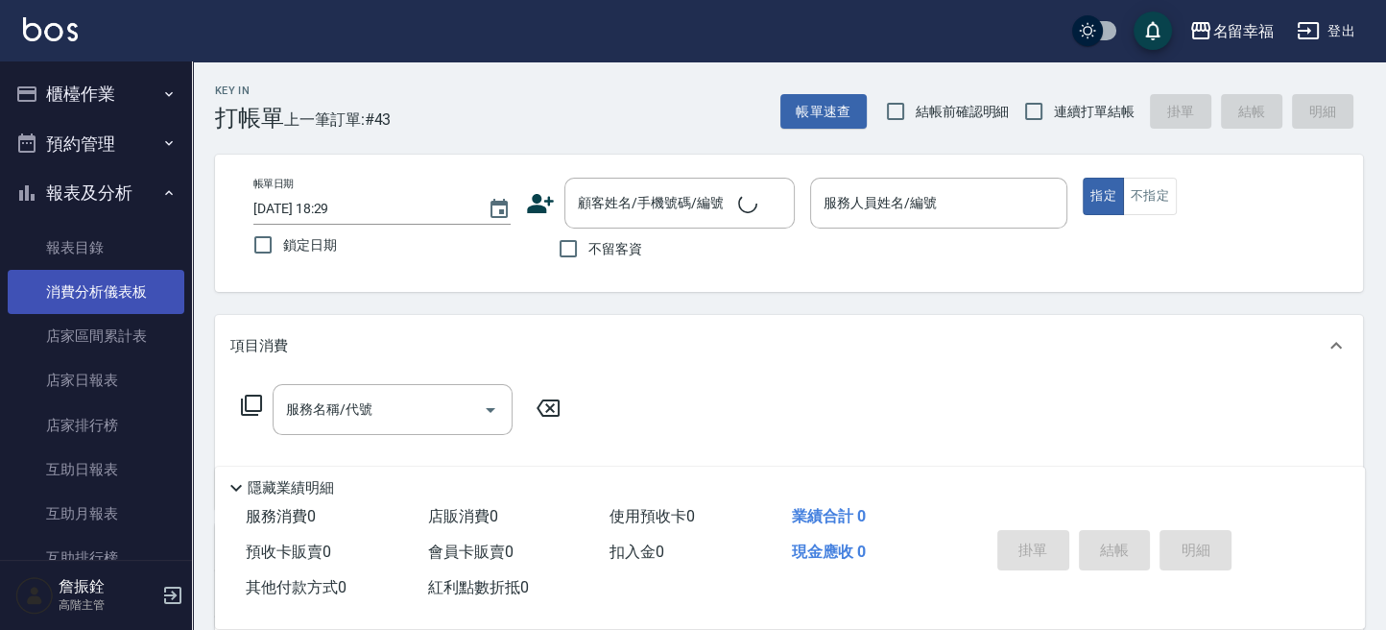
click at [96, 299] on link "消費分析儀表板" at bounding box center [96, 292] width 177 height 44
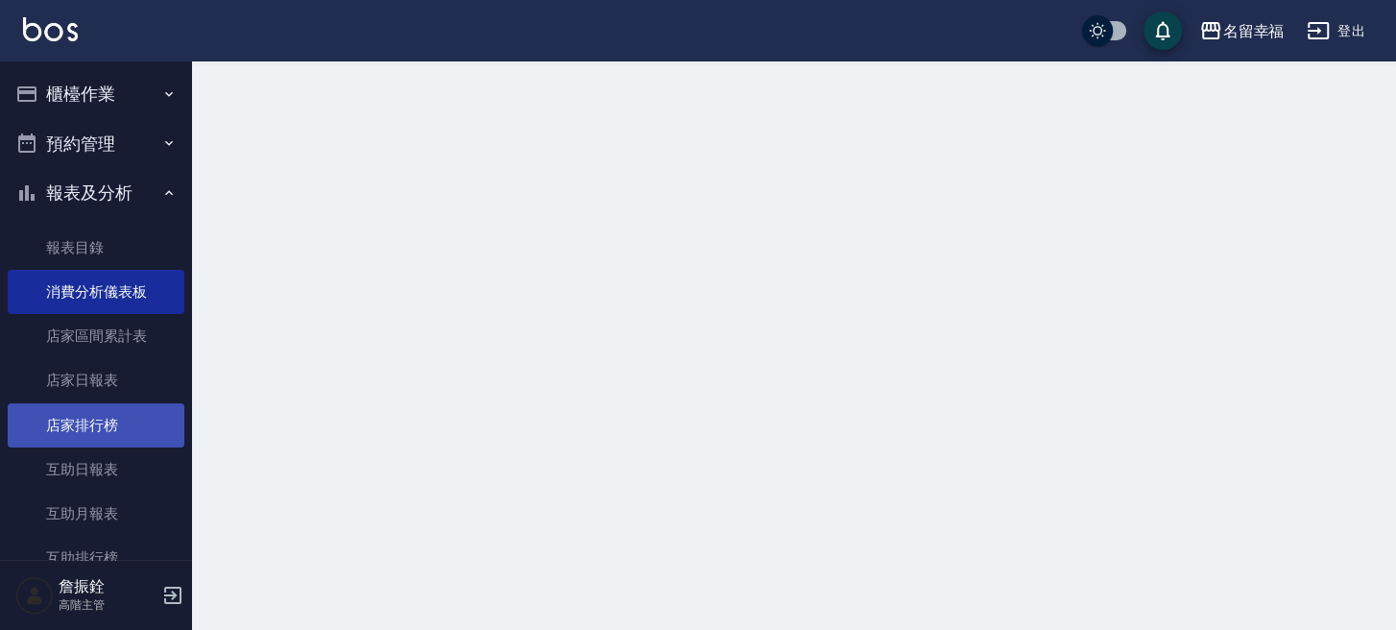
click at [106, 410] on link "店家排行榜" at bounding box center [96, 425] width 177 height 44
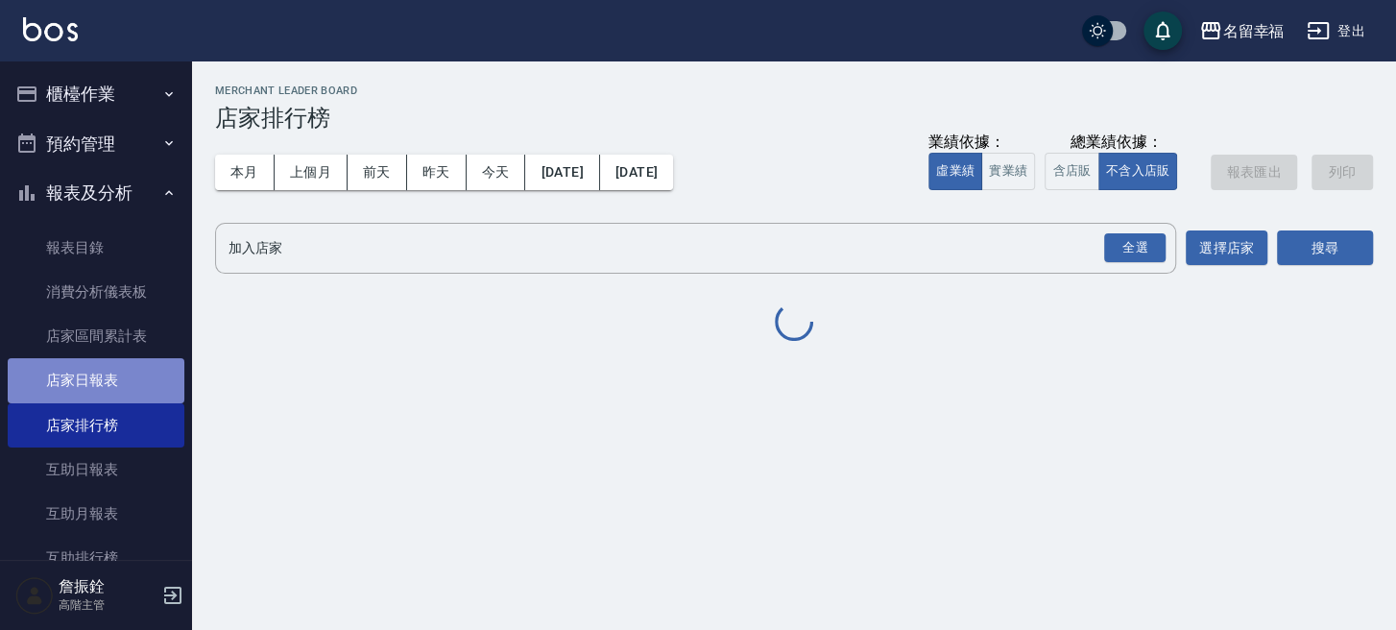
click at [106, 376] on link "店家日報表" at bounding box center [96, 380] width 177 height 44
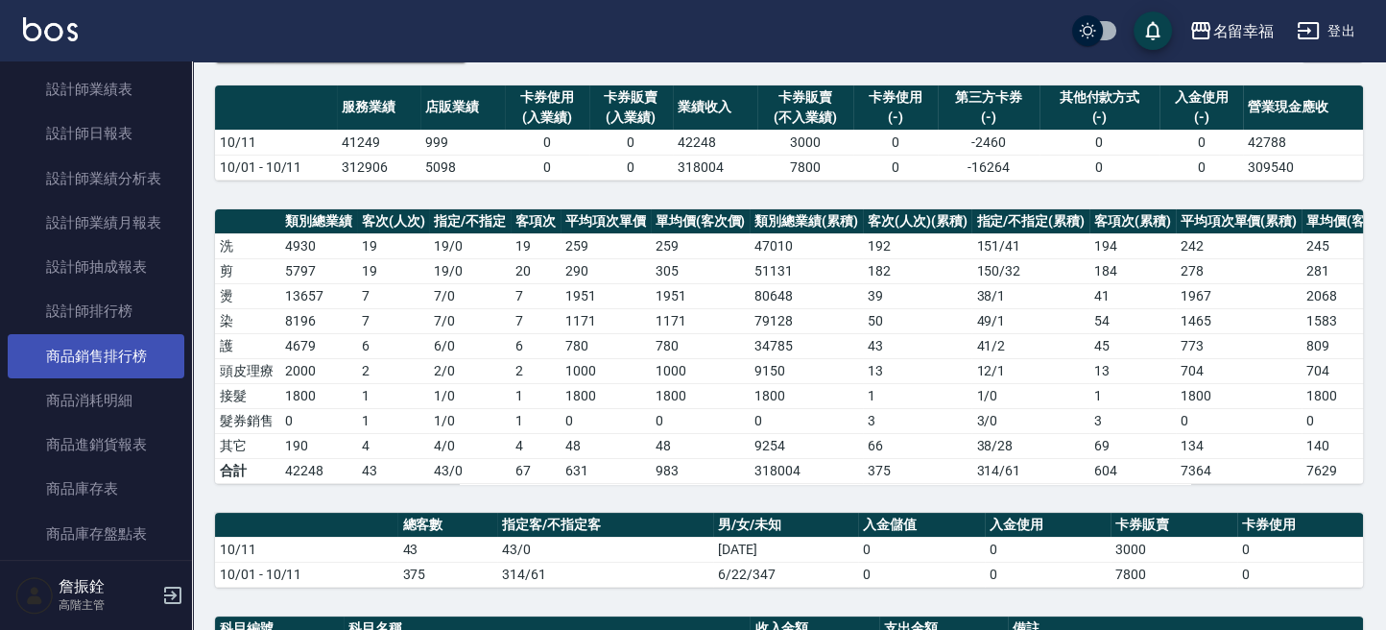
scroll to position [639, 0]
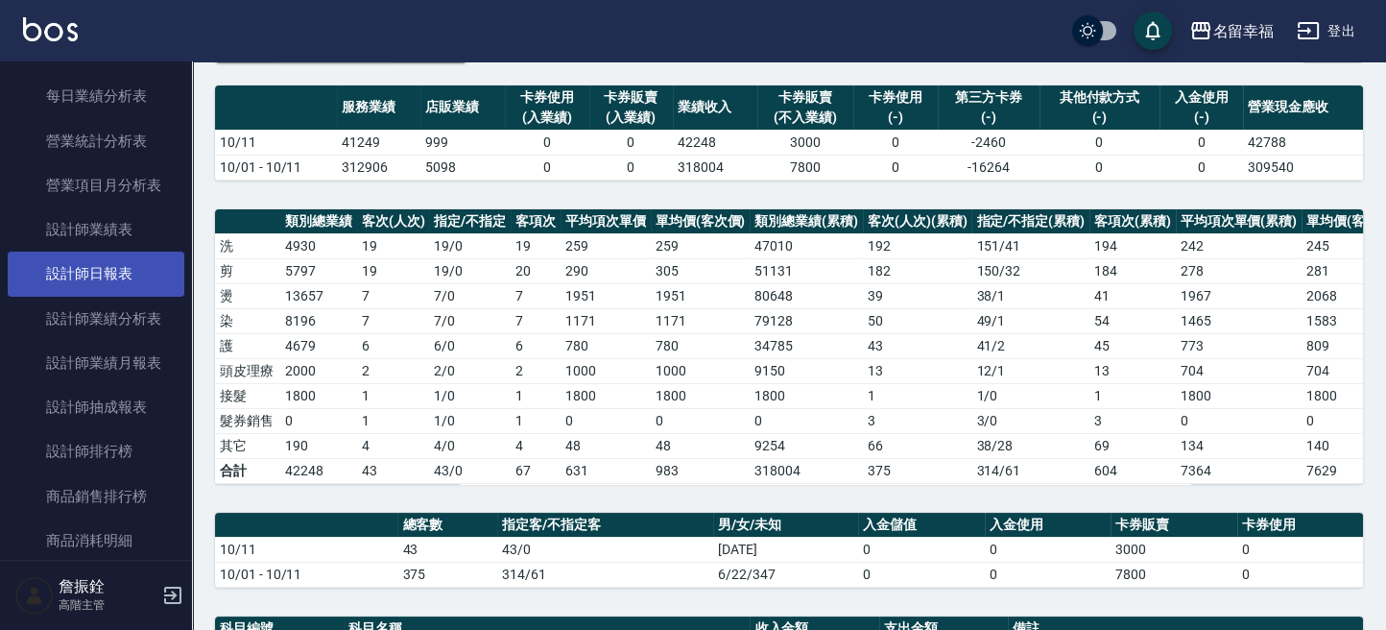
click at [135, 289] on link "設計師日報表" at bounding box center [96, 274] width 177 height 44
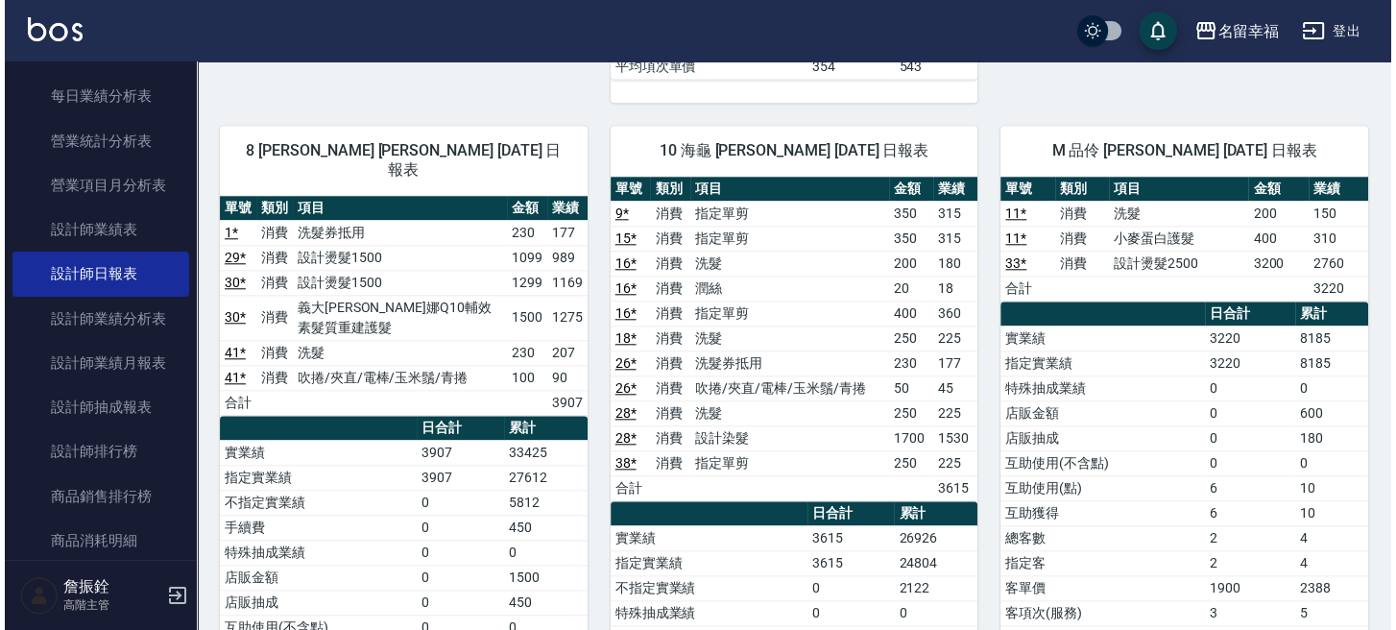
scroll to position [1920, 0]
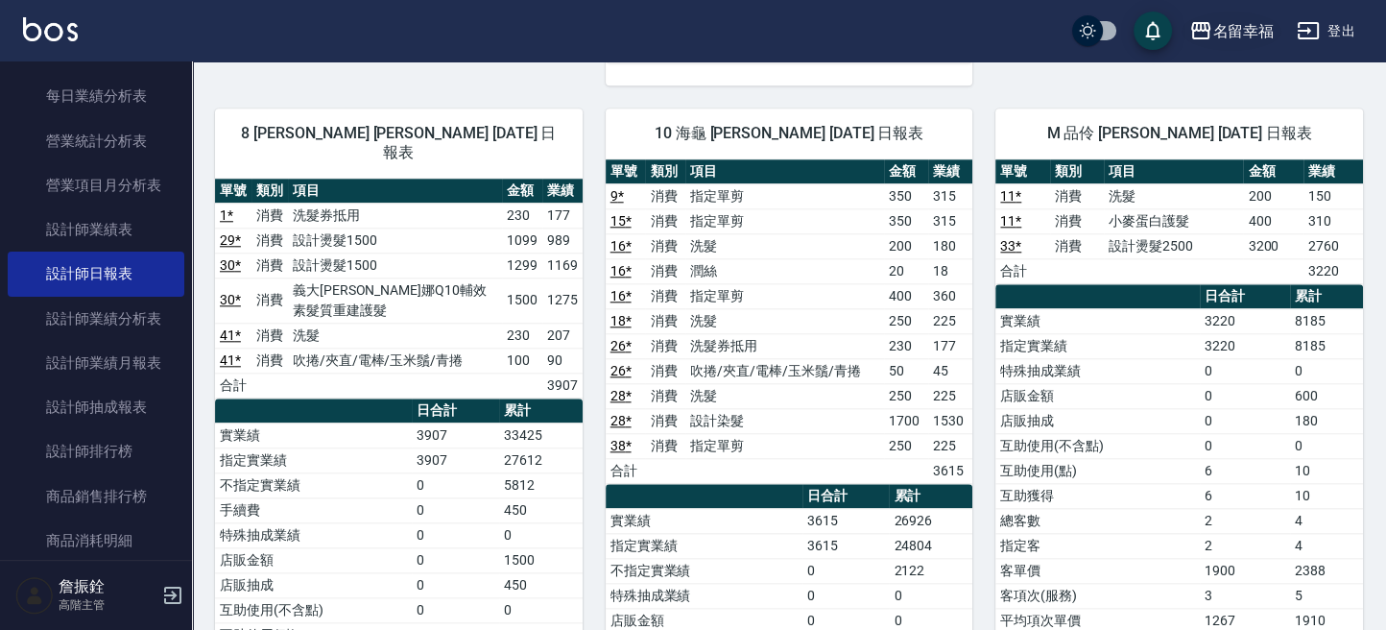
click at [1243, 29] on div "名留幸福" at bounding box center [1242, 31] width 61 height 24
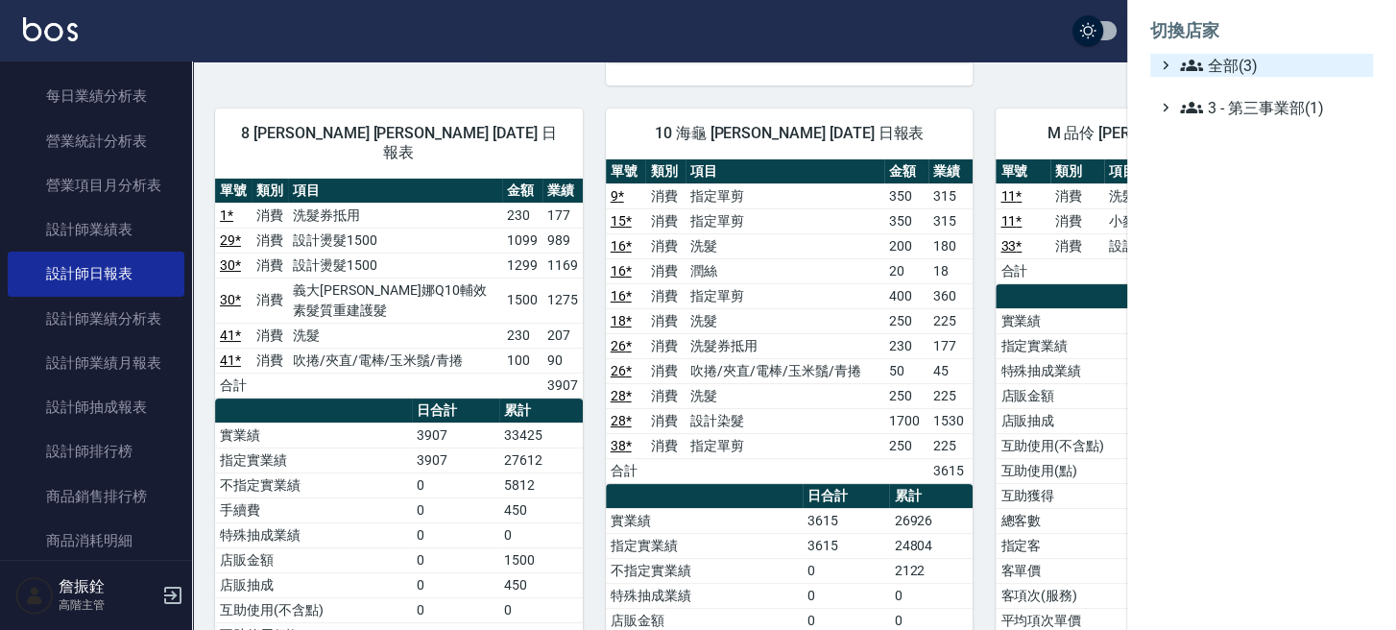
click at [1234, 65] on span "全部(3)" at bounding box center [1272, 65] width 185 height 23
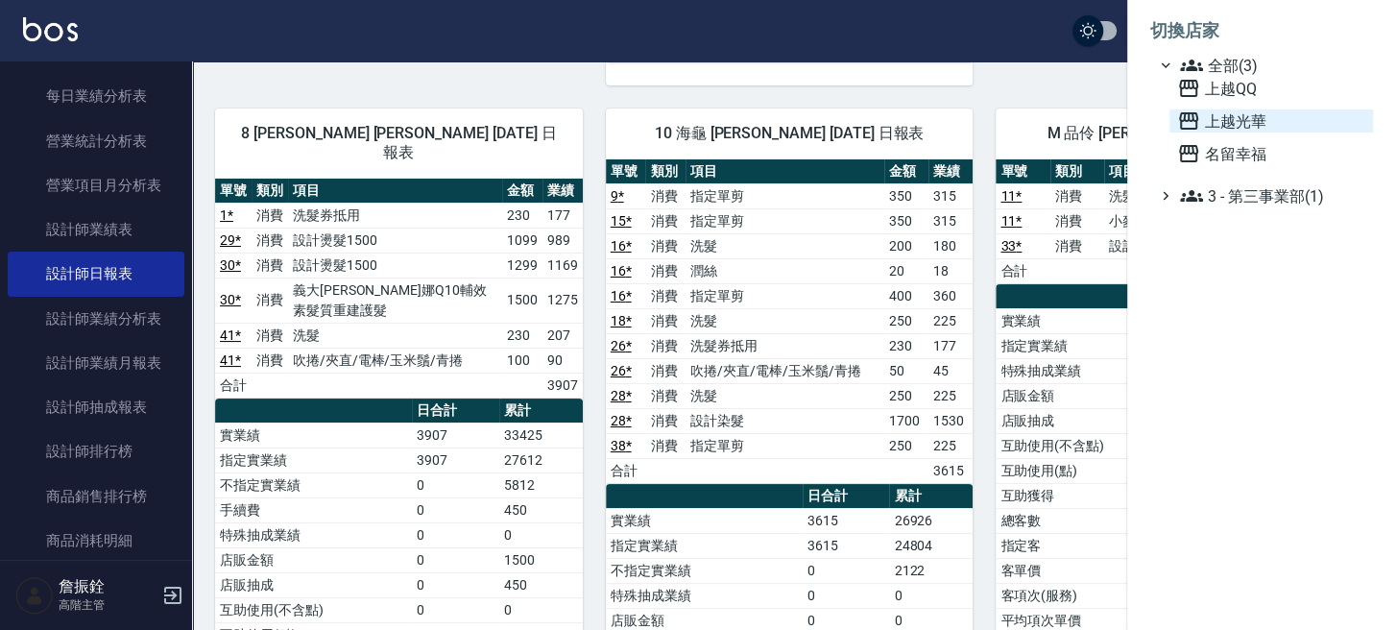
click at [1225, 111] on span "上越光華" at bounding box center [1271, 120] width 188 height 23
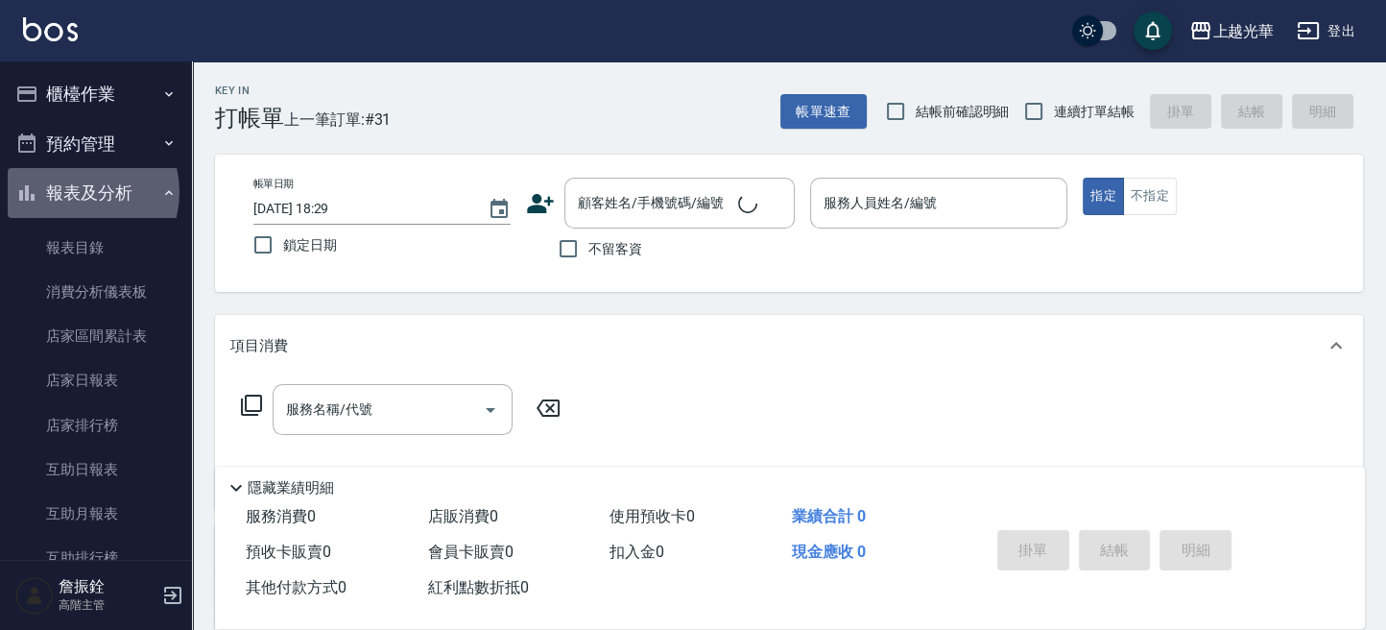
click at [77, 192] on button "報表及分析" at bounding box center [96, 193] width 177 height 50
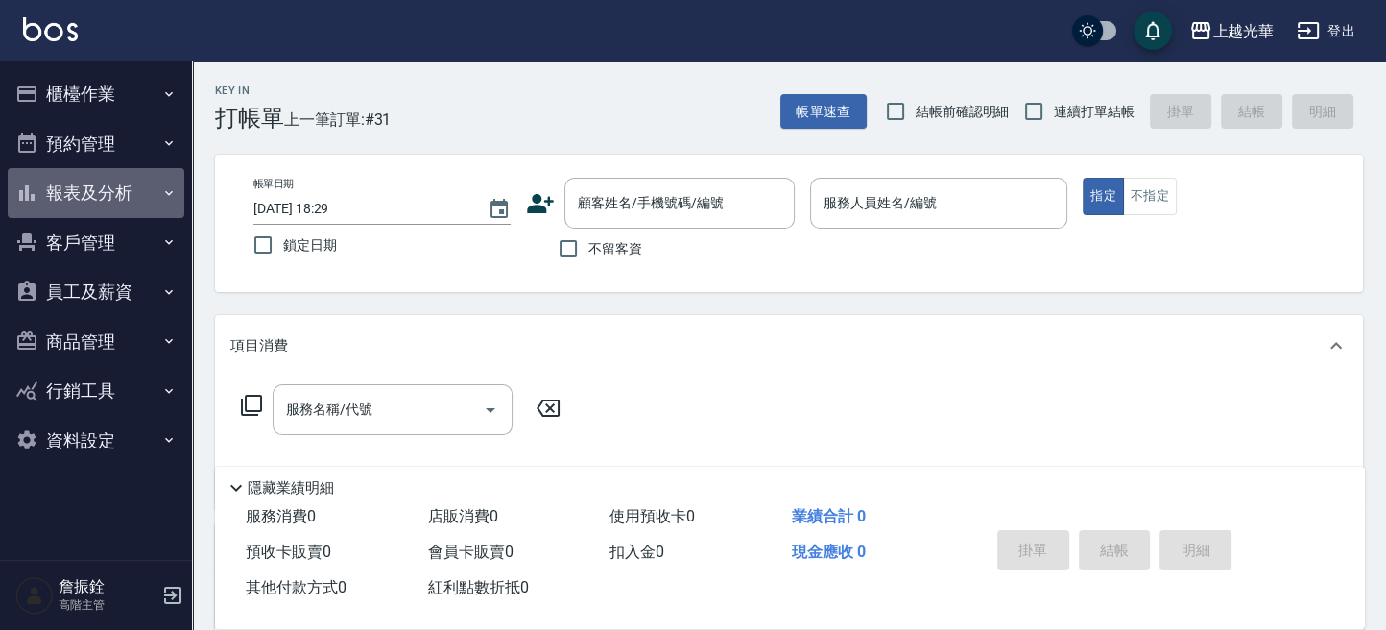
click at [77, 192] on button "報表及分析" at bounding box center [96, 193] width 177 height 50
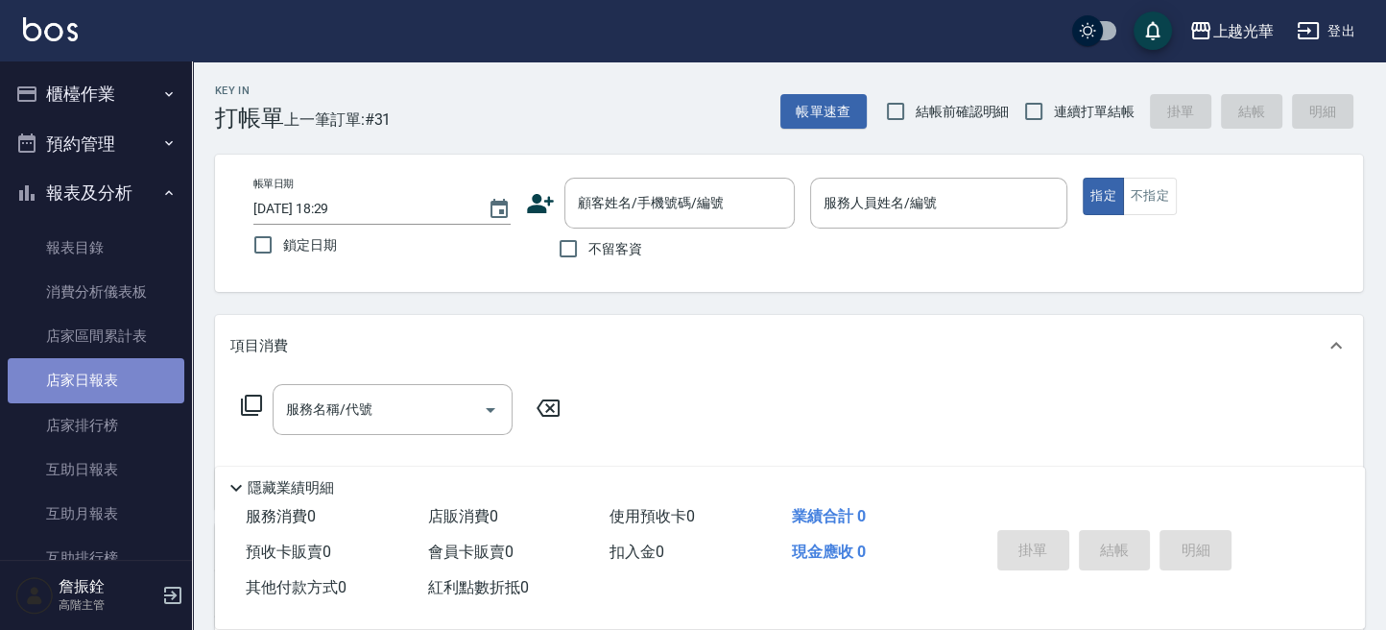
click at [115, 365] on link "店家日報表" at bounding box center [96, 380] width 177 height 44
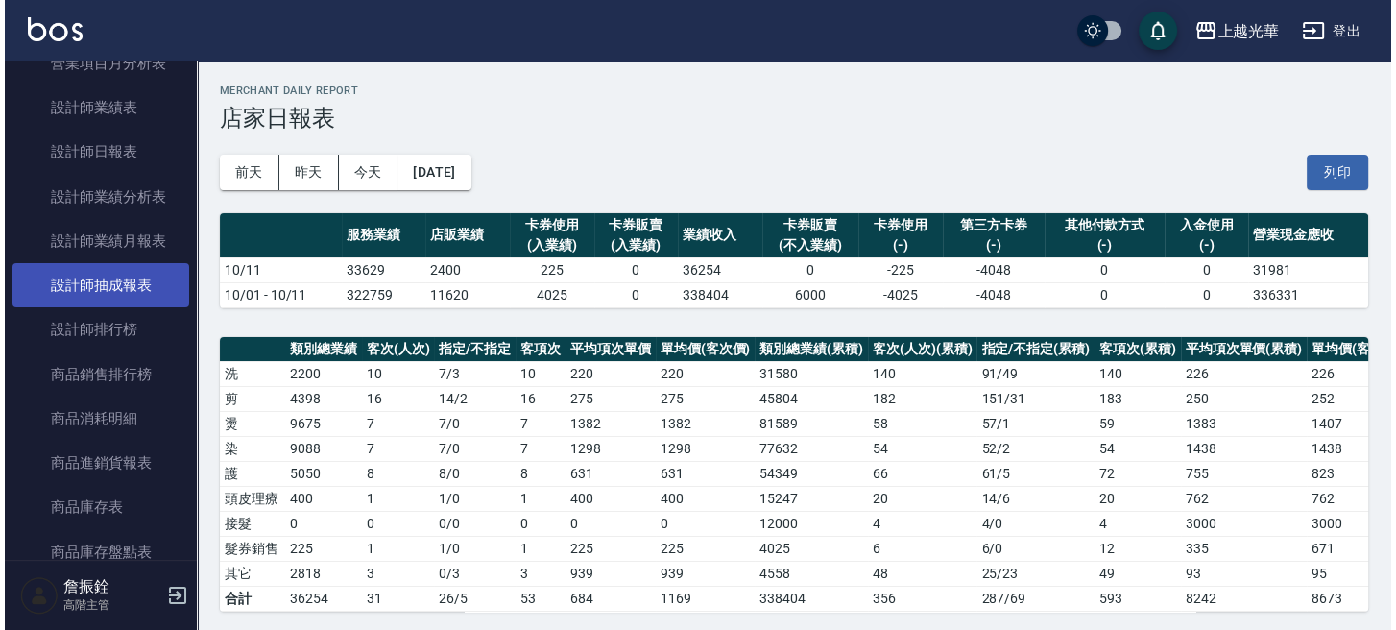
scroll to position [768, 0]
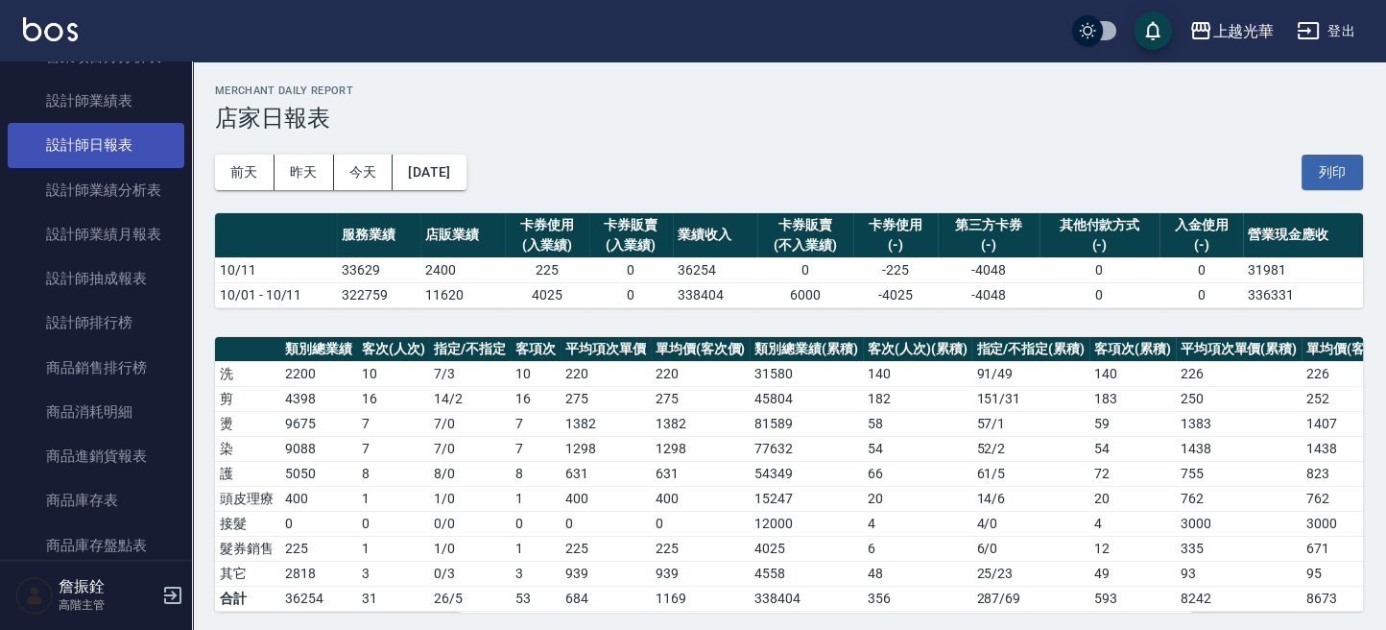
click at [130, 133] on link "設計師日報表" at bounding box center [96, 145] width 177 height 44
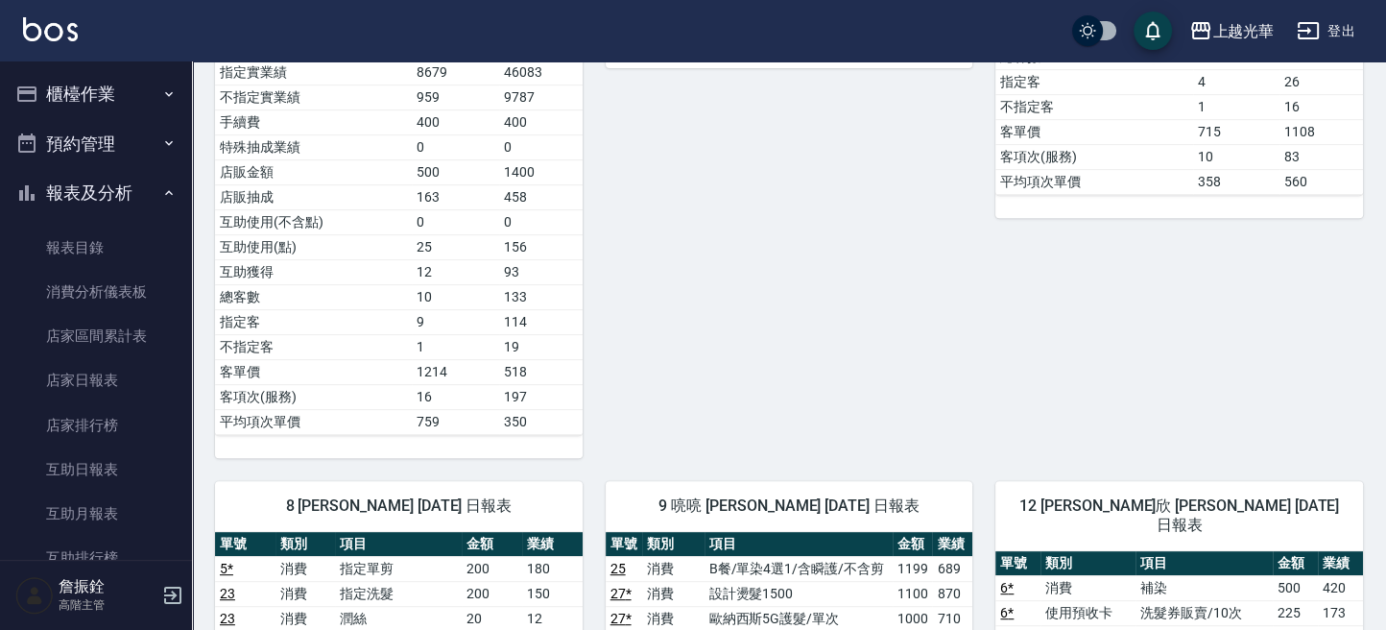
drag, startPoint x: 88, startPoint y: 108, endPoint x: 84, endPoint y: 135, distance: 27.2
click at [86, 109] on button "櫃檯作業" at bounding box center [96, 94] width 177 height 50
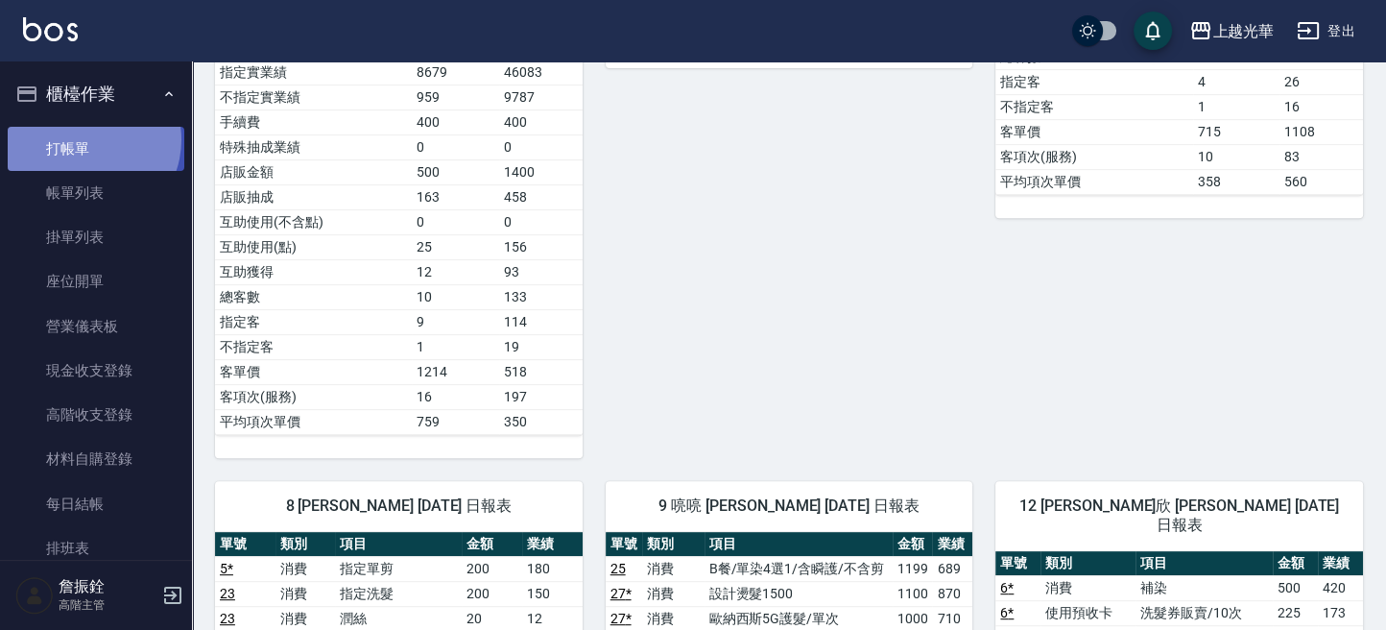
click at [84, 139] on link "打帳單" at bounding box center [96, 149] width 177 height 44
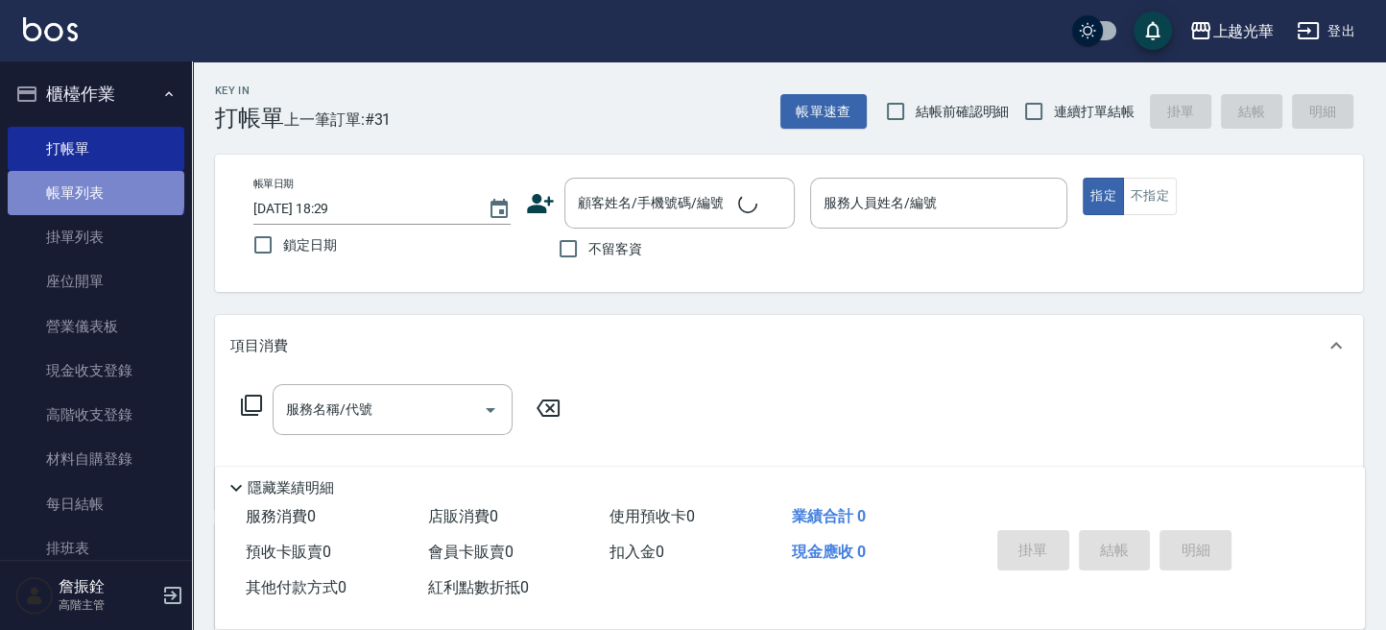
click at [94, 187] on link "帳單列表" at bounding box center [96, 193] width 177 height 44
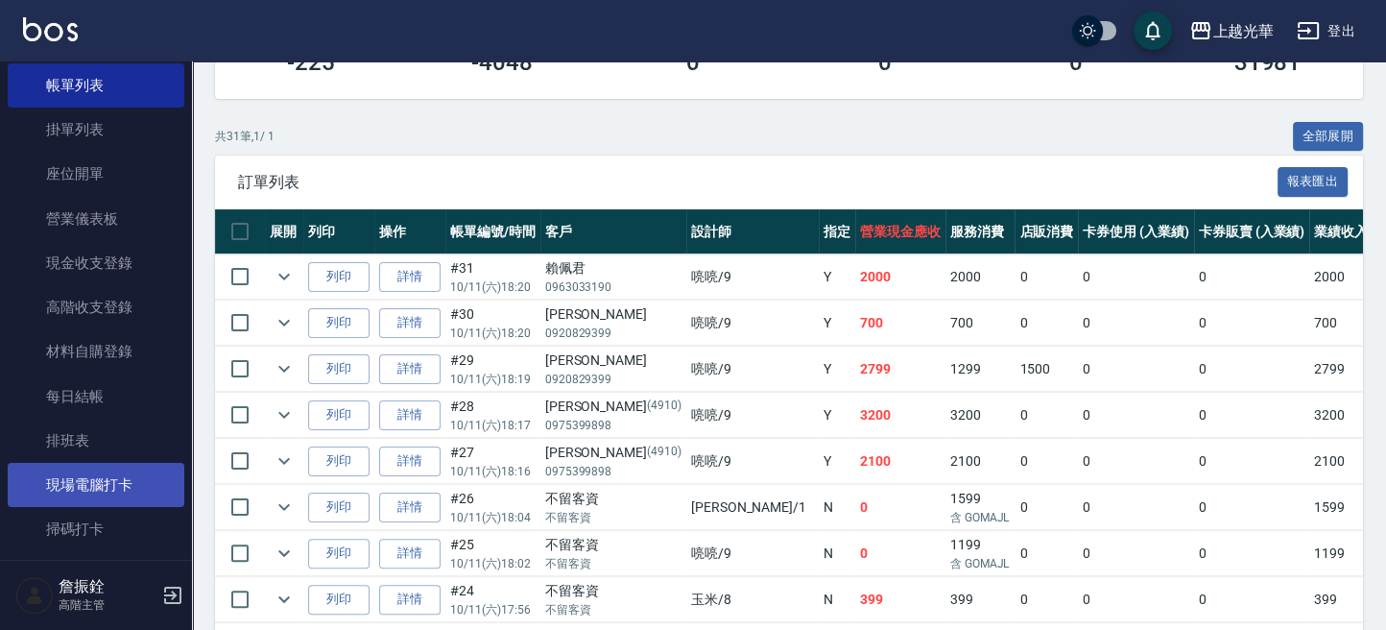
scroll to position [255, 0]
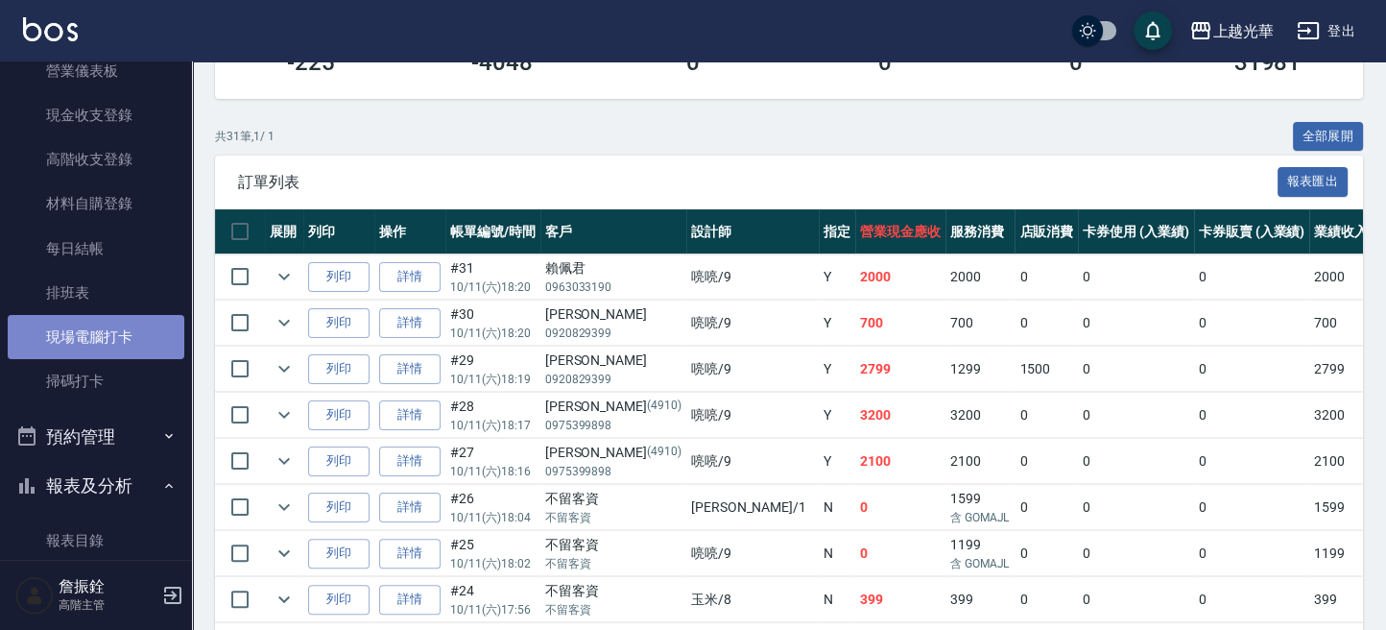
click at [125, 342] on link "現場電腦打卡" at bounding box center [96, 337] width 177 height 44
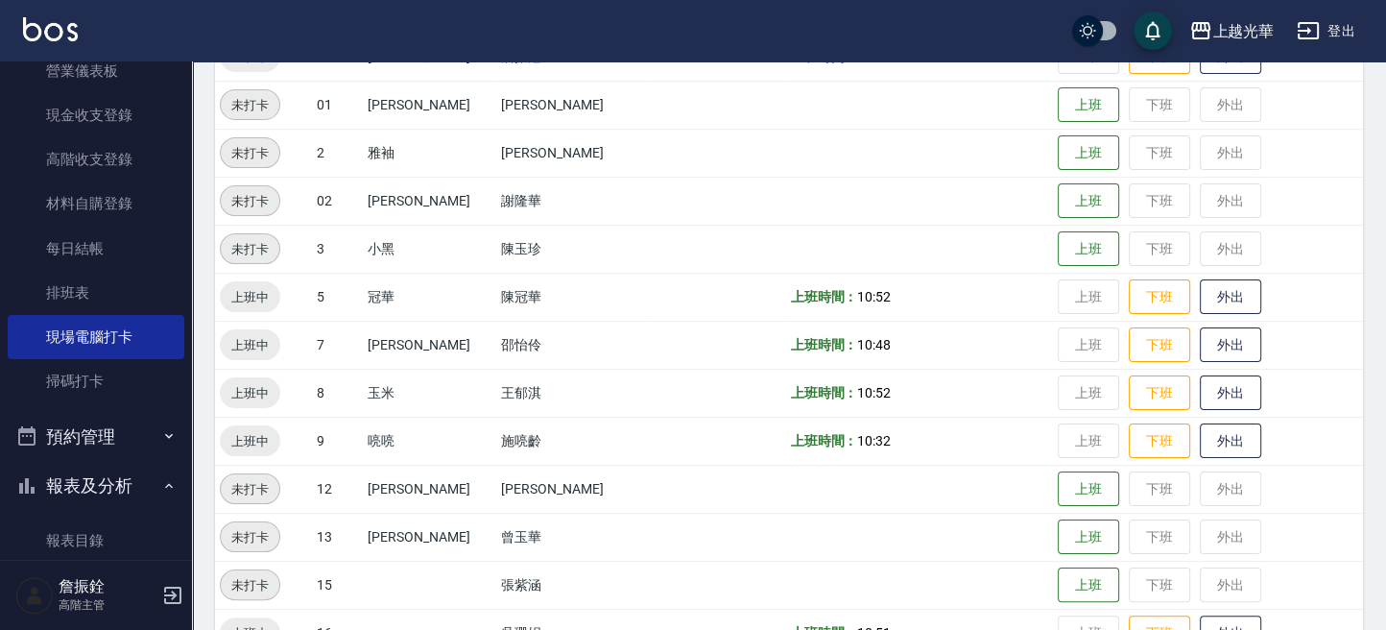
scroll to position [512, 0]
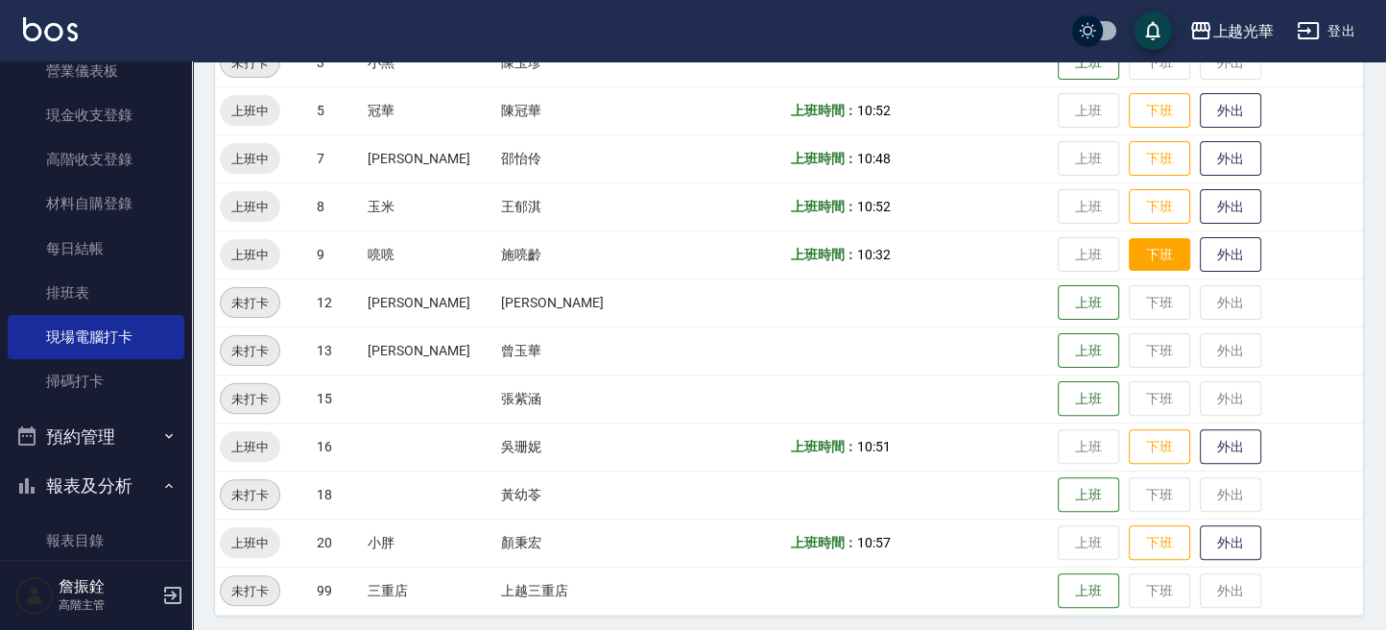
click at [1129, 256] on button "下班" at bounding box center [1159, 255] width 61 height 34
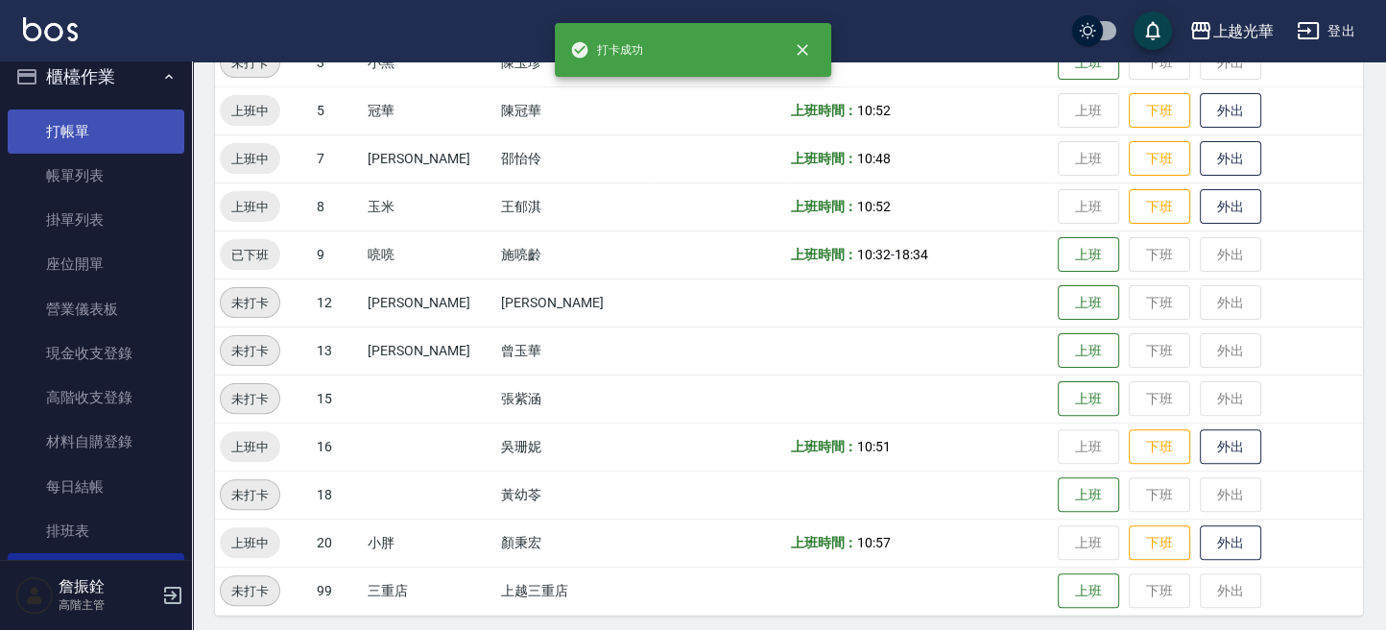
scroll to position [0, 0]
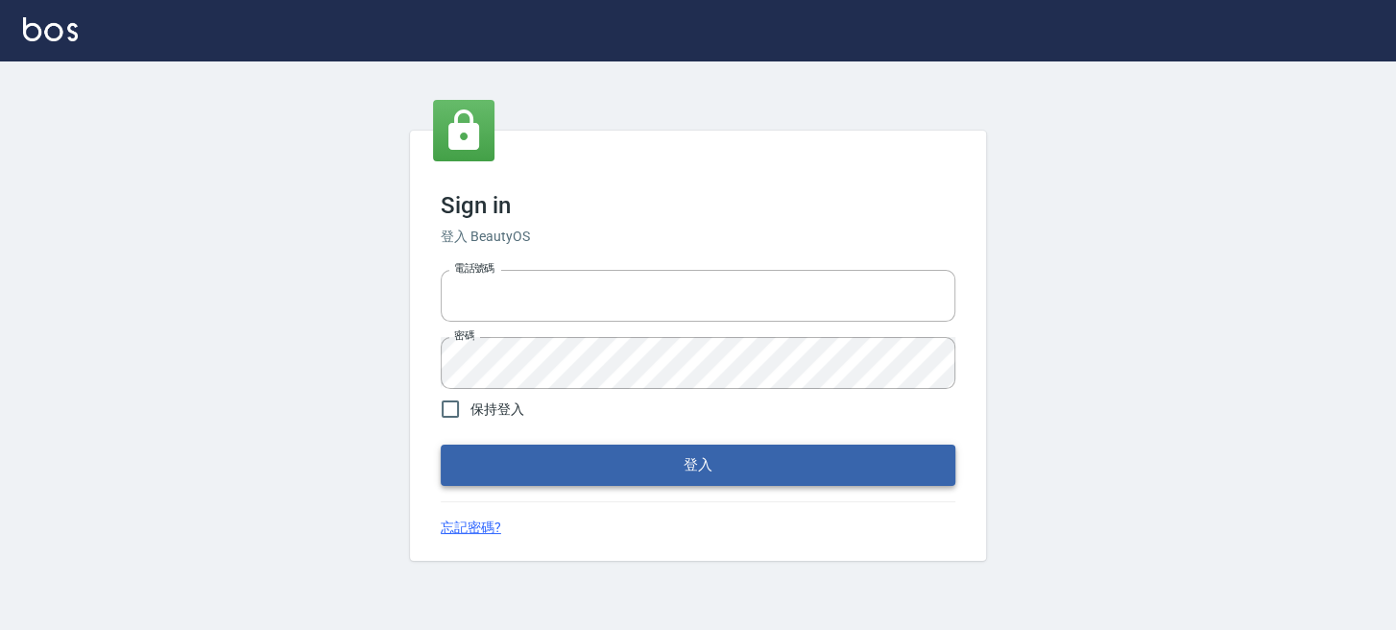
type input "0289832082"
click at [594, 457] on button "登入" at bounding box center [698, 464] width 515 height 40
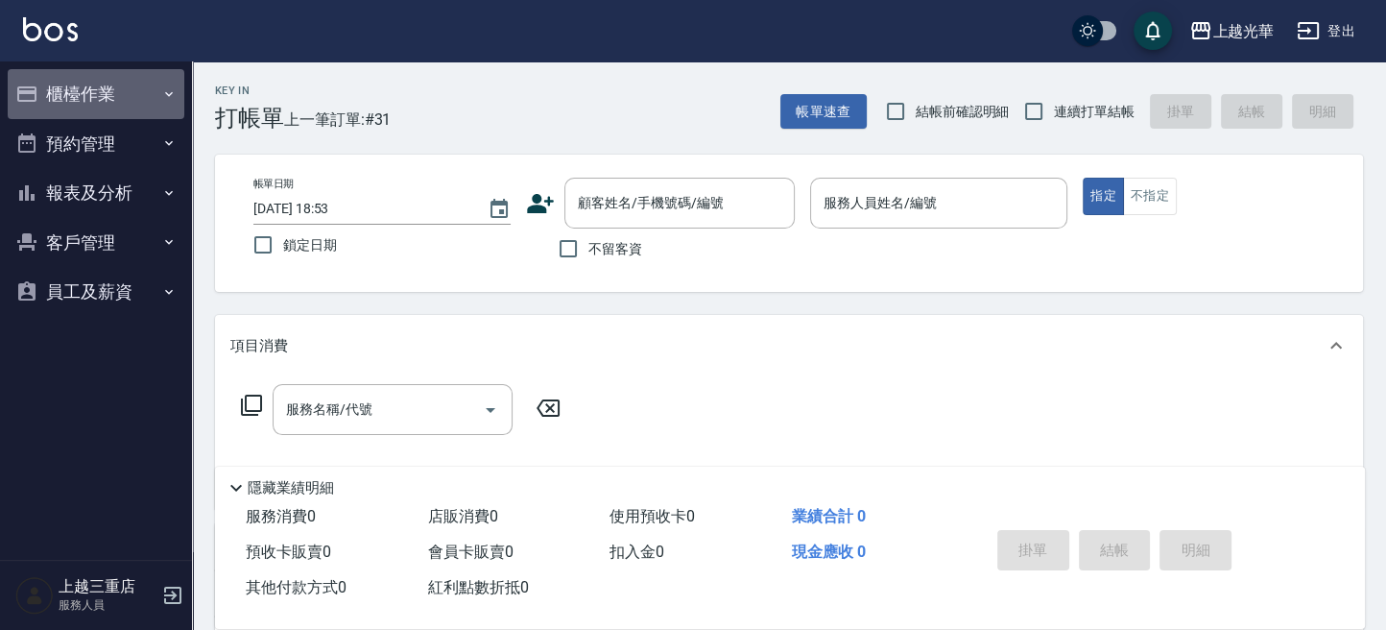
drag, startPoint x: 156, startPoint y: 75, endPoint x: 160, endPoint y: 84, distance: 10.3
click at [158, 75] on button "櫃檯作業" at bounding box center [96, 94] width 177 height 50
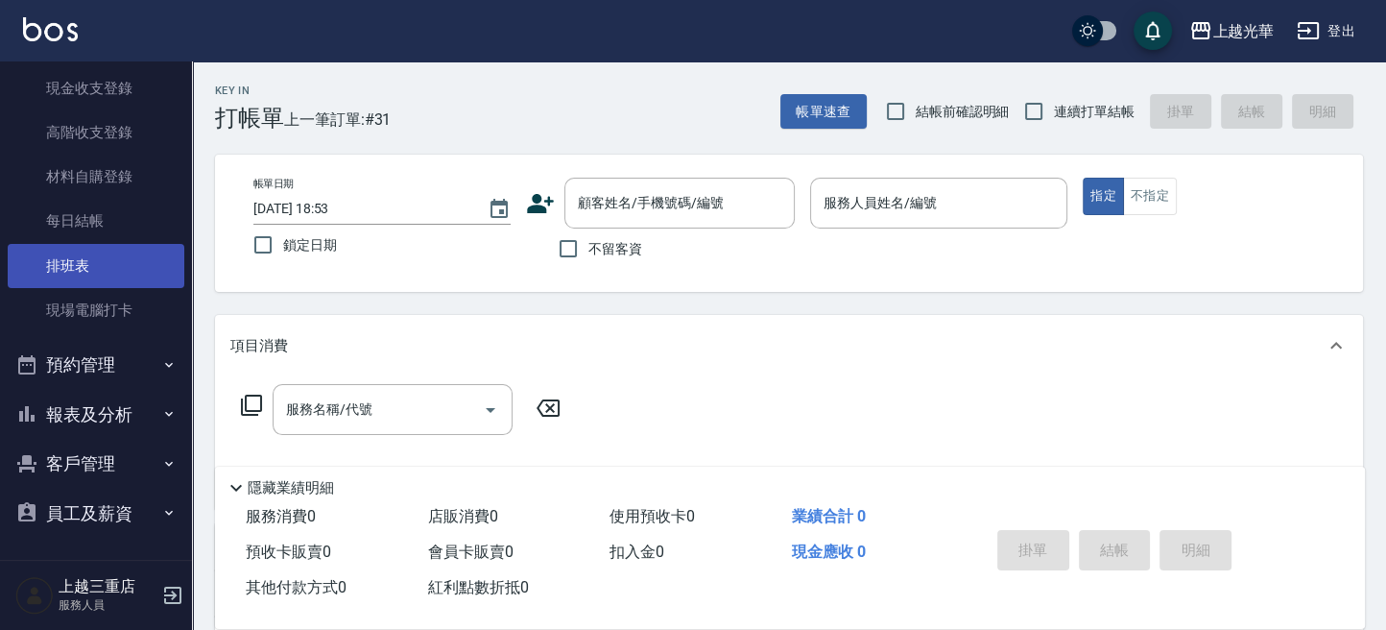
scroll to position [255, 0]
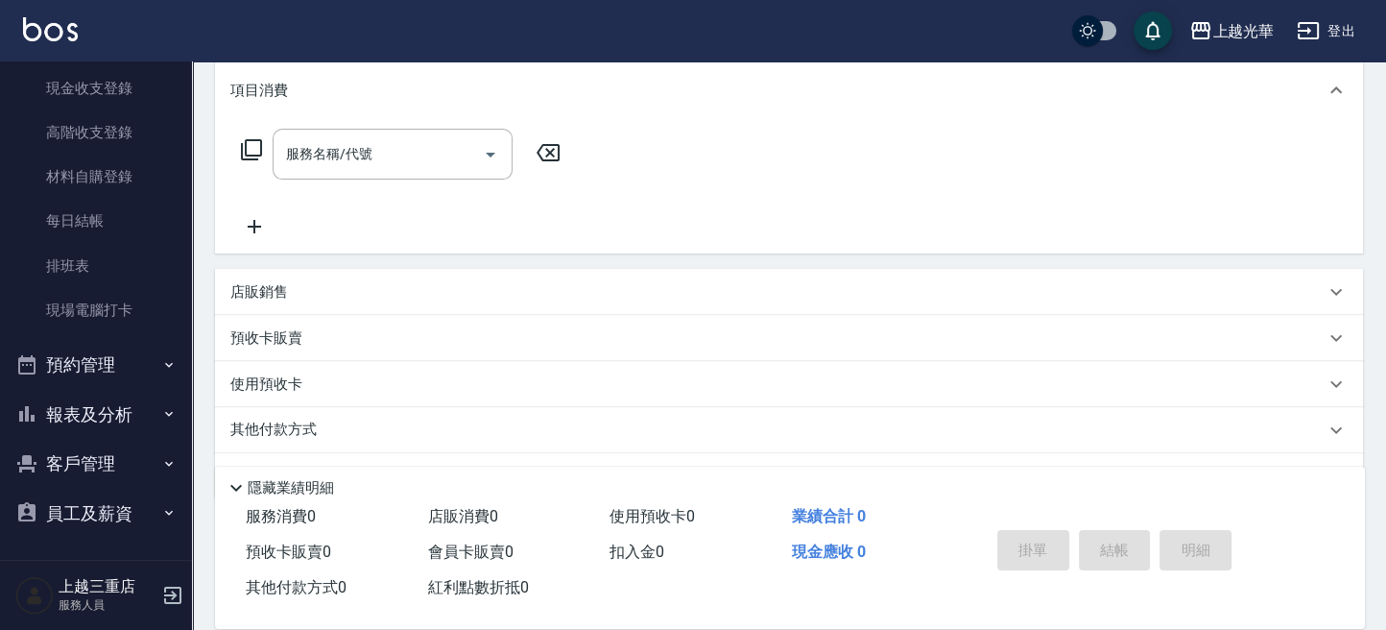
click at [98, 418] on button "報表及分析" at bounding box center [96, 415] width 177 height 50
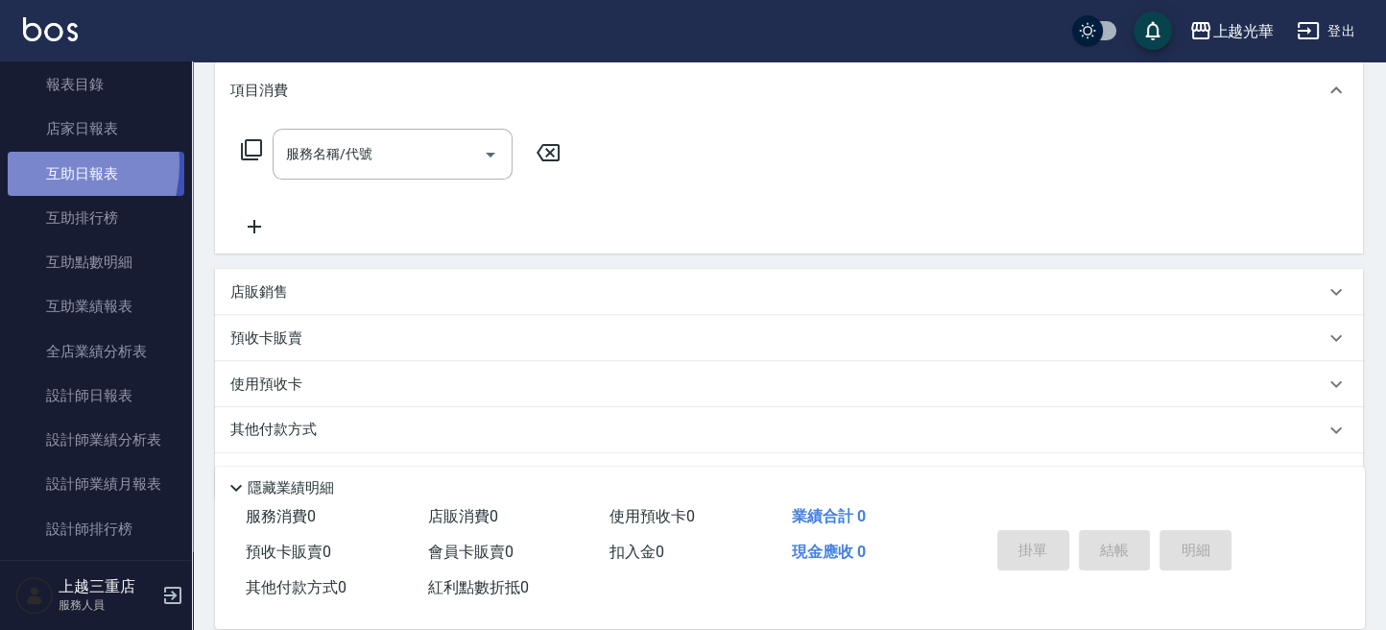
click at [36, 163] on link "互助日報表" at bounding box center [96, 174] width 177 height 44
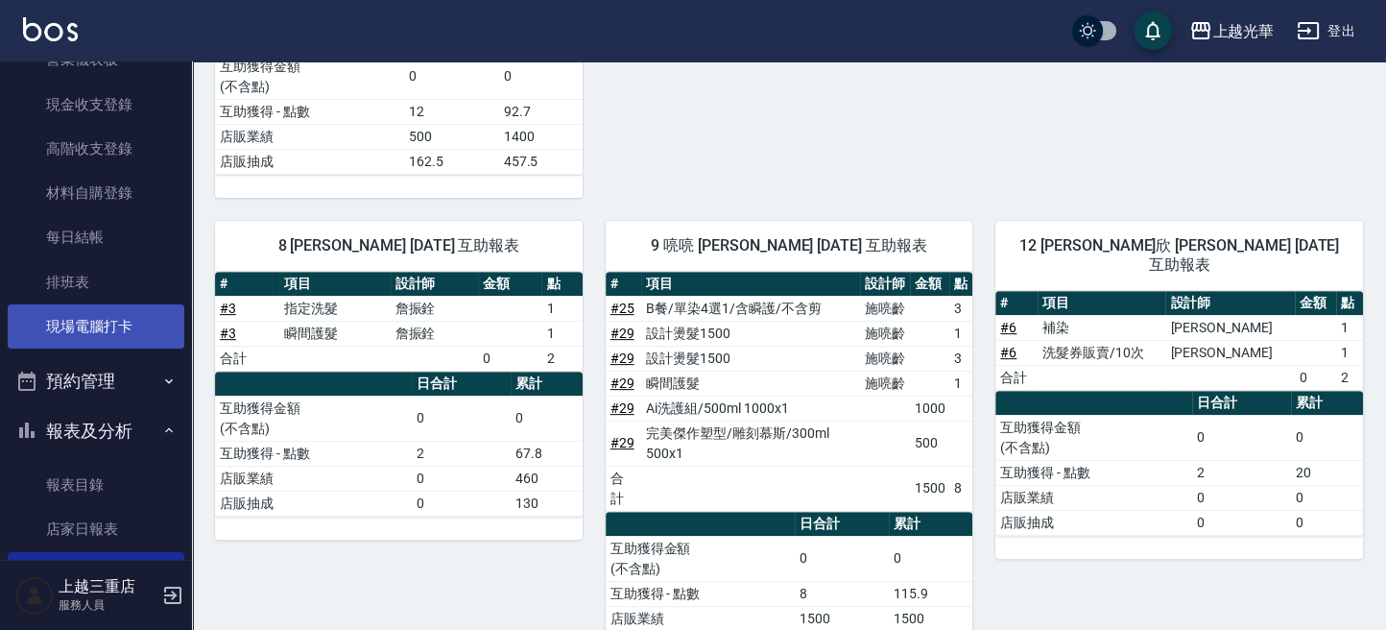
scroll to position [255, 0]
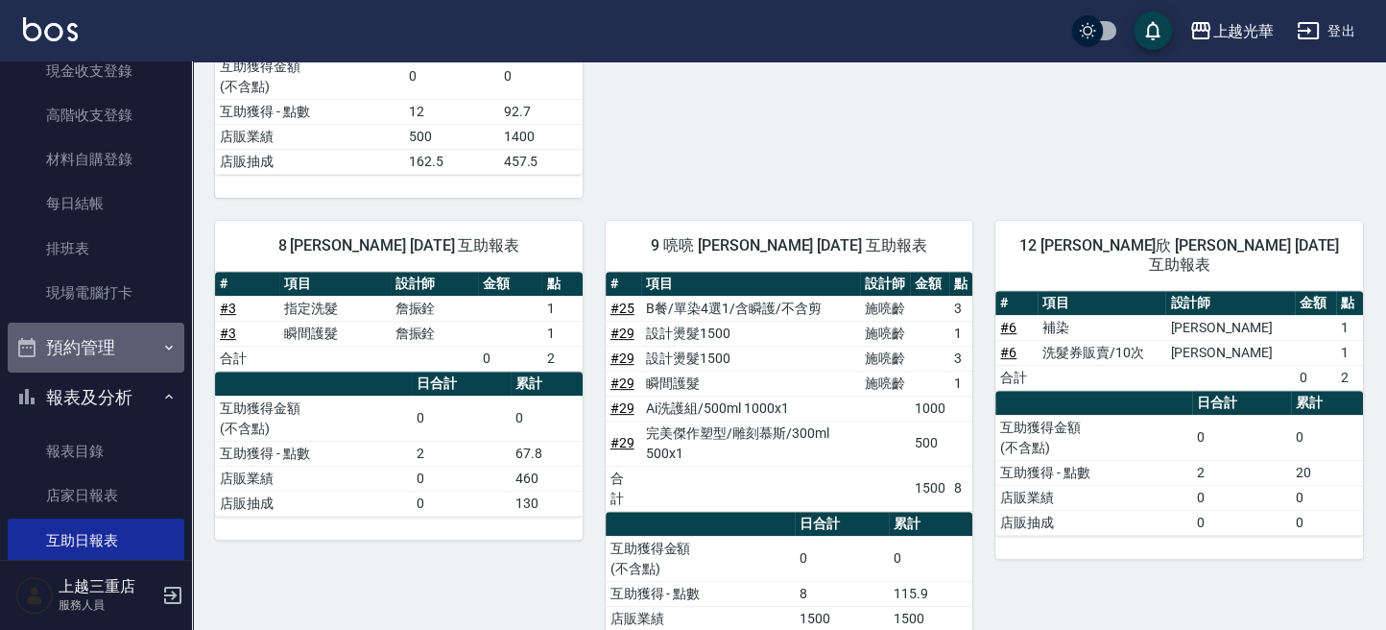
click at [98, 354] on button "預約管理" at bounding box center [96, 348] width 177 height 50
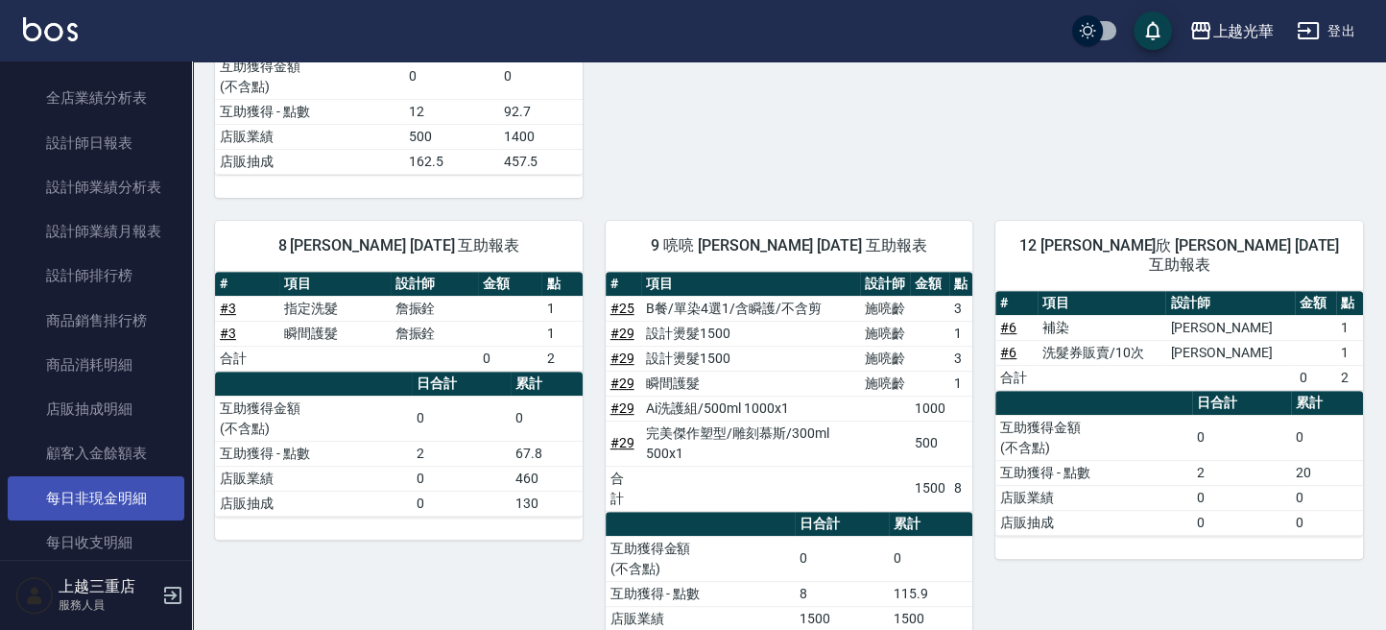
scroll to position [1201, 0]
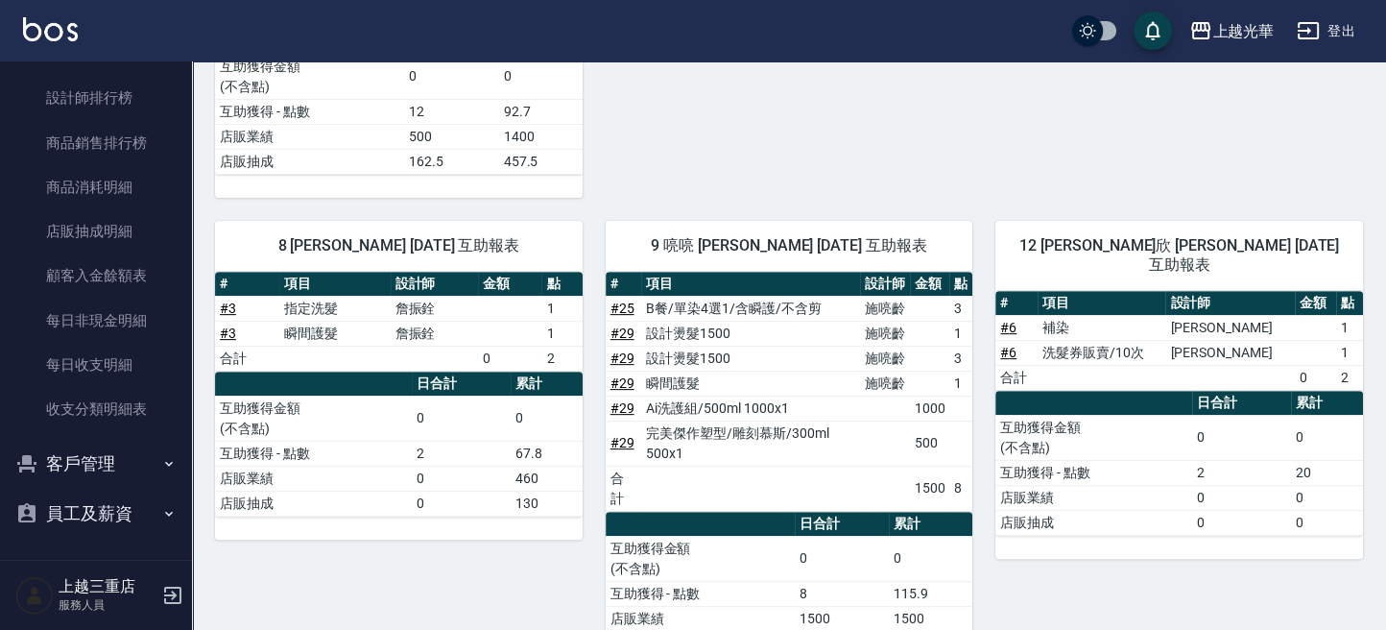
click at [101, 462] on button "客戶管理" at bounding box center [96, 464] width 177 height 50
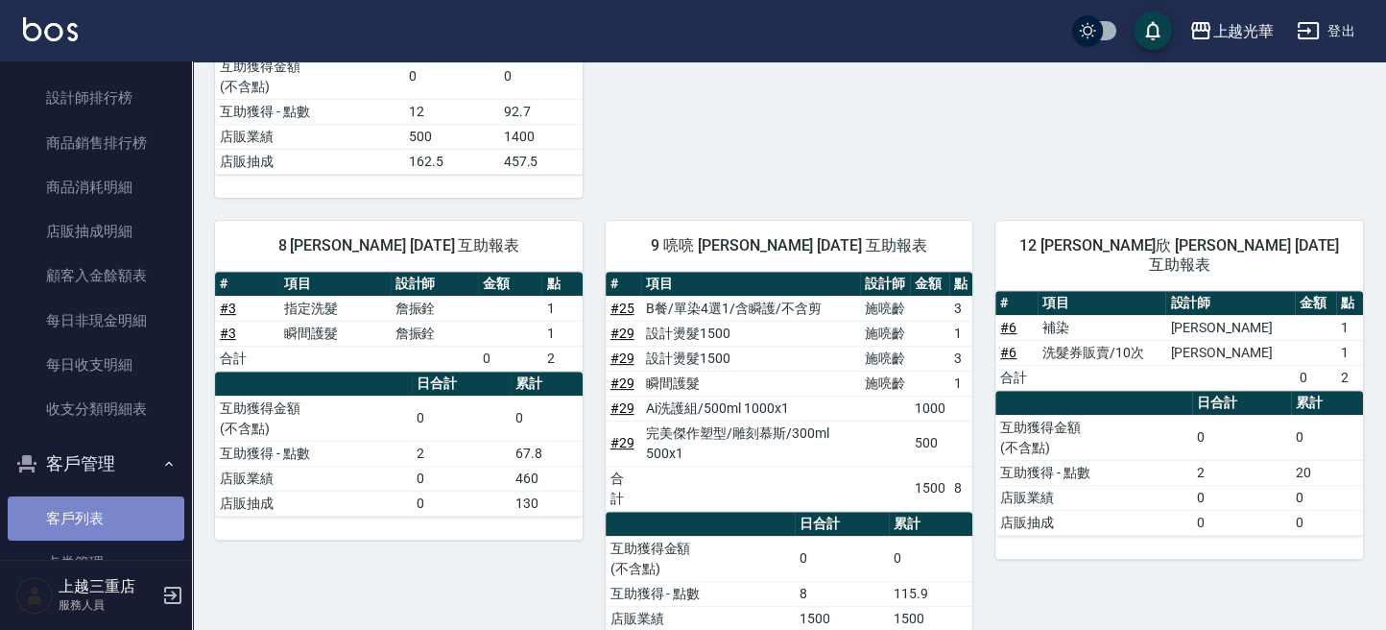
click at [98, 509] on link "客戶列表" at bounding box center [96, 518] width 177 height 44
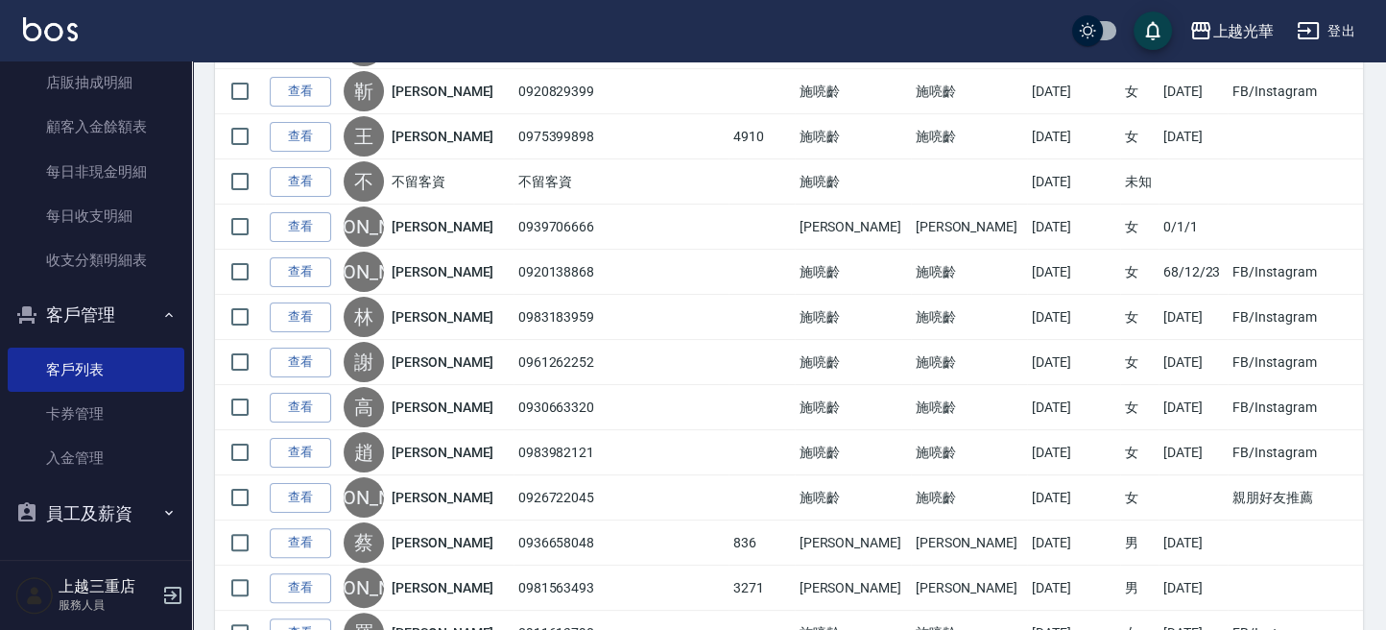
scroll to position [709, 0]
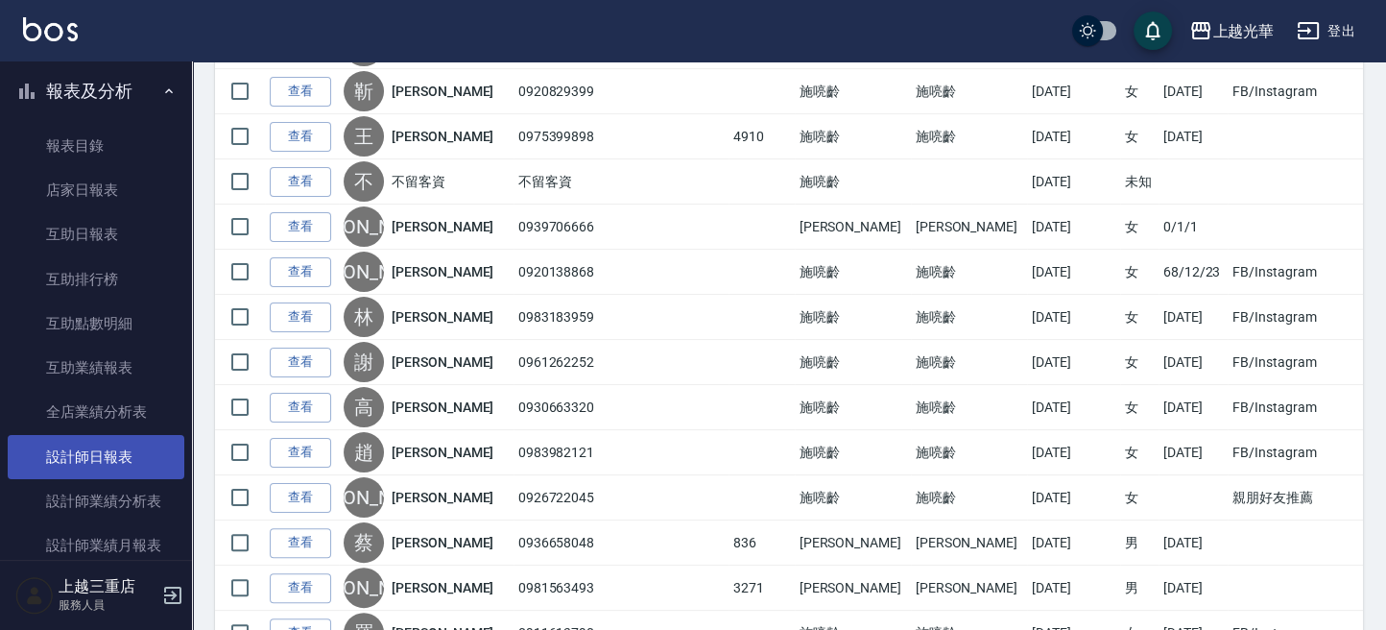
click at [111, 449] on link "設計師日報表" at bounding box center [96, 457] width 177 height 44
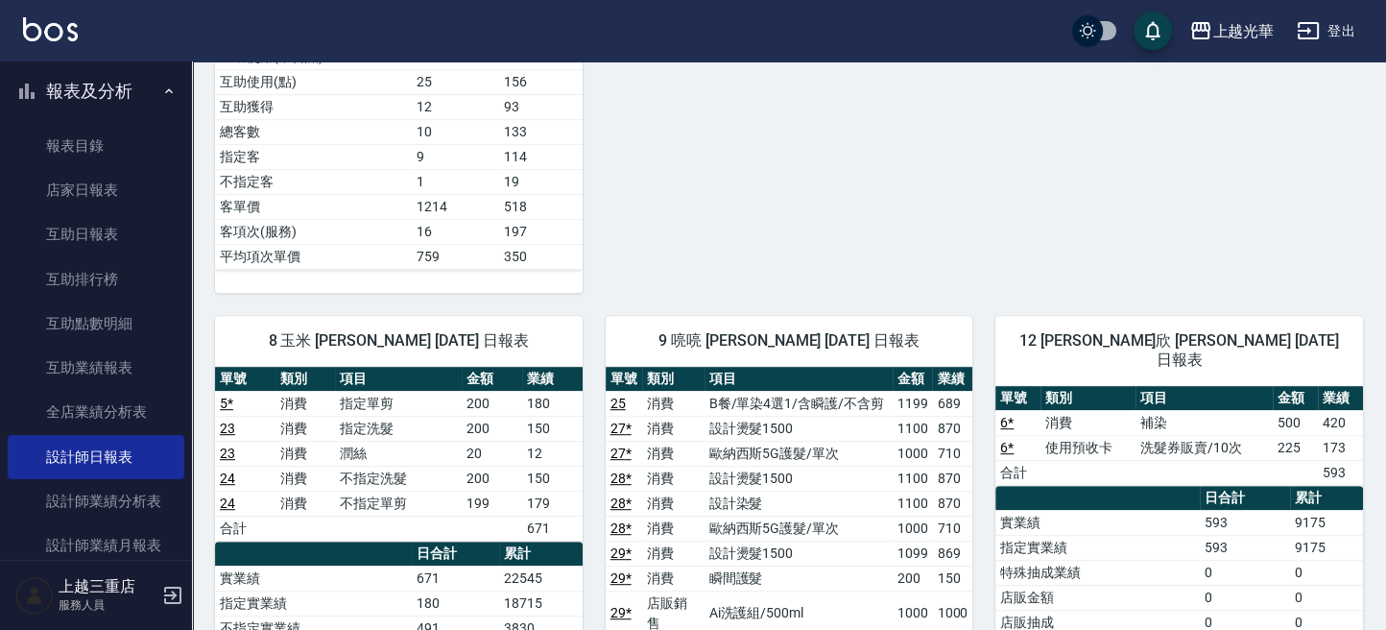
scroll to position [1407, 0]
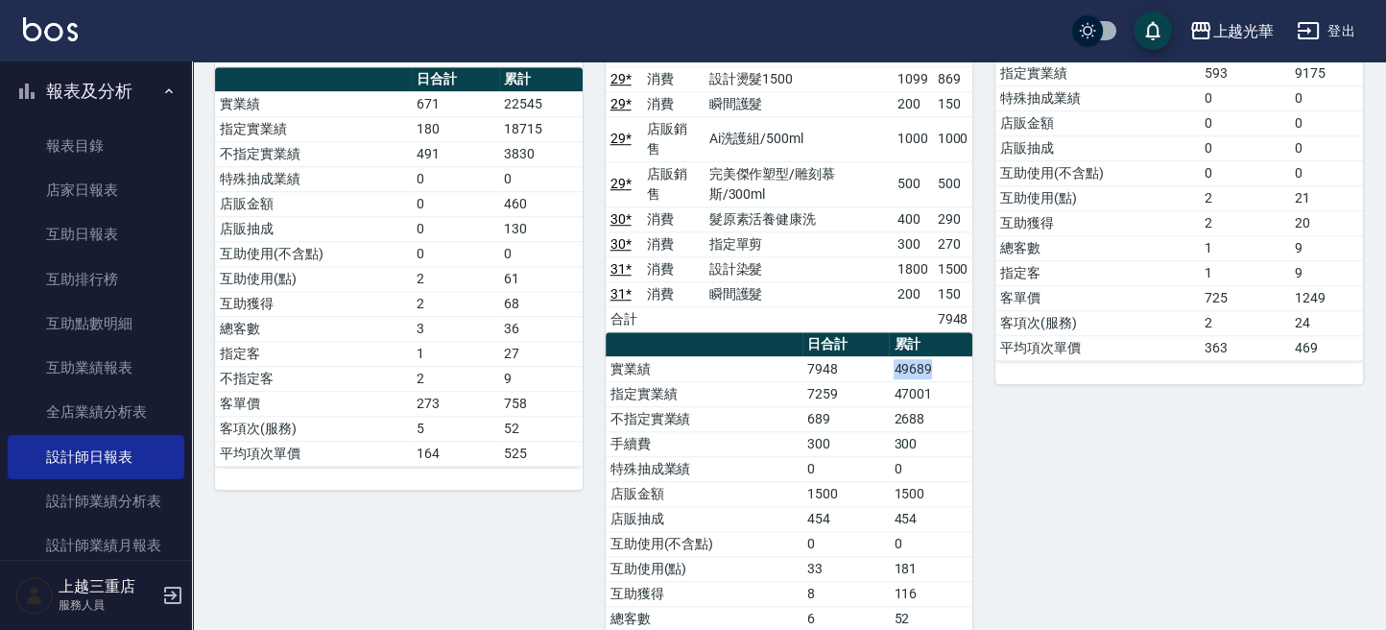
drag, startPoint x: 898, startPoint y: 350, endPoint x: 961, endPoint y: 366, distance: 65.2
click at [961, 360] on td "49689" at bounding box center [931, 368] width 84 height 25
click at [91, 487] on link "設計師業績分析表" at bounding box center [96, 501] width 177 height 44
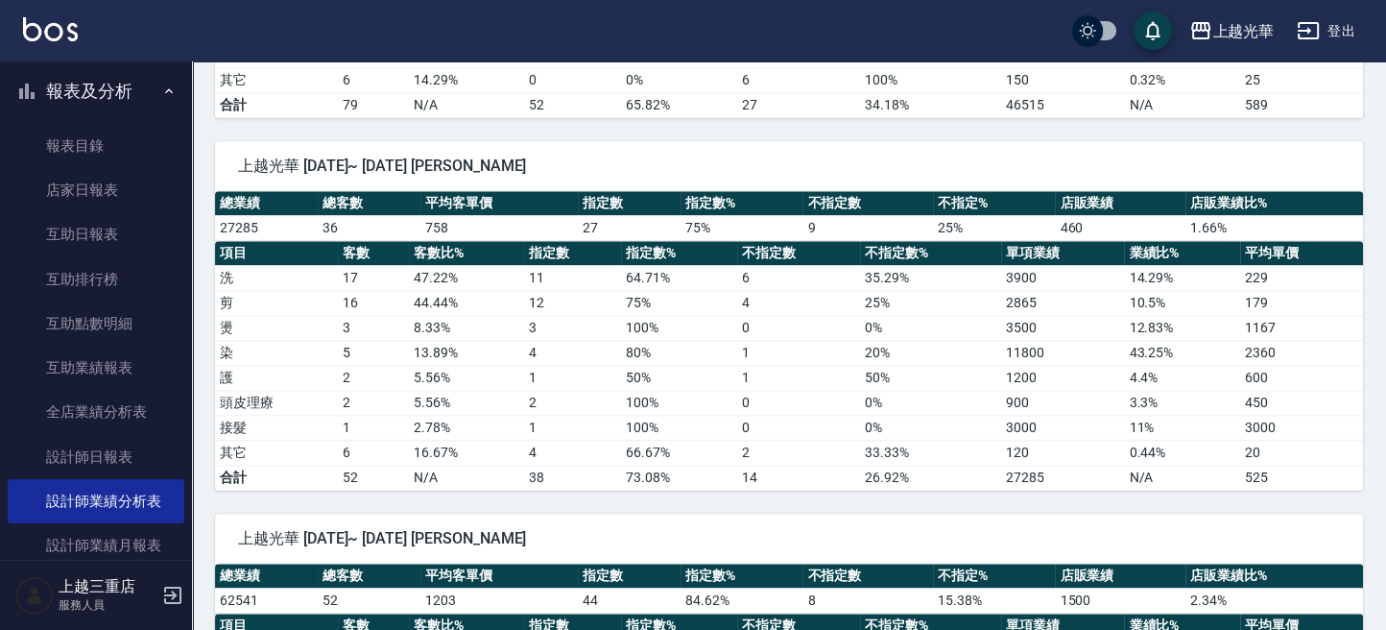
scroll to position [2048, 0]
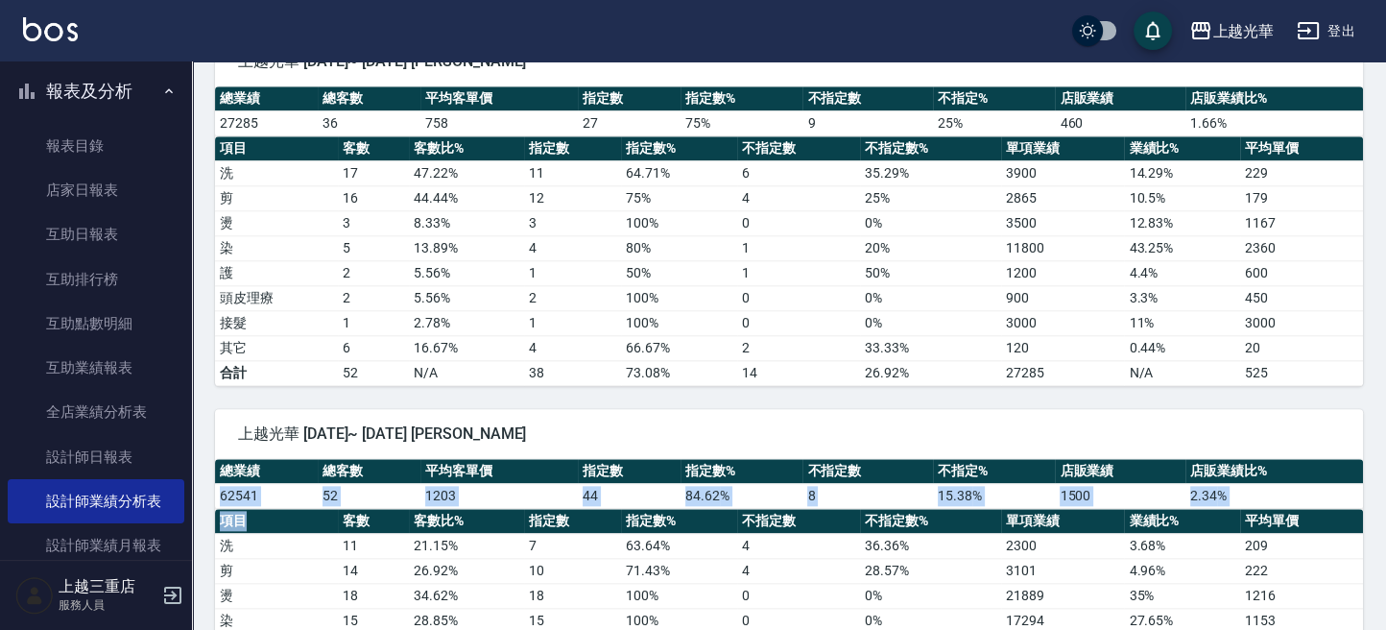
drag, startPoint x: 218, startPoint y: 477, endPoint x: 288, endPoint y: 494, distance: 72.2
click at [282, 496] on div "總業績 總客數 平均客單價 指定數 指定數% 不指定數 不指定% 店販業績 店販業績比% 62541 52 1203 44 84.62 % 8 15.38 %…" at bounding box center [789, 609] width 1148 height 300
click at [295, 489] on td "62541" at bounding box center [266, 495] width 103 height 25
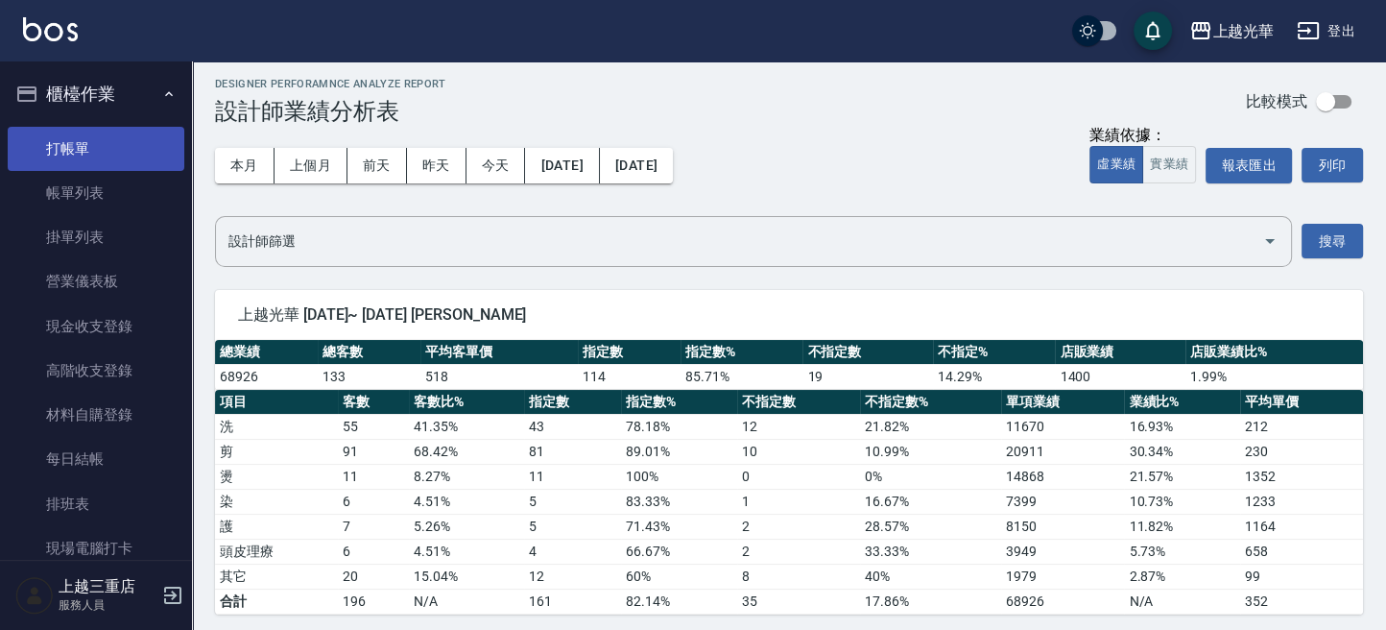
scroll to position [0, 0]
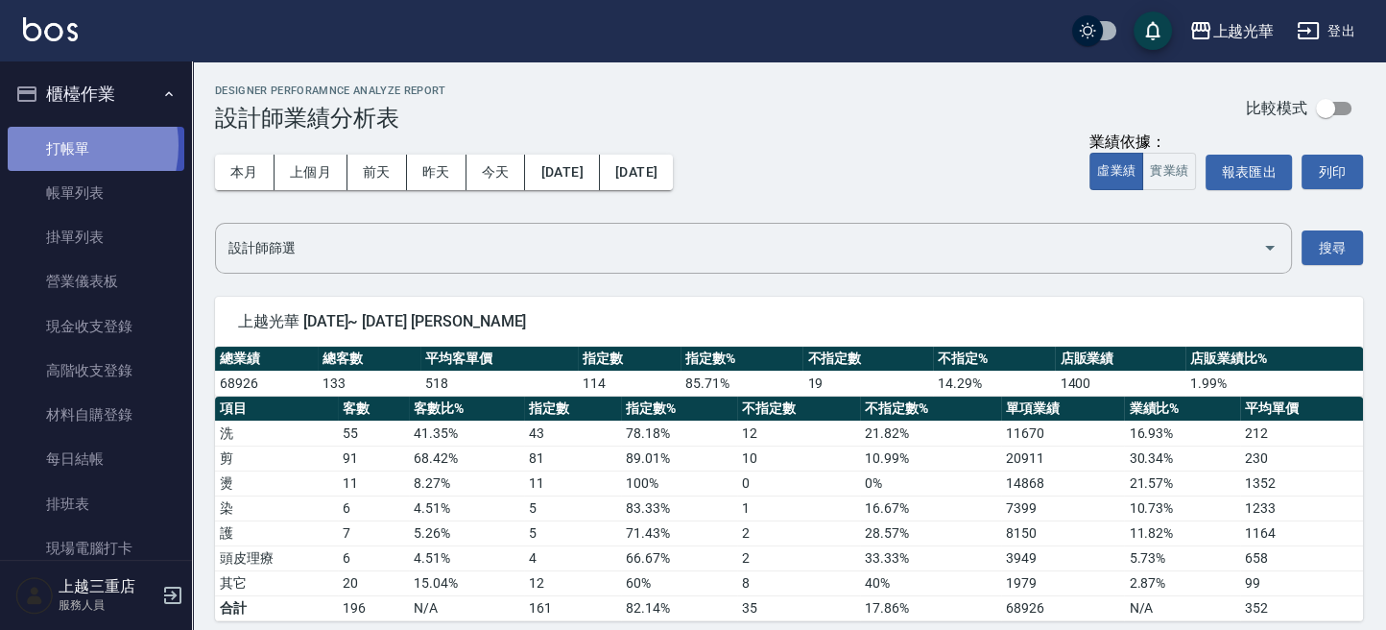
click at [55, 145] on link "打帳單" at bounding box center [96, 149] width 177 height 44
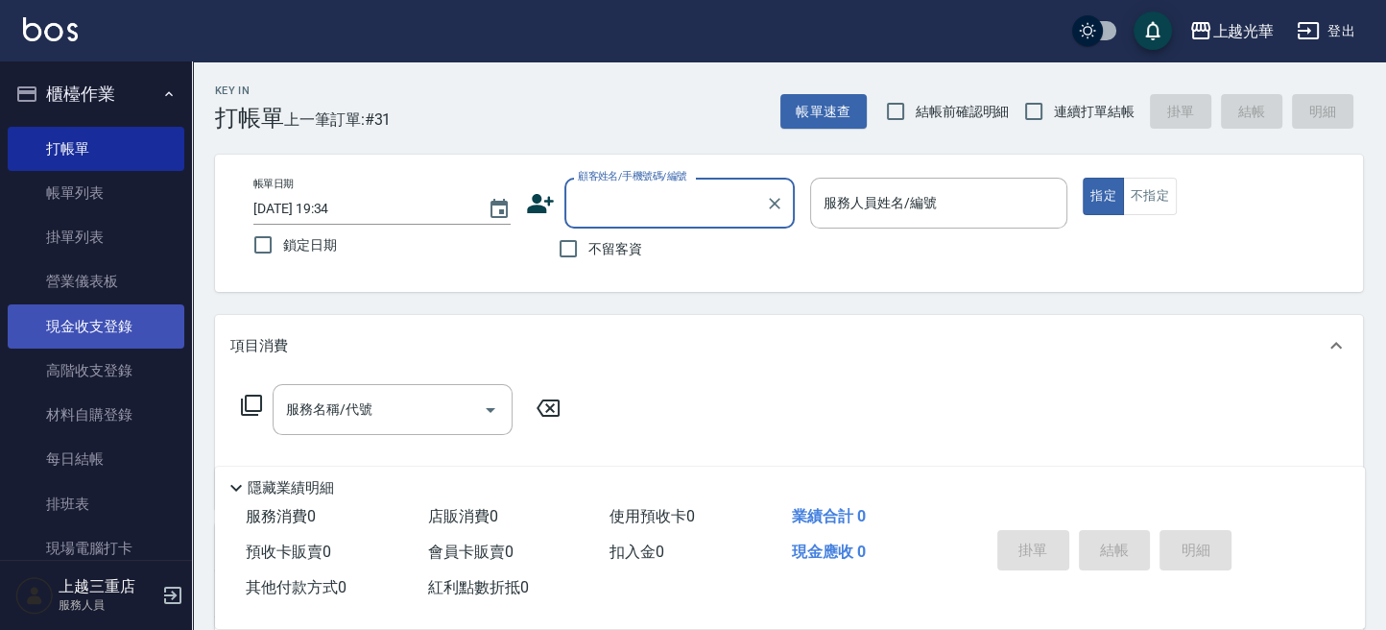
click at [97, 332] on link "現金收支登錄" at bounding box center [96, 326] width 177 height 44
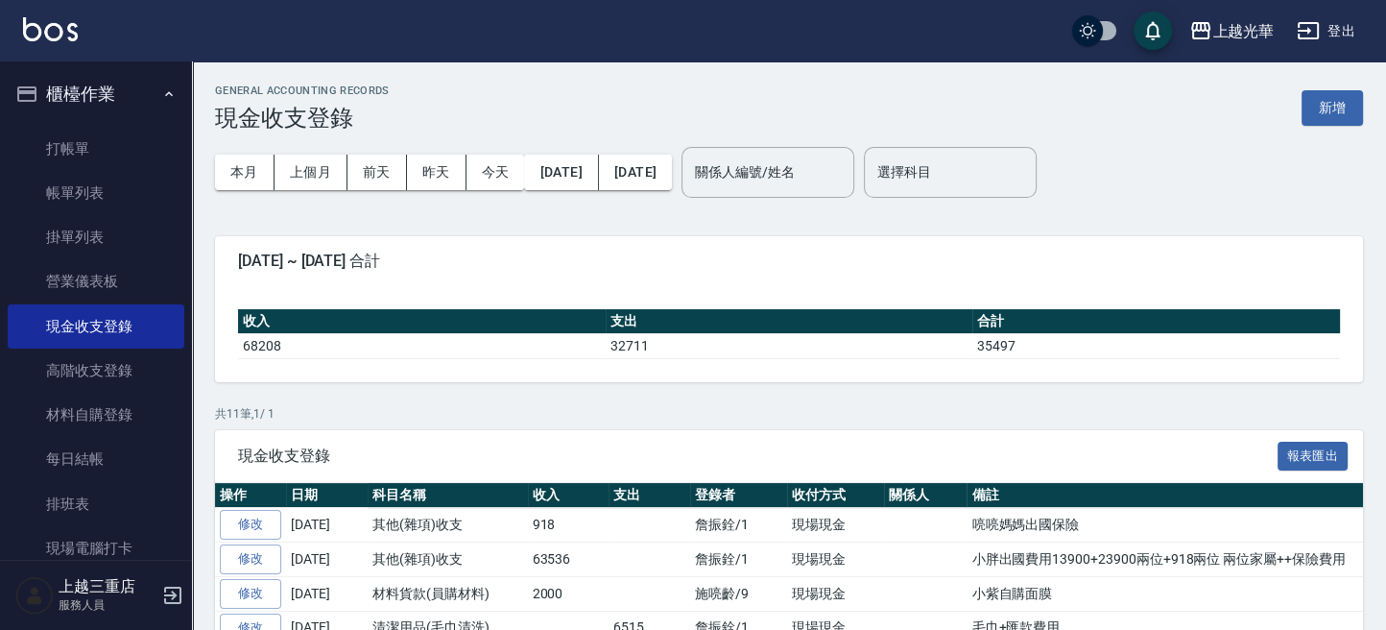
click at [1300, 102] on div "GENERAL ACCOUNTING RECORDS 現金收支登錄 新增" at bounding box center [789, 107] width 1148 height 47
click at [1317, 105] on button "新增" at bounding box center [1332, 108] width 61 height 36
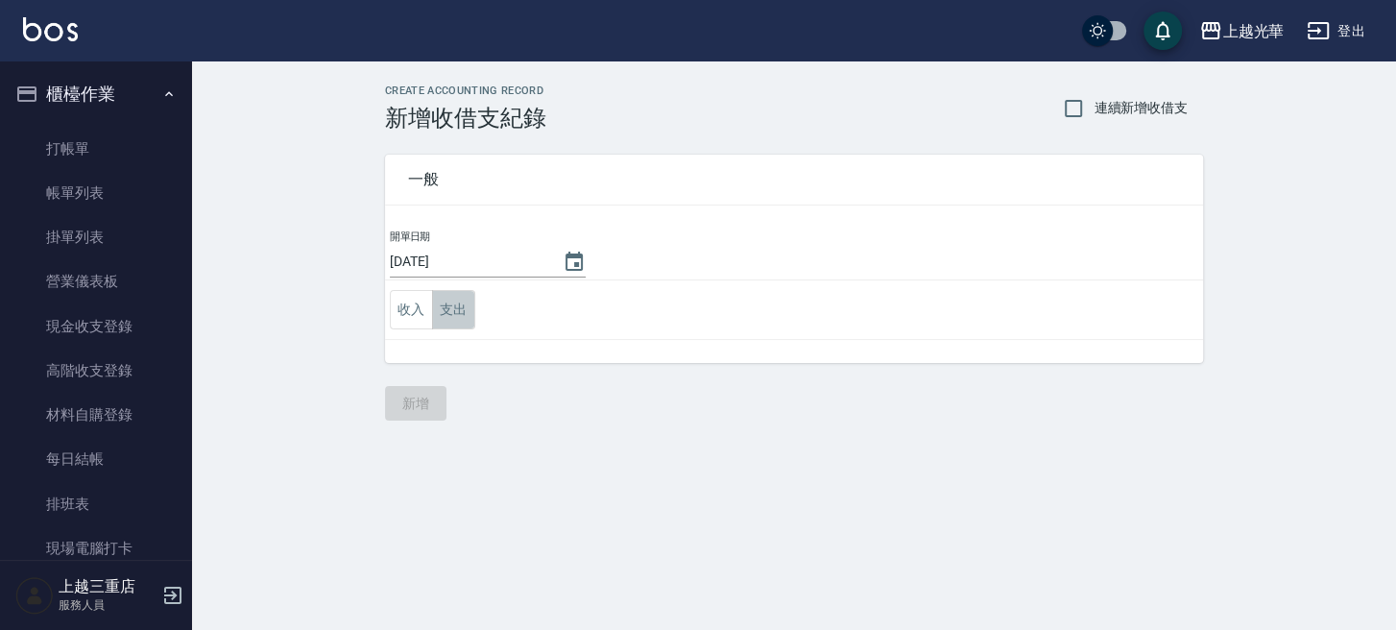
drag, startPoint x: 454, startPoint y: 321, endPoint x: 444, endPoint y: 323, distance: 9.8
click at [452, 319] on button "支出" at bounding box center [453, 309] width 43 height 39
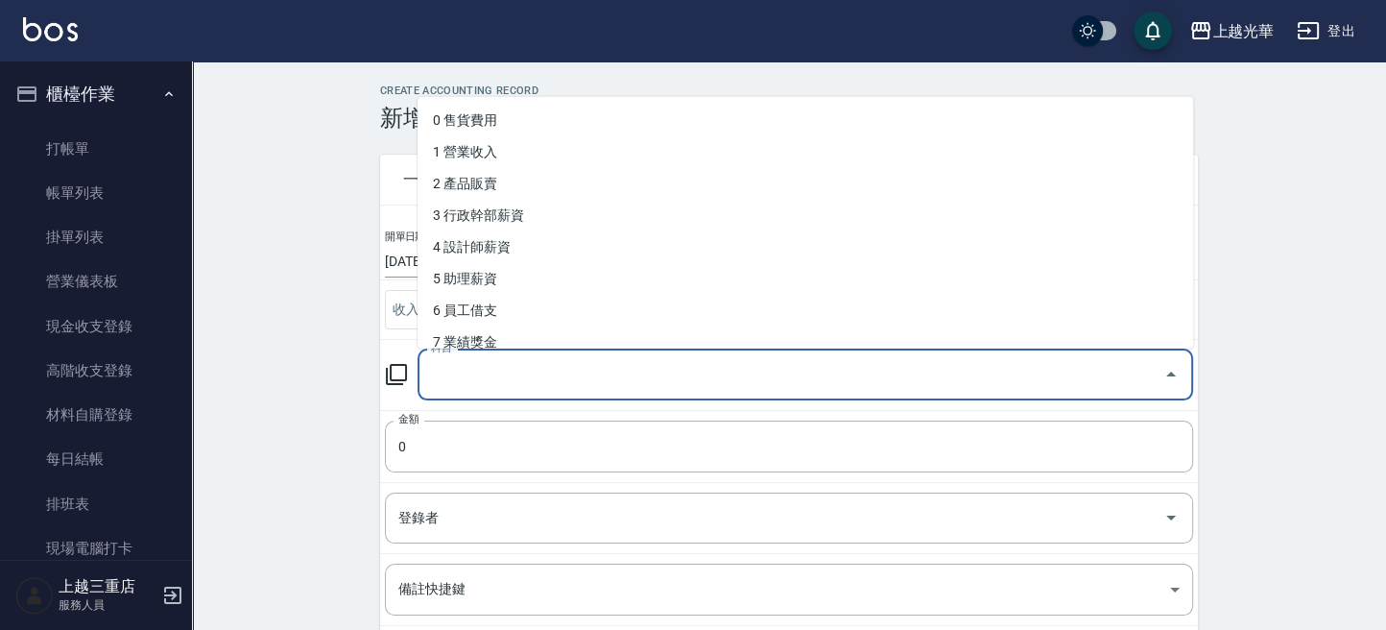
click at [439, 383] on input "科目" at bounding box center [791, 375] width 730 height 34
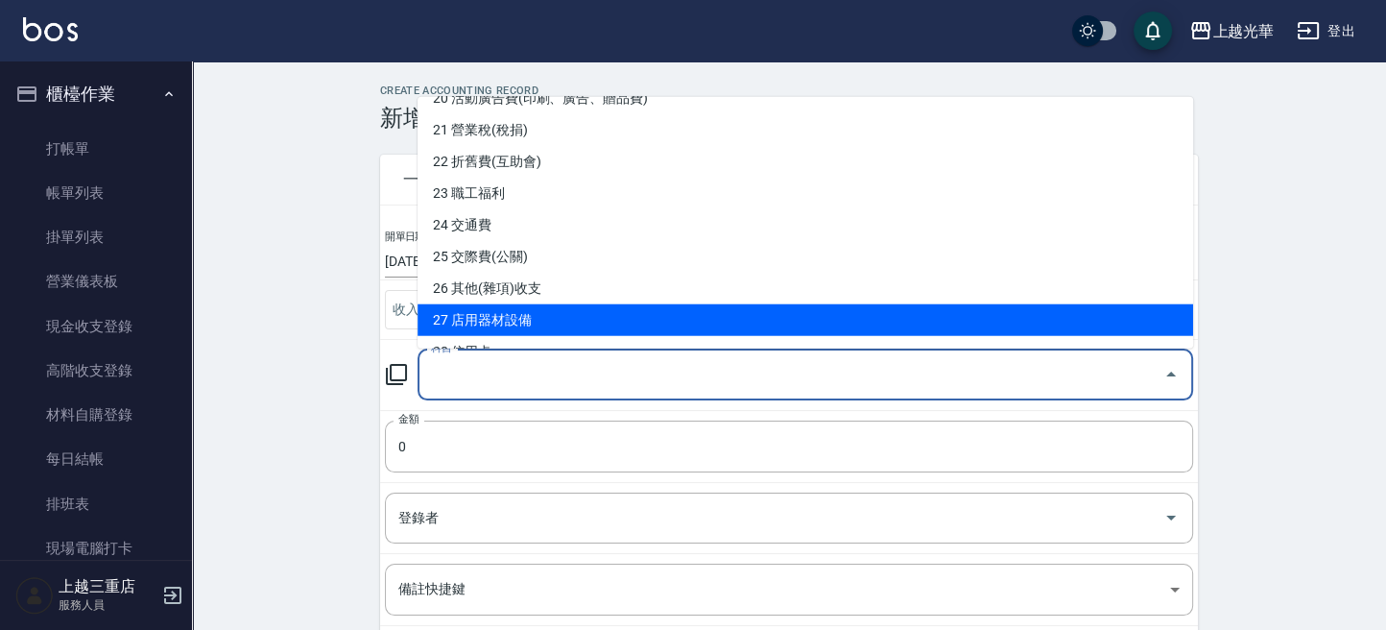
scroll to position [583, 0]
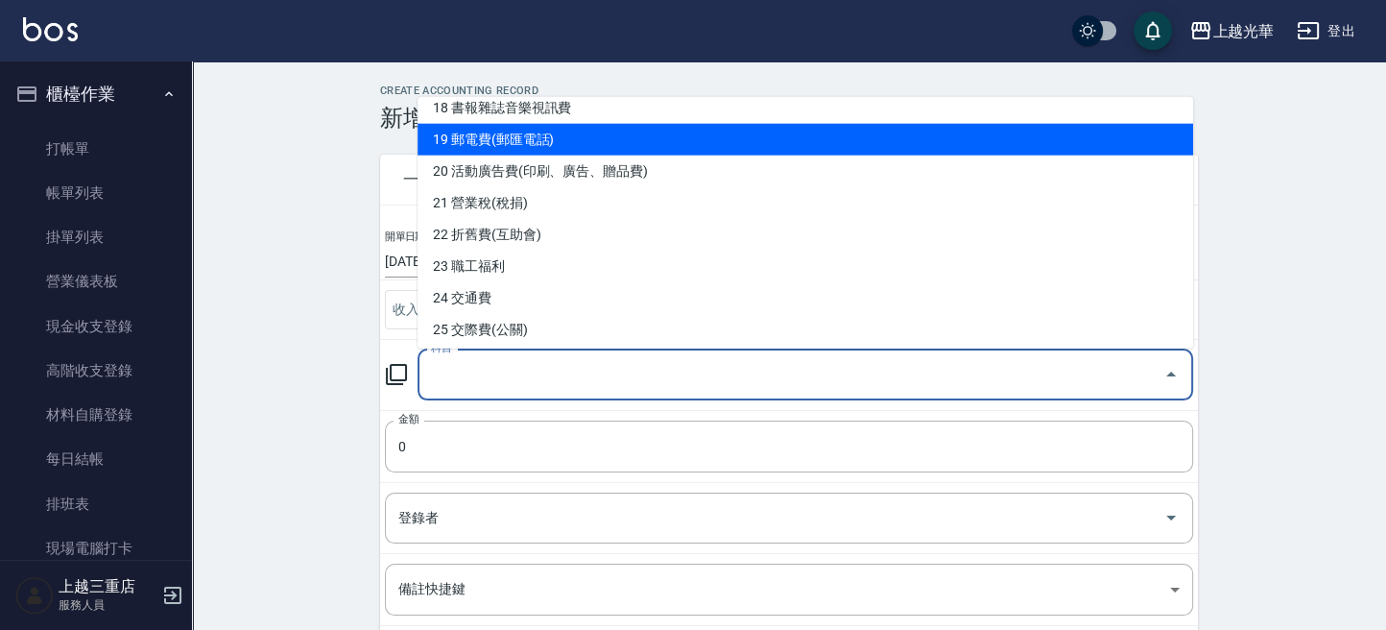
click at [562, 142] on li "19 郵電費(郵匯電話)" at bounding box center [806, 139] width 776 height 32
type input "19 郵電費(郵匯電話)"
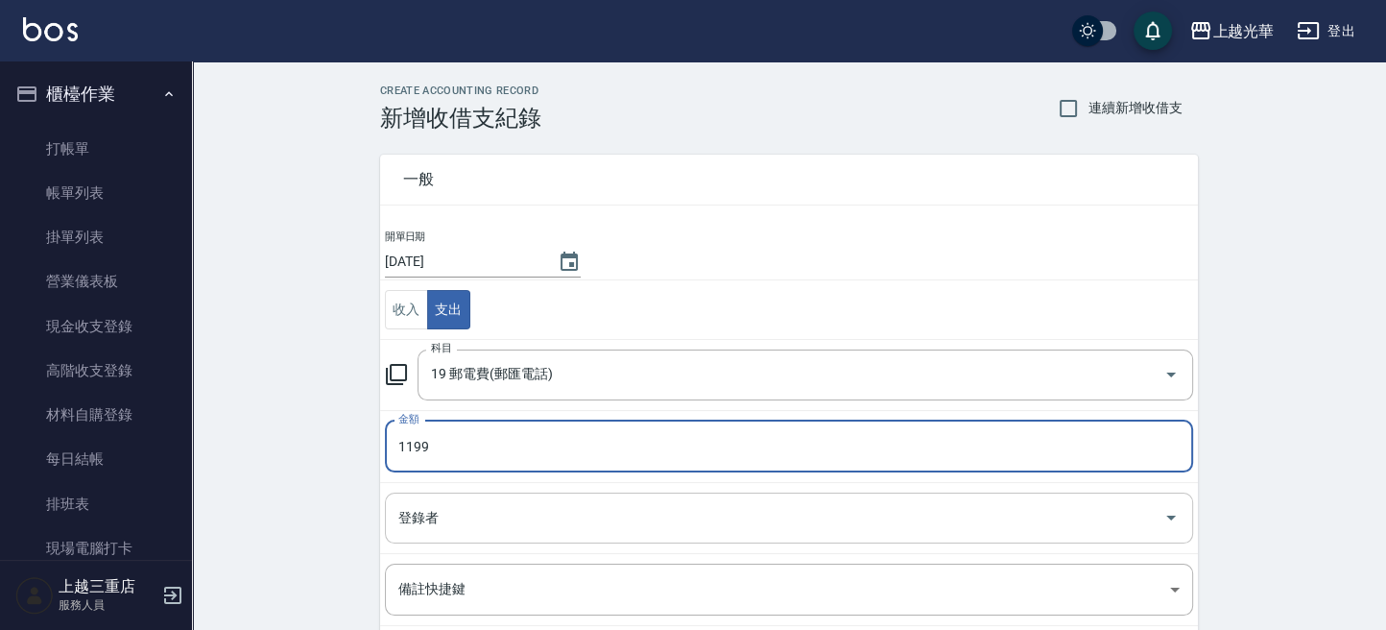
type input "1199"
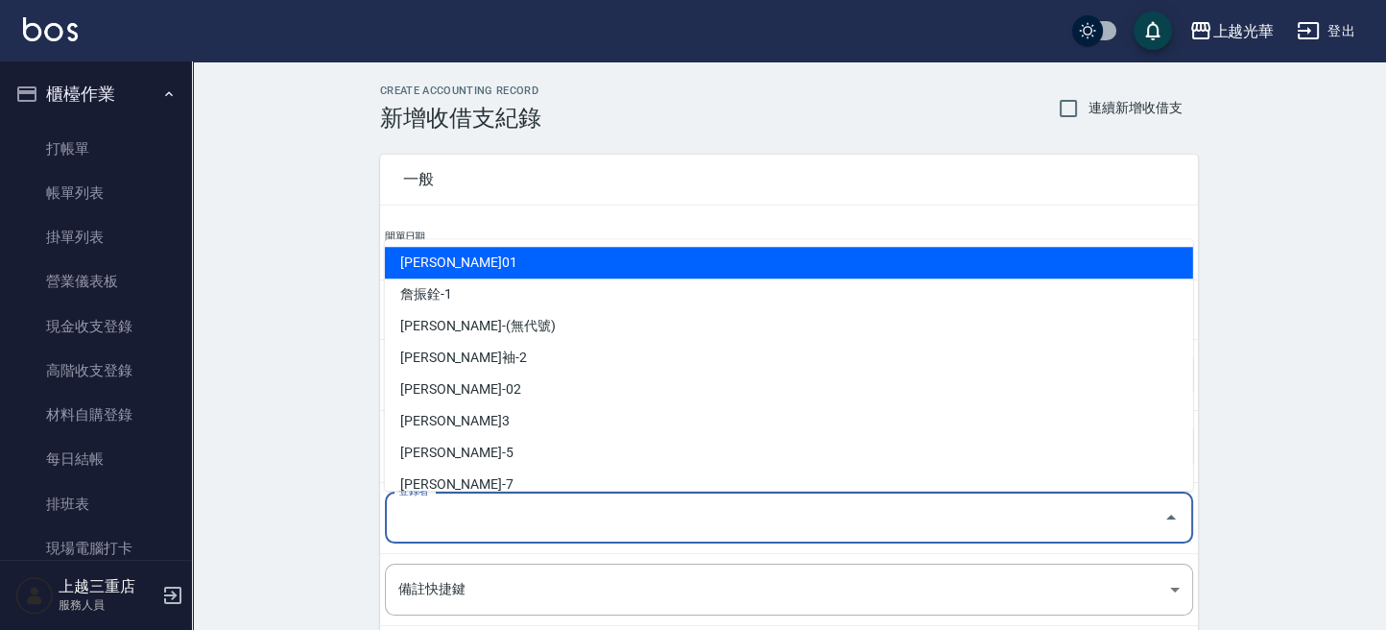
drag, startPoint x: 473, startPoint y: 517, endPoint x: 447, endPoint y: 380, distance: 139.7
click at [473, 515] on input "登錄者" at bounding box center [775, 518] width 762 height 34
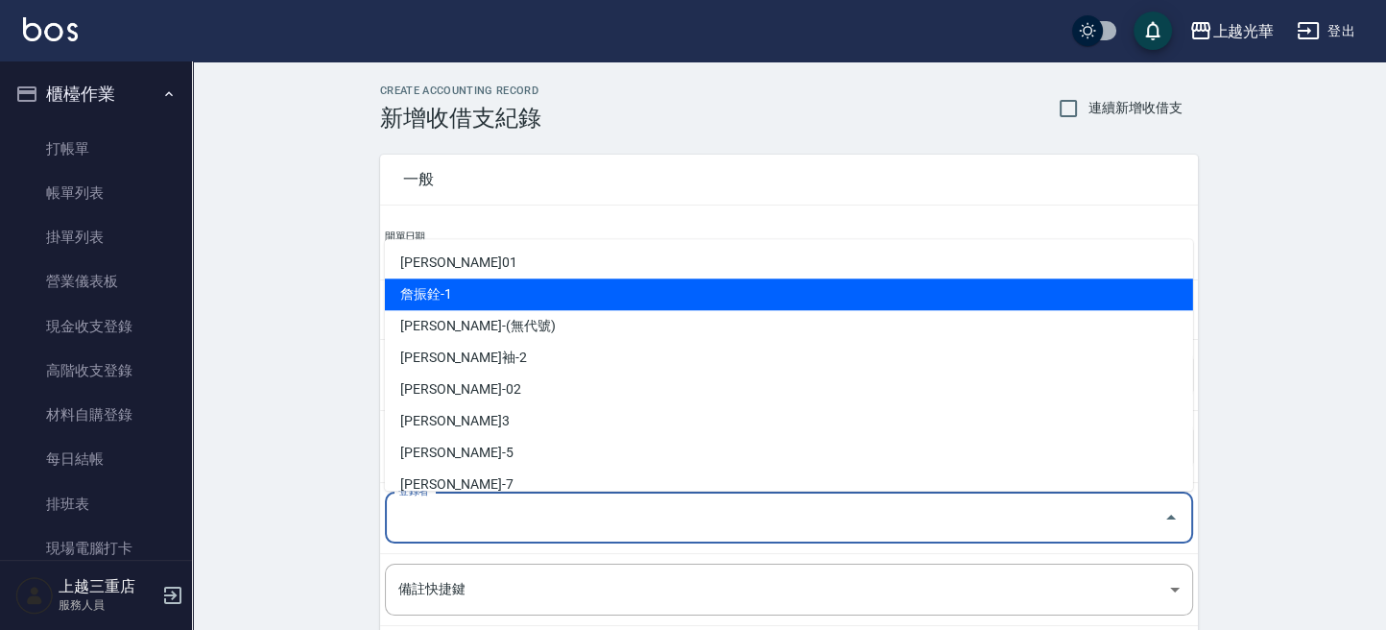
click at [426, 292] on li "詹振銓-1" at bounding box center [789, 294] width 808 height 32
type input "詹振銓-1"
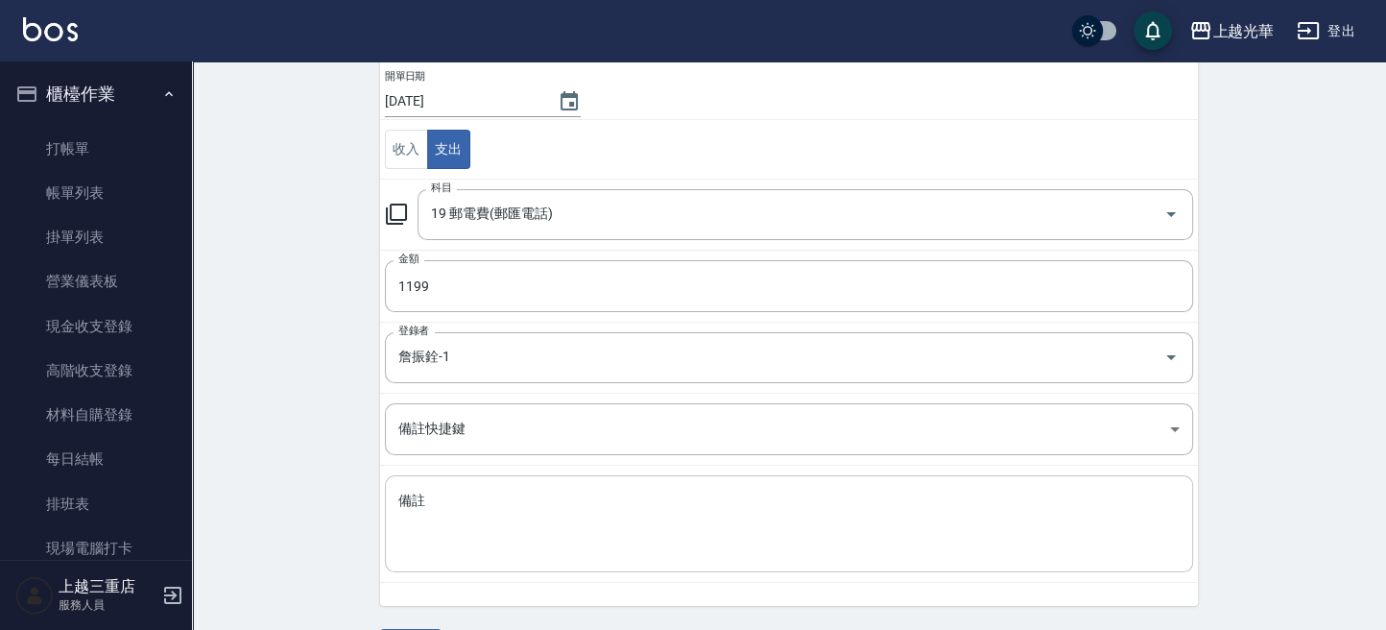
scroll to position [215, 0]
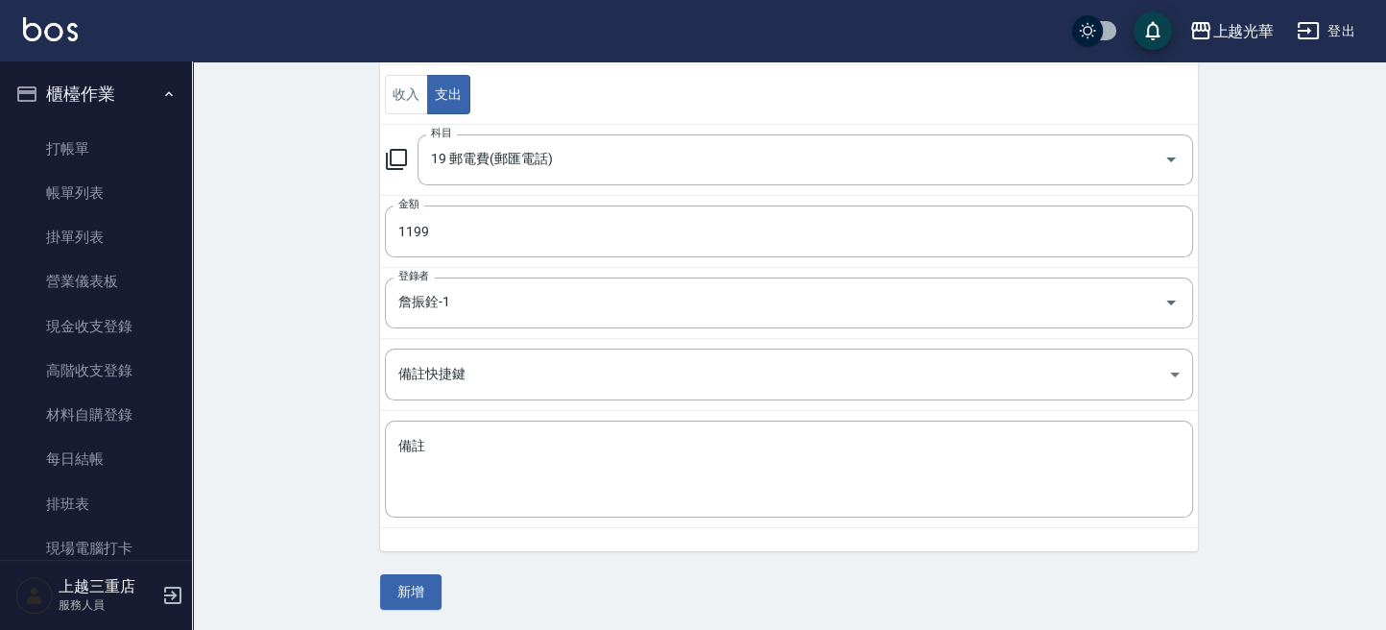
click at [423, 590] on button "新增" at bounding box center [410, 592] width 61 height 36
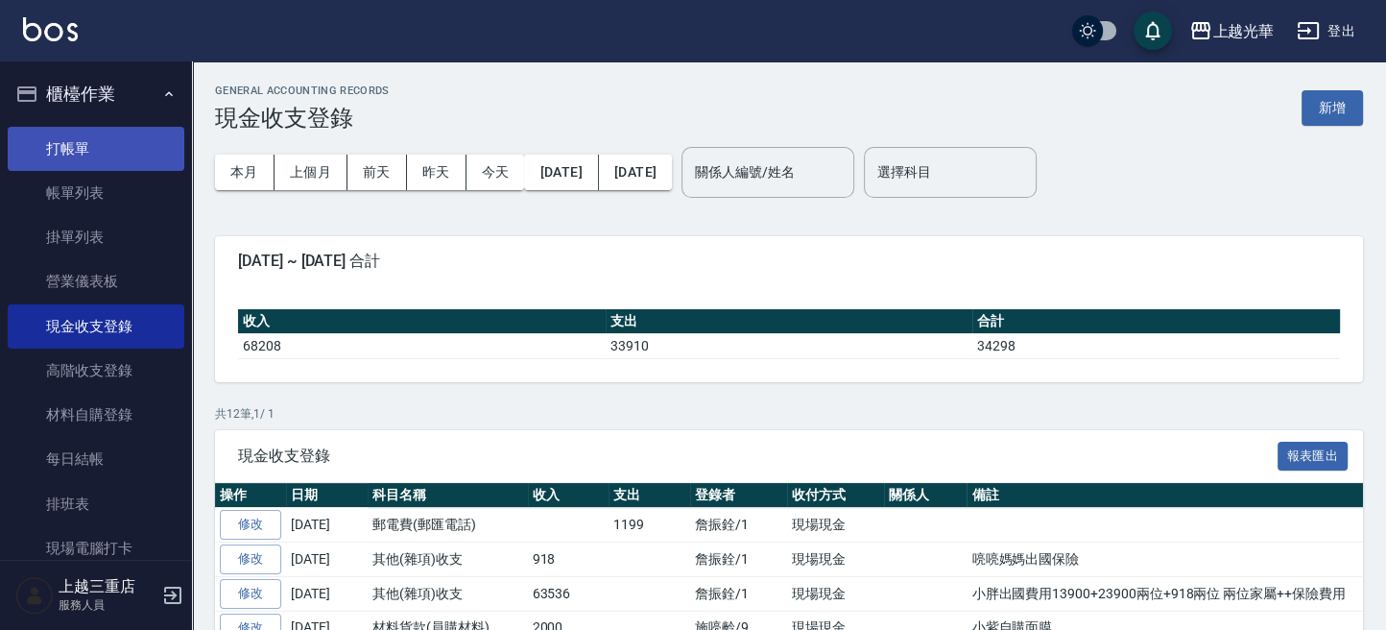
click at [85, 160] on link "打帳單" at bounding box center [96, 149] width 177 height 44
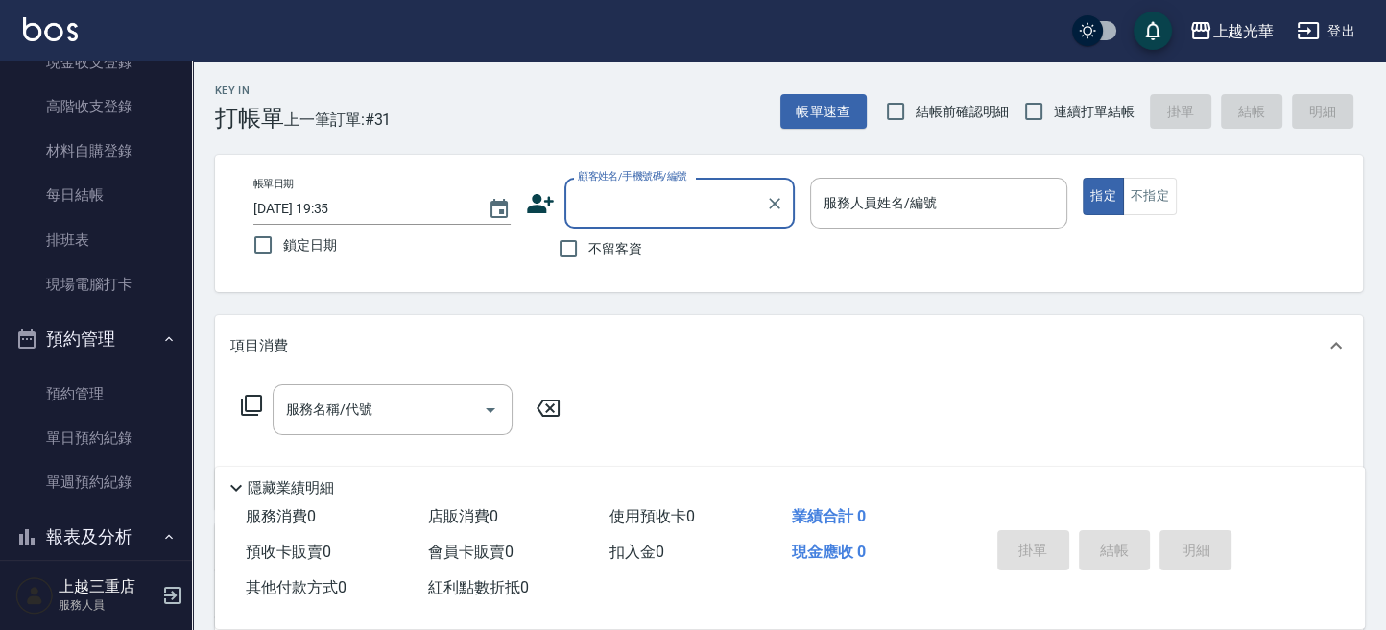
scroll to position [128, 0]
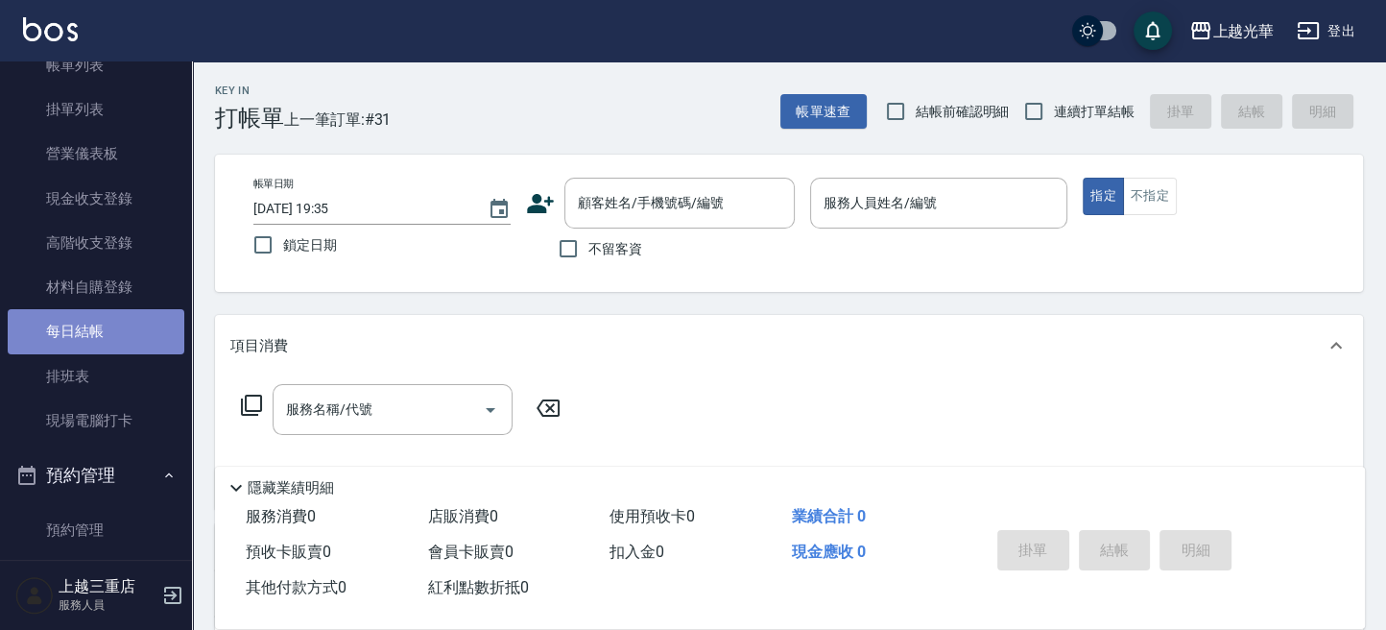
click at [101, 341] on link "每日結帳" at bounding box center [96, 331] width 177 height 44
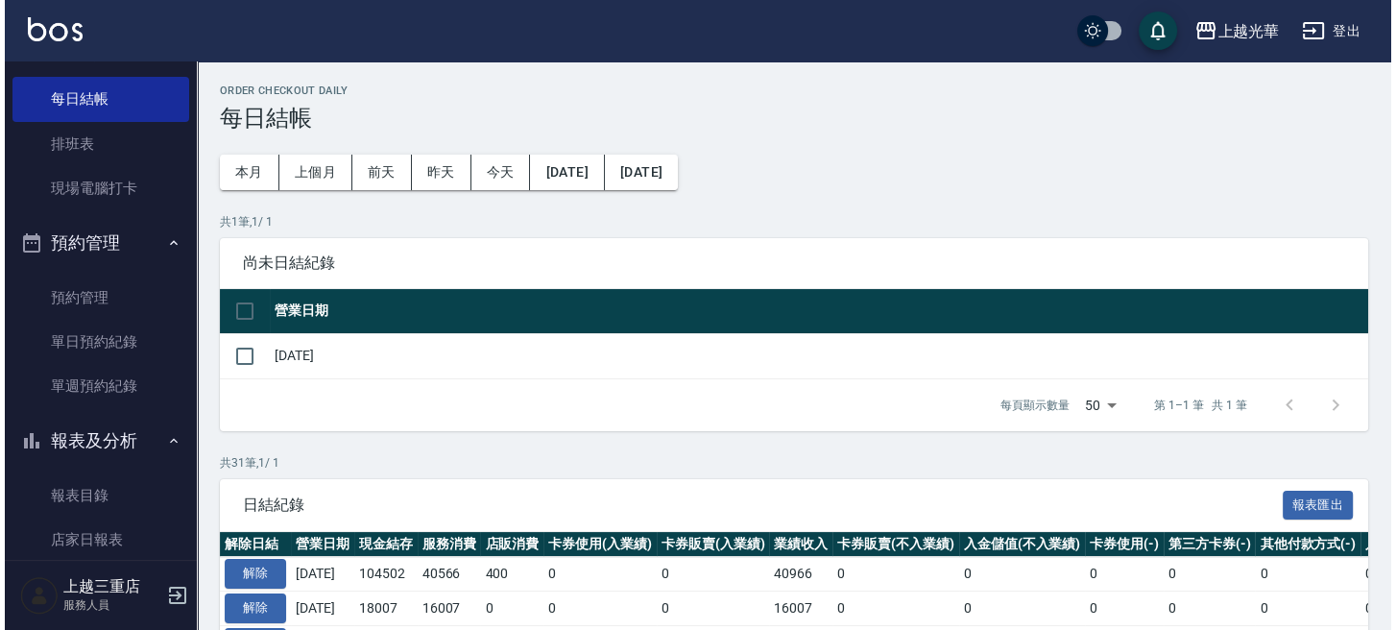
scroll to position [768, 0]
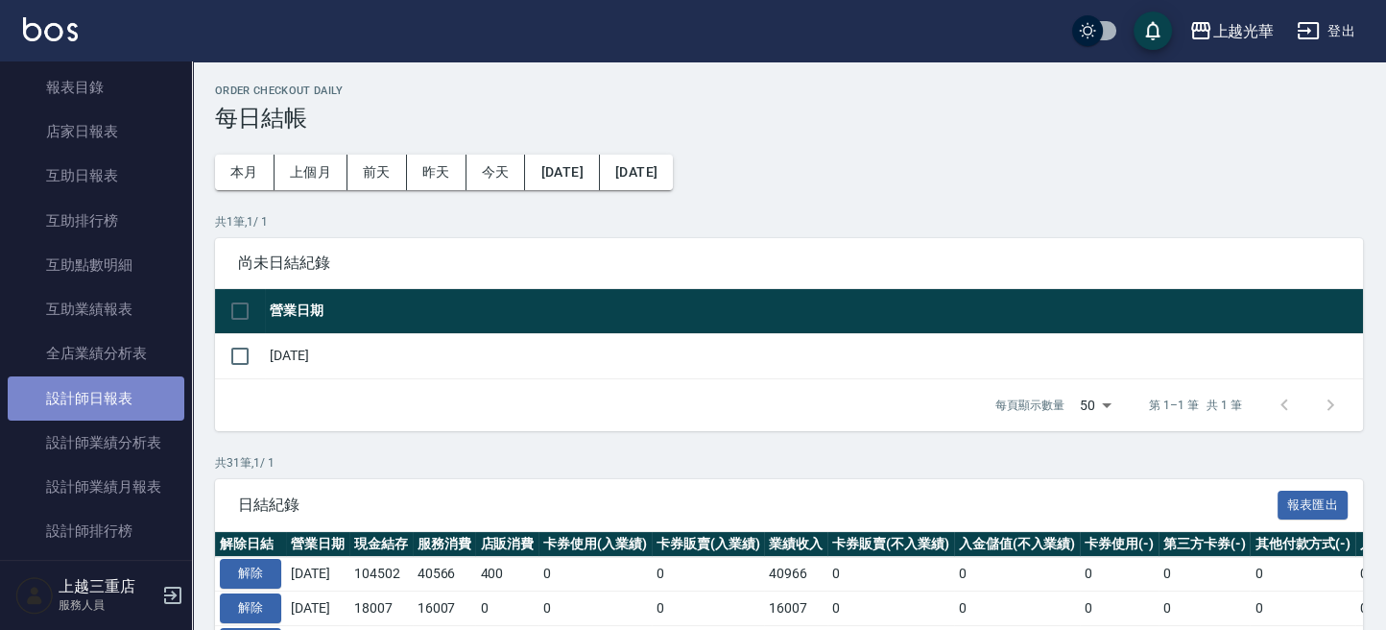
click at [131, 388] on link "設計師日報表" at bounding box center [96, 398] width 177 height 44
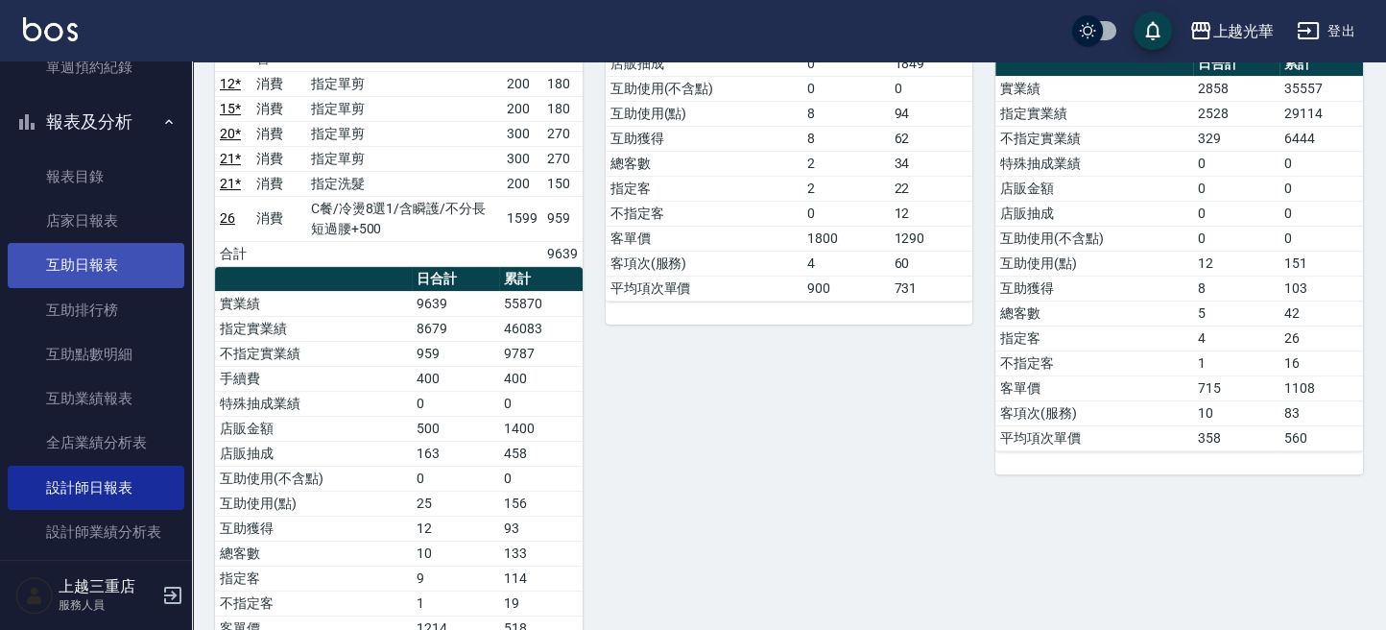
scroll to position [512, 0]
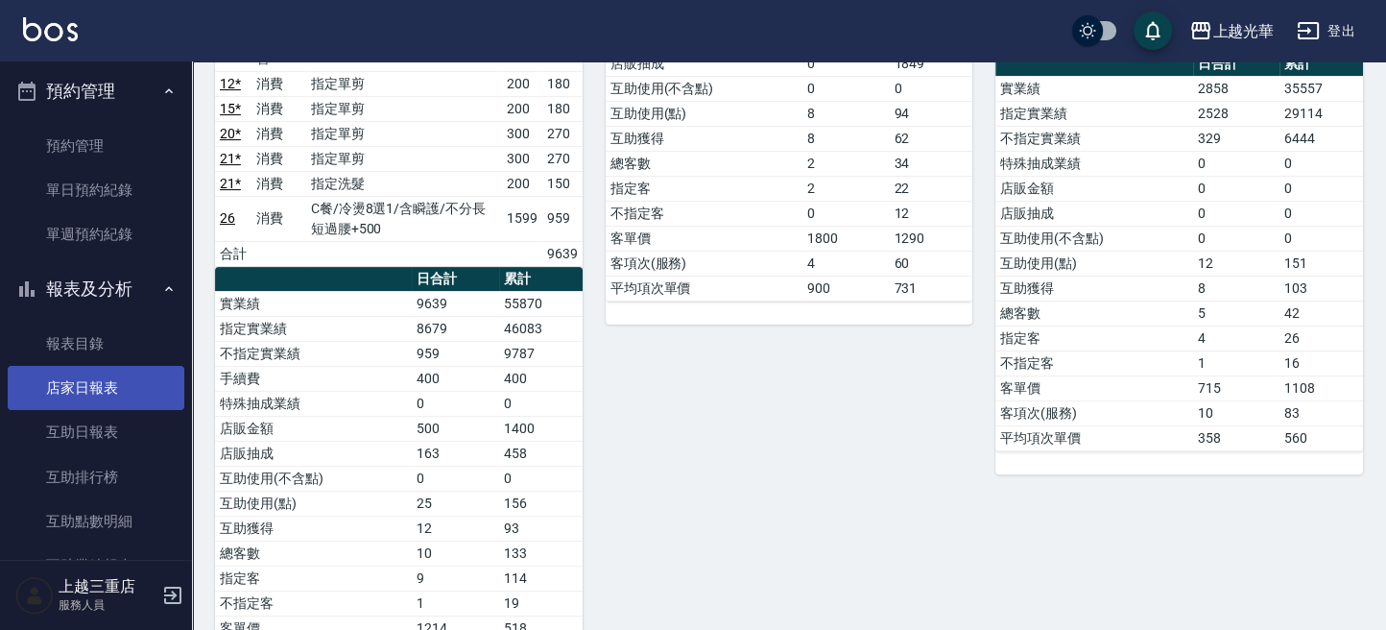
click at [123, 397] on link "店家日報表" at bounding box center [96, 388] width 177 height 44
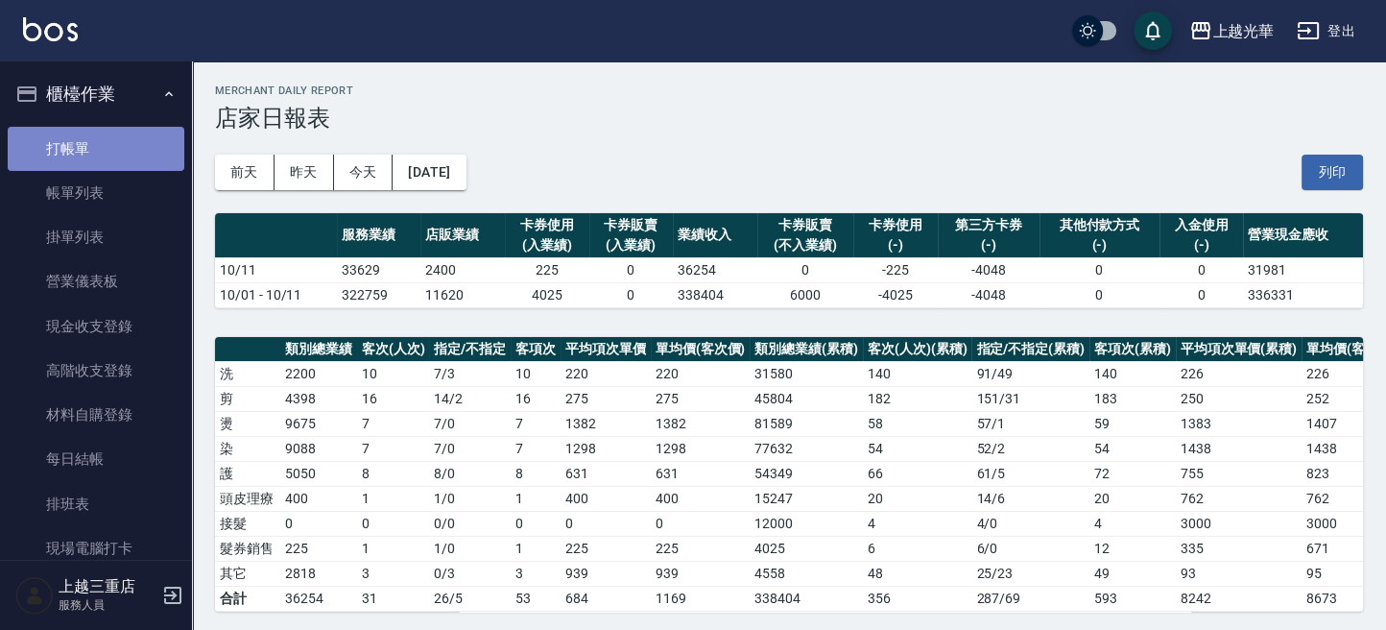
click at [116, 150] on link "打帳單" at bounding box center [96, 149] width 177 height 44
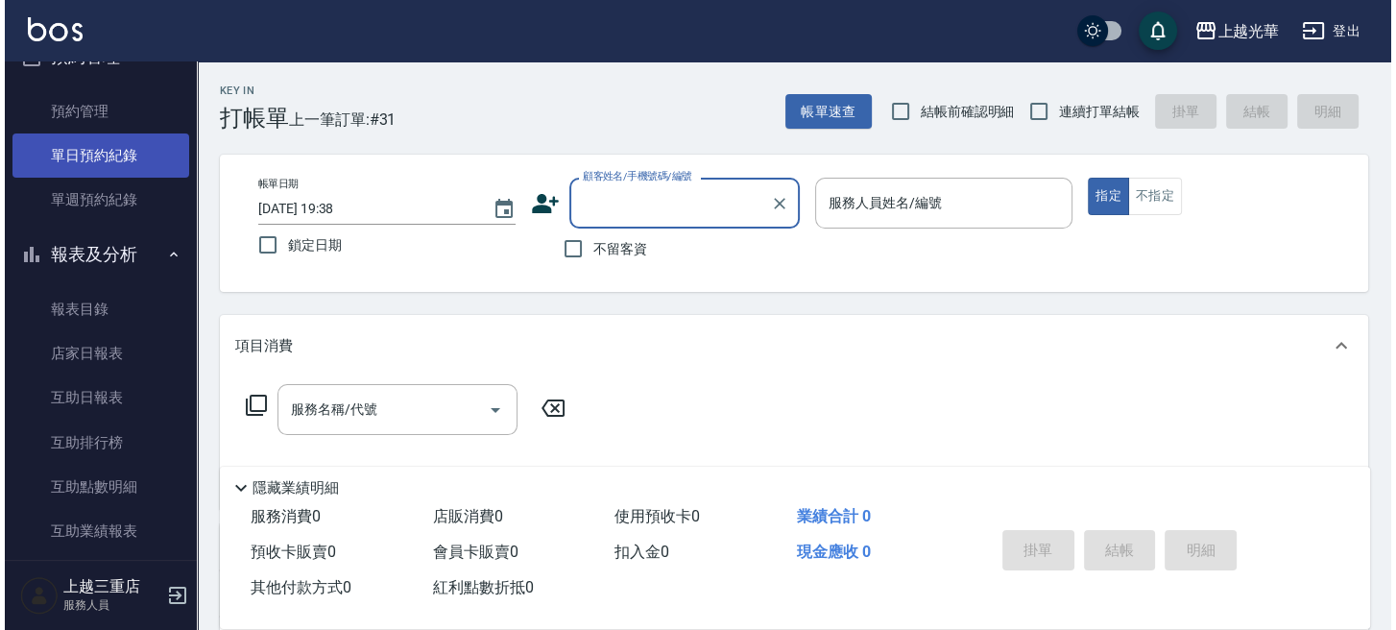
scroll to position [639, 0]
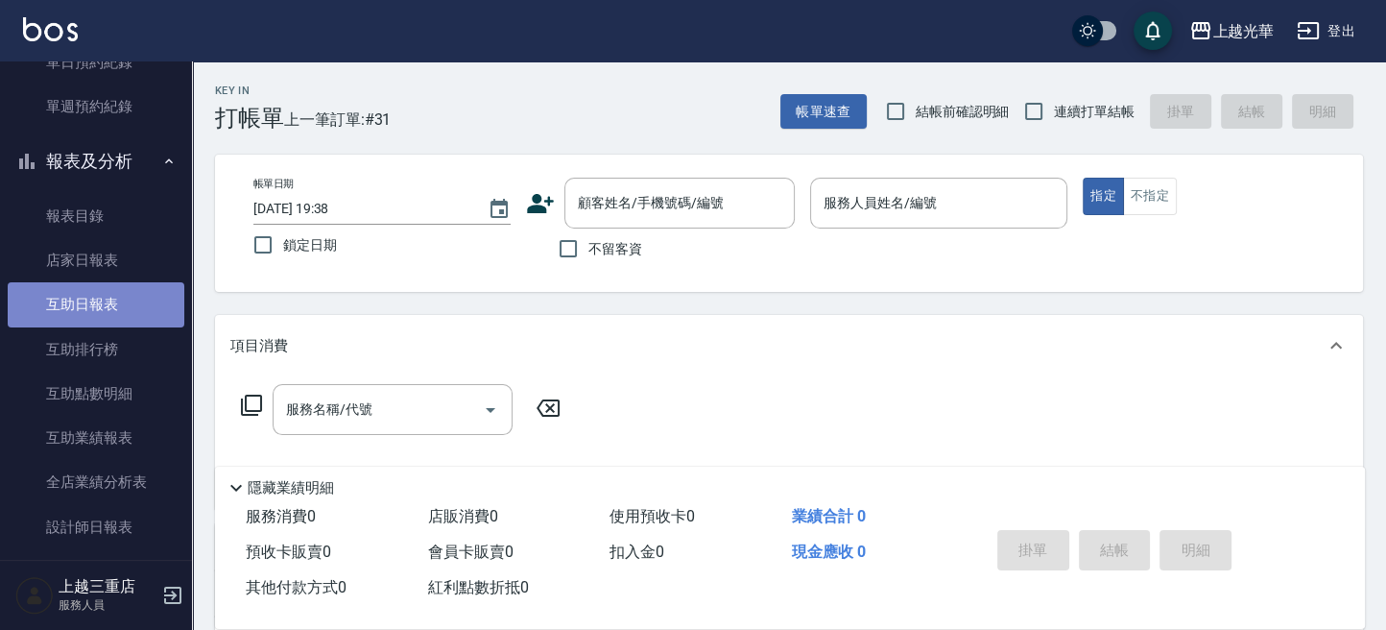
click at [117, 301] on link "互助日報表" at bounding box center [96, 304] width 177 height 44
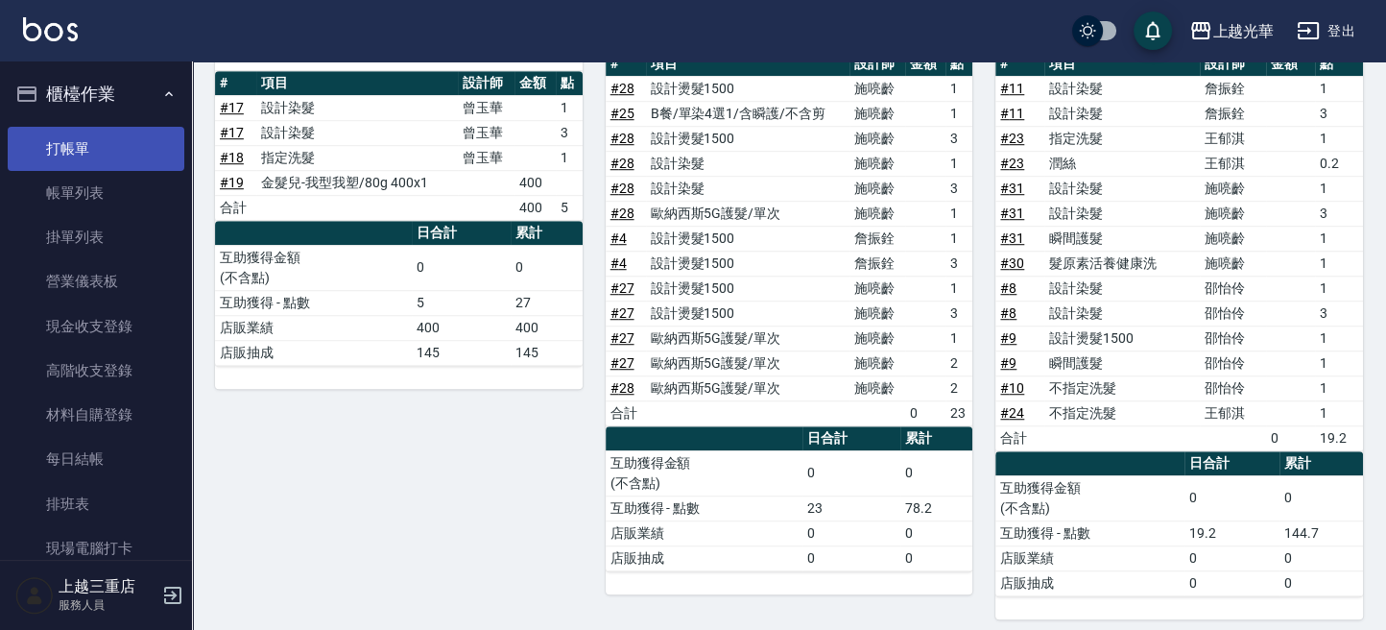
click at [106, 156] on link "打帳單" at bounding box center [96, 149] width 177 height 44
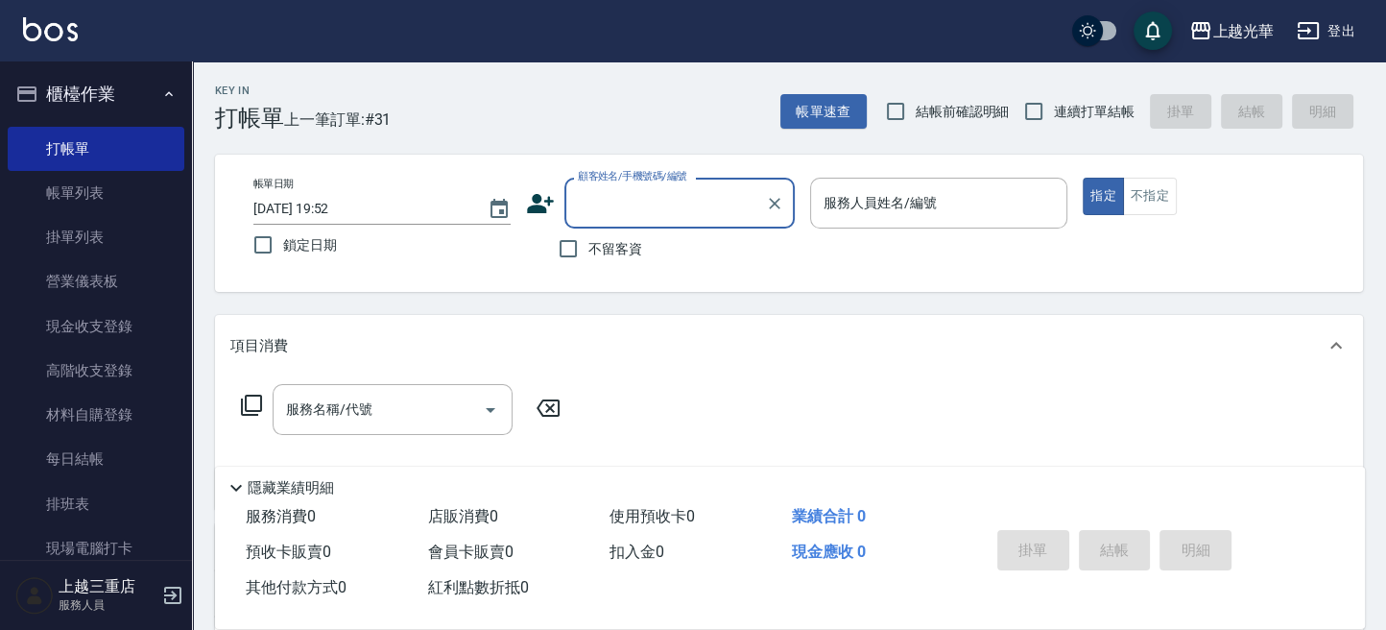
click at [592, 255] on span "不留客資" at bounding box center [615, 249] width 54 height 20
click at [588, 255] on input "不留客資" at bounding box center [568, 248] width 40 height 40
checkbox input "true"
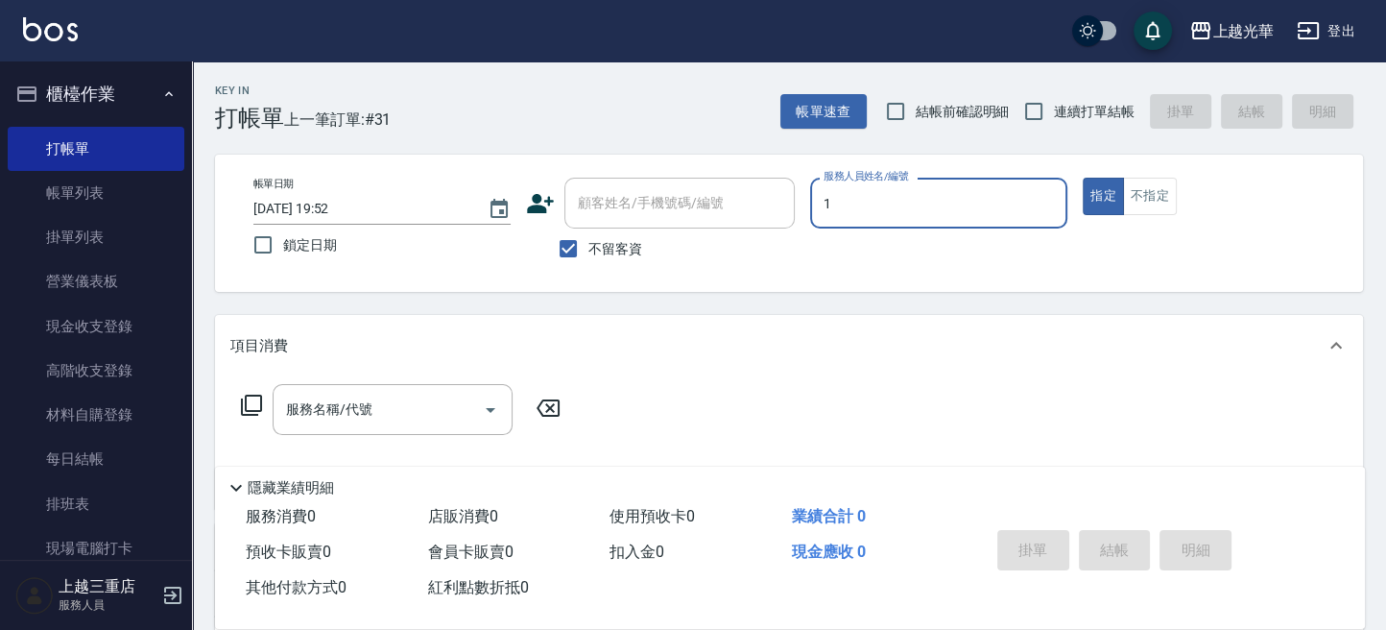
type input "1"
type button "true"
type input "小[PERSON_NAME]-1"
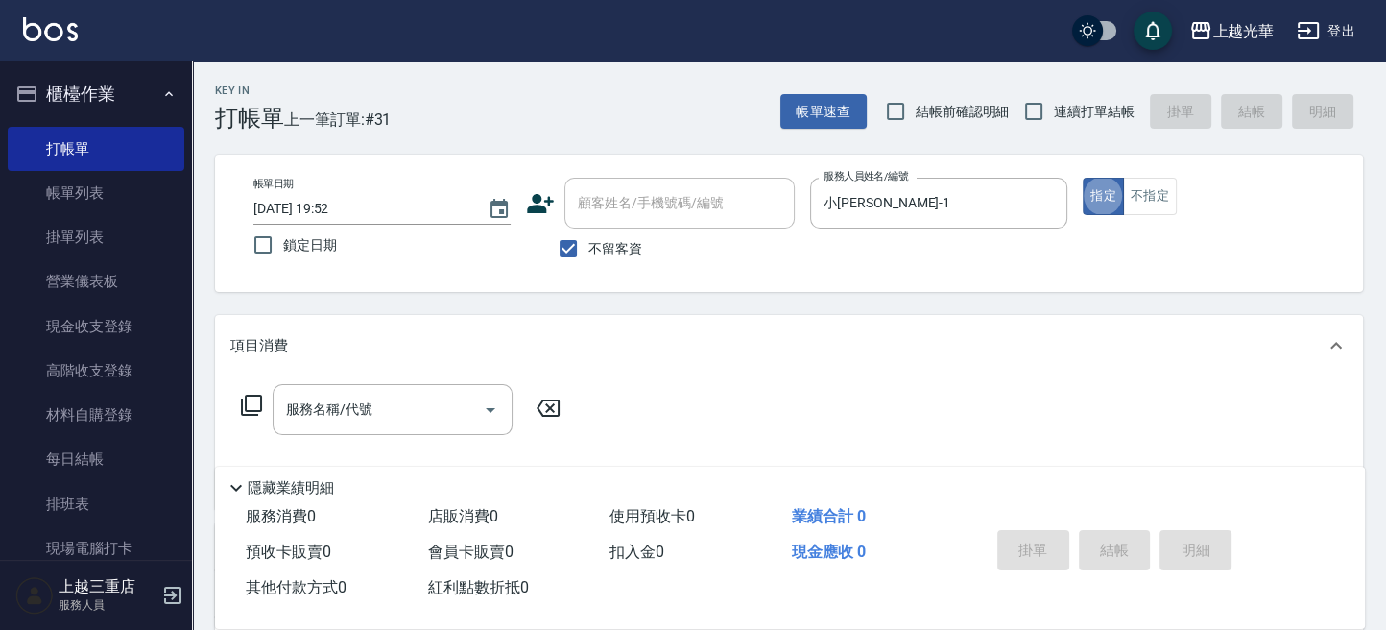
click at [247, 413] on icon at bounding box center [251, 405] width 23 height 23
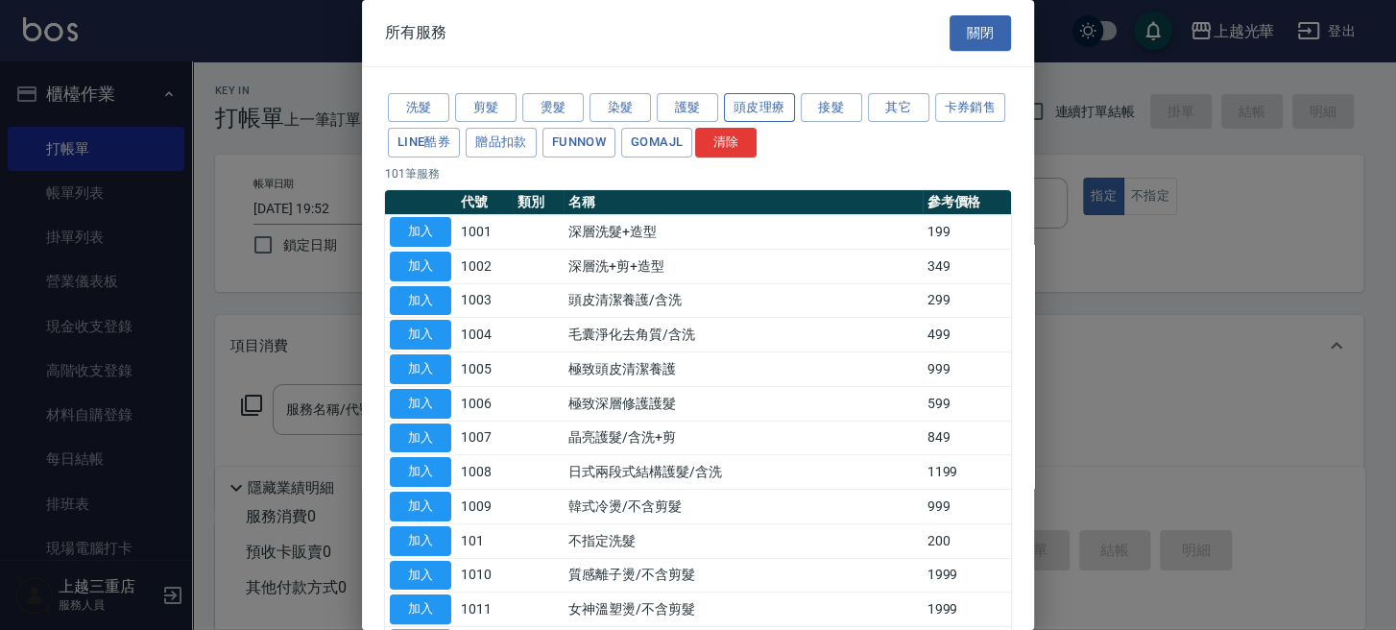
click at [768, 110] on button "頭皮理療" at bounding box center [759, 108] width 71 height 30
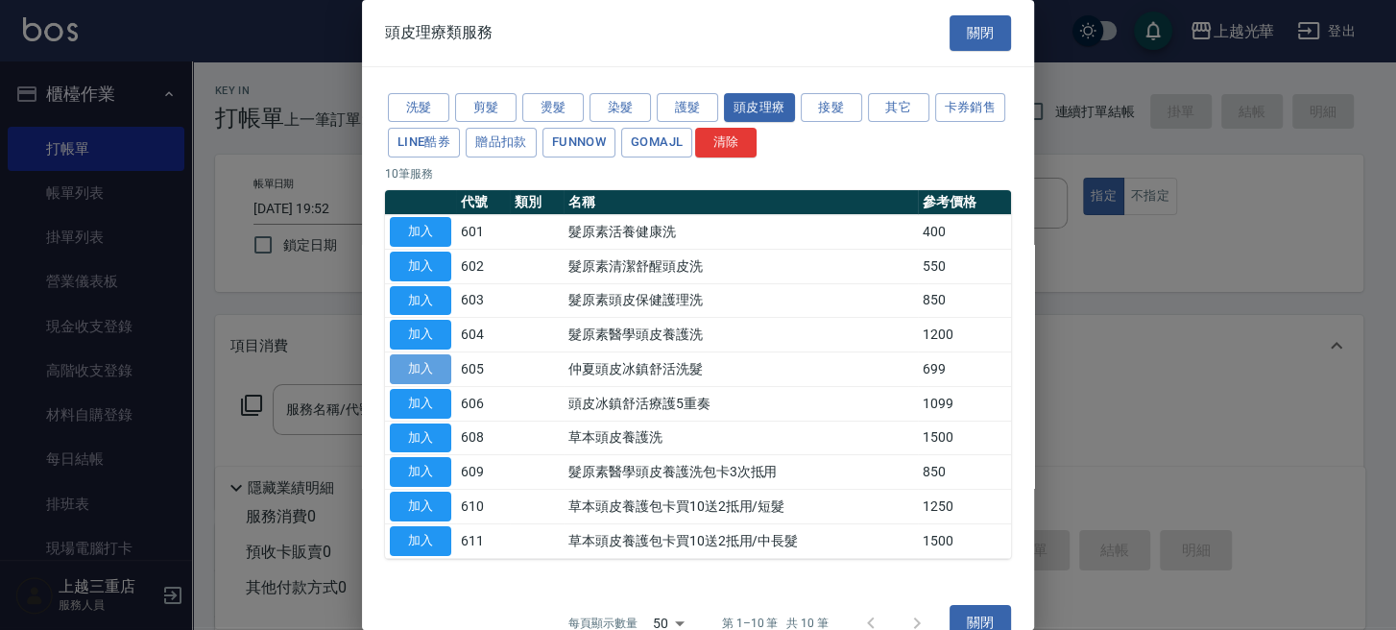
click at [429, 372] on button "加入" at bounding box center [420, 369] width 61 height 30
type input "[PERSON_NAME]頭皮冰鎮舒活洗髮(605)"
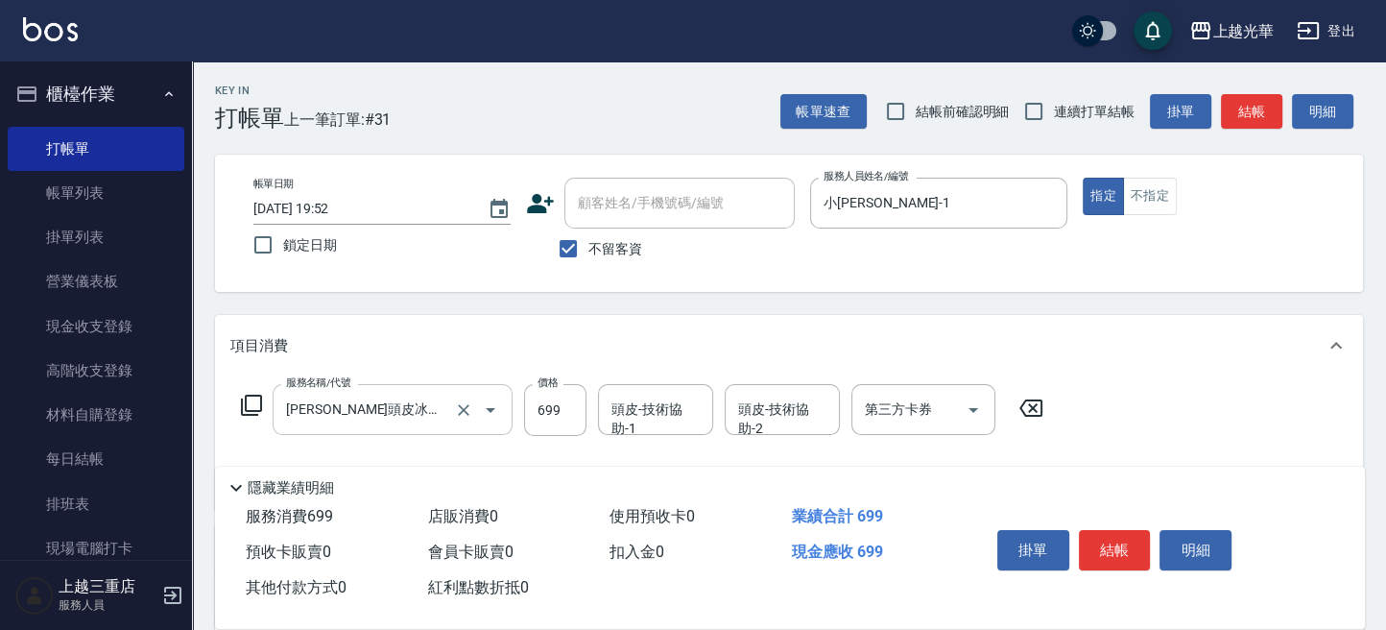
scroll to position [128, 0]
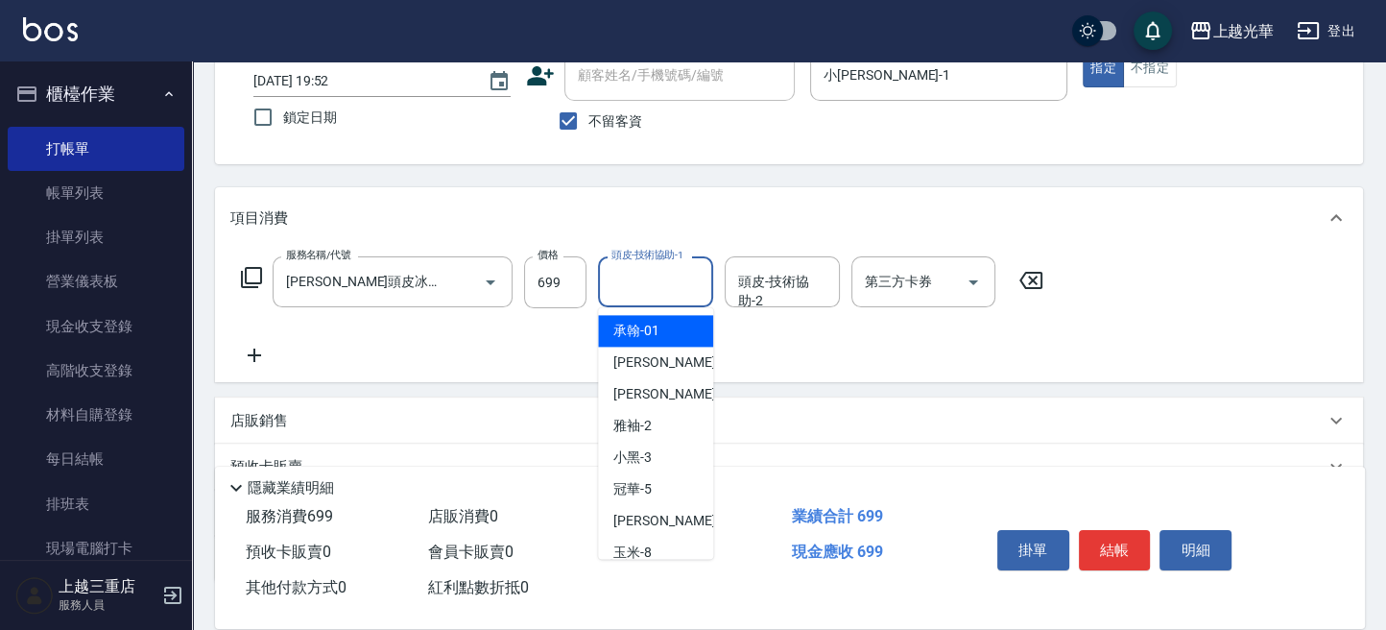
click at [651, 286] on input "頭皮-技術協助-1" at bounding box center [656, 282] width 98 height 34
type input "吳珊妮-16"
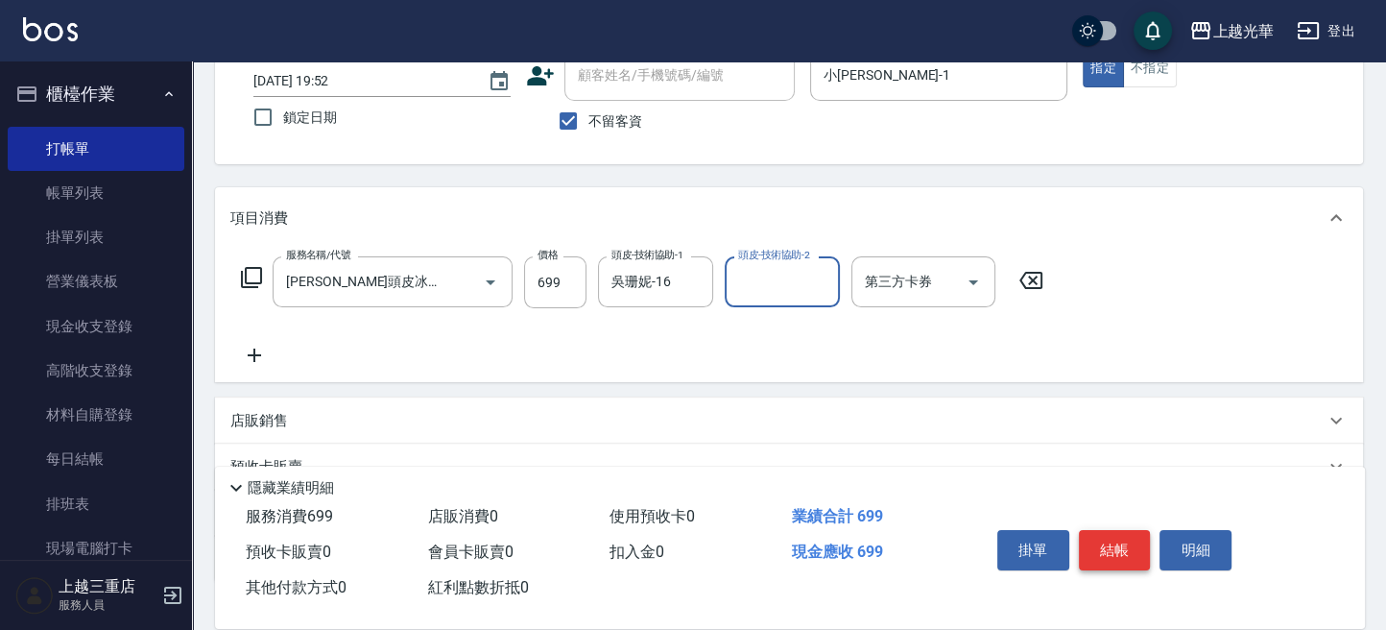
click at [1115, 557] on button "結帳" at bounding box center [1115, 550] width 72 height 40
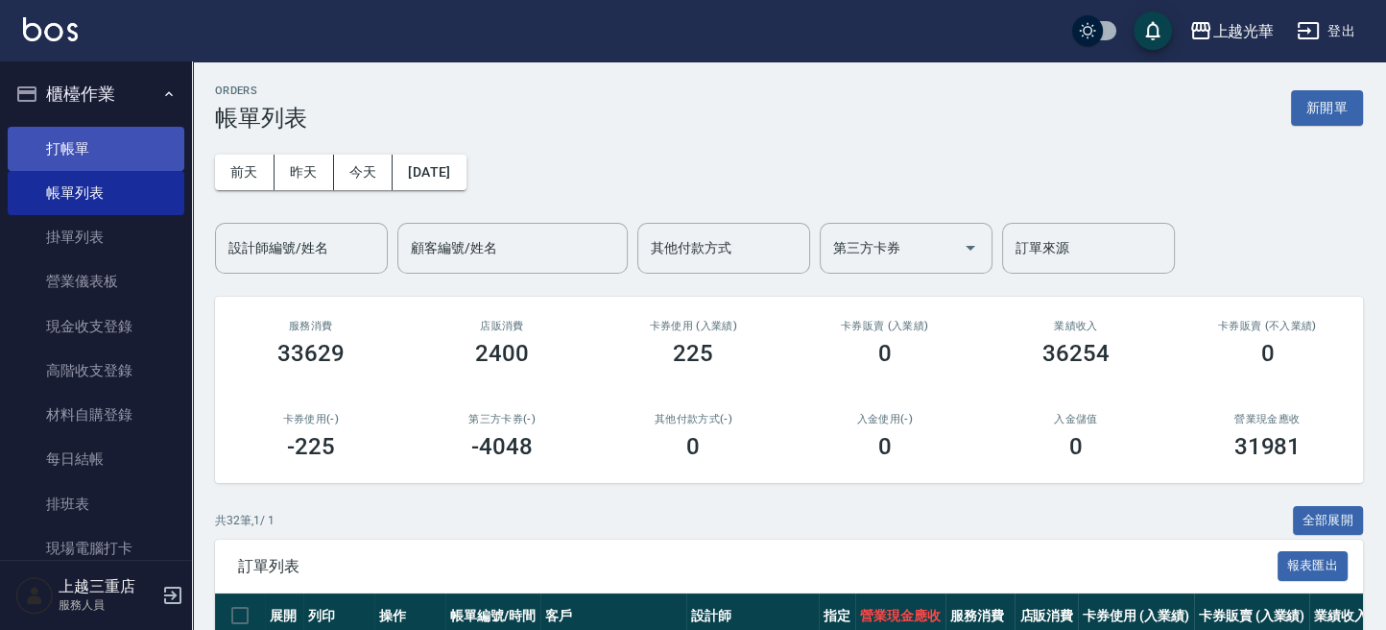
click at [132, 139] on link "打帳單" at bounding box center [96, 149] width 177 height 44
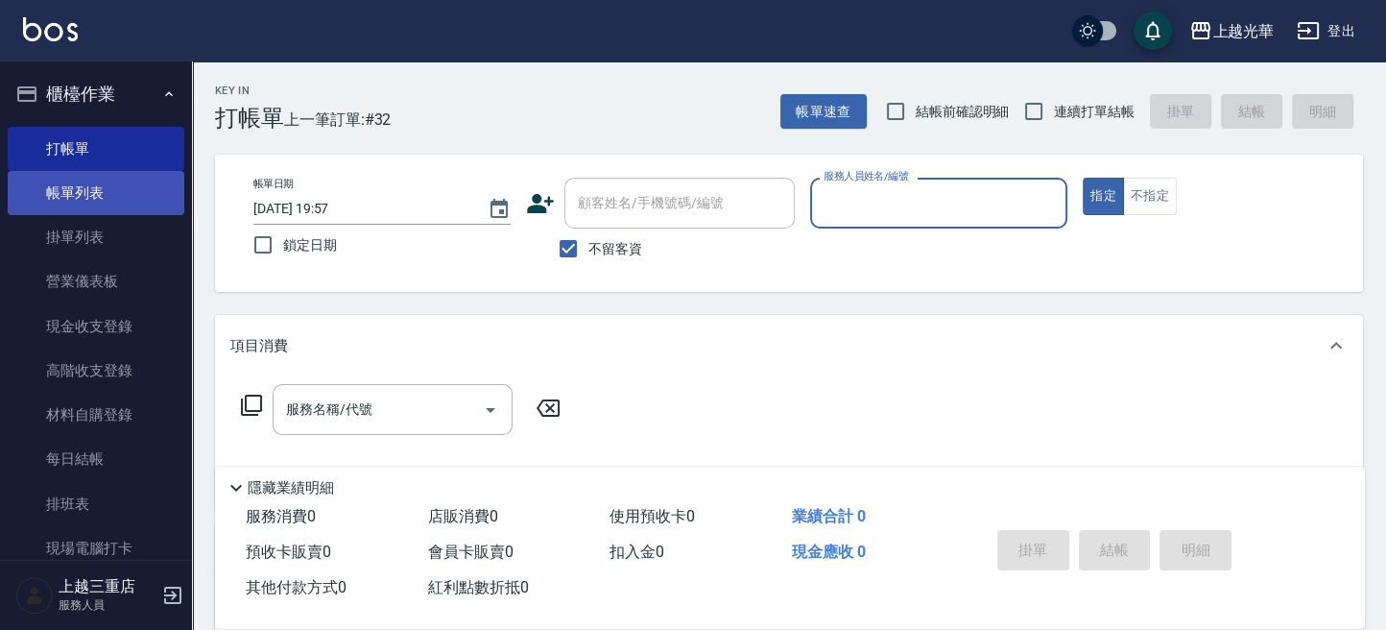
click at [128, 196] on link "帳單列表" at bounding box center [96, 193] width 177 height 44
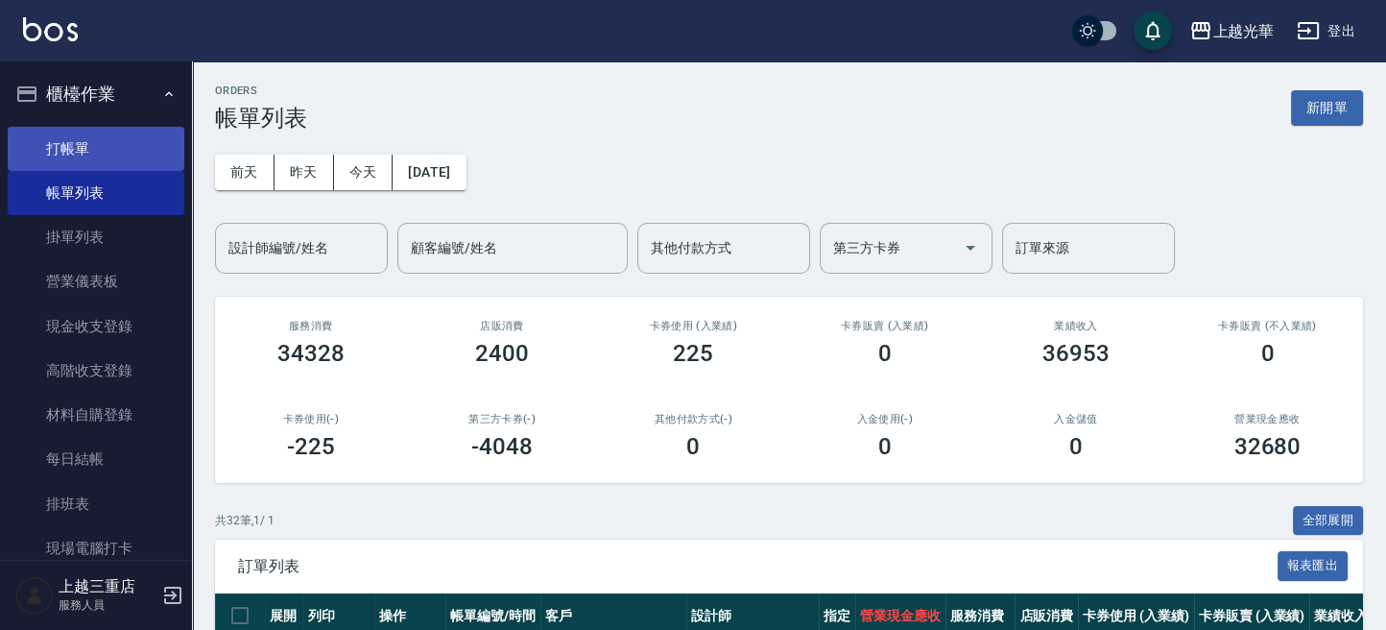
click at [120, 155] on link "打帳單" at bounding box center [96, 149] width 177 height 44
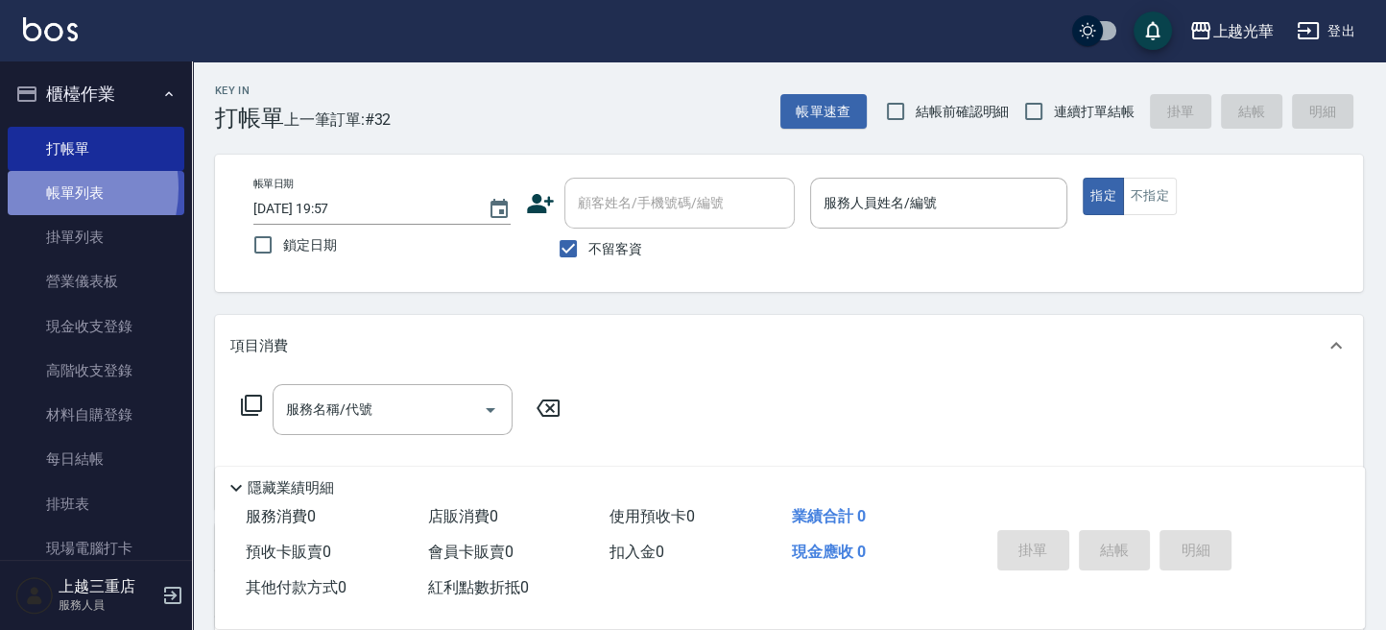
click at [41, 188] on link "帳單列表" at bounding box center [96, 193] width 177 height 44
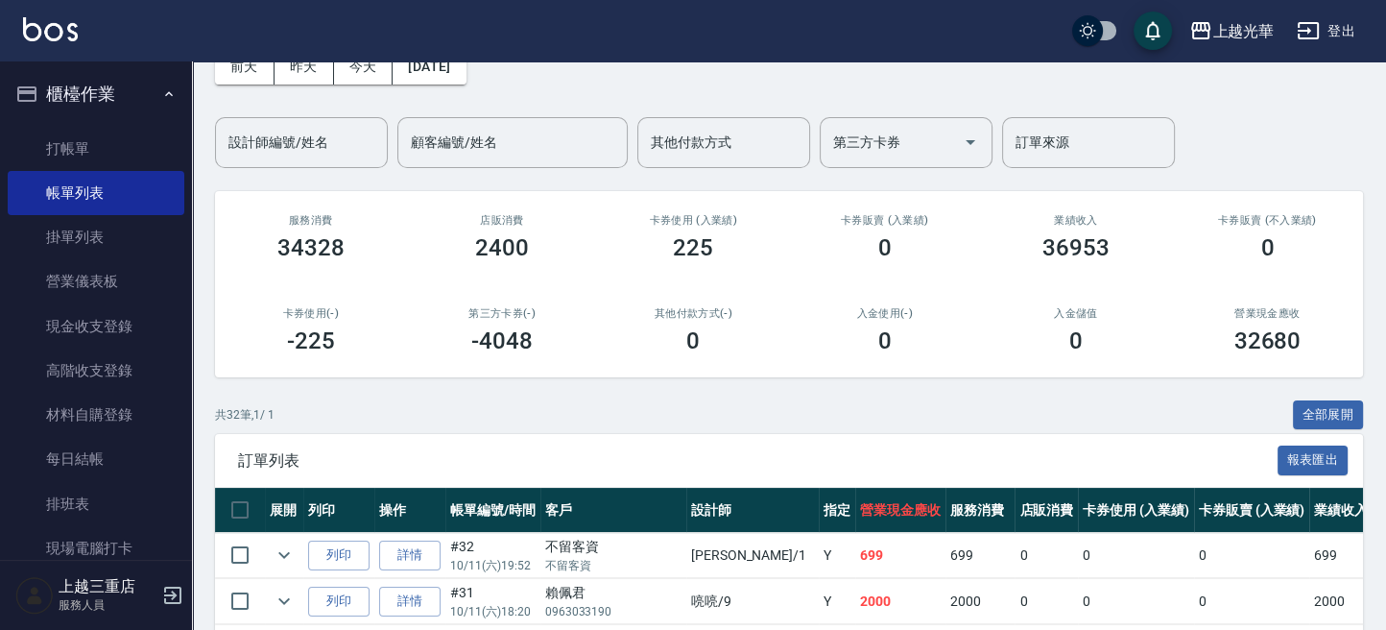
scroll to position [128, 0]
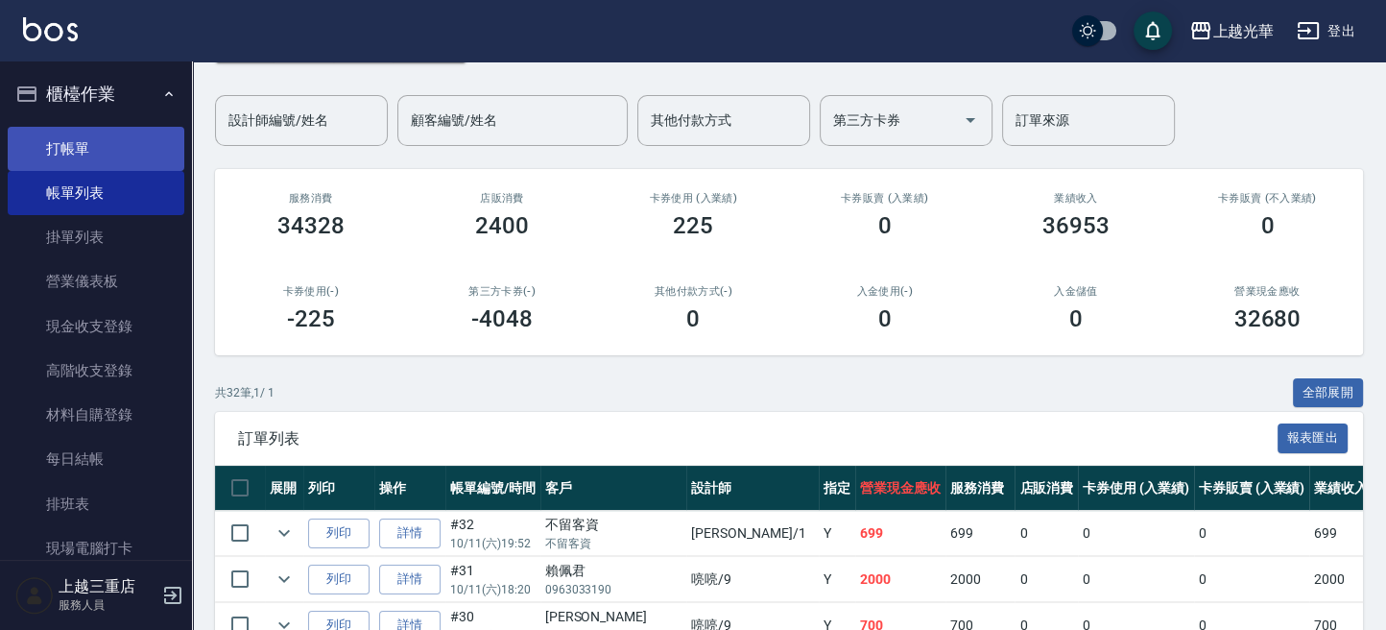
click at [43, 142] on link "打帳單" at bounding box center [96, 149] width 177 height 44
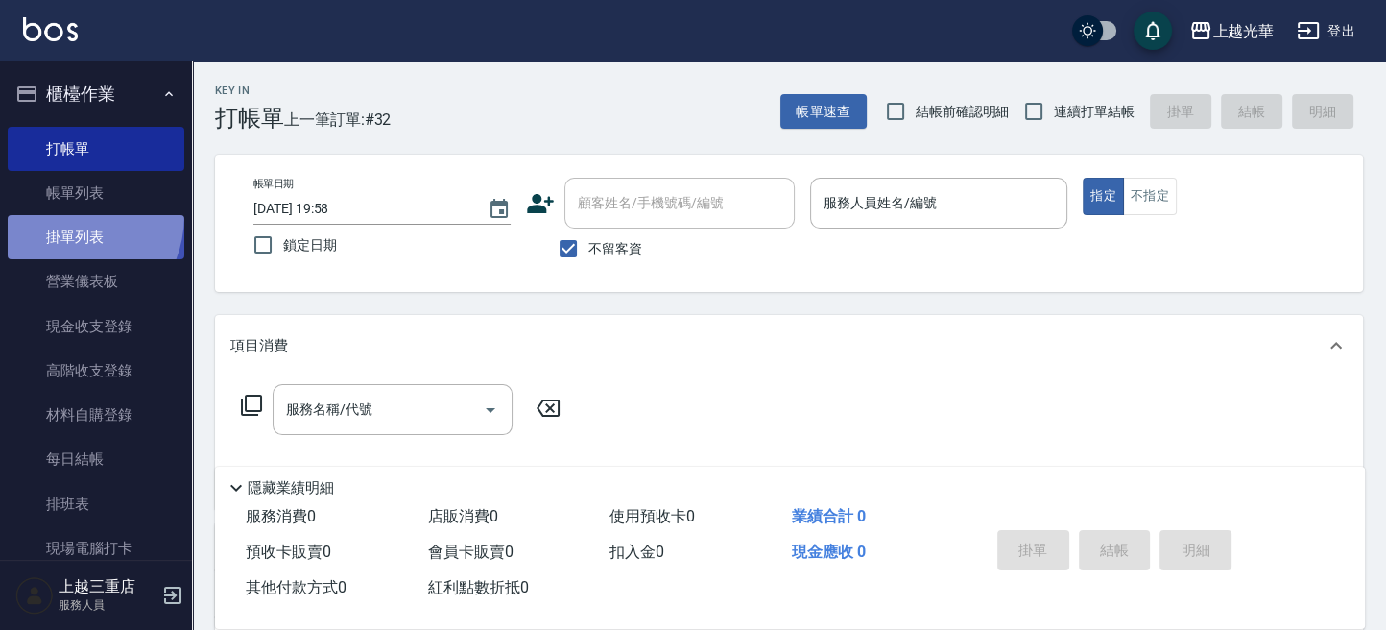
click at [60, 215] on link "掛單列表" at bounding box center [96, 237] width 177 height 44
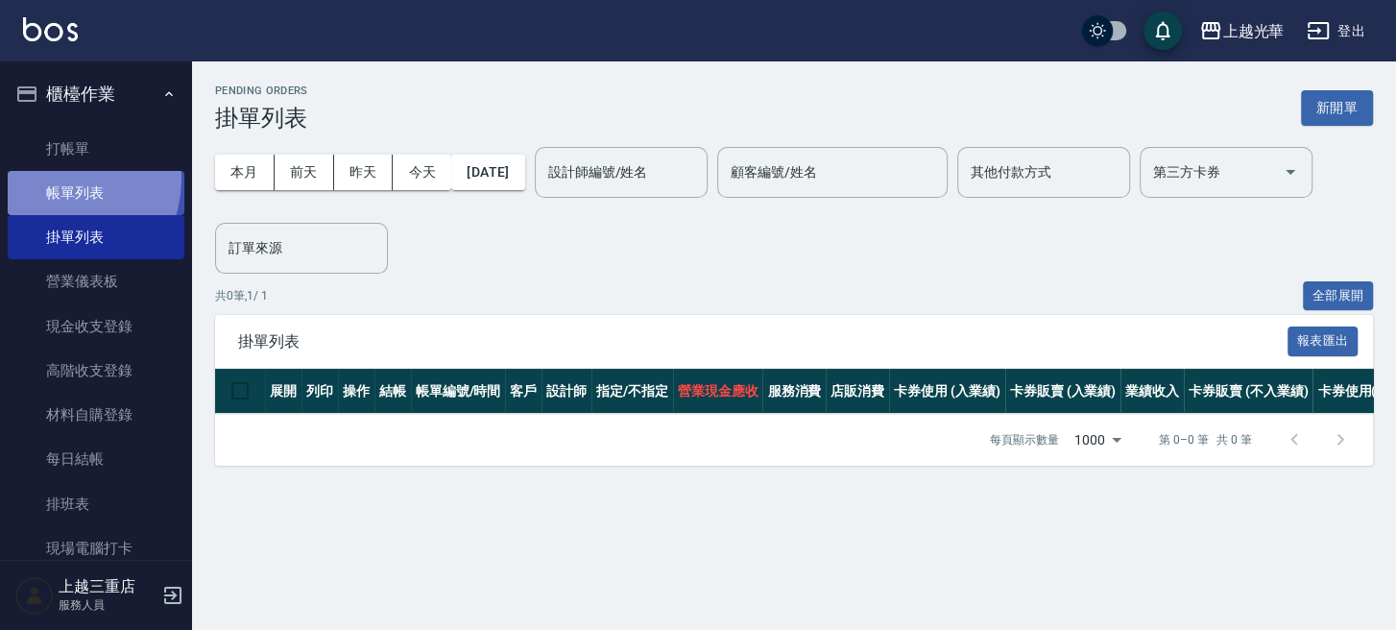
click at [58, 180] on link "帳單列表" at bounding box center [96, 193] width 177 height 44
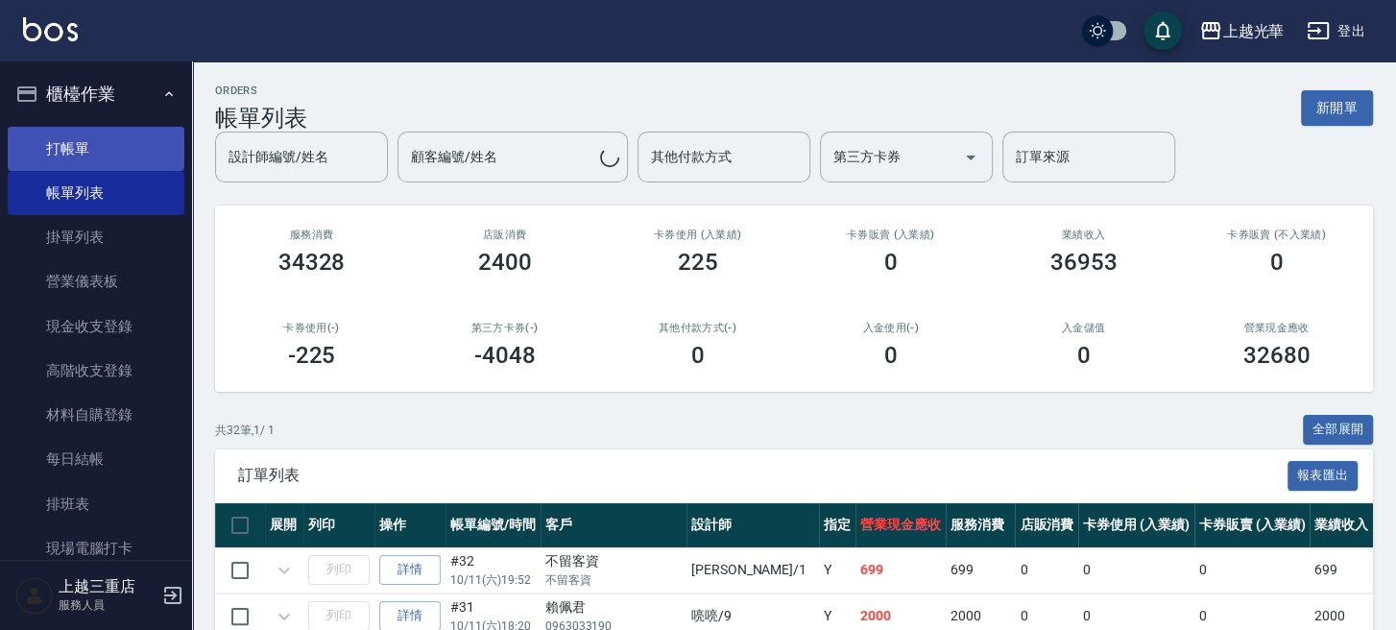
click at [62, 139] on link "打帳單" at bounding box center [96, 149] width 177 height 44
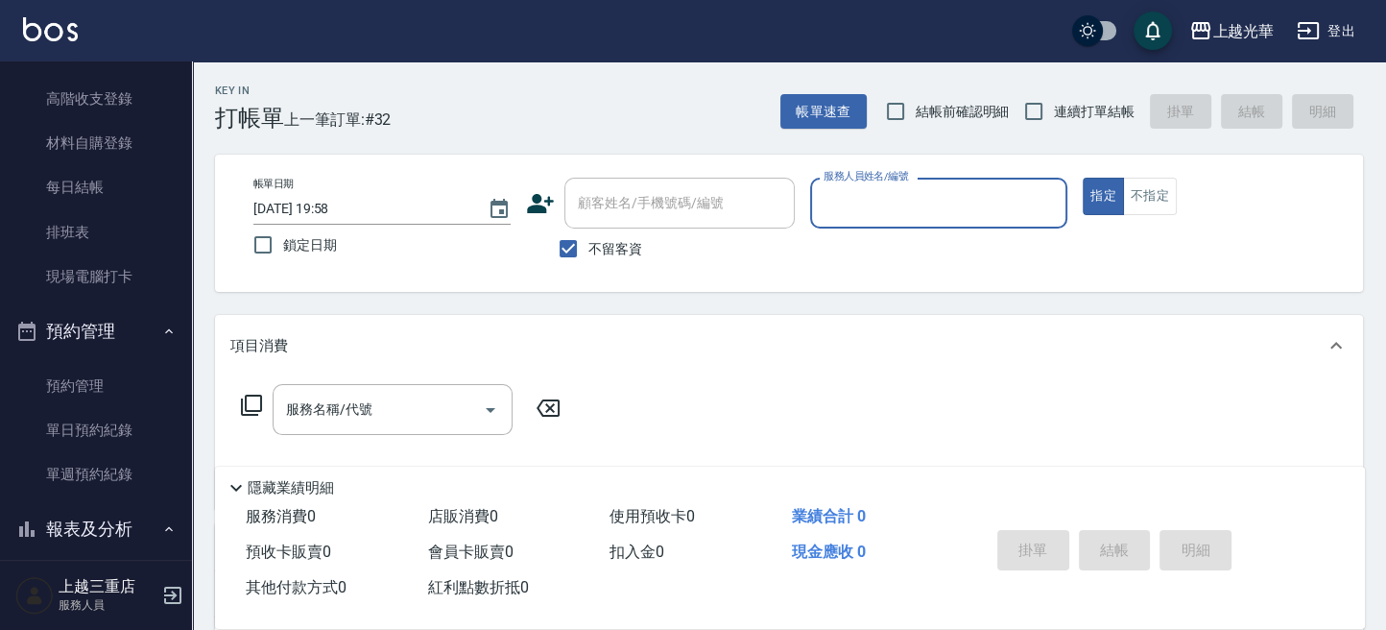
scroll to position [198, 0]
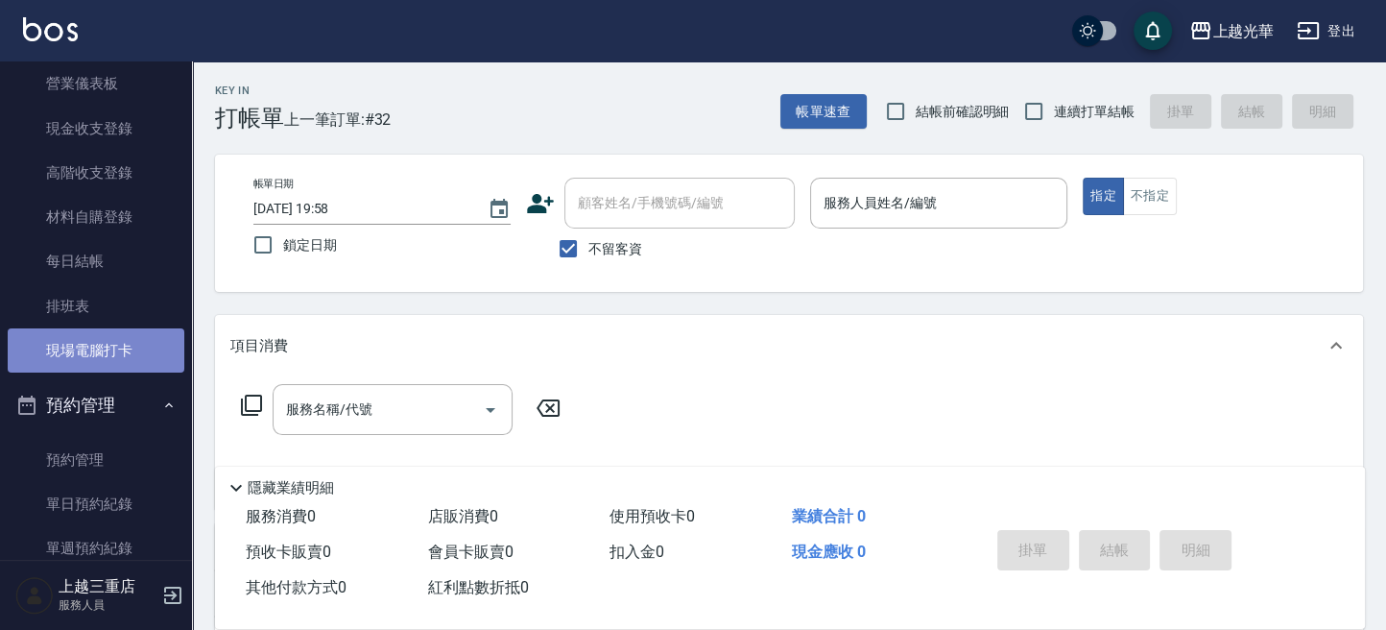
click at [115, 339] on link "現場電腦打卡" at bounding box center [96, 350] width 177 height 44
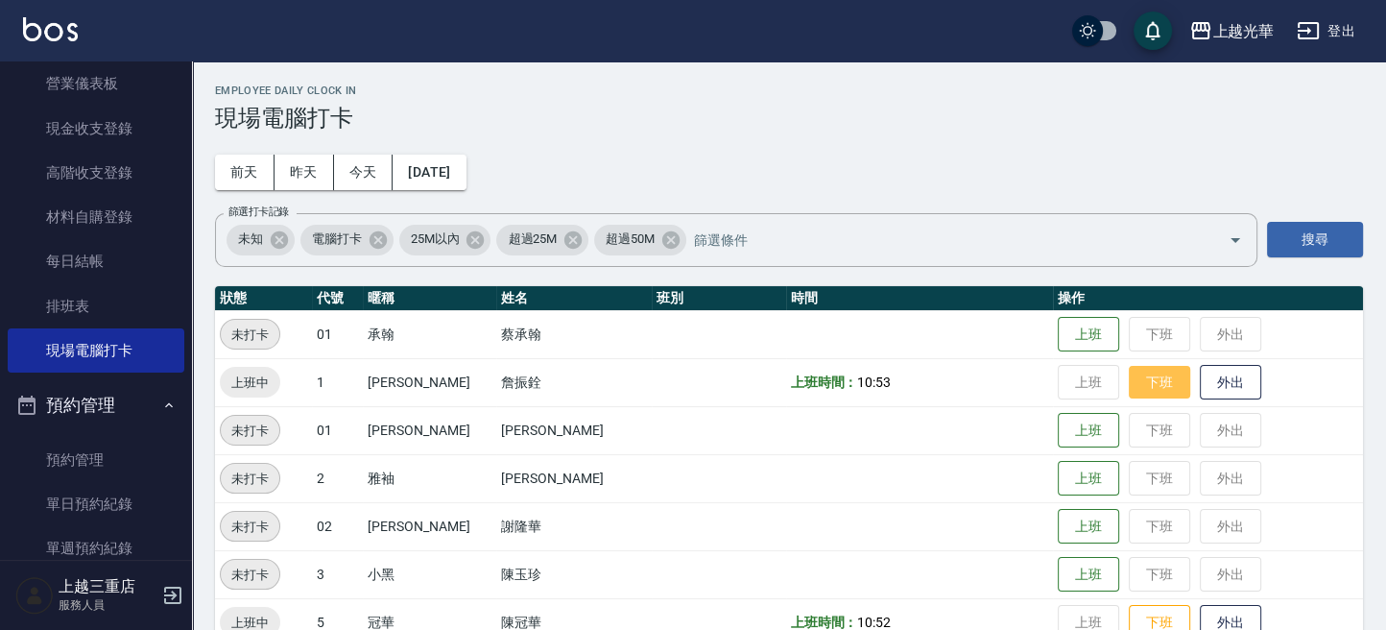
click at [1145, 385] on button "下班" at bounding box center [1159, 383] width 61 height 34
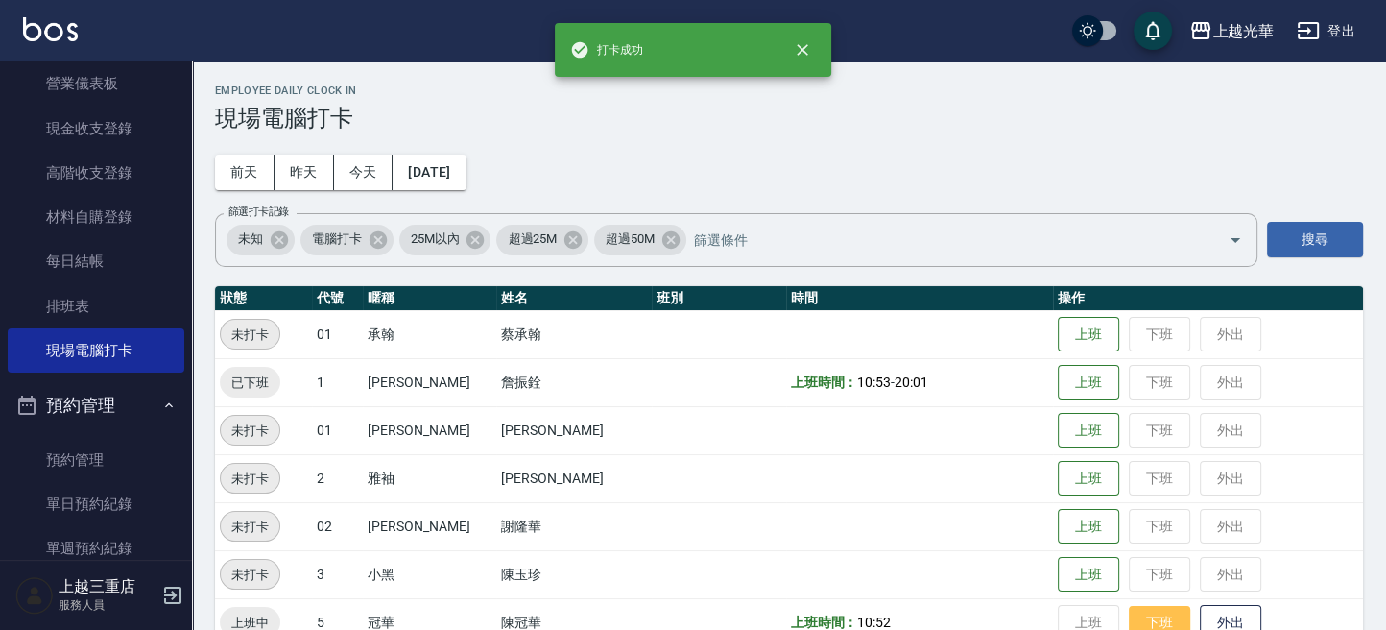
click at [1129, 590] on button "下班" at bounding box center [1159, 623] width 61 height 34
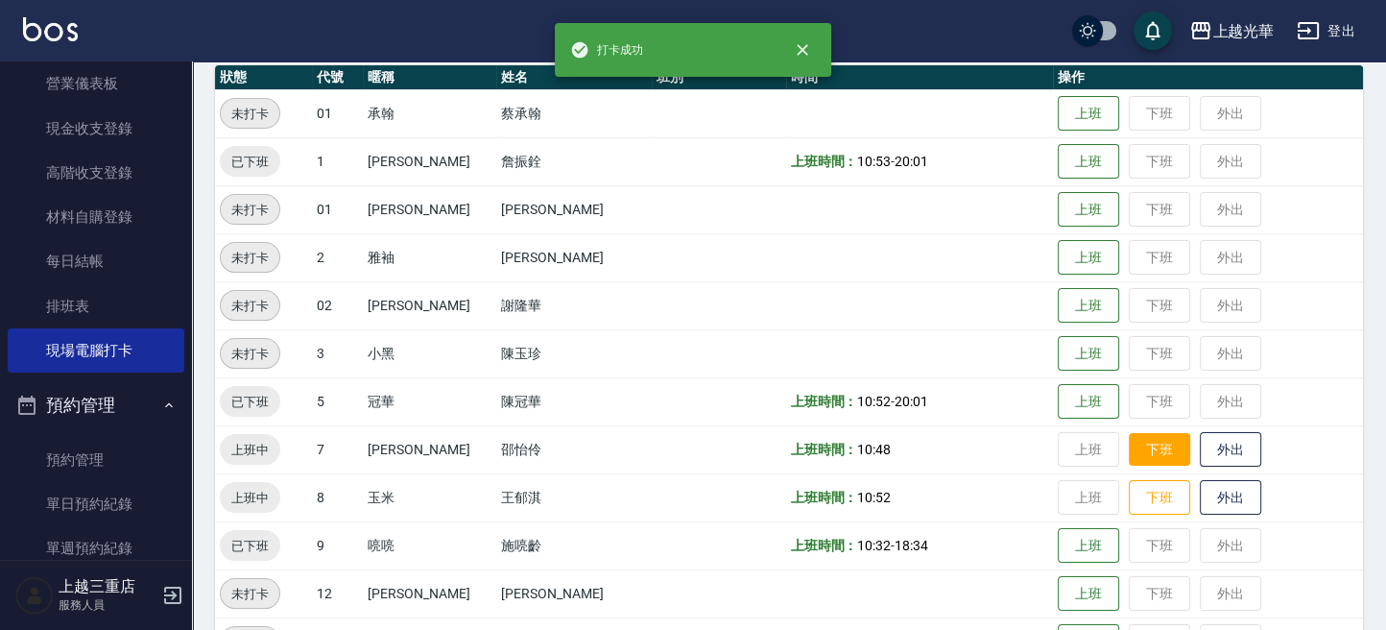
scroll to position [255, 0]
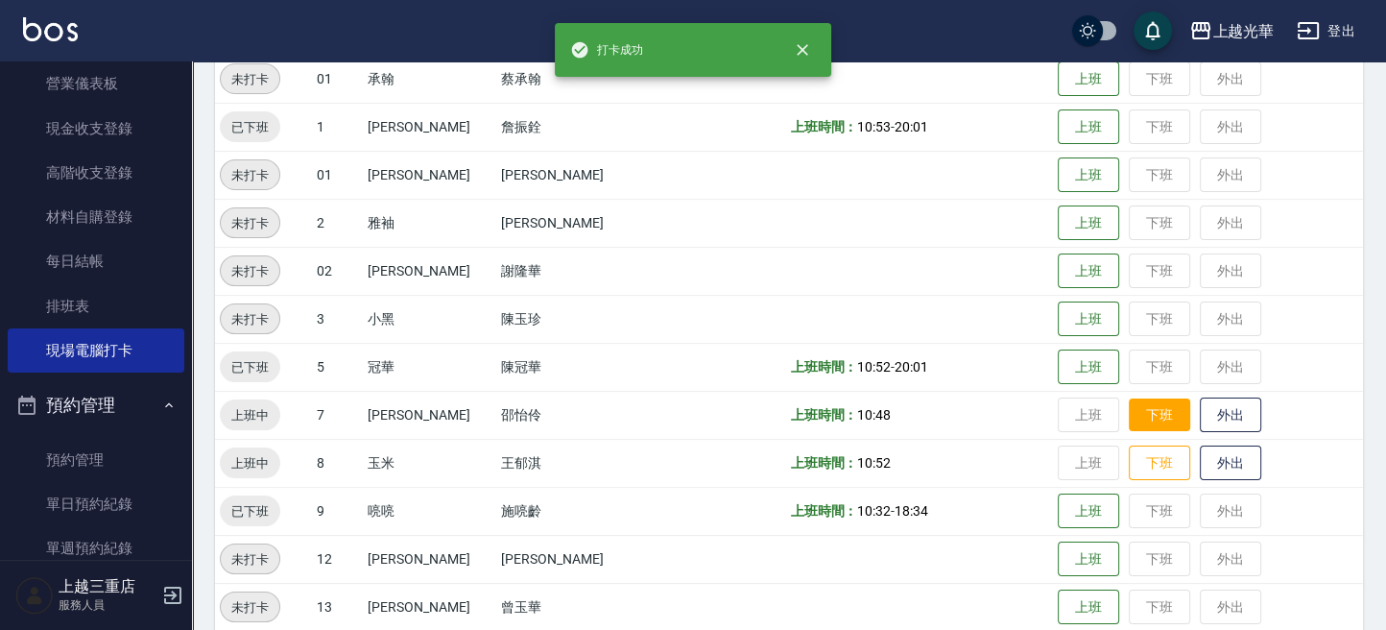
click at [1129, 412] on button "下班" at bounding box center [1159, 415] width 61 height 34
click at [1142, 465] on button "下班" at bounding box center [1159, 463] width 61 height 34
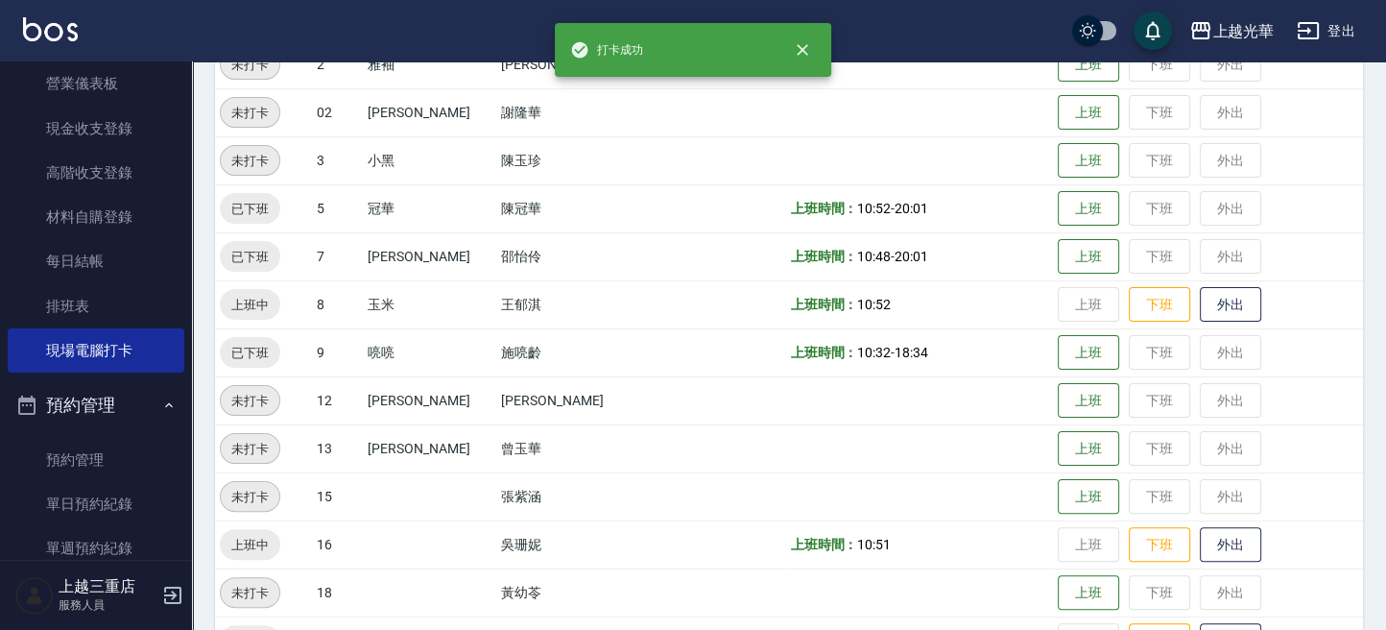
scroll to position [518, 0]
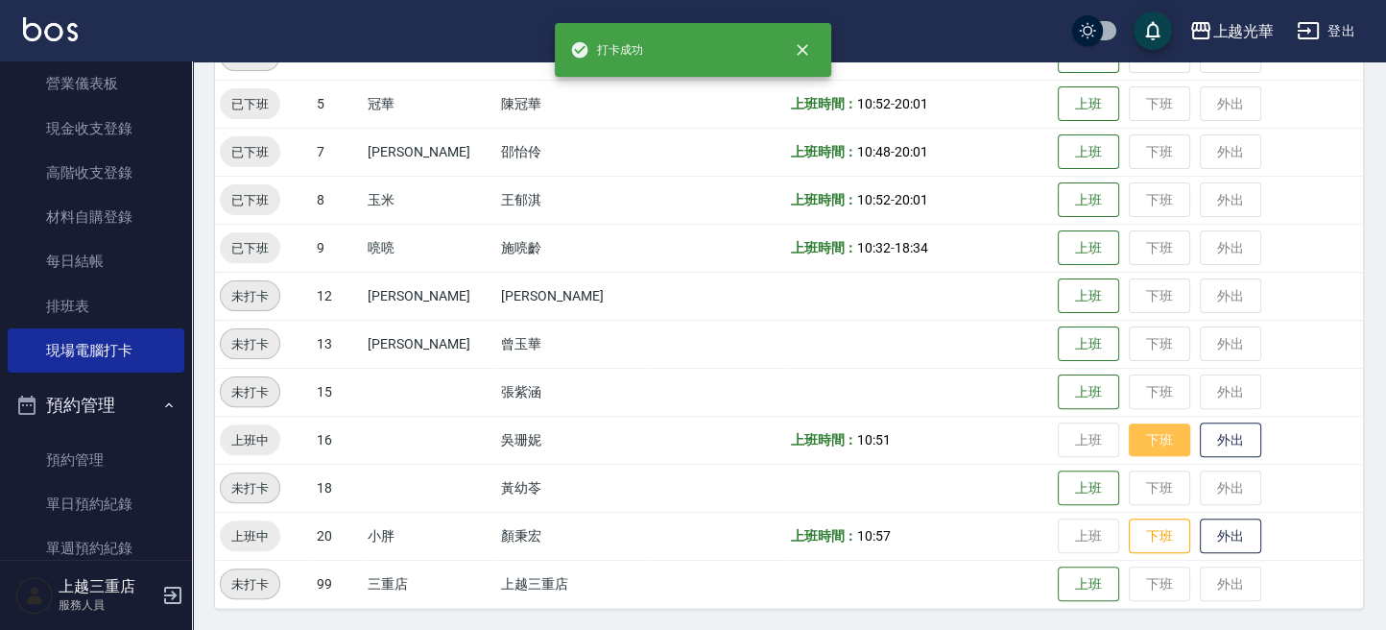
click at [1129, 444] on button "下班" at bounding box center [1159, 440] width 61 height 34
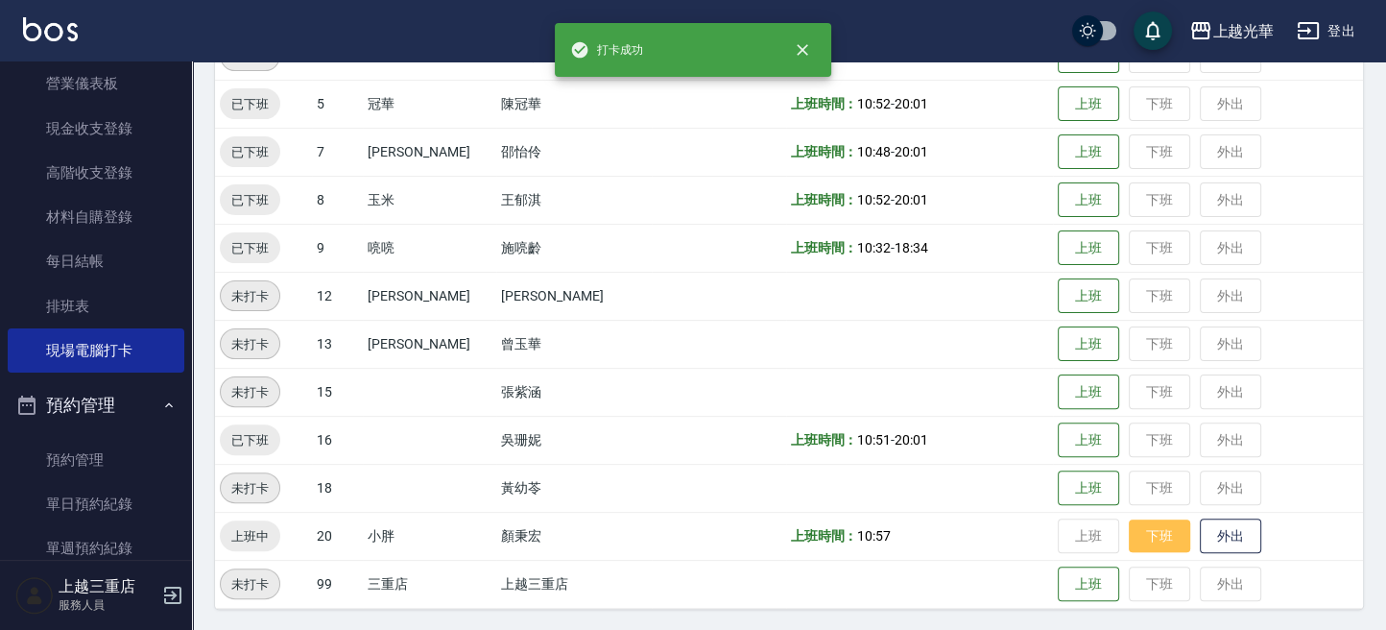
click at [1133, 544] on button "下班" at bounding box center [1159, 536] width 61 height 34
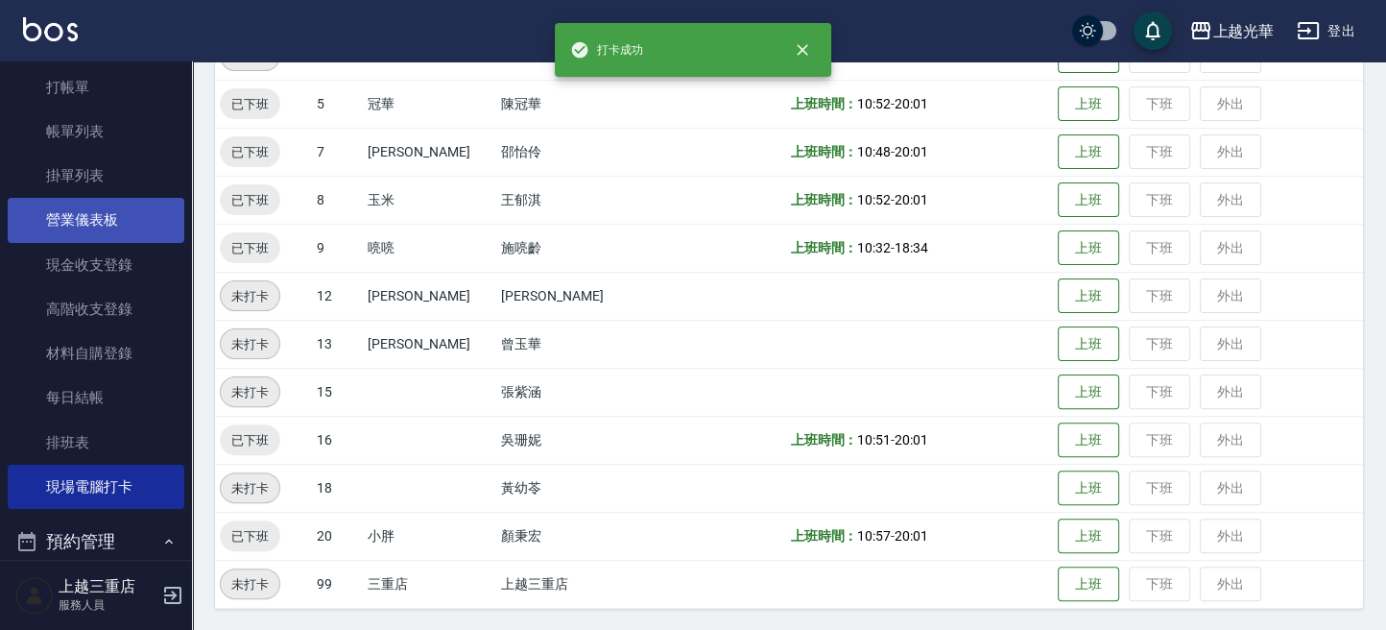
scroll to position [0, 0]
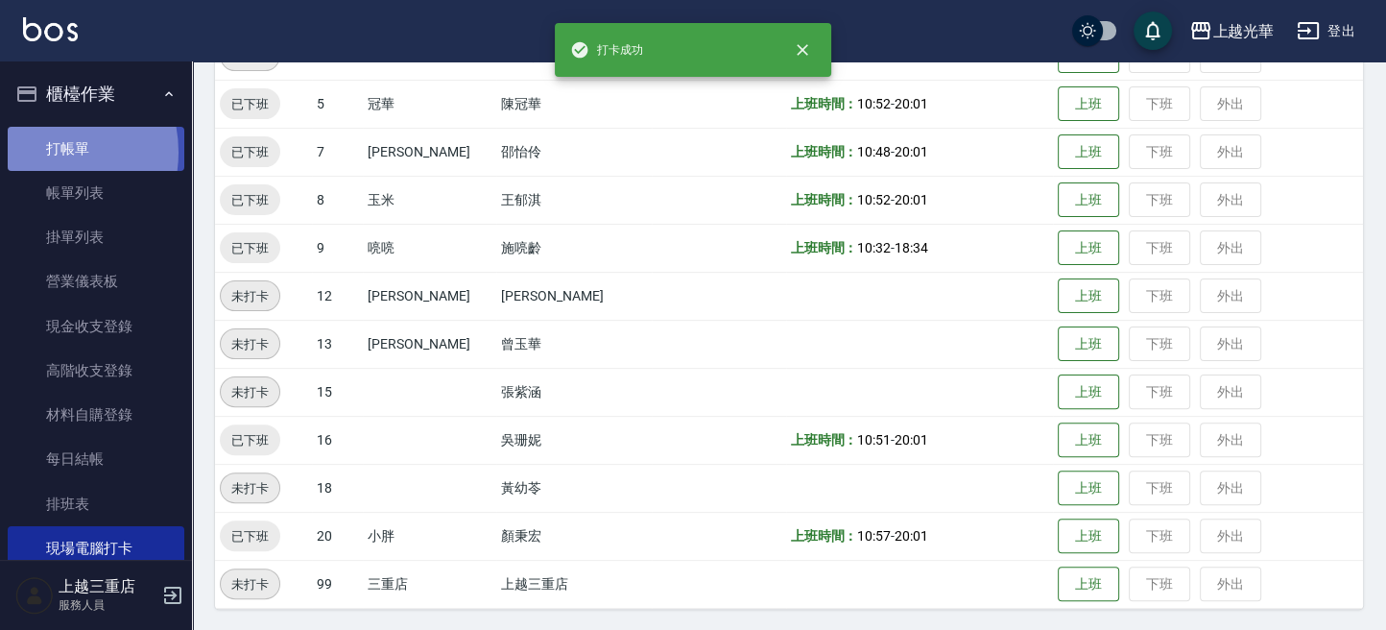
click at [38, 152] on link "打帳單" at bounding box center [96, 149] width 177 height 44
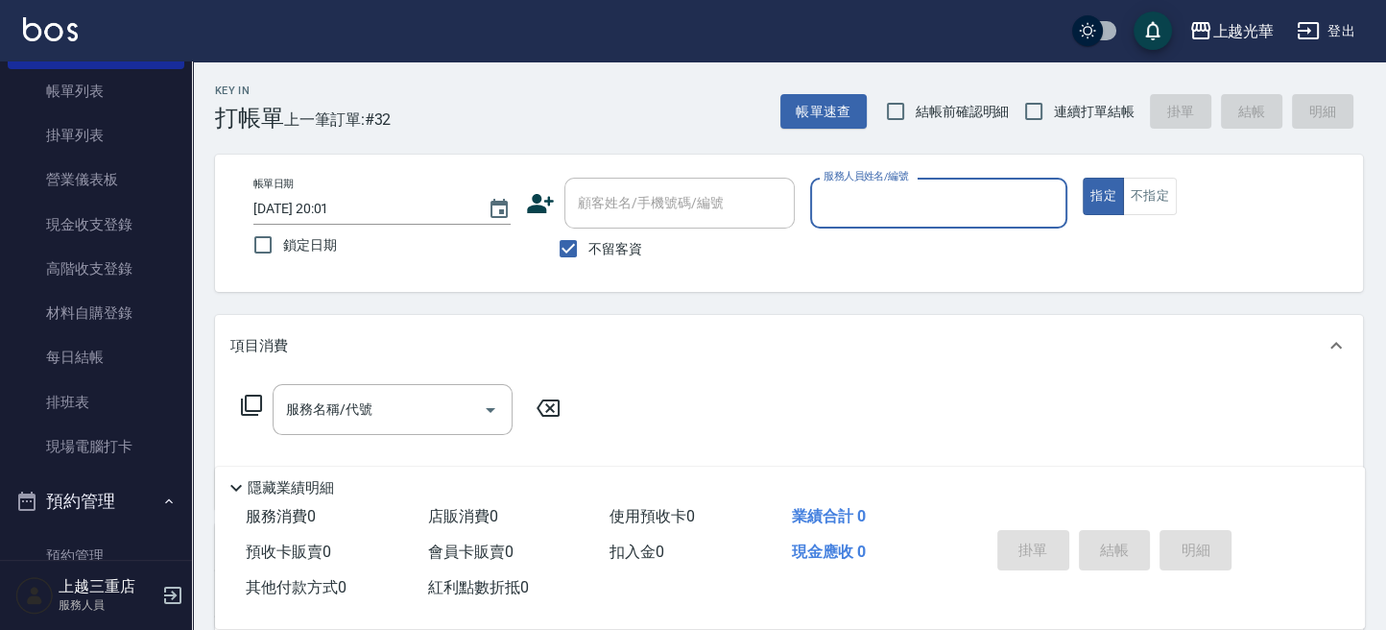
scroll to position [70, 0]
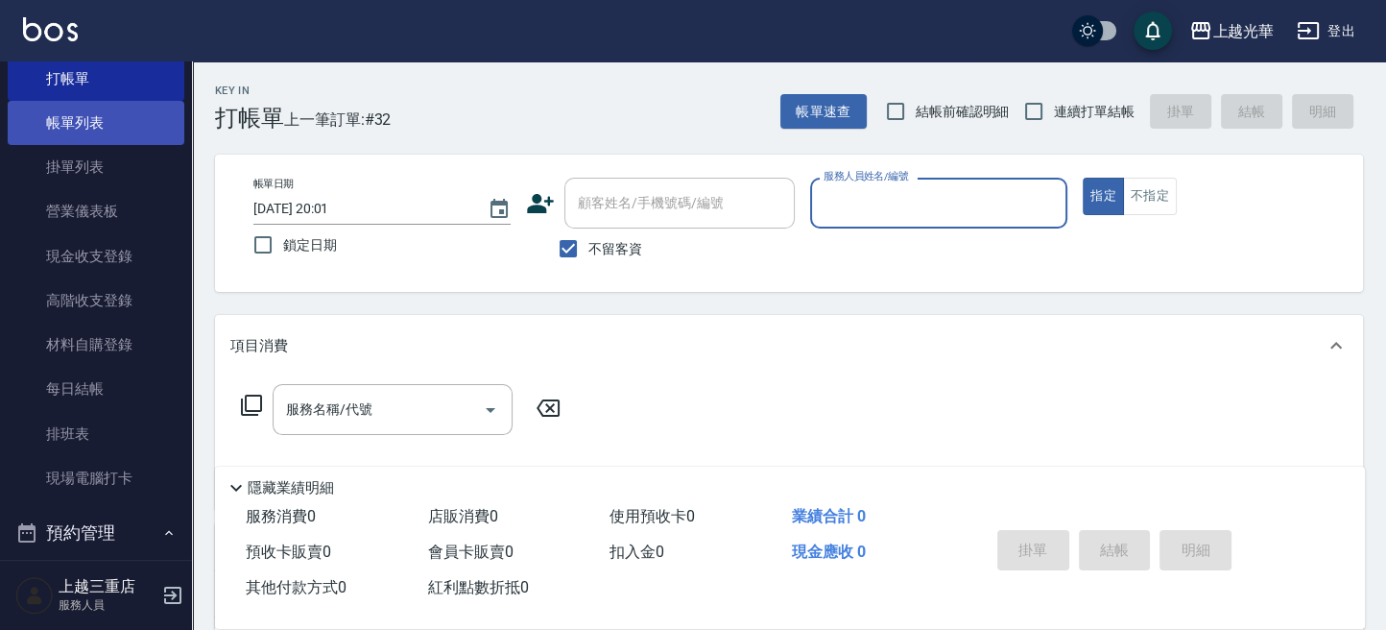
click at [107, 134] on link "帳單列表" at bounding box center [96, 123] width 177 height 44
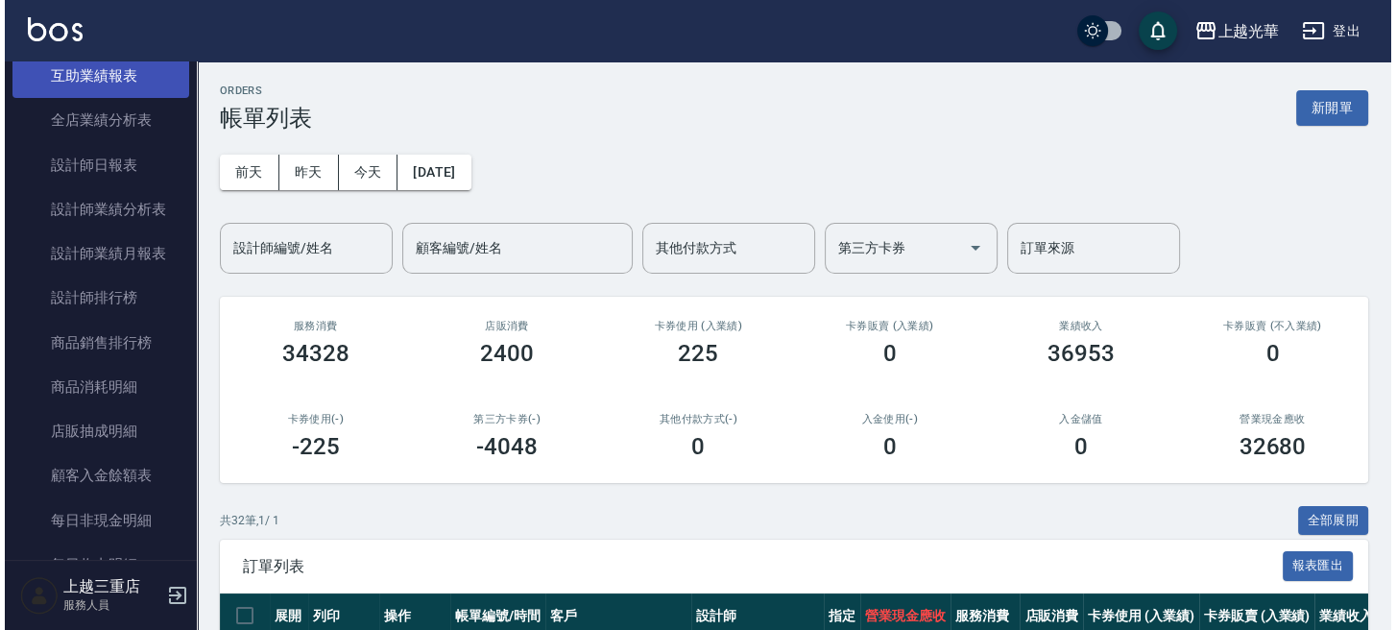
scroll to position [966, 0]
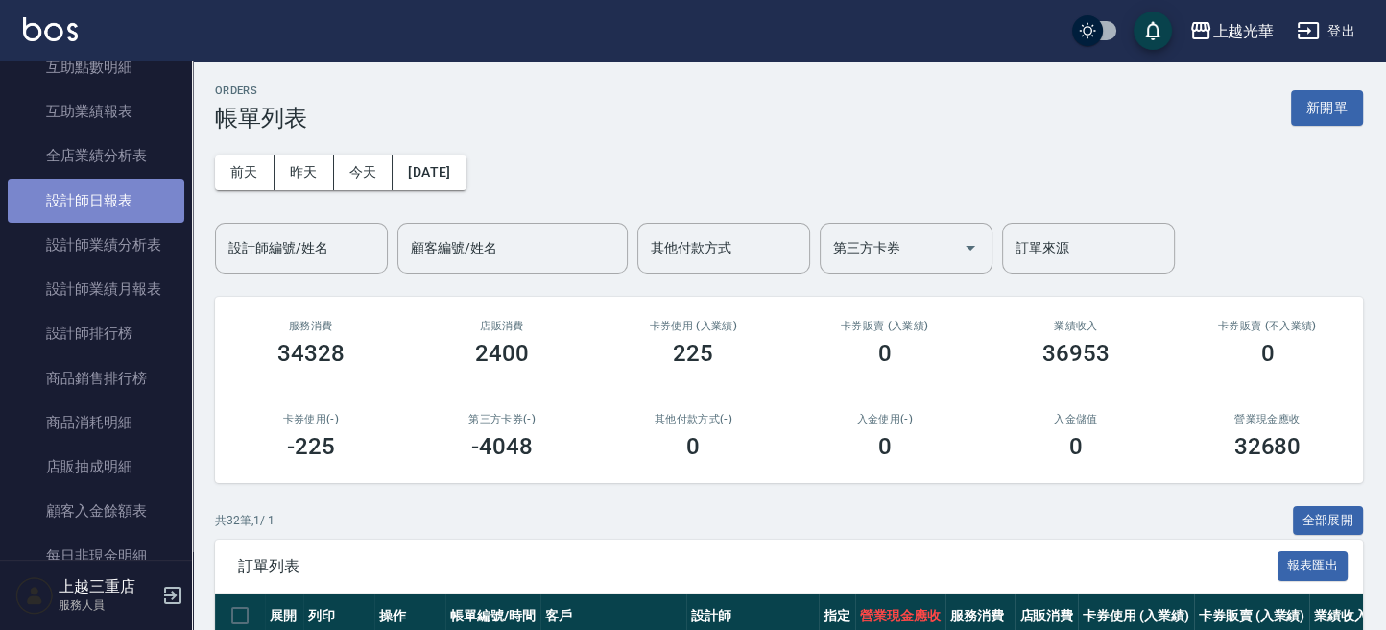
click at [127, 189] on link "設計師日報表" at bounding box center [96, 201] width 177 height 44
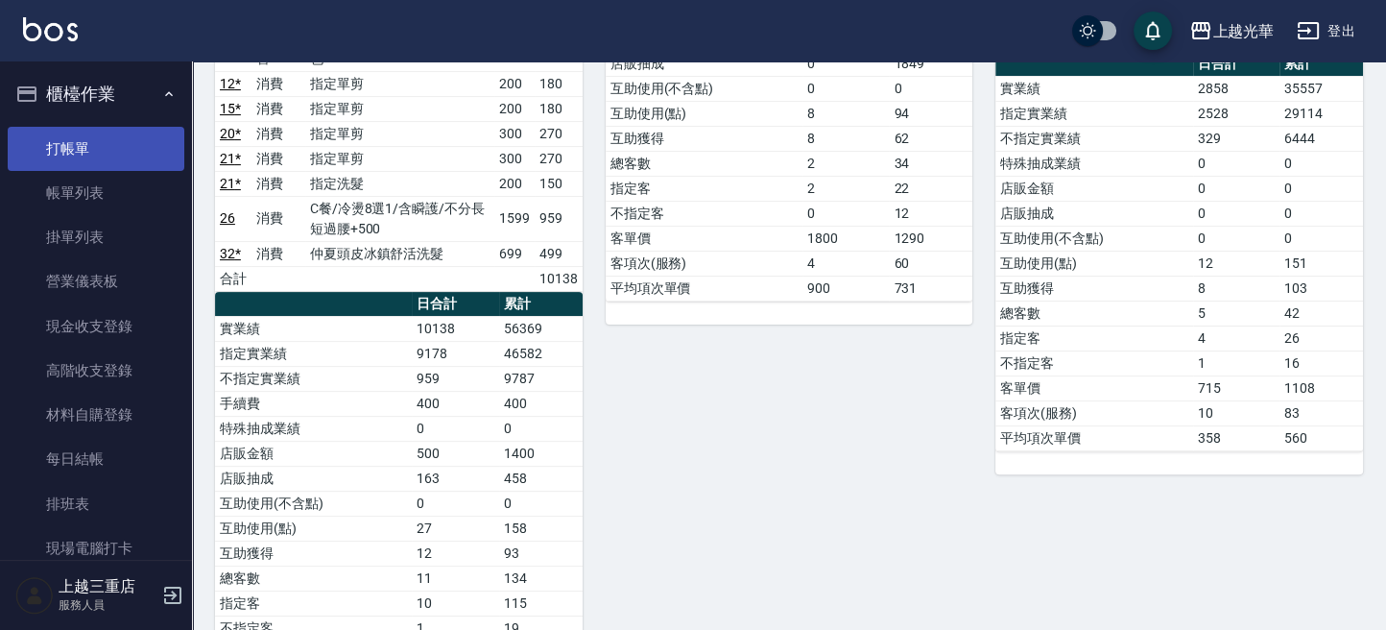
click at [103, 149] on link "打帳單" at bounding box center [96, 149] width 177 height 44
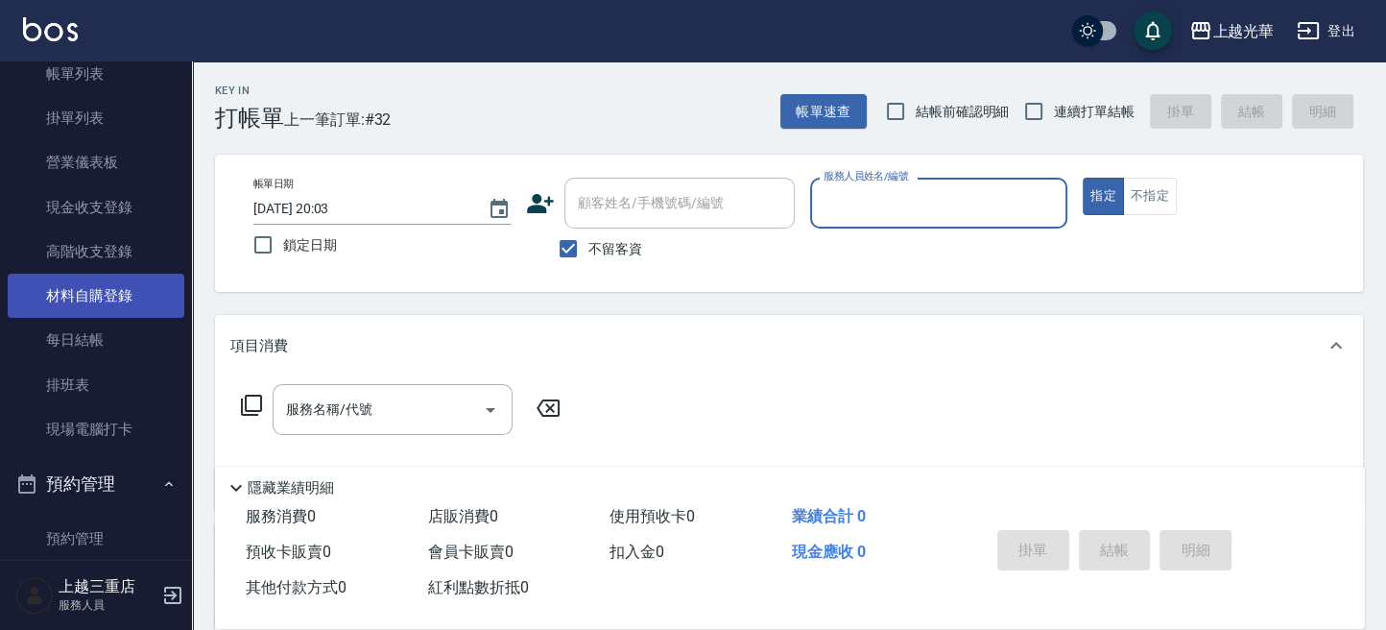
scroll to position [128, 0]
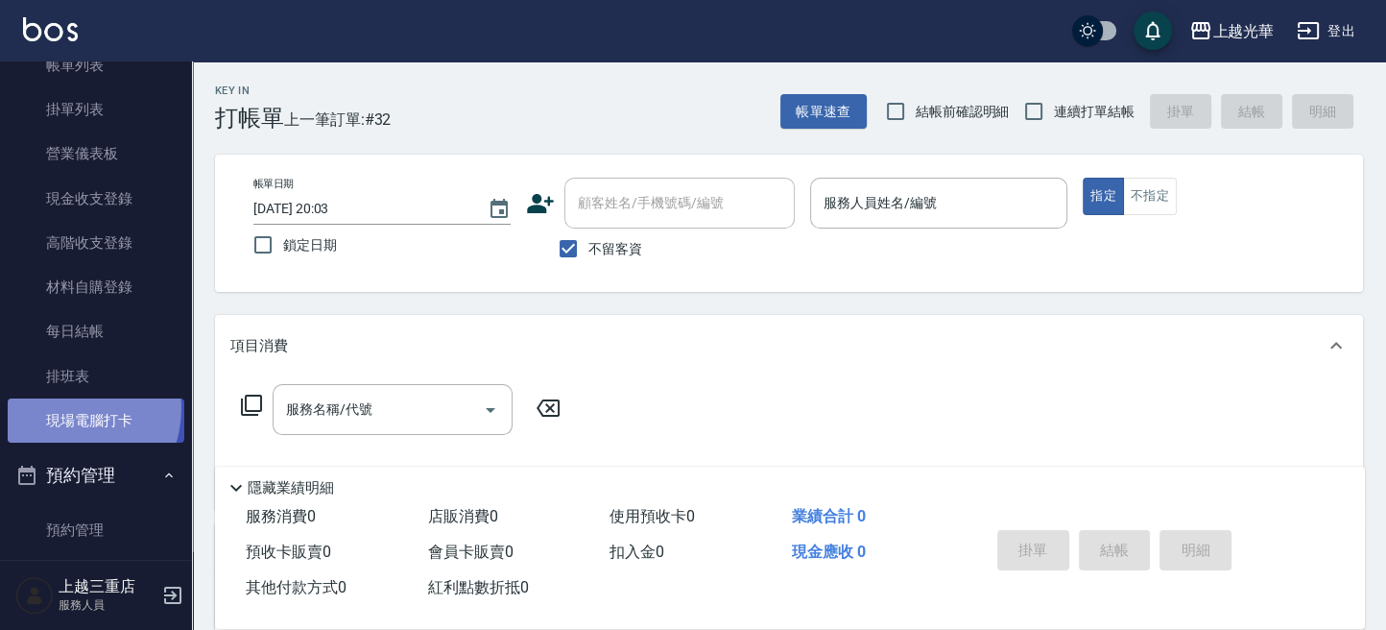
click at [64, 407] on link "現場電腦打卡" at bounding box center [96, 420] width 177 height 44
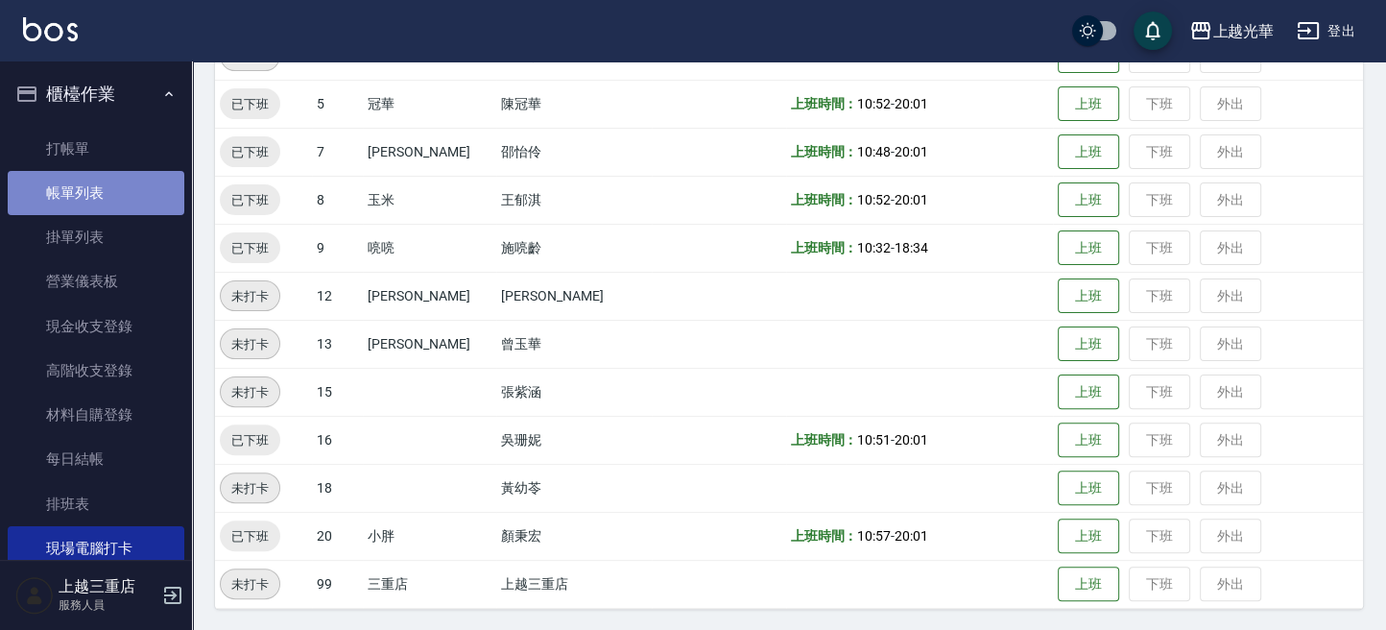
click at [106, 213] on link "帳單列表" at bounding box center [96, 193] width 177 height 44
click at [99, 204] on link "帳單列表" at bounding box center [96, 193] width 177 height 44
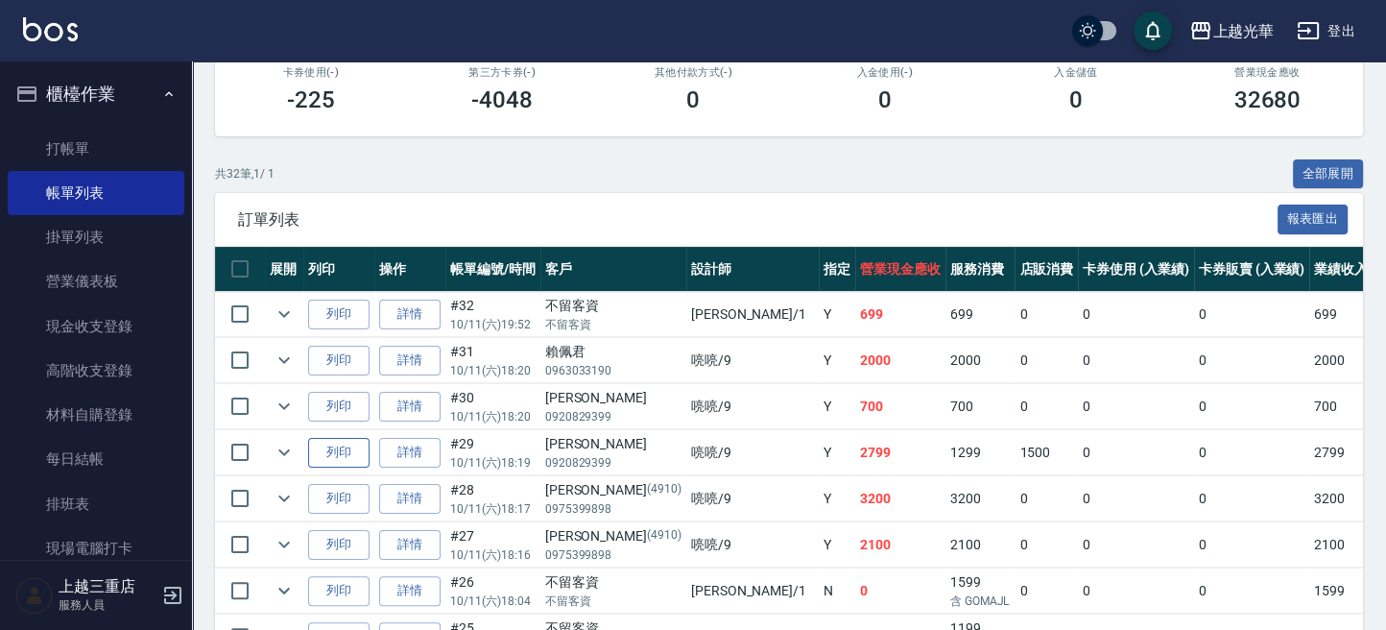
scroll to position [512, 0]
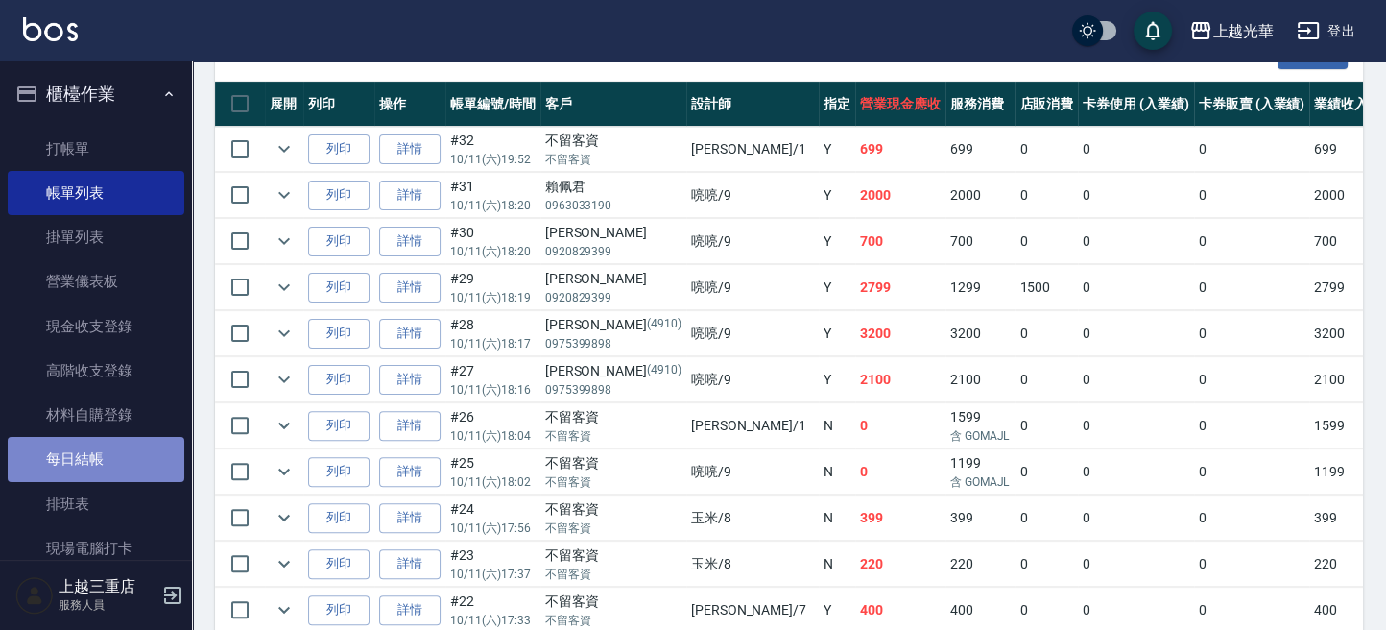
click at [108, 446] on link "每日結帳" at bounding box center [96, 459] width 177 height 44
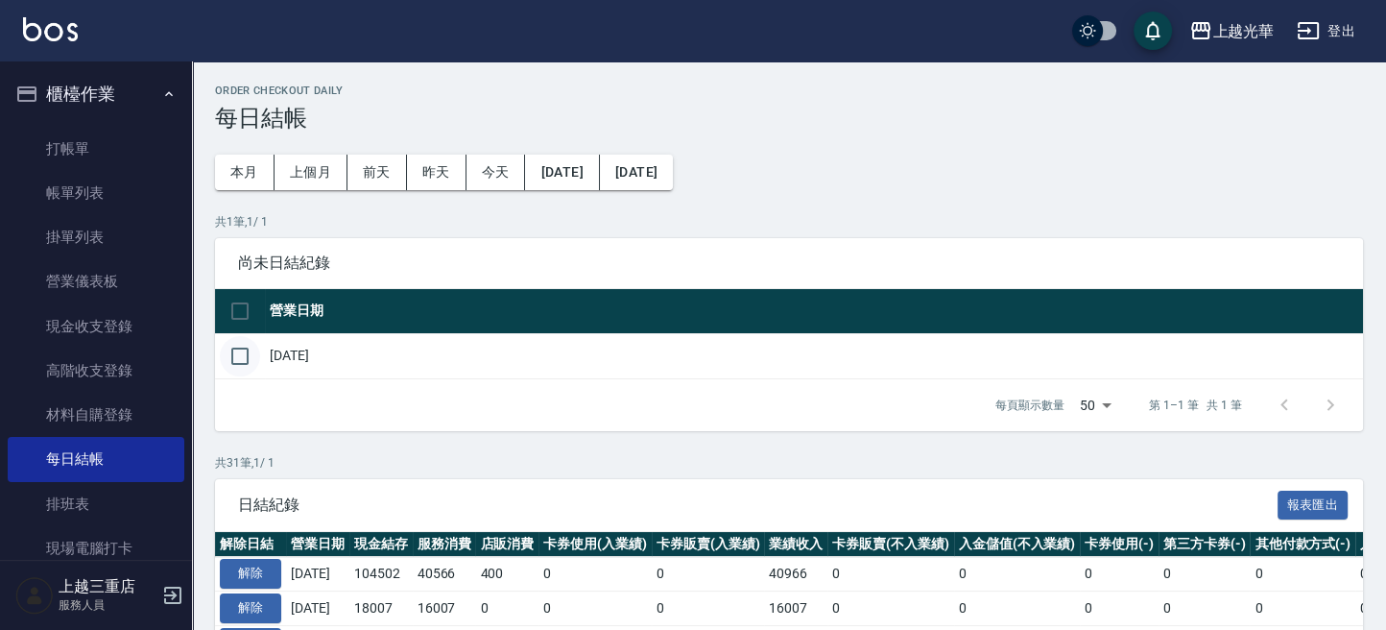
click at [252, 372] on input "checkbox" at bounding box center [240, 356] width 40 height 40
checkbox input "true"
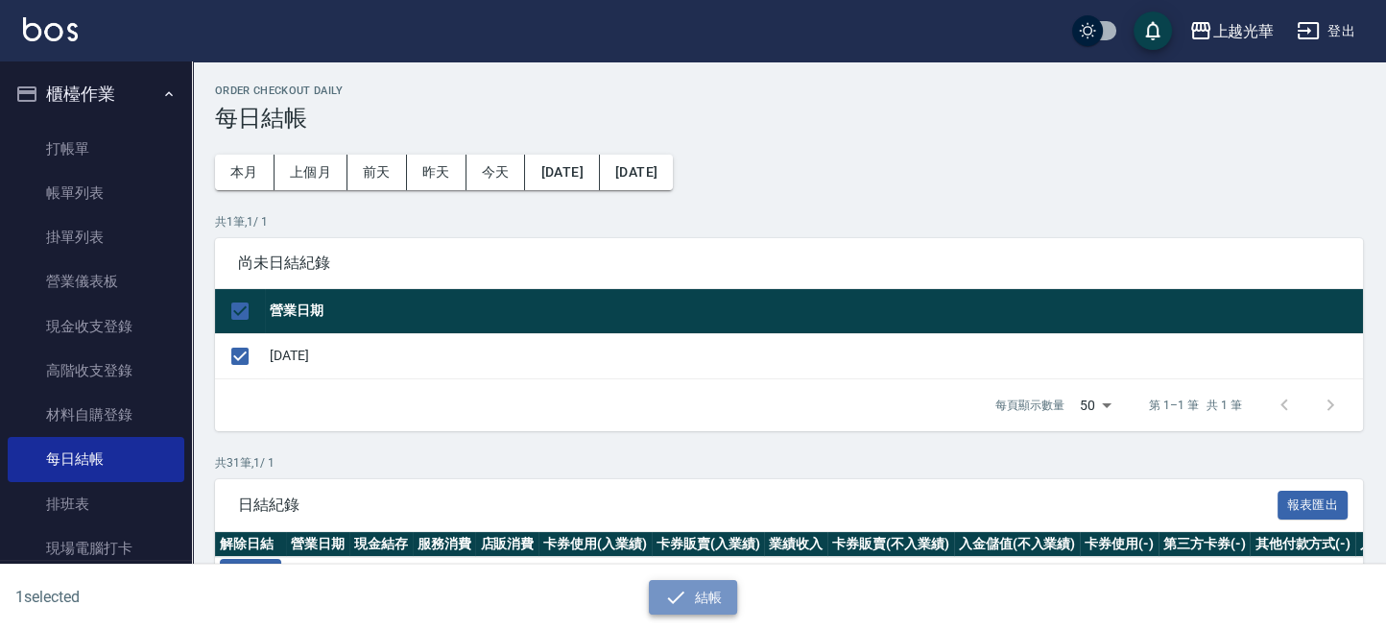
click at [675, 587] on icon "button" at bounding box center [675, 597] width 23 height 23
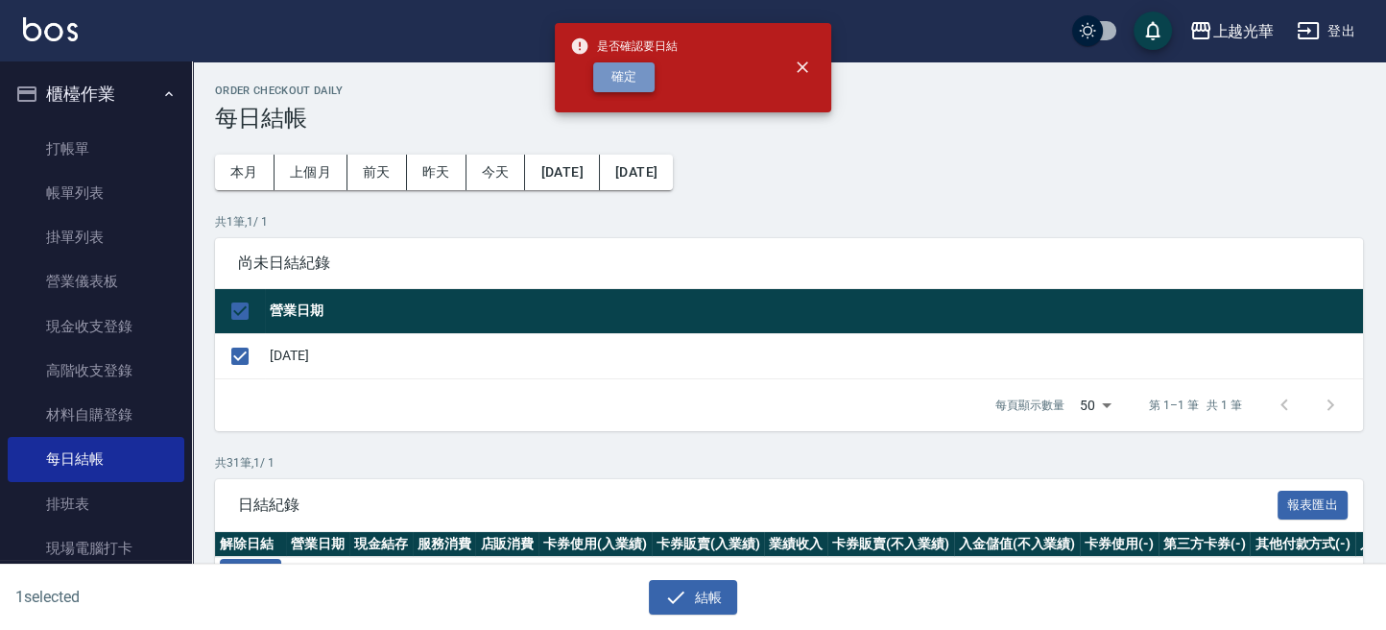
click at [645, 87] on button "確定" at bounding box center [623, 77] width 61 height 30
checkbox input "false"
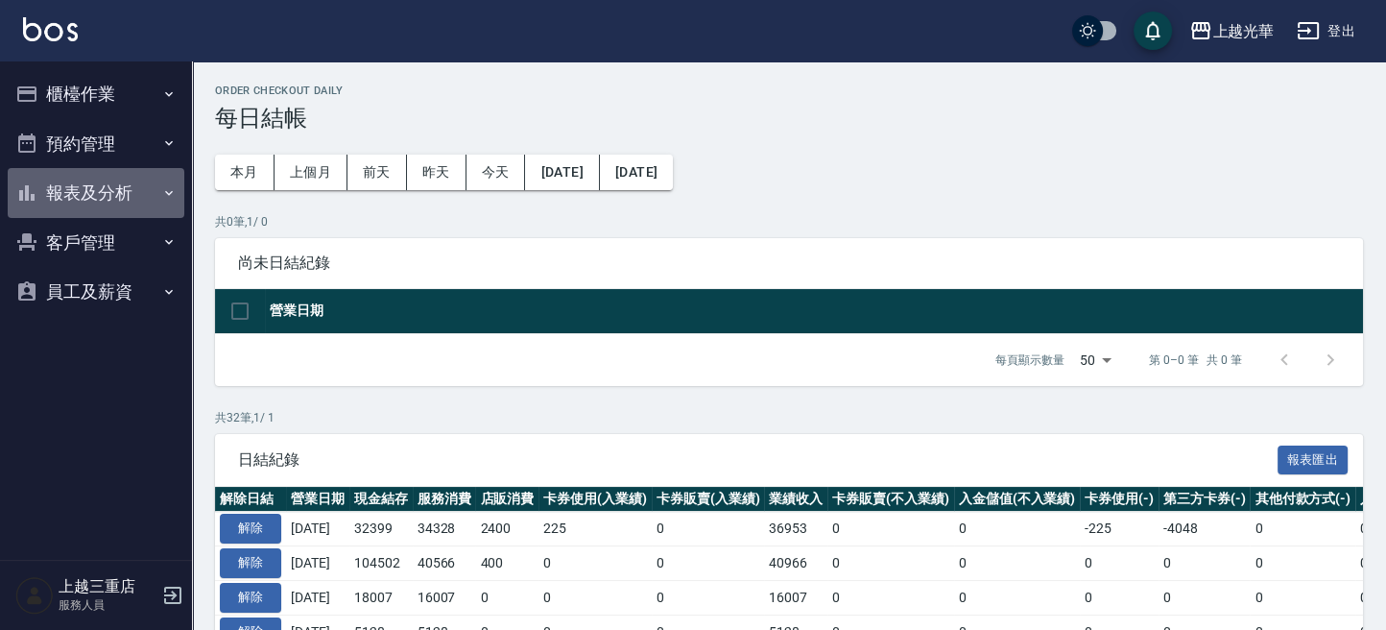
drag, startPoint x: 78, startPoint y: 190, endPoint x: 104, endPoint y: 231, distance: 48.7
click at [73, 195] on button "報表及分析" at bounding box center [96, 193] width 177 height 50
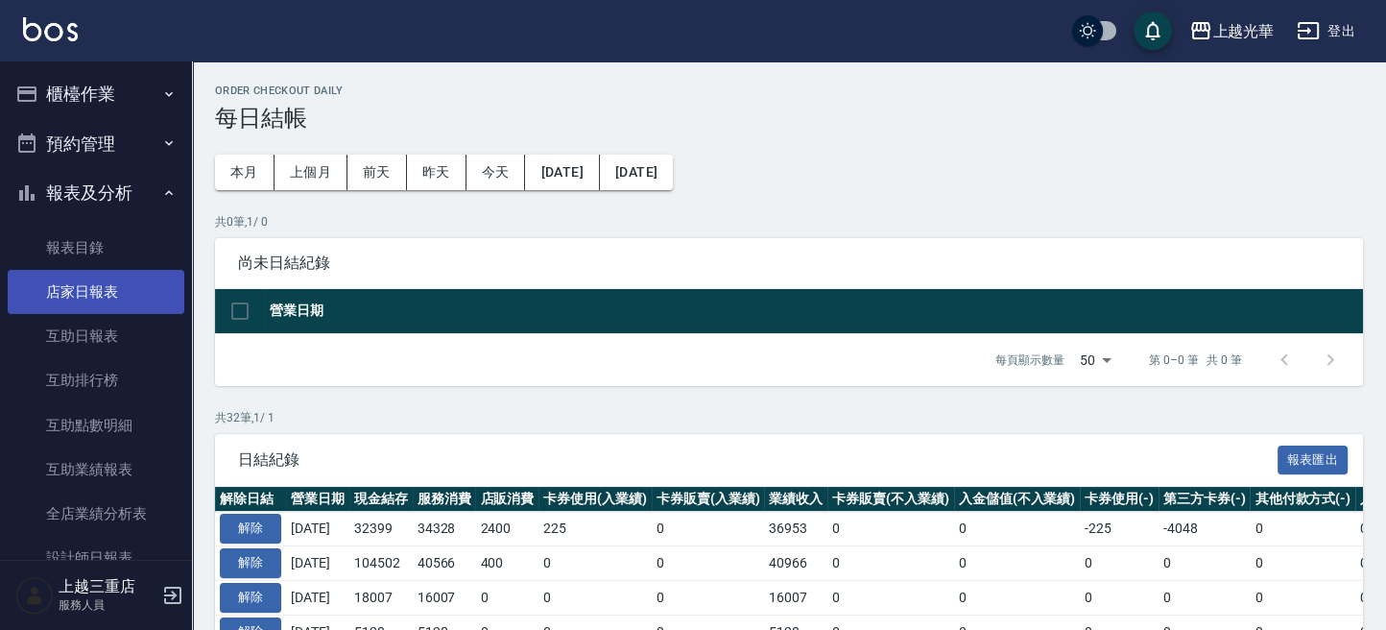
click at [108, 302] on link "店家日報表" at bounding box center [96, 292] width 177 height 44
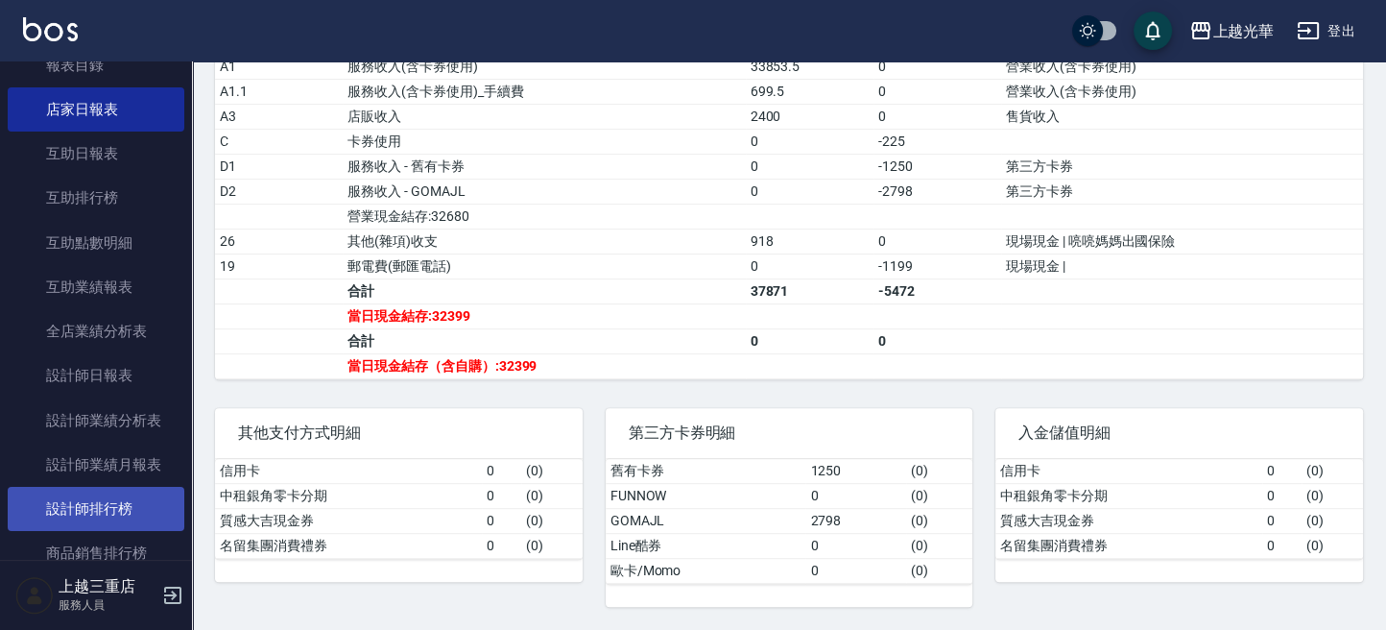
scroll to position [255, 0]
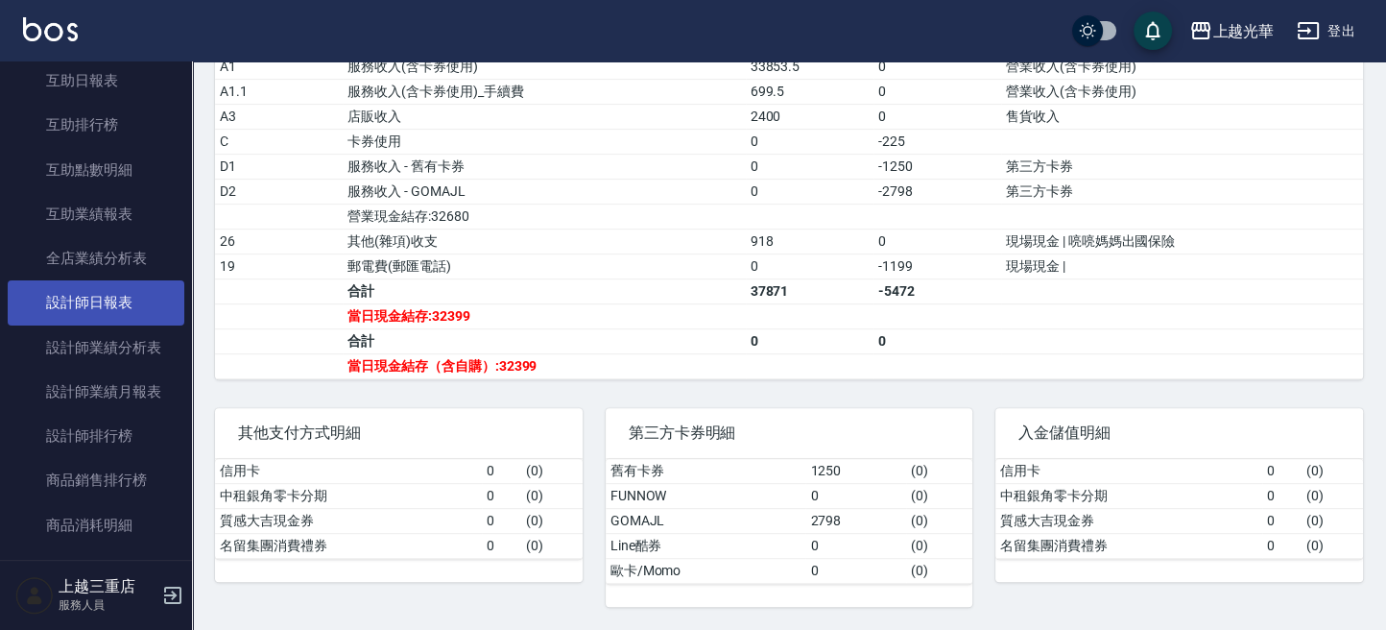
click at [96, 323] on link "設計師日報表" at bounding box center [96, 302] width 177 height 44
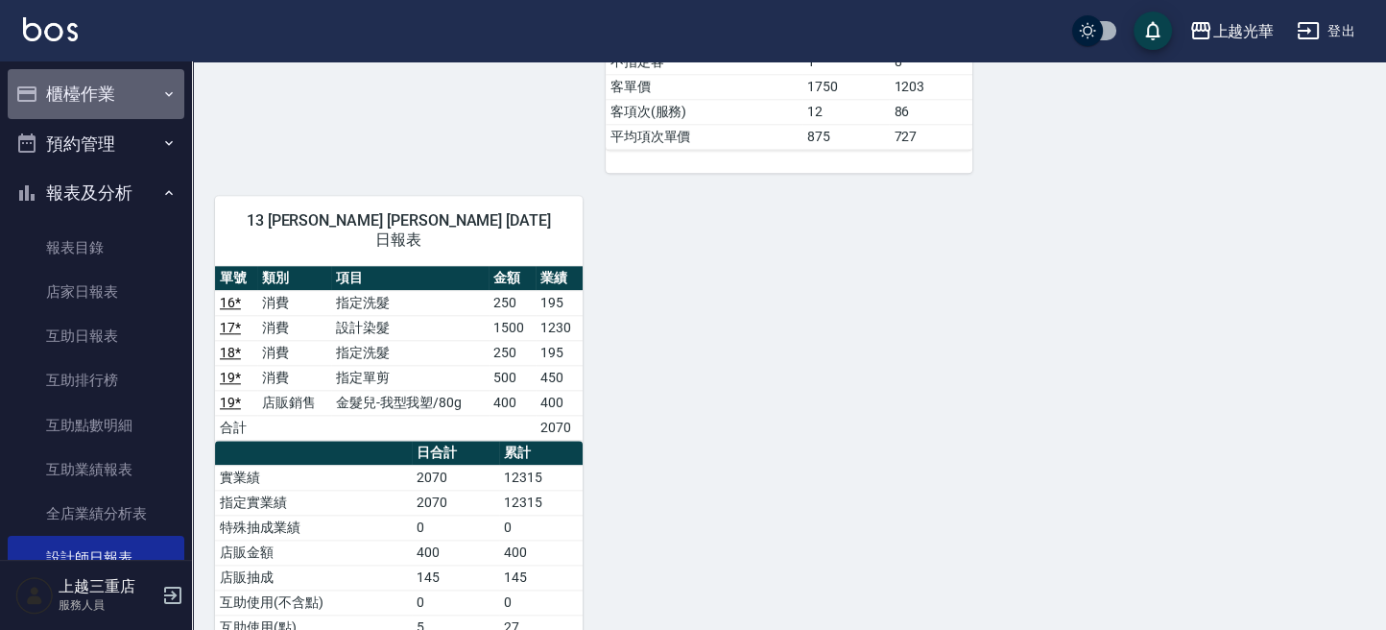
drag, startPoint x: 132, startPoint y: 98, endPoint x: 132, endPoint y: 127, distance: 28.8
click at [132, 100] on button "櫃檯作業" at bounding box center [96, 94] width 177 height 50
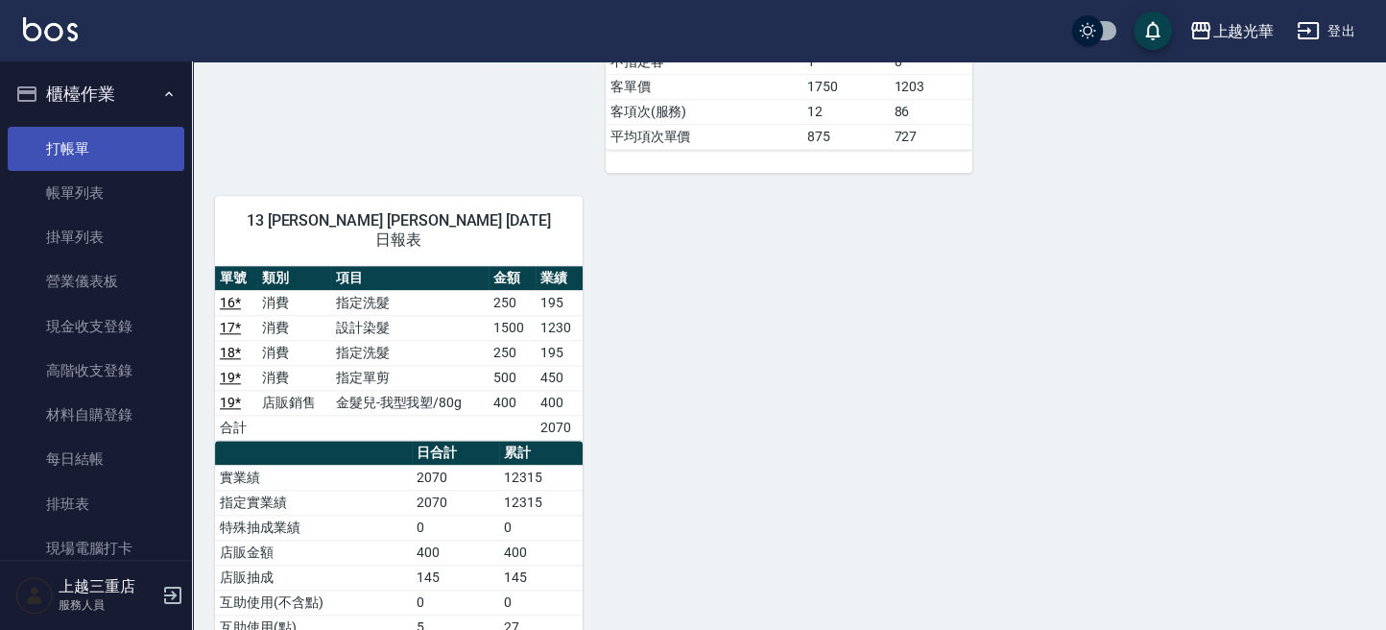
click at [130, 131] on link "打帳單" at bounding box center [96, 149] width 177 height 44
